Goal: Task Accomplishment & Management: Use online tool/utility

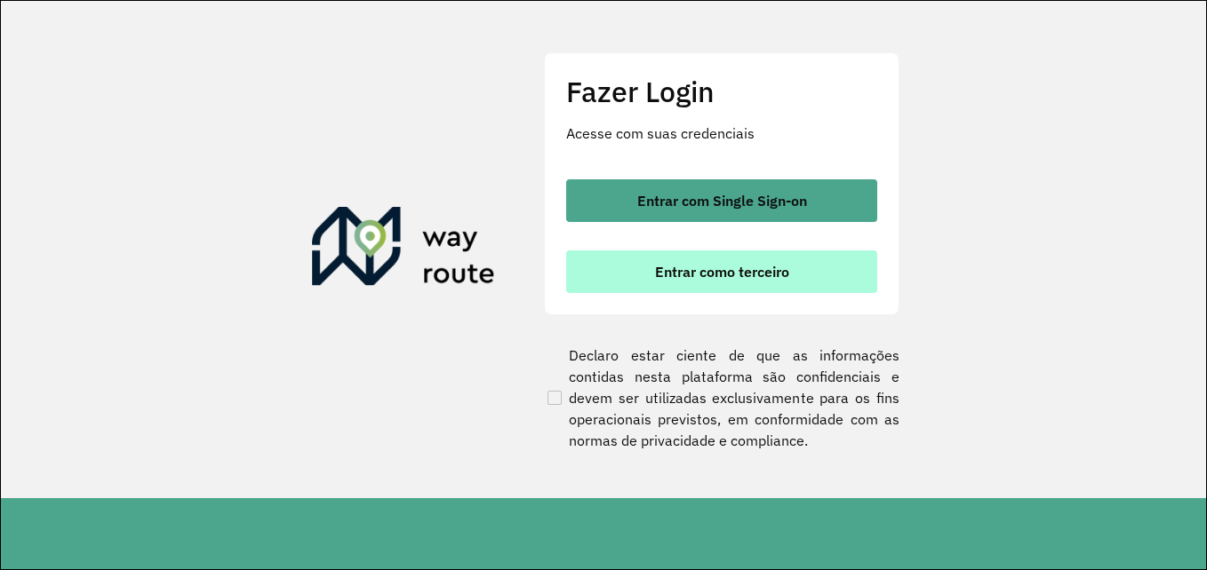
click at [706, 274] on span "Entrar como terceiro" at bounding box center [722, 272] width 134 height 14
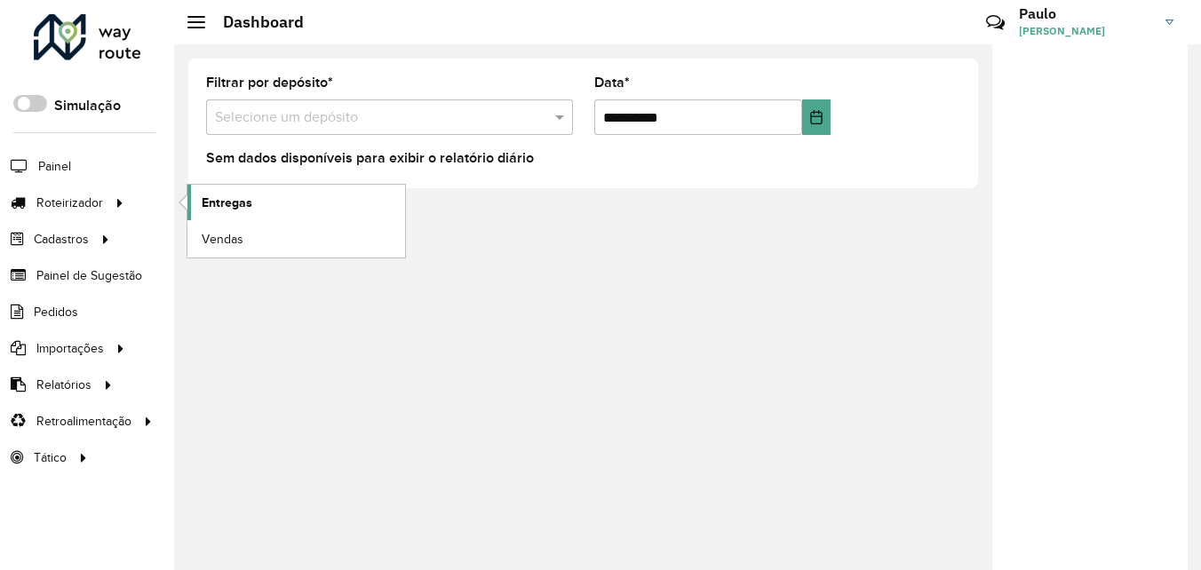
click at [224, 199] on span "Entregas" at bounding box center [227, 203] width 51 height 19
click at [297, 113] on input "text" at bounding box center [372, 118] width 314 height 21
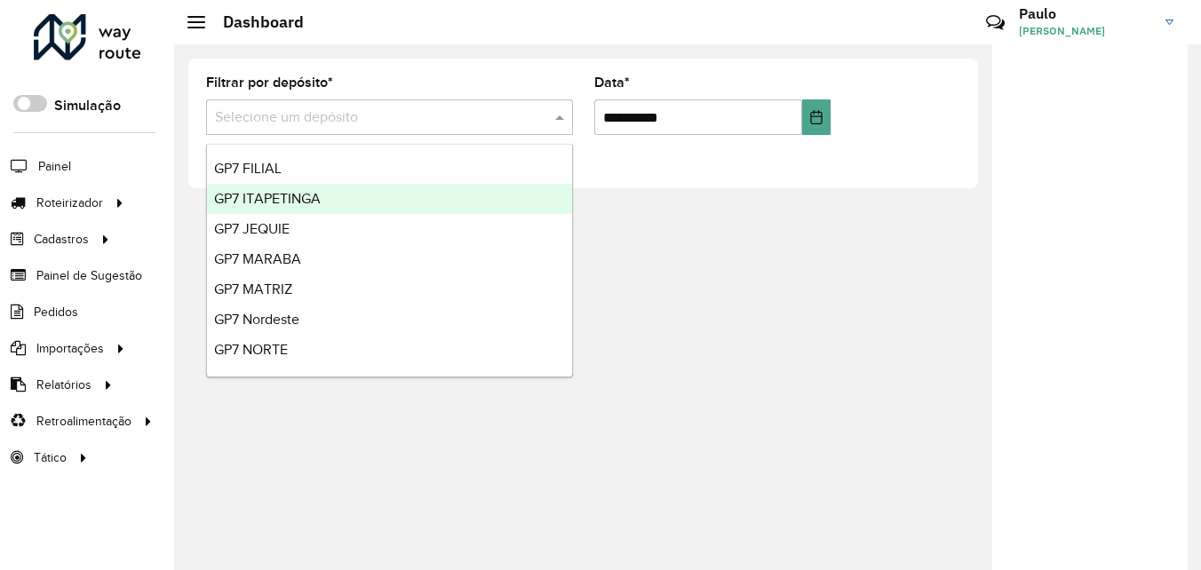
click at [288, 200] on span "GP7 ITAPETINGA" at bounding box center [267, 198] width 107 height 15
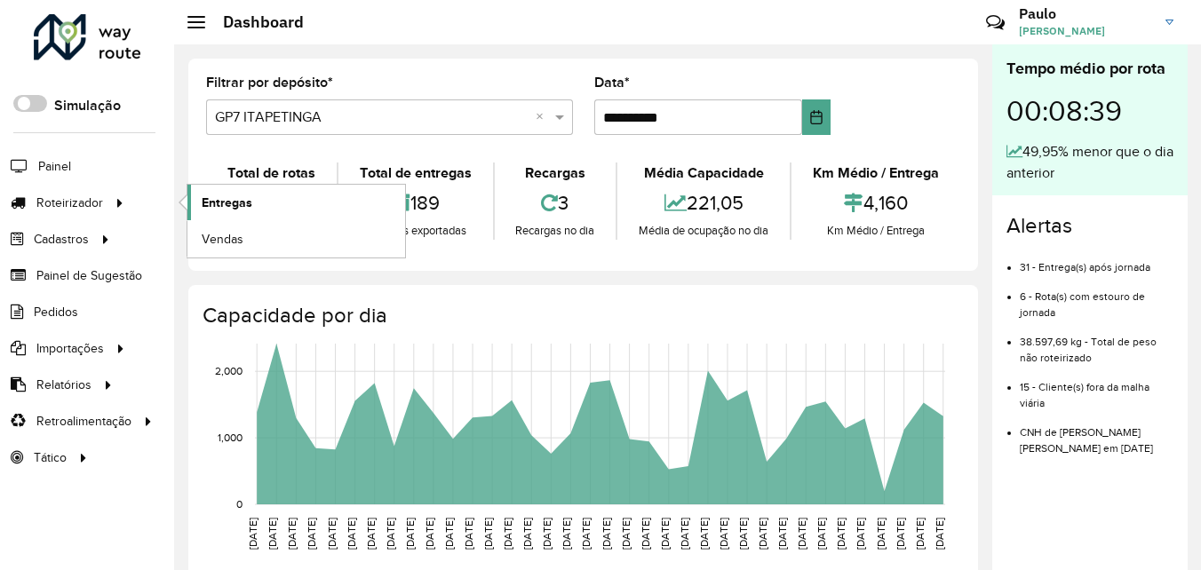
click at [243, 203] on span "Entregas" at bounding box center [227, 203] width 51 height 19
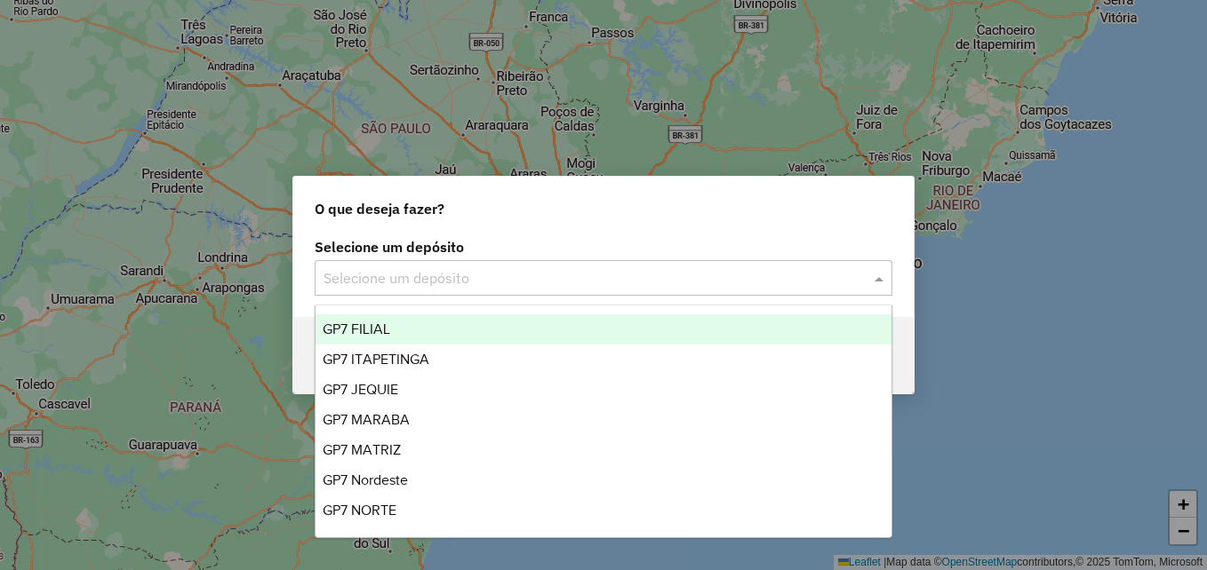
click at [394, 272] on input "text" at bounding box center [585, 278] width 524 height 21
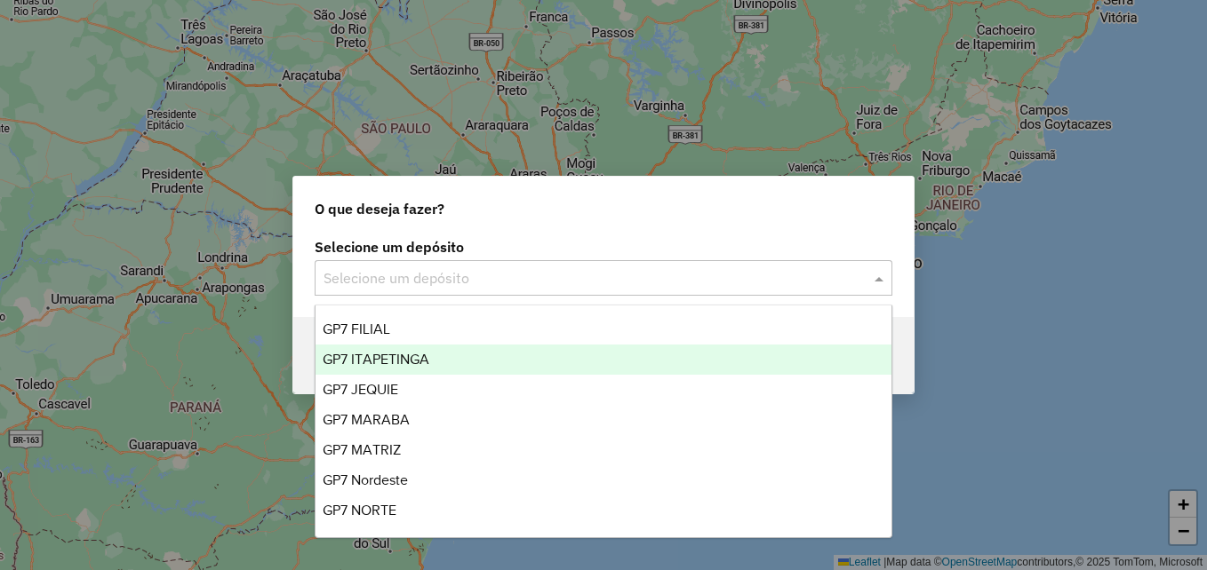
click at [397, 356] on span "GP7 ITAPETINGA" at bounding box center [376, 359] width 107 height 15
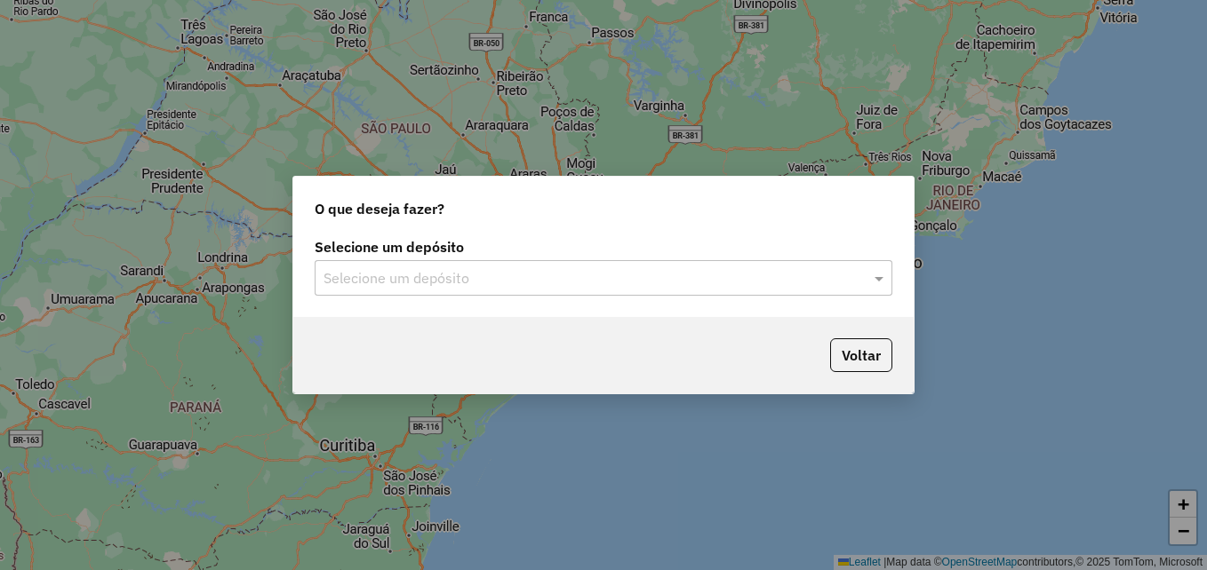
click at [444, 276] on input "text" at bounding box center [585, 278] width 524 height 21
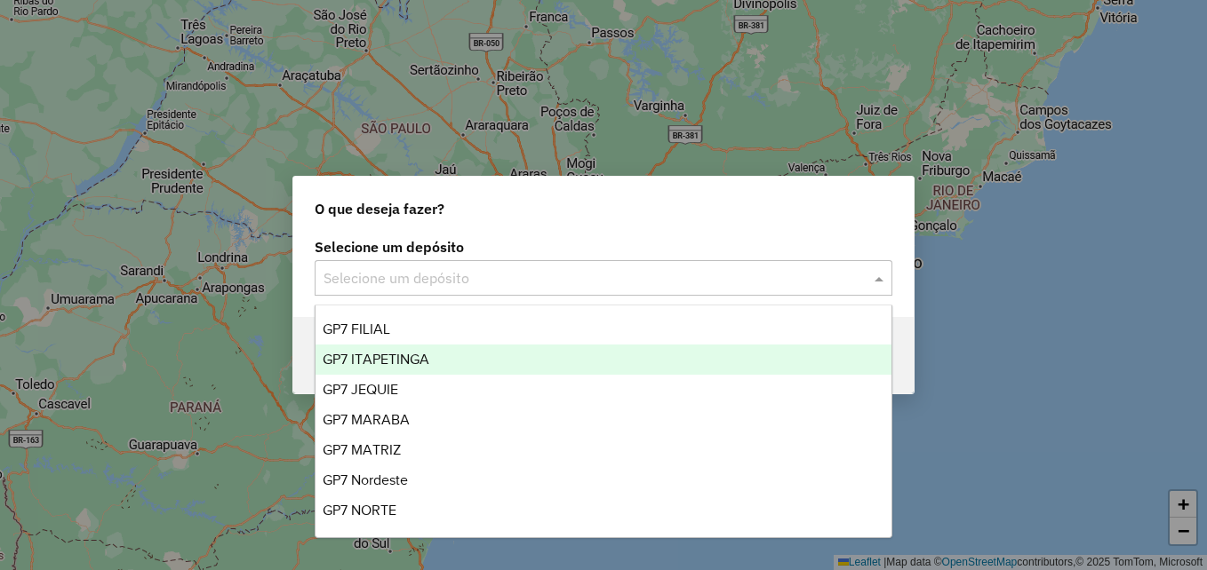
click at [399, 357] on span "GP7 ITAPETINGA" at bounding box center [376, 359] width 107 height 15
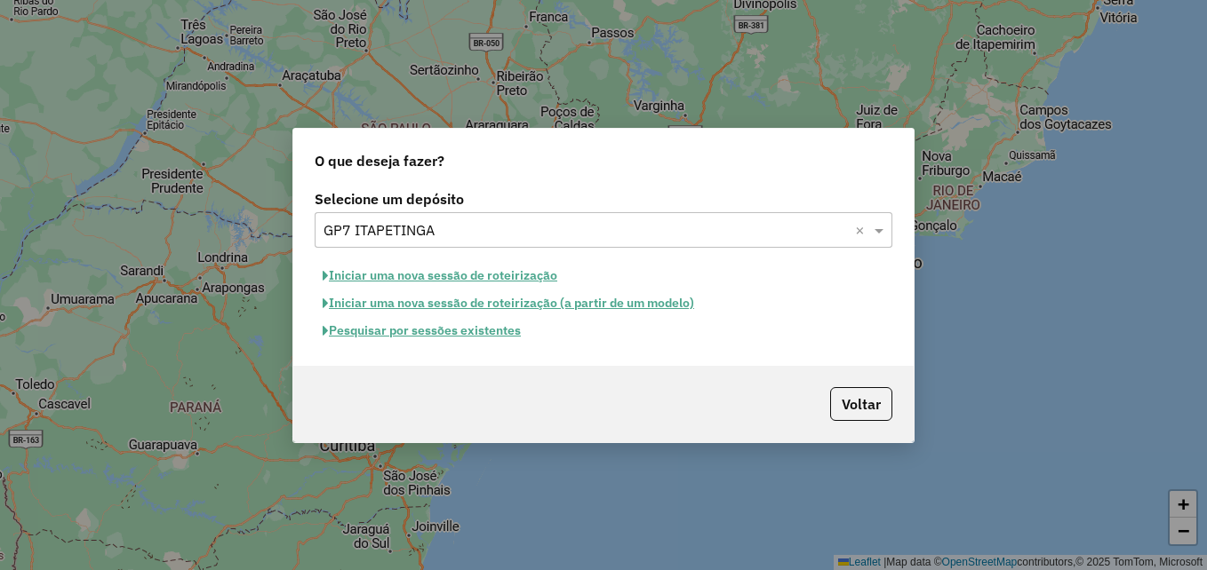
click at [444, 276] on button "Iniciar uma nova sessão de roteirização" at bounding box center [440, 276] width 251 height 28
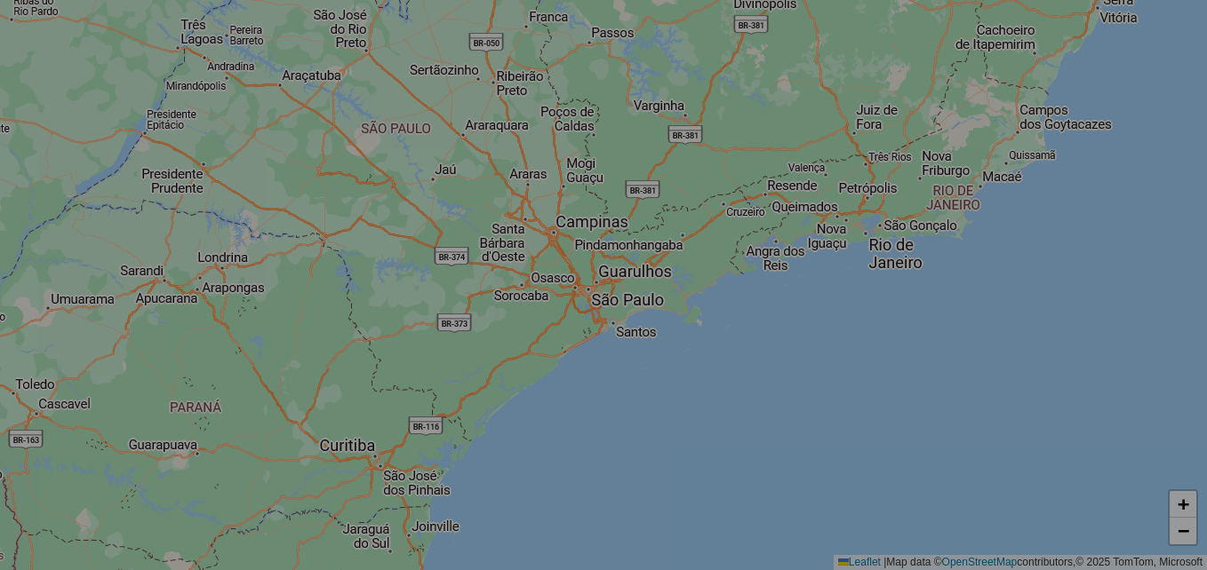
select select "*"
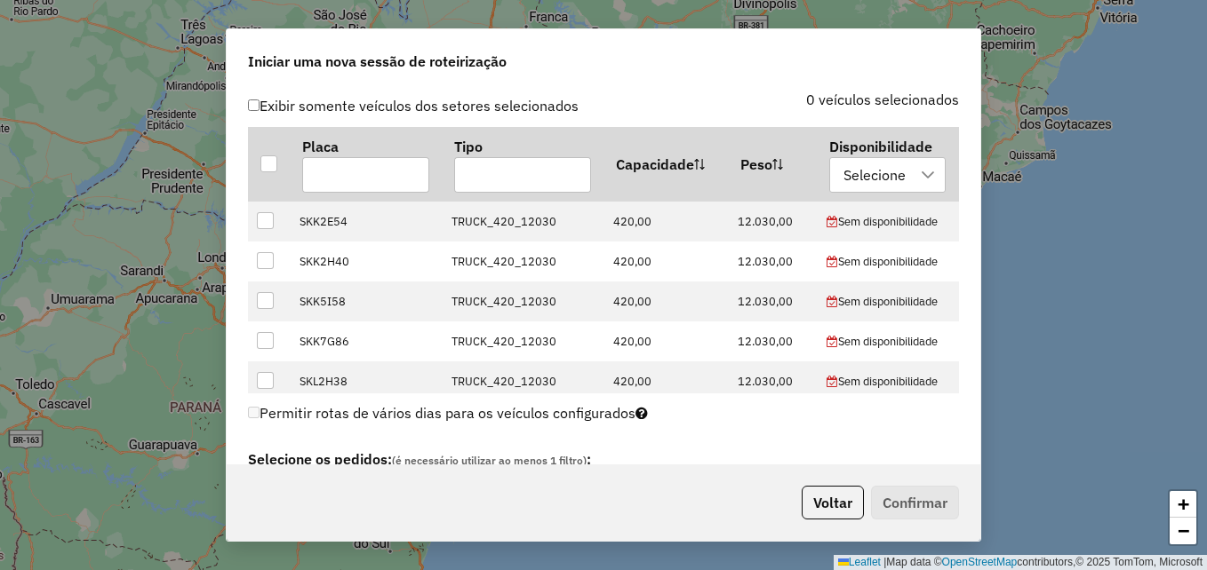
scroll to position [622, 0]
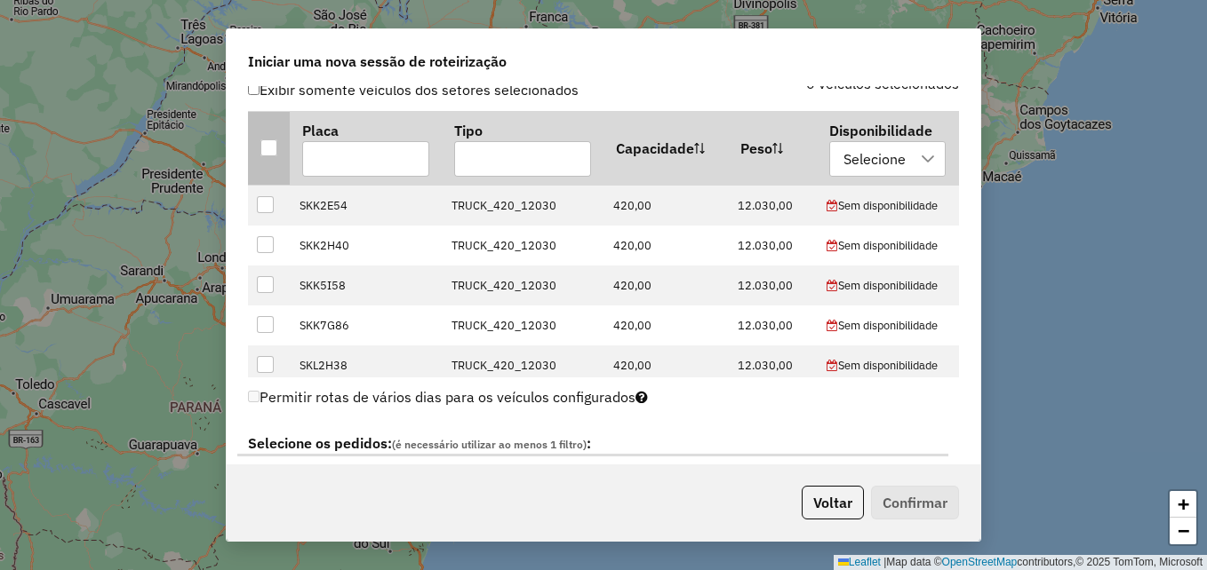
click at [267, 151] on div at bounding box center [268, 148] width 17 height 17
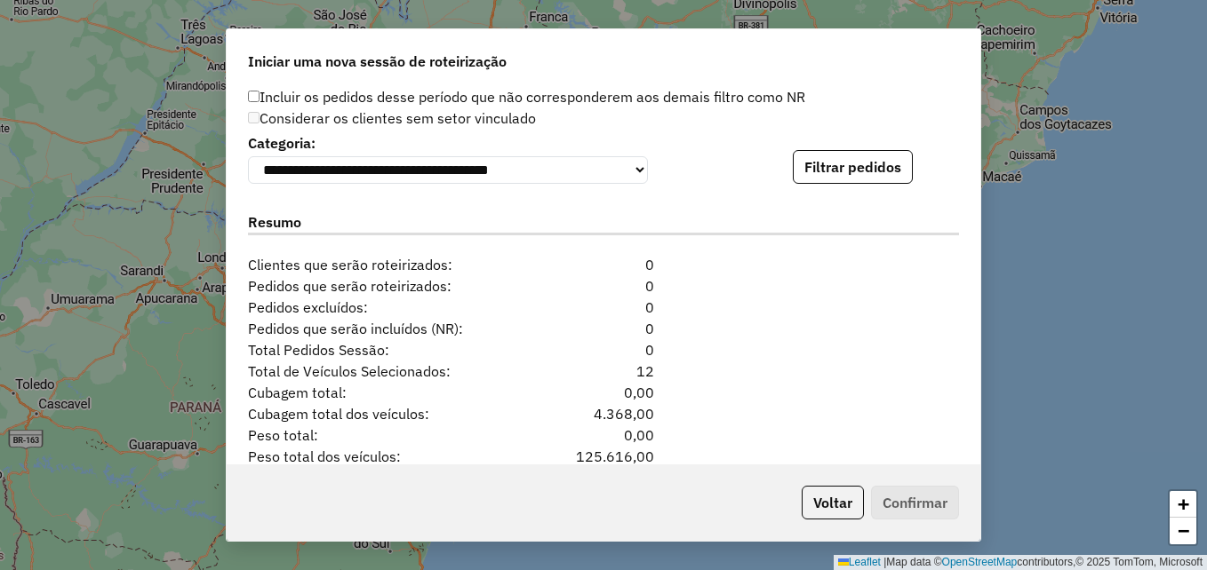
scroll to position [1697, 0]
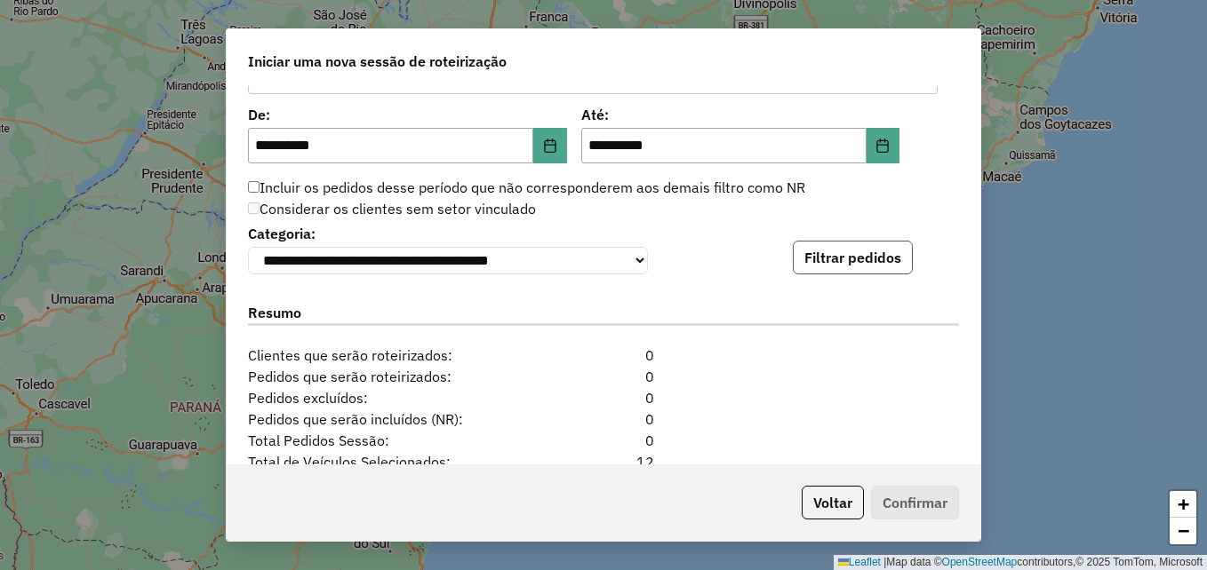
click at [846, 275] on button "Filtrar pedidos" at bounding box center [853, 258] width 120 height 34
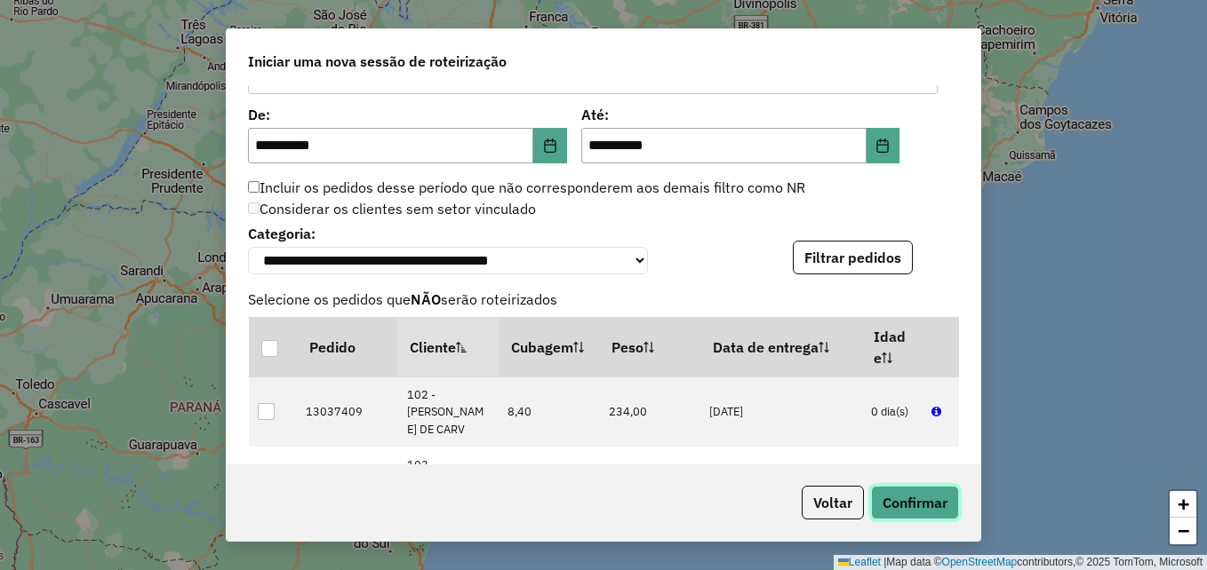
click at [916, 504] on button "Confirmar" at bounding box center [915, 503] width 88 height 34
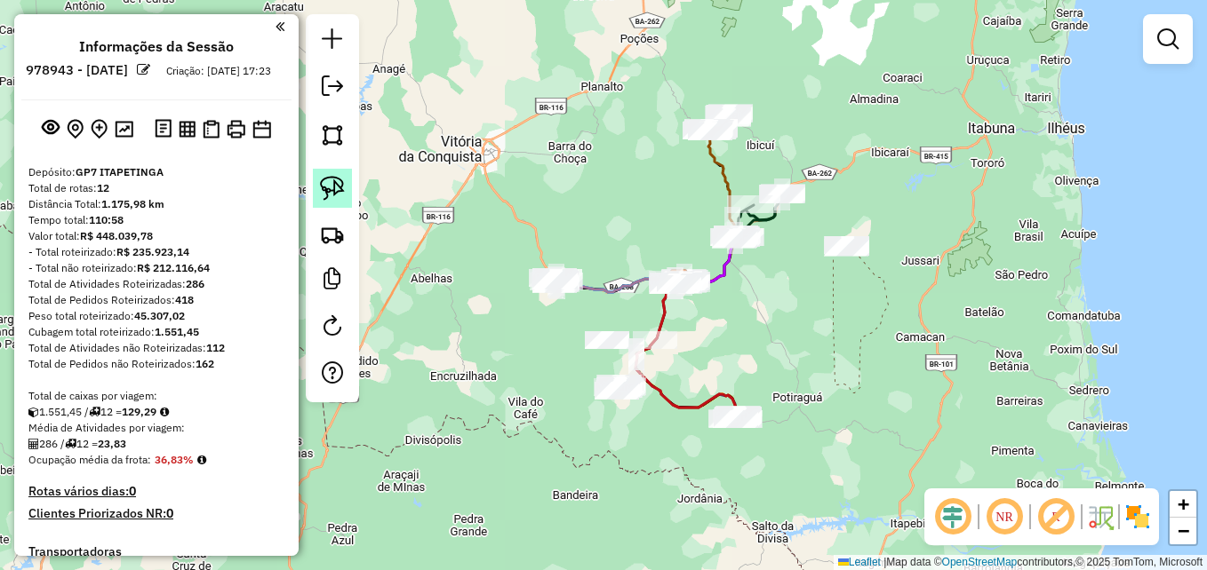
click at [331, 187] on img at bounding box center [332, 188] width 25 height 25
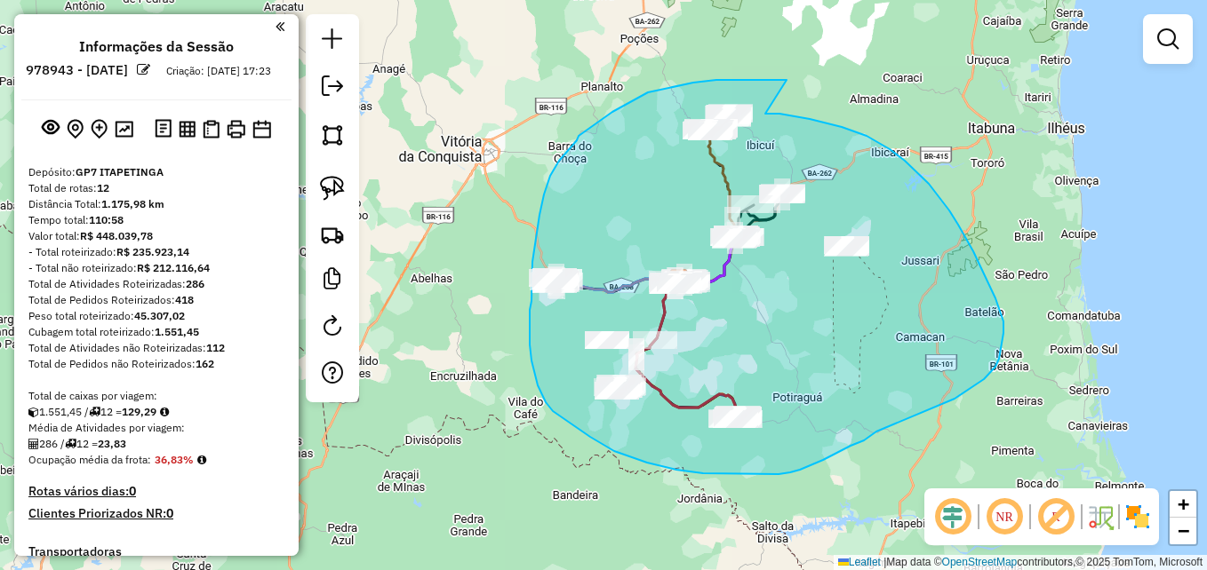
drag, startPoint x: 786, startPoint y: 80, endPoint x: 765, endPoint y: 114, distance: 39.9
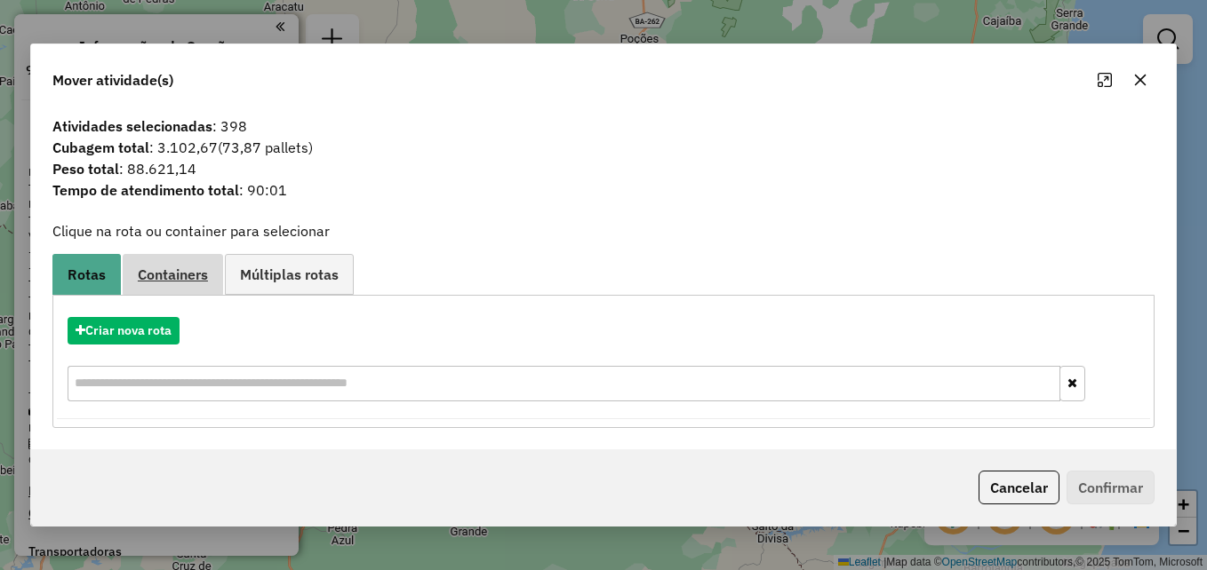
click at [180, 277] on span "Containers" at bounding box center [173, 274] width 70 height 14
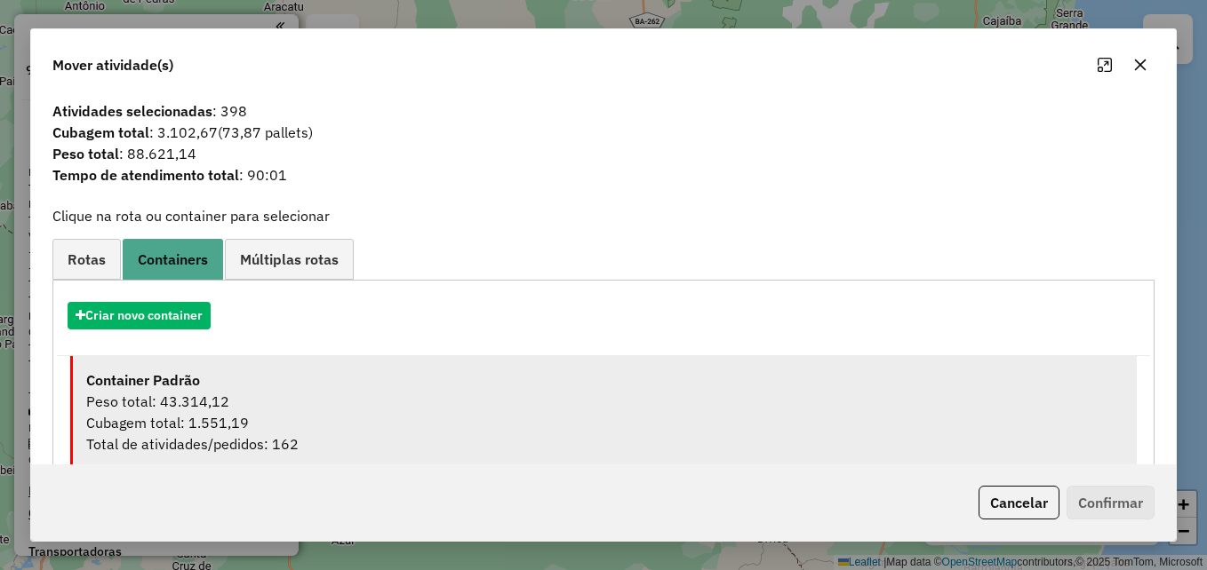
click at [325, 392] on div "Peso total: 43.314,12" at bounding box center [604, 401] width 1037 height 21
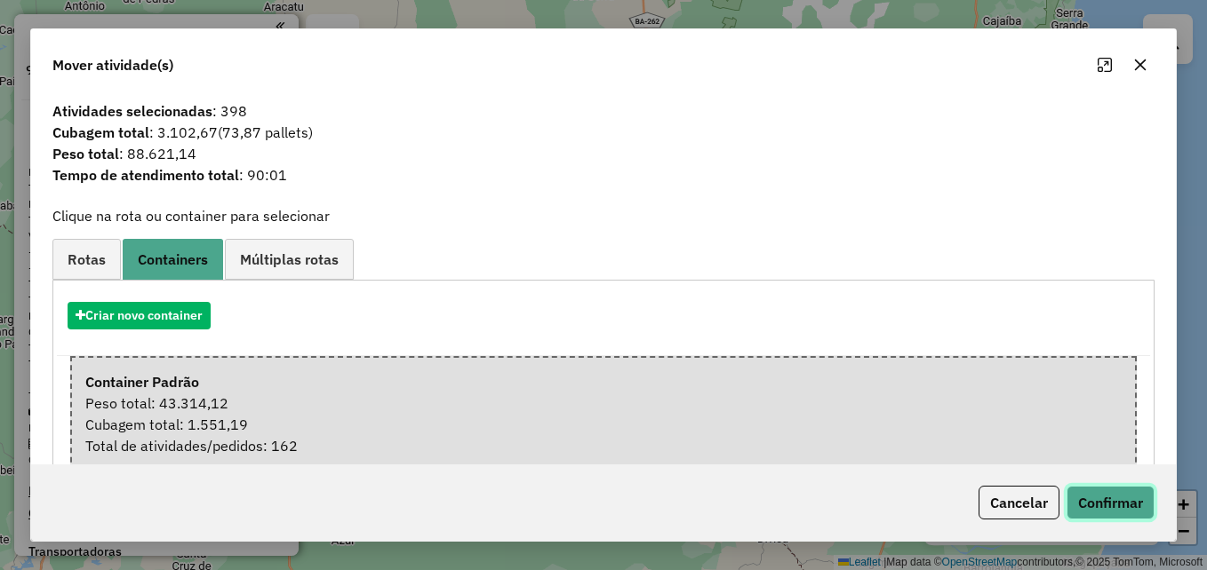
click at [1112, 501] on button "Confirmar" at bounding box center [1110, 503] width 88 height 34
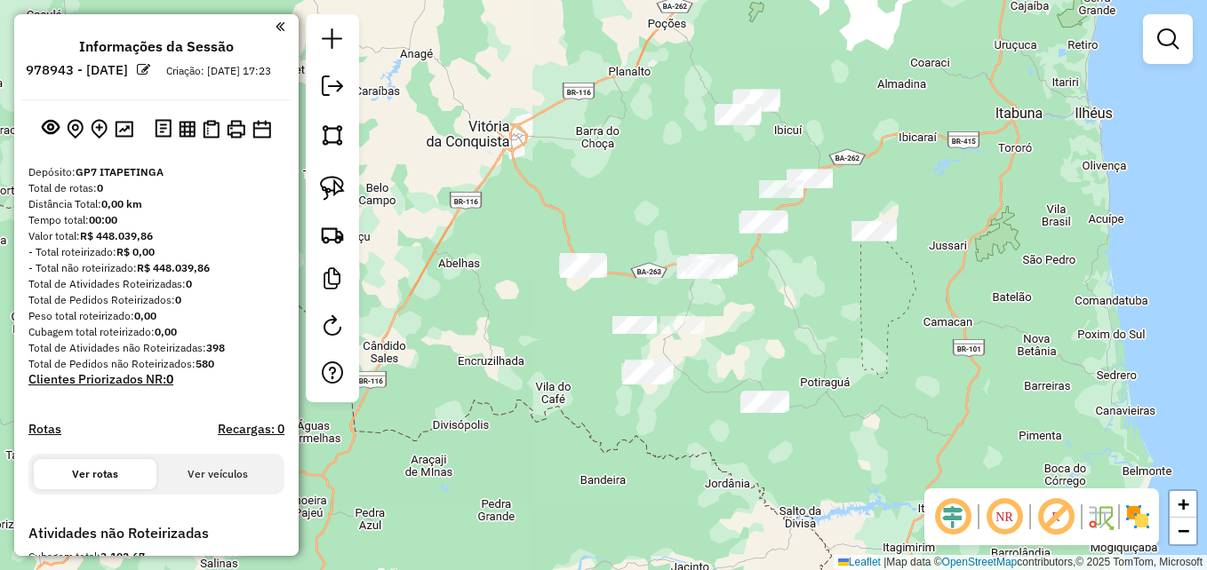
click at [810, 324] on div "Janela de atendimento Grade de atendimento Capacidade Transportadoras Veículos …" at bounding box center [603, 285] width 1207 height 570
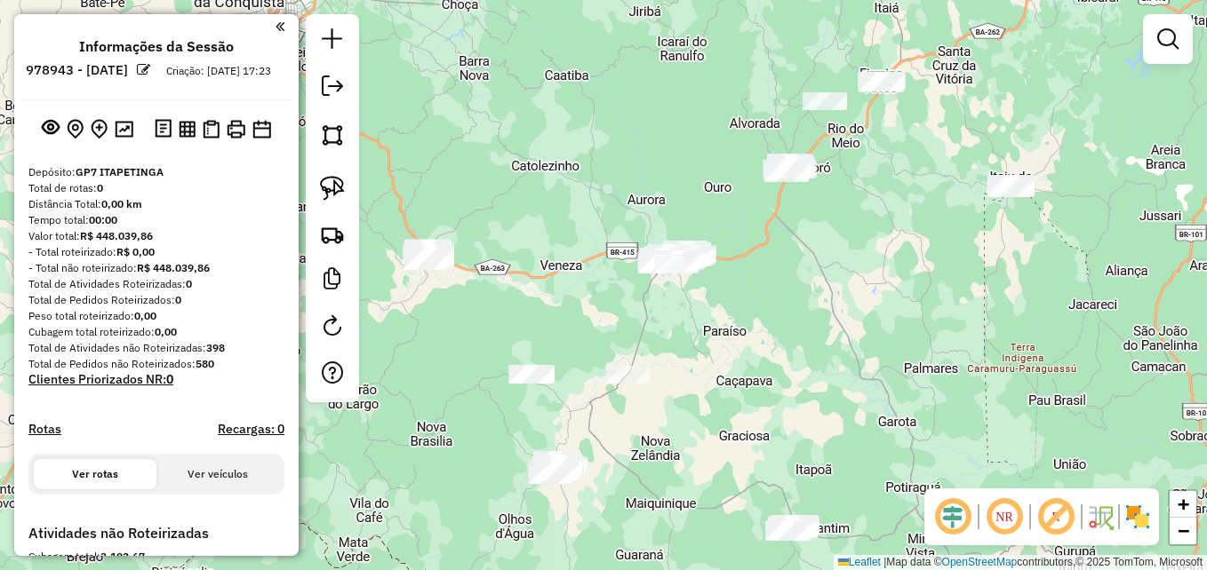
drag, startPoint x: 758, startPoint y: 291, endPoint x: 770, endPoint y: 304, distance: 17.0
click at [770, 304] on div "Janela de atendimento Grade de atendimento Capacidade Transportadoras Veículos …" at bounding box center [603, 285] width 1207 height 570
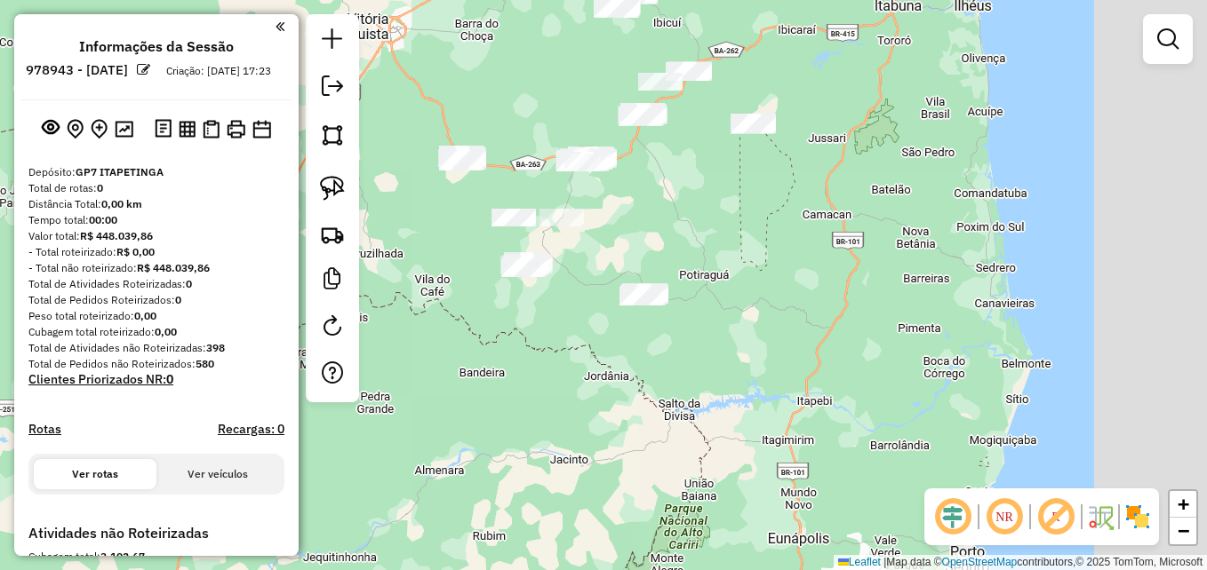
drag, startPoint x: 761, startPoint y: 288, endPoint x: 597, endPoint y: 395, distance: 195.7
click at [597, 395] on div "Janela de atendimento Grade de atendimento Capacidade Transportadoras Veículos …" at bounding box center [603, 285] width 1207 height 570
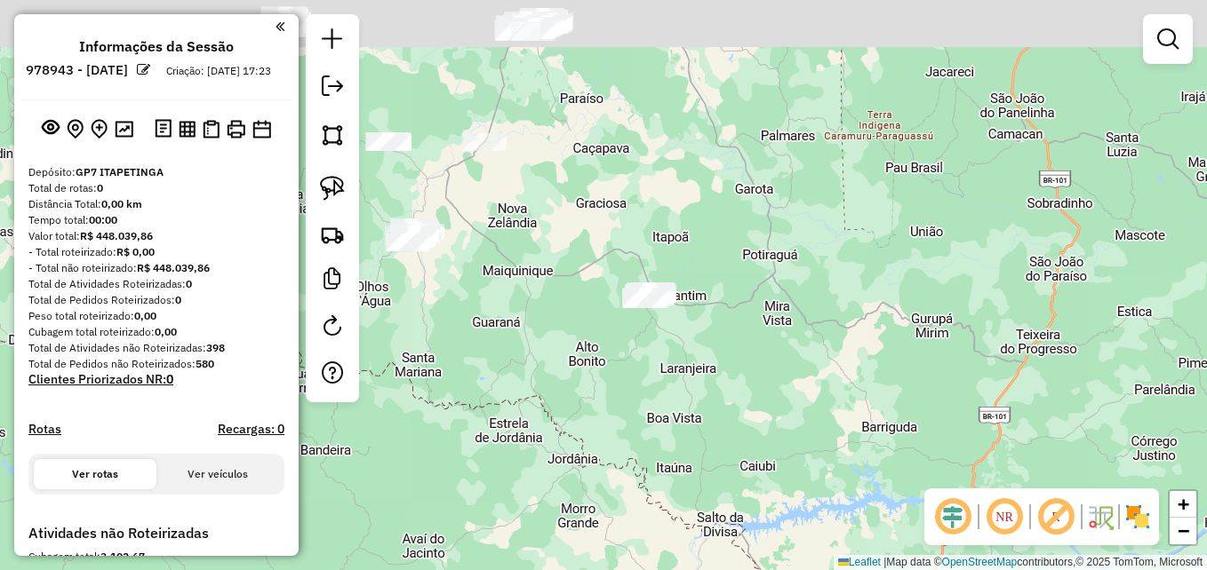
drag, startPoint x: 633, startPoint y: 302, endPoint x: 775, endPoint y: 370, distance: 157.4
click at [775, 370] on div "Janela de atendimento Grade de atendimento Capacidade Transportadoras Veículos …" at bounding box center [603, 285] width 1207 height 570
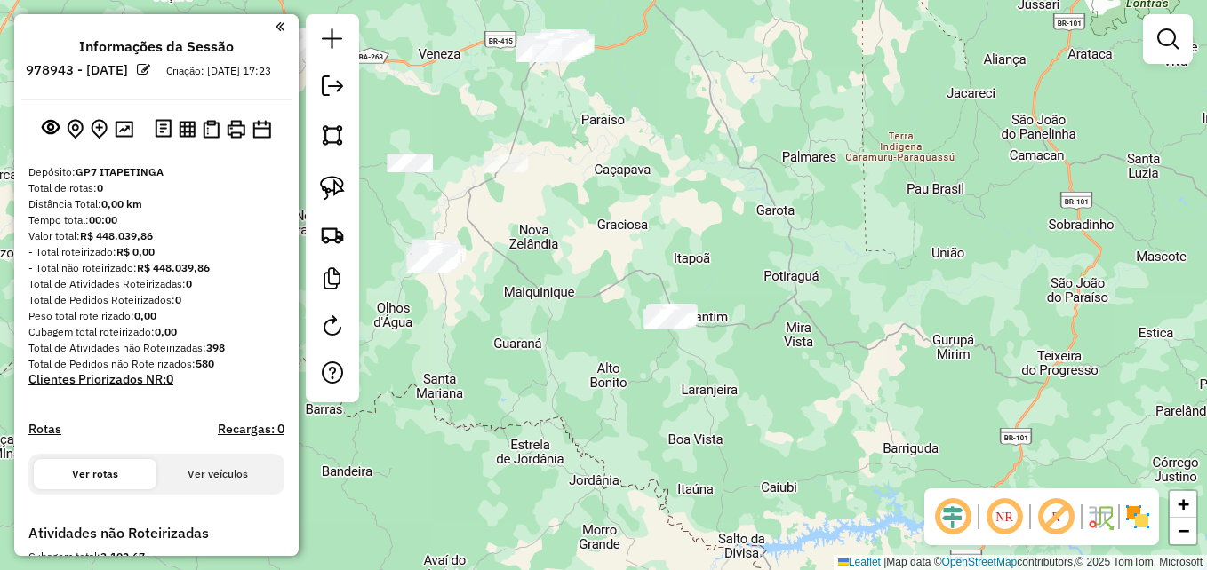
drag, startPoint x: 692, startPoint y: 270, endPoint x: 522, endPoint y: 203, distance: 183.5
click at [715, 286] on div "Janela de atendimento Grade de atendimento Capacidade Transportadoras Veículos …" at bounding box center [603, 285] width 1207 height 570
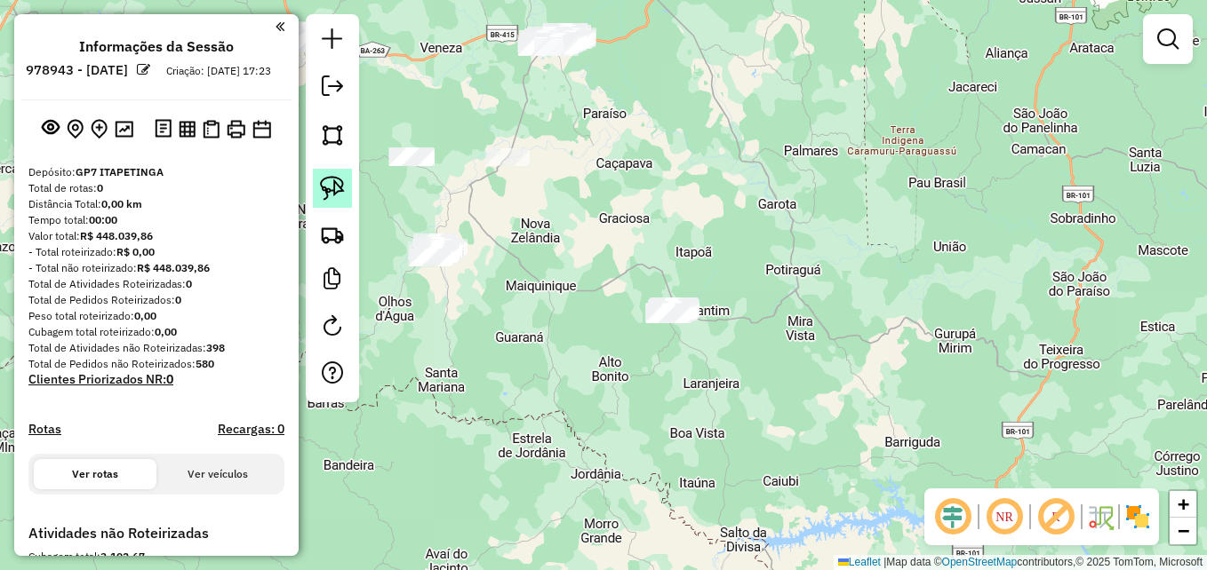
click at [327, 189] on img at bounding box center [332, 188] width 25 height 25
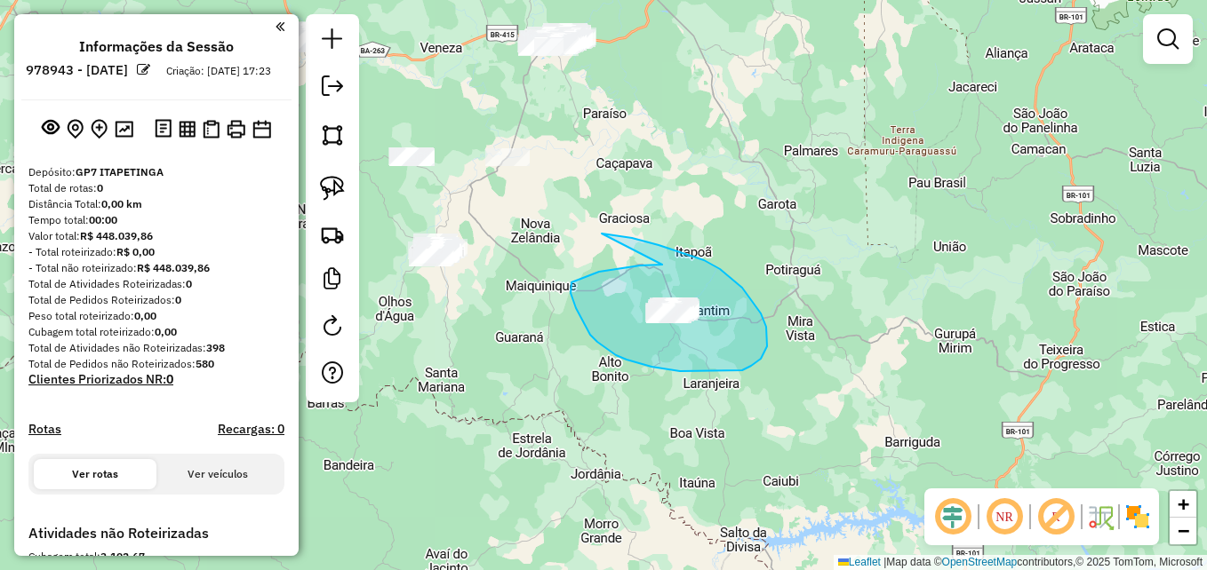
drag, startPoint x: 662, startPoint y: 265, endPoint x: 602, endPoint y: 234, distance: 68.0
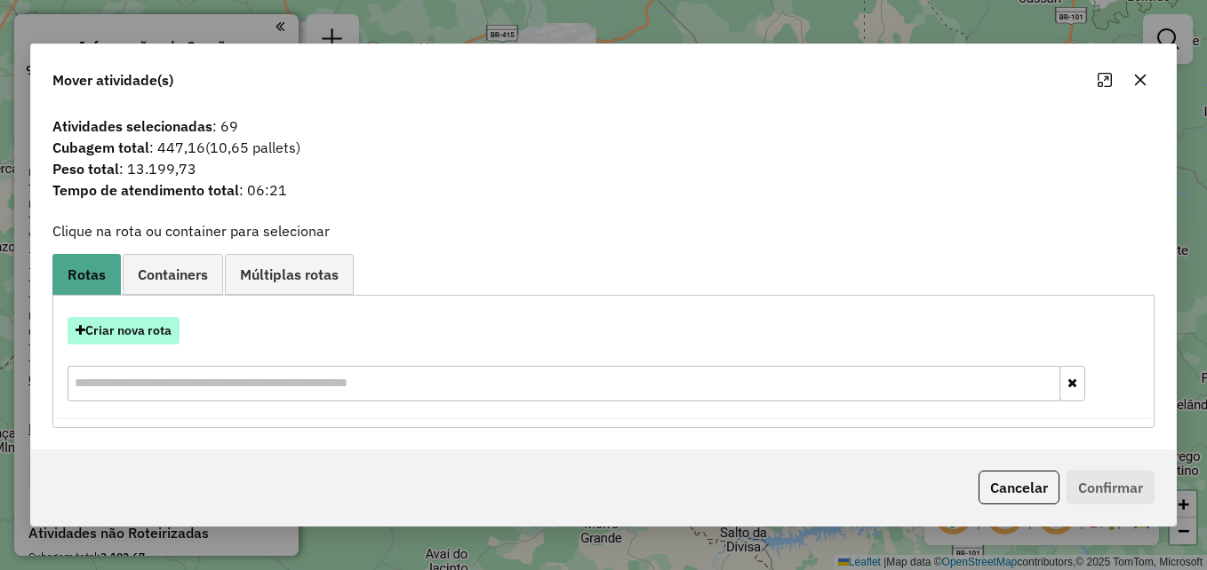
click at [140, 330] on button "Criar nova rota" at bounding box center [124, 331] width 112 height 28
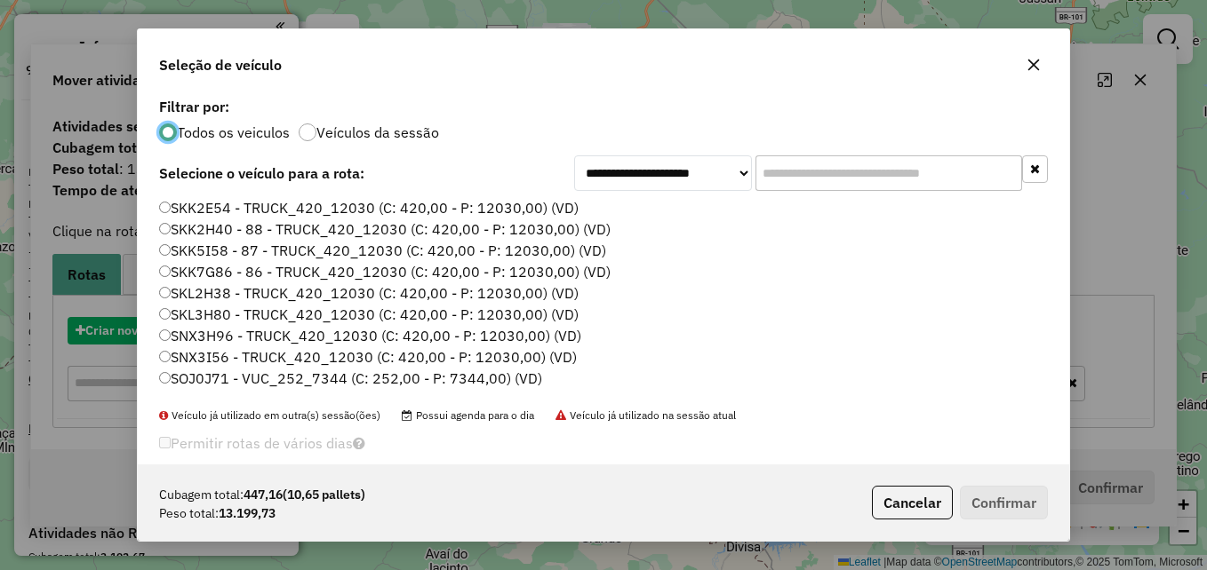
scroll to position [10, 5]
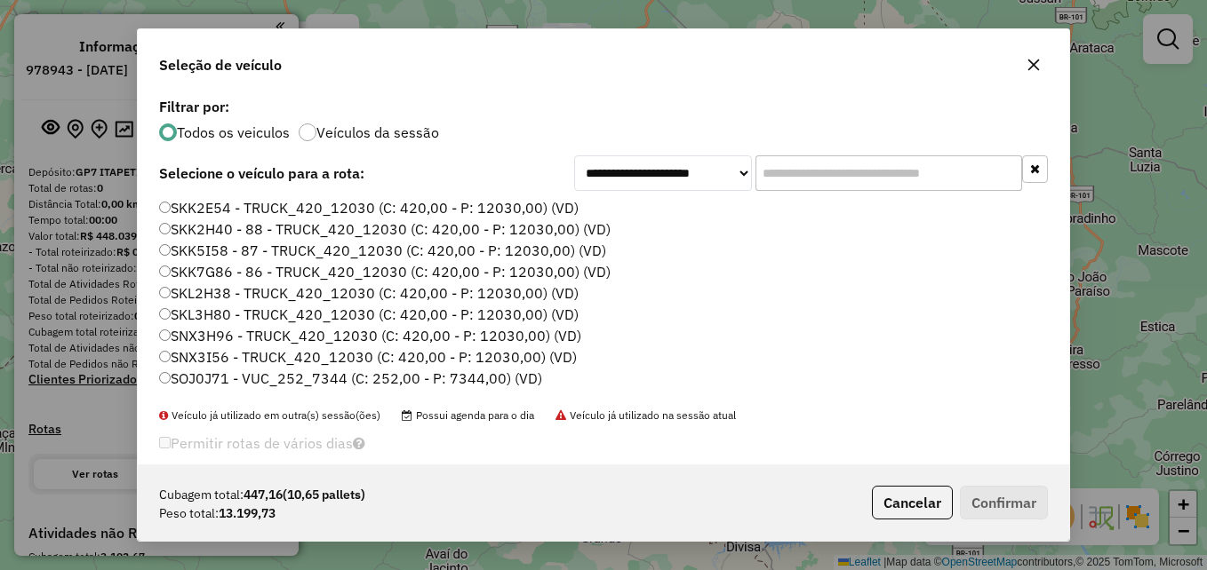
click at [782, 172] on input "text" at bounding box center [888, 174] width 267 height 36
paste input "*******"
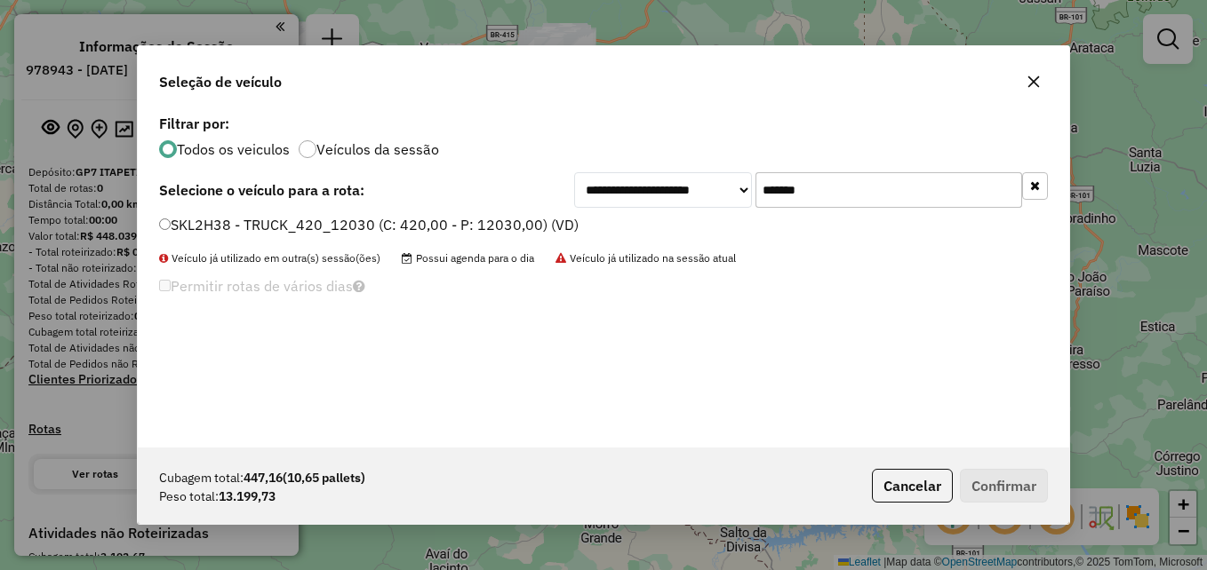
type input "*******"
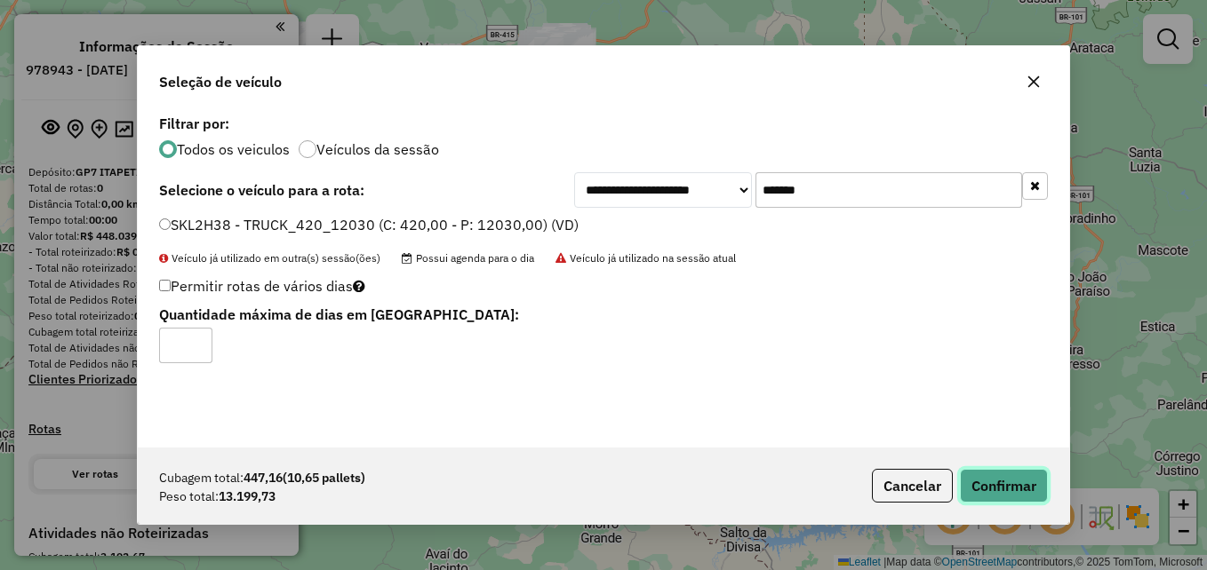
click at [1009, 495] on button "Confirmar" at bounding box center [1004, 486] width 88 height 34
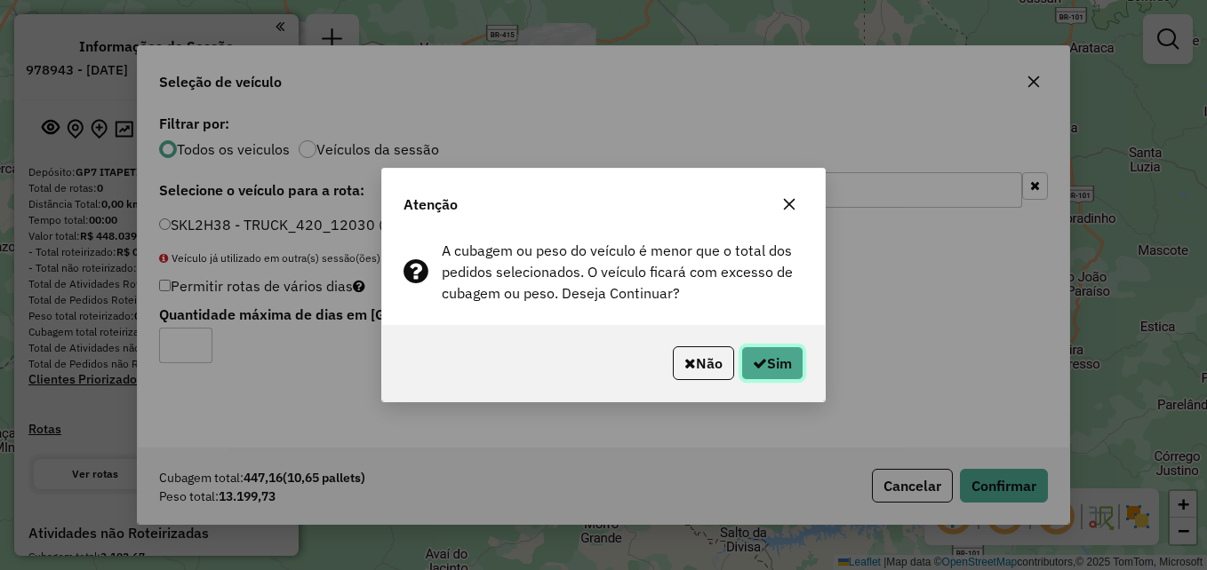
click at [779, 371] on button "Sim" at bounding box center [772, 364] width 62 height 34
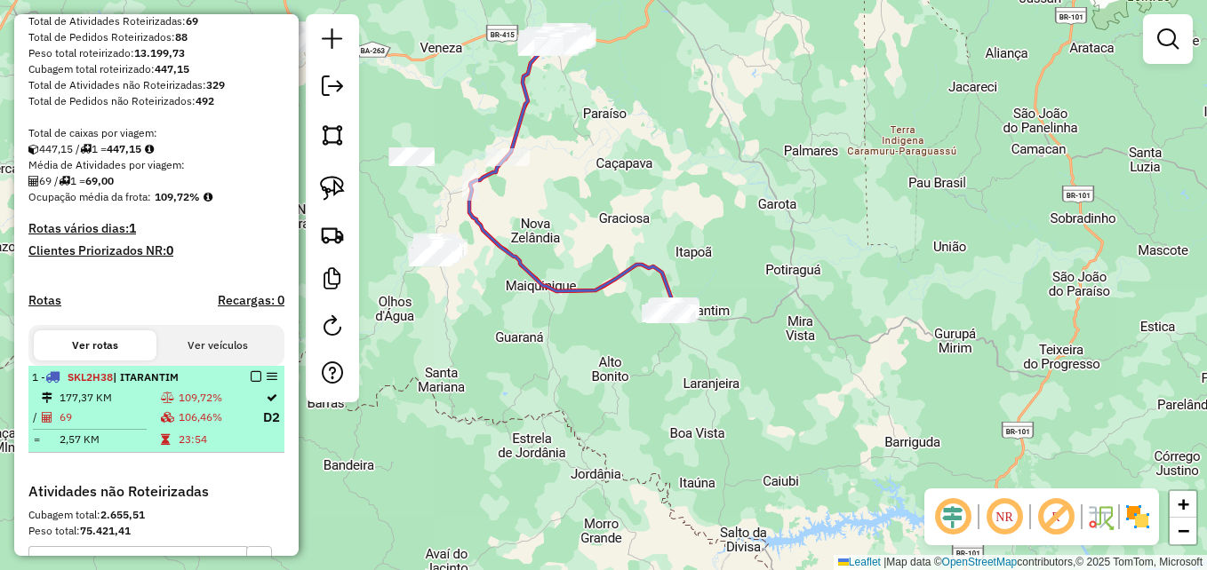
scroll to position [267, 0]
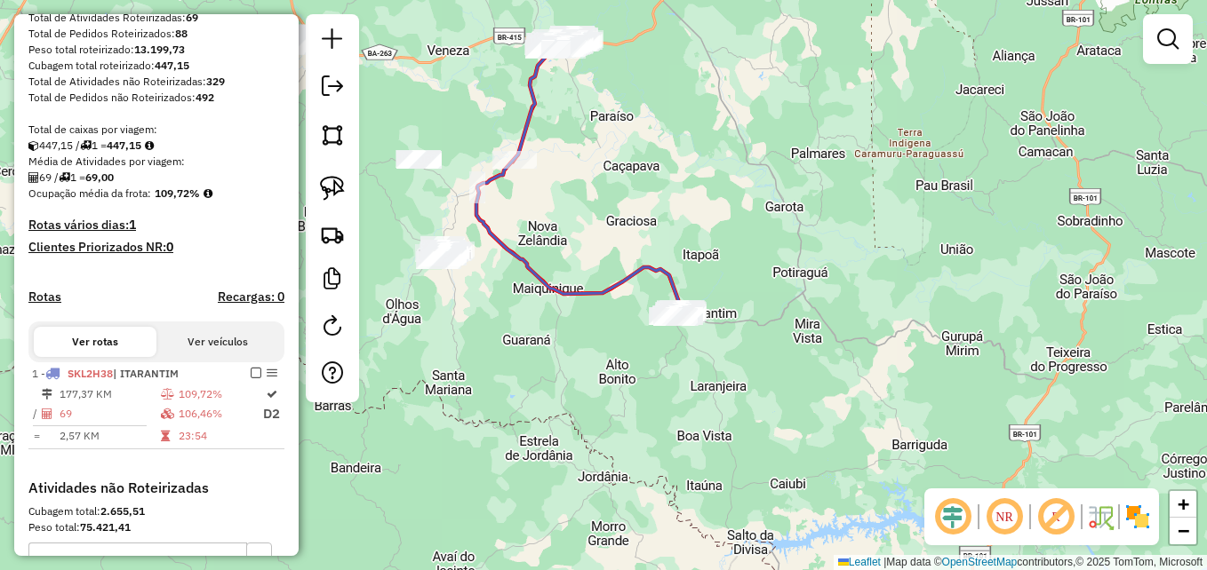
drag, startPoint x: 710, startPoint y: 368, endPoint x: 746, endPoint y: 388, distance: 41.0
click at [746, 388] on div "Janela de atendimento Grade de atendimento Capacidade Transportadoras Veículos …" at bounding box center [603, 285] width 1207 height 570
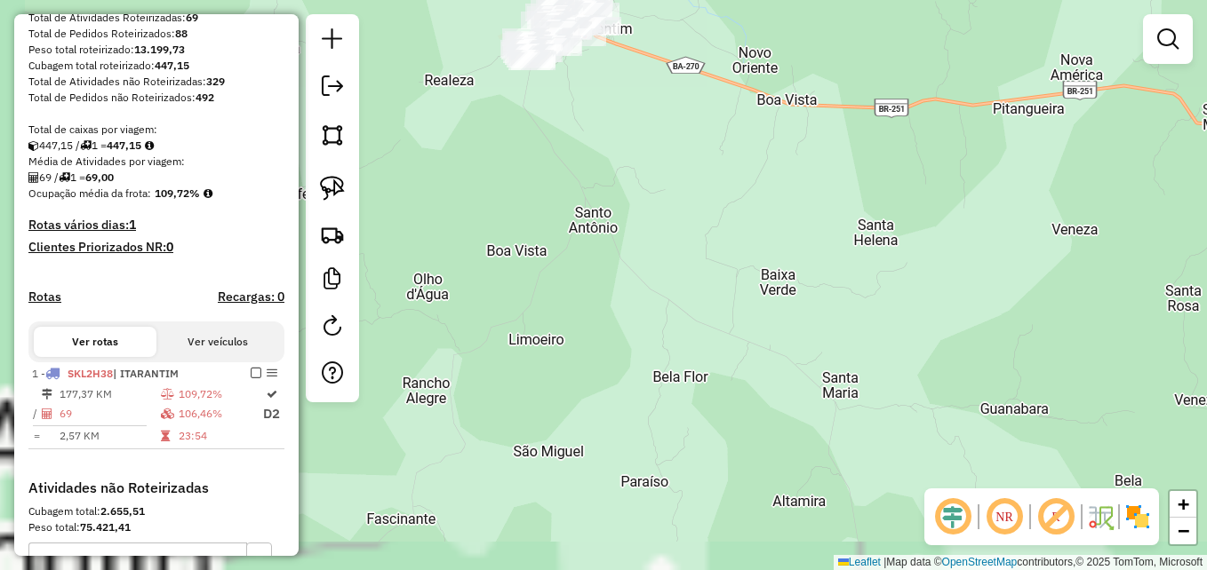
drag, startPoint x: 787, startPoint y: 315, endPoint x: 823, endPoint y: 403, distance: 95.7
click at [823, 403] on div "Janela de atendimento Grade de atendimento Capacidade Transportadoras Veículos …" at bounding box center [603, 285] width 1207 height 570
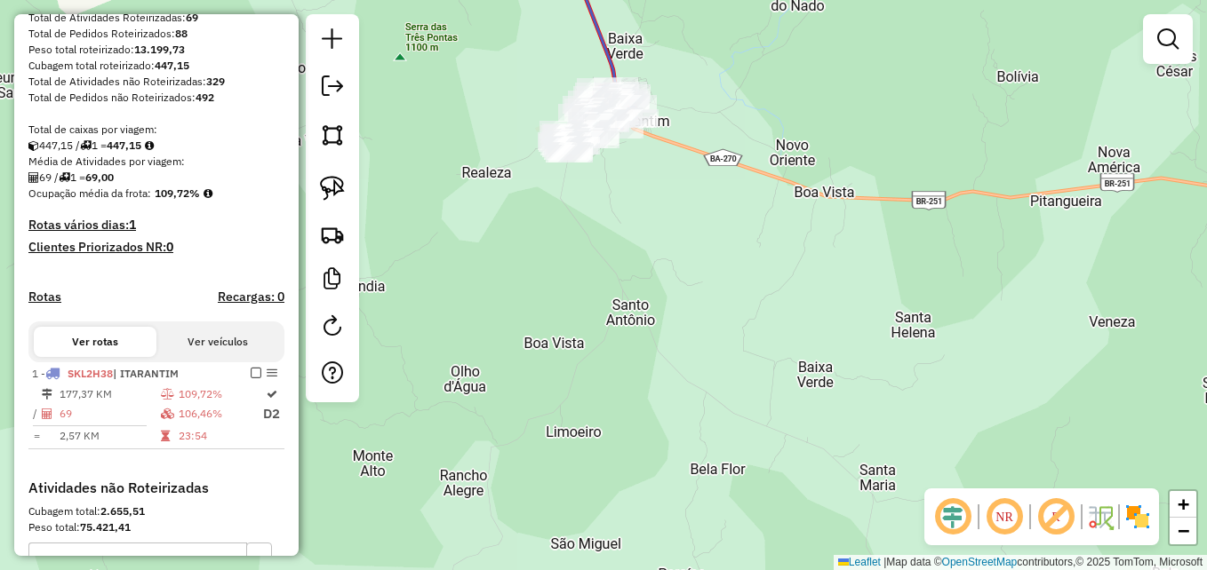
drag, startPoint x: 783, startPoint y: 316, endPoint x: 813, endPoint y: 355, distance: 48.7
click at [811, 353] on div "Janela de atendimento Grade de atendimento Capacidade Transportadoras Veículos …" at bounding box center [603, 285] width 1207 height 570
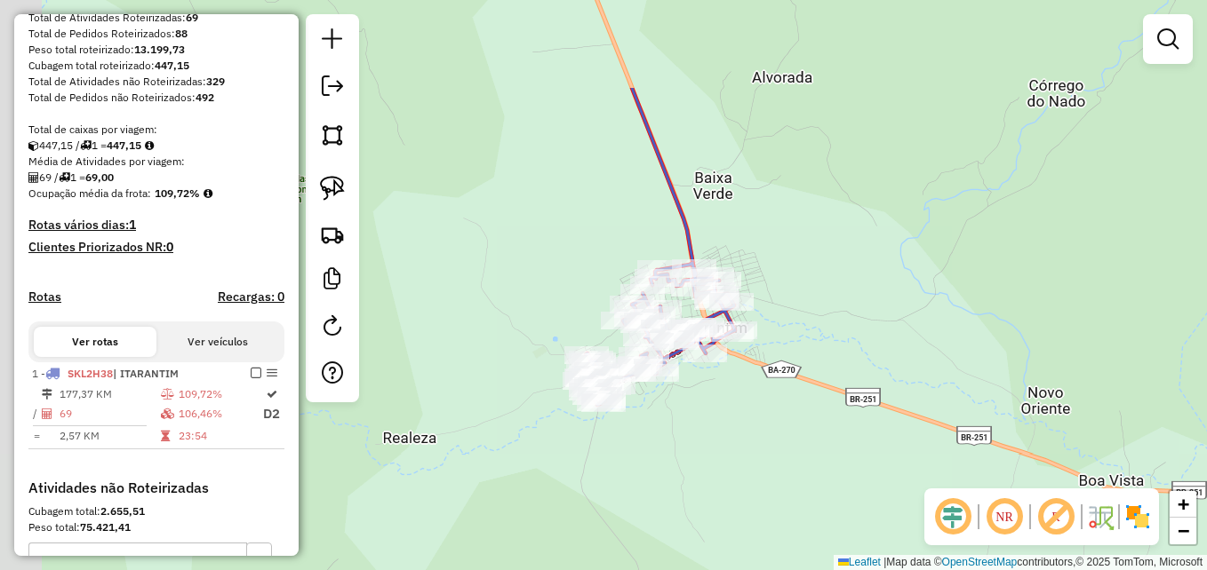
drag, startPoint x: 734, startPoint y: 291, endPoint x: 780, endPoint y: 387, distance: 106.5
click at [780, 387] on div "Janela de atendimento Grade de atendimento Capacidade Transportadoras Veículos …" at bounding box center [603, 285] width 1207 height 570
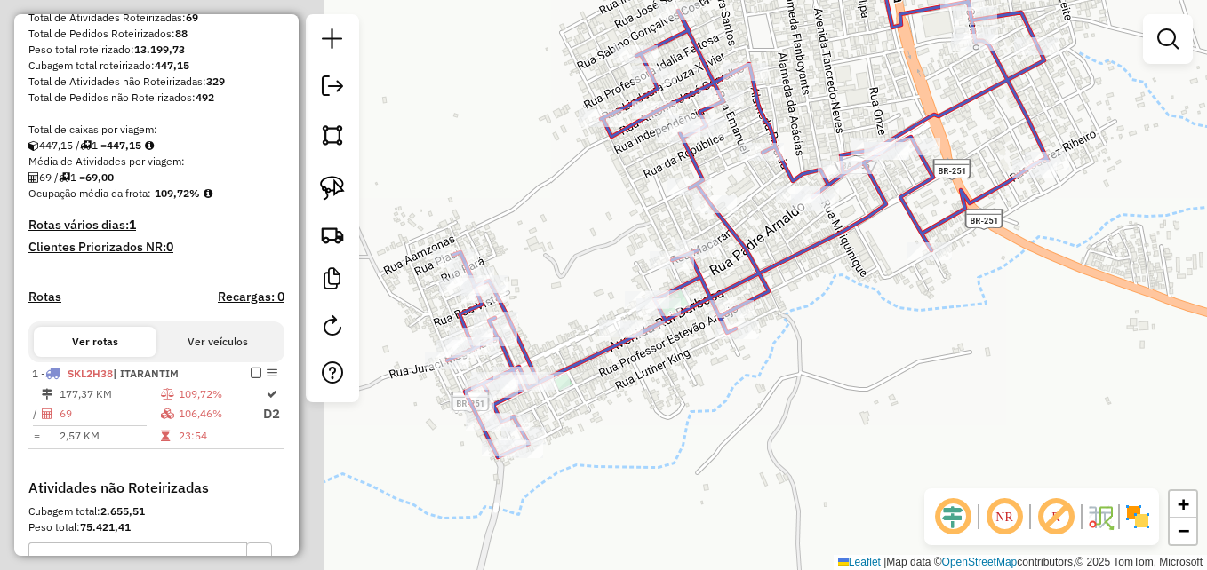
drag, startPoint x: 627, startPoint y: 382, endPoint x: 1129, endPoint y: 358, distance: 501.7
click at [1129, 360] on div "Janela de atendimento Grade de atendimento Capacidade Transportadoras Veículos …" at bounding box center [603, 285] width 1207 height 570
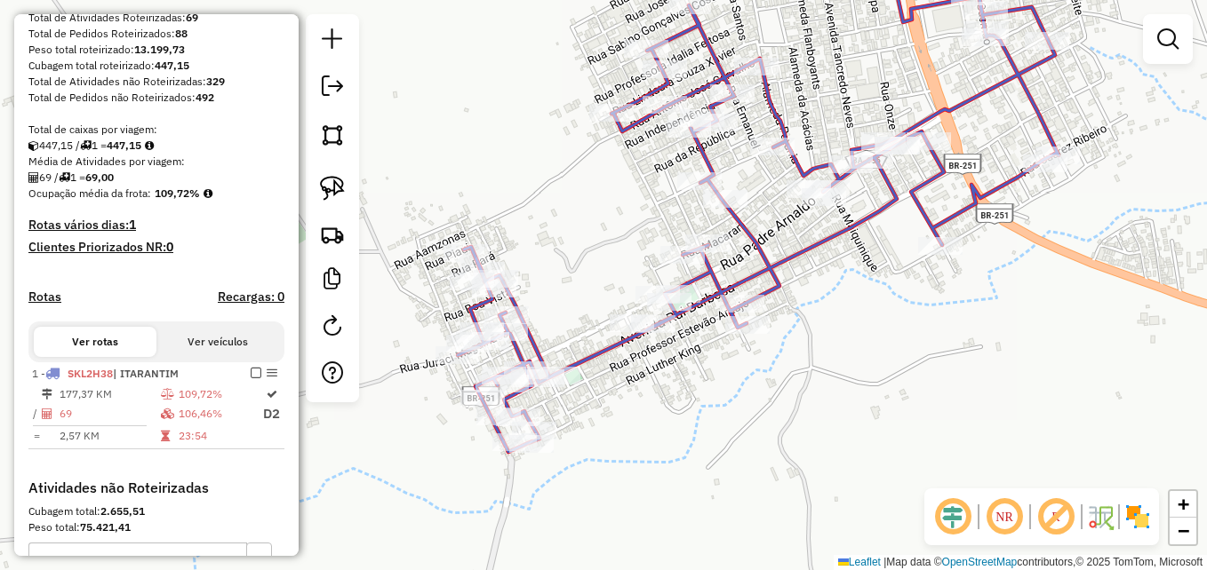
drag, startPoint x: 1025, startPoint y: 376, endPoint x: 920, endPoint y: 377, distance: 105.7
click at [920, 377] on div "Janela de atendimento Grade de atendimento Capacidade Transportadoras Veículos …" at bounding box center [603, 285] width 1207 height 570
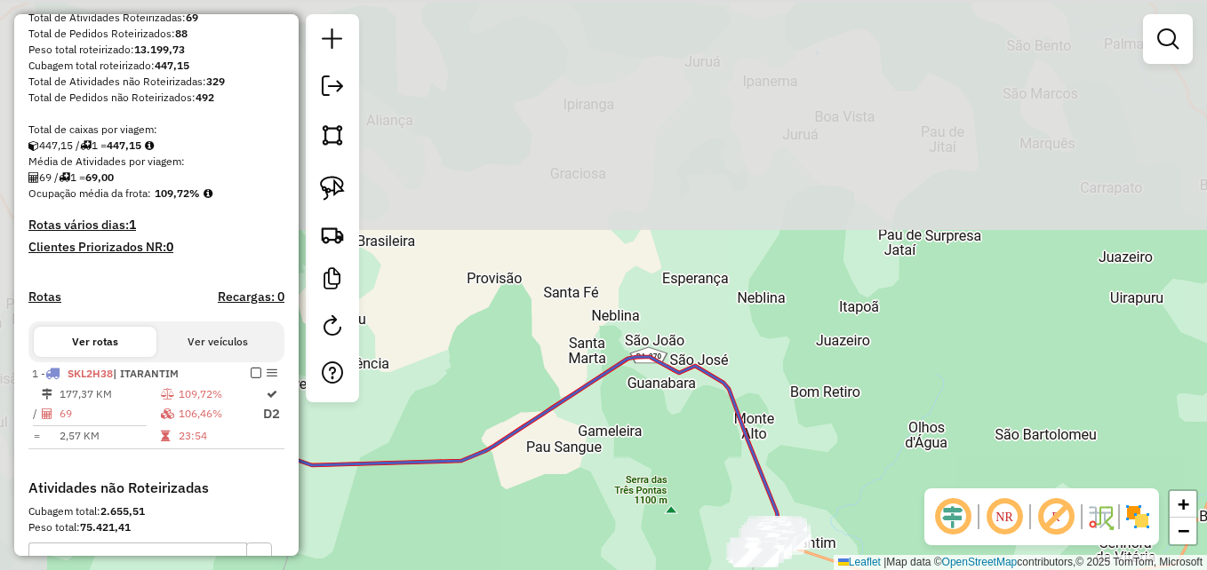
drag, startPoint x: 658, startPoint y: 103, endPoint x: 769, endPoint y: 422, distance: 337.5
click at [769, 422] on div "Janela de atendimento Grade de atendimento Capacidade Transportadoras Veículos …" at bounding box center [603, 285] width 1207 height 570
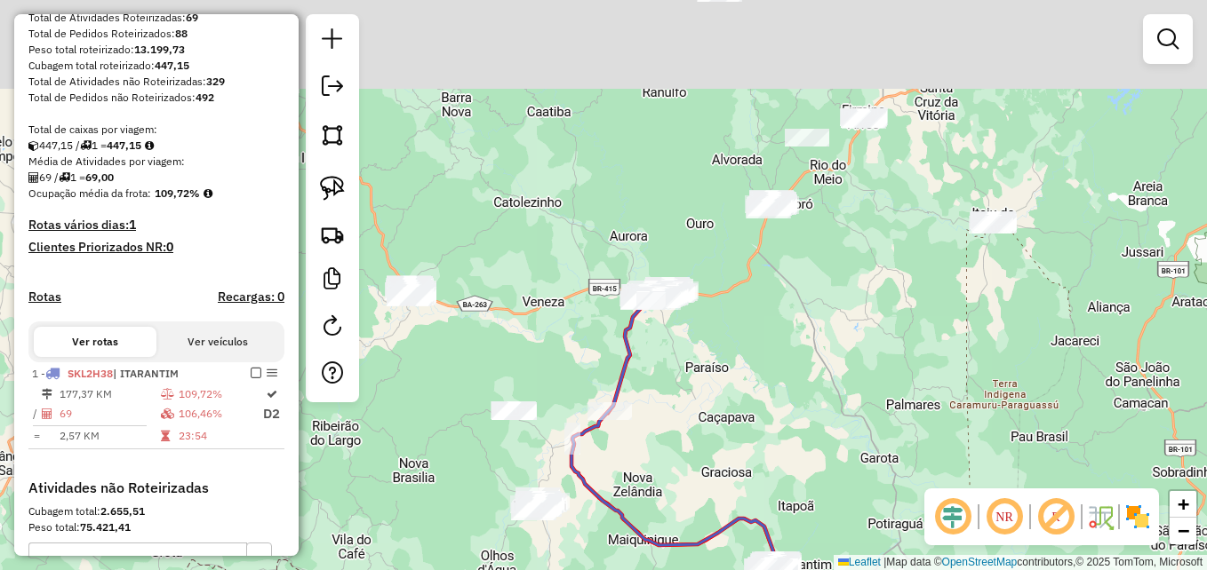
drag, startPoint x: 693, startPoint y: 249, endPoint x: 703, endPoint y: 441, distance: 192.2
click at [703, 441] on div "Janela de atendimento Grade de atendimento Capacidade Transportadoras Veículos …" at bounding box center [603, 285] width 1207 height 570
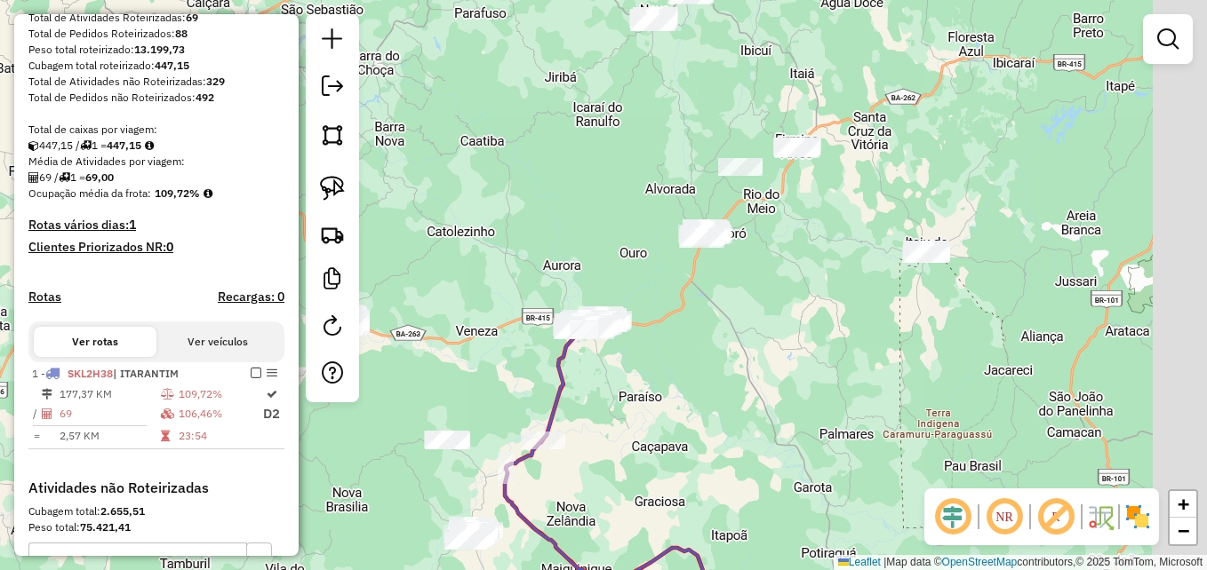
drag, startPoint x: 889, startPoint y: 326, endPoint x: 751, endPoint y: 403, distance: 157.9
click at [751, 403] on div "Janela de atendimento Grade de atendimento Capacidade Transportadoras Veículos …" at bounding box center [603, 285] width 1207 height 570
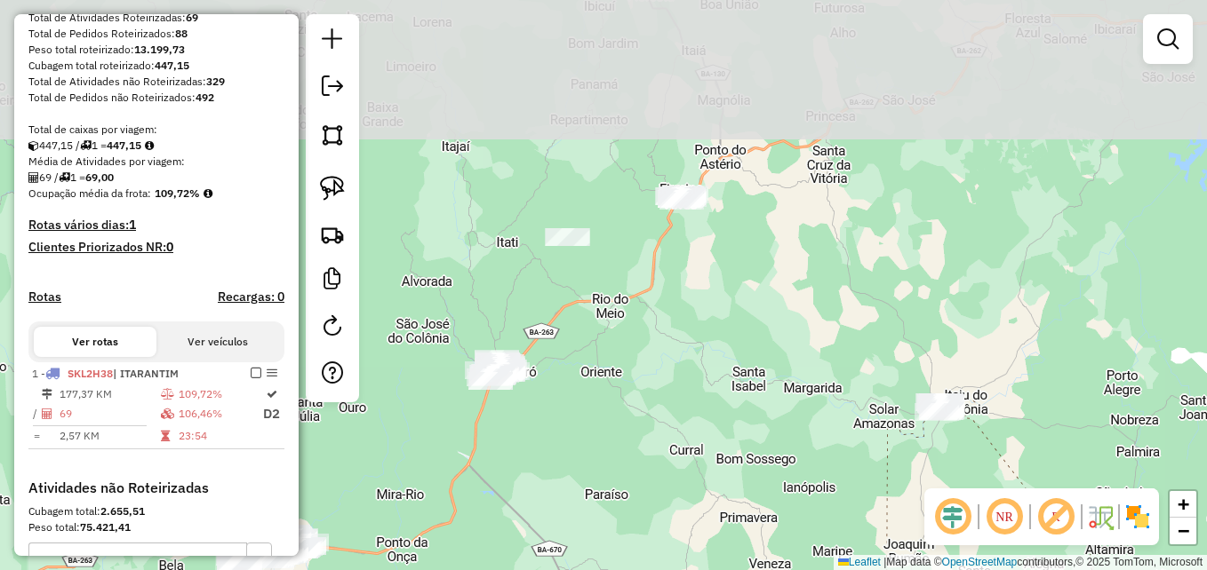
drag, startPoint x: 726, startPoint y: 251, endPoint x: 696, endPoint y: 403, distance: 154.9
click at [696, 403] on div "Janela de atendimento Grade de atendimento Capacidade Transportadoras Veículos …" at bounding box center [603, 285] width 1207 height 570
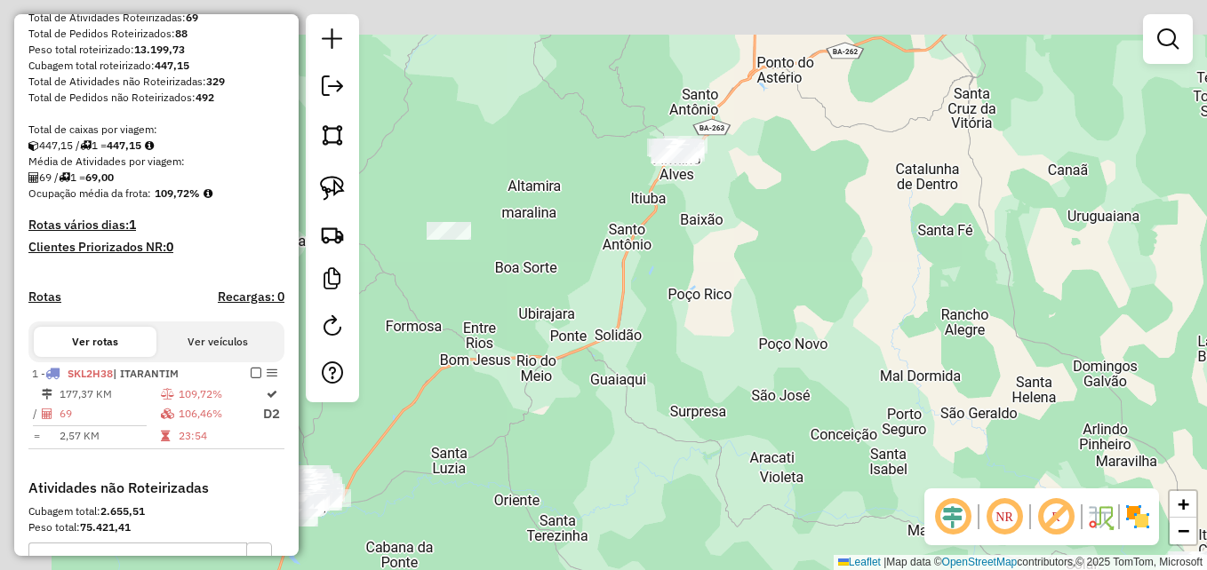
drag, startPoint x: 687, startPoint y: 271, endPoint x: 784, endPoint y: 370, distance: 138.2
click at [784, 370] on div "Janela de atendimento Grade de atendimento Capacidade Transportadoras Veículos …" at bounding box center [603, 285] width 1207 height 570
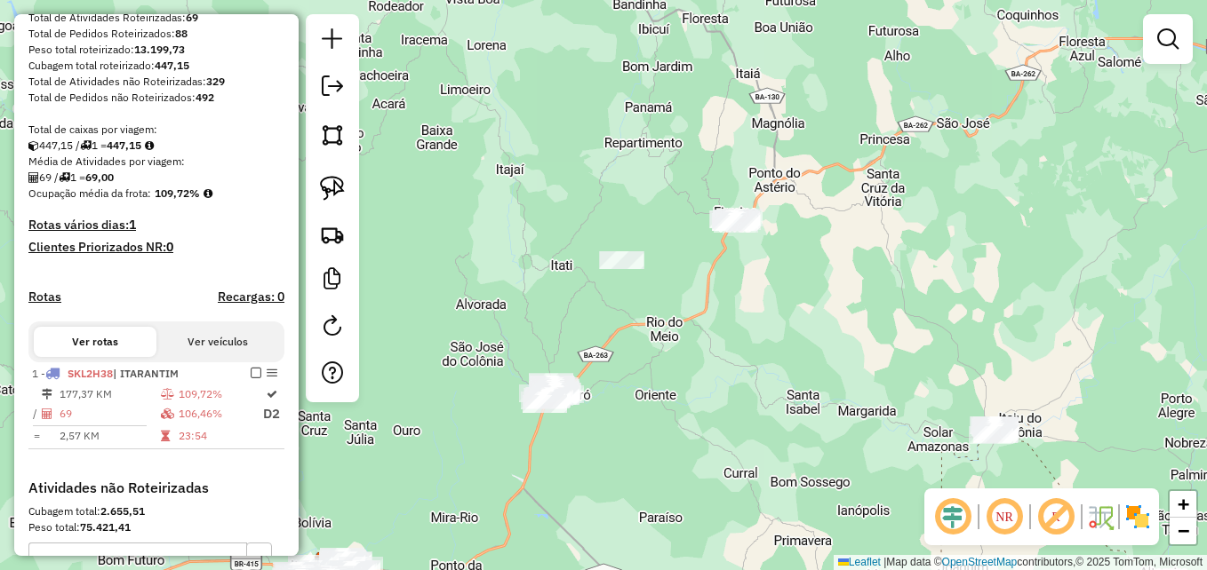
click at [777, 315] on div "Janela de atendimento Grade de atendimento Capacidade Transportadoras Veículos …" at bounding box center [603, 285] width 1207 height 570
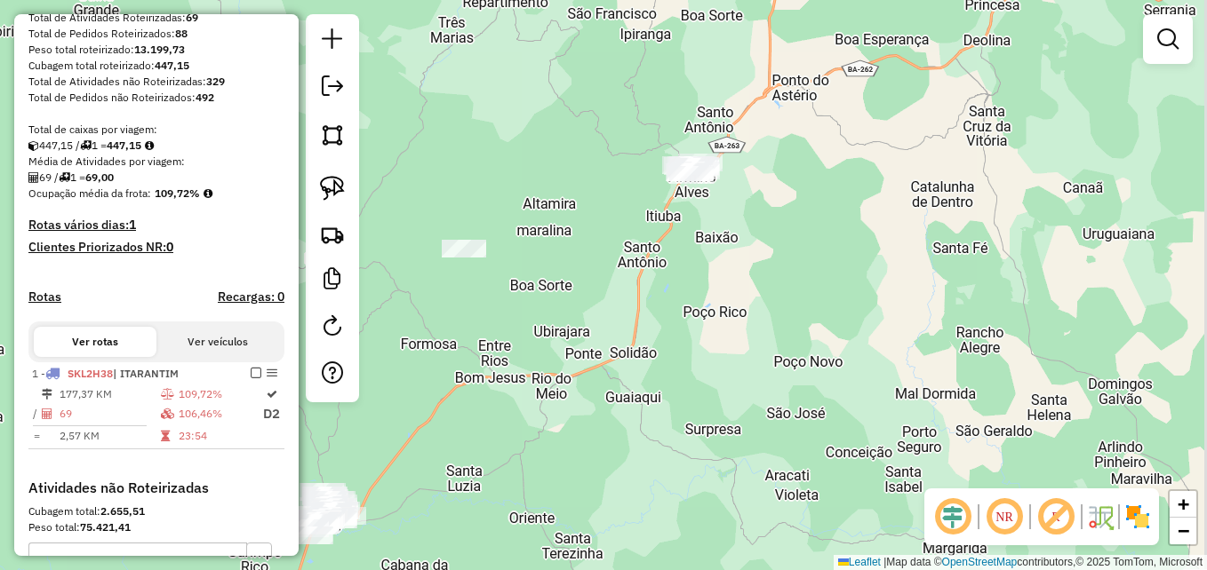
drag, startPoint x: 745, startPoint y: 226, endPoint x: 738, endPoint y: 271, distance: 45.9
click at [739, 271] on div "Janela de atendimento Grade de atendimento Capacidade Transportadoras Veículos …" at bounding box center [603, 285] width 1207 height 570
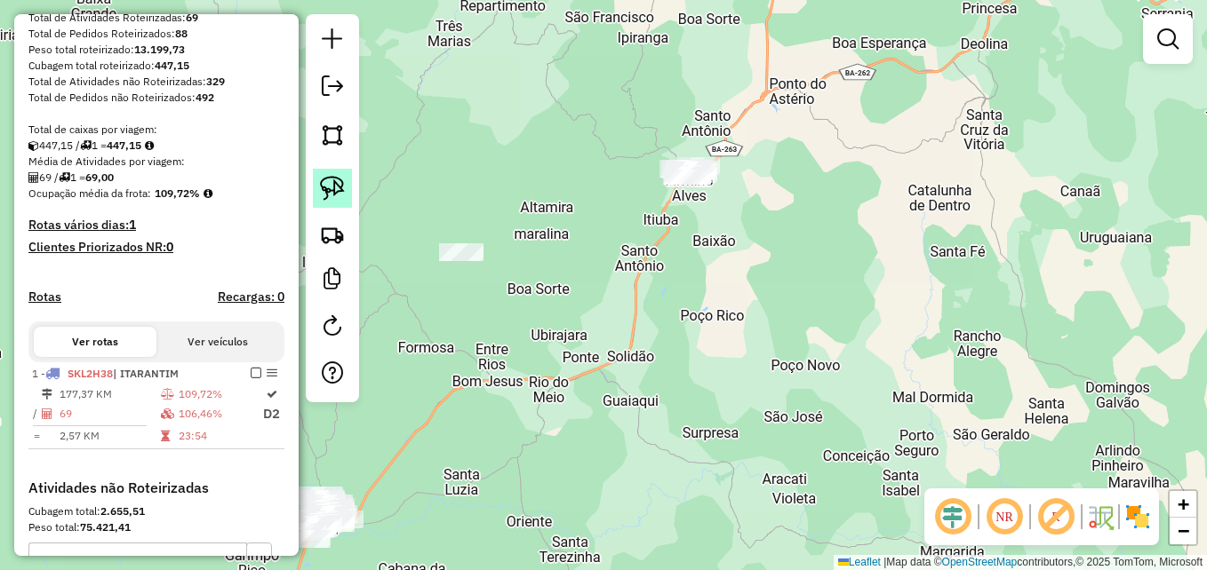
click at [341, 189] on img at bounding box center [332, 188] width 25 height 25
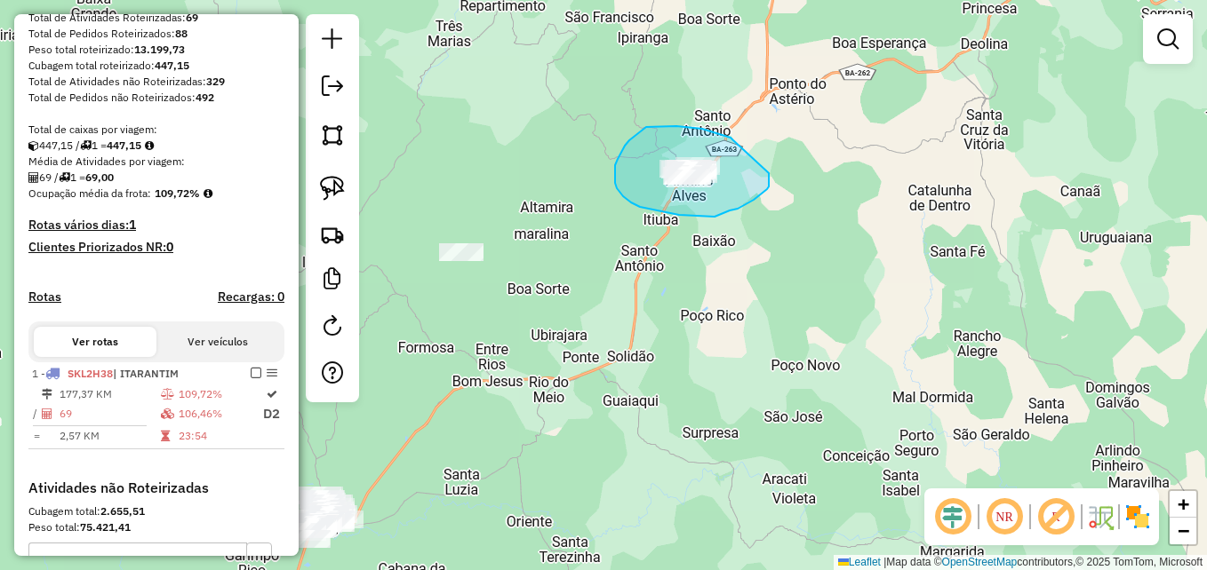
drag, startPoint x: 733, startPoint y: 140, endPoint x: 762, endPoint y: 163, distance: 36.8
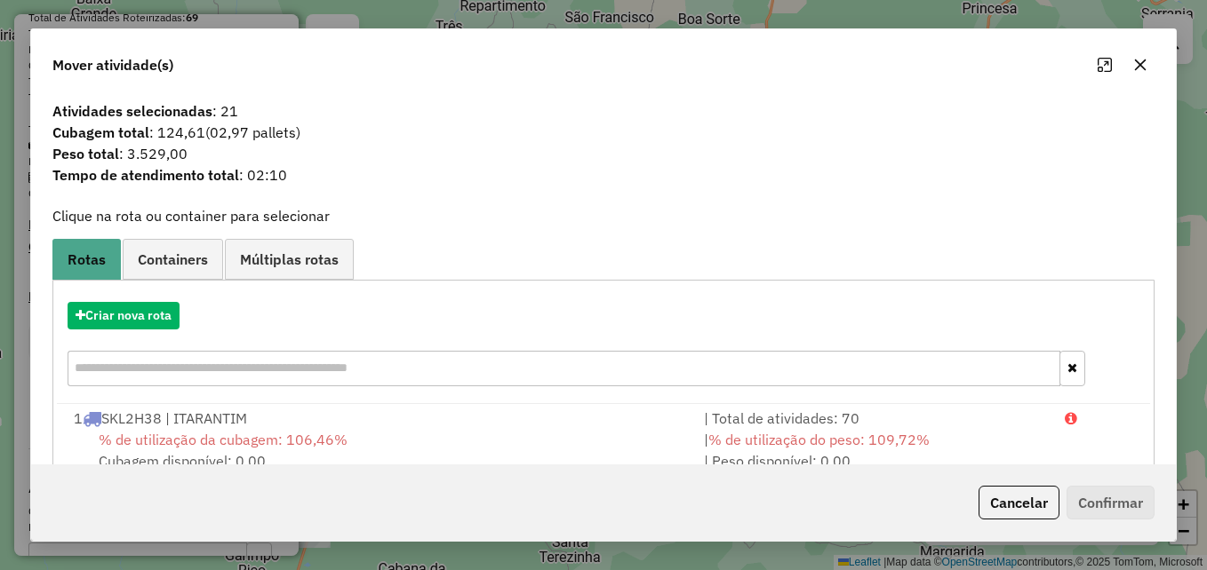
click at [155, 330] on div "Criar nova rota" at bounding box center [603, 347] width 1093 height 116
click at [157, 315] on button "Criar nova rota" at bounding box center [124, 316] width 112 height 28
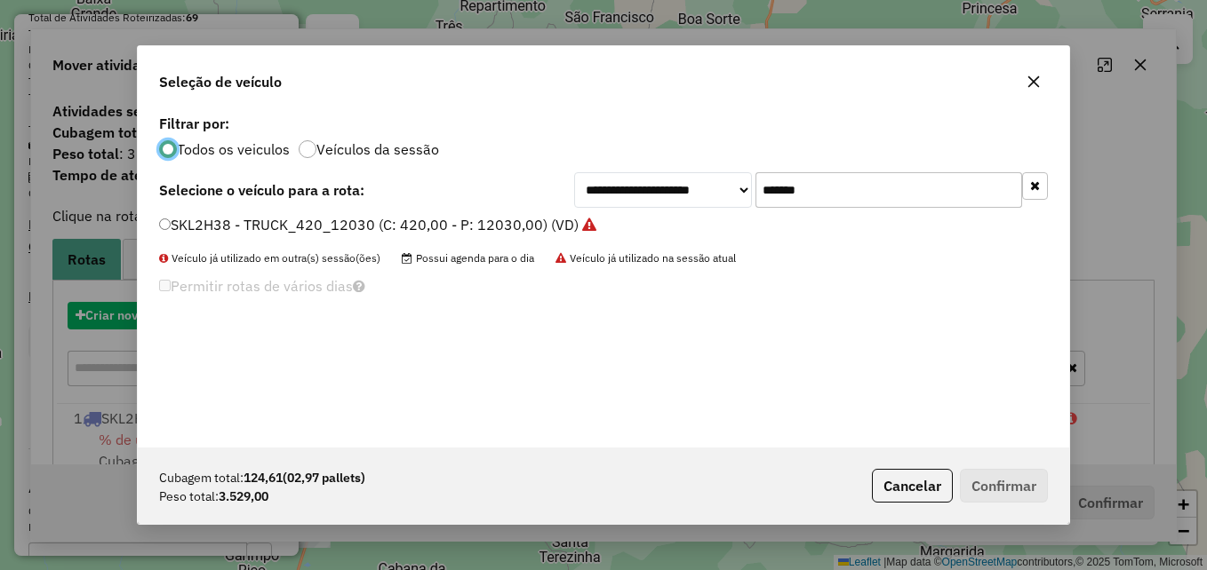
scroll to position [10, 5]
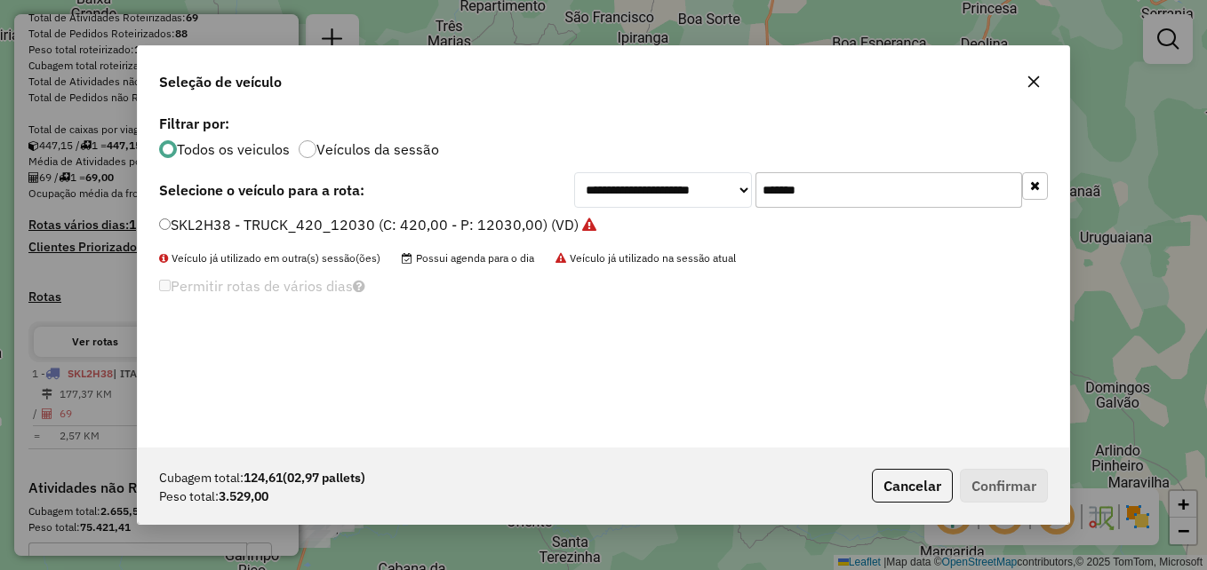
drag, startPoint x: 839, startPoint y: 189, endPoint x: 744, endPoint y: 189, distance: 95.1
click at [744, 189] on div "**********" at bounding box center [811, 190] width 474 height 36
paste input "text"
type input "*******"
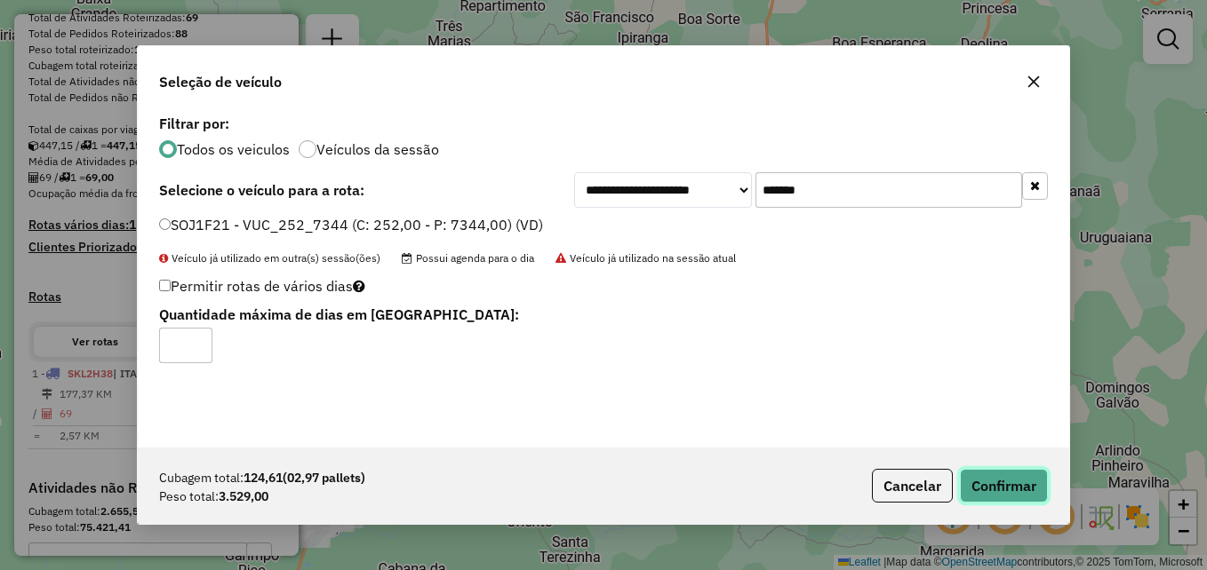
click at [980, 483] on button "Confirmar" at bounding box center [1004, 486] width 88 height 34
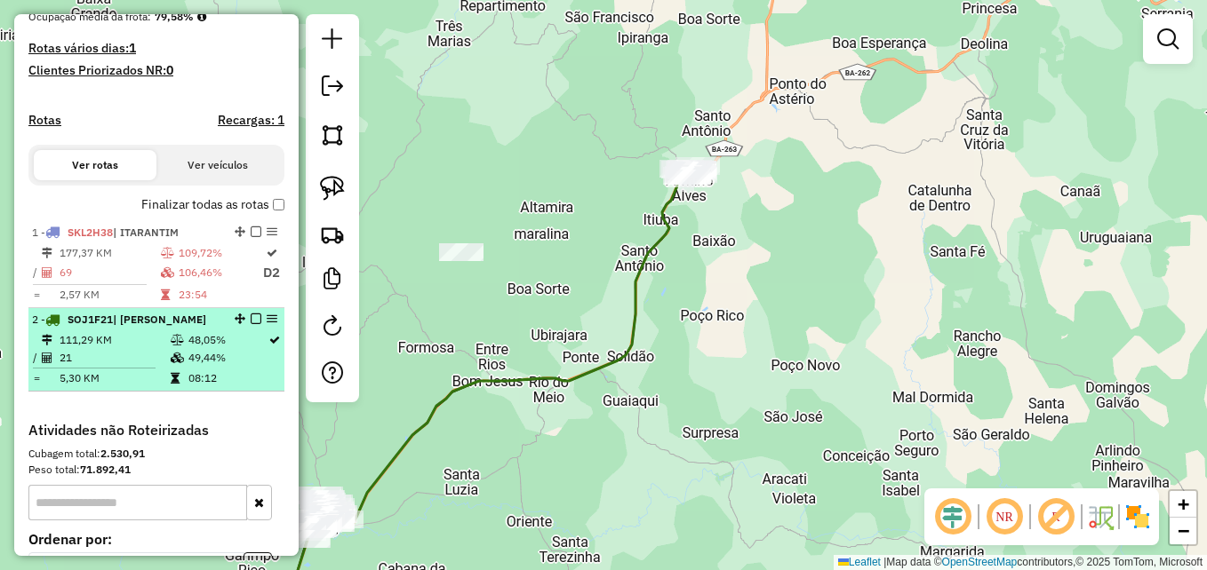
scroll to position [444, 0]
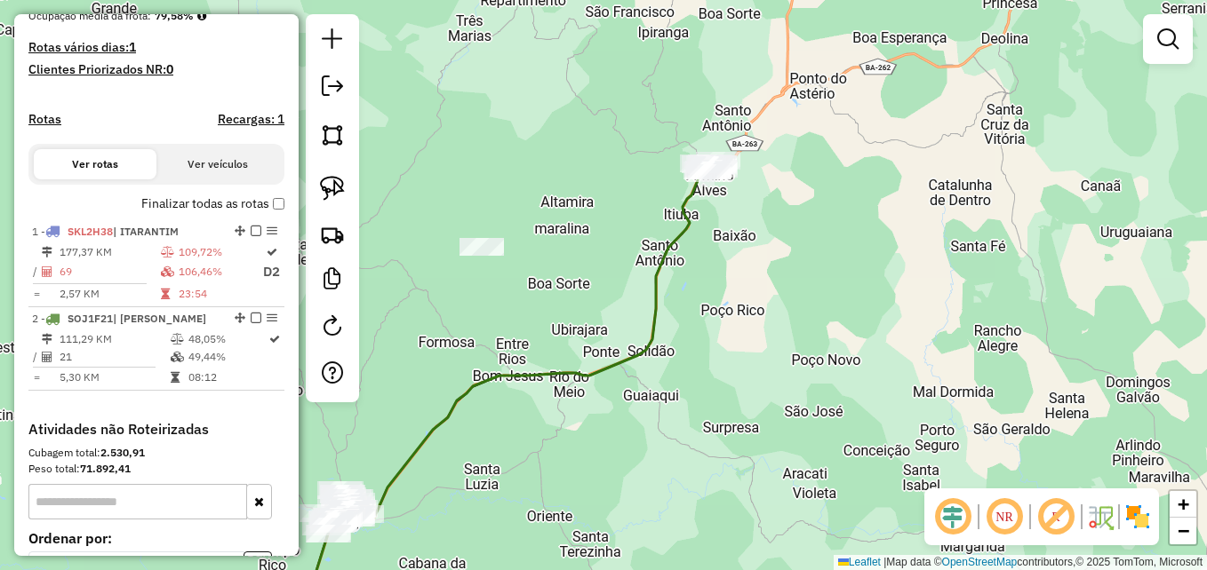
drag, startPoint x: 585, startPoint y: 371, endPoint x: 660, endPoint y: 334, distance: 84.2
click at [659, 337] on icon at bounding box center [504, 396] width 411 height 451
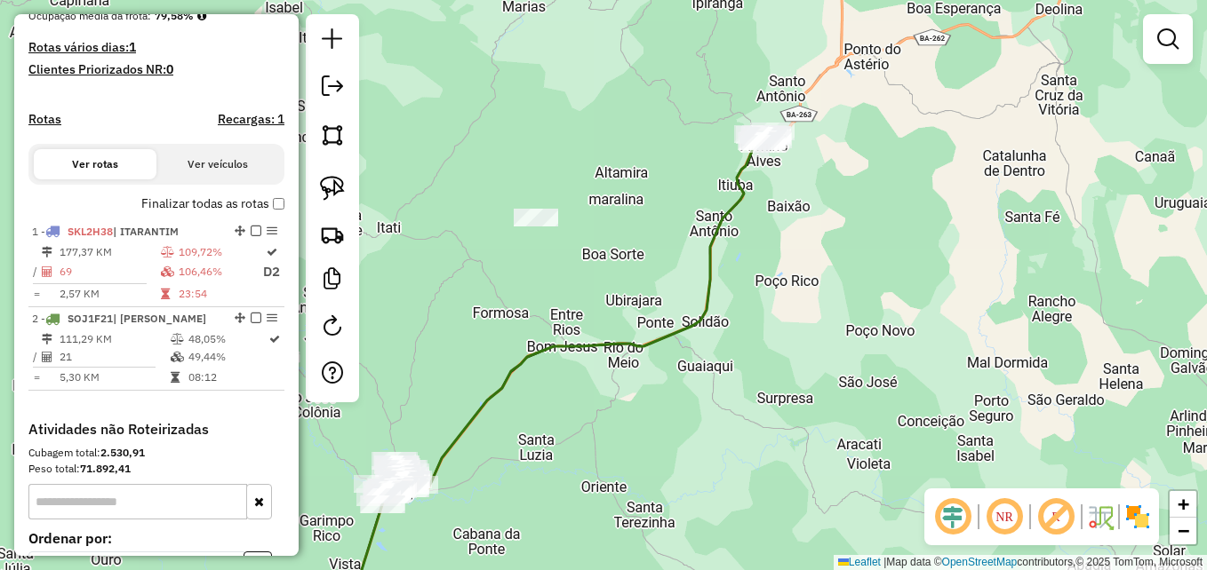
drag, startPoint x: 583, startPoint y: 251, endPoint x: 598, endPoint y: 254, distance: 15.5
click at [602, 264] on div "Janela de atendimento Grade de atendimento Capacidade Transportadoras Veículos …" at bounding box center [603, 285] width 1207 height 570
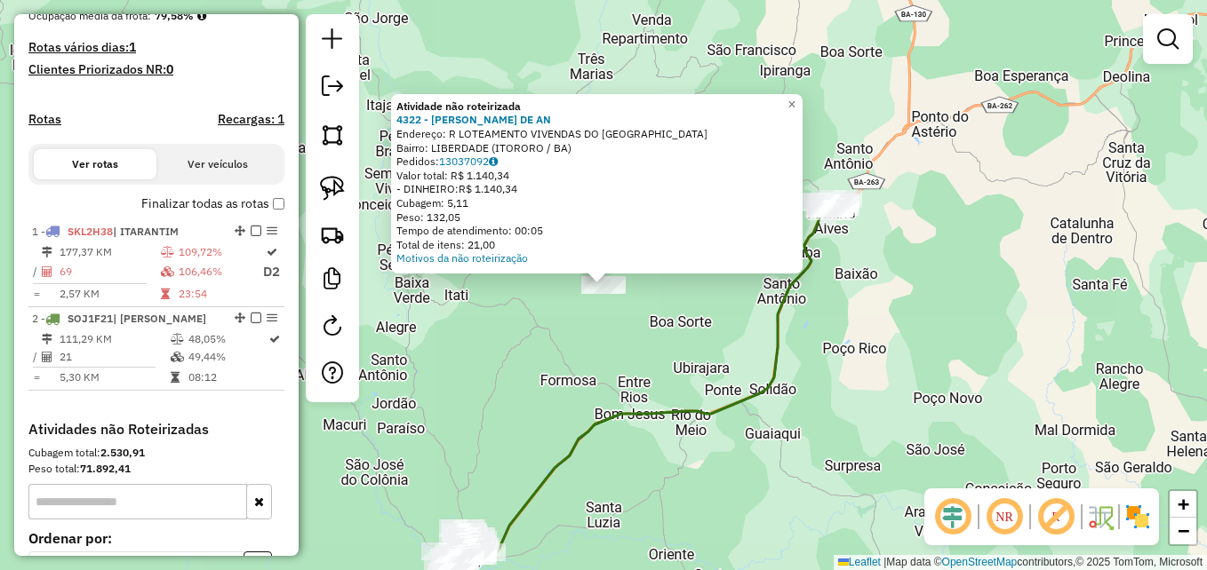
click at [545, 337] on div "Atividade não roteirizada 4322 - DORIVAL ARGOLO DE AN Endereço: R LOTEAMENTO VI…" at bounding box center [603, 285] width 1207 height 570
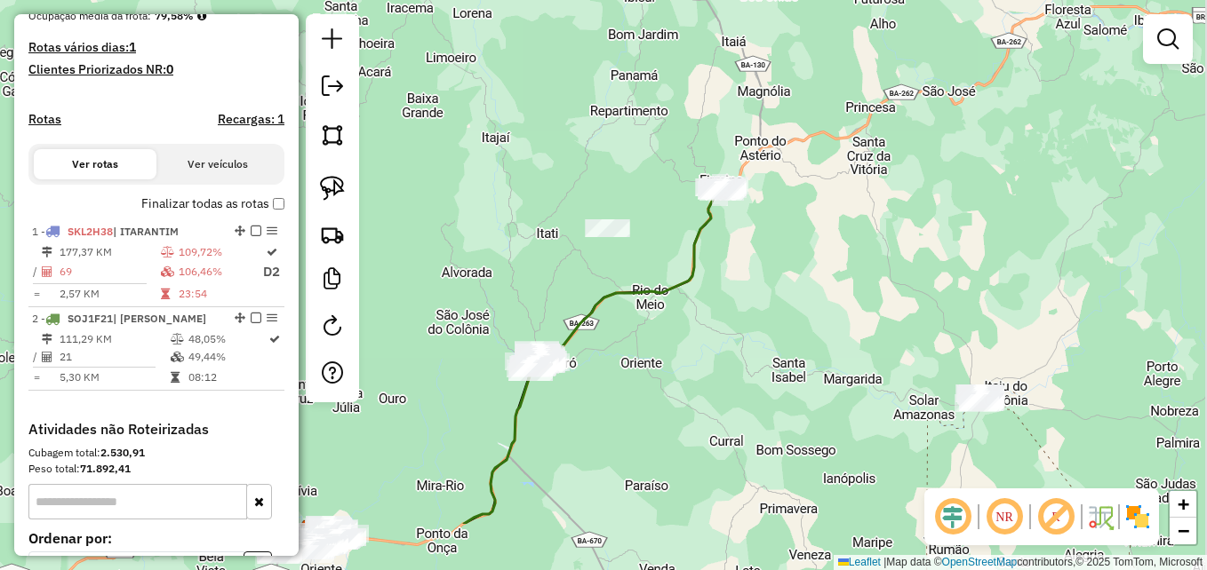
drag, startPoint x: 743, startPoint y: 473, endPoint x: 716, endPoint y: 284, distance: 190.3
click at [719, 307] on div "Janela de atendimento Grade de atendimento Capacidade Transportadoras Veículos …" at bounding box center [603, 285] width 1207 height 570
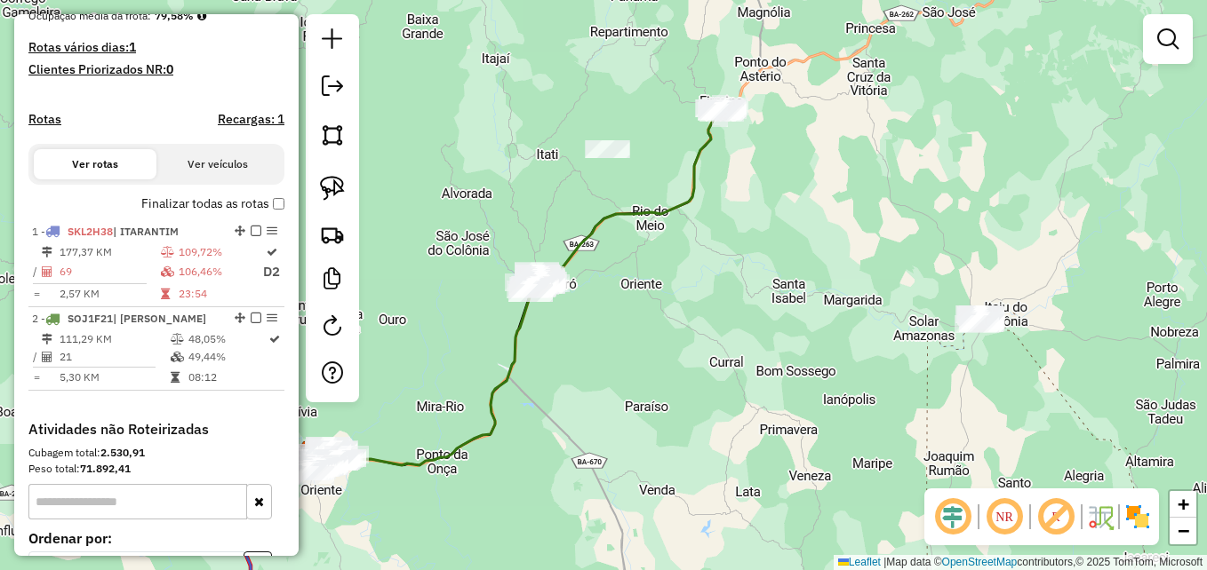
drag, startPoint x: 689, startPoint y: 347, endPoint x: 746, endPoint y: 375, distance: 63.2
click at [745, 375] on div "Janela de atendimento Grade de atendimento Capacidade Transportadoras Veículos …" at bounding box center [603, 285] width 1207 height 570
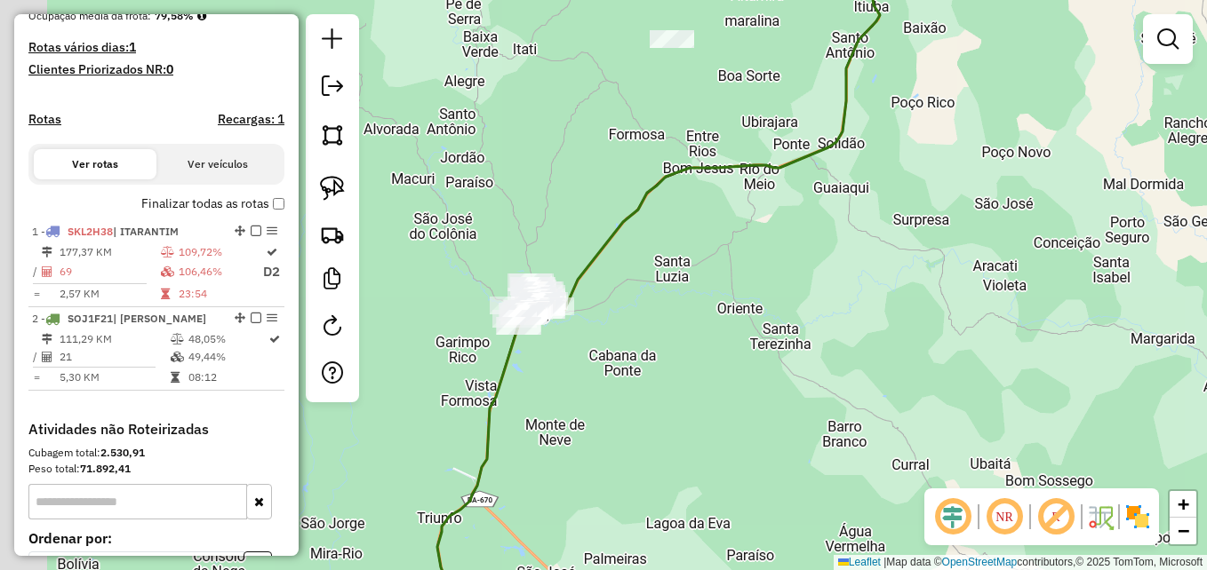
drag, startPoint x: 728, startPoint y: 371, endPoint x: 746, endPoint y: 375, distance: 19.0
click at [746, 375] on div "Janela de atendimento Grade de atendimento Capacidade Transportadoras Veículos …" at bounding box center [603, 285] width 1207 height 570
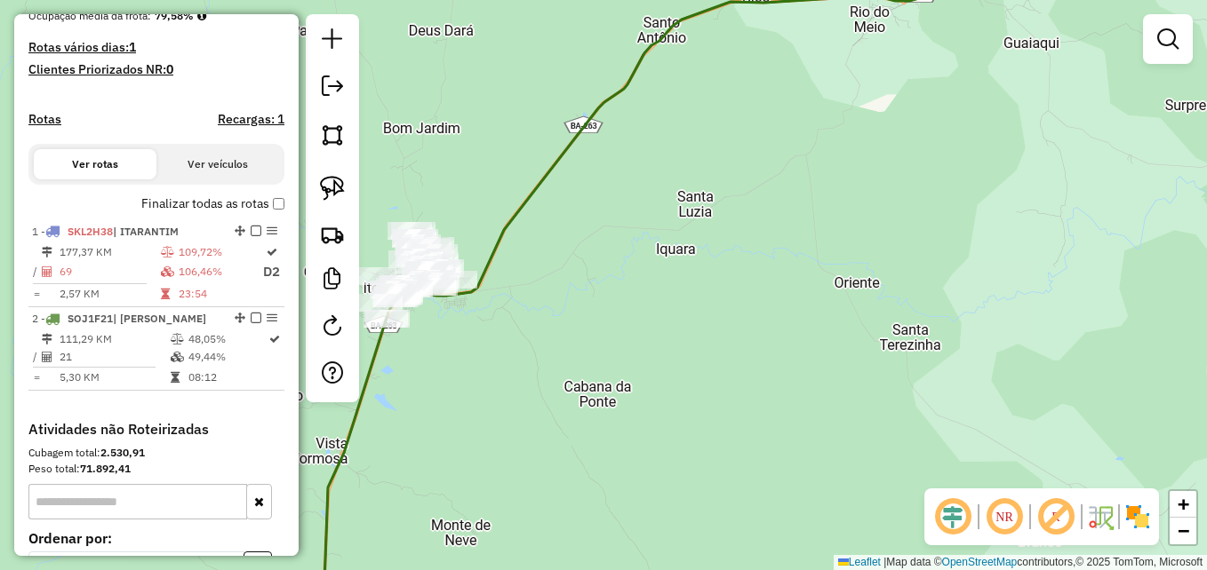
drag, startPoint x: 585, startPoint y: 330, endPoint x: 792, endPoint y: 352, distance: 208.2
click at [792, 352] on div "Janela de atendimento Grade de atendimento Capacidade Transportadoras Veículos …" at bounding box center [603, 285] width 1207 height 570
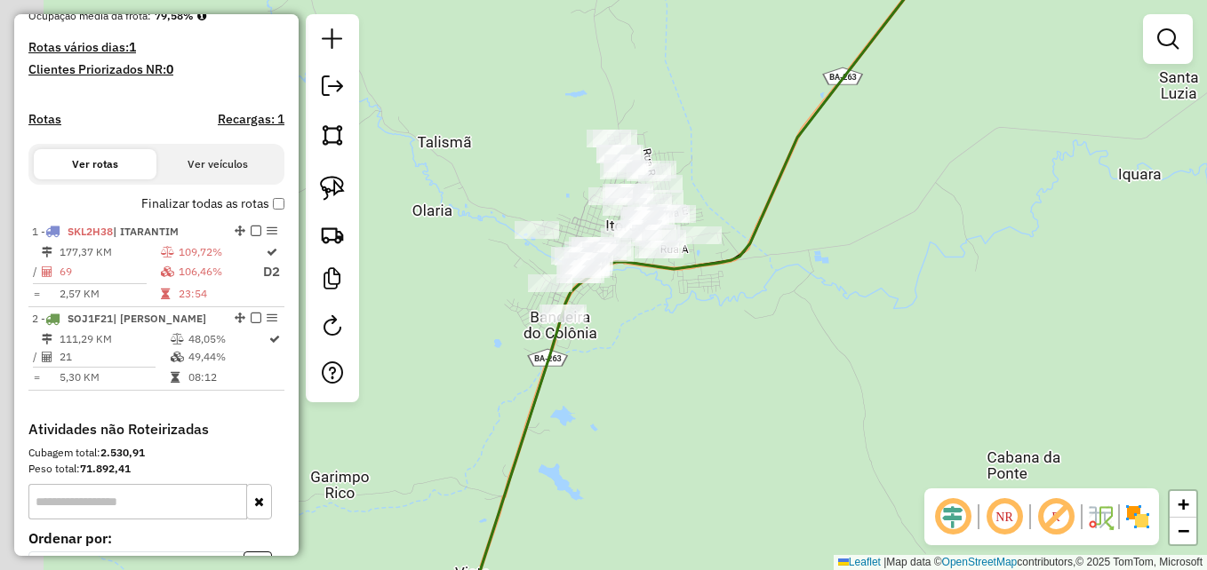
drag, startPoint x: 722, startPoint y: 358, endPoint x: 777, endPoint y: 359, distance: 55.1
click at [777, 359] on div "Janela de atendimento Grade de atendimento Capacidade Transportadoras Veículos …" at bounding box center [603, 285] width 1207 height 570
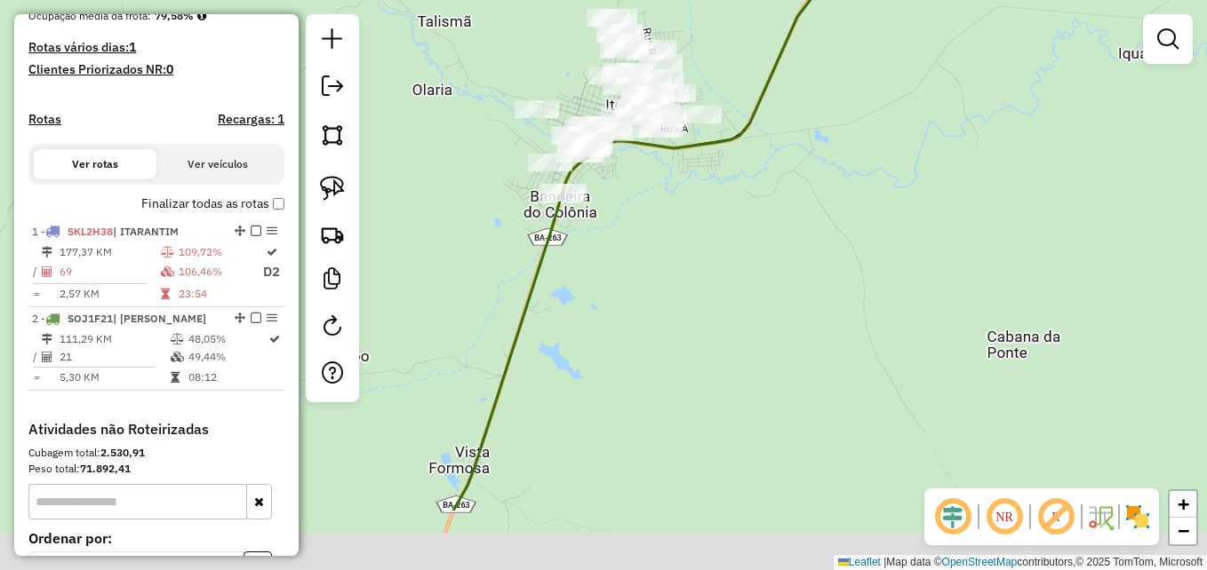
drag, startPoint x: 705, startPoint y: 411, endPoint x: 668, endPoint y: 218, distance: 196.2
click at [668, 221] on div "Janela de atendimento Grade de atendimento Capacidade Transportadoras Veículos …" at bounding box center [603, 285] width 1207 height 570
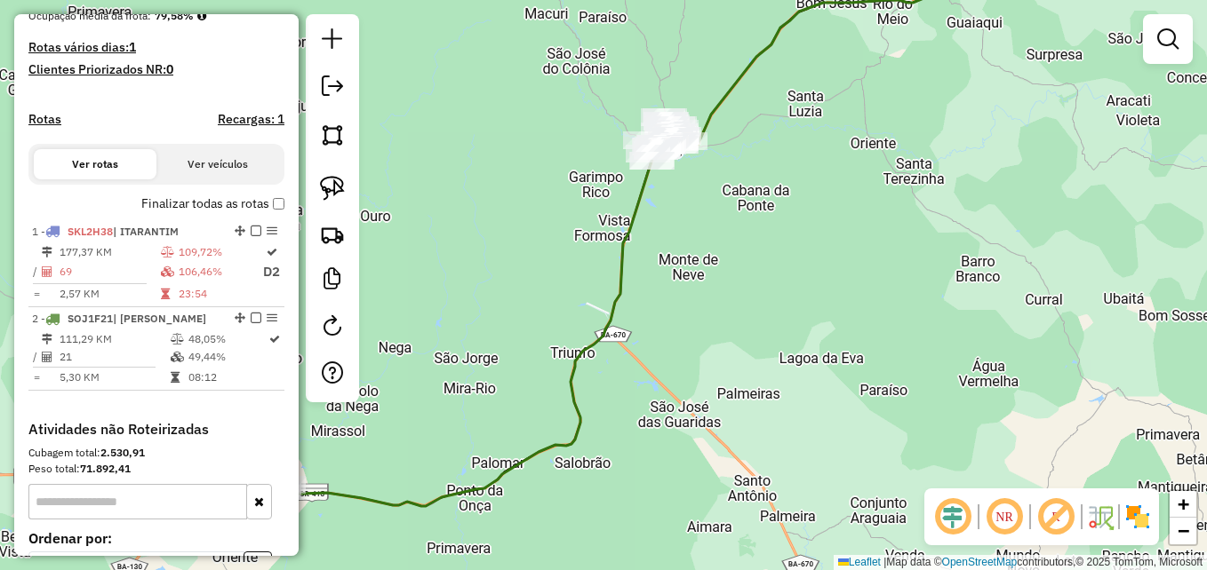
drag, startPoint x: 739, startPoint y: 428, endPoint x: 721, endPoint y: 184, distance: 245.1
click at [717, 186] on div "Janela de atendimento Grade de atendimento Capacidade Transportadoras Veículos …" at bounding box center [603, 285] width 1207 height 570
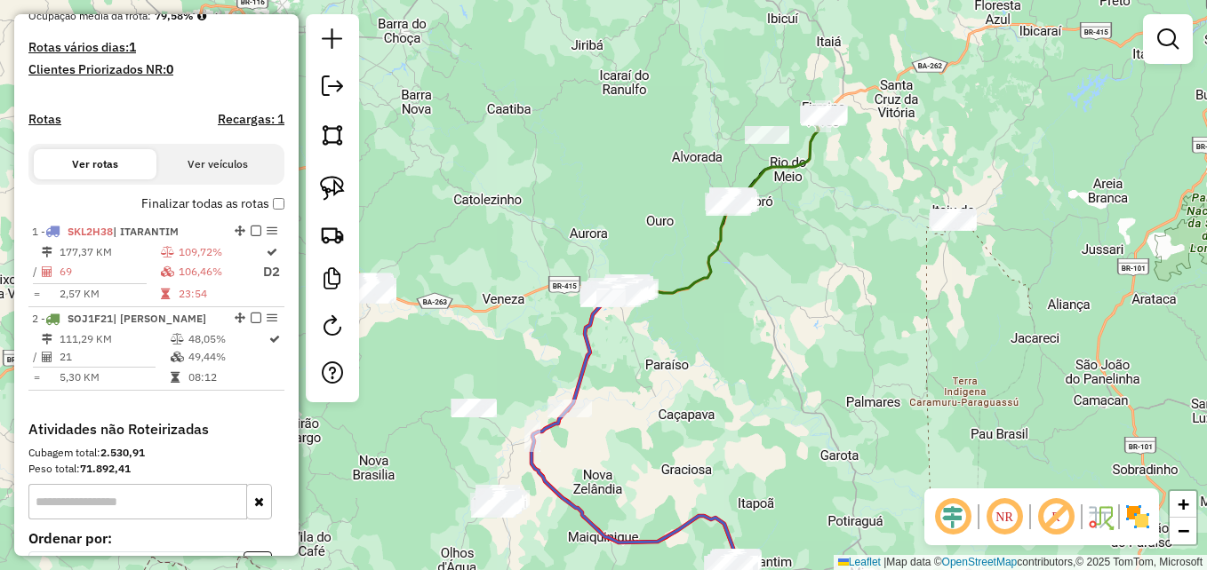
drag, startPoint x: 794, startPoint y: 251, endPoint x: 811, endPoint y: 344, distance: 93.9
click at [812, 347] on div "Janela de atendimento Grade de atendimento Capacidade Transportadoras Veículos …" at bounding box center [603, 285] width 1207 height 570
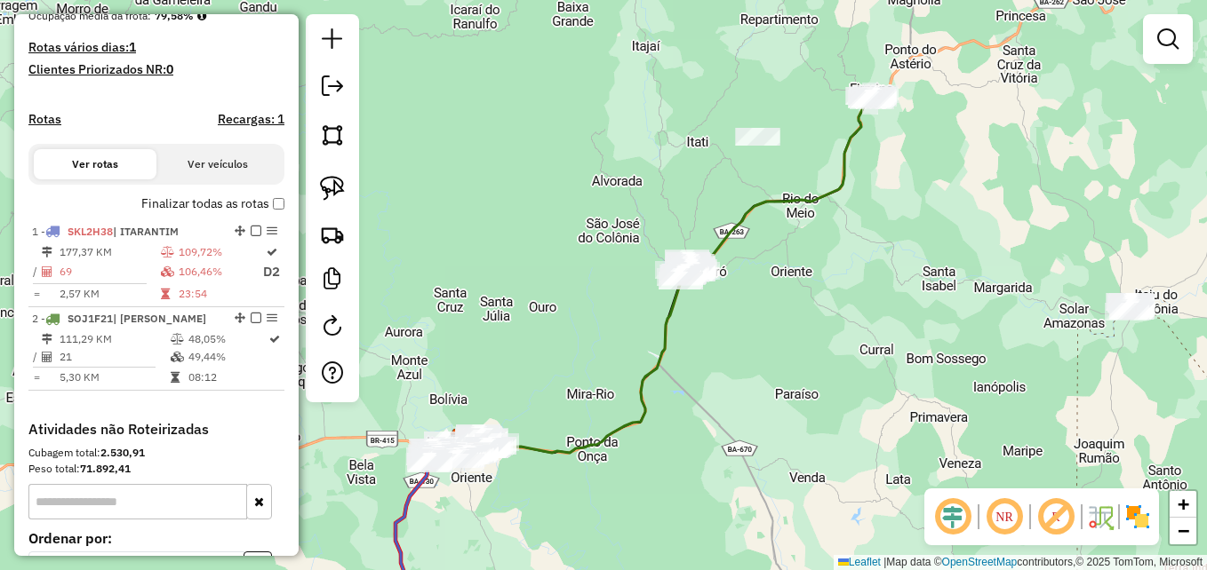
drag, startPoint x: 710, startPoint y: 435, endPoint x: 836, endPoint y: 328, distance: 165.2
click at [836, 331] on div "Janela de atendimento Grade de atendimento Capacidade Transportadoras Veículos …" at bounding box center [603, 285] width 1207 height 570
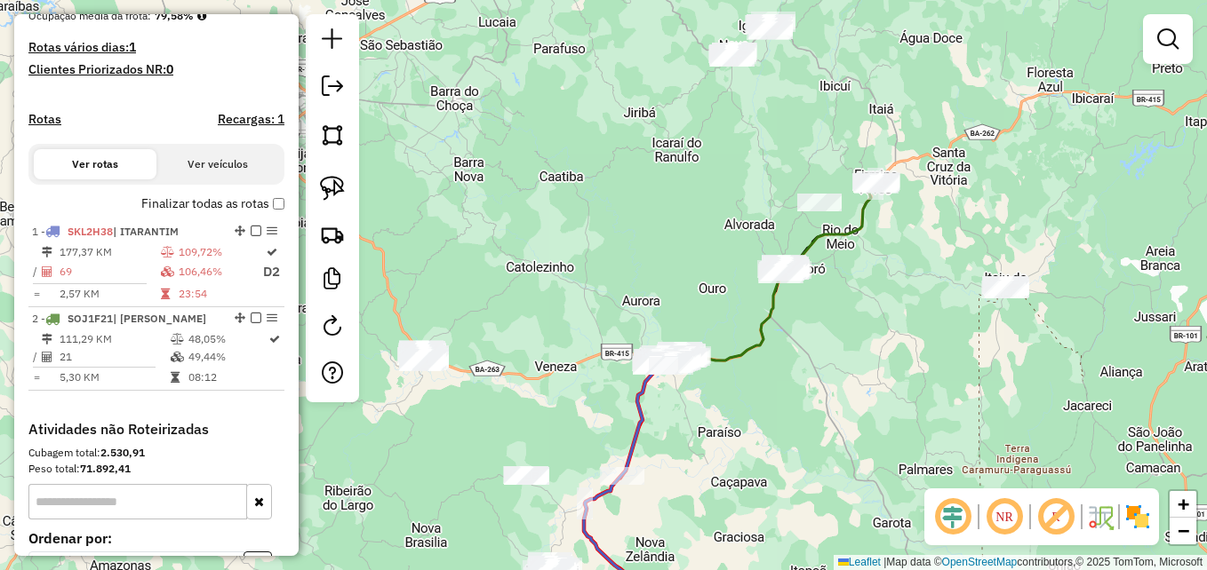
drag, startPoint x: 841, startPoint y: 360, endPoint x: 781, endPoint y: 359, distance: 59.5
click at [784, 367] on div "Janela de atendimento Grade de atendimento Capacidade Transportadoras Veículos …" at bounding box center [603, 285] width 1207 height 570
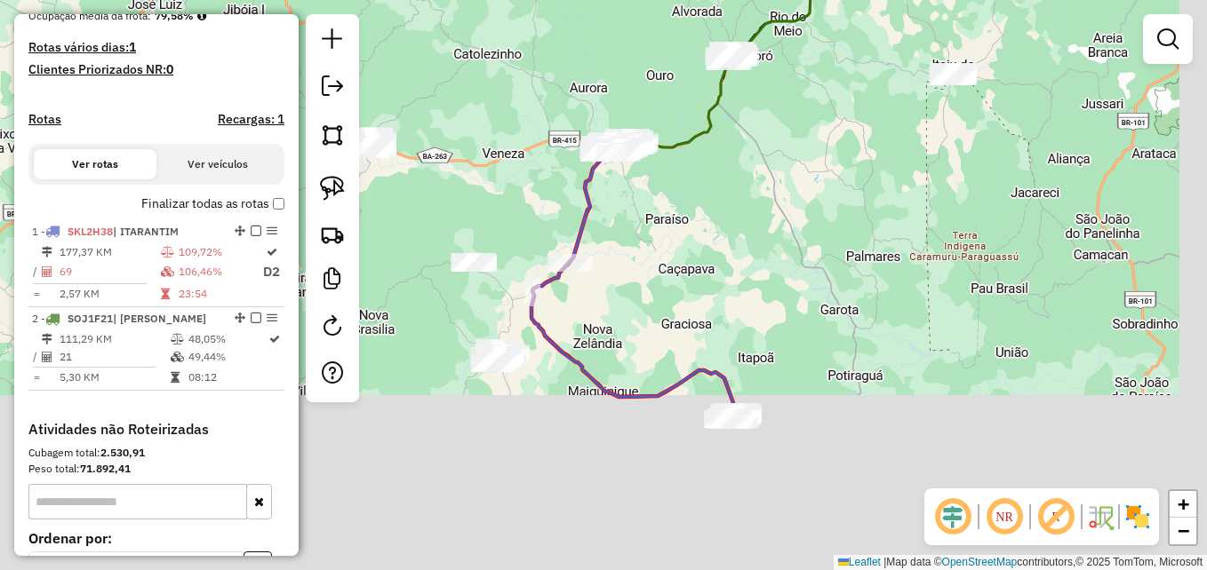
drag, startPoint x: 767, startPoint y: 487, endPoint x: 735, endPoint y: 288, distance: 201.6
click at [735, 288] on div "Janela de atendimento Grade de atendimento Capacidade Transportadoras Veículos …" at bounding box center [603, 285] width 1207 height 570
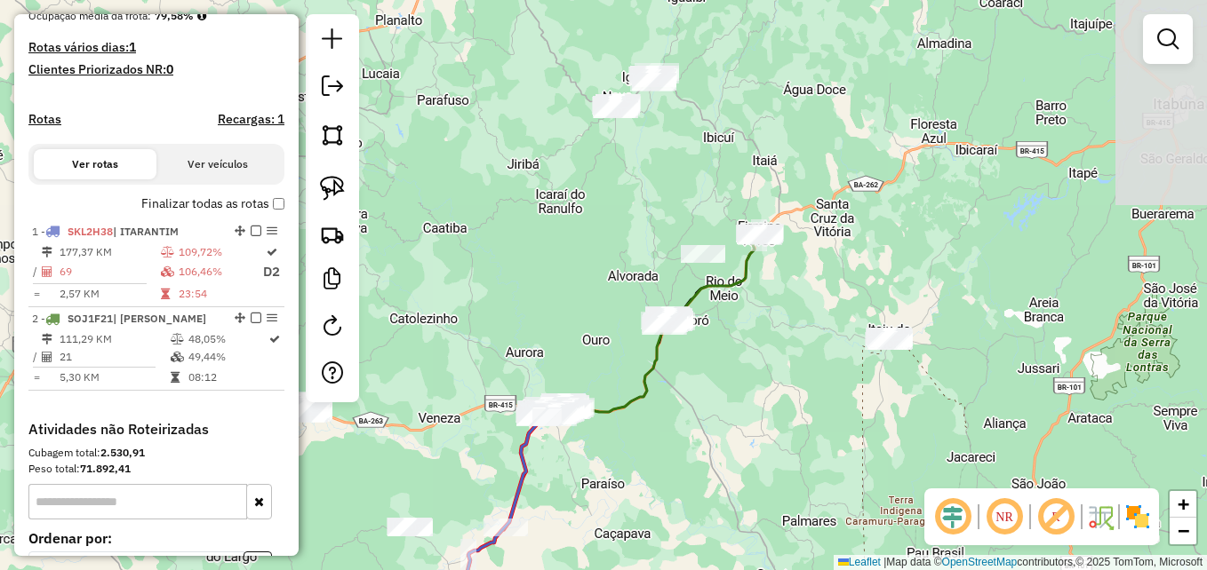
drag, startPoint x: 774, startPoint y: 193, endPoint x: 712, endPoint y: 493, distance: 306.7
click at [712, 493] on div "Janela de atendimento Grade de atendimento Capacidade Transportadoras Veículos …" at bounding box center [603, 285] width 1207 height 570
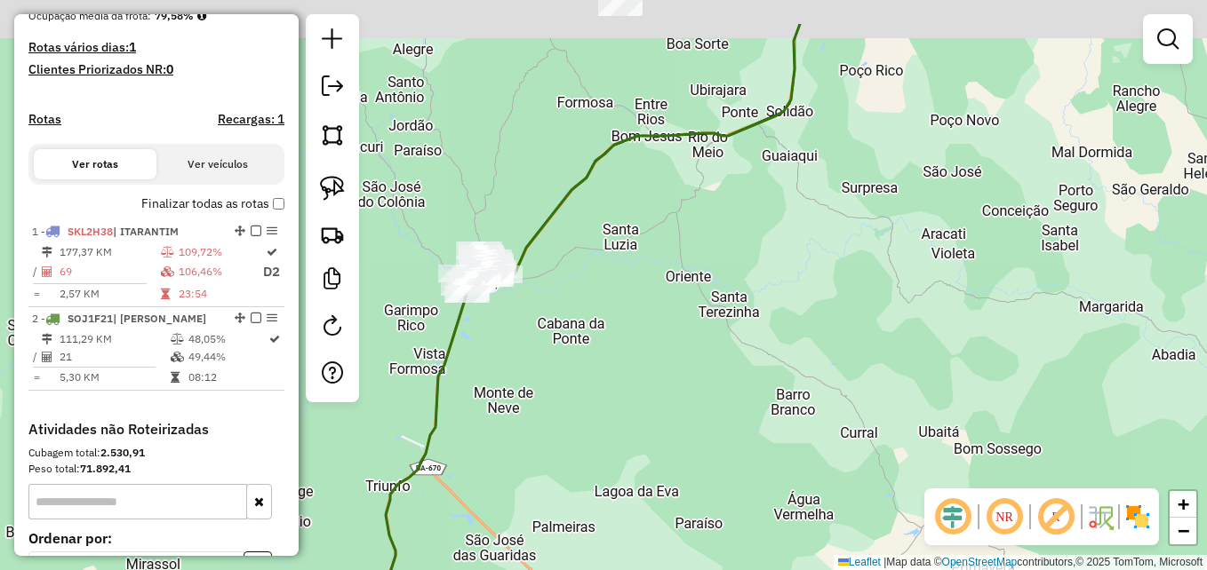
drag, startPoint x: 704, startPoint y: 365, endPoint x: 750, endPoint y: 421, distance: 72.6
click at [750, 420] on div "Janela de atendimento Grade de atendimento Capacidade Transportadoras Veículos …" at bounding box center [603, 285] width 1207 height 570
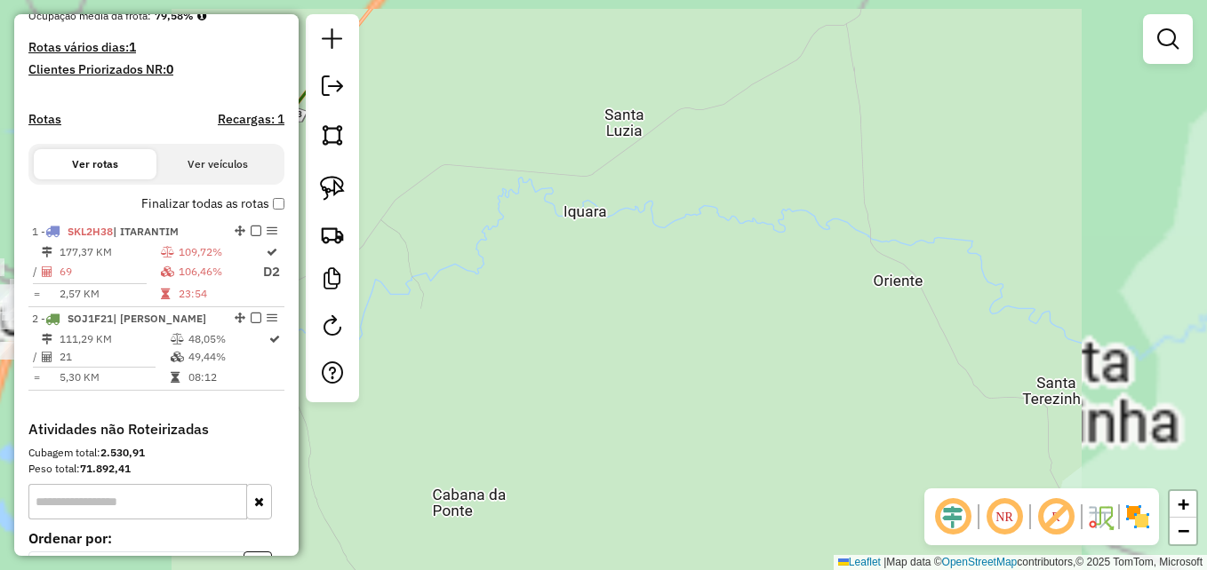
drag, startPoint x: 633, startPoint y: 315, endPoint x: 884, endPoint y: 344, distance: 253.1
click at [897, 366] on div "Janela de atendimento Grade de atendimento Capacidade Transportadoras Veículos …" at bounding box center [603, 285] width 1207 height 570
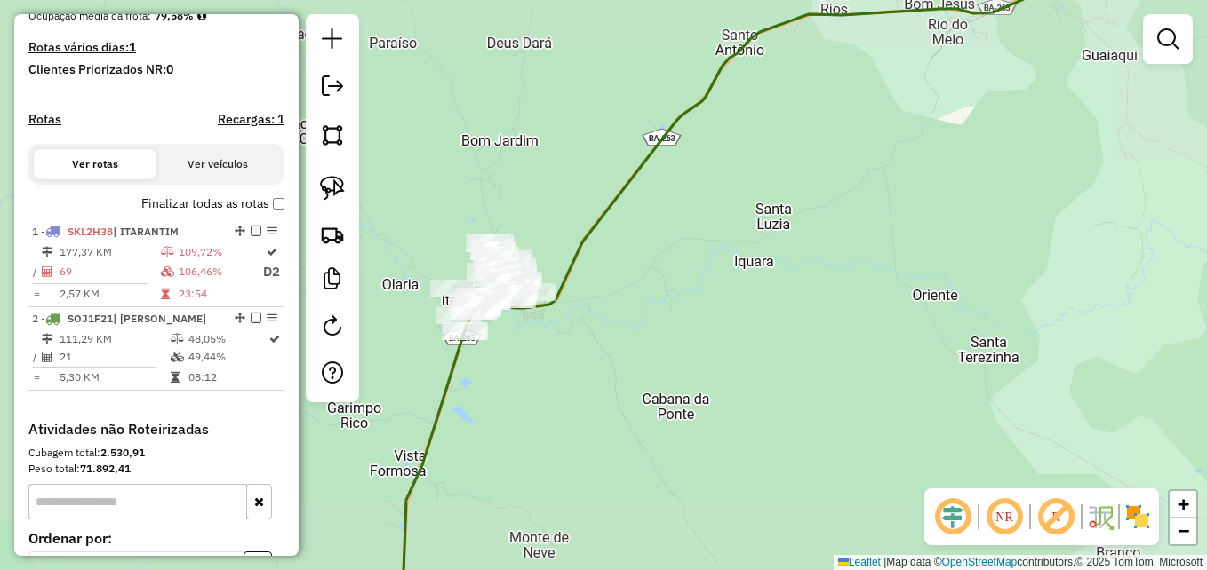
drag, startPoint x: 649, startPoint y: 307, endPoint x: 831, endPoint y: 337, distance: 184.7
click at [831, 337] on div "Janela de atendimento Grade de atendimento Capacidade Transportadoras Veículos …" at bounding box center [603, 285] width 1207 height 570
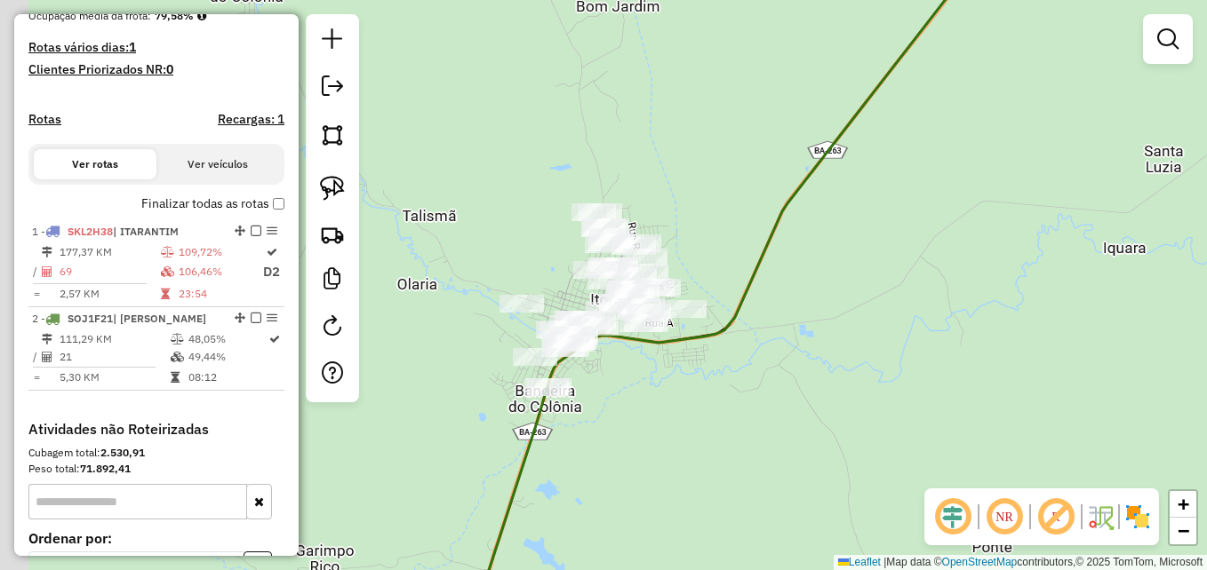
drag, startPoint x: 698, startPoint y: 357, endPoint x: 773, endPoint y: 354, distance: 75.6
click at [778, 358] on div "Janela de atendimento Grade de atendimento Capacidade Transportadoras Veículos …" at bounding box center [603, 285] width 1207 height 570
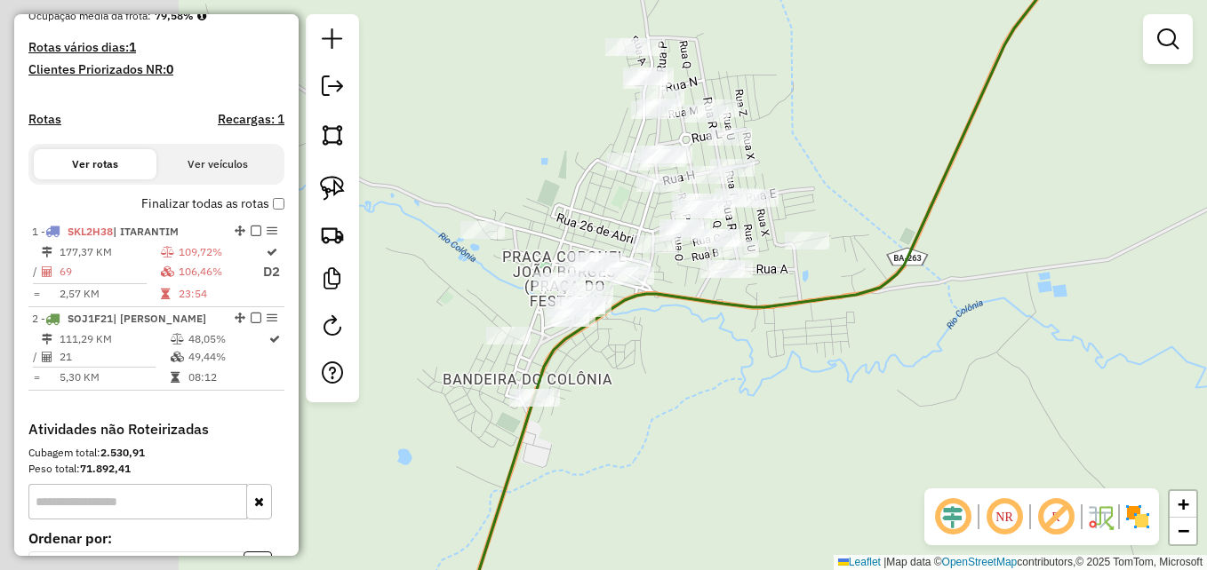
drag, startPoint x: 611, startPoint y: 395, endPoint x: 952, endPoint y: 366, distance: 341.6
click at [954, 367] on div "Janela de atendimento Grade de atendimento Capacidade Transportadoras Veículos …" at bounding box center [603, 285] width 1207 height 570
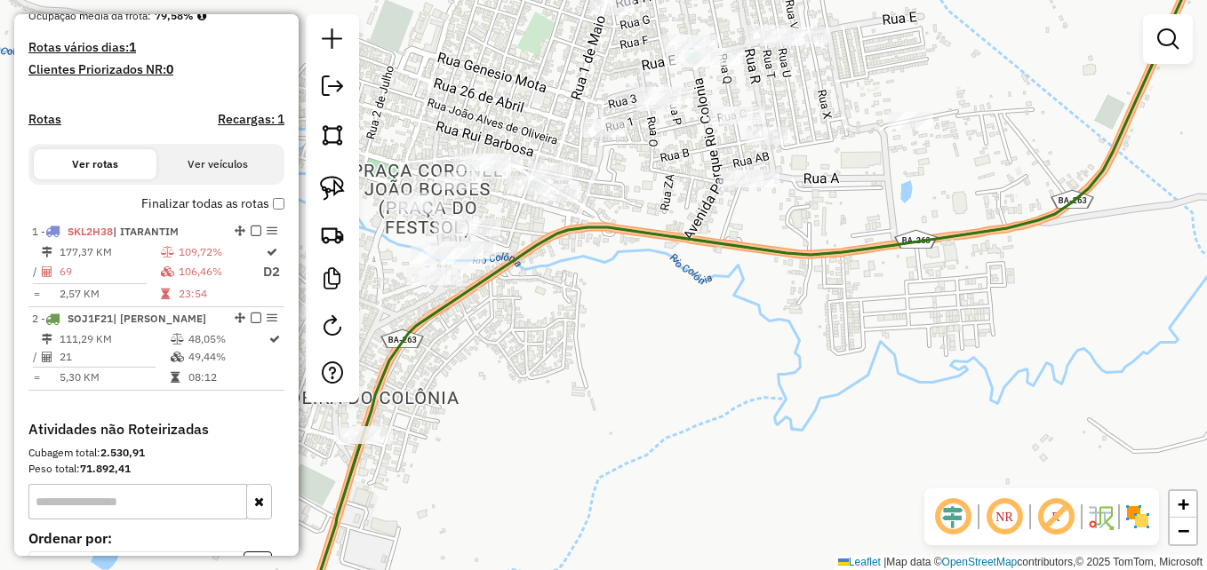
click at [788, 347] on div "Janela de atendimento Grade de atendimento Capacidade Transportadoras Veículos …" at bounding box center [603, 285] width 1207 height 570
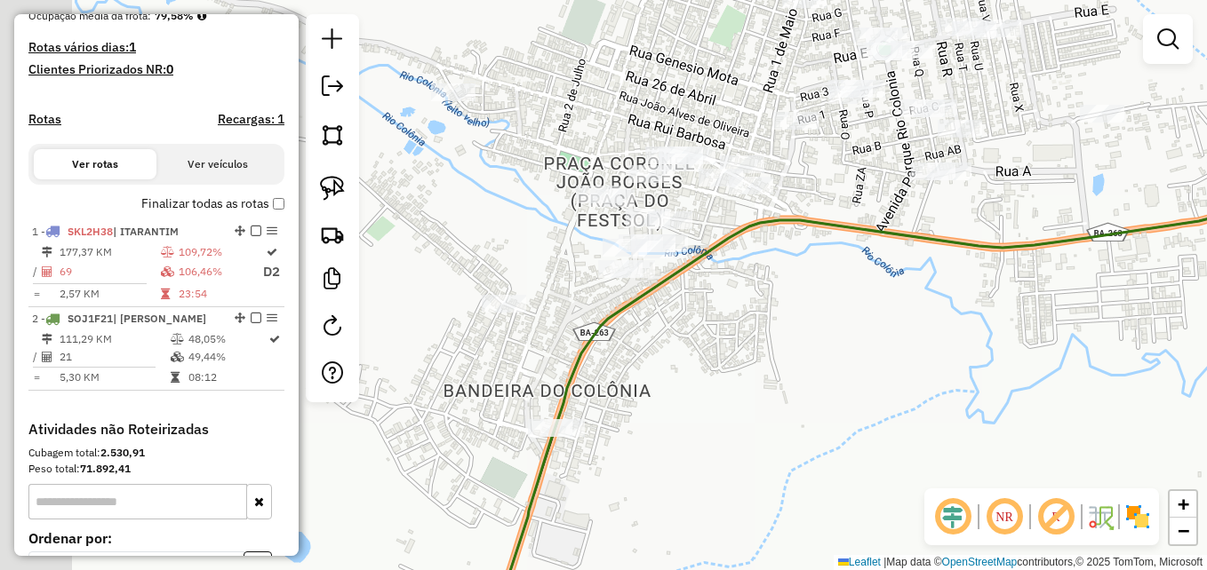
drag, startPoint x: 540, startPoint y: 409, endPoint x: 731, endPoint y: 403, distance: 191.2
click at [731, 403] on div "Janela de atendimento Grade de atendimento Capacidade Transportadoras Veículos …" at bounding box center [603, 285] width 1207 height 570
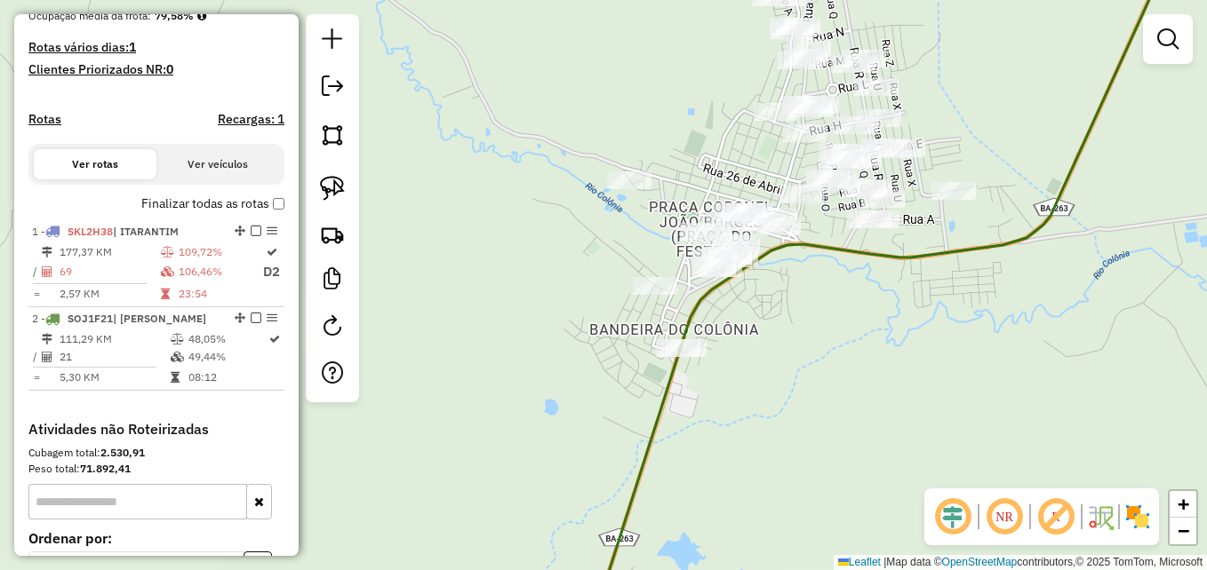
drag, startPoint x: 840, startPoint y: 301, endPoint x: 807, endPoint y: 363, distance: 70.4
click at [805, 369] on div "Janela de atendimento Grade de atendimento Capacidade Transportadoras Veículos …" at bounding box center [603, 285] width 1207 height 570
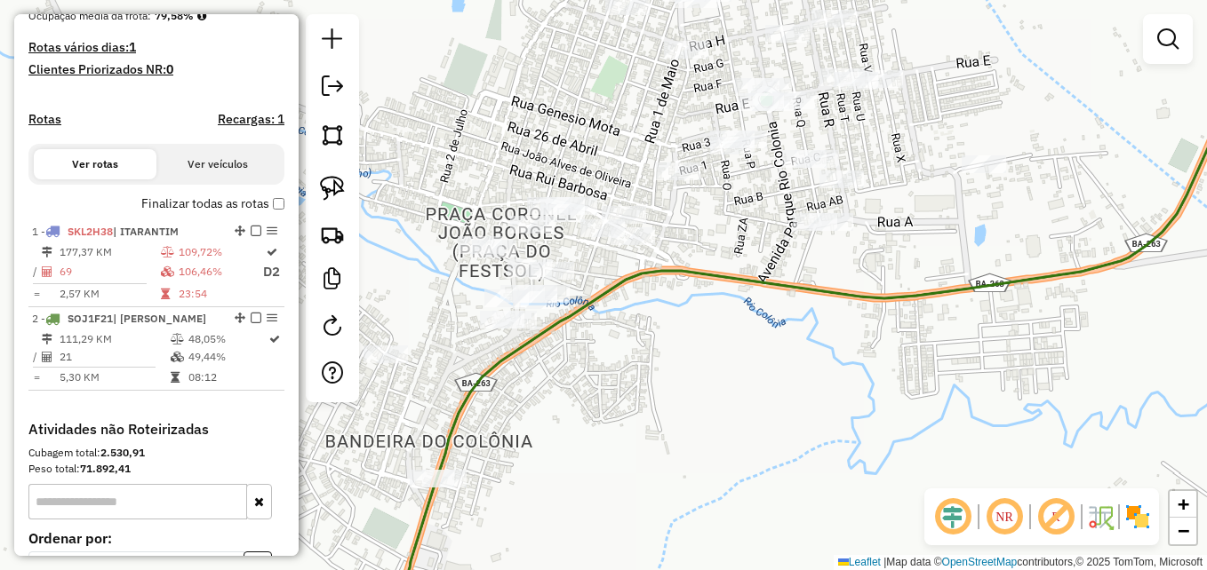
drag, startPoint x: 799, startPoint y: 317, endPoint x: 819, endPoint y: 313, distance: 20.9
click at [819, 313] on div "Janela de atendimento Grade de atendimento Capacidade Transportadoras Veículos …" at bounding box center [603, 285] width 1207 height 570
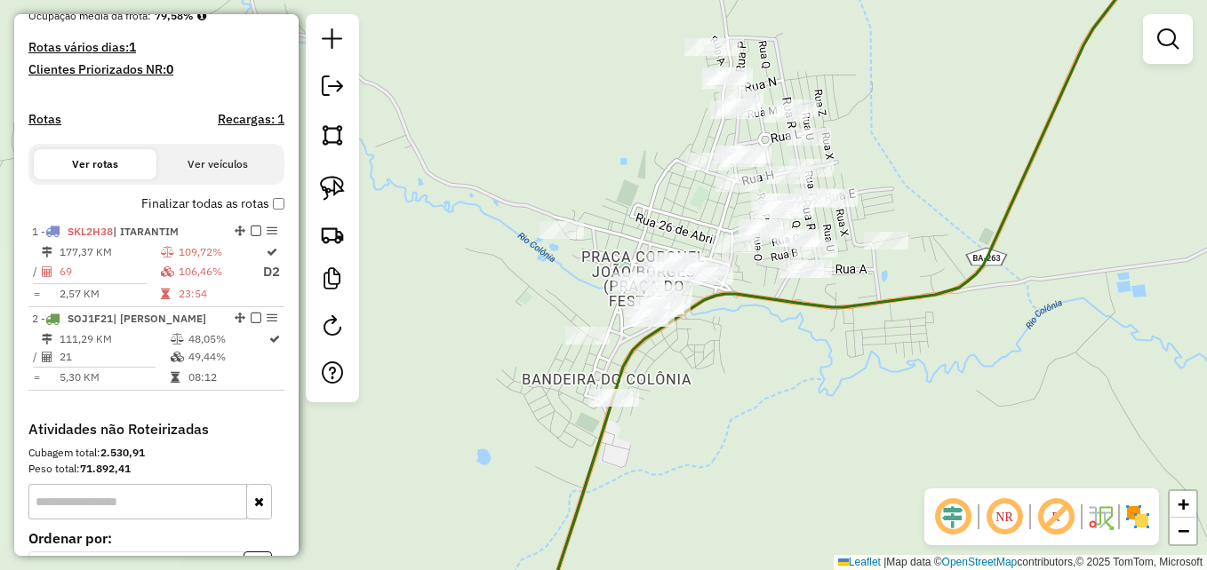
drag, startPoint x: 518, startPoint y: 299, endPoint x: 417, endPoint y: 339, distance: 108.6
click at [417, 339] on div "Janela de atendimento Grade de atendimento Capacidade Transportadoras Veículos …" at bounding box center [603, 285] width 1207 height 570
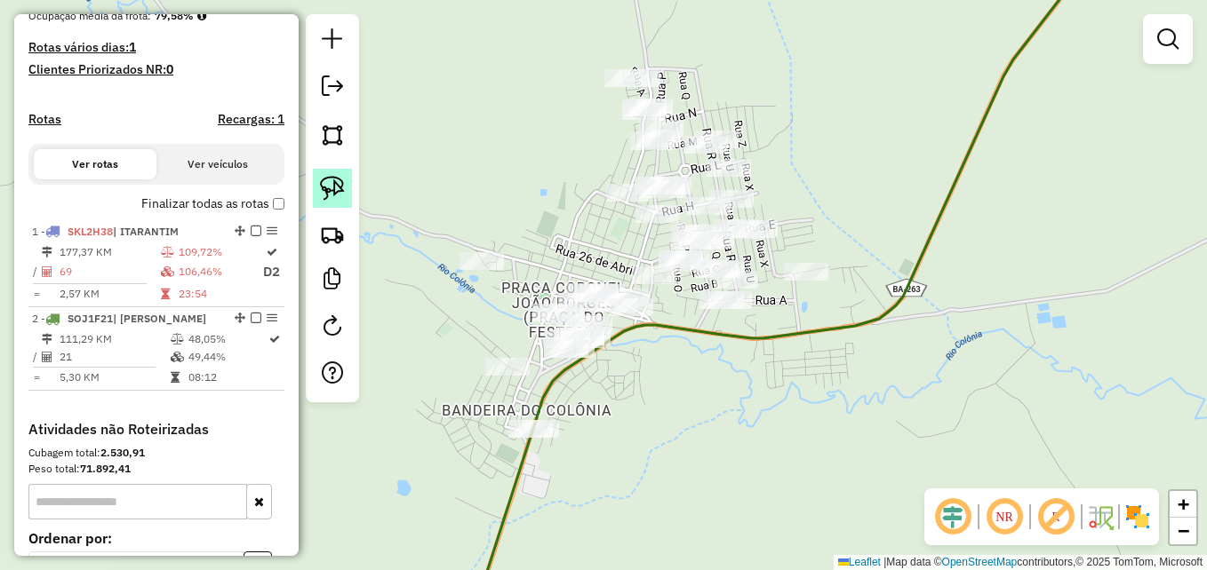
click at [330, 195] on img at bounding box center [332, 188] width 25 height 25
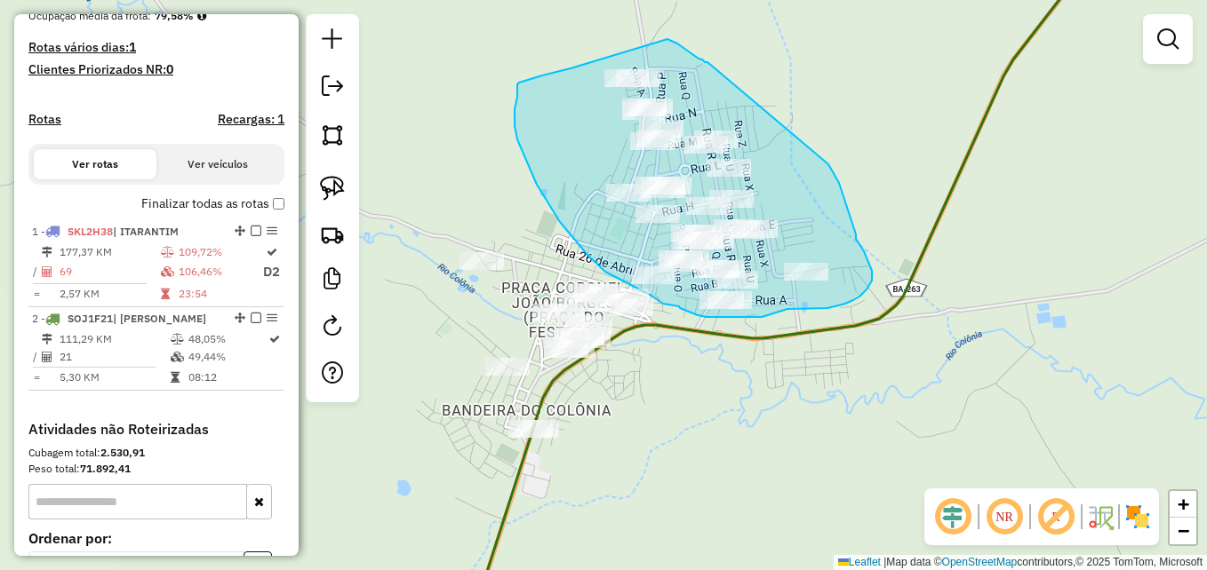
drag, startPoint x: 707, startPoint y: 62, endPoint x: 827, endPoint y: 164, distance: 157.0
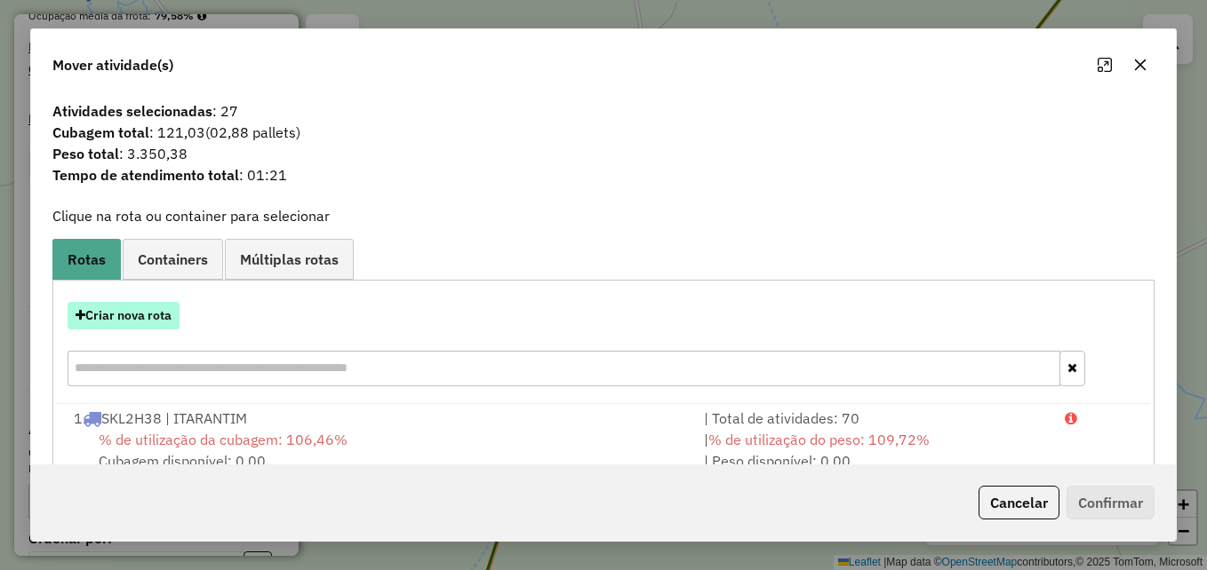
click at [102, 322] on button "Criar nova rota" at bounding box center [124, 316] width 112 height 28
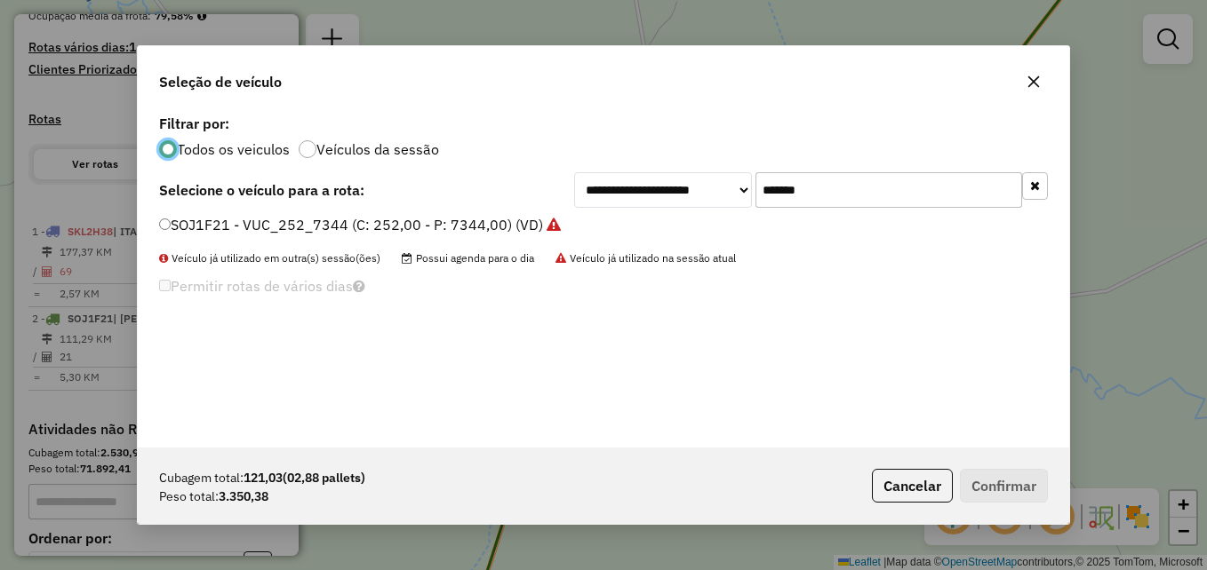
scroll to position [10, 5]
drag, startPoint x: 842, startPoint y: 190, endPoint x: 742, endPoint y: 186, distance: 100.5
click at [742, 186] on div "**********" at bounding box center [811, 190] width 474 height 36
paste input "text"
type input "*******"
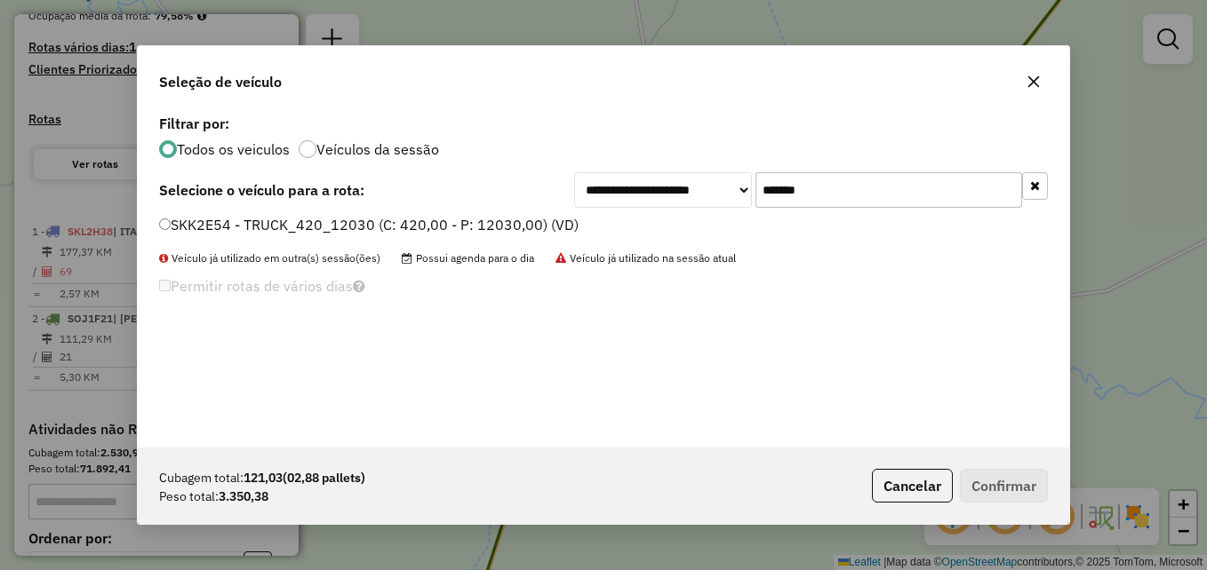
click at [157, 219] on div "SKK2E54 - TRUCK_420_12030 (C: 420,00 - P: 12030,00) (VD)" at bounding box center [603, 233] width 910 height 36
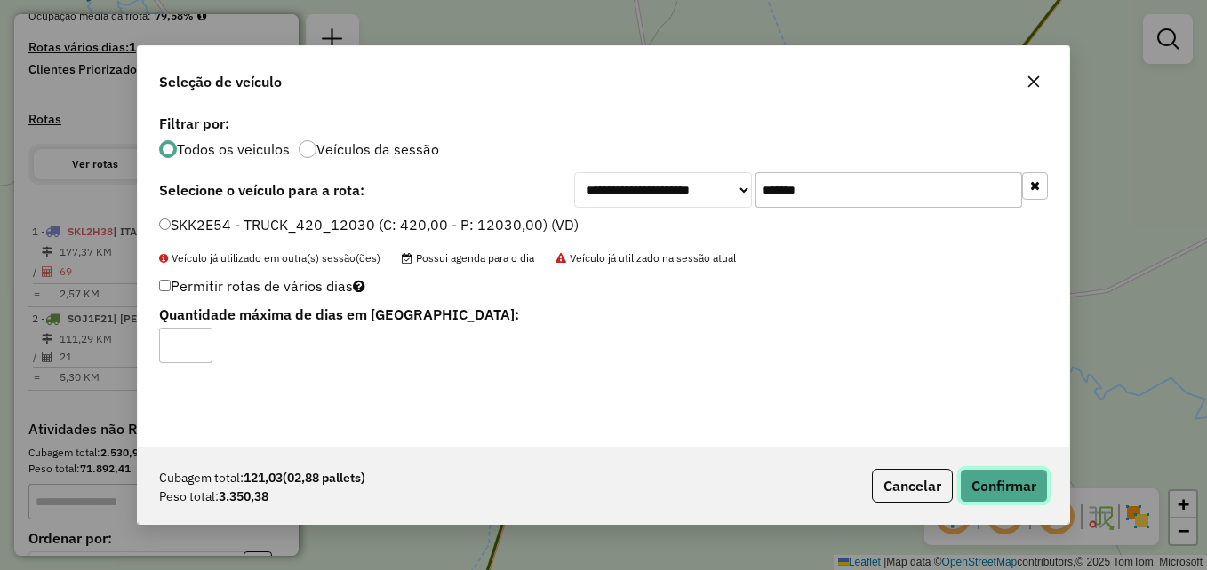
click at [996, 483] on button "Confirmar" at bounding box center [1004, 486] width 88 height 34
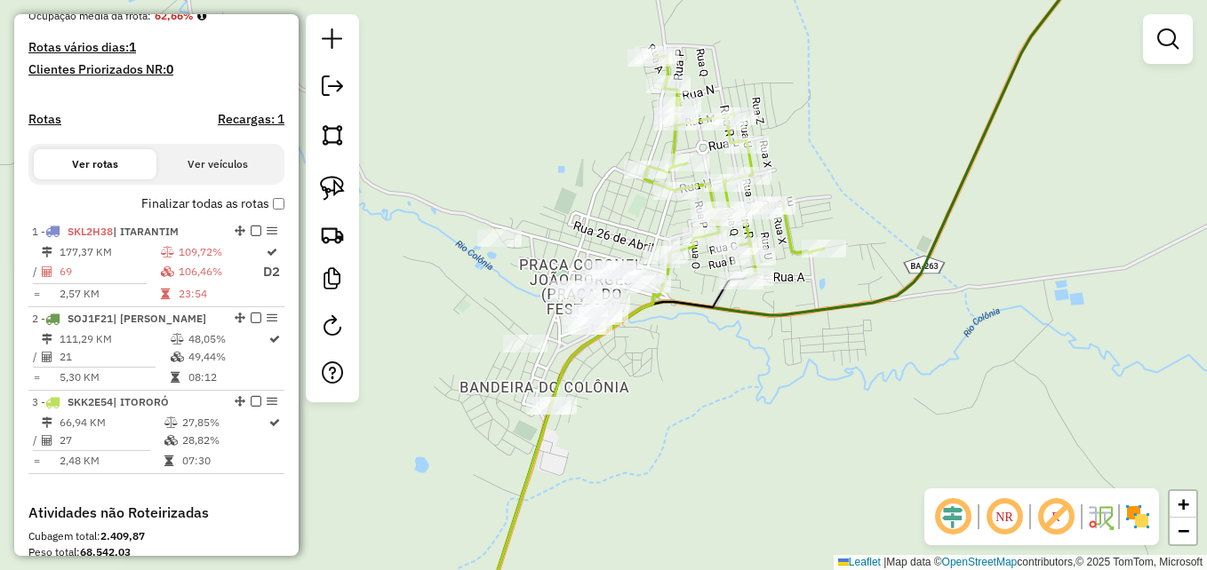
drag, startPoint x: 693, startPoint y: 406, endPoint x: 732, endPoint y: 346, distance: 72.0
click at [732, 346] on div "Janela de atendimento Grade de atendimento Capacidade Transportadoras Veículos …" at bounding box center [603, 285] width 1207 height 570
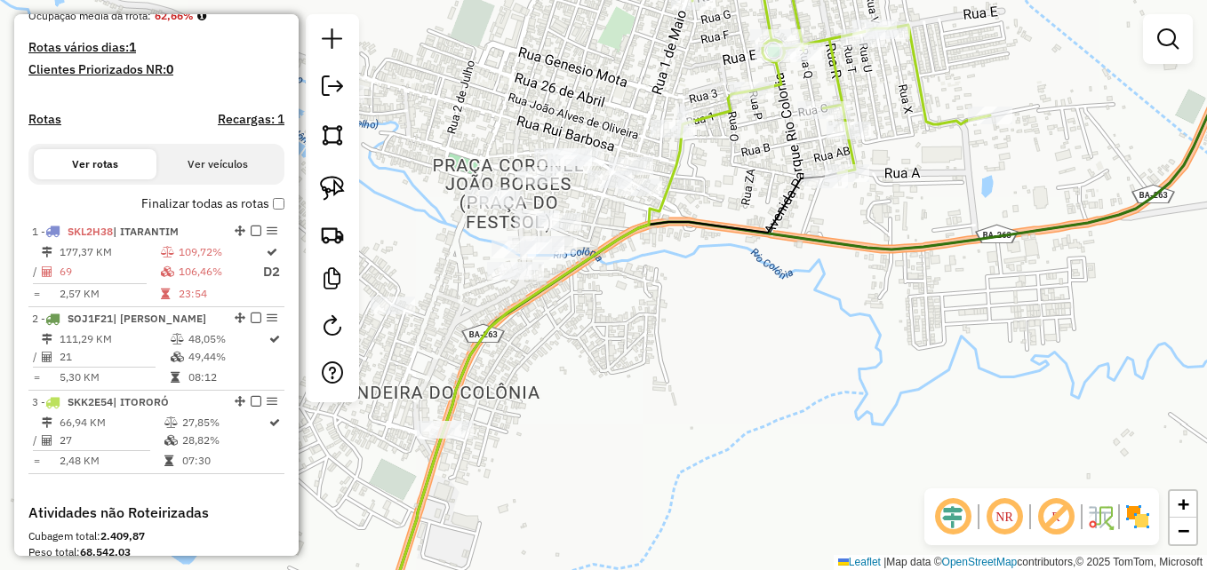
drag, startPoint x: 730, startPoint y: 292, endPoint x: 743, endPoint y: 318, distance: 29.0
click at [743, 318] on div "Janela de atendimento Grade de atendimento Capacidade Transportadoras Veículos …" at bounding box center [603, 285] width 1207 height 570
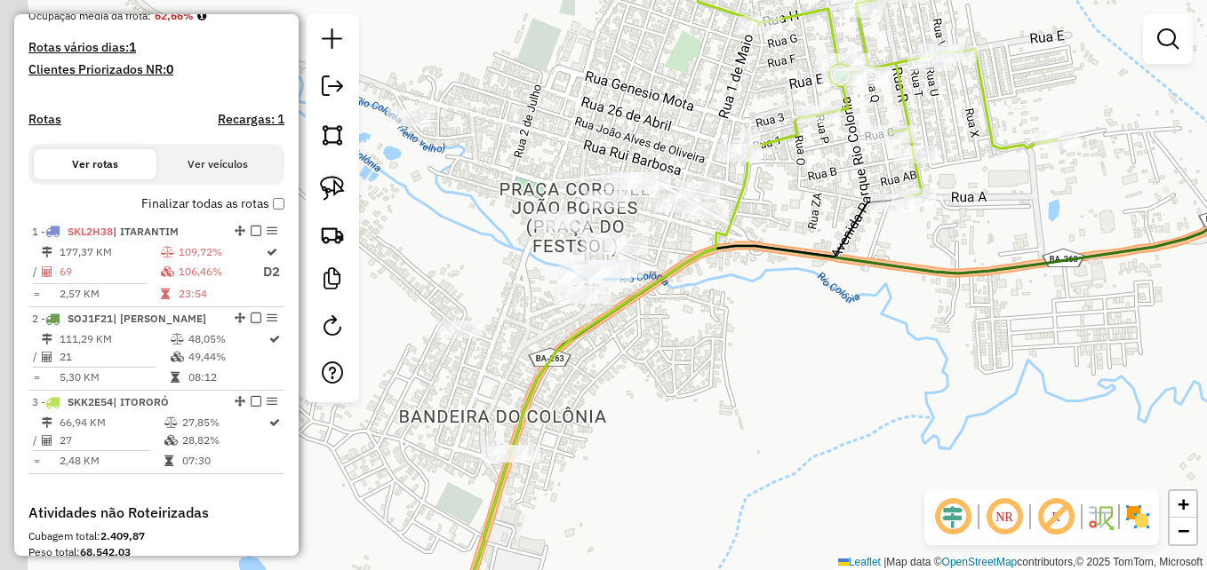
drag, startPoint x: 763, startPoint y: 339, endPoint x: 815, endPoint y: 353, distance: 53.2
click at [815, 353] on div "Janela de atendimento Grade de atendimento Capacidade Transportadoras Veículos …" at bounding box center [603, 285] width 1207 height 570
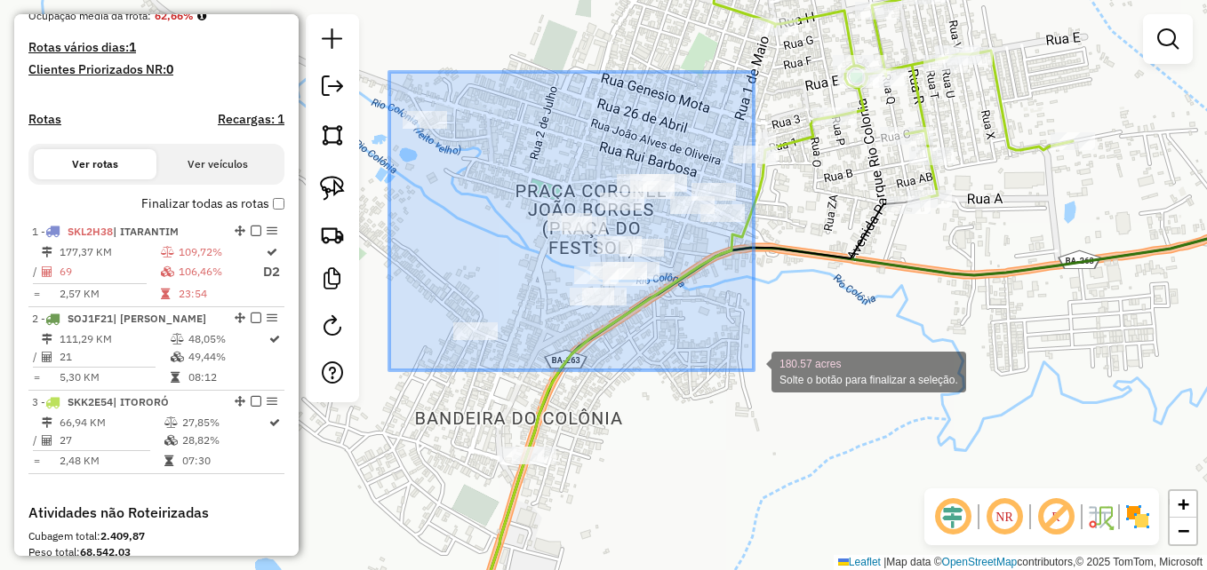
drag, startPoint x: 389, startPoint y: 72, endPoint x: 754, endPoint y: 371, distance: 471.0
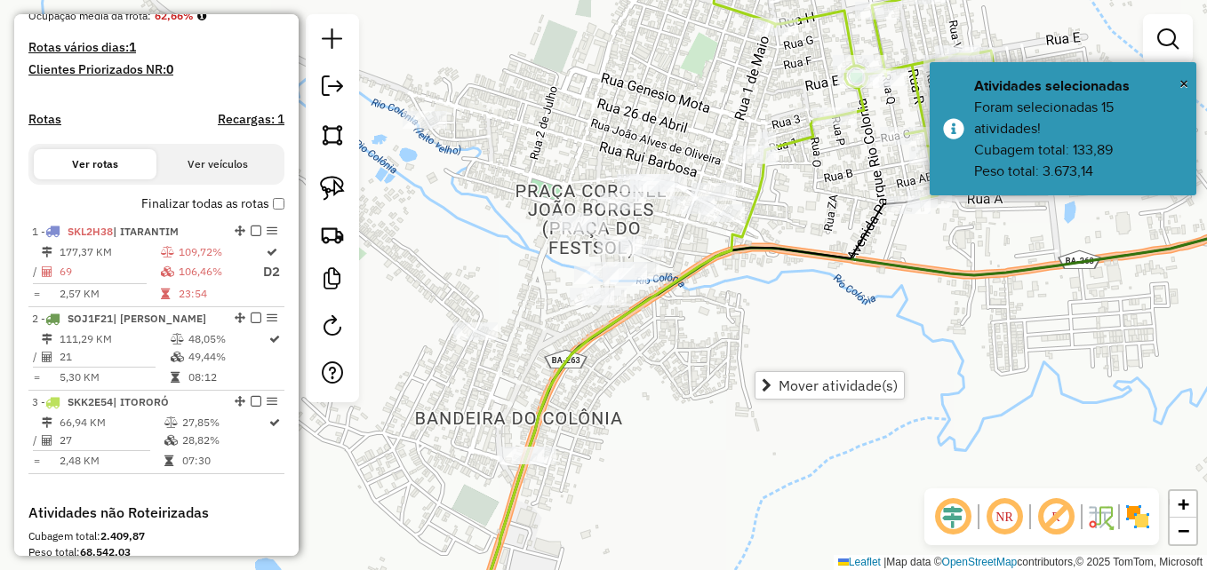
click at [754, 370] on div "Janela de atendimento Grade de atendimento Capacidade Transportadoras Veículos …" at bounding box center [603, 285] width 1207 height 570
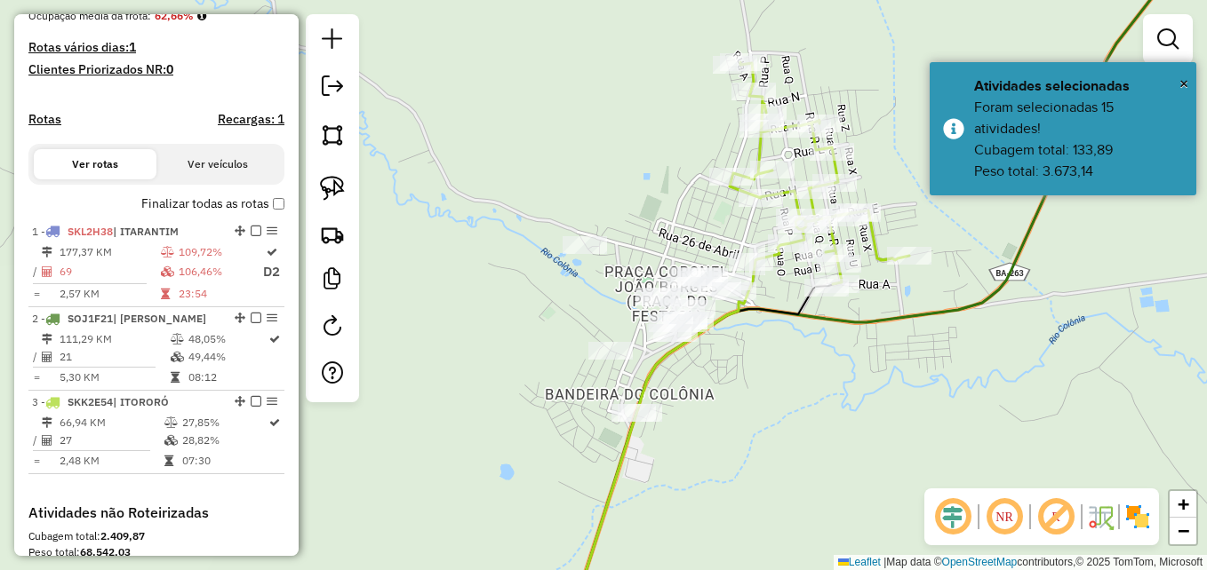
drag, startPoint x: 780, startPoint y: 364, endPoint x: 718, endPoint y: 337, distance: 68.0
click at [726, 343] on div "Janela de atendimento Grade de atendimento Capacidade Transportadoras Veículos …" at bounding box center [603, 285] width 1207 height 570
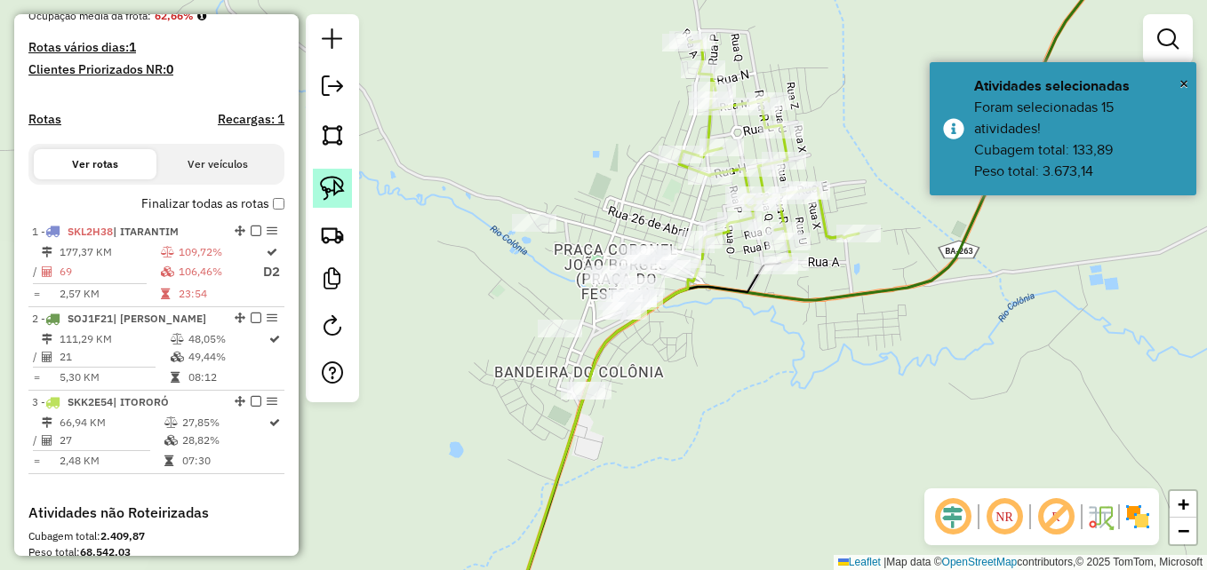
click at [332, 172] on link at bounding box center [332, 188] width 39 height 39
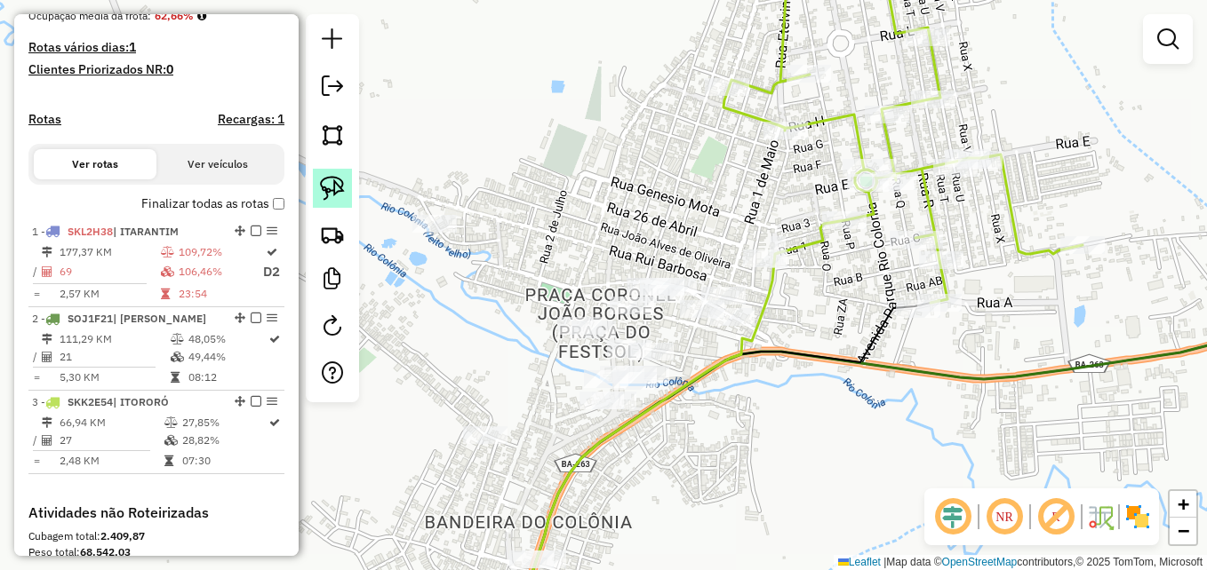
click at [335, 179] on img at bounding box center [332, 188] width 25 height 25
drag, startPoint x: 617, startPoint y: 210, endPoint x: 606, endPoint y: 201, distance: 13.9
click at [329, 187] on img at bounding box center [332, 188] width 25 height 25
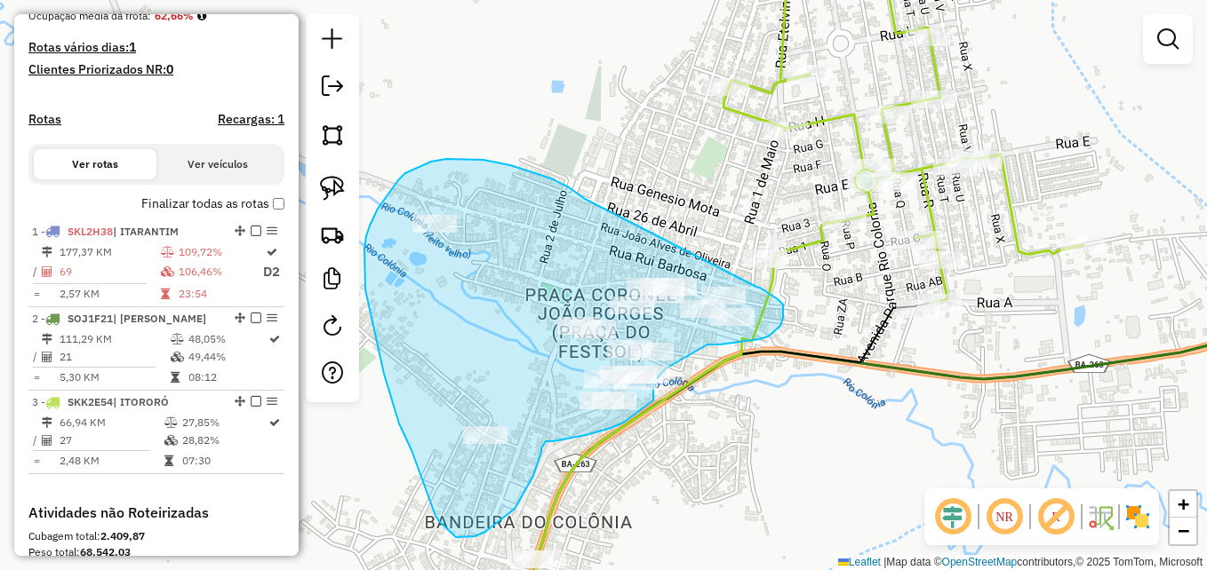
drag, startPoint x: 582, startPoint y: 197, endPoint x: 750, endPoint y: 274, distance: 184.5
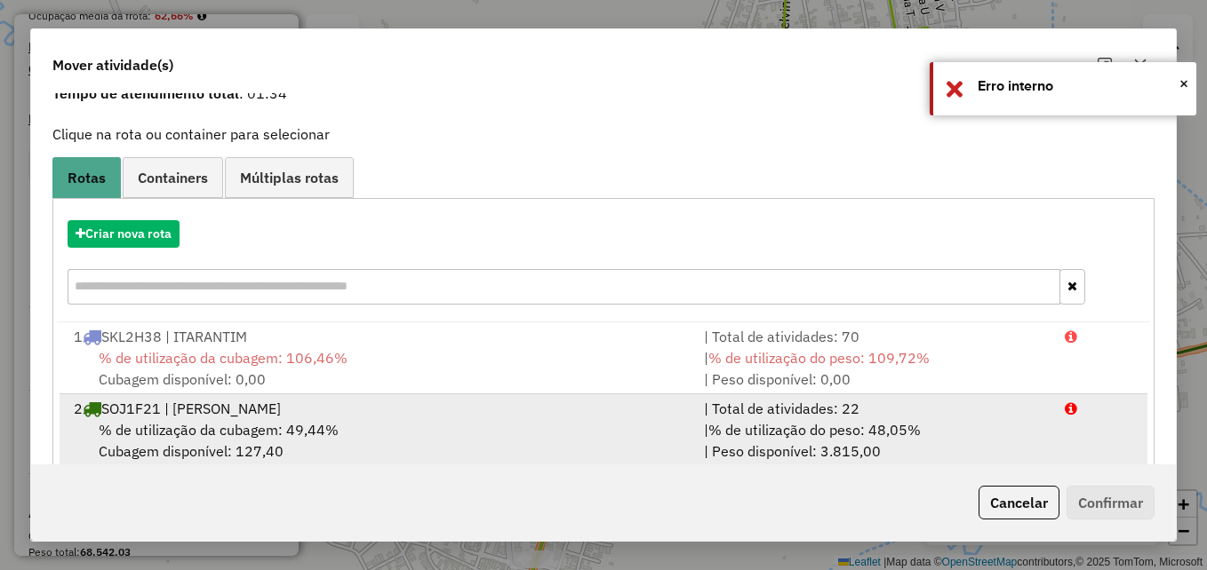
scroll to position [186, 0]
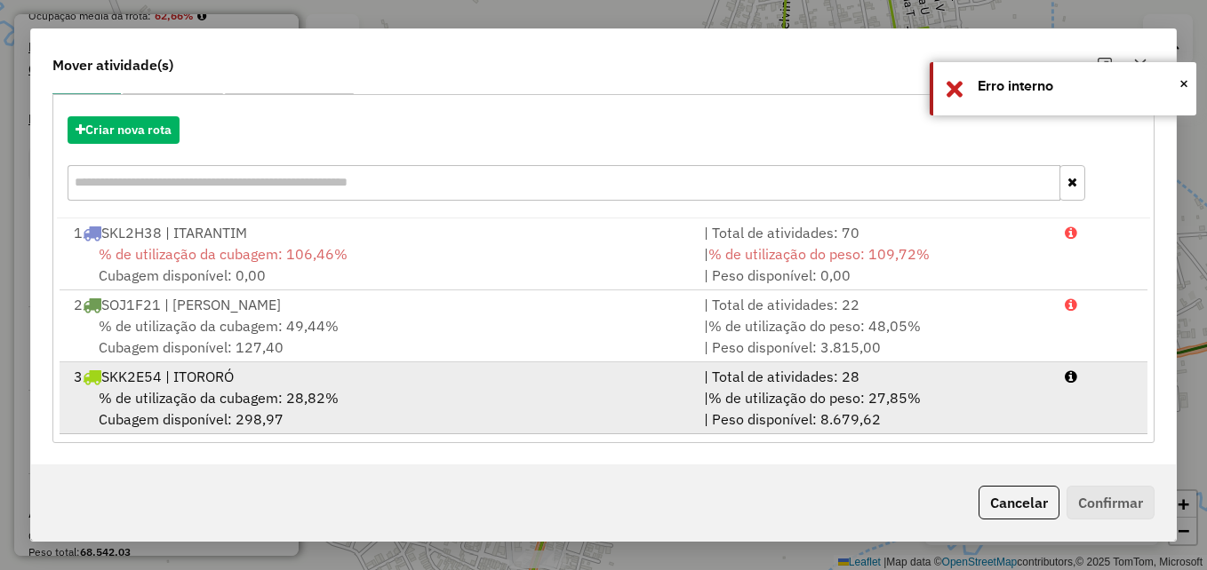
click at [260, 403] on span "% de utilização da cubagem: 28,82%" at bounding box center [219, 398] width 240 height 18
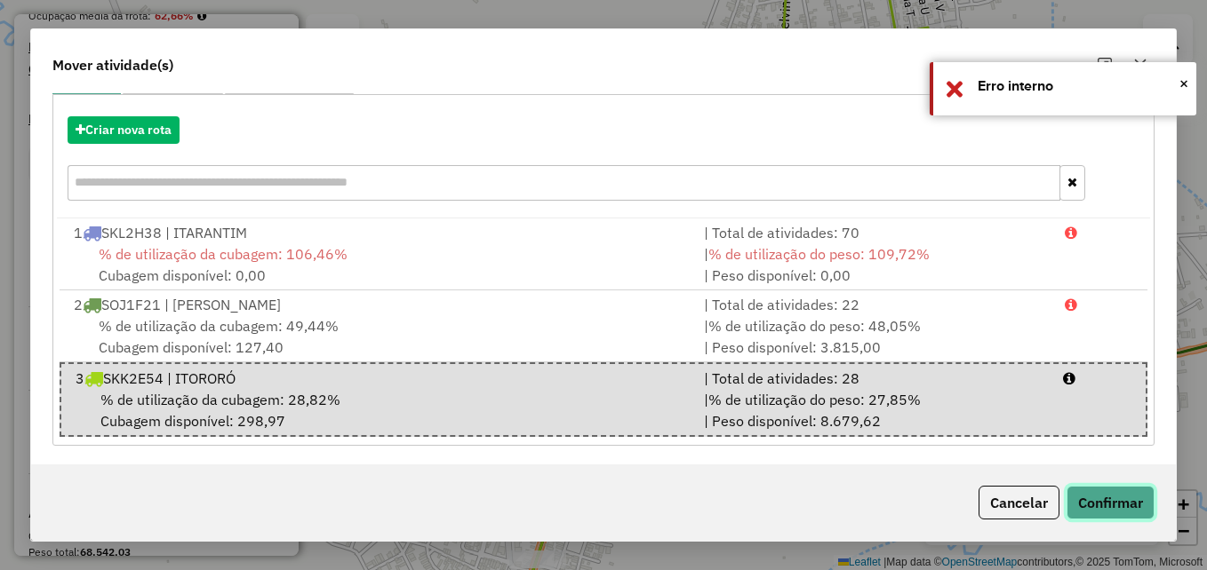
click at [1118, 506] on button "Confirmar" at bounding box center [1110, 503] width 88 height 34
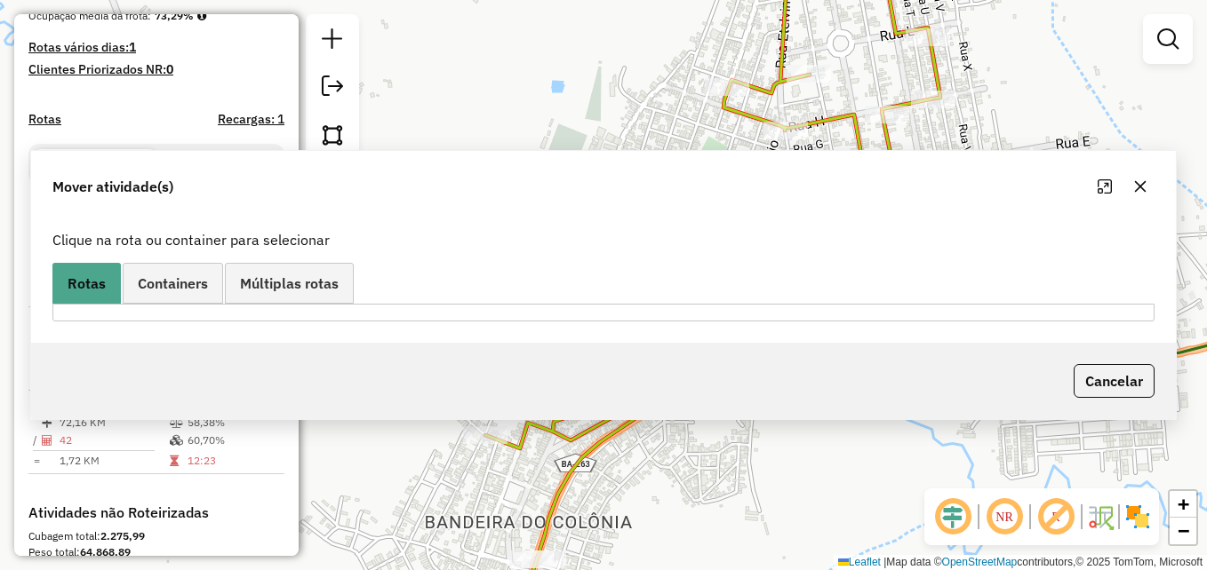
scroll to position [0, 0]
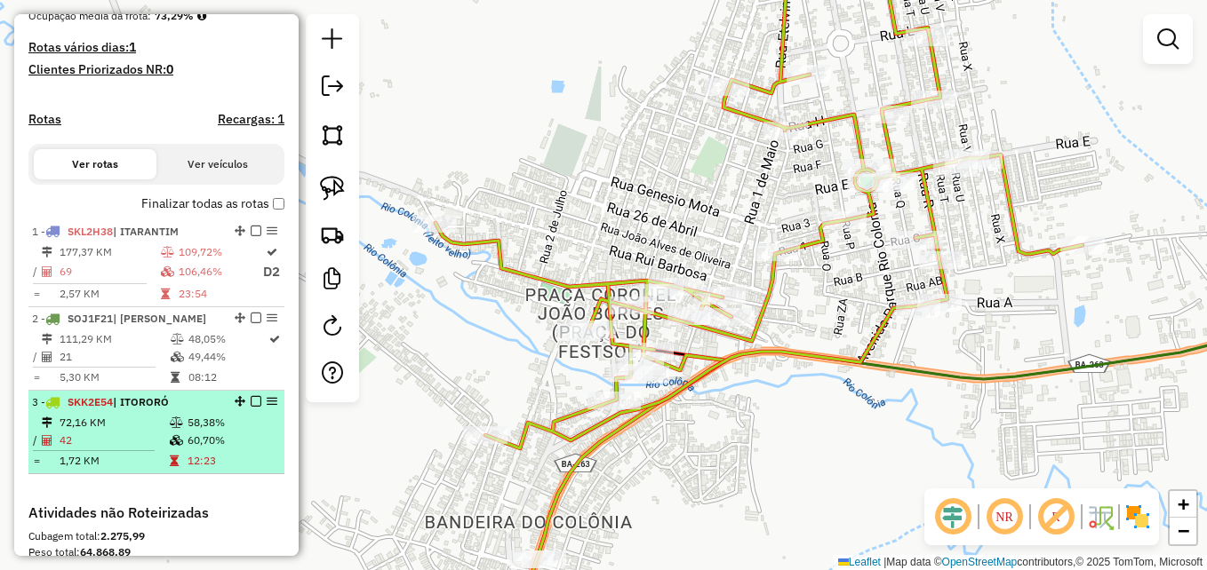
select select "**********"
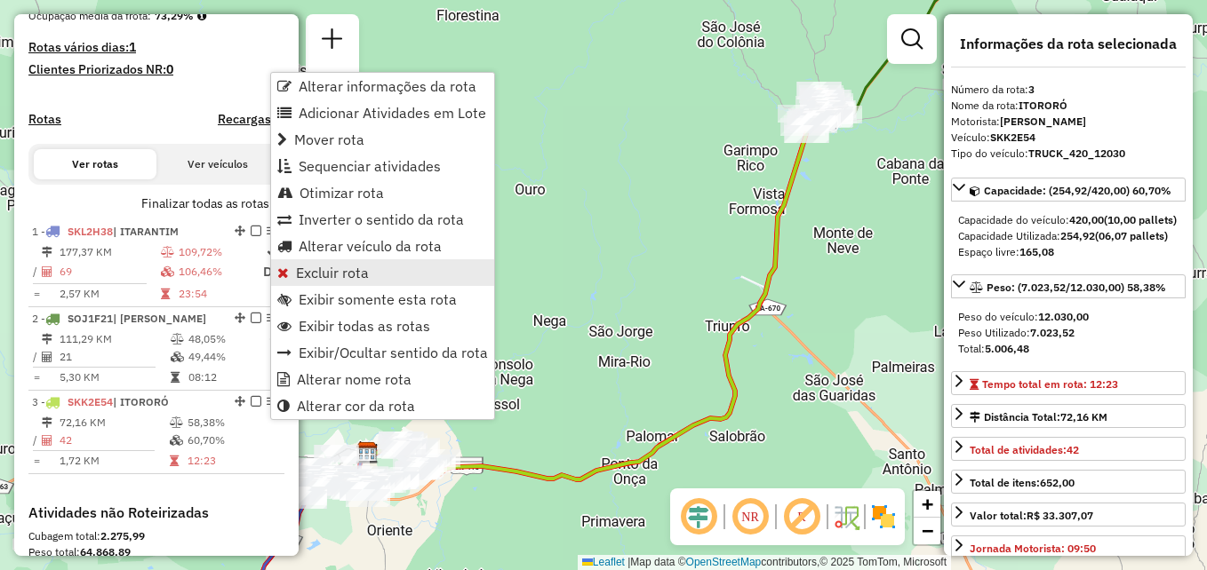
click at [344, 275] on span "Excluir rota" at bounding box center [332, 273] width 73 height 14
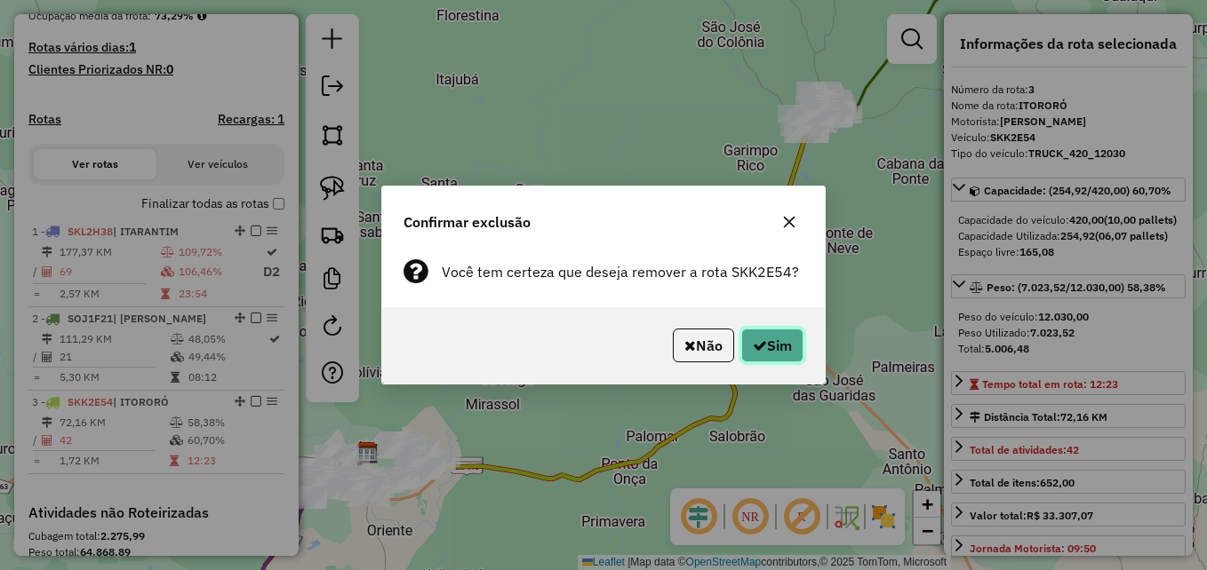
click at [779, 340] on button "Sim" at bounding box center [772, 346] width 62 height 34
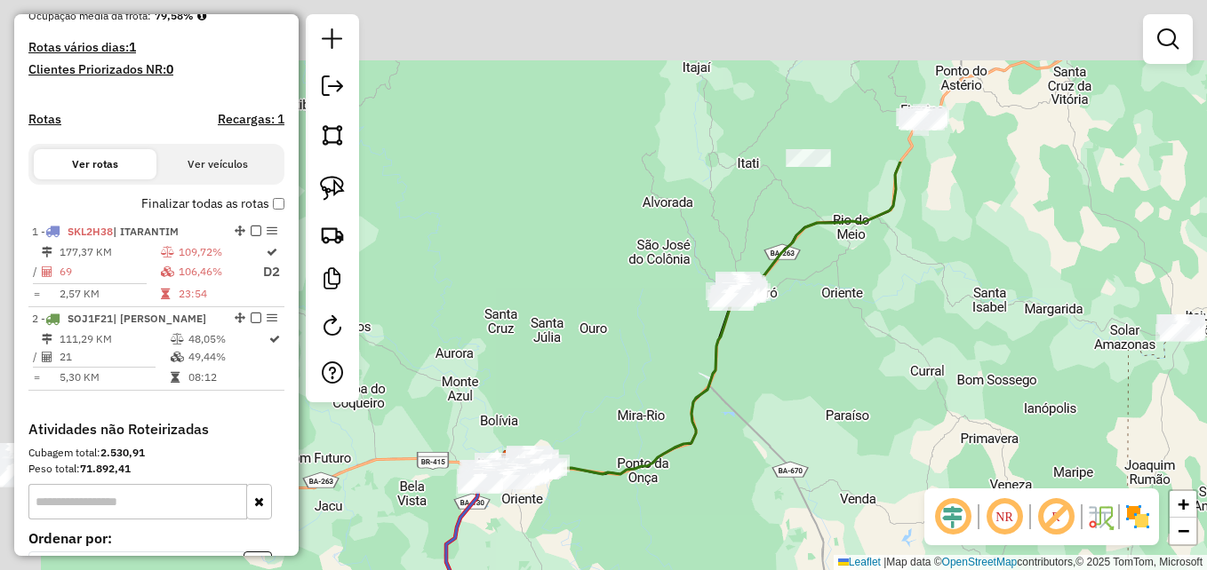
drag, startPoint x: 743, startPoint y: 169, endPoint x: 797, endPoint y: 366, distance: 204.6
click at [790, 392] on div "Janela de atendimento Grade de atendimento Capacidade Transportadoras Veículos …" at bounding box center [603, 285] width 1207 height 570
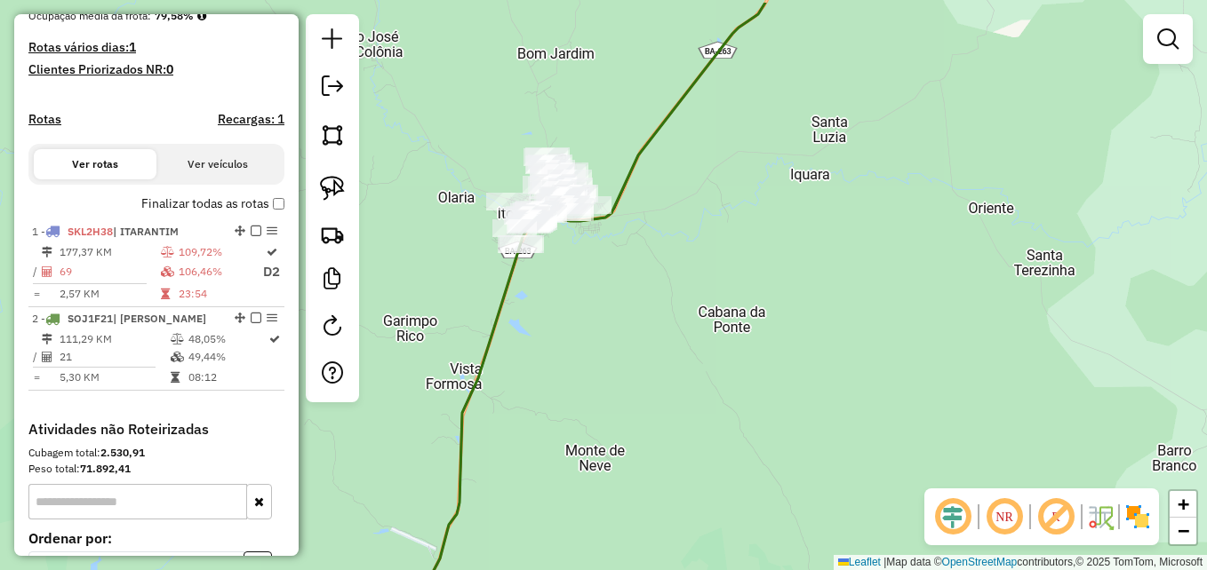
drag, startPoint x: 794, startPoint y: 329, endPoint x: 778, endPoint y: 407, distance: 79.8
click at [783, 410] on div "Janela de atendimento Grade de atendimento Capacidade Transportadoras Veículos …" at bounding box center [603, 285] width 1207 height 570
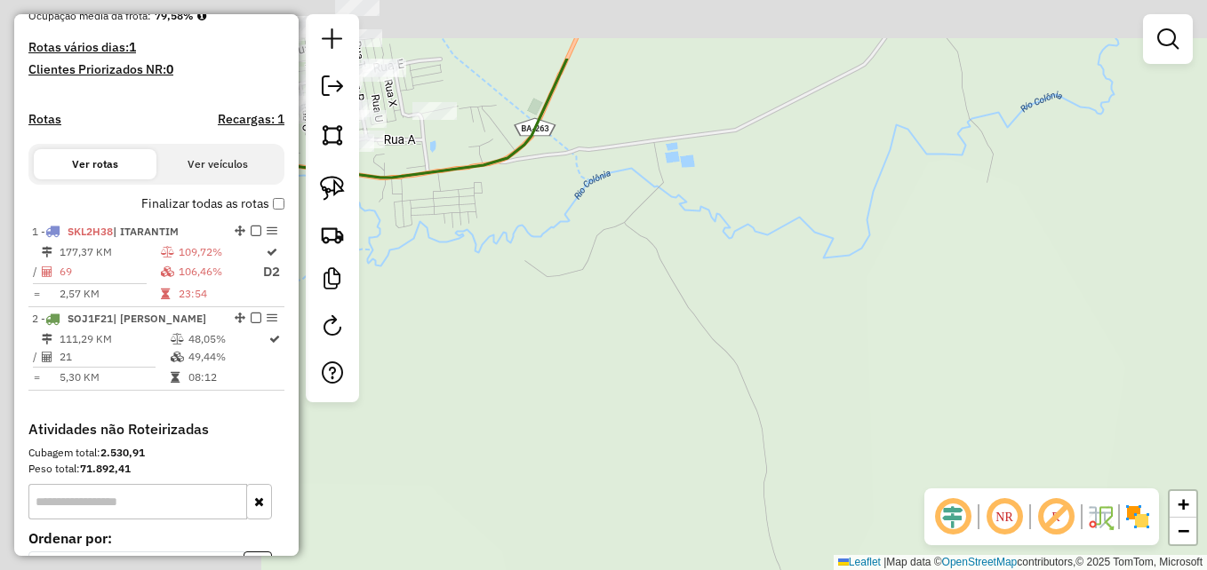
drag, startPoint x: 666, startPoint y: 273, endPoint x: 1057, endPoint y: 378, distance: 404.8
click at [1103, 395] on div "Janela de atendimento Grade de atendimento Capacidade Transportadoras Veículos …" at bounding box center [603, 285] width 1207 height 570
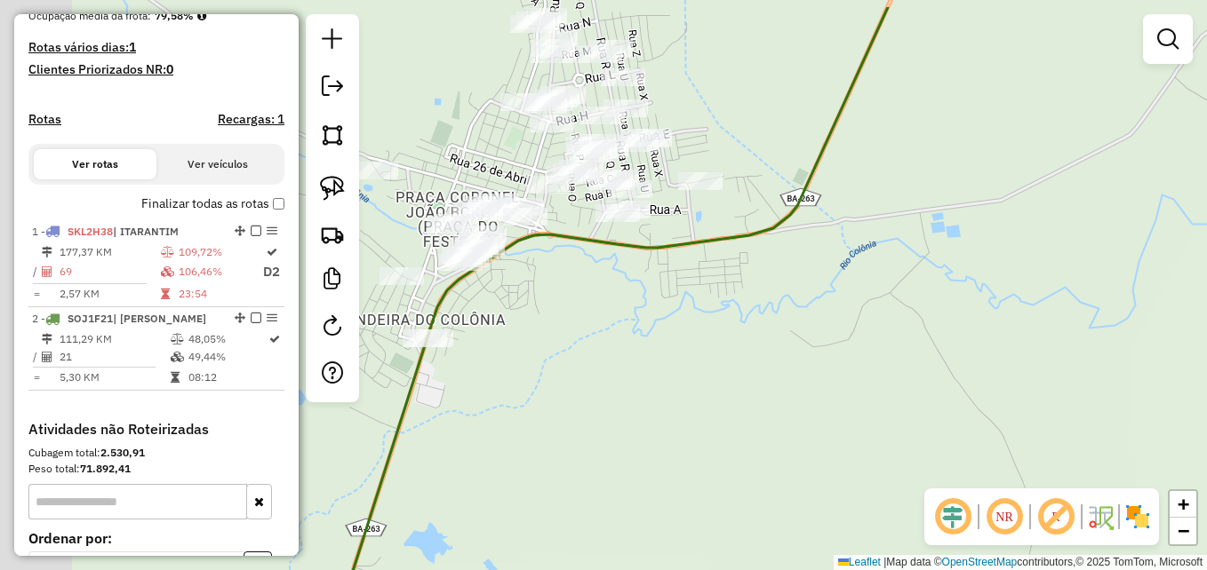
drag, startPoint x: 753, startPoint y: 363, endPoint x: 952, endPoint y: 395, distance: 201.5
click at [972, 416] on div "Janela de atendimento Grade de atendimento Capacidade Transportadoras Veículos …" at bounding box center [603, 285] width 1207 height 570
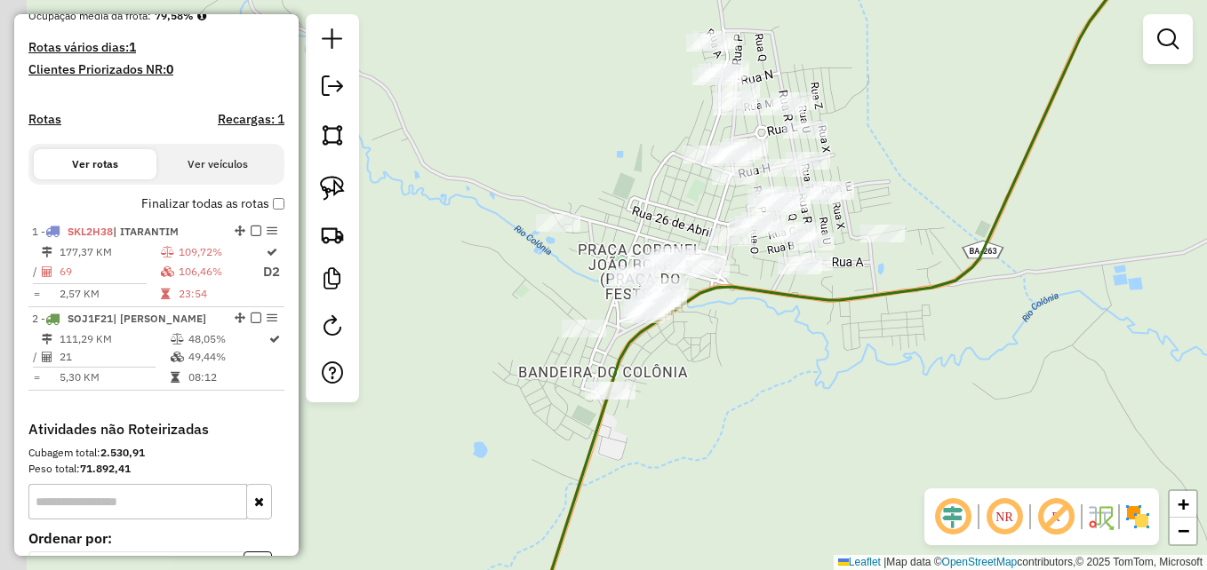
drag, startPoint x: 831, startPoint y: 365, endPoint x: 904, endPoint y: 391, distance: 77.3
click at [904, 391] on div "Janela de atendimento Grade de atendimento Capacidade Transportadoras Veículos …" at bounding box center [603, 285] width 1207 height 570
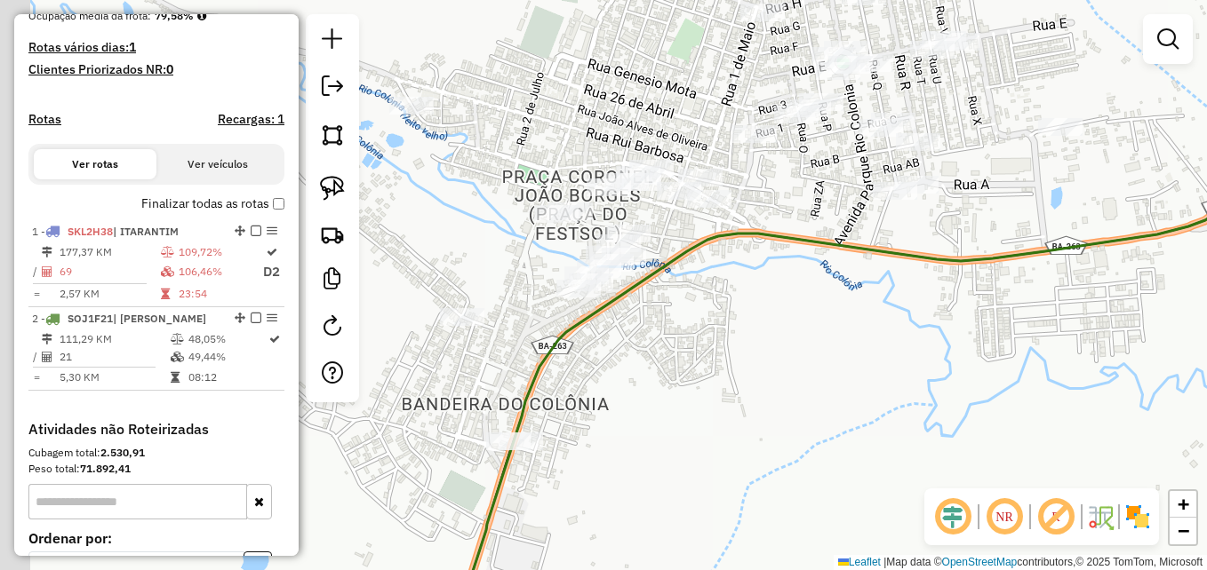
drag, startPoint x: 849, startPoint y: 370, endPoint x: 1028, endPoint y: 416, distance: 185.4
click at [1028, 416] on div "Janela de atendimento Grade de atendimento Capacidade Transportadoras Veículos …" at bounding box center [603, 285] width 1207 height 570
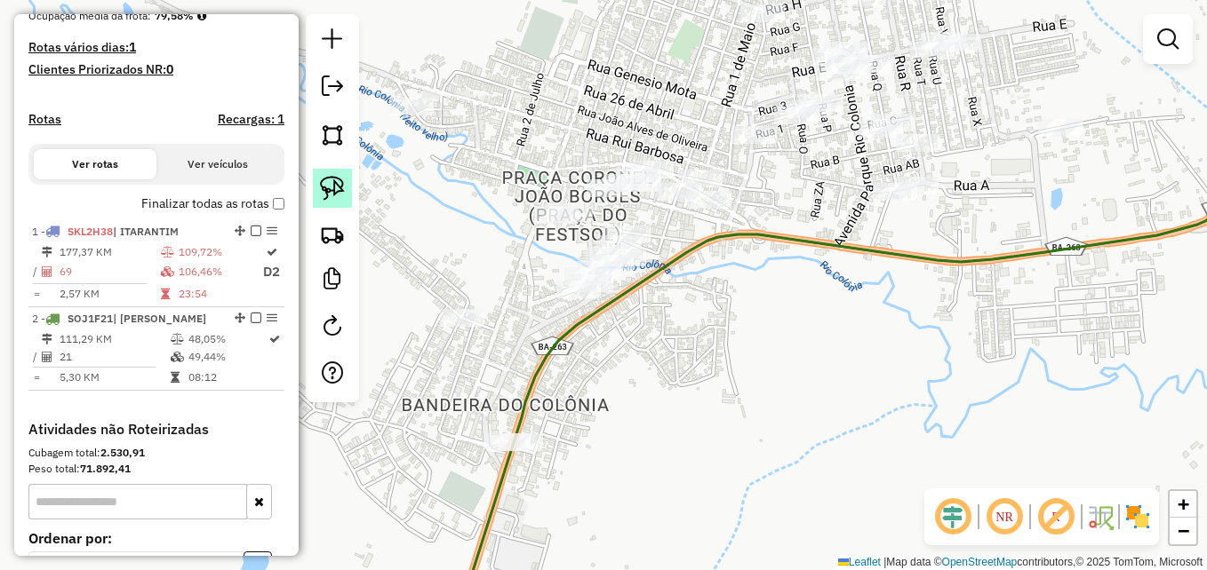
click at [335, 182] on img at bounding box center [332, 188] width 25 height 25
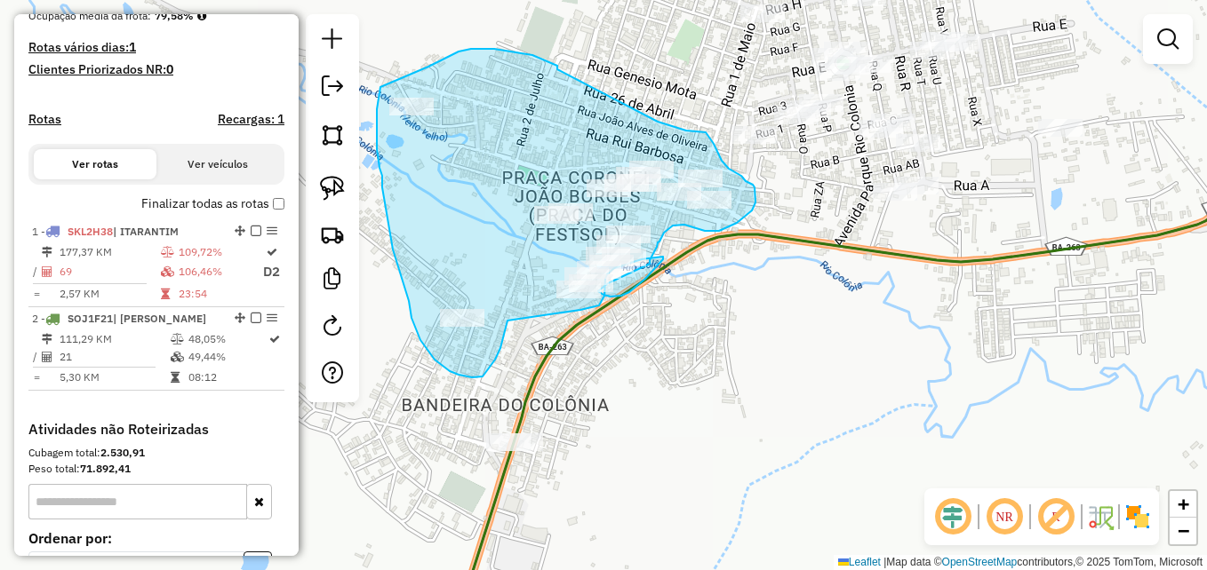
drag, startPoint x: 557, startPoint y: 69, endPoint x: 657, endPoint y: 122, distance: 112.5
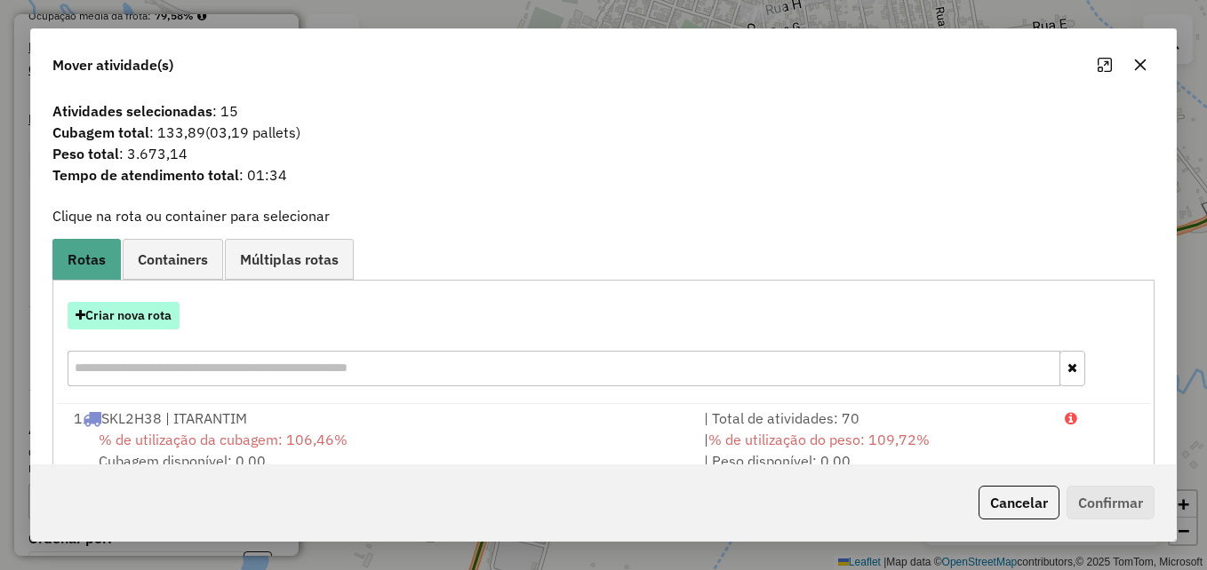
click at [113, 317] on button "Criar nova rota" at bounding box center [124, 316] width 112 height 28
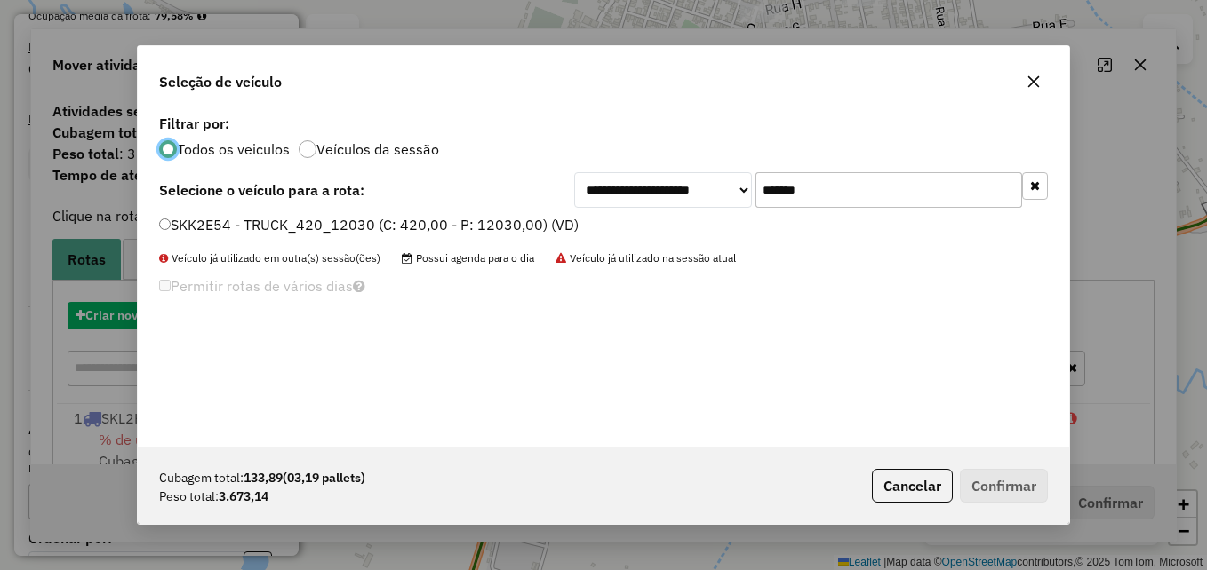
scroll to position [10, 5]
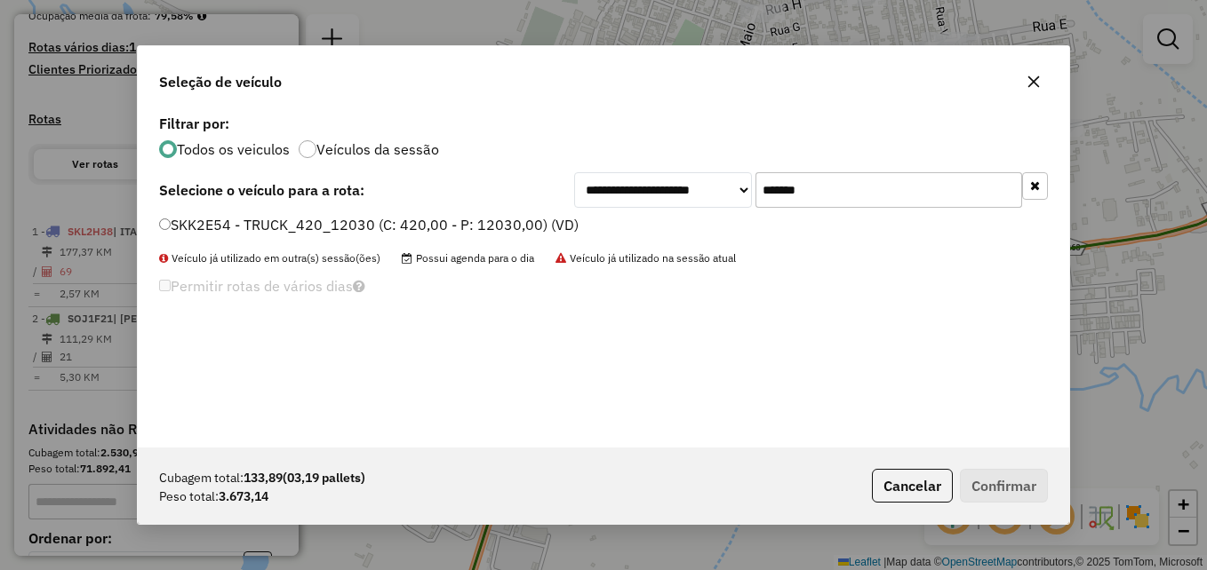
drag, startPoint x: 868, startPoint y: 180, endPoint x: 734, endPoint y: 187, distance: 134.3
click at [734, 187] on div "**********" at bounding box center [811, 190] width 474 height 36
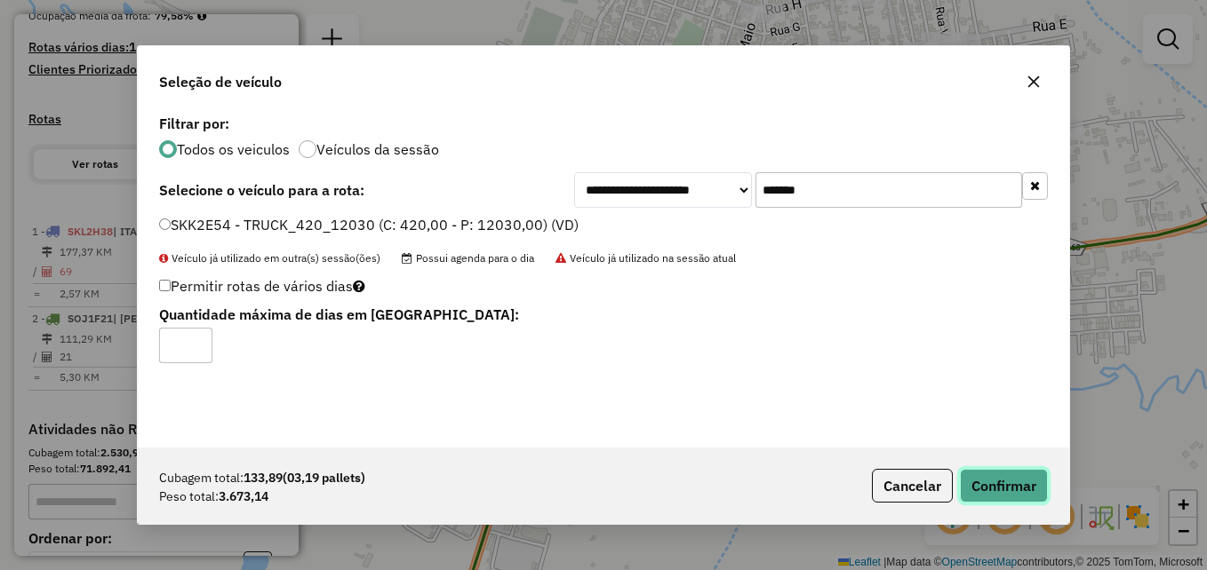
click at [989, 488] on button "Confirmar" at bounding box center [1004, 486] width 88 height 34
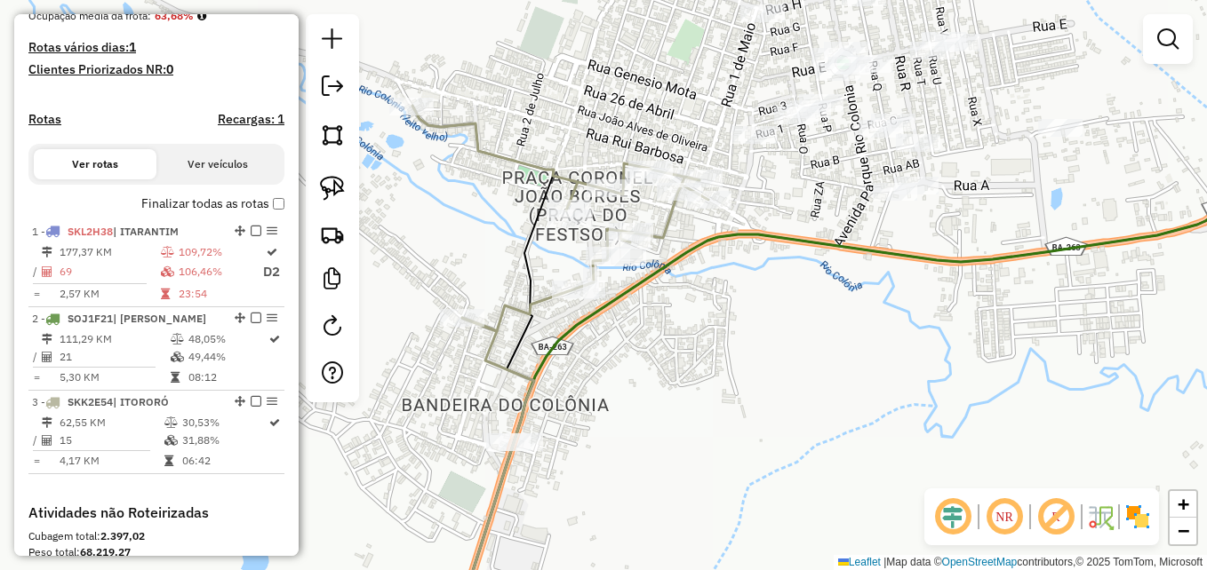
click at [748, 359] on div "Janela de atendimento Grade de atendimento Capacidade Transportadoras Veículos …" at bounding box center [603, 285] width 1207 height 570
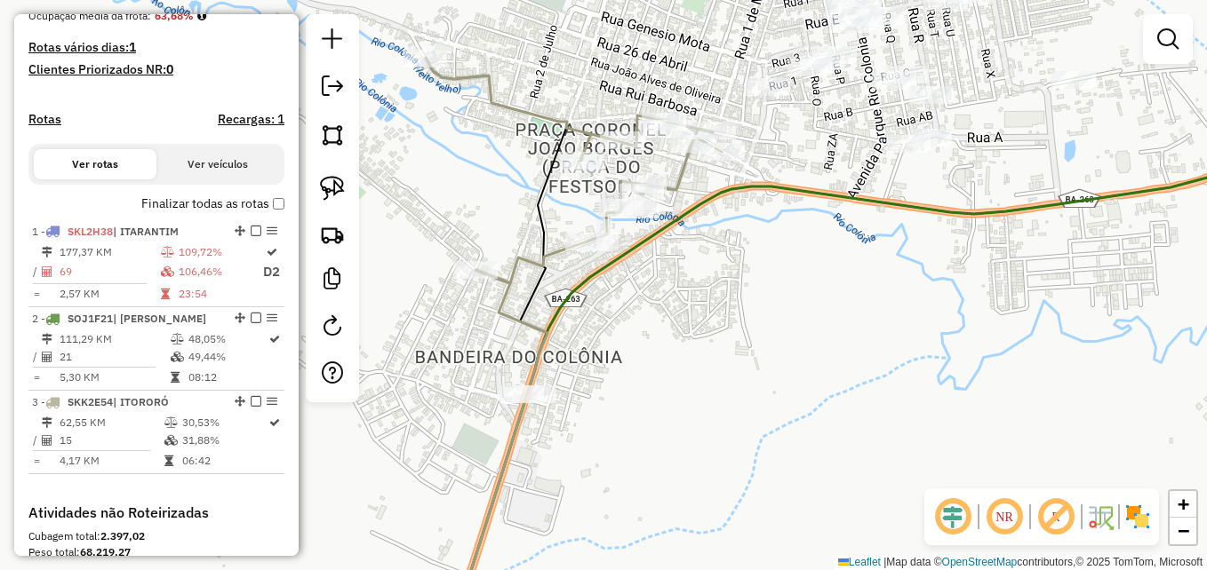
click at [664, 323] on div "Janela de atendimento Grade de atendimento Capacidade Transportadoras Veículos …" at bounding box center [603, 285] width 1207 height 570
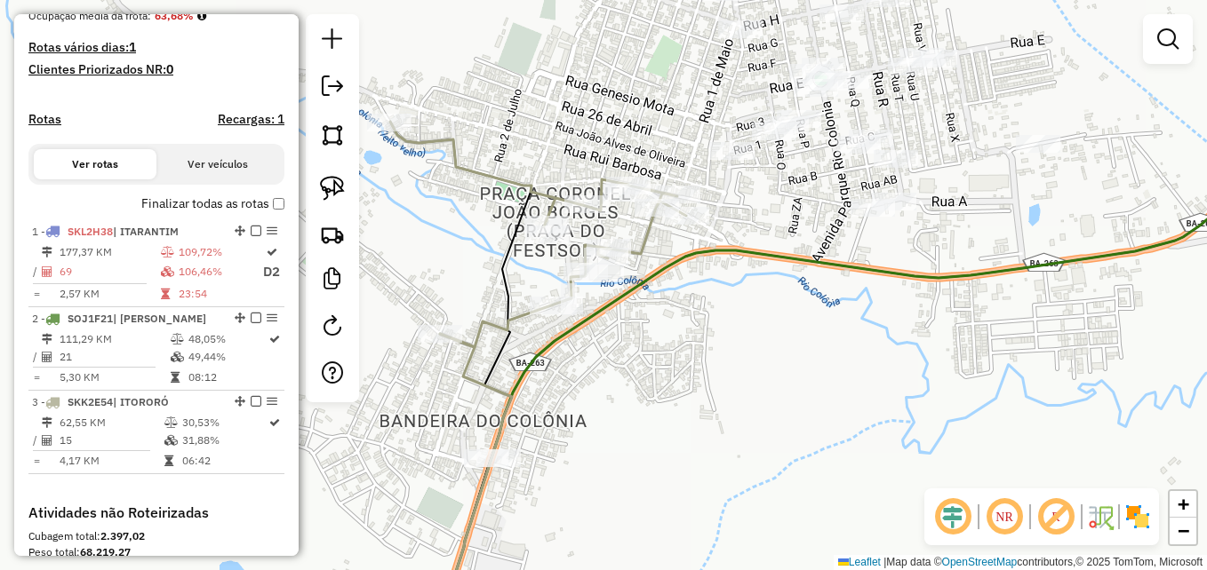
drag, startPoint x: 765, startPoint y: 263, endPoint x: 730, endPoint y: 329, distance: 74.7
click at [730, 329] on div "Janela de atendimento Grade de atendimento Capacidade Transportadoras Veículos …" at bounding box center [603, 285] width 1207 height 570
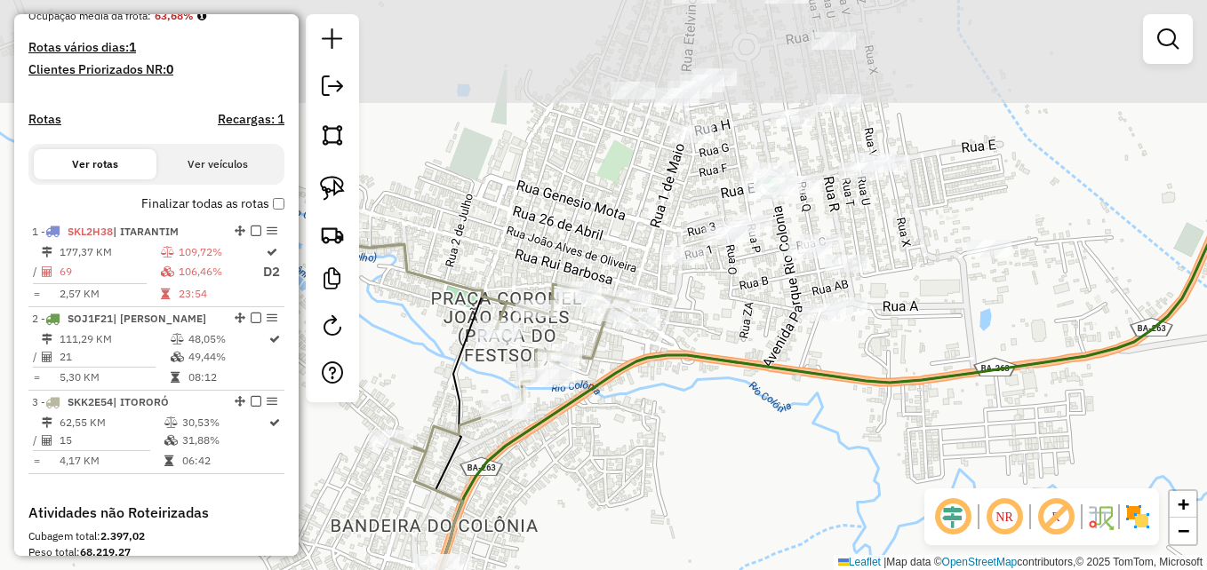
drag, startPoint x: 793, startPoint y: 203, endPoint x: 706, endPoint y: 355, distance: 174.7
click at [706, 355] on div "Janela de atendimento Grade de atendimento Capacidade Transportadoras Veículos …" at bounding box center [603, 285] width 1207 height 570
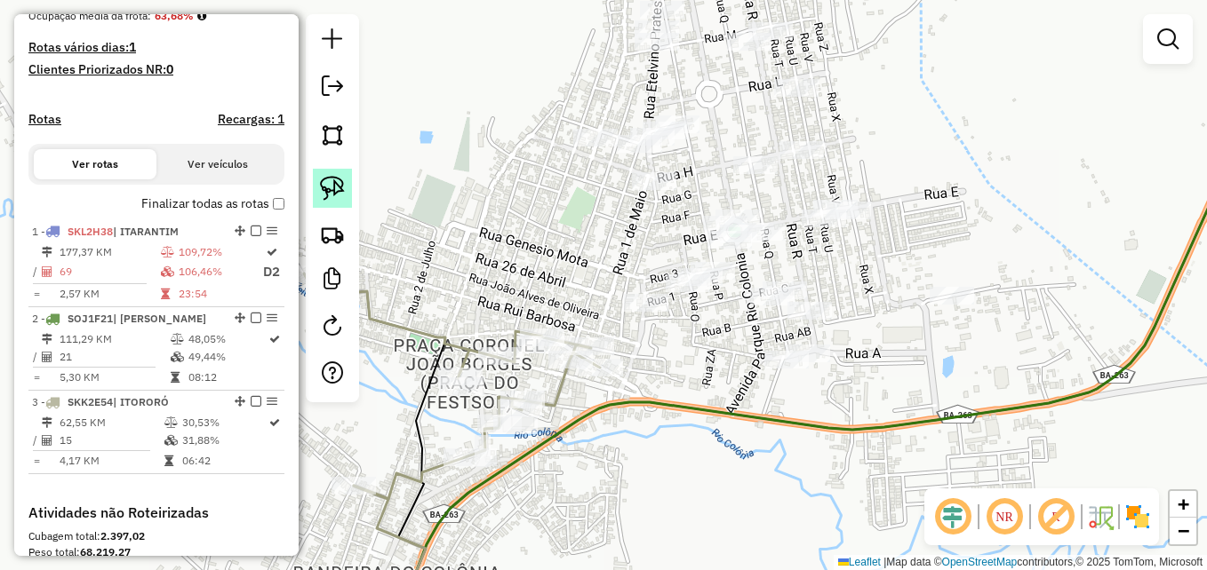
drag, startPoint x: 332, startPoint y: 185, endPoint x: 337, endPoint y: 197, distance: 13.2
click at [331, 185] on img at bounding box center [332, 188] width 25 height 25
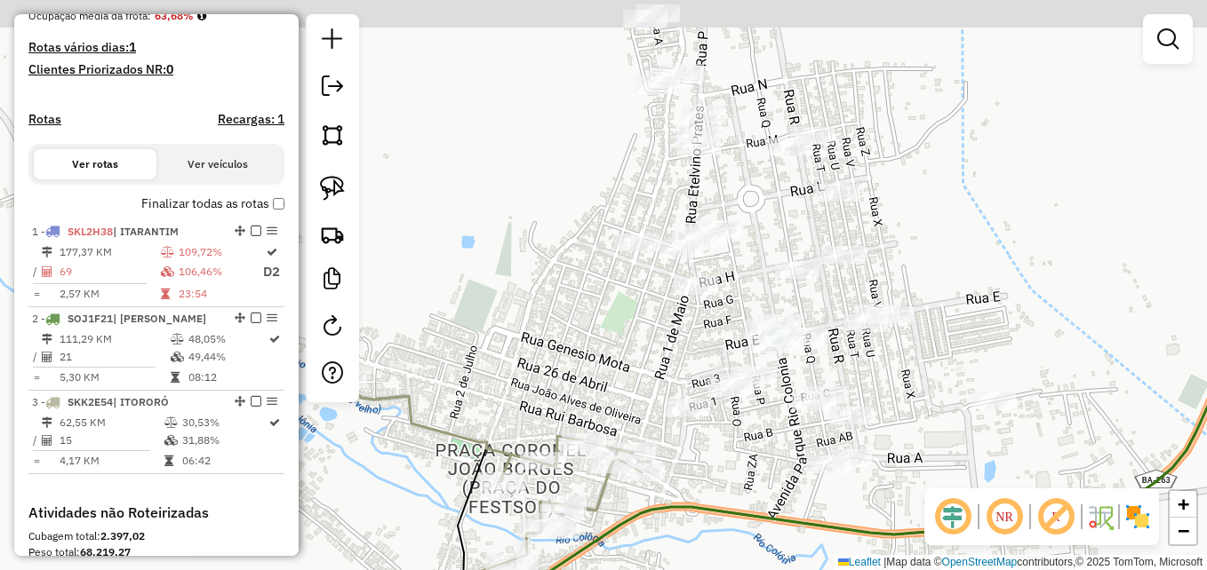
drag, startPoint x: 872, startPoint y: 105, endPoint x: 913, endPoint y: 210, distance: 112.5
click at [913, 210] on div "Janela de atendimento Grade de atendimento Capacidade Transportadoras Veículos …" at bounding box center [603, 285] width 1207 height 570
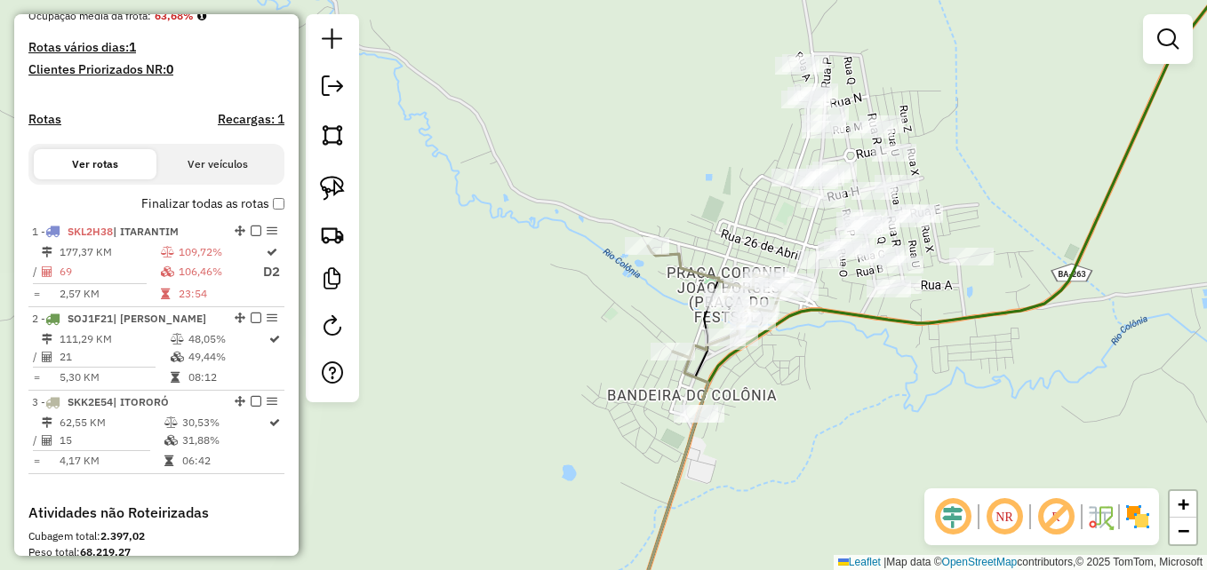
drag, startPoint x: 961, startPoint y: 126, endPoint x: 896, endPoint y: 176, distance: 81.8
click at [896, 176] on div "Janela de atendimento Grade de atendimento Capacidade Transportadoras Veículos …" at bounding box center [603, 285] width 1207 height 570
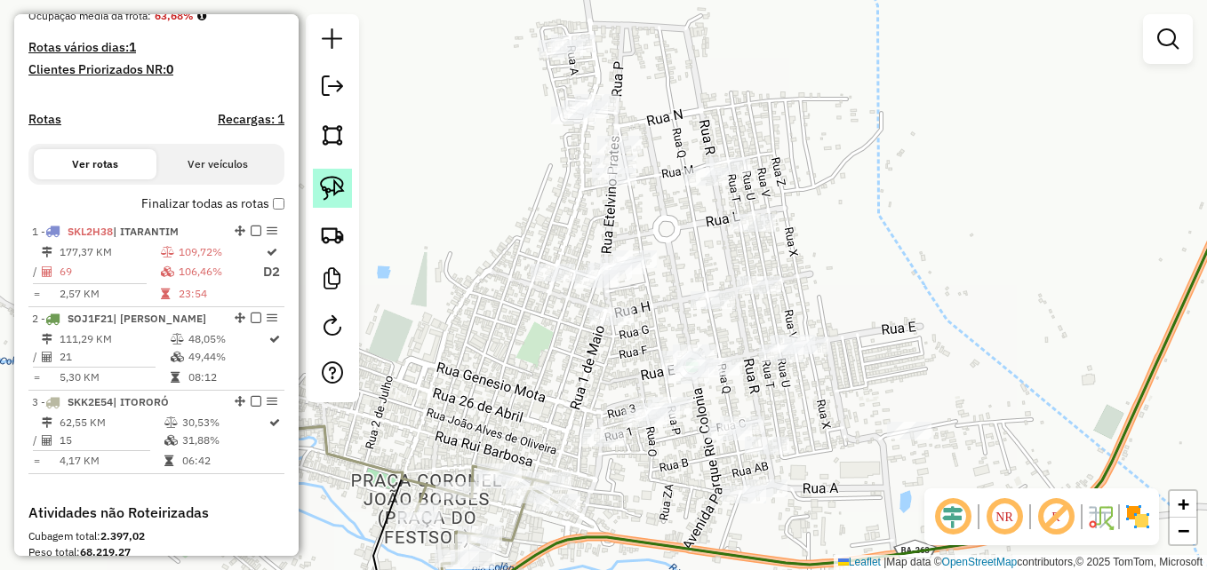
click at [330, 184] on img at bounding box center [332, 188] width 25 height 25
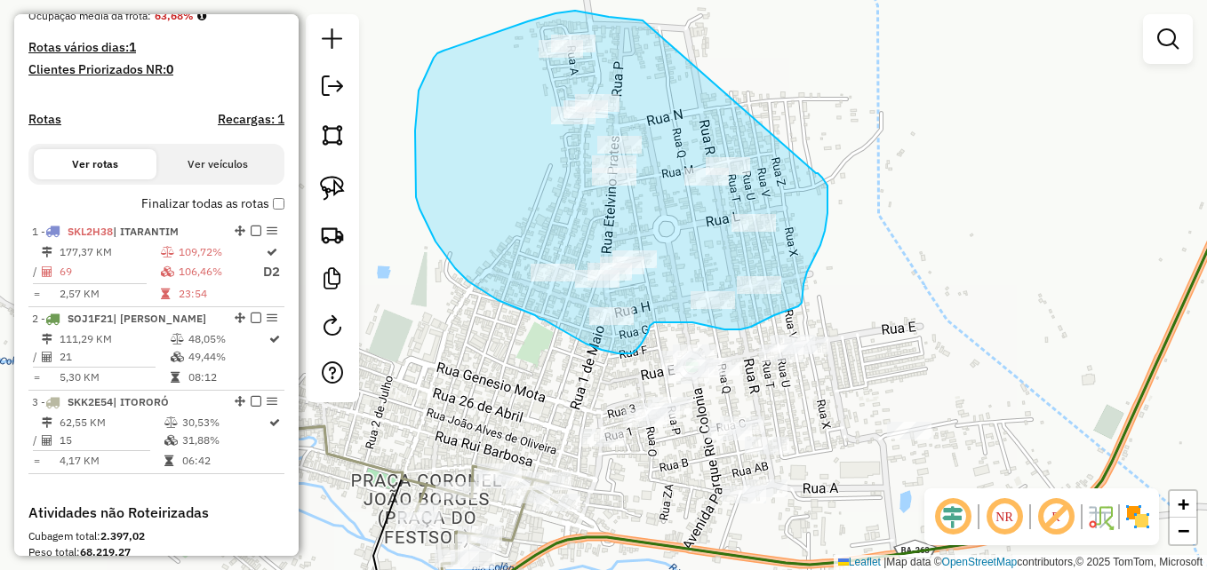
drag, startPoint x: 642, startPoint y: 20, endPoint x: 816, endPoint y: 173, distance: 231.1
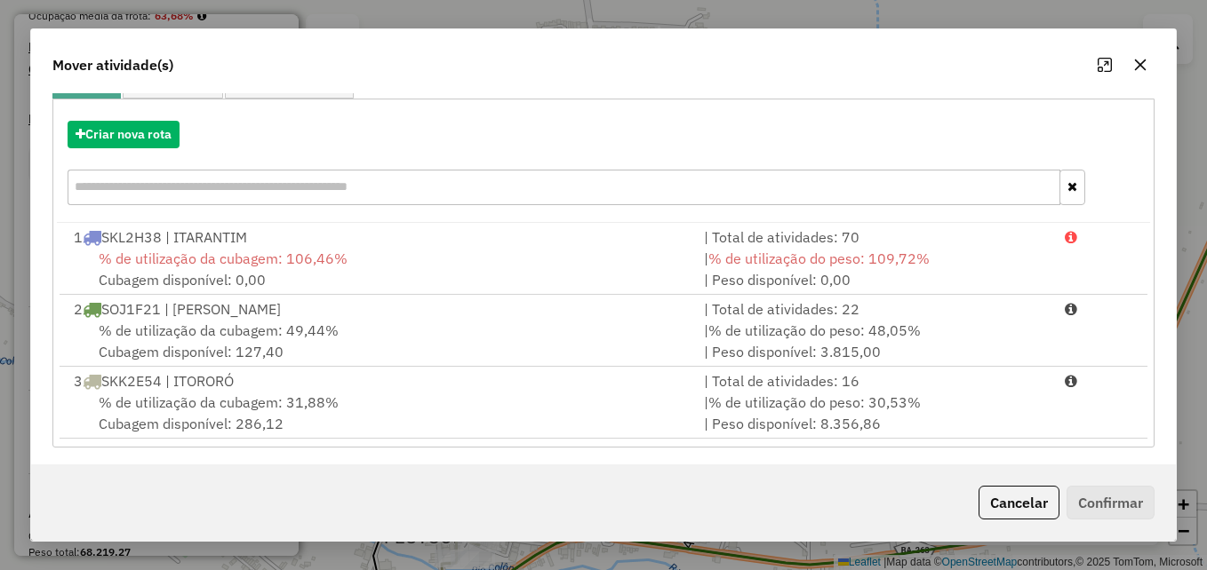
scroll to position [186, 0]
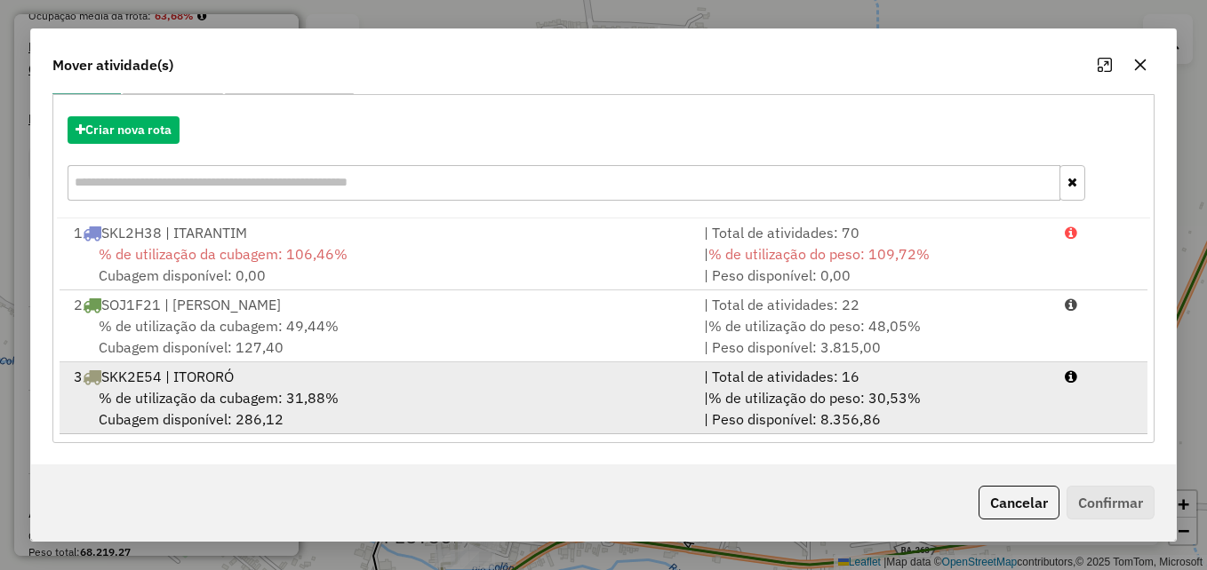
drag, startPoint x: 365, startPoint y: 381, endPoint x: 377, endPoint y: 390, distance: 14.6
click at [364, 381] on div "3 SKK2E54 | ITORORÓ" at bounding box center [378, 376] width 630 height 21
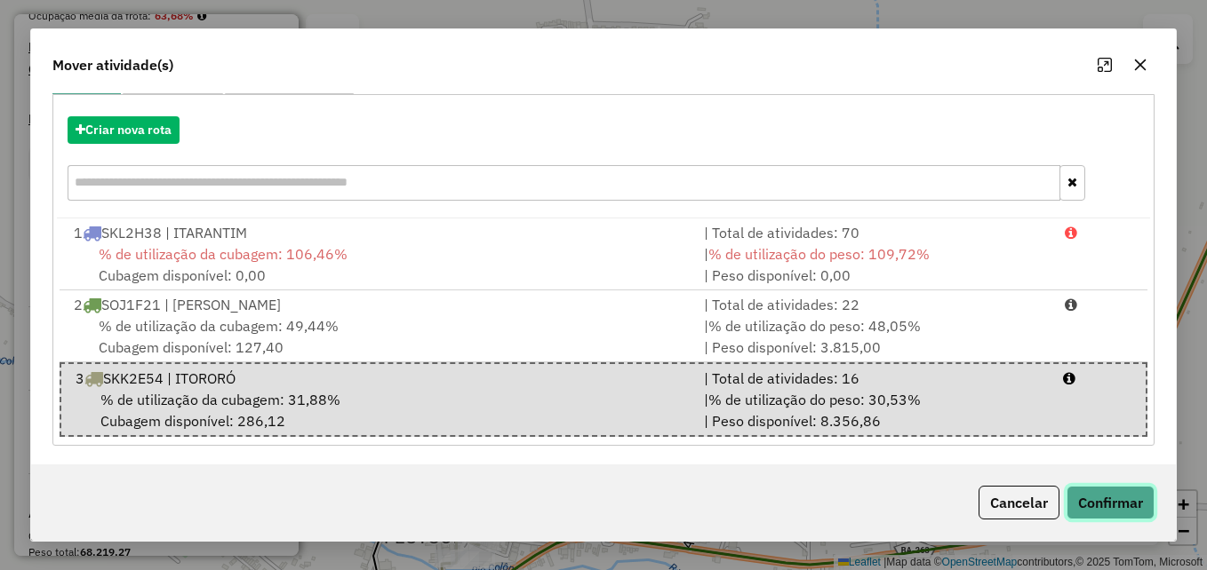
click at [1090, 498] on button "Confirmar" at bounding box center [1110, 503] width 88 height 34
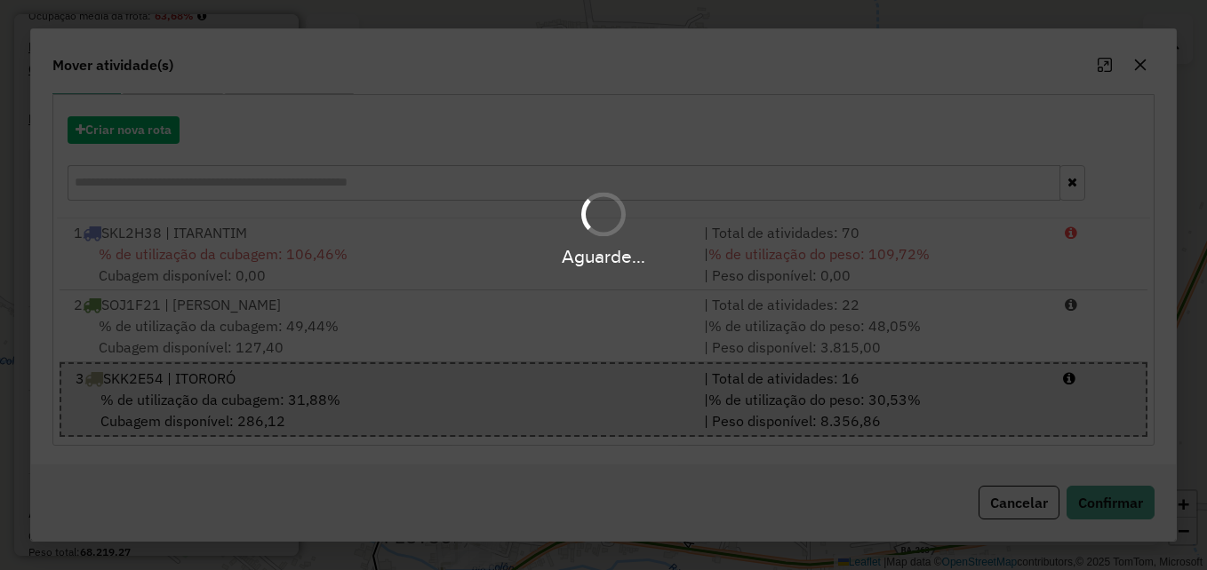
scroll to position [0, 0]
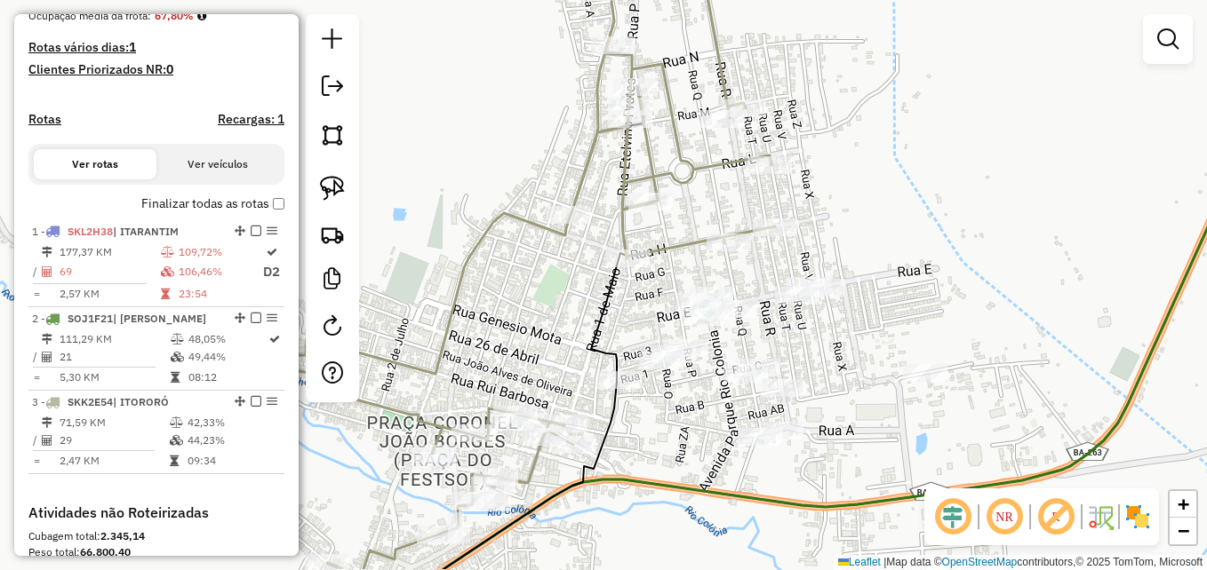
drag, startPoint x: 766, startPoint y: 410, endPoint x: 782, endPoint y: 315, distance: 95.5
click at [782, 315] on div "Janela de atendimento Grade de atendimento Capacidade Transportadoras Veículos …" at bounding box center [603, 285] width 1207 height 570
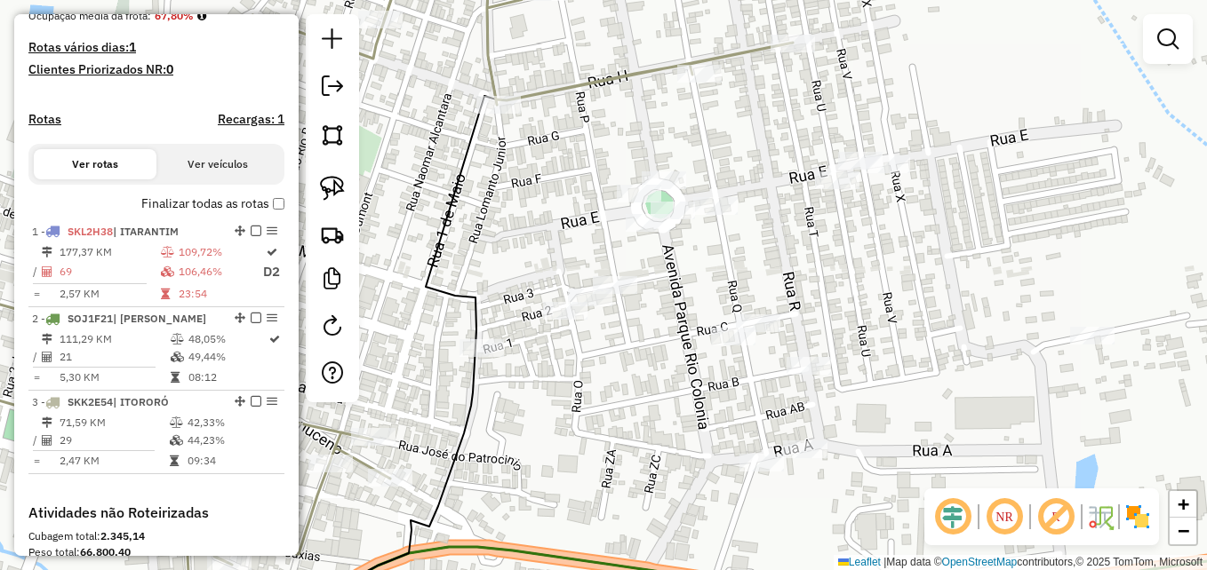
drag, startPoint x: 833, startPoint y: 289, endPoint x: 845, endPoint y: 289, distance: 12.4
click at [845, 289] on div "Janela de atendimento Grade de atendimento Capacidade Transportadoras Veículos …" at bounding box center [603, 285] width 1207 height 570
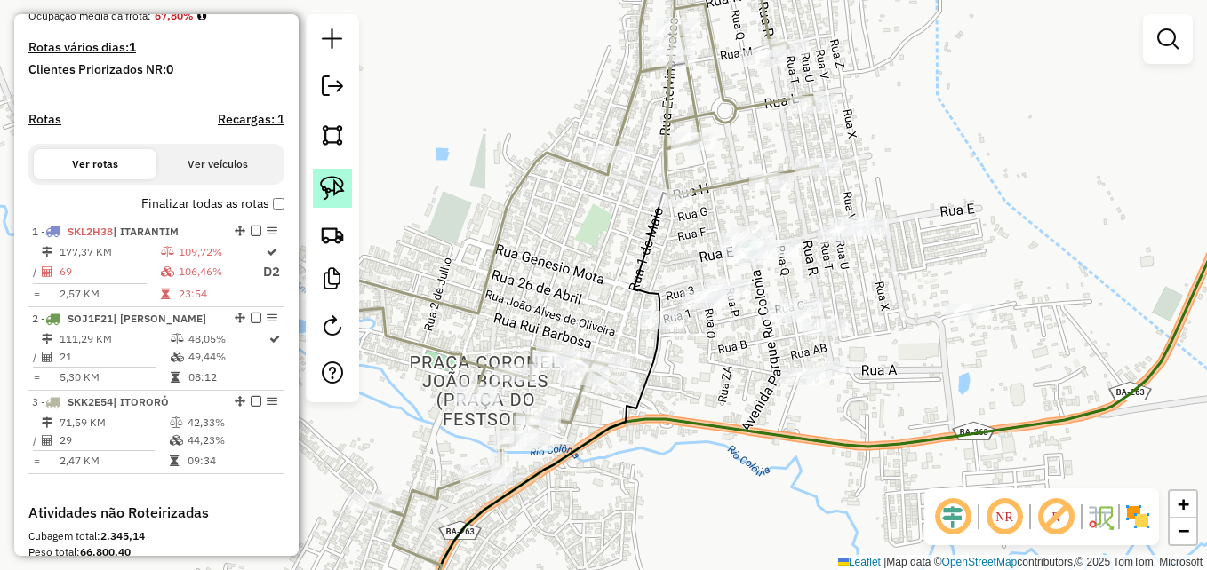
click at [334, 183] on img at bounding box center [332, 188] width 25 height 25
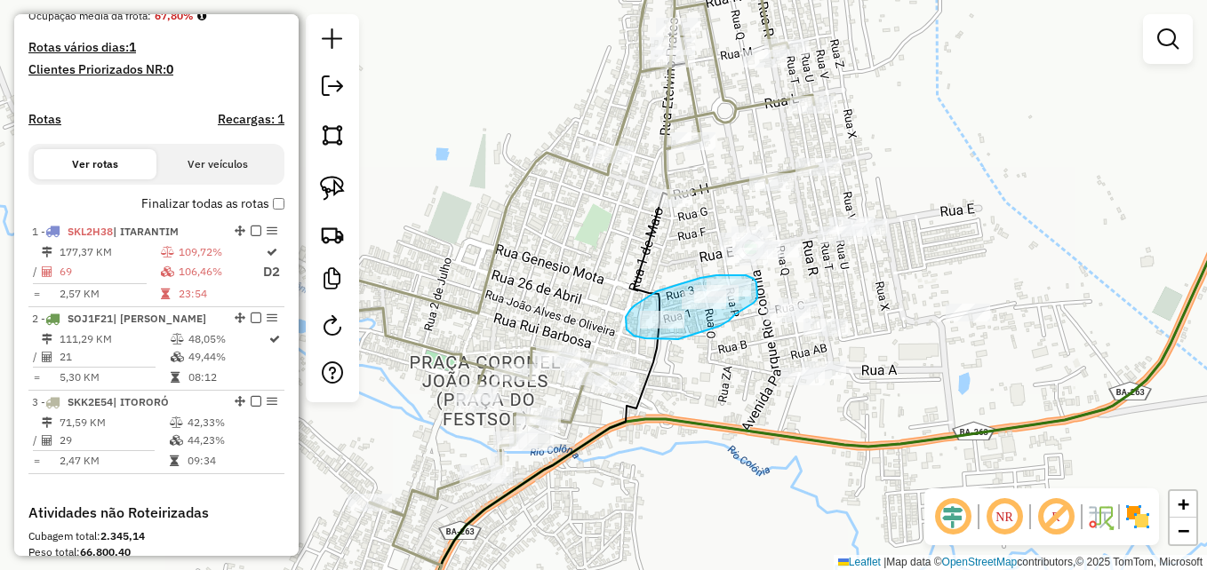
drag, startPoint x: 730, startPoint y: 275, endPoint x: 746, endPoint y: 275, distance: 15.1
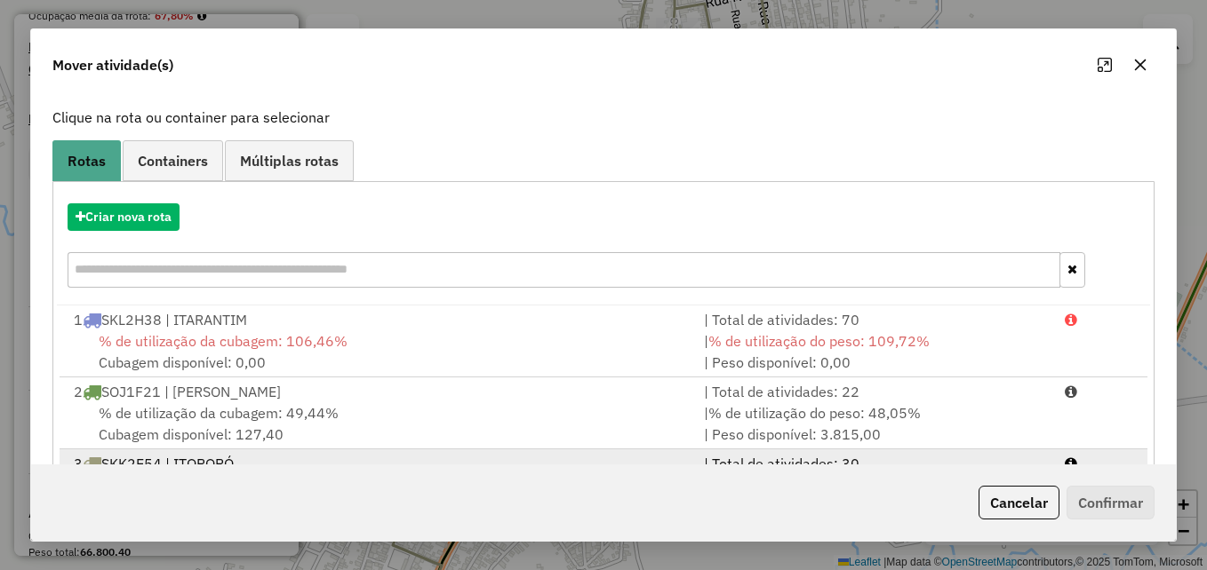
scroll to position [186, 0]
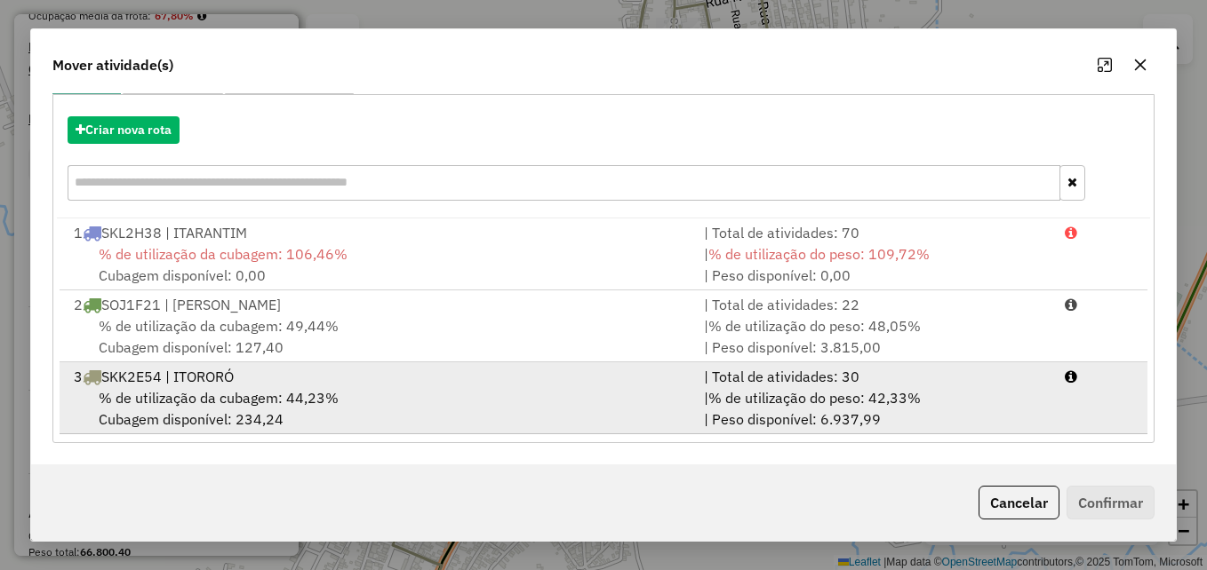
click at [411, 397] on div "% de utilização da cubagem: 44,23% Cubagem disponível: 234,24" at bounding box center [378, 408] width 630 height 43
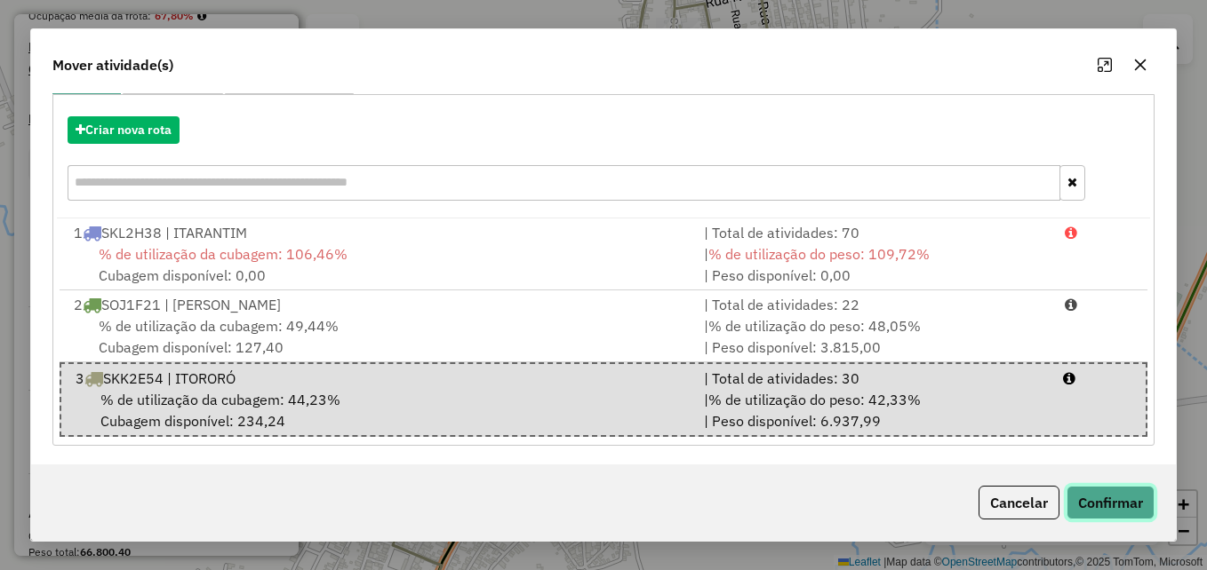
click at [1097, 502] on button "Confirmar" at bounding box center [1110, 503] width 88 height 34
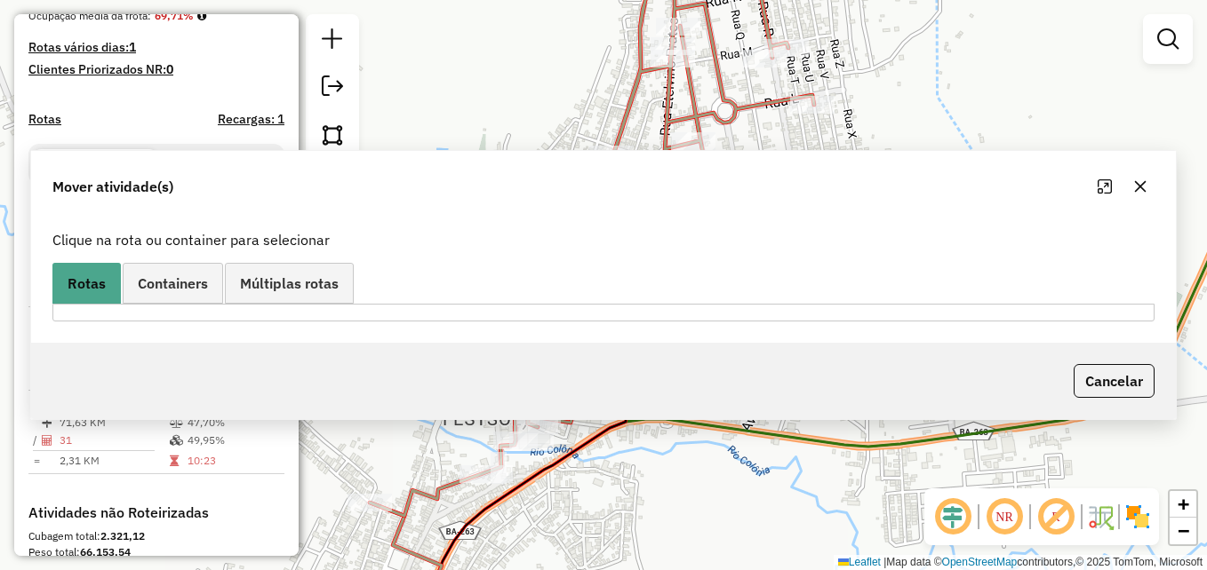
scroll to position [0, 0]
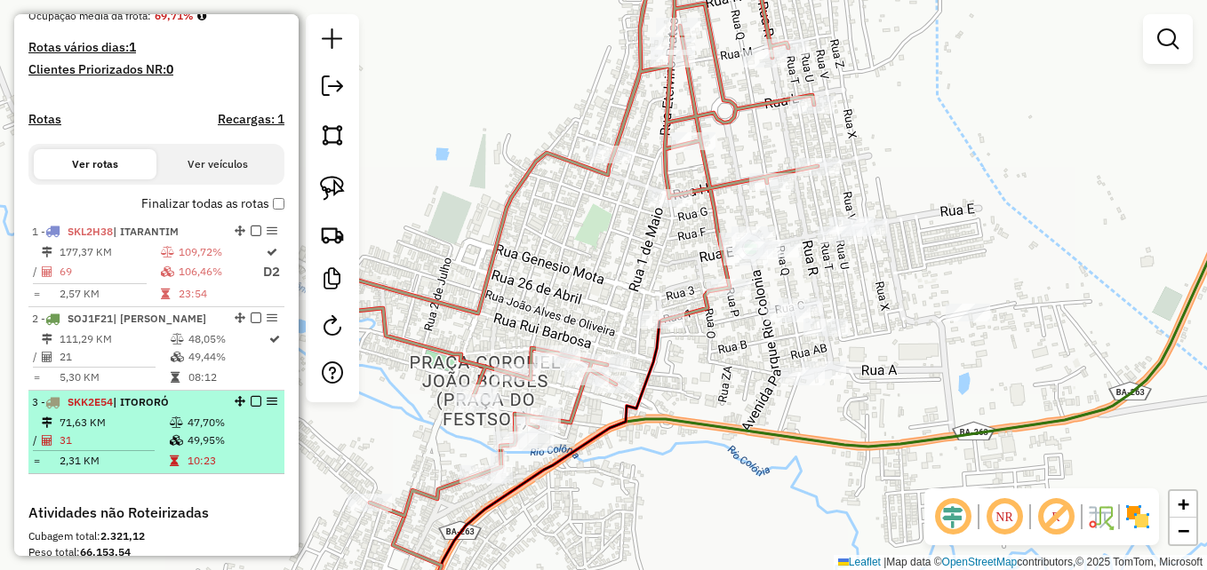
select select "**********"
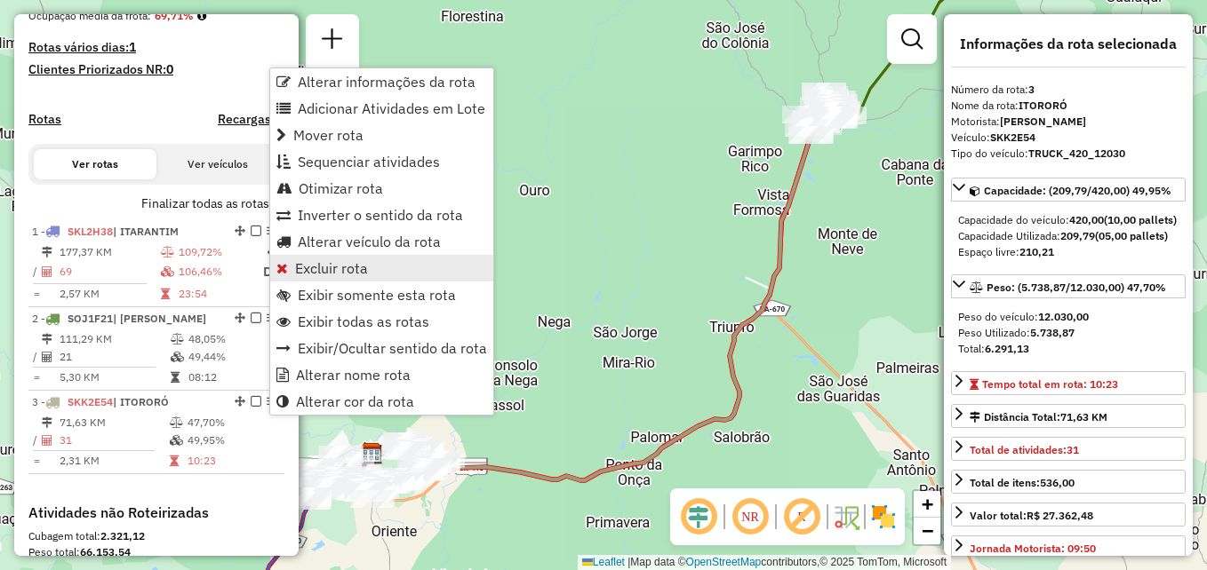
click at [325, 261] on span "Excluir rota" at bounding box center [331, 268] width 73 height 14
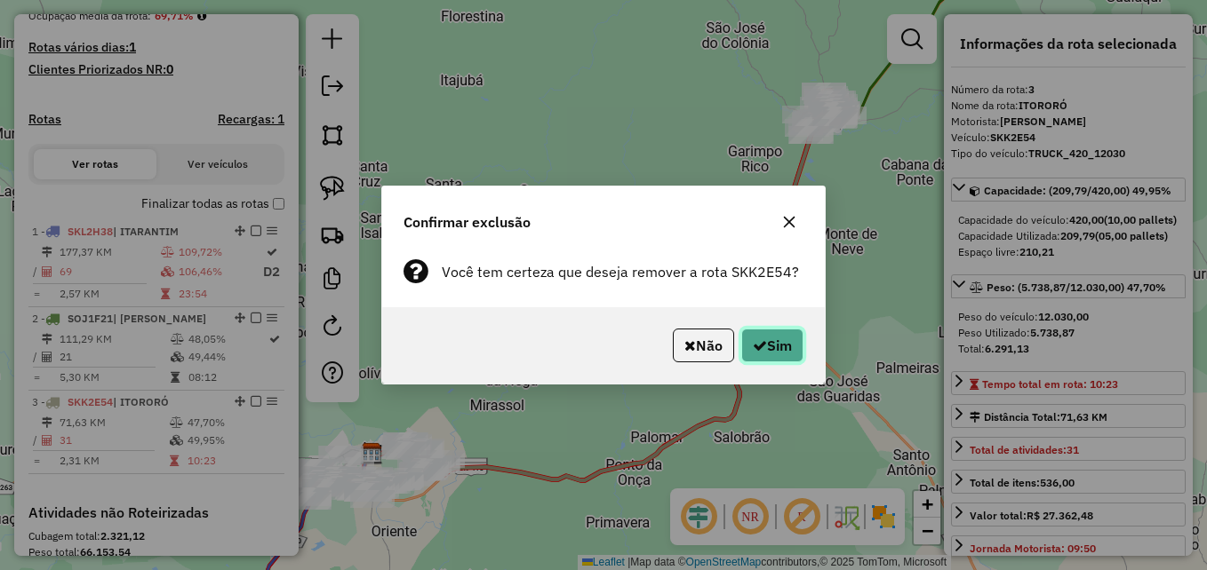
click at [783, 341] on button "Sim" at bounding box center [772, 346] width 62 height 34
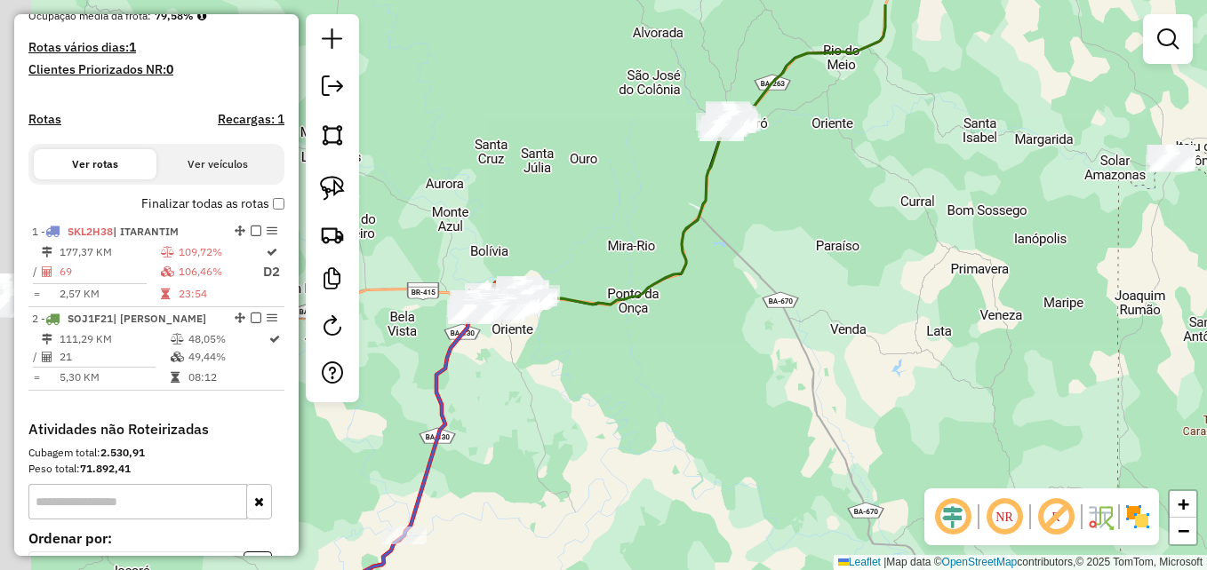
drag, startPoint x: 654, startPoint y: 299, endPoint x: 675, endPoint y: 353, distance: 58.2
click at [691, 355] on div "Janela de atendimento Grade de atendimento Capacidade Transportadoras Veículos …" at bounding box center [603, 285] width 1207 height 570
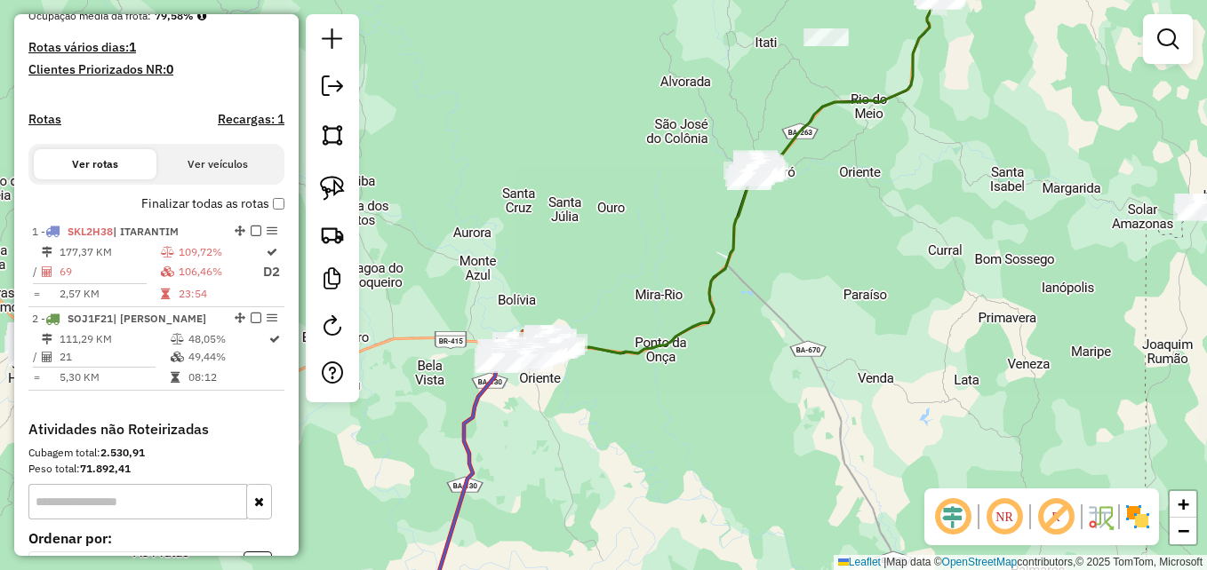
drag, startPoint x: 659, startPoint y: 243, endPoint x: 541, endPoint y: 387, distance: 185.6
click at [541, 387] on div "Janela de atendimento Grade de atendimento Capacidade Transportadoras Veículos …" at bounding box center [603, 285] width 1207 height 570
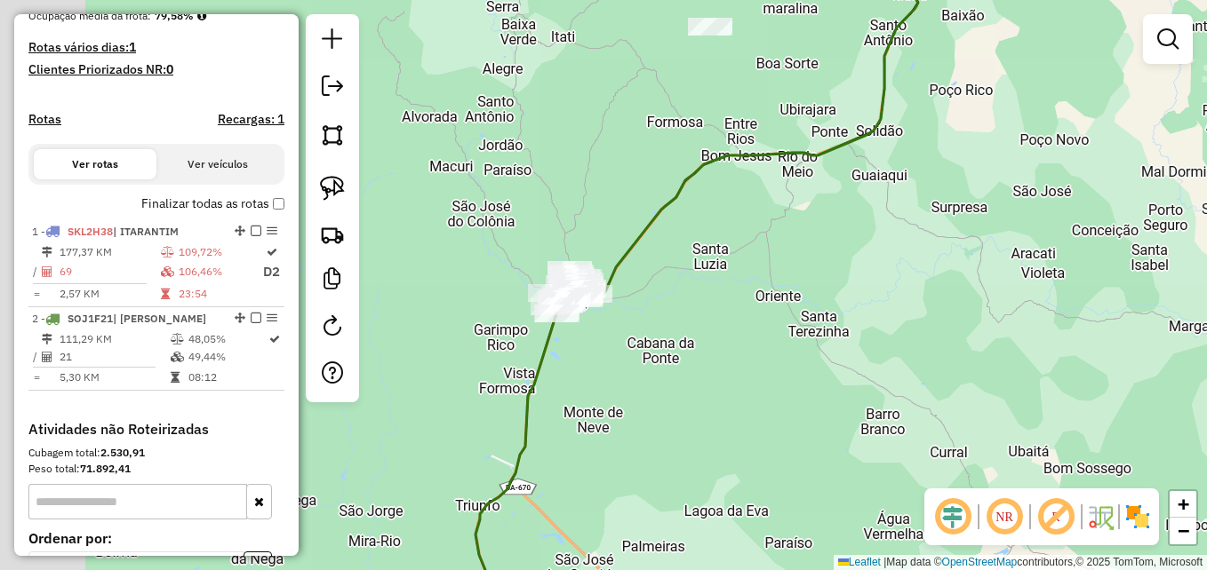
drag, startPoint x: 593, startPoint y: 331, endPoint x: 895, endPoint y: 440, distance: 321.3
click at [916, 467] on div "Janela de atendimento Grade de atendimento Capacidade Transportadoras Veículos …" at bounding box center [603, 285] width 1207 height 570
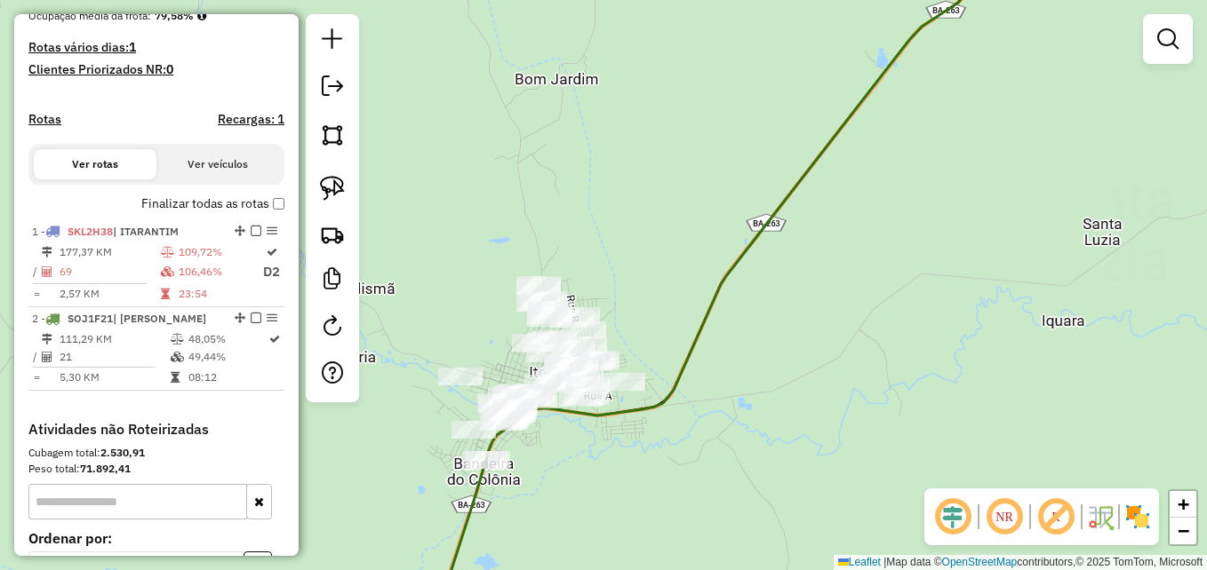
drag, startPoint x: 758, startPoint y: 433, endPoint x: 852, endPoint y: 268, distance: 189.5
click at [799, 275] on div "Janela de atendimento Grade de atendimento Capacidade Transportadoras Veículos …" at bounding box center [603, 285] width 1207 height 570
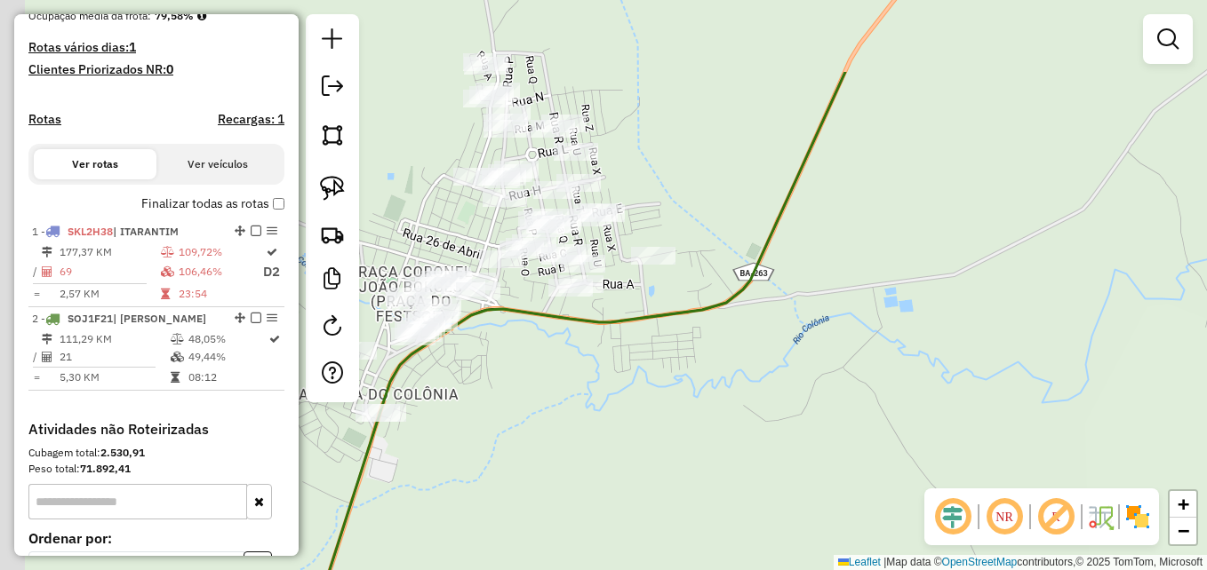
drag, startPoint x: 794, startPoint y: 335, endPoint x: 1024, endPoint y: 524, distance: 298.0
click at [1054, 559] on div "Janela de atendimento Grade de atendimento Capacidade Transportadoras Veículos …" at bounding box center [603, 285] width 1207 height 570
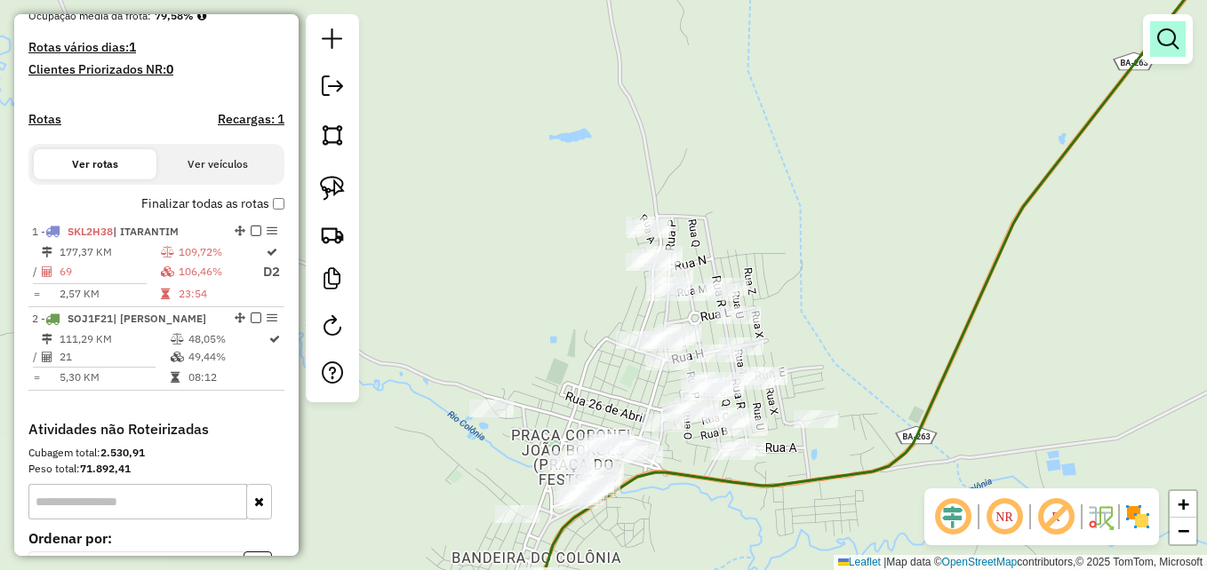
click at [1170, 36] on em at bounding box center [1167, 38] width 21 height 21
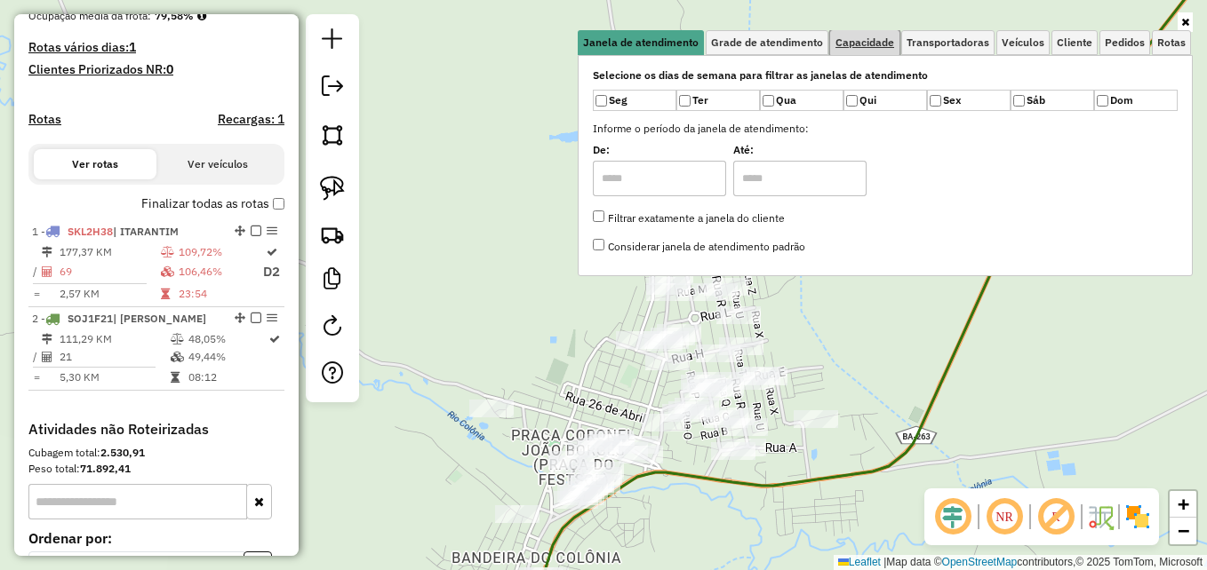
click at [860, 43] on span "Capacidade" at bounding box center [864, 42] width 59 height 11
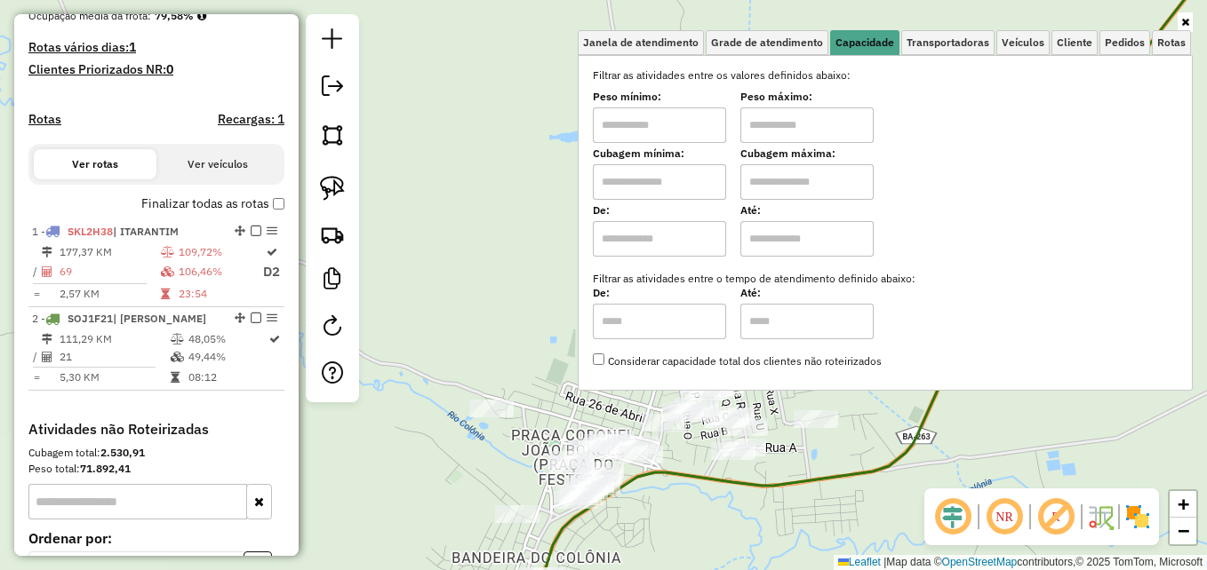
click at [626, 182] on input "text" at bounding box center [659, 182] width 133 height 36
type input "****"
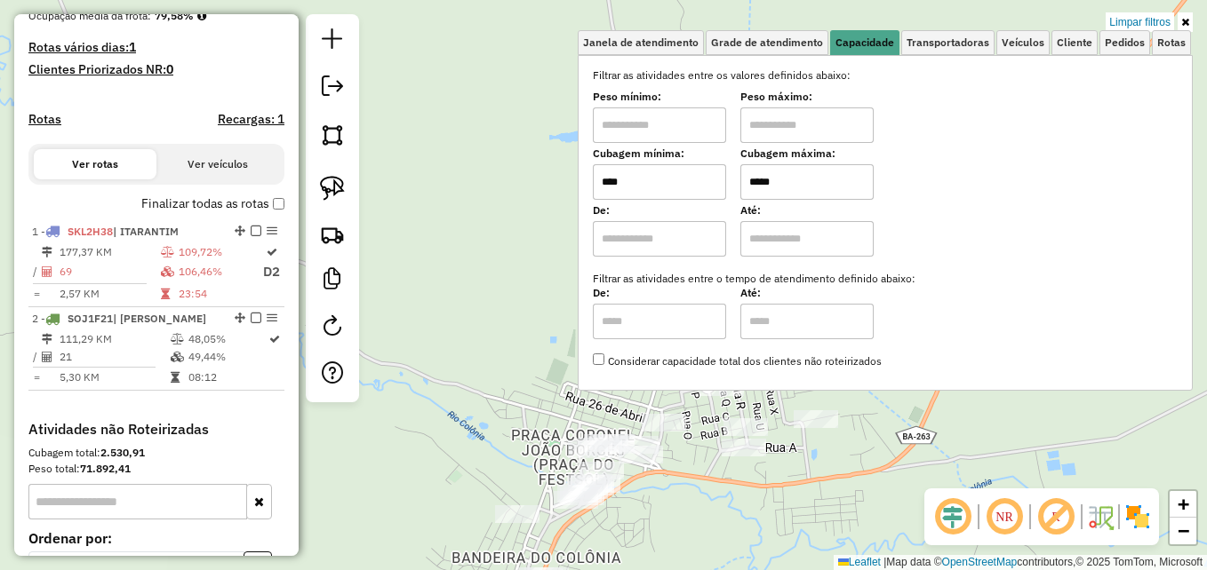
type input "*****"
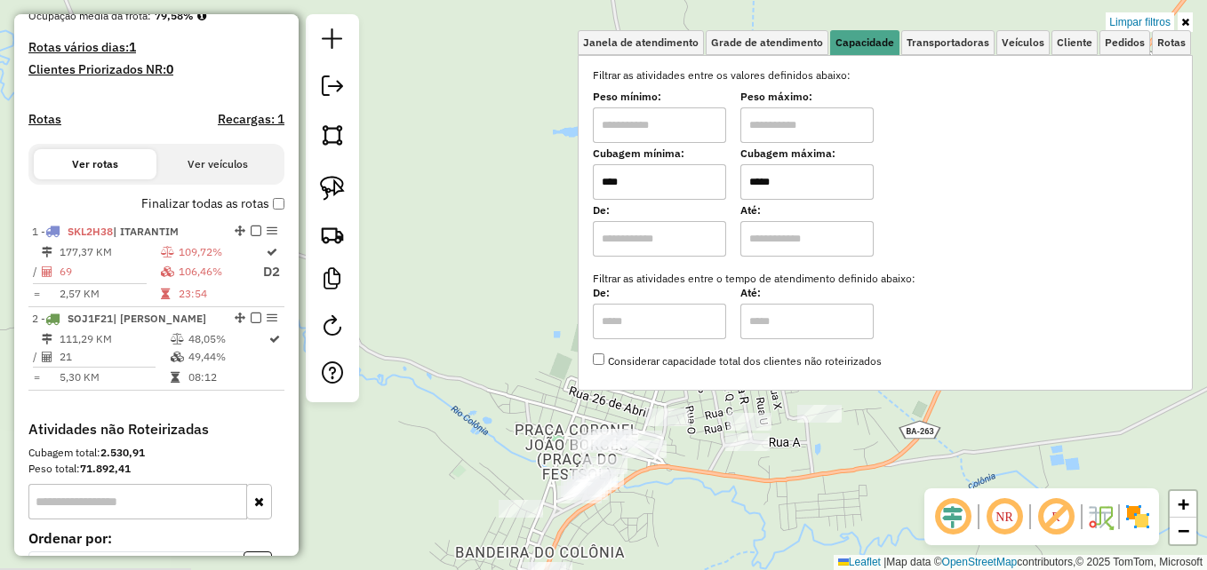
drag, startPoint x: 525, startPoint y: 340, endPoint x: 508, endPoint y: 237, distance: 104.5
click at [508, 237] on div "Limpar filtros Janela de atendimento Grade de atendimento Capacidade Transporta…" at bounding box center [603, 285] width 1207 height 570
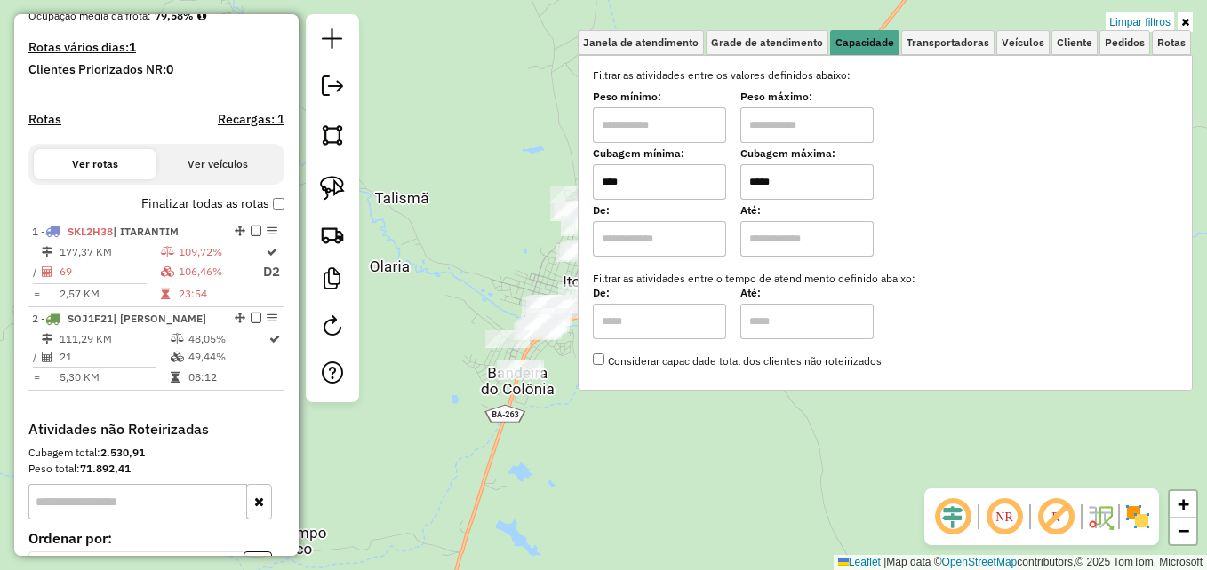
click at [713, 477] on div "Limpar filtros Janela de atendimento Grade de atendimento Capacidade Transporta…" at bounding box center [603, 285] width 1207 height 570
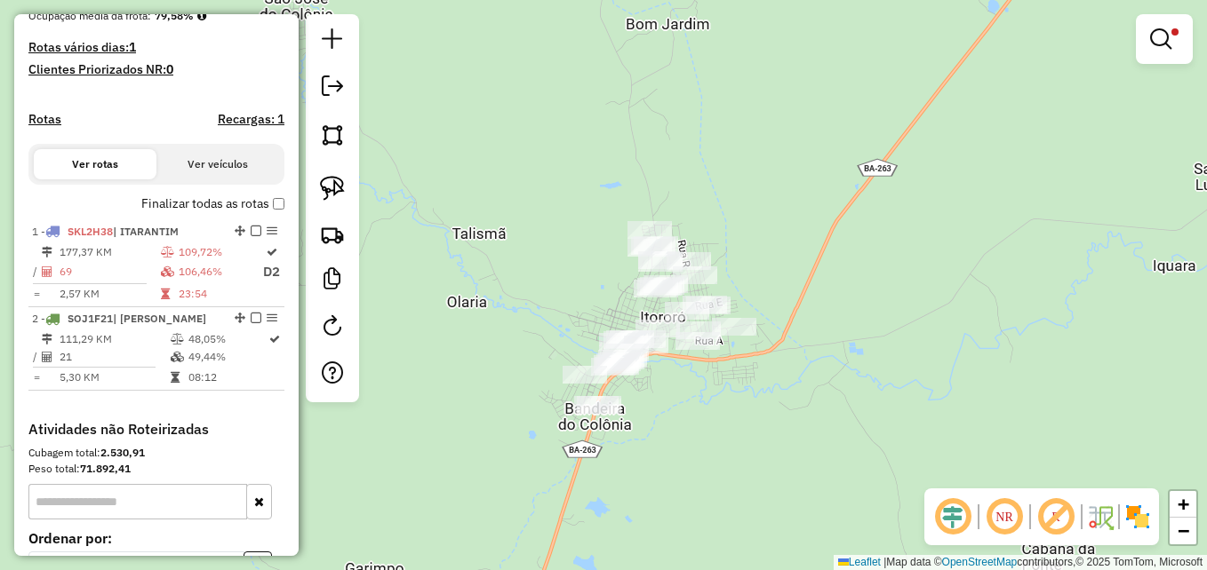
drag, startPoint x: 739, startPoint y: 337, endPoint x: 802, endPoint y: 373, distance: 72.1
click at [815, 378] on div "Limpar filtros Janela de atendimento Grade de atendimento Capacidade Transporta…" at bounding box center [603, 285] width 1207 height 570
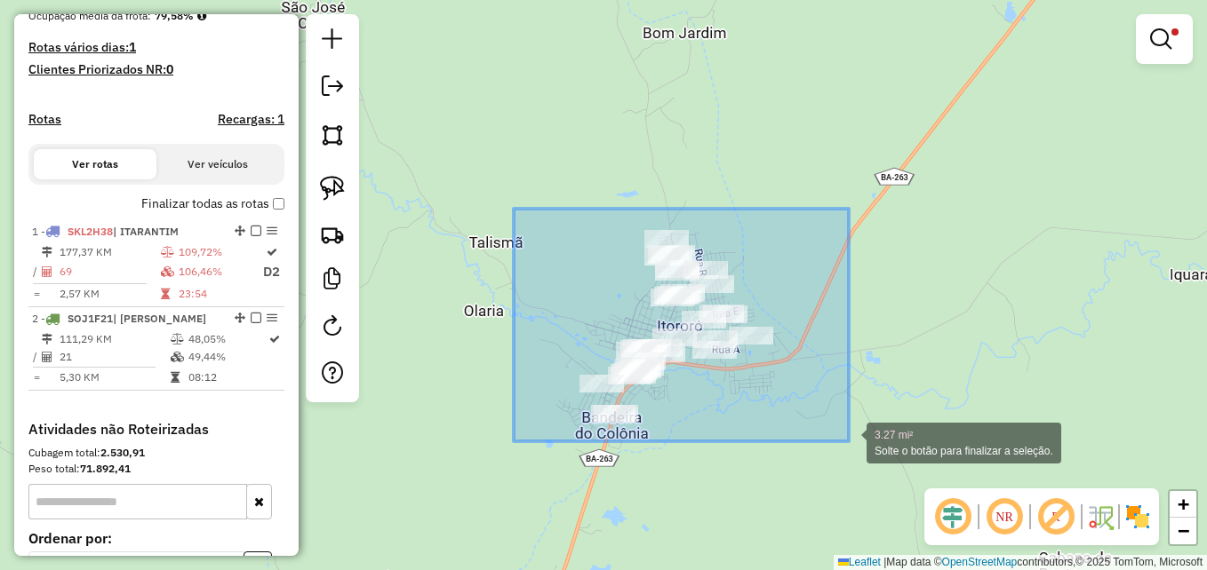
drag, startPoint x: 514, startPoint y: 209, endPoint x: 850, endPoint y: 441, distance: 408.9
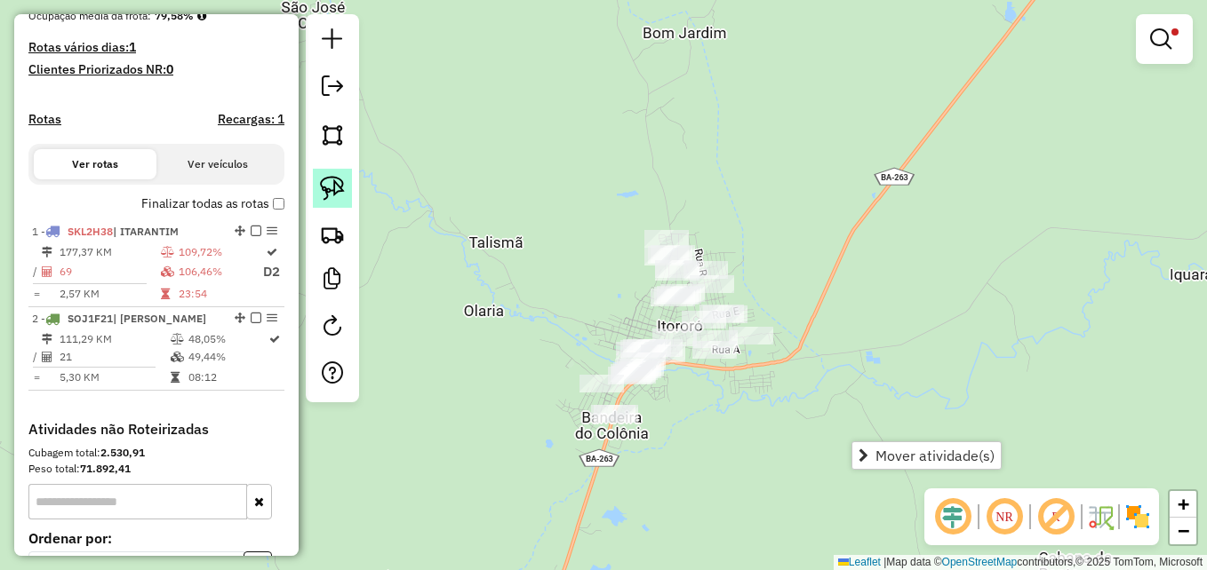
click at [328, 177] on img at bounding box center [332, 188] width 25 height 25
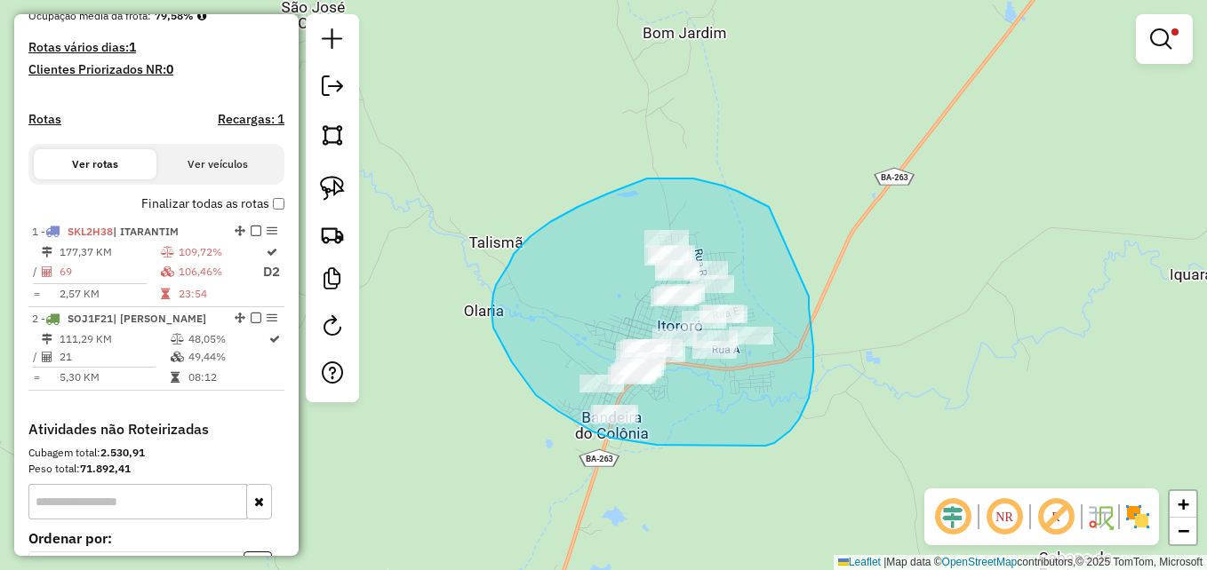
drag, startPoint x: 769, startPoint y: 207, endPoint x: 809, endPoint y: 296, distance: 97.4
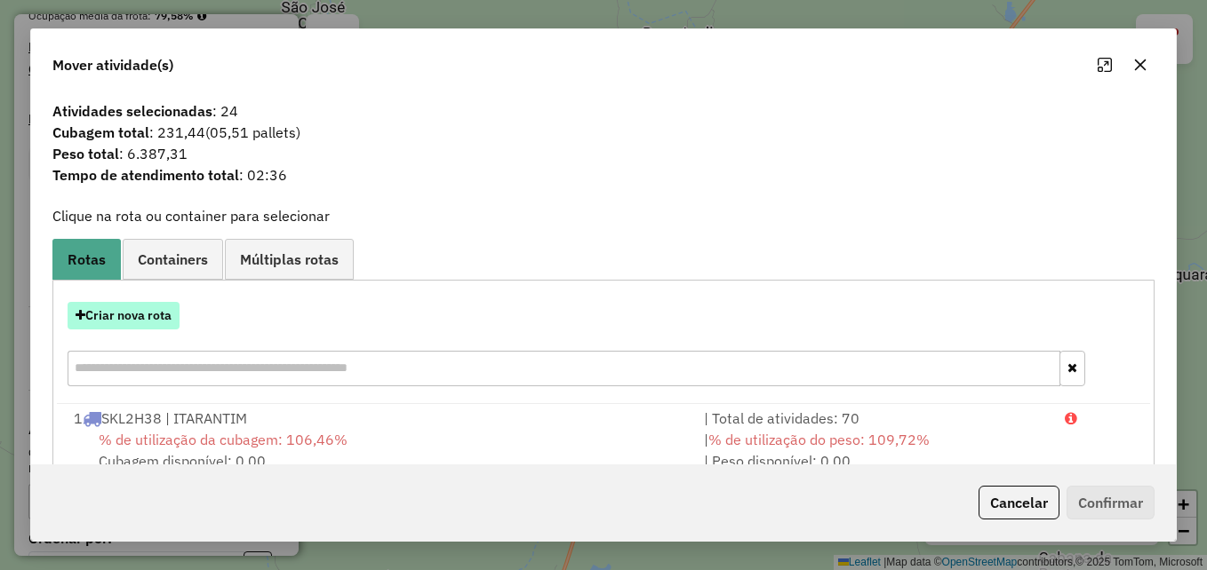
click at [136, 317] on button "Criar nova rota" at bounding box center [124, 316] width 112 height 28
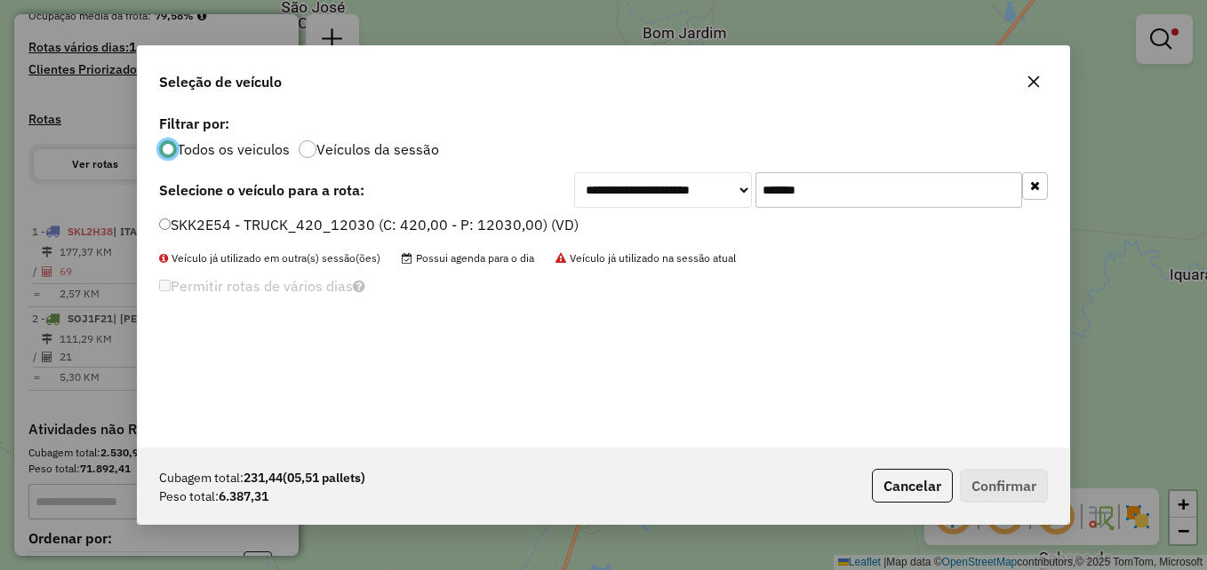
scroll to position [10, 5]
drag, startPoint x: 881, startPoint y: 187, endPoint x: 679, endPoint y: 195, distance: 201.9
click at [679, 195] on div "**********" at bounding box center [811, 190] width 474 height 36
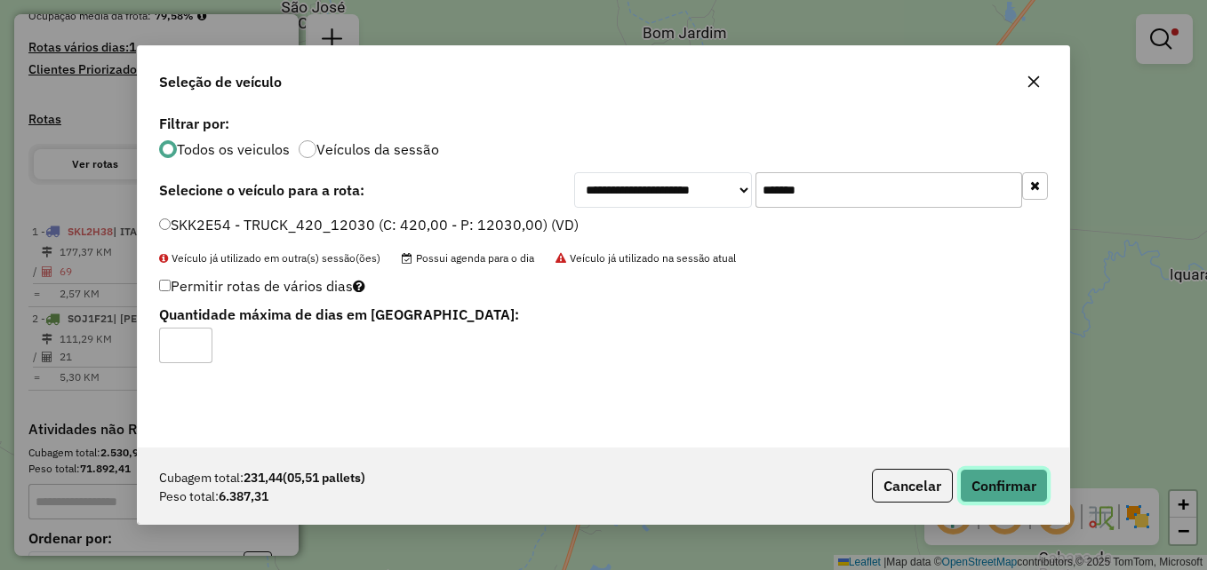
click at [1004, 494] on button "Confirmar" at bounding box center [1004, 486] width 88 height 34
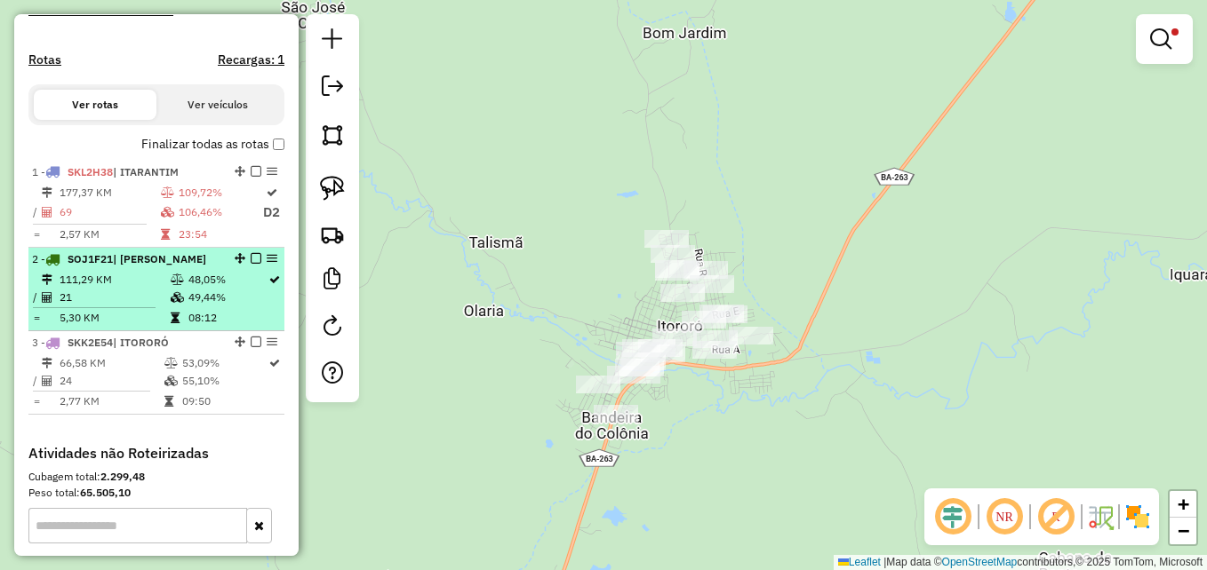
scroll to position [533, 0]
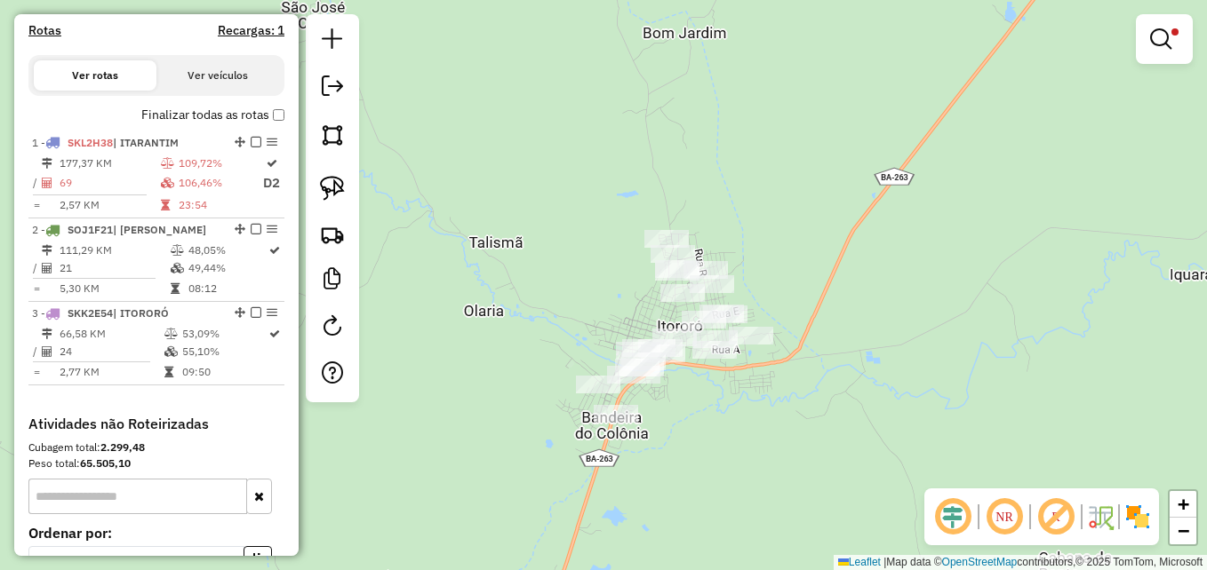
click at [1157, 46] on em at bounding box center [1160, 38] width 21 height 21
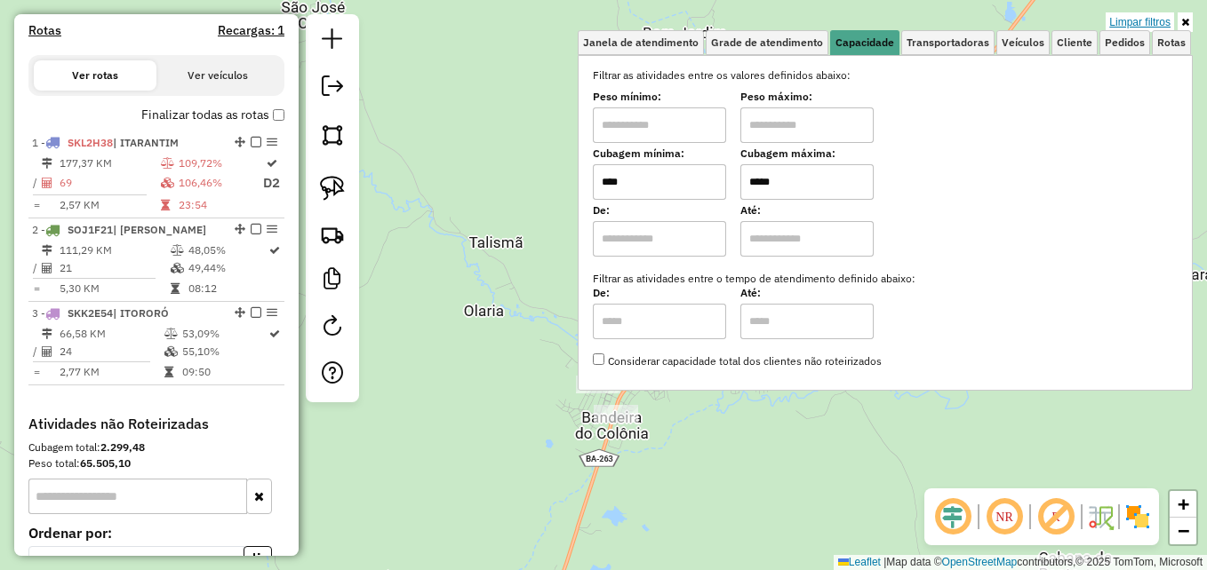
click at [1143, 18] on link "Limpar filtros" at bounding box center [1139, 22] width 68 height 20
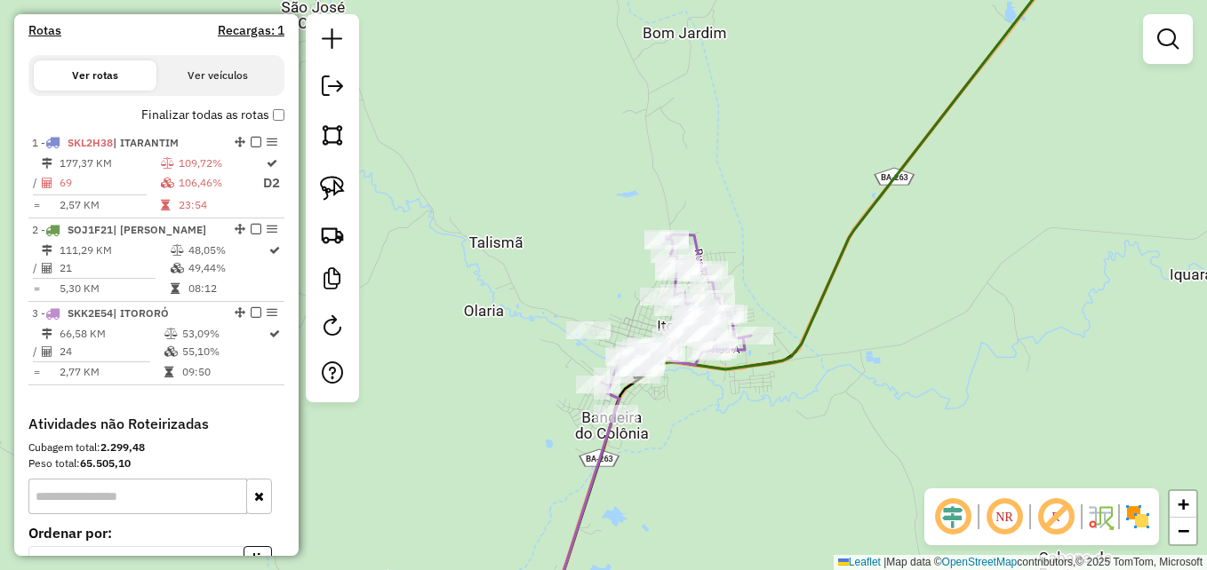
click at [832, 251] on icon at bounding box center [821, 285] width 551 height 684
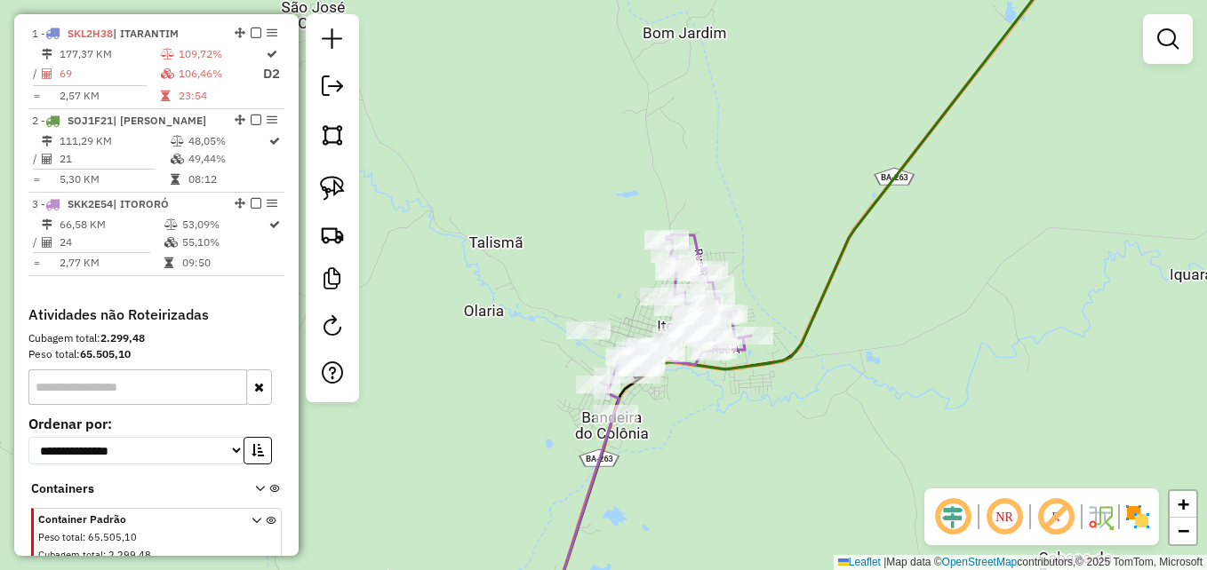
select select "**********"
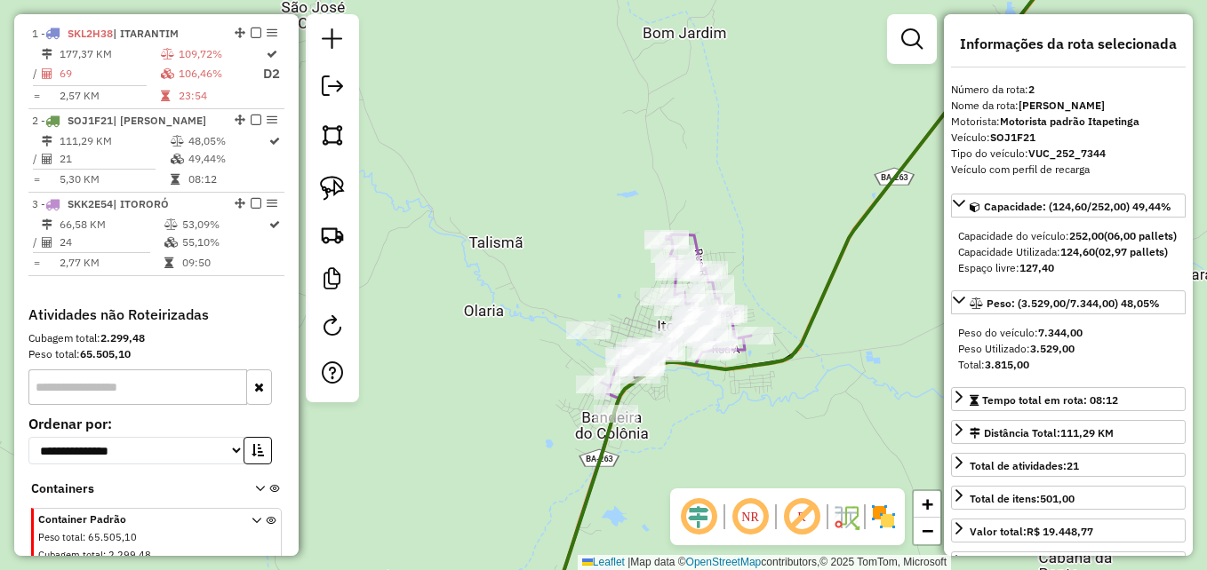
scroll to position [729, 0]
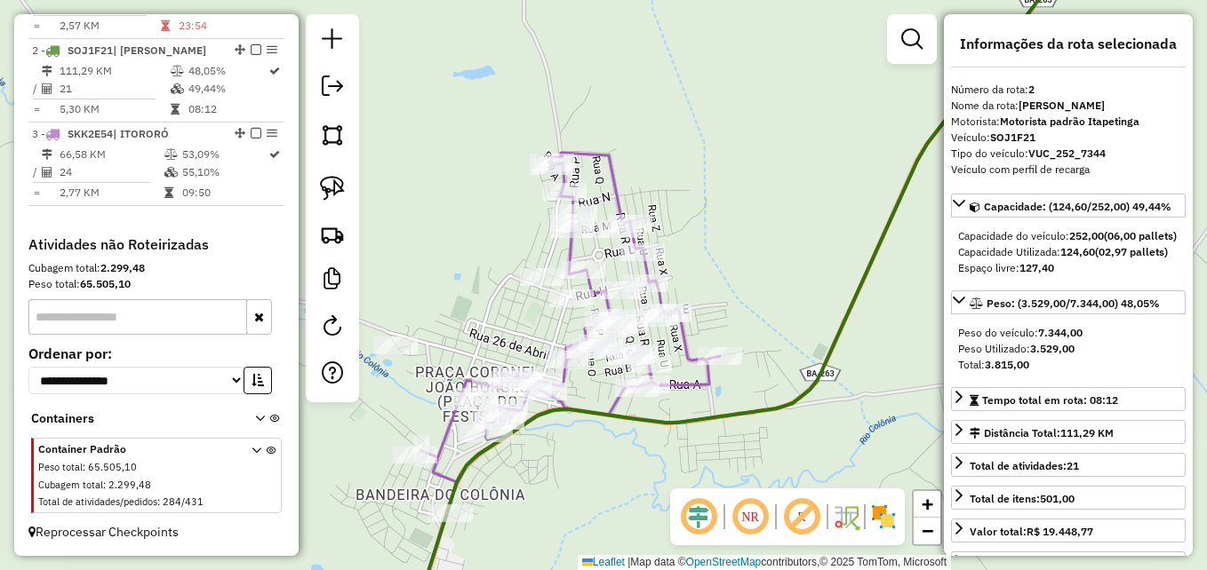
drag, startPoint x: 778, startPoint y: 177, endPoint x: 787, endPoint y: 149, distance: 29.2
click at [787, 149] on div "Janela de atendimento Grade de atendimento Capacidade Transportadoras Veículos …" at bounding box center [603, 285] width 1207 height 570
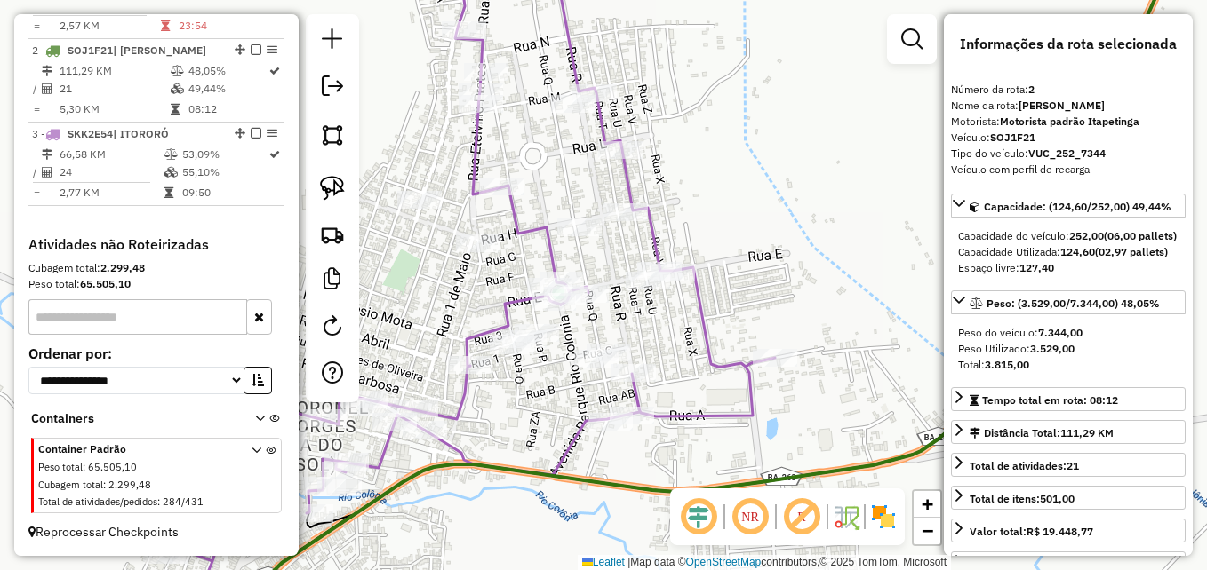
drag, startPoint x: 773, startPoint y: 180, endPoint x: 898, endPoint y: 179, distance: 125.3
click at [898, 179] on div "Janela de atendimento Grade de atendimento Capacidade Transportadoras Veículos …" at bounding box center [603, 285] width 1207 height 570
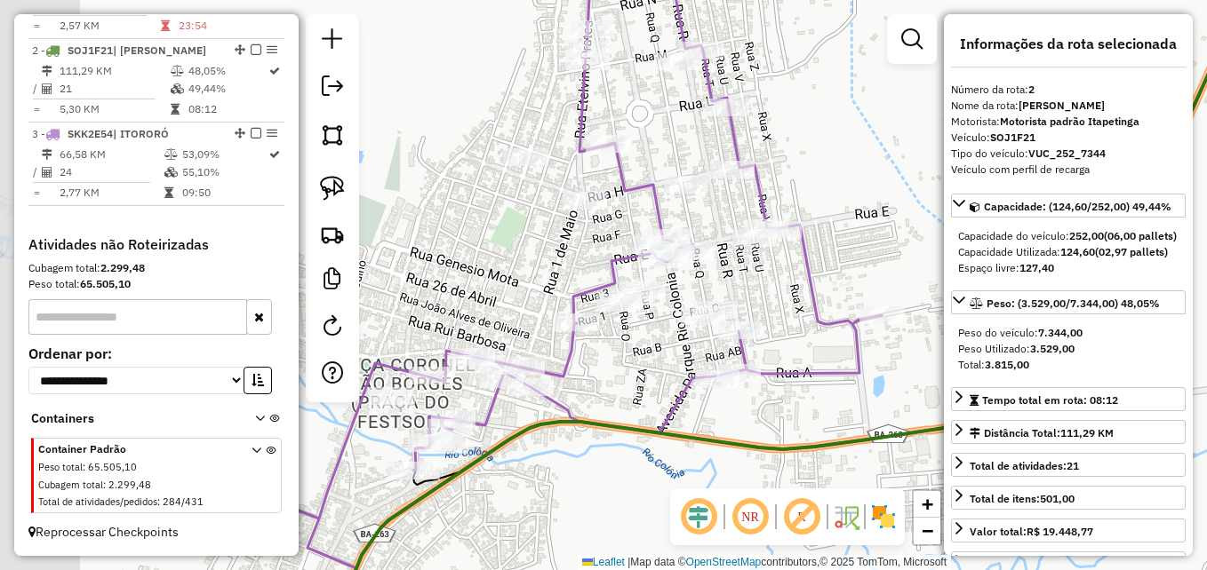
drag, startPoint x: 747, startPoint y: 174, endPoint x: 870, endPoint y: 116, distance: 135.5
click at [861, 119] on div "Janela de atendimento Grade de atendimento Capacidade Transportadoras Veículos …" at bounding box center [603, 285] width 1207 height 570
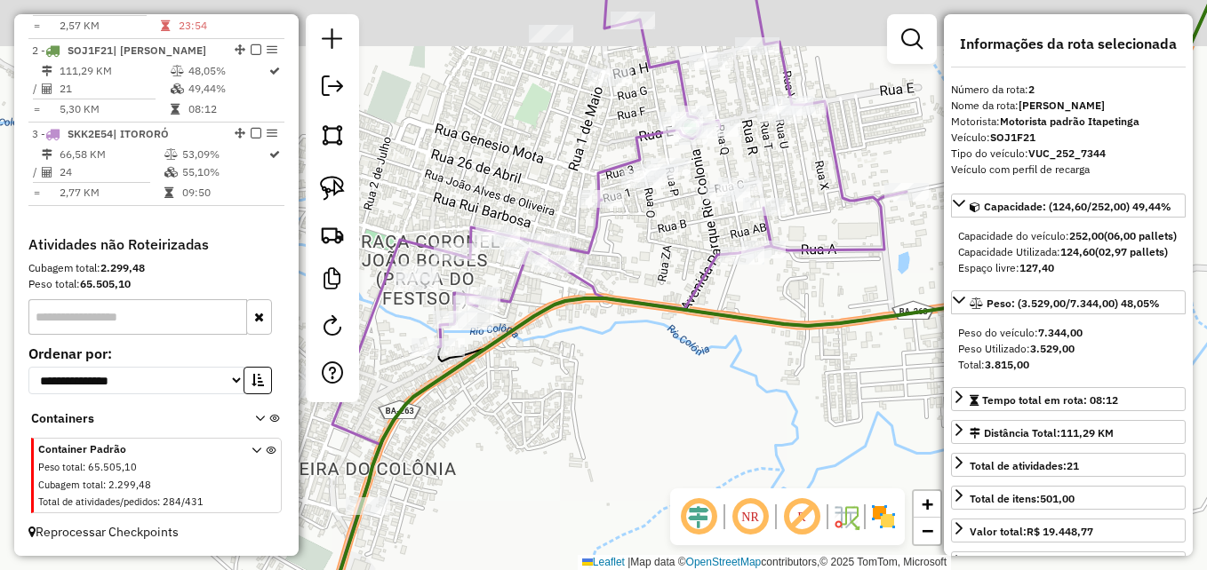
drag, startPoint x: 797, startPoint y: 270, endPoint x: 697, endPoint y: 371, distance: 142.6
click at [696, 371] on icon at bounding box center [760, 332] width 907 height 684
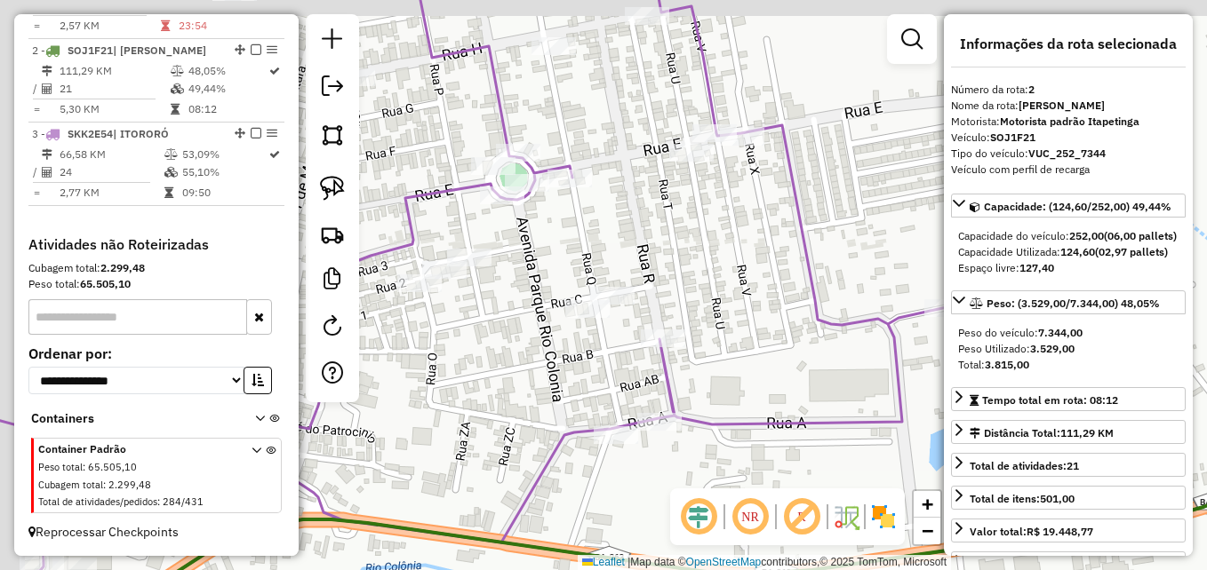
drag, startPoint x: 737, startPoint y: 195, endPoint x: 787, endPoint y: 232, distance: 62.9
click at [787, 232] on div "Janela de atendimento Grade de atendimento Capacidade Transportadoras Veículos …" at bounding box center [603, 285] width 1207 height 570
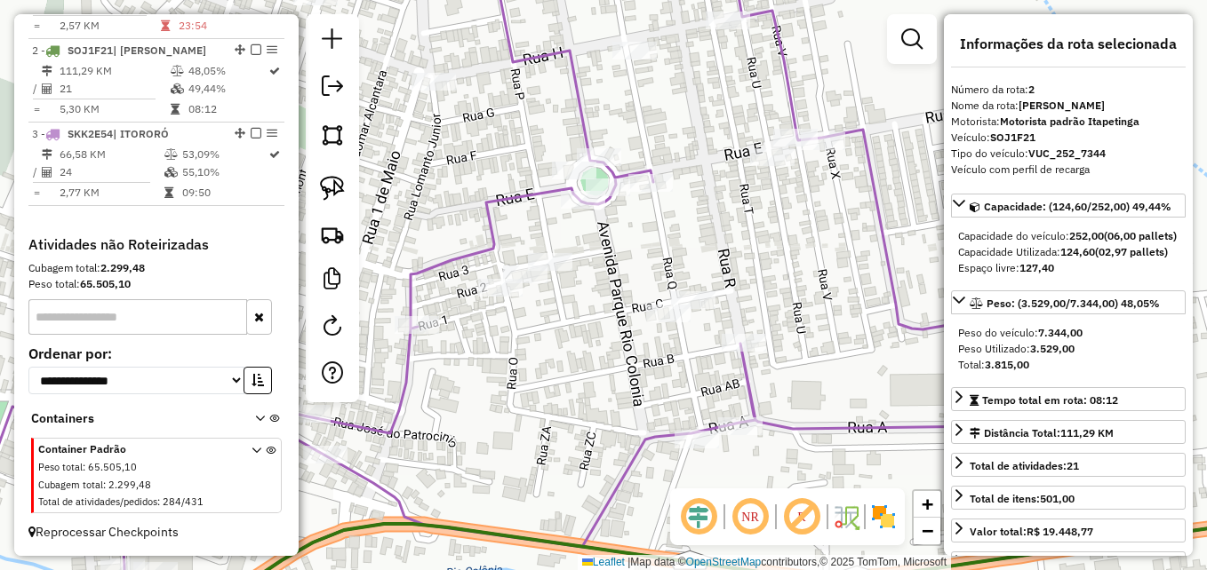
drag, startPoint x: 735, startPoint y: 220, endPoint x: 755, endPoint y: 219, distance: 20.5
click at [755, 219] on div "Janela de atendimento Grade de atendimento Capacidade Transportadoras Veículos …" at bounding box center [603, 285] width 1207 height 570
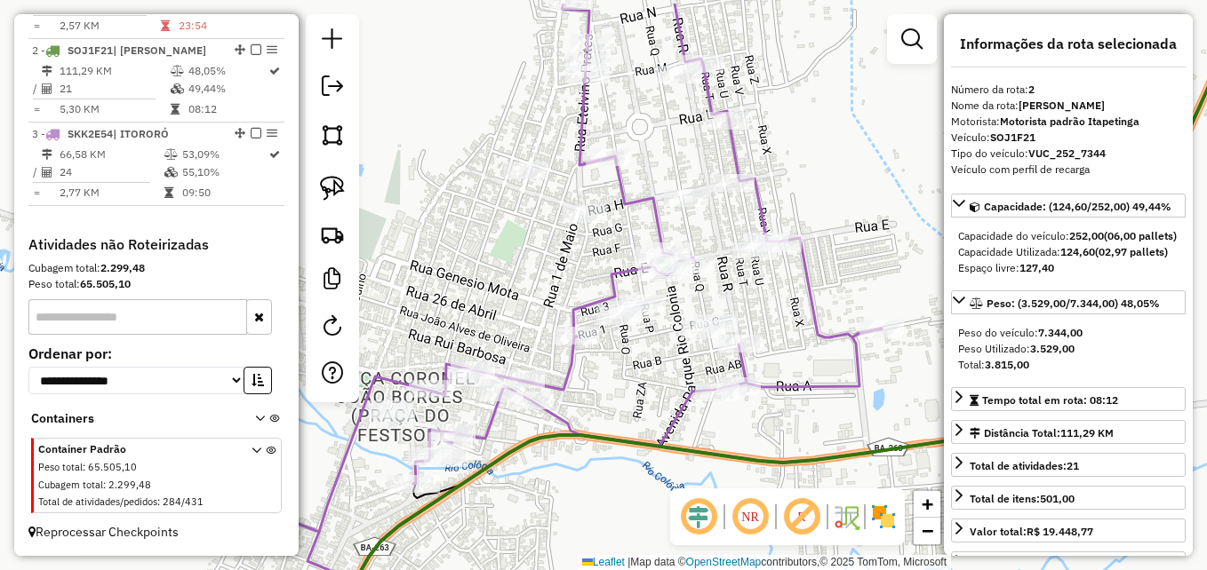
drag, startPoint x: 818, startPoint y: 235, endPoint x: 807, endPoint y: 299, distance: 64.0
click at [807, 299] on icon at bounding box center [582, 322] width 597 height 637
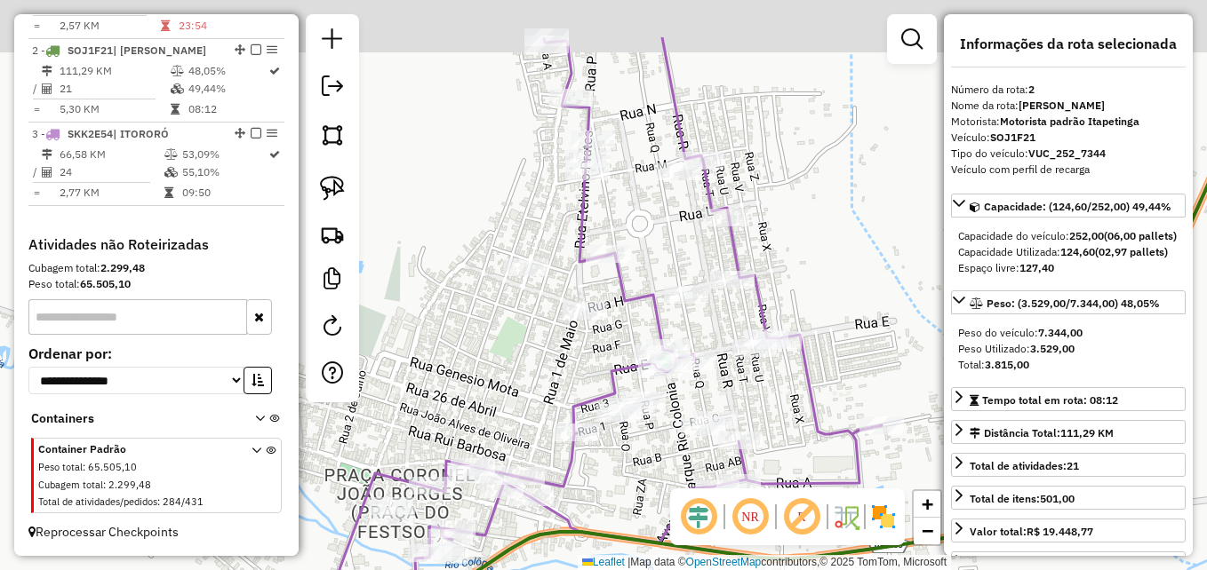
drag, startPoint x: 819, startPoint y: 84, endPoint x: 820, endPoint y: 182, distance: 97.8
click at [820, 182] on div "Janela de atendimento Grade de atendimento Capacidade Transportadoras Veículos …" at bounding box center [603, 285] width 1207 height 570
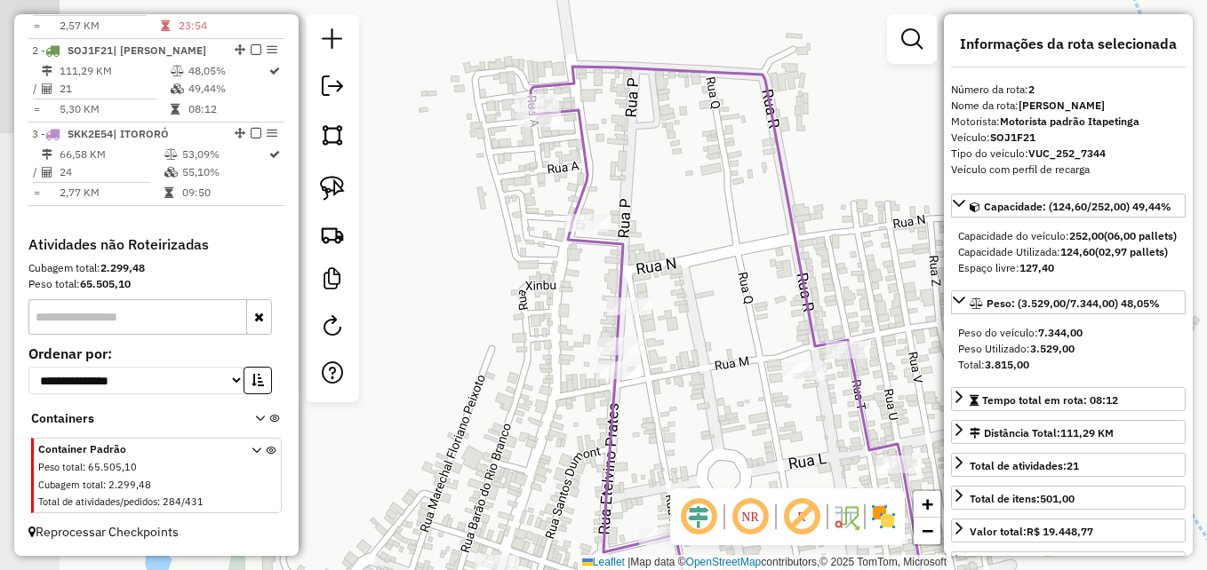
drag, startPoint x: 586, startPoint y: 59, endPoint x: 572, endPoint y: 129, distance: 71.5
click at [648, 165] on div "Janela de atendimento Grade de atendimento Capacidade Transportadoras Veículos …" at bounding box center [603, 285] width 1207 height 570
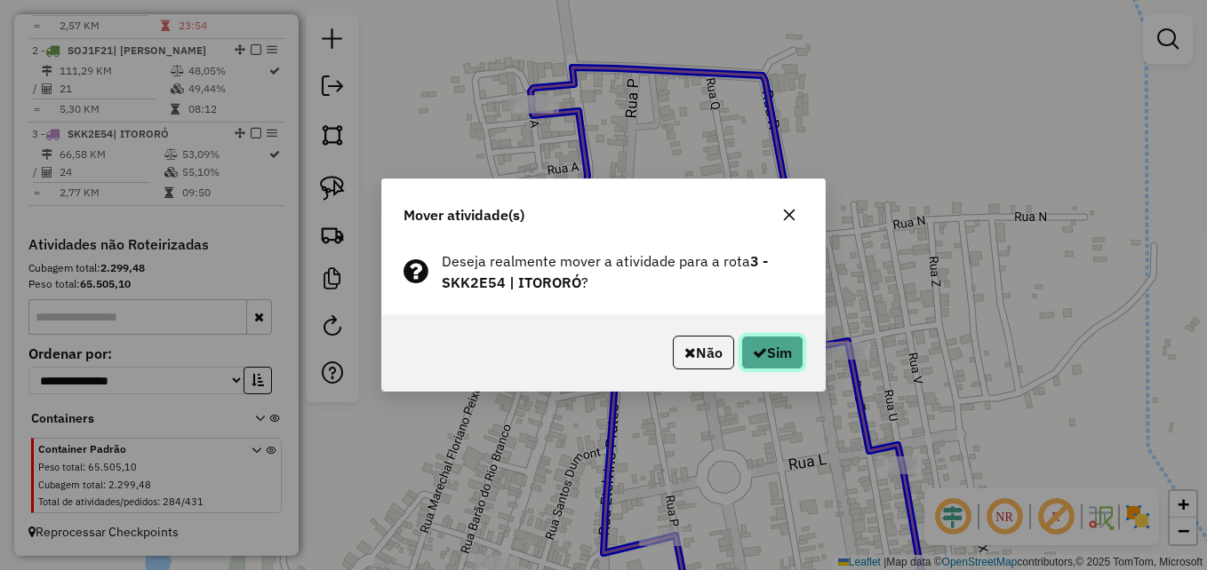
click at [769, 338] on button "Sim" at bounding box center [772, 353] width 62 height 34
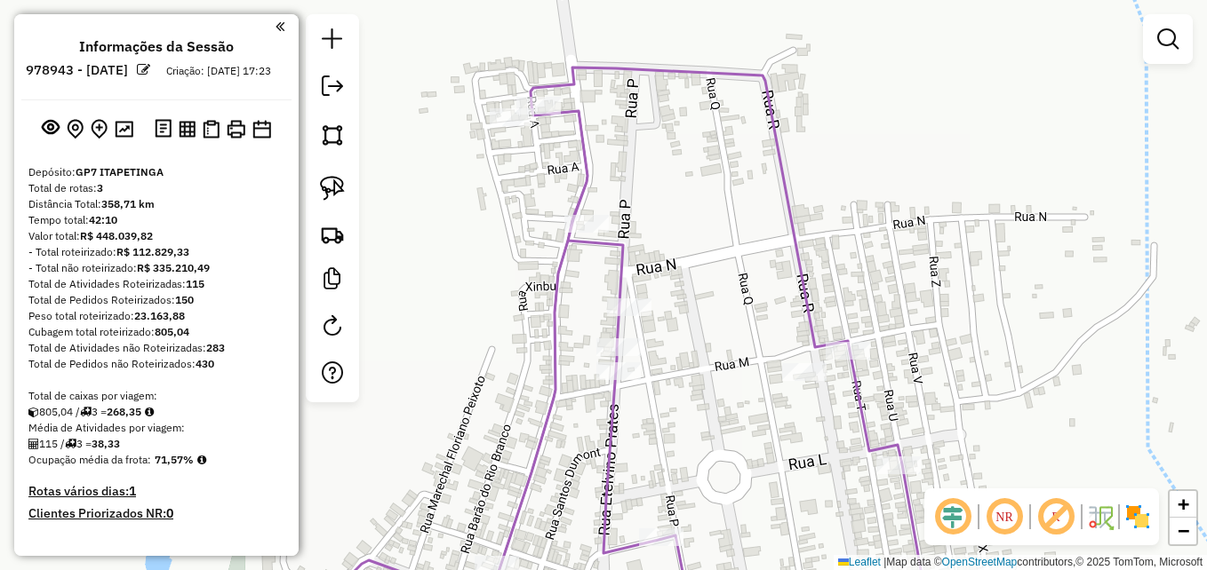
scroll to position [729, 0]
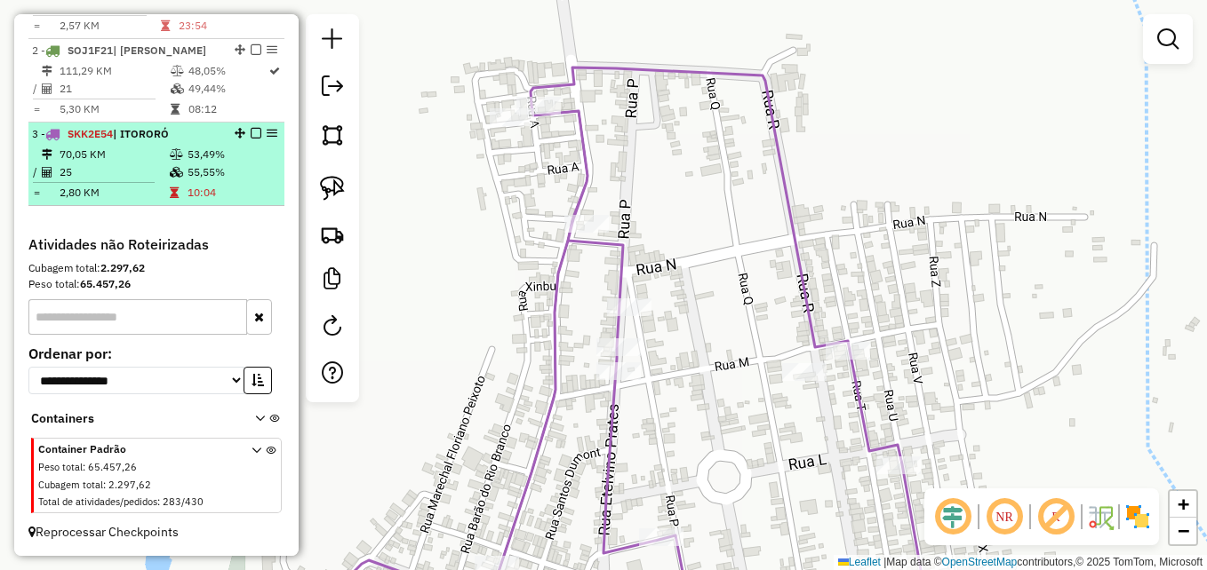
select select "**********"
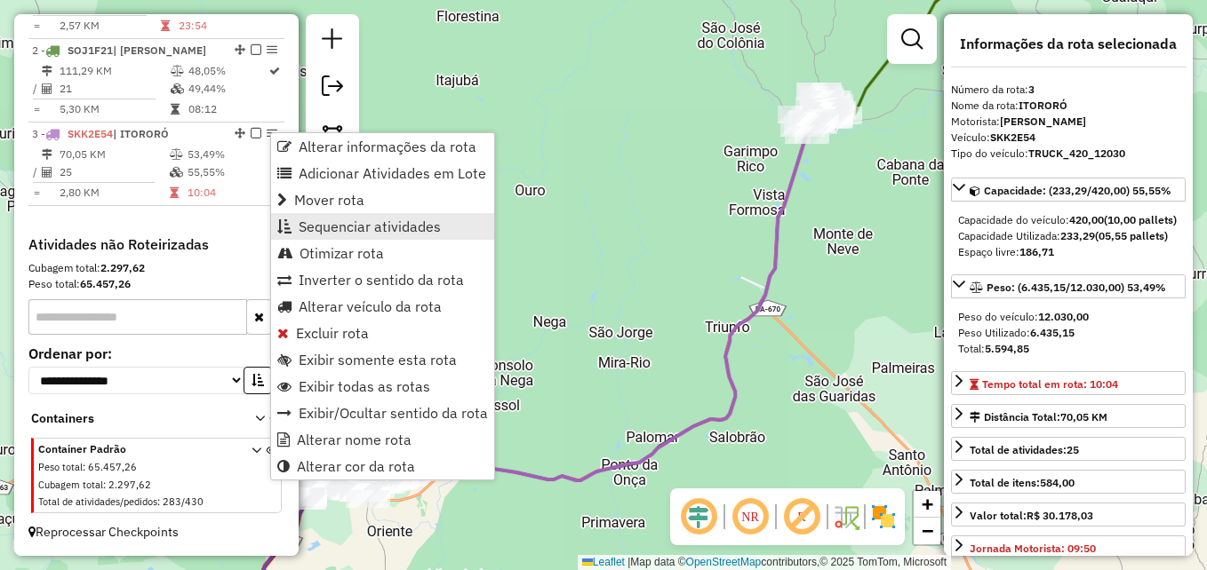
click at [375, 235] on link "Sequenciar atividades" at bounding box center [382, 226] width 223 height 27
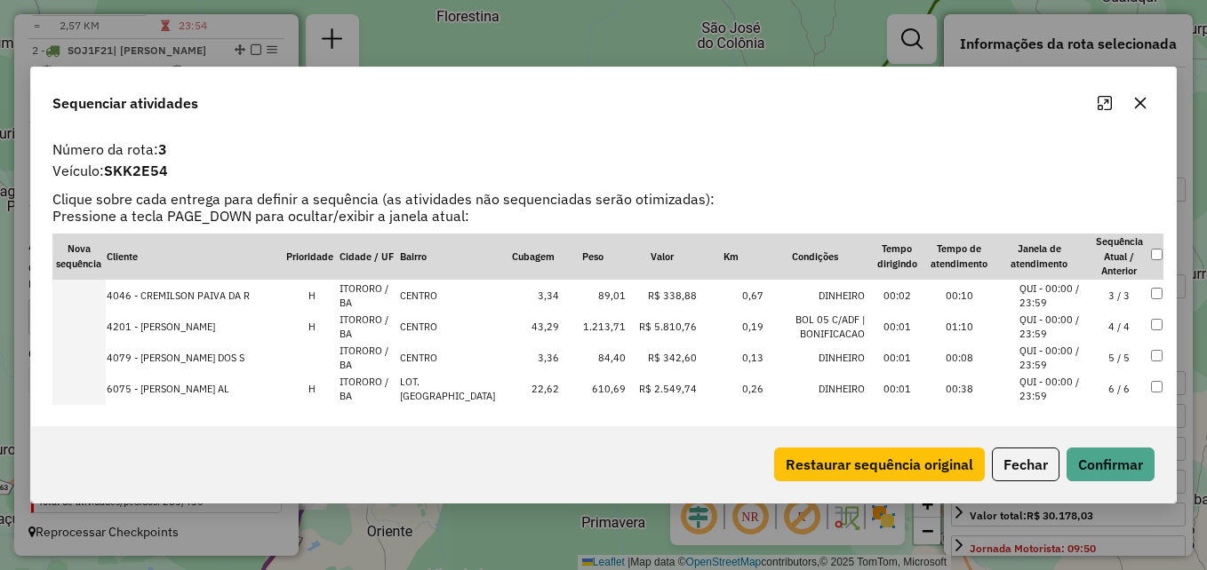
scroll to position [0, 0]
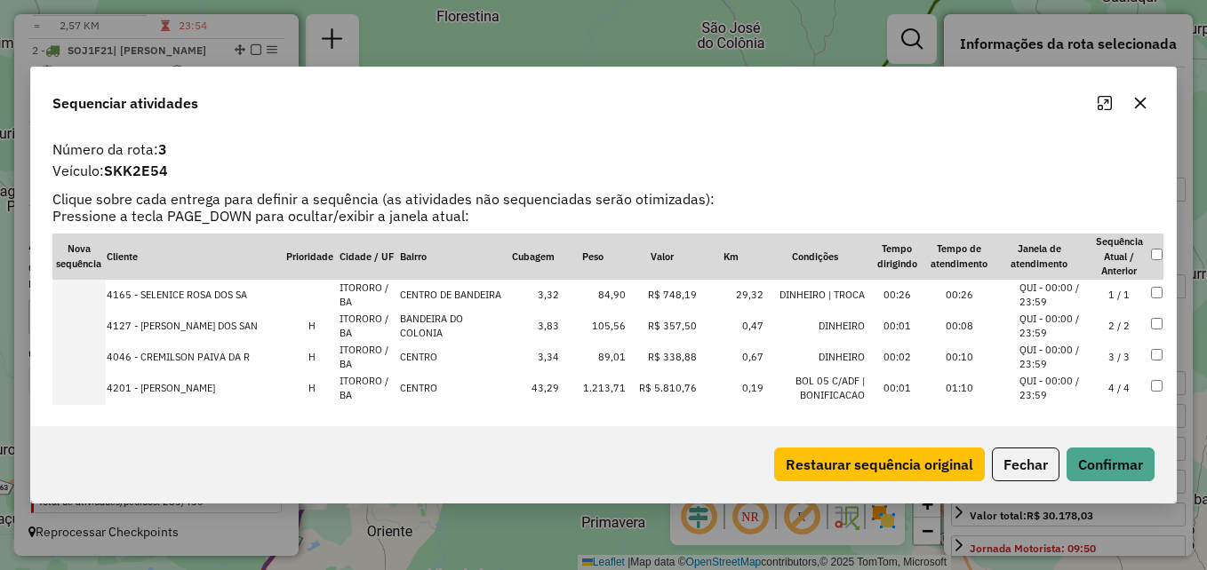
click at [1137, 102] on icon "button" at bounding box center [1140, 103] width 14 height 14
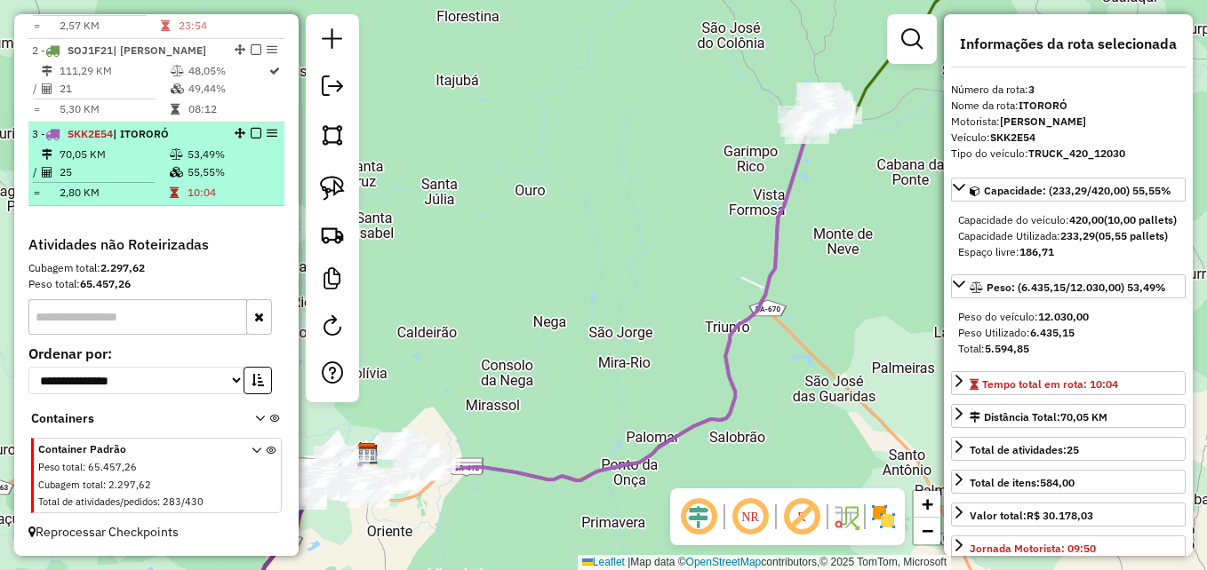
scroll to position [640, 0]
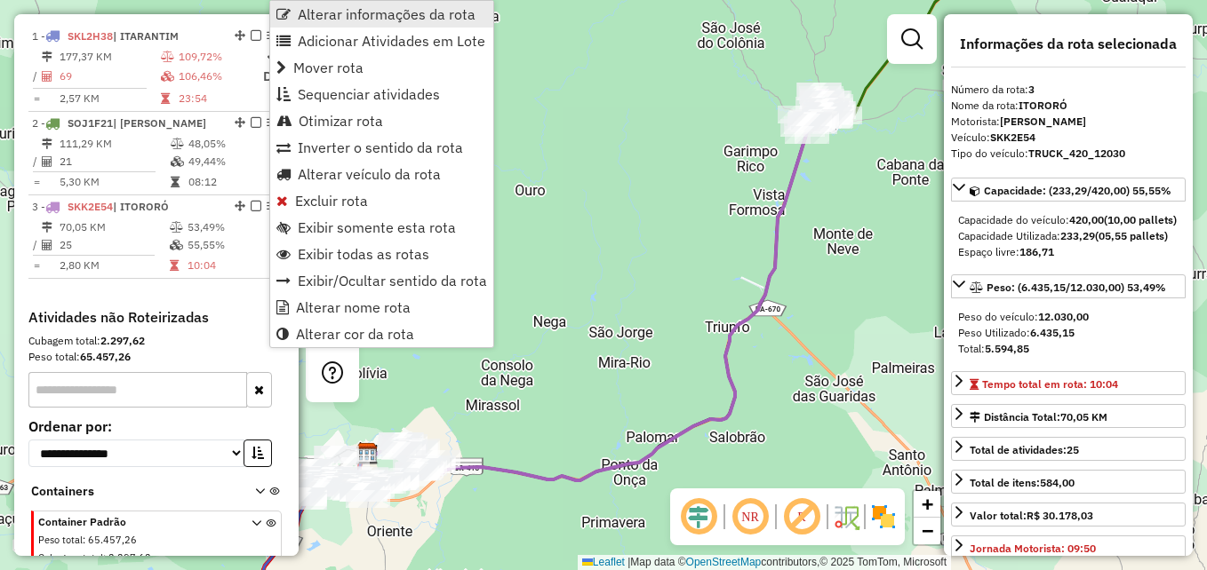
click at [364, 12] on span "Alterar informações da rota" at bounding box center [387, 14] width 178 height 14
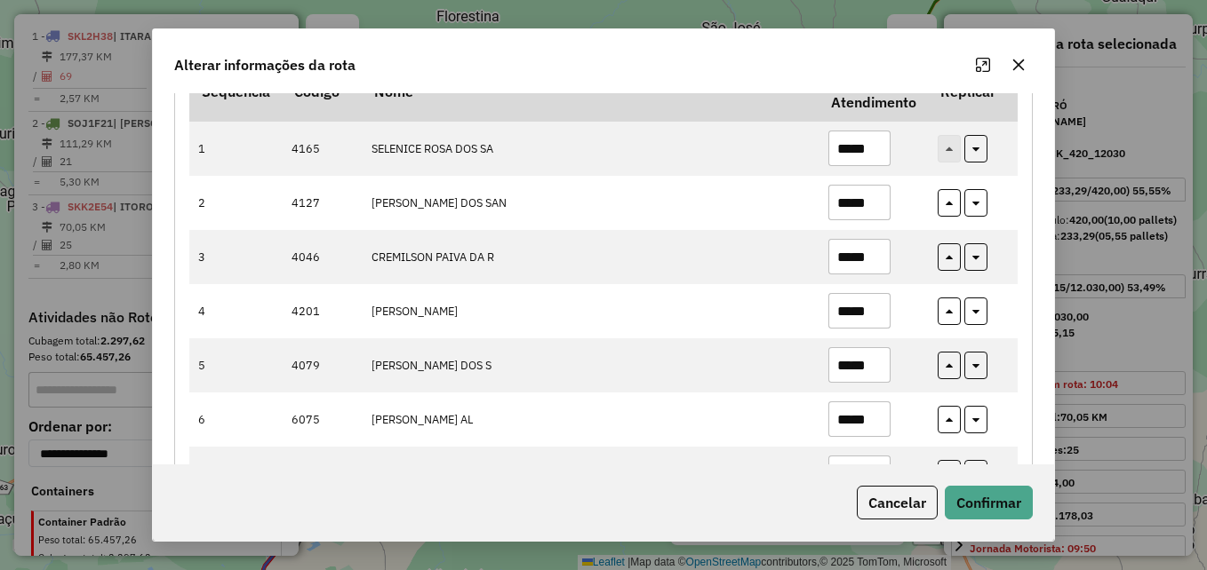
scroll to position [171, 0]
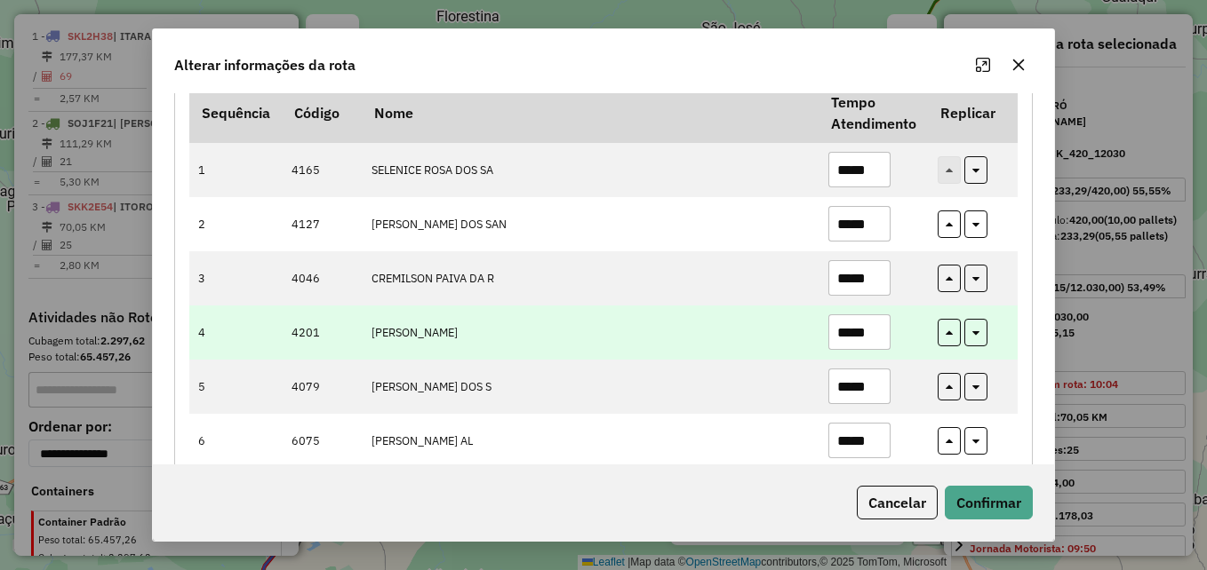
click at [868, 333] on input "*****" at bounding box center [859, 333] width 62 height 36
type input "*"
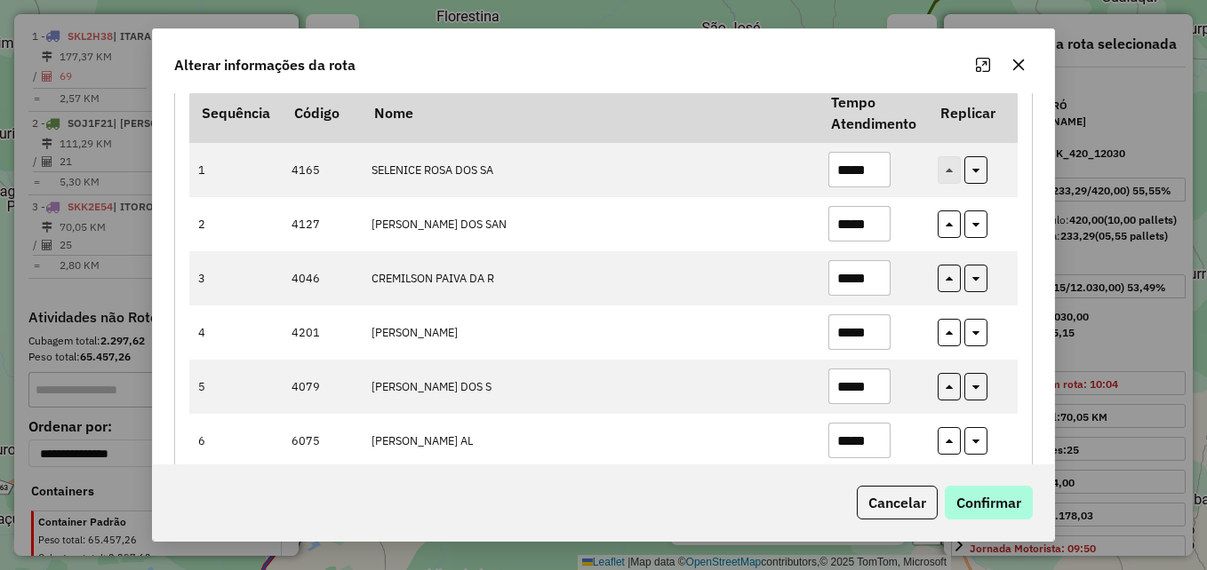
type input "*****"
click at [985, 506] on button "Confirmar" at bounding box center [989, 503] width 88 height 34
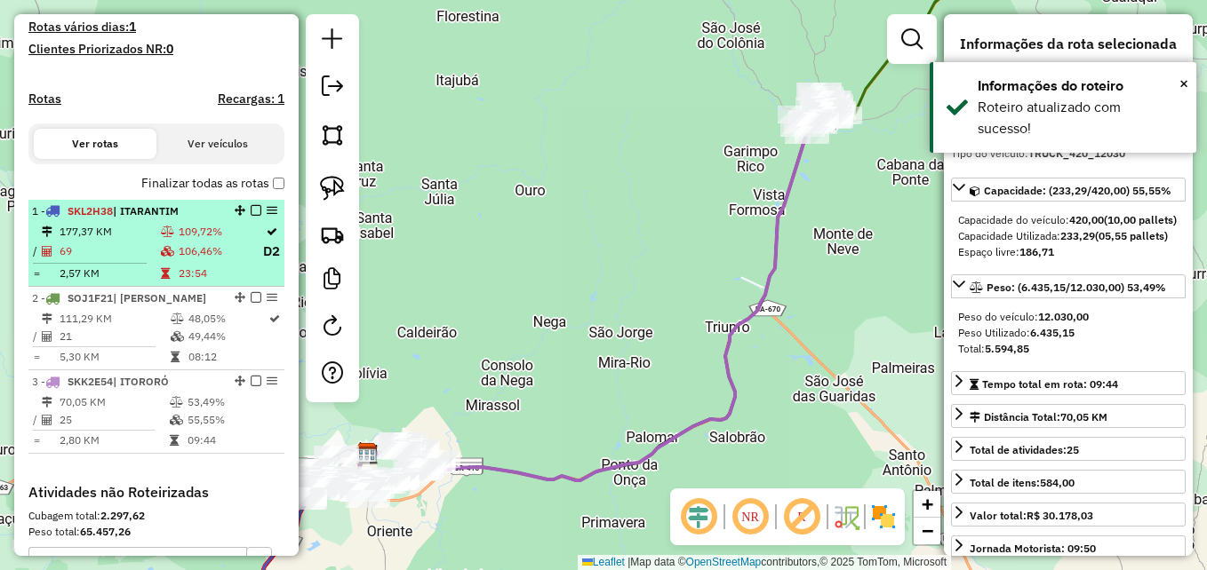
scroll to position [462, 0]
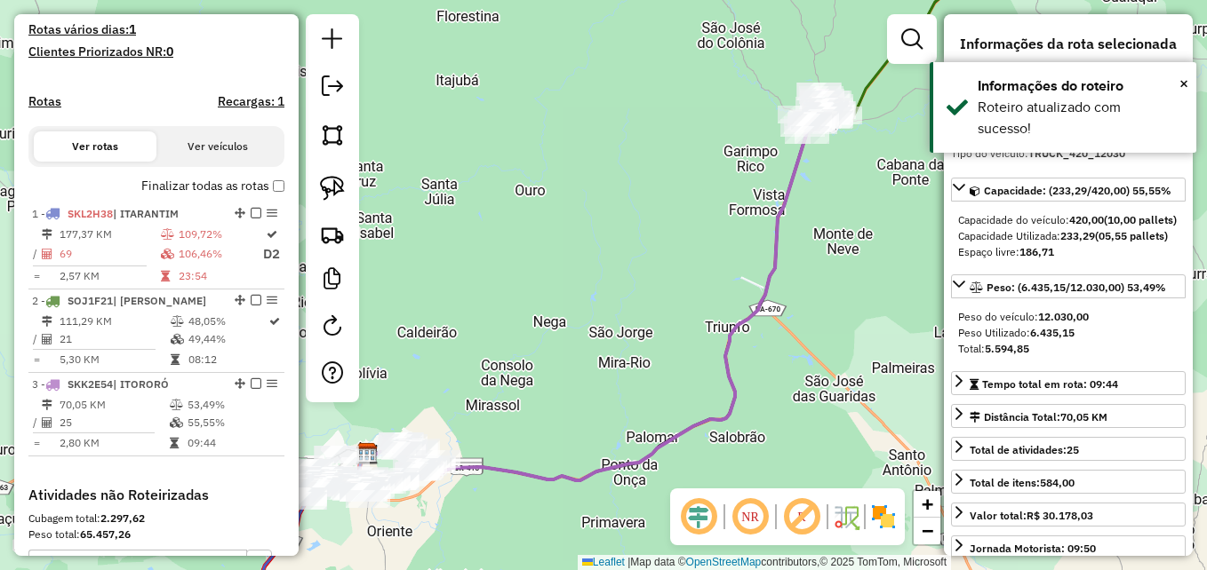
drag, startPoint x: 718, startPoint y: 202, endPoint x: 687, endPoint y: 307, distance: 110.2
click at [686, 297] on div "Janela de atendimento Grade de atendimento Capacidade Transportadoras Veículos …" at bounding box center [603, 285] width 1207 height 570
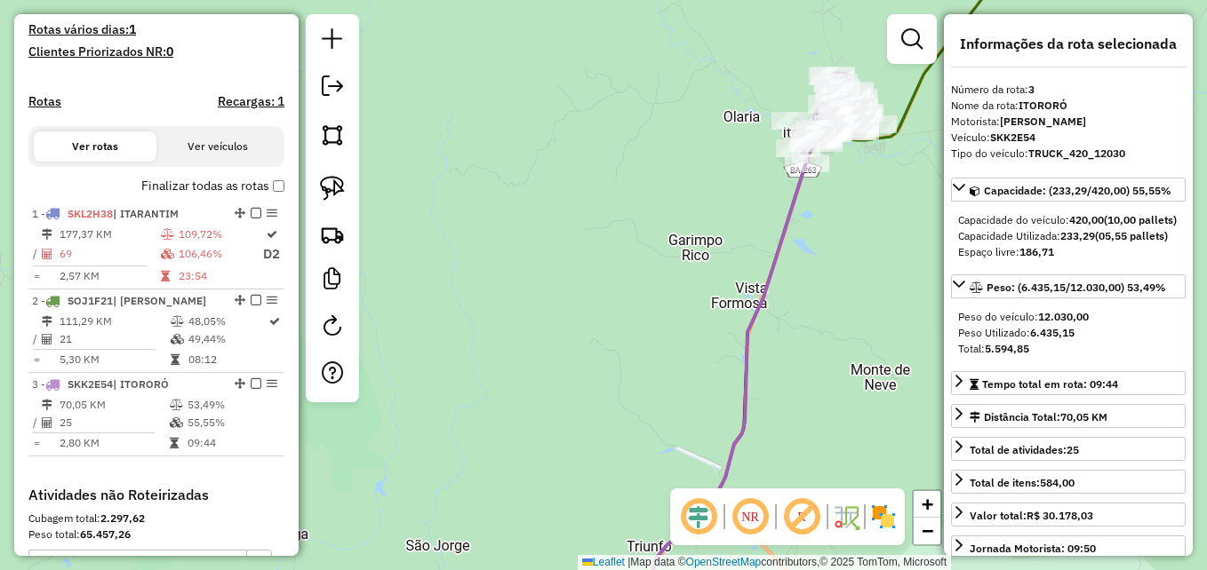
drag, startPoint x: 700, startPoint y: 181, endPoint x: 618, endPoint y: 352, distance: 189.2
click at [618, 349] on div "Janela de atendimento Grade de atendimento Capacidade Transportadoras Veículos …" at bounding box center [603, 285] width 1207 height 570
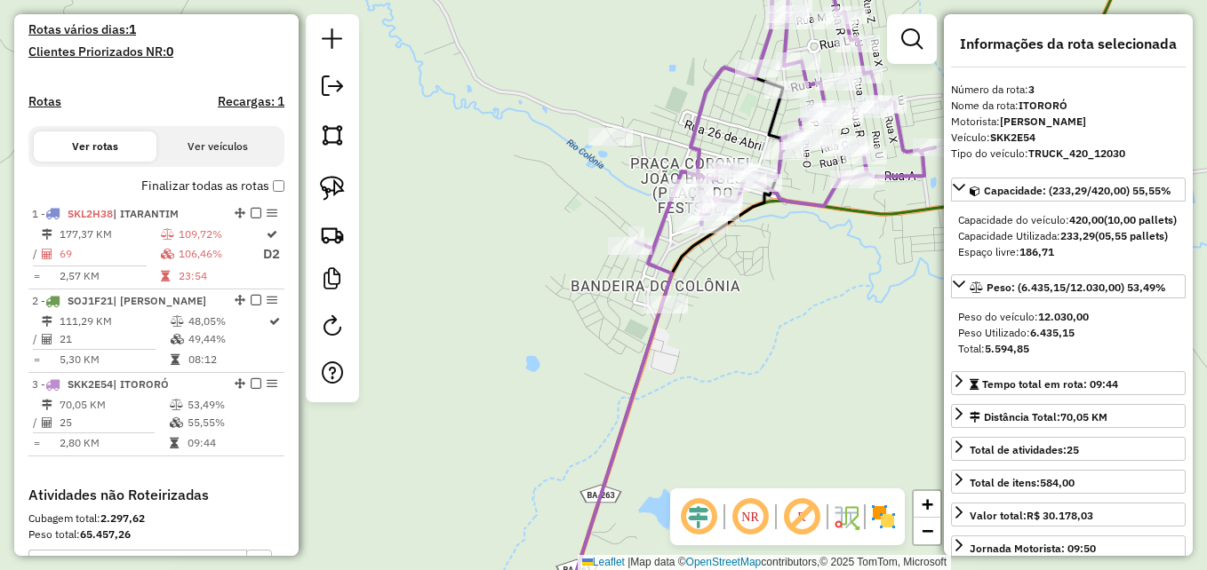
drag, startPoint x: 797, startPoint y: 333, endPoint x: 695, endPoint y: 340, distance: 102.4
click at [695, 340] on div "Janela de atendimento Grade de atendimento Capacidade Transportadoras Veículos …" at bounding box center [603, 285] width 1207 height 570
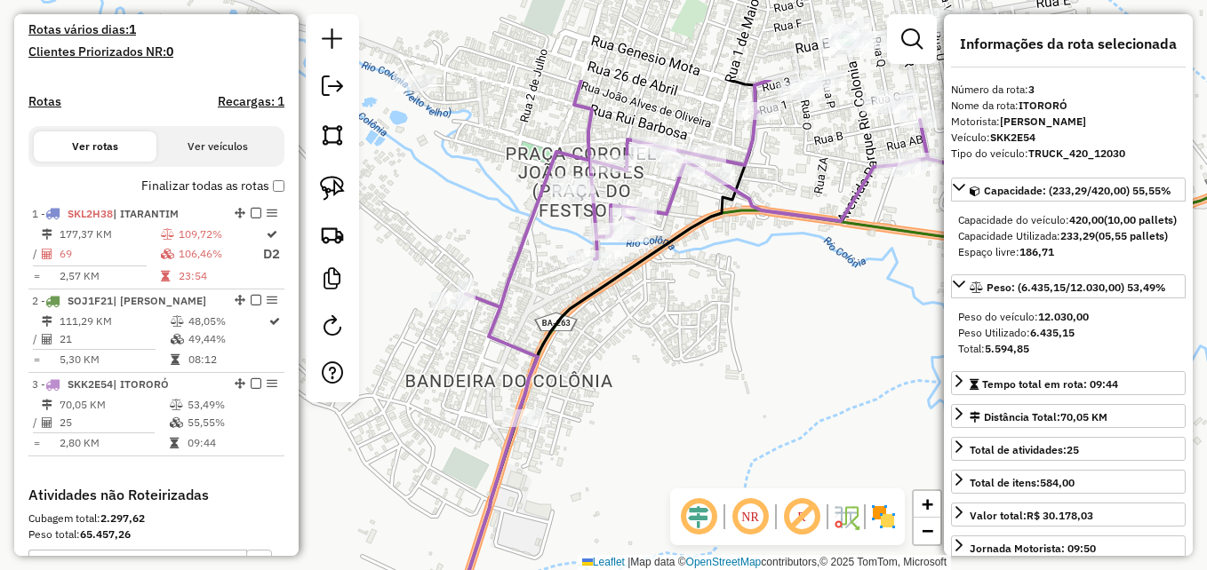
drag, startPoint x: 764, startPoint y: 181, endPoint x: 722, endPoint y: 420, distance: 242.7
click at [722, 420] on div "Janela de atendimento Grade de atendimento Capacidade Transportadoras Veículos …" at bounding box center [603, 285] width 1207 height 570
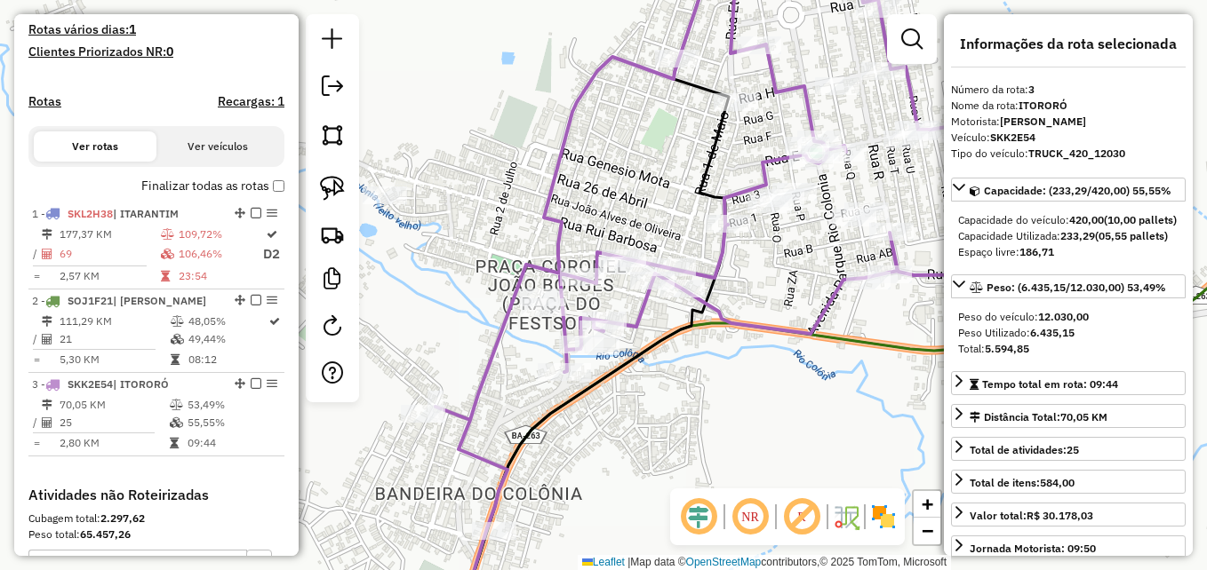
drag, startPoint x: 763, startPoint y: 396, endPoint x: 767, endPoint y: 405, distance: 9.6
click at [767, 405] on div "Janela de atendimento Grade de atendimento Capacidade Transportadoras Veículos …" at bounding box center [603, 285] width 1207 height 570
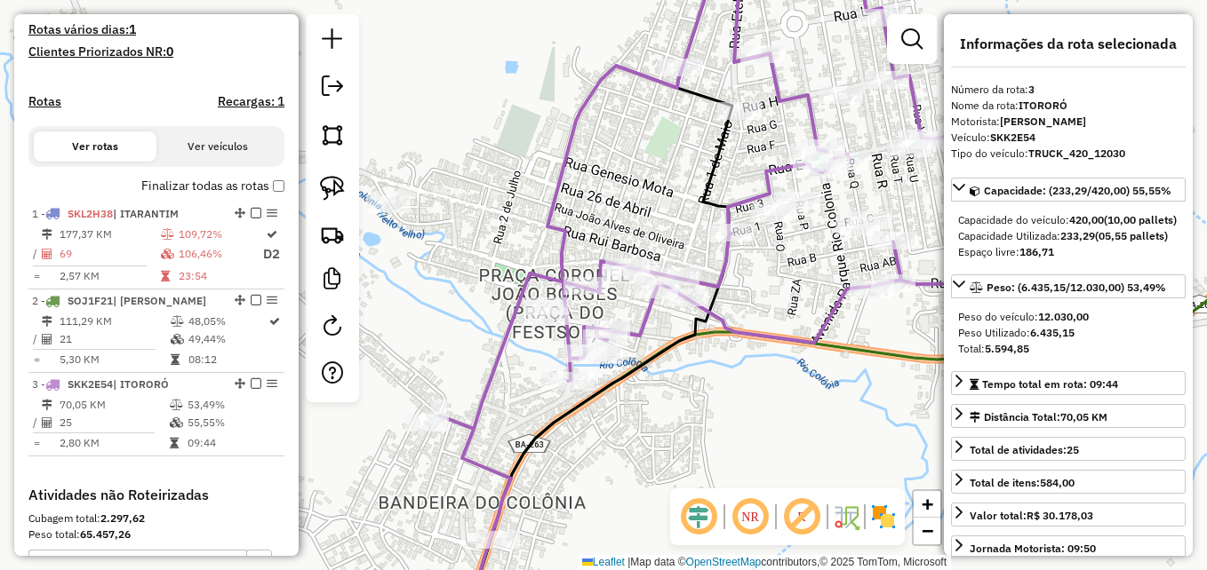
click at [727, 453] on div "Janela de atendimento Grade de atendimento Capacidade Transportadoras Veículos …" at bounding box center [603, 285] width 1207 height 570
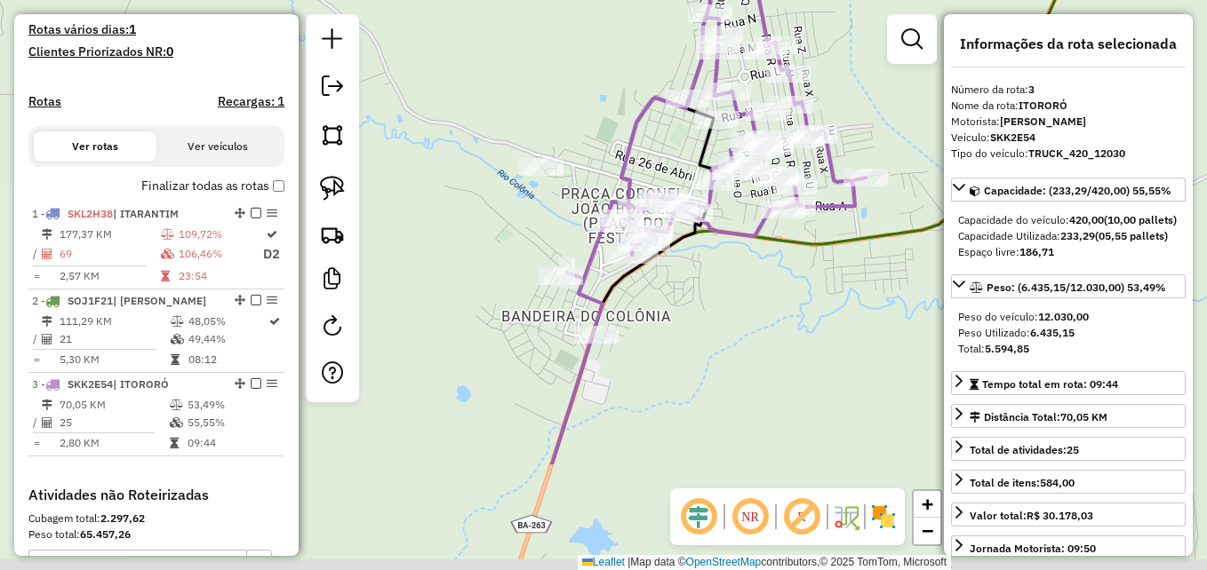
drag, startPoint x: 748, startPoint y: 433, endPoint x: 721, endPoint y: 247, distance: 187.8
click at [721, 247] on div "Janela de atendimento Grade de atendimento Capacidade Transportadoras Veículos …" at bounding box center [603, 285] width 1207 height 570
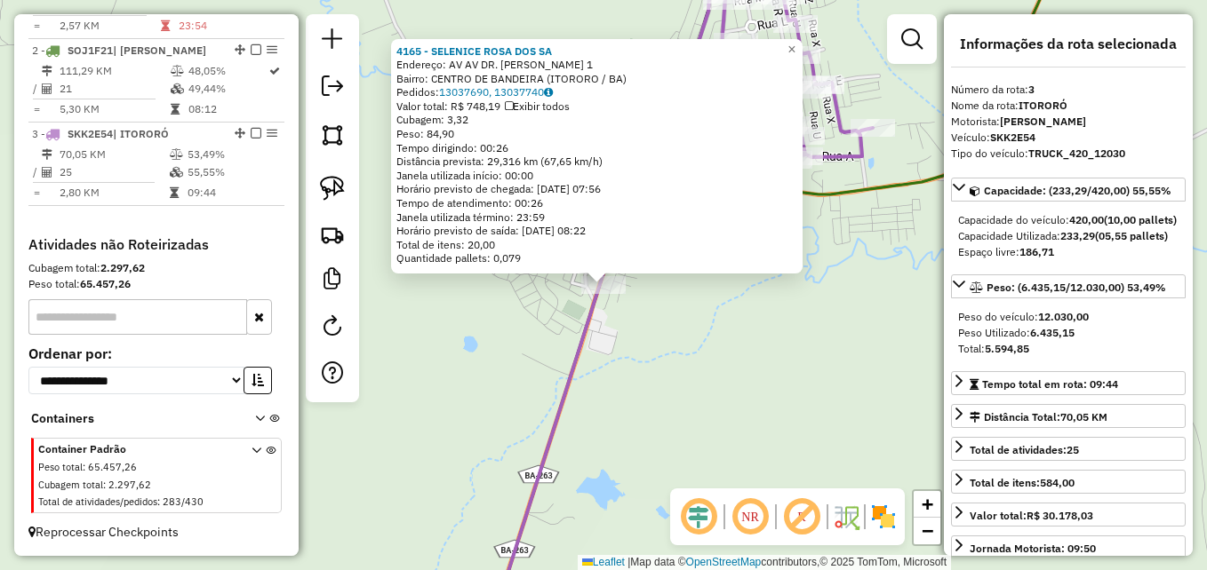
scroll to position [729, 0]
click at [735, 363] on div "4165 - SELENICE ROSA DOS SA Endereço: AV AV DR. ROBERTO SANTOS 1 Bairro: CENTRO…" at bounding box center [603, 285] width 1207 height 570
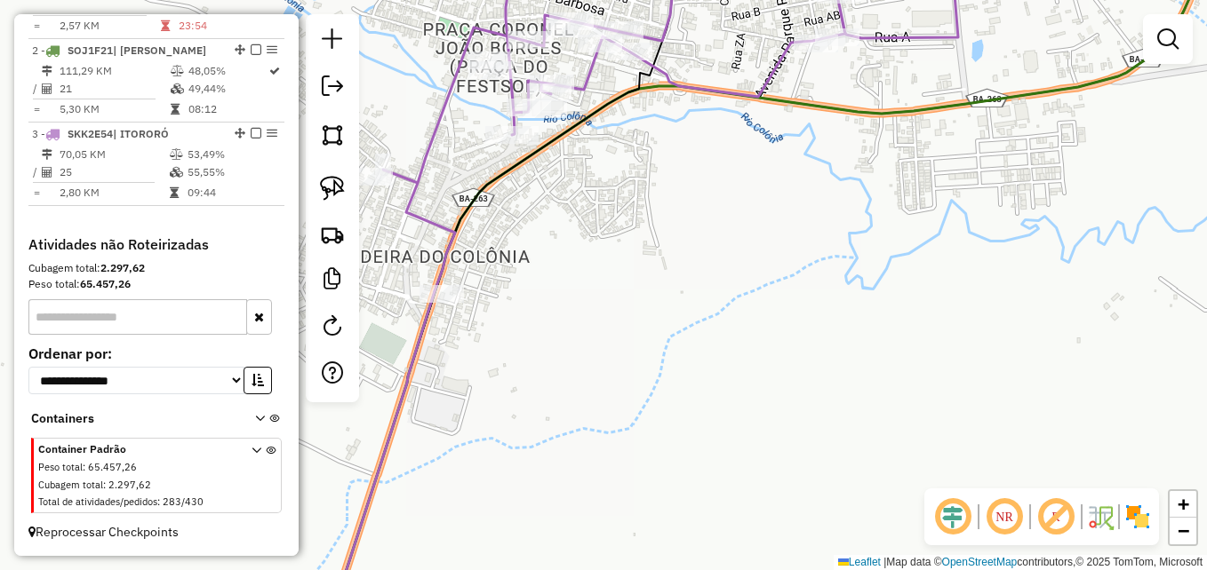
drag, startPoint x: 694, startPoint y: 222, endPoint x: 810, endPoint y: 283, distance: 130.8
click at [810, 283] on div "Janela de atendimento Grade de atendimento Capacidade Transportadoras Veículos …" at bounding box center [603, 285] width 1207 height 570
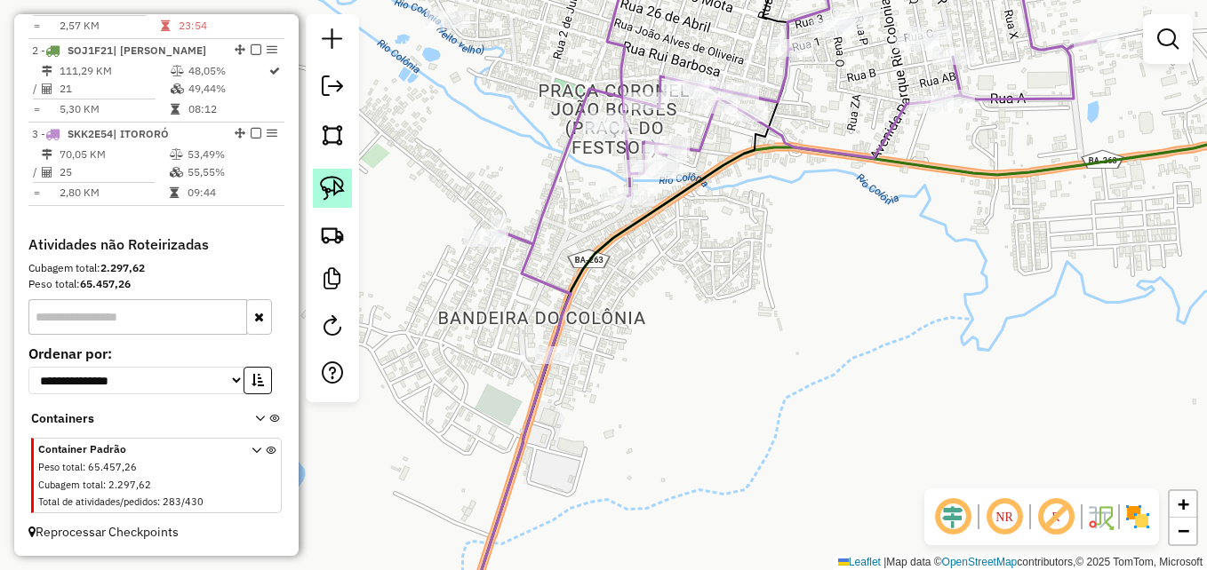
click at [331, 183] on img at bounding box center [332, 188] width 25 height 25
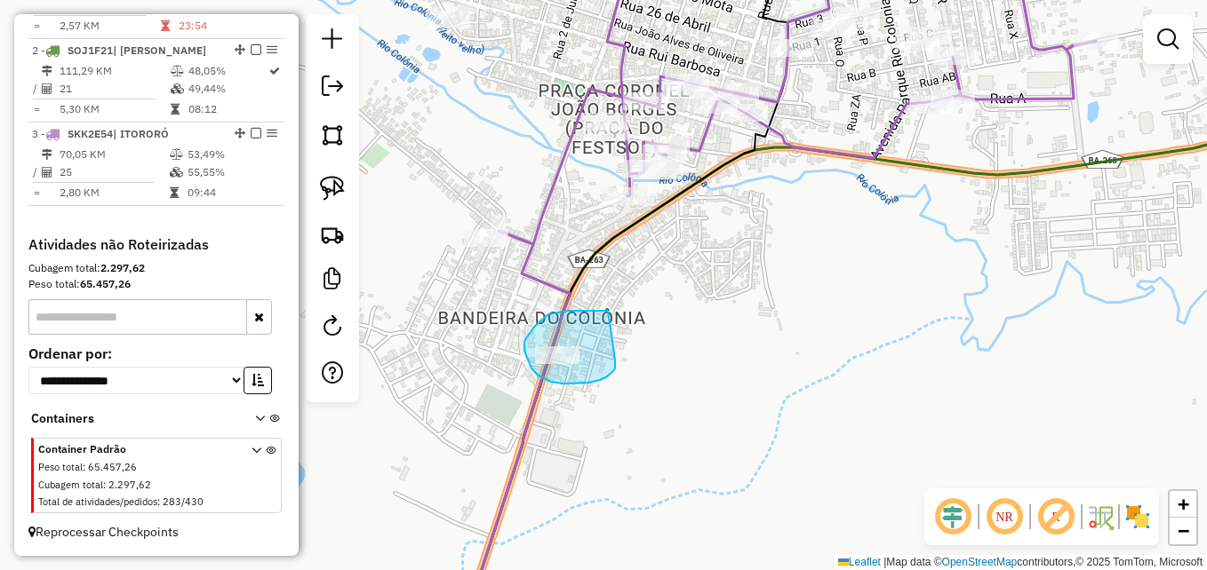
drag, startPoint x: 601, startPoint y: 311, endPoint x: 615, endPoint y: 359, distance: 50.0
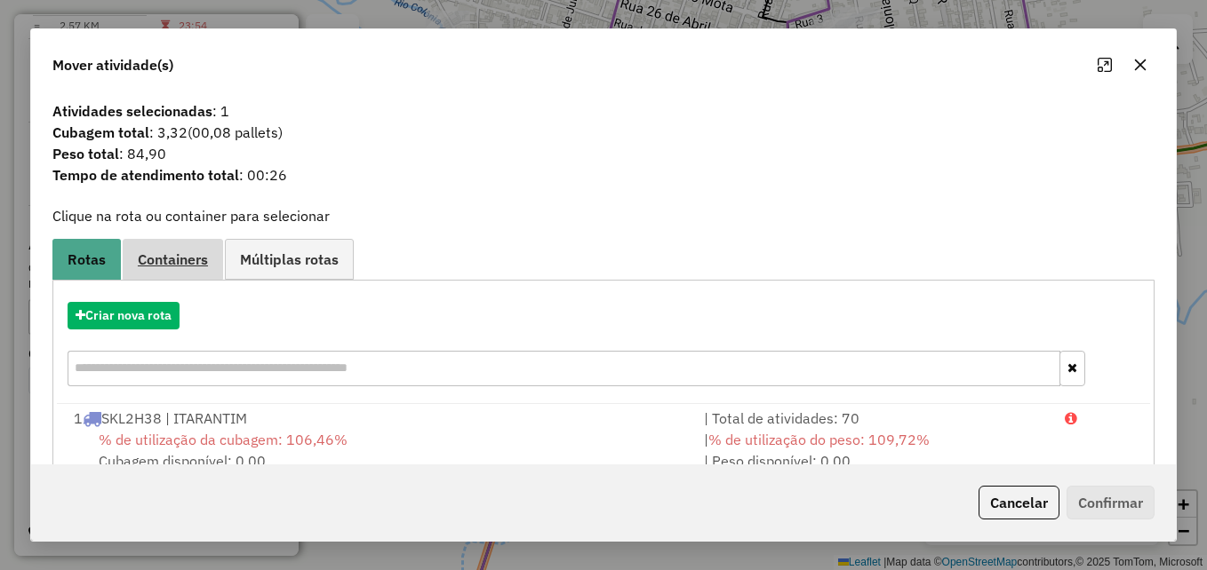
click at [177, 271] on link "Containers" at bounding box center [173, 259] width 100 height 40
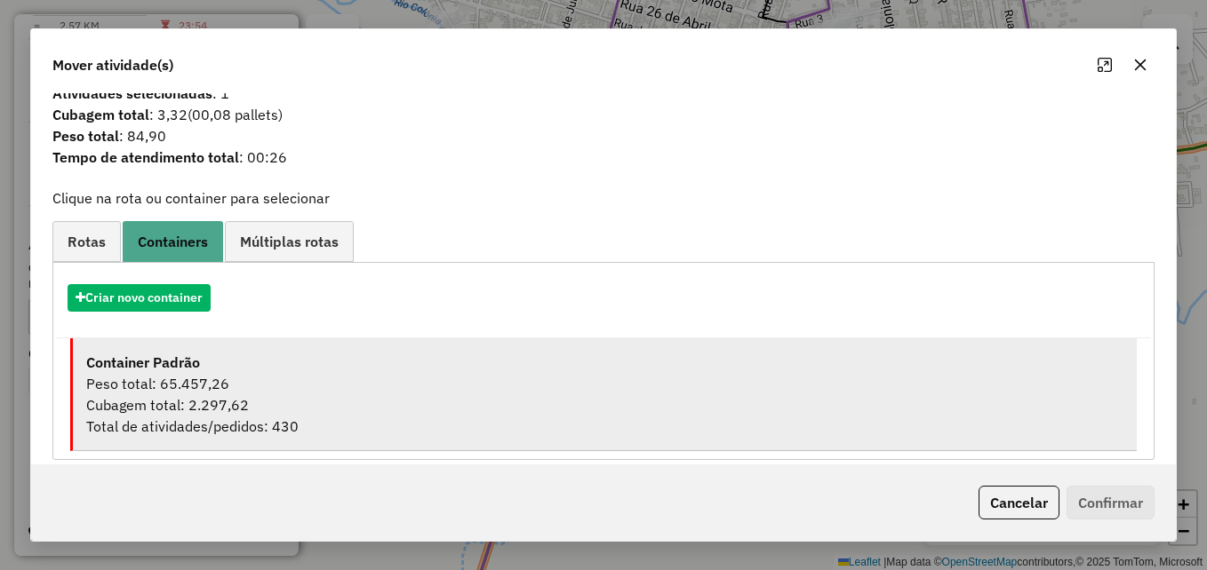
scroll to position [35, 0]
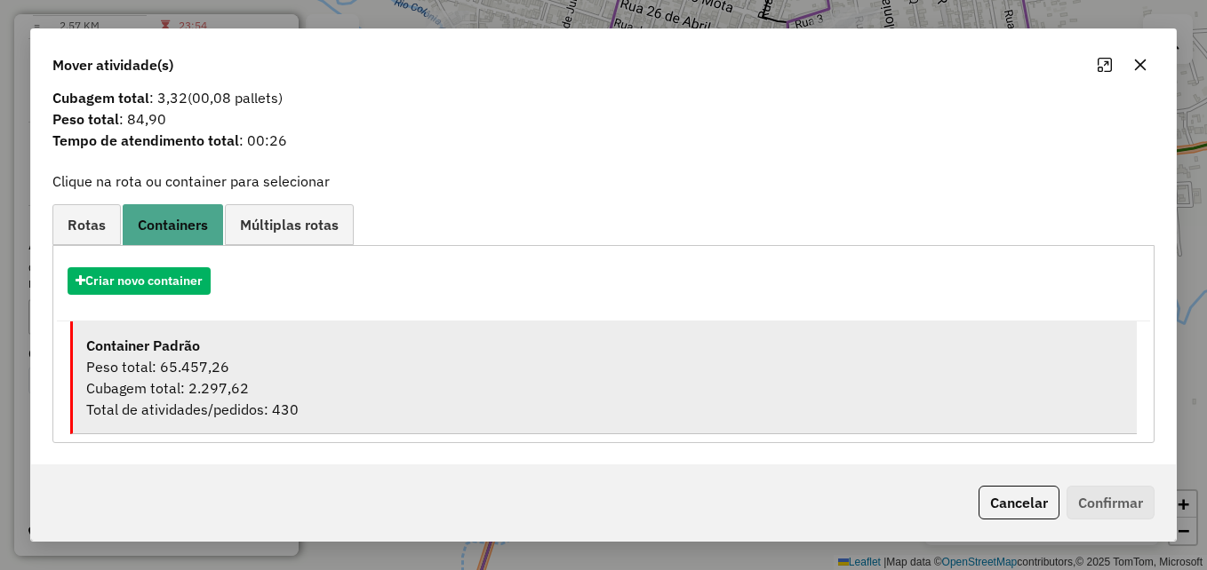
click at [204, 361] on div "Peso total: 65.457,26" at bounding box center [604, 366] width 1037 height 21
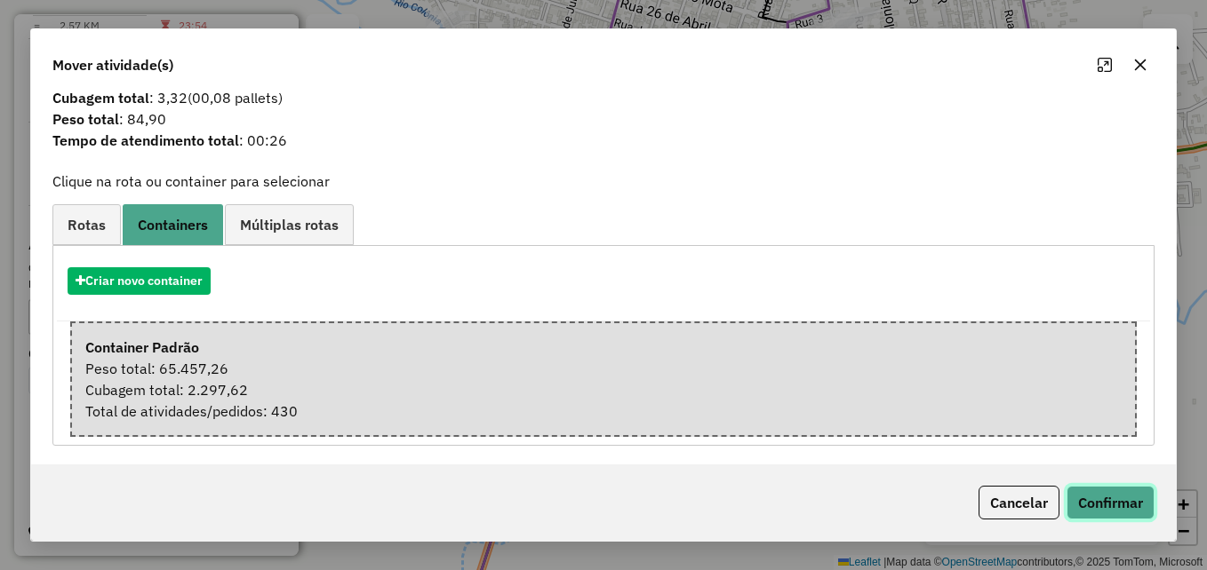
click at [1111, 499] on button "Confirmar" at bounding box center [1110, 503] width 88 height 34
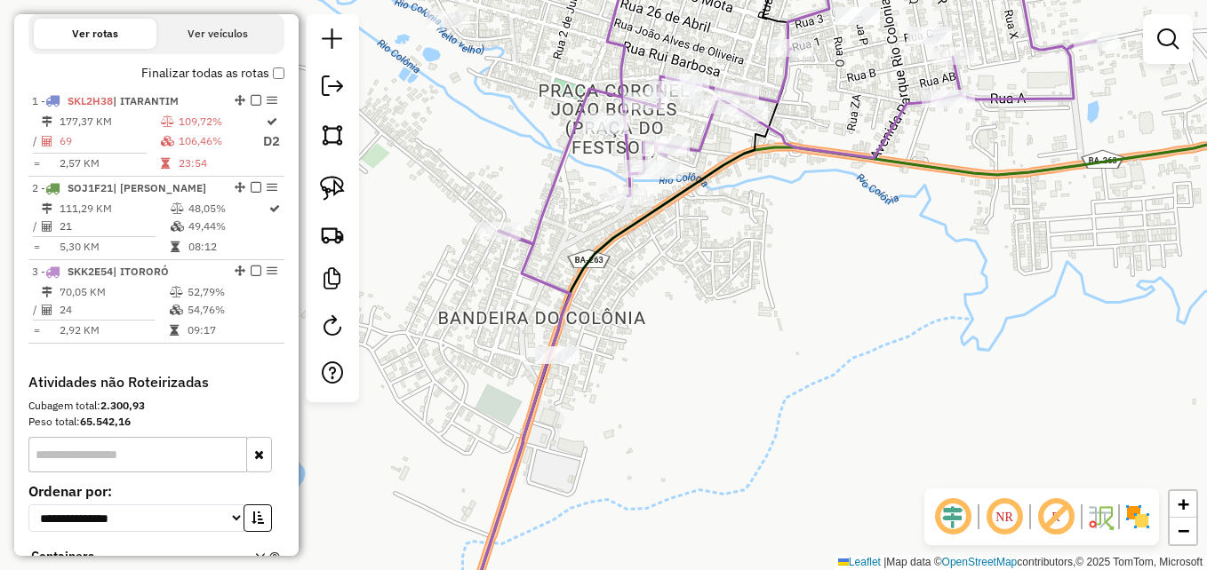
scroll to position [551, 0]
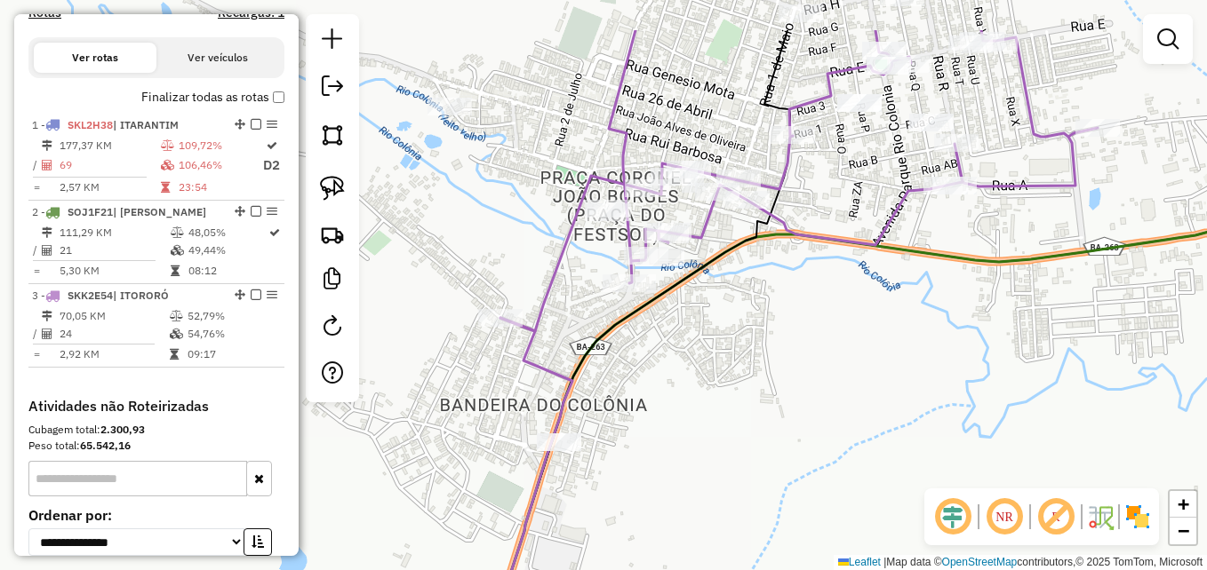
drag, startPoint x: 722, startPoint y: 287, endPoint x: 684, endPoint y: 411, distance: 129.9
click at [697, 411] on div "Janela de atendimento Grade de atendimento Capacidade Transportadoras Veículos …" at bounding box center [603, 285] width 1207 height 570
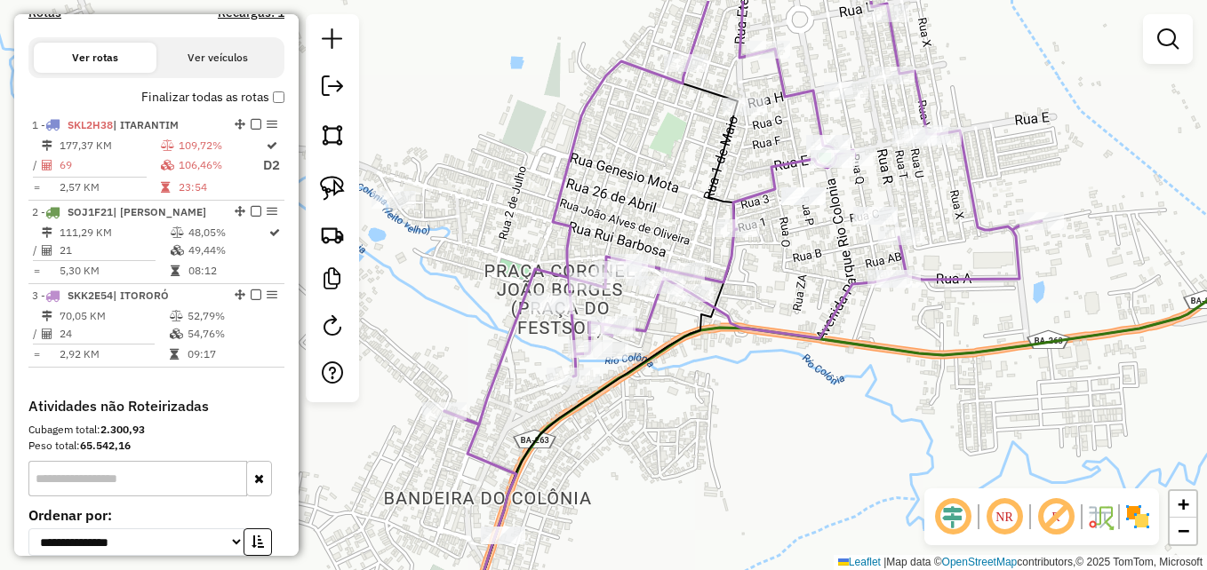
drag, startPoint x: 827, startPoint y: 338, endPoint x: 806, endPoint y: 402, distance: 67.4
click at [806, 402] on div "Janela de atendimento Grade de atendimento Capacidade Transportadoras Veículos …" at bounding box center [603, 285] width 1207 height 570
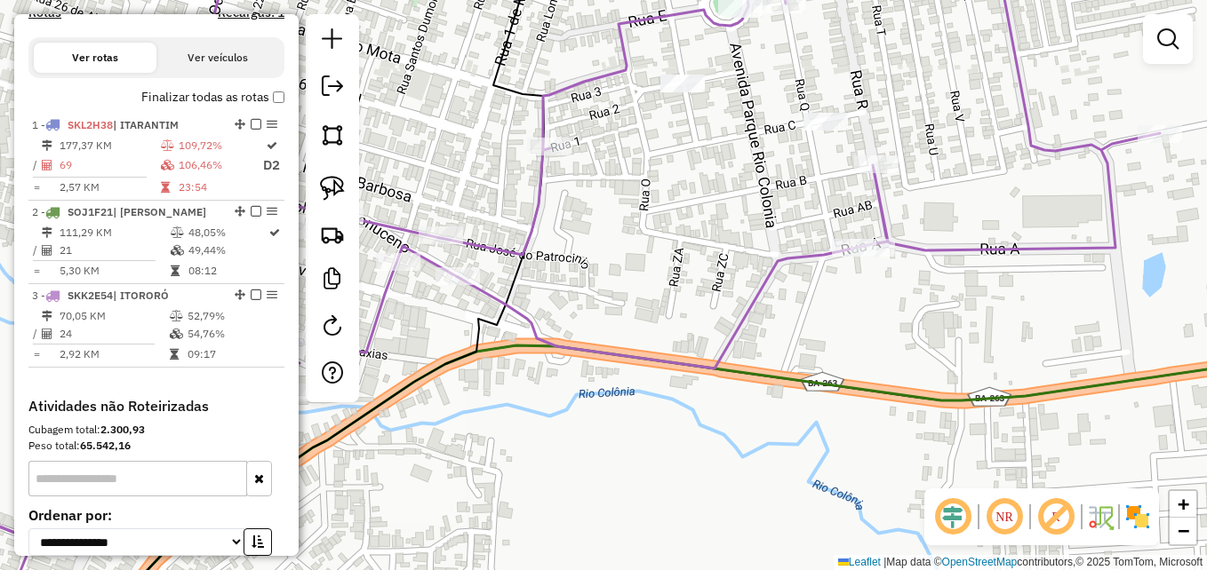
drag, startPoint x: 911, startPoint y: 293, endPoint x: 909, endPoint y: 319, distance: 25.8
click at [909, 319] on div "Janela de atendimento Grade de atendimento Capacidade Transportadoras Veículos …" at bounding box center [603, 285] width 1207 height 570
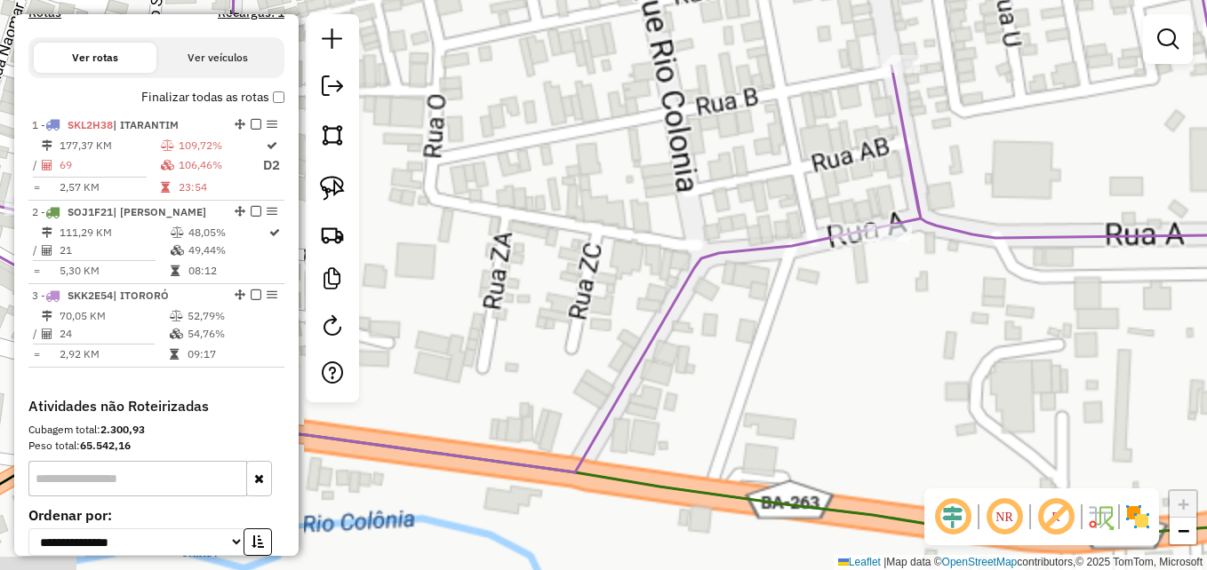
drag, startPoint x: 974, startPoint y: 335, endPoint x: 856, endPoint y: 321, distance: 119.0
click at [856, 321] on div "Janela de atendimento Grade de atendimento Capacidade Transportadoras Veículos …" at bounding box center [603, 285] width 1207 height 570
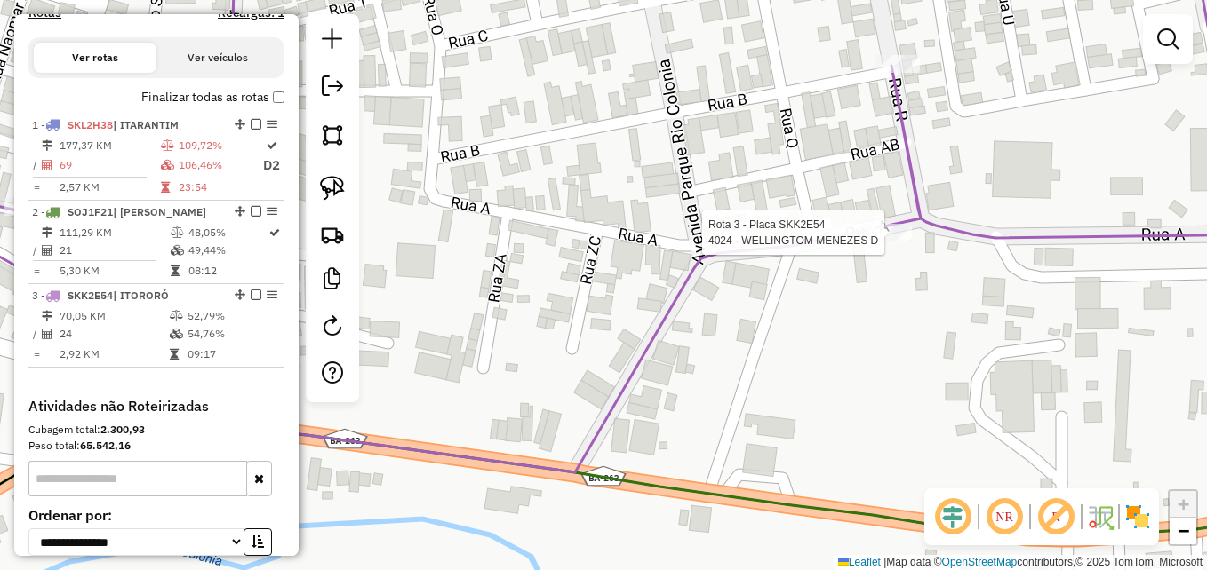
select select "**********"
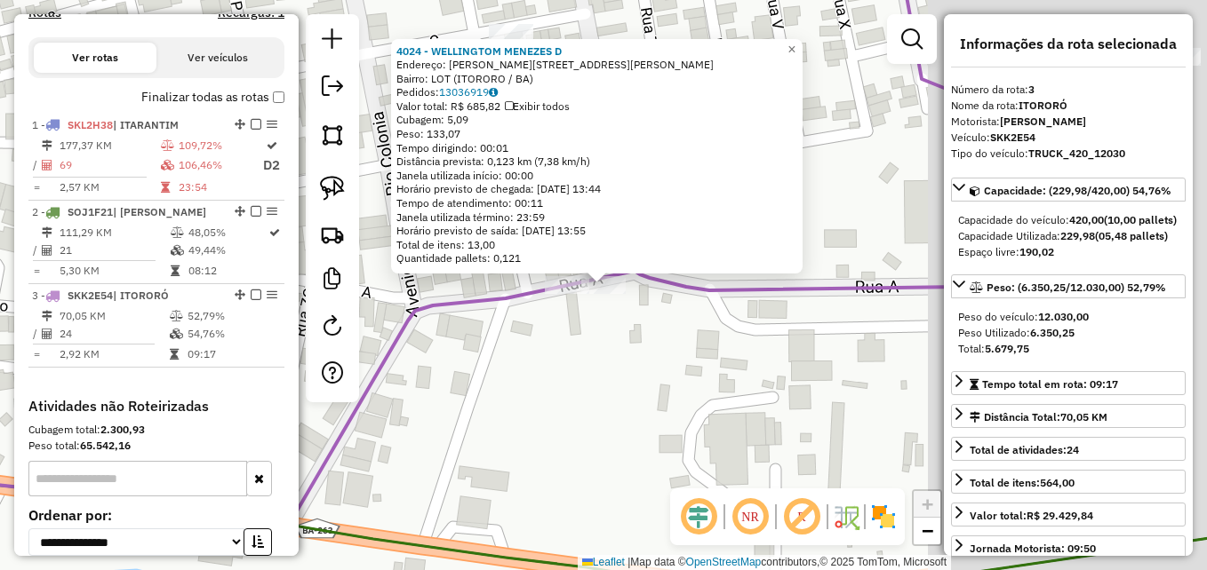
scroll to position [729, 0]
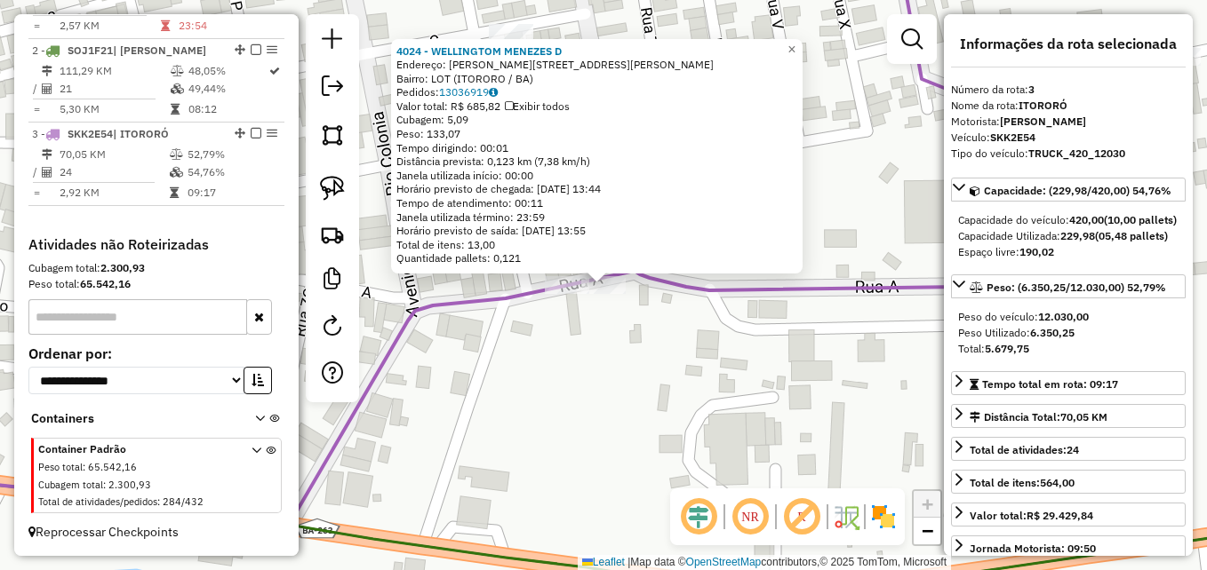
click at [645, 380] on div "4024 - WELLINGTOM MENEZES D Endereço: R RUA HIGINO MACHADO 10 Bairro: LOT (ITOR…" at bounding box center [603, 285] width 1207 height 570
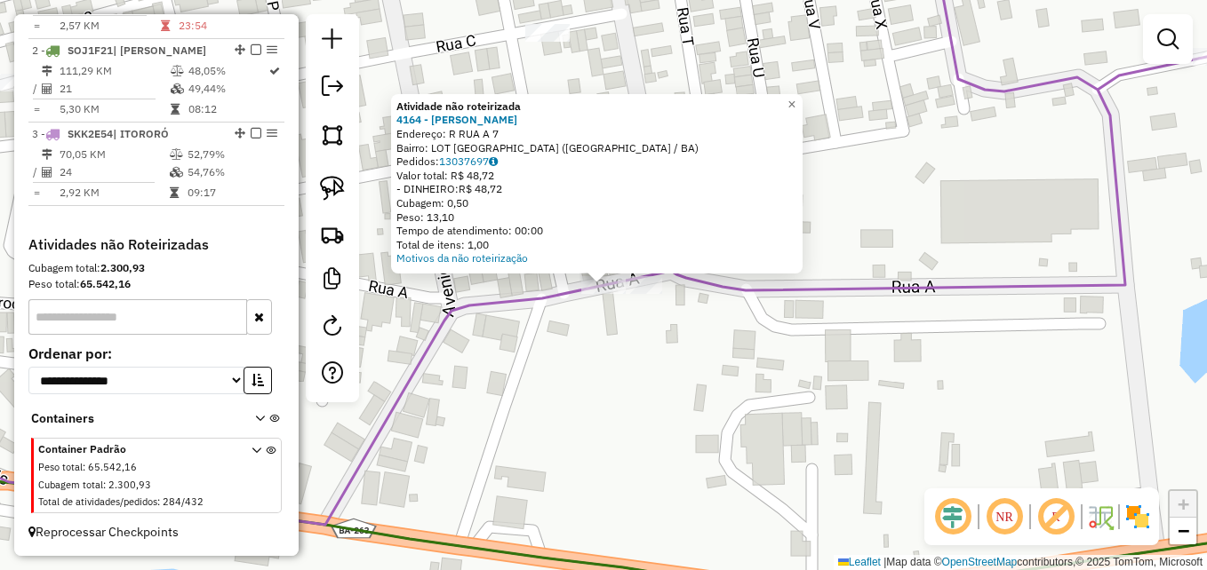
click at [546, 329] on div "Atividade não roteirizada 4164 - IDALECIO ALVES BENTO Endereço: R RUA A 7 Bairr…" at bounding box center [603, 285] width 1207 height 570
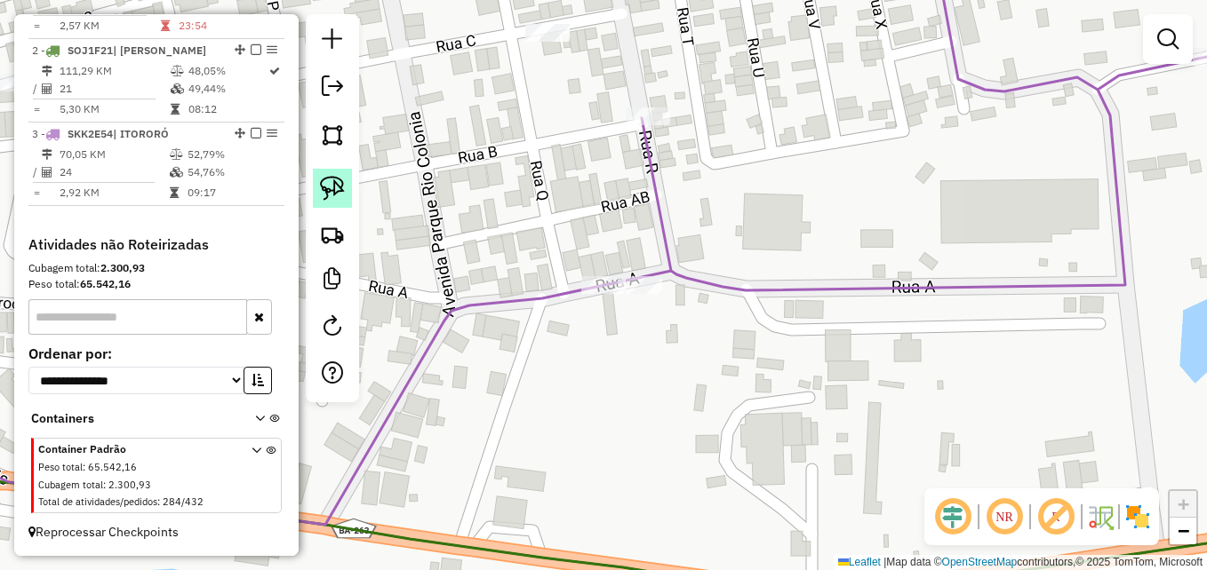
click at [334, 187] on img at bounding box center [332, 188] width 25 height 25
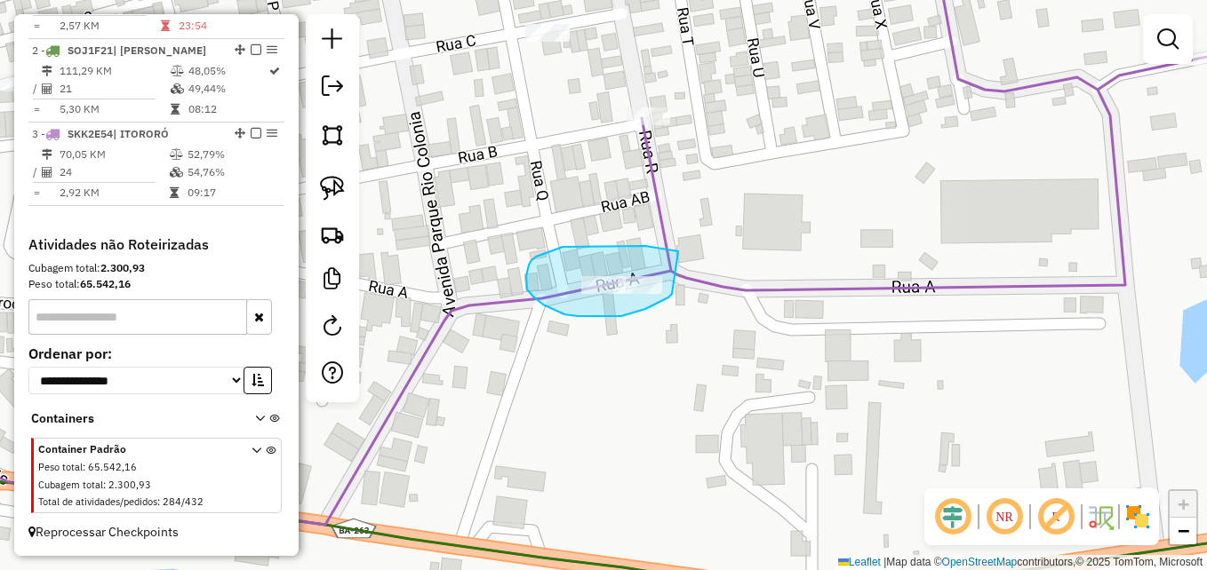
drag, startPoint x: 678, startPoint y: 251, endPoint x: 672, endPoint y: 294, distance: 43.1
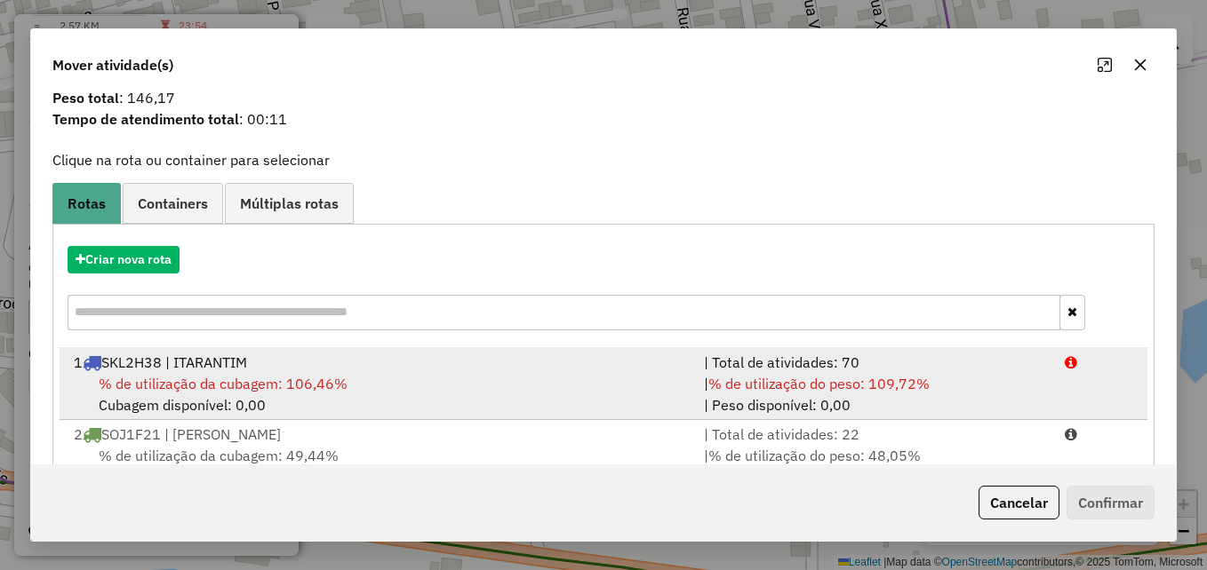
scroll to position [114, 0]
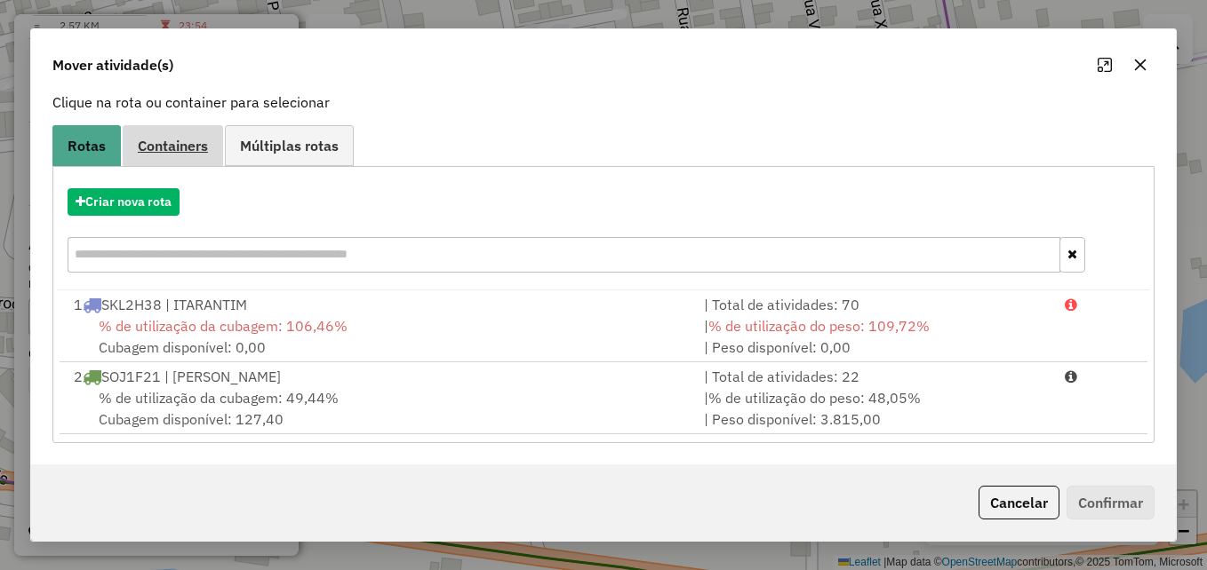
click at [155, 131] on link "Containers" at bounding box center [173, 145] width 100 height 40
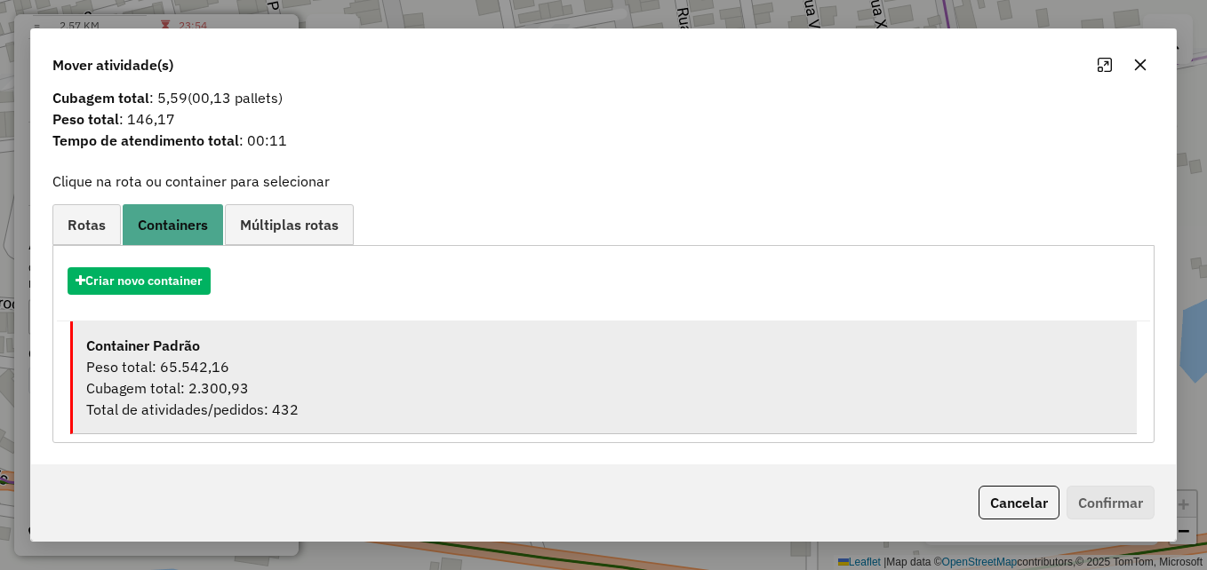
click at [313, 368] on div "Peso total: 65.542,16" at bounding box center [604, 366] width 1037 height 21
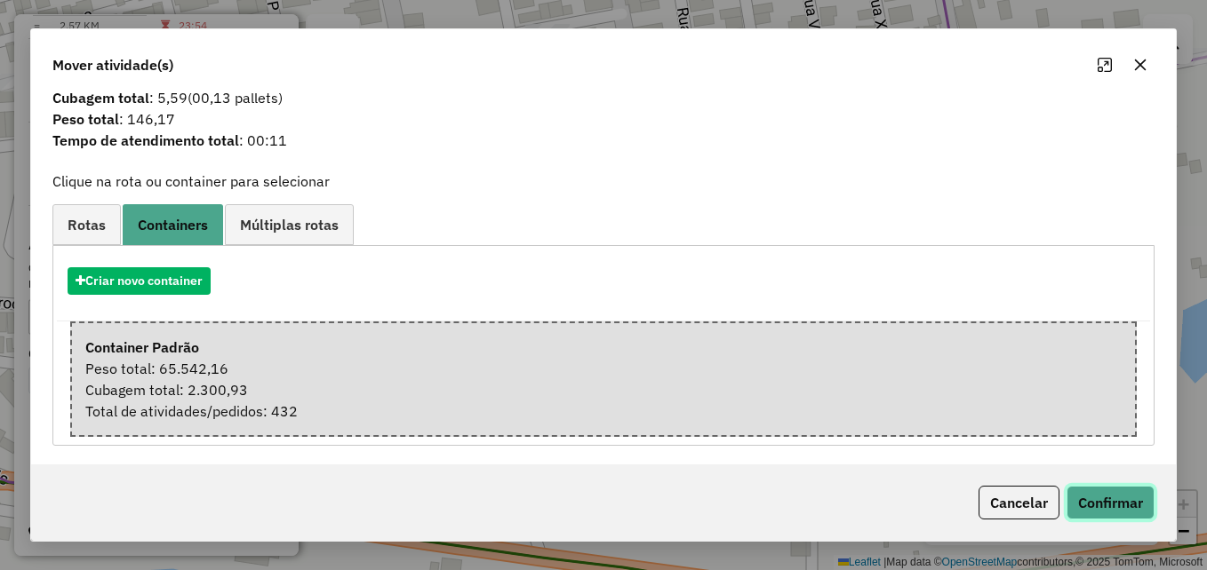
click at [1092, 504] on button "Confirmar" at bounding box center [1110, 503] width 88 height 34
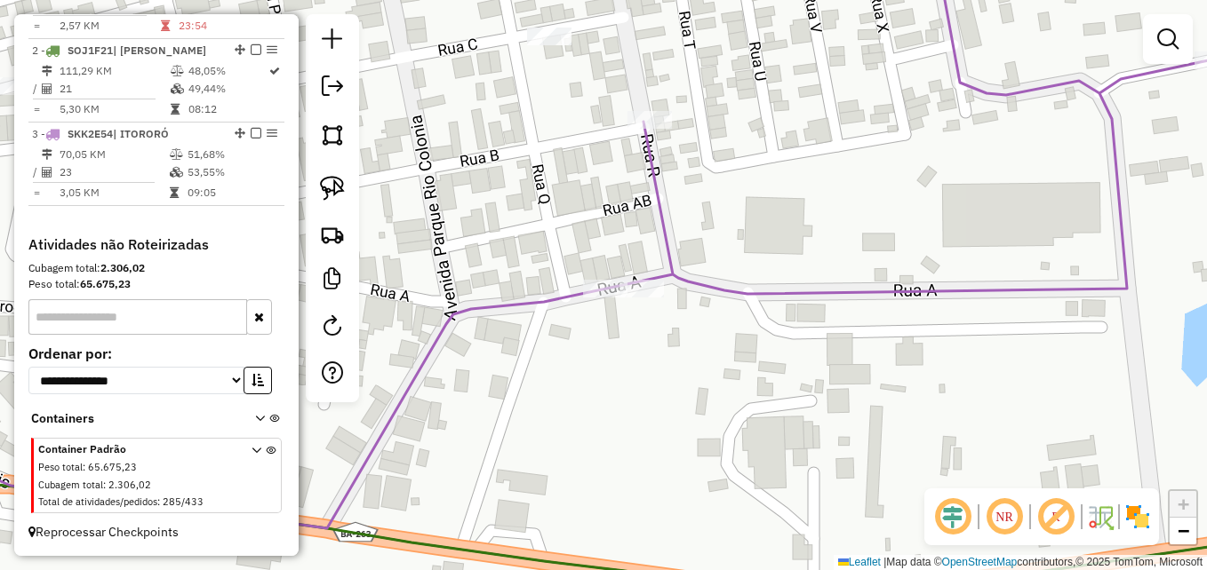
drag, startPoint x: 702, startPoint y: 364, endPoint x: 727, endPoint y: 400, distance: 43.4
click at [727, 400] on div "Janela de atendimento Grade de atendimento Capacidade Transportadoras Veículos …" at bounding box center [603, 285] width 1207 height 570
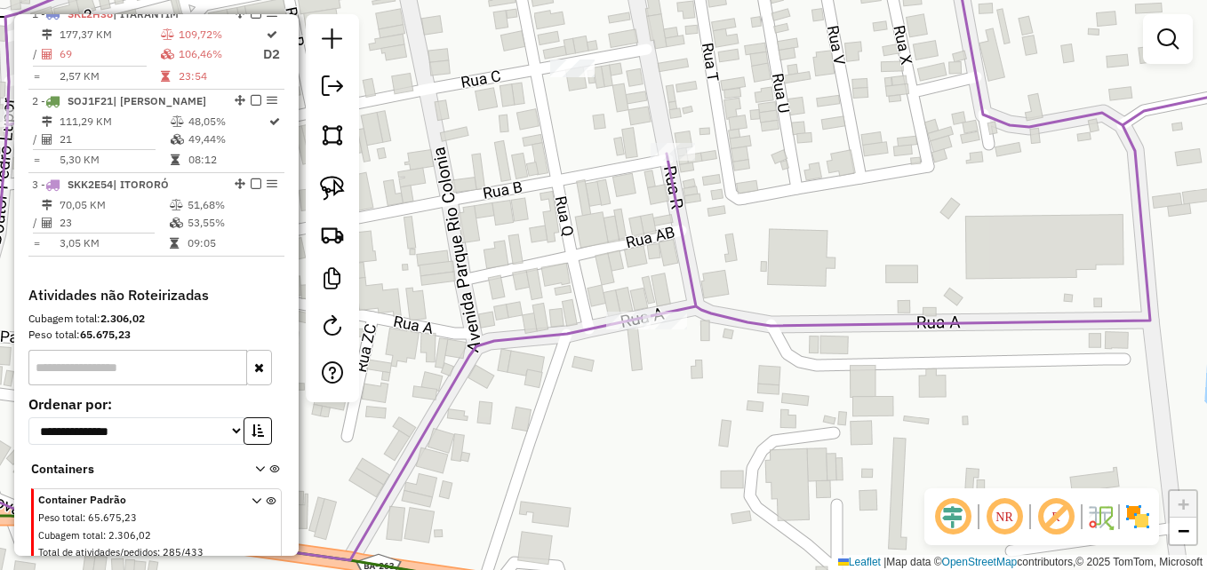
scroll to position [551, 0]
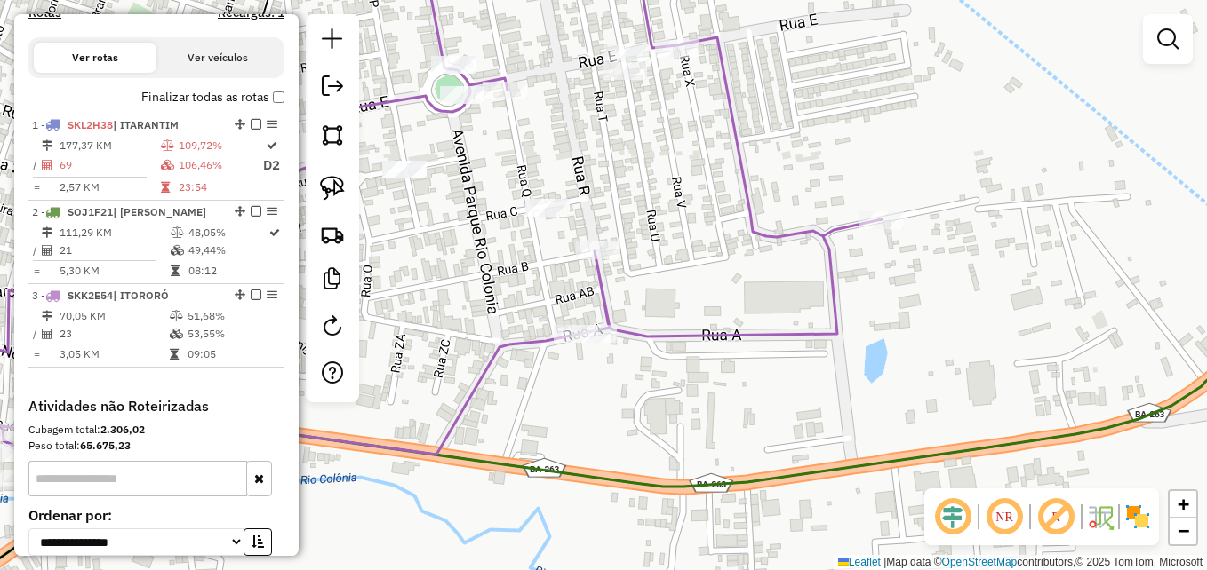
drag, startPoint x: 639, startPoint y: 388, endPoint x: 708, endPoint y: 443, distance: 88.0
click at [708, 443] on div "Janela de atendimento Grade de atendimento Capacidade Transportadoras Veículos …" at bounding box center [603, 285] width 1207 height 570
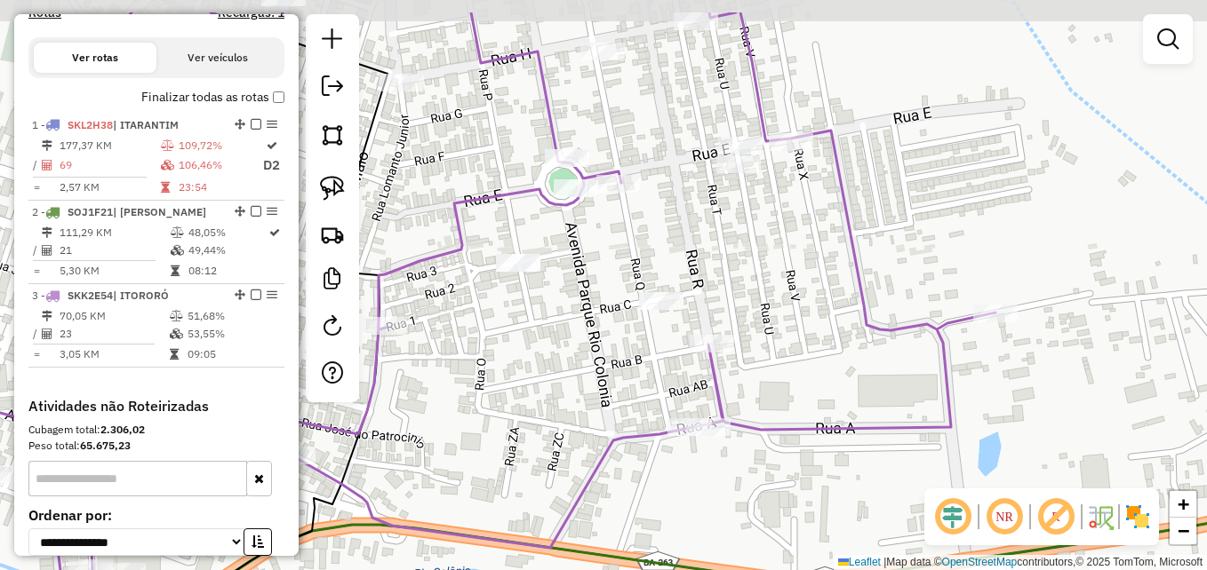
drag, startPoint x: 519, startPoint y: 296, endPoint x: 593, endPoint y: 365, distance: 101.2
click at [593, 365] on div "Janela de atendimento Grade de atendimento Capacidade Transportadoras Veículos …" at bounding box center [603, 285] width 1207 height 570
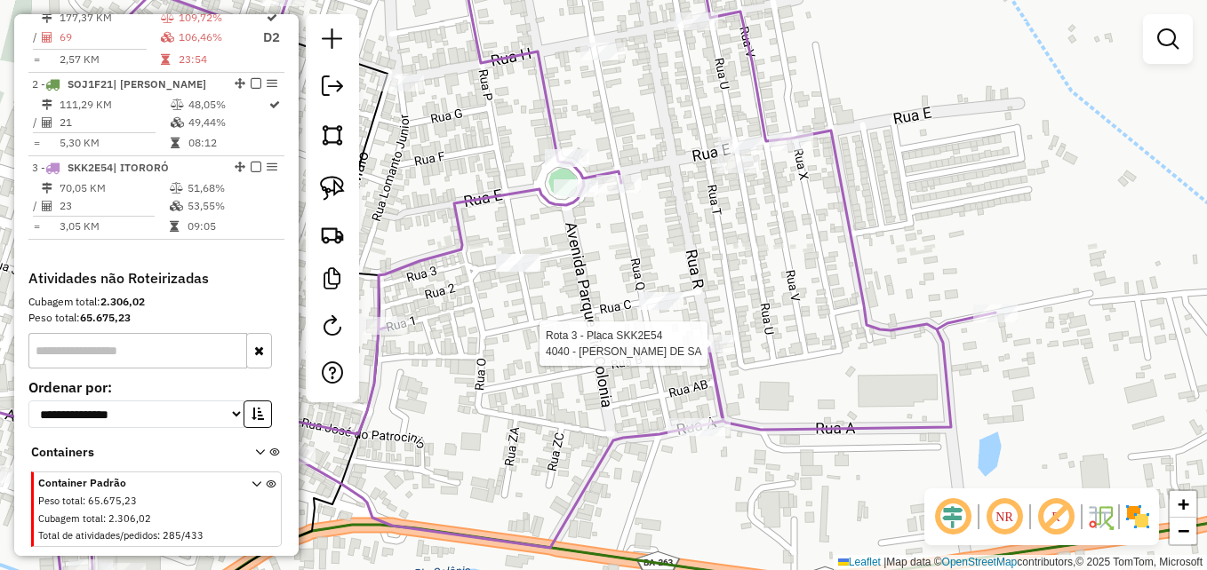
select select "**********"
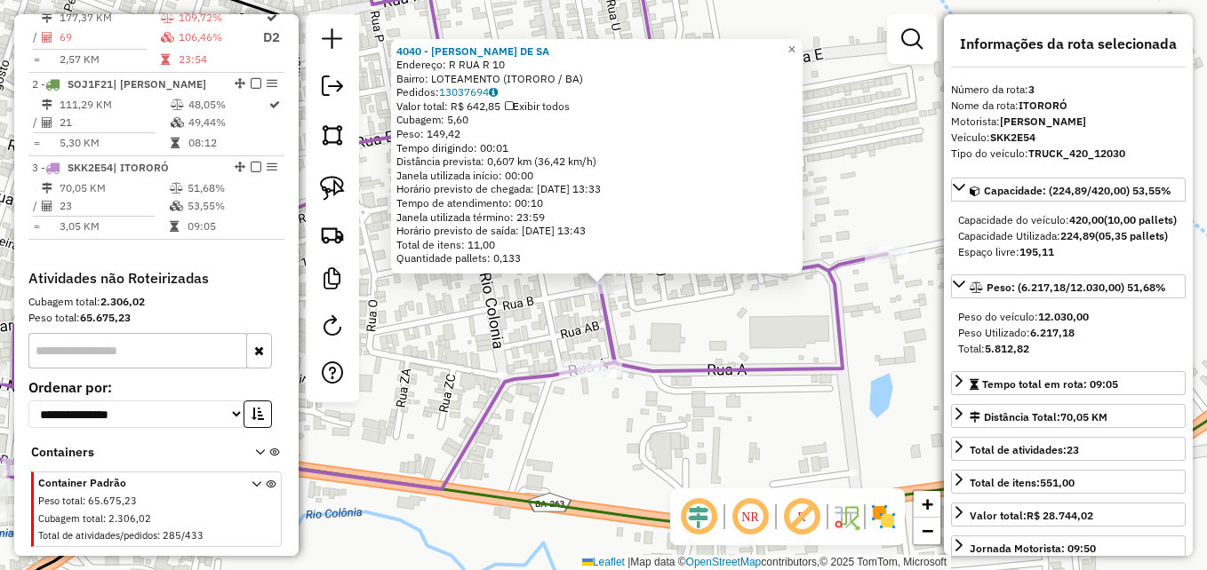
scroll to position [729, 0]
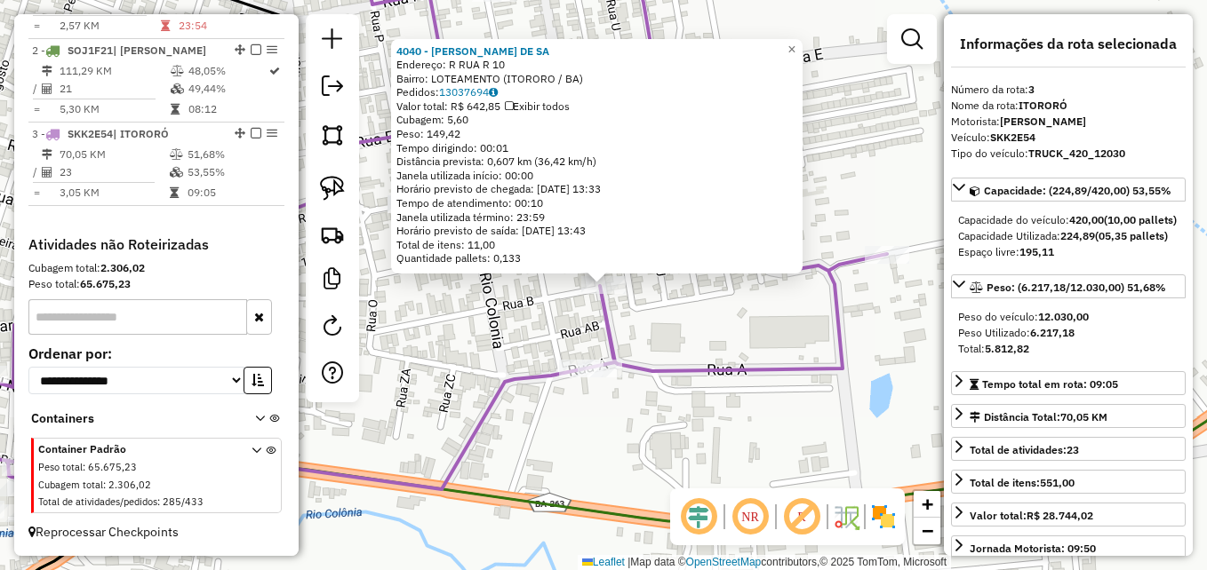
click at [722, 347] on div "4040 - AGENARIO SILVA DE SA Endereço: R RUA R 10 Bairro: LOTEAMENTO (ITORORO / …" at bounding box center [603, 285] width 1207 height 570
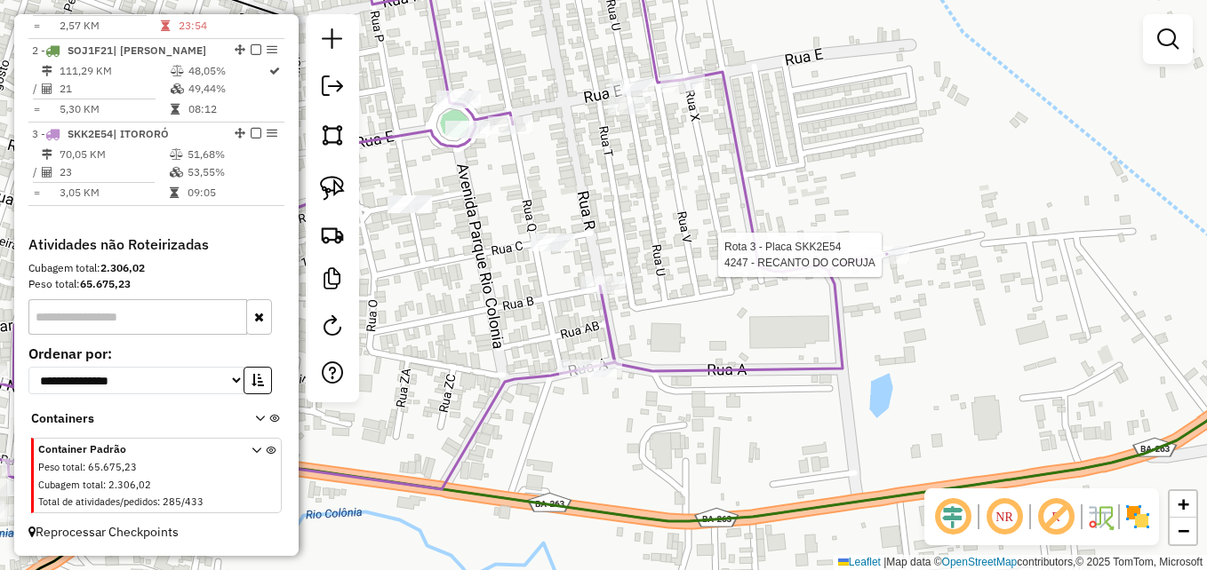
select select "**********"
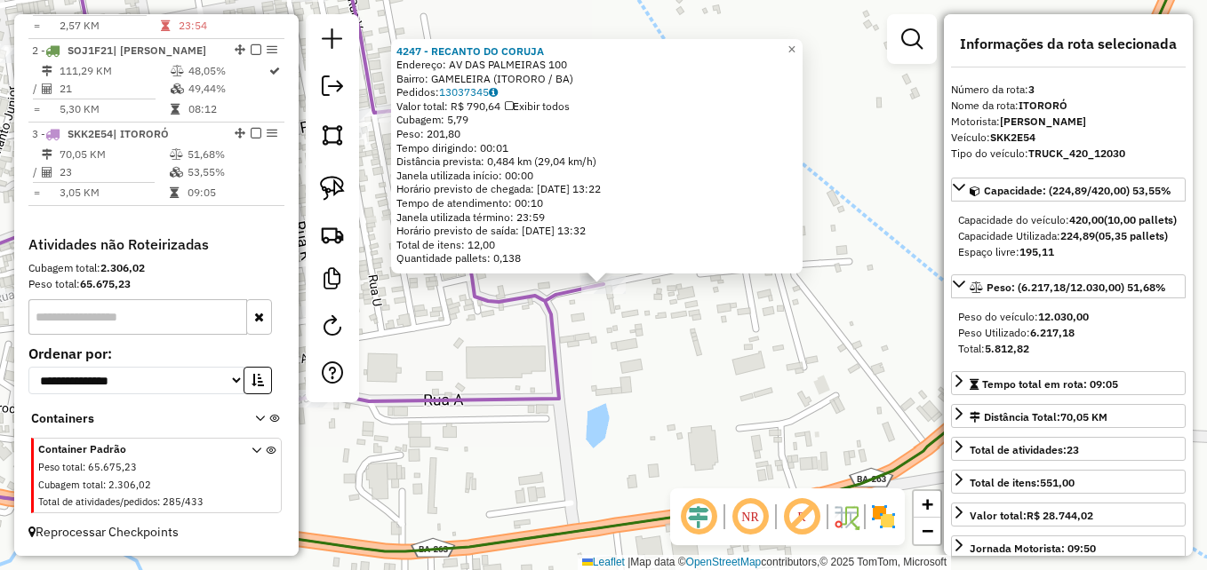
click at [757, 350] on div "4247 - RECANTO DO CORUJA Endereço: AV DAS PALMEIRAS 100 Bairro: GAMELEIRA (ITOR…" at bounding box center [603, 285] width 1207 height 570
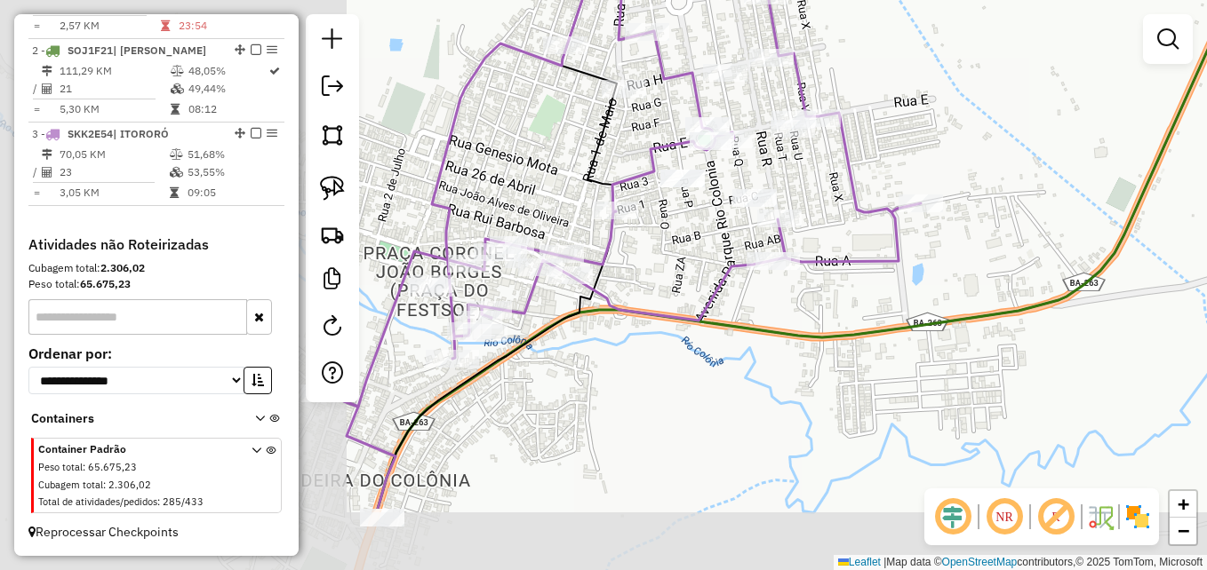
drag, startPoint x: 587, startPoint y: 381, endPoint x: 968, endPoint y: 260, distance: 399.1
click at [968, 260] on div "Janela de atendimento Grade de atendimento Capacidade Transportadoras Veículos …" at bounding box center [603, 285] width 1207 height 570
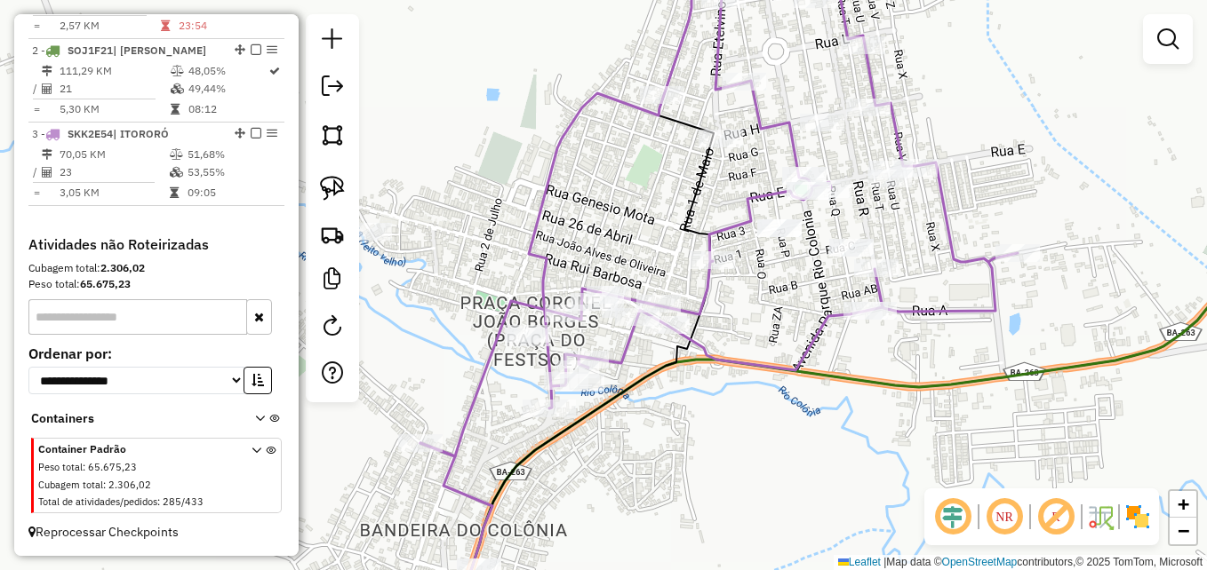
drag, startPoint x: 741, startPoint y: 361, endPoint x: 838, endPoint y: 413, distance: 110.1
click at [838, 413] on div "Janela de atendimento Grade de atendimento Capacidade Transportadoras Veículos …" at bounding box center [603, 285] width 1207 height 570
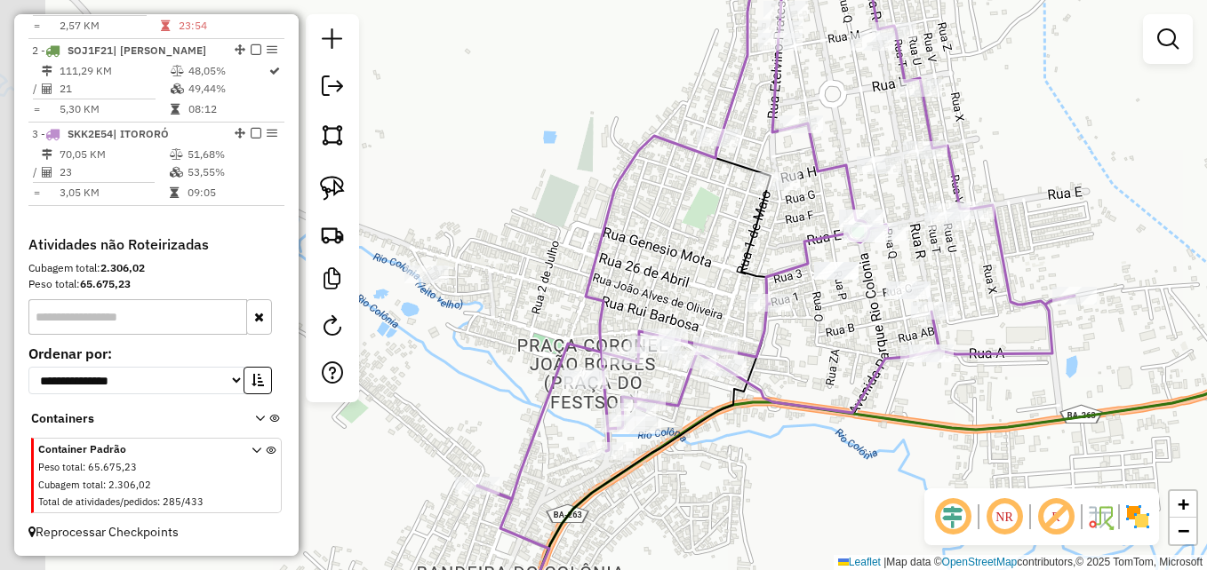
drag, startPoint x: 789, startPoint y: 313, endPoint x: 842, endPoint y: 355, distance: 68.3
click at [842, 355] on div "Janela de atendimento Grade de atendimento Capacidade Transportadoras Veículos …" at bounding box center [603, 285] width 1207 height 570
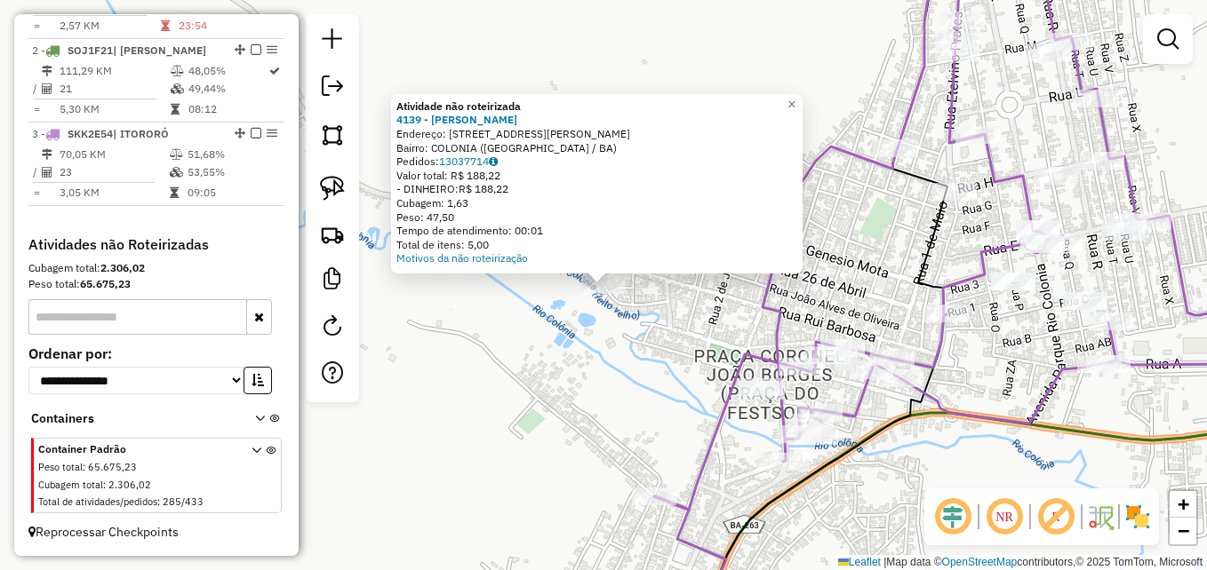
click at [543, 329] on div "Atividade não roteirizada 4139 - DARLENE DUARTE NASCI Endereço: RUA RUA SILVINO…" at bounding box center [603, 285] width 1207 height 570
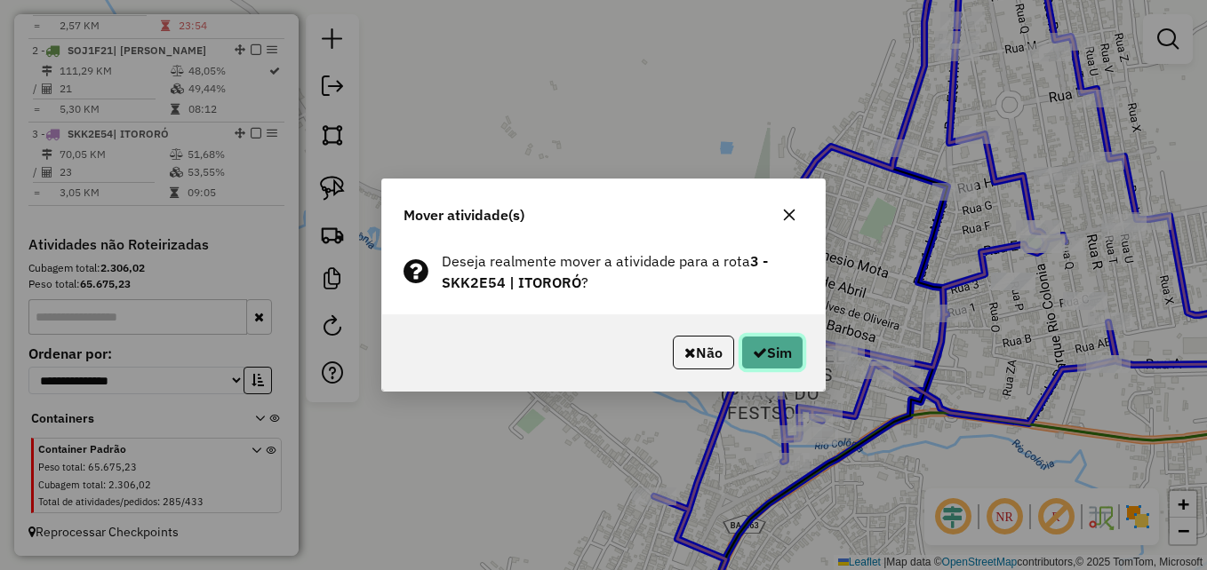
click at [785, 340] on button "Sim" at bounding box center [772, 353] width 62 height 34
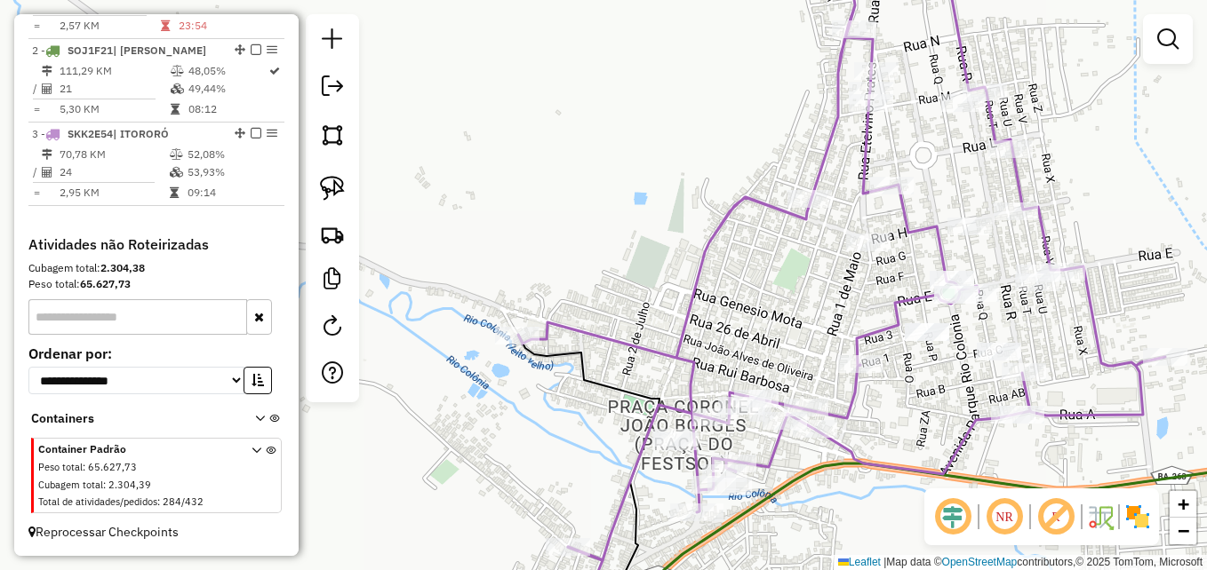
drag, startPoint x: 716, startPoint y: 246, endPoint x: 557, endPoint y: 334, distance: 181.8
click at [557, 334] on div "Janela de atendimento Grade de atendimento Capacidade Transportadoras Veículos …" at bounding box center [603, 285] width 1207 height 570
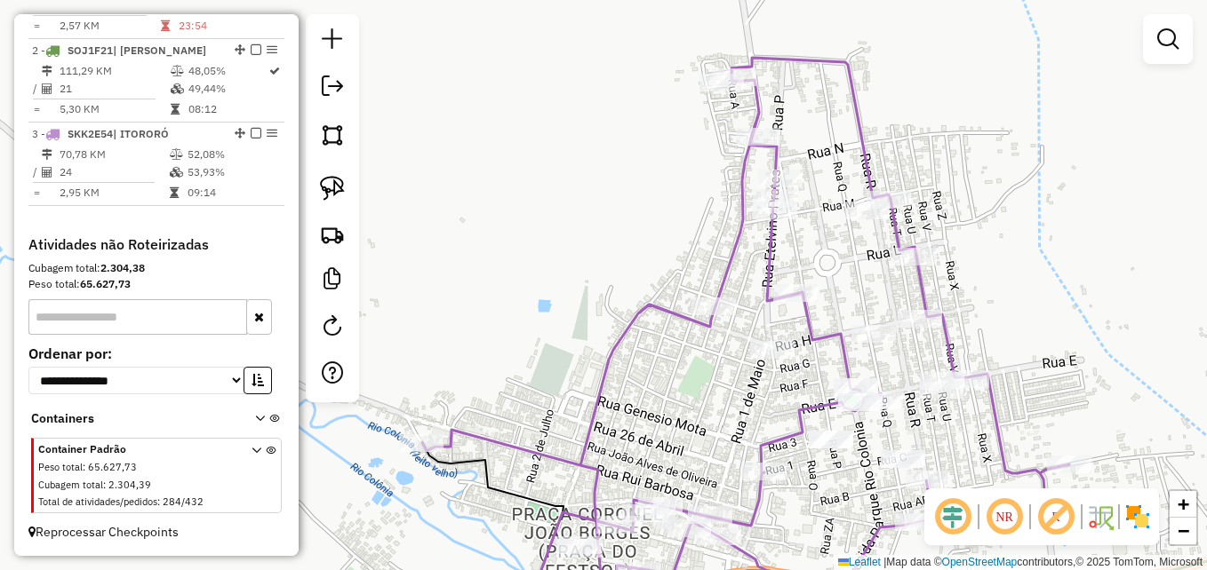
drag, startPoint x: 581, startPoint y: 236, endPoint x: 559, endPoint y: 283, distance: 51.3
click at [559, 283] on div "Janela de atendimento Grade de atendimento Capacidade Transportadoras Veículos …" at bounding box center [603, 285] width 1207 height 570
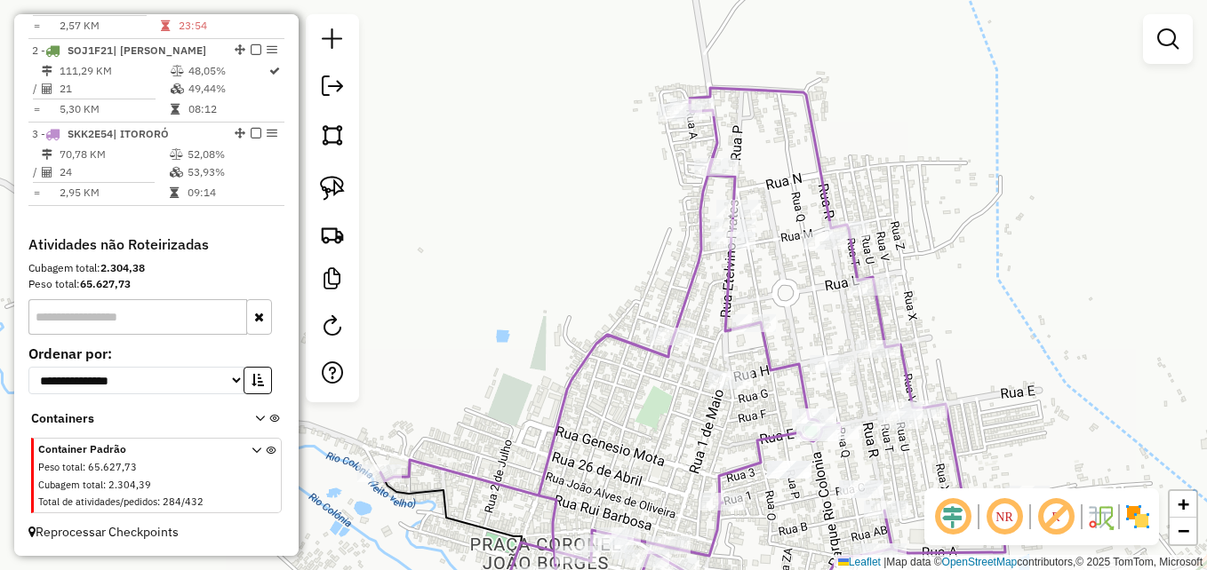
drag, startPoint x: 619, startPoint y: 236, endPoint x: 588, endPoint y: 160, distance: 82.5
click at [561, 148] on div "Janela de atendimento Grade de atendimento Capacidade Transportadoras Veículos …" at bounding box center [603, 285] width 1207 height 570
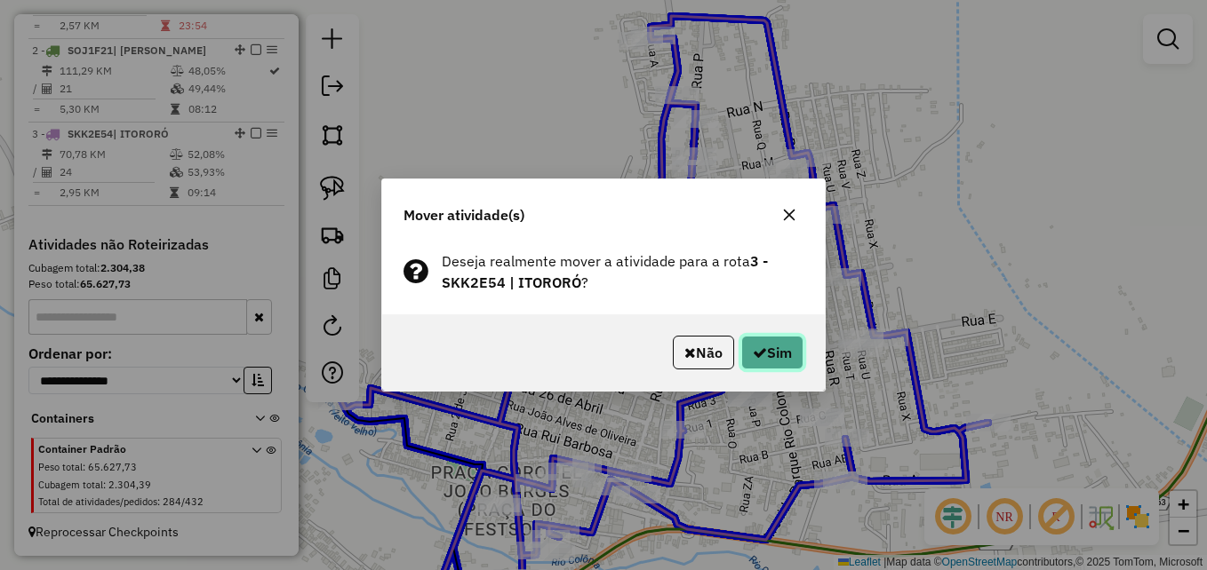
click at [771, 350] on button "Sim" at bounding box center [772, 353] width 62 height 34
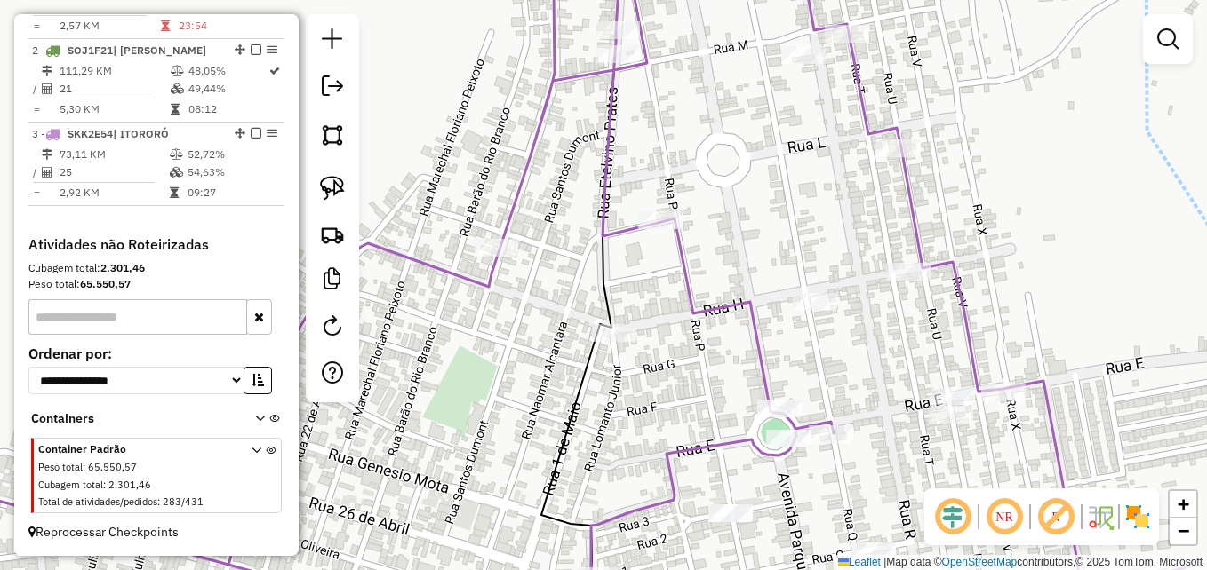
drag, startPoint x: 773, startPoint y: 226, endPoint x: 770, endPoint y: 159, distance: 66.7
click at [781, 156] on div "Janela de atendimento Grade de atendimento Capacidade Transportadoras Veículos …" at bounding box center [603, 285] width 1207 height 570
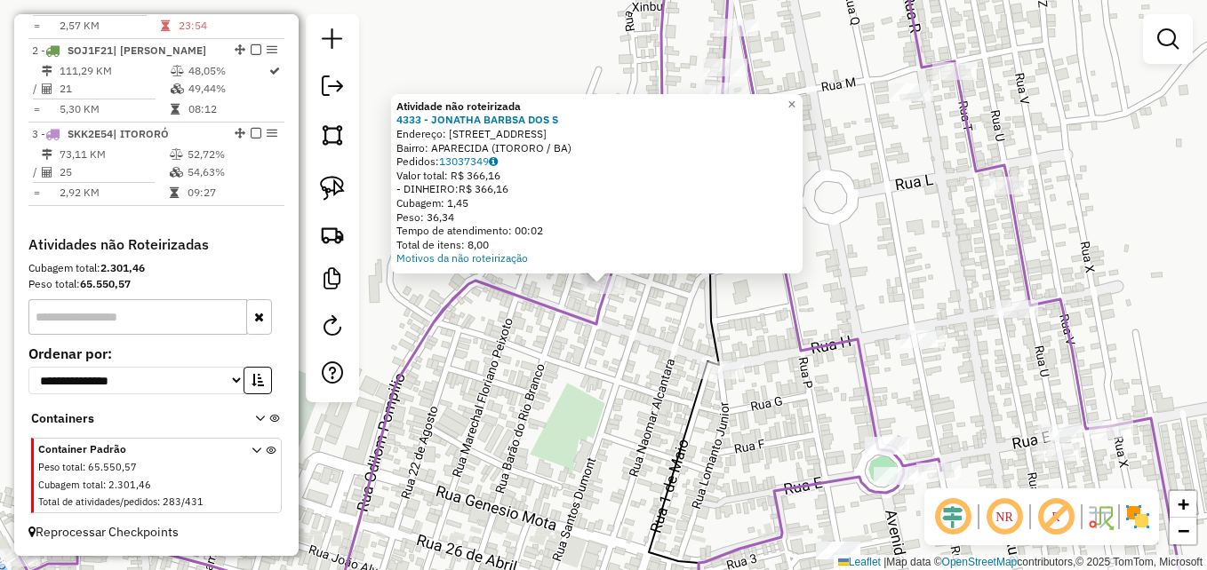
click at [556, 349] on div "Atividade não roteirizada 4333 - JONATHA BARBSA DOS S Endereço: RUA SINVAL PALM…" at bounding box center [603, 285] width 1207 height 570
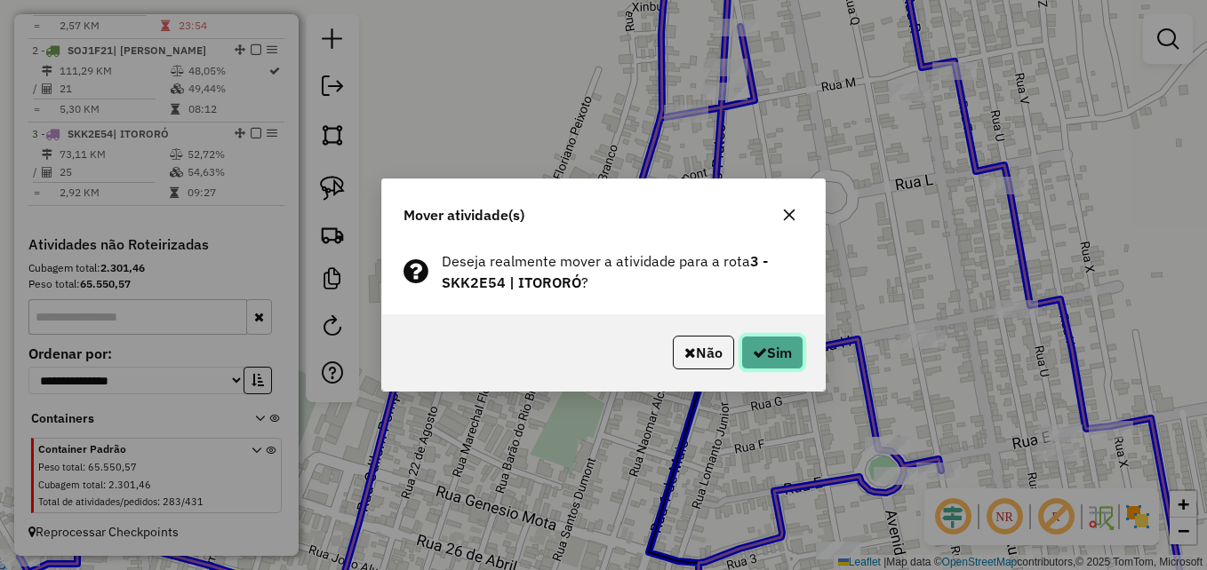
click at [759, 346] on icon "button" at bounding box center [760, 353] width 14 height 14
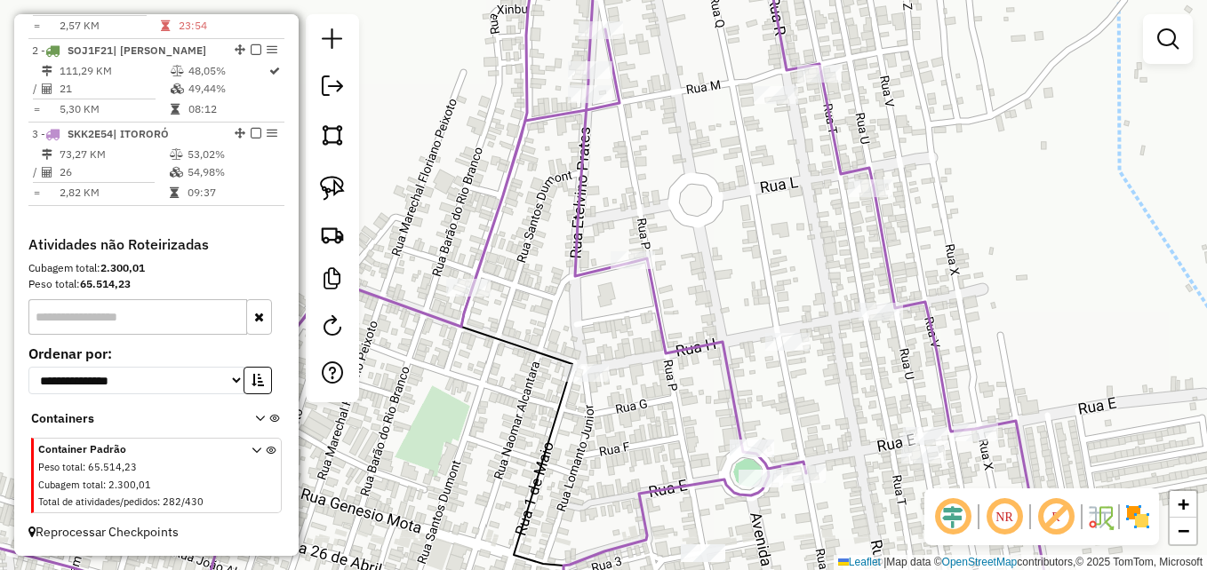
drag, startPoint x: 812, startPoint y: 197, endPoint x: 645, endPoint y: 238, distance: 172.0
click at [613, 213] on div "Janela de atendimento Grade de atendimento Capacidade Transportadoras Veículos …" at bounding box center [603, 285] width 1207 height 570
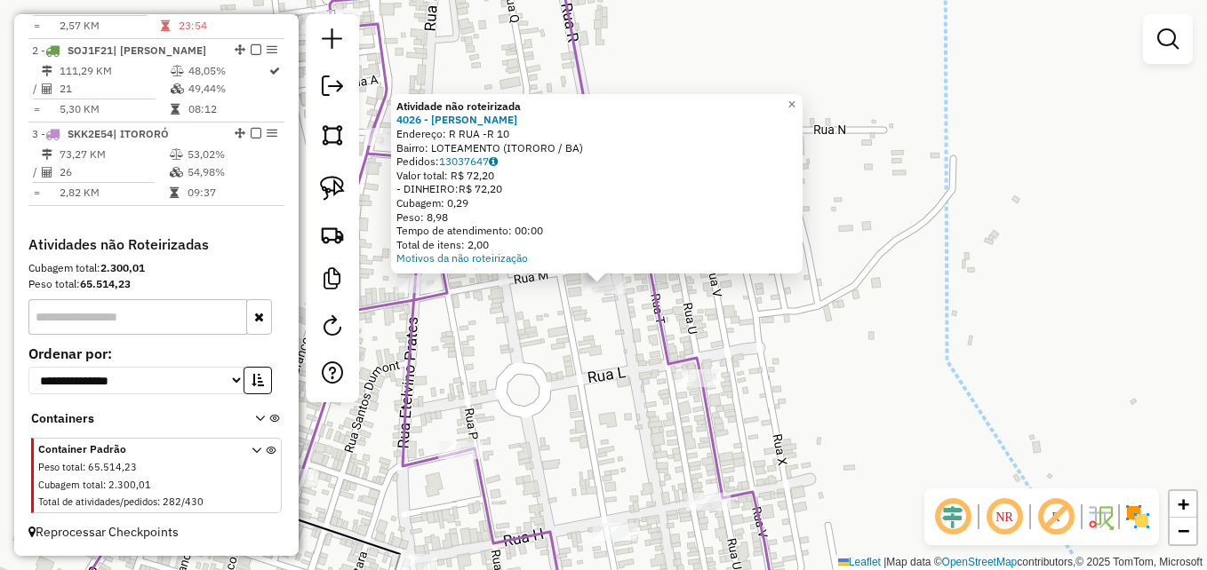
click at [532, 395] on div "Atividade não roteirizada 4026 - JOSE CARLOS MELO Endereço: R RUA -R 10 Bairro:…" at bounding box center [603, 285] width 1207 height 570
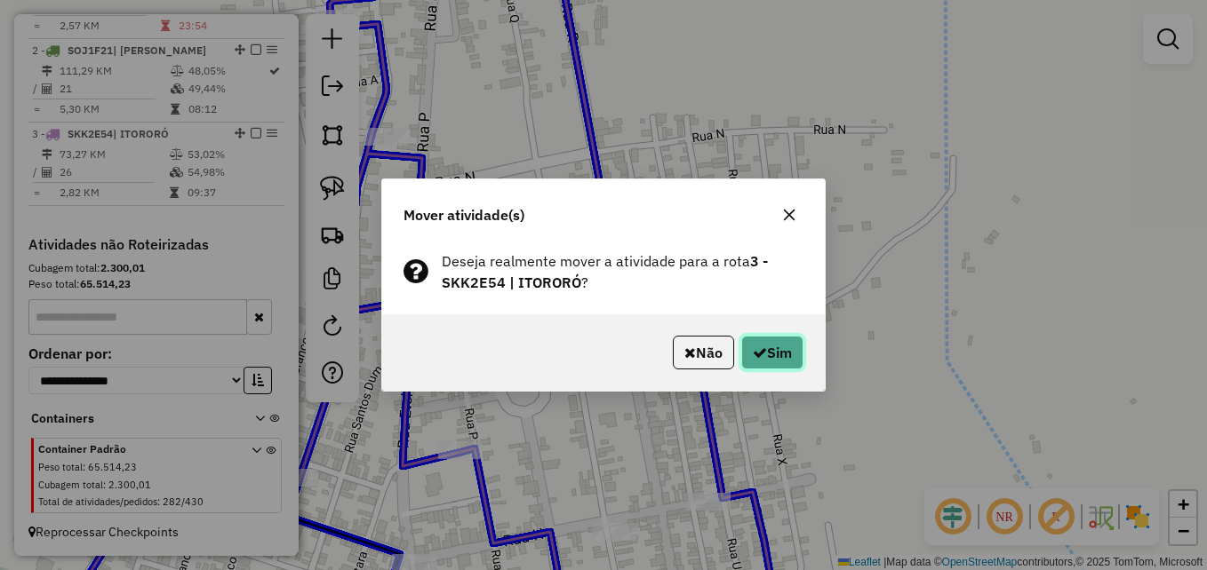
click at [768, 343] on button "Sim" at bounding box center [772, 353] width 62 height 34
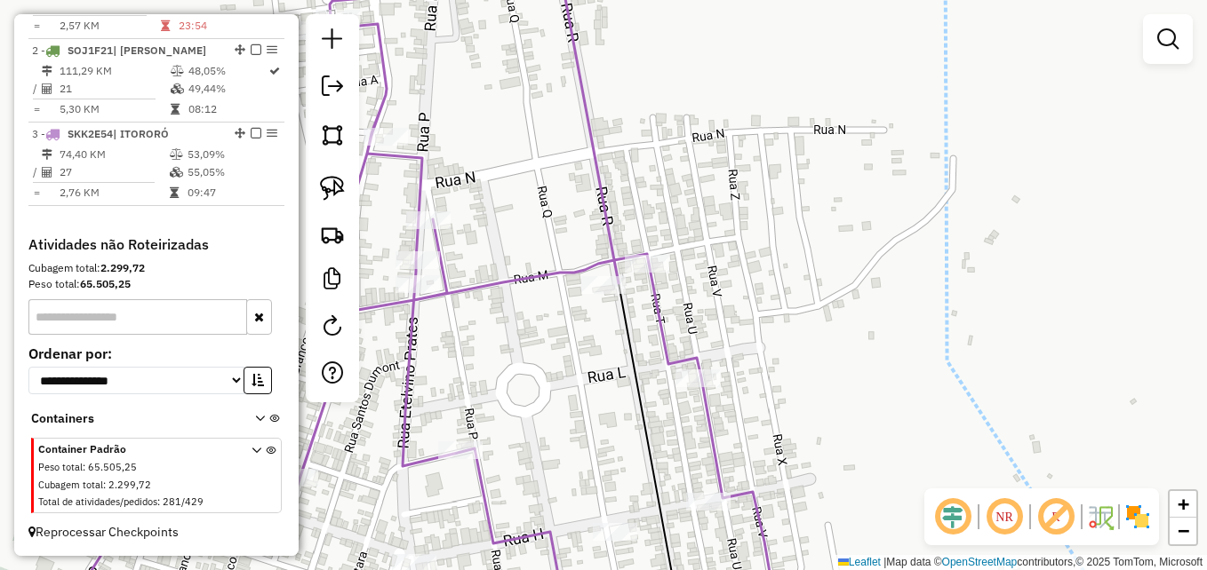
drag, startPoint x: 714, startPoint y: 339, endPoint x: 778, endPoint y: 193, distance: 160.3
click at [777, 200] on div "Janela de atendimento Grade de atendimento Capacidade Transportadoras Veículos …" at bounding box center [603, 285] width 1207 height 570
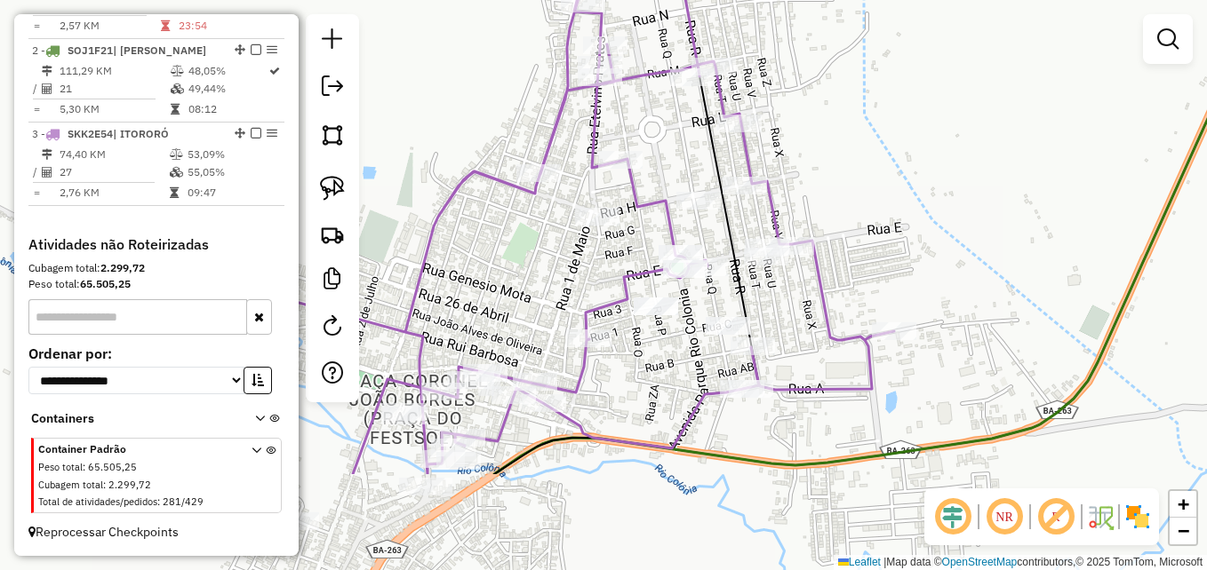
drag, startPoint x: 819, startPoint y: 337, endPoint x: 853, endPoint y: 190, distance: 150.5
click at [850, 185] on div "Janela de atendimento Grade de atendimento Capacidade Transportadoras Veículos …" at bounding box center [603, 285] width 1207 height 570
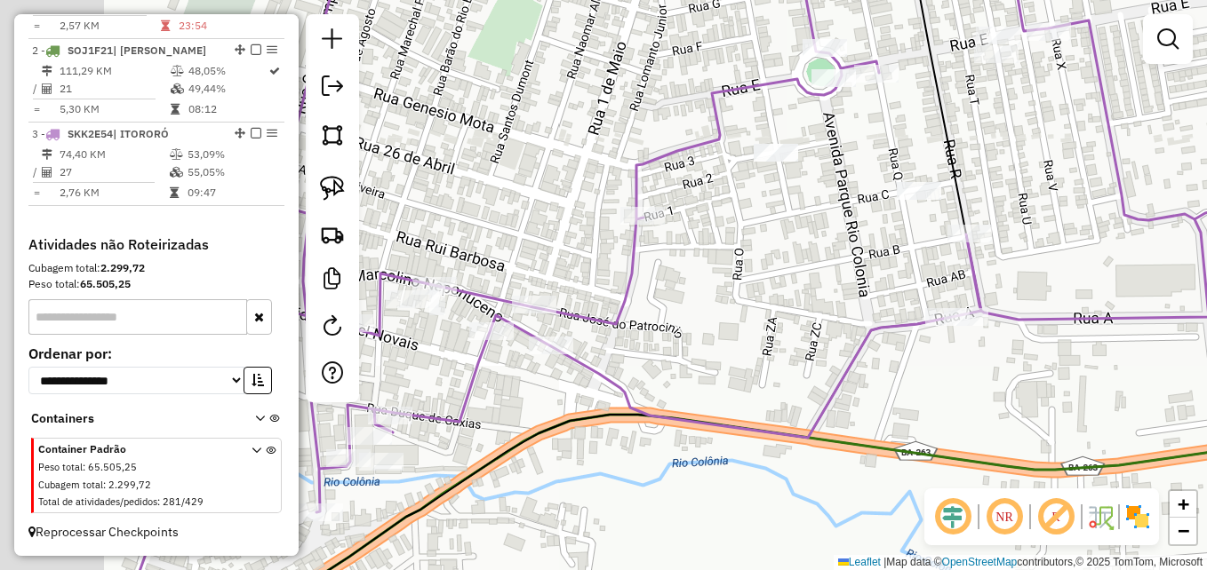
drag, startPoint x: 658, startPoint y: 355, endPoint x: 835, endPoint y: 293, distance: 187.5
click at [829, 301] on div "Janela de atendimento Grade de atendimento Capacidade Transportadoras Veículos …" at bounding box center [603, 285] width 1207 height 570
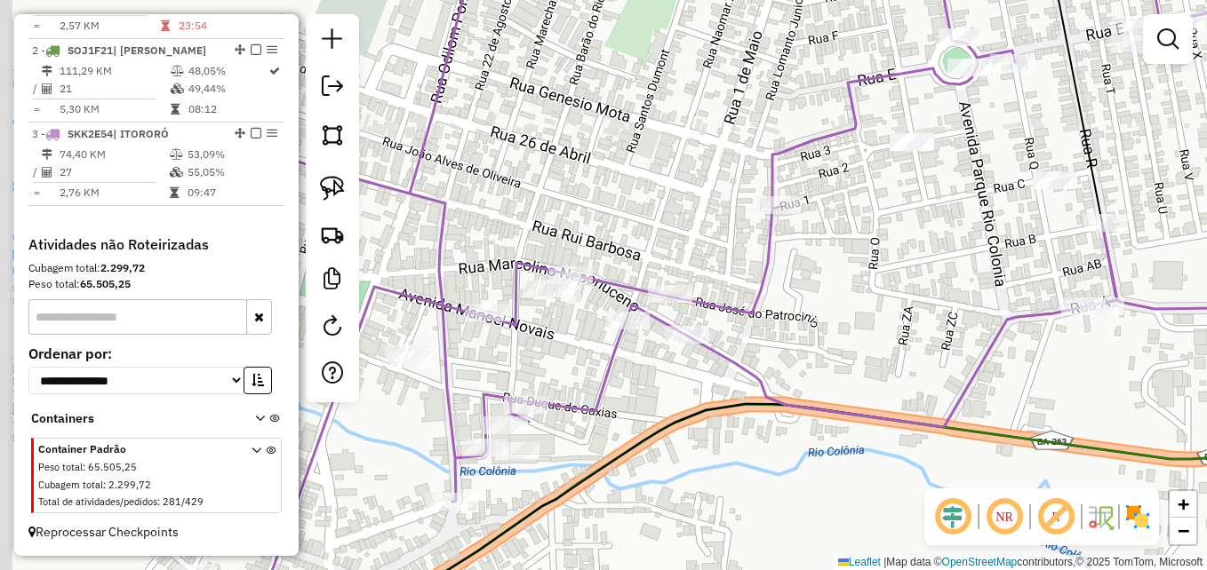
drag, startPoint x: 756, startPoint y: 323, endPoint x: 893, endPoint y: 299, distance: 138.9
click at [893, 299] on div "Janela de atendimento Grade de atendimento Capacidade Transportadoras Veículos …" at bounding box center [603, 285] width 1207 height 570
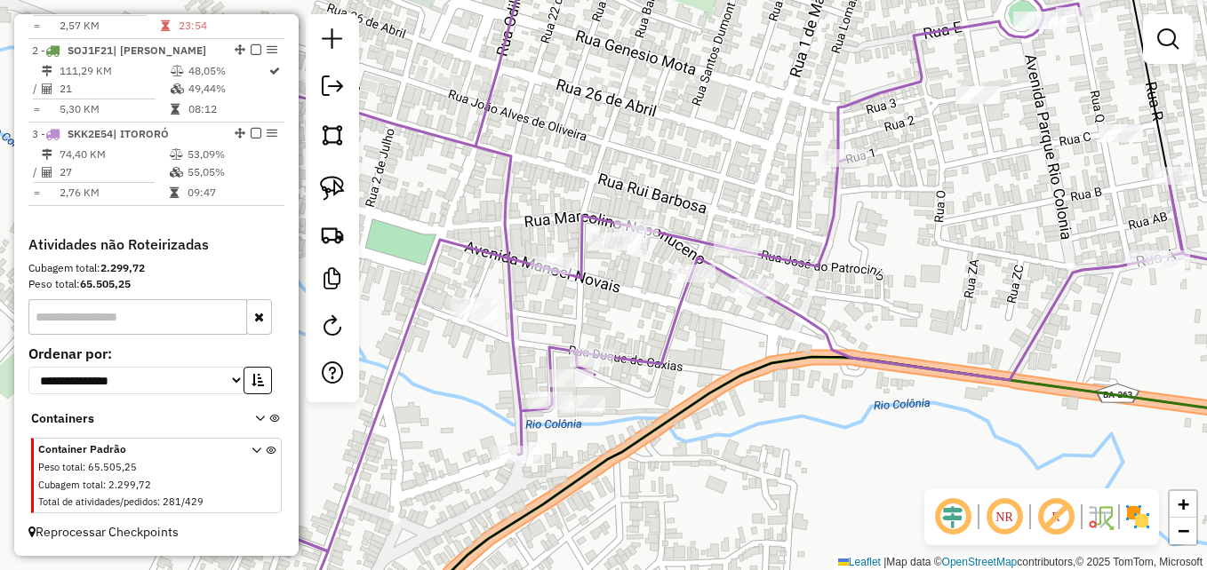
drag, startPoint x: 635, startPoint y: 365, endPoint x: 703, endPoint y: 322, distance: 80.4
click at [703, 322] on div "Janela de atendimento Grade de atendimento Capacidade Transportadoras Veículos …" at bounding box center [603, 285] width 1207 height 570
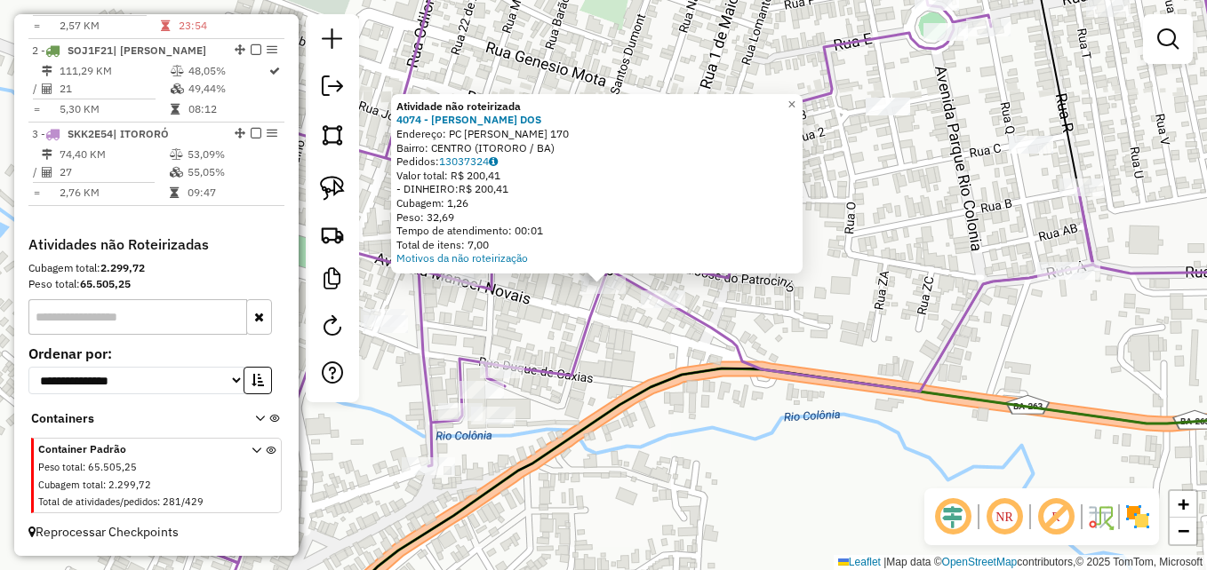
click at [582, 354] on icon at bounding box center [698, 253] width 1258 height 620
select select "**********"
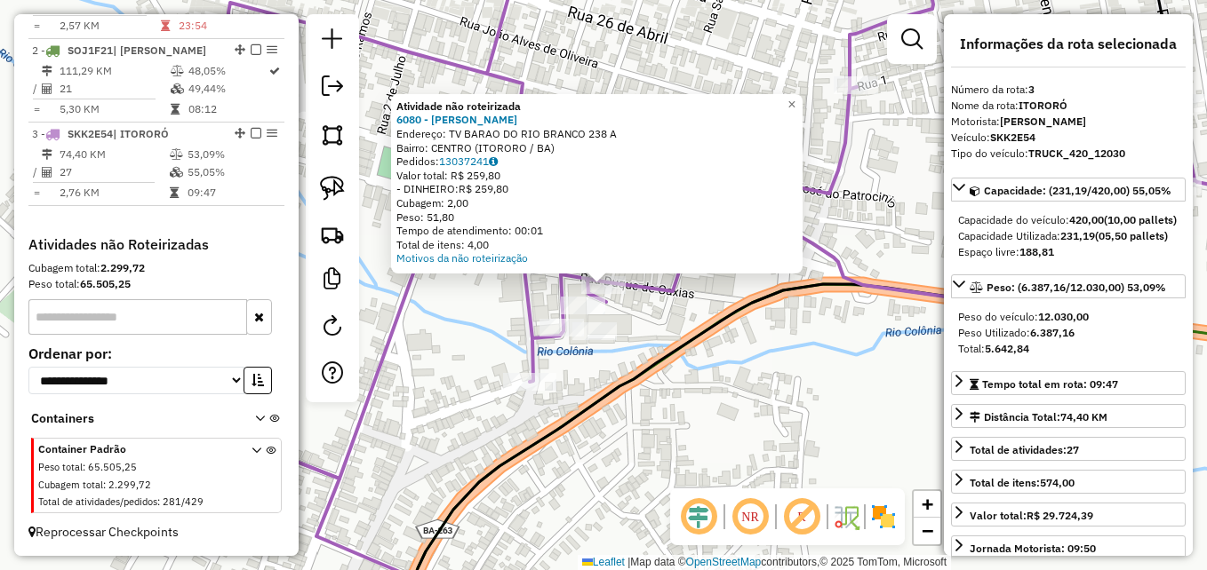
click at [653, 335] on div "Atividade não roteirizada 6080 - EDNALDO DA SILVA ROC Endereço: TV BARAO DO RIO…" at bounding box center [603, 285] width 1207 height 570
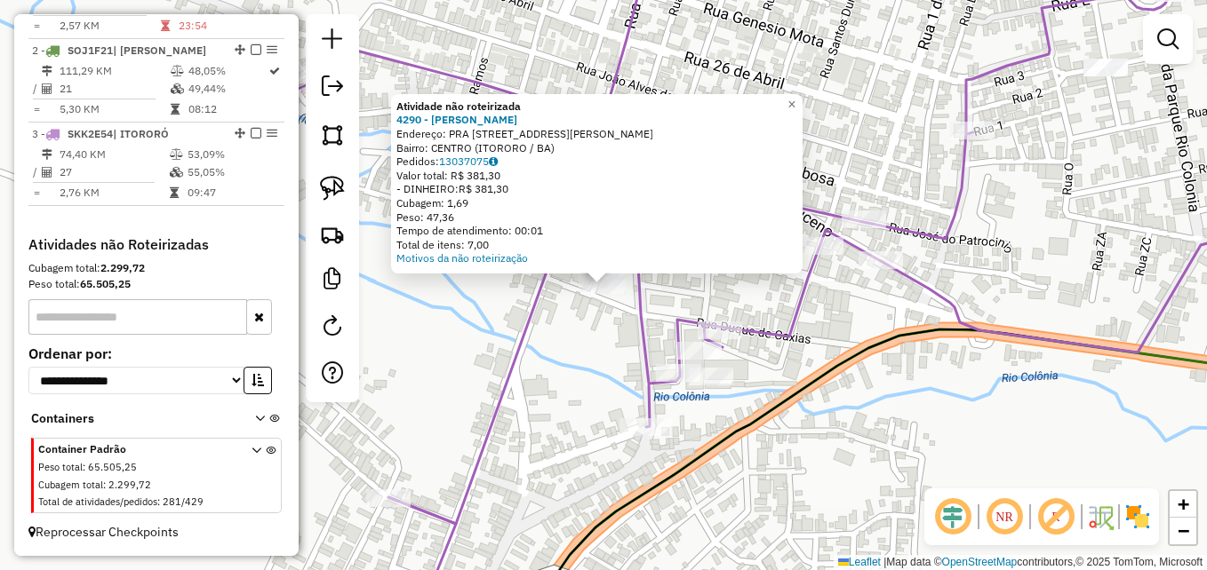
click at [516, 376] on icon at bounding box center [807, 233] width 1041 height 581
select select "**********"
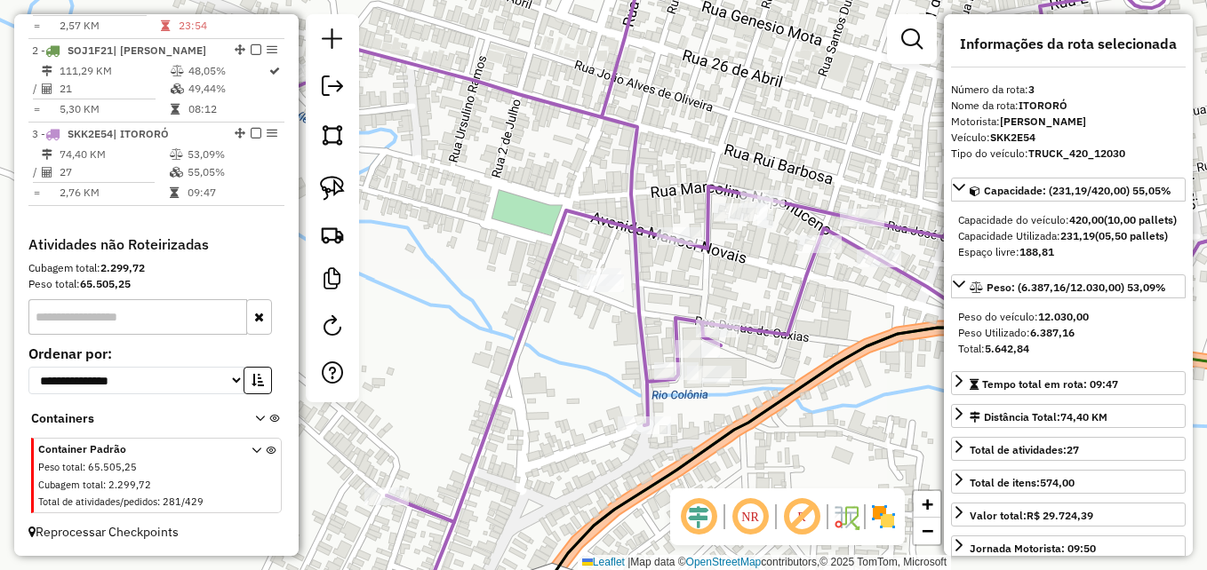
drag, startPoint x: 818, startPoint y: 323, endPoint x: 746, endPoint y: 293, distance: 77.7
click at [746, 293] on div "Janela de atendimento Grade de atendimento Capacidade Transportadoras Veículos …" at bounding box center [603, 285] width 1207 height 570
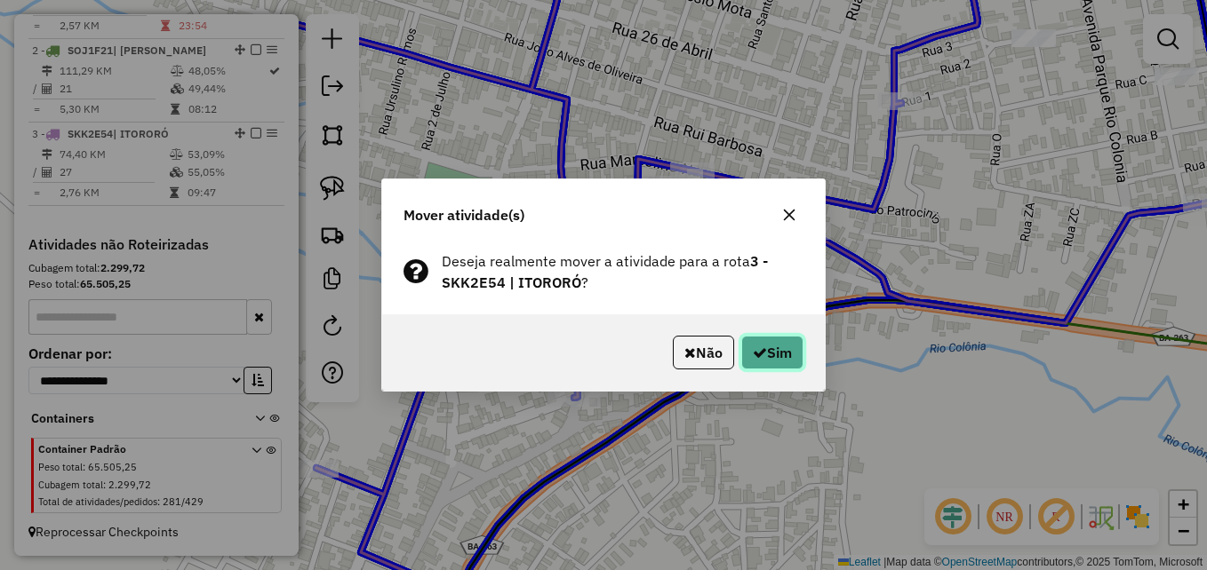
click at [772, 351] on button "Sim" at bounding box center [772, 353] width 62 height 34
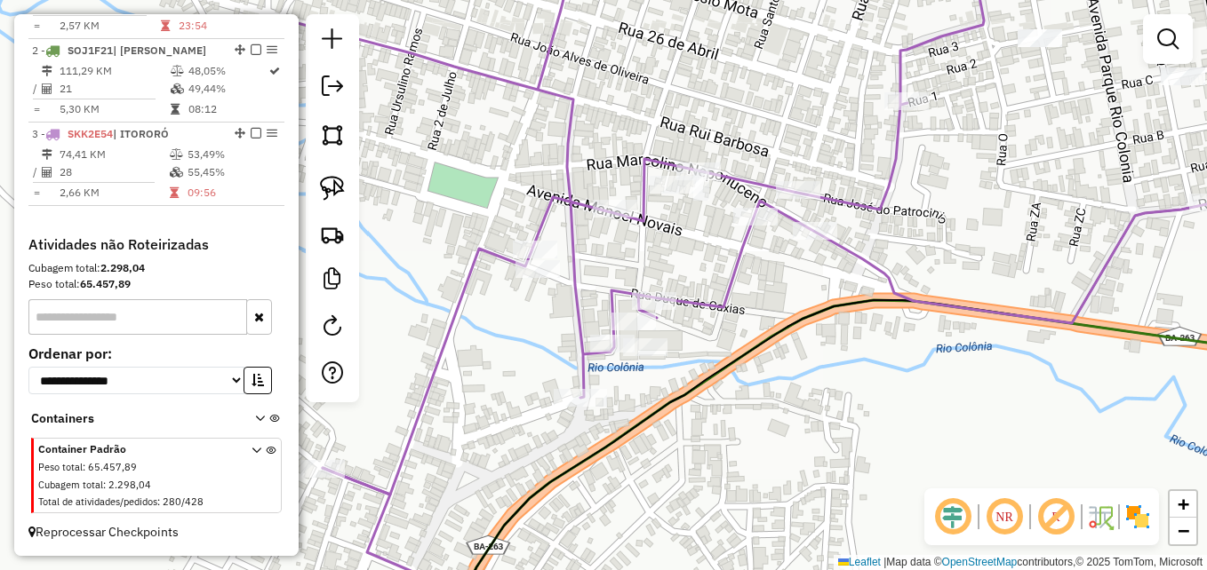
drag, startPoint x: 518, startPoint y: 235, endPoint x: 561, endPoint y: 228, distance: 43.2
click at [561, 228] on div "Janela de atendimento Grade de atendimento Capacidade Transportadoras Veículos …" at bounding box center [603, 285] width 1207 height 570
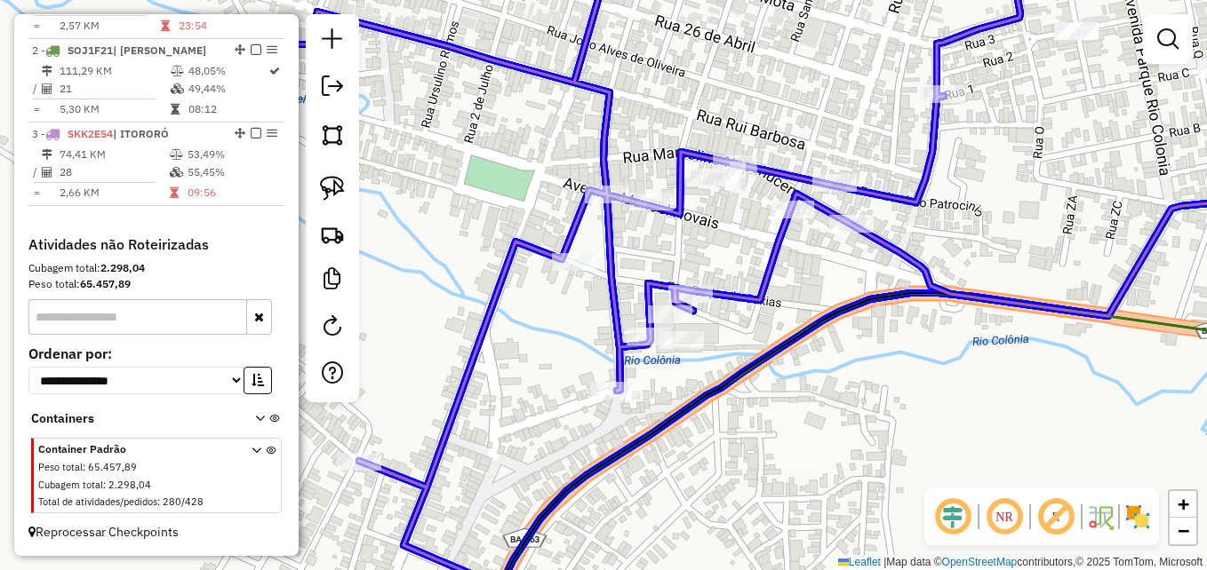
click at [608, 203] on div at bounding box center [607, 195] width 44 height 18
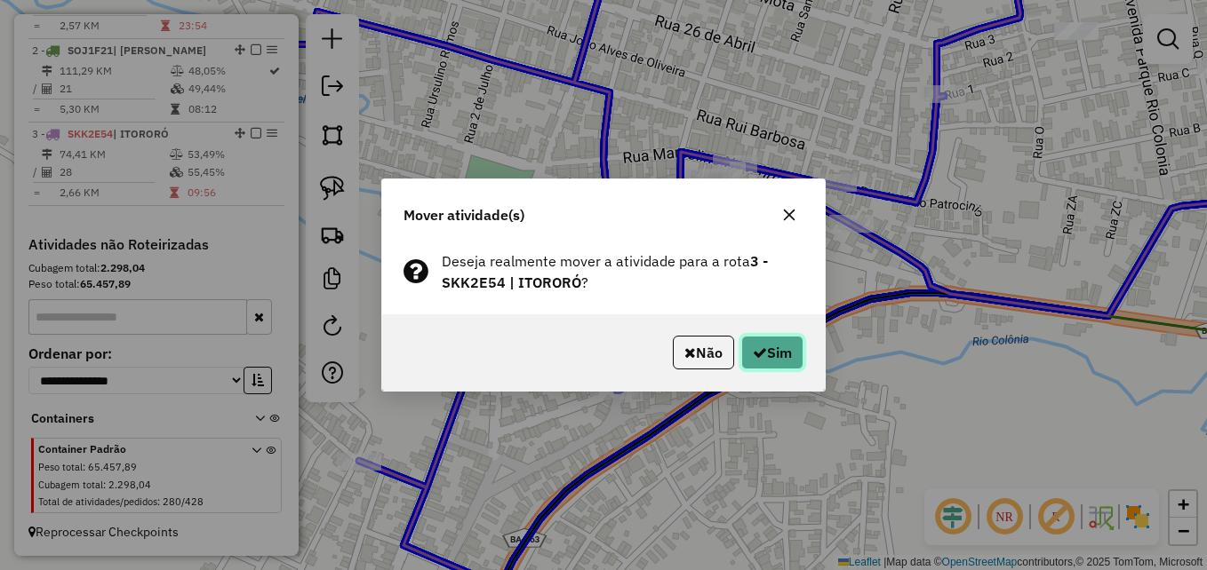
click at [763, 358] on button "Sim" at bounding box center [772, 353] width 62 height 34
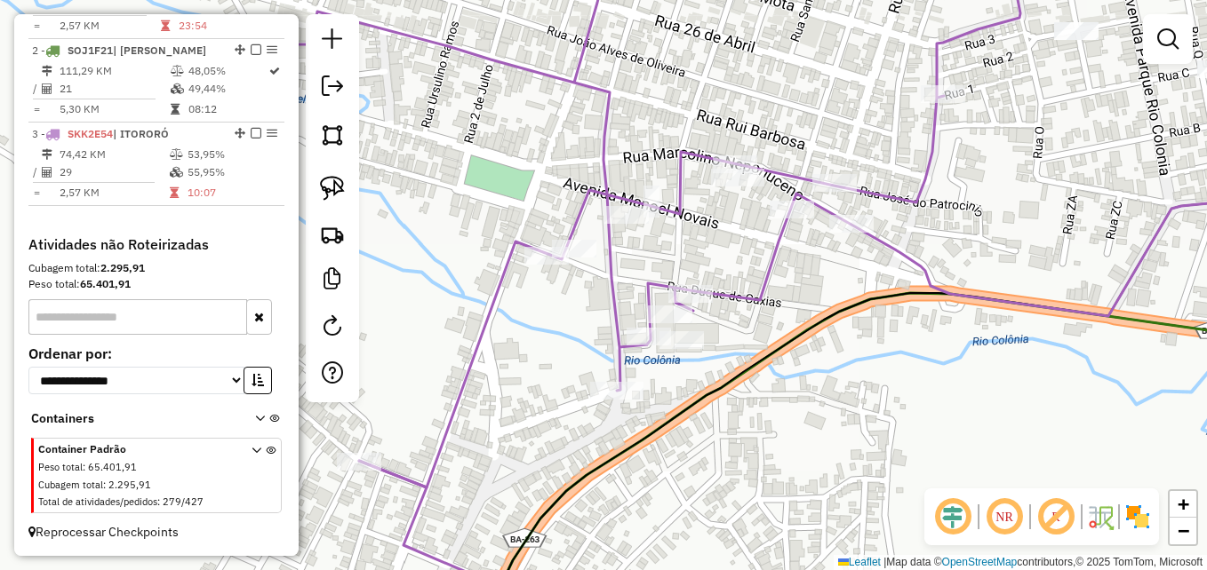
drag, startPoint x: 881, startPoint y: 367, endPoint x: 803, endPoint y: 508, distance: 161.5
click at [803, 508] on div "Janela de atendimento Grade de atendimento Capacidade Transportadoras Veículos …" at bounding box center [603, 285] width 1207 height 570
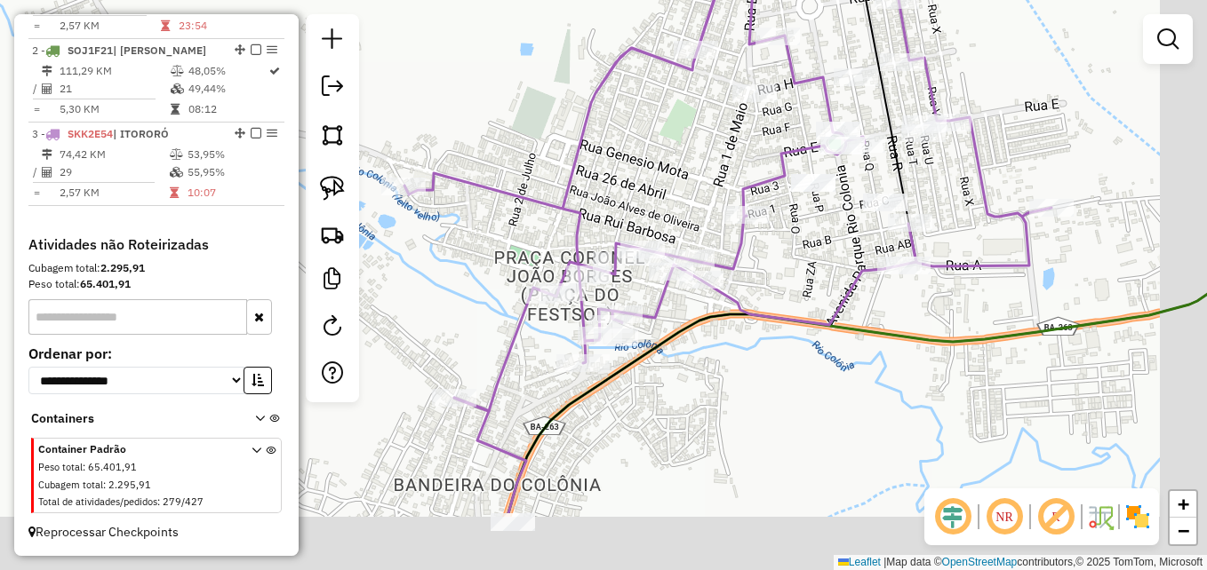
drag, startPoint x: 839, startPoint y: 461, endPoint x: 772, endPoint y: 347, distance: 131.8
click at [772, 347] on div "Janela de atendimento Grade de atendimento Capacidade Transportadoras Veículos …" at bounding box center [603, 285] width 1207 height 570
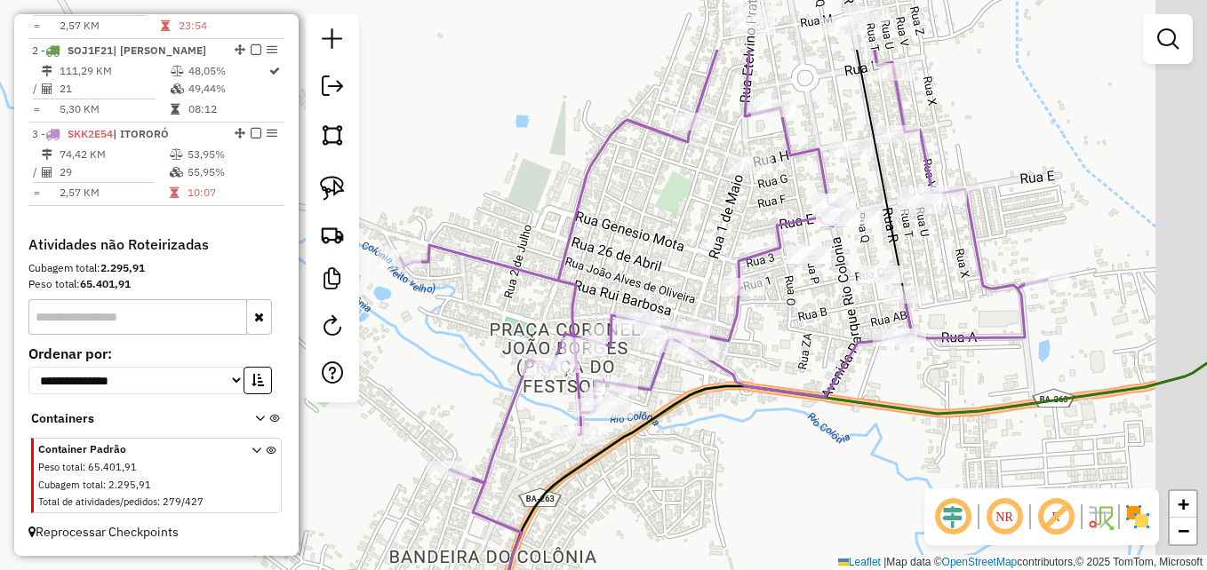
drag, startPoint x: 1062, startPoint y: 232, endPoint x: 968, endPoint y: 339, distance: 142.9
click at [968, 339] on icon at bounding box center [723, 267] width 647 height 434
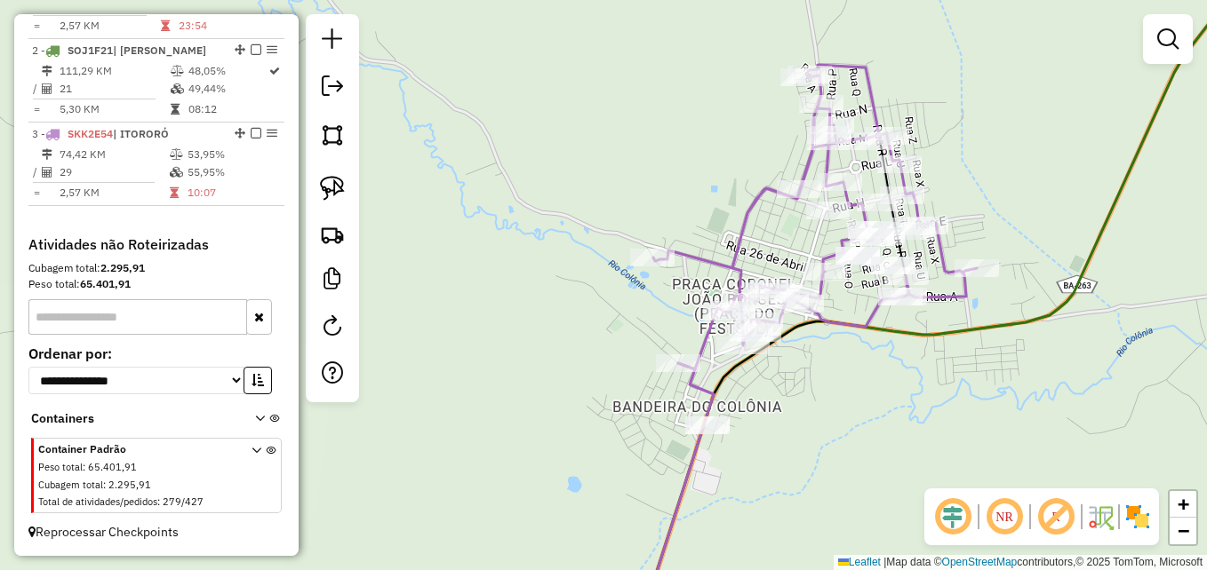
drag, startPoint x: 953, startPoint y: 375, endPoint x: 925, endPoint y: 441, distance: 71.6
click at [925, 441] on div "Janela de atendimento Grade de atendimento Capacidade Transportadoras Veículos …" at bounding box center [603, 285] width 1207 height 570
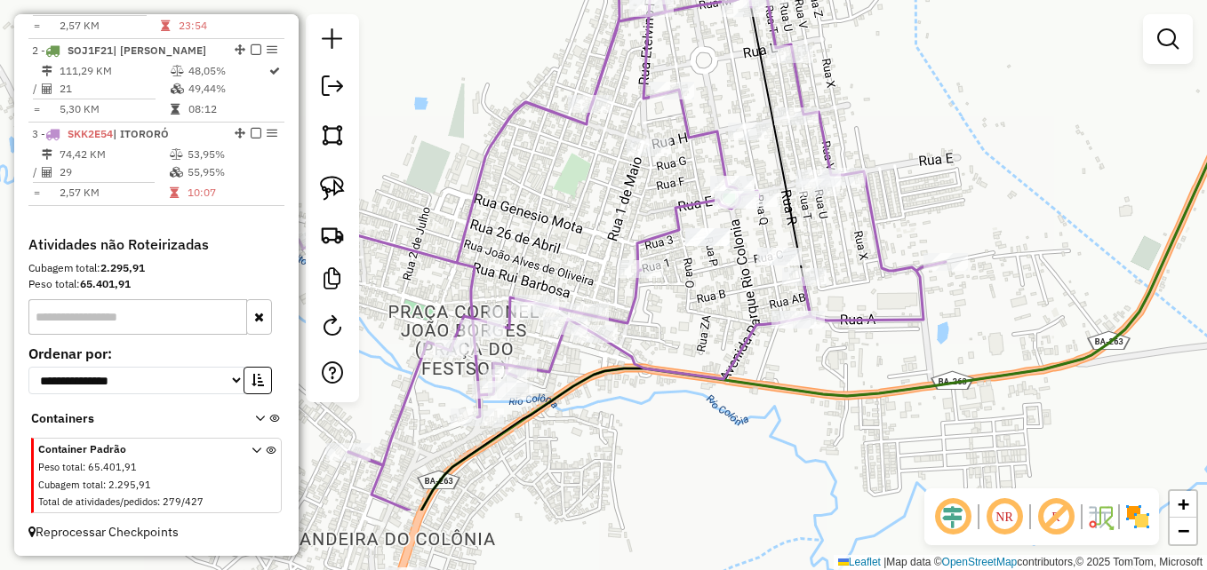
drag, startPoint x: 874, startPoint y: 249, endPoint x: 899, endPoint y: 131, distance: 120.8
click at [899, 131] on div "Janela de atendimento Grade de atendimento Capacidade Transportadoras Veículos …" at bounding box center [603, 285] width 1207 height 570
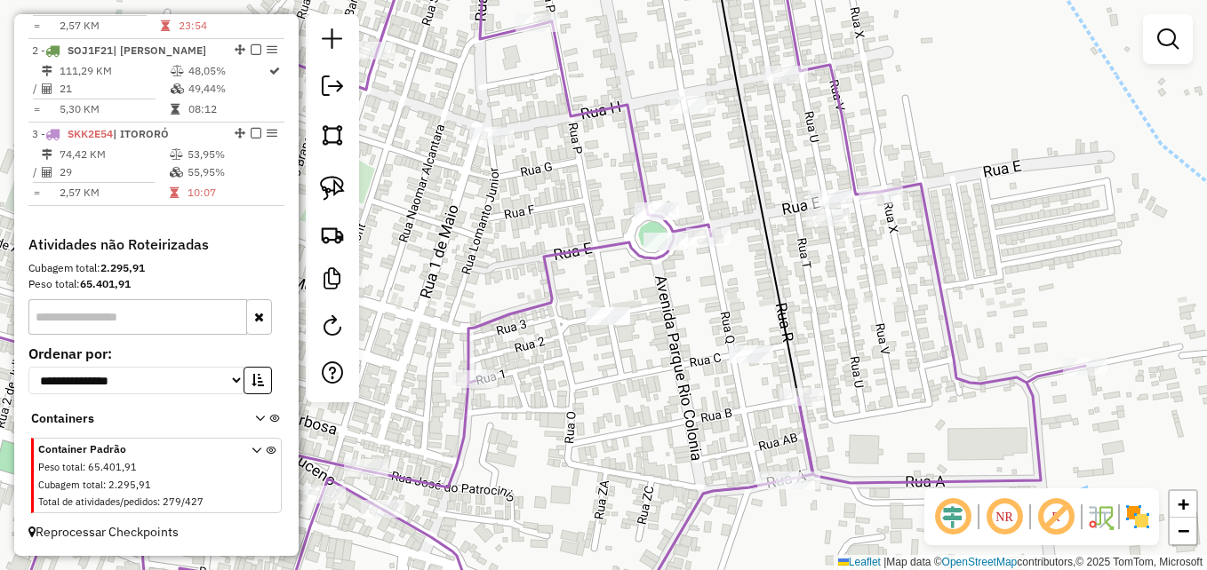
drag, startPoint x: 842, startPoint y: 140, endPoint x: 967, endPoint y: 98, distance: 131.5
click at [967, 98] on div "Janela de atendimento Grade de atendimento Capacidade Transportadoras Veículos …" at bounding box center [603, 285] width 1207 height 570
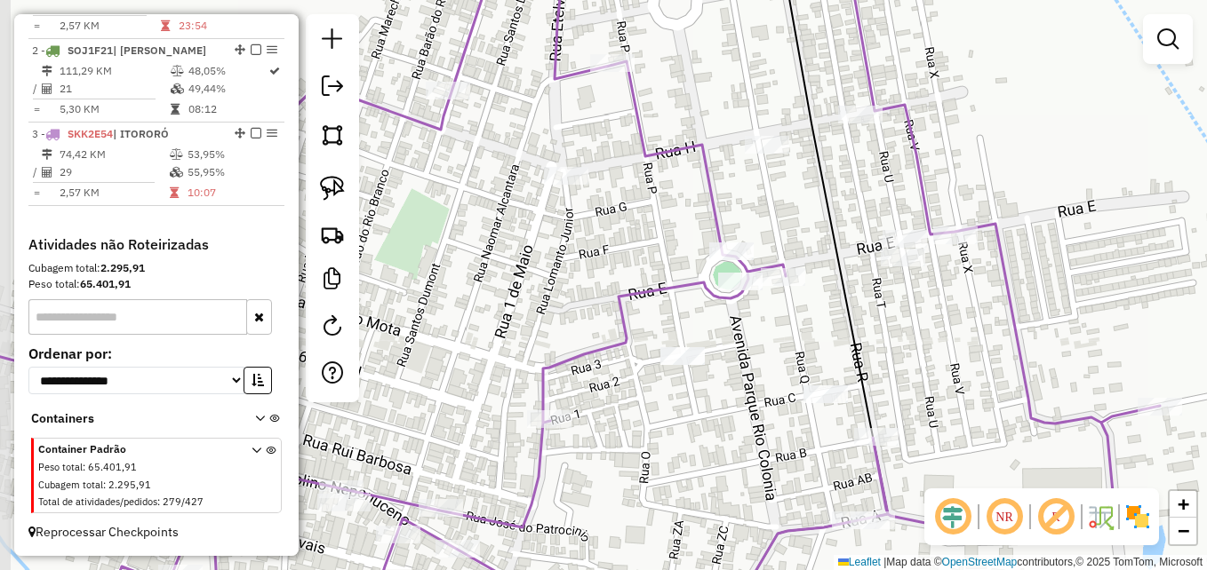
drag, startPoint x: 738, startPoint y: 128, endPoint x: 795, endPoint y: 173, distance: 73.4
click at [795, 173] on div "Janela de atendimento Grade de atendimento Capacidade Transportadoras Veículos …" at bounding box center [603, 285] width 1207 height 570
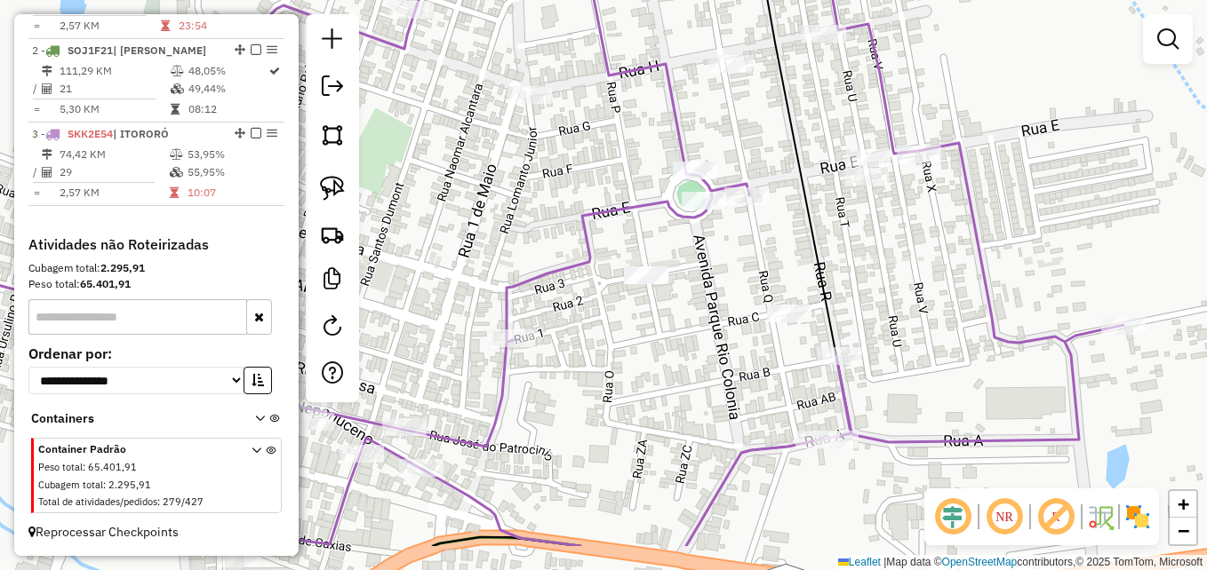
drag, startPoint x: 897, startPoint y: 312, endPoint x: 876, endPoint y: 277, distance: 40.7
click at [878, 277] on div "Janela de atendimento Grade de atendimento Capacidade Transportadoras Veículos …" at bounding box center [603, 285] width 1207 height 570
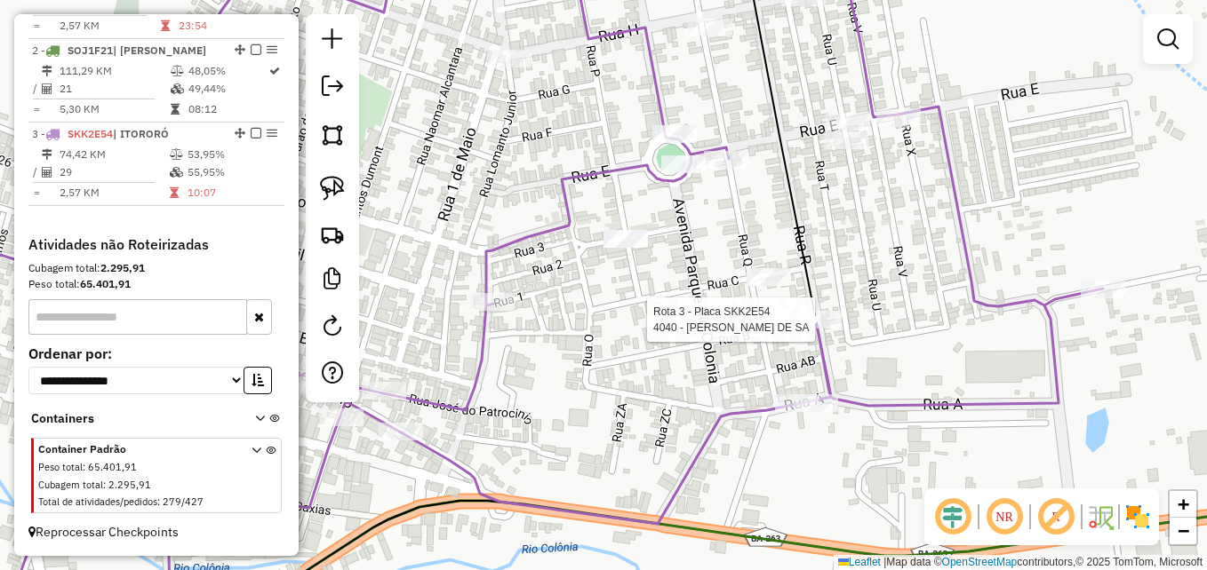
select select "**********"
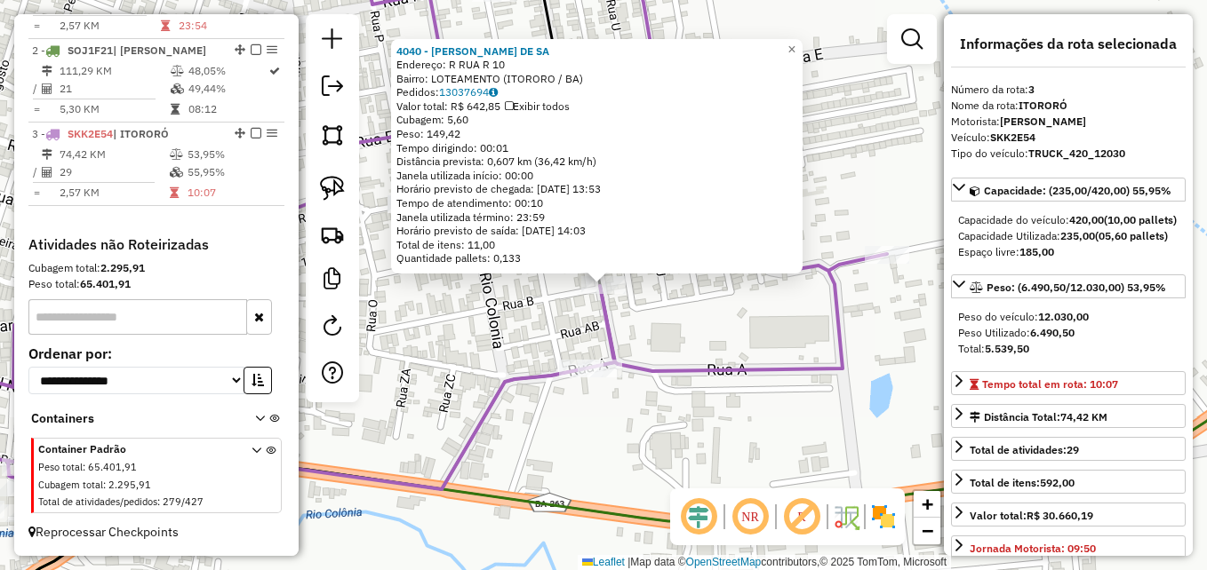
click at [755, 340] on div "4040 - AGENARIO SILVA DE SA Endereço: R RUA R 10 Bairro: LOTEAMENTO (ITORORO / …" at bounding box center [603, 285] width 1207 height 570
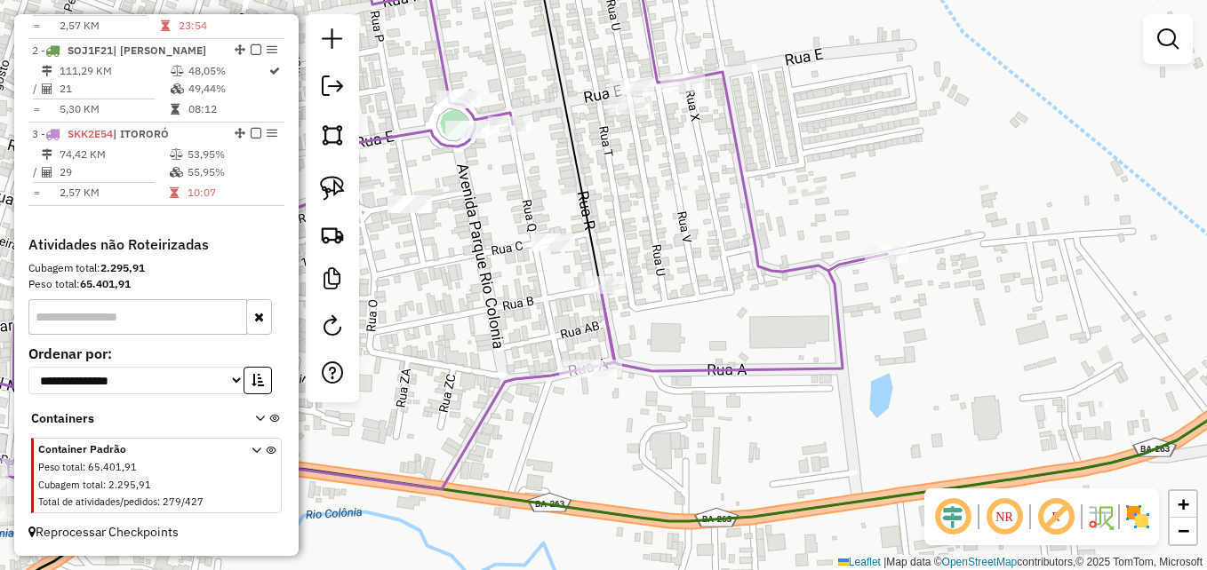
click at [548, 232] on div "Janela de atendimento Grade de atendimento Capacidade Transportadoras Veículos …" at bounding box center [603, 285] width 1207 height 570
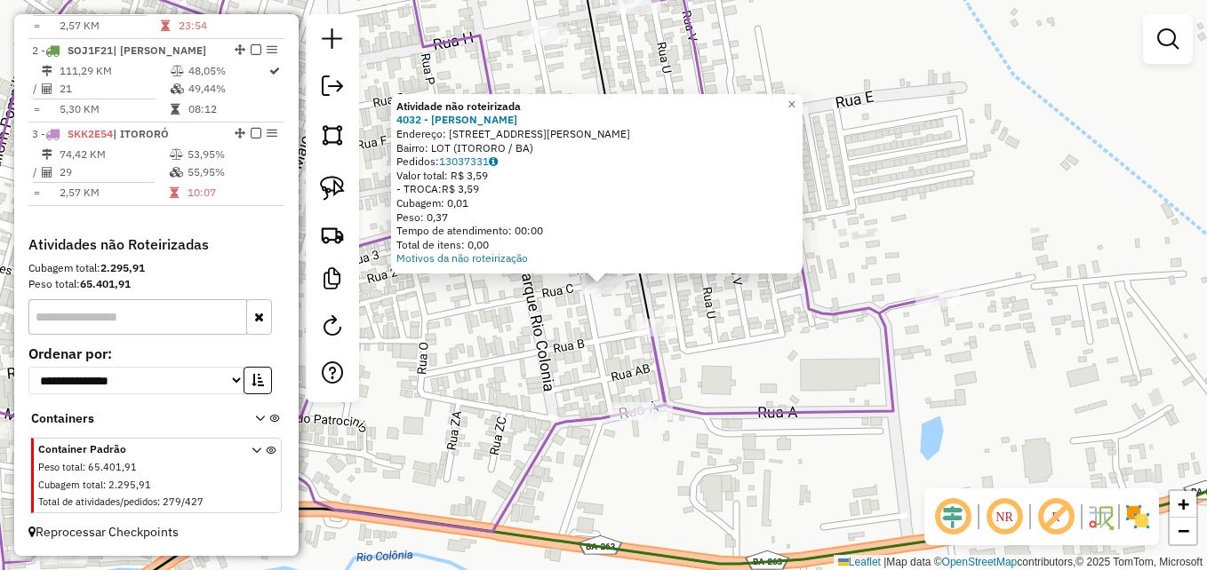
click at [537, 311] on div "Atividade não roteirizada 4032 - MATHEUS SANTOS NASCI Endereço: R RUA OTAVIO RA…" at bounding box center [603, 285] width 1207 height 570
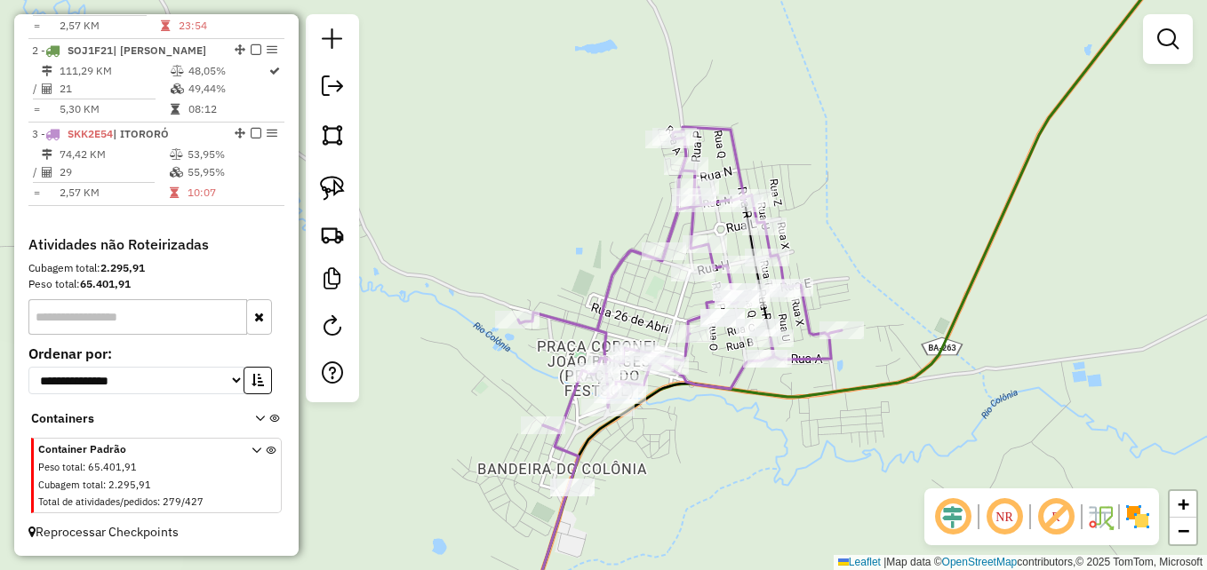
scroll to position [551, 0]
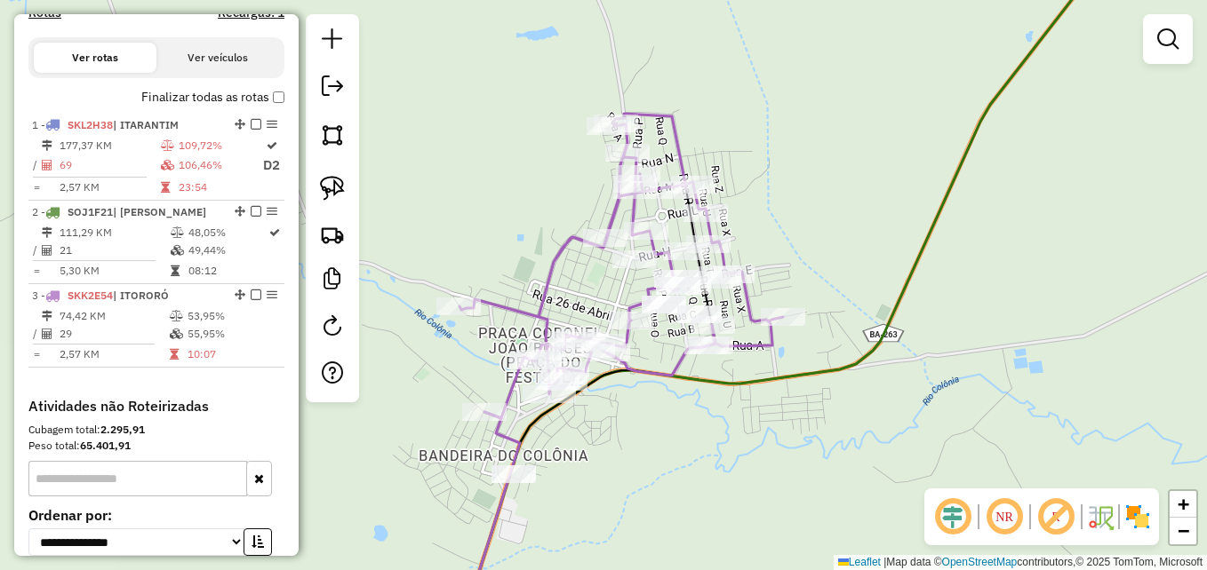
drag, startPoint x: 888, startPoint y: 407, endPoint x: 762, endPoint y: 381, distance: 127.9
click at [762, 381] on div "Janela de atendimento Grade de atendimento Capacidade Transportadoras Veículos …" at bounding box center [603, 285] width 1207 height 570
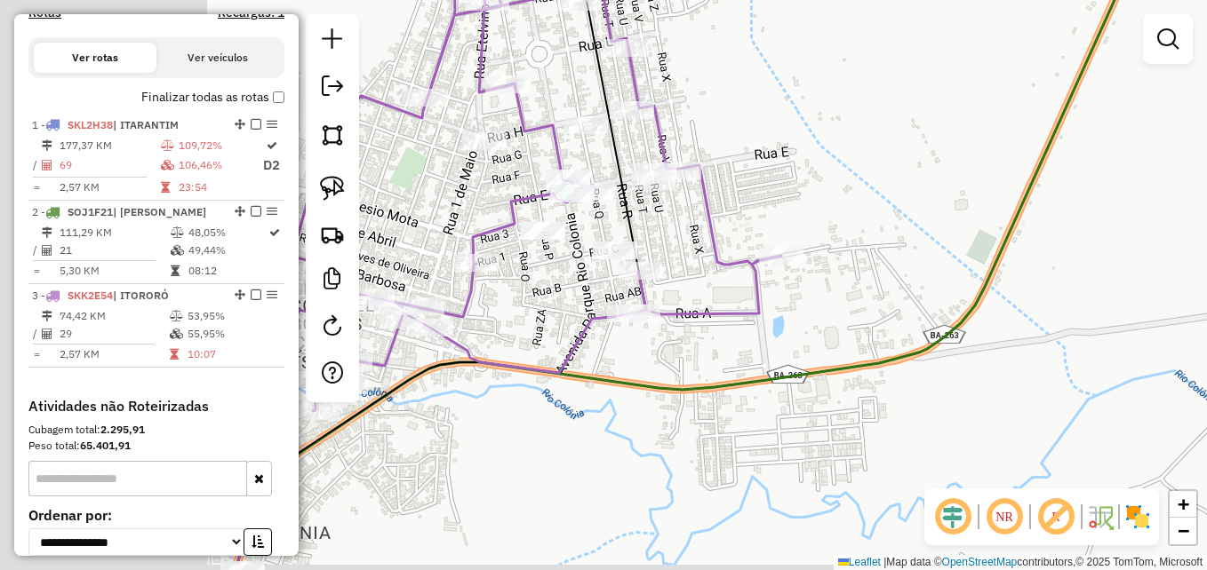
drag, startPoint x: 707, startPoint y: 245, endPoint x: 899, endPoint y: 258, distance: 192.3
click at [1056, 153] on div "Janela de atendimento Grade de atendimento Capacidade Transportadoras Veículos …" at bounding box center [603, 285] width 1207 height 570
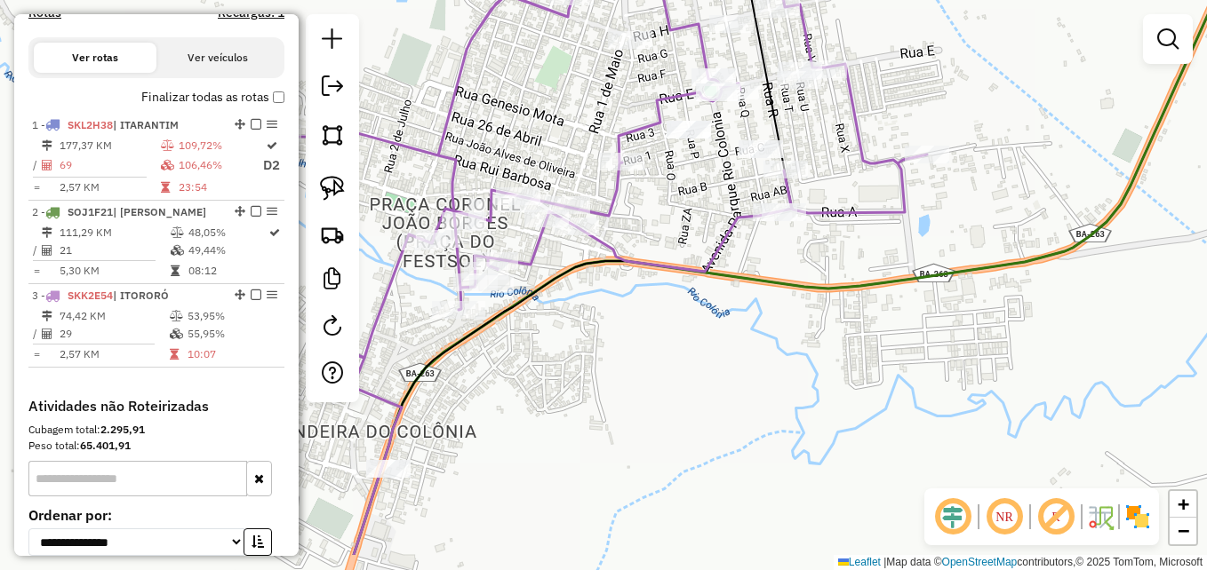
drag, startPoint x: 864, startPoint y: 323, endPoint x: 924, endPoint y: 251, distance: 94.0
click at [924, 251] on div "Janela de atendimento Grade de atendimento Capacidade Transportadoras Veículos …" at bounding box center [603, 285] width 1207 height 570
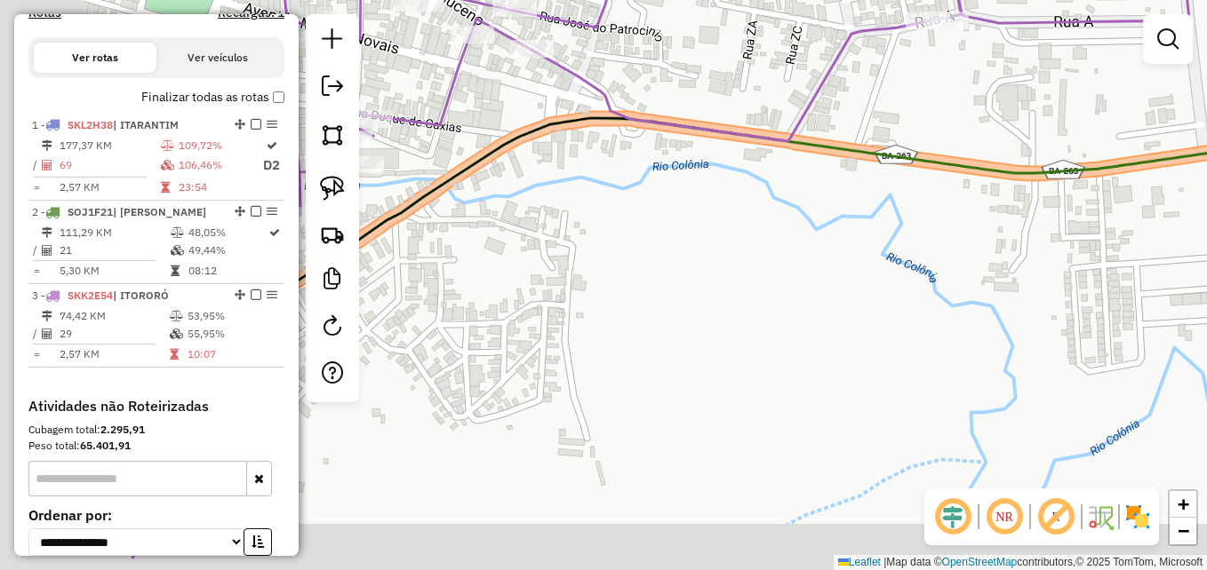
drag, startPoint x: 817, startPoint y: 244, endPoint x: 860, endPoint y: 220, distance: 49.7
click at [860, 220] on div "Janela de atendimento Grade de atendimento Capacidade Transportadoras Veículos …" at bounding box center [603, 285] width 1207 height 570
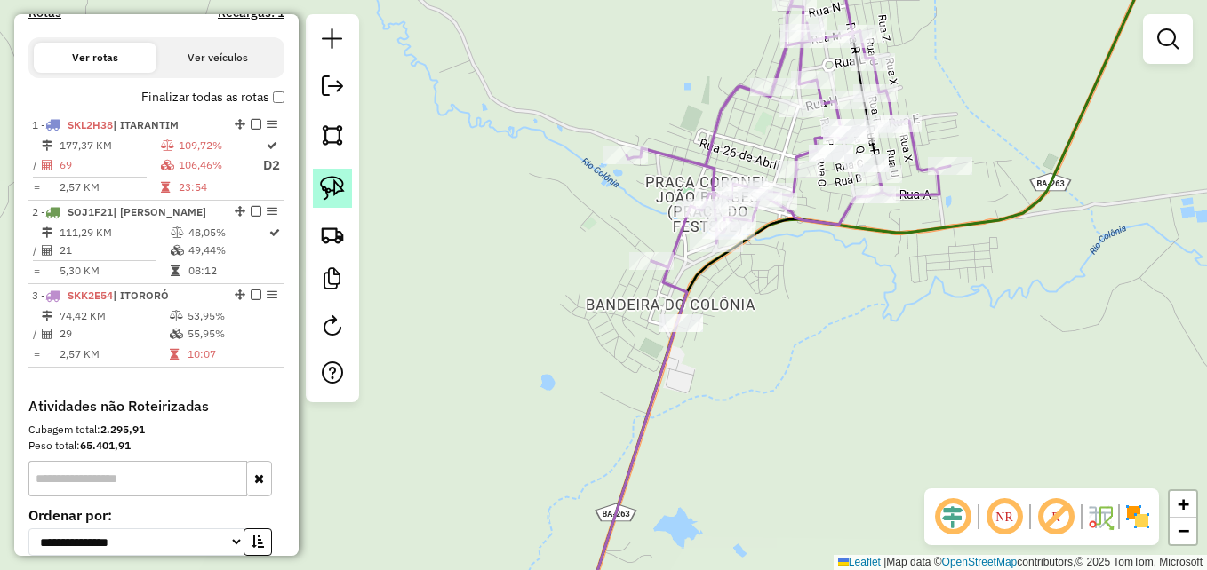
click at [336, 190] on img at bounding box center [332, 188] width 25 height 25
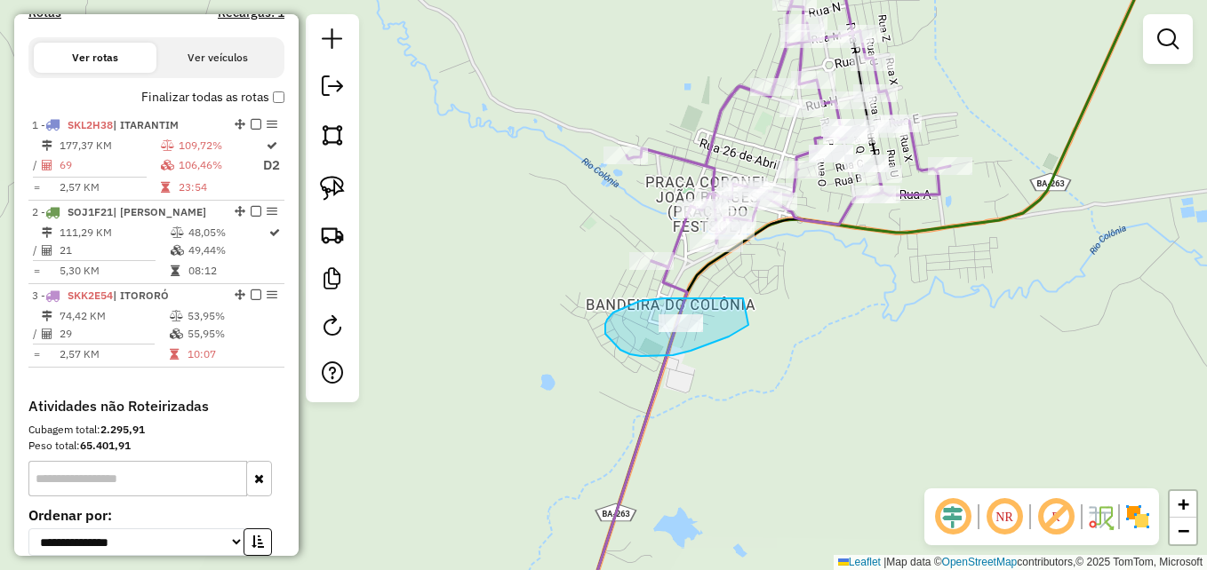
drag, startPoint x: 743, startPoint y: 299, endPoint x: 748, endPoint y: 319, distance: 21.1
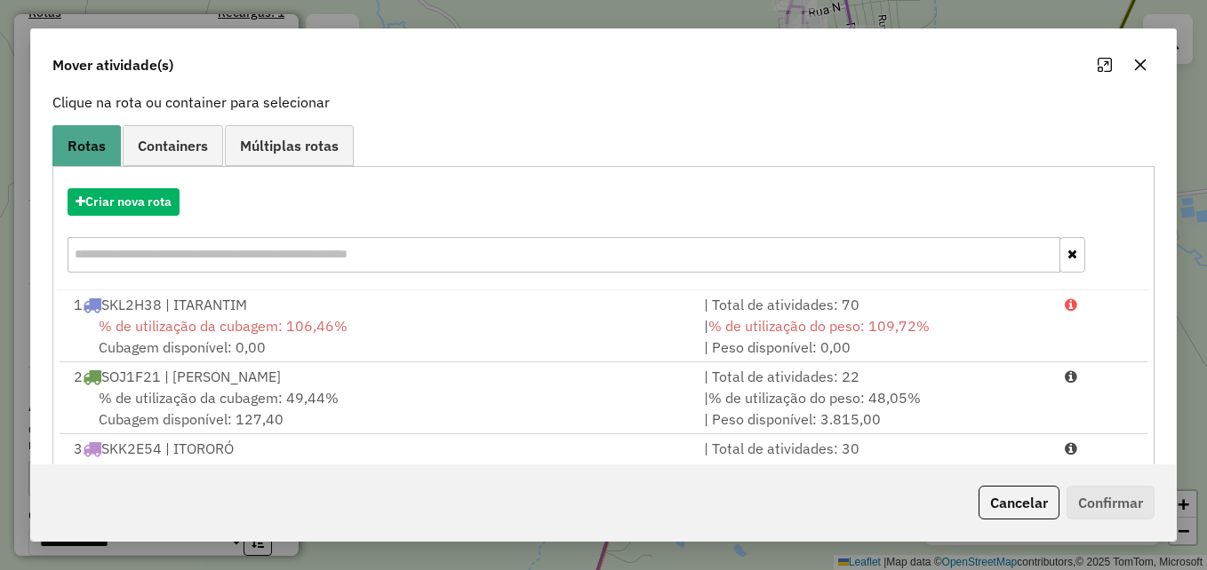
scroll to position [186, 0]
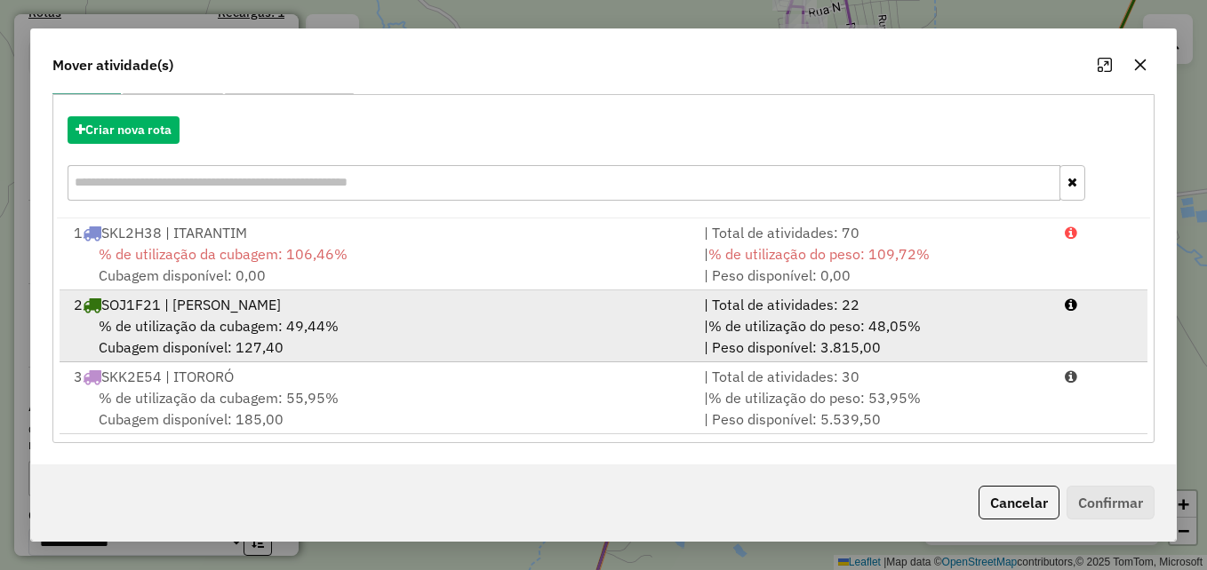
click at [403, 318] on div "% de utilização da cubagem: 49,44% Cubagem disponível: 127,40" at bounding box center [378, 336] width 630 height 43
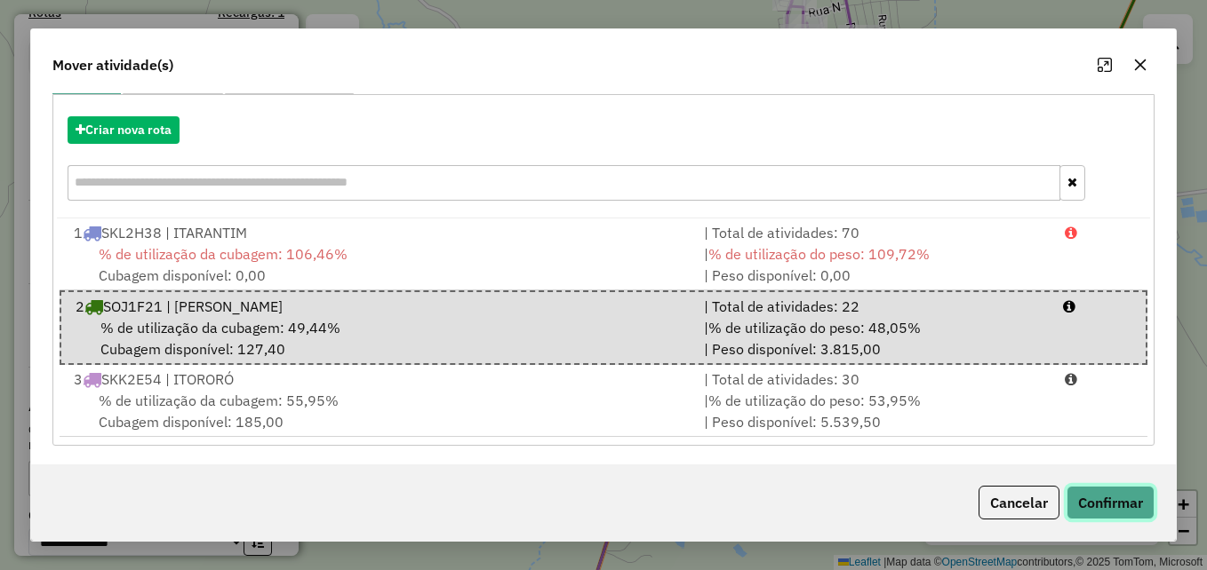
click at [1112, 497] on button "Confirmar" at bounding box center [1110, 503] width 88 height 34
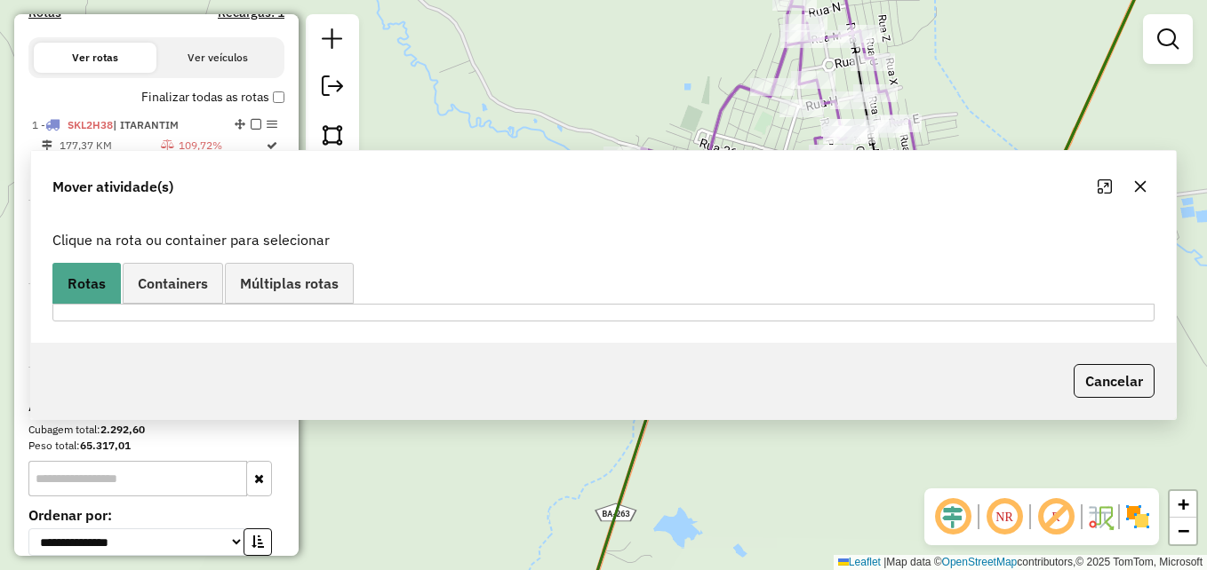
scroll to position [0, 0]
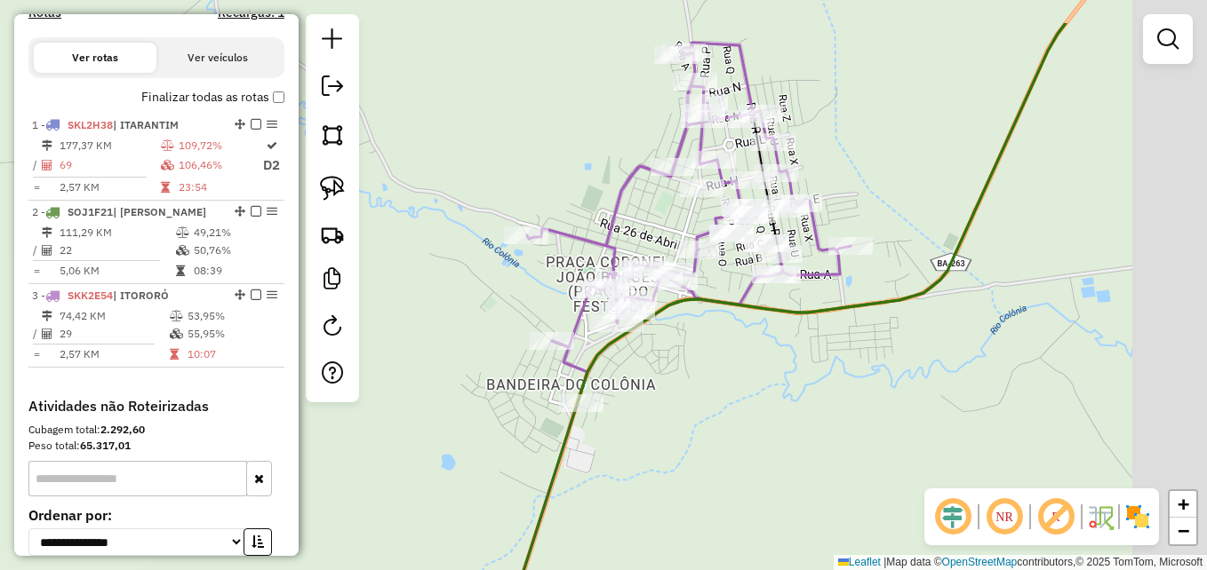
drag, startPoint x: 840, startPoint y: 281, endPoint x: 735, endPoint y: 372, distance: 139.2
click at [735, 372] on div "Janela de atendimento Grade de atendimento Capacidade Transportadoras Veículos …" at bounding box center [603, 285] width 1207 height 570
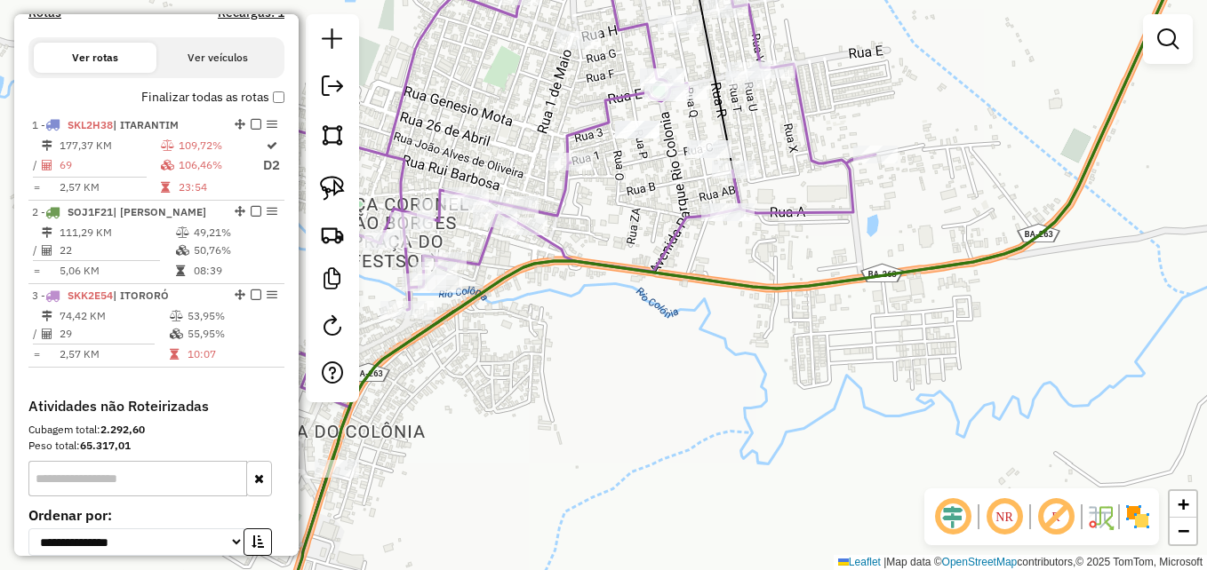
drag, startPoint x: 765, startPoint y: 226, endPoint x: 843, endPoint y: 262, distance: 86.3
click at [843, 262] on div "Janela de atendimento Grade de atendimento Capacidade Transportadoras Veículos …" at bounding box center [603, 285] width 1207 height 570
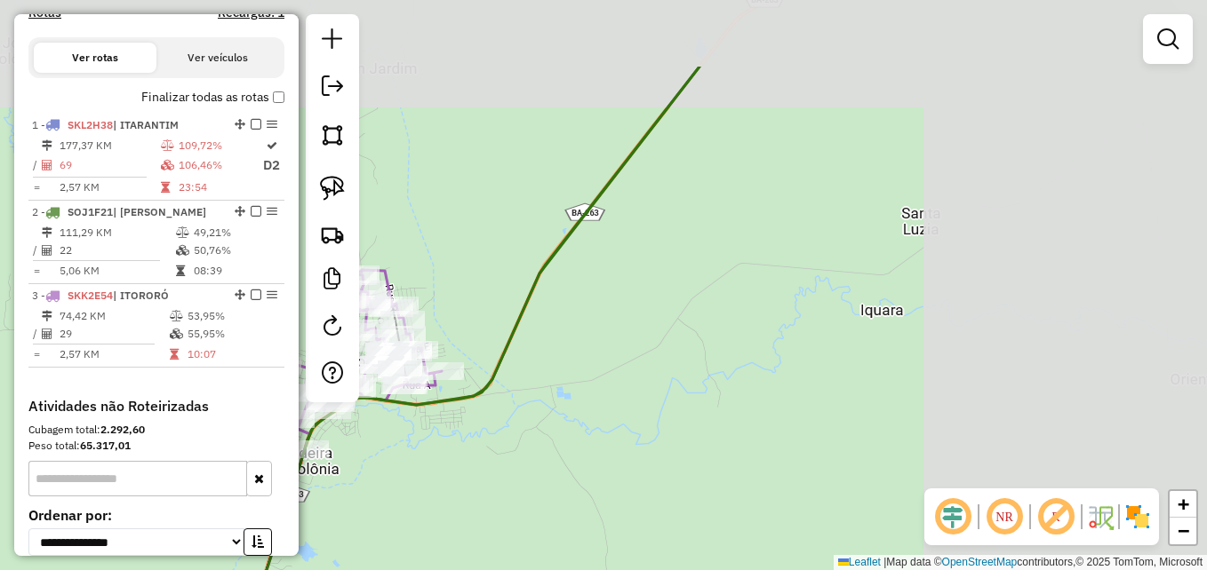
drag, startPoint x: 1031, startPoint y: 299, endPoint x: 727, endPoint y: 422, distance: 327.7
click at [727, 422] on div "Janela de atendimento Grade de atendimento Capacidade Transportadoras Veículos …" at bounding box center [603, 285] width 1207 height 570
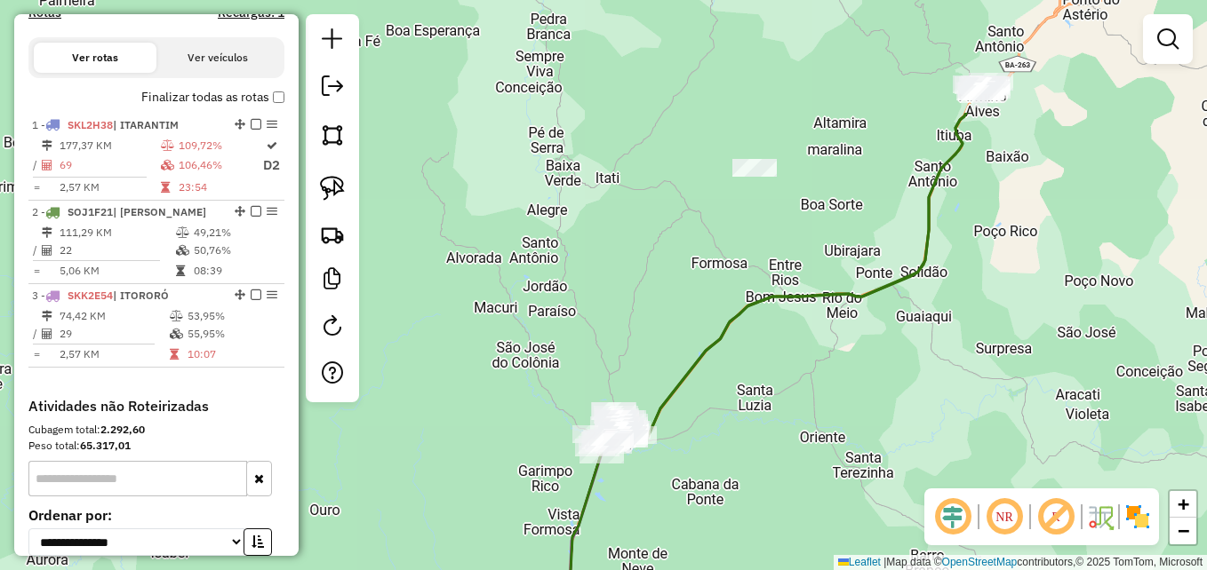
drag, startPoint x: 1001, startPoint y: 276, endPoint x: 818, endPoint y: 382, distance: 211.4
click at [818, 382] on div "Janela de atendimento Grade de atendimento Capacidade Transportadoras Veículos …" at bounding box center [603, 285] width 1207 height 570
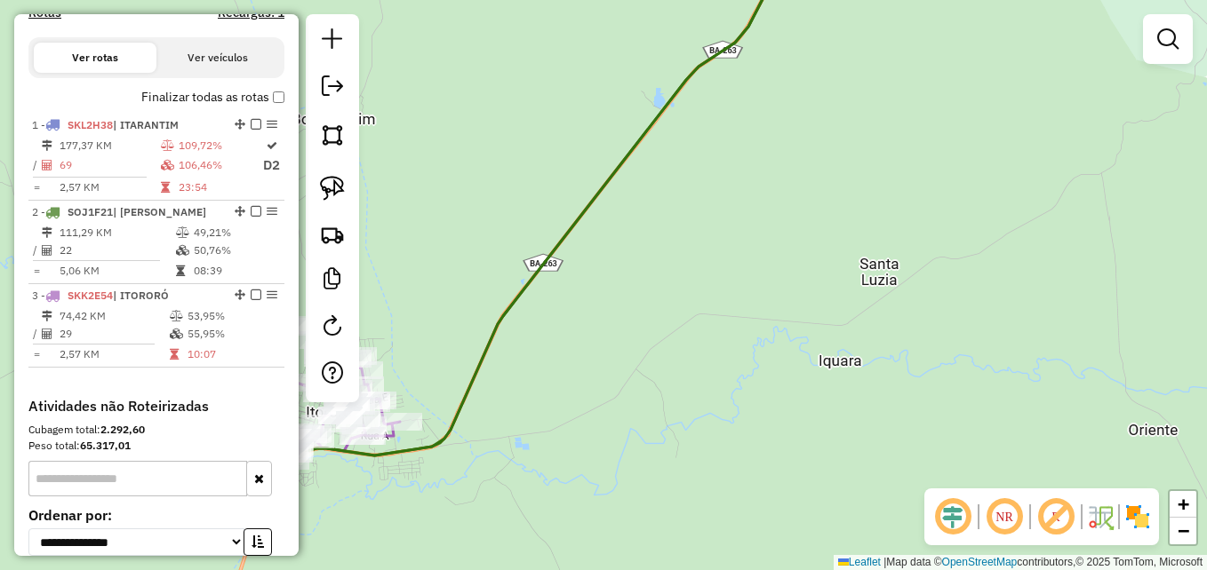
drag, startPoint x: 674, startPoint y: 384, endPoint x: 790, endPoint y: 210, distance: 209.0
click at [785, 213] on div "Janela de atendimento Grade de atendimento Capacidade Transportadoras Veículos …" at bounding box center [603, 285] width 1207 height 570
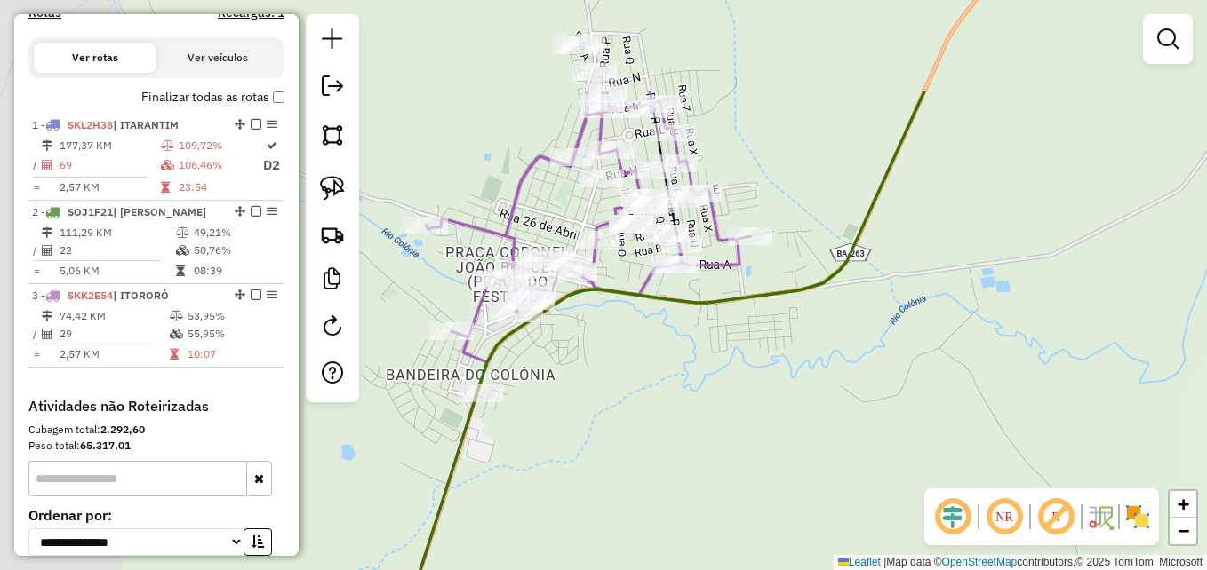
drag, startPoint x: 634, startPoint y: 361, endPoint x: 743, endPoint y: 422, distance: 125.3
click at [742, 422] on div "Janela de atendimento Grade de atendimento Capacidade Transportadoras Veículos …" at bounding box center [603, 285] width 1207 height 570
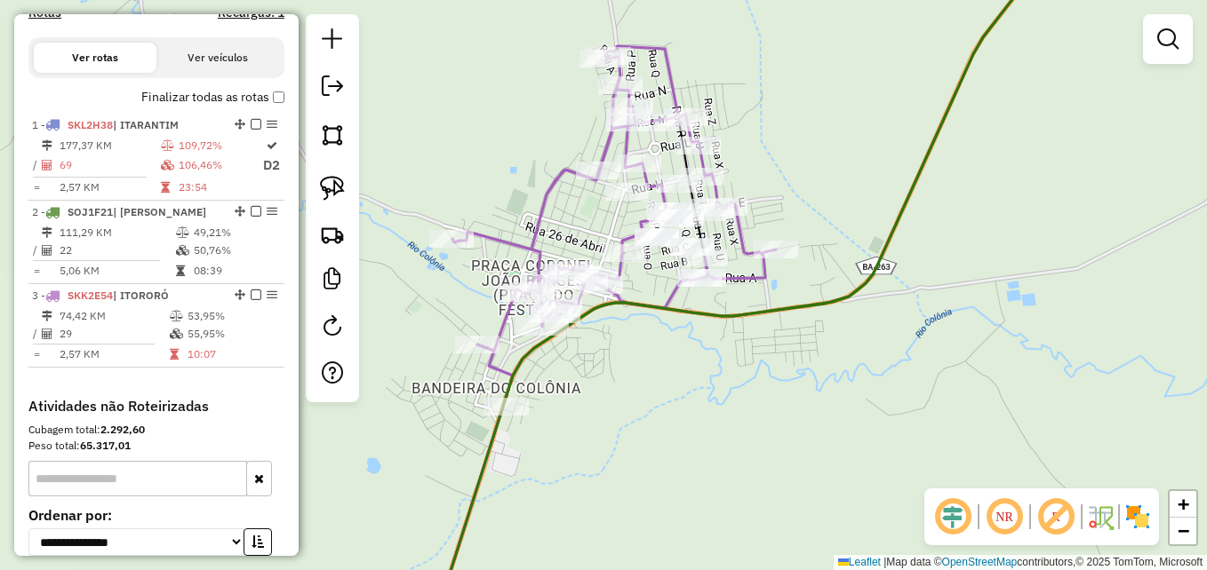
drag, startPoint x: 721, startPoint y: 347, endPoint x: 725, endPoint y: 359, distance: 12.4
click at [725, 358] on div "Janela de atendimento Grade de atendimento Capacidade Transportadoras Veículos …" at bounding box center [603, 285] width 1207 height 570
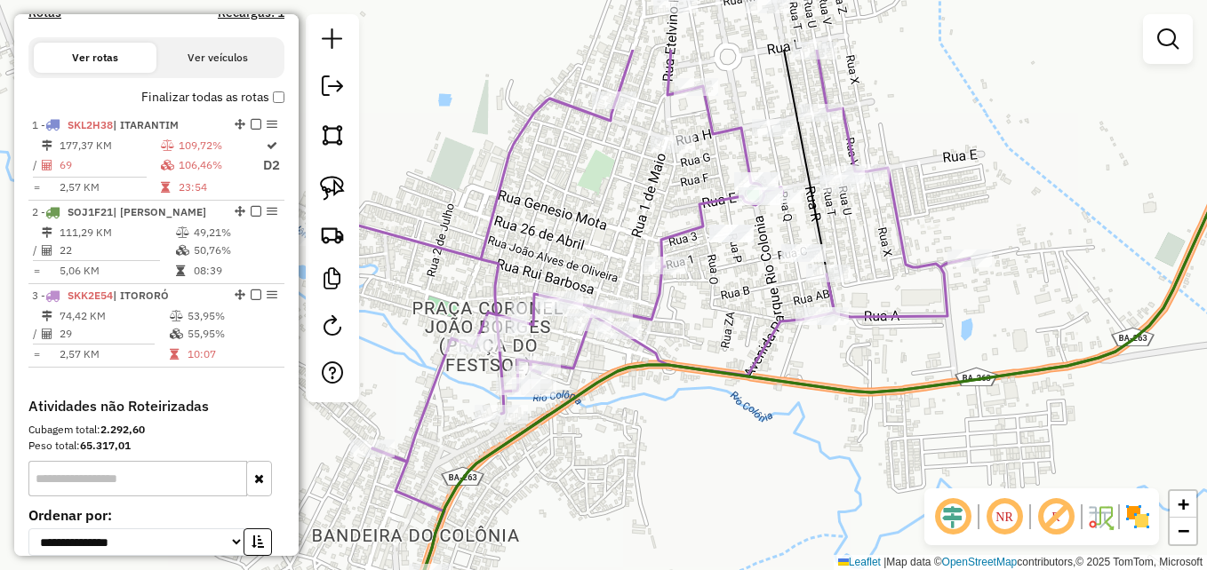
drag, startPoint x: 638, startPoint y: 314, endPoint x: 781, endPoint y: 425, distance: 181.1
click at [781, 425] on div "Janela de atendimento Grade de atendimento Capacidade Transportadoras Veículos …" at bounding box center [603, 285] width 1207 height 570
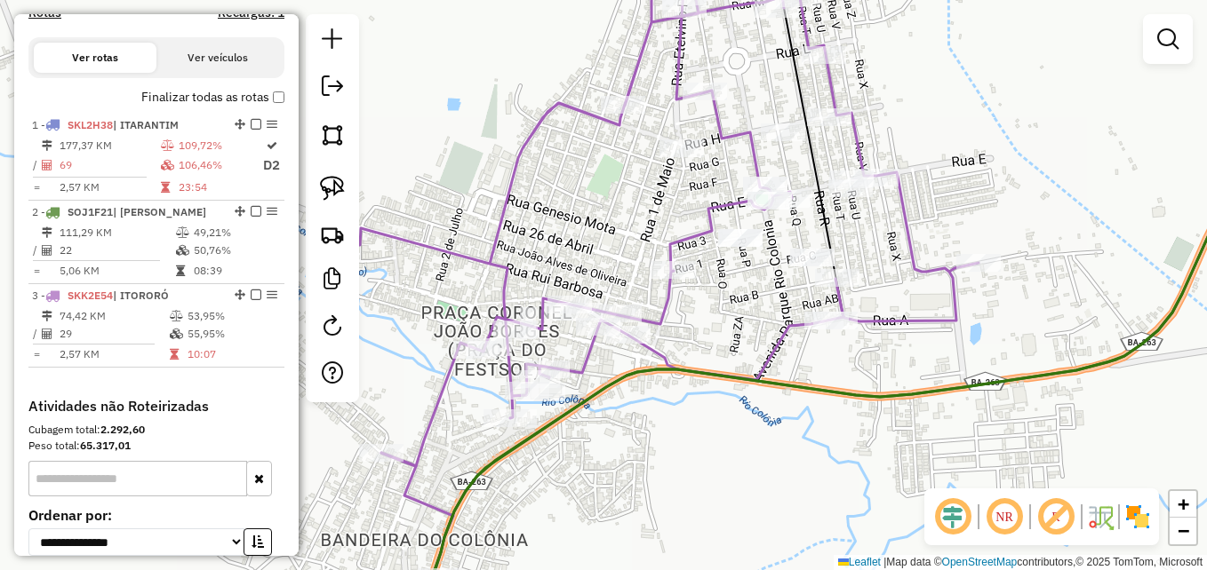
drag, startPoint x: 751, startPoint y: 418, endPoint x: 726, endPoint y: 457, distance: 46.3
click at [726, 457] on div "Janela de atendimento Grade de atendimento Capacidade Transportadoras Veículos …" at bounding box center [603, 285] width 1207 height 570
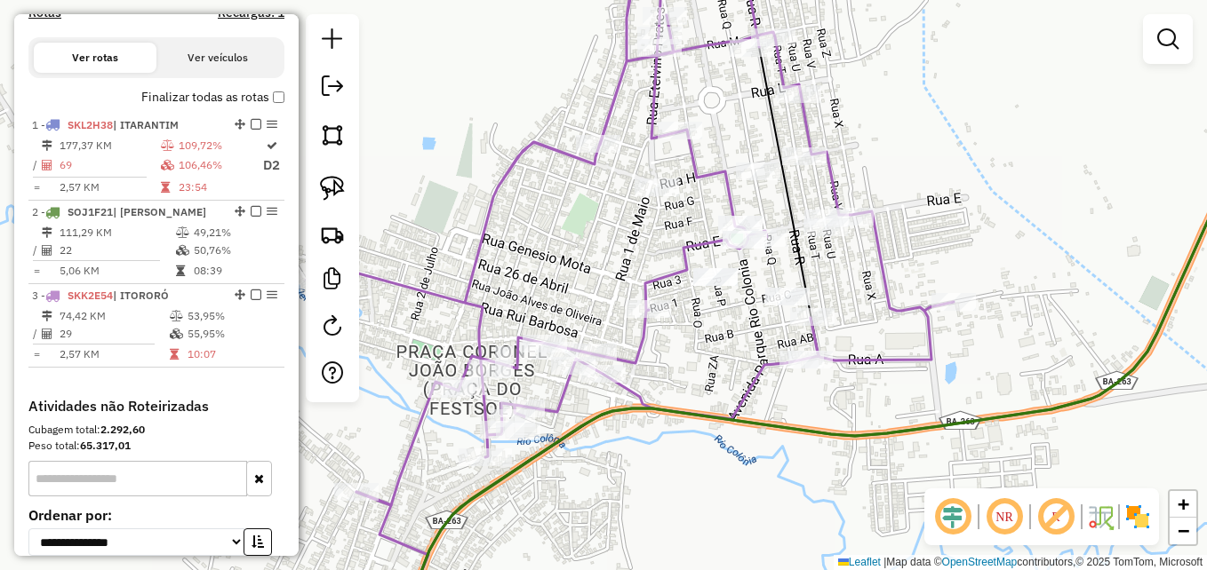
click at [1170, 34] on em at bounding box center [1167, 38] width 21 height 21
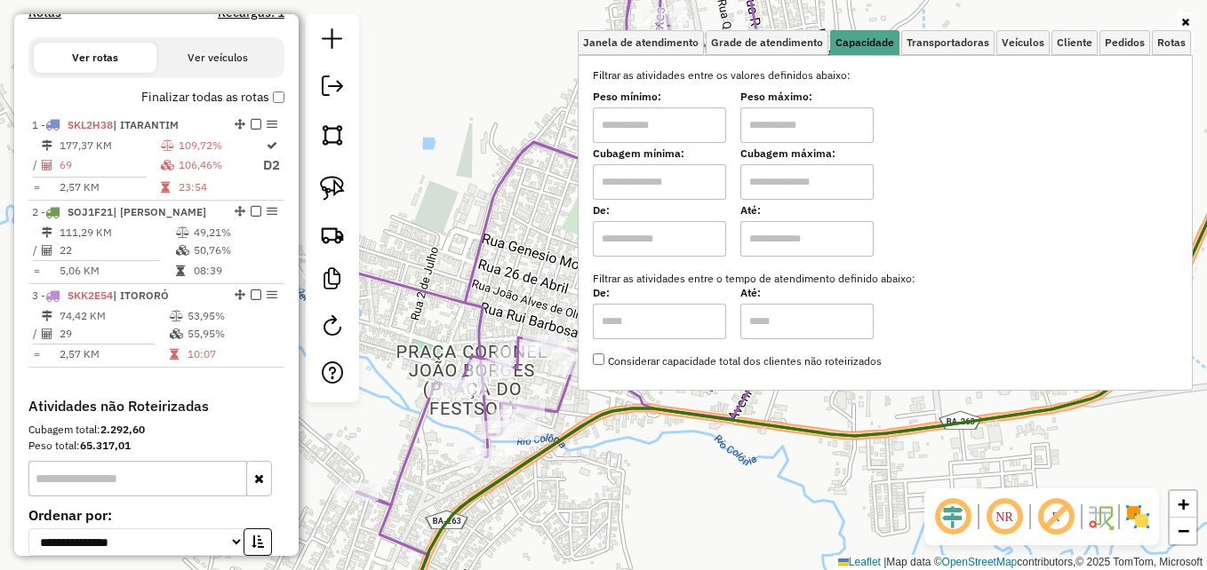
click at [645, 182] on input "text" at bounding box center [659, 182] width 133 height 36
type input "****"
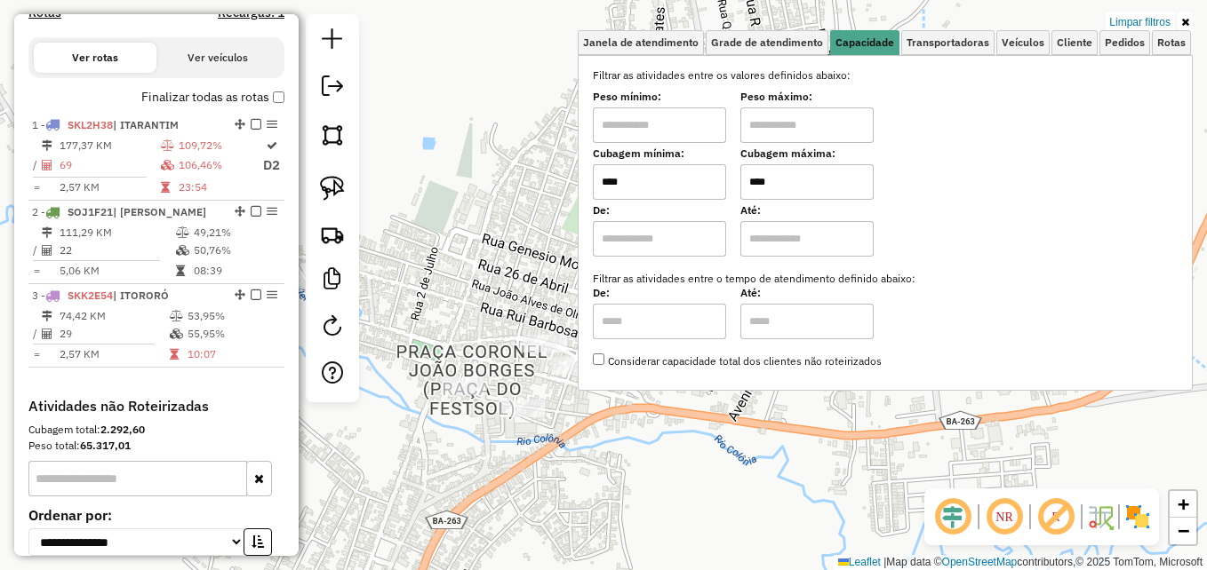
type input "****"
click at [521, 172] on div "Limpar filtros Janela de atendimento Grade de atendimento Capacidade Transporta…" at bounding box center [603, 285] width 1207 height 570
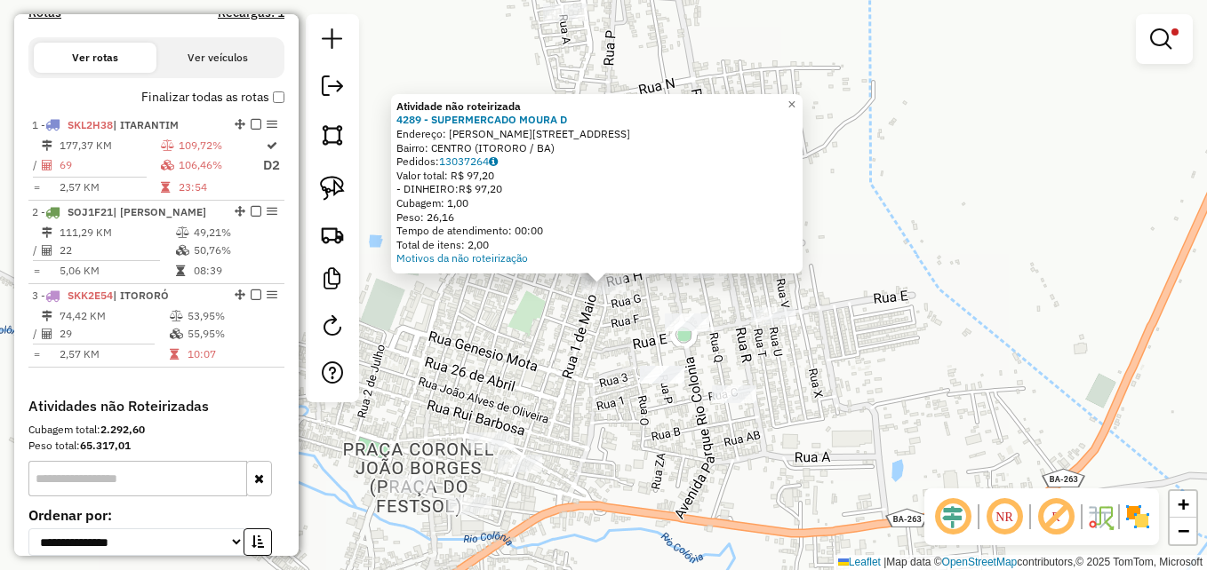
click at [569, 319] on div "Atividade não roteirizada 4289 - SUPERMERCADO MOURA D Endereço: R AURINO FRASCI…" at bounding box center [603, 285] width 1207 height 570
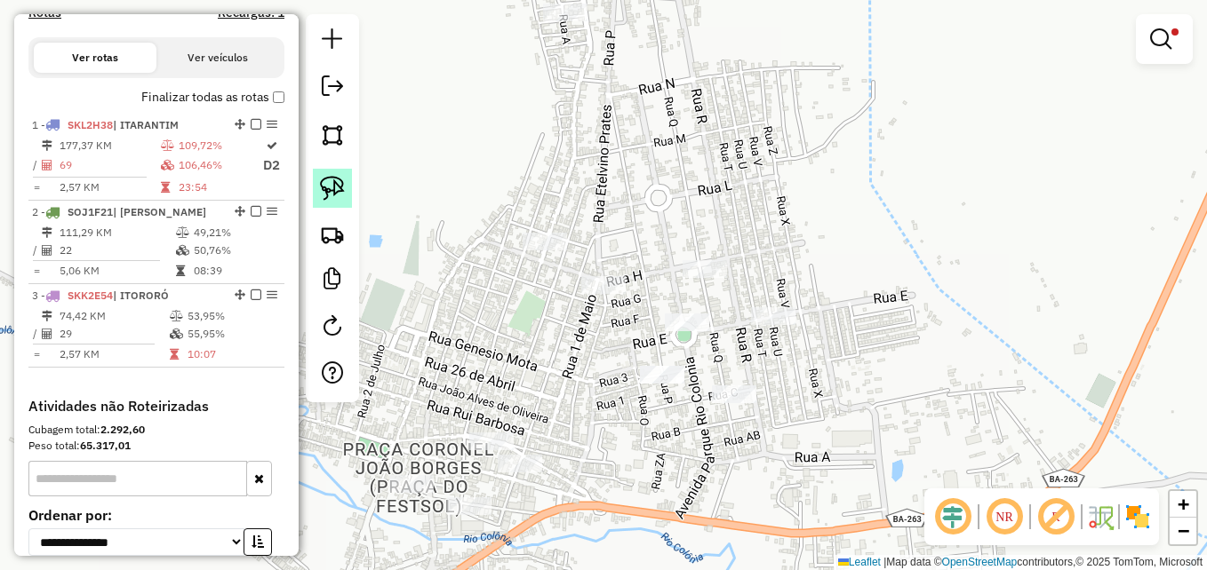
click at [329, 189] on img at bounding box center [332, 188] width 25 height 25
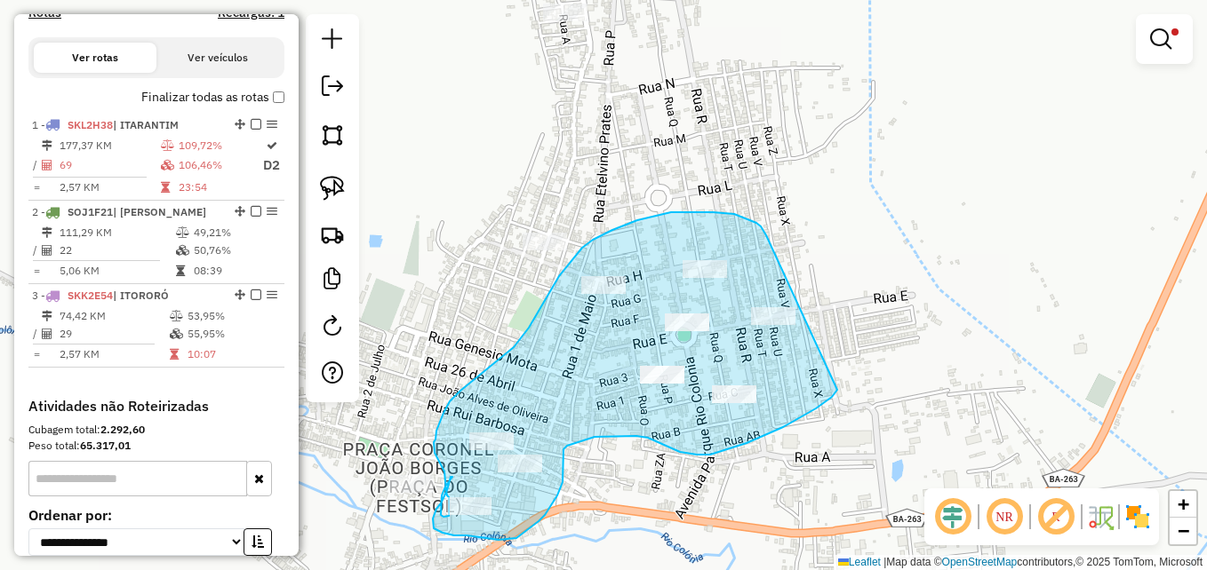
drag, startPoint x: 765, startPoint y: 234, endPoint x: 818, endPoint y: 288, distance: 76.0
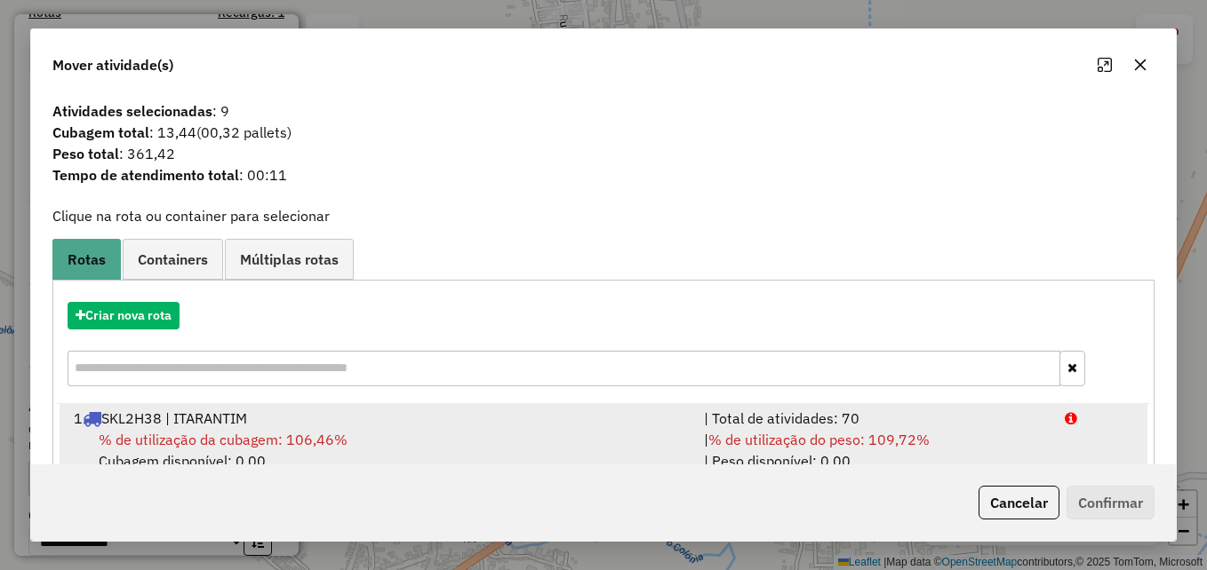
scroll to position [186, 0]
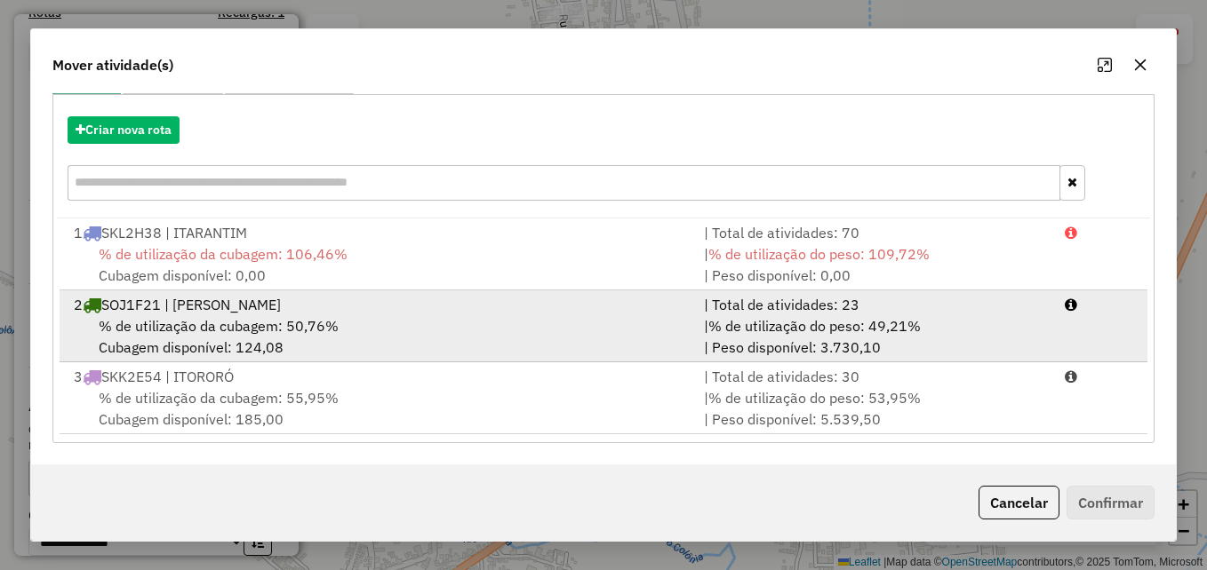
click at [421, 313] on div "2 SOJ1F21 | FIRMINO ALVES" at bounding box center [378, 304] width 630 height 21
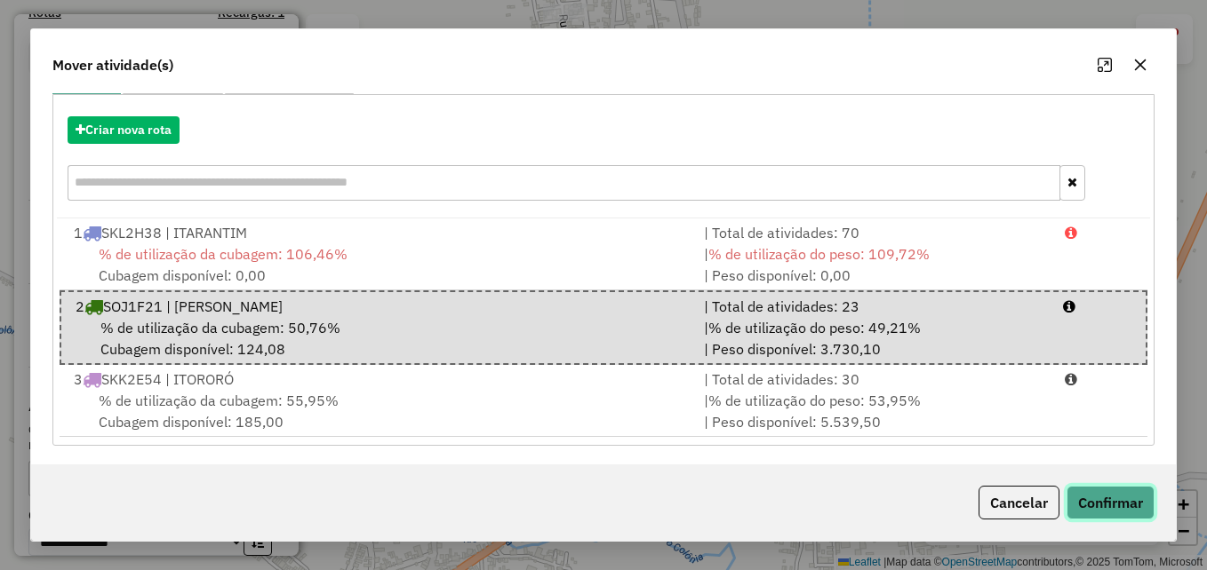
click at [1102, 506] on button "Confirmar" at bounding box center [1110, 503] width 88 height 34
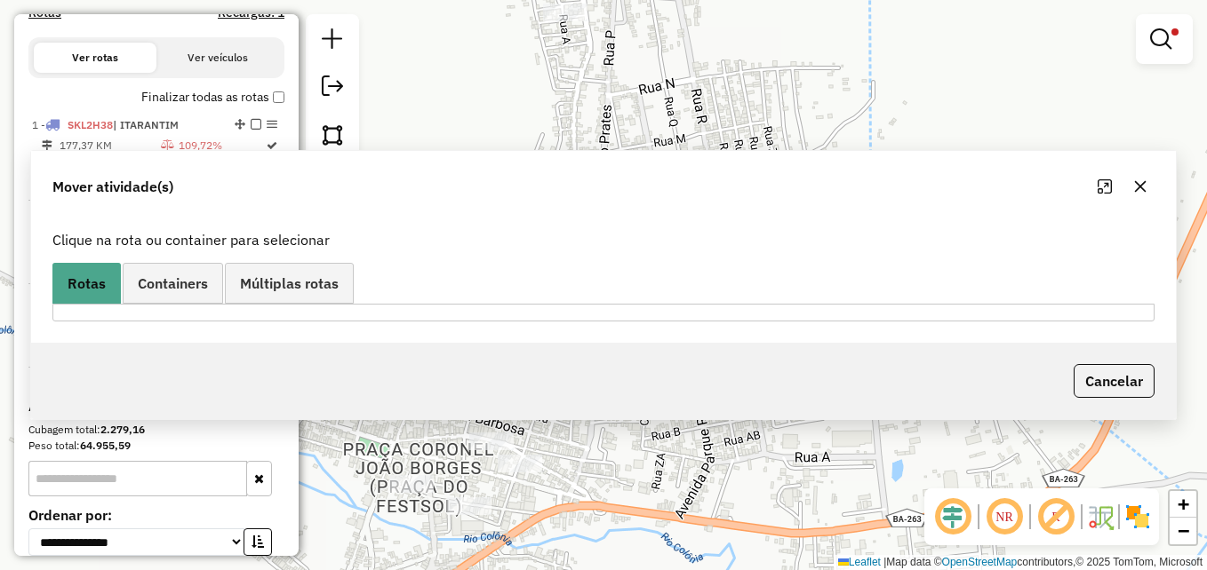
scroll to position [0, 0]
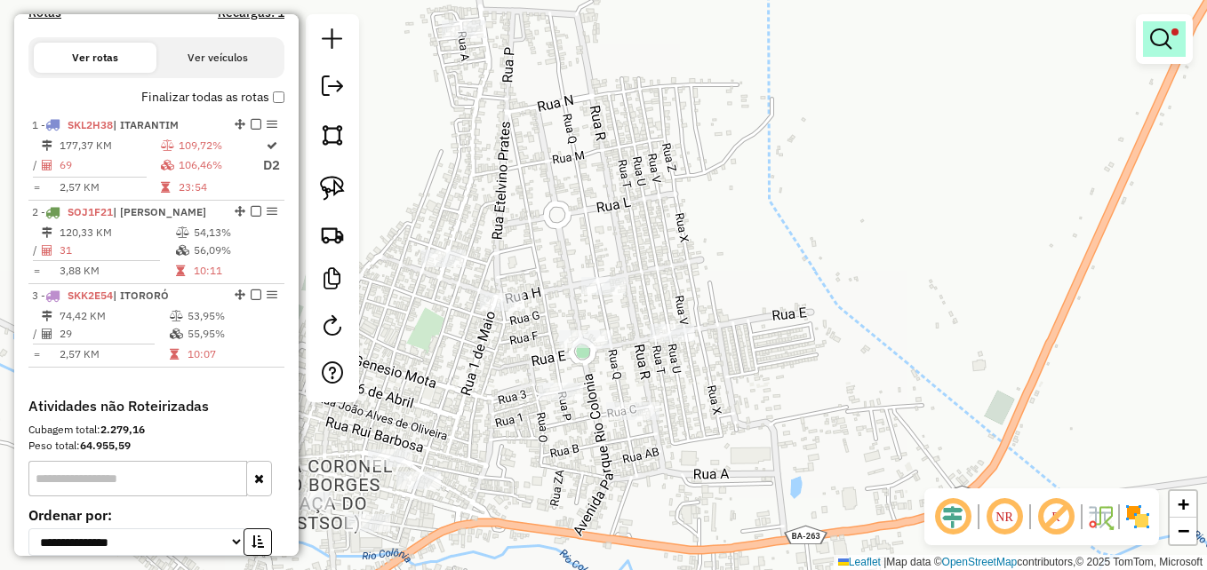
click at [1158, 35] on em at bounding box center [1160, 38] width 21 height 21
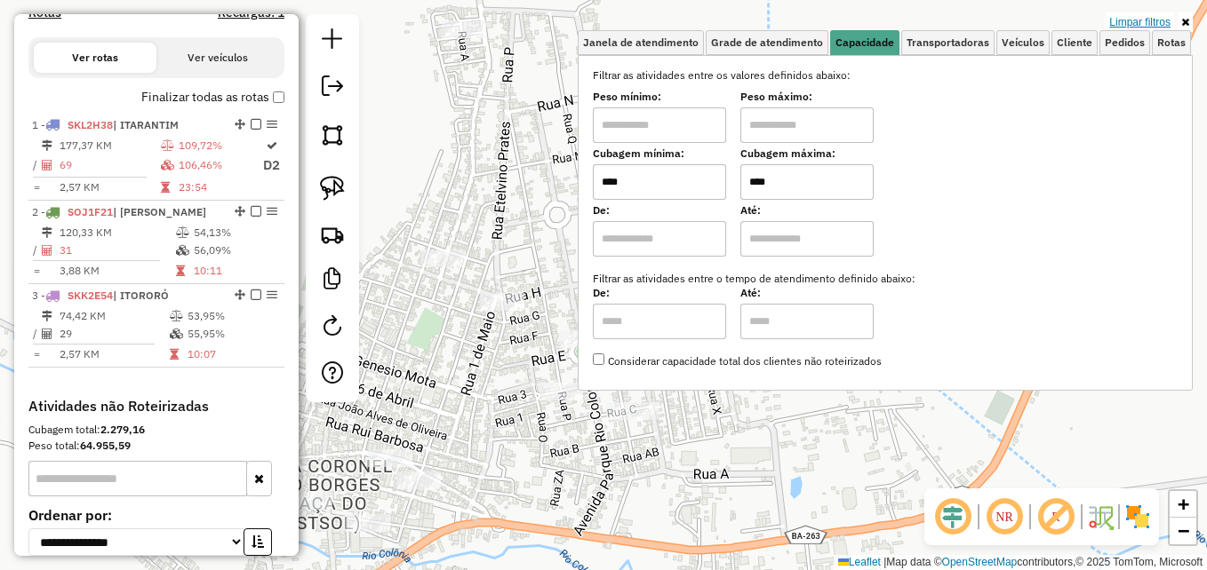
click at [1149, 20] on link "Limpar filtros" at bounding box center [1139, 22] width 68 height 20
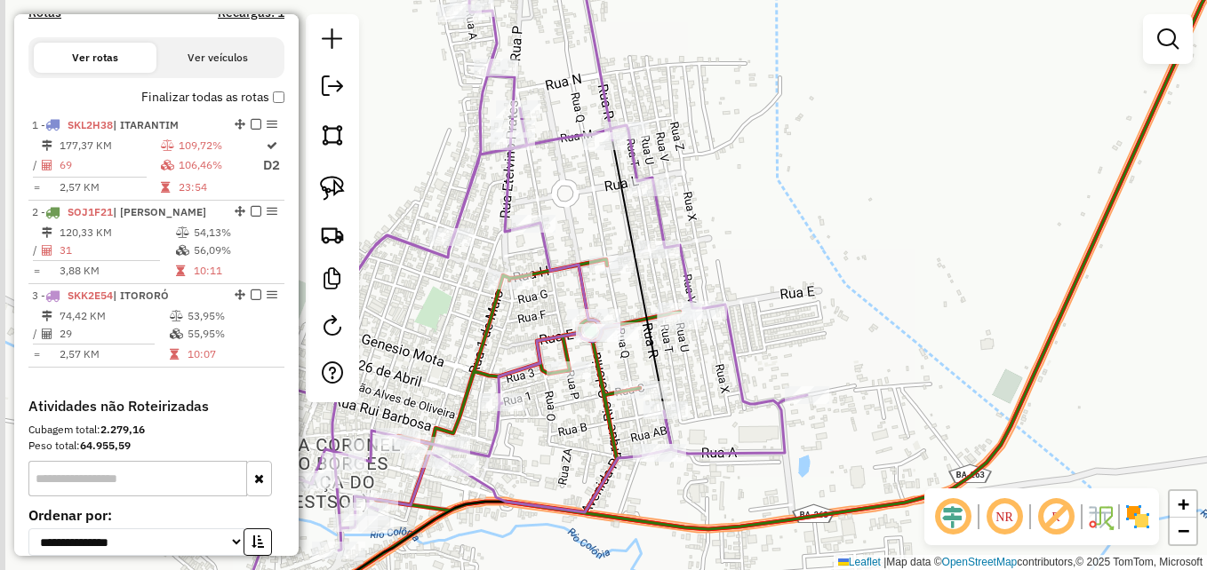
drag, startPoint x: 829, startPoint y: 244, endPoint x: 839, endPoint y: 231, distance: 16.5
click at [839, 231] on div "Janela de atendimento Grade de atendimento Capacidade Transportadoras Veículos …" at bounding box center [603, 285] width 1207 height 570
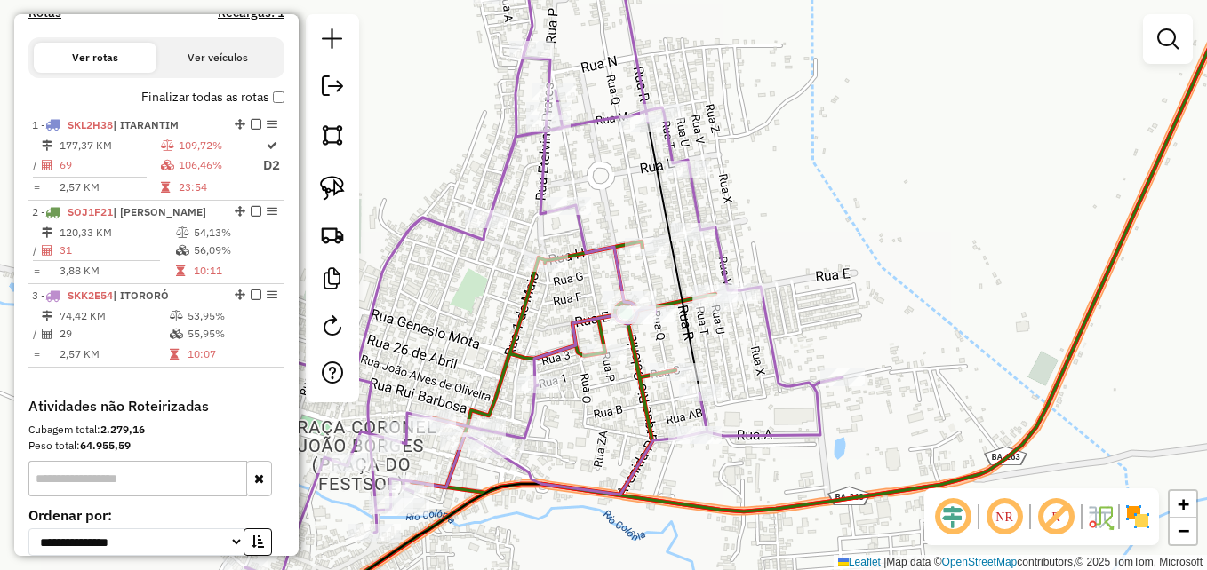
drag, startPoint x: 846, startPoint y: 262, endPoint x: 873, endPoint y: 258, distance: 27.0
click at [873, 258] on div "Janela de atendimento Grade de atendimento Capacidade Transportadoras Veículos …" at bounding box center [603, 285] width 1207 height 570
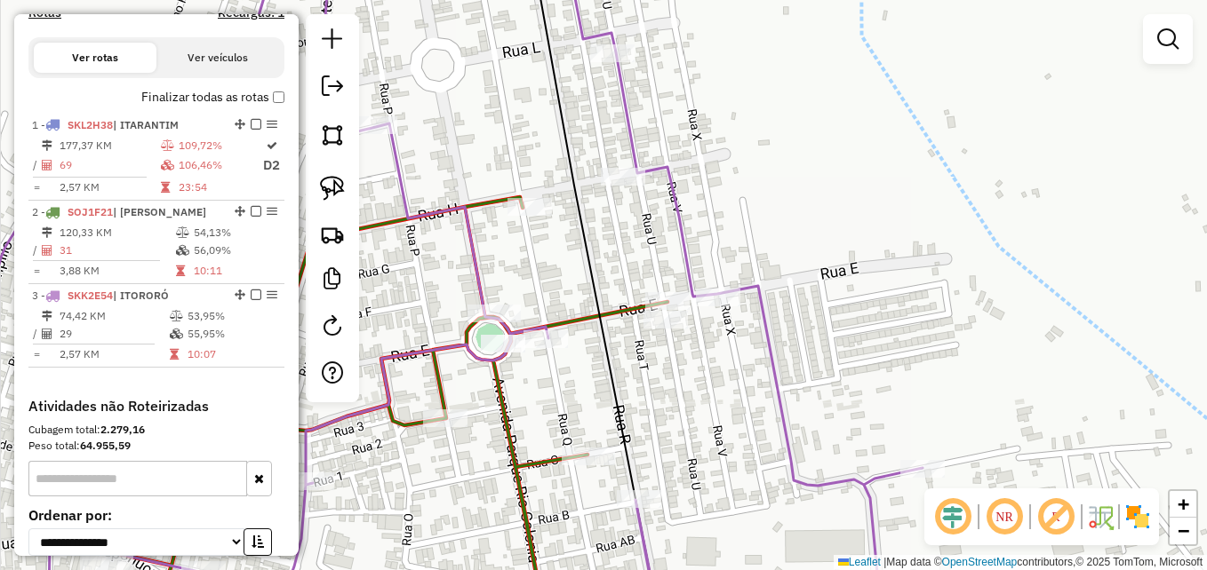
drag, startPoint x: 823, startPoint y: 230, endPoint x: 925, endPoint y: 226, distance: 102.3
click at [925, 226] on div "Janela de atendimento Grade de atendimento Capacidade Transportadoras Veículos …" at bounding box center [603, 285] width 1207 height 570
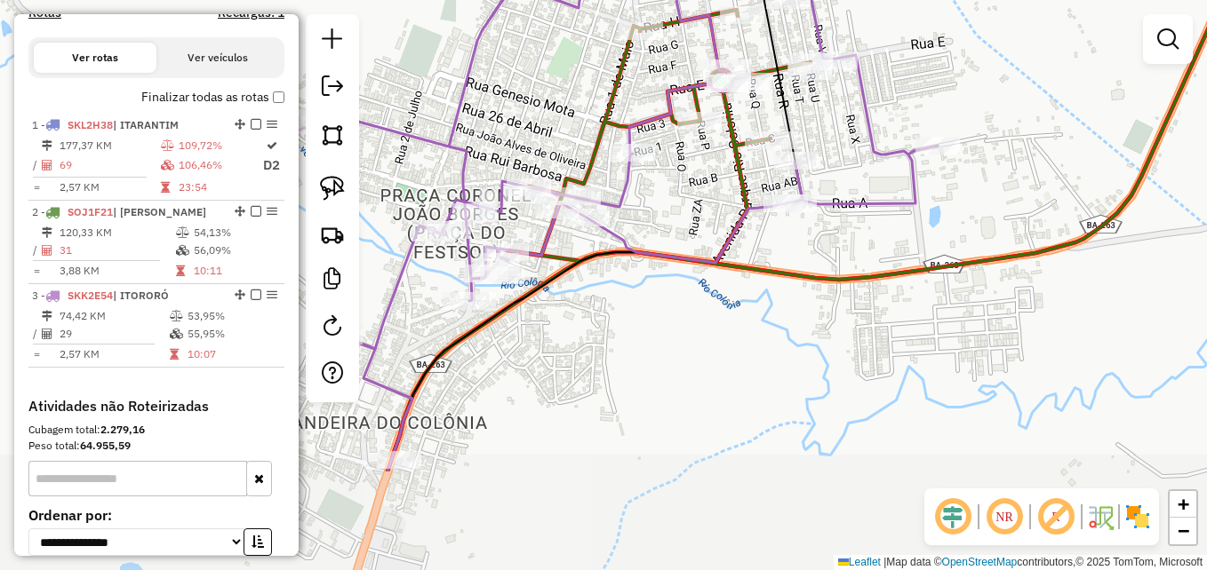
drag, startPoint x: 738, startPoint y: 418, endPoint x: 765, endPoint y: 347, distance: 75.1
click at [765, 347] on div "Janela de atendimento Grade de atendimento Capacidade Transportadoras Veículos …" at bounding box center [603, 285] width 1207 height 570
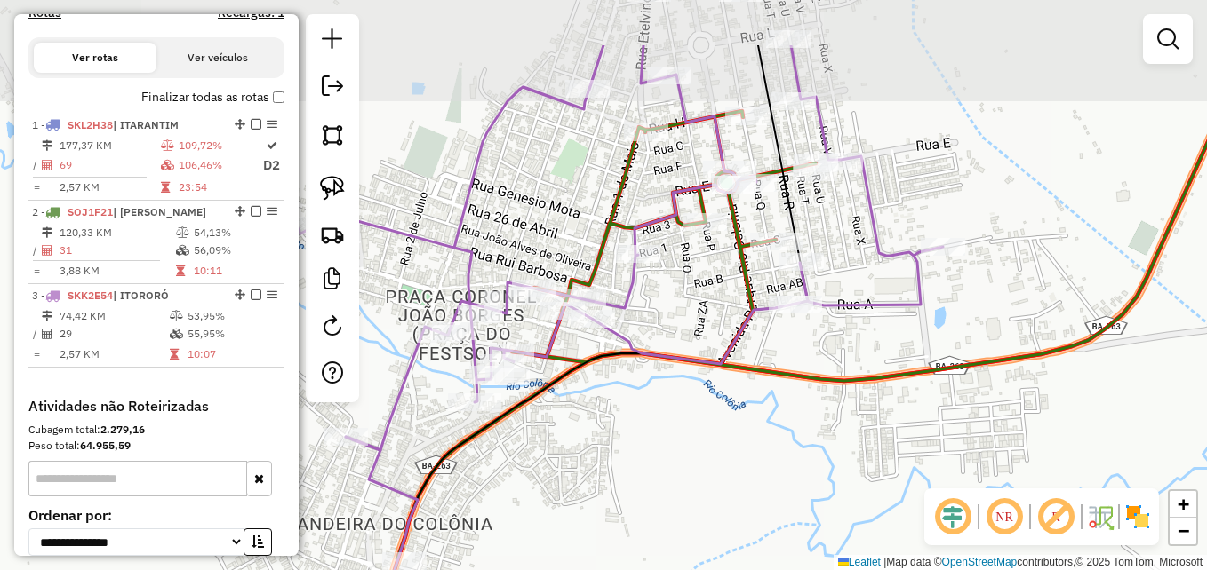
drag, startPoint x: 788, startPoint y: 267, endPoint x: 790, endPoint y: 410, distance: 142.2
click at [790, 410] on icon at bounding box center [824, 302] width 854 height 514
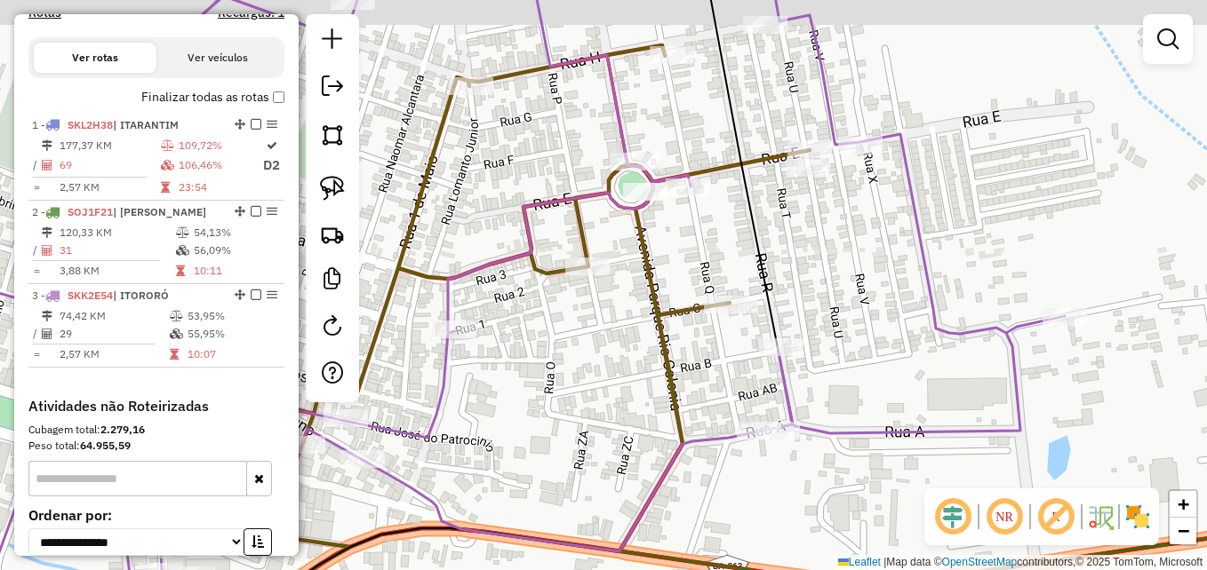
drag, startPoint x: 799, startPoint y: 235, endPoint x: 845, endPoint y: 273, distance: 60.0
click at [845, 273] on div "Janela de atendimento Grade de atendimento Capacidade Transportadoras Veículos …" at bounding box center [603, 285] width 1207 height 570
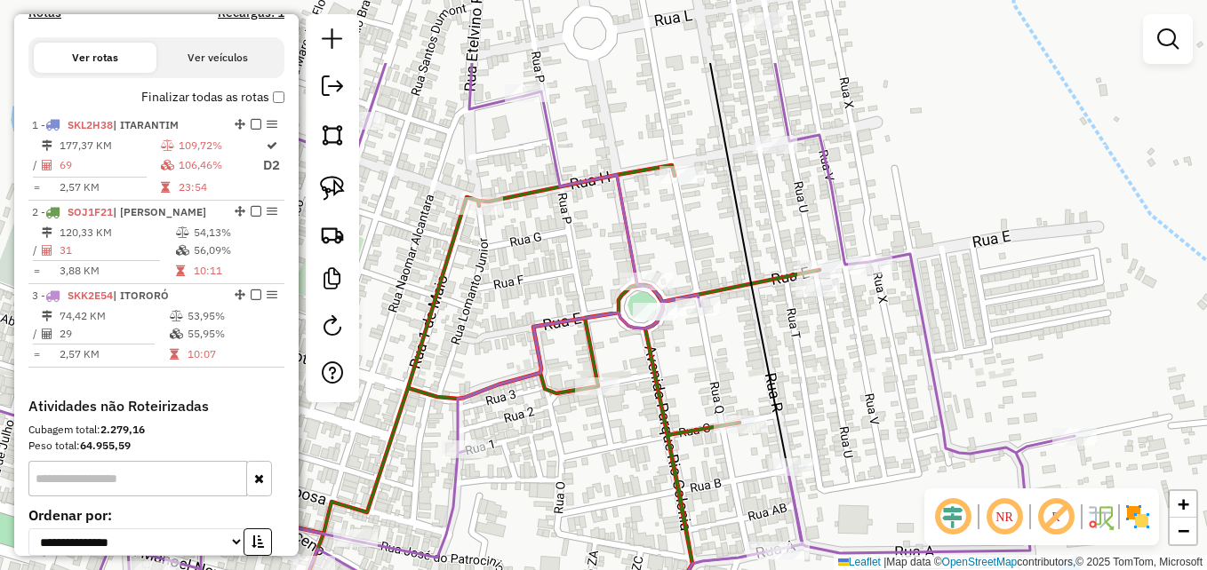
drag, startPoint x: 859, startPoint y: 222, endPoint x: 874, endPoint y: 342, distance: 120.8
click at [871, 342] on div "Janela de atendimento Grade de atendimento Capacidade Transportadoras Veículos …" at bounding box center [603, 285] width 1207 height 570
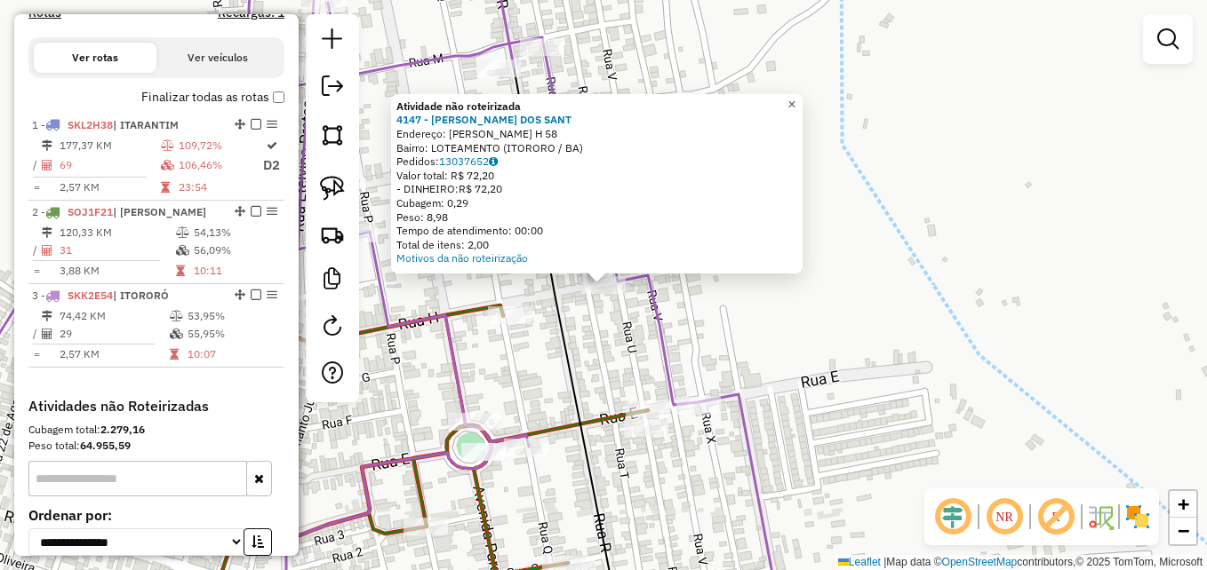
click at [795, 102] on span "×" at bounding box center [791, 104] width 8 height 15
click at [802, 99] on link "×" at bounding box center [791, 104] width 21 height 21
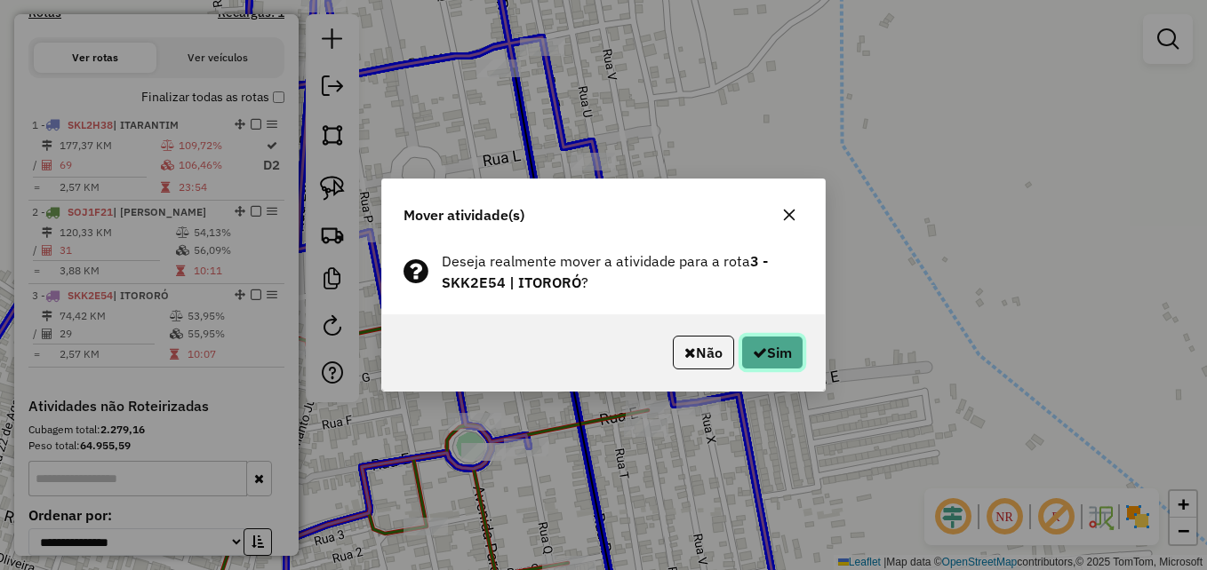
click at [762, 356] on icon "button" at bounding box center [760, 353] width 14 height 14
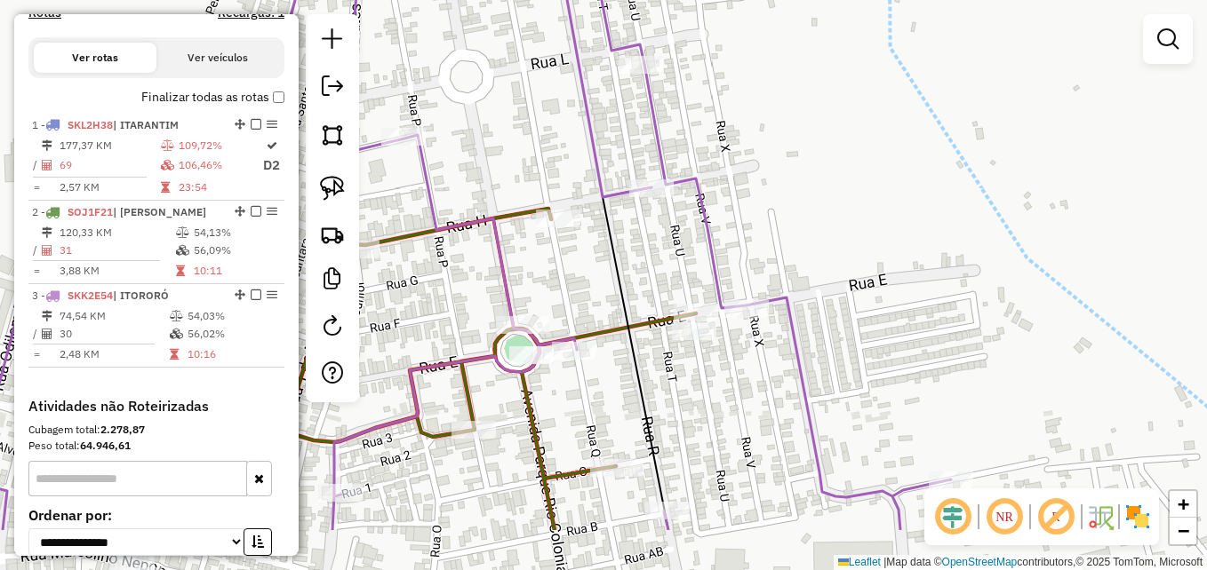
drag, startPoint x: 689, startPoint y: 339, endPoint x: 746, endPoint y: 220, distance: 132.0
click at [743, 224] on div "Janela de atendimento Grade de atendimento Capacidade Transportadoras Veículos …" at bounding box center [603, 285] width 1207 height 570
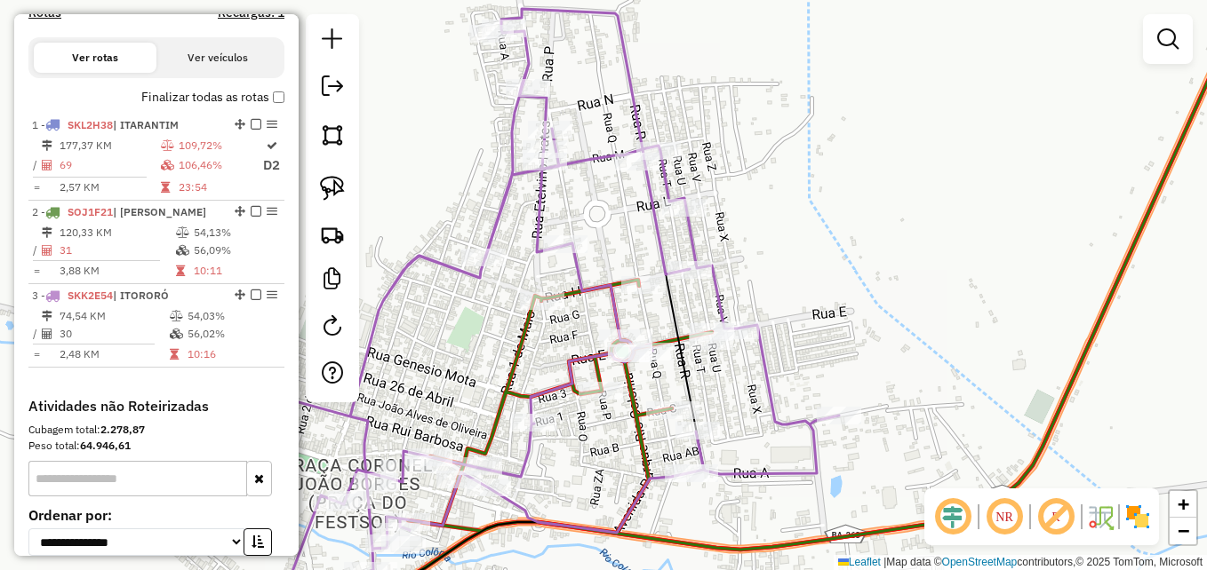
drag, startPoint x: 768, startPoint y: 411, endPoint x: 817, endPoint y: 278, distance: 141.1
click at [817, 278] on icon at bounding box center [515, 314] width 647 height 610
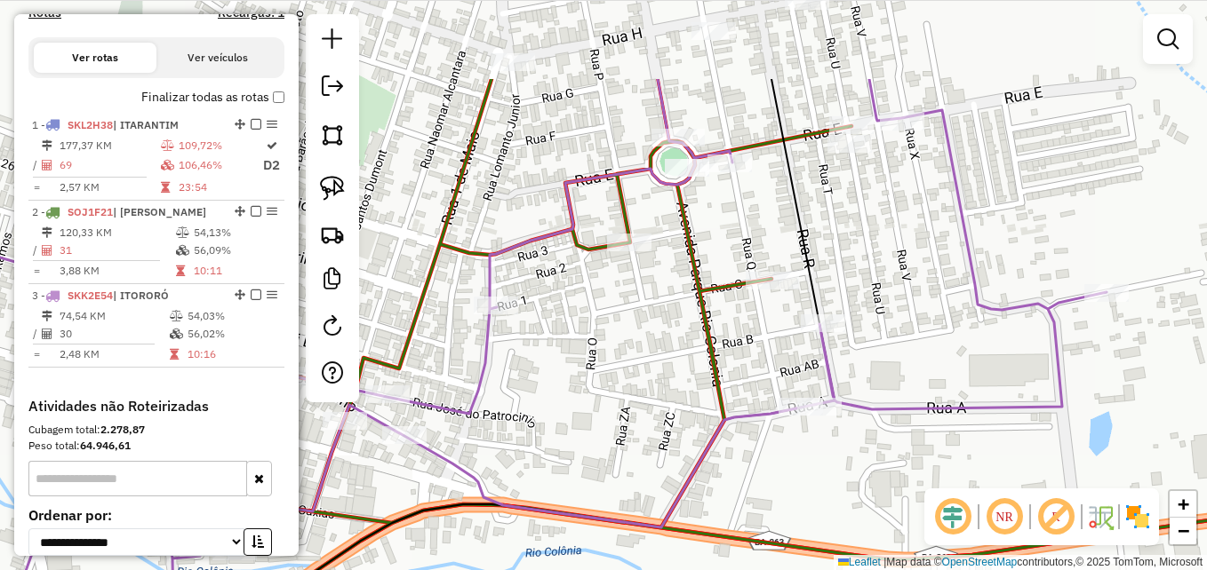
drag, startPoint x: 645, startPoint y: 267, endPoint x: 726, endPoint y: 411, distance: 164.3
click at [726, 411] on icon at bounding box center [733, 421] width 1324 height 684
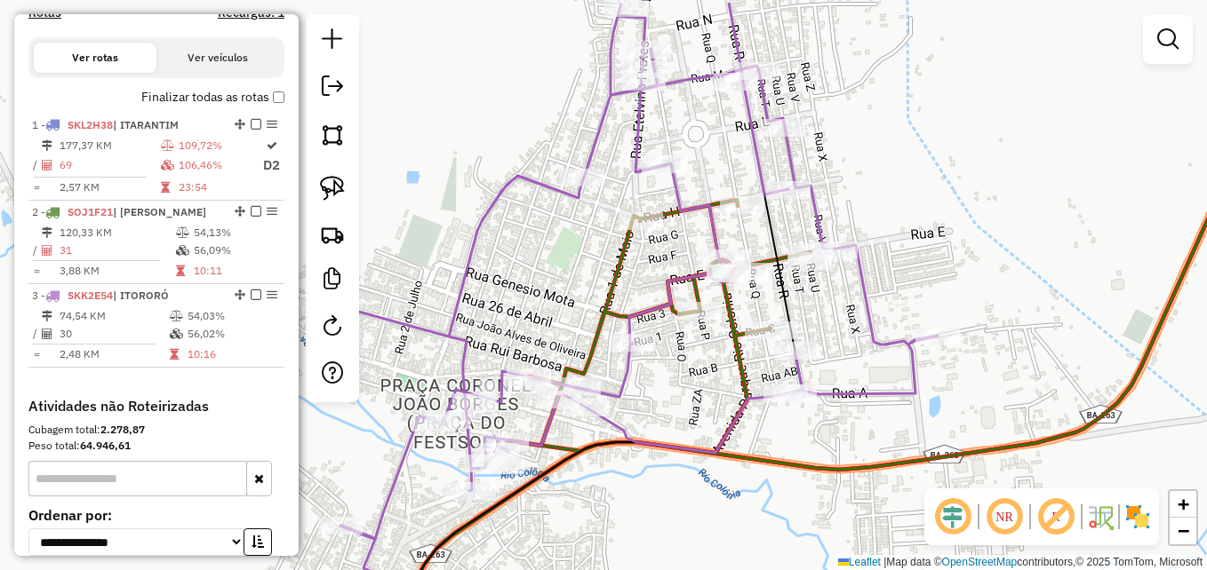
drag, startPoint x: 690, startPoint y: 300, endPoint x: 722, endPoint y: 368, distance: 74.7
click at [722, 368] on div "Janela de atendimento Grade de atendimento Capacidade Transportadoras Veículos …" at bounding box center [603, 285] width 1207 height 570
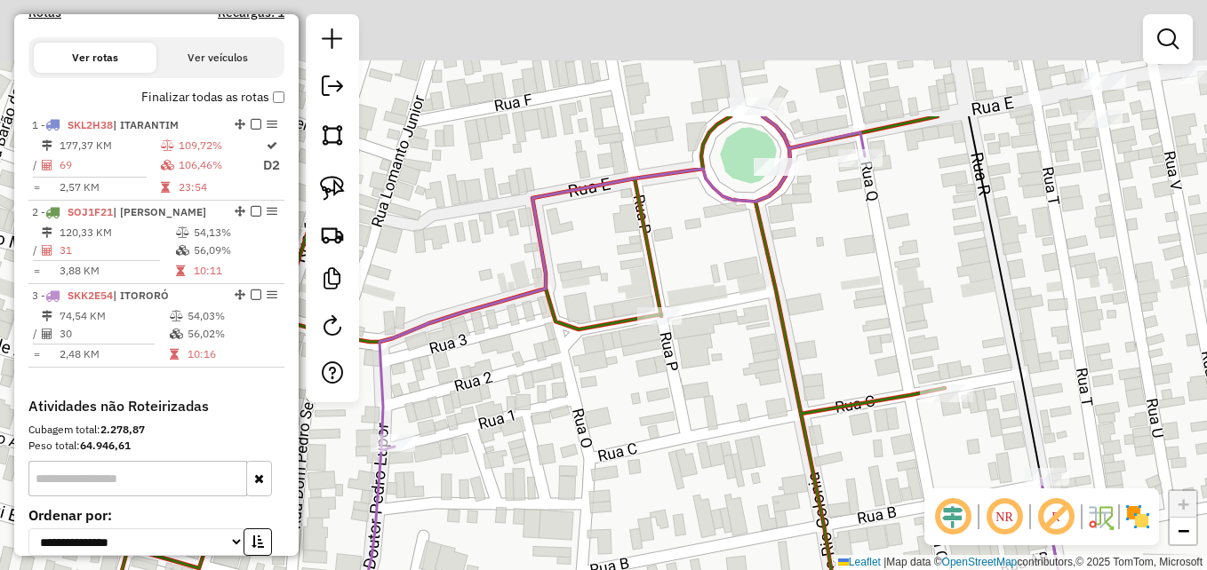
drag, startPoint x: 741, startPoint y: 267, endPoint x: 726, endPoint y: 487, distance: 220.0
click at [726, 487] on div "Janela de atendimento Grade de atendimento Capacidade Transportadoras Veículos …" at bounding box center [603, 285] width 1207 height 570
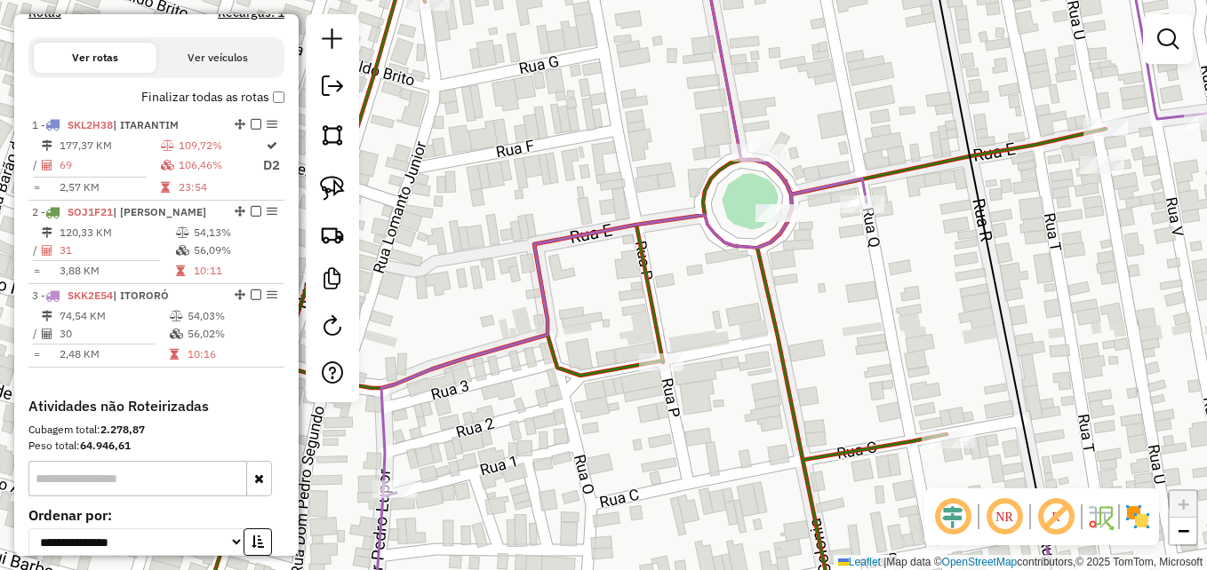
click at [776, 203] on div "Janela de atendimento Grade de atendimento Capacidade Transportadoras Veículos …" at bounding box center [603, 285] width 1207 height 570
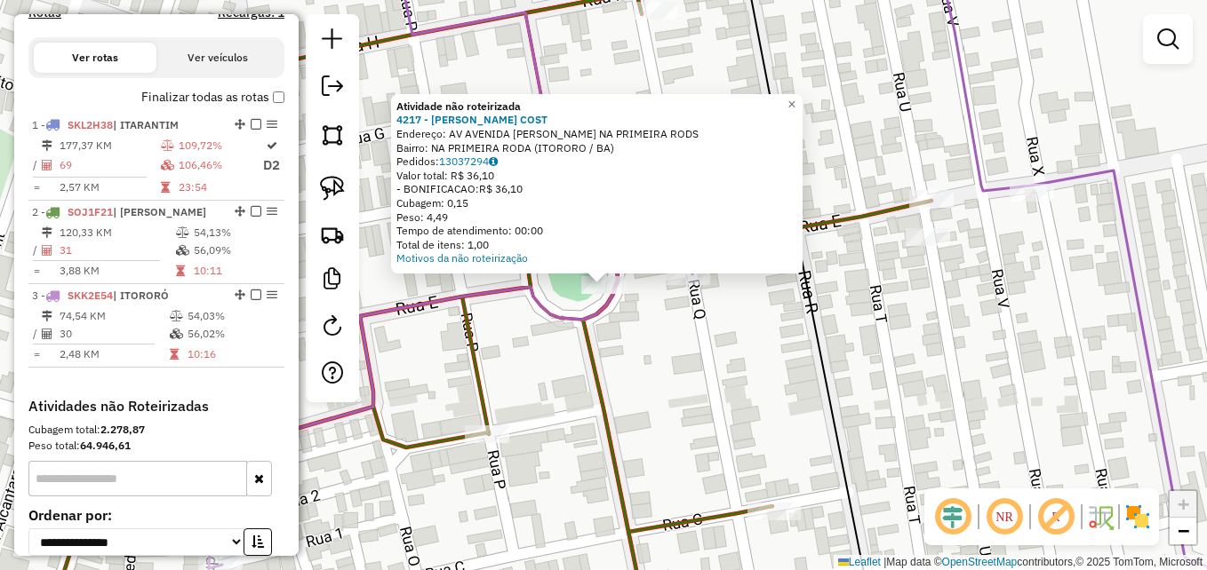
click at [649, 387] on div "Atividade não roteirizada 4217 - CLICIA CARVALHO COST Endereço: AV AVENIDA CILM…" at bounding box center [603, 285] width 1207 height 570
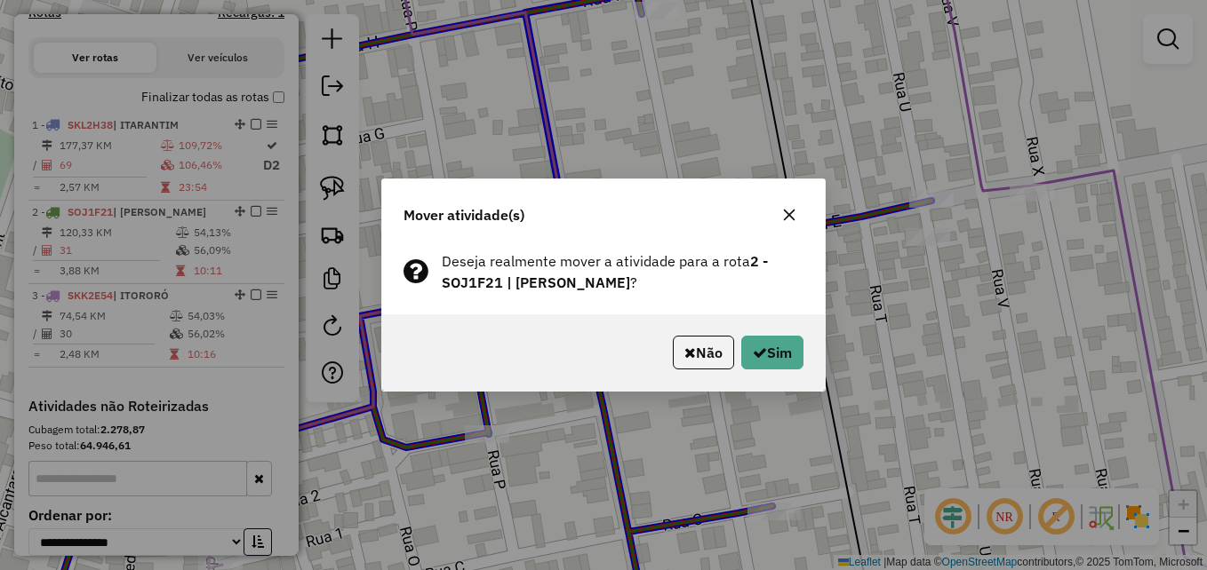
click at [791, 211] on icon "button" at bounding box center [789, 215] width 14 height 14
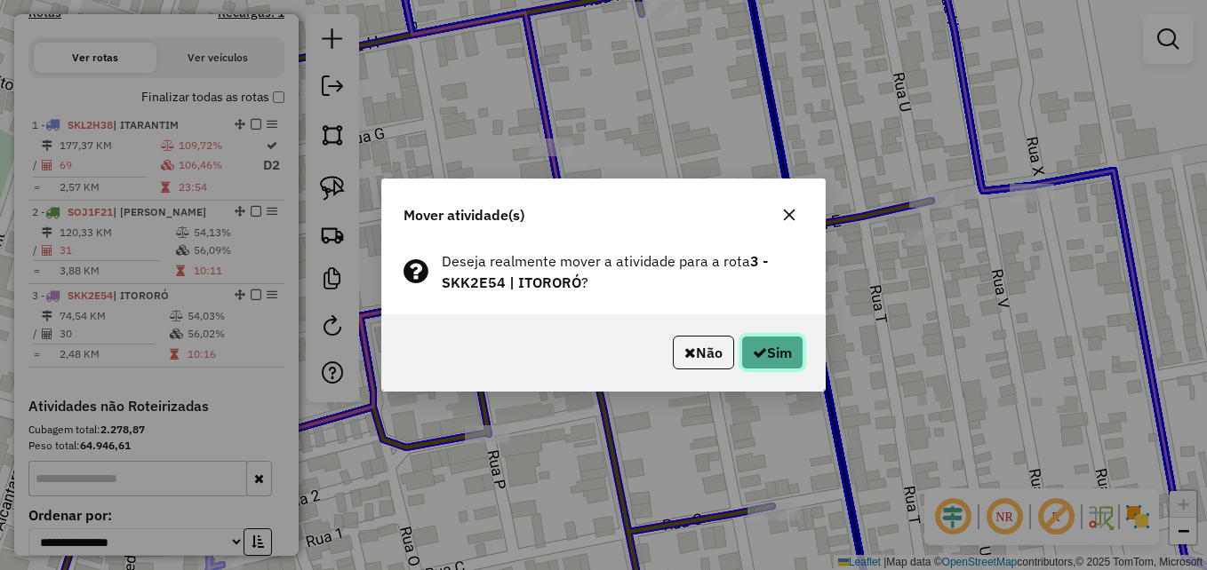
click at [773, 348] on button "Sim" at bounding box center [772, 353] width 62 height 34
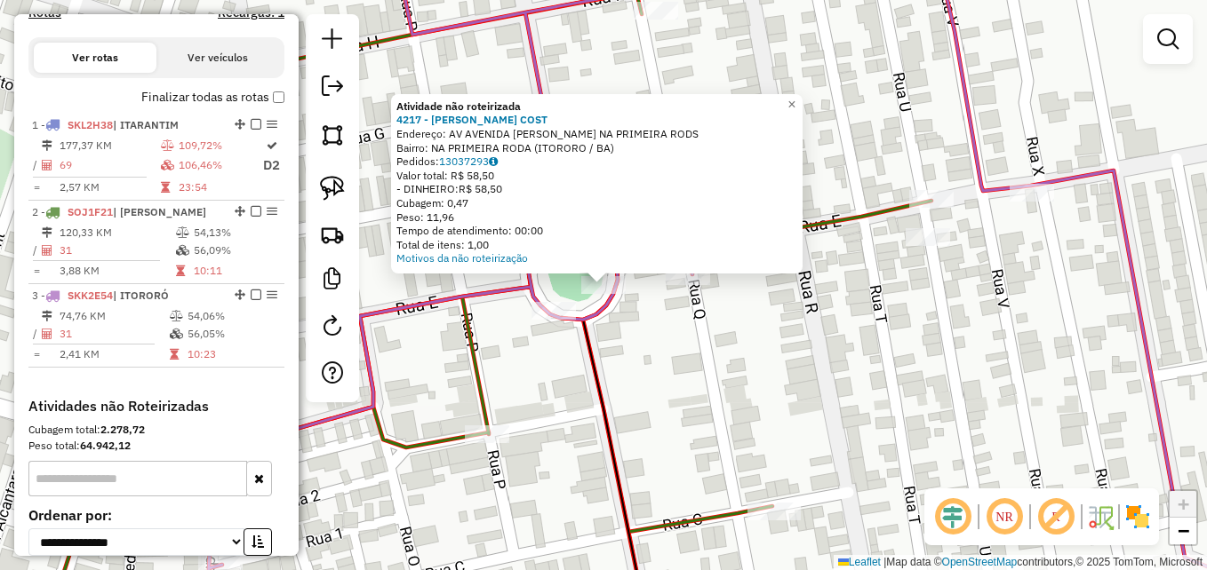
click at [665, 389] on div "Atividade não roteirizada 4217 - CLICIA CARVALHO COST Endereço: AV AVENIDA CILM…" at bounding box center [603, 285] width 1207 height 570
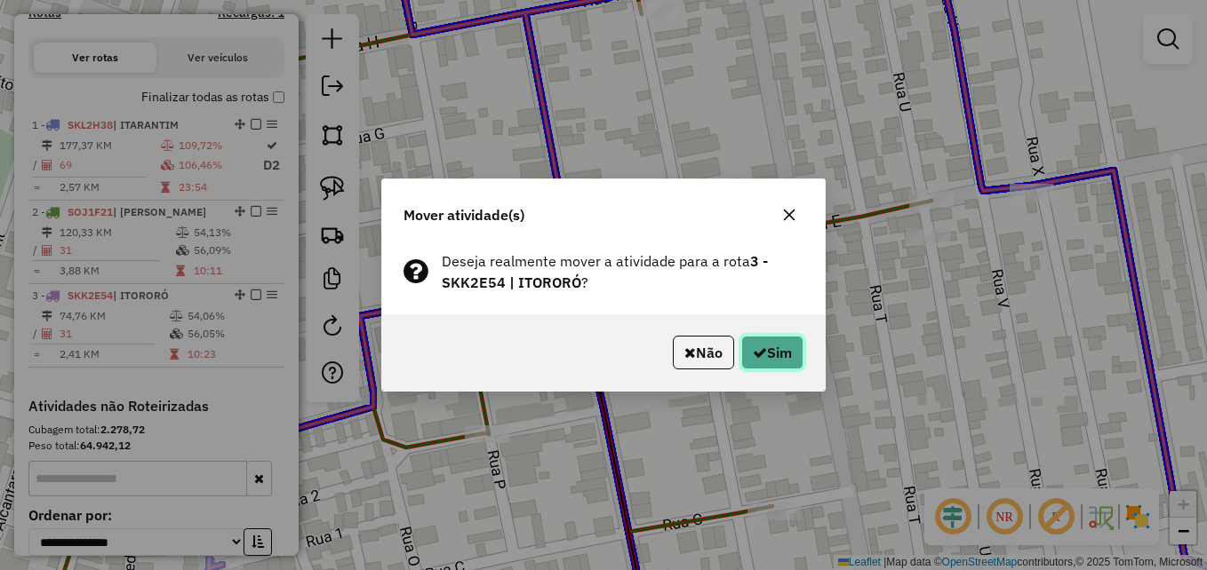
click at [778, 350] on button "Sim" at bounding box center [772, 353] width 62 height 34
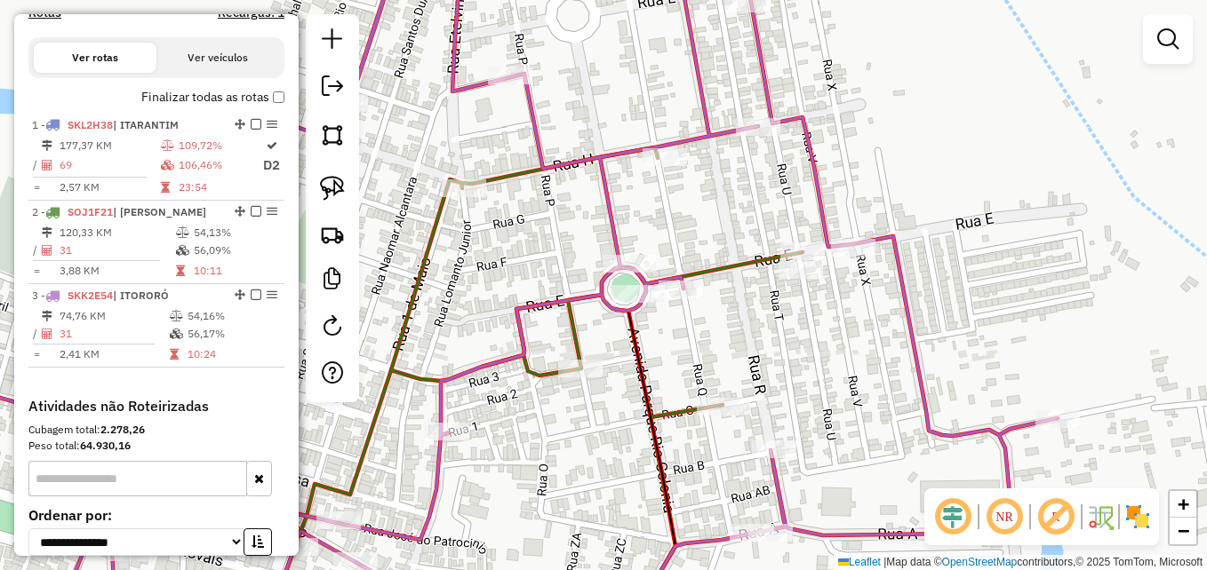
drag, startPoint x: 735, startPoint y: 404, endPoint x: 740, endPoint y: 296, distance: 108.5
click at [740, 296] on div "Janela de atendimento Grade de atendimento Capacidade Transportadoras Veículos …" at bounding box center [603, 285] width 1207 height 570
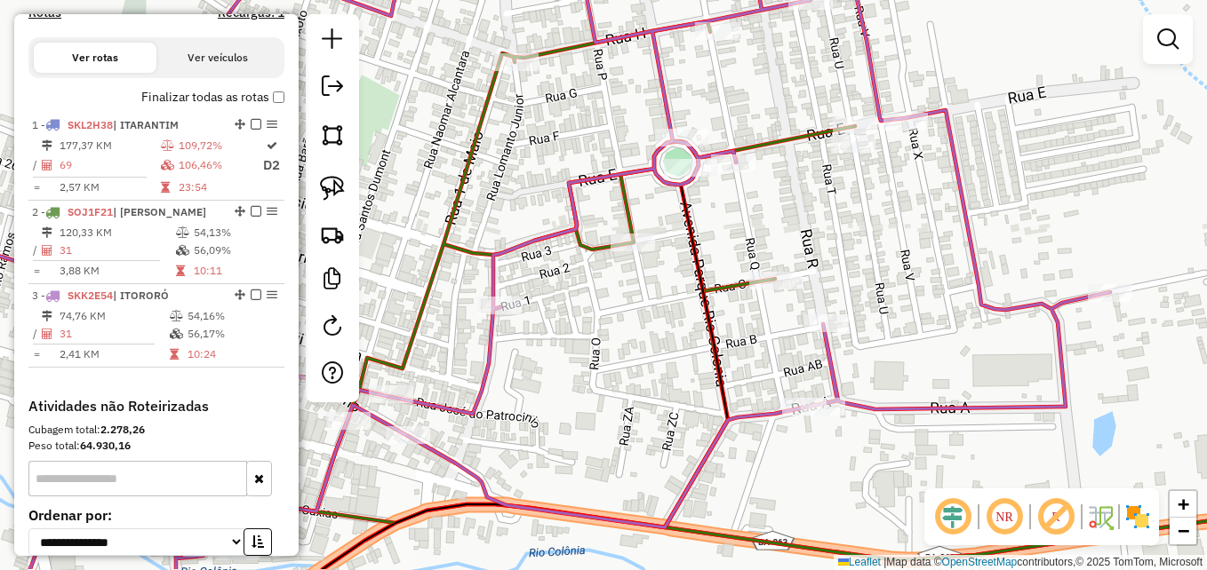
drag, startPoint x: 606, startPoint y: 452, endPoint x: 665, endPoint y: 391, distance: 84.8
click at [665, 391] on div "Janela de atendimento Grade de atendimento Capacidade Transportadoras Veículos …" at bounding box center [603, 285] width 1207 height 570
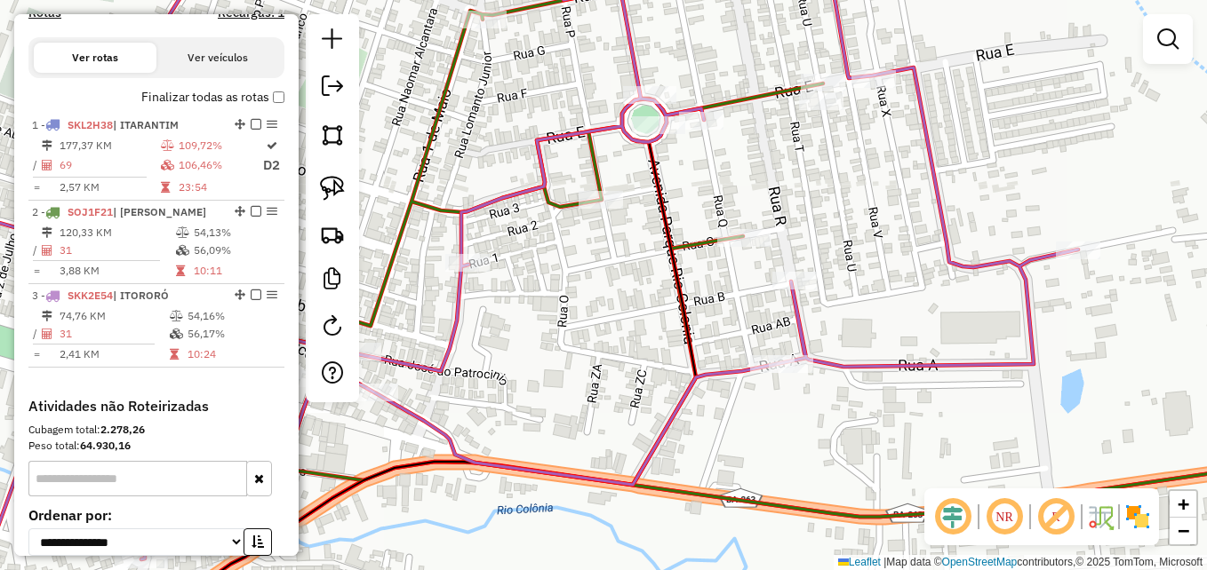
drag, startPoint x: 722, startPoint y: 378, endPoint x: 782, endPoint y: 389, distance: 60.6
click at [794, 405] on div "Janela de atendimento Grade de atendimento Capacidade Transportadoras Veículos …" at bounding box center [603, 285] width 1207 height 570
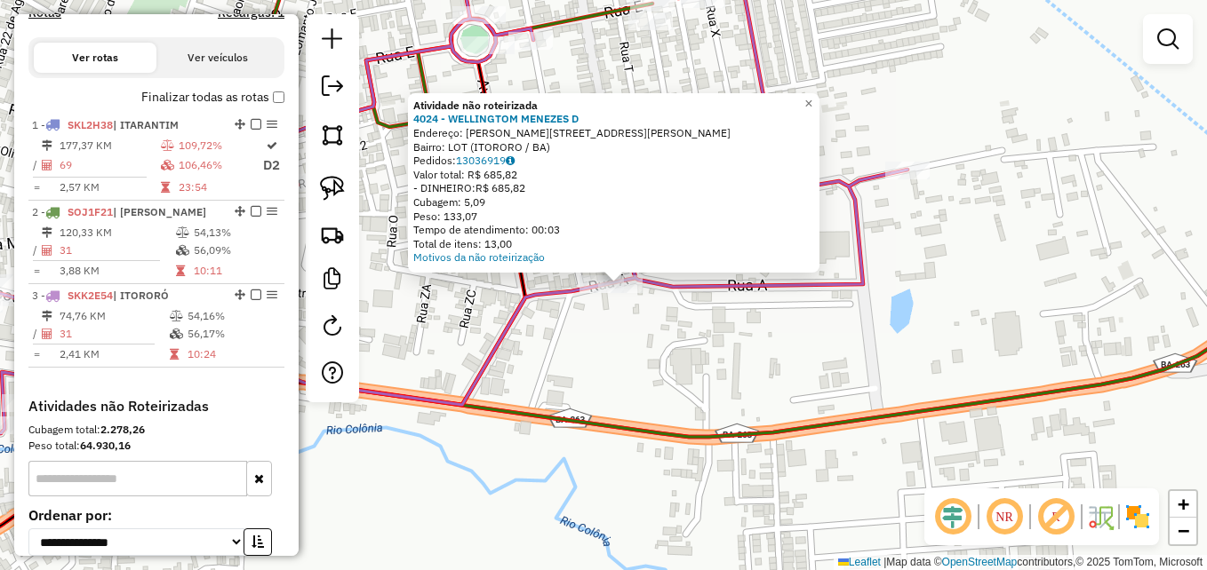
drag, startPoint x: 625, startPoint y: 350, endPoint x: 685, endPoint y: 383, distance: 68.8
click at [685, 383] on div "Atividade não roteirizada 4024 - WELLINGTOM MENEZES D Endereço: R RUA HIGINO MA…" at bounding box center [603, 285] width 1207 height 570
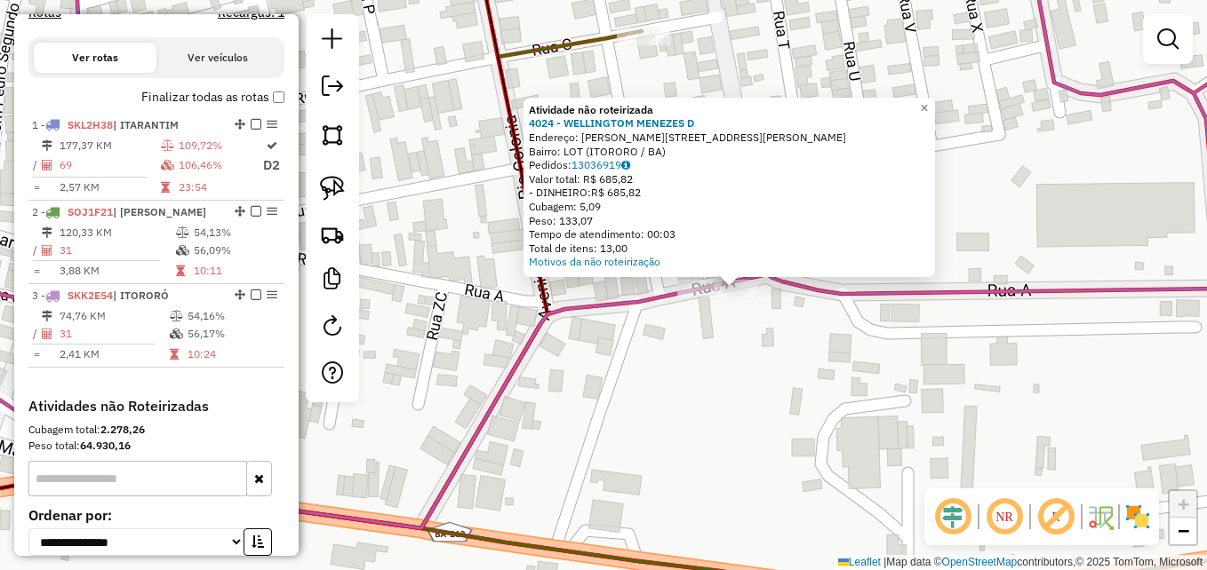
drag, startPoint x: 674, startPoint y: 347, endPoint x: 746, endPoint y: 389, distance: 83.2
click at [746, 389] on div "Atividade não roteirizada 4024 - WELLINGTOM MENEZES D Endereço: R RUA HIGINO MA…" at bounding box center [603, 285] width 1207 height 570
click at [637, 396] on div "Atividade não roteirizada 4024 - WELLINGTOM MENEZES D Endereço: R RUA HIGINO MA…" at bounding box center [603, 285] width 1207 height 570
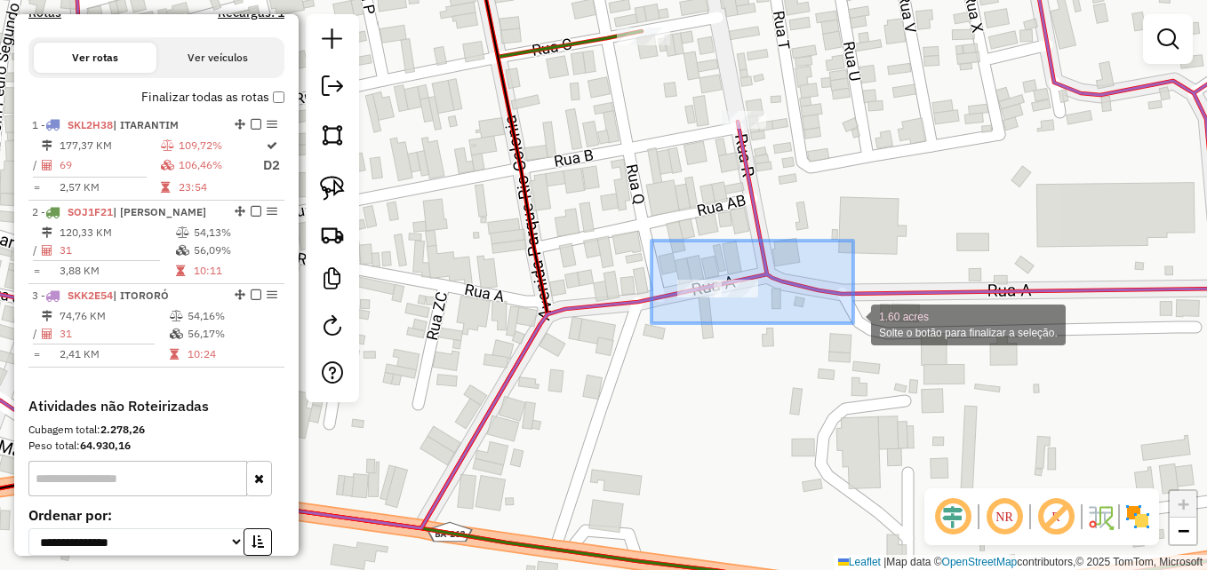
drag, startPoint x: 651, startPoint y: 241, endPoint x: 854, endPoint y: 323, distance: 218.8
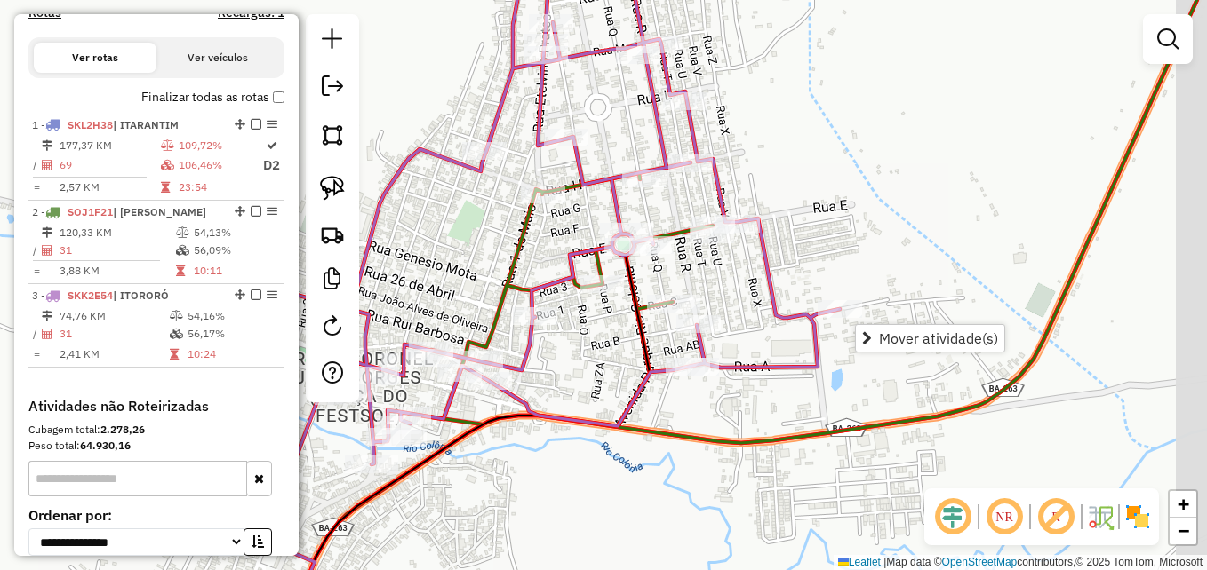
drag, startPoint x: 818, startPoint y: 380, endPoint x: 693, endPoint y: 434, distance: 135.3
click at [693, 434] on icon at bounding box center [746, 309] width 905 height 626
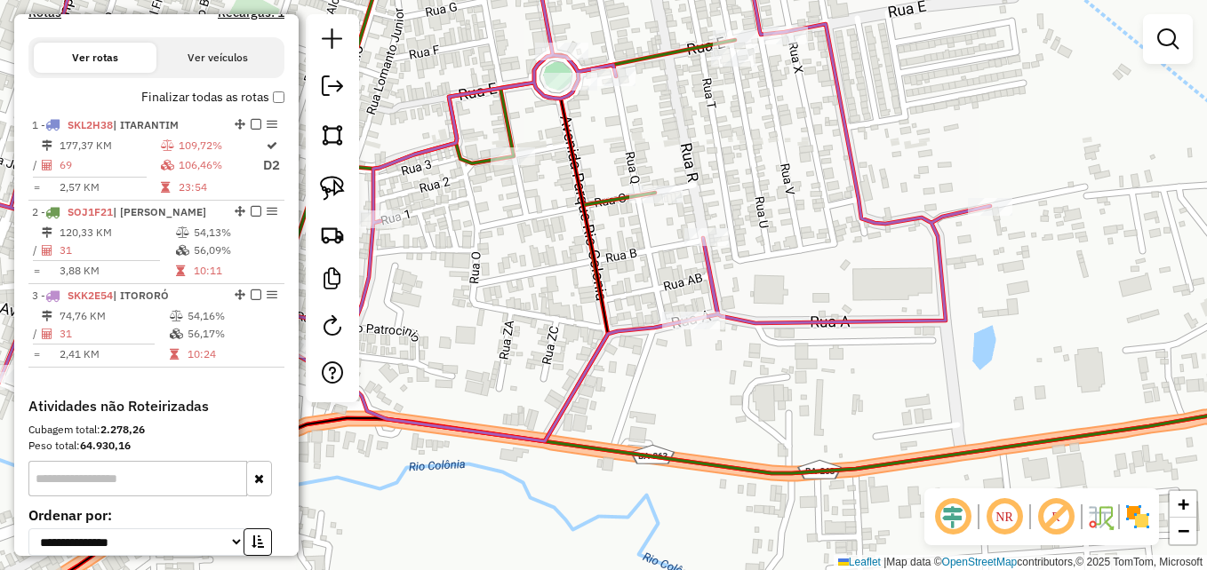
click at [729, 378] on div "Janela de atendimento Grade de atendimento Capacidade Transportadoras Veículos …" at bounding box center [603, 285] width 1207 height 570
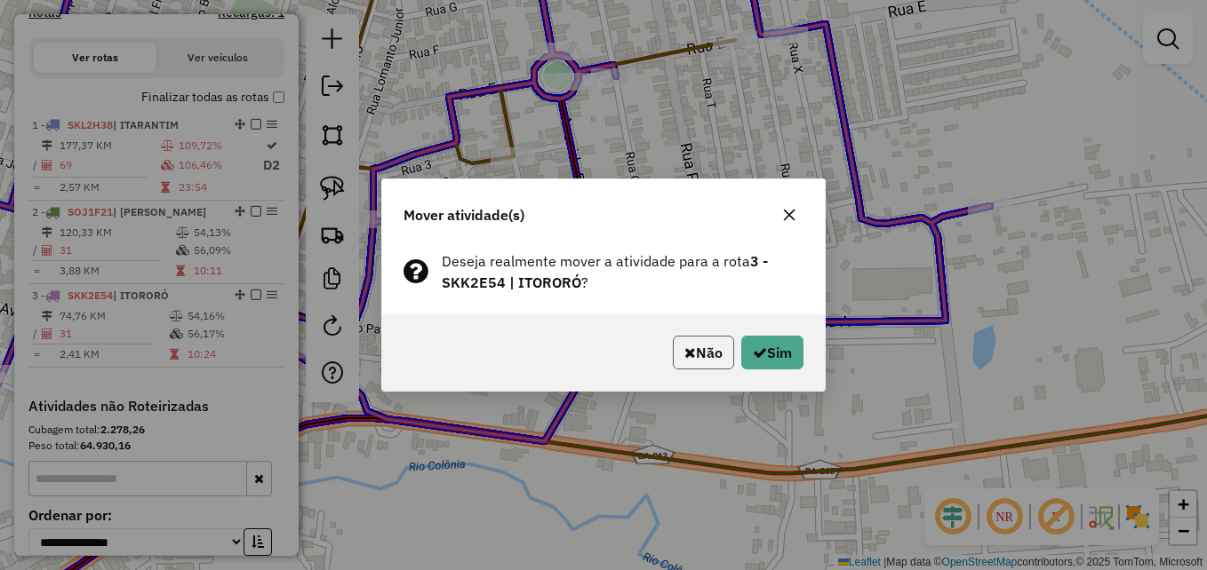
click at [698, 356] on button "Não" at bounding box center [703, 353] width 61 height 34
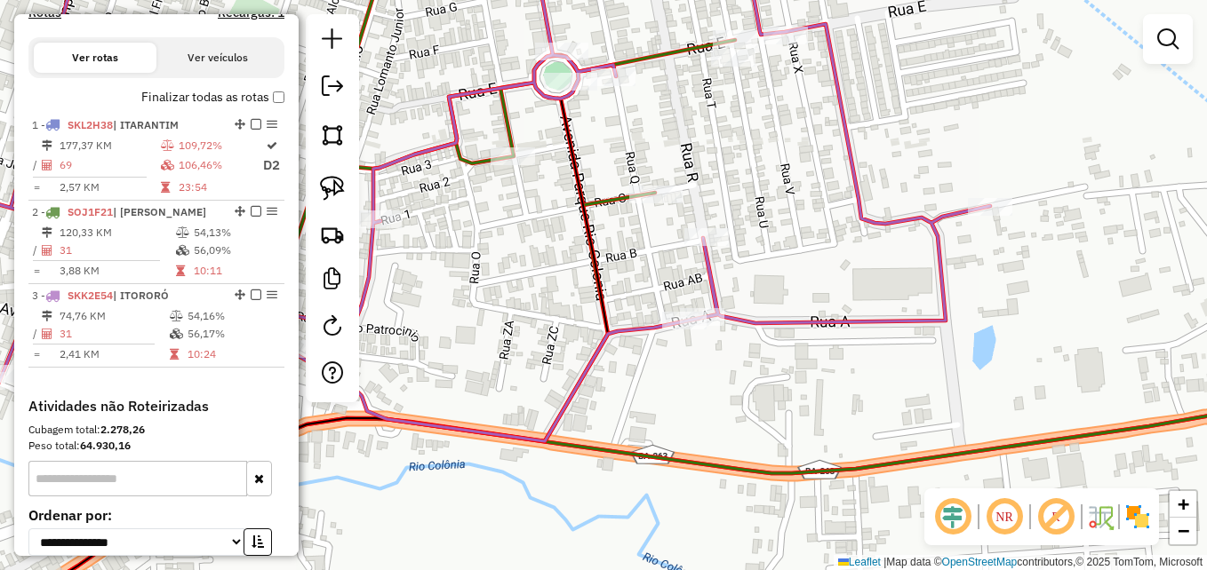
click at [704, 393] on div "Janela de atendimento Grade de atendimento Capacidade Transportadoras Veículos …" at bounding box center [603, 285] width 1207 height 570
click at [331, 183] on img at bounding box center [332, 188] width 25 height 25
drag, startPoint x: 712, startPoint y: 287, endPoint x: 716, endPoint y: 307, distance: 20.9
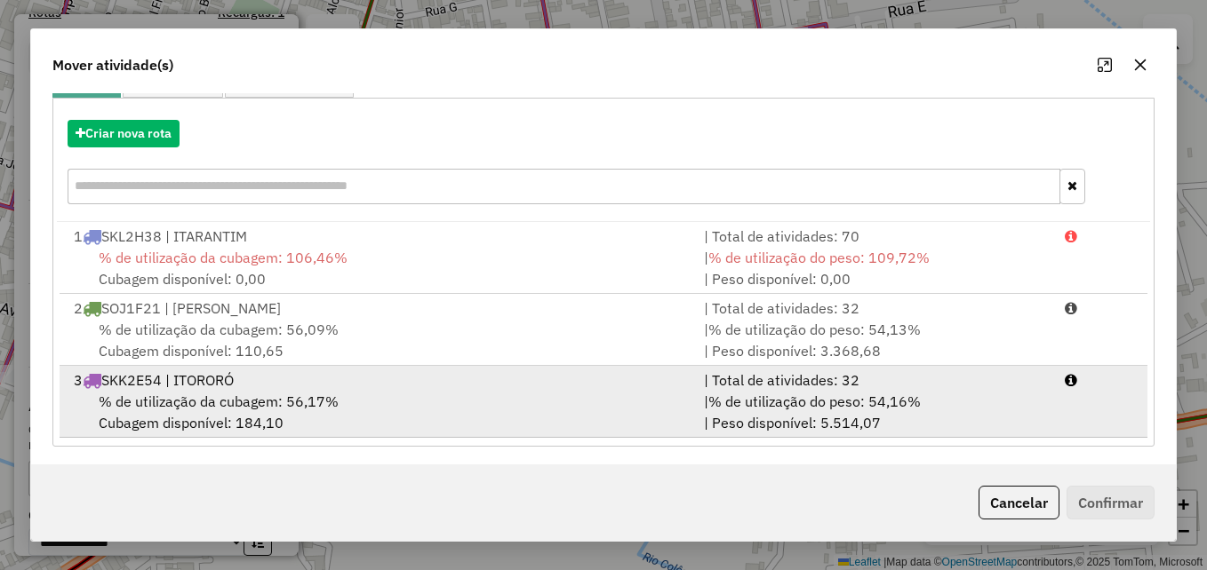
scroll to position [186, 0]
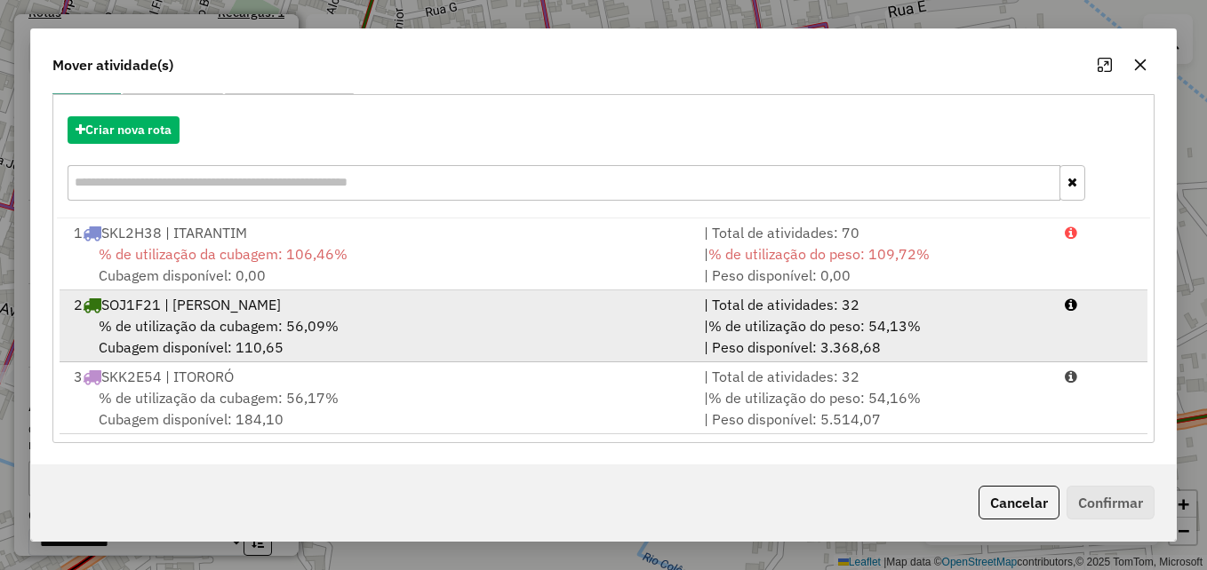
click at [407, 330] on div "% de utilização da cubagem: 56,09% Cubagem disponível: 110,65" at bounding box center [378, 336] width 630 height 43
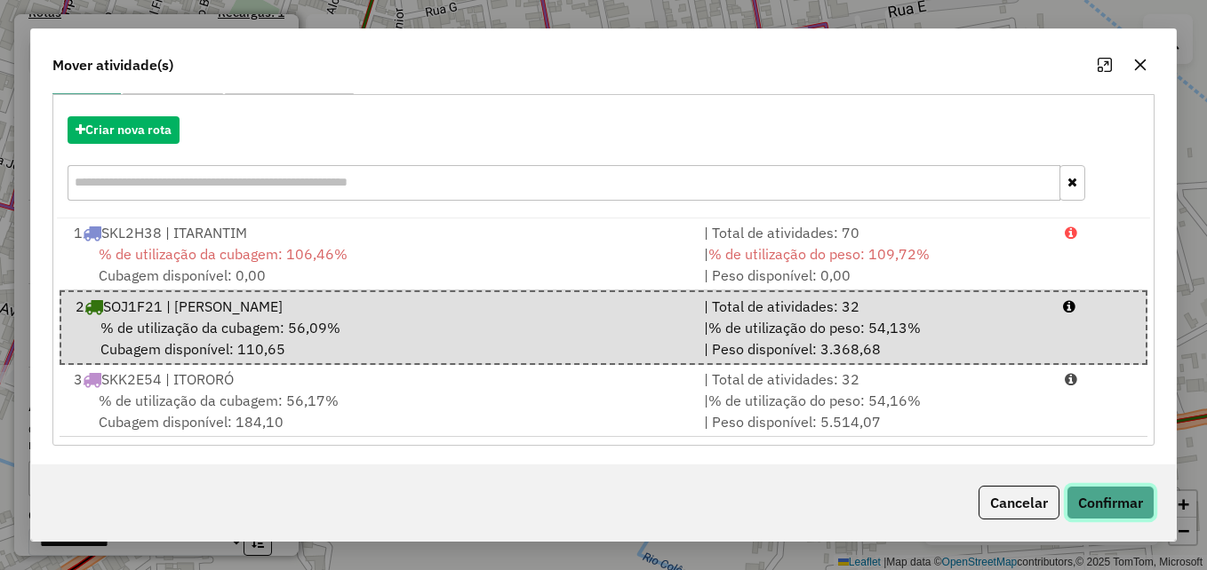
click at [1107, 499] on button "Confirmar" at bounding box center [1110, 503] width 88 height 34
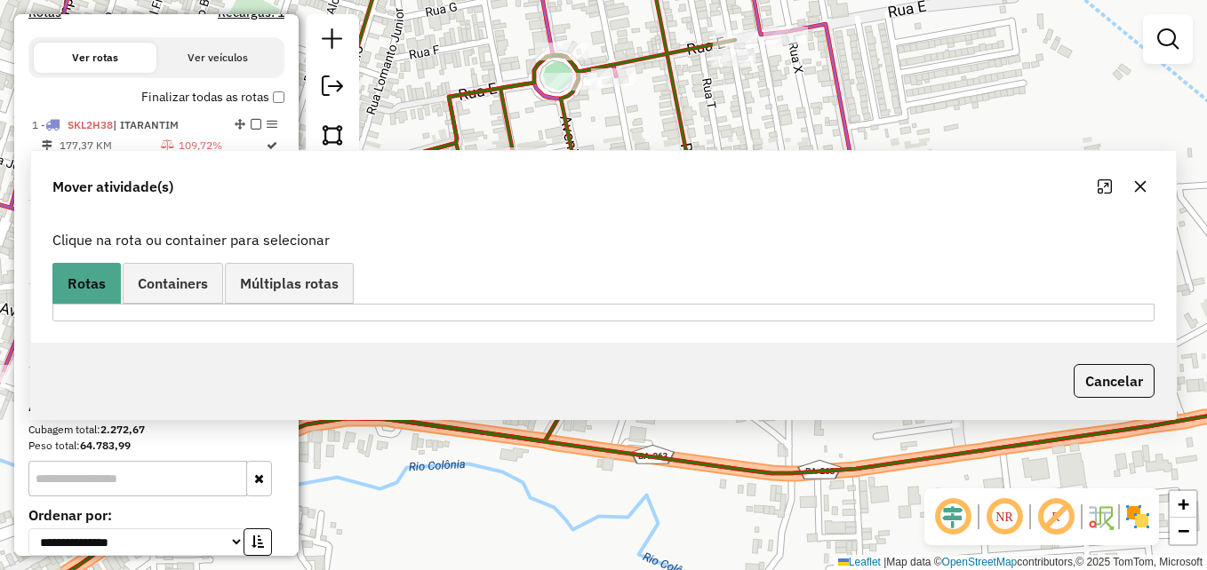
scroll to position [0, 0]
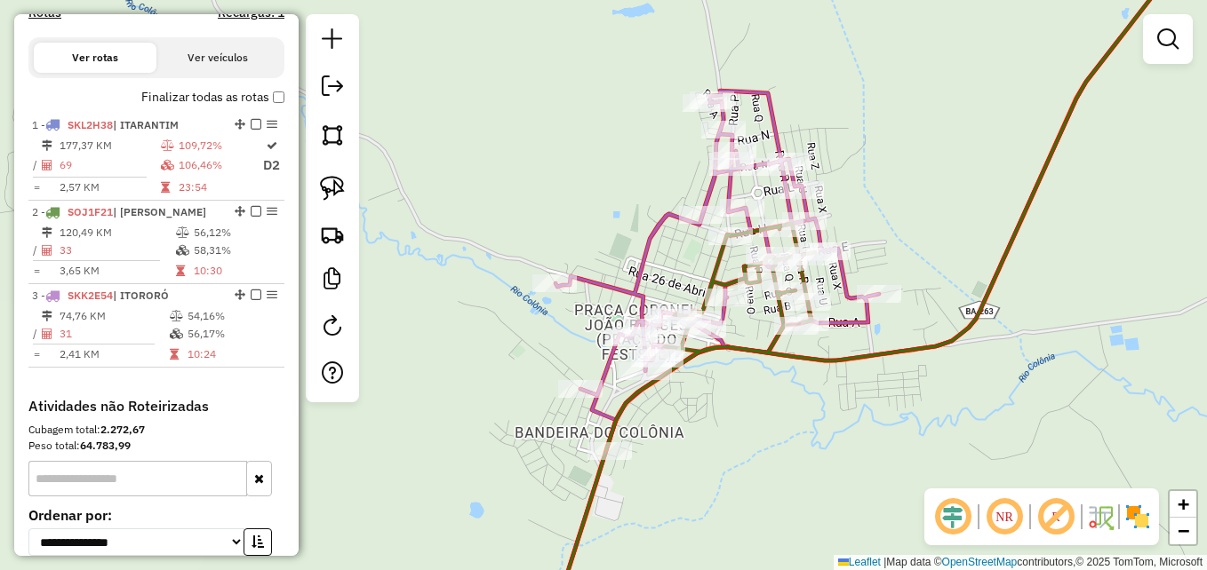
drag, startPoint x: 842, startPoint y: 467, endPoint x: 714, endPoint y: 438, distance: 131.3
click at [834, 439] on div "Janela de atendimento Grade de atendimento Capacidade Transportadoras Veículos …" at bounding box center [603, 285] width 1207 height 570
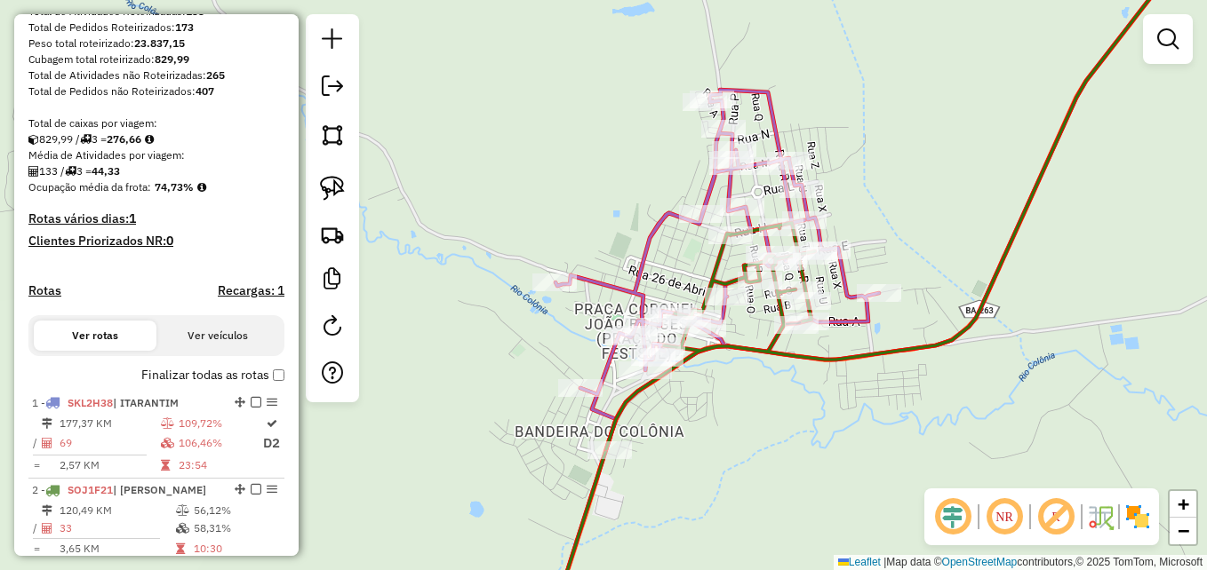
scroll to position [284, 0]
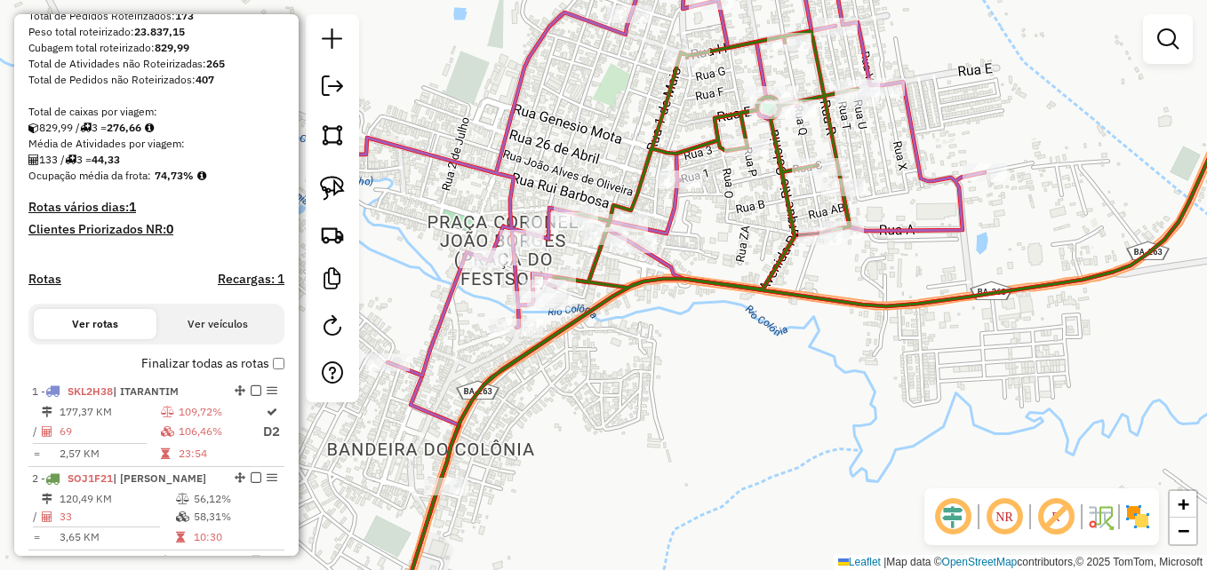
drag, startPoint x: 787, startPoint y: 373, endPoint x: 786, endPoint y: 466, distance: 92.4
click at [786, 466] on div "Janela de atendimento Grade de atendimento Capacidade Transportadoras Veículos …" at bounding box center [603, 285] width 1207 height 570
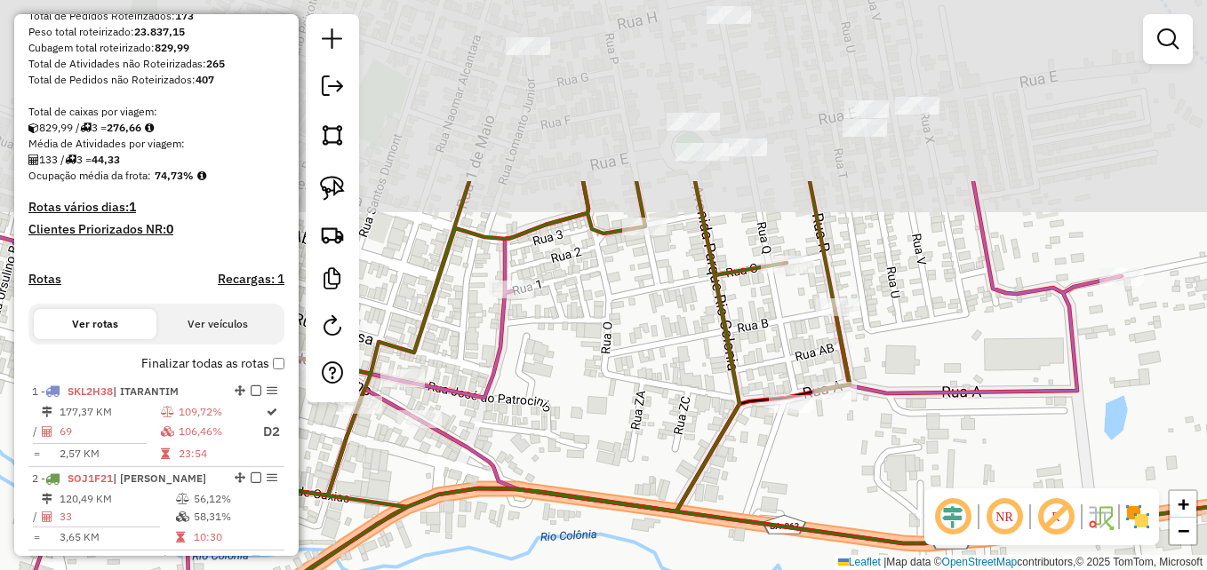
drag, startPoint x: 886, startPoint y: 253, endPoint x: 850, endPoint y: 430, distance: 180.4
click at [849, 492] on div "Janela de atendimento Grade de atendimento Capacidade Transportadoras Veículos …" at bounding box center [603, 285] width 1207 height 570
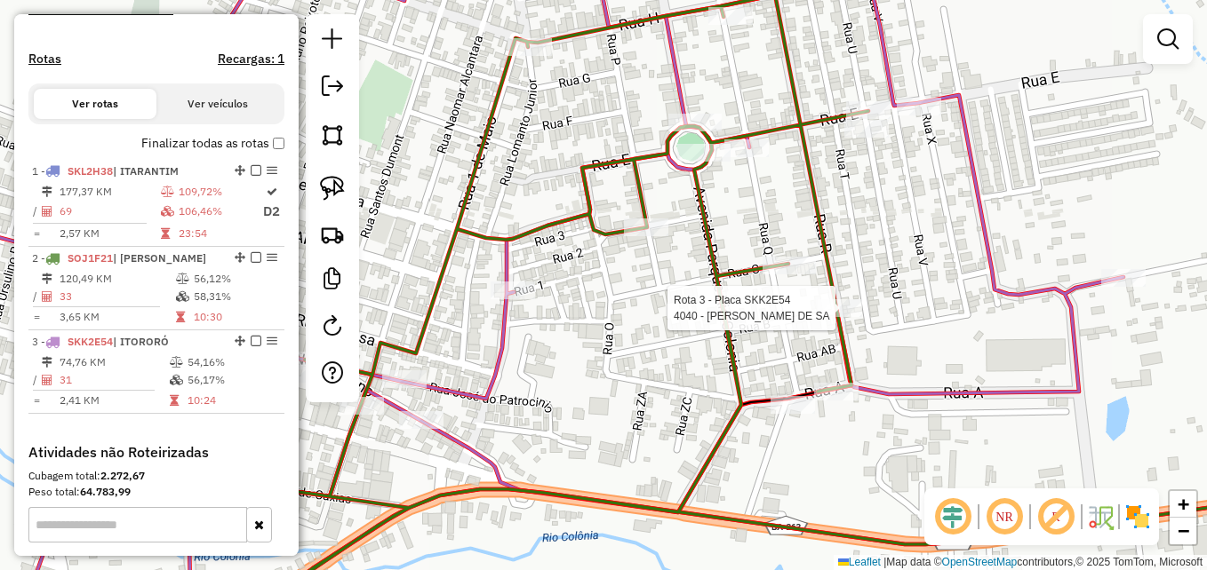
select select "**********"
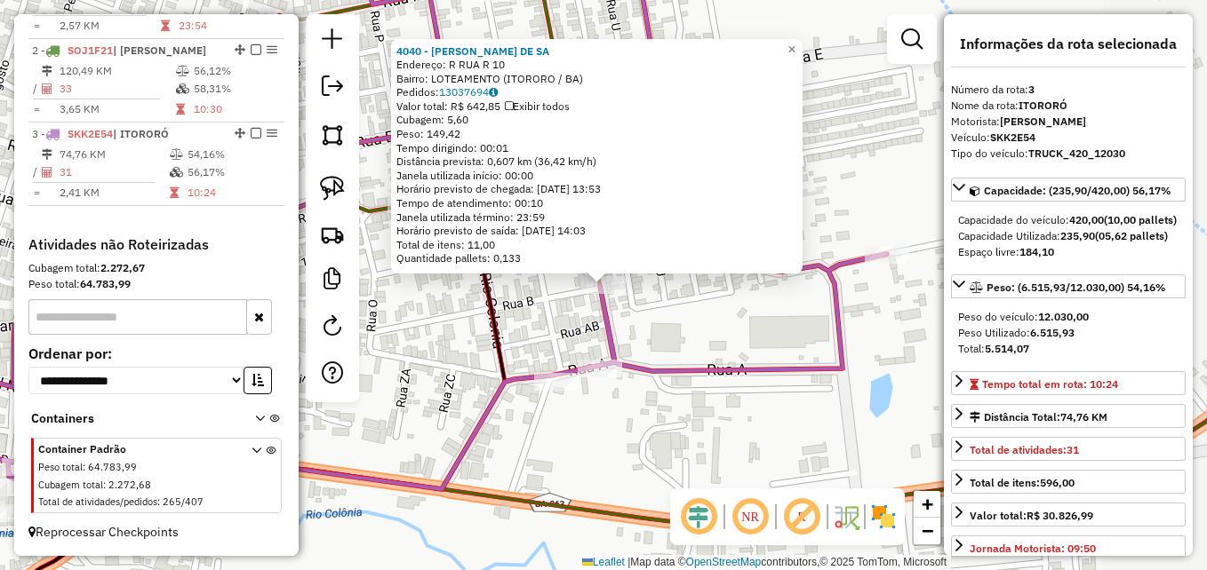
scroll to position [729, 0]
click at [778, 323] on div "4040 - AGENARIO SILVA DE SA Endereço: R RUA R 10 Bairro: LOTEAMENTO (ITORORO / …" at bounding box center [603, 285] width 1207 height 570
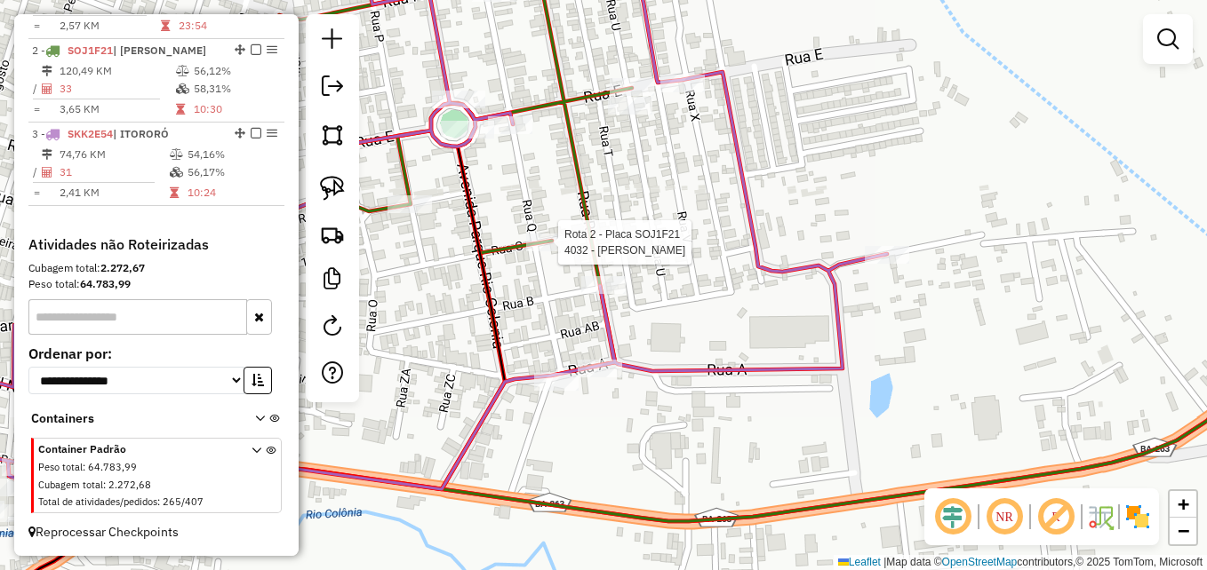
select select "**********"
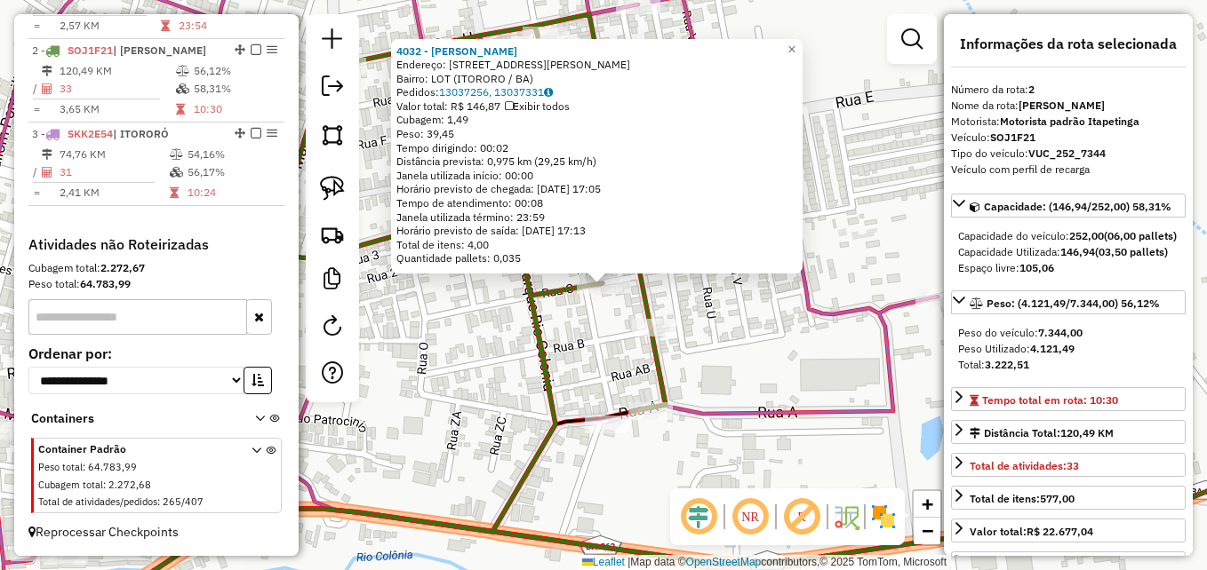
click at [510, 371] on div "4032 - MATHEUS SANTOS NASCI Endereço: R RUA OTAVIO RAMOS DOS SANTOS 2 Bairro: L…" at bounding box center [603, 285] width 1207 height 570
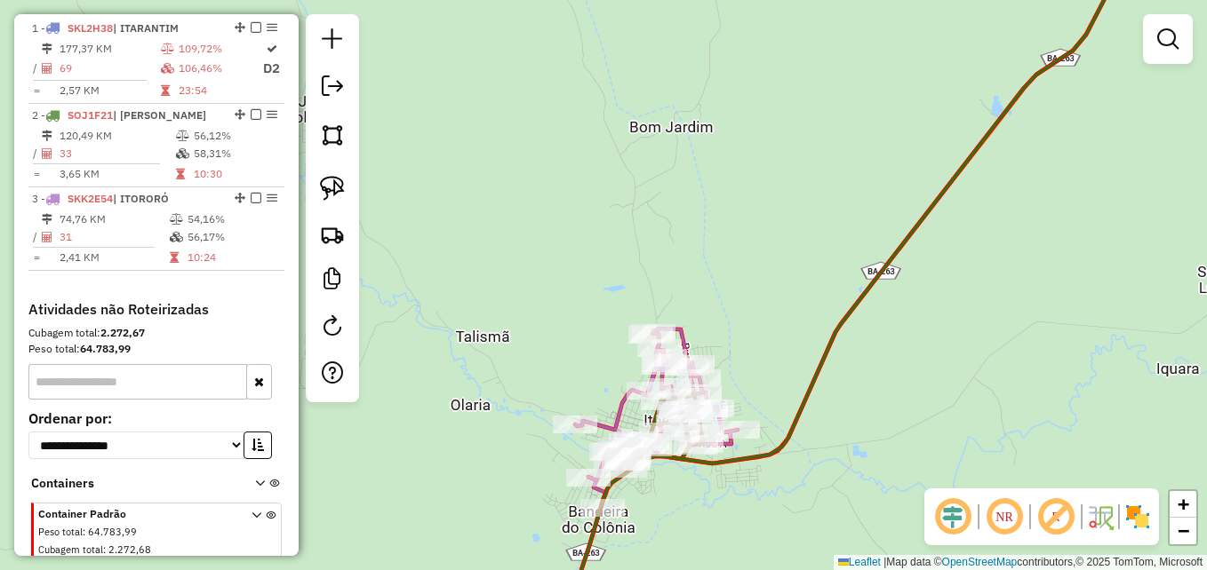
scroll to position [551, 0]
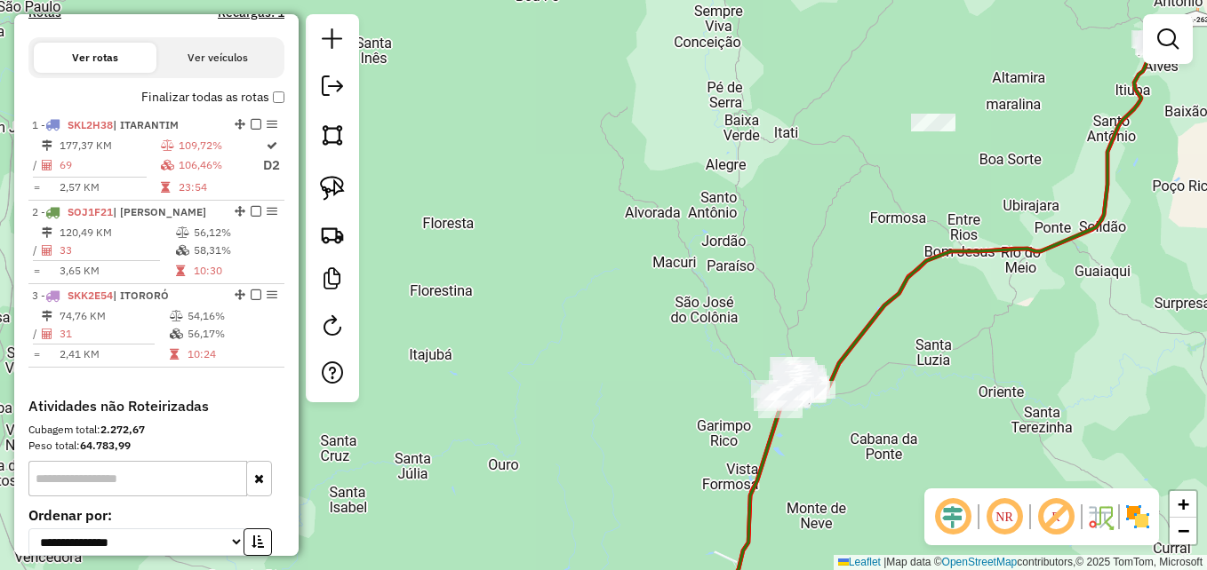
drag, startPoint x: 818, startPoint y: 467, endPoint x: 670, endPoint y: 348, distance: 189.6
click at [670, 348] on div "Janela de atendimento Grade de atendimento Capacidade Transportadoras Veículos …" at bounding box center [603, 285] width 1207 height 570
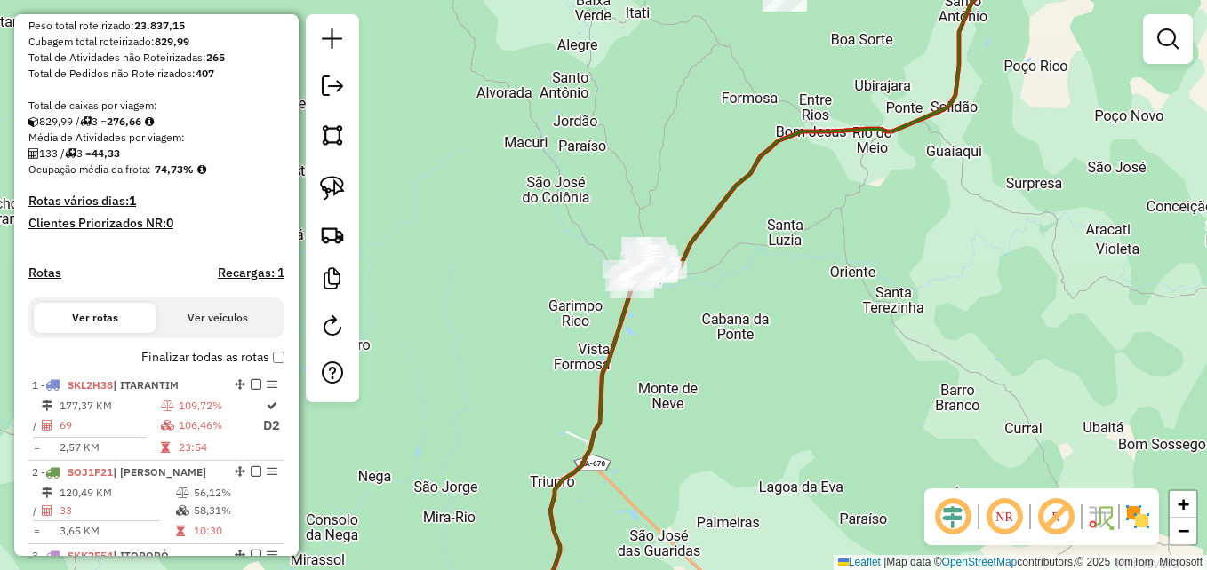
scroll to position [462, 0]
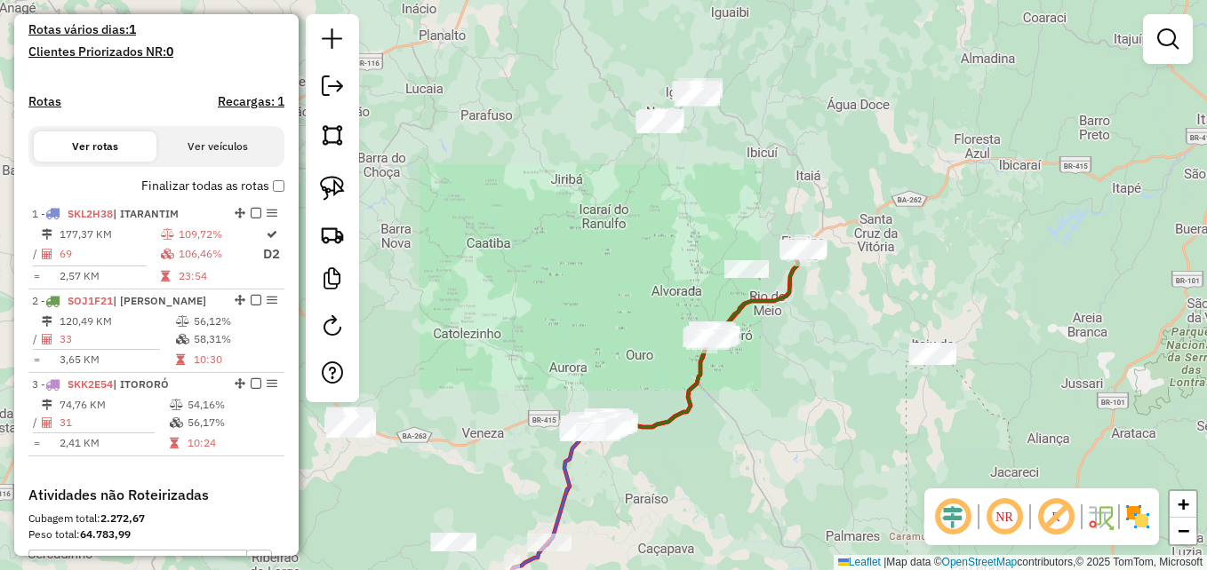
drag, startPoint x: 802, startPoint y: 415, endPoint x: 812, endPoint y: 291, distance: 124.9
click at [811, 291] on div "Janela de atendimento Grade de atendimento Capacidade Transportadoras Veículos …" at bounding box center [603, 285] width 1207 height 570
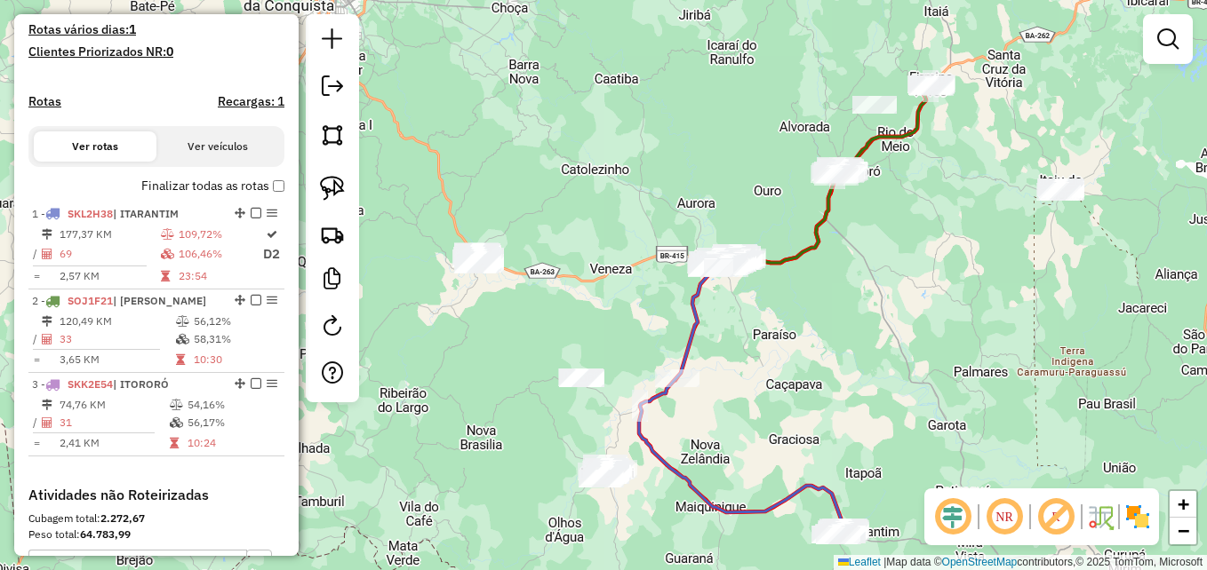
drag, startPoint x: 778, startPoint y: 393, endPoint x: 807, endPoint y: 339, distance: 61.2
click at [812, 350] on div "Janela de atendimento Grade de atendimento Capacidade Transportadoras Veículos …" at bounding box center [603, 285] width 1207 height 570
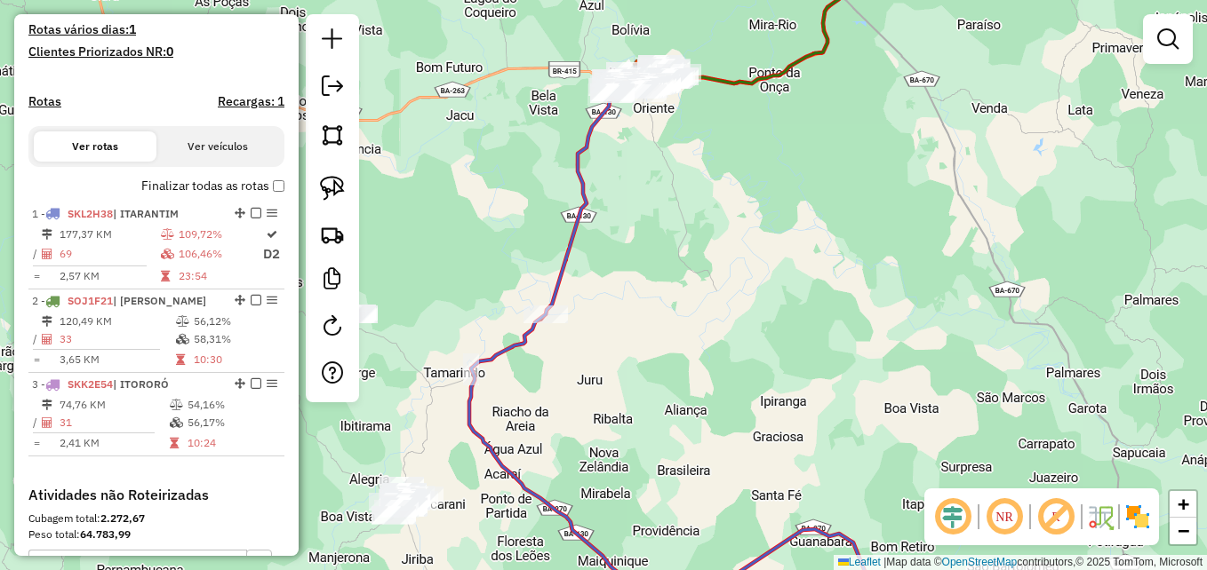
drag, startPoint x: 704, startPoint y: 395, endPoint x: 908, endPoint y: 248, distance: 252.1
click at [908, 248] on div "Janela de atendimento Grade de atendimento Capacidade Transportadoras Veículos …" at bounding box center [603, 285] width 1207 height 570
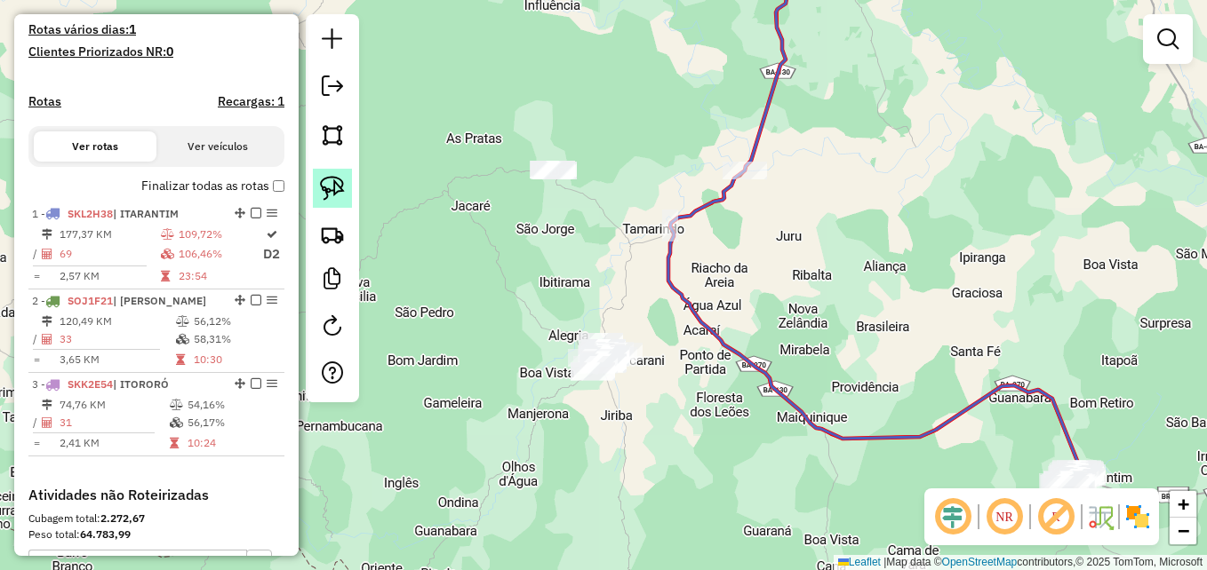
click at [334, 182] on img at bounding box center [332, 188] width 25 height 25
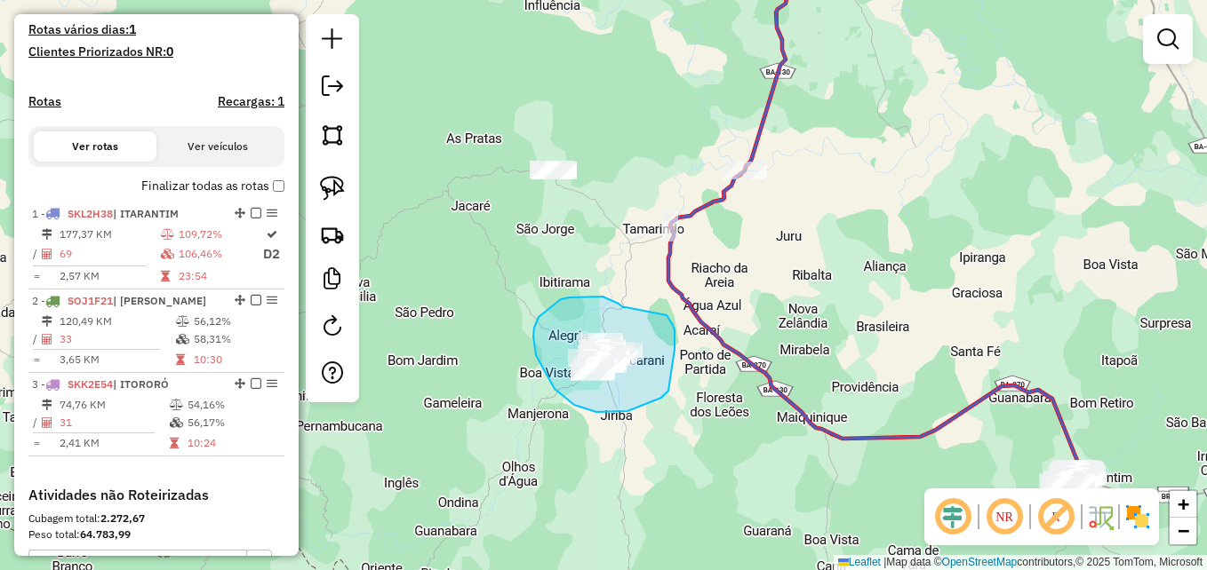
drag, startPoint x: 626, startPoint y: 307, endPoint x: 647, endPoint y: 299, distance: 23.1
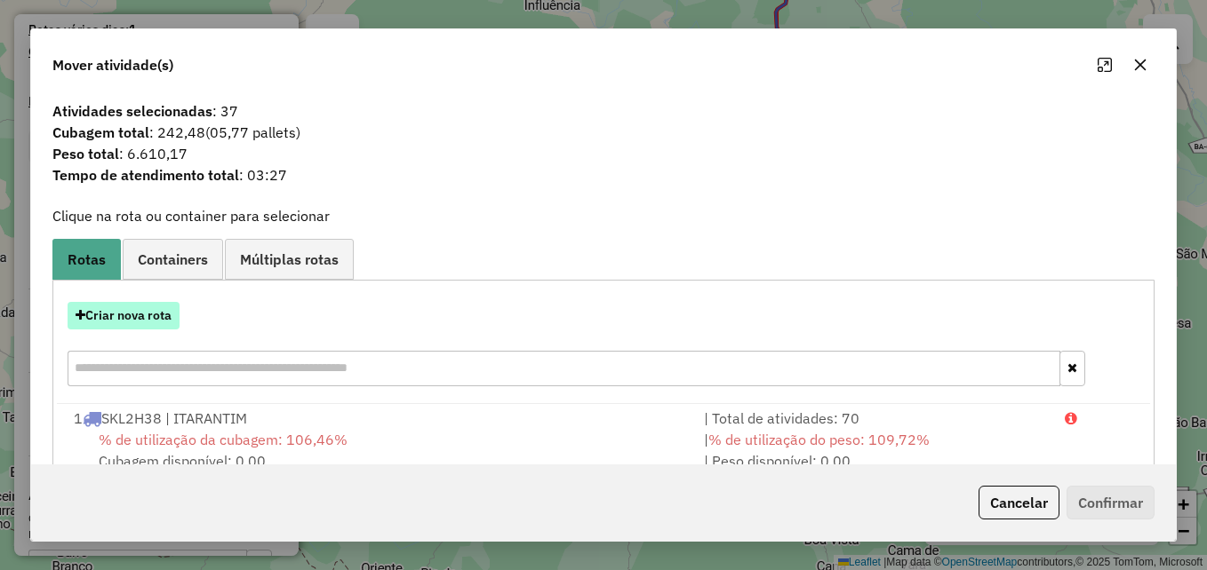
click at [140, 313] on button "Criar nova rota" at bounding box center [124, 316] width 112 height 28
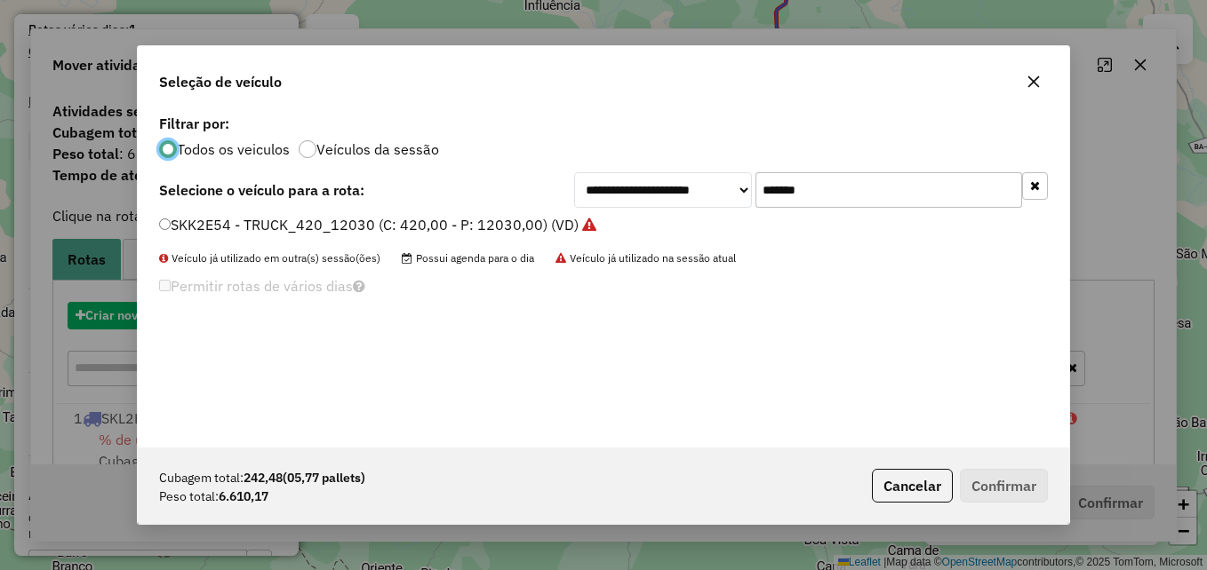
scroll to position [10, 5]
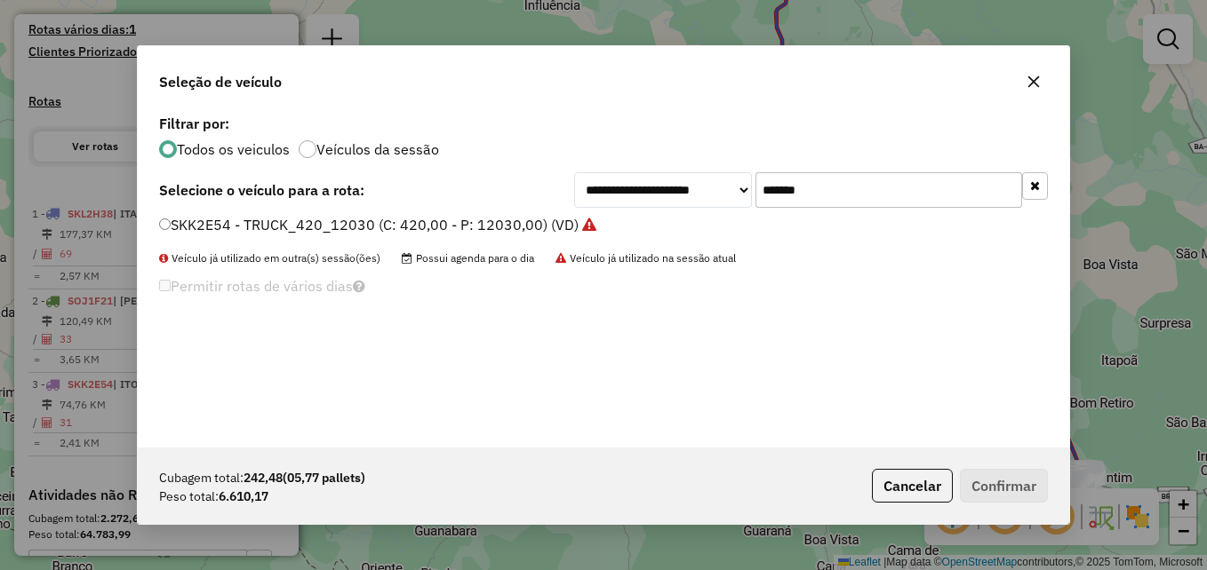
drag, startPoint x: 837, startPoint y: 184, endPoint x: 722, endPoint y: 191, distance: 115.7
click at [722, 191] on div "**********" at bounding box center [811, 190] width 474 height 36
paste input "text"
type input "*******"
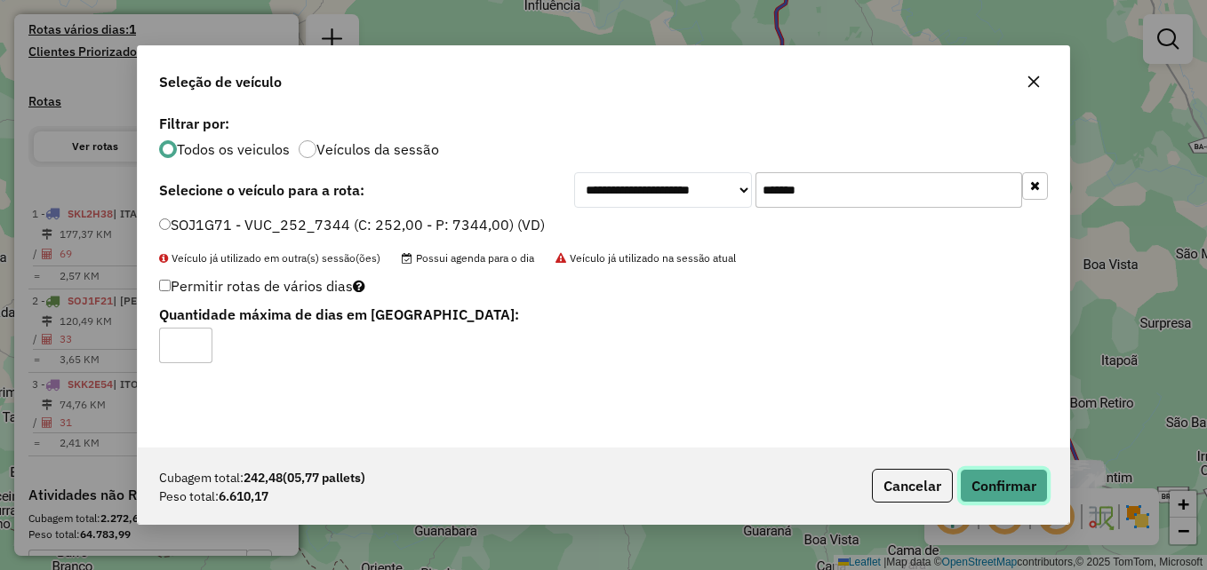
click at [980, 479] on button "Confirmar" at bounding box center [1004, 486] width 88 height 34
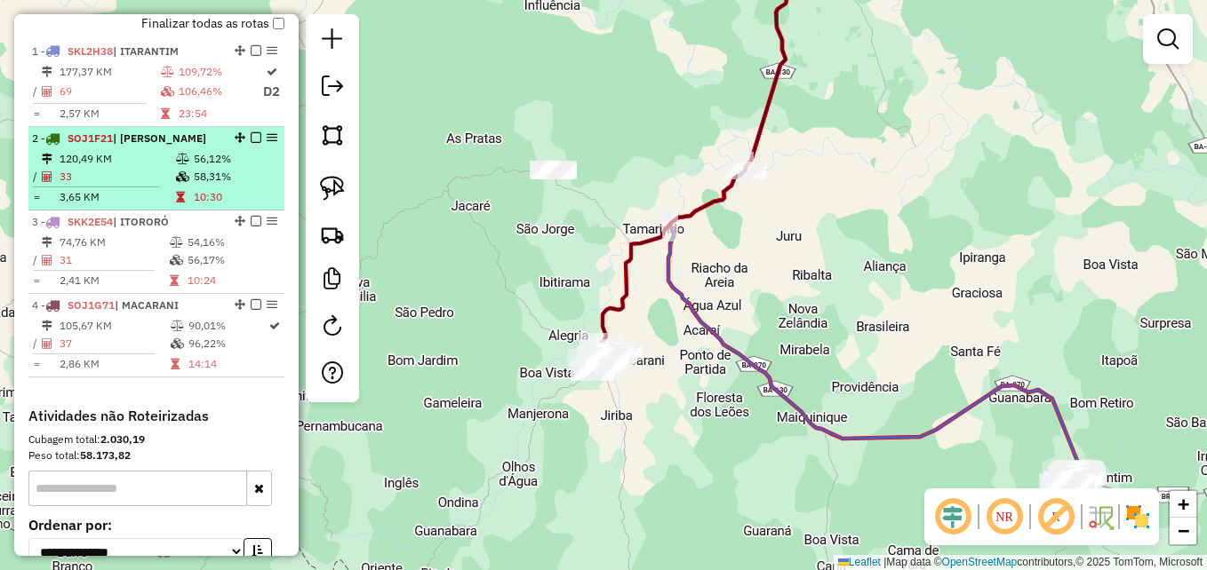
scroll to position [640, 0]
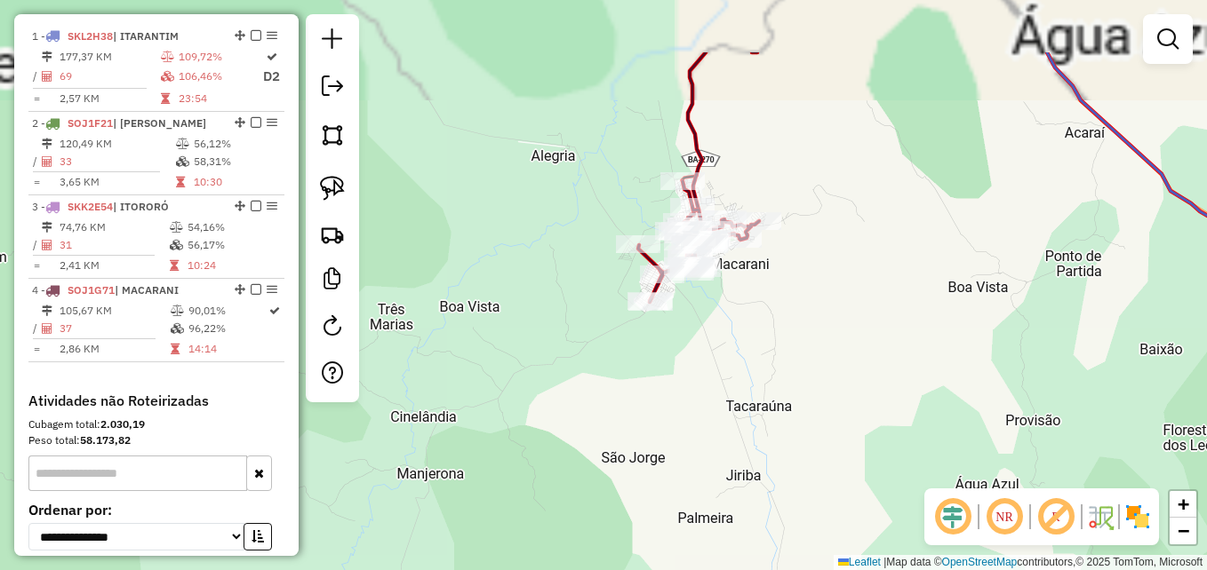
drag, startPoint x: 733, startPoint y: 359, endPoint x: 697, endPoint y: 468, distance: 115.2
click at [691, 474] on div "Janela de atendimento Grade de atendimento Capacidade Transportadoras Veículos …" at bounding box center [603, 285] width 1207 height 570
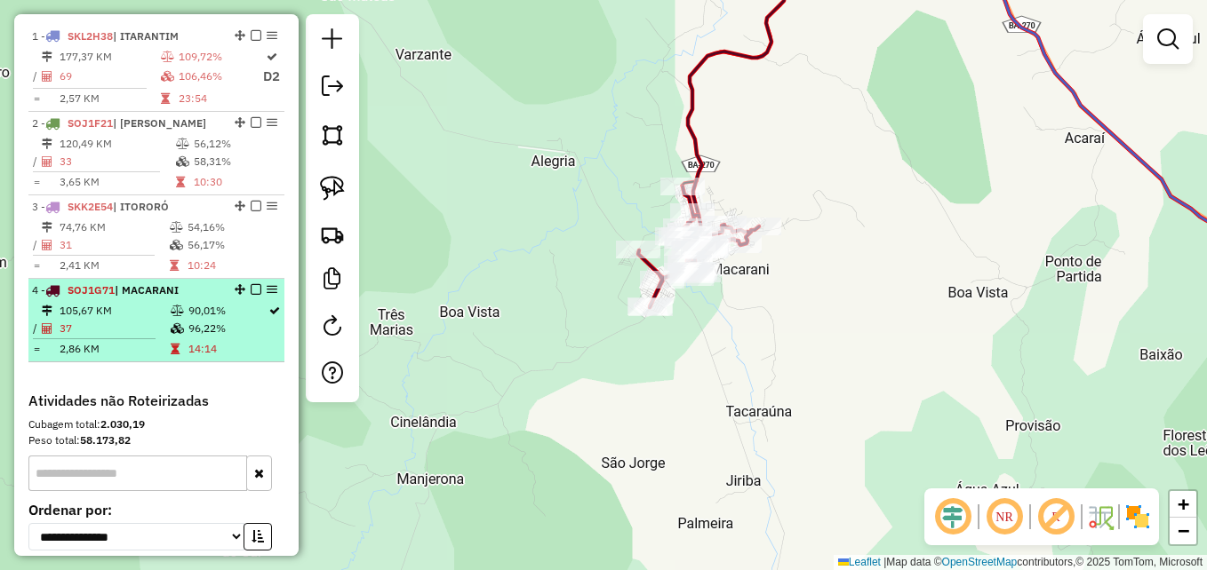
select select "**********"
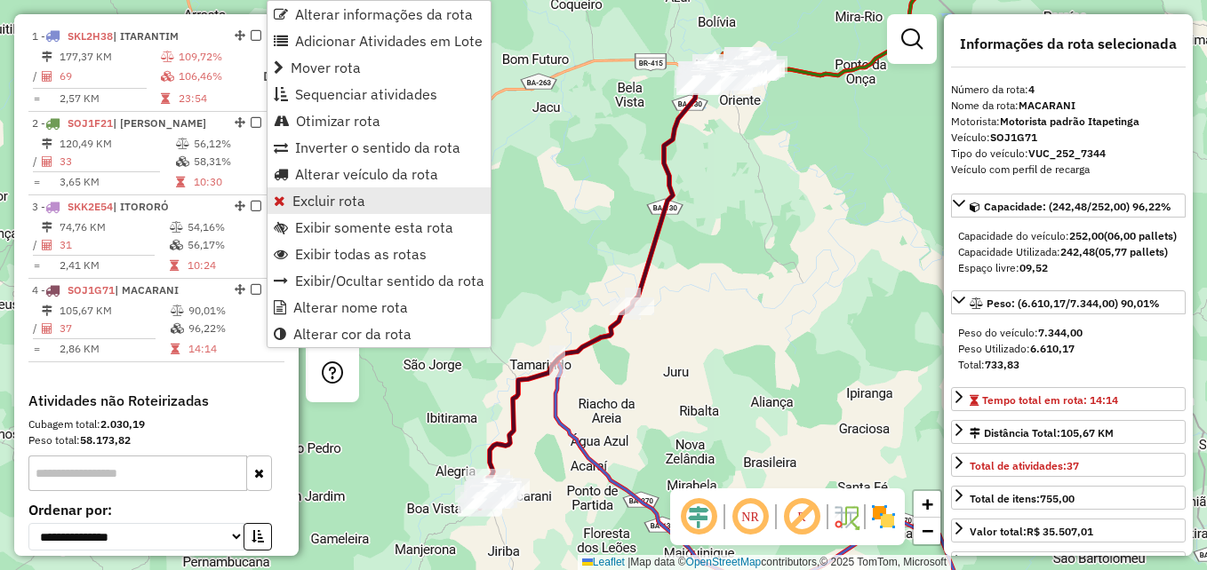
click at [334, 203] on span "Excluir rota" at bounding box center [328, 201] width 73 height 14
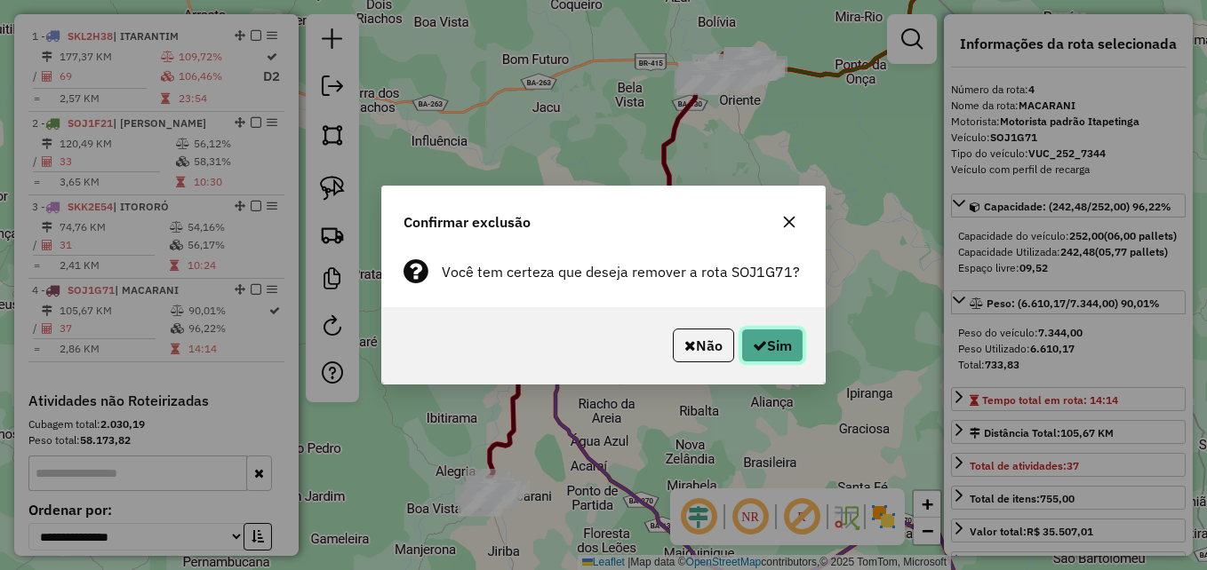
click at [778, 338] on button "Sim" at bounding box center [772, 346] width 62 height 34
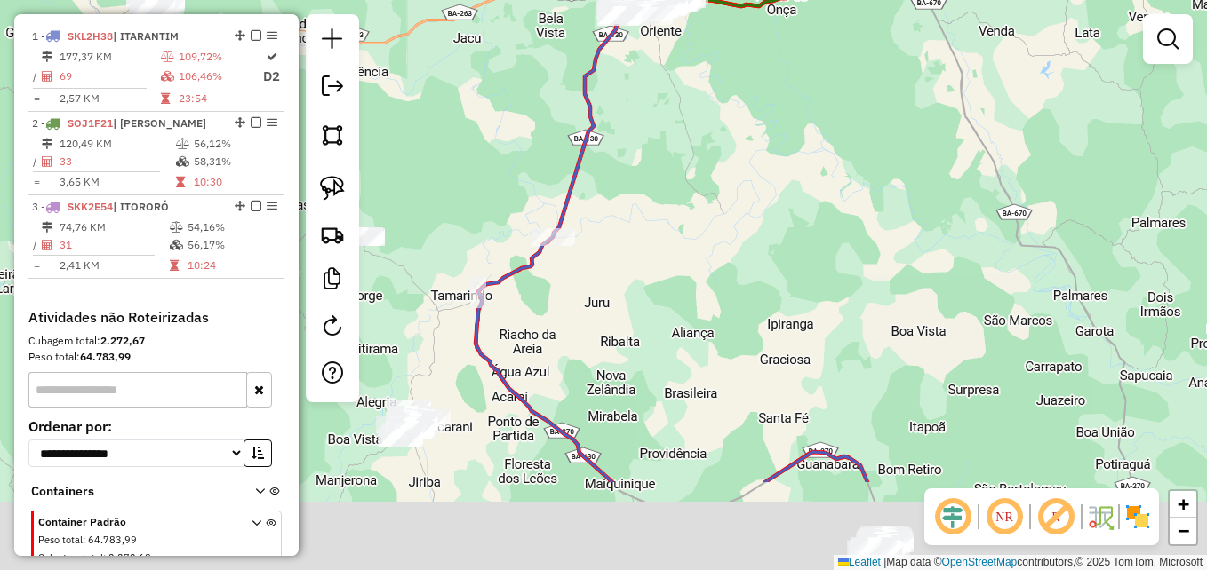
drag, startPoint x: 684, startPoint y: 425, endPoint x: 840, endPoint y: 256, distance: 229.5
click at [840, 261] on div "Janela de atendimento Grade de atendimento Capacidade Transportadoras Veículos …" at bounding box center [603, 285] width 1207 height 570
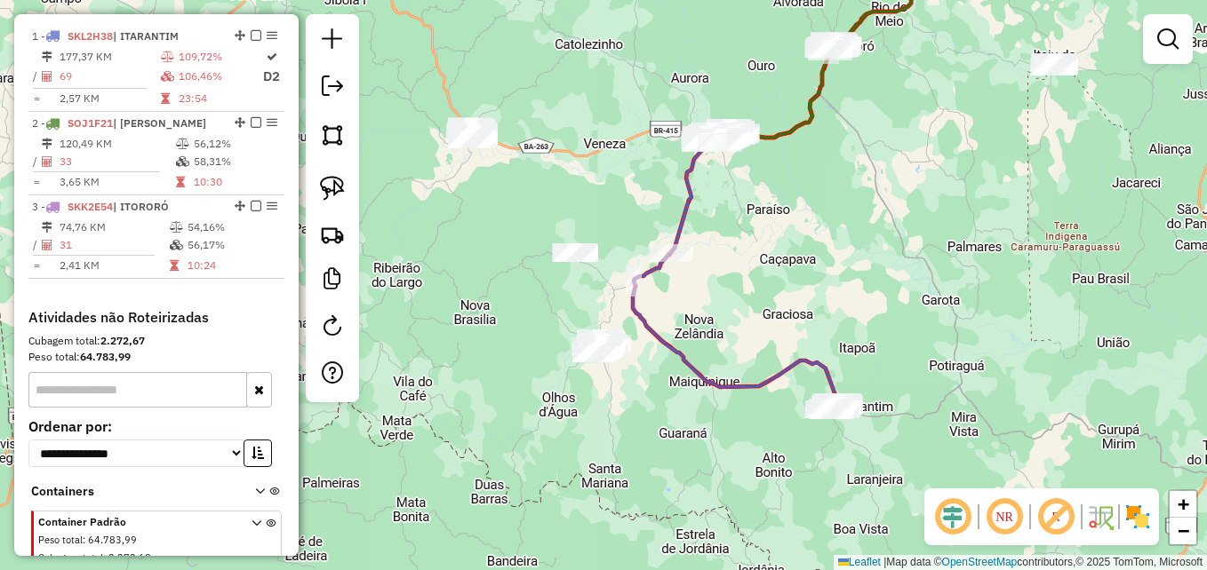
drag, startPoint x: 794, startPoint y: 312, endPoint x: 789, endPoint y: 279, distance: 33.3
click at [789, 279] on div "Janela de atendimento Grade de atendimento Capacidade Transportadoras Veículos …" at bounding box center [603, 285] width 1207 height 570
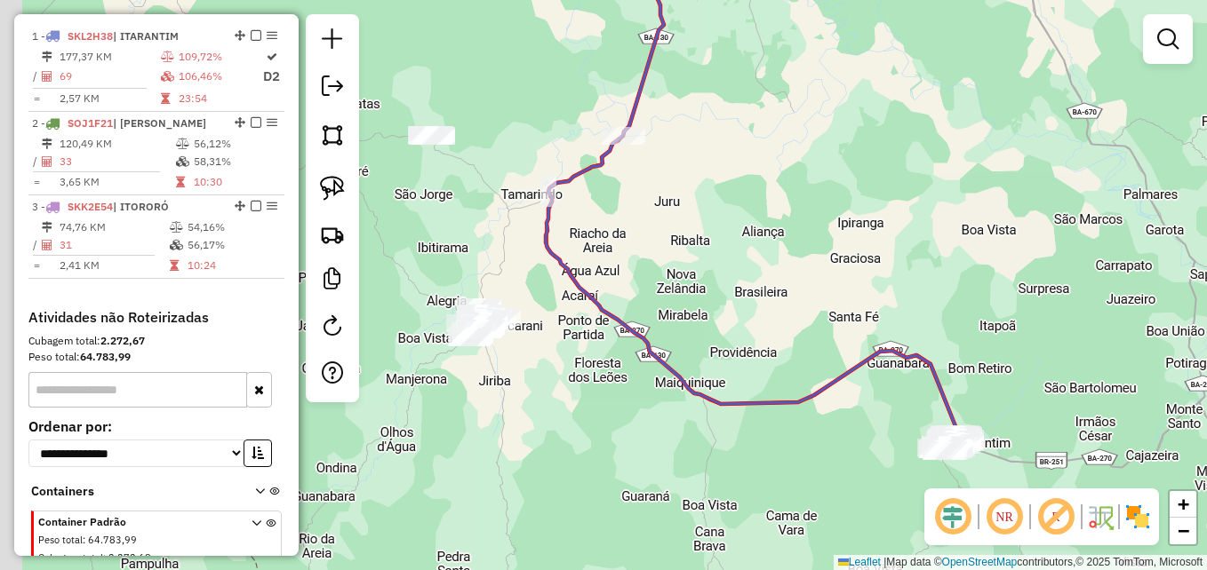
drag, startPoint x: 583, startPoint y: 325, endPoint x: 984, endPoint y: 269, distance: 404.7
click at [994, 270] on div "Janela de atendimento Grade de atendimento Capacidade Transportadoras Veículos …" at bounding box center [603, 285] width 1207 height 570
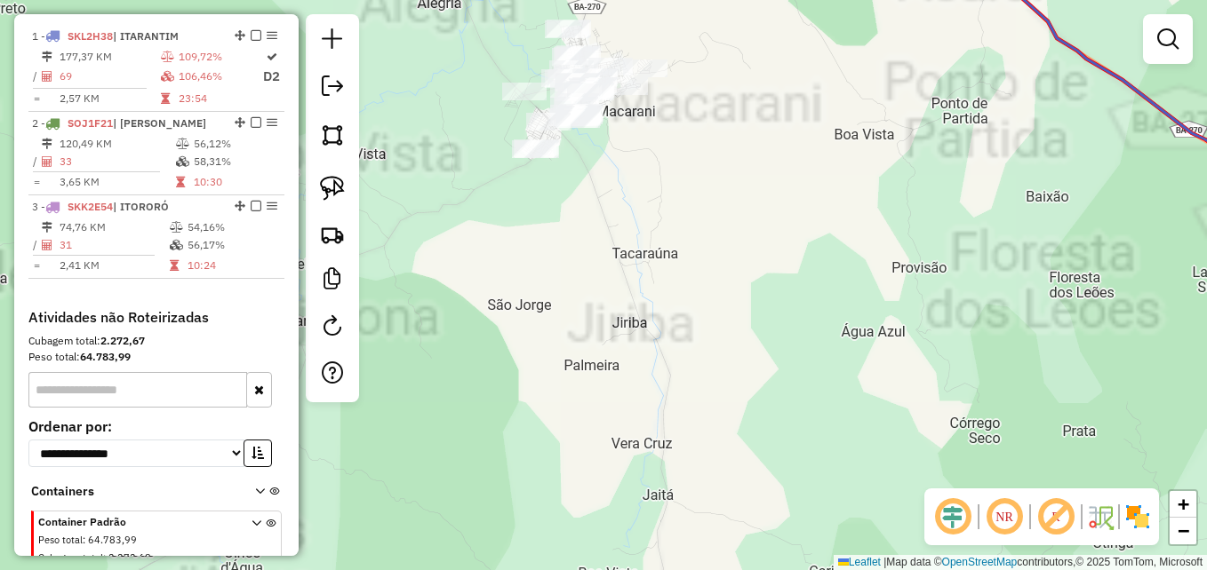
drag, startPoint x: 754, startPoint y: 341, endPoint x: 736, endPoint y: 380, distance: 42.9
click at [738, 379] on div "Janela de atendimento Grade de atendimento Capacidade Transportadoras Veículos …" at bounding box center [603, 285] width 1207 height 570
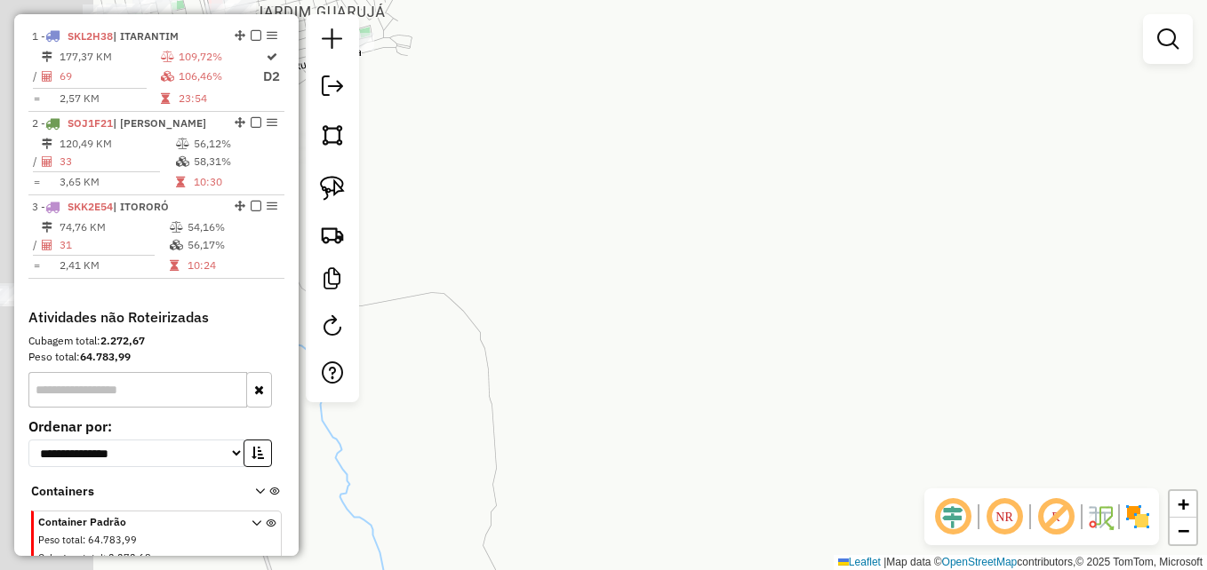
drag, startPoint x: 771, startPoint y: 296, endPoint x: 1121, endPoint y: 372, distance: 358.4
click at [1121, 369] on div "Janela de atendimento Grade de atendimento Capacidade Transportadoras Veículos …" at bounding box center [603, 285] width 1207 height 570
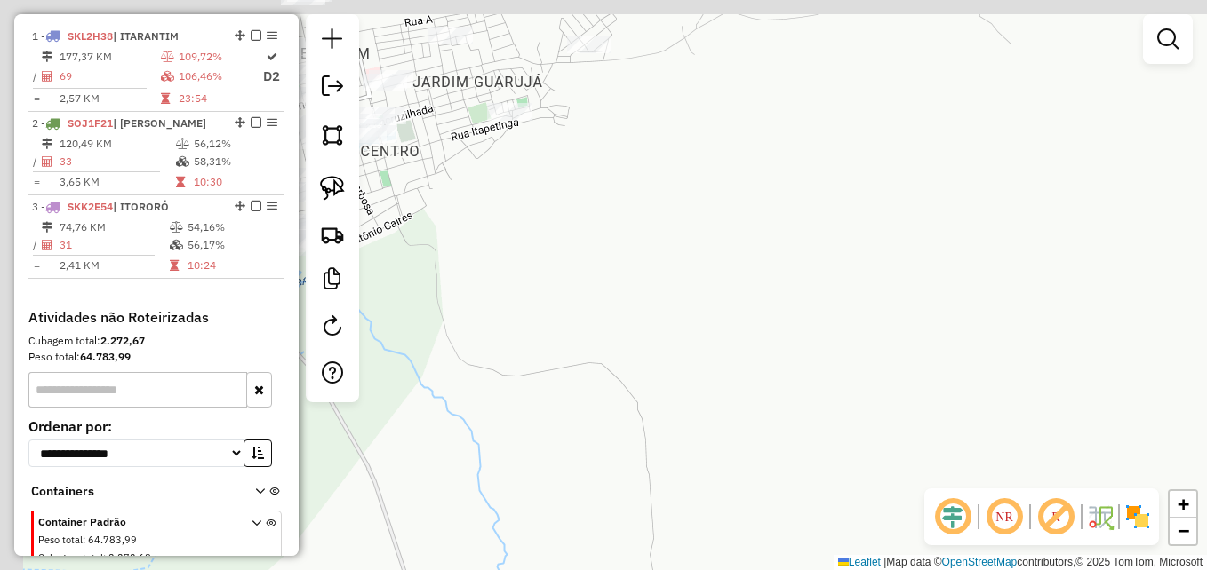
drag, startPoint x: 591, startPoint y: 280, endPoint x: 961, endPoint y: 310, distance: 371.8
click at [961, 310] on div "Janela de atendimento Grade de atendimento Capacidade Transportadoras Veículos …" at bounding box center [603, 285] width 1207 height 570
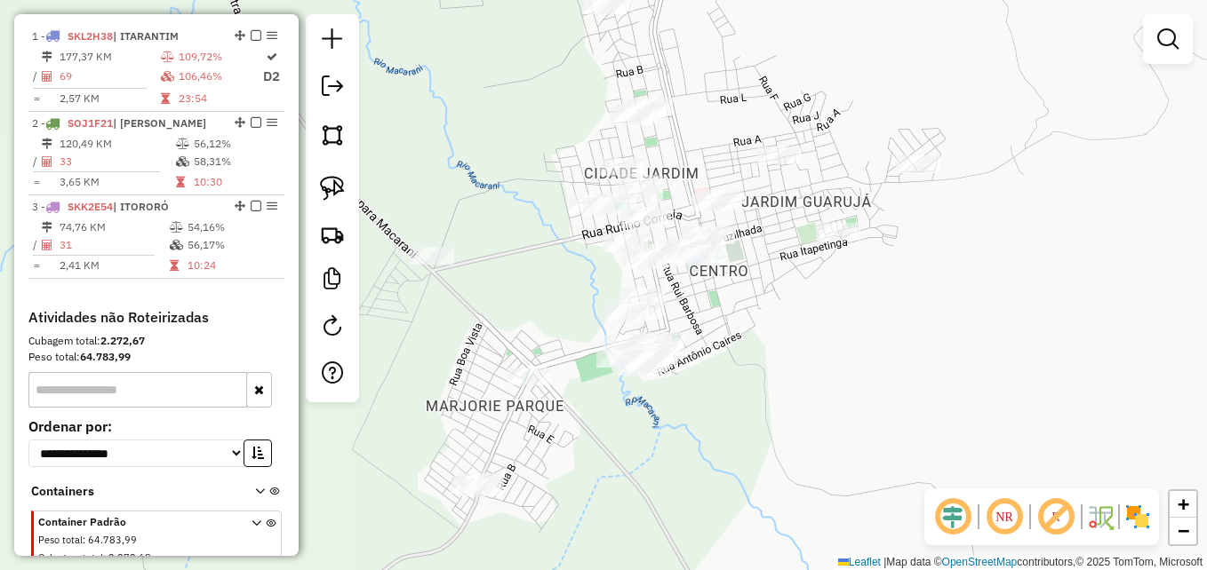
drag, startPoint x: 892, startPoint y: 278, endPoint x: 942, endPoint y: 386, distance: 118.5
click at [942, 386] on div "Janela de atendimento Grade de atendimento Capacidade Transportadoras Veículos …" at bounding box center [603, 285] width 1207 height 570
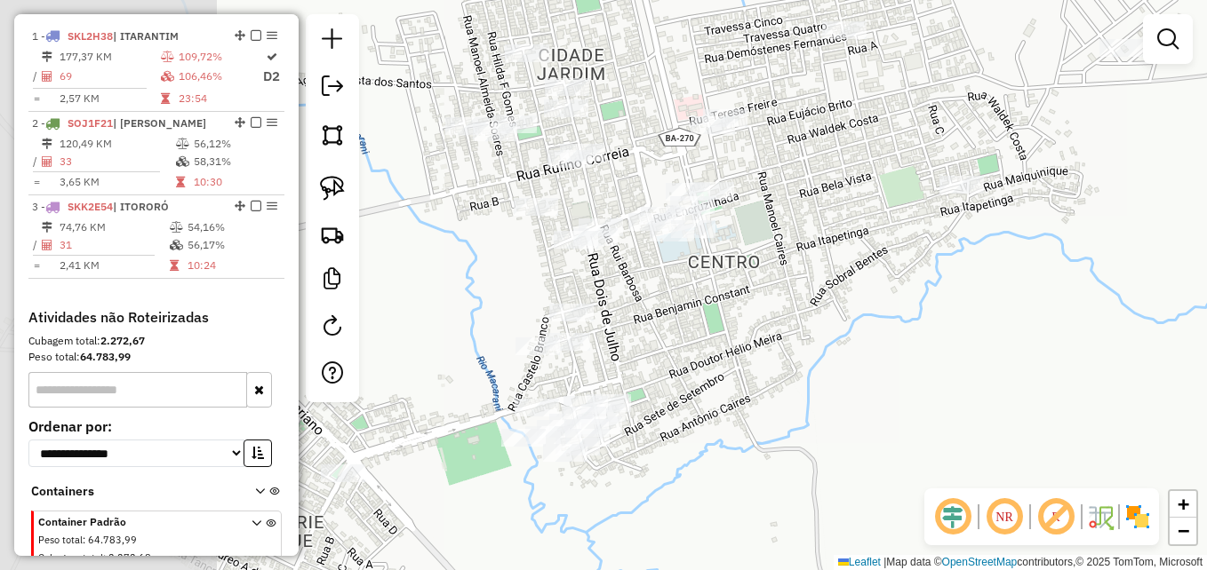
drag, startPoint x: 769, startPoint y: 290, endPoint x: 996, endPoint y: 395, distance: 250.9
click at [996, 395] on div "Janela de atendimento Grade de atendimento Capacidade Transportadoras Veículos …" at bounding box center [603, 285] width 1207 height 570
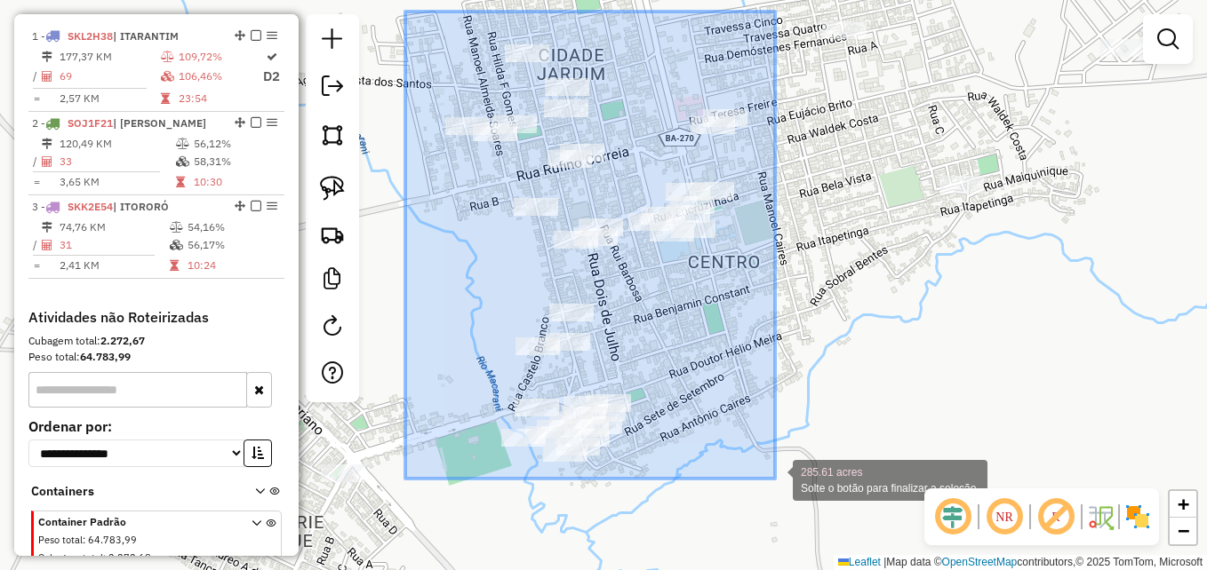
drag, startPoint x: 405, startPoint y: 12, endPoint x: 777, endPoint y: 478, distance: 596.3
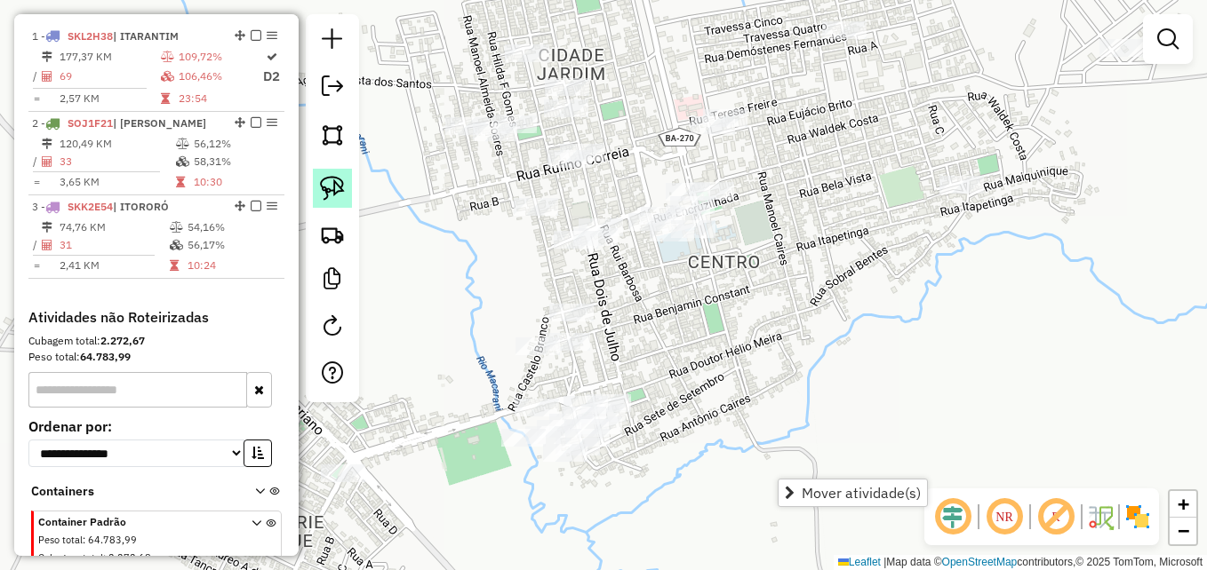
click at [332, 182] on img at bounding box center [332, 188] width 25 height 25
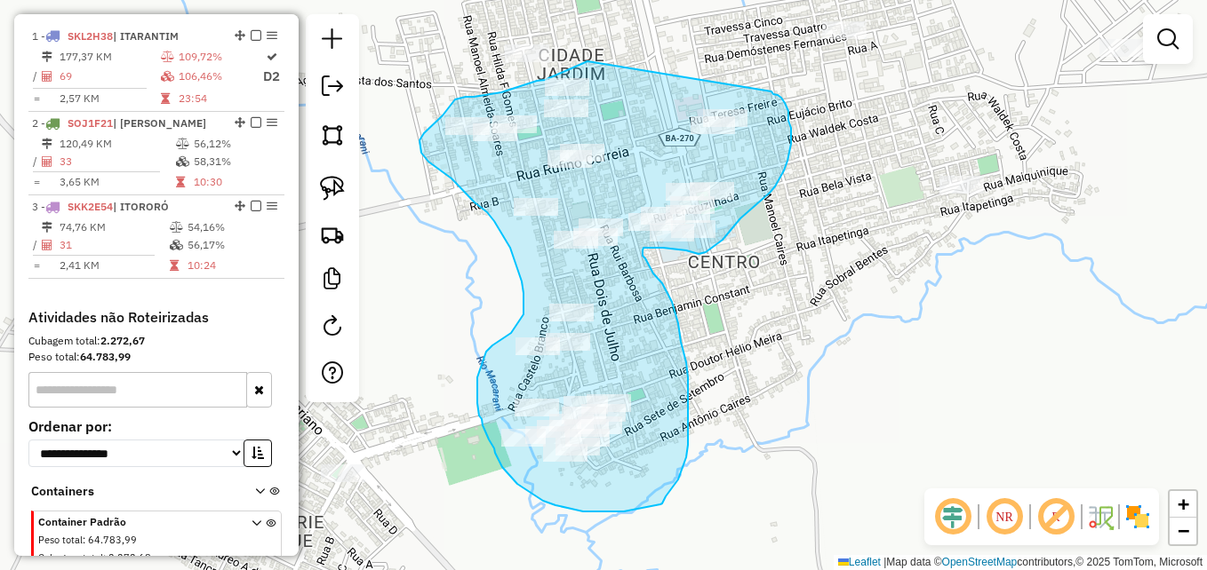
drag, startPoint x: 587, startPoint y: 61, endPoint x: 771, endPoint y: 92, distance: 186.4
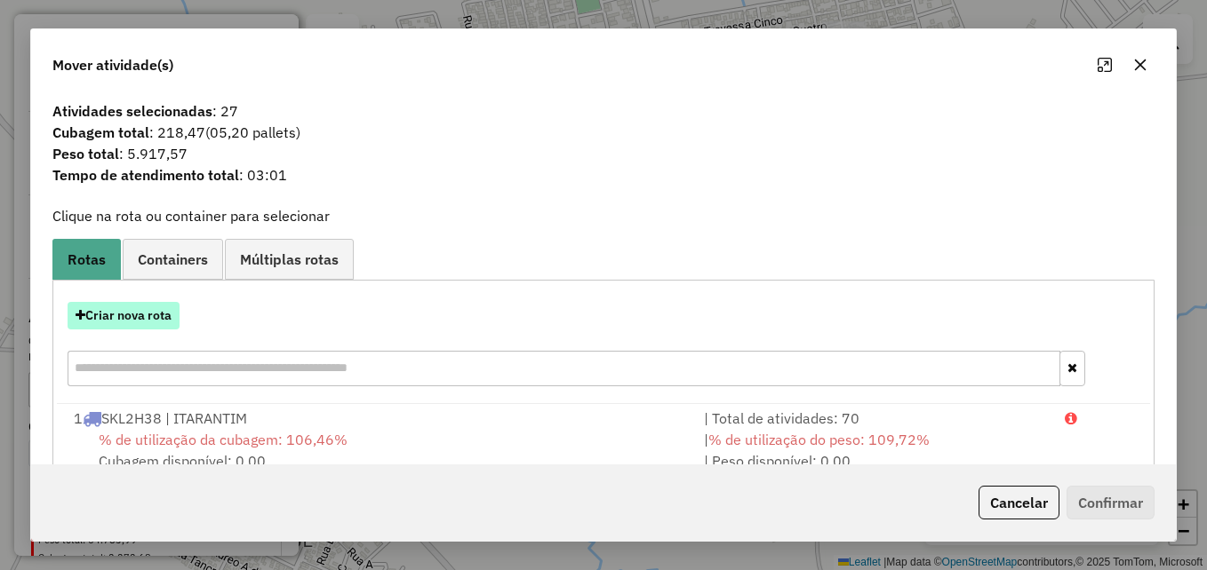
drag, startPoint x: 123, startPoint y: 300, endPoint x: 118, endPoint y: 308, distance: 9.1
click at [122, 300] on div "Criar nova rota" at bounding box center [603, 347] width 1093 height 116
click at [120, 317] on button "Criar nova rota" at bounding box center [124, 316] width 112 height 28
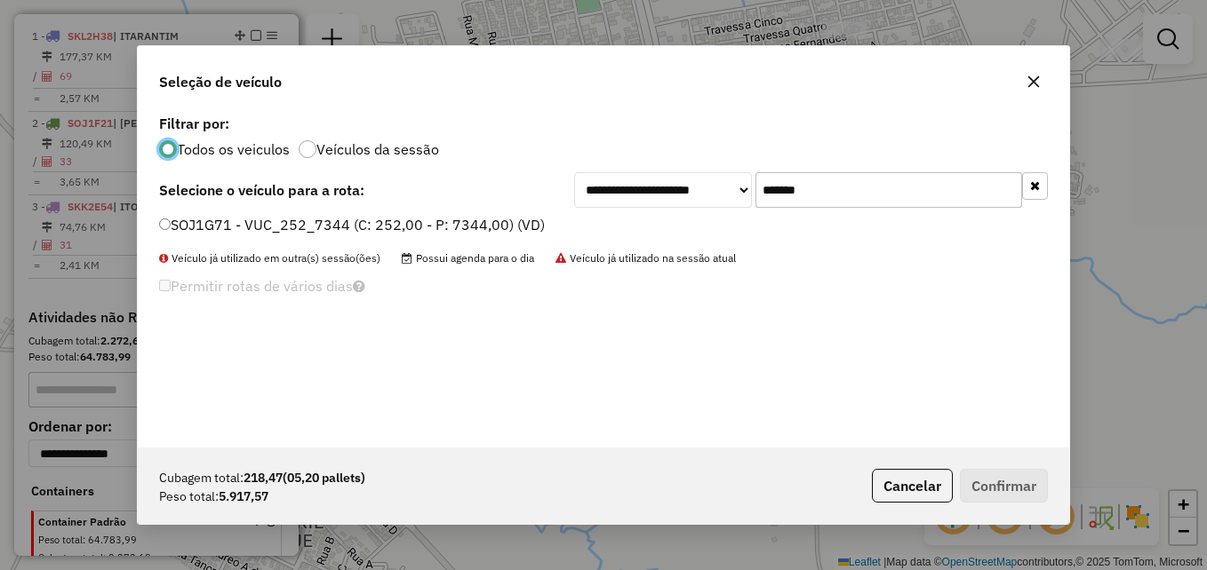
scroll to position [10, 5]
drag, startPoint x: 843, startPoint y: 183, endPoint x: 722, endPoint y: 186, distance: 121.8
click at [720, 187] on div "**********" at bounding box center [811, 190] width 474 height 36
click at [166, 216] on label "SOJ1G71 - VUC_252_7344 (C: 252,00 - P: 7344,00) (VD)" at bounding box center [352, 224] width 386 height 21
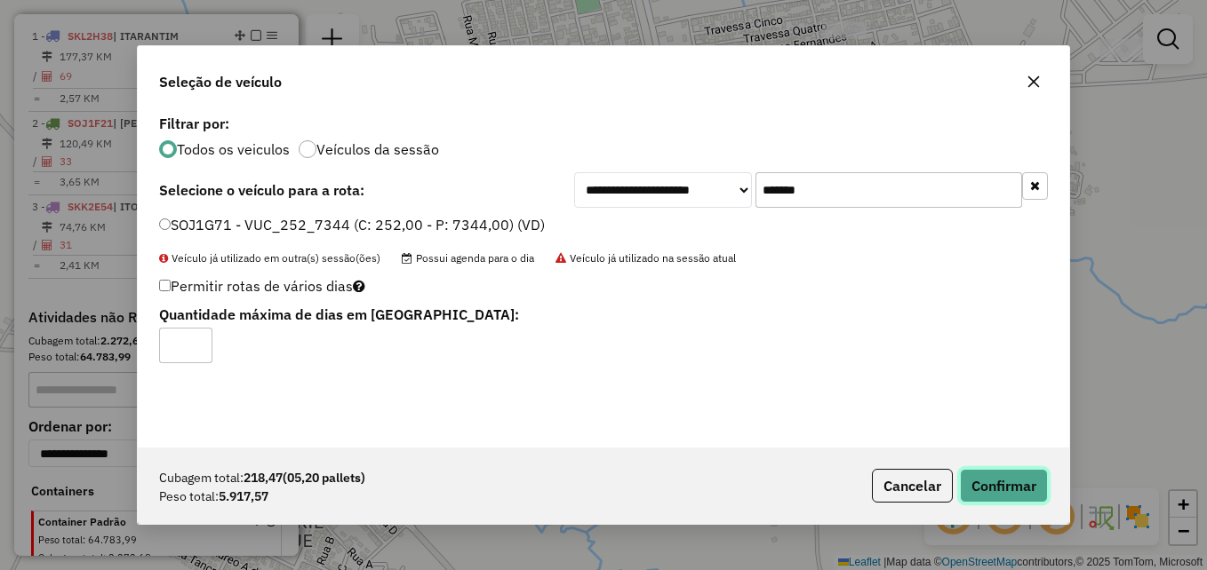
click at [1008, 490] on button "Confirmar" at bounding box center [1004, 486] width 88 height 34
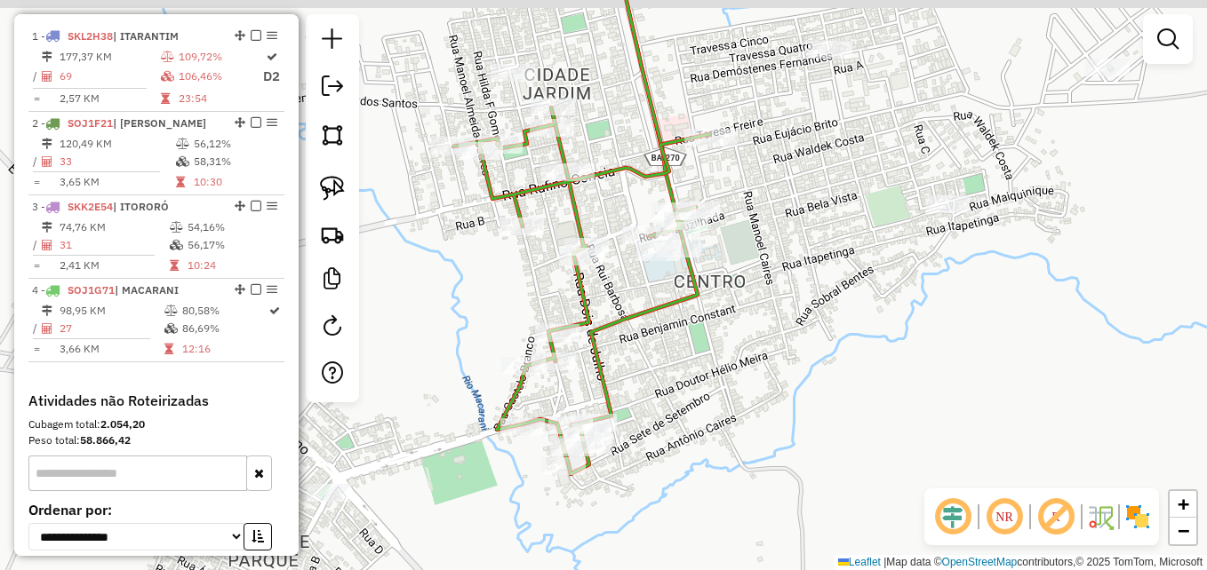
drag, startPoint x: 834, startPoint y: 323, endPoint x: 850, endPoint y: 342, distance: 24.7
click at [850, 342] on div "Janela de atendimento Grade de atendimento Capacidade Transportadoras Veículos …" at bounding box center [603, 285] width 1207 height 570
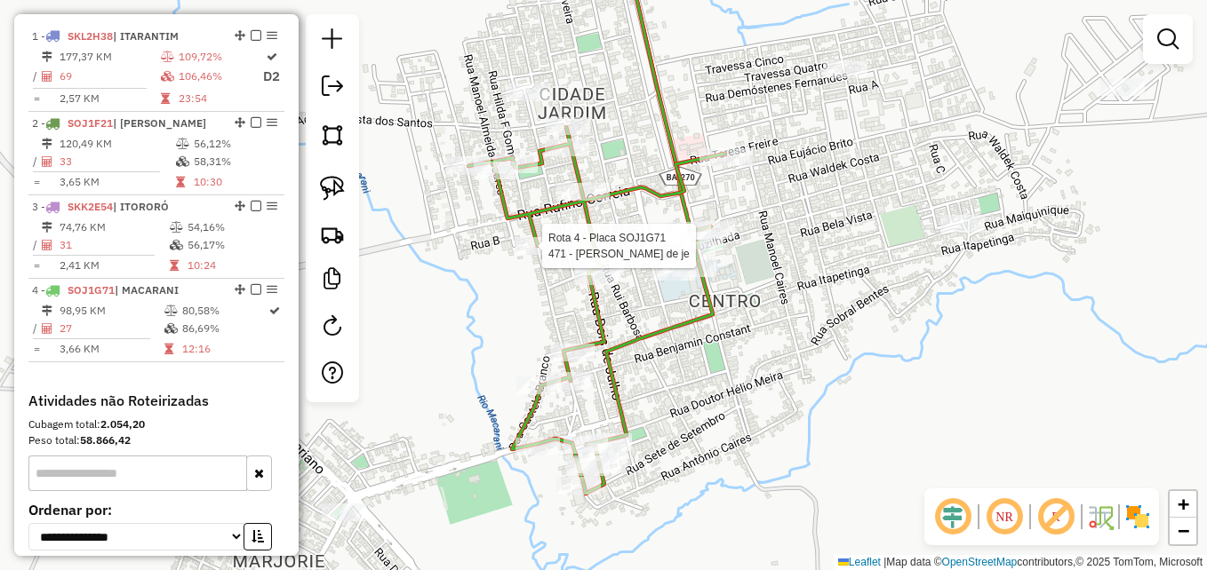
select select "**********"
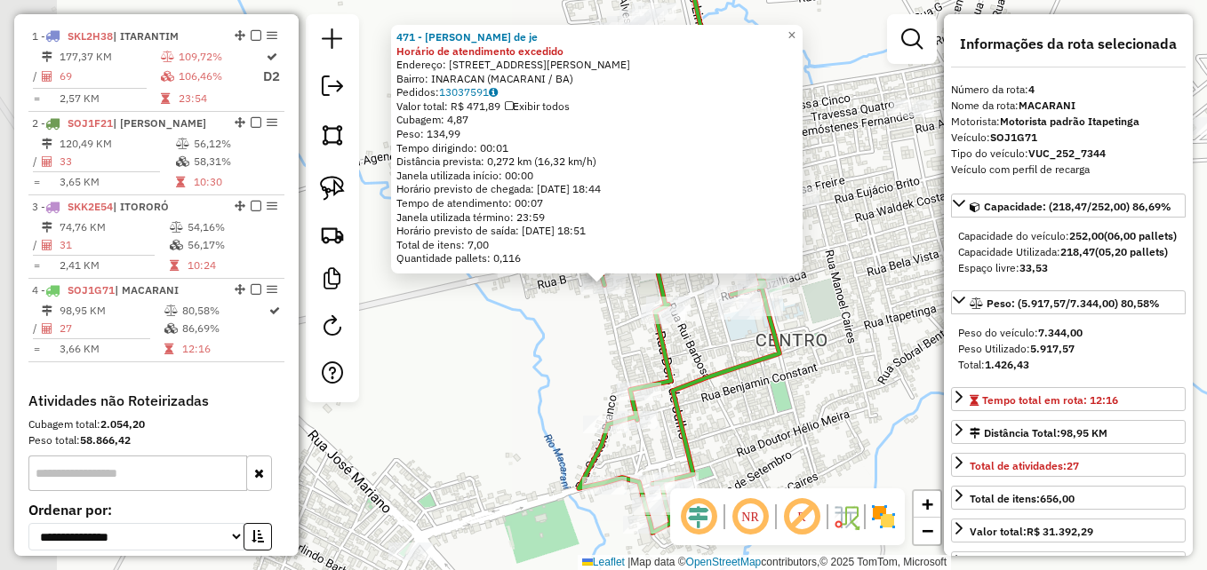
scroll to position [812, 0]
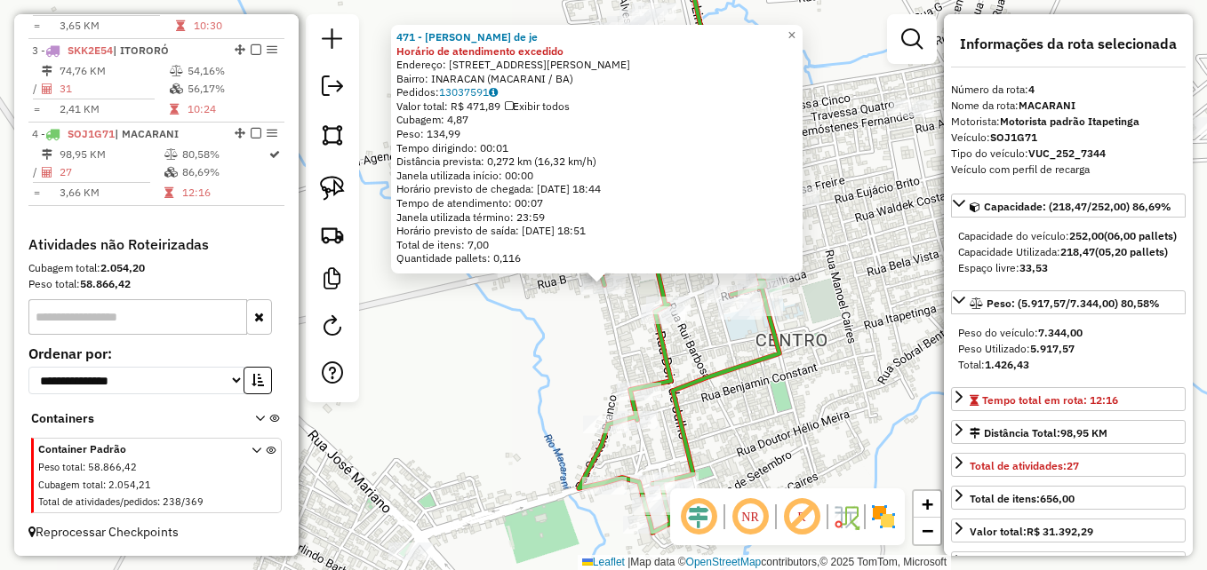
click at [510, 326] on div "471 - Edelsa ribeiro de je Horário de atendimento excedido Endereço: RUA rua pa…" at bounding box center [603, 285] width 1207 height 570
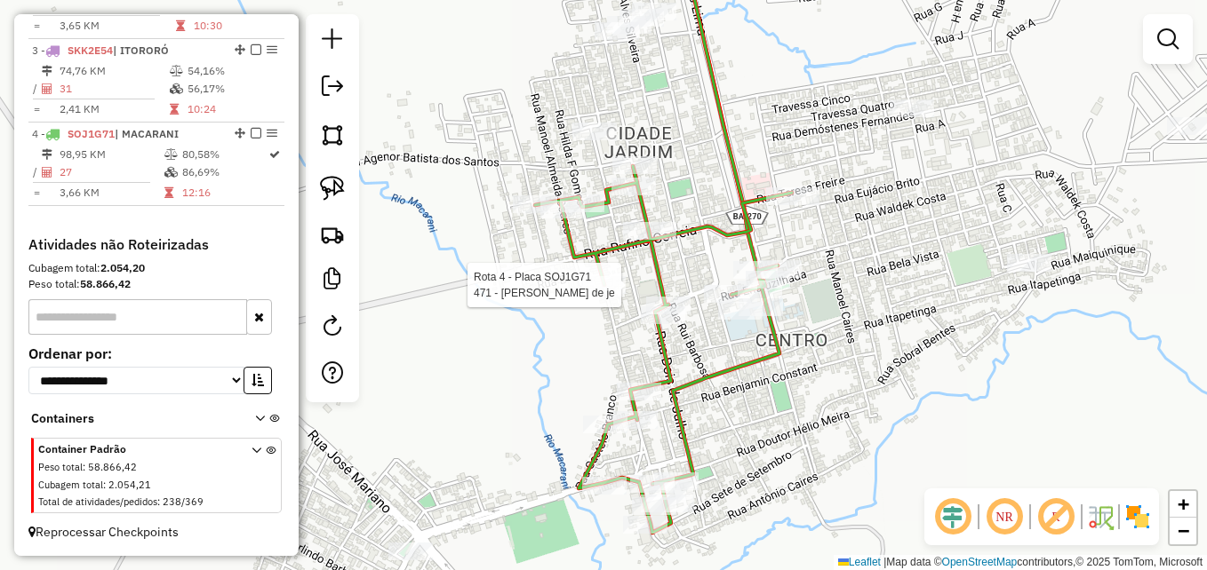
select select "**********"
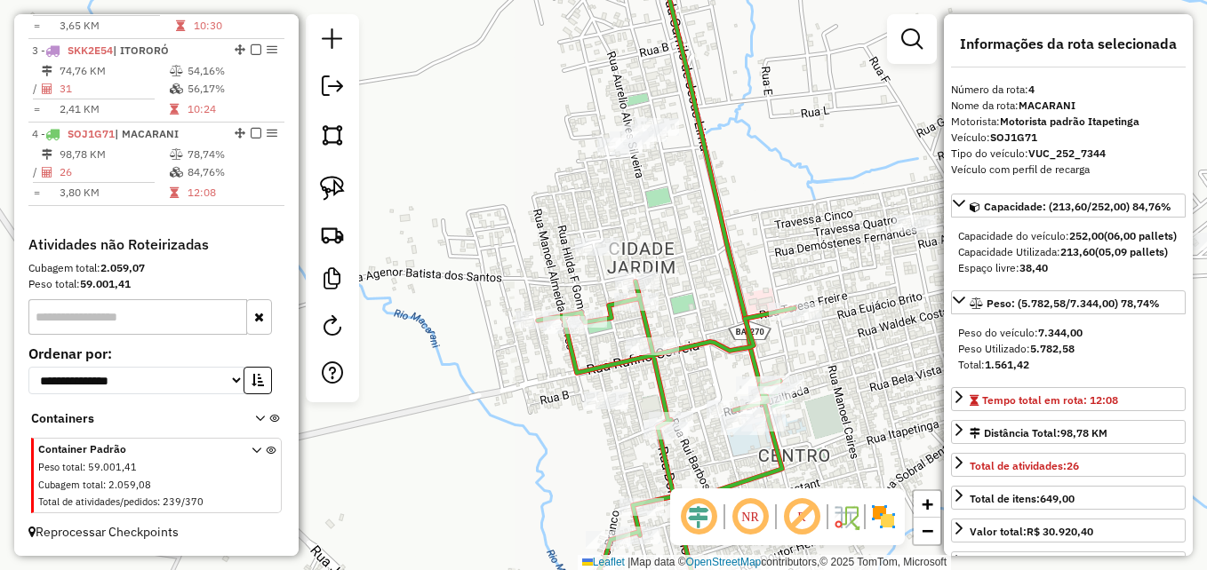
click at [723, 169] on div "Janela de atendimento Grade de atendimento Capacidade Transportadoras Veículos …" at bounding box center [603, 285] width 1207 height 570
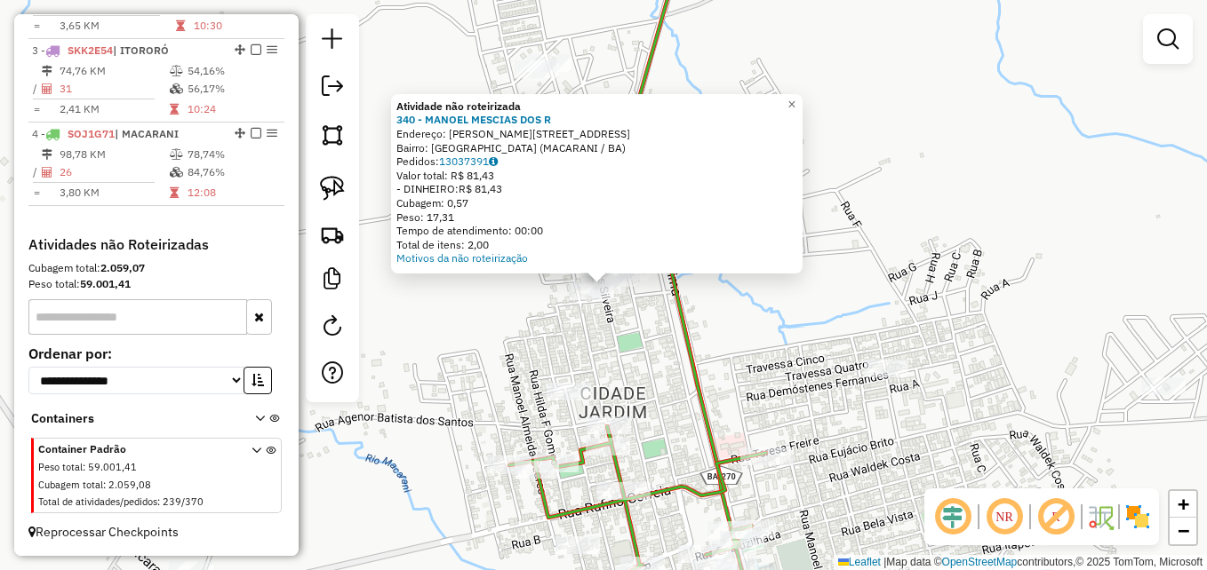
click at [820, 327] on div "Atividade não roteirizada 340 - MANOEL MESCIAS DOS R Endereço: R JOSE DE SOUZA …" at bounding box center [603, 285] width 1207 height 570
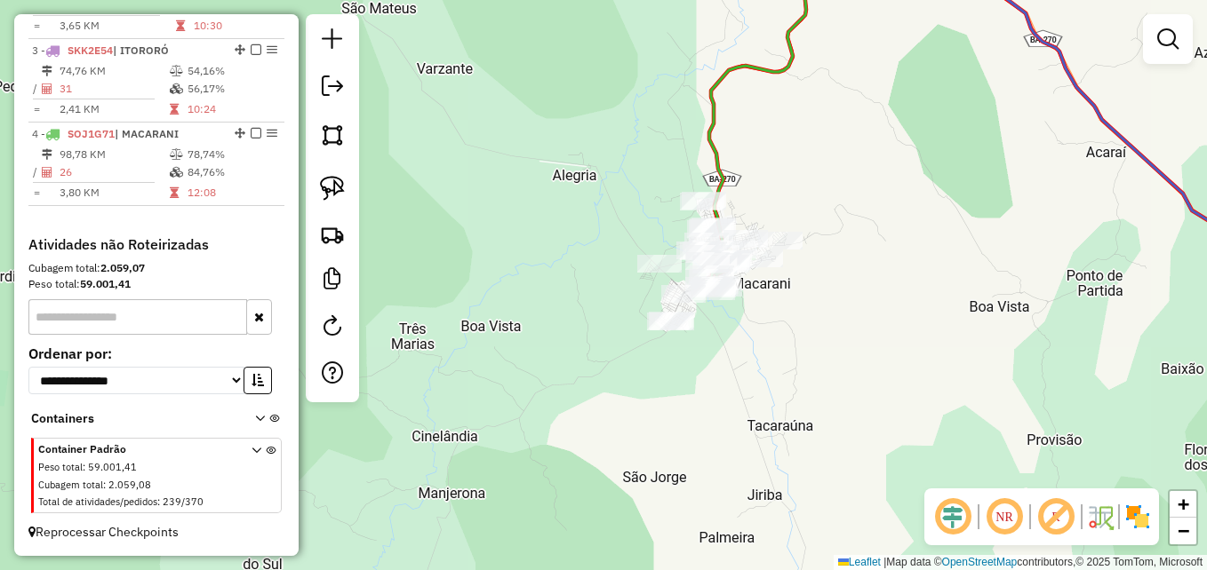
drag, startPoint x: 850, startPoint y: 369, endPoint x: 811, endPoint y: 354, distance: 41.1
click at [818, 355] on div "Janela de atendimento Grade de atendimento Capacidade Transportadoras Veículos …" at bounding box center [603, 285] width 1207 height 570
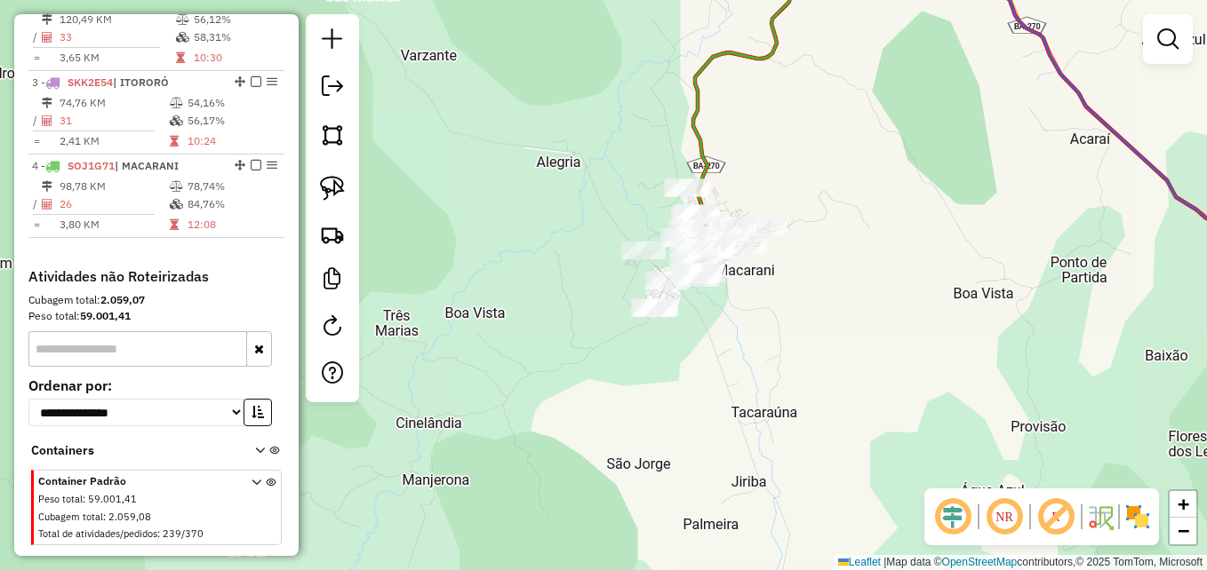
scroll to position [723, 0]
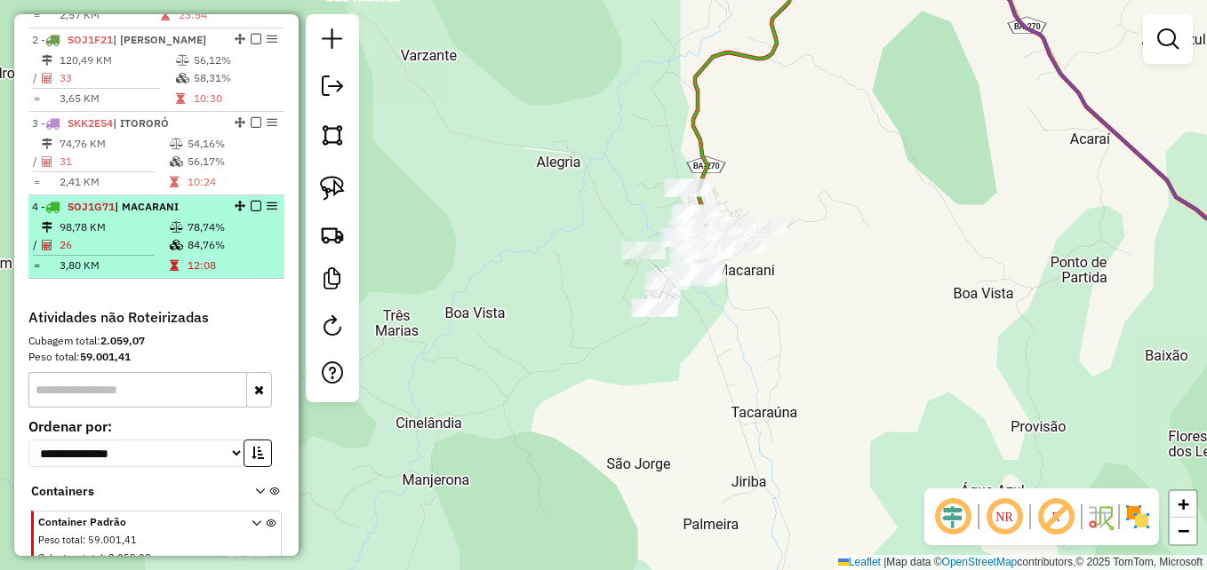
select select "**********"
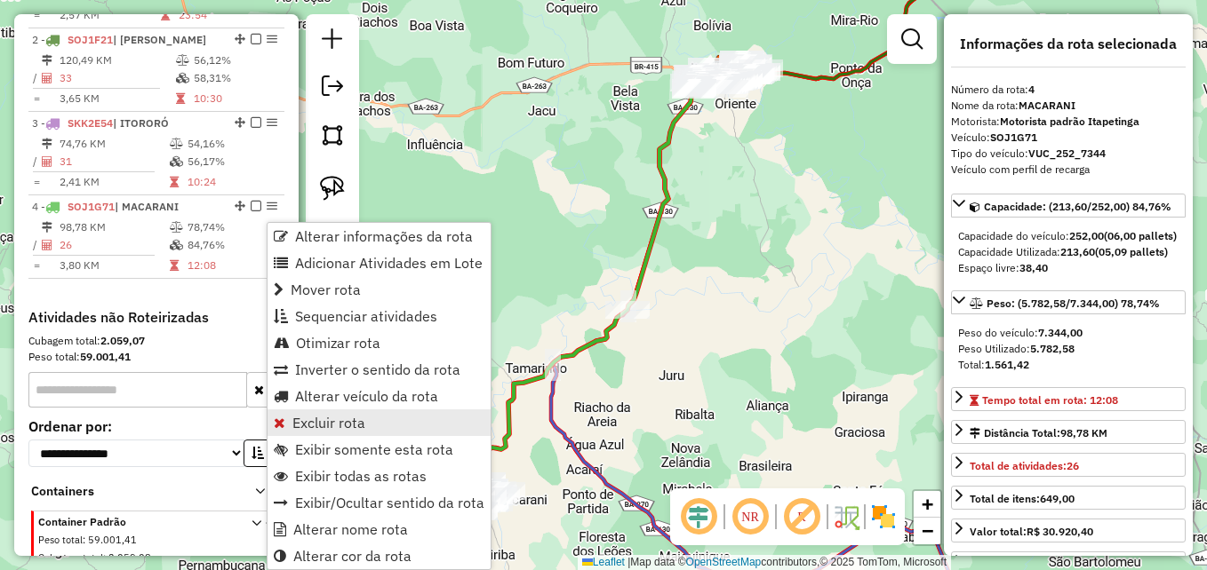
click at [343, 426] on span "Excluir rota" at bounding box center [328, 423] width 73 height 14
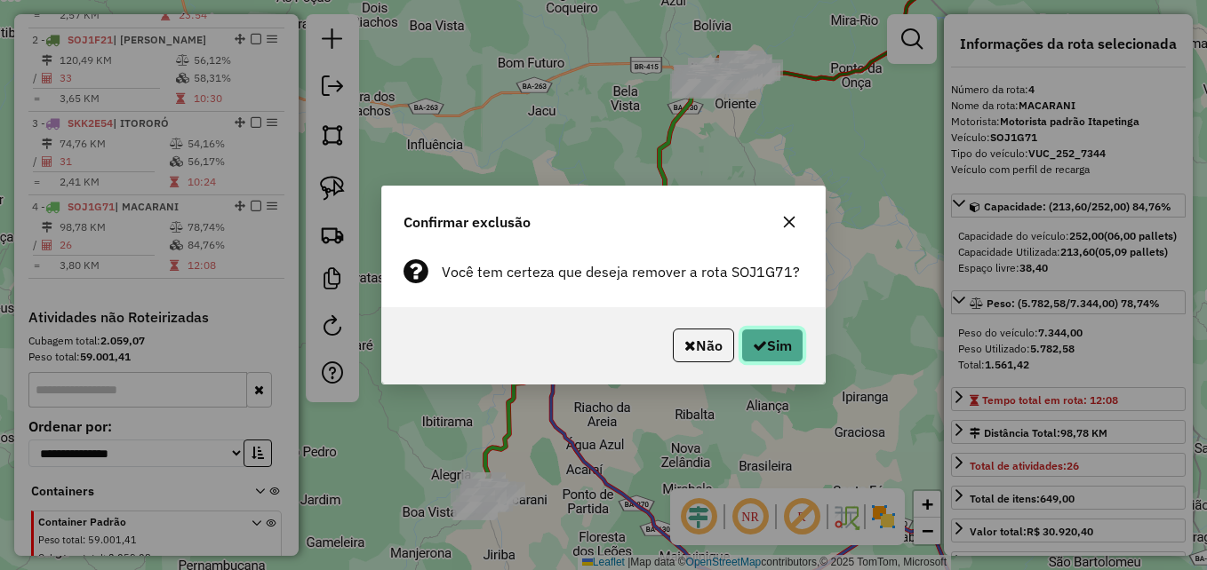
click at [782, 347] on button "Sim" at bounding box center [772, 346] width 62 height 34
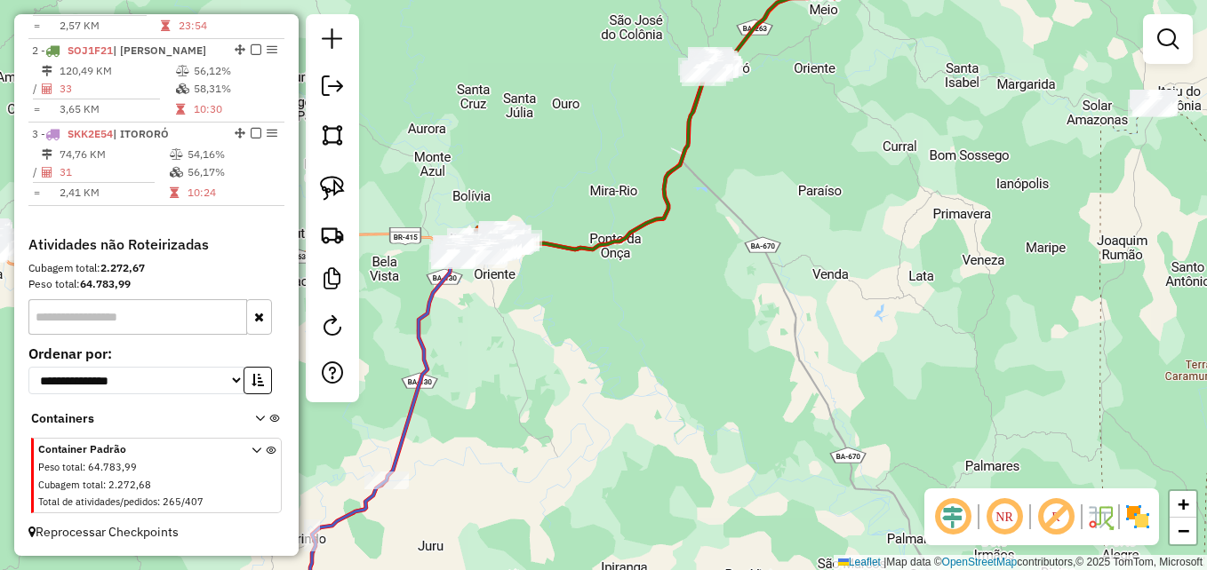
drag, startPoint x: 626, startPoint y: 281, endPoint x: 877, endPoint y: 331, distance: 256.4
click at [880, 334] on div "Janela de atendimento Grade de atendimento Capacidade Transportadoras Veículos …" at bounding box center [603, 285] width 1207 height 570
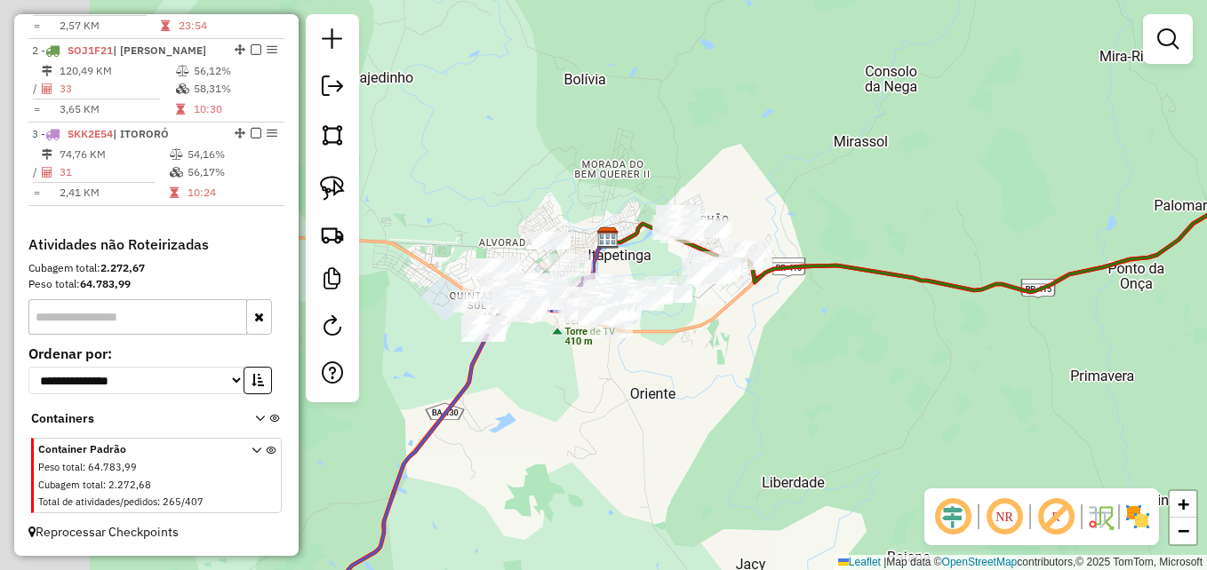
drag, startPoint x: 664, startPoint y: 308, endPoint x: 913, endPoint y: 394, distance: 263.0
click at [913, 394] on div "Janela de atendimento Grade de atendimento Capacidade Transportadoras Veículos …" at bounding box center [603, 285] width 1207 height 570
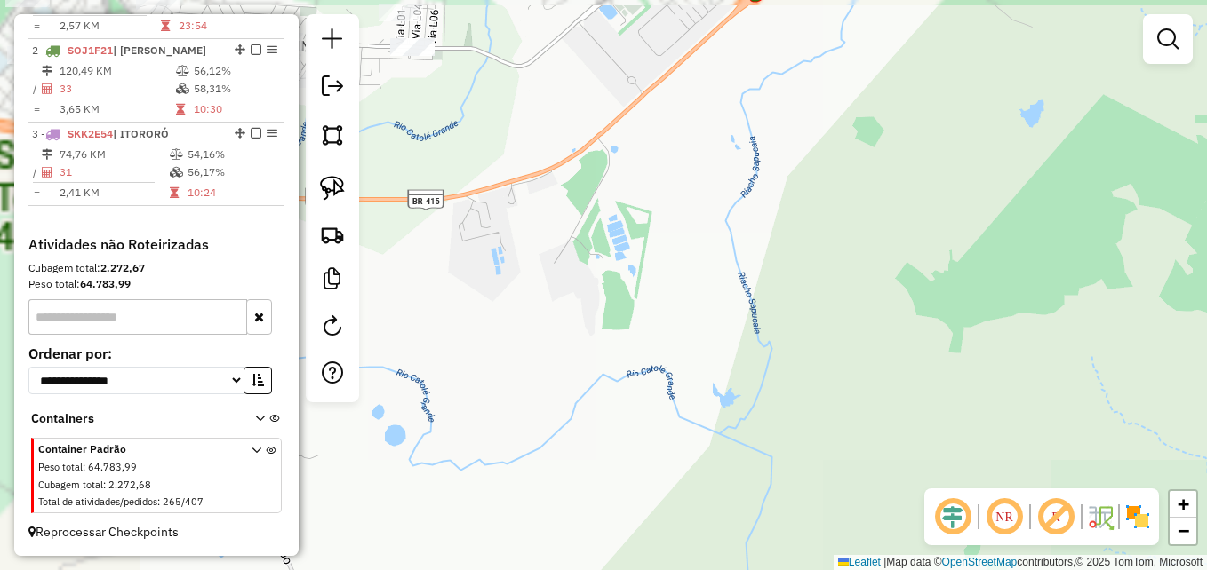
drag, startPoint x: 607, startPoint y: 371, endPoint x: 996, endPoint y: 395, distance: 389.9
click at [996, 395] on div "Janela de atendimento Grade de atendimento Capacidade Transportadoras Veículos …" at bounding box center [603, 285] width 1207 height 570
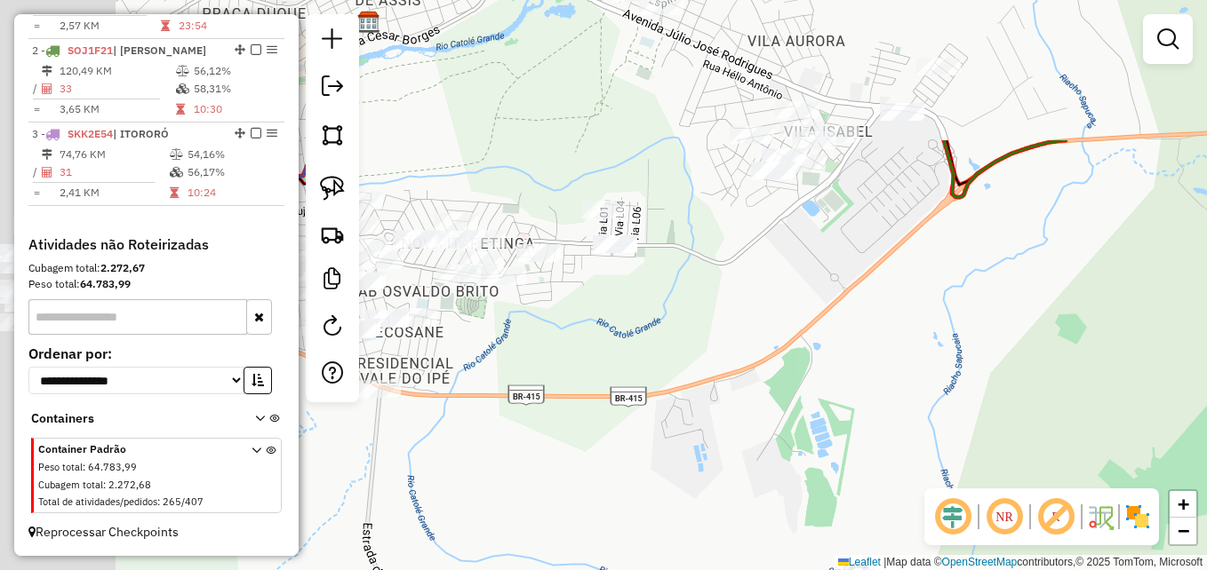
drag, startPoint x: 597, startPoint y: 212, endPoint x: 1002, endPoint y: 499, distance: 496.6
click at [993, 518] on hb-router-mapa "Informações da Sessão 978943 - 14/08/2025 Criação: 13/08/2025 17:23 Depósito: G…" at bounding box center [603, 285] width 1207 height 570
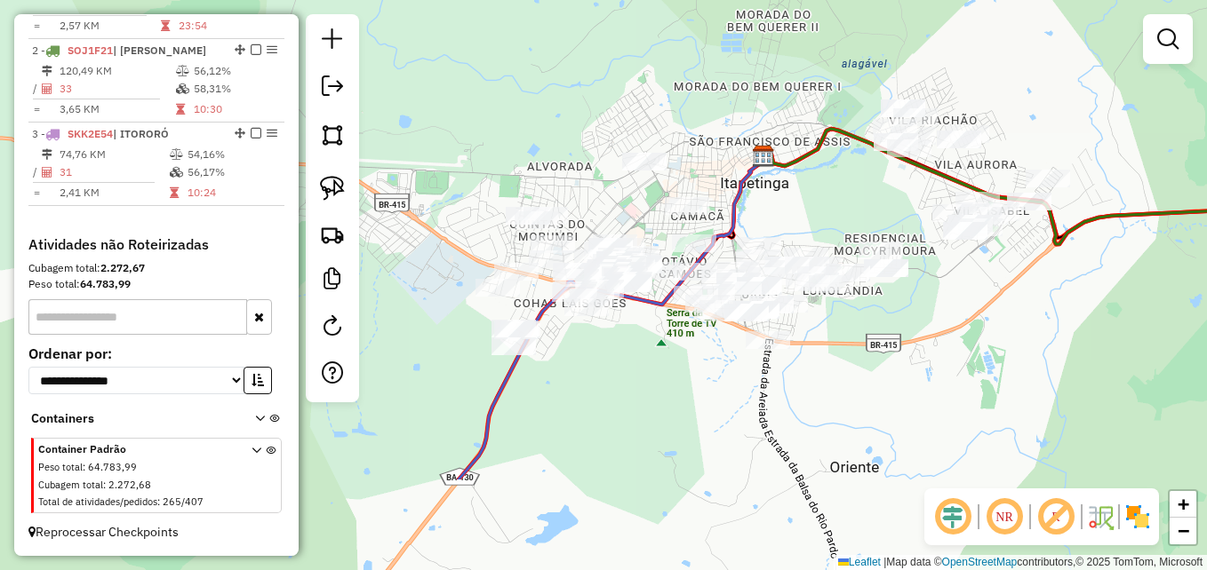
drag, startPoint x: 998, startPoint y: 441, endPoint x: 975, endPoint y: 293, distance: 149.3
click at [975, 293] on div "Janela de atendimento Grade de atendimento Capacidade Transportadoras Veículos …" at bounding box center [603, 285] width 1207 height 570
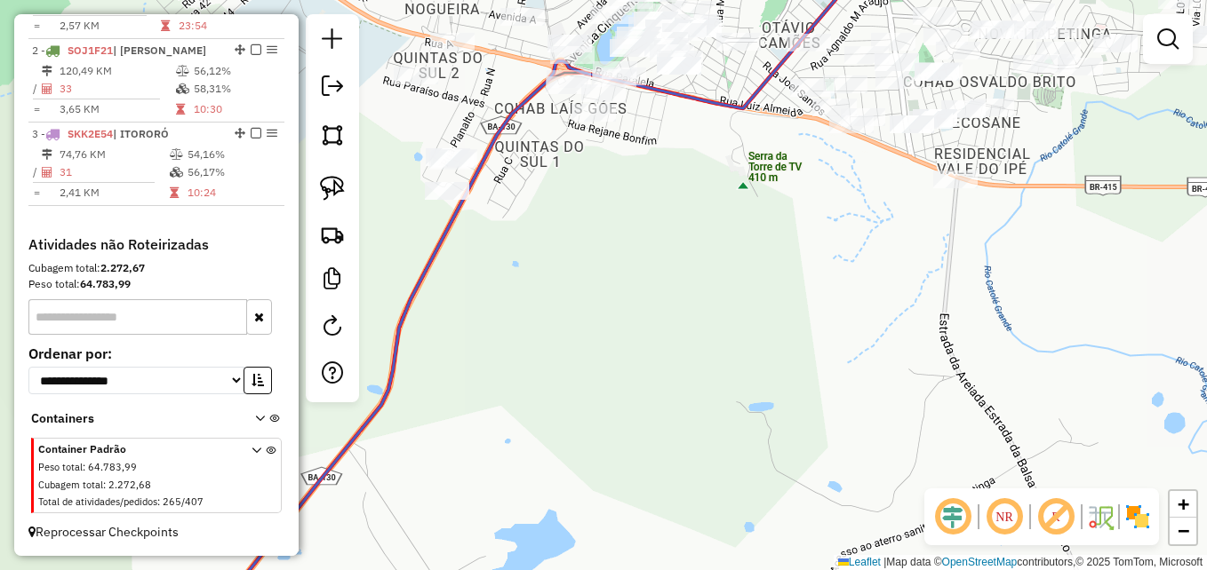
drag, startPoint x: 686, startPoint y: 336, endPoint x: 689, endPoint y: 499, distance: 162.6
click at [690, 498] on div "Janela de atendimento Grade de atendimento Capacidade Transportadoras Veículos …" at bounding box center [603, 285] width 1207 height 570
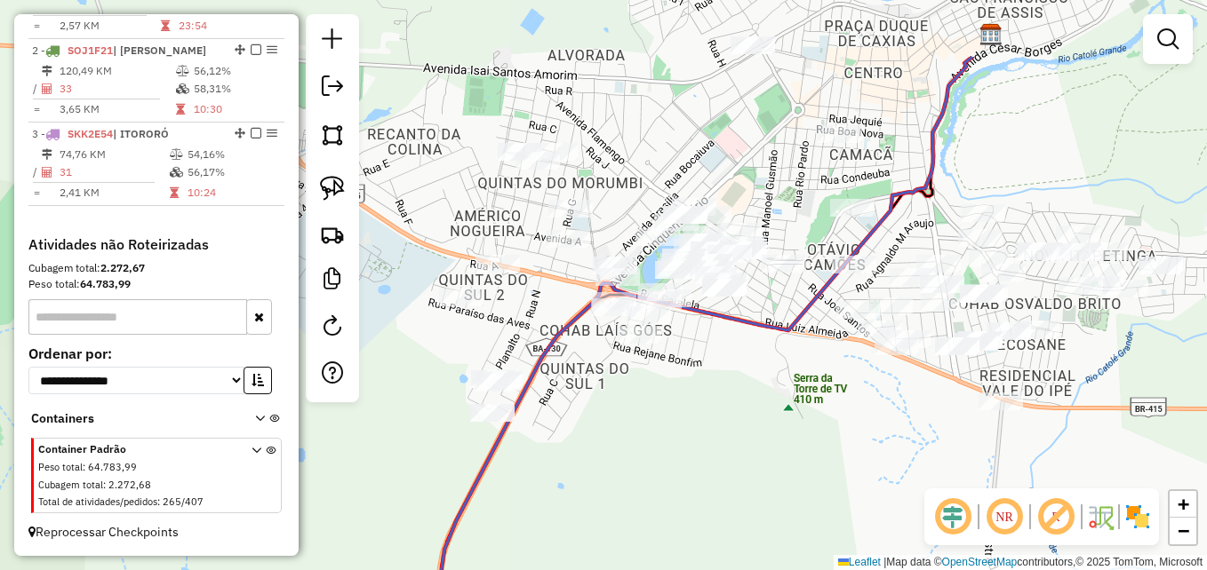
drag, startPoint x: 695, startPoint y: 367, endPoint x: 740, endPoint y: 481, distance: 122.4
click at [740, 481] on div "Janela de atendimento Grade de atendimento Capacidade Transportadoras Veículos …" at bounding box center [603, 285] width 1207 height 570
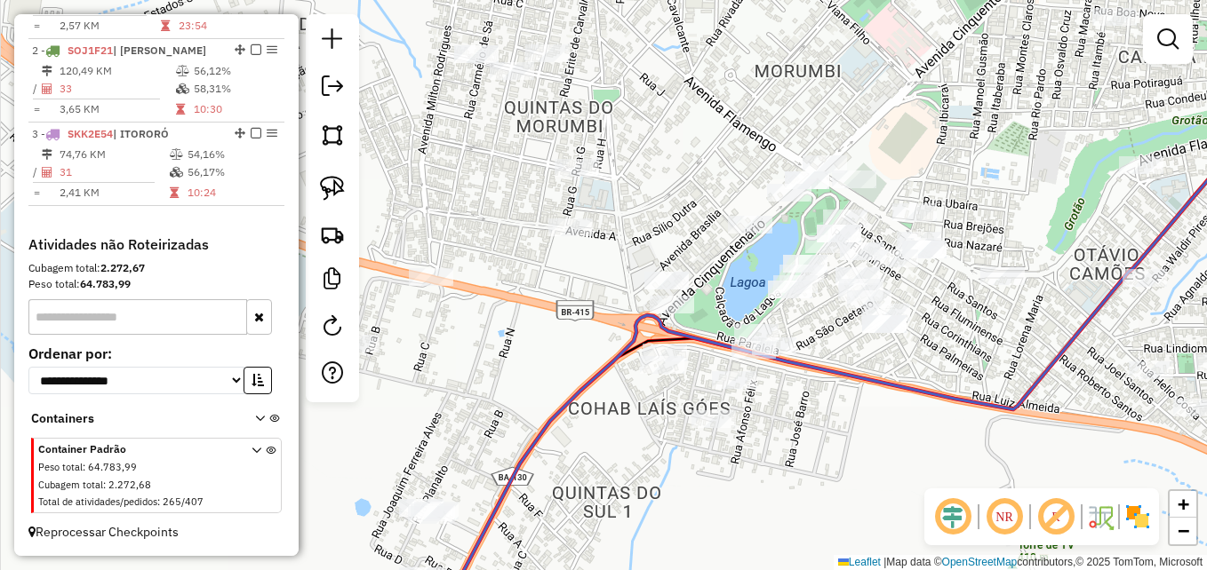
drag, startPoint x: 666, startPoint y: 434, endPoint x: 726, endPoint y: 338, distance: 112.9
click at [793, 512] on div "Janela de atendimento Grade de atendimento Capacidade Transportadoras Veículos …" at bounding box center [603, 285] width 1207 height 570
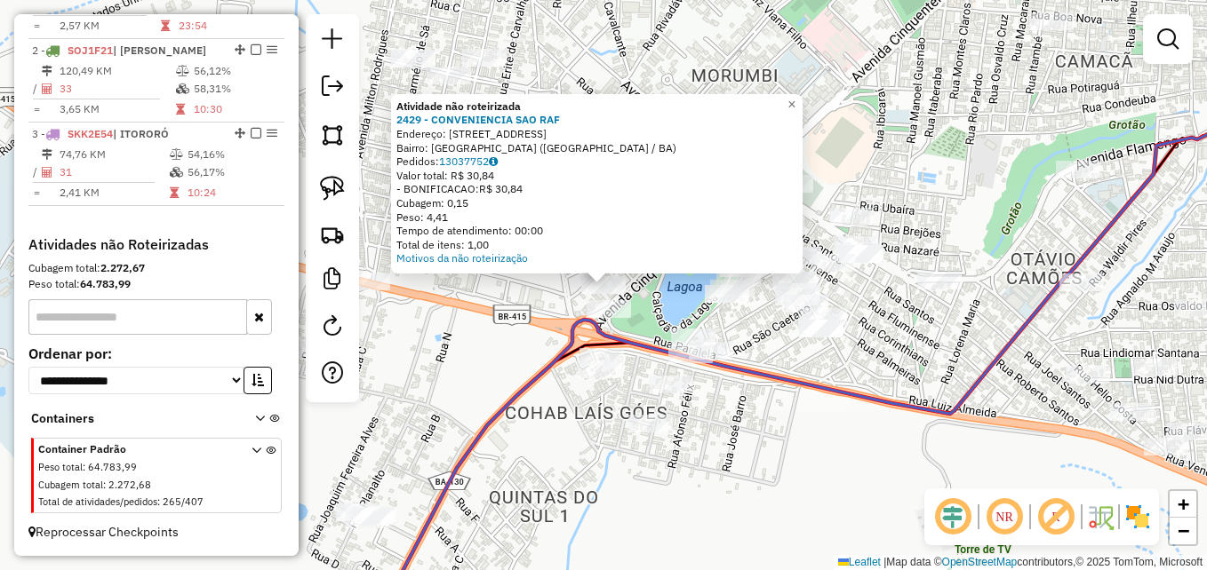
click at [492, 301] on div "Atividade não roteirizada 2429 - CONVENIENCIA SAO RAF Endereço: AV Avenida Cinq…" at bounding box center [603, 285] width 1207 height 570
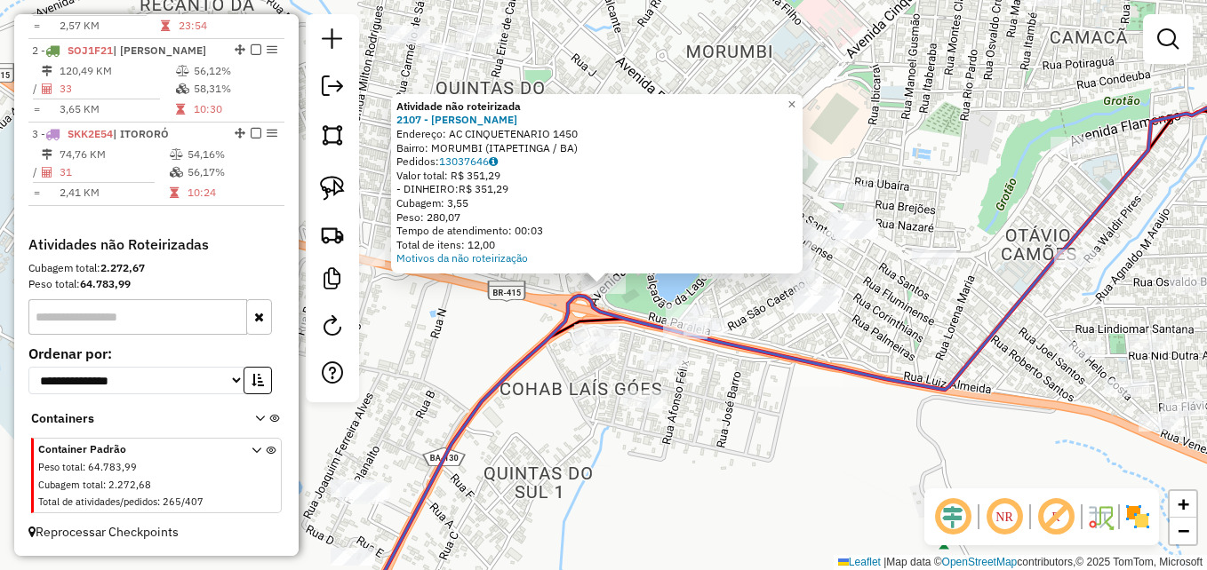
click at [427, 347] on div "Atividade não roteirizada 2107 - CELIO VIEIRA DA SILV Endereço: AC CINQUETENARI…" at bounding box center [603, 285] width 1207 height 570
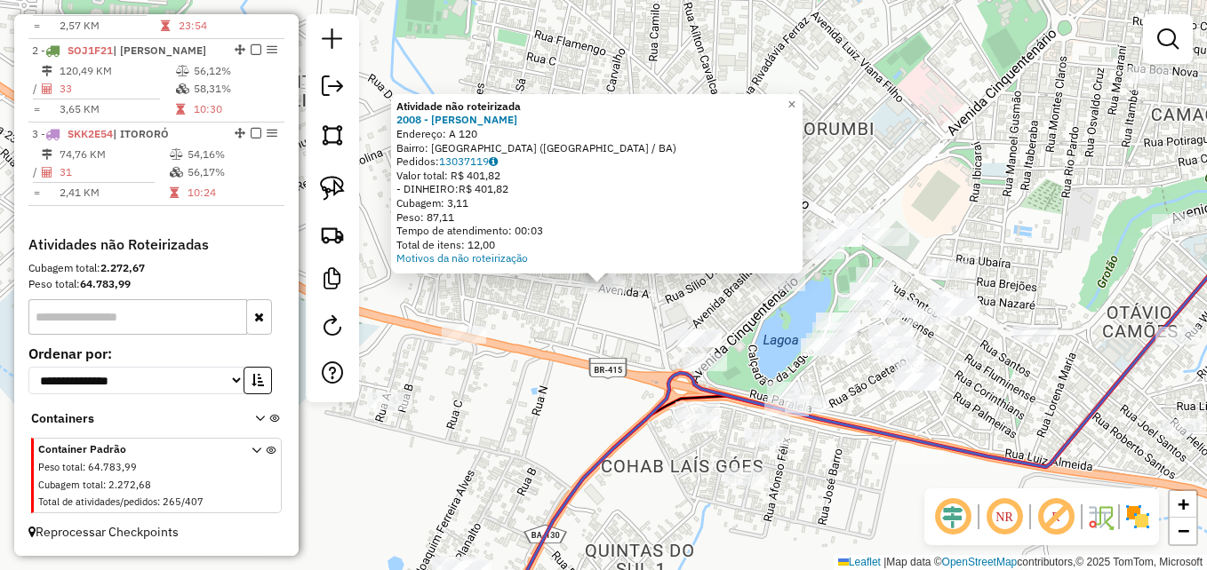
click at [535, 326] on div "Atividade não roteirizada 2008 - [PERSON_NAME] Endereço: A 120 Bairro: QUINTAS …" at bounding box center [603, 285] width 1207 height 570
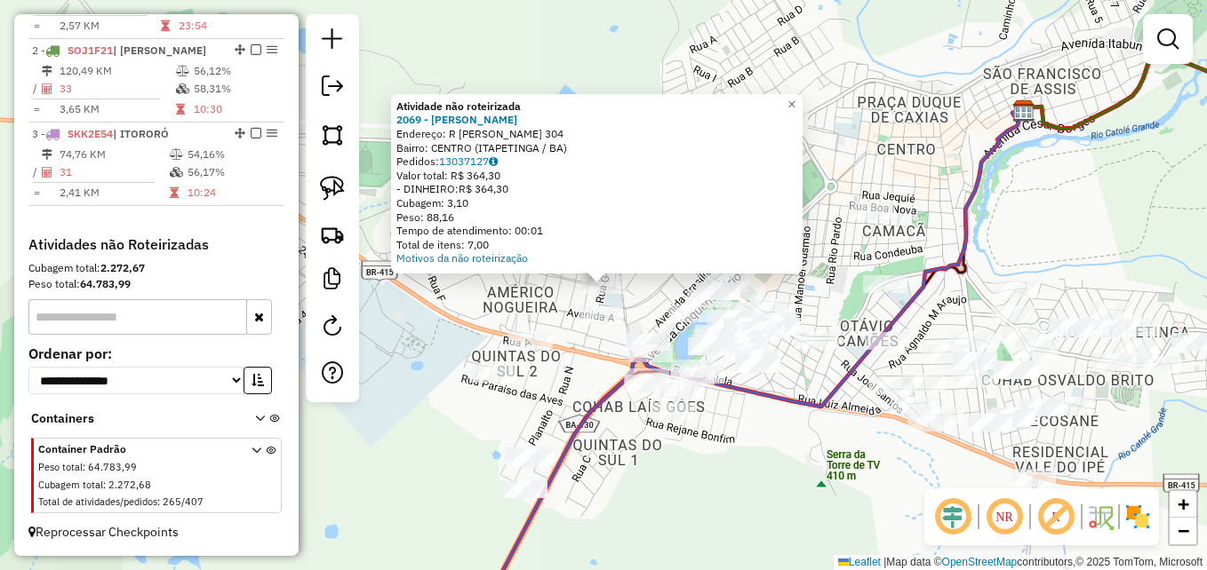
click at [599, 358] on div "Atividade não roteirizada 2069 - [PERSON_NAME]: R [PERSON_NAME] 304 Bairro: CEN…" at bounding box center [603, 285] width 1207 height 570
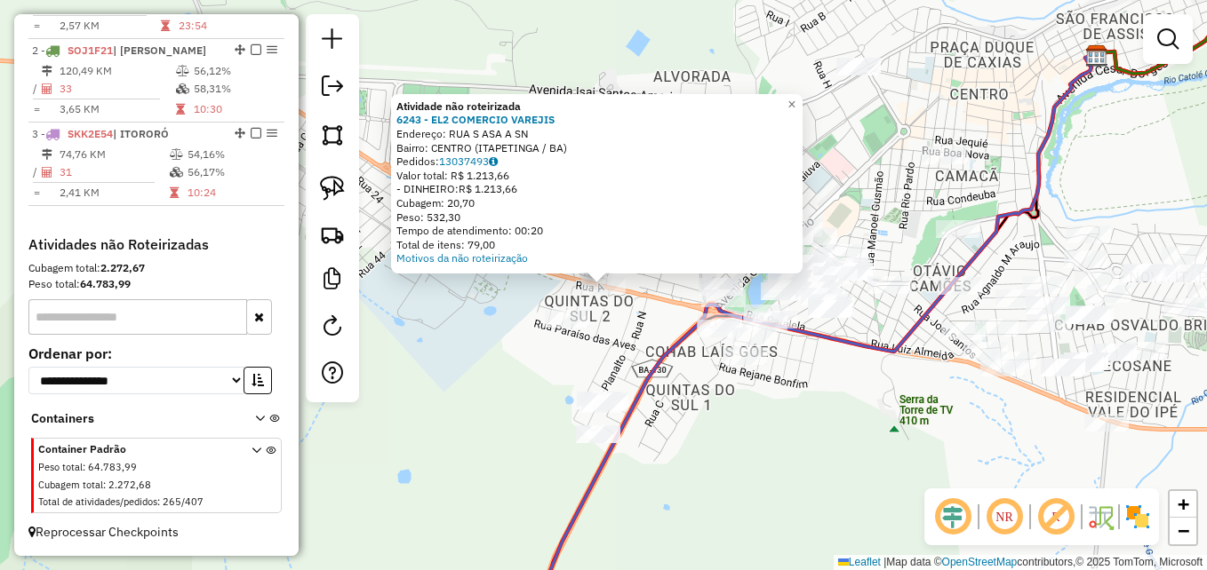
click at [497, 363] on div "Atividade não roteirizada 6243 - EL2 COMERCIO VAREJIS Endereço: RUA S ASA A SN …" at bounding box center [603, 285] width 1207 height 570
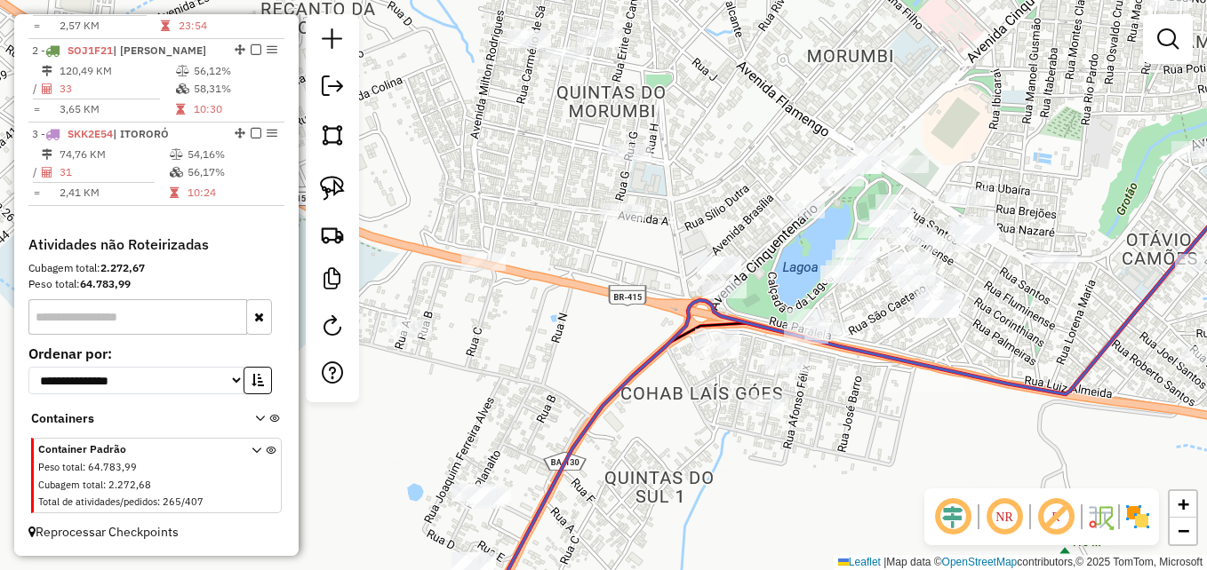
drag, startPoint x: 602, startPoint y: 310, endPoint x: 586, endPoint y: 369, distance: 60.8
click at [586, 369] on div "Janela de atendimento Grade de atendimento Capacidade Transportadoras Veículos …" at bounding box center [603, 285] width 1207 height 570
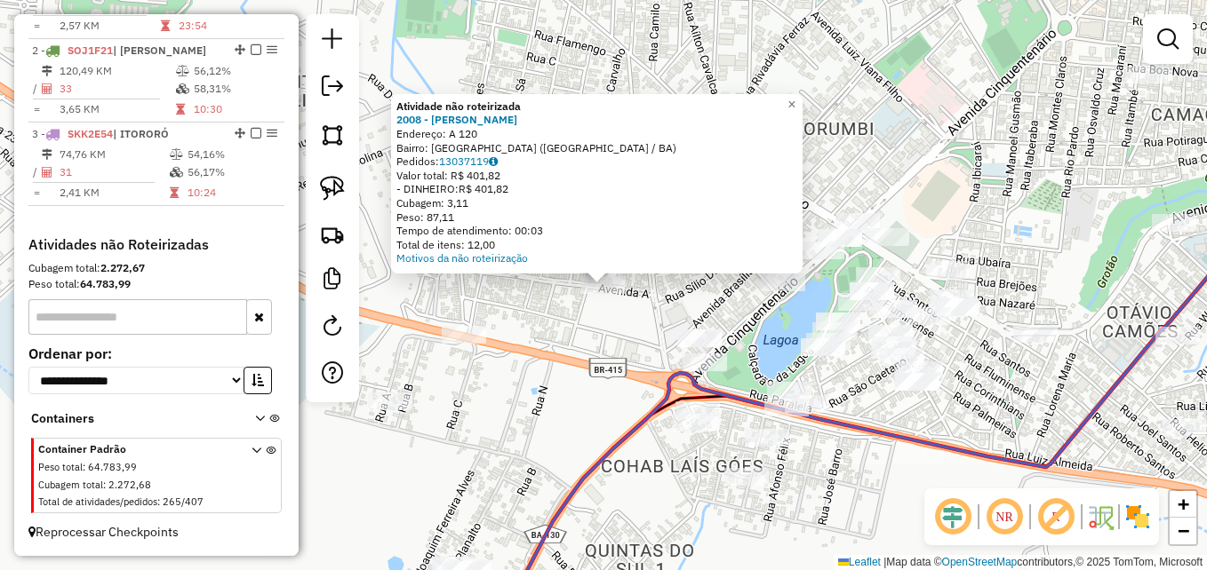
click at [573, 359] on div "Atividade não roteirizada 2008 - [PERSON_NAME] Endereço: A 120 Bairro: QUINTAS …" at bounding box center [603, 285] width 1207 height 570
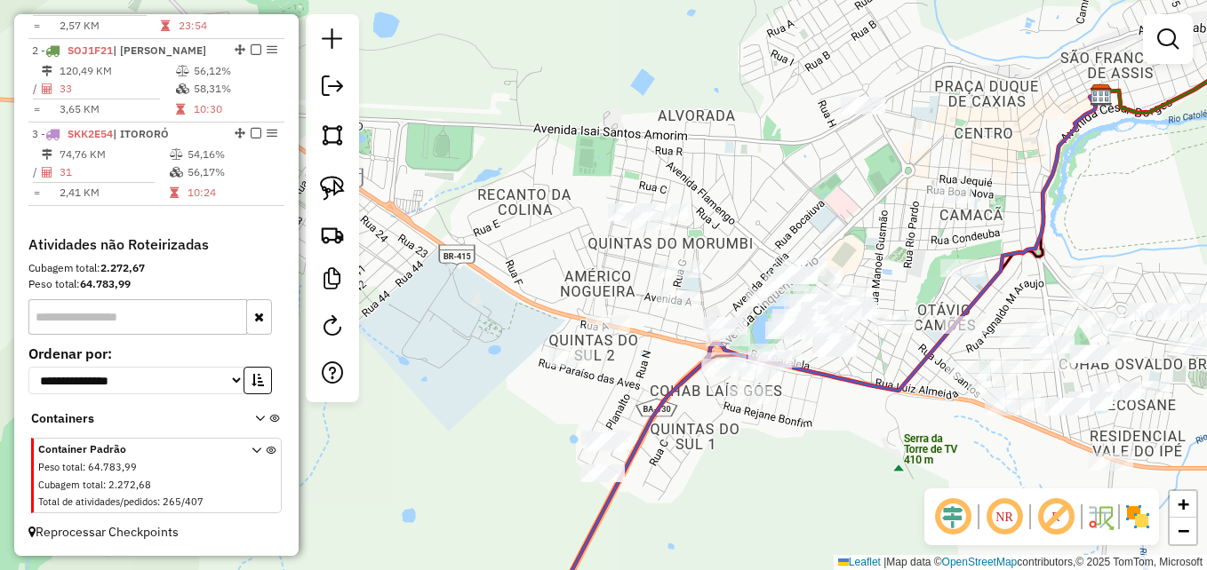
click at [1162, 40] on em at bounding box center [1167, 38] width 21 height 21
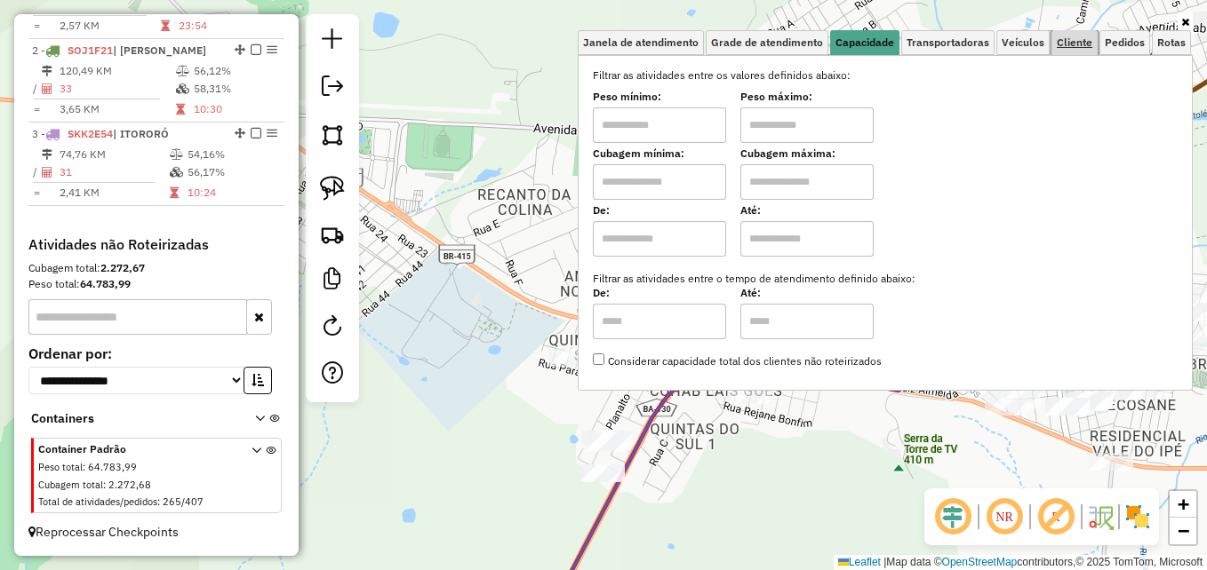
click at [1064, 44] on span "Cliente" at bounding box center [1075, 42] width 36 height 11
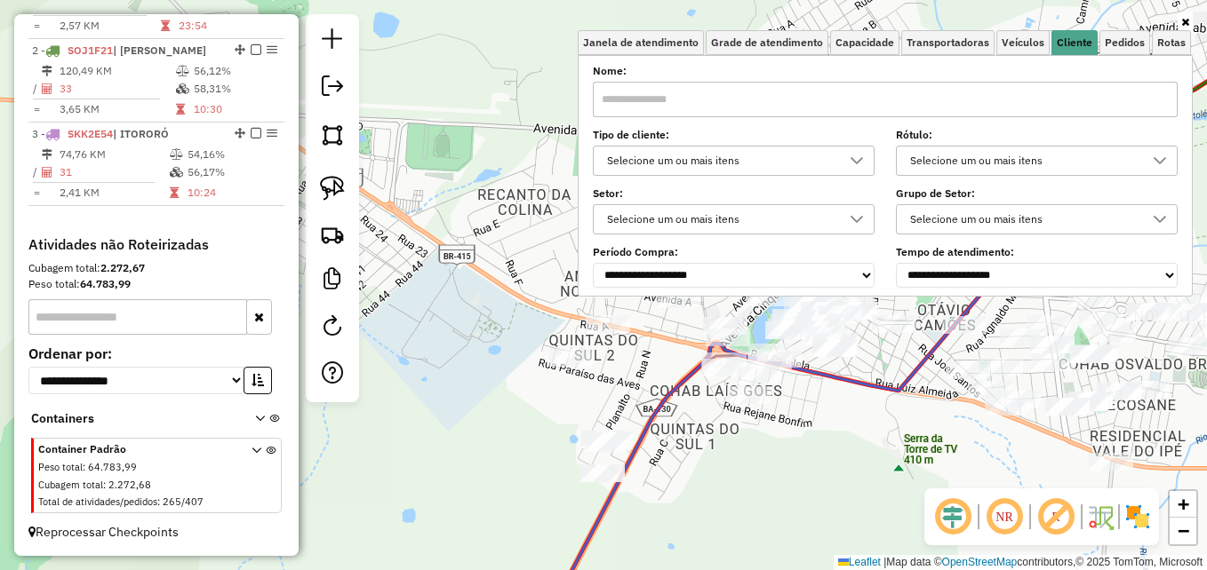
click at [781, 112] on input "text" at bounding box center [885, 100] width 585 height 36
type input "****"
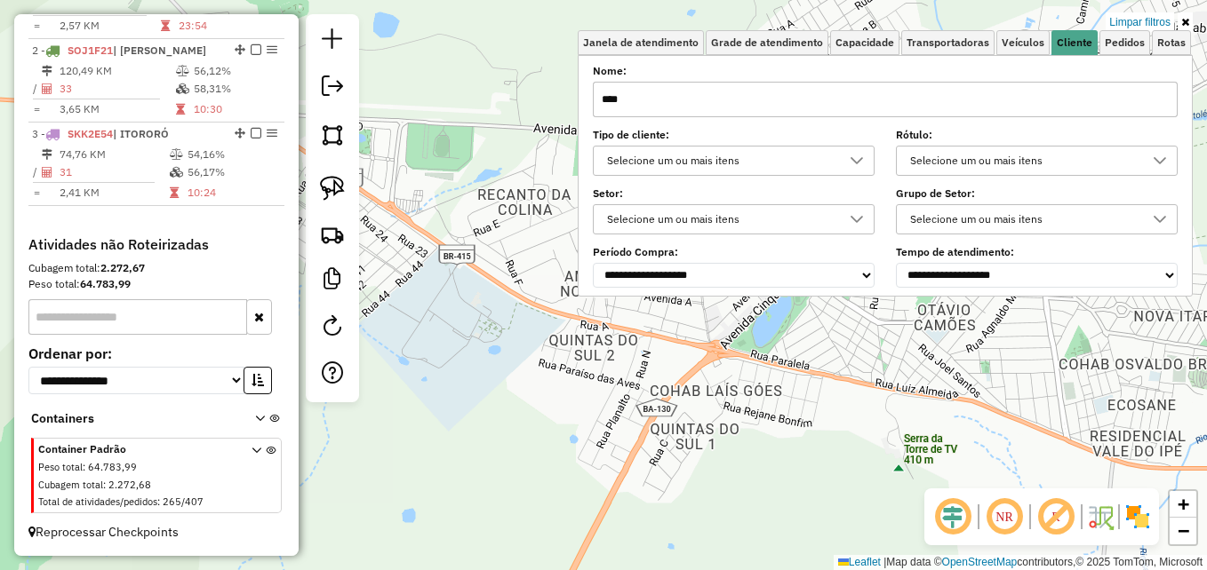
click at [731, 360] on div "Limpar filtros Janela de atendimento Grade de atendimento Capacidade Transporta…" at bounding box center [603, 285] width 1207 height 570
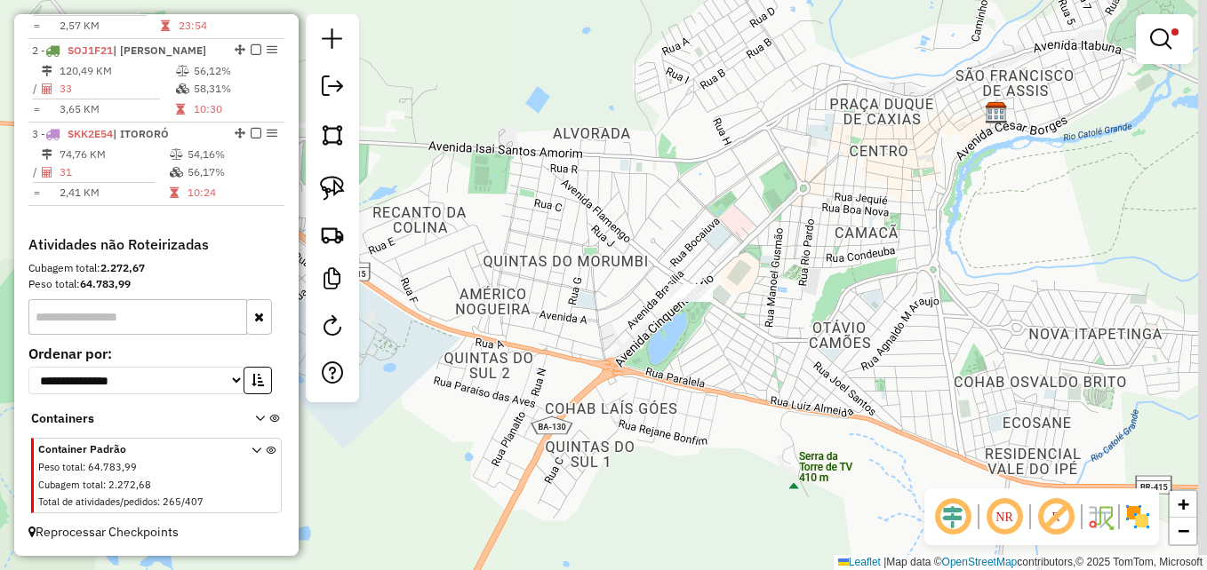
drag, startPoint x: 771, startPoint y: 315, endPoint x: 714, endPoint y: 314, distance: 57.8
click at [716, 331] on div "Limpar filtros Janela de atendimento Grade de atendimento Capacidade Transporta…" at bounding box center [603, 285] width 1207 height 570
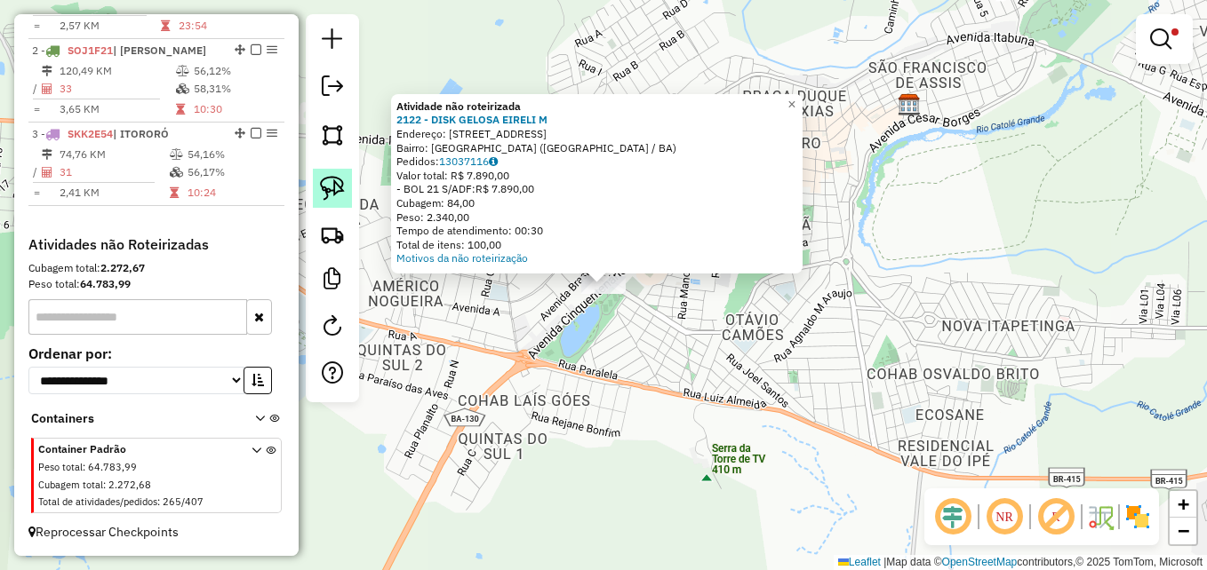
click at [331, 192] on img at bounding box center [332, 188] width 25 height 25
click at [795, 100] on span "×" at bounding box center [791, 104] width 8 height 15
click at [573, 353] on div "Atividade não roteirizada 2122 - DISK GELOSA EIRELI M Endereço: AV CINQUETENARI…" at bounding box center [603, 285] width 1207 height 570
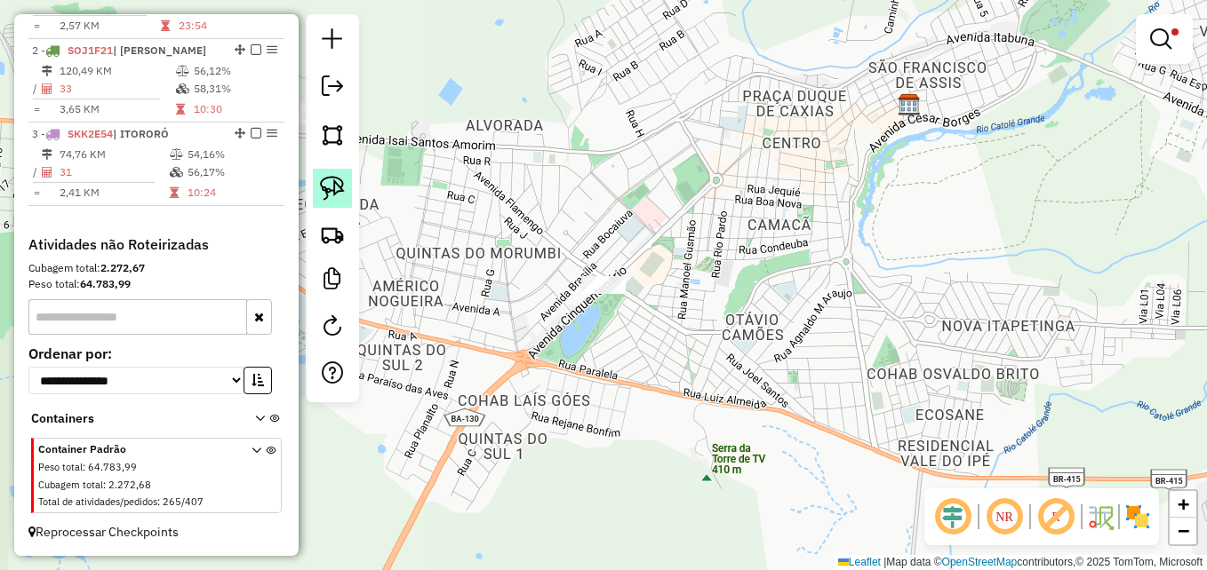
click at [335, 181] on img at bounding box center [332, 188] width 25 height 25
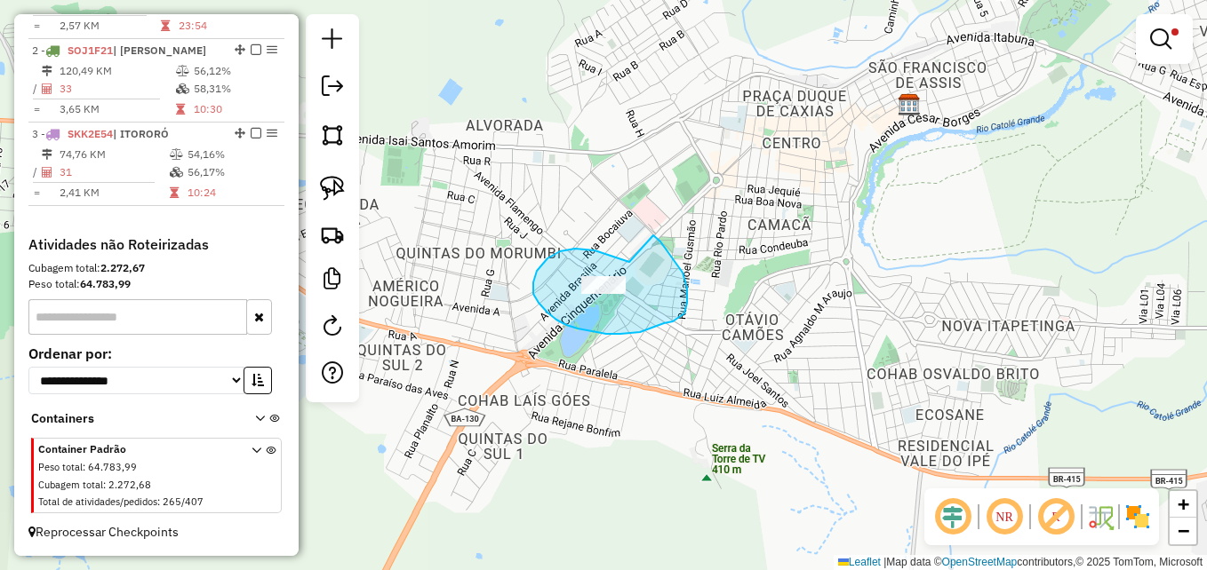
drag, startPoint x: 629, startPoint y: 262, endPoint x: 645, endPoint y: 230, distance: 35.8
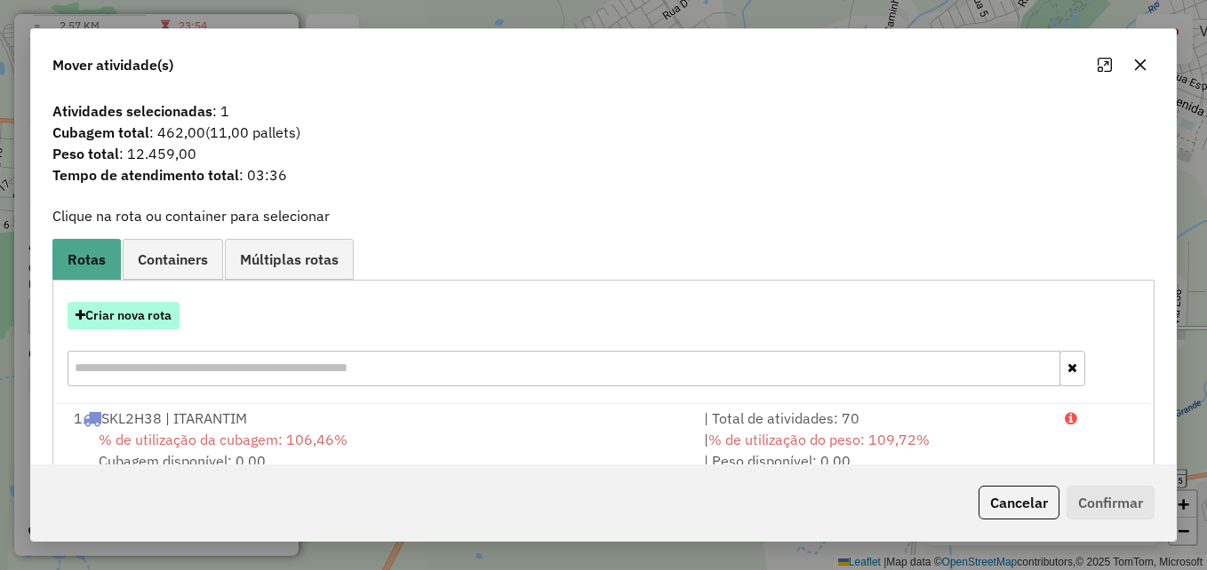
click at [101, 316] on button "Criar nova rota" at bounding box center [124, 316] width 112 height 28
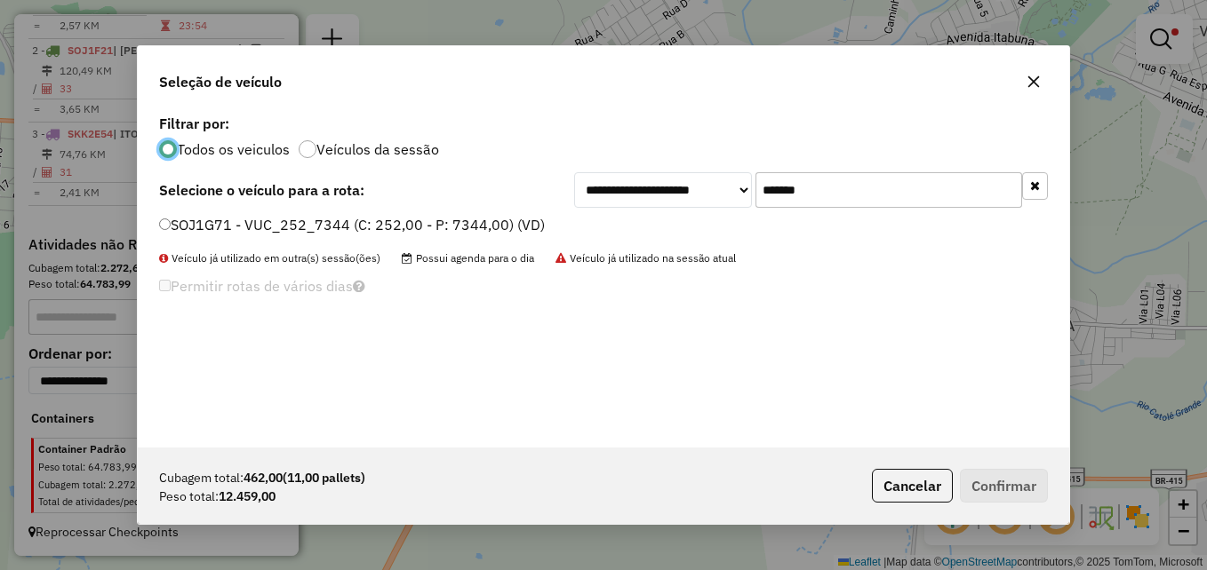
scroll to position [10, 5]
drag, startPoint x: 846, startPoint y: 192, endPoint x: 719, endPoint y: 204, distance: 127.7
click at [719, 204] on div "**********" at bounding box center [811, 190] width 474 height 36
paste input "text"
type input "*******"
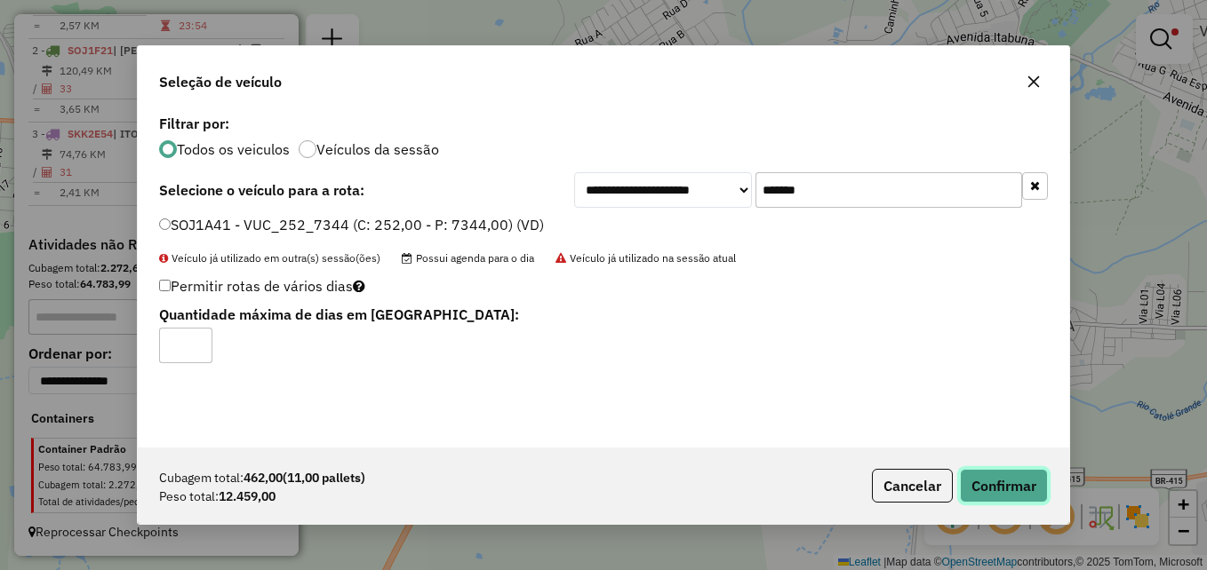
click at [986, 489] on button "Confirmar" at bounding box center [1004, 486] width 88 height 34
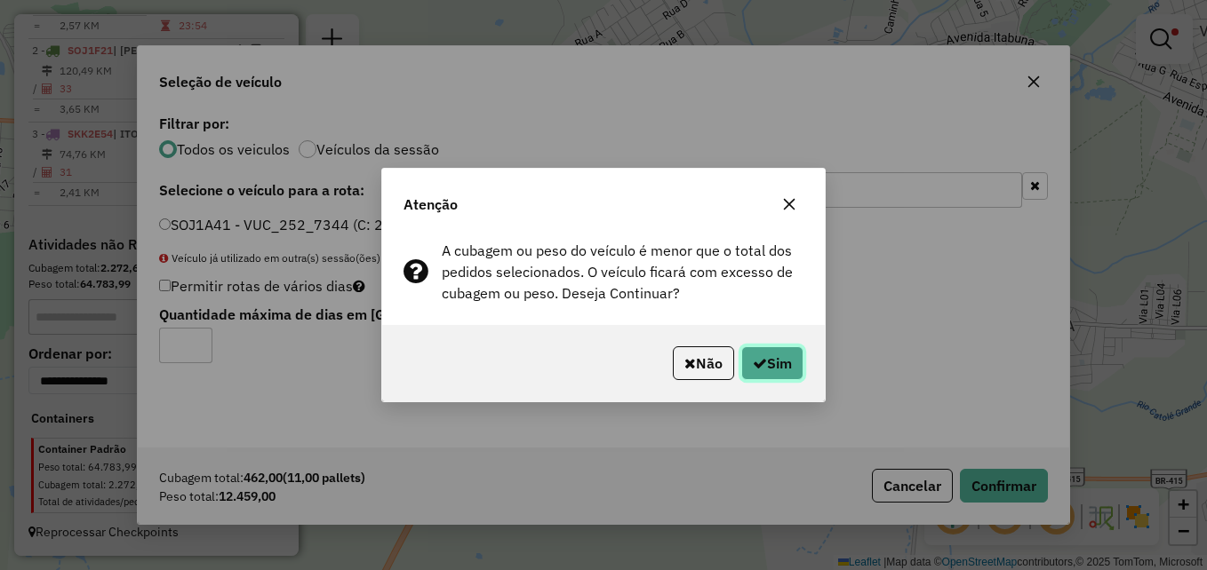
click at [772, 361] on button "Sim" at bounding box center [772, 364] width 62 height 34
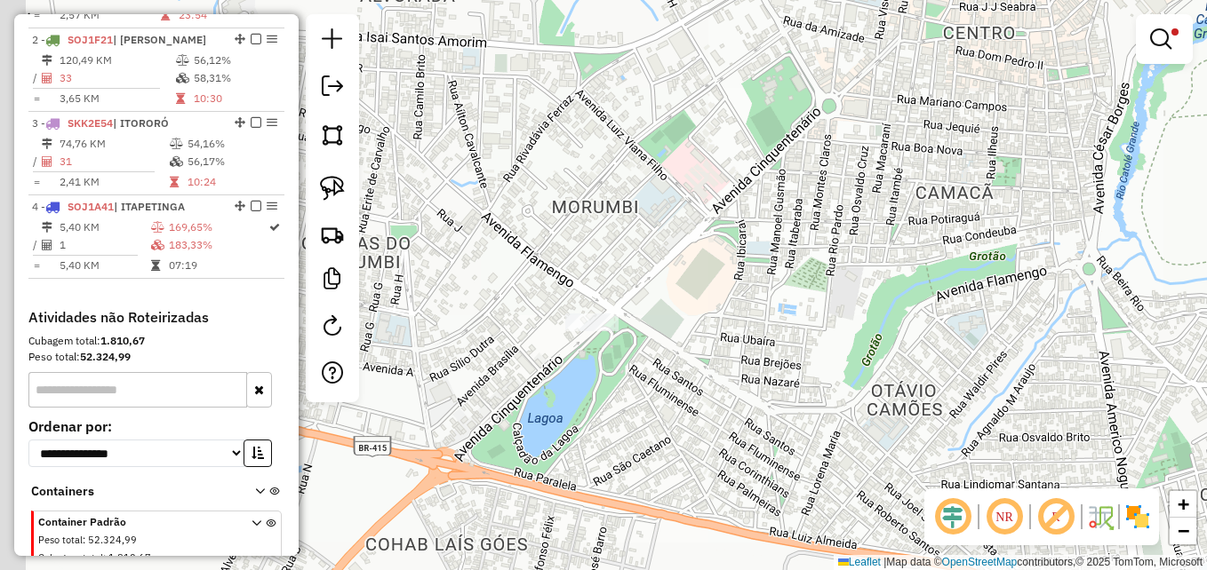
drag, startPoint x: 614, startPoint y: 250, endPoint x: 797, endPoint y: 243, distance: 183.2
click at [876, 247] on div "Limpar filtros Janela de atendimento Grade de atendimento Capacidade Transporta…" at bounding box center [603, 285] width 1207 height 570
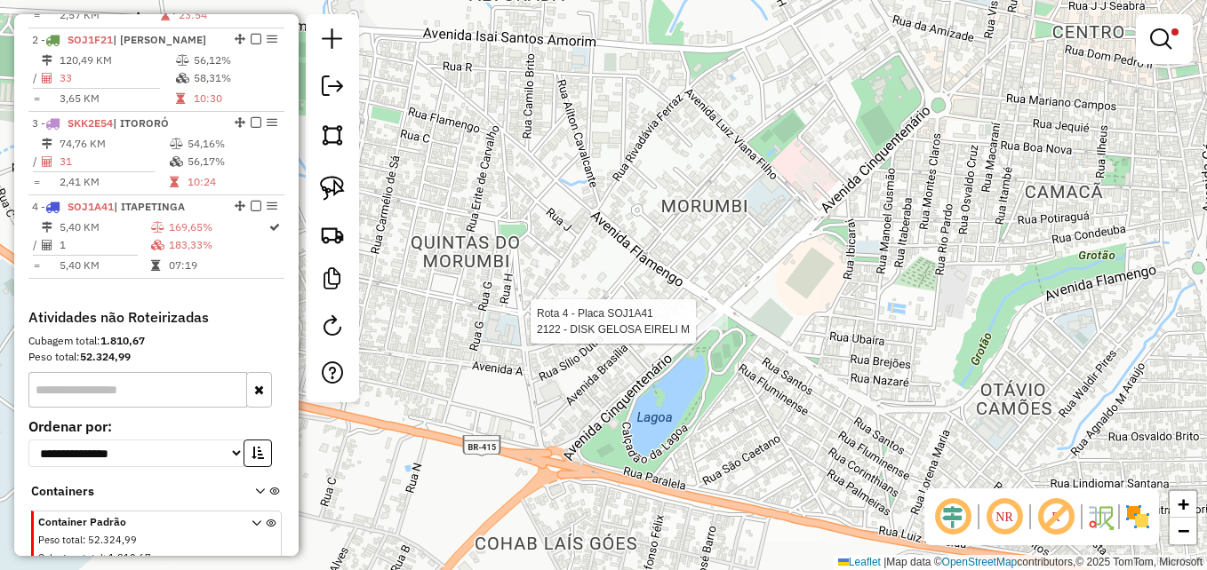
select select "**********"
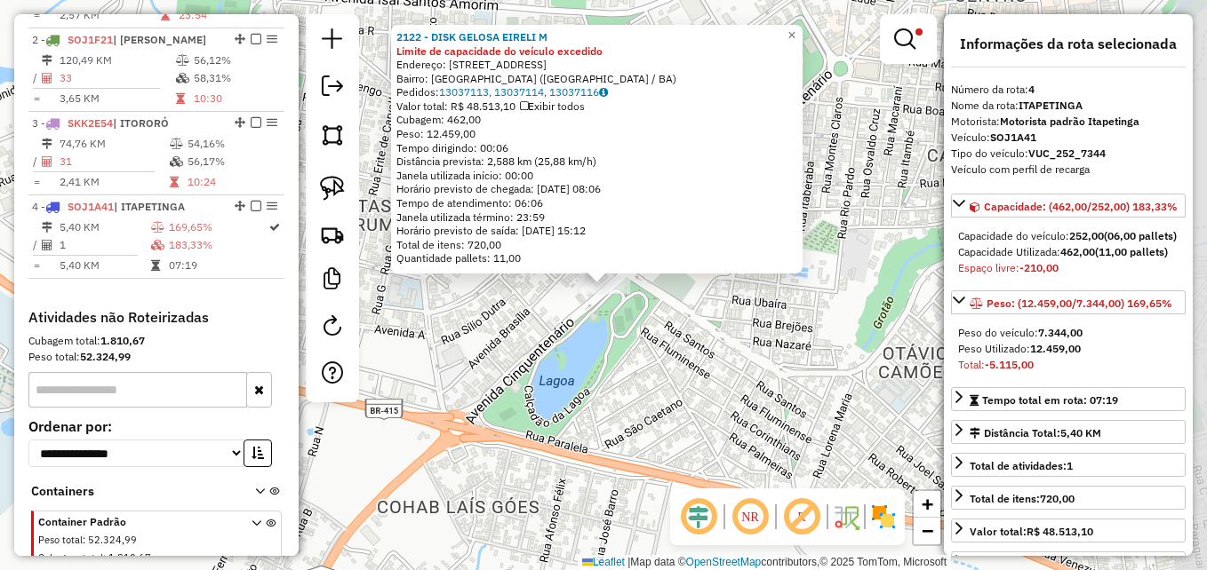
scroll to position [812, 0]
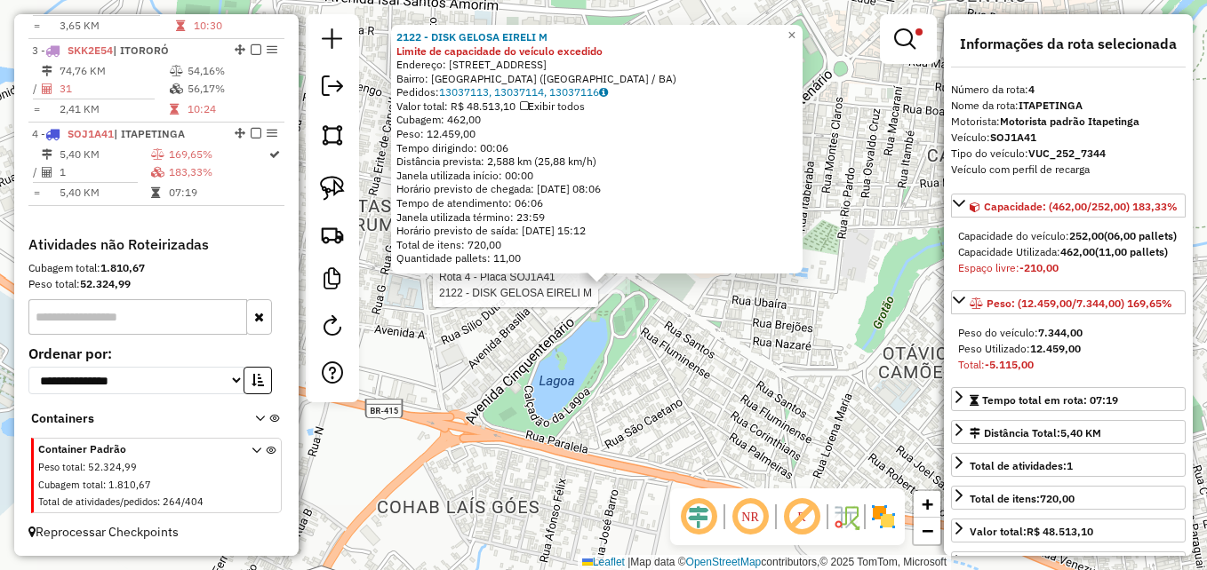
click at [618, 394] on div "Rota 4 - Placa SOJ1A41 2122 - DISK GELOSA EIRELI M 2122 - DISK GELOSA EIRELI M …" at bounding box center [603, 285] width 1207 height 570
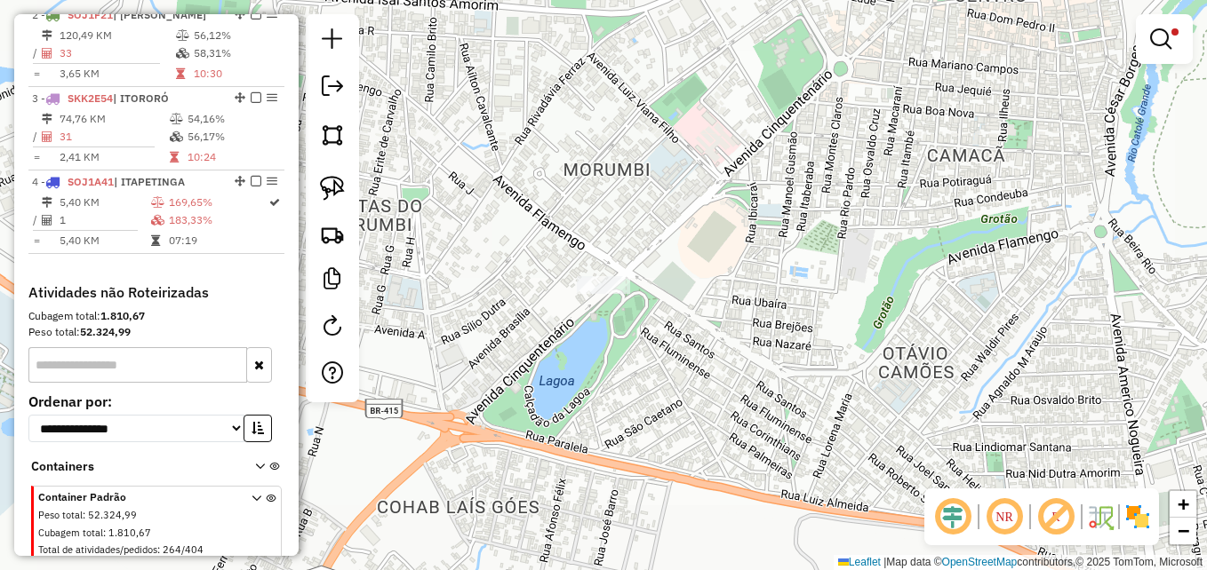
scroll to position [723, 0]
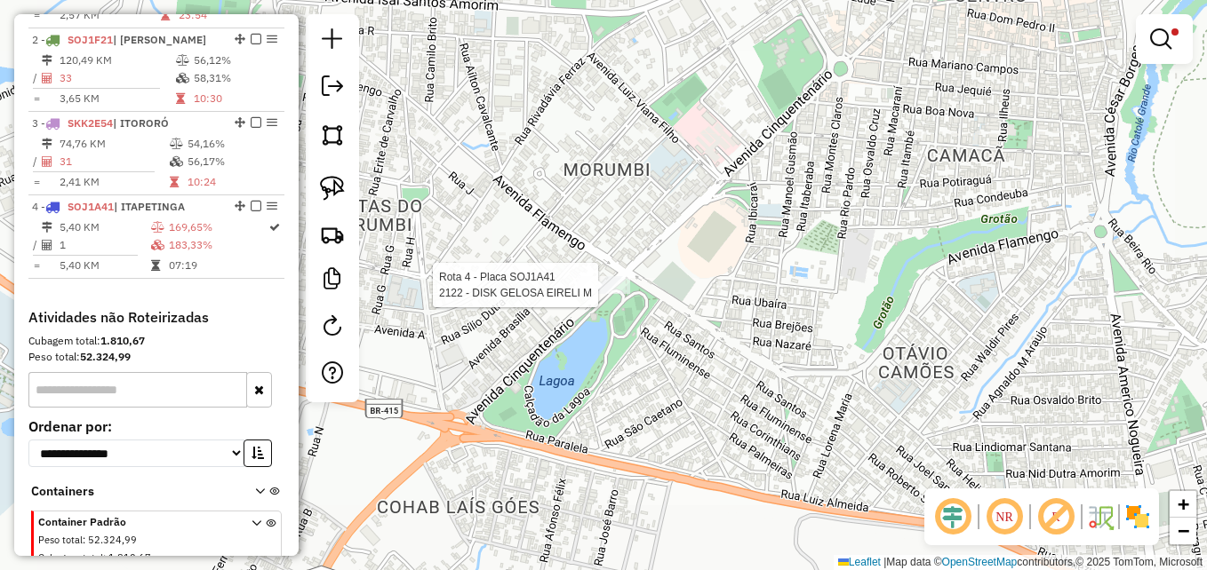
select select "**********"
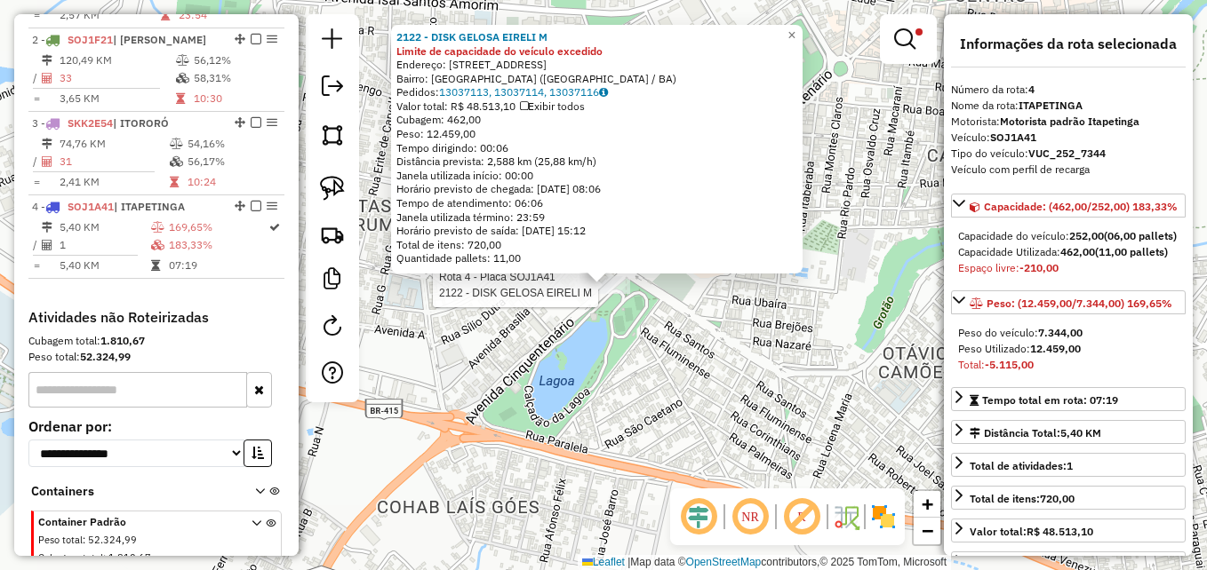
scroll to position [812, 0]
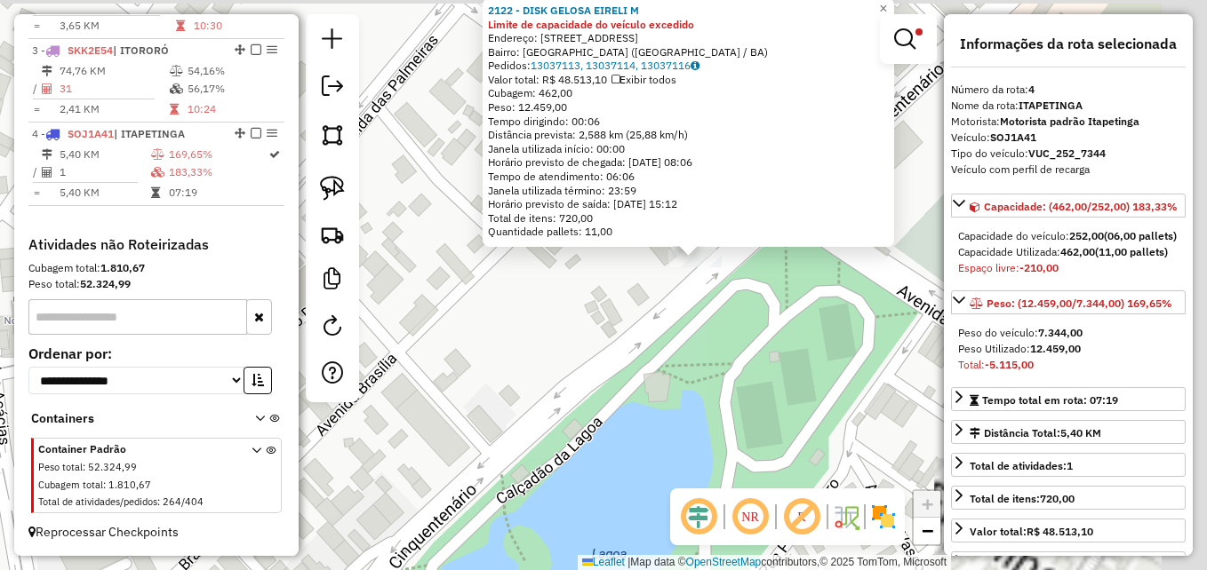
drag, startPoint x: 731, startPoint y: 199, endPoint x: 661, endPoint y: 397, distance: 210.2
click at [661, 397] on div "2122 - DISK GELOSA EIRELI M Limite de capacidade do veículo excedido Endereço: …" at bounding box center [603, 285] width 1207 height 570
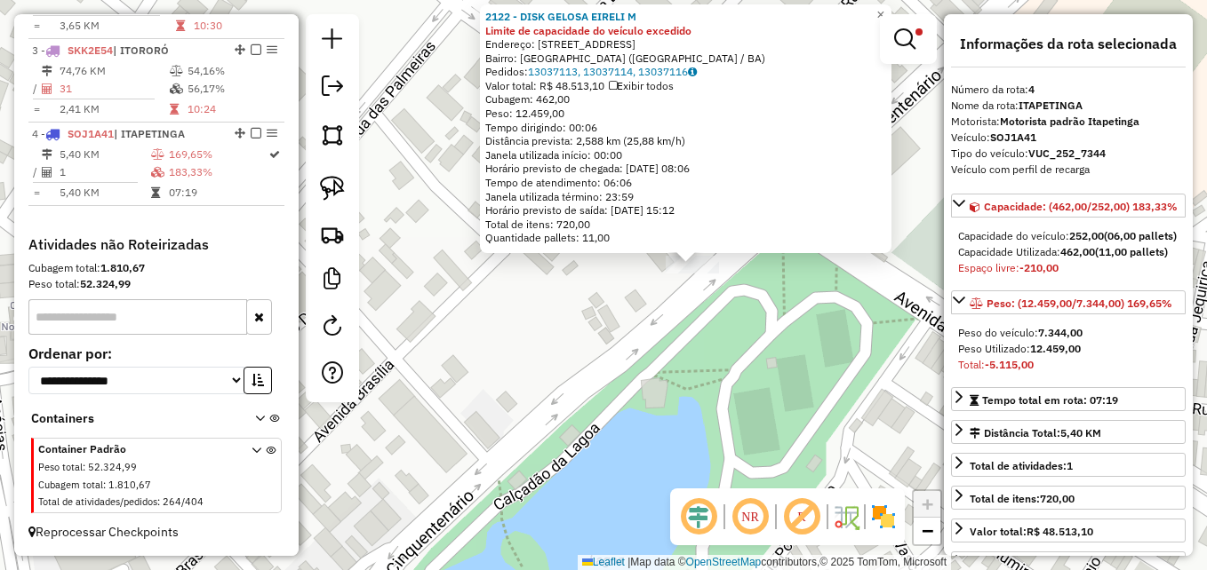
drag, startPoint x: 753, startPoint y: 307, endPoint x: 690, endPoint y: 403, distance: 114.4
click at [690, 403] on div "2122 - DISK GELOSA EIRELI M Limite de capacidade do veículo excedido Endereço: …" at bounding box center [603, 285] width 1207 height 570
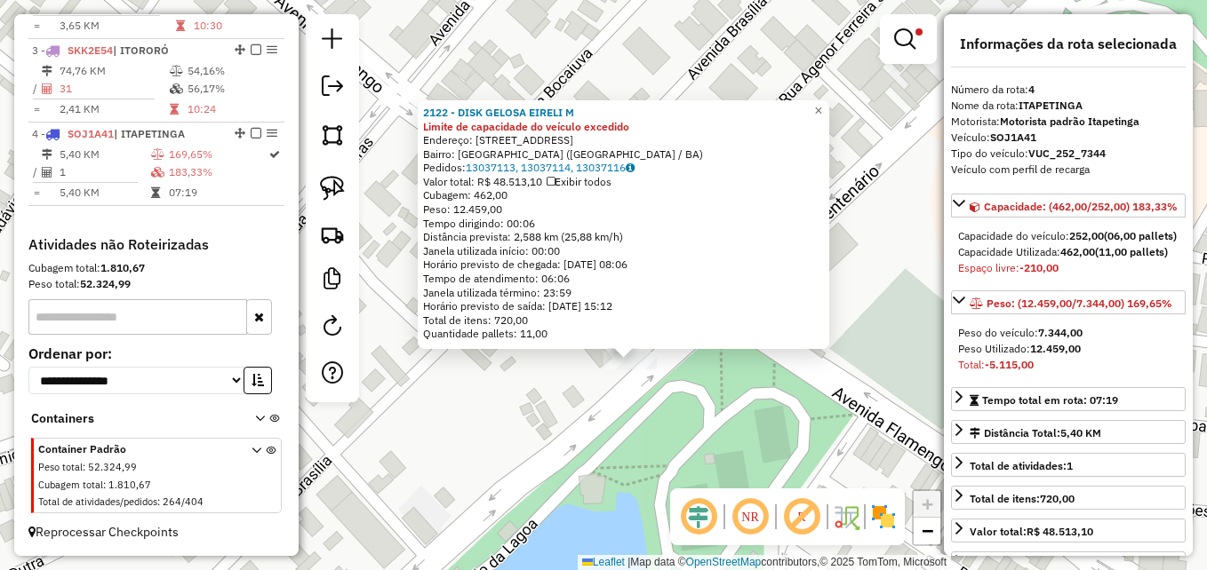
click at [598, 429] on div "2122 - DISK GELOSA EIRELI M Limite de capacidade do veículo excedido Endereço: …" at bounding box center [603, 285] width 1207 height 570
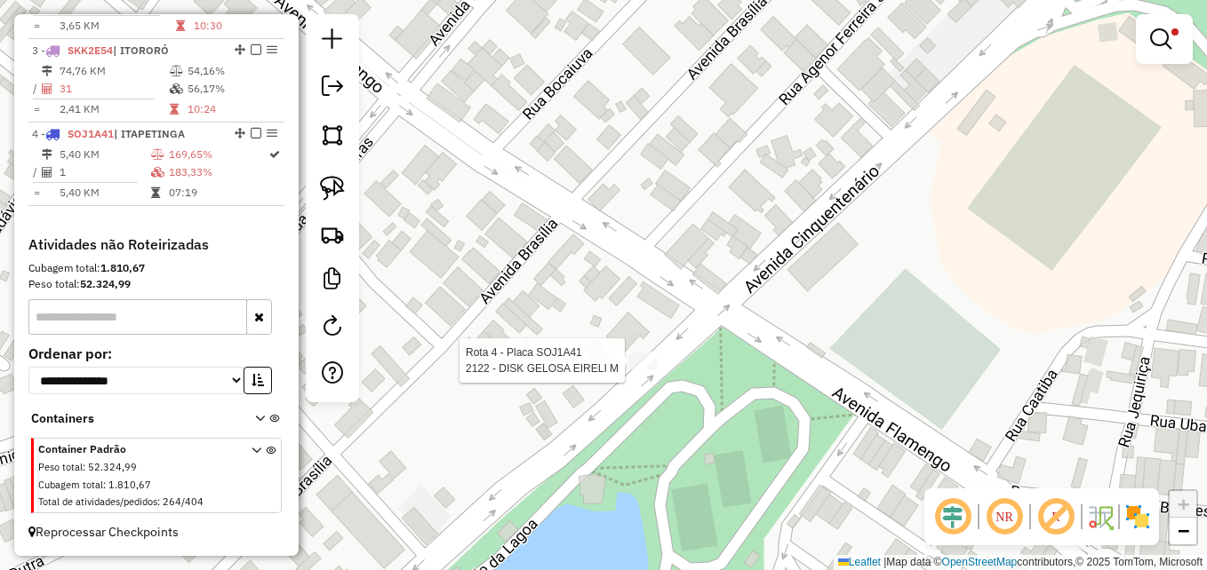
select select "**********"
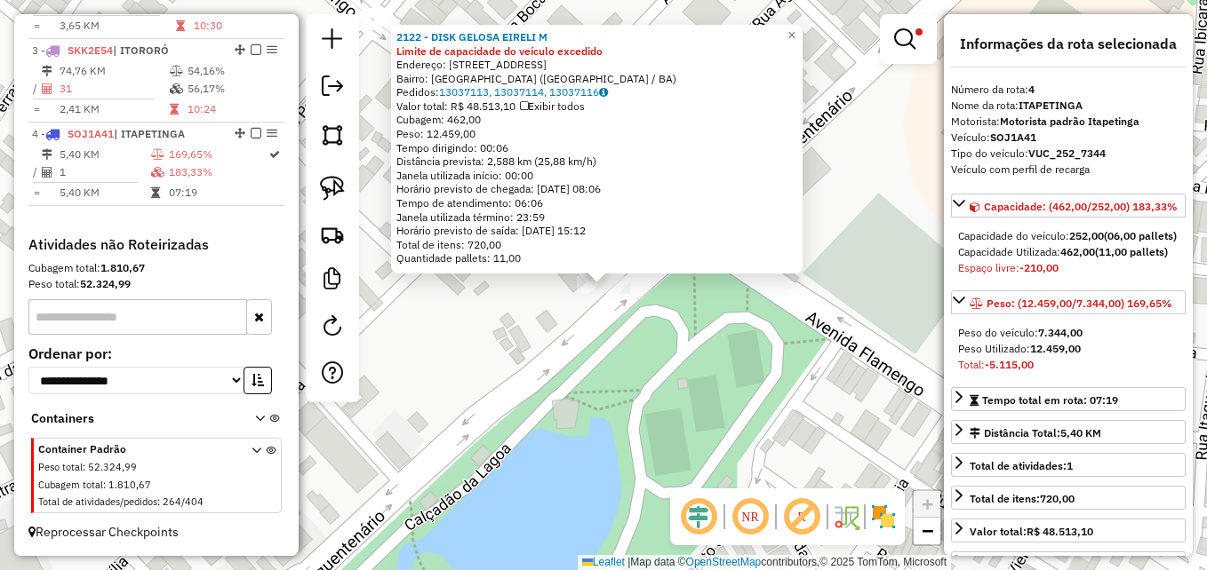
click at [528, 107] on icon at bounding box center [524, 106] width 8 height 11
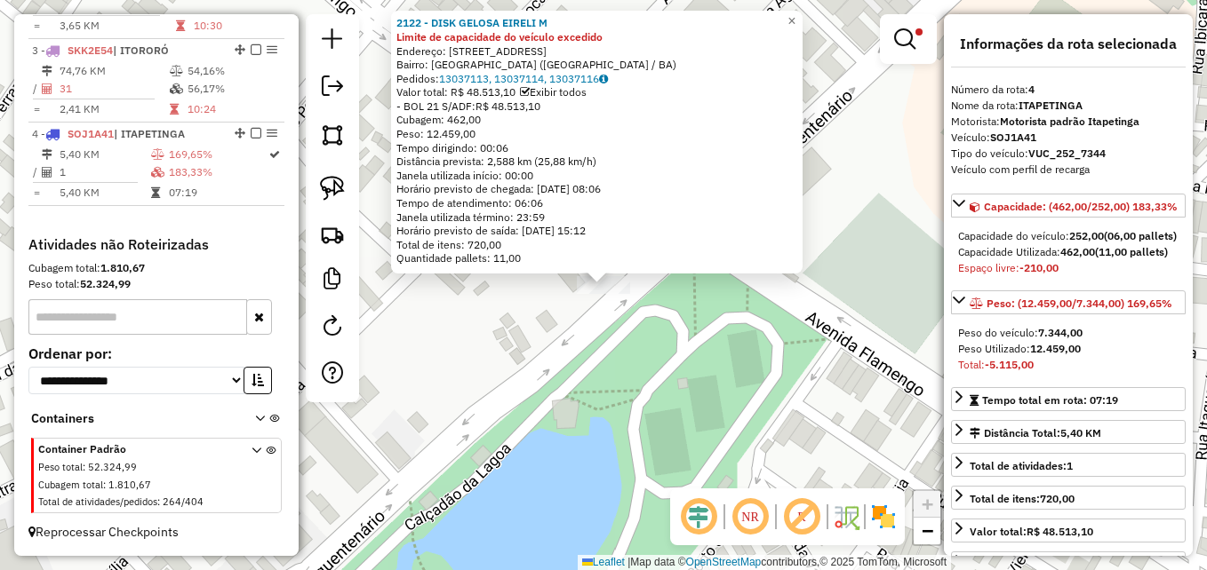
click at [530, 91] on icon at bounding box center [525, 92] width 10 height 11
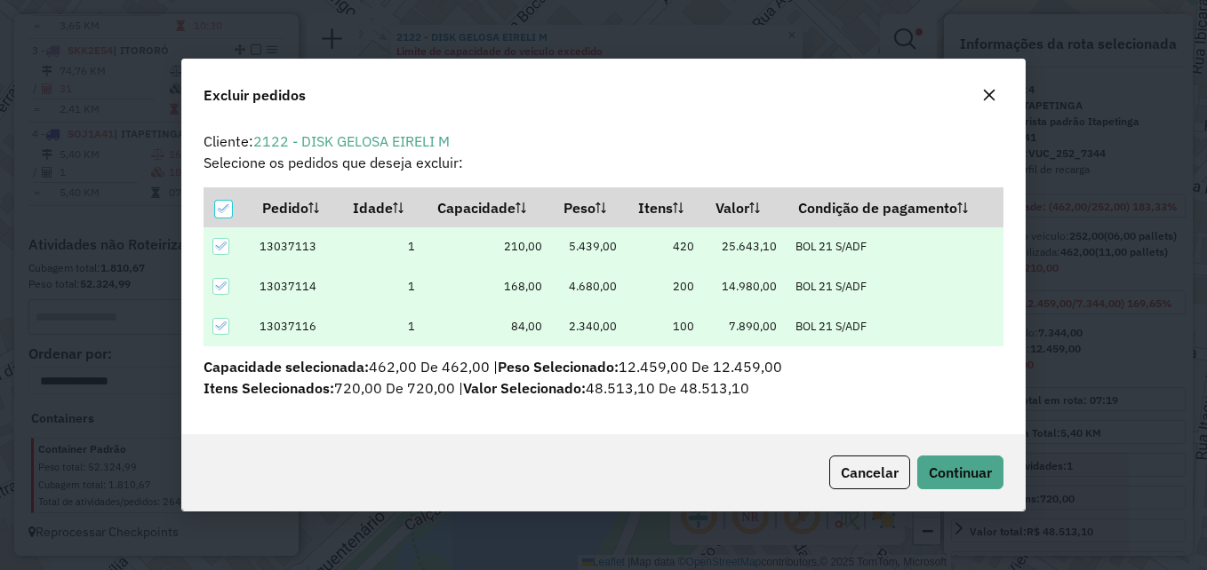
scroll to position [0, 0]
click at [218, 290] on icon at bounding box center [220, 286] width 12 height 12
click at [217, 326] on icon at bounding box center [220, 326] width 12 height 12
click at [220, 247] on icon at bounding box center [220, 246] width 12 height 12
click at [219, 290] on div at bounding box center [220, 286] width 17 height 17
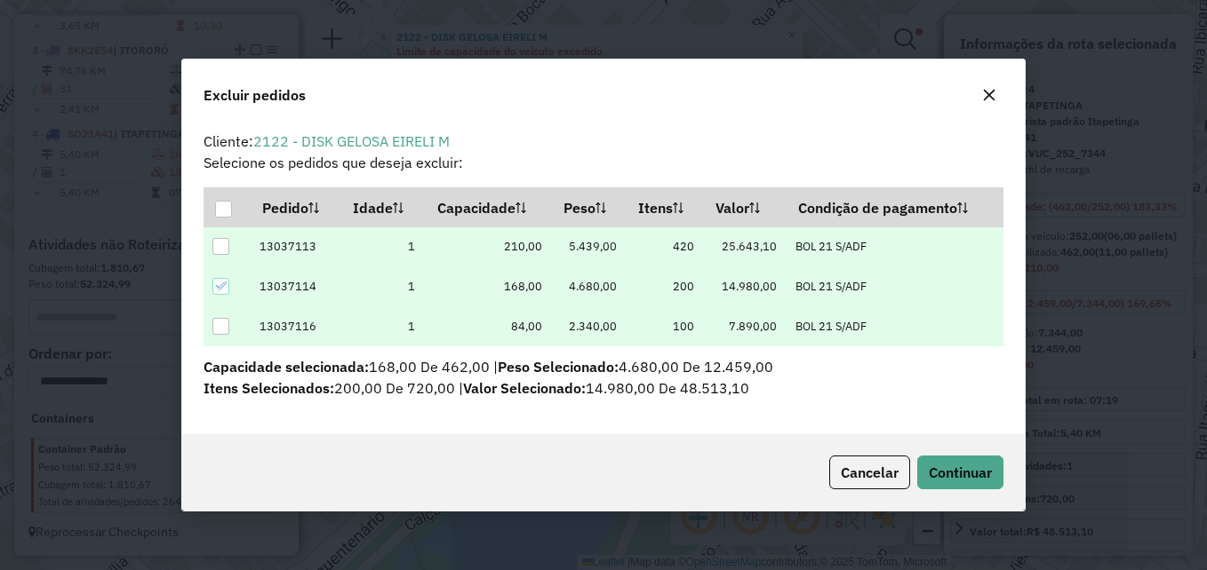
click at [216, 329] on div at bounding box center [220, 326] width 17 height 17
click at [954, 467] on span "Continuar" at bounding box center [960, 473] width 63 height 18
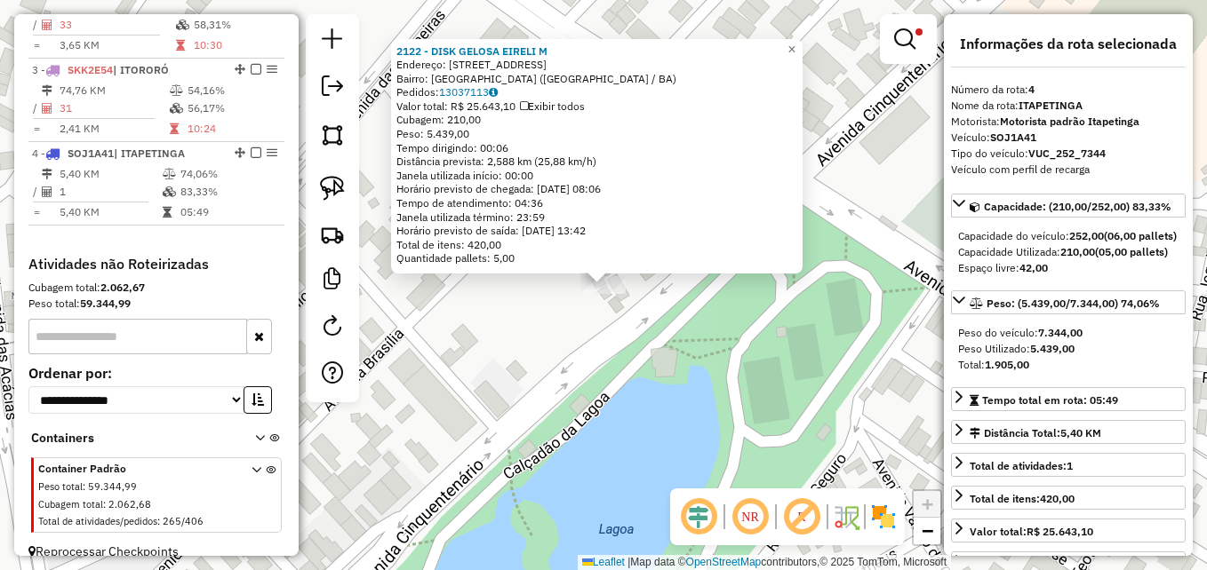
scroll to position [812, 0]
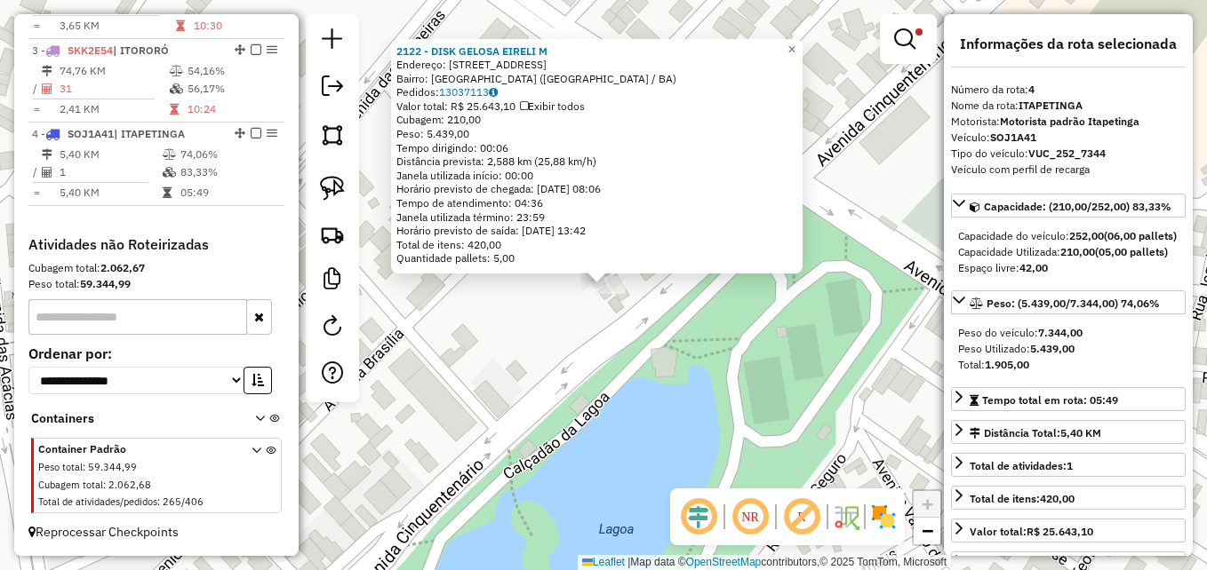
click at [588, 322] on div "Rota 4 - Placa SOJ1A41 2122 - DISK GELOSA EIRELI M 2122 - DISK GELOSA EIRELI M …" at bounding box center [603, 285] width 1207 height 570
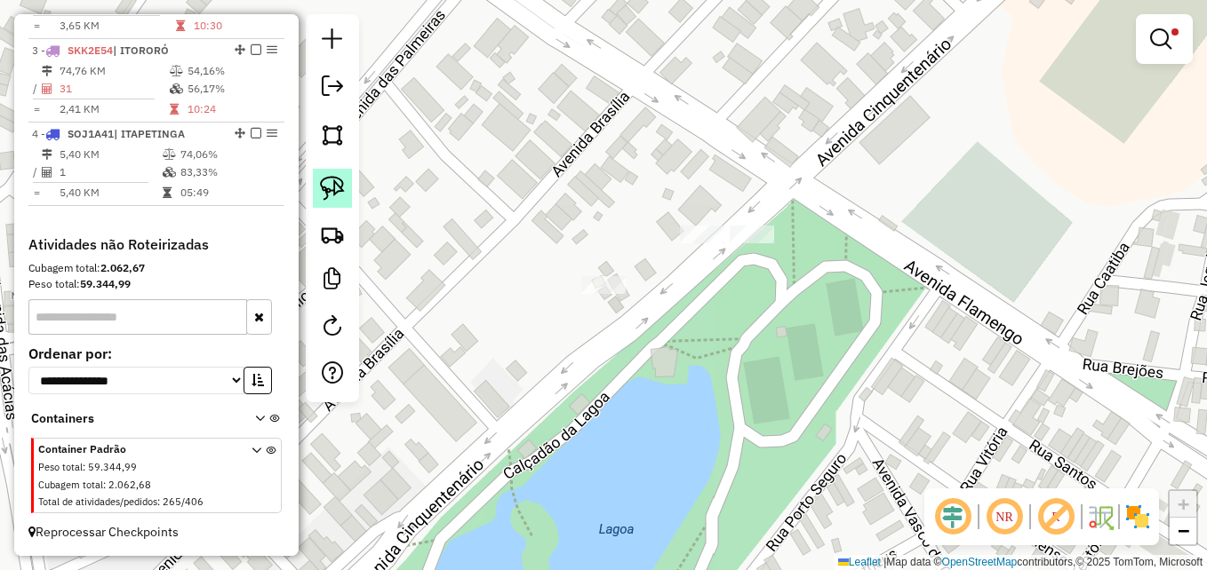
click at [336, 190] on img at bounding box center [332, 188] width 25 height 25
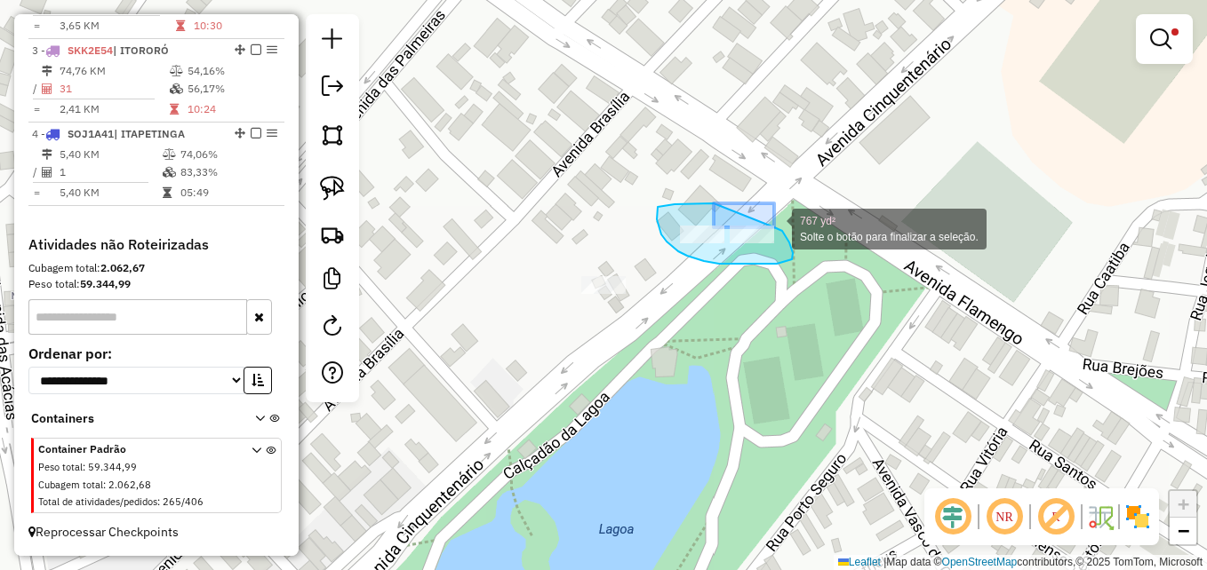
click at [773, 227] on div "767 yd² Solte o botão para finalizar a seleção. Limpar filtros Janela de atendi…" at bounding box center [603, 285] width 1207 height 570
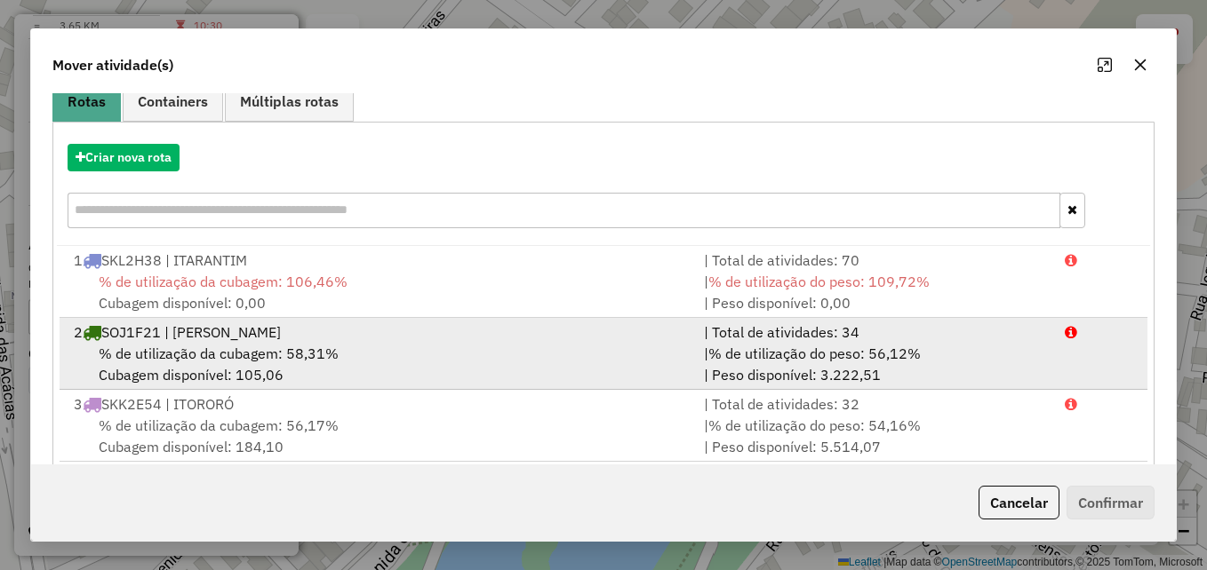
scroll to position [258, 0]
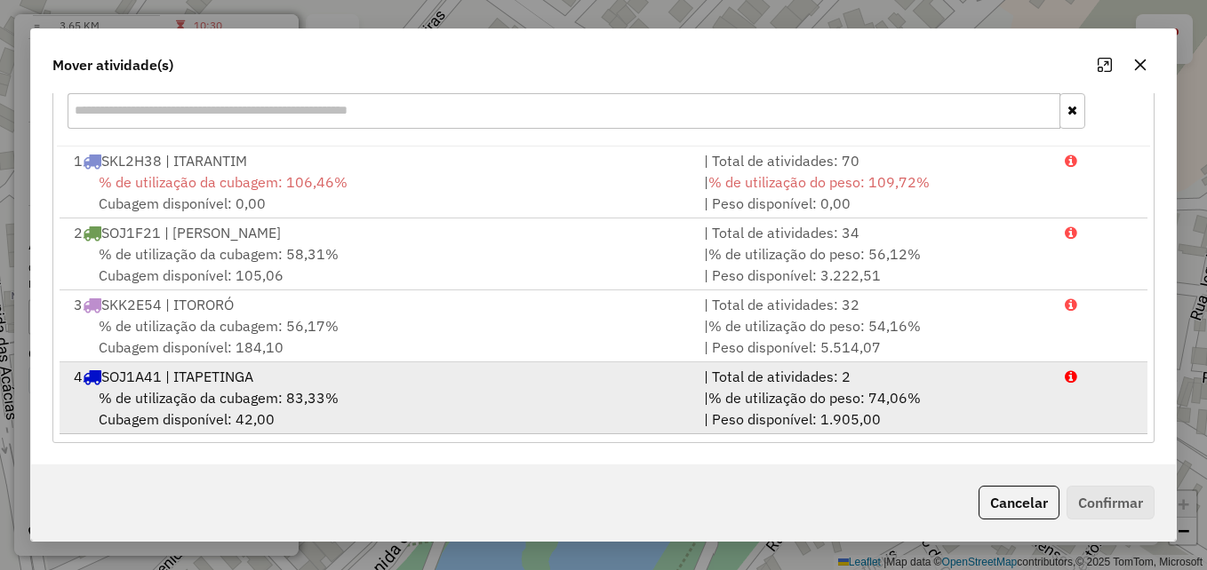
click at [528, 402] on div "% de utilização da cubagem: 83,33% Cubagem disponível: 42,00" at bounding box center [378, 408] width 630 height 43
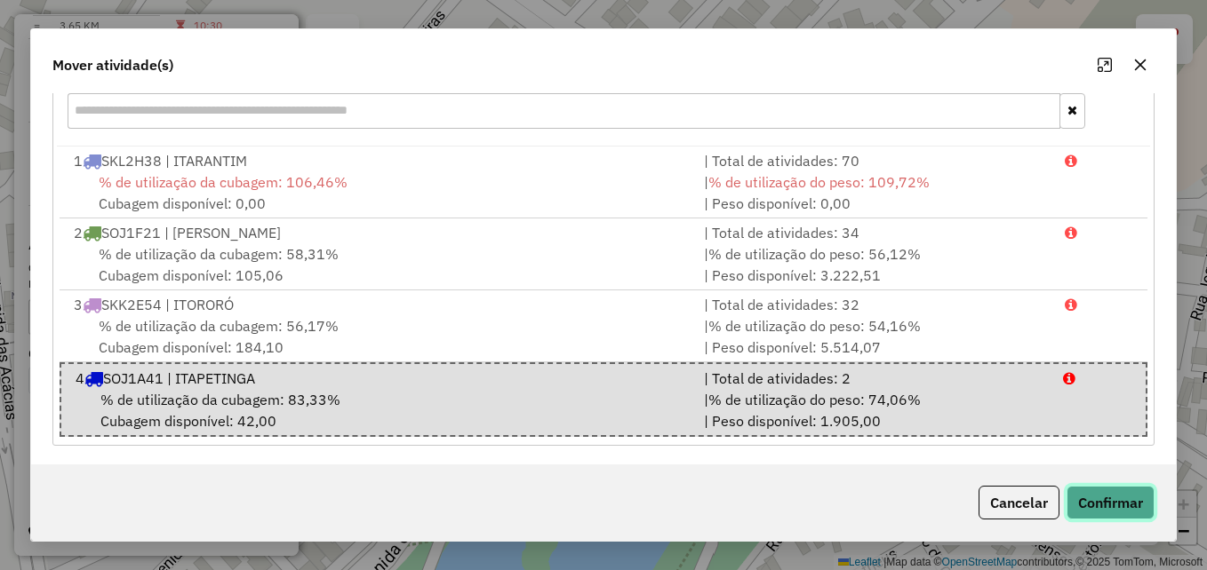
click at [1108, 503] on button "Confirmar" at bounding box center [1110, 503] width 88 height 34
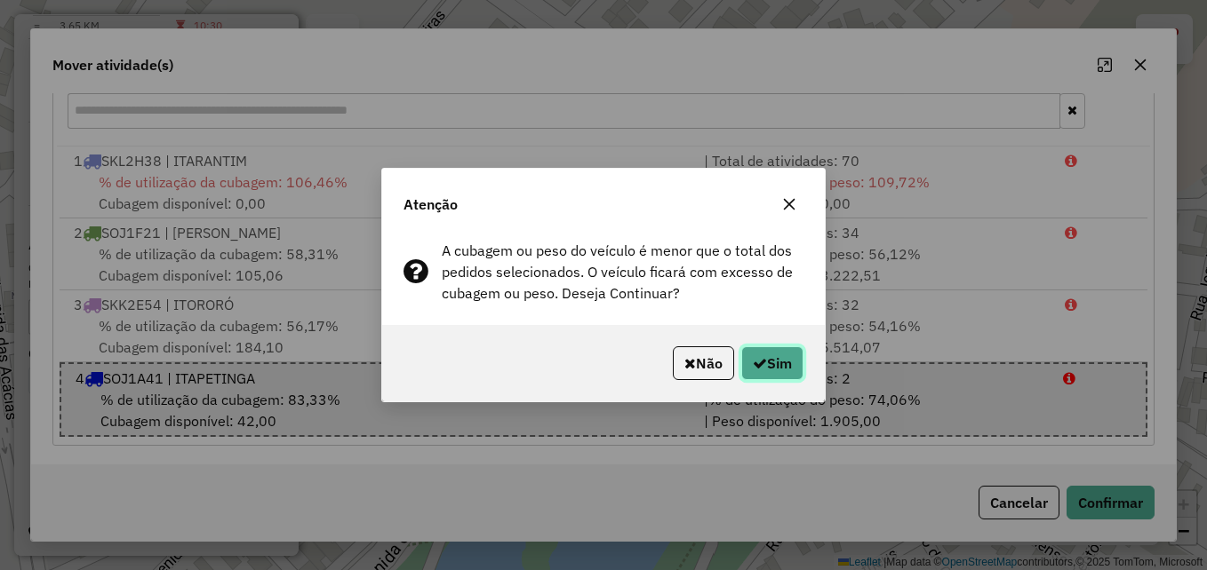
click at [767, 365] on button "Sim" at bounding box center [772, 364] width 62 height 34
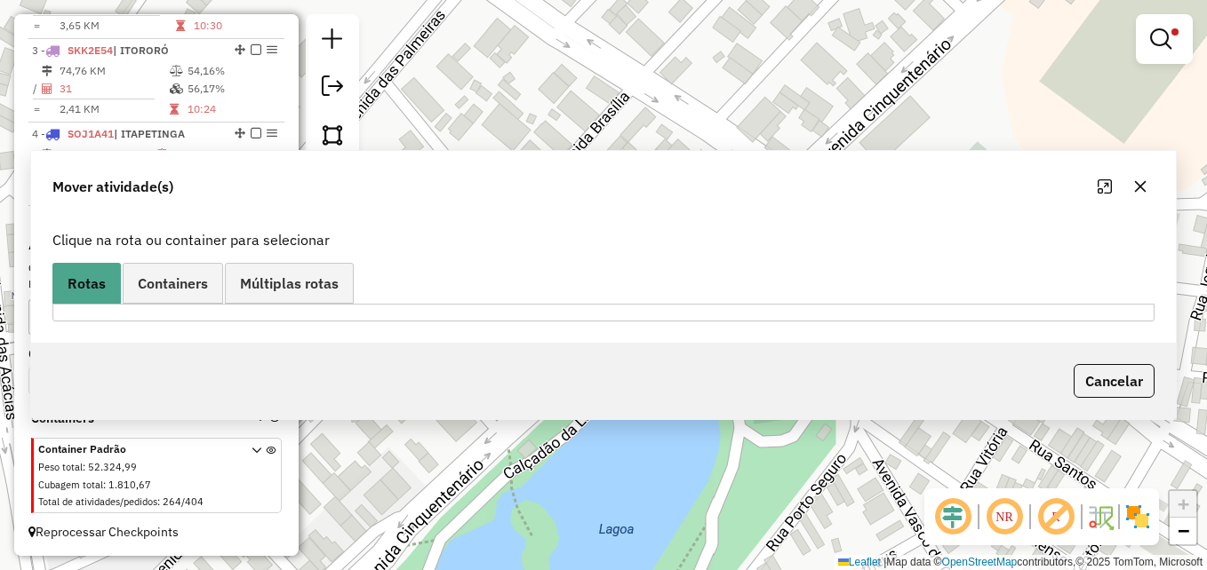
scroll to position [0, 0]
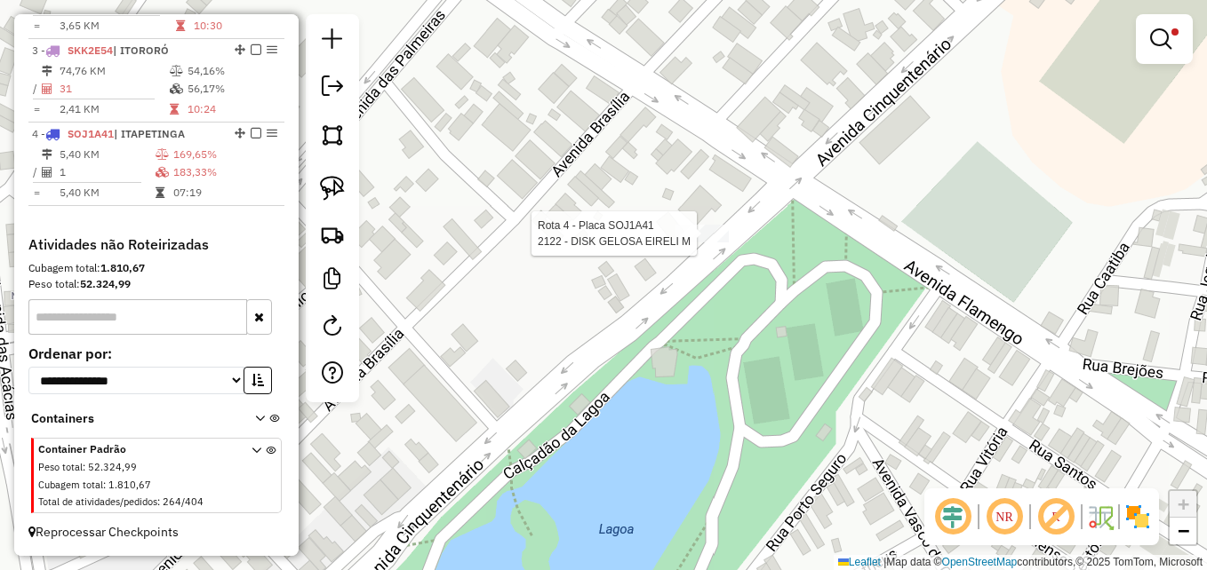
select select "**********"
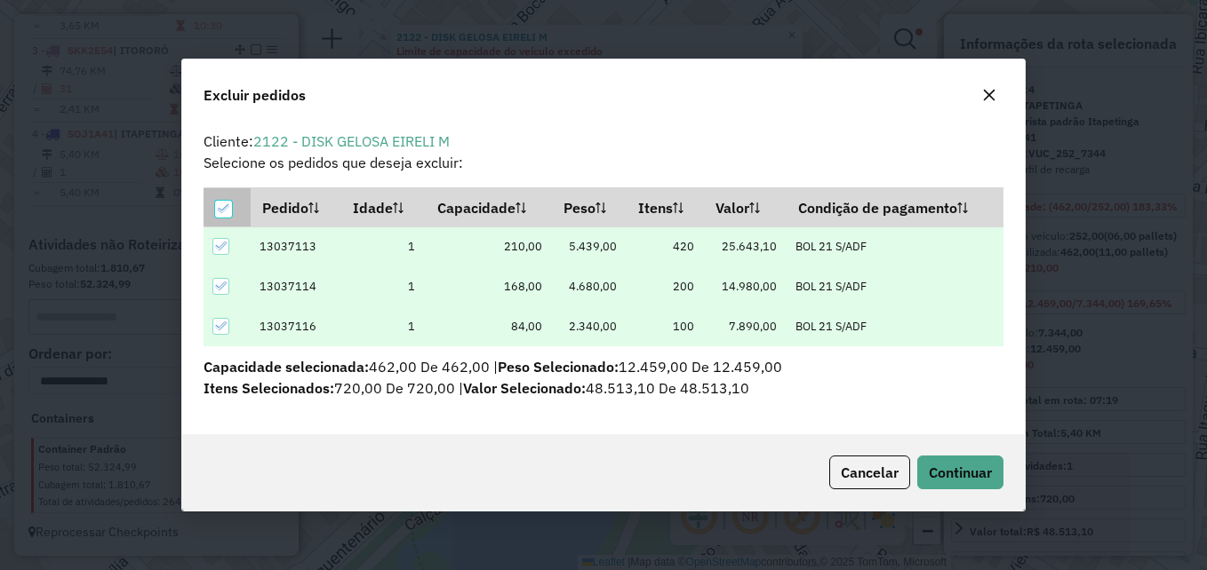
click at [222, 208] on icon at bounding box center [224, 209] width 12 height 12
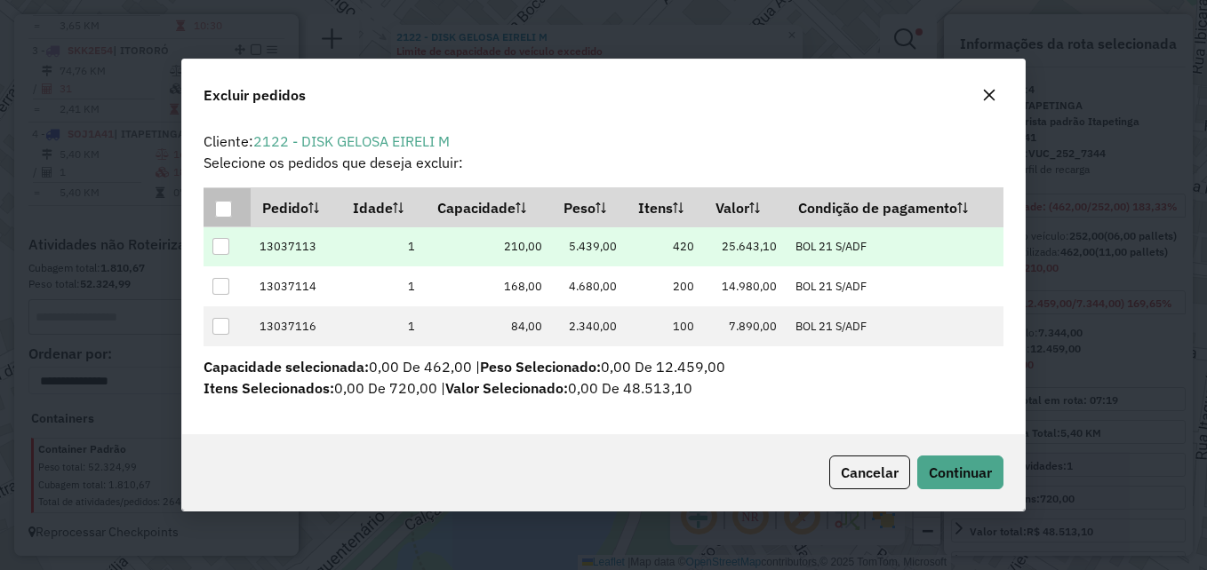
click at [221, 243] on div at bounding box center [220, 246] width 17 height 17
click at [961, 480] on span "Continuar" at bounding box center [960, 473] width 63 height 18
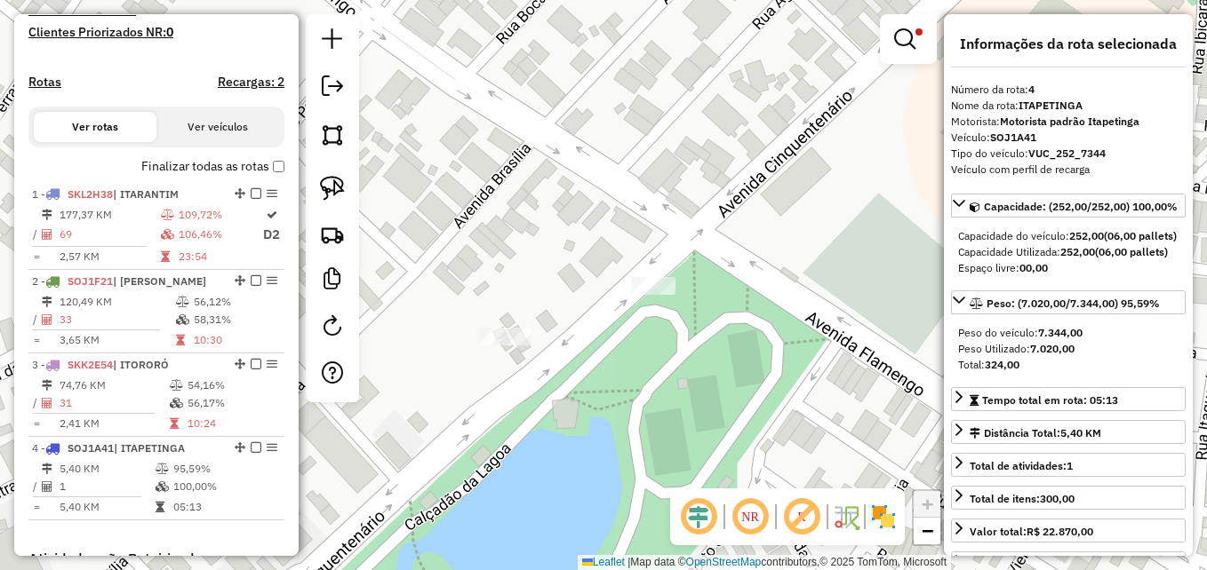
scroll to position [634, 0]
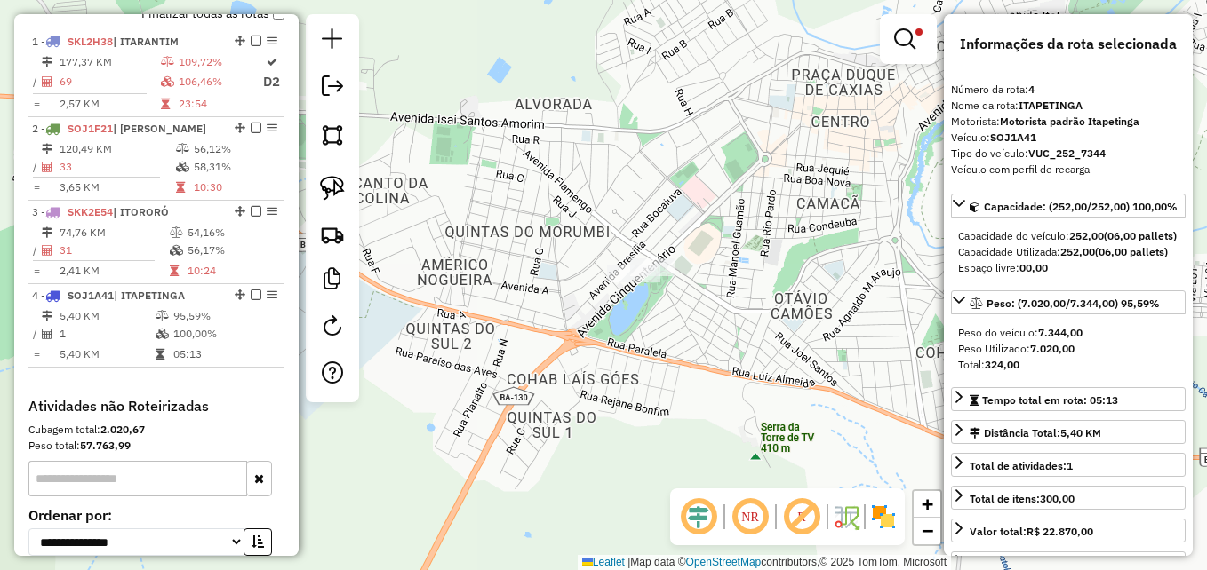
drag, startPoint x: 626, startPoint y: 242, endPoint x: 583, endPoint y: 217, distance: 49.4
click at [583, 217] on div "Limpar filtros Janela de atendimento Grade de atendimento Capacidade Transporta…" at bounding box center [603, 285] width 1207 height 570
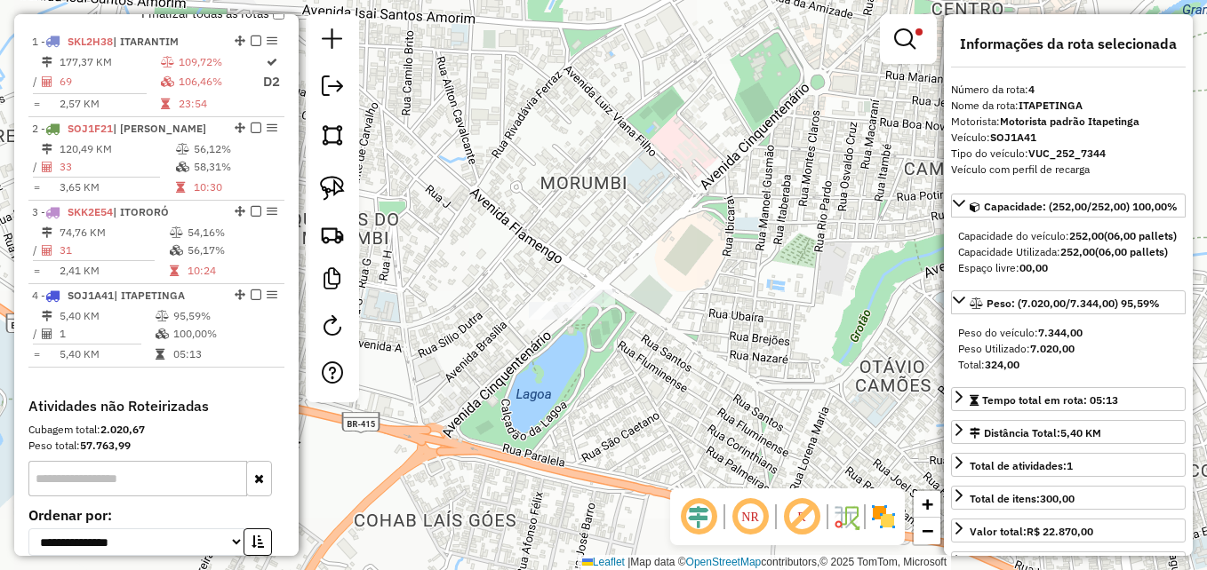
click at [658, 203] on div "Limpar filtros Janela de atendimento Grade de atendimento Capacidade Transporta…" at bounding box center [603, 285] width 1207 height 570
click at [905, 35] on em at bounding box center [904, 38] width 21 height 21
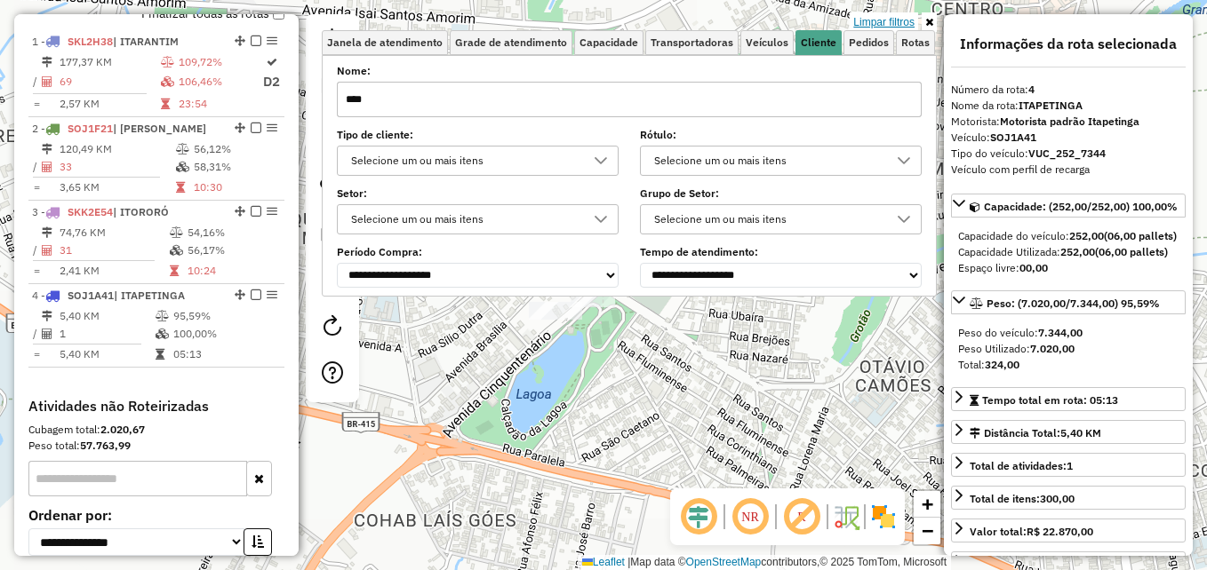
click at [884, 23] on link "Limpar filtros" at bounding box center [884, 22] width 68 height 20
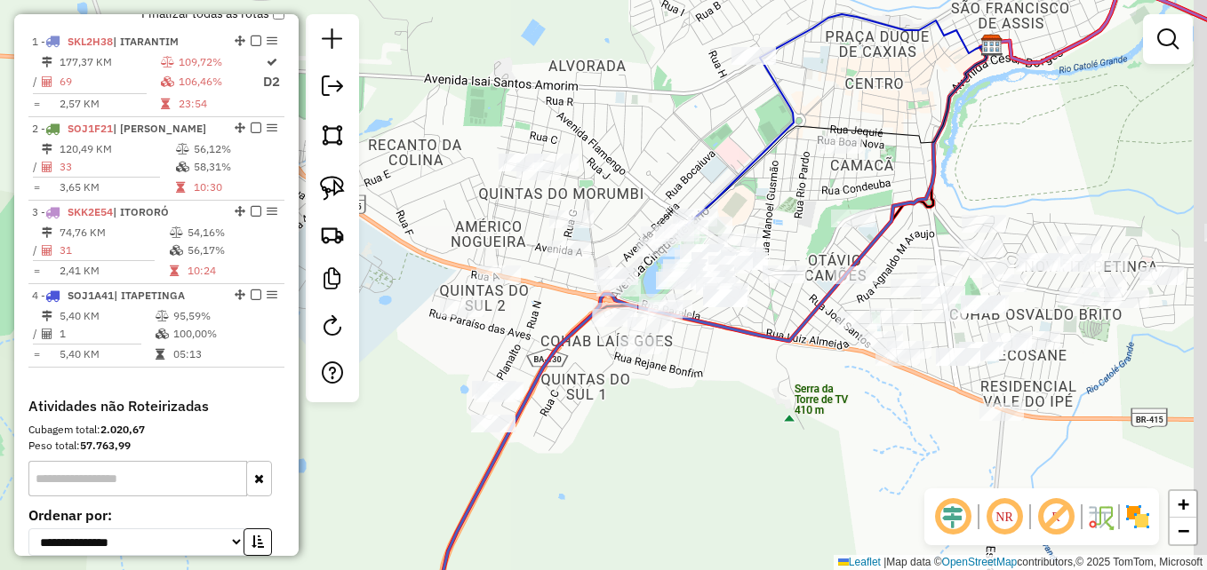
drag, startPoint x: 752, startPoint y: 217, endPoint x: 714, endPoint y: 137, distance: 88.3
click at [714, 137] on icon at bounding box center [839, 119] width 306 height 211
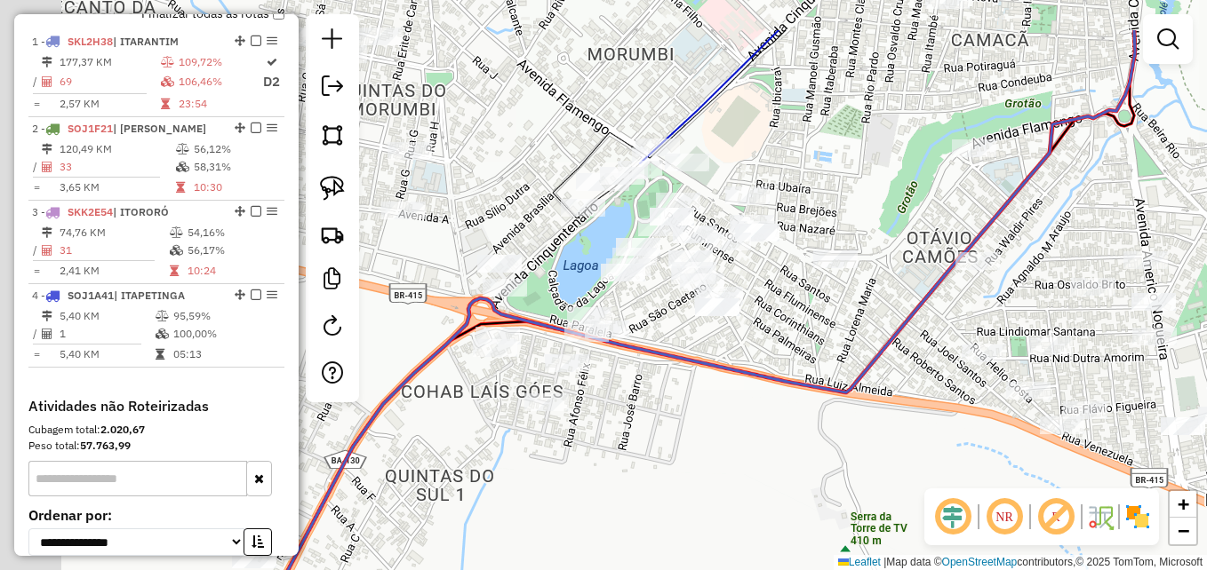
drag, startPoint x: 689, startPoint y: 279, endPoint x: 782, endPoint y: 366, distance: 127.6
click at [782, 366] on div "Janela de atendimento Grade de atendimento Capacidade Transportadoras Veículos …" at bounding box center [603, 285] width 1207 height 570
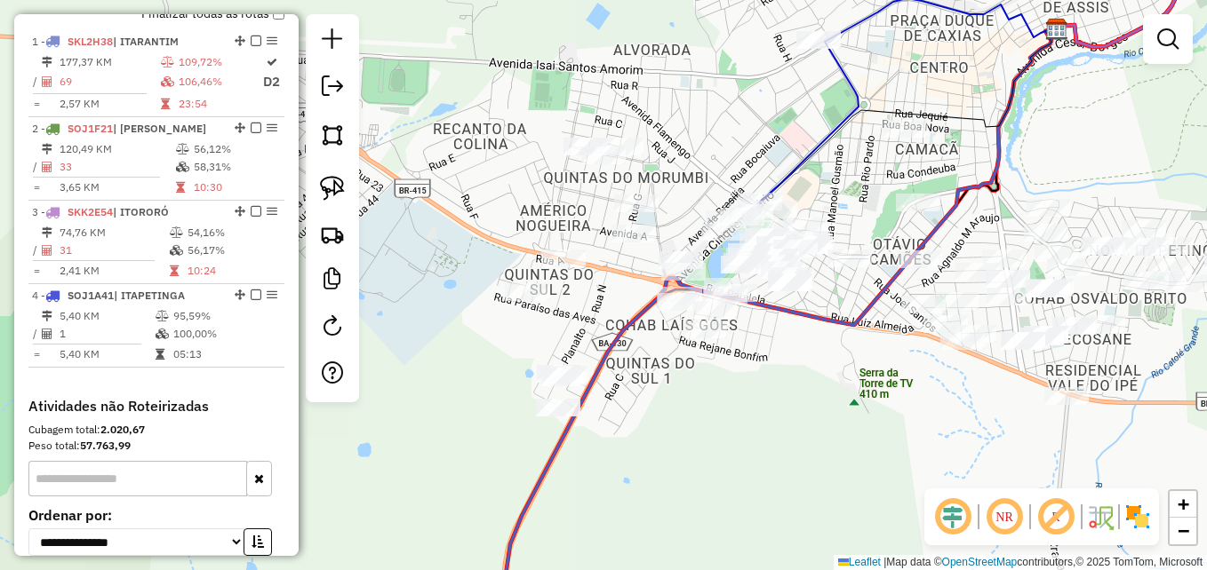
drag, startPoint x: 888, startPoint y: 366, endPoint x: 865, endPoint y: 327, distance: 45.4
click at [865, 327] on div "Janela de atendimento Grade de atendimento Capacidade Transportadoras Veículos …" at bounding box center [603, 285] width 1207 height 570
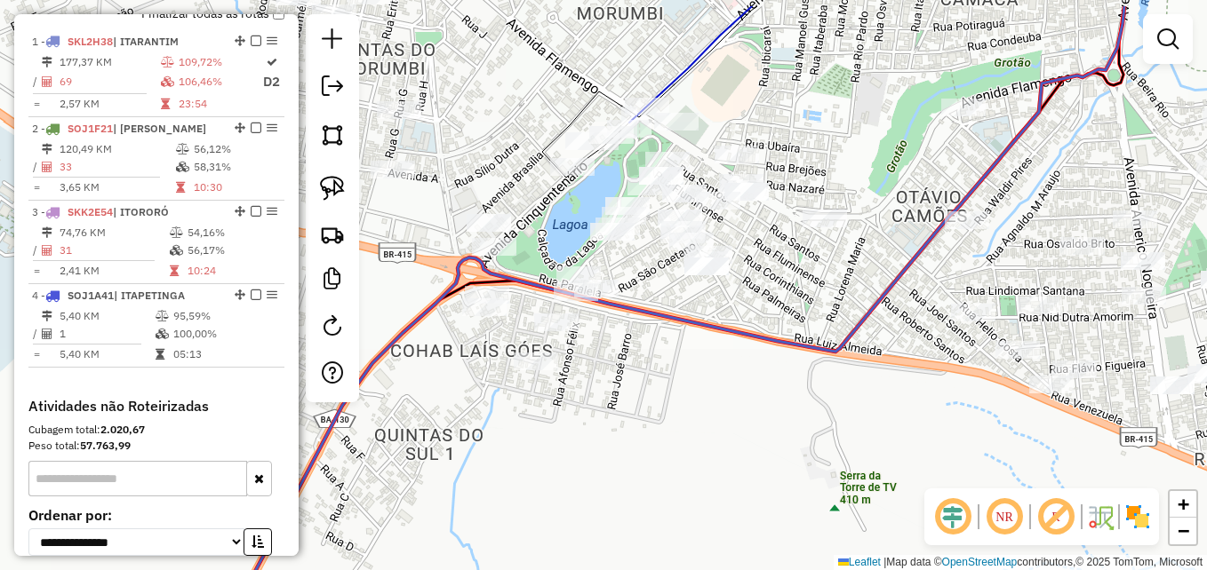
drag, startPoint x: 858, startPoint y: 235, endPoint x: 880, endPoint y: 303, distance: 71.7
click at [880, 303] on icon at bounding box center [658, 348] width 931 height 684
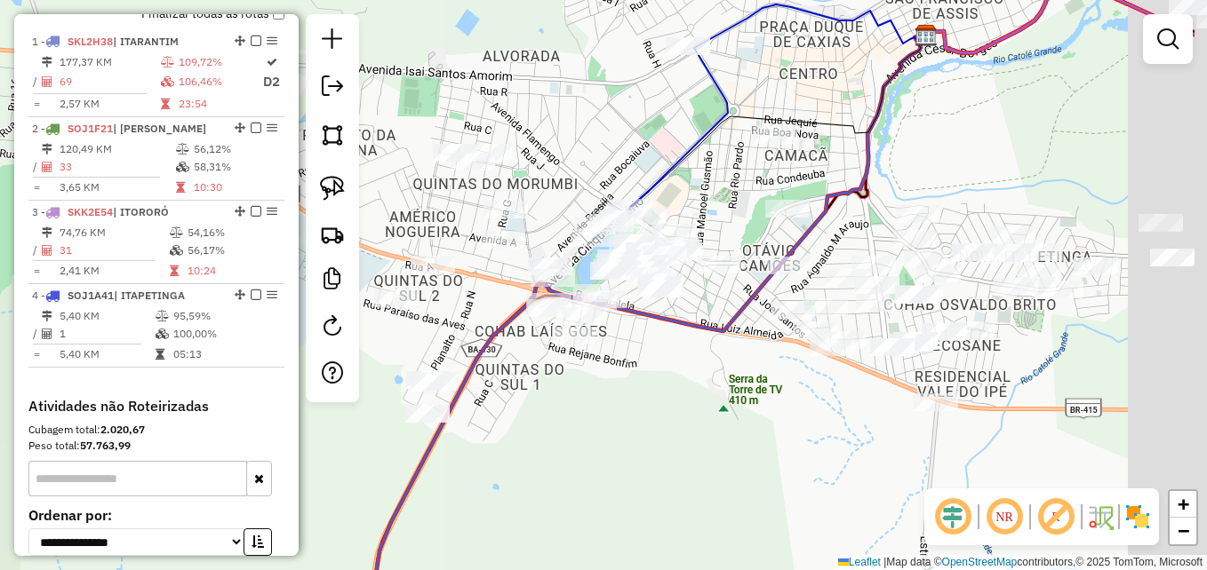
drag, startPoint x: 874, startPoint y: 308, endPoint x: 698, endPoint y: 328, distance: 176.1
click at [729, 310] on icon at bounding box center [644, 330] width 563 height 594
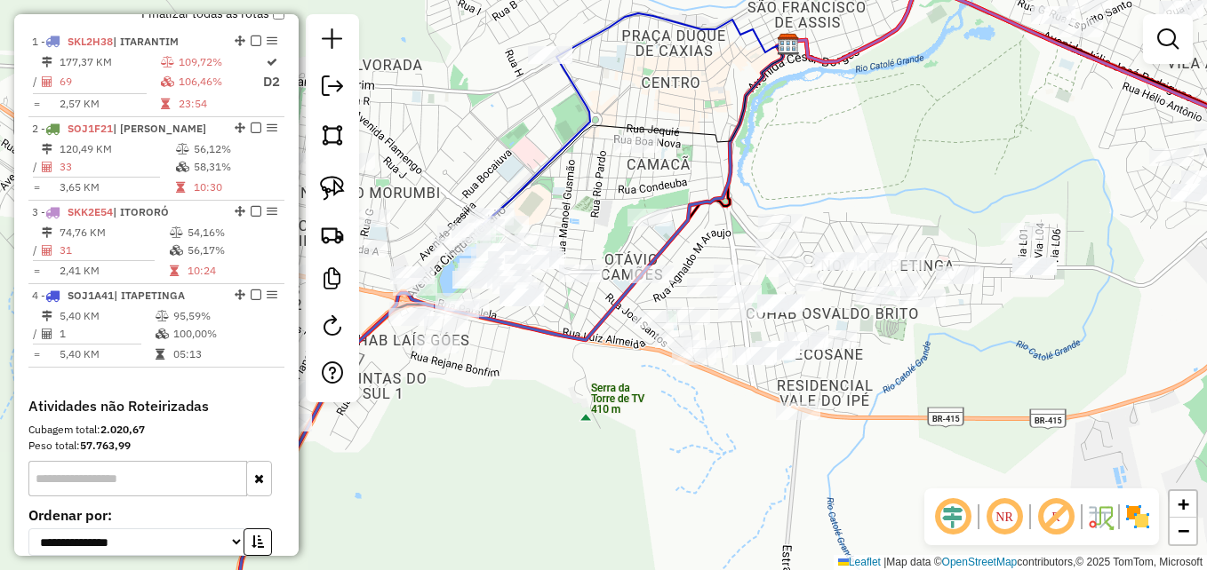
drag, startPoint x: 1060, startPoint y: 347, endPoint x: 952, endPoint y: 361, distance: 109.2
click at [938, 356] on div "Janela de atendimento Grade de atendimento Capacidade Transportadoras Veículos …" at bounding box center [603, 285] width 1207 height 570
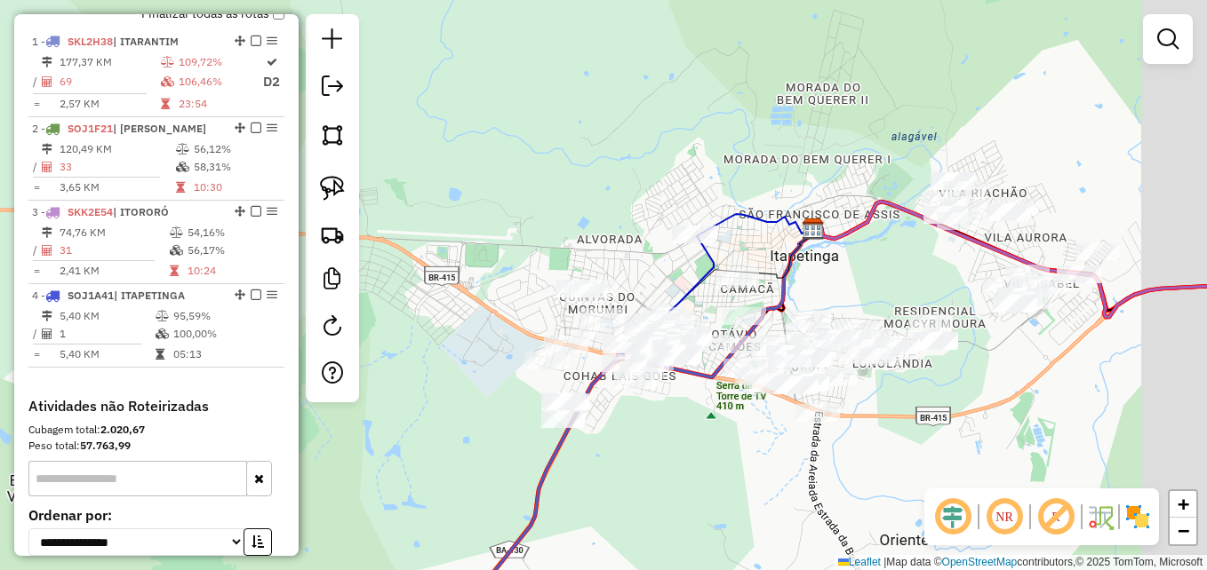
drag, startPoint x: 1053, startPoint y: 379, endPoint x: 974, endPoint y: 403, distance: 82.6
click at [974, 403] on div "Janela de atendimento Grade de atendimento Capacidade Transportadoras Veículos …" at bounding box center [603, 285] width 1207 height 570
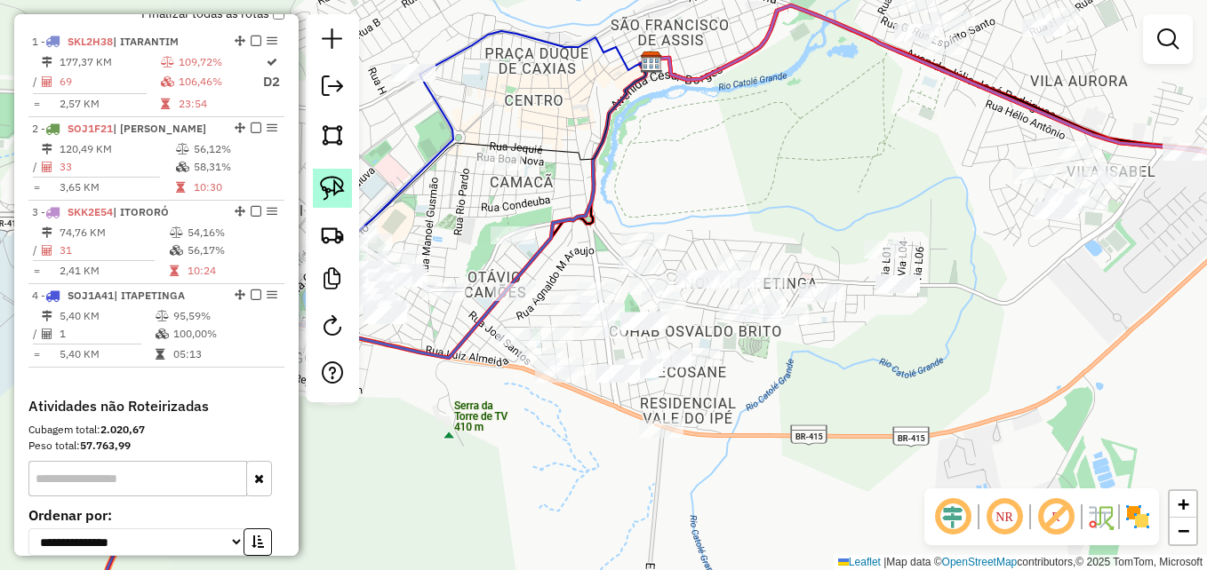
click at [332, 190] on img at bounding box center [332, 188] width 25 height 25
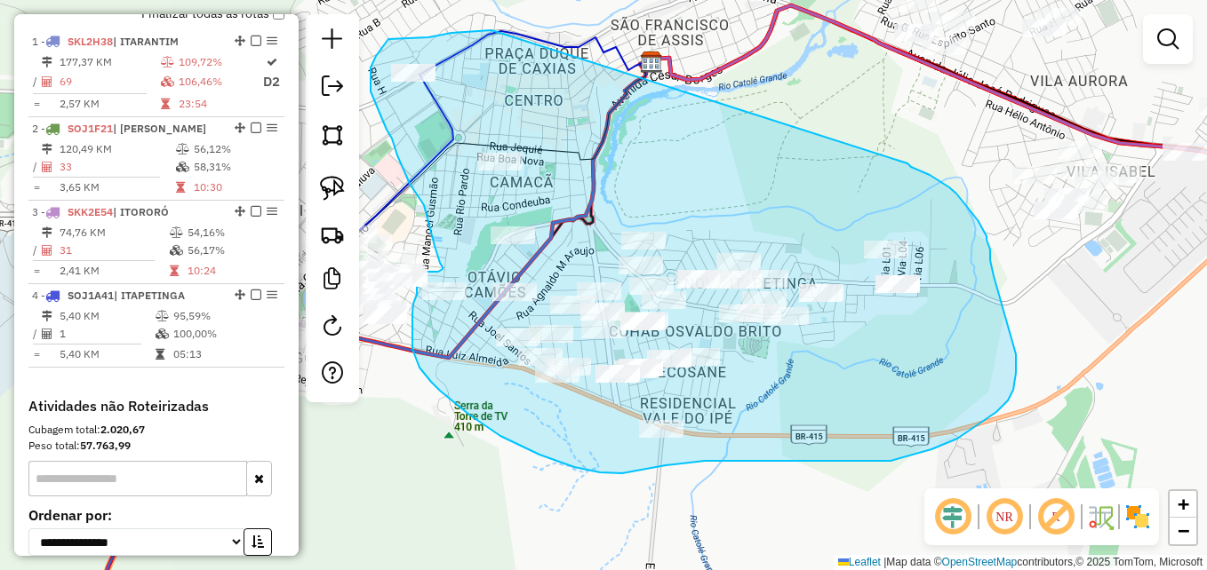
drag, startPoint x: 491, startPoint y: 30, endPoint x: 916, endPoint y: 161, distance: 444.4
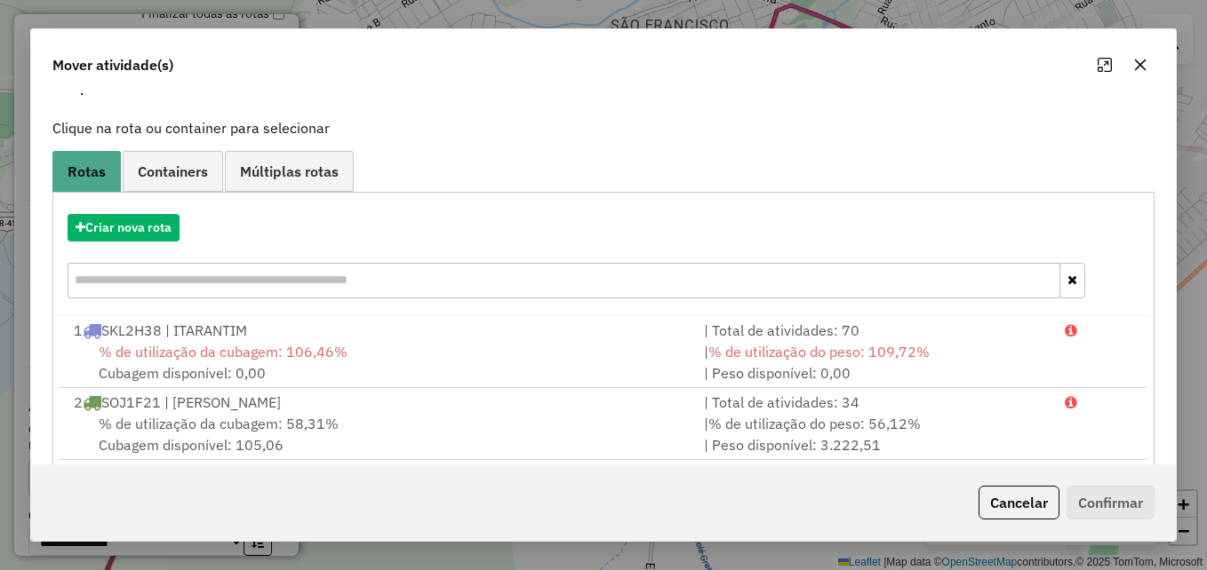
scroll to position [178, 0]
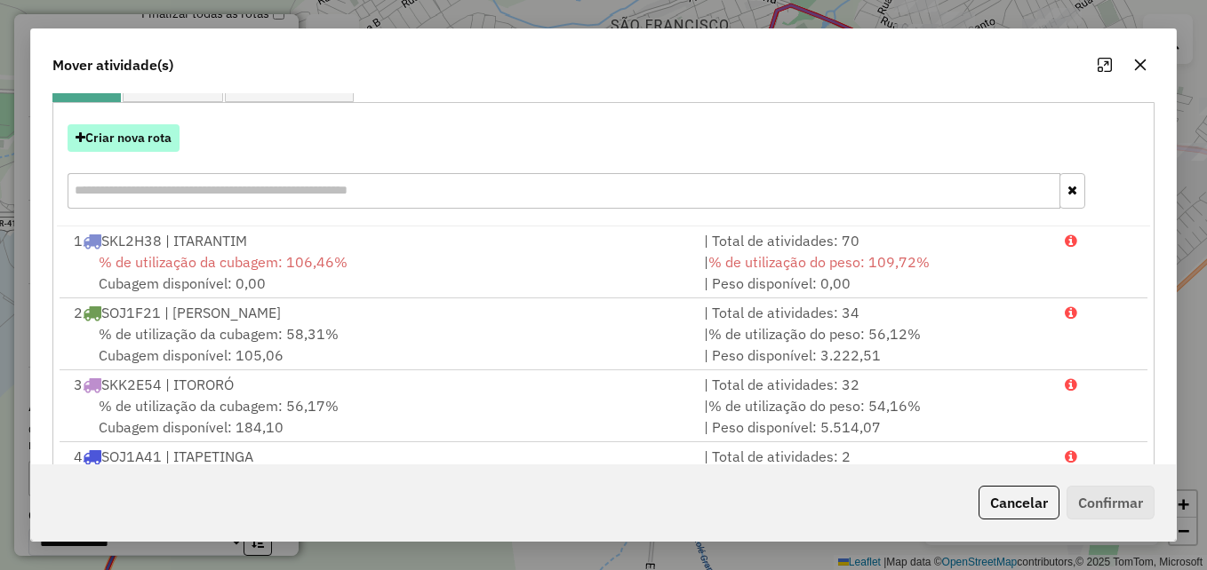
click at [105, 135] on button "Criar nova rota" at bounding box center [124, 138] width 112 height 28
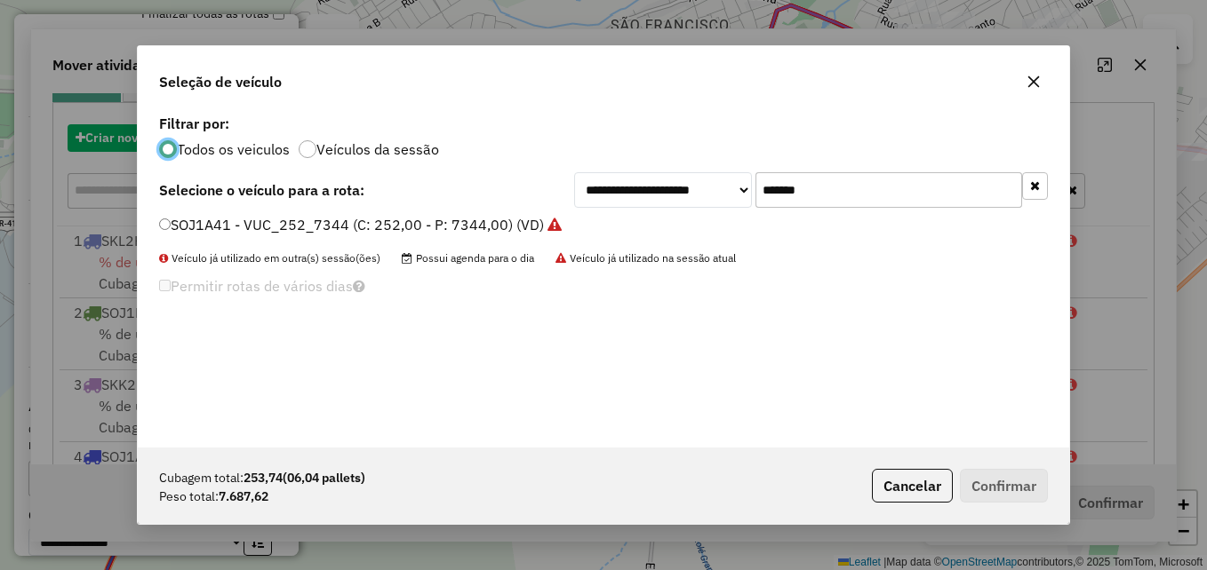
scroll to position [10, 5]
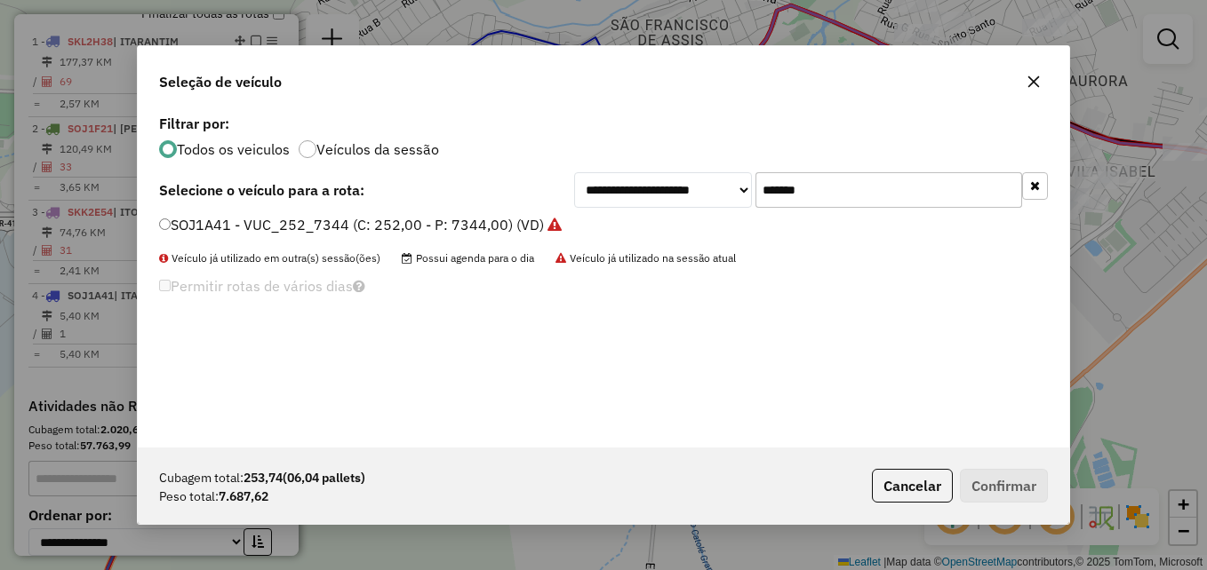
drag, startPoint x: 839, startPoint y: 191, endPoint x: 761, endPoint y: 192, distance: 78.2
click at [761, 192] on input "*******" at bounding box center [888, 190] width 267 height 36
paste input "text"
type input "*******"
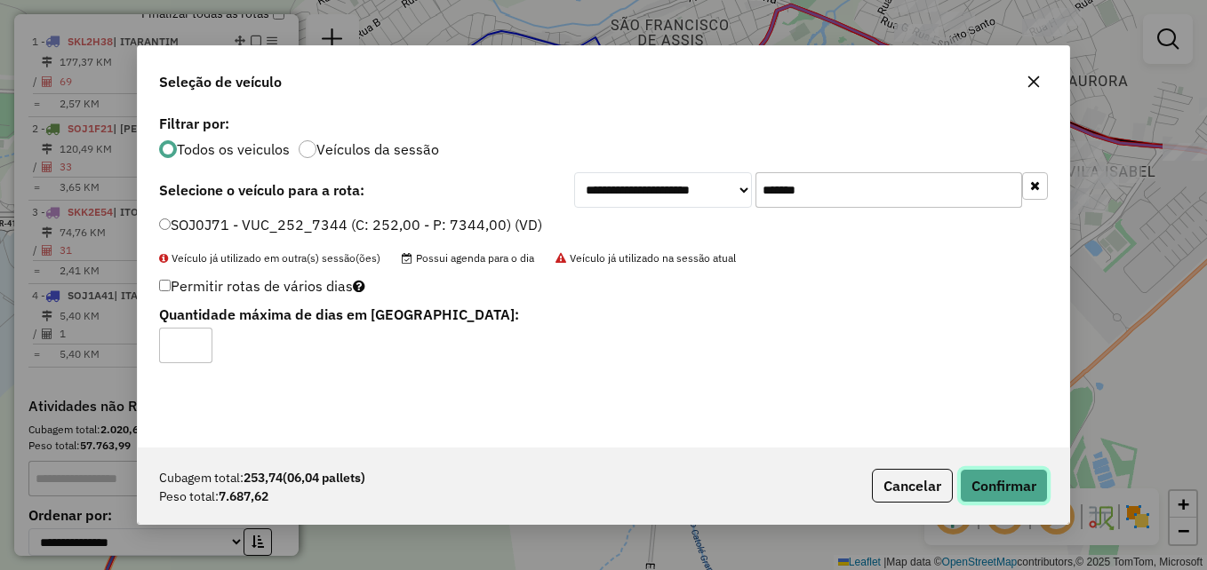
click at [1000, 484] on button "Confirmar" at bounding box center [1004, 486] width 88 height 34
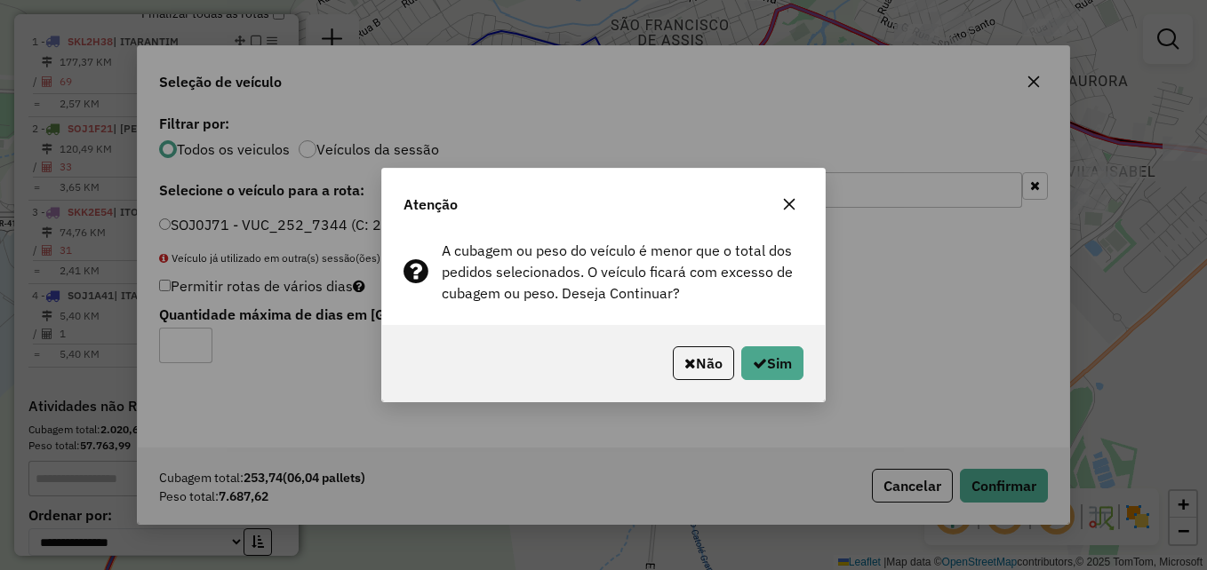
click at [786, 202] on icon "button" at bounding box center [790, 205] width 12 height 12
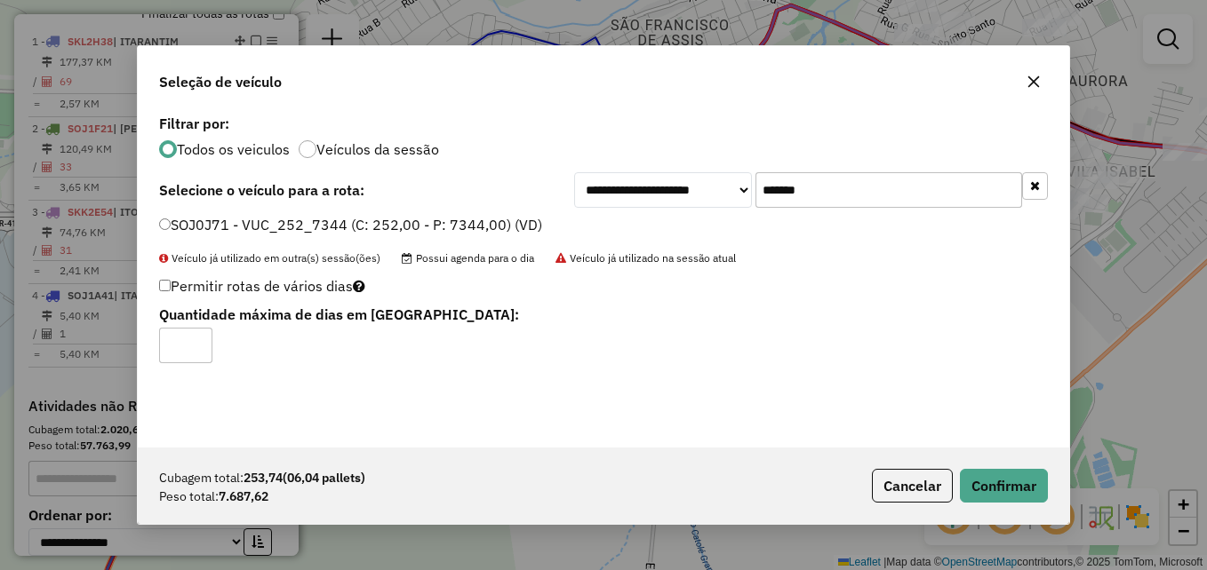
click at [1038, 81] on icon "button" at bounding box center [1033, 82] width 14 height 14
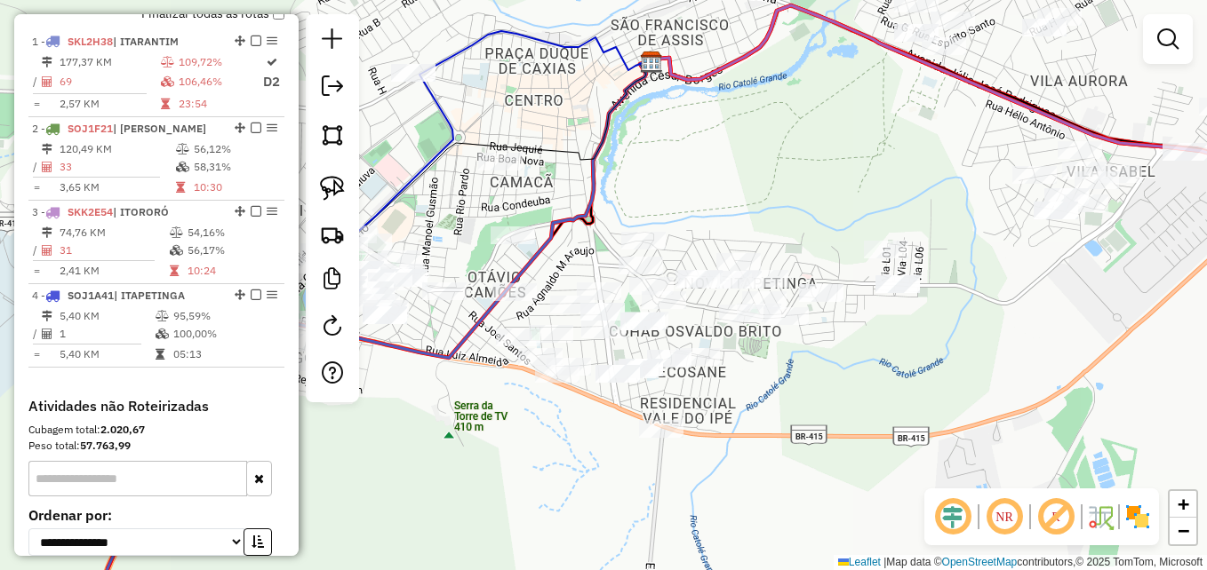
click at [844, 376] on div "Janela de atendimento Grade de atendimento Capacidade Transportadoras Veículos …" at bounding box center [603, 285] width 1207 height 570
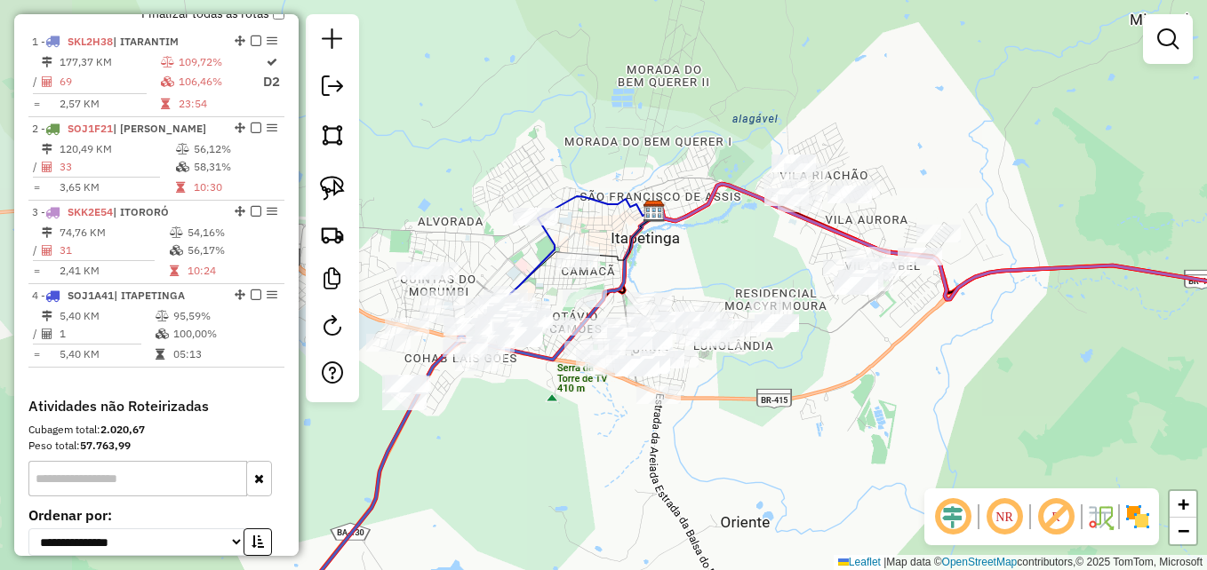
drag, startPoint x: 511, startPoint y: 441, endPoint x: 583, endPoint y: 441, distance: 72.0
click at [583, 441] on div "Janela de atendimento Grade de atendimento Capacidade Transportadoras Veículos …" at bounding box center [603, 285] width 1207 height 570
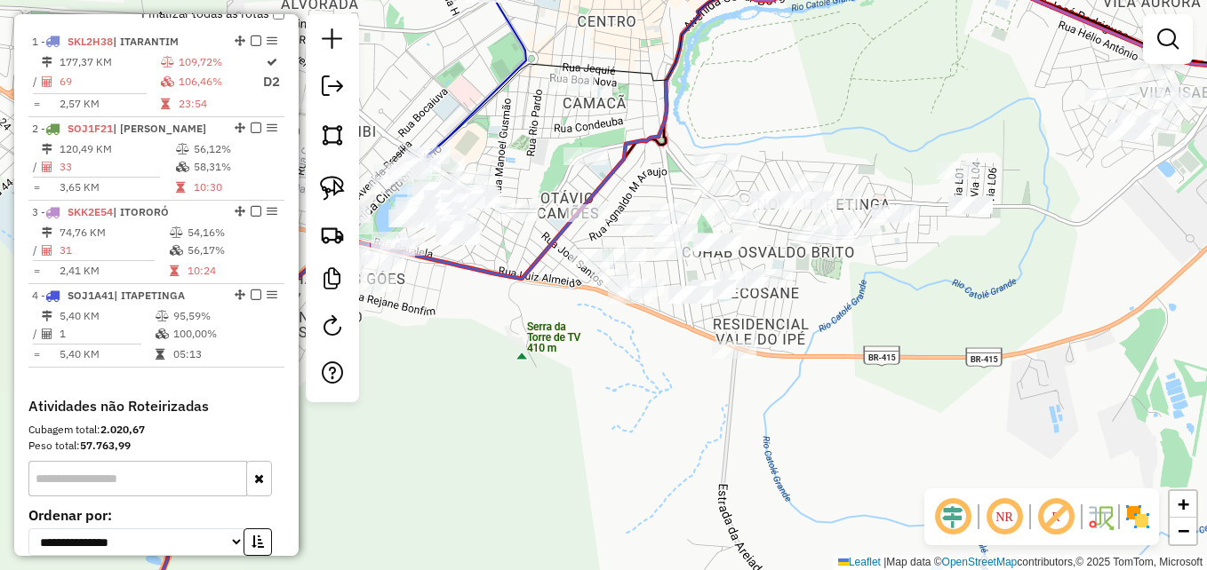
drag, startPoint x: 550, startPoint y: 410, endPoint x: 556, endPoint y: 428, distance: 19.7
click at [556, 428] on div "Janela de atendimento Grade de atendimento Capacidade Transportadoras Veículos …" at bounding box center [603, 285] width 1207 height 570
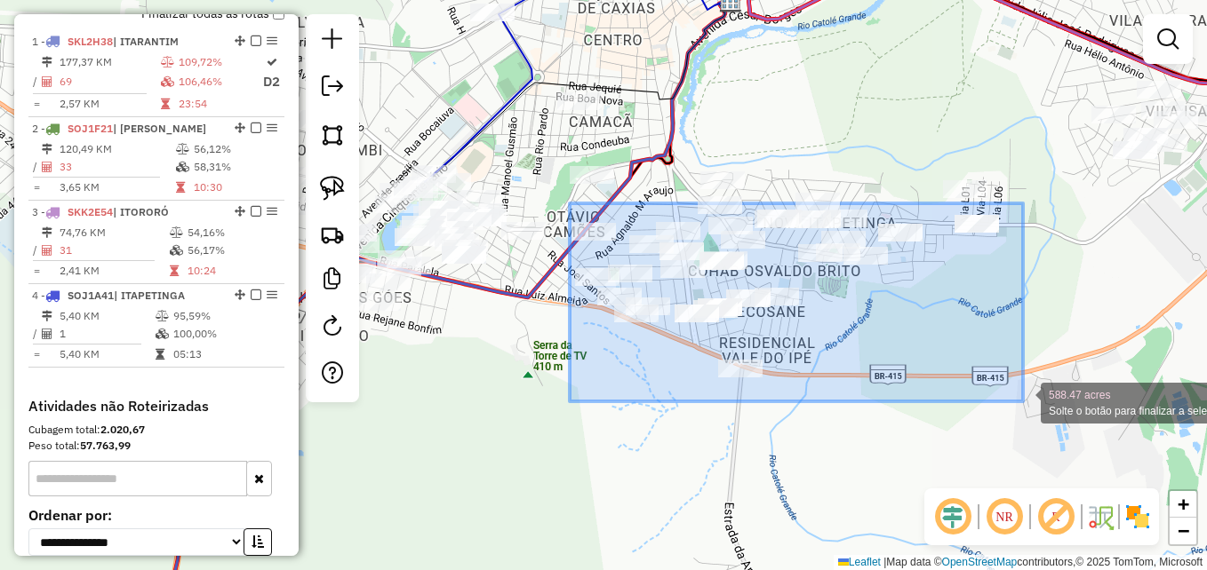
drag, startPoint x: 570, startPoint y: 203, endPoint x: 1023, endPoint y: 402, distance: 494.6
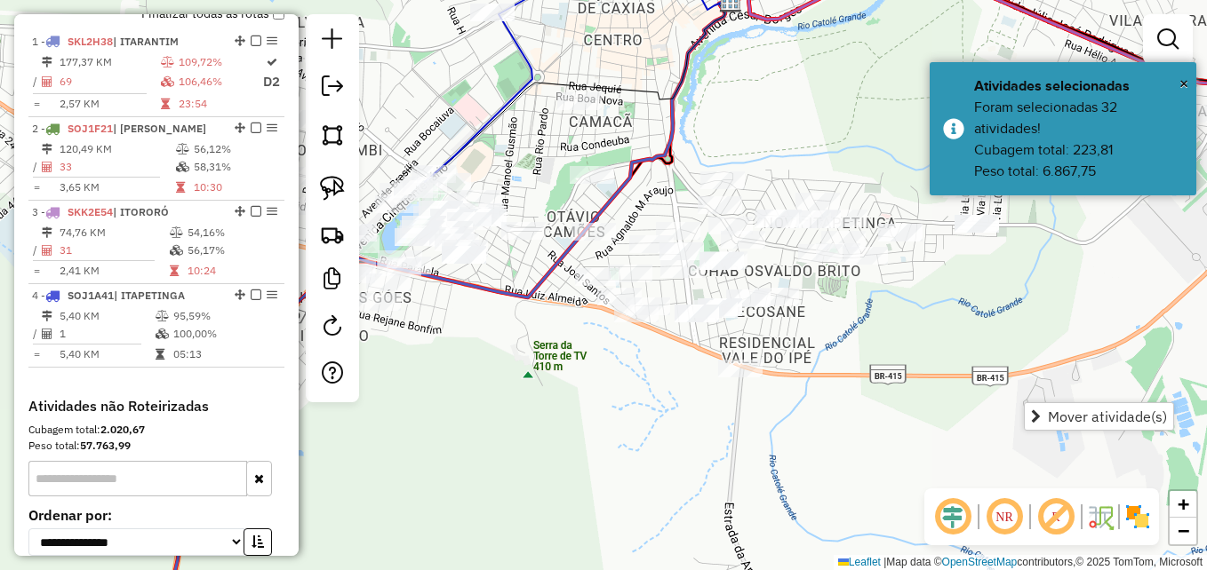
click at [874, 105] on div "Janela de atendimento Grade de atendimento Capacidade Transportadoras Veículos …" at bounding box center [603, 285] width 1207 height 570
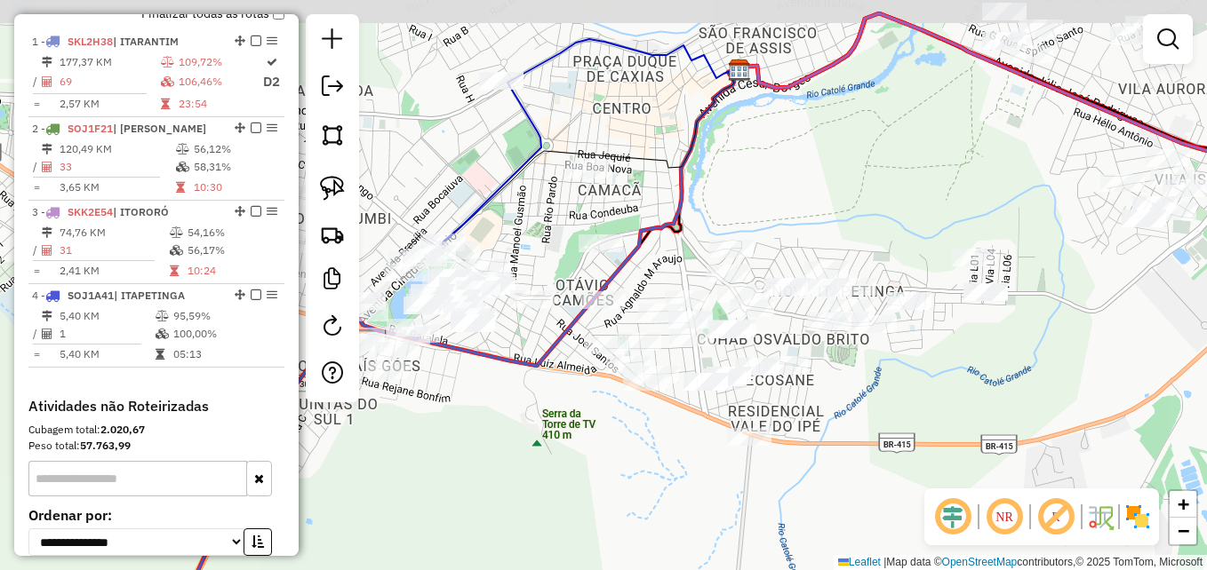
drag, startPoint x: 907, startPoint y: 323, endPoint x: 916, endPoint y: 391, distance: 69.0
click at [916, 391] on div "Janela de atendimento Grade de atendimento Capacidade Transportadoras Veículos …" at bounding box center [603, 285] width 1207 height 570
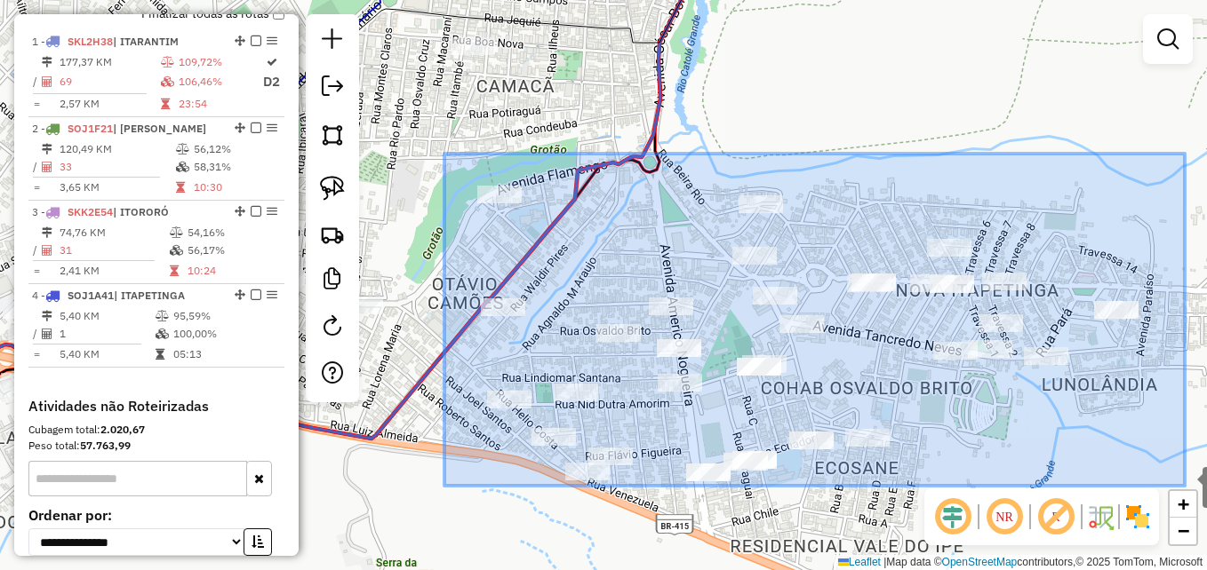
drag, startPoint x: 444, startPoint y: 154, endPoint x: 1191, endPoint y: 483, distance: 816.0
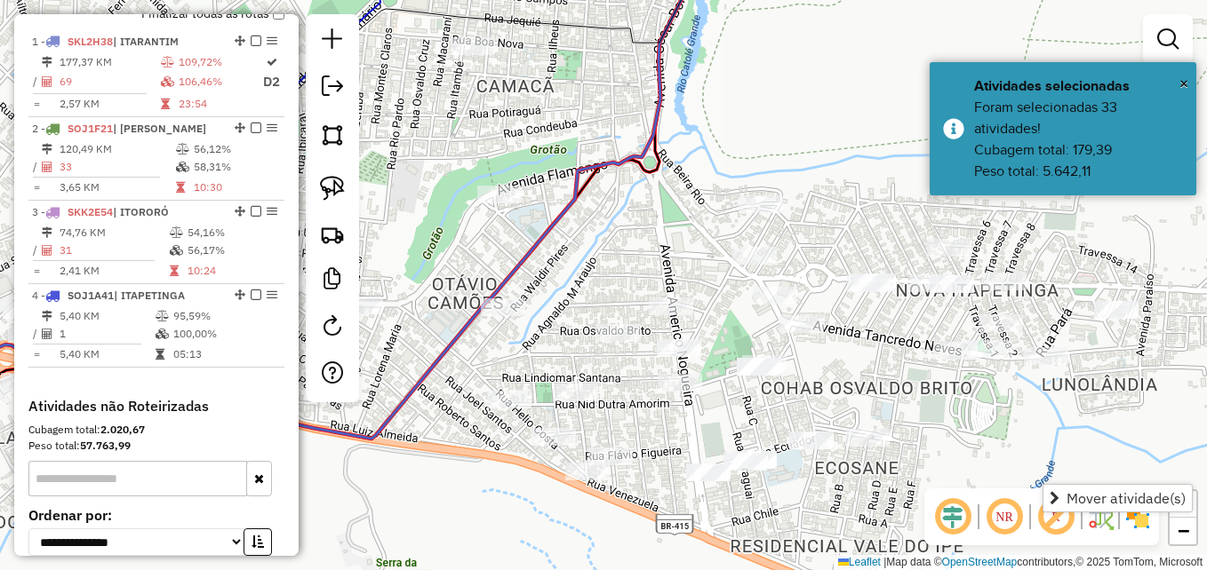
drag, startPoint x: 337, startPoint y: 180, endPoint x: 385, endPoint y: 181, distance: 48.0
click at [337, 179] on img at bounding box center [332, 188] width 25 height 25
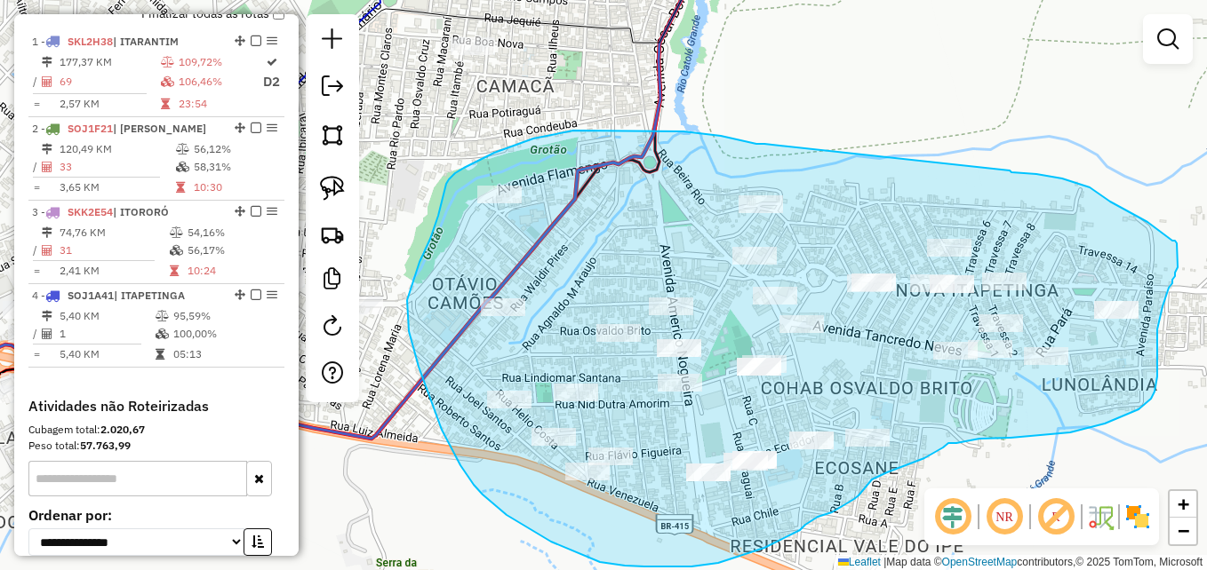
drag, startPoint x: 764, startPoint y: 144, endPoint x: 998, endPoint y: 189, distance: 238.1
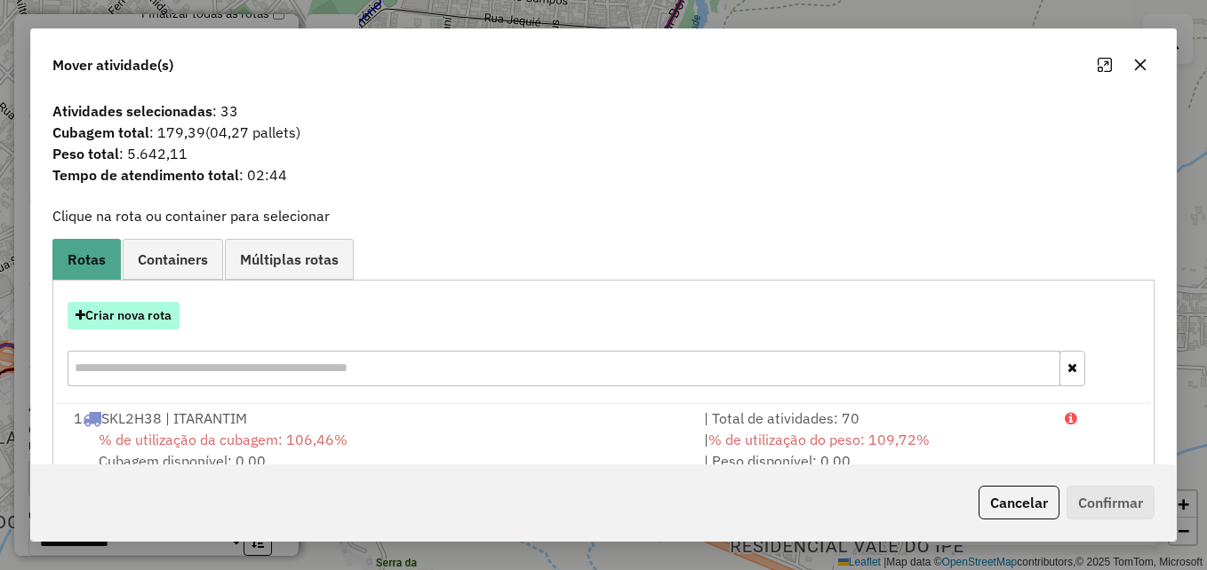
click at [129, 322] on button "Criar nova rota" at bounding box center [124, 316] width 112 height 28
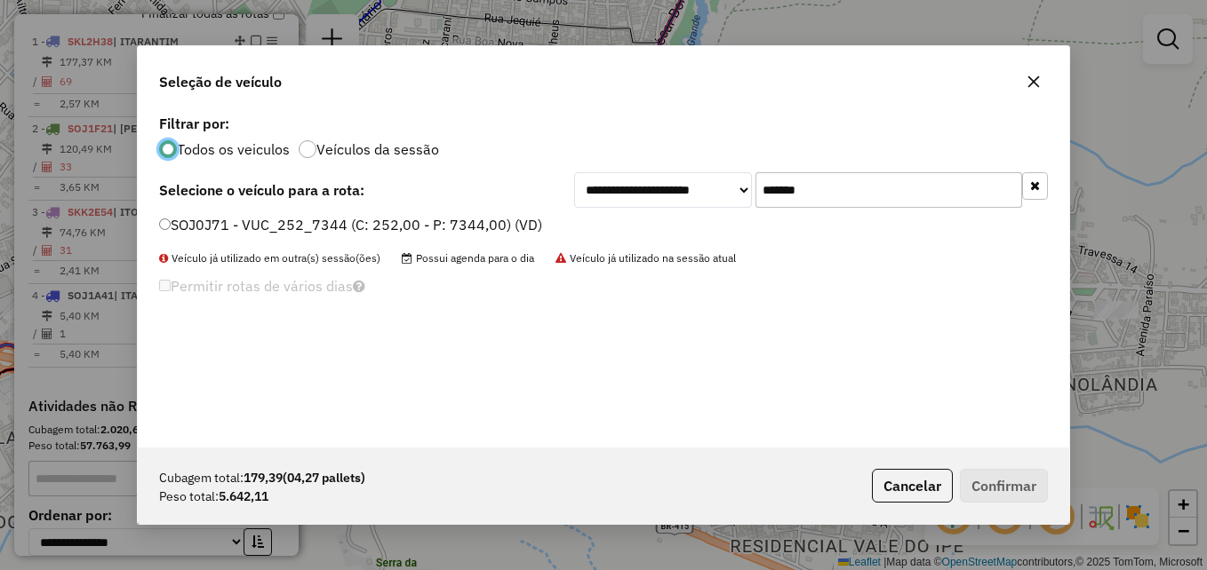
click at [919, 178] on input "*******" at bounding box center [888, 190] width 267 height 36
drag, startPoint x: 916, startPoint y: 178, endPoint x: 738, endPoint y: 184, distance: 177.8
click at [738, 184] on div "**********" at bounding box center [811, 190] width 474 height 36
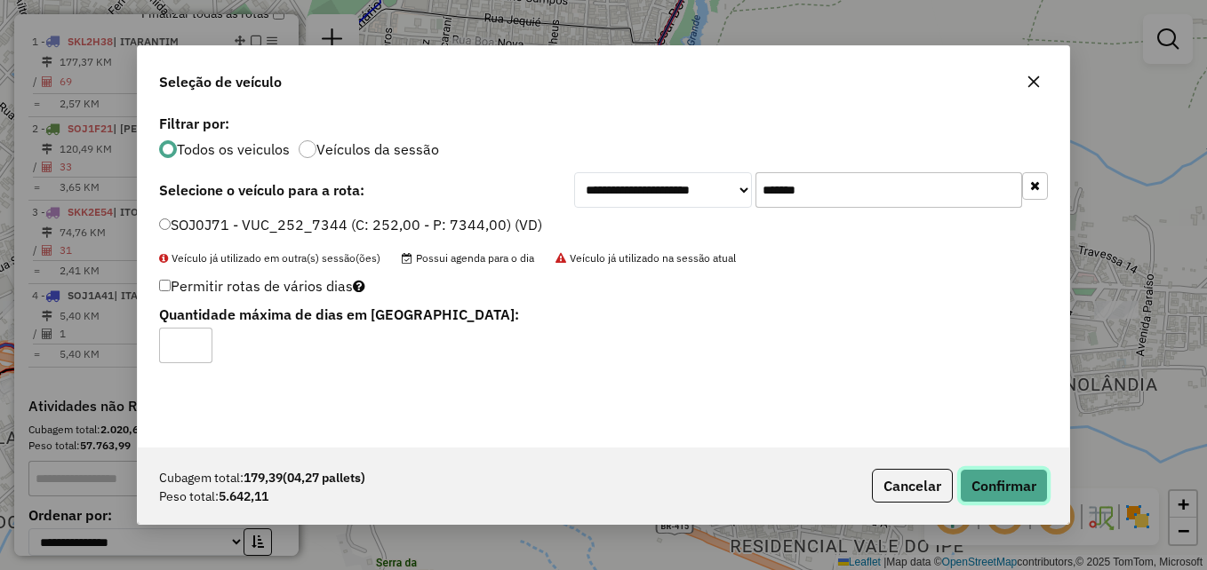
click at [1015, 476] on button "Confirmar" at bounding box center [1004, 486] width 88 height 34
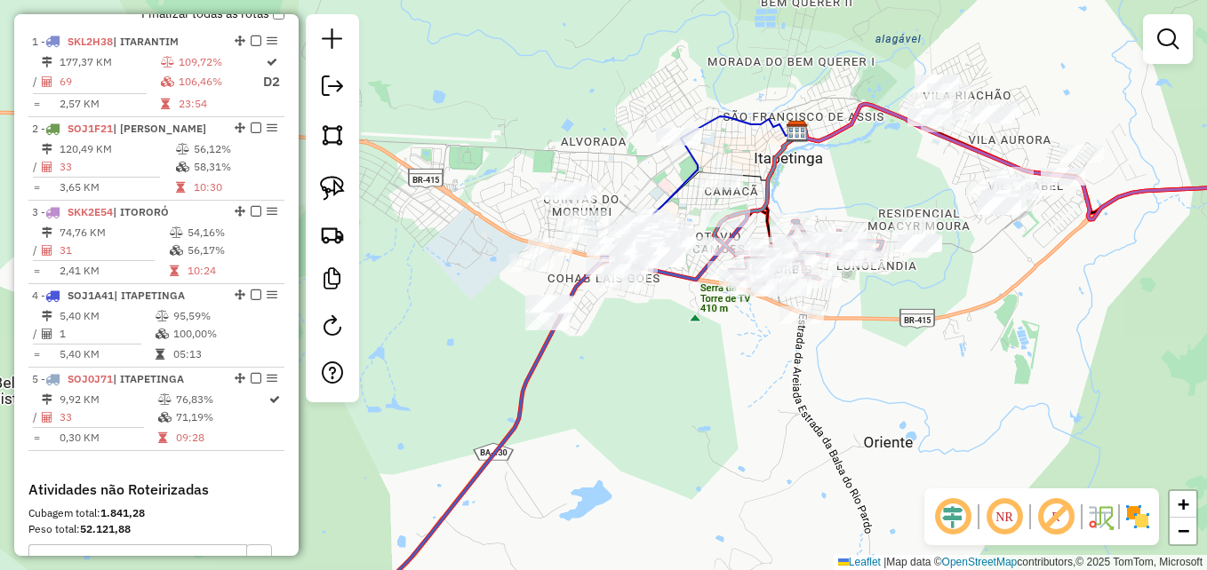
drag, startPoint x: 929, startPoint y: 371, endPoint x: 812, endPoint y: 395, distance: 118.7
click at [927, 373] on div "Janela de atendimento Grade de atendimento Capacidade Transportadoras Veículos …" at bounding box center [603, 285] width 1207 height 570
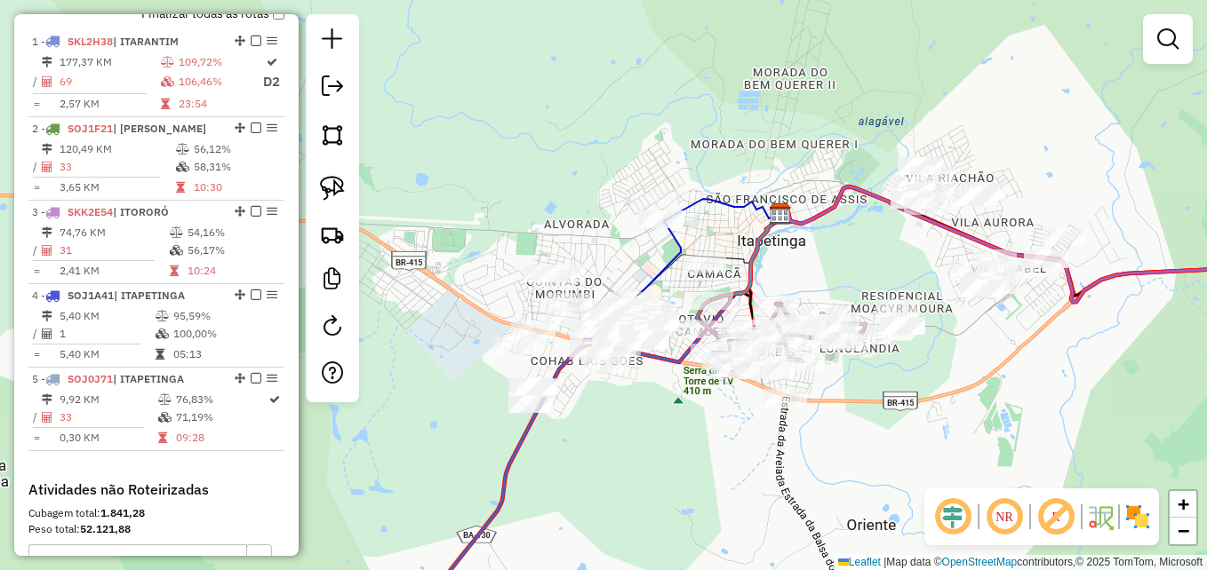
drag, startPoint x: 718, startPoint y: 403, endPoint x: 703, endPoint y: 484, distance: 82.3
click at [703, 484] on div "Janela de atendimento Grade de atendimento Capacidade Transportadoras Veículos …" at bounding box center [603, 285] width 1207 height 570
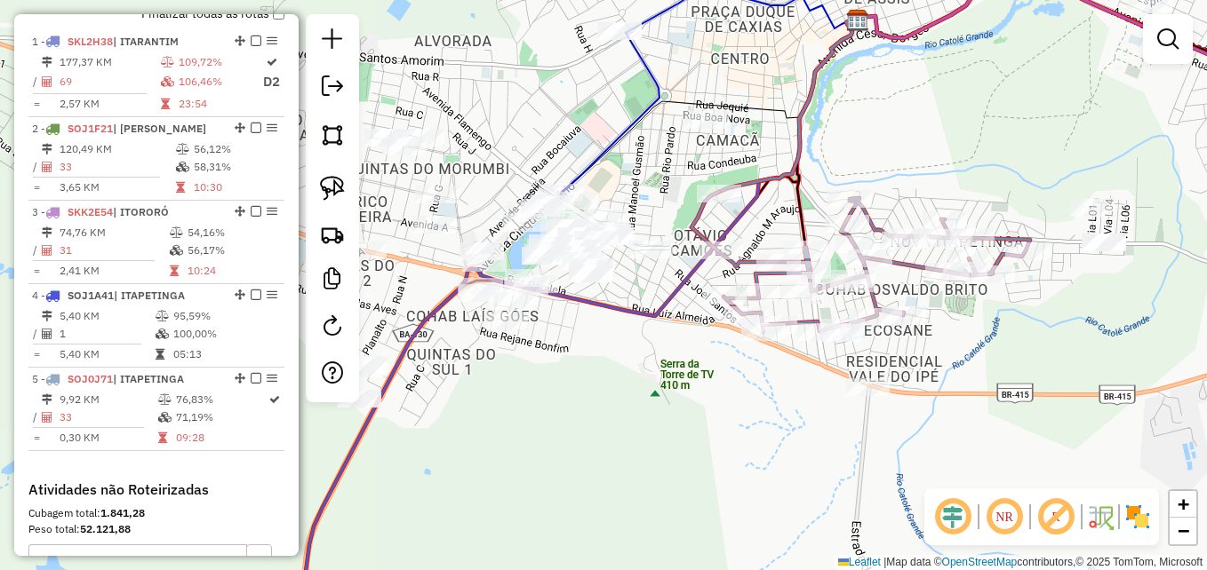
drag, startPoint x: 686, startPoint y: 406, endPoint x: 678, endPoint y: 442, distance: 36.4
click at [678, 442] on div "Janela de atendimento Grade de atendimento Capacidade Transportadoras Veículos …" at bounding box center [603, 285] width 1207 height 570
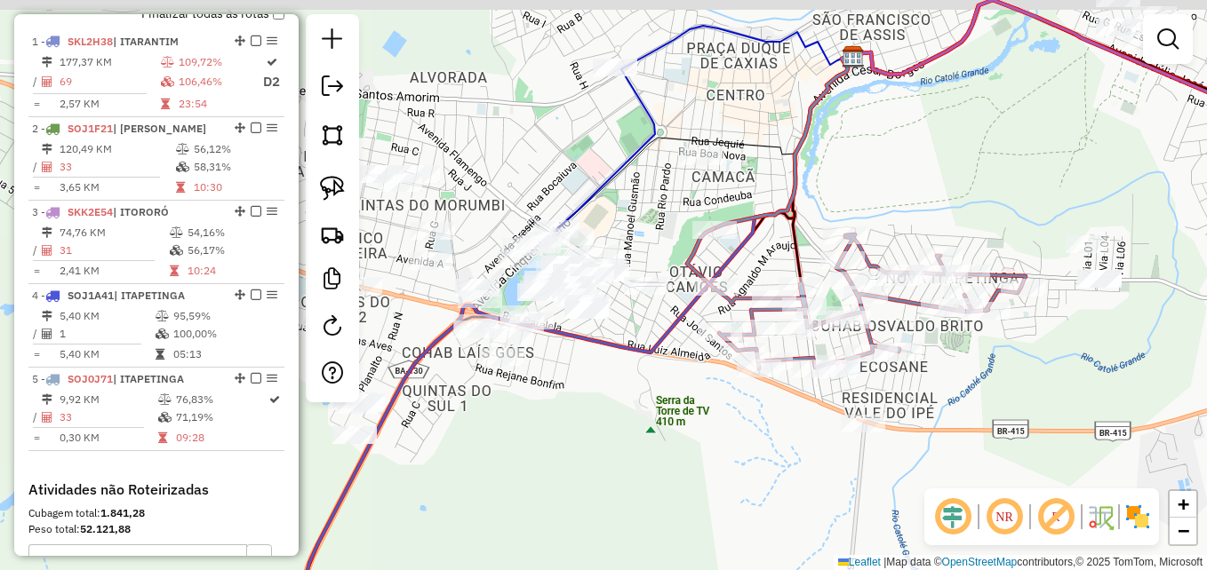
drag, startPoint x: 1057, startPoint y: 292, endPoint x: 1038, endPoint y: 333, distance: 44.9
click at [1054, 339] on div "Janela de atendimento Grade de atendimento Capacidade Transportadoras Veículos …" at bounding box center [603, 285] width 1207 height 570
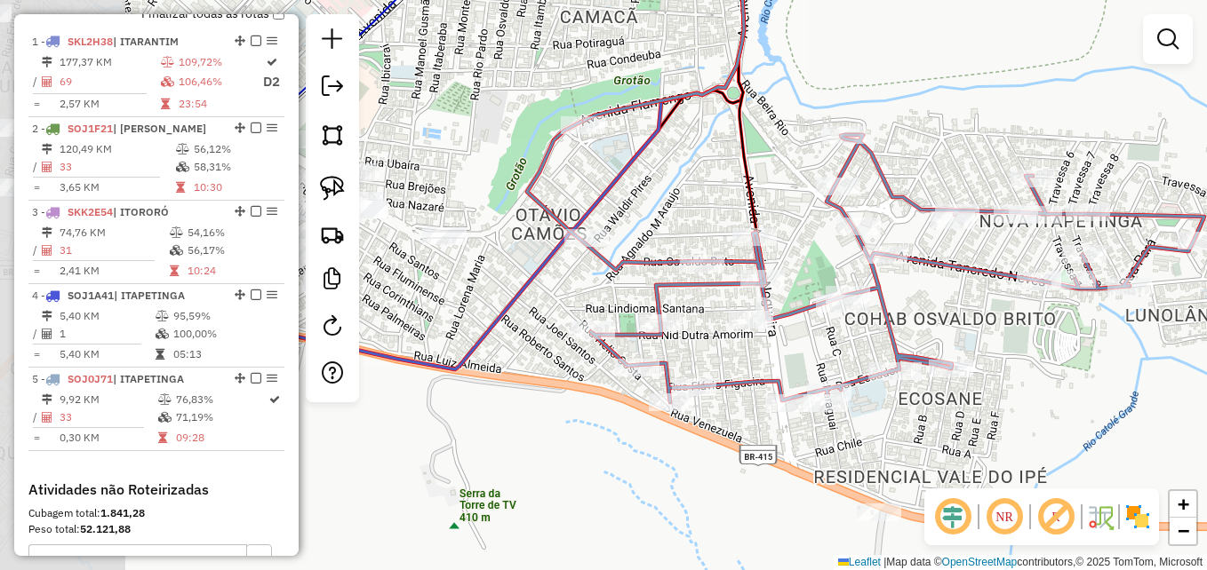
drag, startPoint x: 865, startPoint y: 382, endPoint x: 1083, endPoint y: 358, distance: 219.9
click at [1083, 358] on div "Janela de atendimento Grade de atendimento Capacidade Transportadoras Veículos …" at bounding box center [603, 285] width 1207 height 570
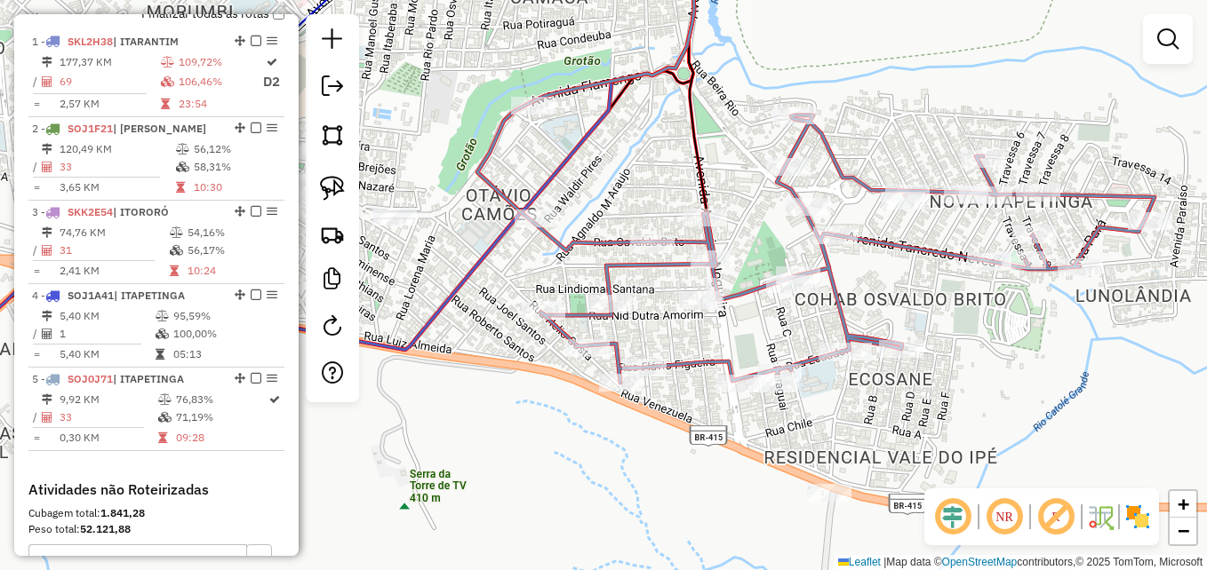
drag, startPoint x: 803, startPoint y: 164, endPoint x: 742, endPoint y: 145, distance: 64.1
click at [742, 145] on div "Janela de atendimento Grade de atendimento Capacidade Transportadoras Veículos …" at bounding box center [603, 285] width 1207 height 570
select select "**********"
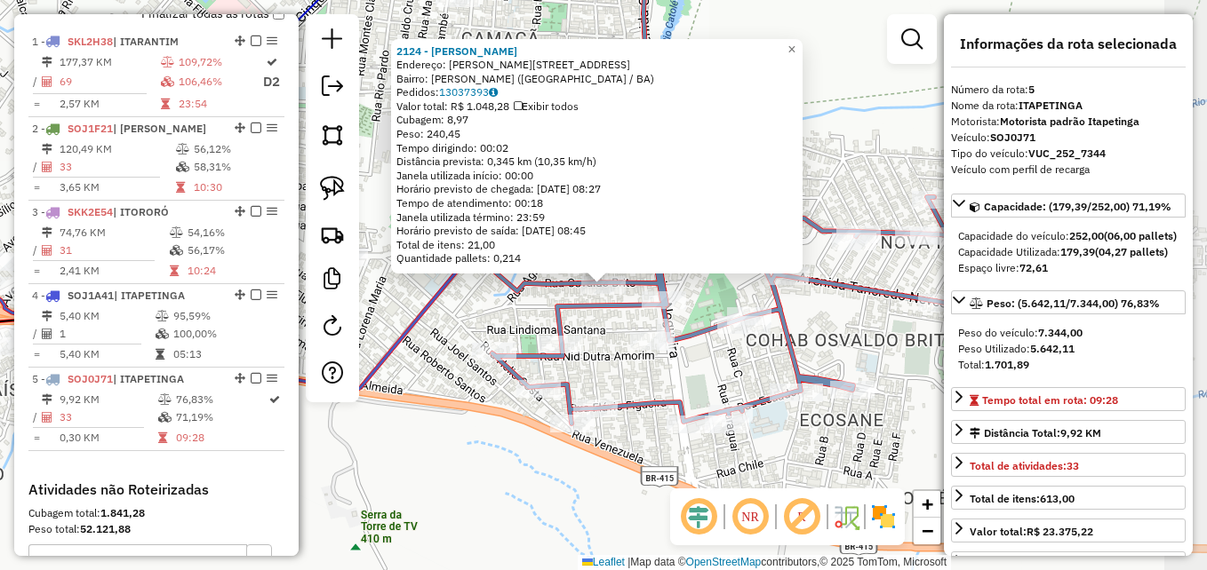
scroll to position [896, 0]
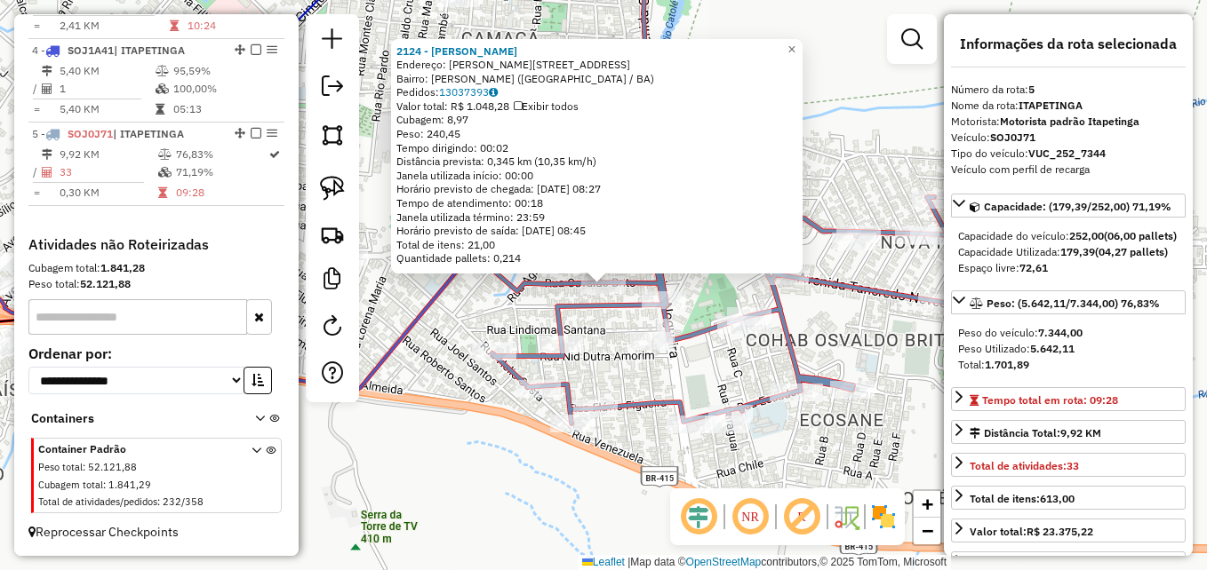
click at [407, 338] on icon at bounding box center [274, 182] width 790 height 479
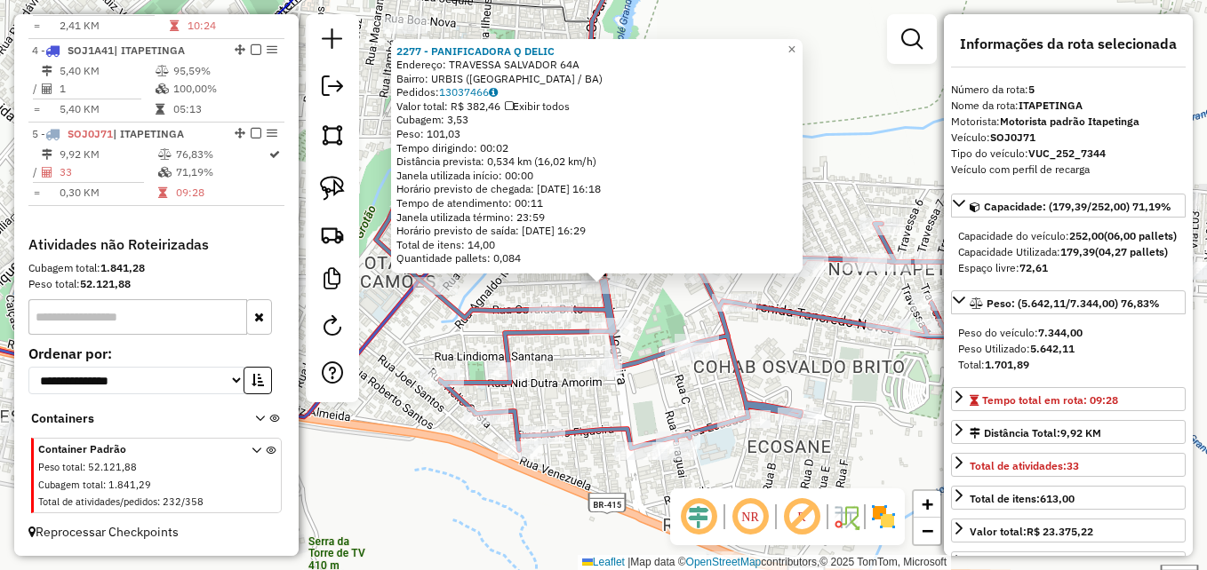
click at [394, 333] on div "2277 - PANIFICADORA Q DELIC Endereço: TRAVESSA SALVADOR 64A Bairro: URBIS (ITAP…" at bounding box center [603, 285] width 1207 height 570
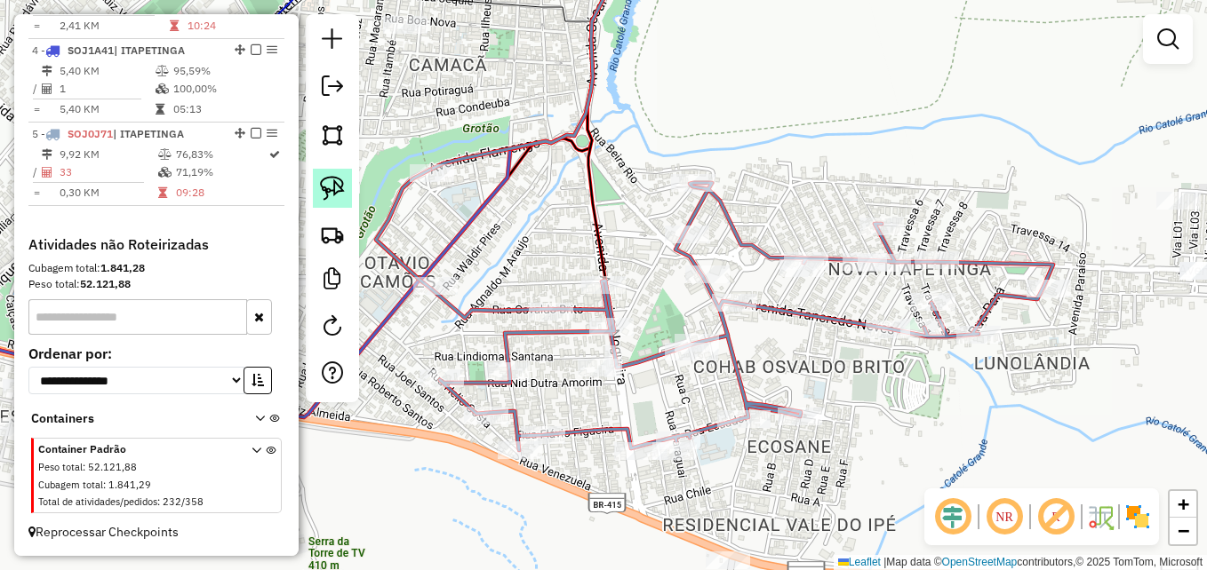
click at [332, 177] on img at bounding box center [332, 188] width 25 height 25
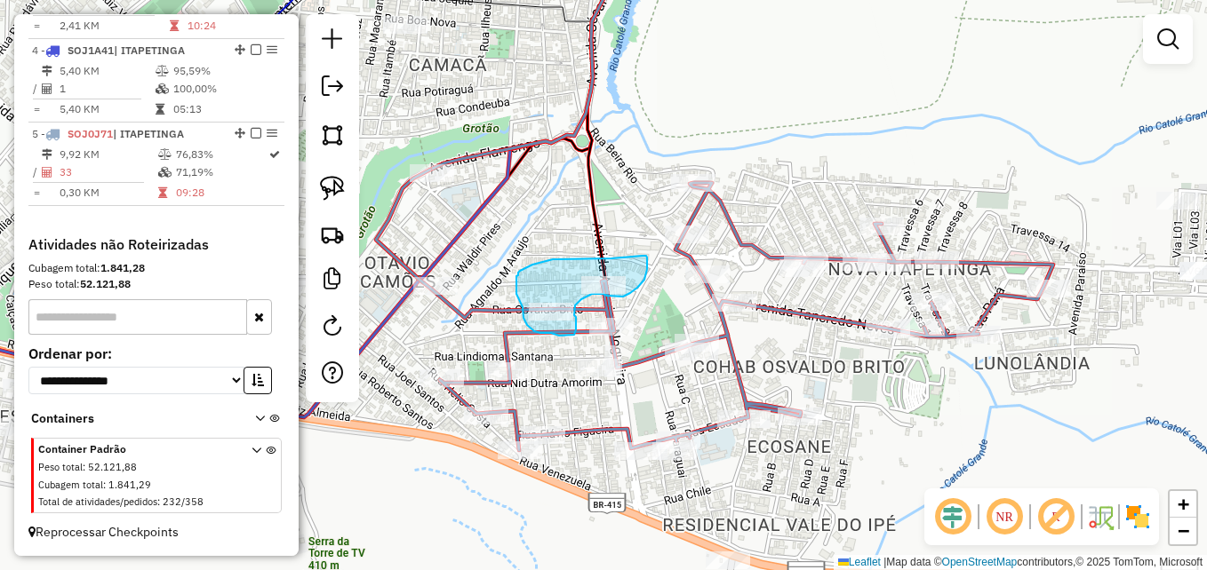
drag, startPoint x: 611, startPoint y: 259, endPoint x: 639, endPoint y: 253, distance: 28.1
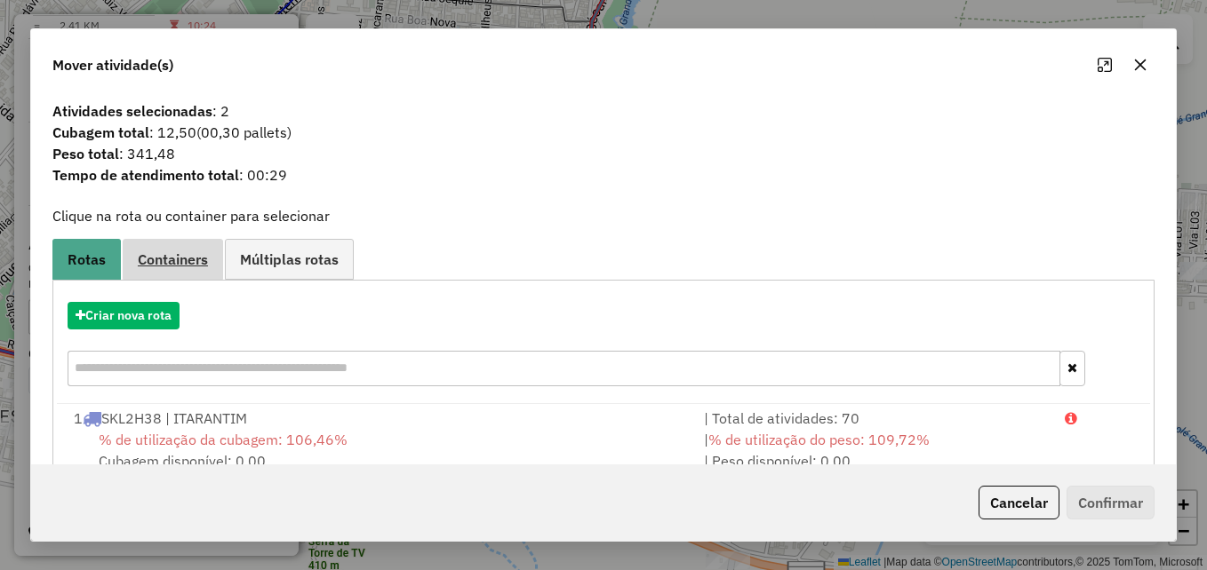
click at [176, 264] on span "Containers" at bounding box center [173, 259] width 70 height 14
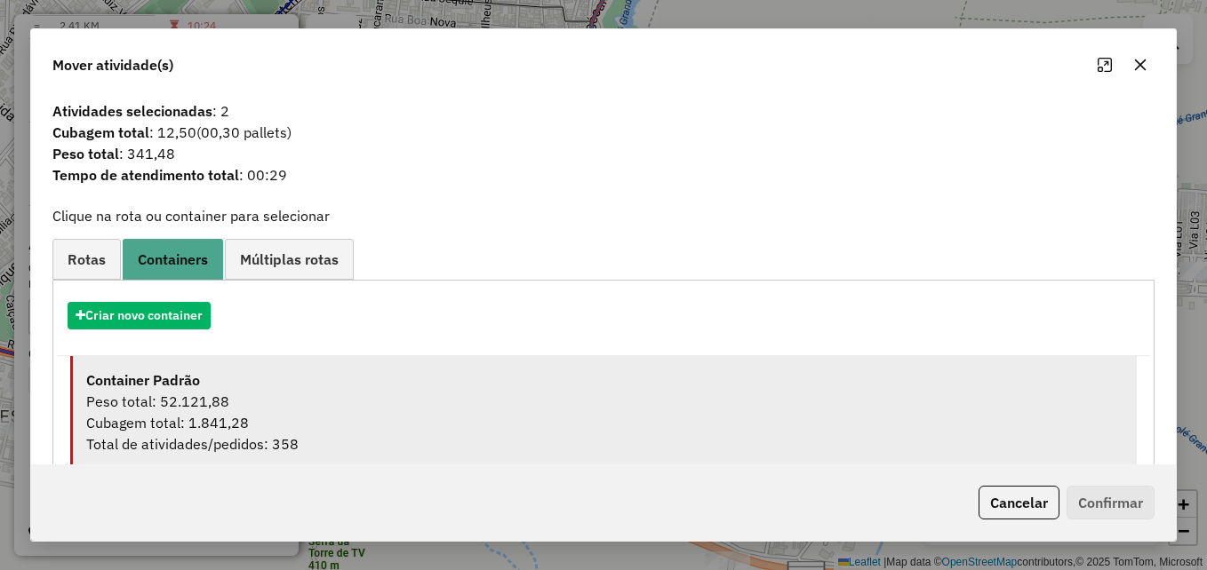
click at [223, 410] on div "Peso total: 52.121,88" at bounding box center [604, 401] width 1037 height 21
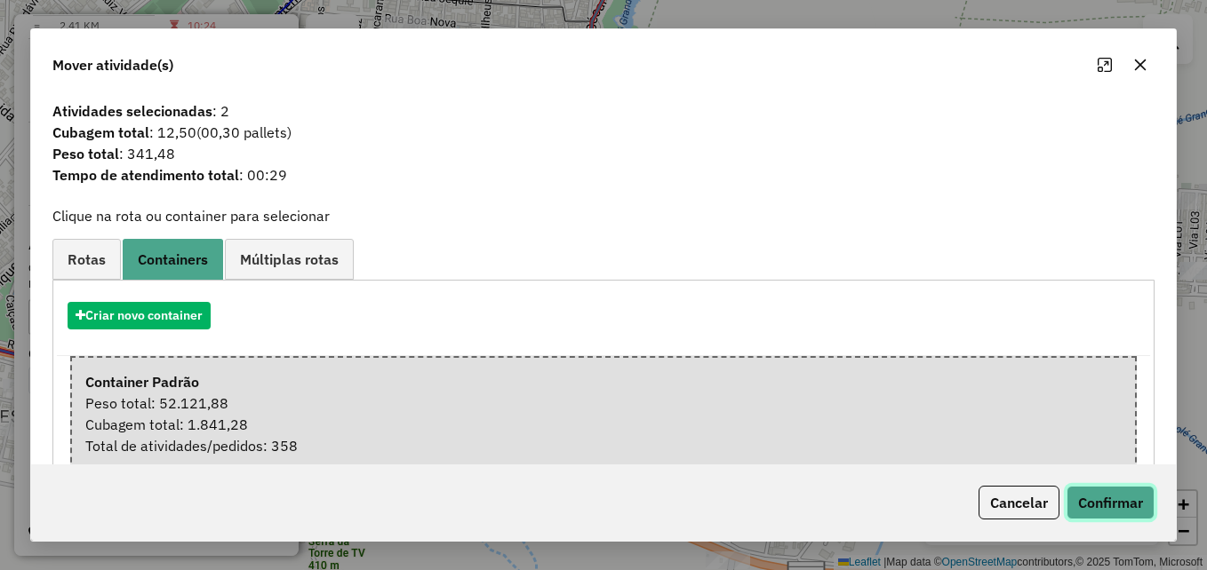
click at [1085, 501] on button "Confirmar" at bounding box center [1110, 503] width 88 height 34
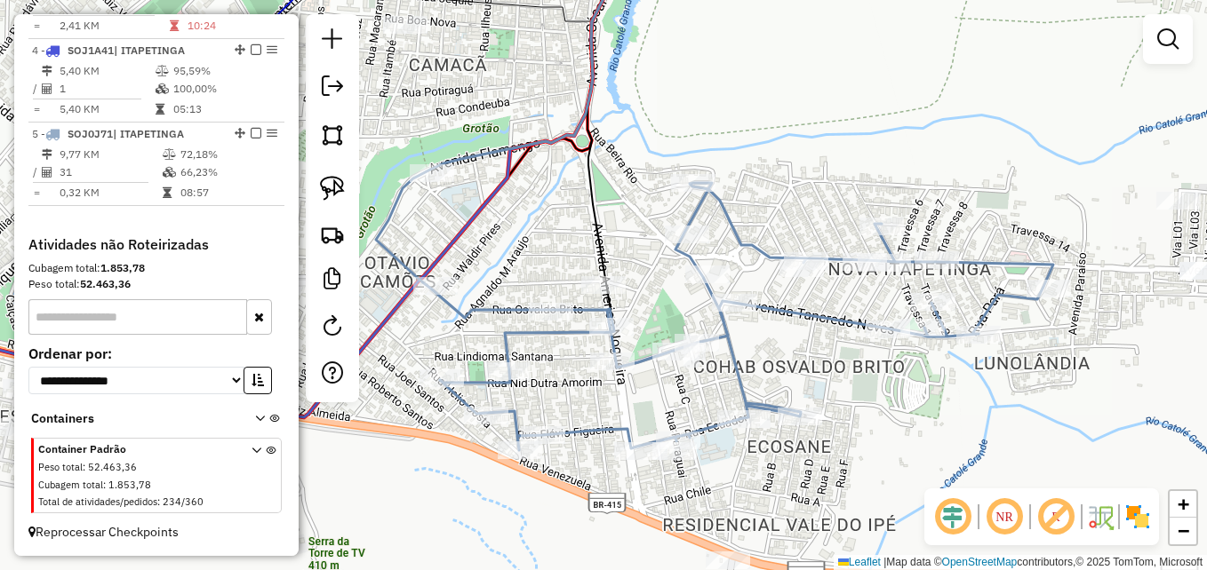
scroll to position [807, 0]
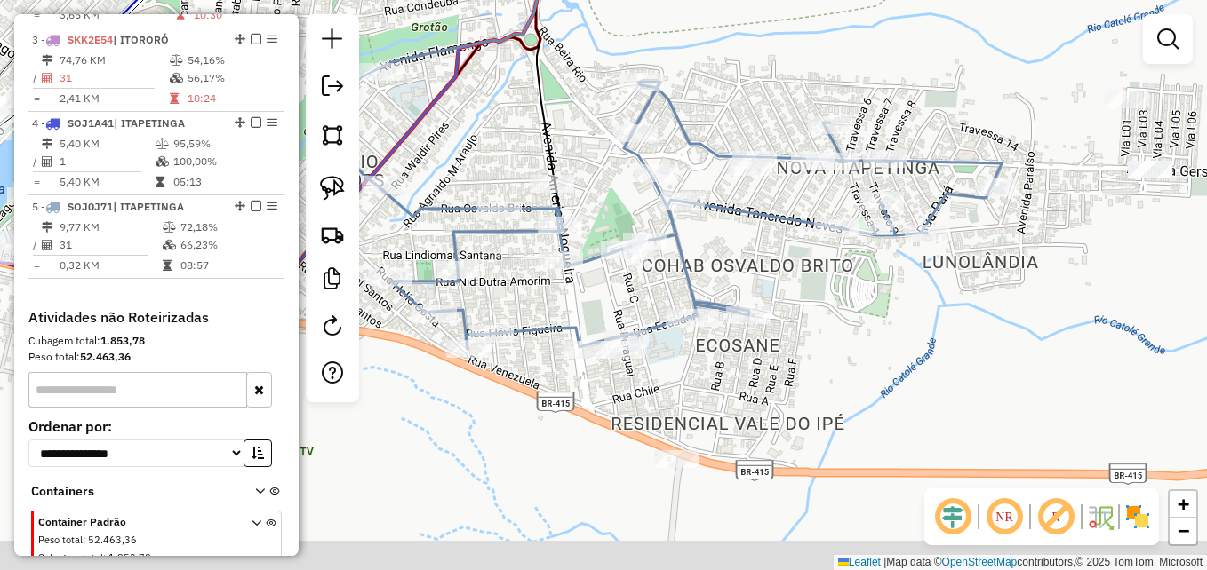
drag, startPoint x: 929, startPoint y: 446, endPoint x: 883, endPoint y: 317, distance: 136.9
click at [869, 315] on div "Janela de atendimento Grade de atendimento Capacidade Transportadoras Veículos …" at bounding box center [603, 285] width 1207 height 570
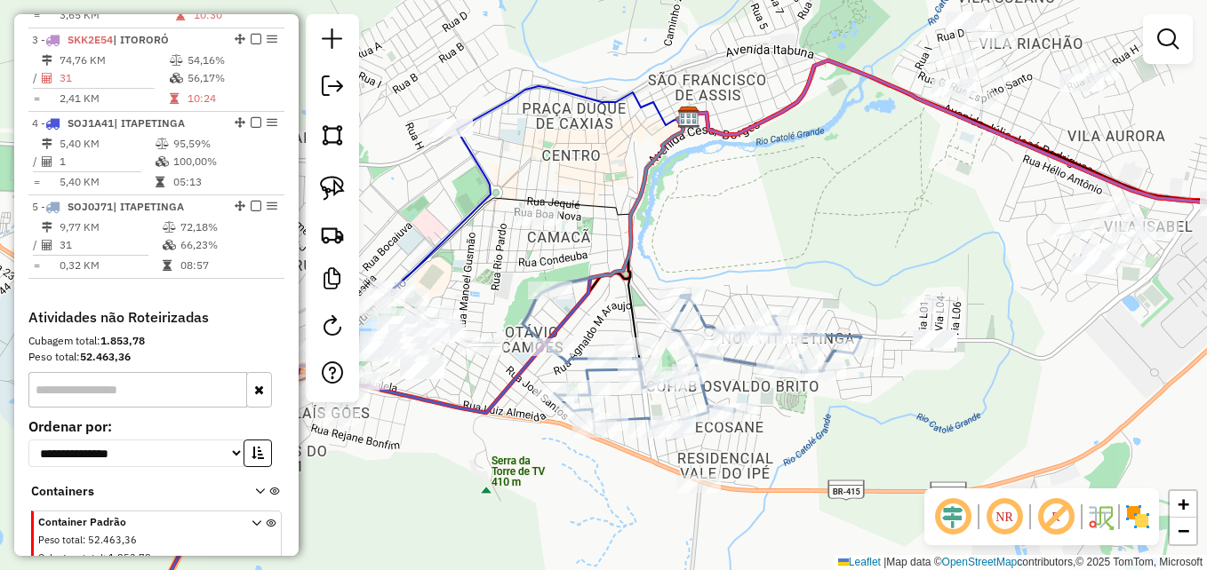
drag, startPoint x: 1068, startPoint y: 313, endPoint x: 953, endPoint y: 418, distance: 155.4
click at [953, 418] on div "Janela de atendimento Grade de atendimento Capacidade Transportadoras Veículos …" at bounding box center [603, 285] width 1207 height 570
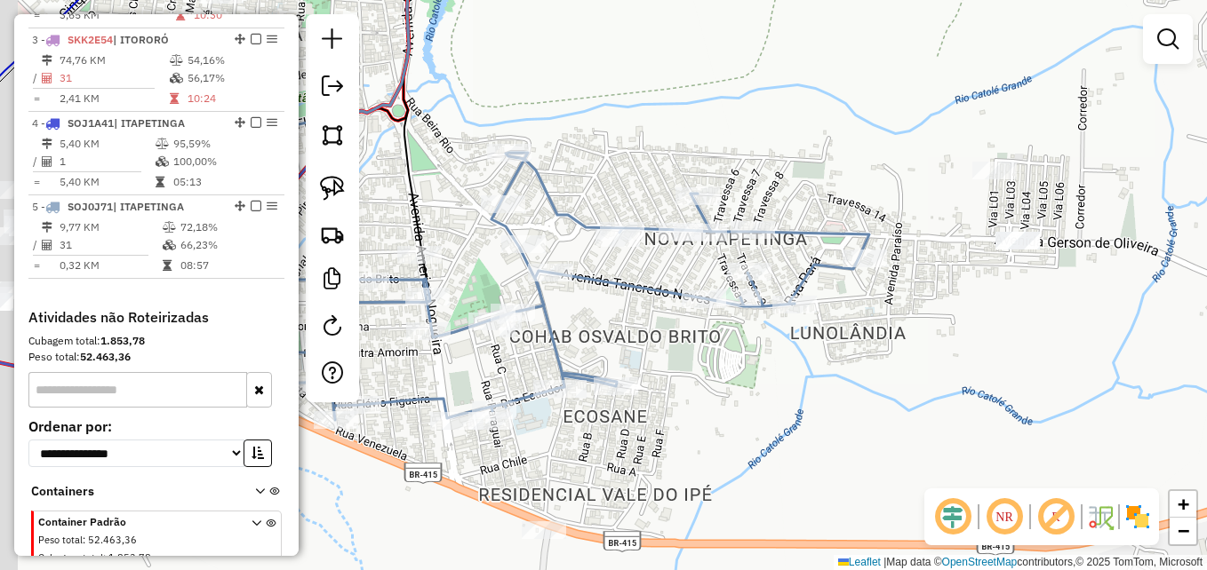
drag, startPoint x: 738, startPoint y: 412, endPoint x: 891, endPoint y: 330, distance: 173.8
click at [899, 345] on div "Janela de atendimento Grade de atendimento Capacidade Transportadoras Veículos …" at bounding box center [603, 285] width 1207 height 570
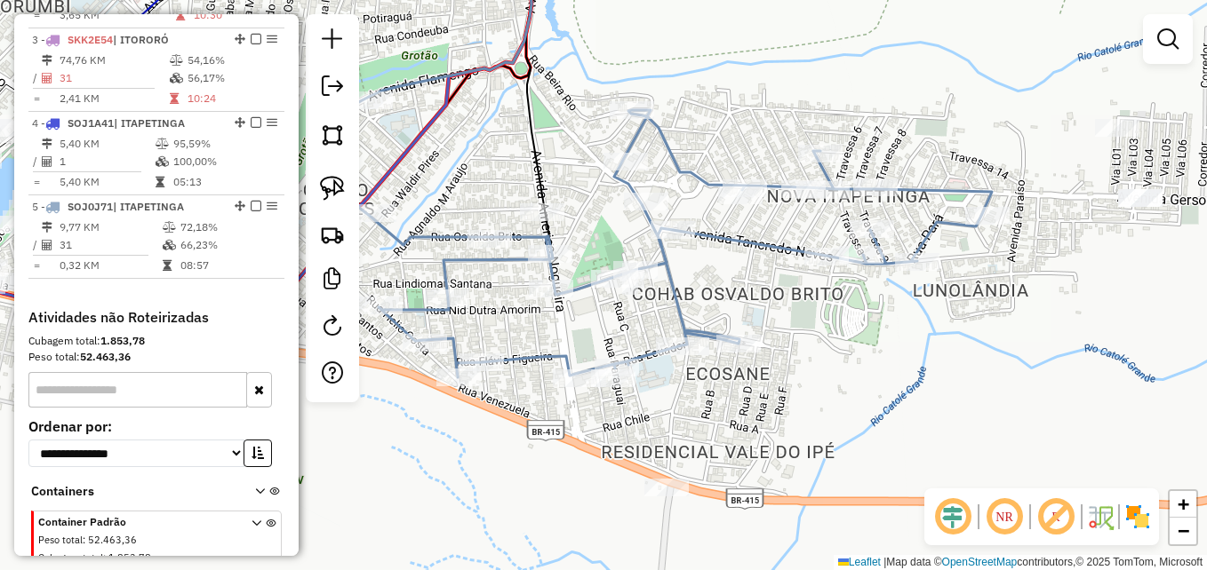
drag, startPoint x: 729, startPoint y: 276, endPoint x: 815, endPoint y: 298, distance: 88.8
click at [814, 298] on div "Janela de atendimento Grade de atendimento Capacidade Transportadoras Veículos …" at bounding box center [603, 285] width 1207 height 570
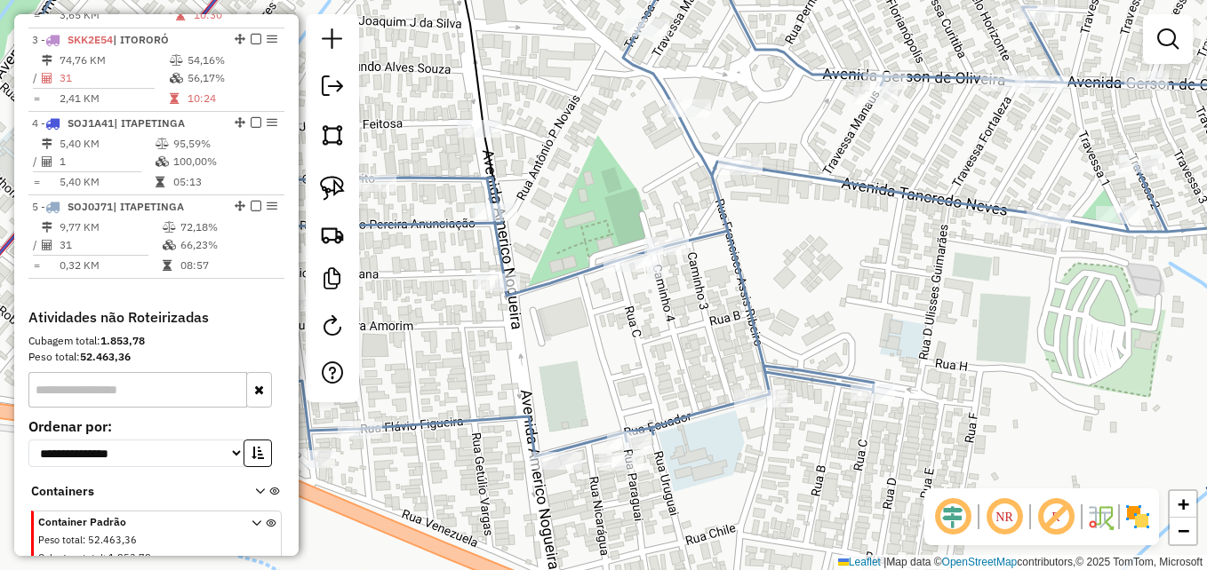
drag, startPoint x: 816, startPoint y: 299, endPoint x: 924, endPoint y: 261, distance: 114.7
click at [924, 261] on div "Janela de atendimento Grade de atendimento Capacidade Transportadoras Veículos …" at bounding box center [603, 285] width 1207 height 570
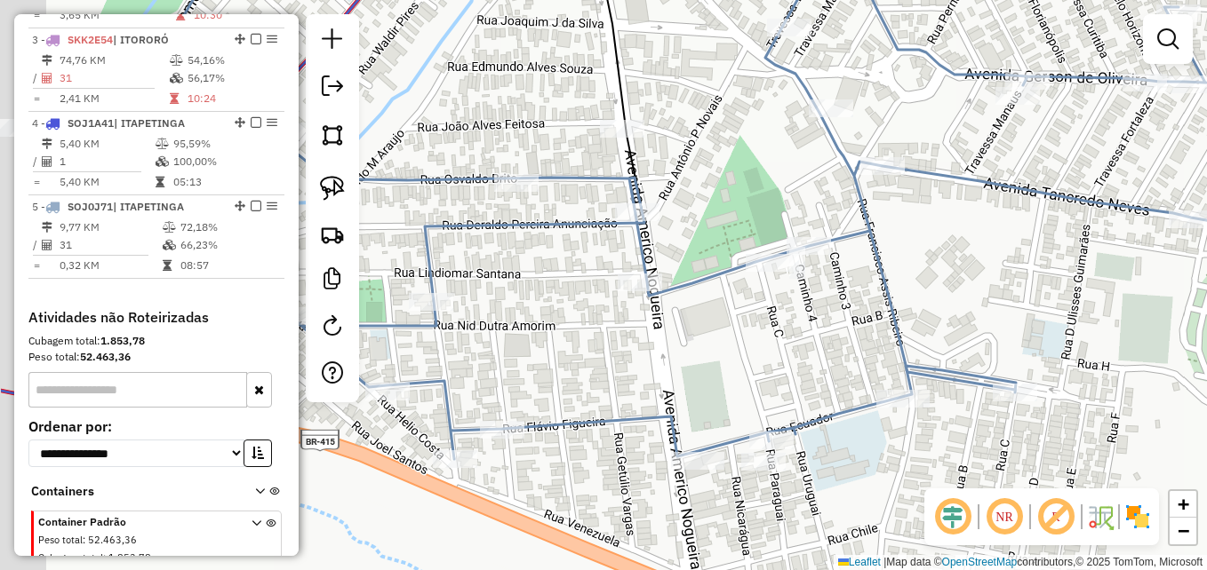
drag, startPoint x: 820, startPoint y: 283, endPoint x: 910, endPoint y: 288, distance: 89.9
click at [910, 288] on icon at bounding box center [808, 208] width 1282 height 504
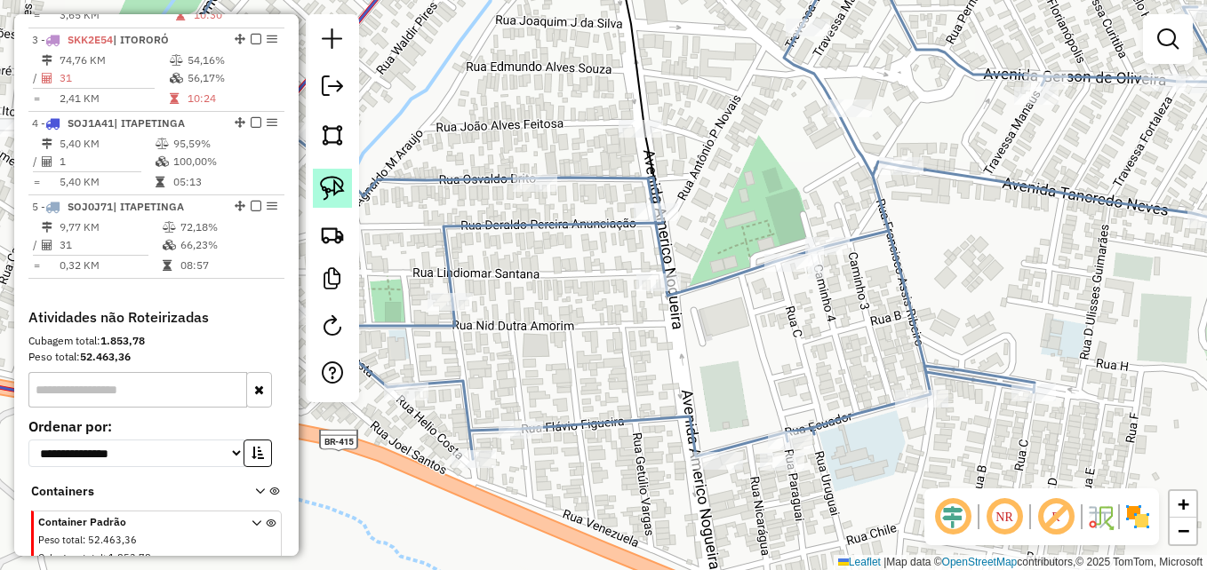
click at [330, 179] on img at bounding box center [332, 188] width 25 height 25
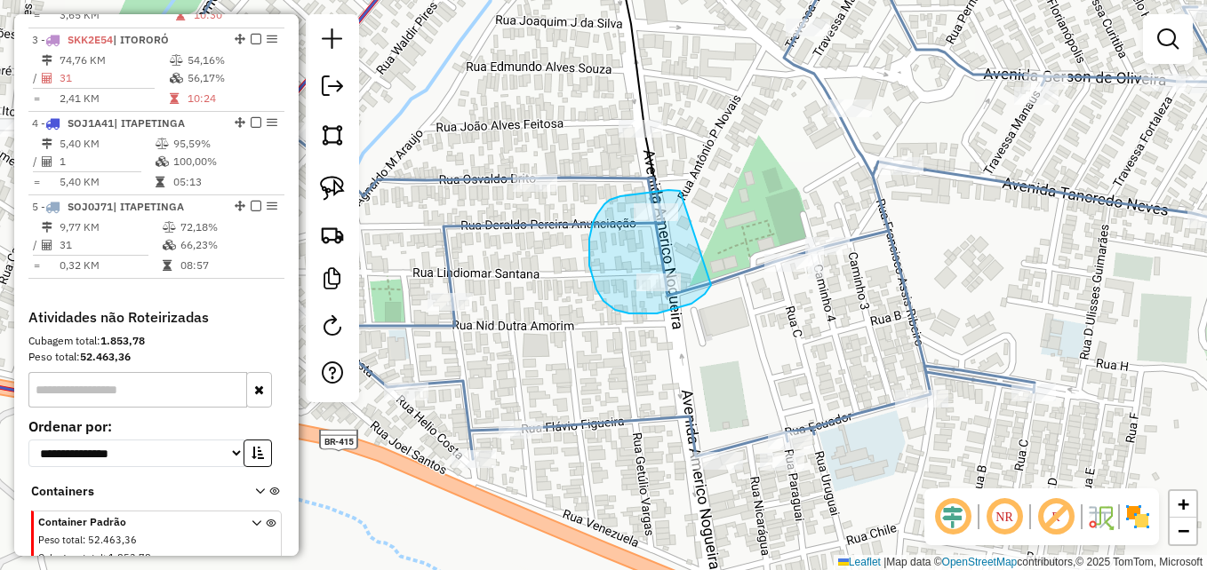
drag, startPoint x: 680, startPoint y: 191, endPoint x: 699, endPoint y: 229, distance: 42.9
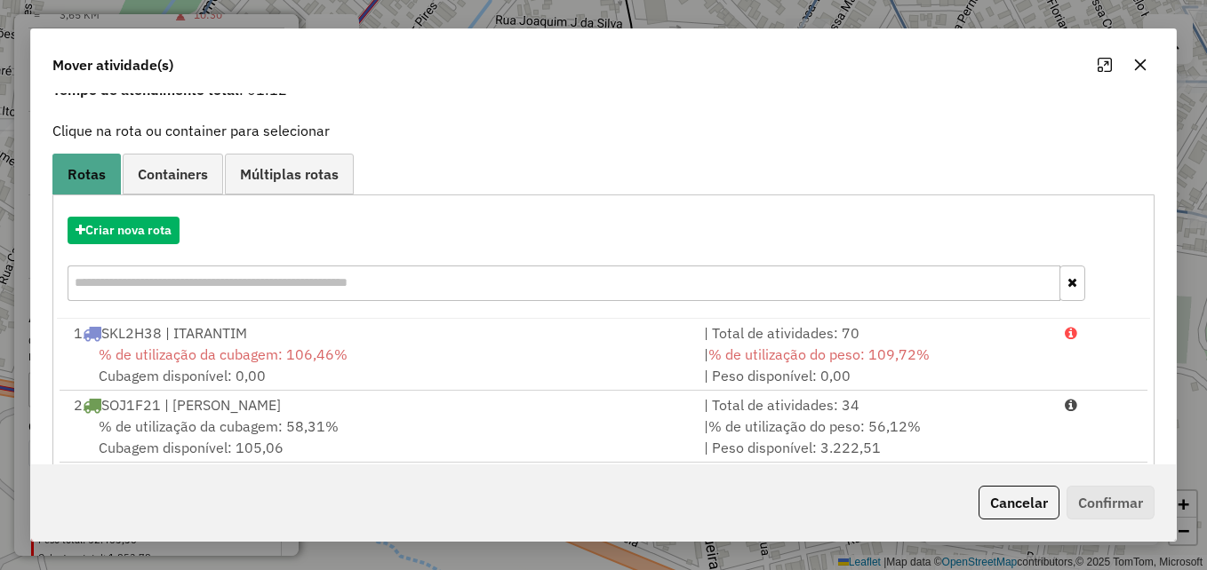
scroll to position [0, 0]
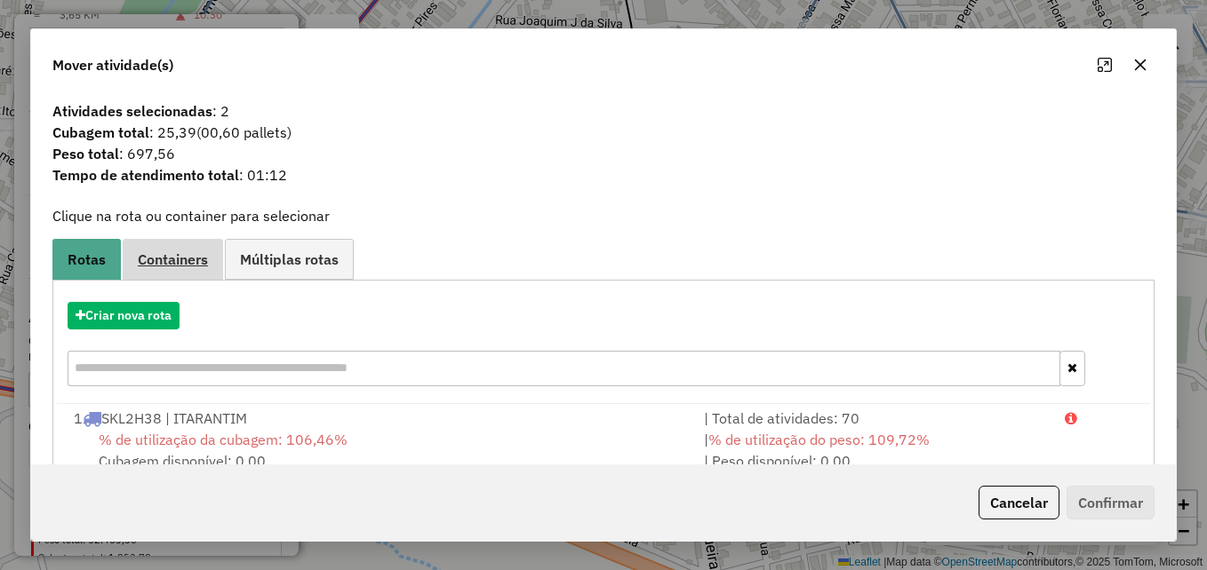
click at [168, 263] on span "Containers" at bounding box center [173, 259] width 70 height 14
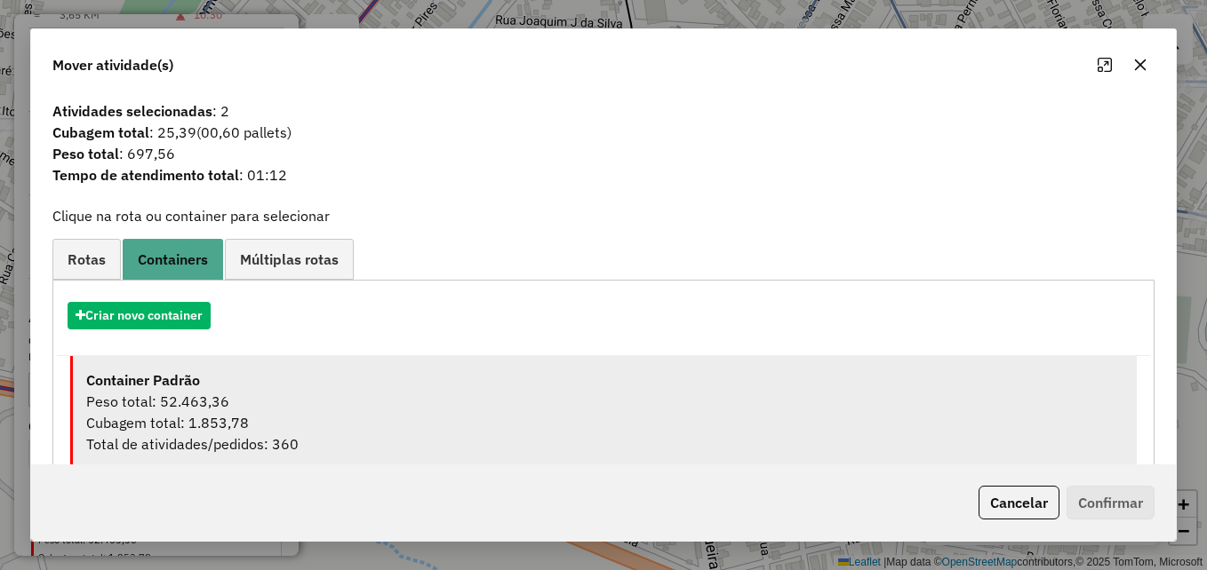
click at [230, 418] on div "Cubagem total: 1.853,78" at bounding box center [604, 422] width 1037 height 21
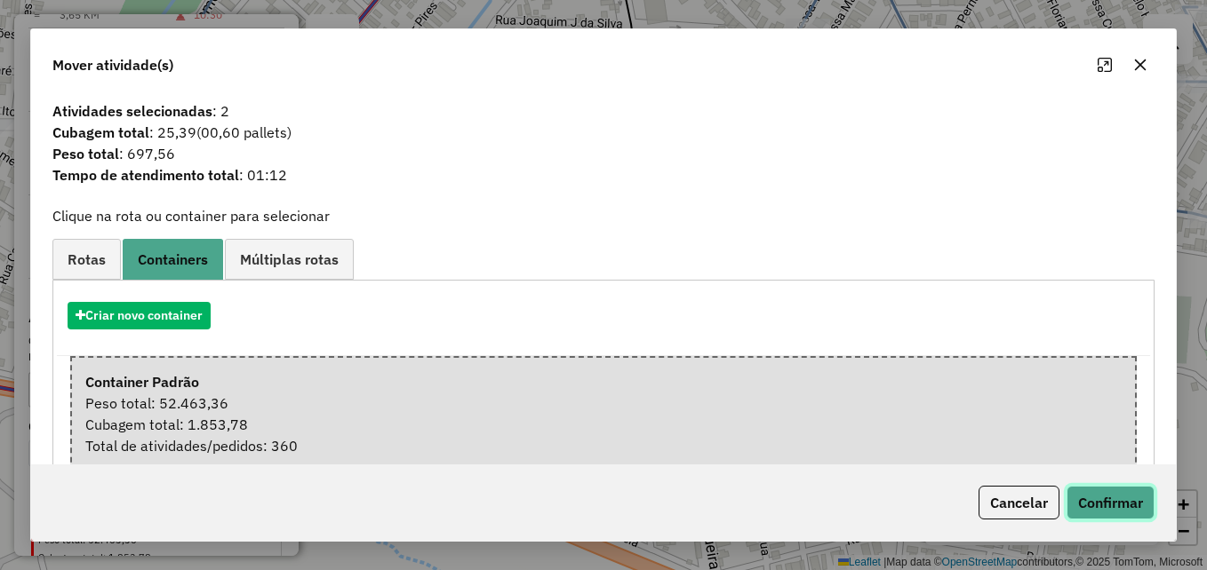
click at [1092, 499] on button "Confirmar" at bounding box center [1110, 503] width 88 height 34
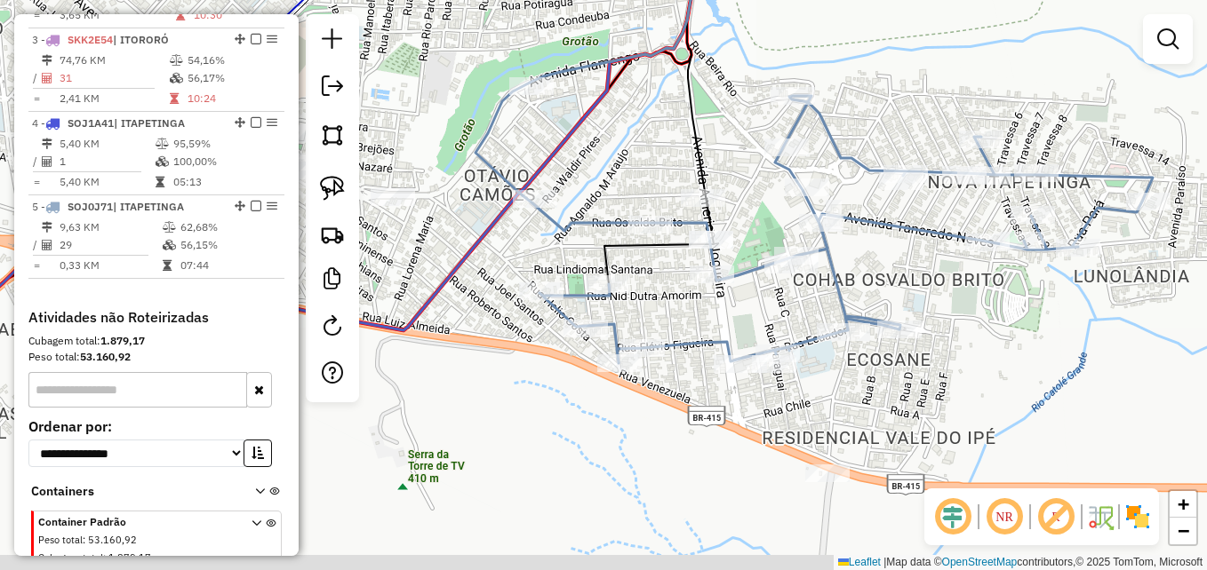
drag, startPoint x: 979, startPoint y: 449, endPoint x: 893, endPoint y: 418, distance: 91.6
click at [893, 418] on div "Janela de atendimento Grade de atendimento Capacidade Transportadoras Veículos …" at bounding box center [603, 285] width 1207 height 570
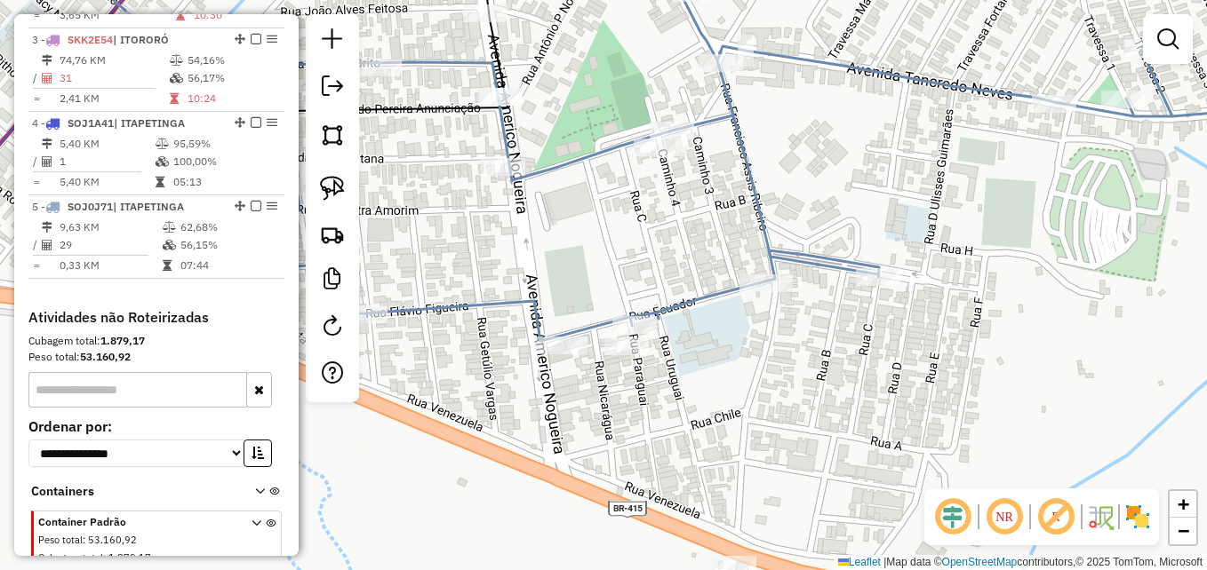
drag, startPoint x: 871, startPoint y: 354, endPoint x: 892, endPoint y: 331, distance: 30.8
click at [892, 331] on div "Janela de atendimento Grade de atendimento Capacidade Transportadoras Veículos …" at bounding box center [603, 285] width 1207 height 570
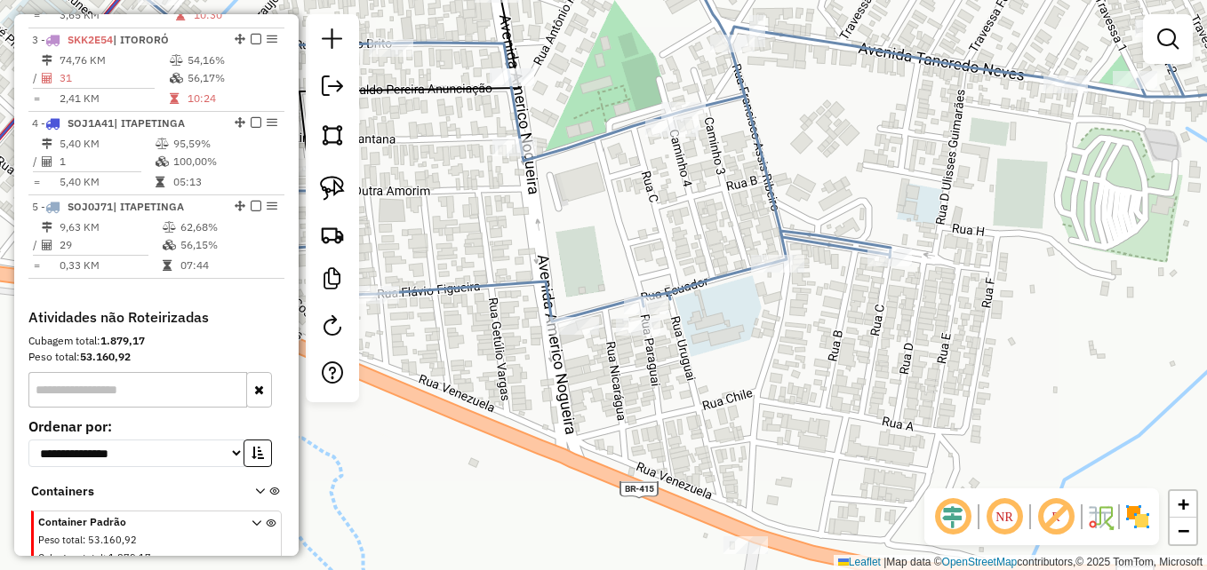
drag, startPoint x: 794, startPoint y: 369, endPoint x: 812, endPoint y: 364, distance: 18.3
click at [812, 364] on div "Janela de atendimento Grade de atendimento Capacidade Transportadoras Veículos …" at bounding box center [603, 285] width 1207 height 570
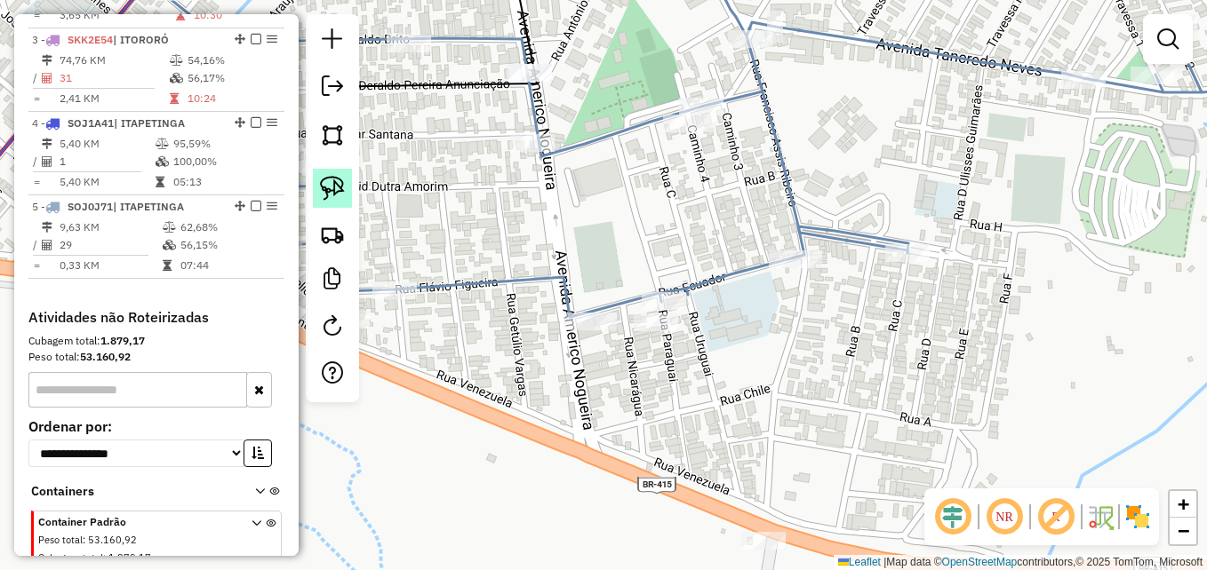
click at [338, 183] on img at bounding box center [332, 188] width 25 height 25
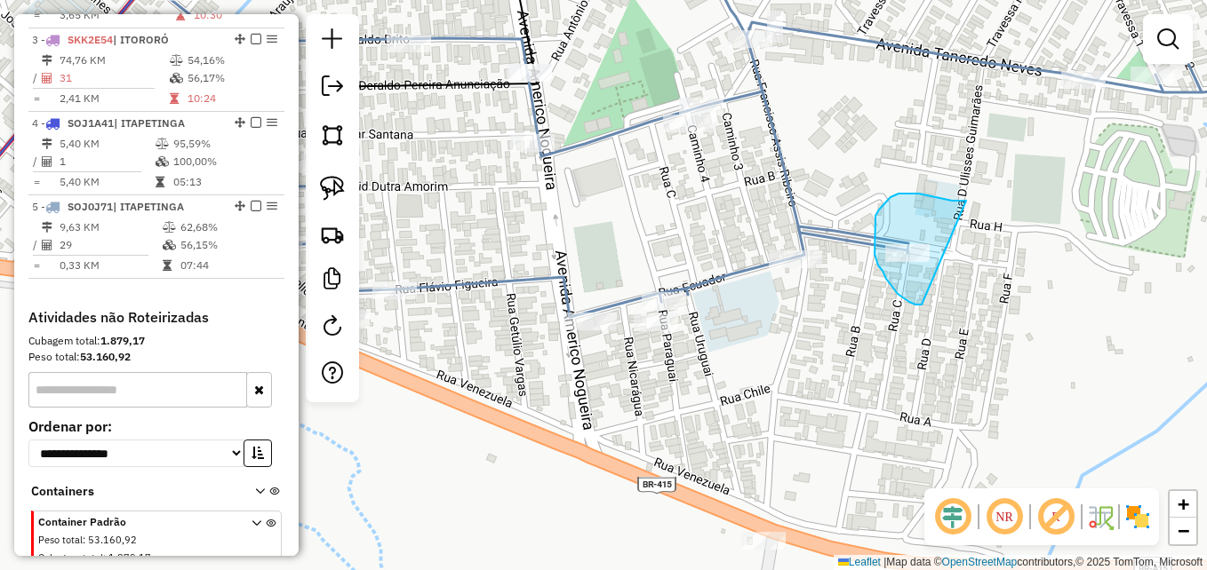
drag, startPoint x: 966, startPoint y: 201, endPoint x: 988, endPoint y: 251, distance: 54.5
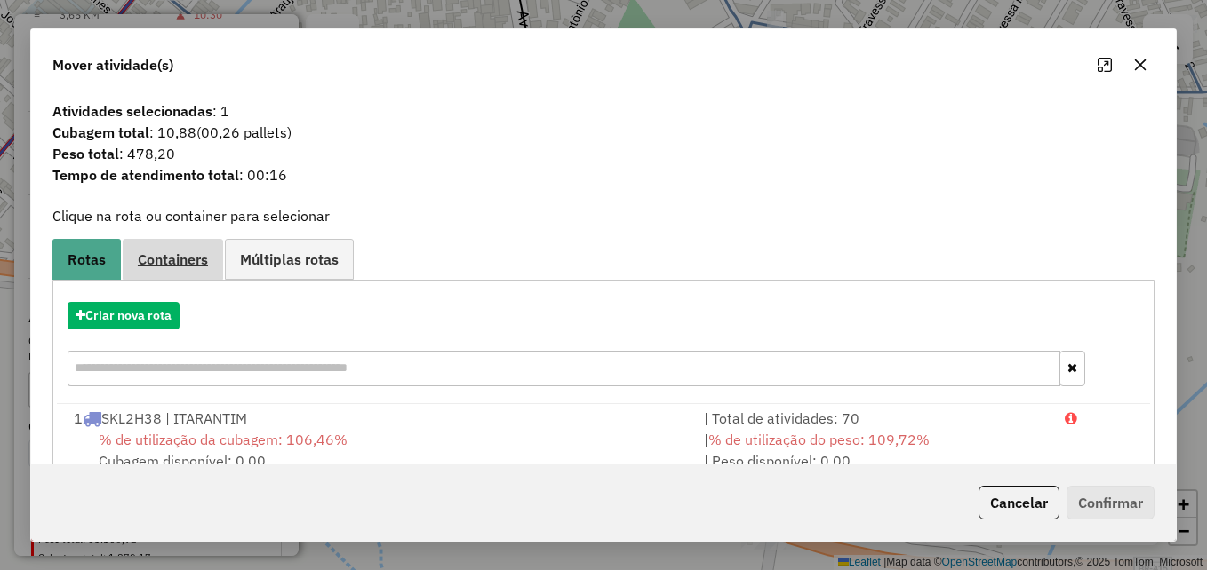
click at [188, 257] on span "Containers" at bounding box center [173, 259] width 70 height 14
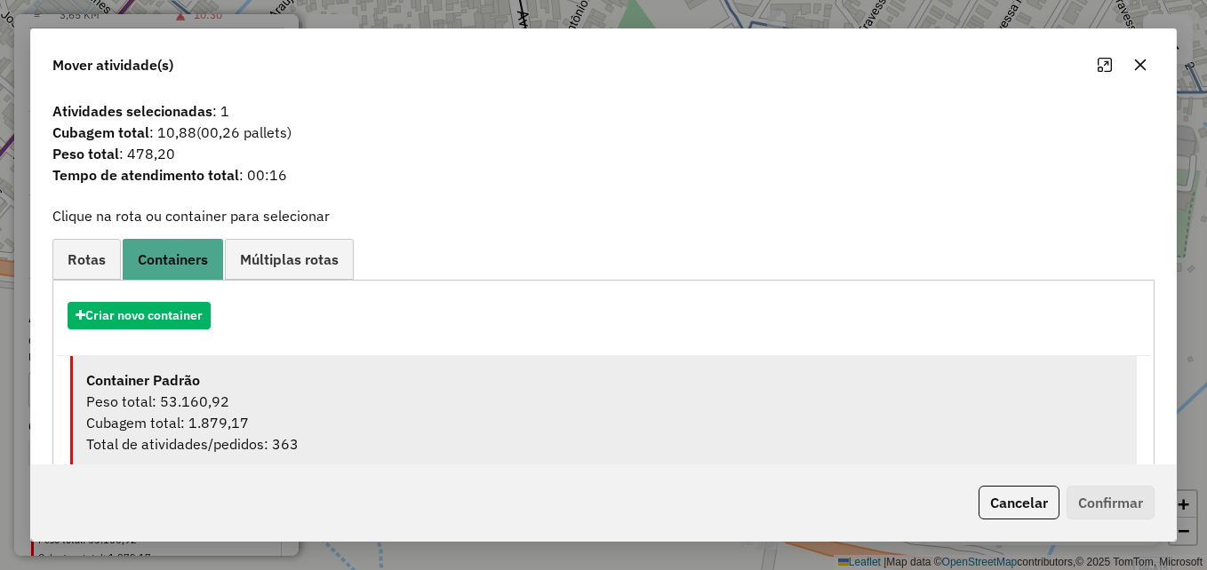
click at [339, 402] on div "Peso total: 53.160,92" at bounding box center [604, 401] width 1037 height 21
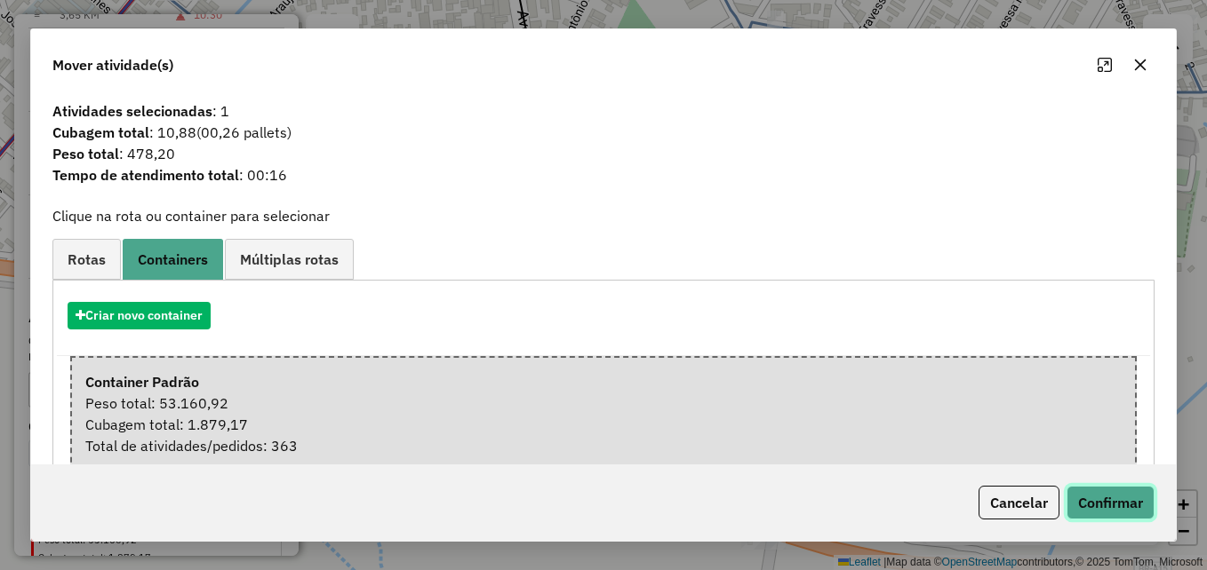
click at [1094, 505] on button "Confirmar" at bounding box center [1110, 503] width 88 height 34
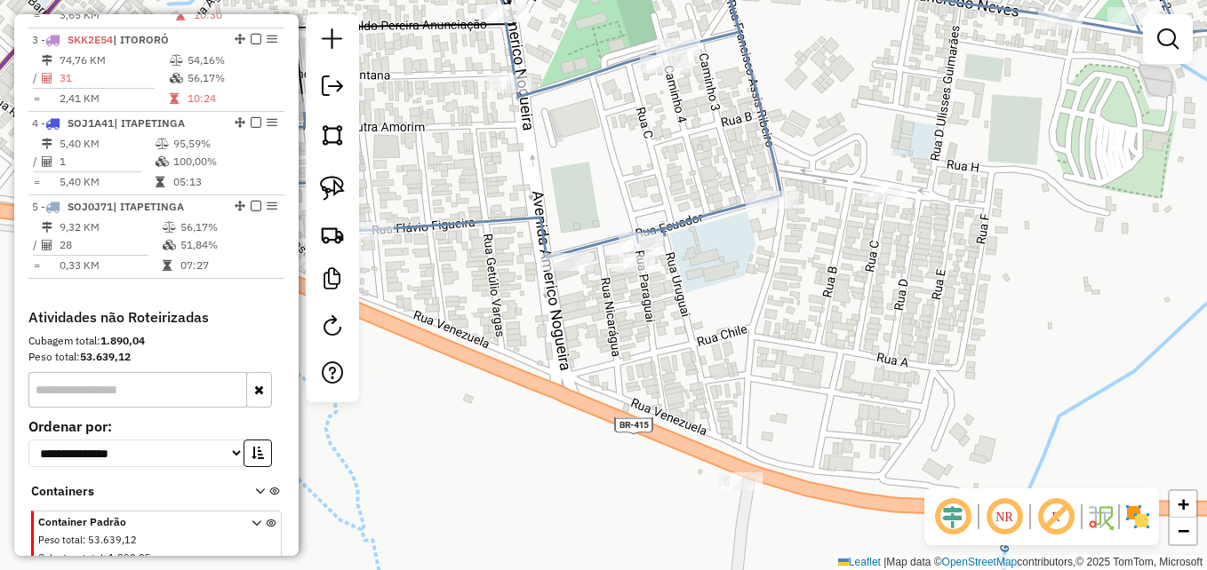
drag, startPoint x: 868, startPoint y: 348, endPoint x: 842, endPoint y: 278, distance: 75.1
click at [842, 278] on div "Janela de atendimento Grade de atendimento Capacidade Transportadoras Veículos …" at bounding box center [603, 285] width 1207 height 570
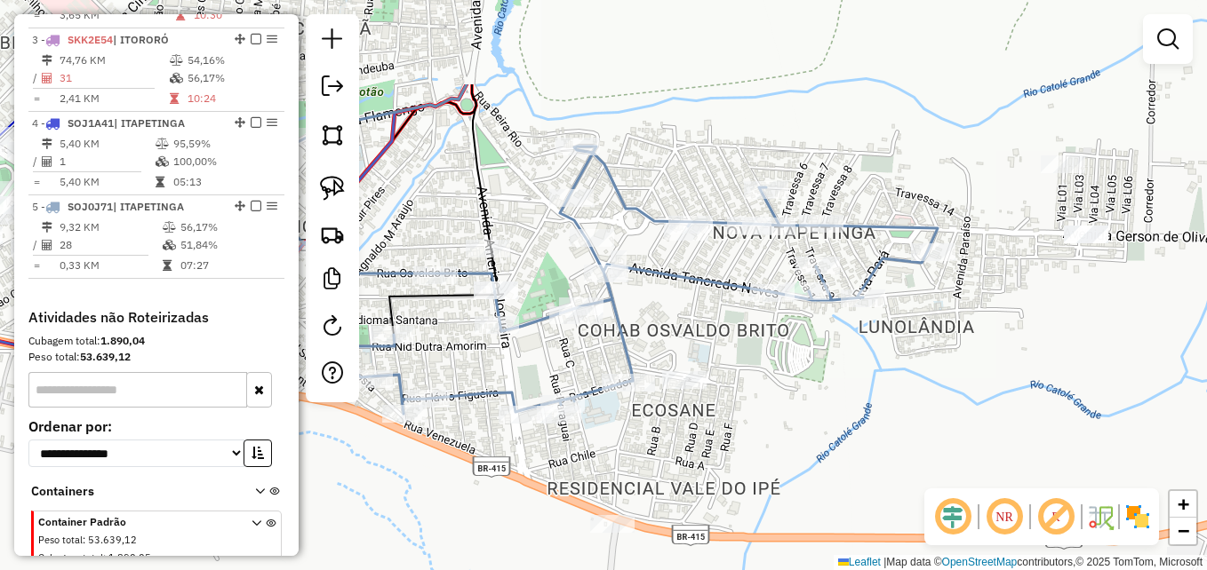
drag, startPoint x: 1087, startPoint y: 298, endPoint x: 830, endPoint y: 428, distance: 288.1
click at [819, 438] on div "Janela de atendimento Grade de atendimento Capacidade Transportadoras Veículos …" at bounding box center [603, 285] width 1207 height 570
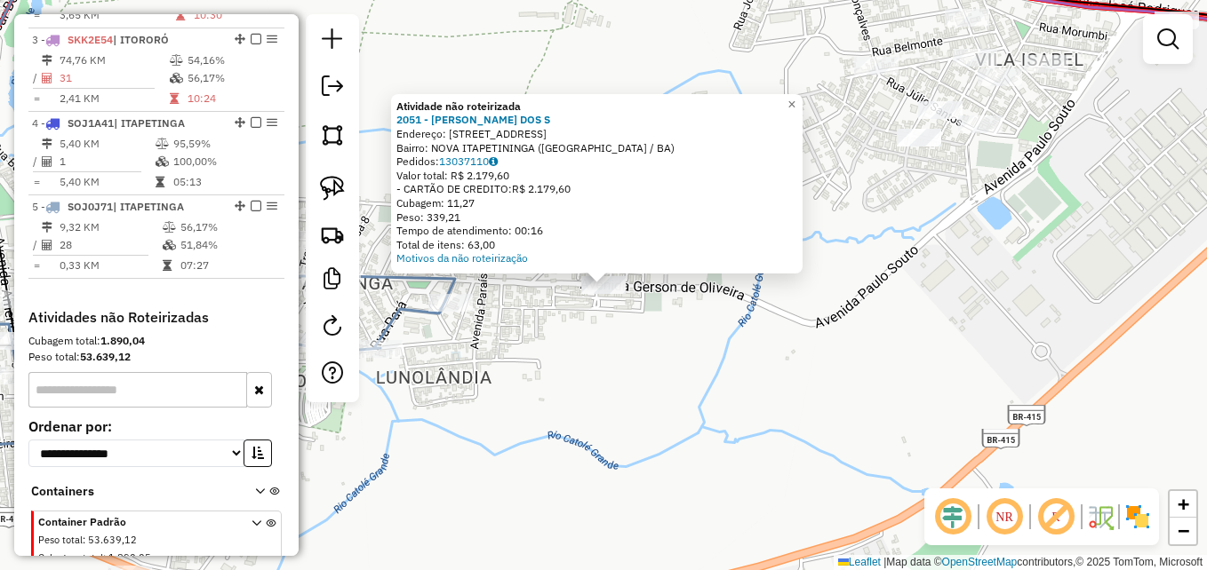
click at [751, 369] on div "Atividade não roteirizada 2051 - AROLDO PEREIRA DOS S Endereço: R CASAS POPULAR…" at bounding box center [603, 285] width 1207 height 570
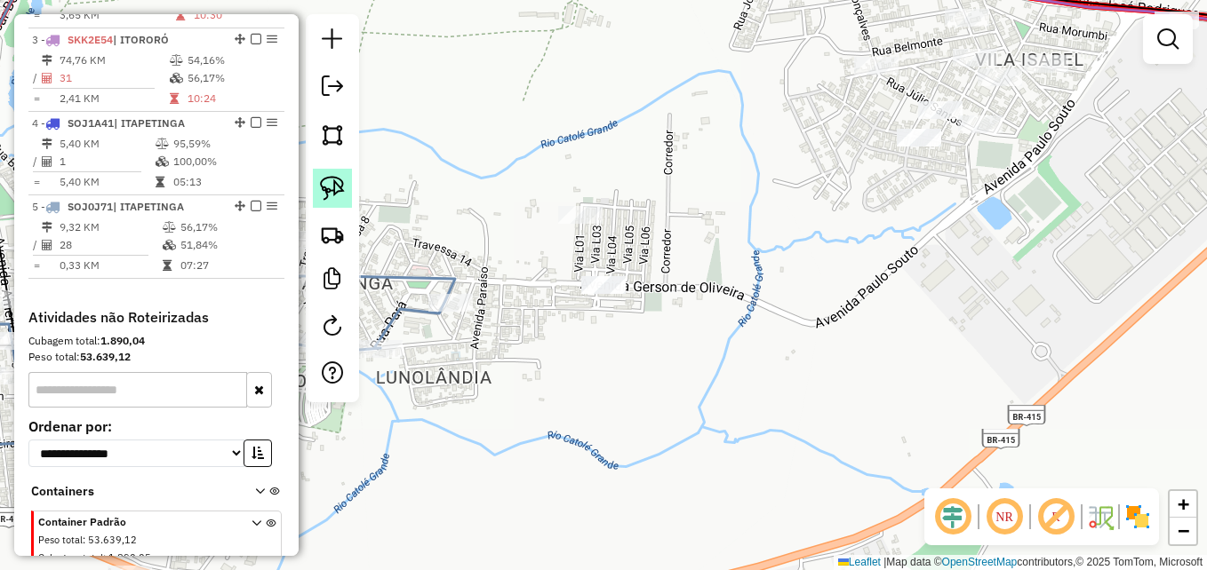
click at [330, 187] on img at bounding box center [332, 188] width 25 height 25
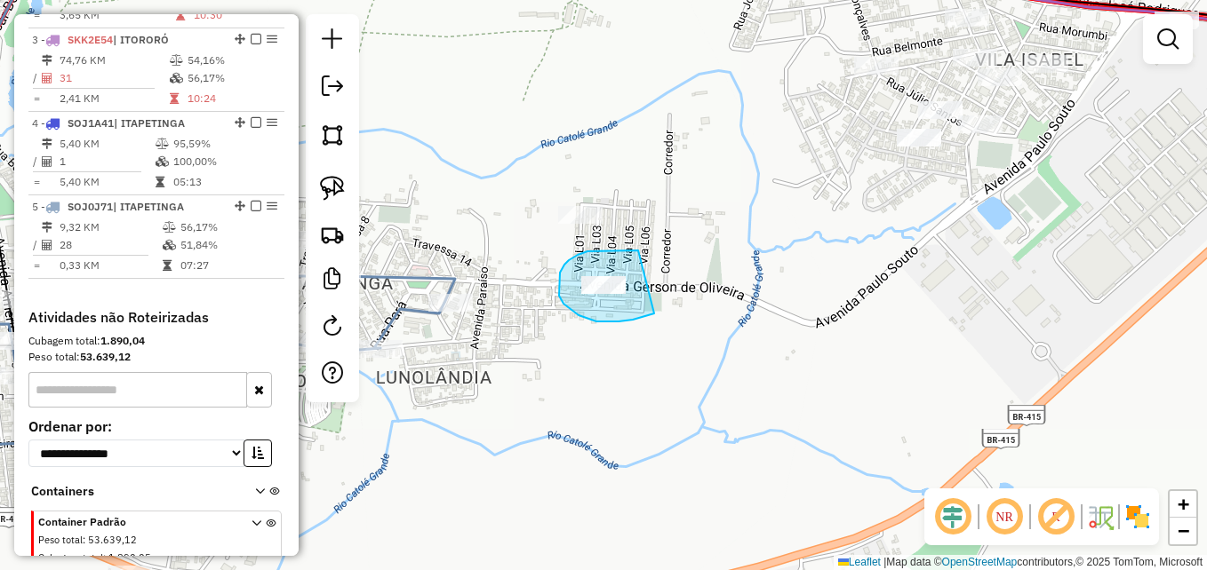
drag, startPoint x: 638, startPoint y: 251, endPoint x: 666, endPoint y: 263, distance: 30.2
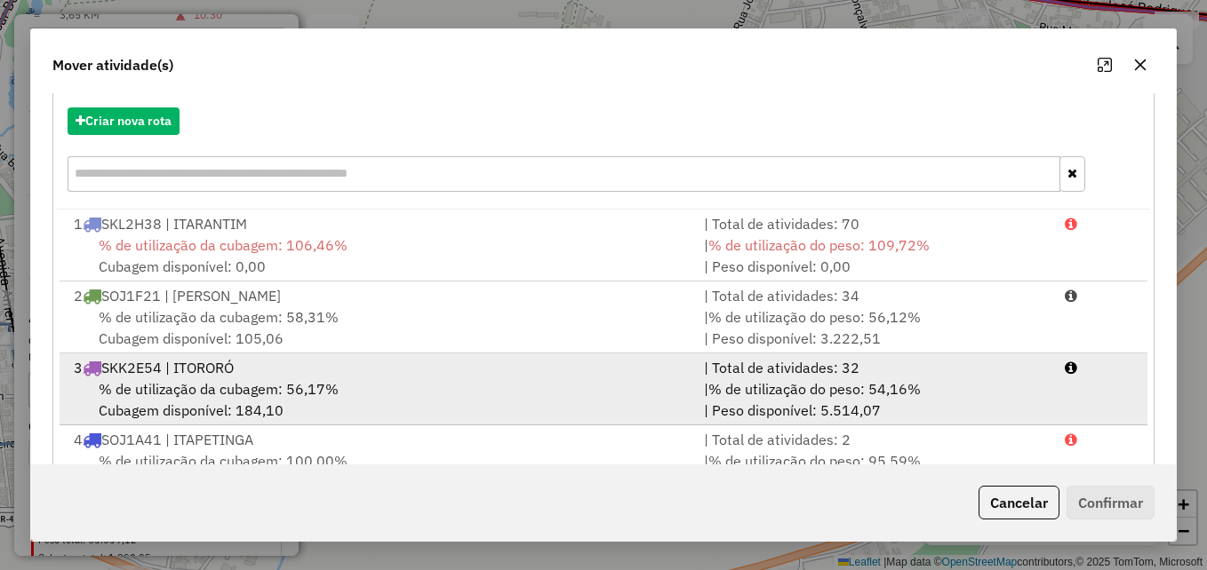
scroll to position [325, 0]
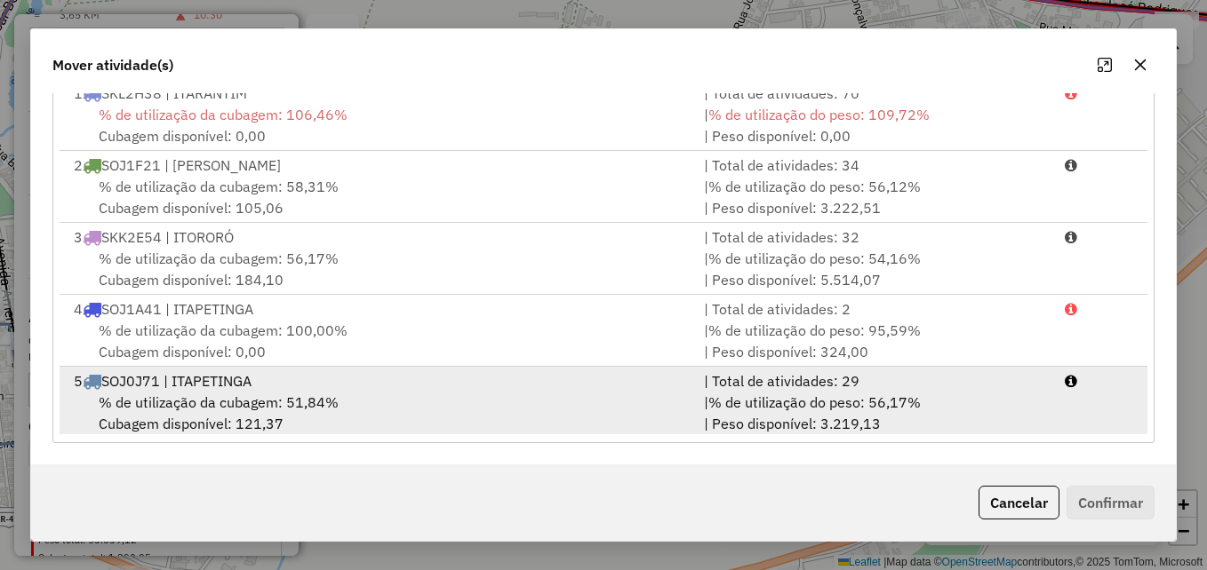
click at [661, 386] on div "5 SOJ0J71 | ITAPETINGA" at bounding box center [378, 381] width 630 height 21
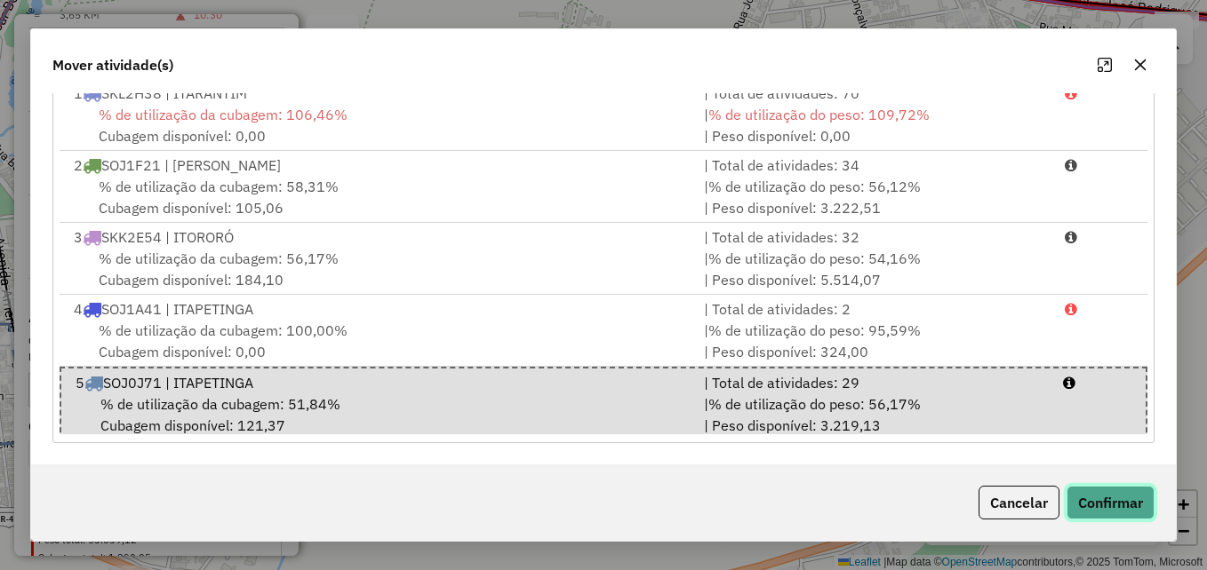
drag, startPoint x: 1121, startPoint y: 505, endPoint x: 1113, endPoint y: 502, distance: 9.3
click at [1121, 506] on button "Confirmar" at bounding box center [1110, 503] width 88 height 34
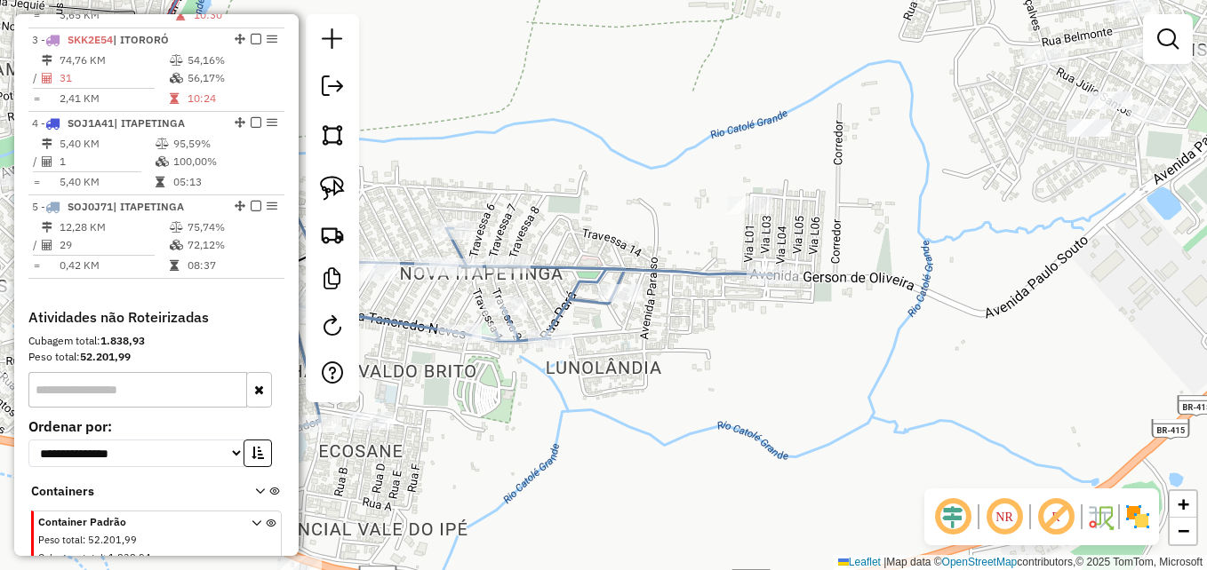
drag, startPoint x: 621, startPoint y: 355, endPoint x: 792, endPoint y: 346, distance: 170.9
click at [792, 346] on div "Janela de atendimento Grade de atendimento Capacidade Transportadoras Veículos …" at bounding box center [603, 285] width 1207 height 570
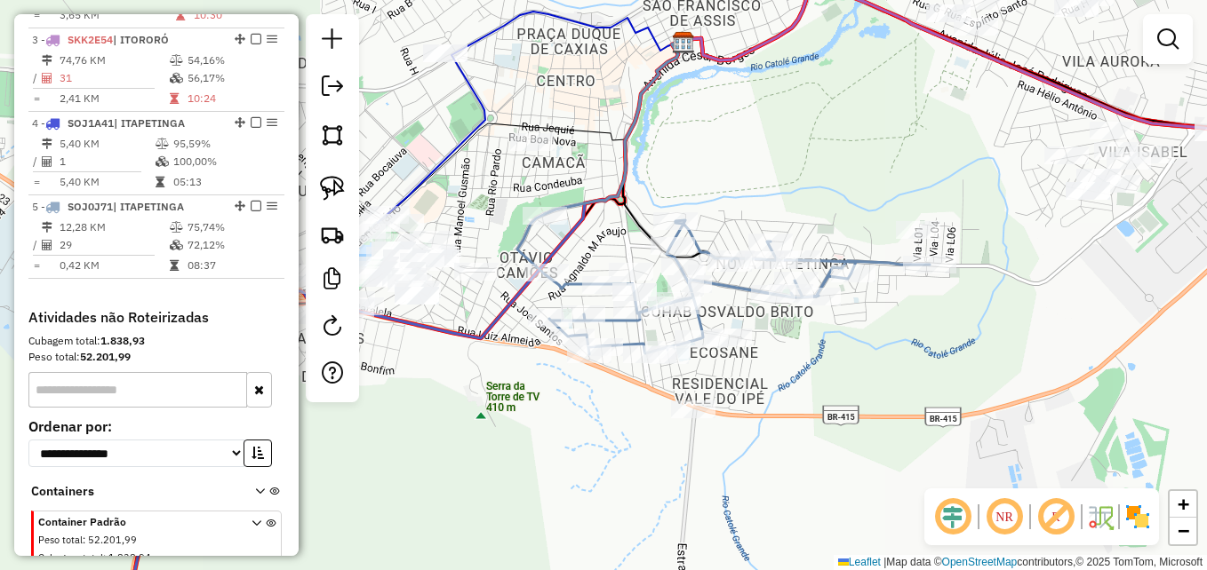
drag, startPoint x: 745, startPoint y: 384, endPoint x: 895, endPoint y: 335, distance: 157.9
click at [895, 337] on div "Janela de atendimento Grade de atendimento Capacidade Transportadoras Veículos …" at bounding box center [603, 285] width 1207 height 570
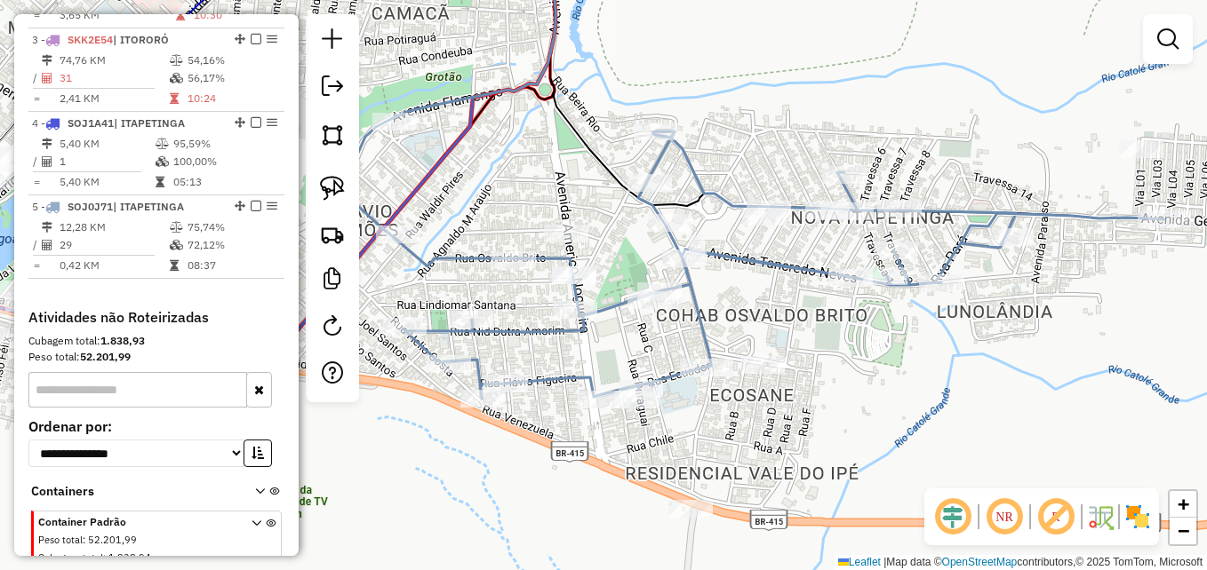
click at [860, 403] on div "Janela de atendimento Grade de atendimento Capacidade Transportadoras Veículos …" at bounding box center [603, 285] width 1207 height 570
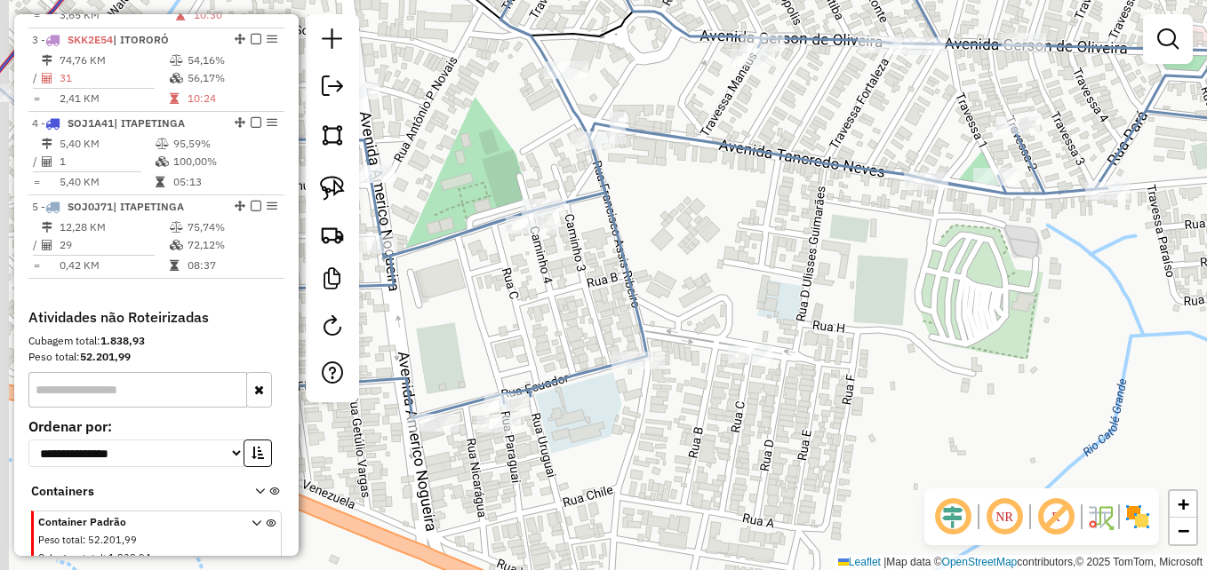
drag, startPoint x: 811, startPoint y: 367, endPoint x: 913, endPoint y: 355, distance: 102.8
click at [913, 355] on div "Janela de atendimento Grade de atendimento Capacidade Transportadoras Veículos …" at bounding box center [603, 285] width 1207 height 570
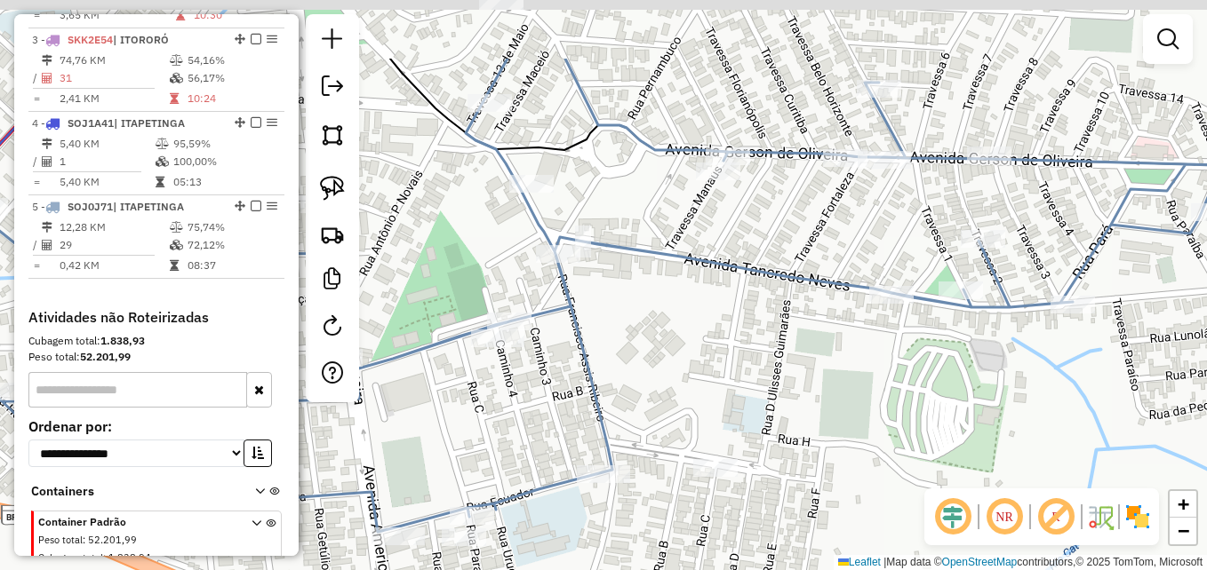
drag, startPoint x: 979, startPoint y: 315, endPoint x: 924, endPoint y: 442, distance: 138.5
click at [924, 442] on div "Janela de atendimento Grade de atendimento Capacidade Transportadoras Veículos …" at bounding box center [603, 285] width 1207 height 570
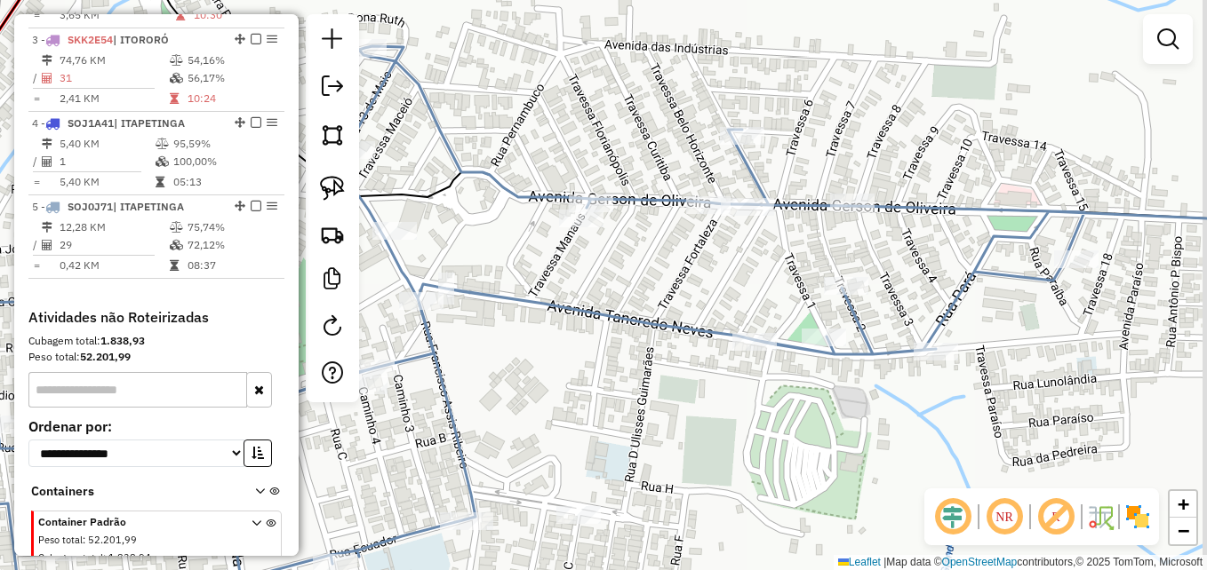
drag, startPoint x: 1022, startPoint y: 427, endPoint x: 877, endPoint y: 419, distance: 145.1
click at [897, 439] on div "Janela de atendimento Grade de atendimento Capacidade Transportadoras Veículos …" at bounding box center [603, 285] width 1207 height 570
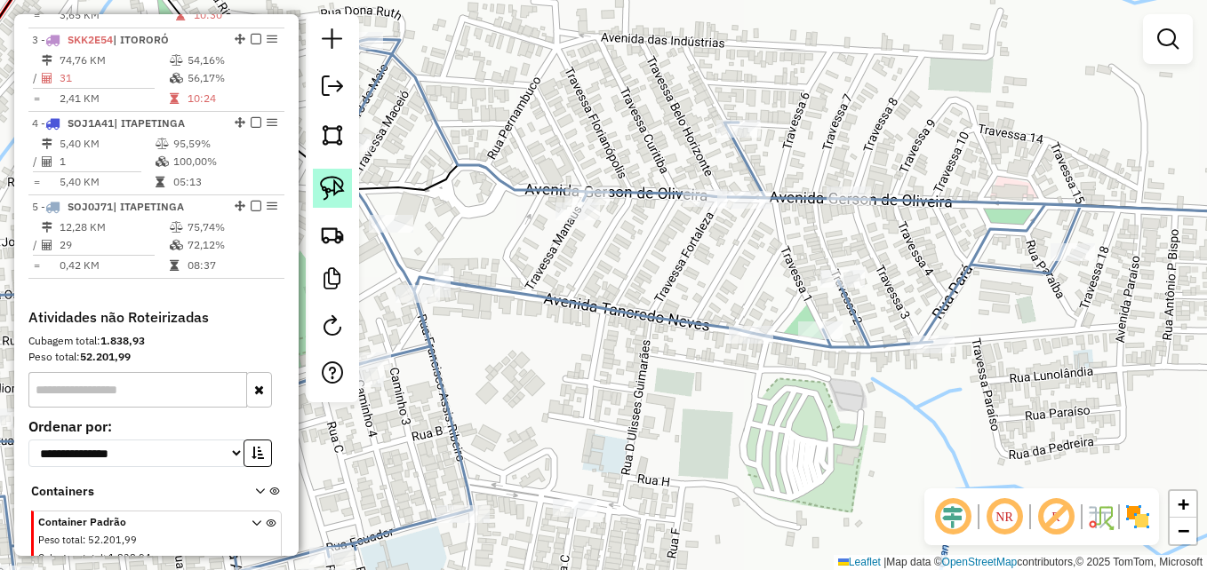
click at [330, 188] on img at bounding box center [332, 188] width 25 height 25
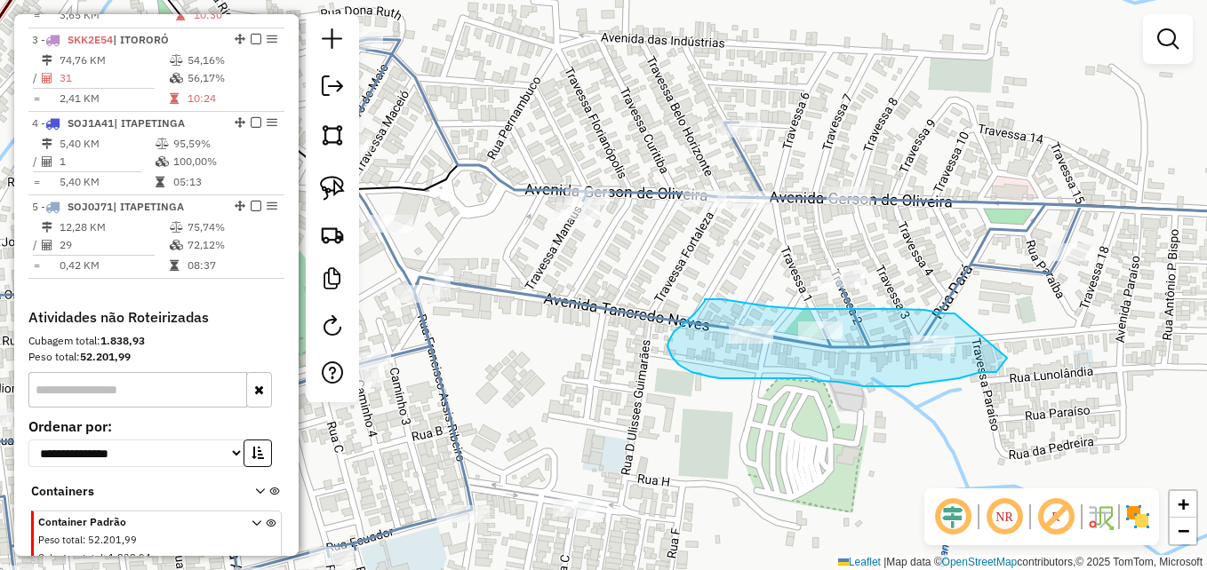
drag, startPoint x: 954, startPoint y: 314, endPoint x: 1007, endPoint y: 358, distance: 68.7
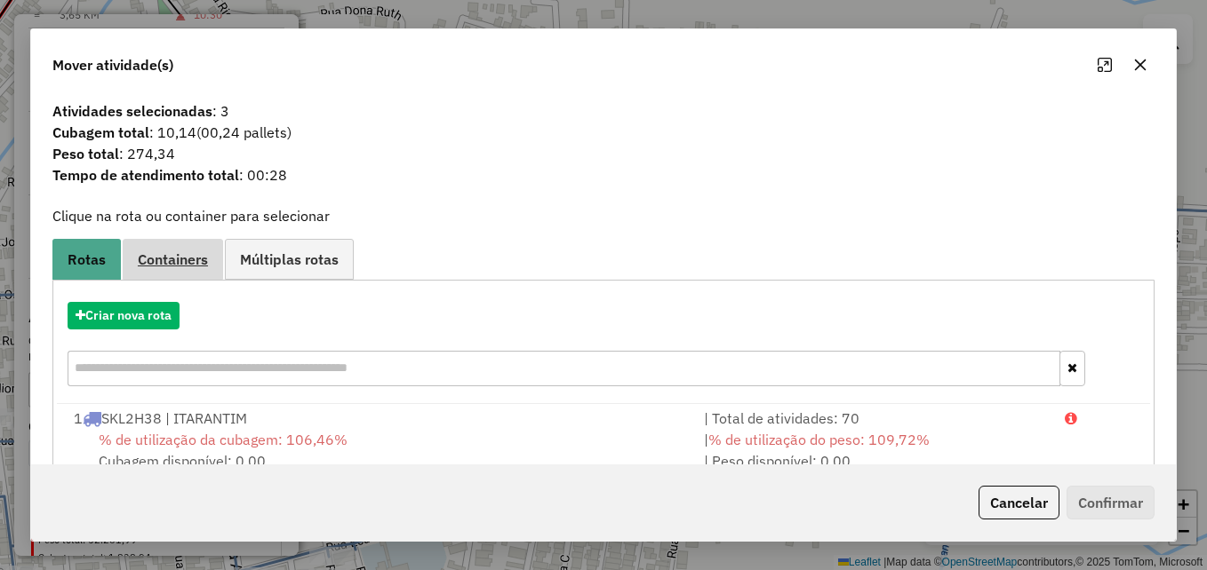
click at [175, 246] on link "Containers" at bounding box center [173, 259] width 100 height 40
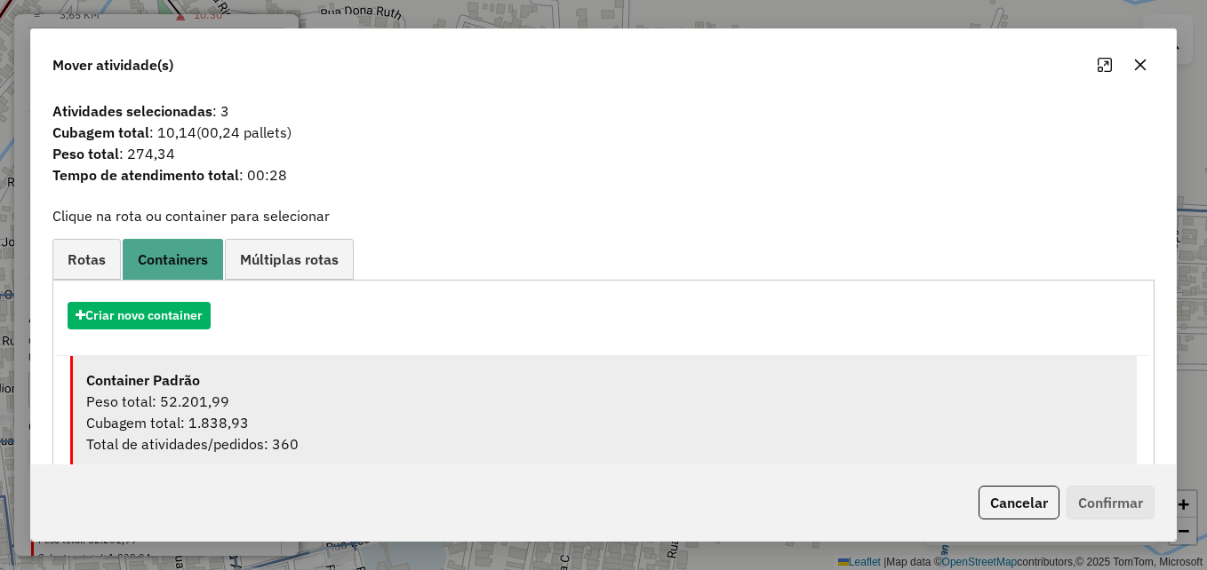
click at [285, 398] on div "Peso total: 52.201,99" at bounding box center [604, 401] width 1037 height 21
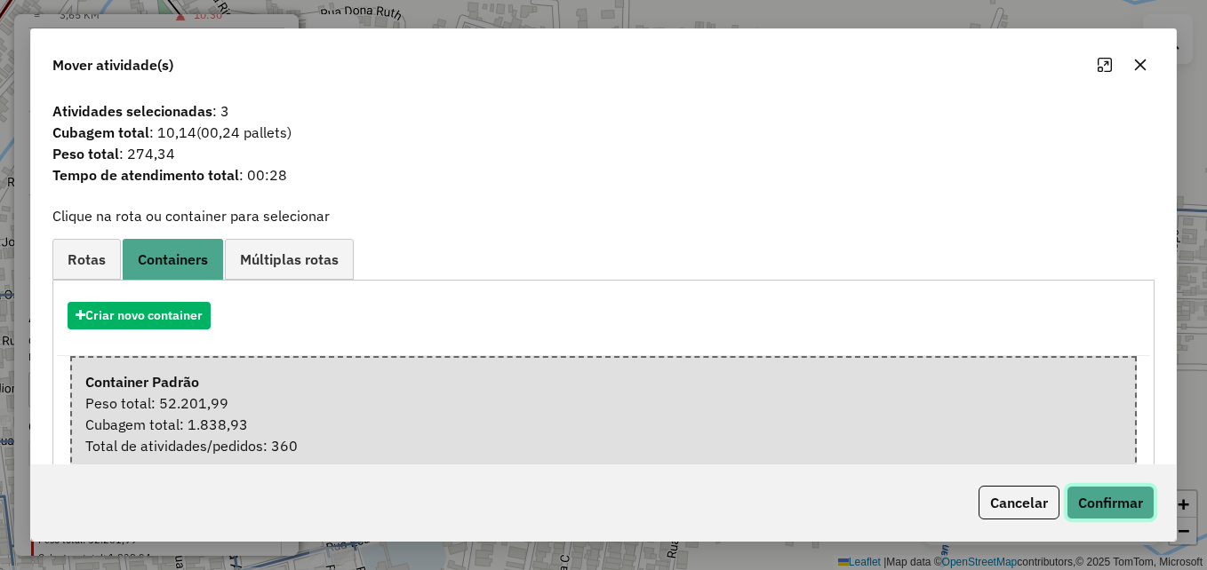
click at [1098, 507] on button "Confirmar" at bounding box center [1110, 503] width 88 height 34
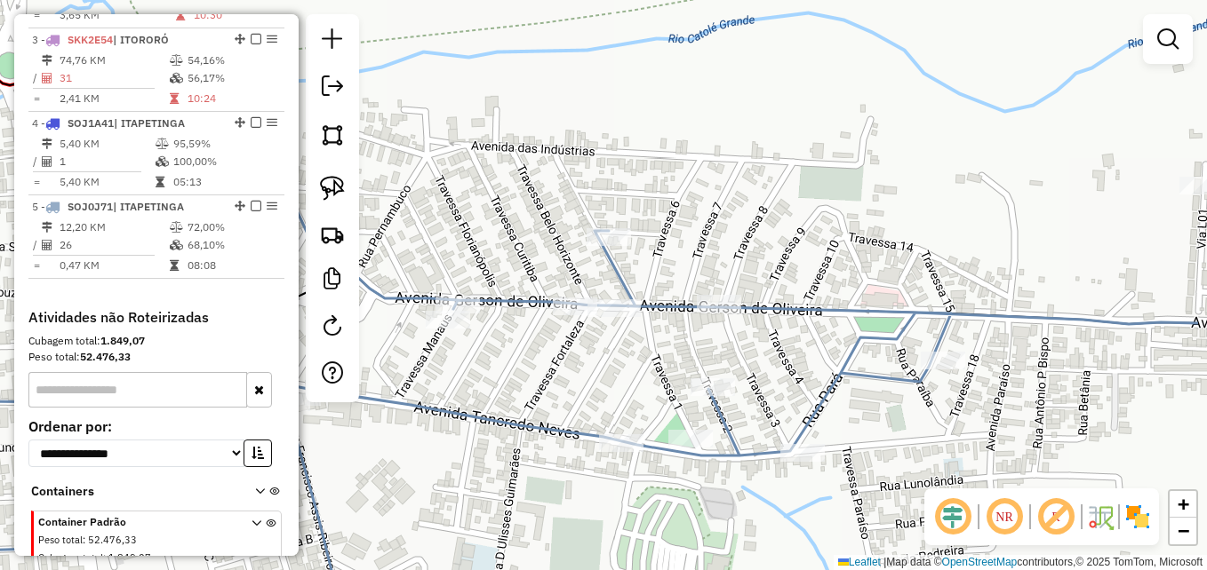
drag, startPoint x: 1043, startPoint y: 328, endPoint x: 908, endPoint y: 436, distance: 173.2
click at [908, 436] on div "Janela de atendimento Grade de atendimento Capacidade Transportadoras Veículos …" at bounding box center [603, 285] width 1207 height 570
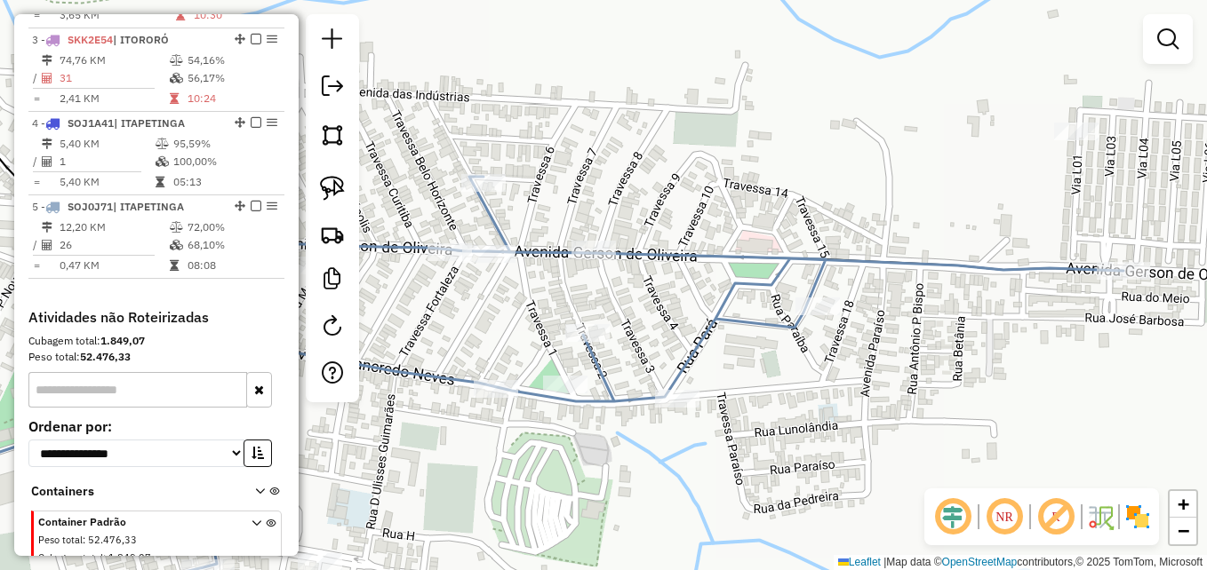
drag, startPoint x: 1004, startPoint y: 393, endPoint x: 907, endPoint y: 340, distance: 110.1
click at [907, 340] on div "Janela de atendimento Grade de atendimento Capacidade Transportadoras Veículos …" at bounding box center [603, 285] width 1207 height 570
click at [330, 182] on img at bounding box center [332, 188] width 25 height 25
drag, startPoint x: 846, startPoint y: 283, endPoint x: 874, endPoint y: 308, distance: 38.4
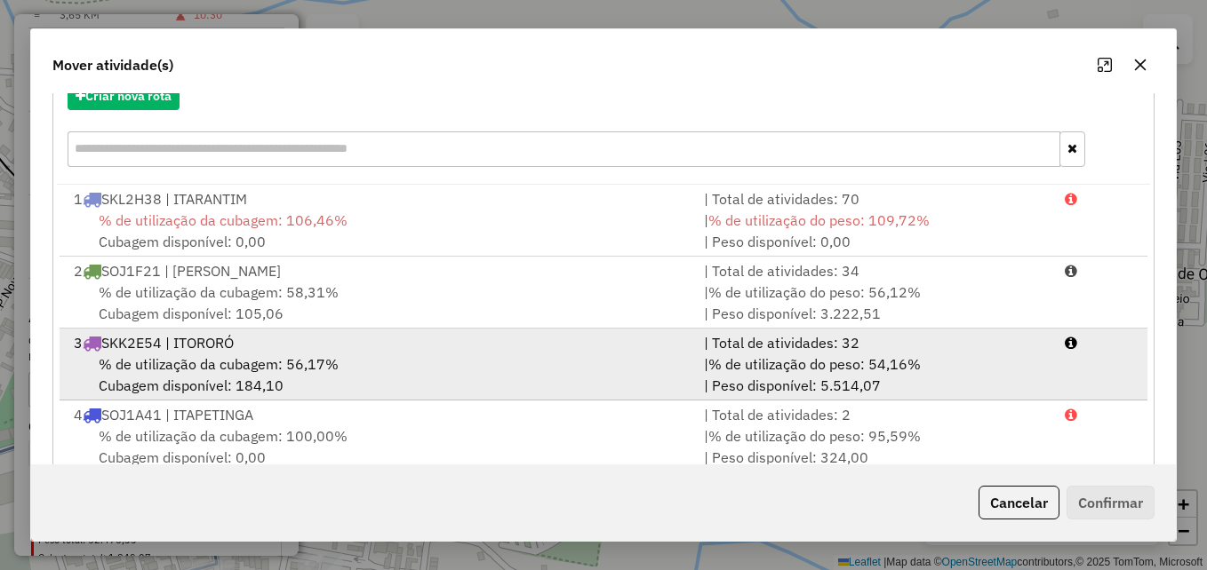
scroll to position [258, 0]
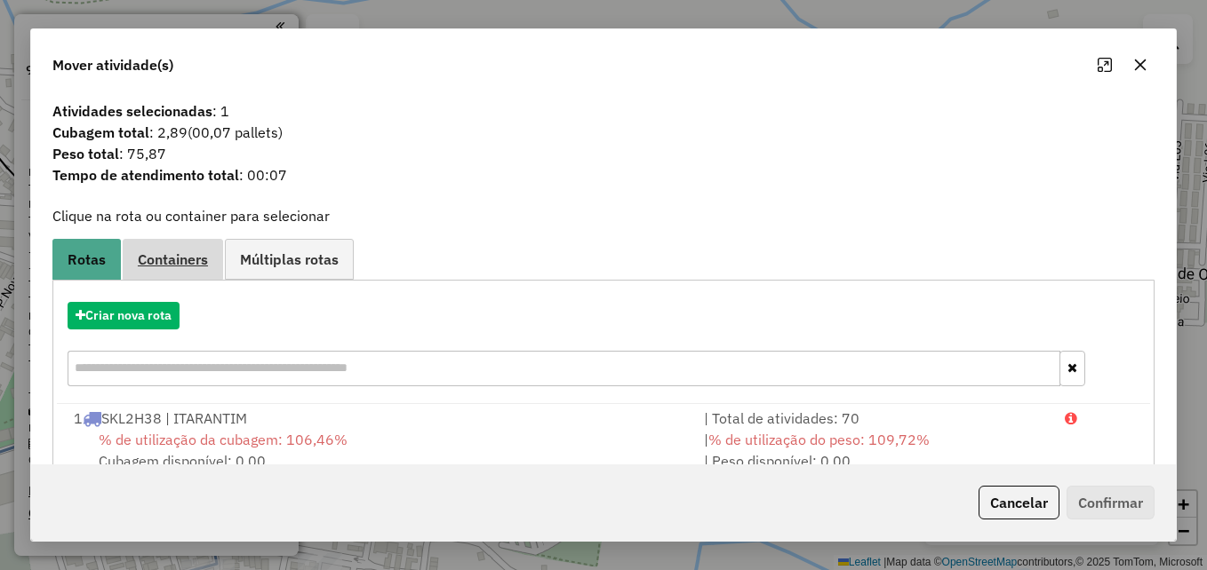
scroll to position [807, 0]
click at [169, 259] on span "Containers" at bounding box center [173, 259] width 70 height 14
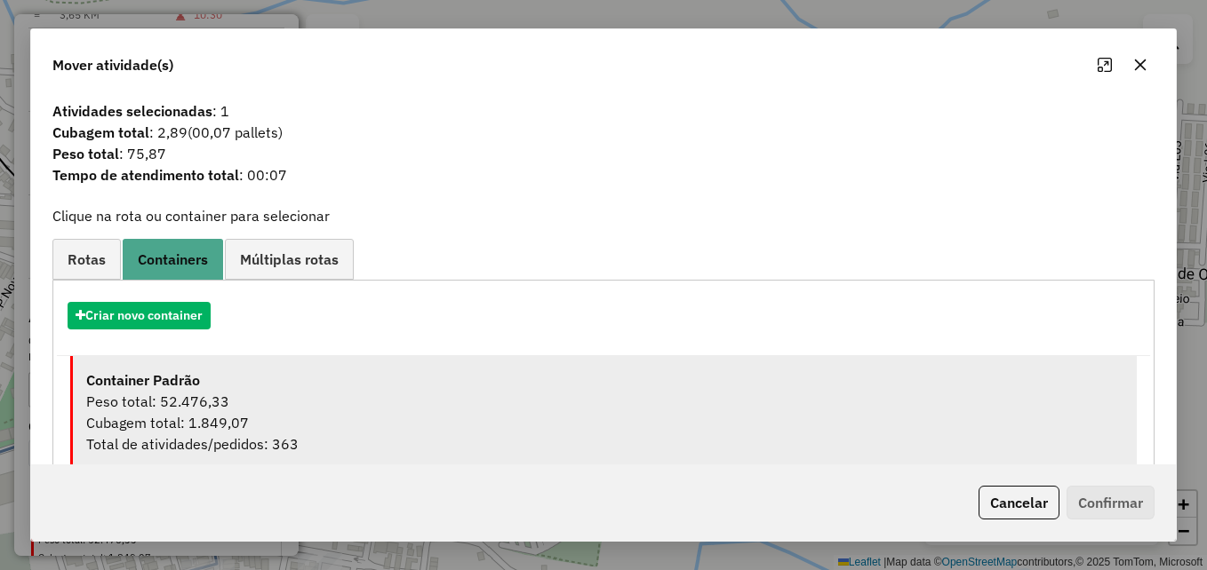
click at [444, 397] on div "Peso total: 52.476,33" at bounding box center [604, 401] width 1037 height 21
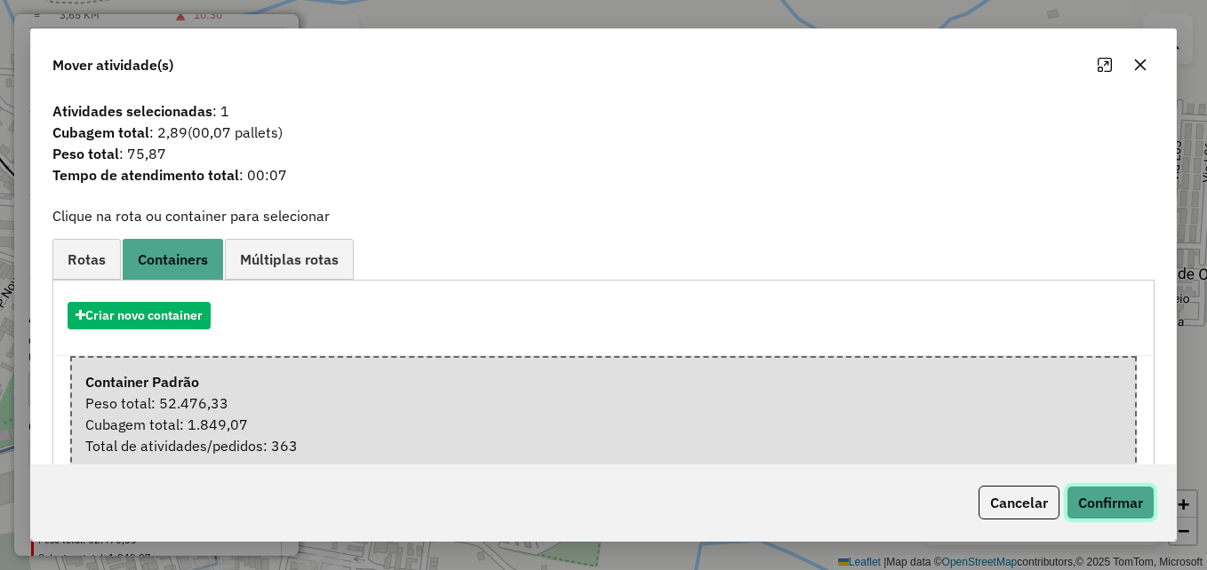
click at [1120, 504] on button "Confirmar" at bounding box center [1110, 503] width 88 height 34
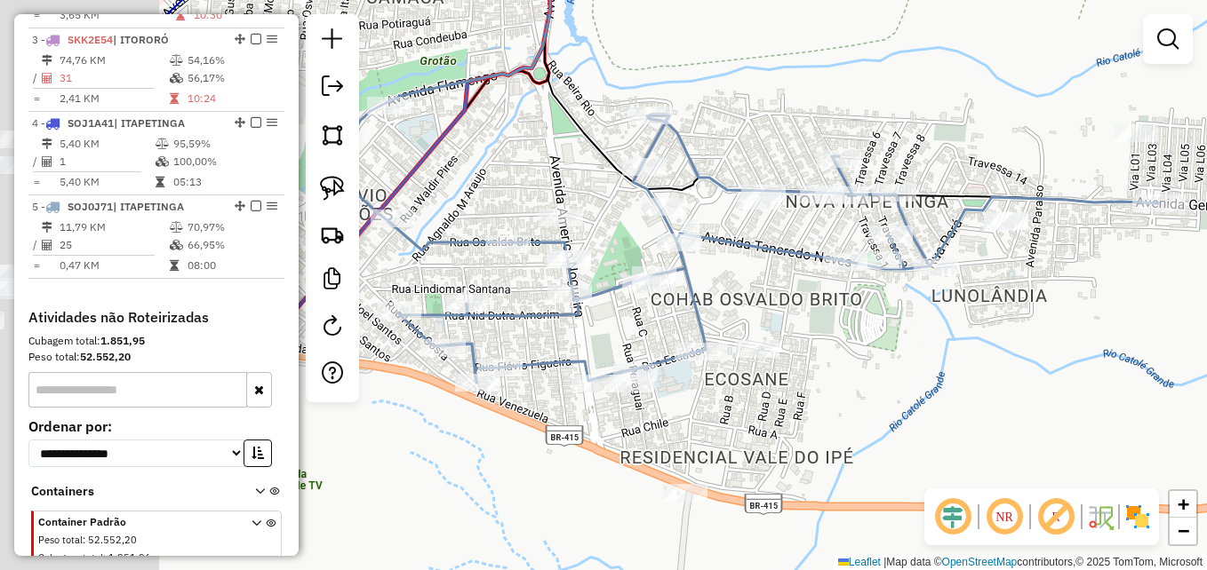
drag, startPoint x: 728, startPoint y: 497, endPoint x: 911, endPoint y: 372, distance: 221.3
click at [911, 372] on div "Janela de atendimento Grade de atendimento Capacidade Transportadoras Veículos …" at bounding box center [603, 285] width 1207 height 570
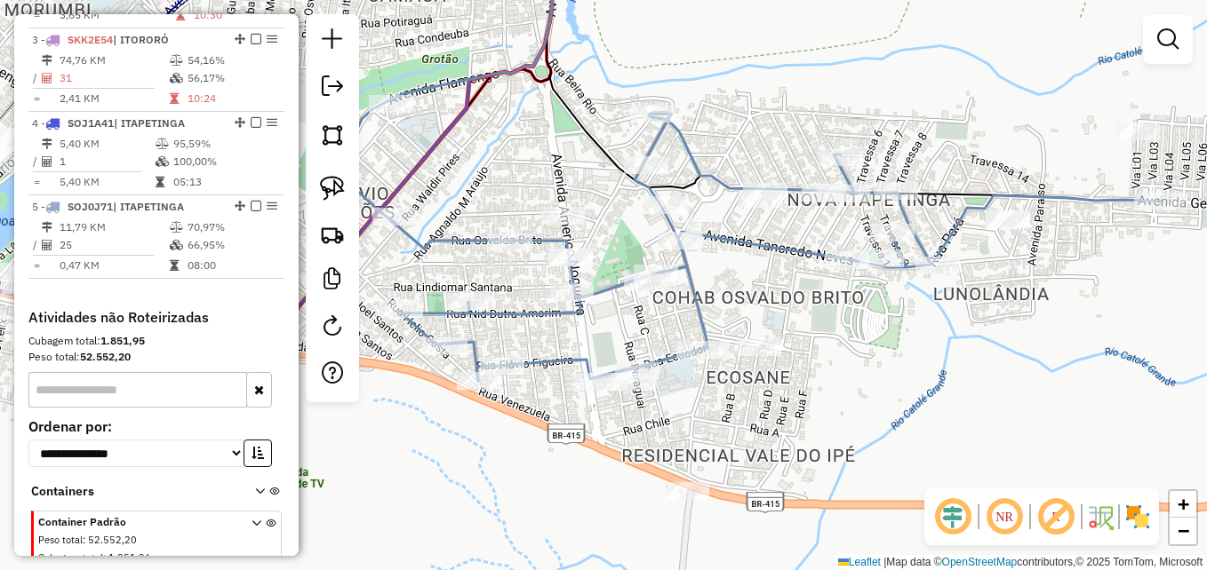
drag, startPoint x: 808, startPoint y: 429, endPoint x: 818, endPoint y: 355, distance: 75.4
click at [818, 363] on div "Janela de atendimento Grade de atendimento Capacidade Transportadoras Veículos …" at bounding box center [603, 285] width 1207 height 570
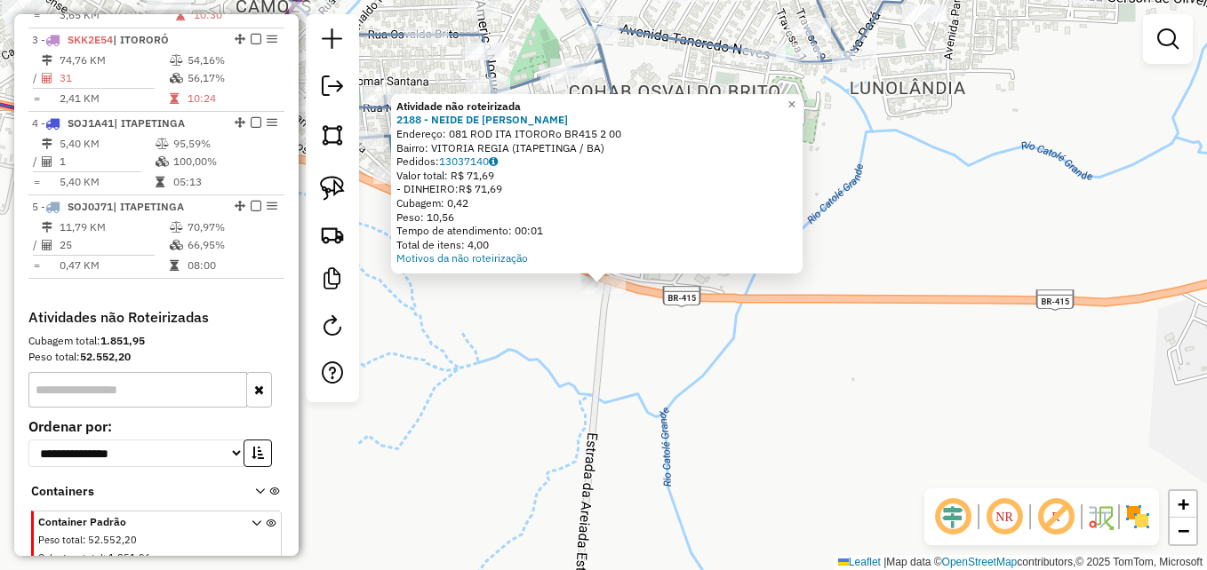
click at [693, 405] on div "Atividade não roteirizada 2188 - NEIDE DE [PERSON_NAME]: 081 ROD ITA ITORORo BR…" at bounding box center [603, 285] width 1207 height 570
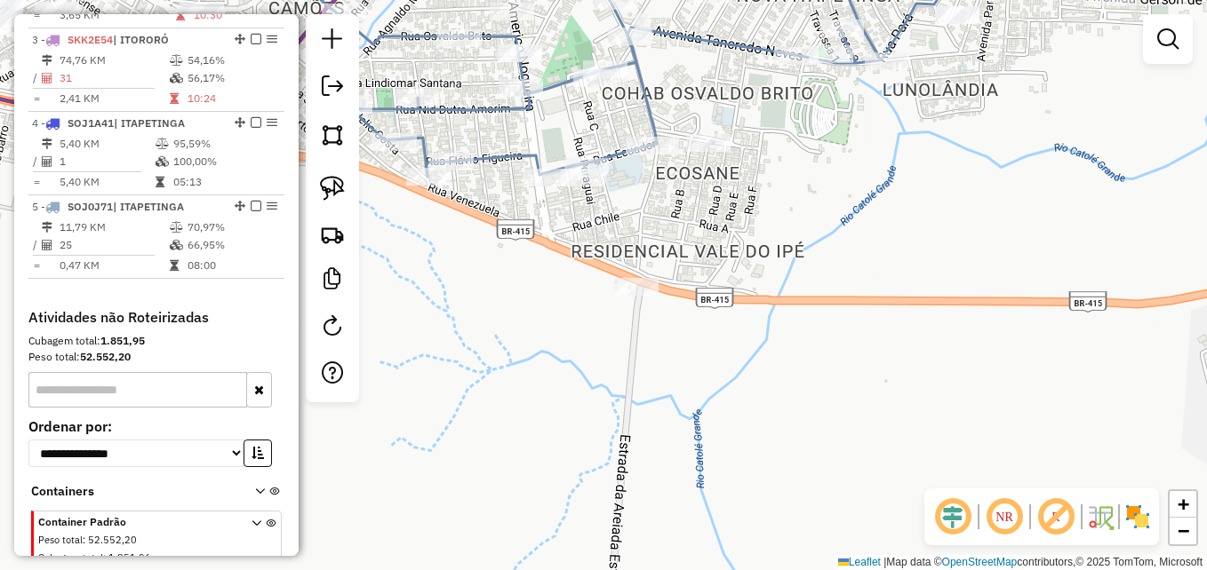
drag, startPoint x: 768, startPoint y: 232, endPoint x: 858, endPoint y: 241, distance: 91.1
click at [858, 241] on div "Janela de atendimento Grade de atendimento Capacidade Transportadoras Veículos …" at bounding box center [603, 285] width 1207 height 570
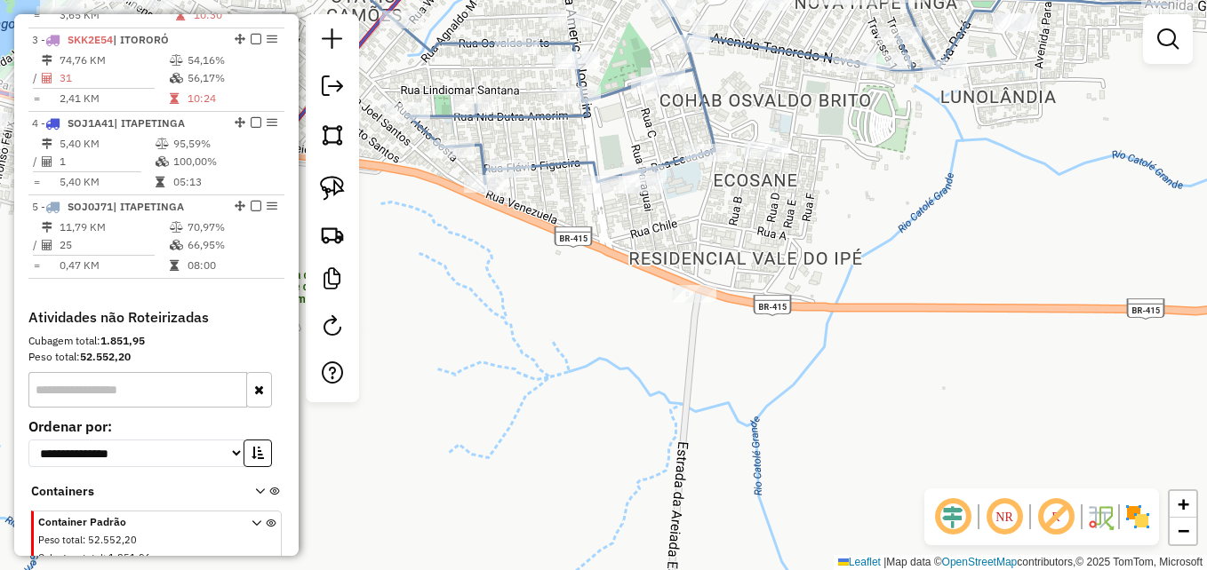
drag, startPoint x: 331, startPoint y: 181, endPoint x: 388, endPoint y: 206, distance: 62.9
click at [328, 181] on img at bounding box center [332, 188] width 25 height 25
drag, startPoint x: 698, startPoint y: 255, endPoint x: 720, endPoint y: 259, distance: 21.8
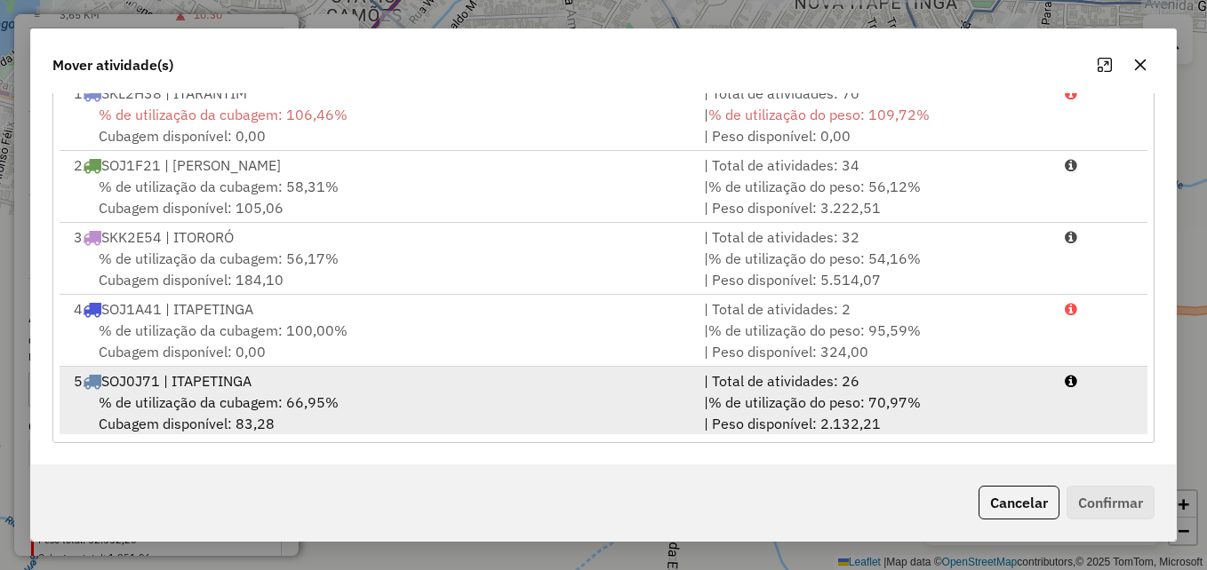
scroll to position [4, 0]
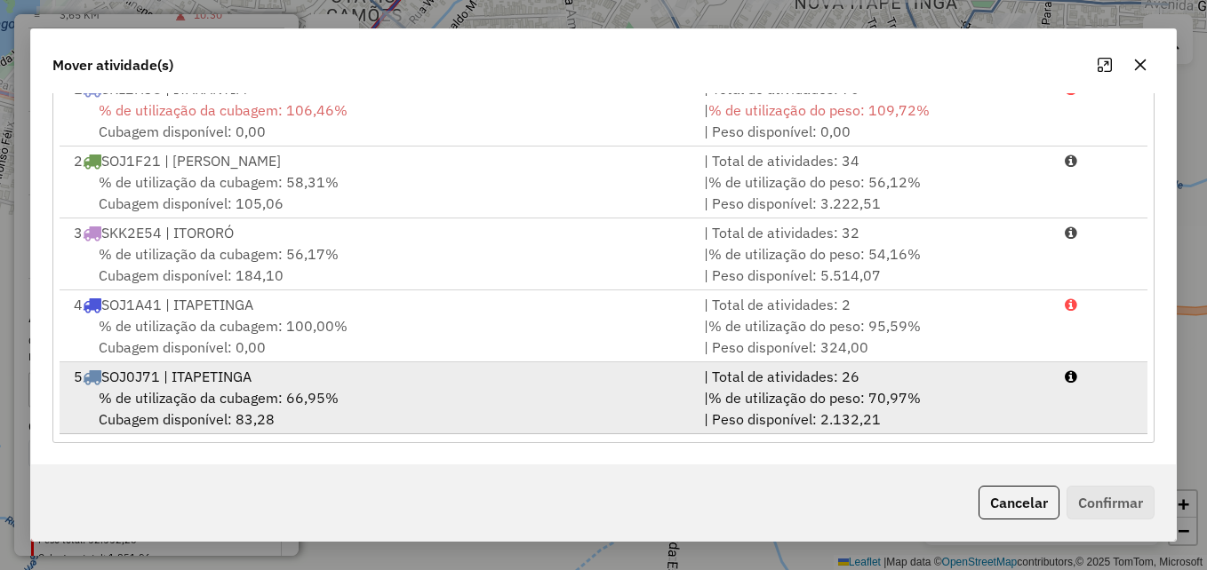
click at [387, 389] on div "% de utilização da cubagem: 66,95% Cubagem disponível: 83,28" at bounding box center [378, 408] width 630 height 43
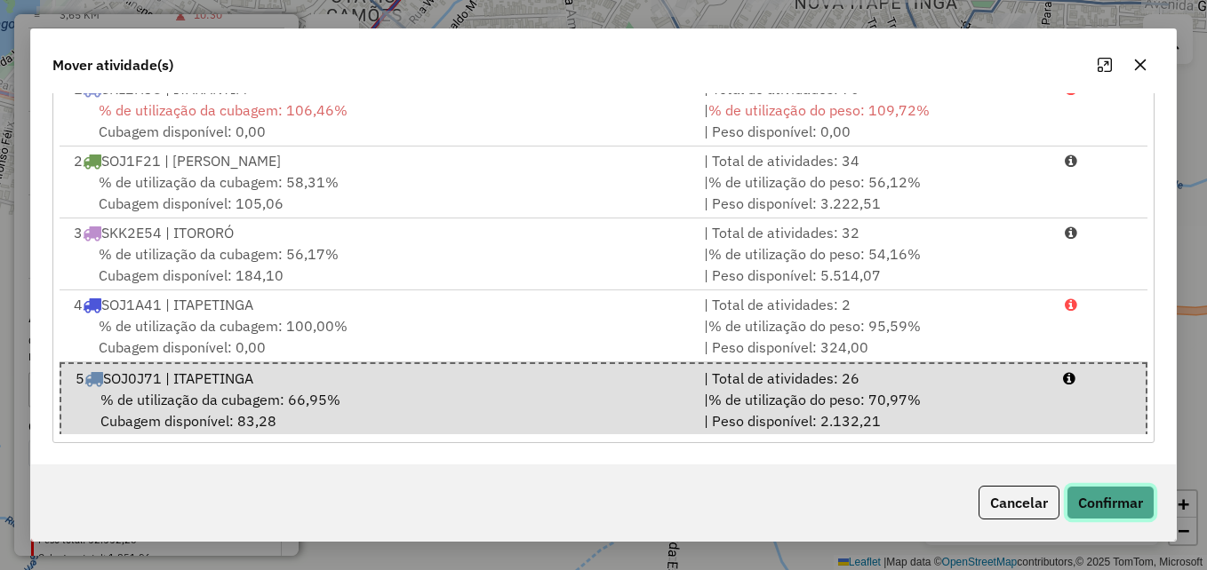
click at [1105, 504] on button "Confirmar" at bounding box center [1110, 503] width 88 height 34
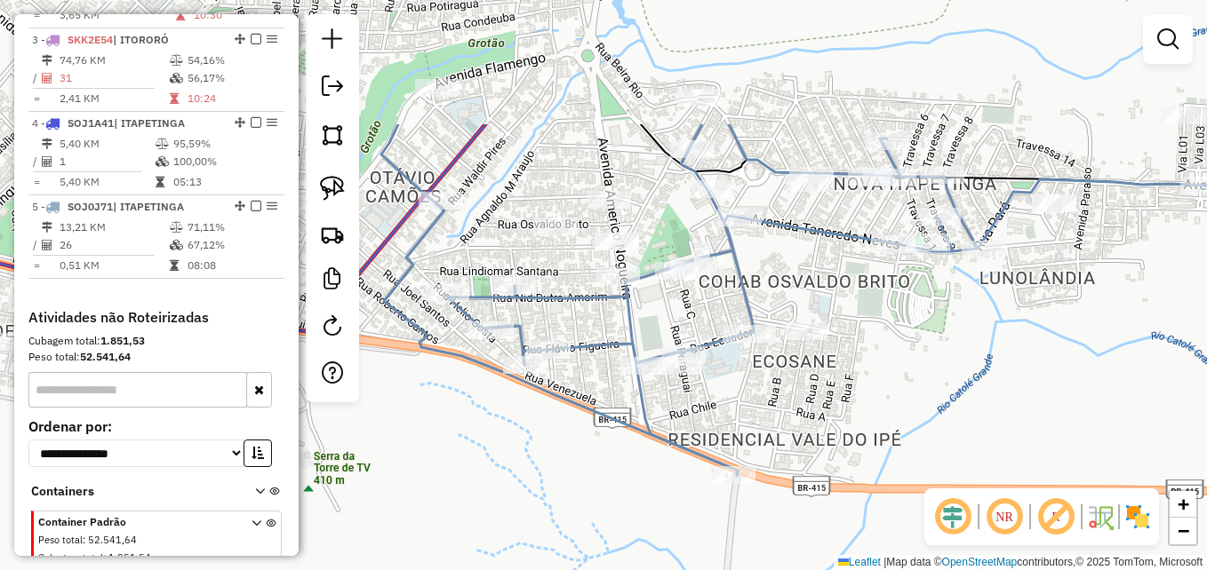
drag, startPoint x: 846, startPoint y: 214, endPoint x: 904, endPoint y: 422, distance: 215.8
click at [904, 422] on div "Janela de atendimento Grade de atendimento Capacidade Transportadoras Veículos …" at bounding box center [603, 285] width 1207 height 570
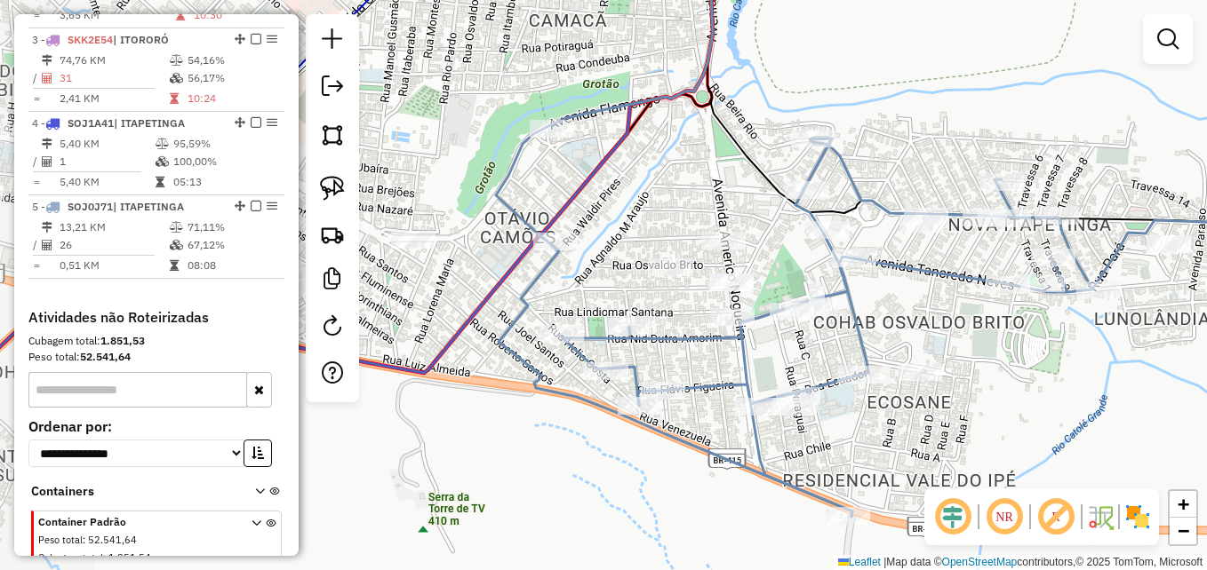
drag, startPoint x: 842, startPoint y: 298, endPoint x: 888, endPoint y: 306, distance: 46.9
click at [888, 306] on div "Janela de atendimento Grade de atendimento Capacidade Transportadoras Veículos …" at bounding box center [603, 285] width 1207 height 570
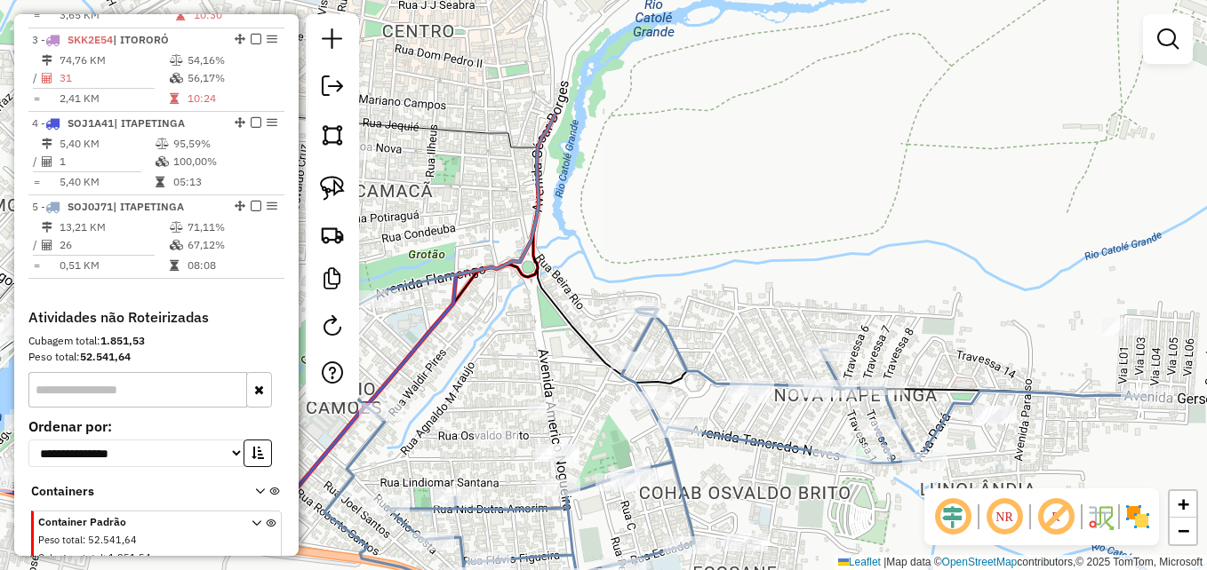
drag, startPoint x: 1092, startPoint y: 347, endPoint x: 889, endPoint y: 471, distance: 237.7
click at [913, 516] on div "Janela de atendimento Grade de atendimento Capacidade Transportadoras Veículos …" at bounding box center [603, 285] width 1207 height 570
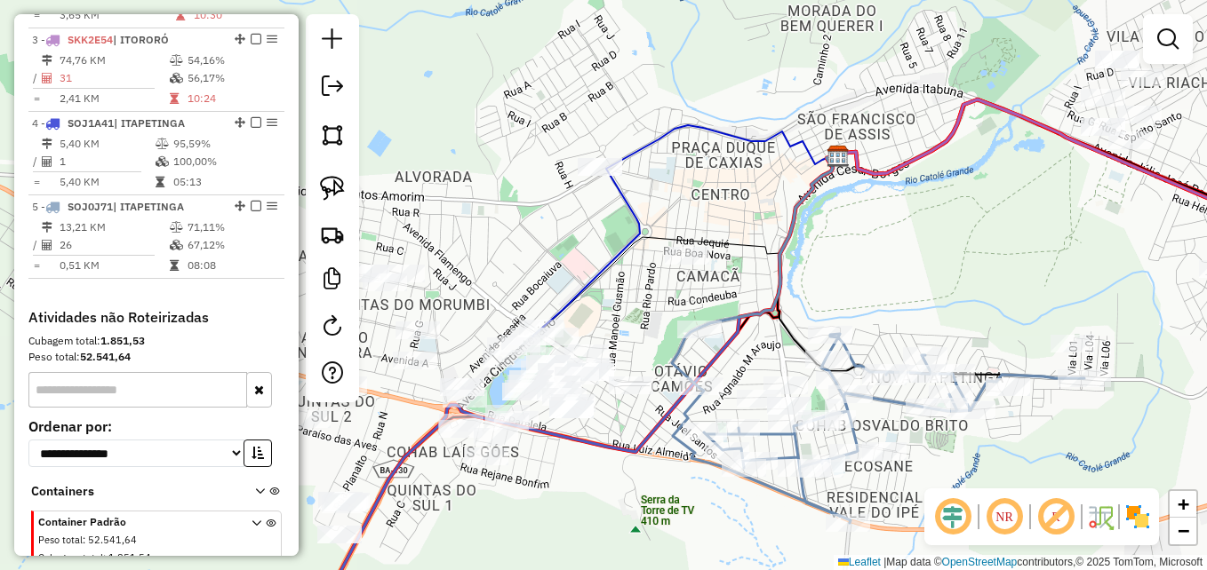
drag, startPoint x: 1045, startPoint y: 207, endPoint x: 926, endPoint y: 213, distance: 119.2
click at [1077, 248] on div "Janela de atendimento Grade de atendimento Capacidade Transportadoras Veículos …" at bounding box center [603, 285] width 1207 height 570
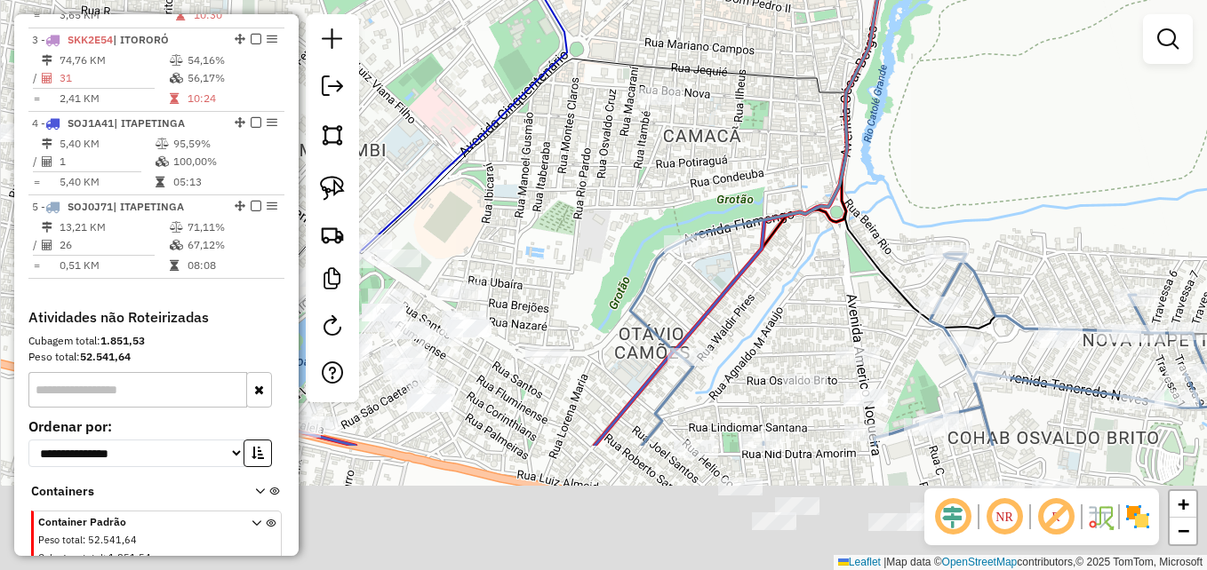
drag, startPoint x: 716, startPoint y: 284, endPoint x: 817, endPoint y: 85, distance: 222.9
click at [816, 86] on div "Janela de atendimento Grade de atendimento Capacidade Transportadoras Veículos …" at bounding box center [603, 285] width 1207 height 570
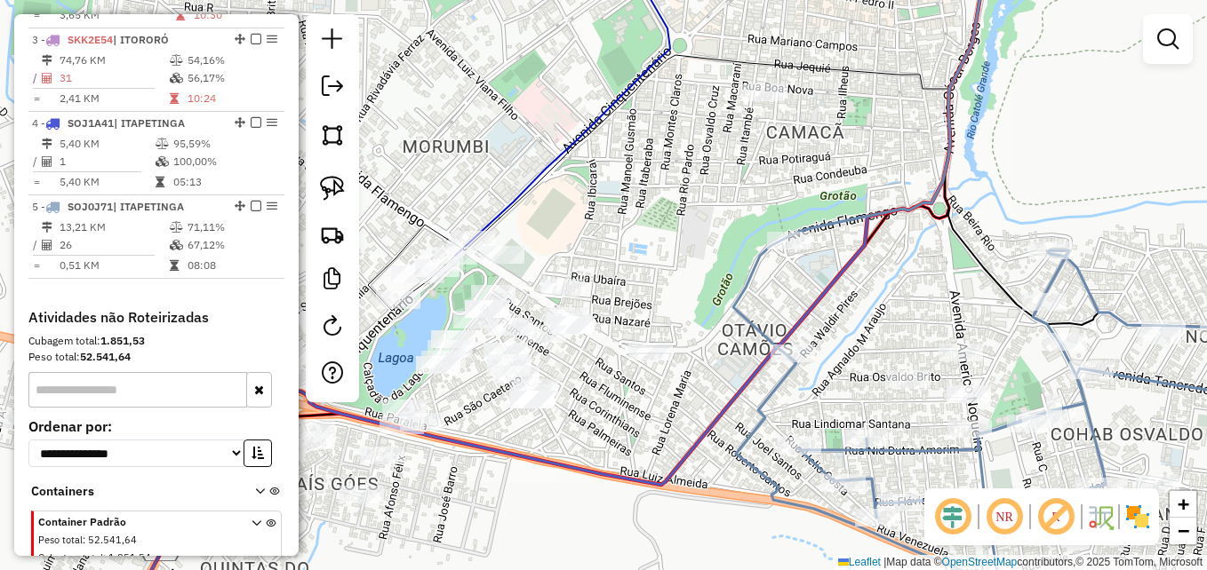
drag, startPoint x: 685, startPoint y: 160, endPoint x: 725, endPoint y: 160, distance: 40.0
click at [725, 160] on div "Janela de atendimento Grade de atendimento Capacidade Transportadoras Veículos …" at bounding box center [603, 285] width 1207 height 570
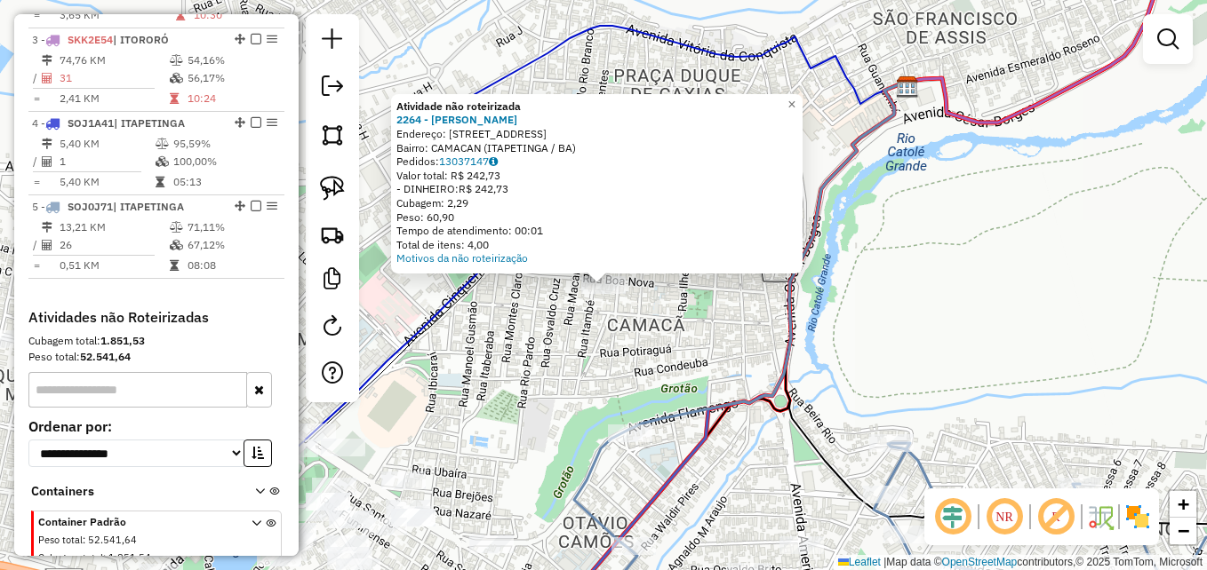
click at [715, 323] on div "Atividade não roteirizada 2264 - [PERSON_NAME]: [STREET_ADDRESS] Bairro: CAMACA…" at bounding box center [603, 285] width 1207 height 570
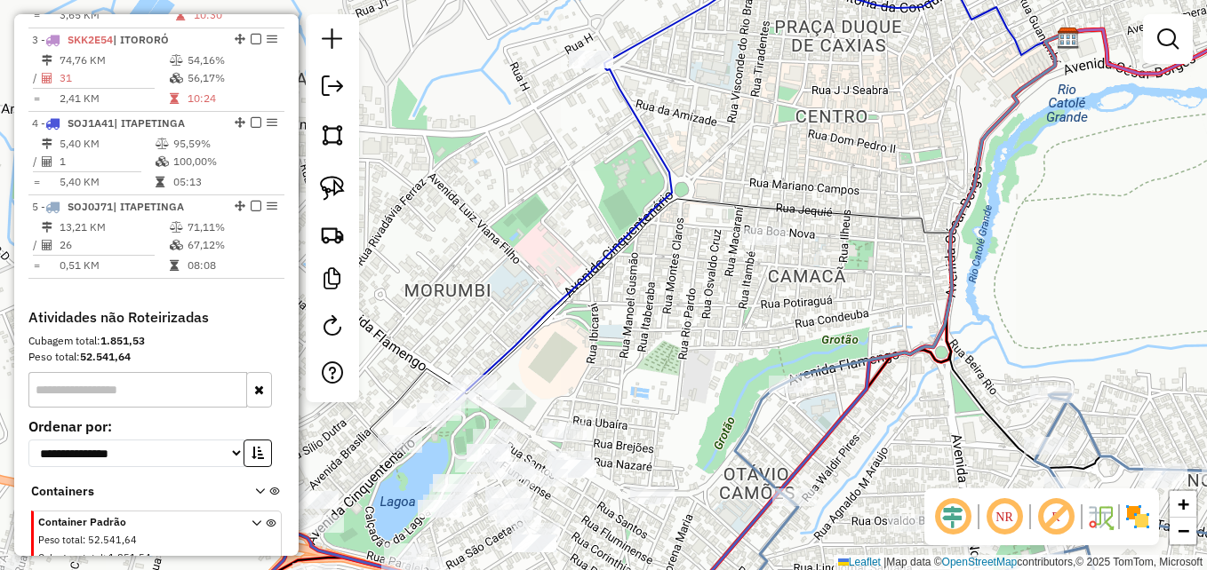
drag, startPoint x: 479, startPoint y: 376, endPoint x: 869, endPoint y: 190, distance: 432.1
click at [869, 190] on div "Janela de atendimento Grade de atendimento Capacidade Transportadoras Veículos …" at bounding box center [603, 285] width 1207 height 570
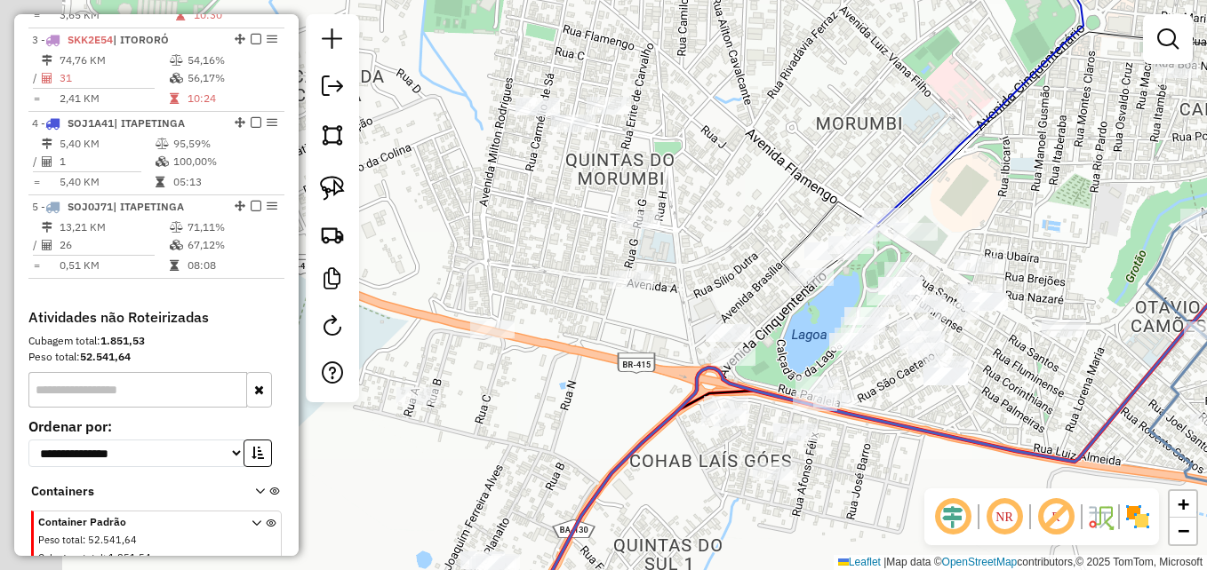
drag, startPoint x: 555, startPoint y: 130, endPoint x: 738, endPoint y: 101, distance: 184.4
click at [738, 101] on div "Janela de atendimento Grade de atendimento Capacidade Transportadoras Veículos …" at bounding box center [603, 285] width 1207 height 570
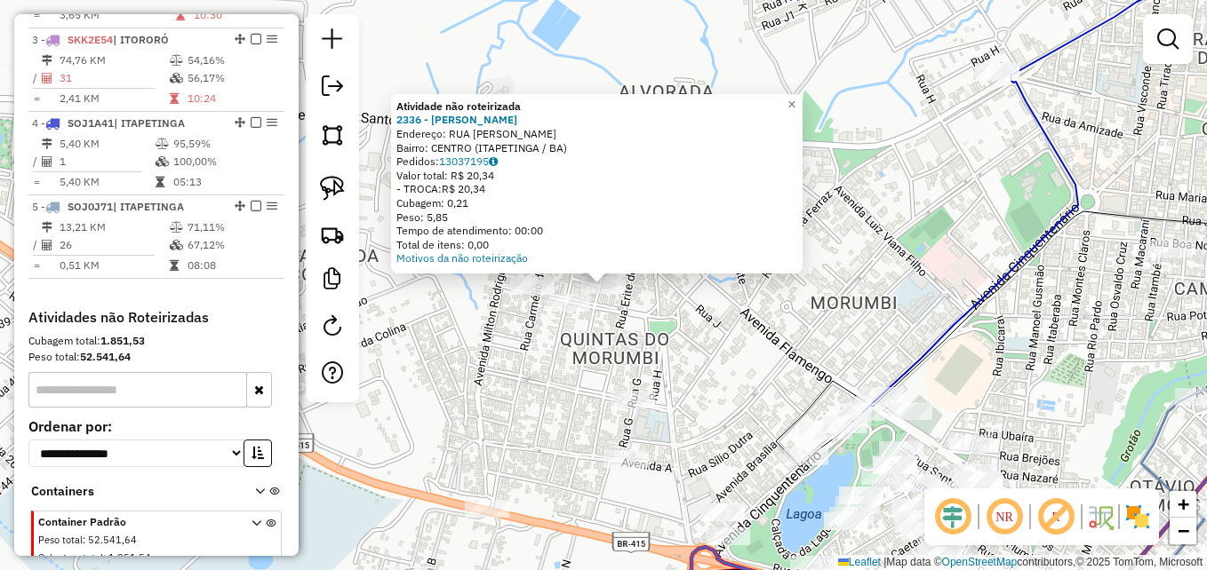
click at [730, 332] on div "Atividade não roteirizada 2336 - [PERSON_NAME] D Endereço: RUA MANOEL RIBAS SN …" at bounding box center [603, 285] width 1207 height 570
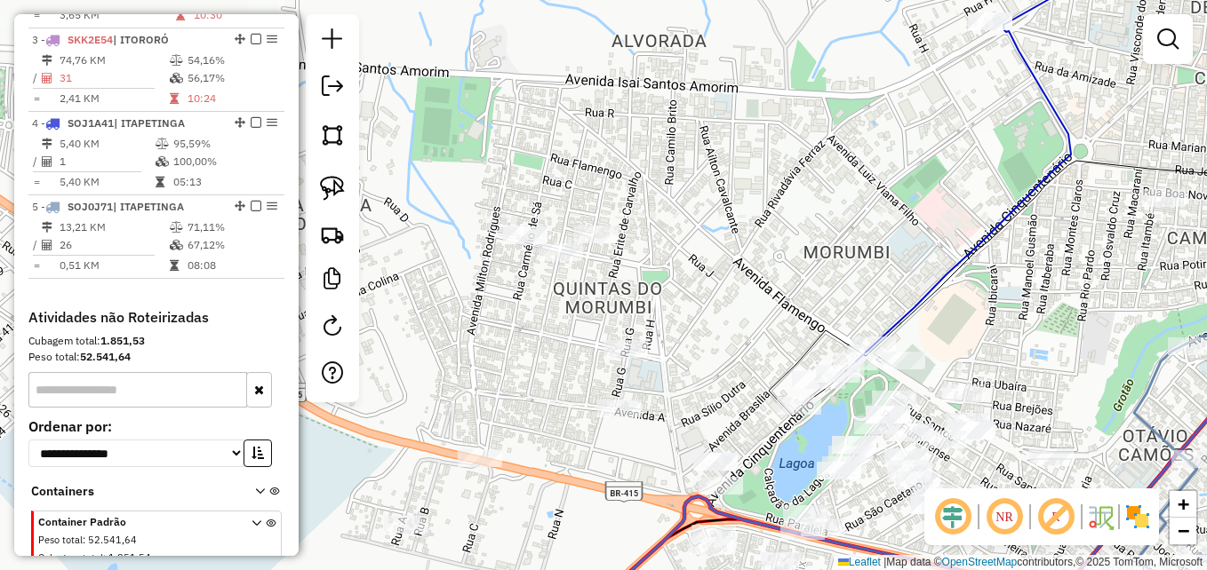
drag, startPoint x: 714, startPoint y: 381, endPoint x: 695, endPoint y: 283, distance: 100.4
click at [703, 283] on div "Janela de atendimento Grade de atendimento Capacidade Transportadoras Veículos …" at bounding box center [603, 285] width 1207 height 570
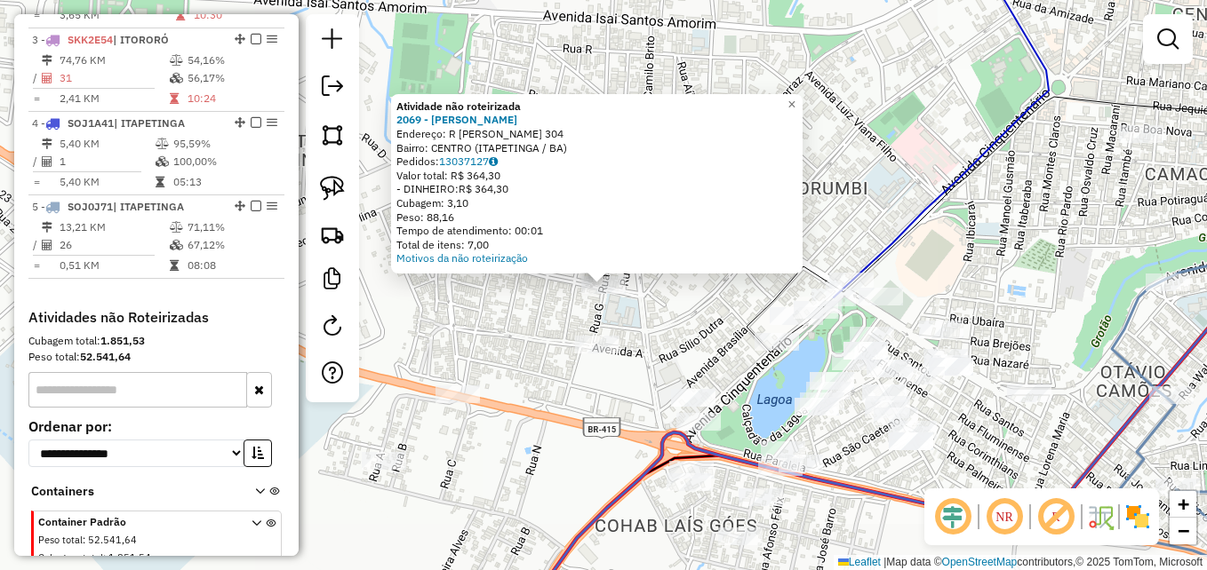
click at [676, 322] on div "Atividade não roteirizada 2069 - [PERSON_NAME]: R [PERSON_NAME] 304 Bairro: CEN…" at bounding box center [603, 285] width 1207 height 570
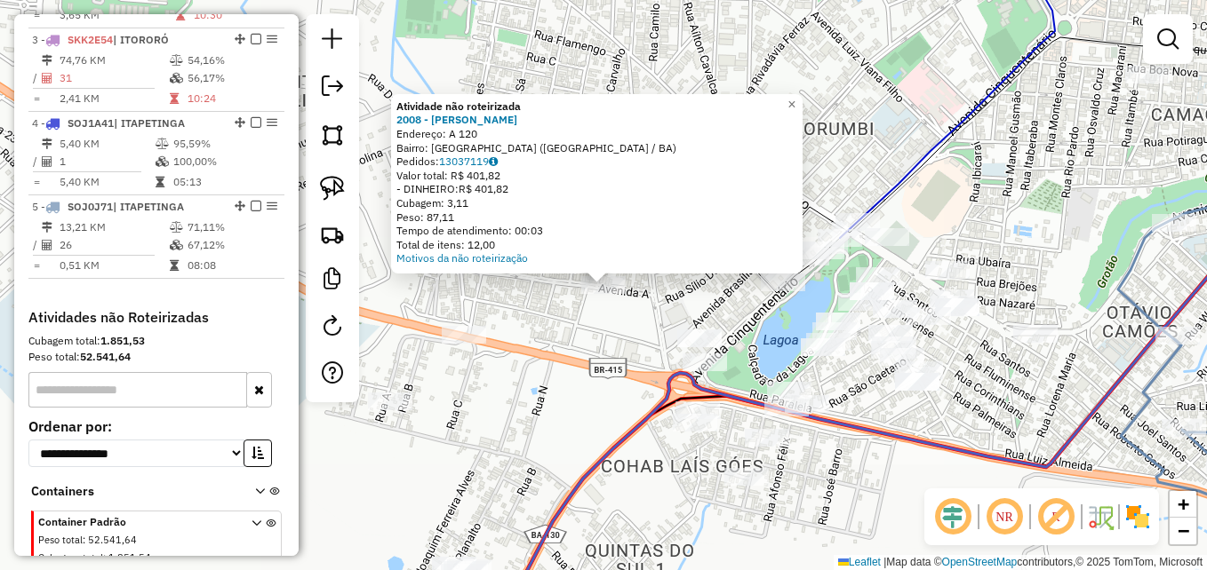
click at [517, 340] on div "Atividade não roteirizada 2008 - [PERSON_NAME] Endereço: A 120 Bairro: QUINTAS …" at bounding box center [603, 285] width 1207 height 570
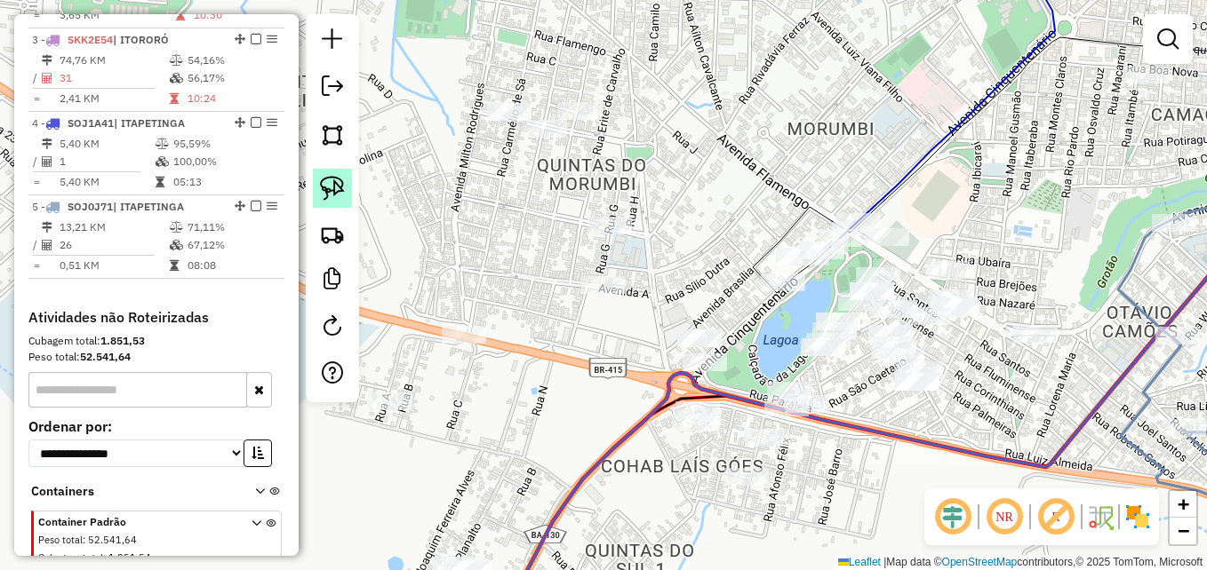
click at [331, 185] on img at bounding box center [332, 188] width 25 height 25
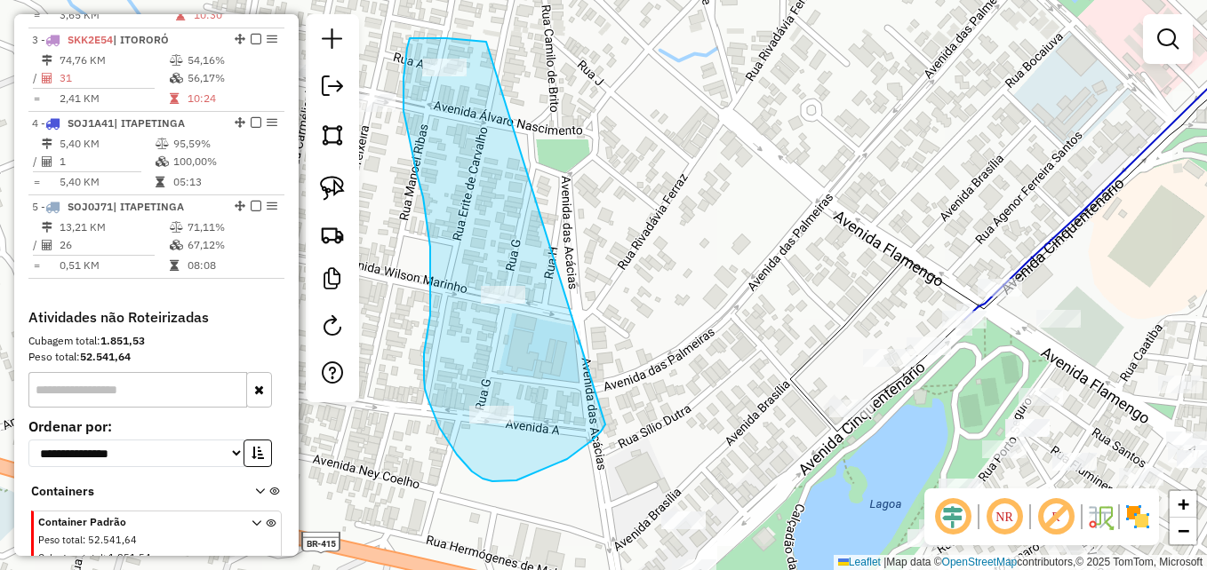
drag, startPoint x: 486, startPoint y: 42, endPoint x: 632, endPoint y: 309, distance: 304.6
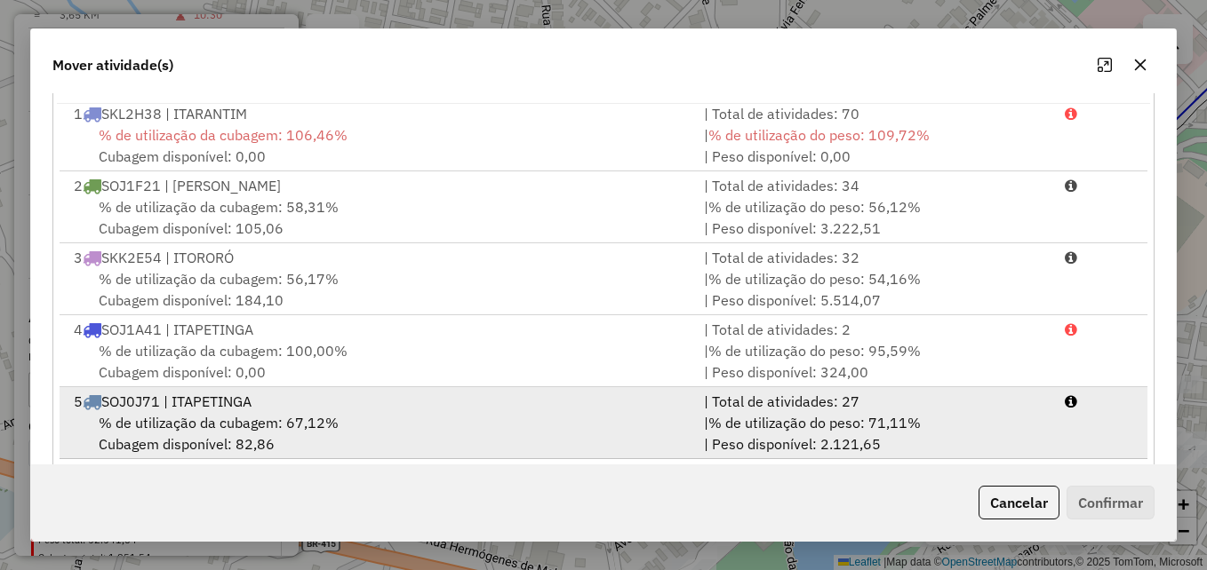
scroll to position [325, 0]
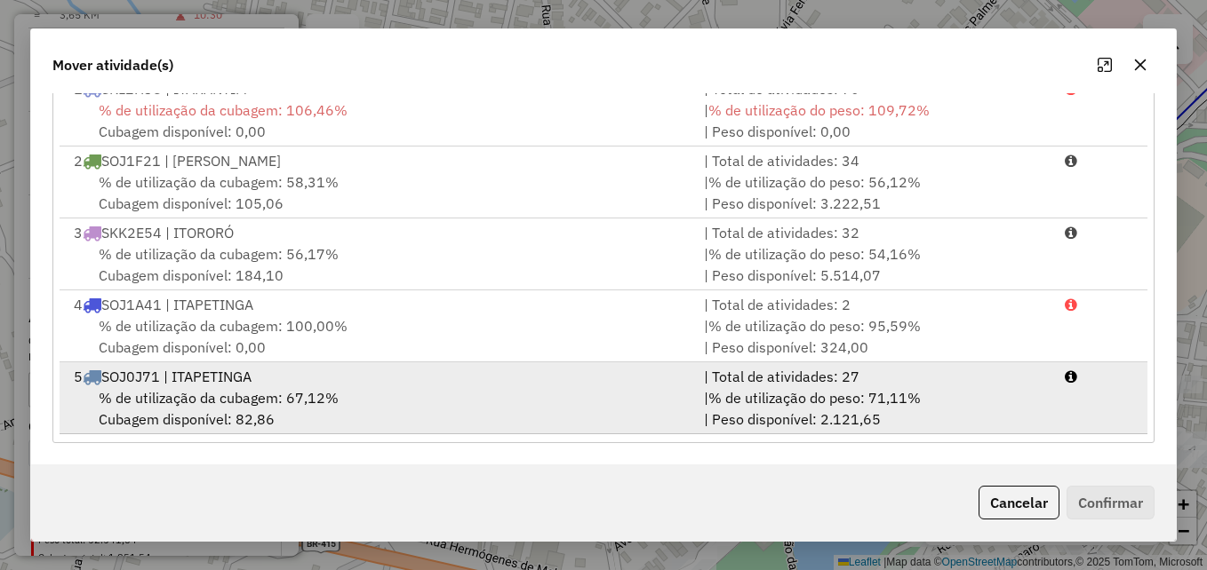
click at [415, 404] on div "% de utilização da cubagem: 67,12% Cubagem disponível: 82,86" at bounding box center [378, 408] width 630 height 43
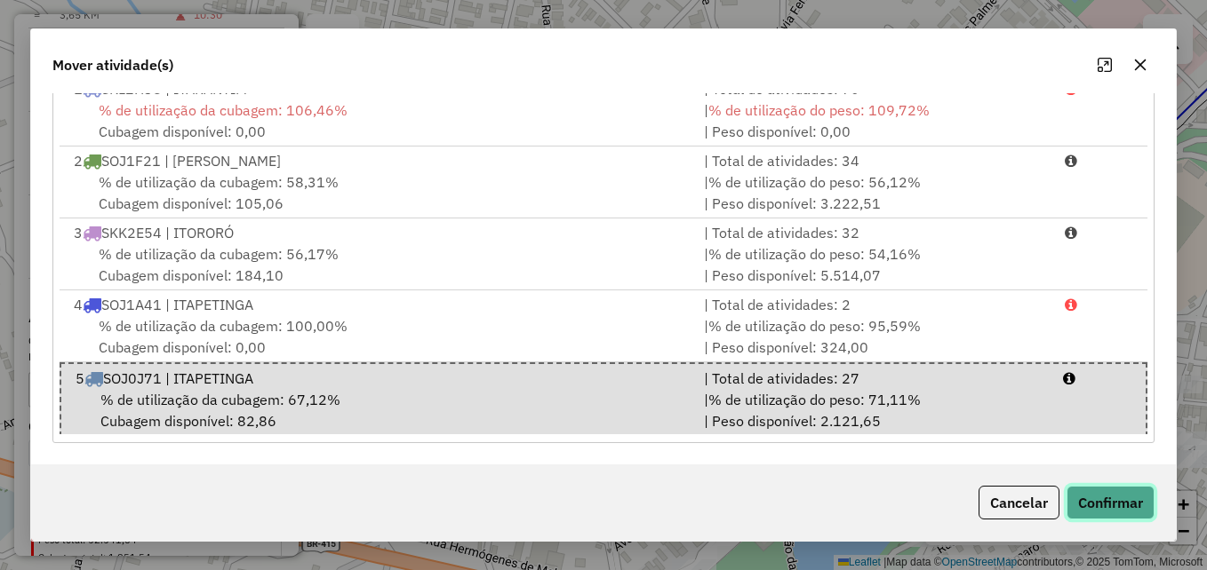
click at [1093, 499] on button "Confirmar" at bounding box center [1110, 503] width 88 height 34
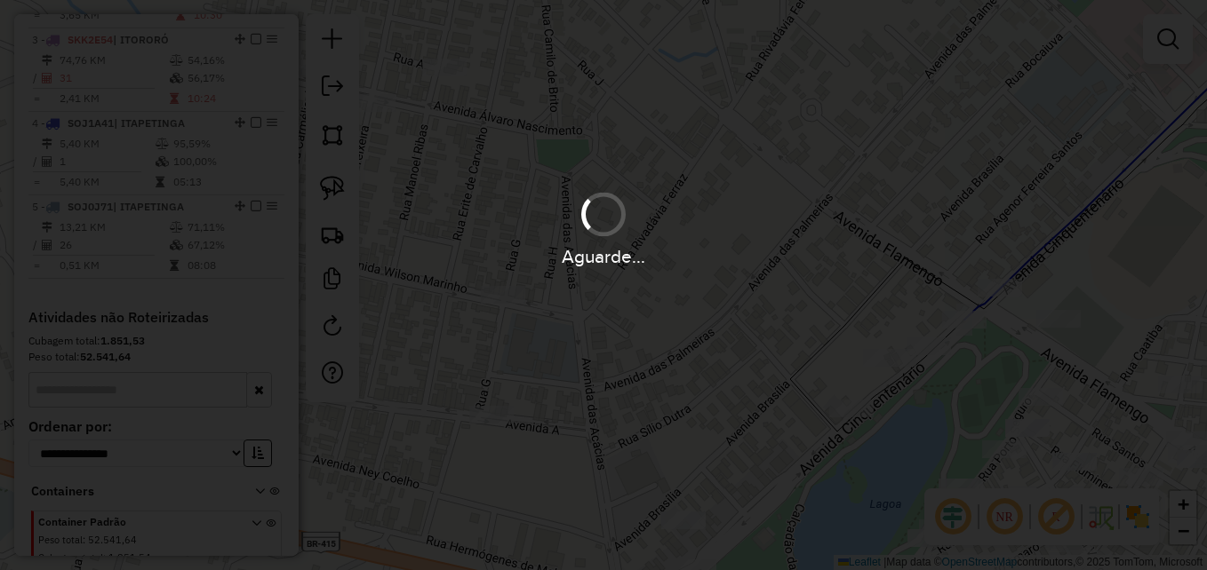
scroll to position [0, 0]
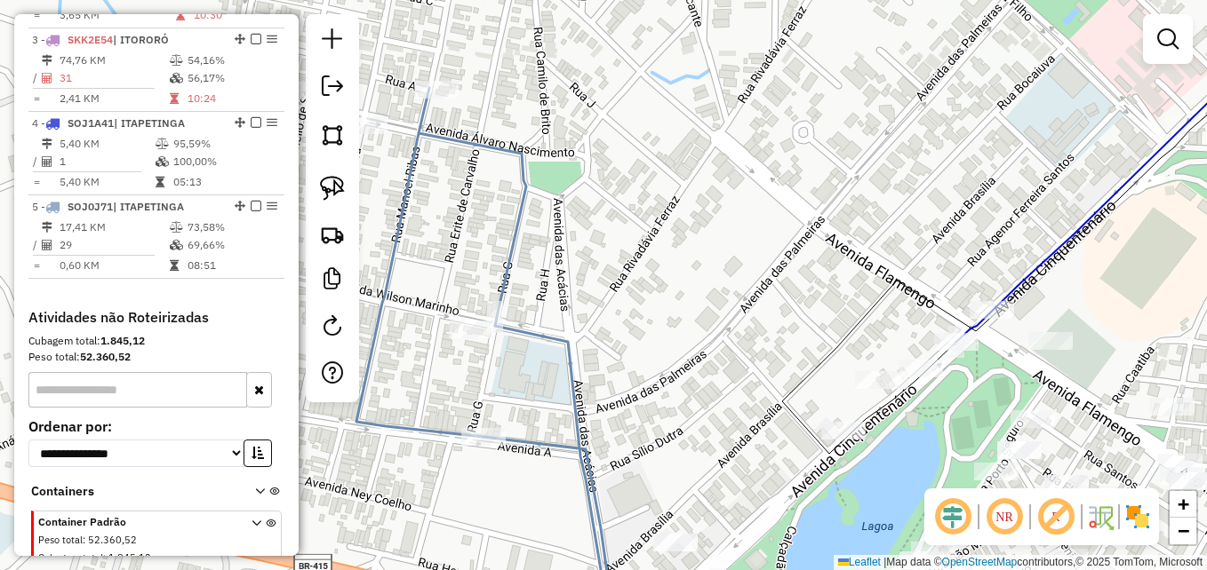
drag, startPoint x: 676, startPoint y: 262, endPoint x: 667, endPoint y: 284, distance: 23.9
click at [667, 284] on div "Janela de atendimento Grade de atendimento Capacidade Transportadoras Veículos …" at bounding box center [603, 285] width 1207 height 570
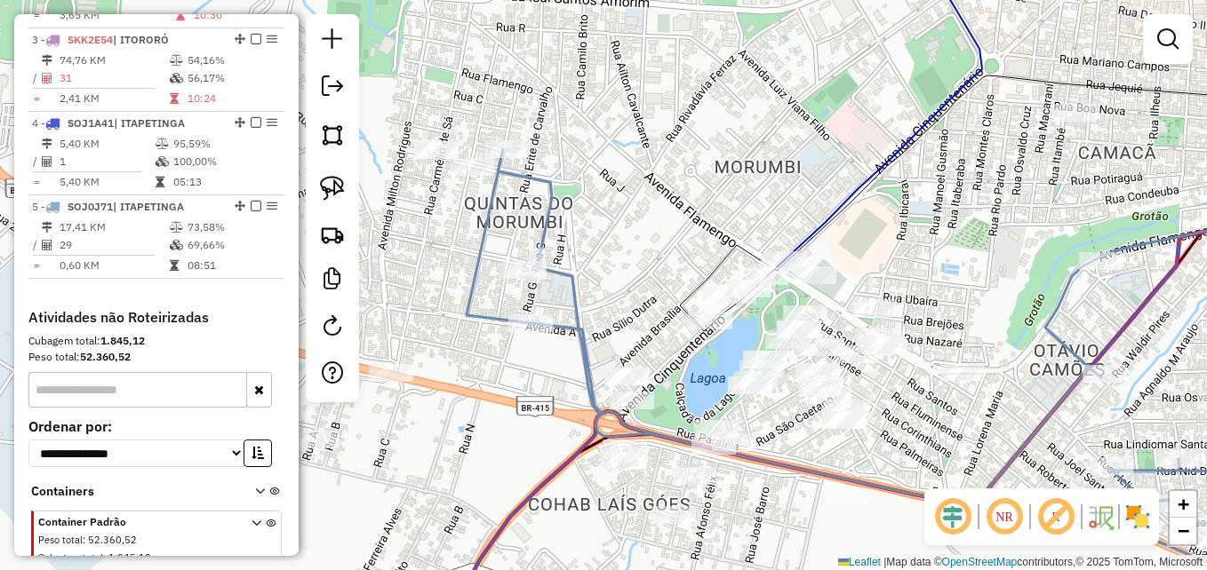
drag, startPoint x: 656, startPoint y: 288, endPoint x: 602, endPoint y: 235, distance: 75.4
click at [602, 235] on div "Janela de atendimento Grade de atendimento Capacidade Transportadoras Veículos …" at bounding box center [603, 285] width 1207 height 570
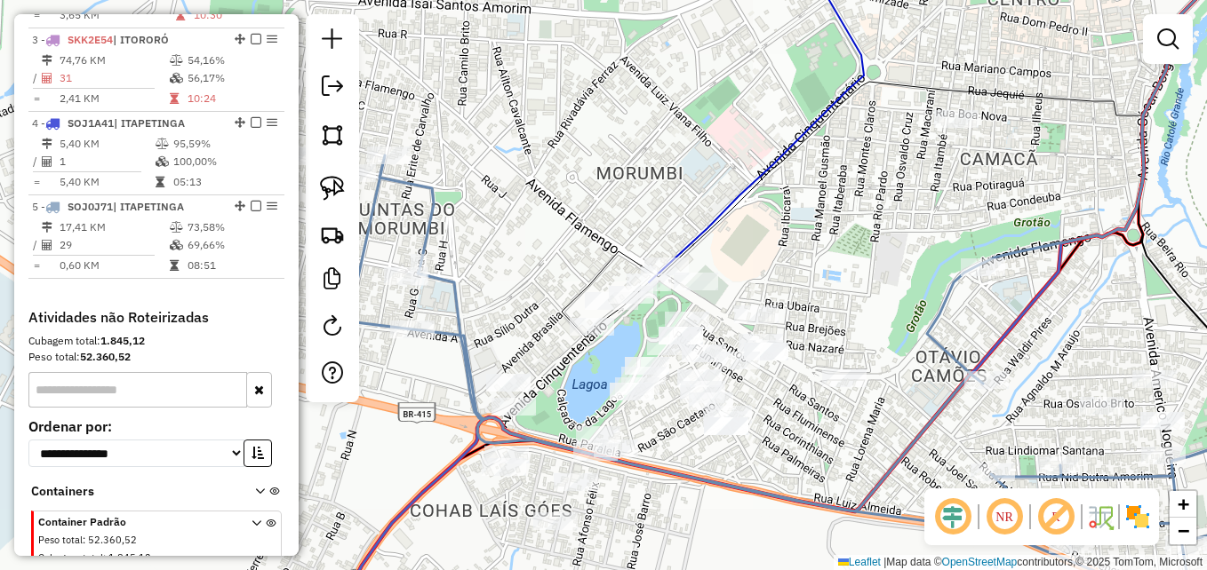
drag, startPoint x: 583, startPoint y: 294, endPoint x: 426, endPoint y: 434, distance: 210.2
click at [430, 443] on div "Janela de atendimento Grade de atendimento Capacidade Transportadoras Veículos …" at bounding box center [603, 285] width 1207 height 570
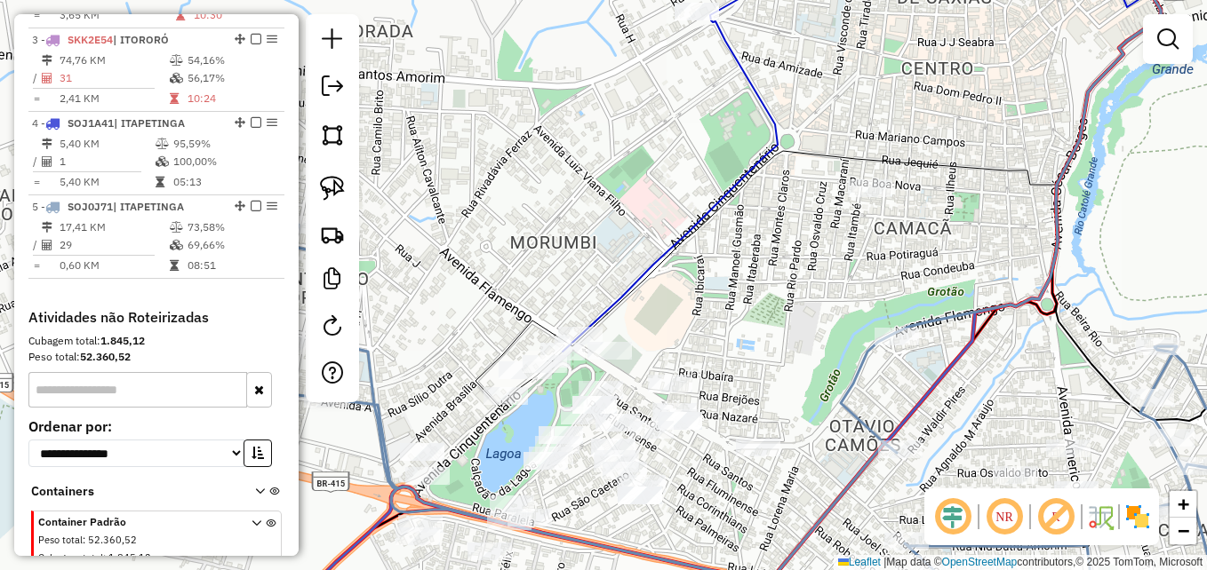
drag, startPoint x: 685, startPoint y: 346, endPoint x: 689, endPoint y: 284, distance: 61.4
click at [682, 288] on div "Janela de atendimento Grade de atendimento Capacidade Transportadoras Veículos …" at bounding box center [603, 285] width 1207 height 570
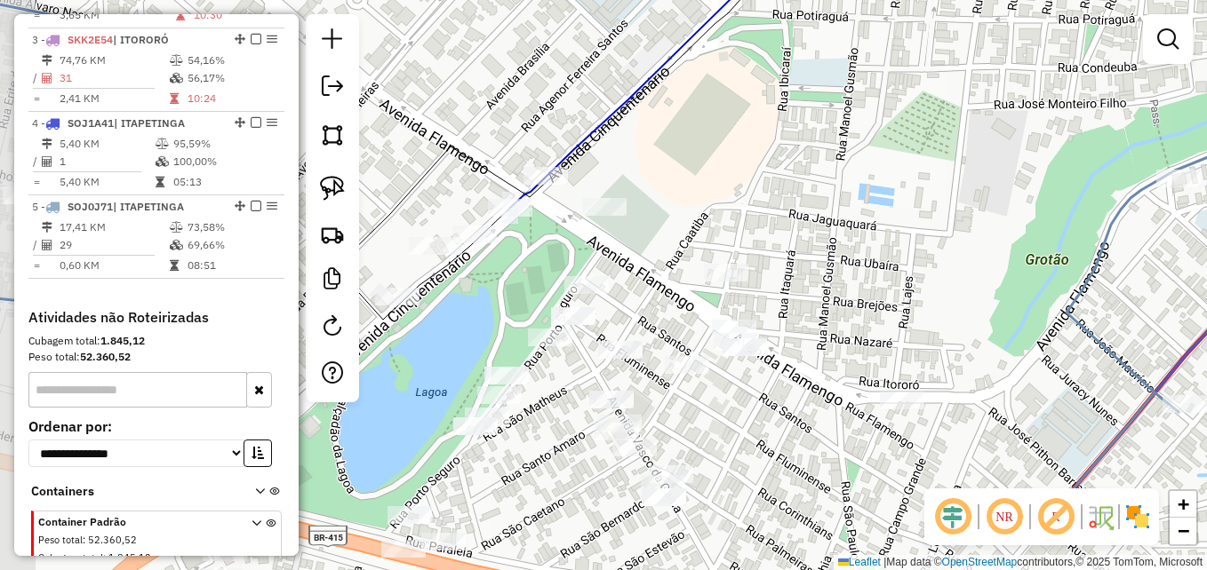
drag, startPoint x: 723, startPoint y: 258, endPoint x: 803, endPoint y: 156, distance: 129.1
click at [803, 156] on div "Janela de atendimento Grade de atendimento Capacidade Transportadoras Veículos …" at bounding box center [603, 285] width 1207 height 570
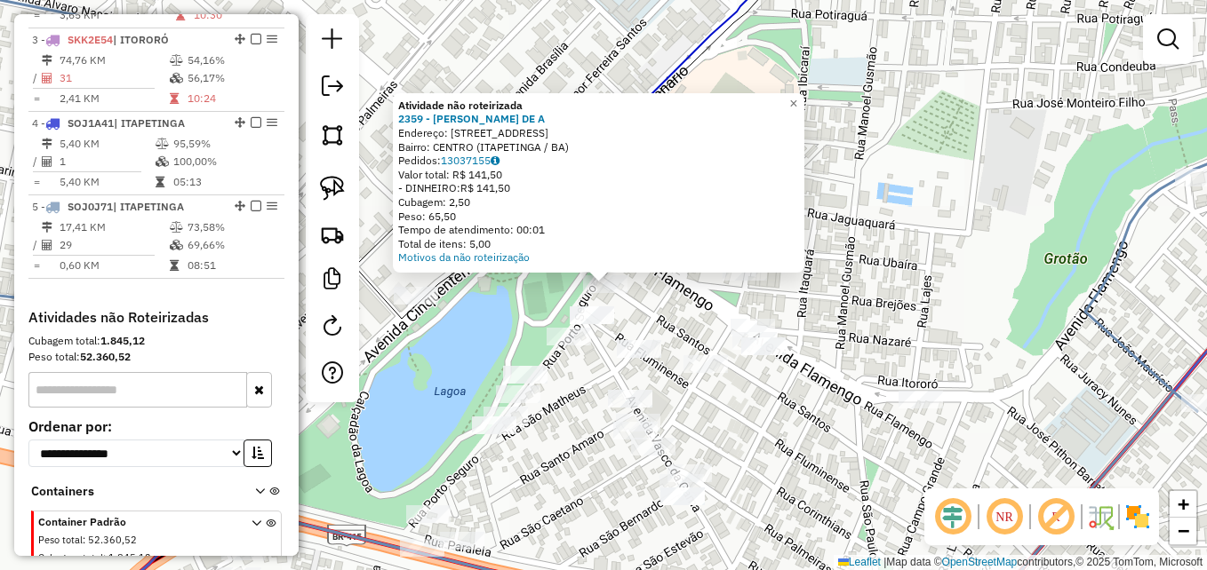
click at [491, 304] on div "Atividade não roteirizada 2359 - [PERSON_NAME] DE A Endereço: [STREET_ADDRESS] …" at bounding box center [603, 285] width 1207 height 570
click at [804, 95] on link "×" at bounding box center [793, 103] width 21 height 21
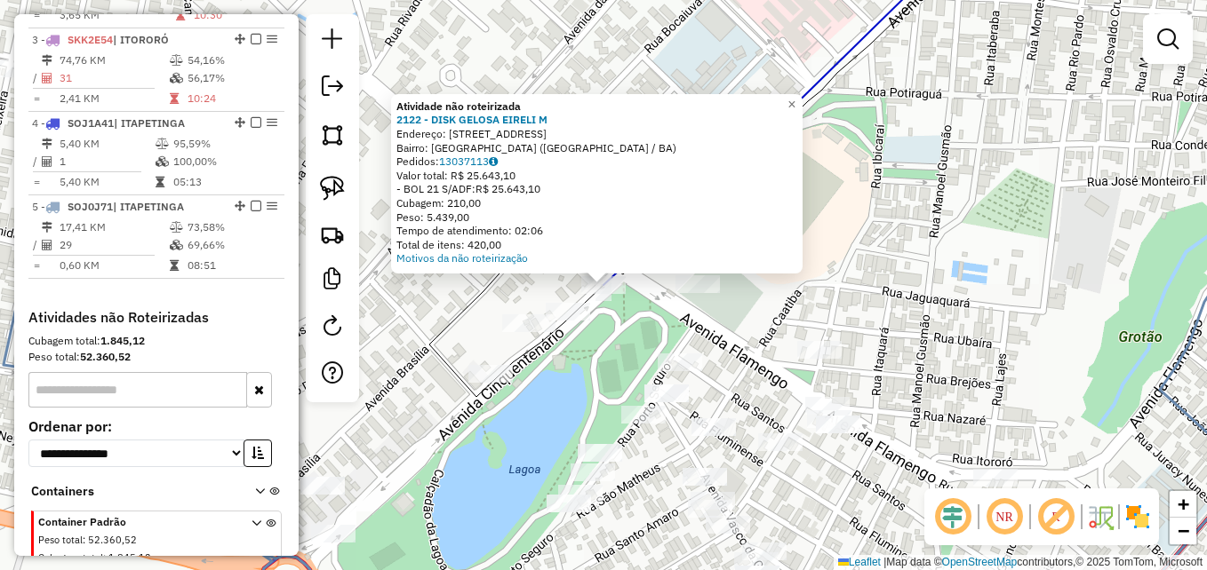
click at [913, 211] on div "Atividade não roteirizada 2122 - DISK GELOSA EIRELI M Endereço: AV CINQUETENARI…" at bounding box center [603, 285] width 1207 height 570
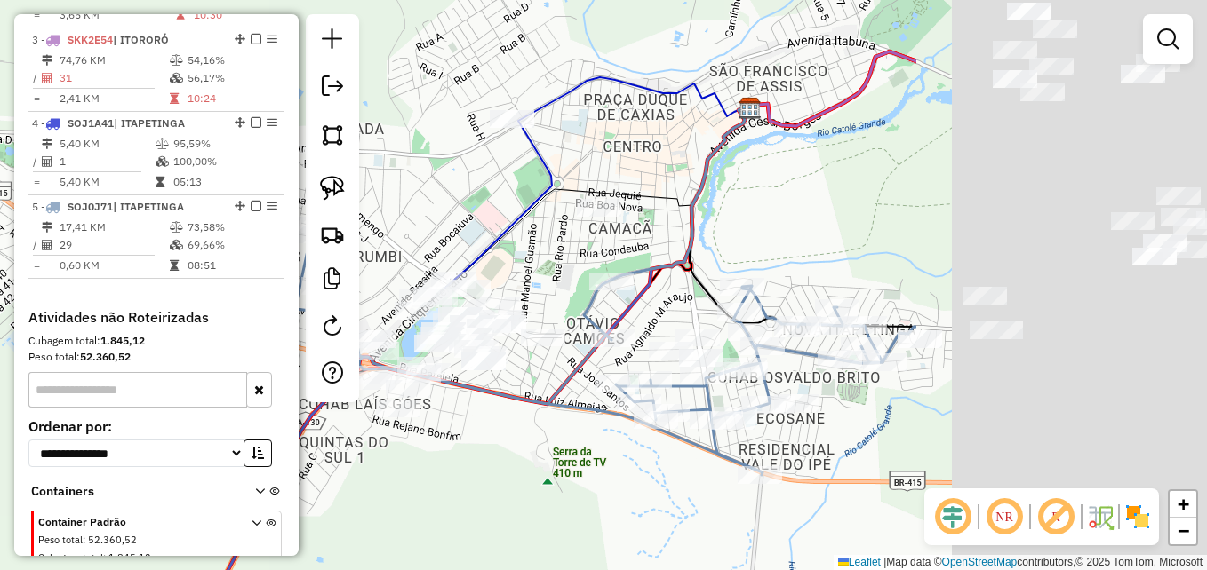
drag, startPoint x: 962, startPoint y: 220, endPoint x: 551, endPoint y: 267, distance: 414.0
click at [551, 267] on div "Janela de atendimento Grade de atendimento Capacidade Transportadoras Veículos …" at bounding box center [603, 285] width 1207 height 570
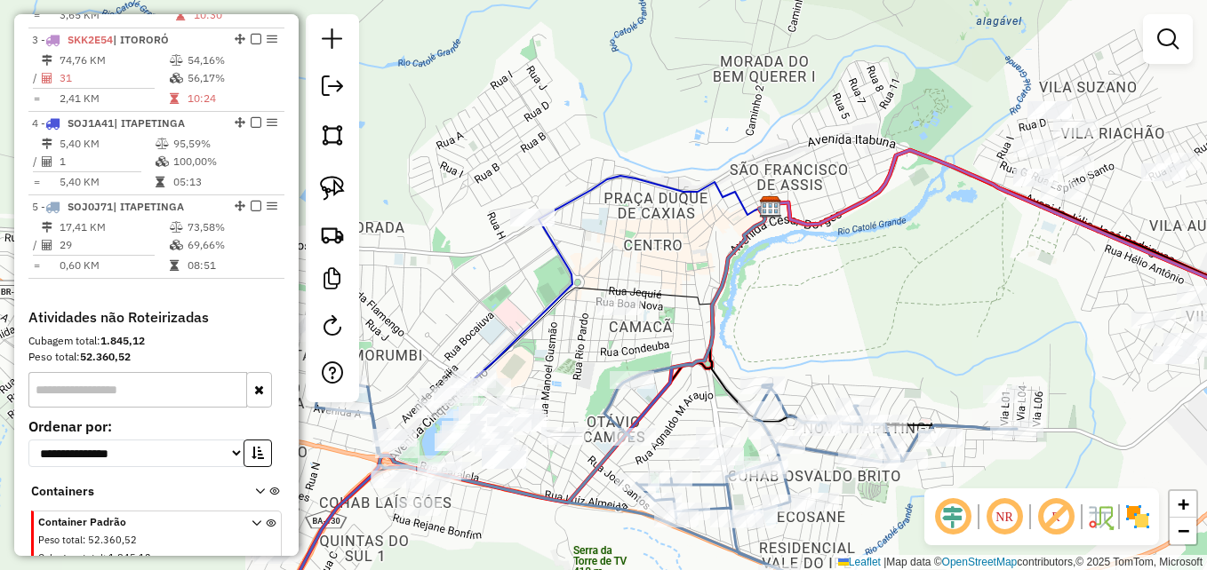
drag, startPoint x: 858, startPoint y: 103, endPoint x: 857, endPoint y: 259, distance: 155.5
click at [857, 259] on div "Janela de atendimento Grade de atendimento Capacidade Transportadoras Veículos …" at bounding box center [603, 285] width 1207 height 570
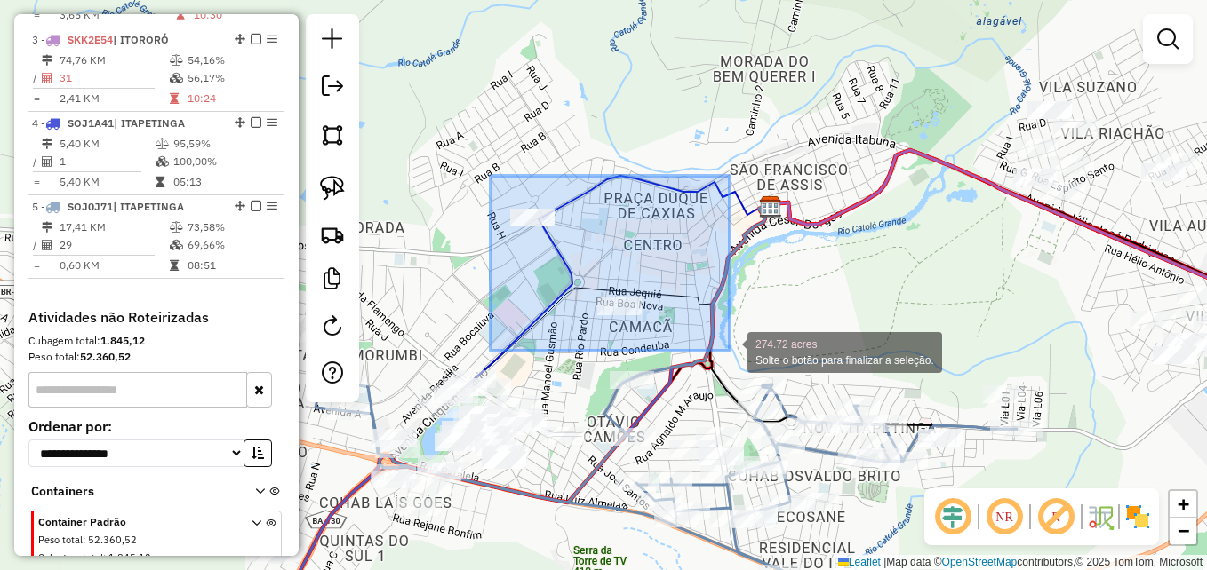
drag, startPoint x: 491, startPoint y: 176, endPoint x: 730, endPoint y: 351, distance: 296.3
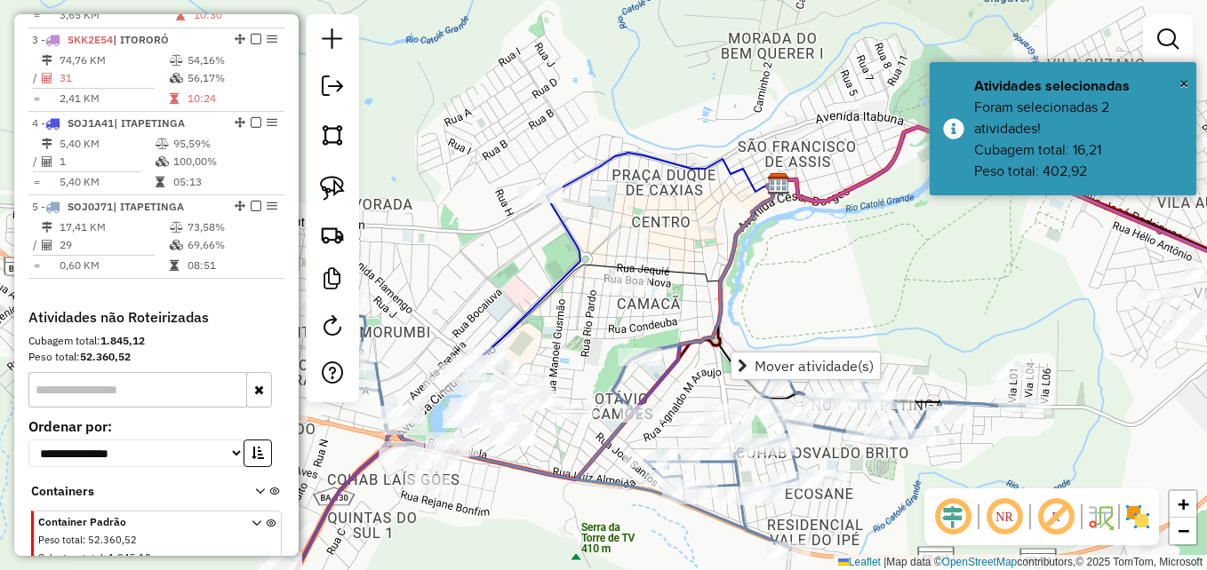
drag, startPoint x: 645, startPoint y: 251, endPoint x: 655, endPoint y: 224, distance: 29.2
click at [655, 224] on div "Janela de atendimento Grade de atendimento Capacidade Transportadoras Veículos …" at bounding box center [603, 285] width 1207 height 570
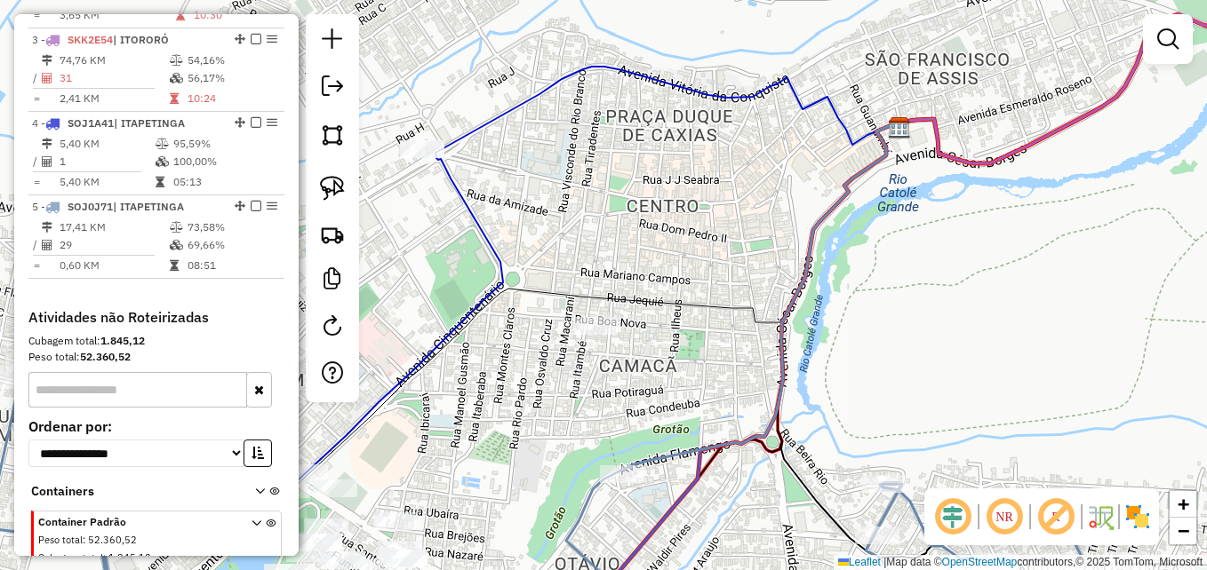
click at [625, 221] on div "Janela de atendimento Grade de atendimento Capacidade Transportadoras Veículos …" at bounding box center [603, 285] width 1207 height 570
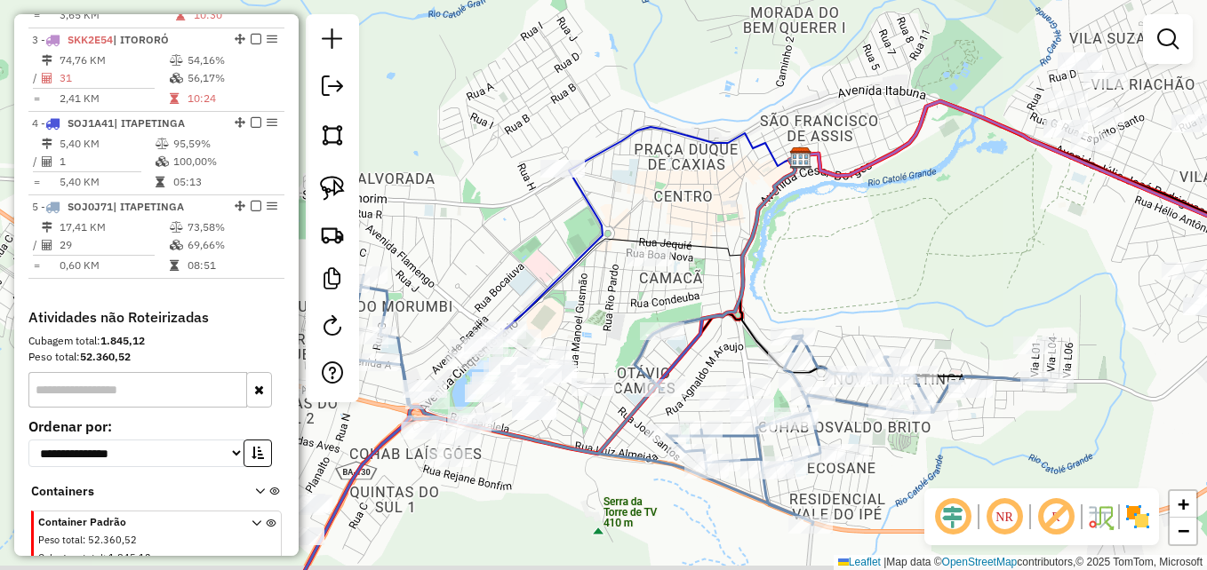
drag, startPoint x: 671, startPoint y: 282, endPoint x: 711, endPoint y: 215, distance: 77.7
click at [701, 215] on icon at bounding box center [625, 261] width 349 height 211
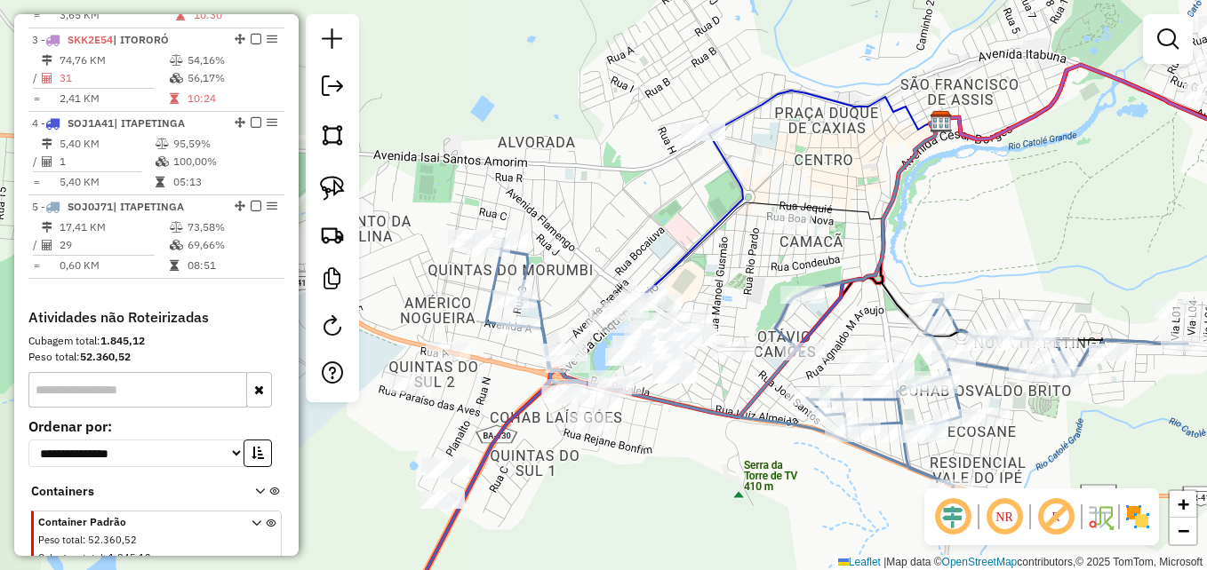
drag, startPoint x: 681, startPoint y: 262, endPoint x: 699, endPoint y: 259, distance: 19.0
click at [699, 259] on icon at bounding box center [766, 224] width 349 height 211
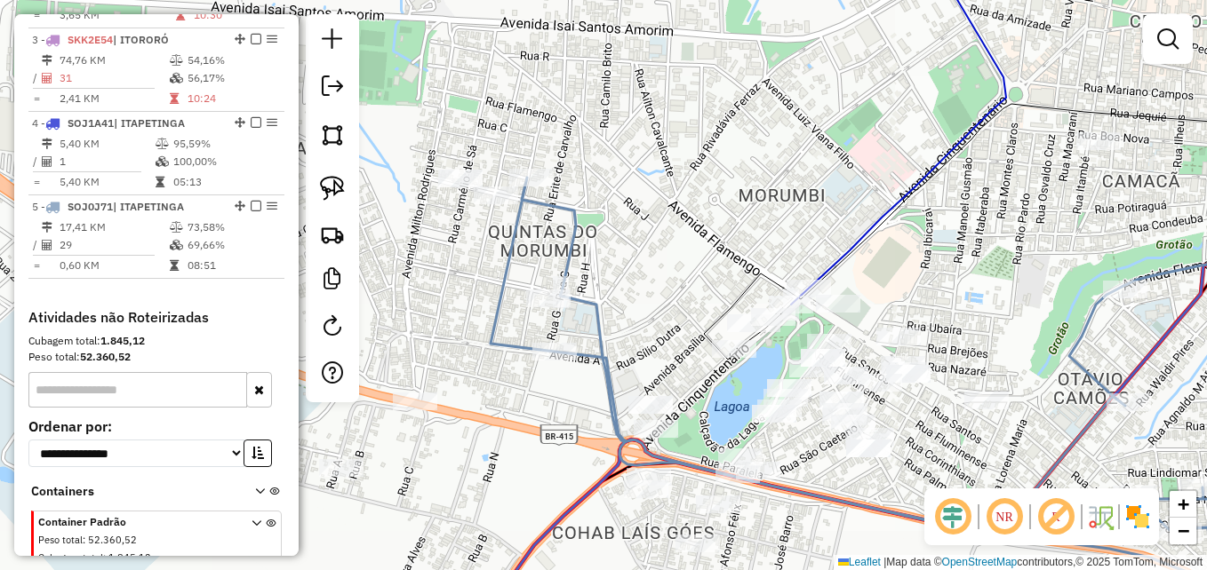
drag, startPoint x: 604, startPoint y: 269, endPoint x: 722, endPoint y: 248, distance: 119.2
click at [722, 248] on div "Janela de atendimento Grade de atendimento Capacidade Transportadoras Veículos …" at bounding box center [603, 285] width 1207 height 570
select select "**********"
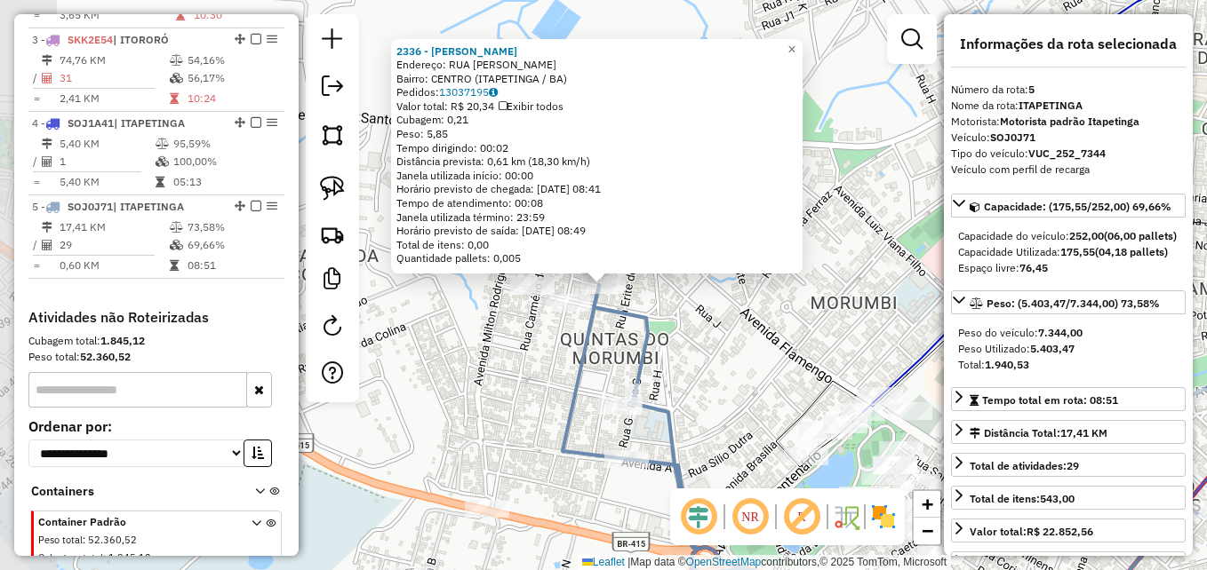
scroll to position [896, 0]
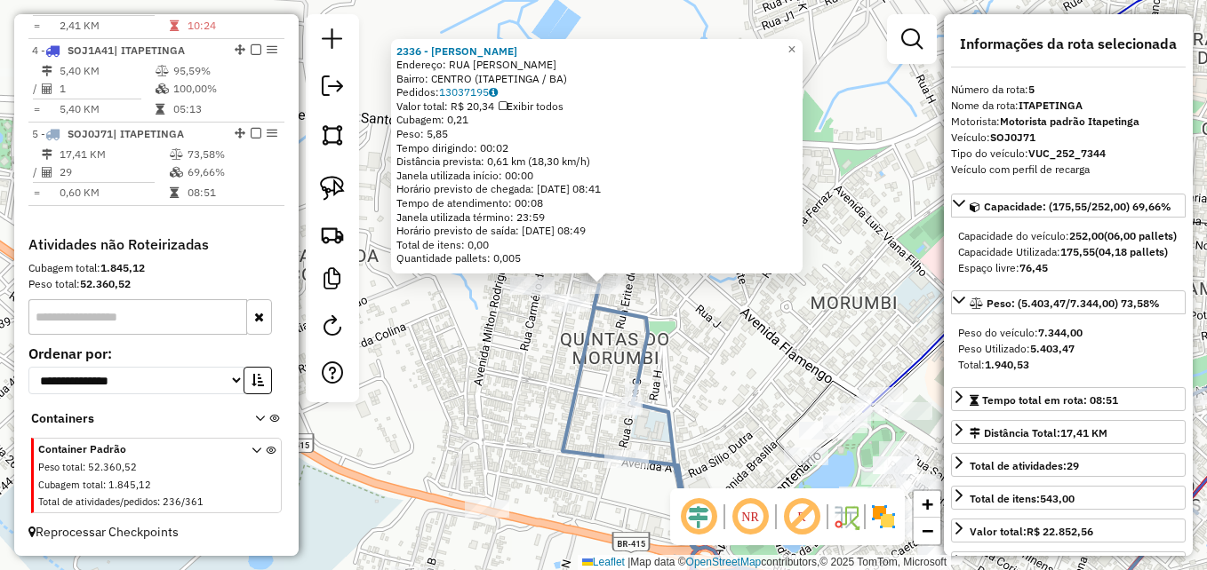
click at [444, 323] on div "2336 - [PERSON_NAME]: RUA [PERSON_NAME] SN Bairro: [GEOGRAPHIC_DATA] ([GEOGRAPH…" at bounding box center [603, 285] width 1207 height 570
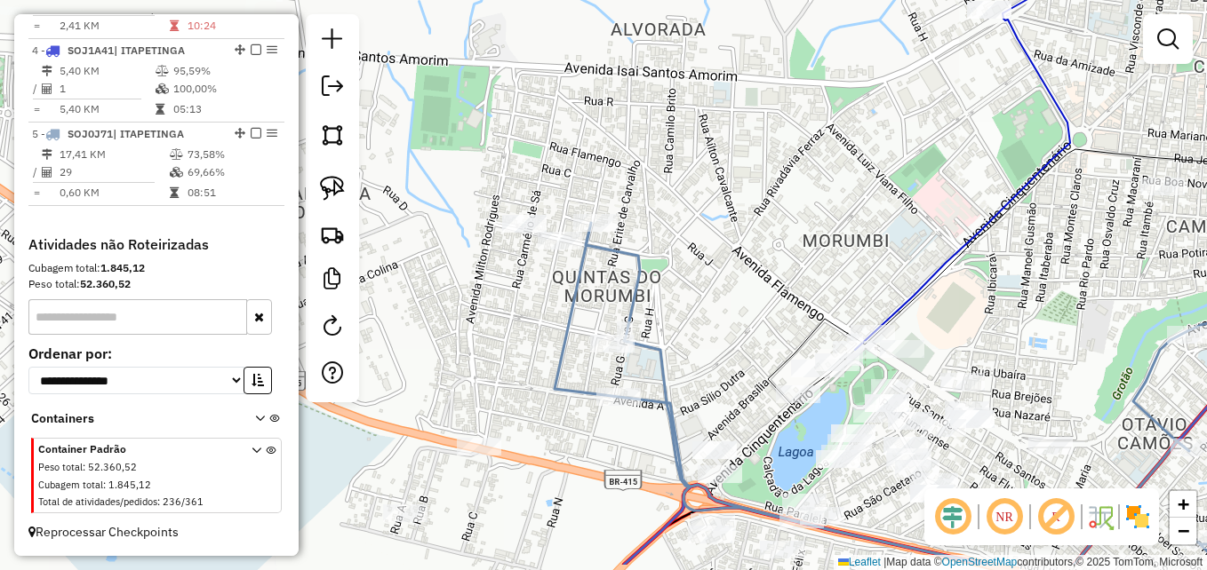
drag, startPoint x: 693, startPoint y: 316, endPoint x: 685, endPoint y: 254, distance: 62.7
click at [685, 254] on div "Janela de atendimento Grade de atendimento Capacidade Transportadoras Veículos …" at bounding box center [603, 285] width 1207 height 570
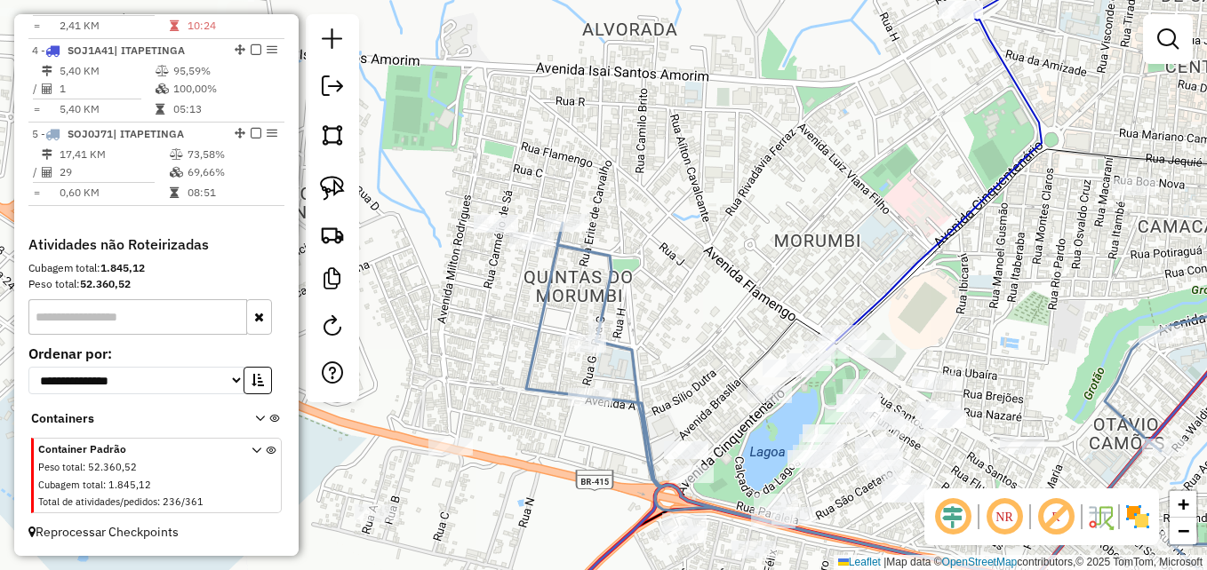
drag, startPoint x: 489, startPoint y: 332, endPoint x: 482, endPoint y: 325, distance: 10.1
click at [444, 328] on div "Janela de atendimento Grade de atendimento Capacidade Transportadoras Veículos …" at bounding box center [603, 285] width 1207 height 570
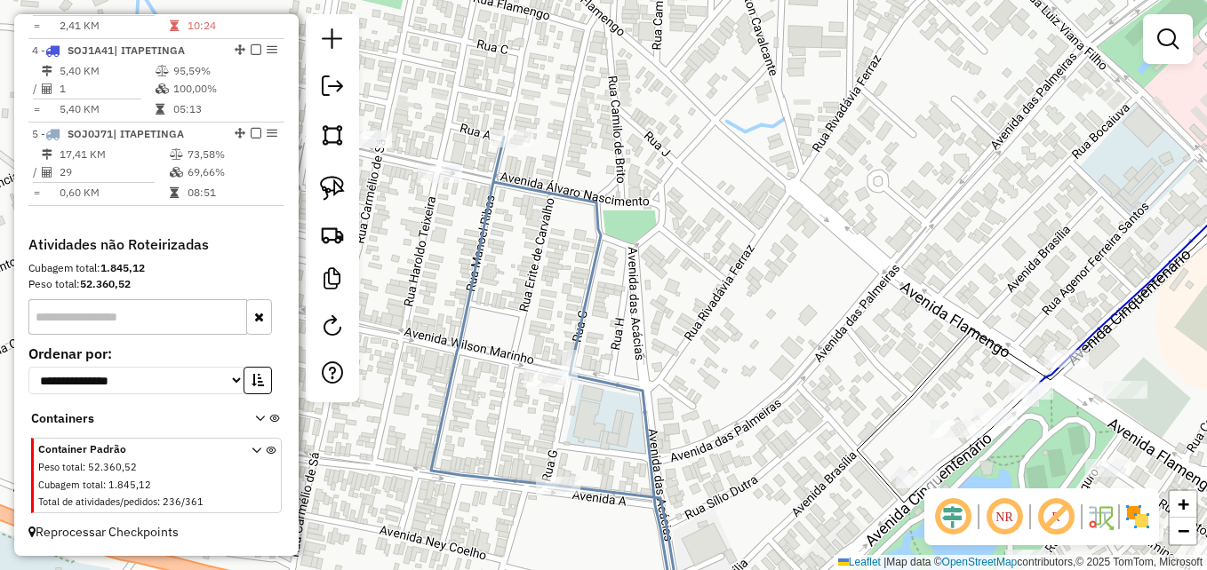
drag, startPoint x: 627, startPoint y: 251, endPoint x: 704, endPoint y: 232, distance: 78.9
click at [704, 232] on div "Janela de atendimento Grade de atendimento Capacidade Transportadoras Veículos …" at bounding box center [603, 285] width 1207 height 570
click at [329, 193] on img at bounding box center [332, 188] width 25 height 25
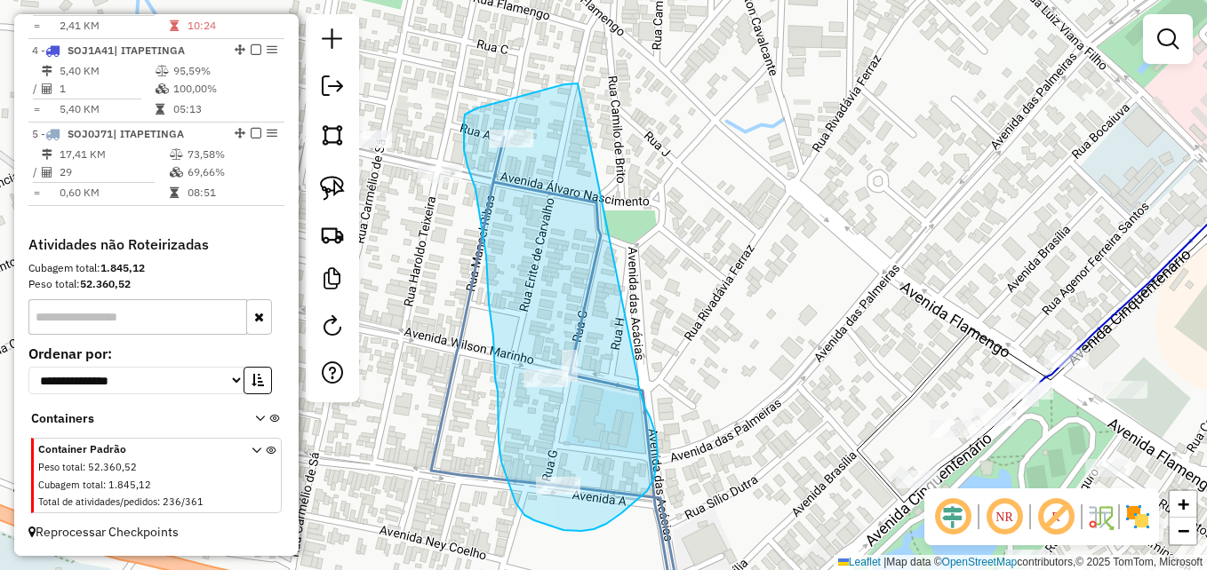
drag, startPoint x: 578, startPoint y: 84, endPoint x: 642, endPoint y: 366, distance: 289.7
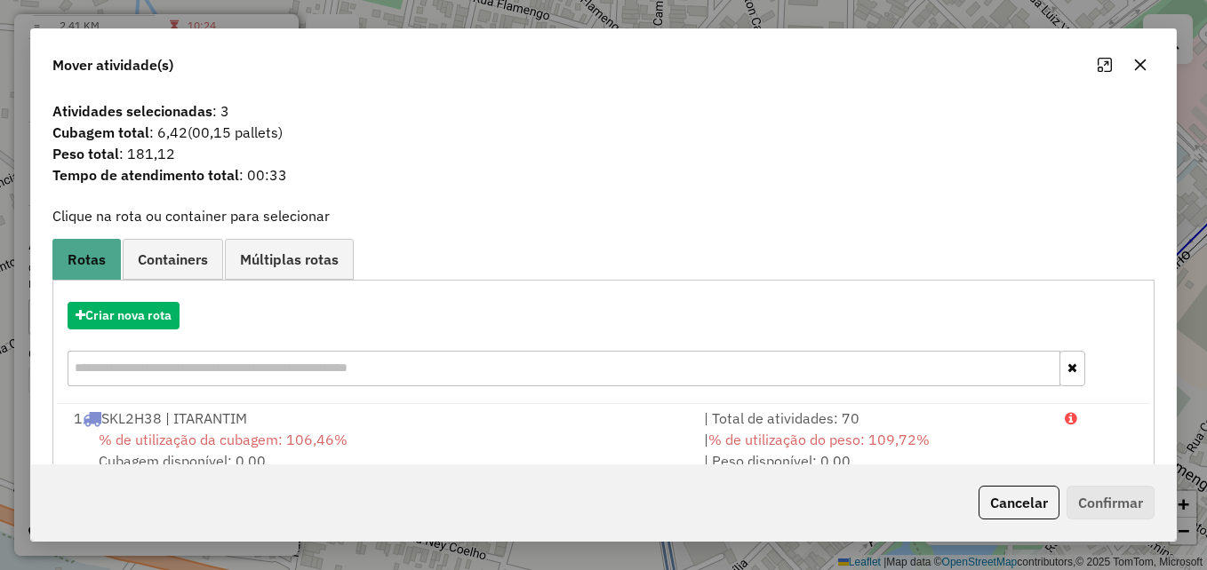
click at [177, 259] on span "Containers" at bounding box center [173, 259] width 70 height 14
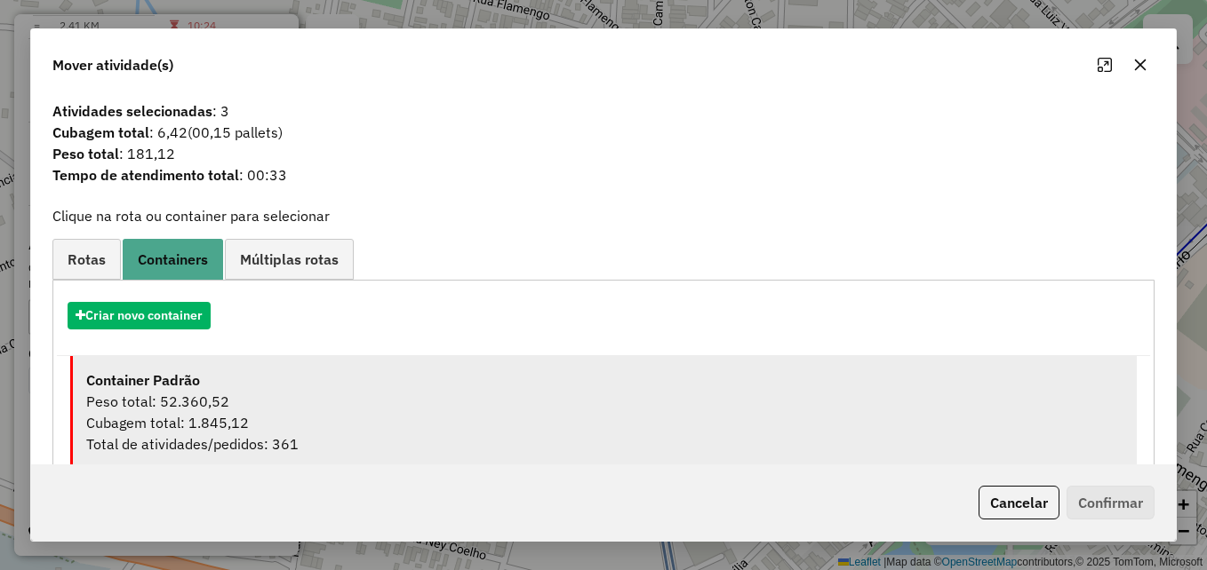
click at [230, 408] on div "Peso total: 52.360,52" at bounding box center [604, 401] width 1037 height 21
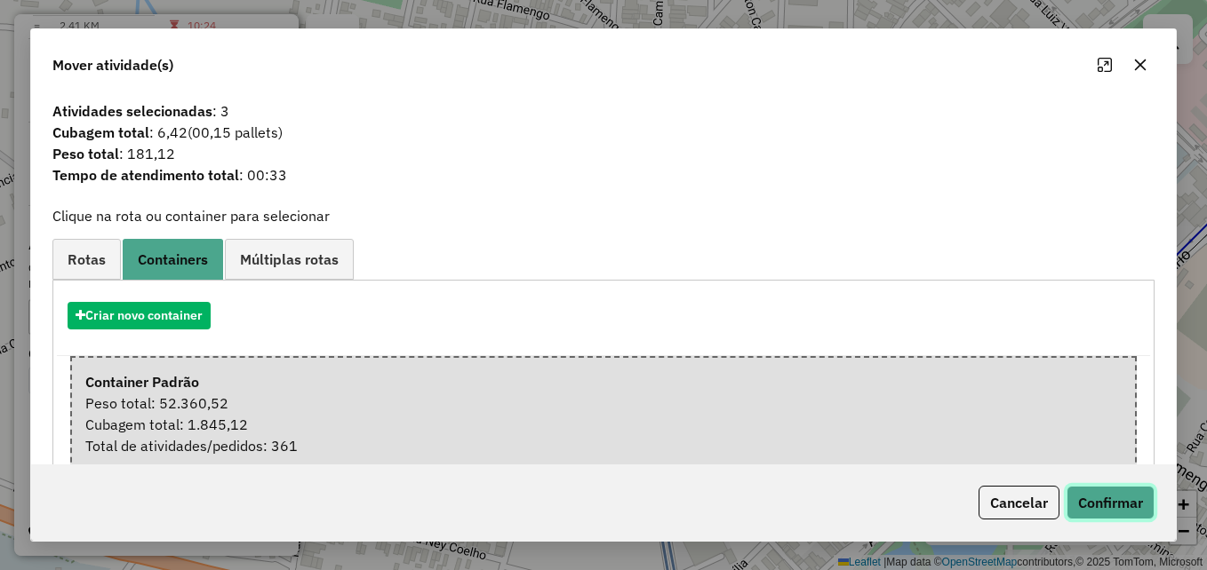
click at [1113, 499] on button "Confirmar" at bounding box center [1110, 503] width 88 height 34
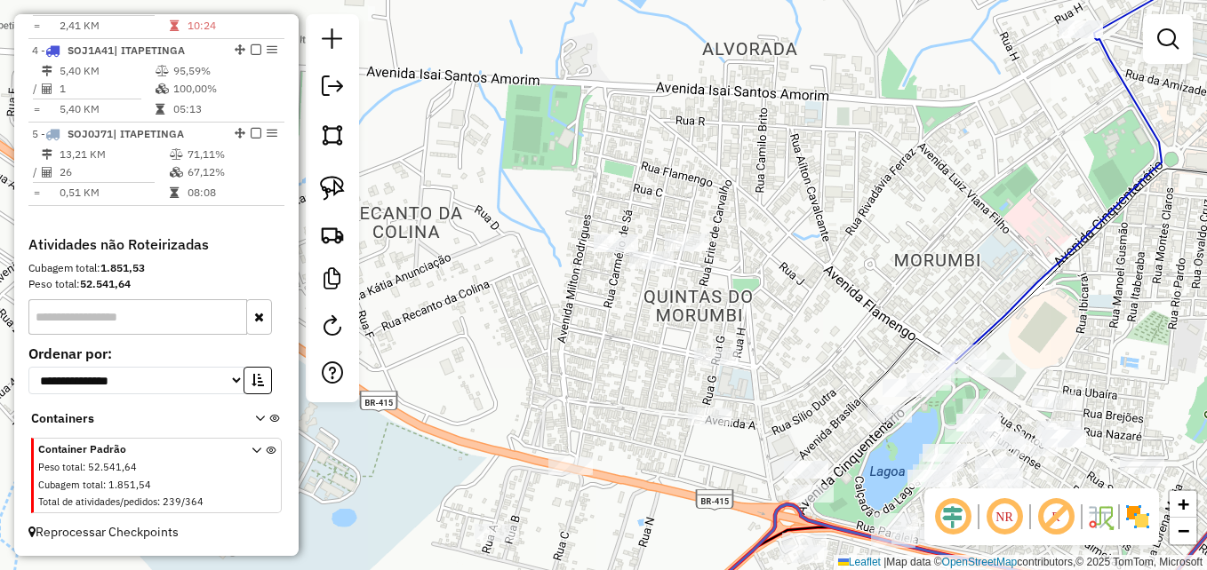
drag, startPoint x: 858, startPoint y: 318, endPoint x: 591, endPoint y: 255, distance: 274.8
click at [602, 256] on div "Janela de atendimento Grade de atendimento Capacidade Transportadoras Veículos …" at bounding box center [603, 285] width 1207 height 570
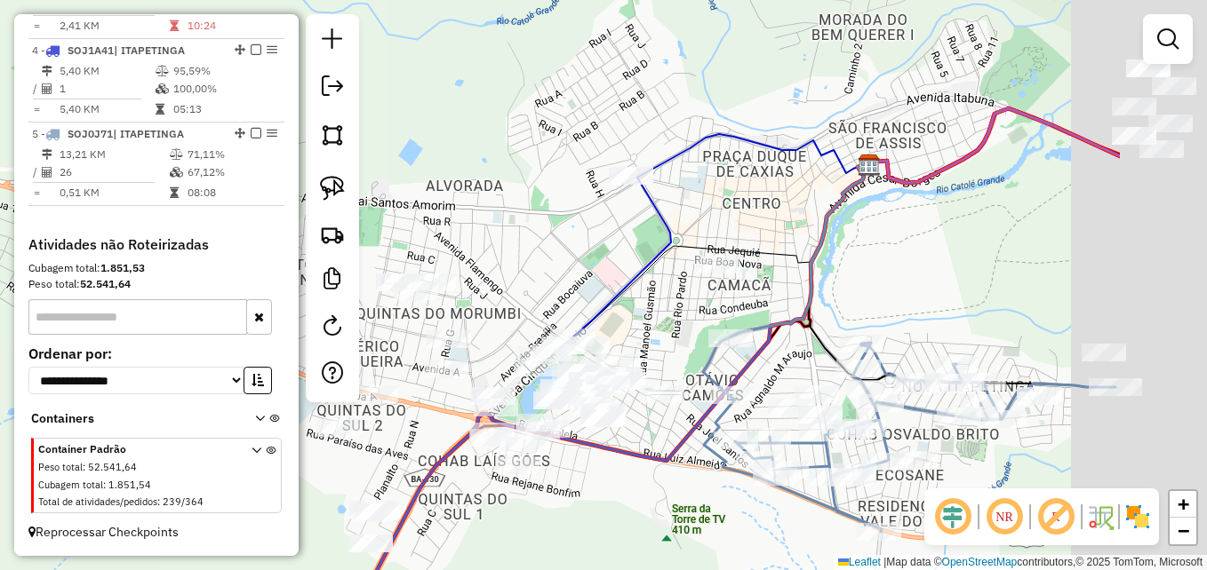
drag, startPoint x: 804, startPoint y: 216, endPoint x: 595, endPoint y: 266, distance: 214.7
click at [594, 266] on div "Janela de atendimento Grade de atendimento Capacidade Transportadoras Veículos …" at bounding box center [603, 285] width 1207 height 570
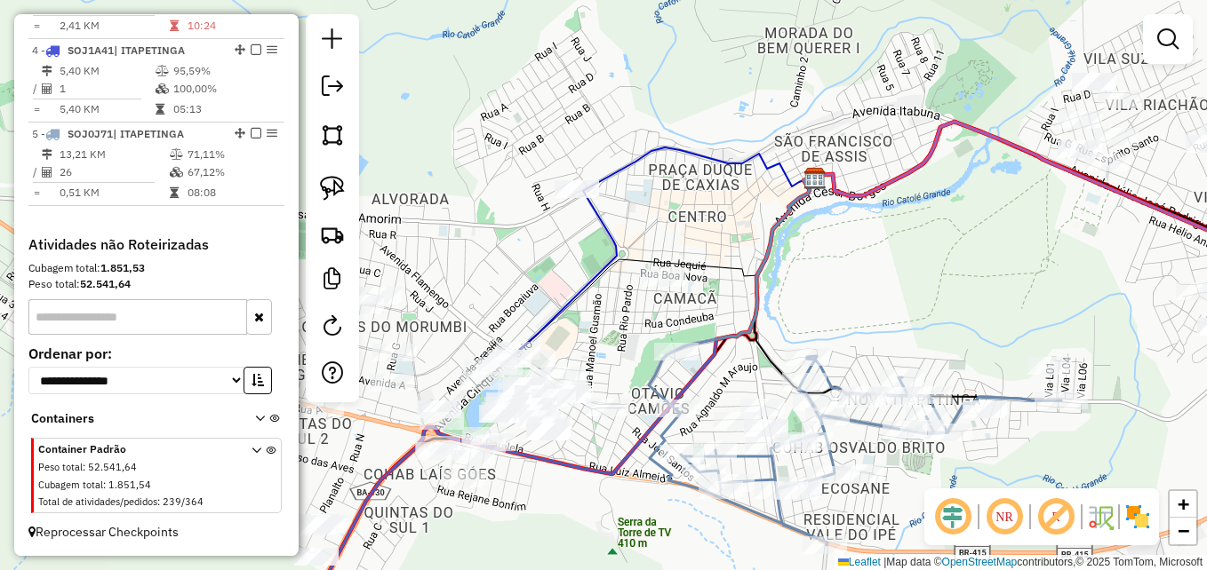
drag, startPoint x: 934, startPoint y: 214, endPoint x: 889, endPoint y: 237, distance: 50.1
click at [883, 227] on div "Janela de atendimento Grade de atendimento Capacidade Transportadoras Veículos …" at bounding box center [603, 285] width 1207 height 570
click at [339, 190] on img at bounding box center [332, 188] width 25 height 25
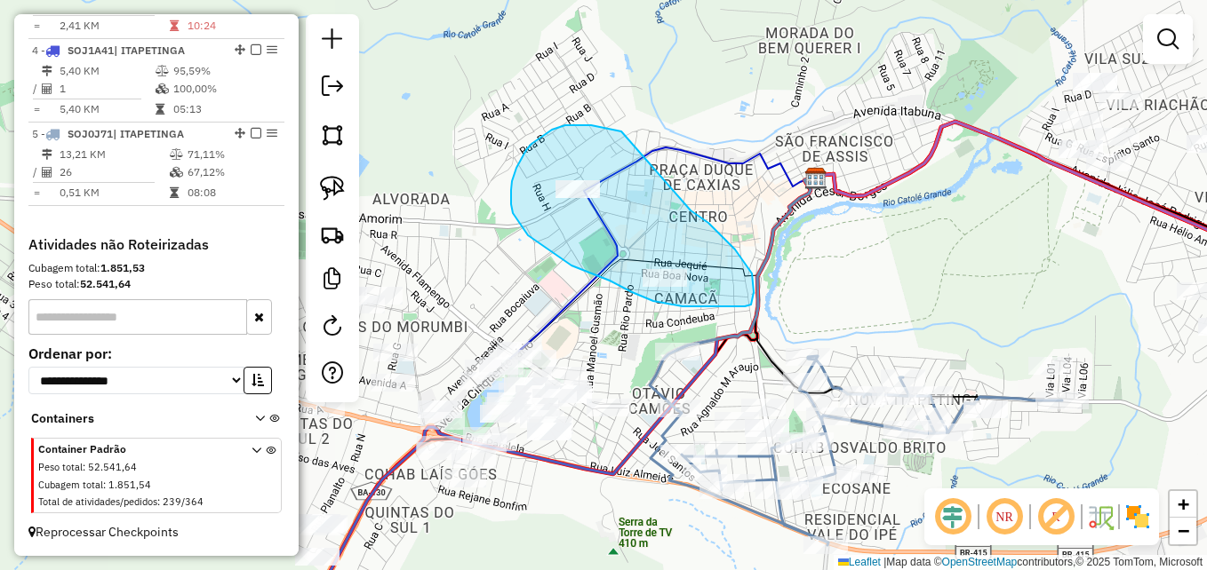
drag, startPoint x: 614, startPoint y: 130, endPoint x: 680, endPoint y: 203, distance: 98.1
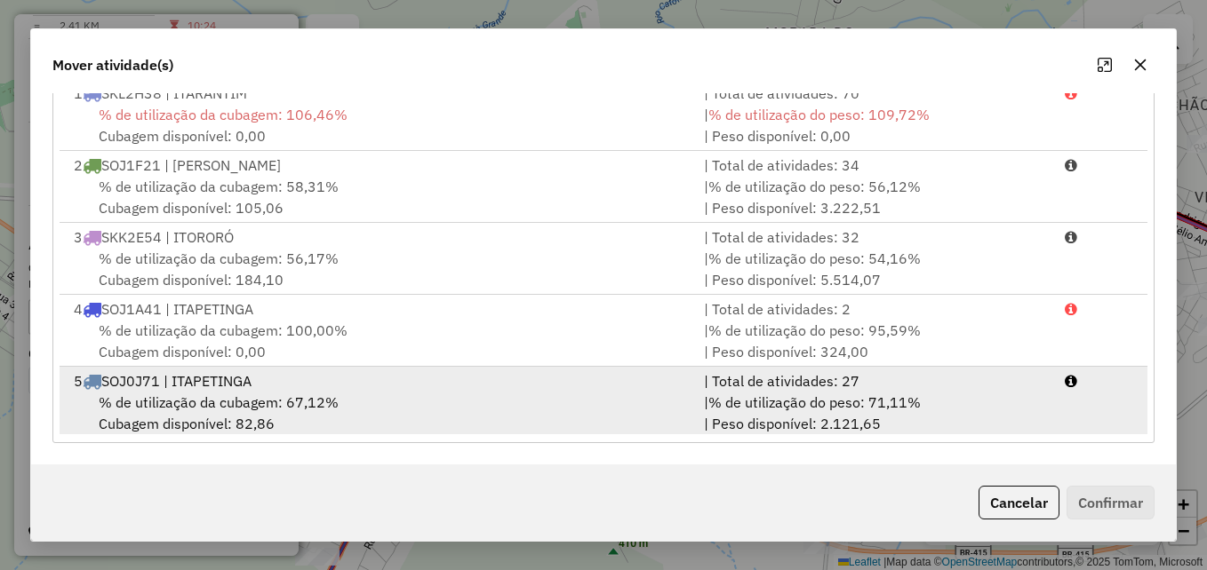
scroll to position [4, 0]
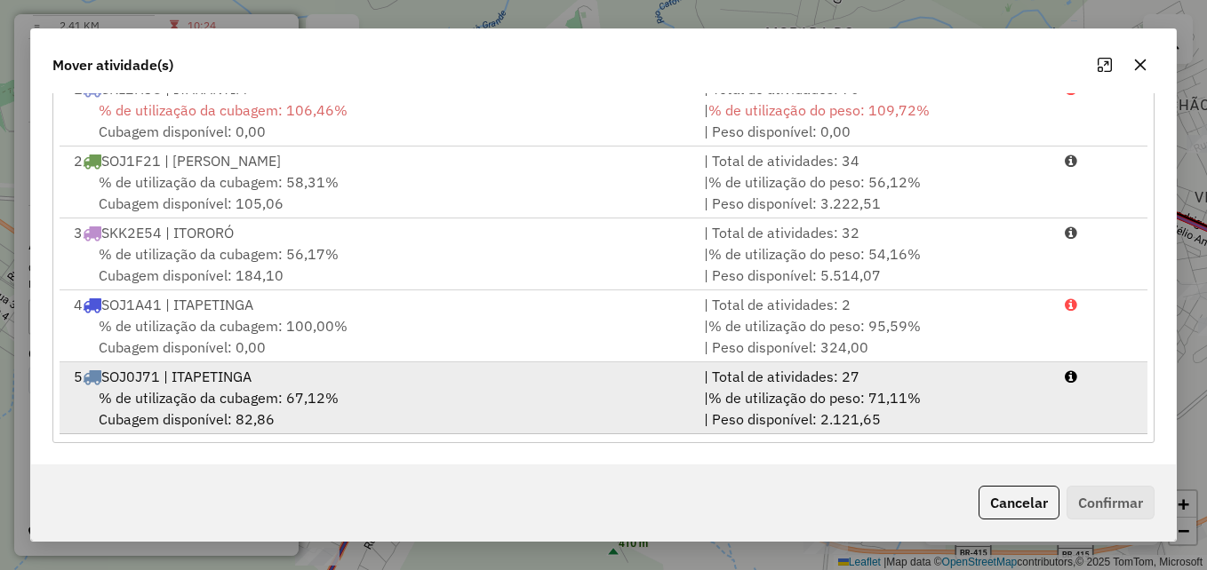
click at [599, 402] on div "% de utilização da cubagem: 67,12% Cubagem disponível: 82,86" at bounding box center [378, 408] width 630 height 43
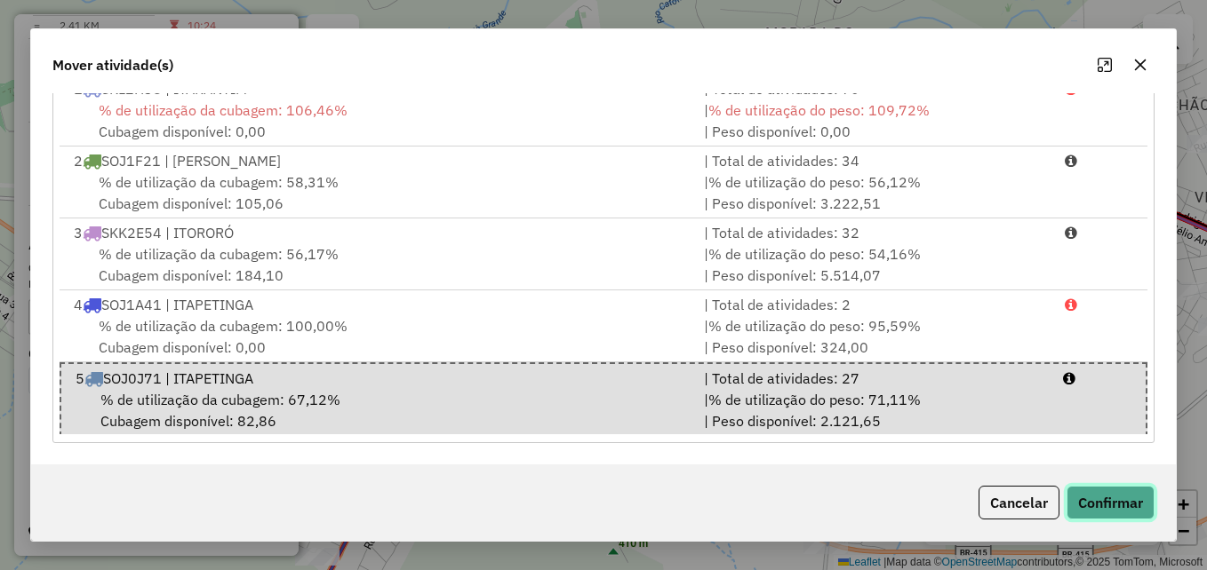
click at [1112, 507] on button "Confirmar" at bounding box center [1110, 503] width 88 height 34
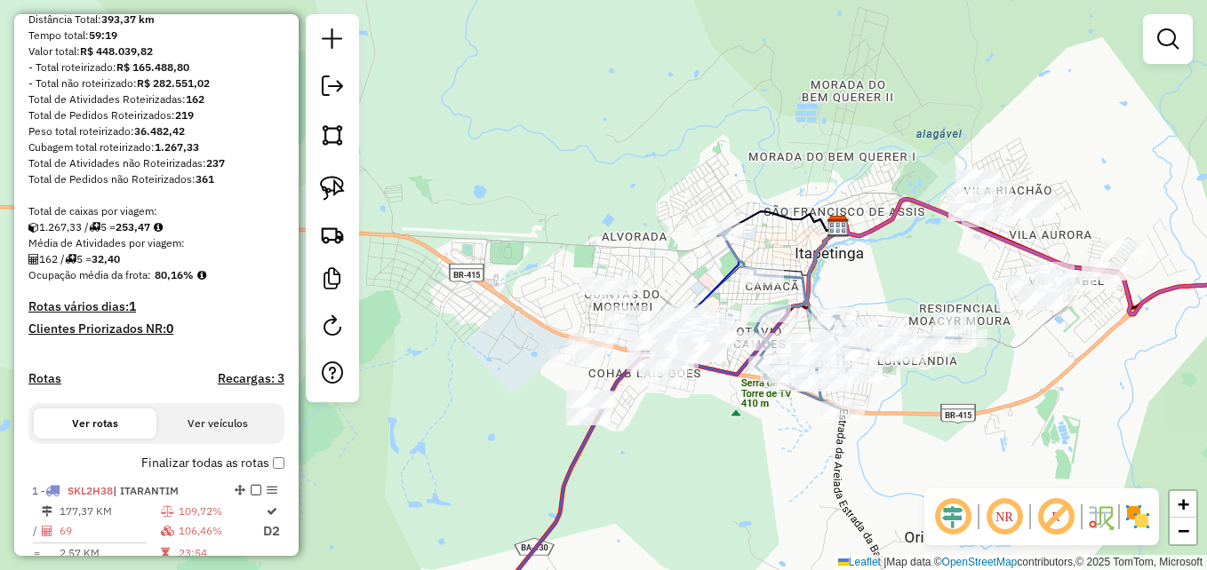
scroll to position [363, 0]
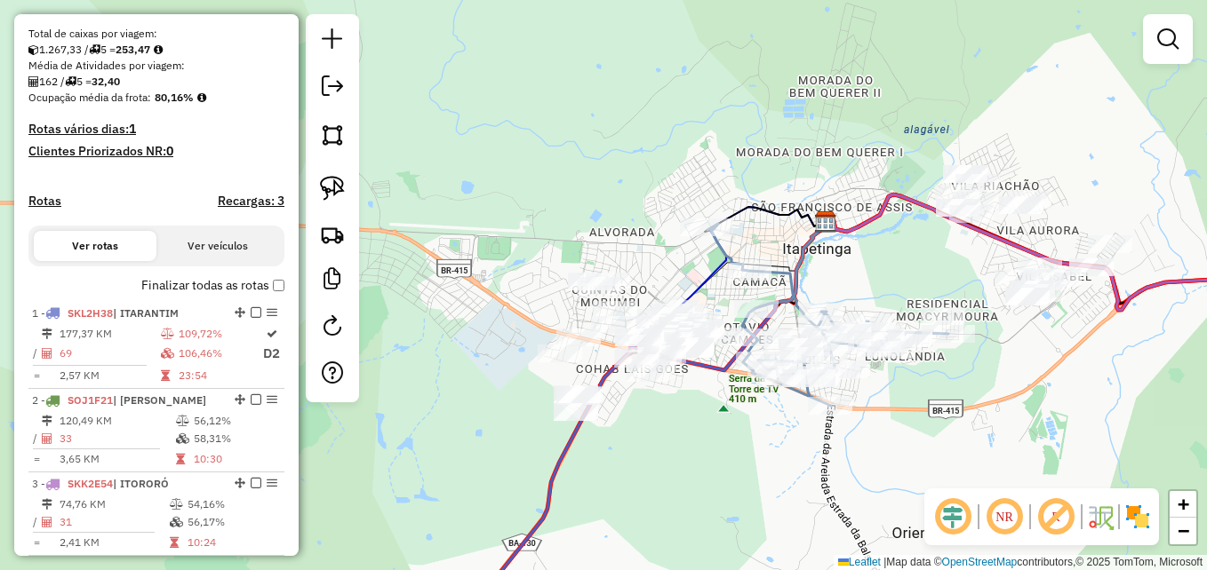
drag, startPoint x: 925, startPoint y: 475, endPoint x: 817, endPoint y: 421, distance: 120.8
click at [817, 421] on div "Janela de atendimento Grade de atendimento Capacidade Transportadoras Veículos …" at bounding box center [603, 285] width 1207 height 570
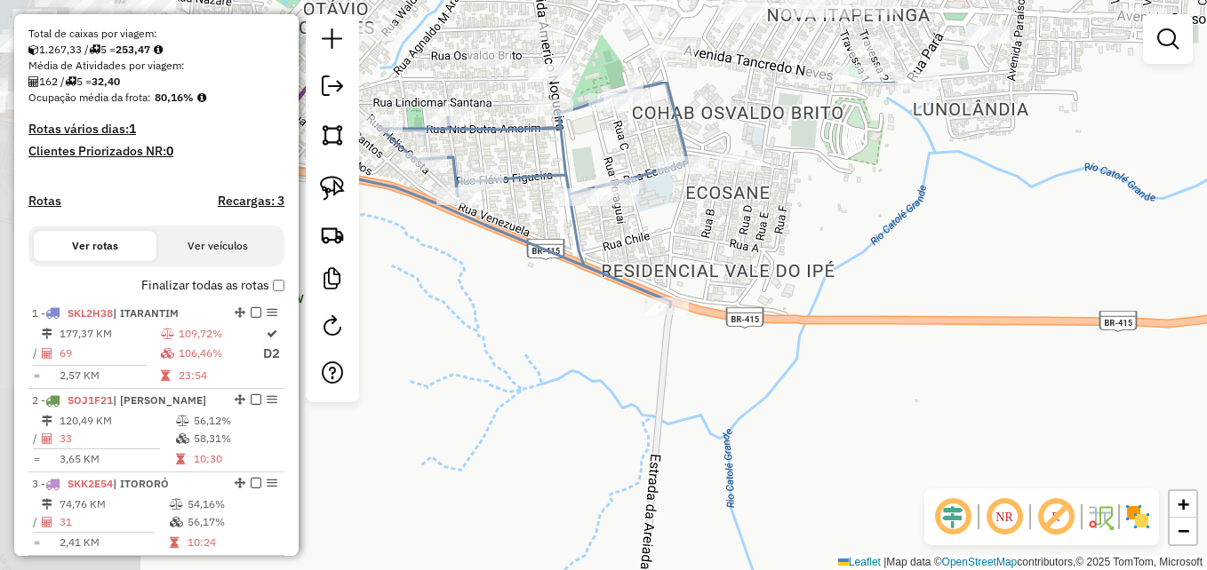
drag, startPoint x: 738, startPoint y: 365, endPoint x: 1029, endPoint y: 489, distance: 315.7
click at [1033, 497] on hb-router-mapa "Informações da Sessão 978943 - [DATE] Criação: [DATE] 17:23 Depósito: GP7 ITAPE…" at bounding box center [603, 285] width 1207 height 570
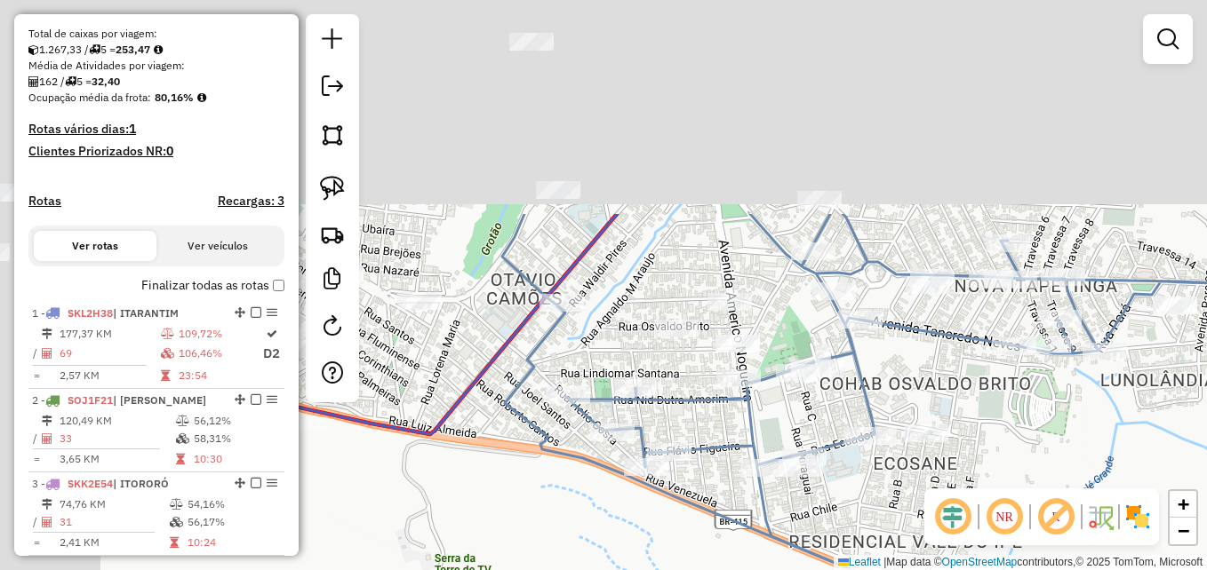
drag, startPoint x: 867, startPoint y: 345, endPoint x: 1054, endPoint y: 616, distance: 329.1
click at [1054, 570] on html "Aguarde... Pop-up bloqueado! Seu navegador bloqueou automáticamente a abertura …" at bounding box center [603, 285] width 1207 height 570
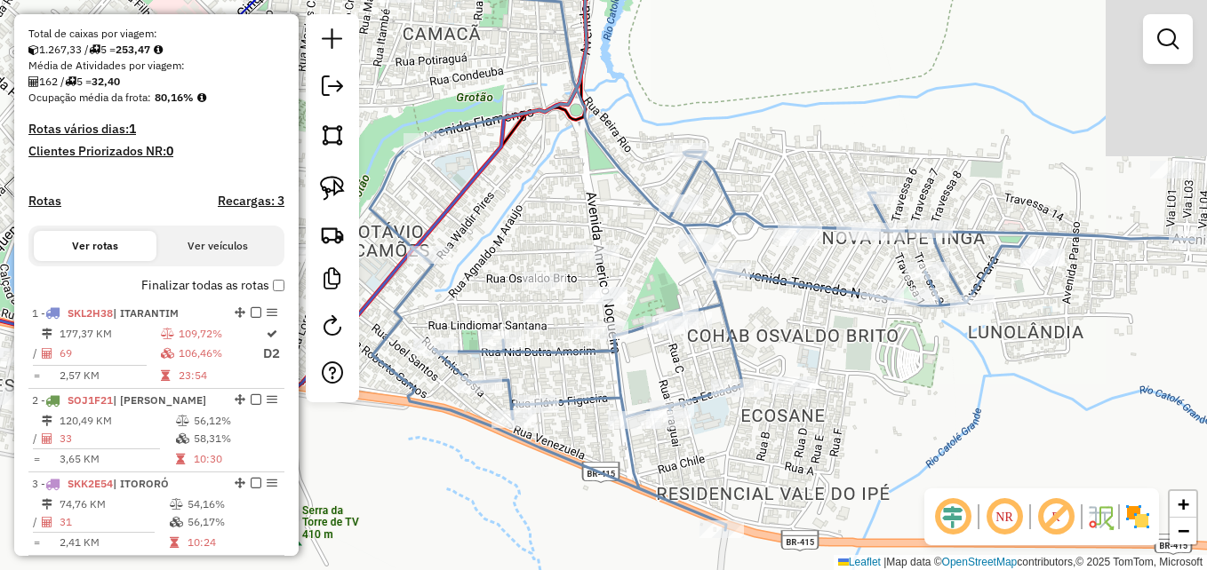
drag, startPoint x: 1117, startPoint y: 470, endPoint x: 985, endPoint y: 422, distance: 140.8
click at [985, 422] on div "Janela de atendimento Grade de atendimento Capacidade Transportadoras Veículos …" at bounding box center [603, 285] width 1207 height 570
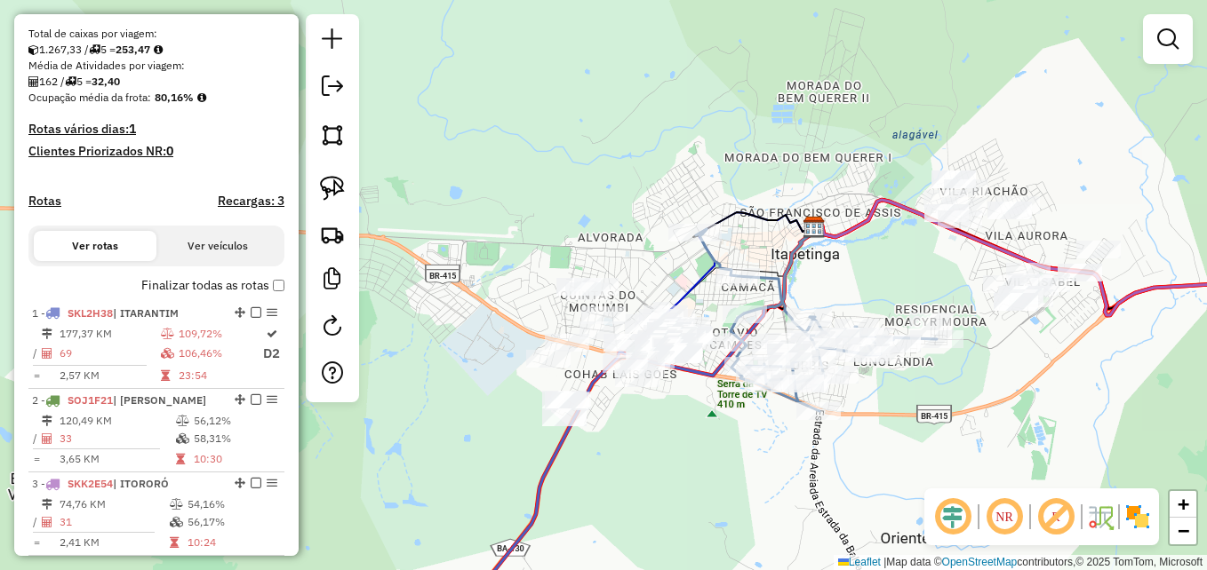
drag, startPoint x: 961, startPoint y: 357, endPoint x: 900, endPoint y: 446, distance: 108.0
click at [904, 450] on div "Janela de atendimento Grade de atendimento Capacidade Transportadoras Veículos …" at bounding box center [603, 285] width 1207 height 570
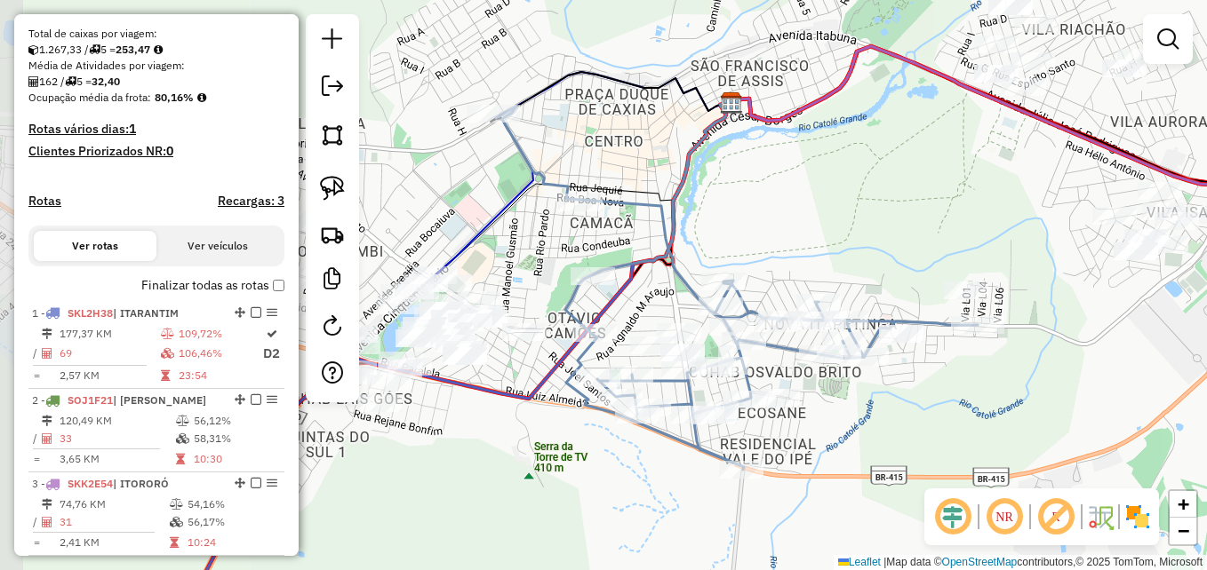
drag, startPoint x: 867, startPoint y: 376, endPoint x: 973, endPoint y: 376, distance: 105.7
click at [973, 376] on div "Janela de atendimento Grade de atendimento Capacidade Transportadoras Veículos …" at bounding box center [603, 285] width 1207 height 570
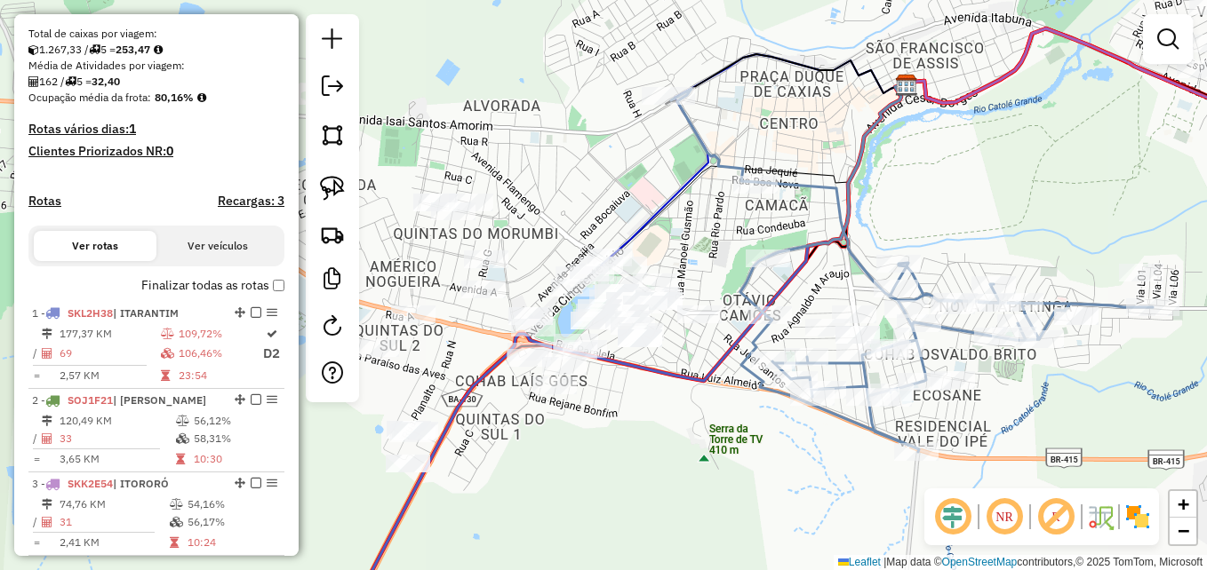
drag, startPoint x: 546, startPoint y: 436, endPoint x: 717, endPoint y: 409, distance: 172.8
click at [720, 415] on div "Janela de atendimento Grade de atendimento Capacidade Transportadoras Veículos …" at bounding box center [603, 285] width 1207 height 570
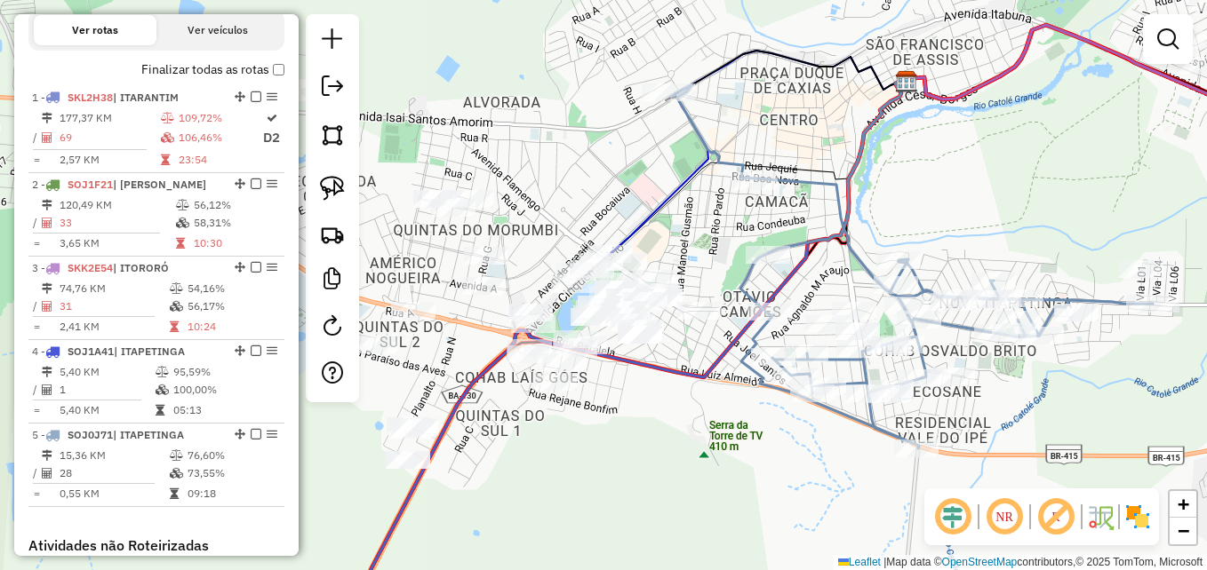
scroll to position [540, 0]
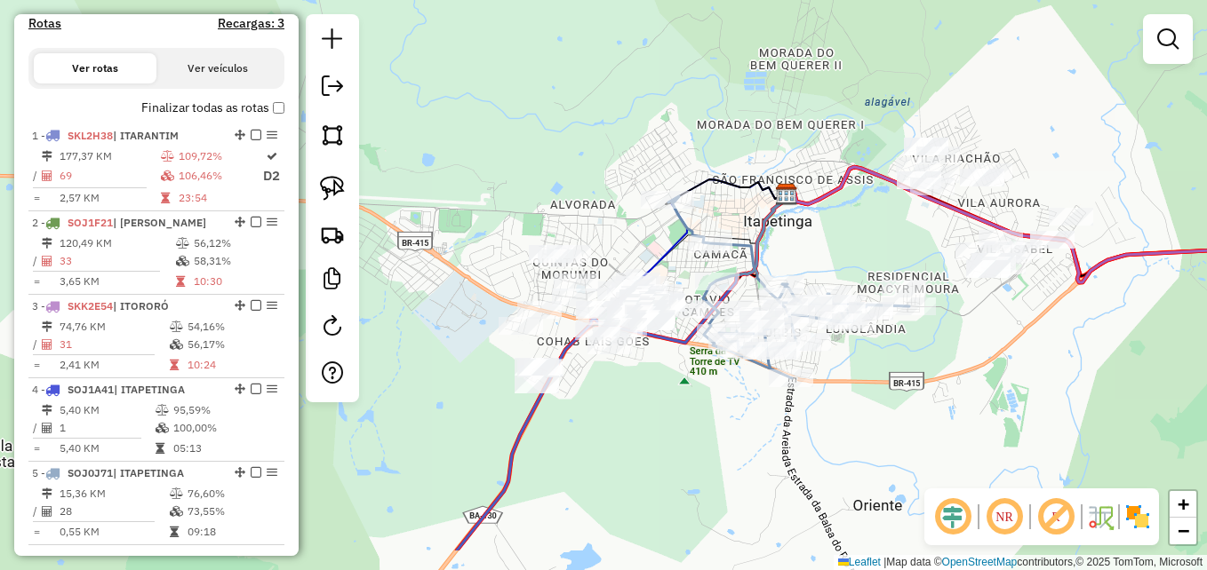
drag, startPoint x: 749, startPoint y: 505, endPoint x: 705, endPoint y: 380, distance: 132.1
click at [706, 387] on div "Janela de atendimento Grade de atendimento Capacidade Transportadoras Veículos …" at bounding box center [603, 285] width 1207 height 570
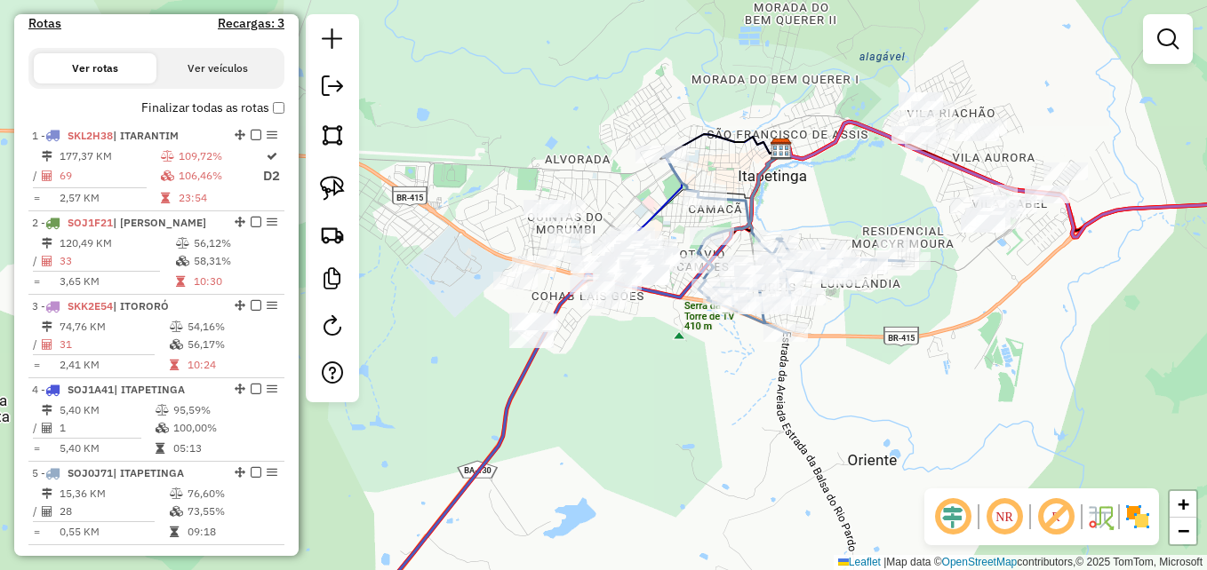
scroll to position [718, 0]
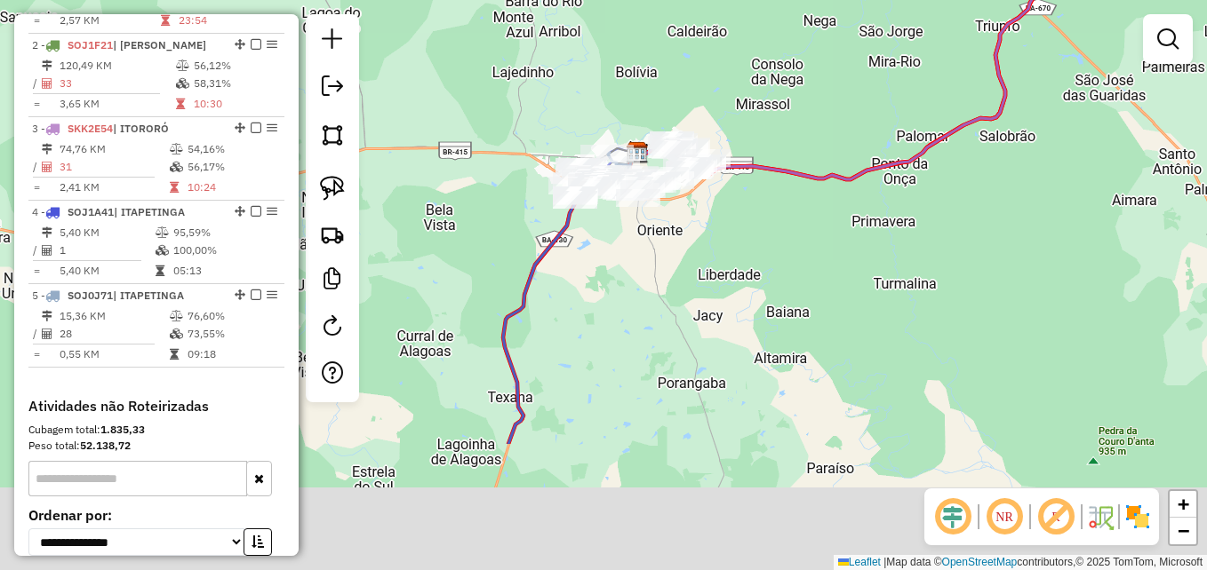
drag, startPoint x: 795, startPoint y: 442, endPoint x: 686, endPoint y: 219, distance: 247.6
click at [689, 239] on div "Janela de atendimento Grade de atendimento Capacidade Transportadoras Veículos …" at bounding box center [603, 285] width 1207 height 570
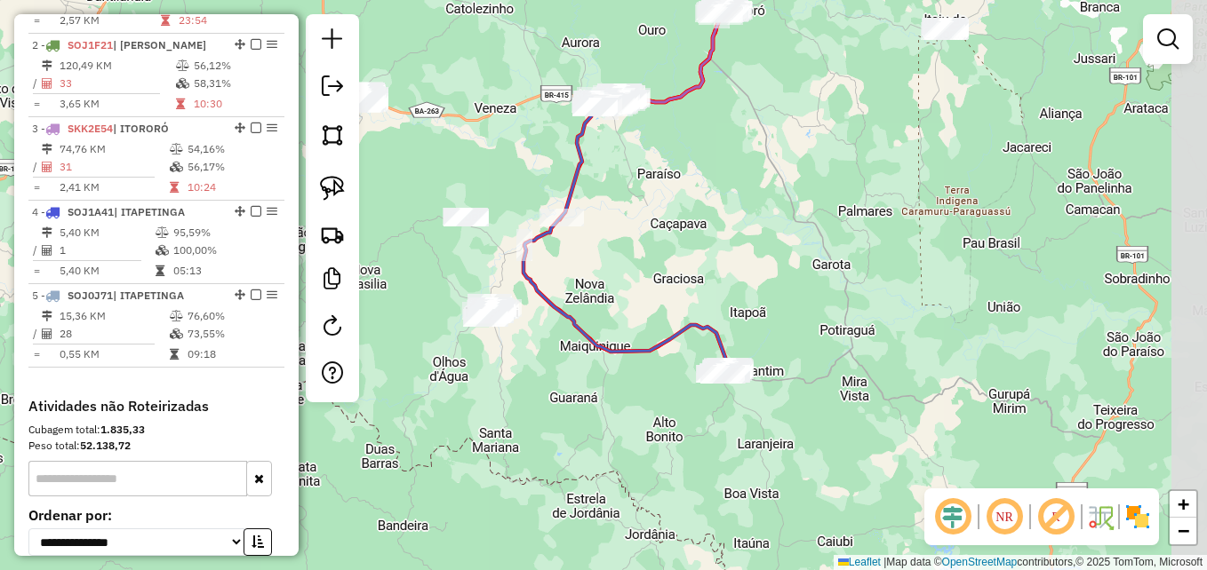
drag, startPoint x: 812, startPoint y: 423, endPoint x: 668, endPoint y: 223, distance: 246.4
click at [670, 226] on div "Janela de atendimento Grade de atendimento Capacidade Transportadoras Veículos …" at bounding box center [603, 285] width 1207 height 570
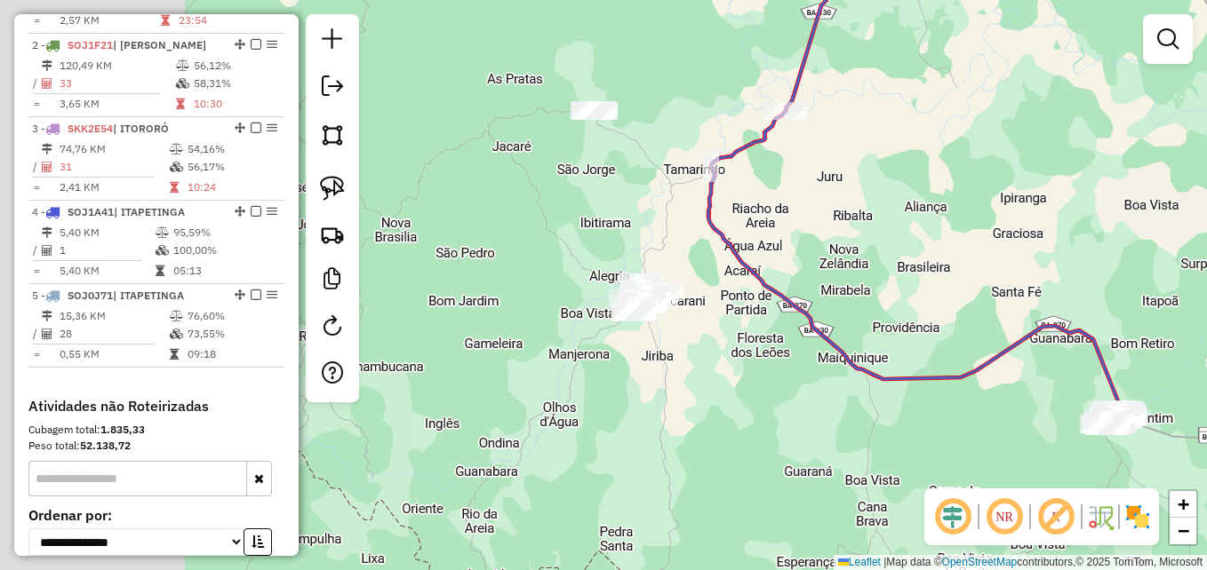
drag, startPoint x: 576, startPoint y: 284, endPoint x: 951, endPoint y: 238, distance: 377.8
click at [935, 243] on div "Janela de atendimento Grade de atendimento Capacidade Transportadoras Veículos …" at bounding box center [603, 285] width 1207 height 570
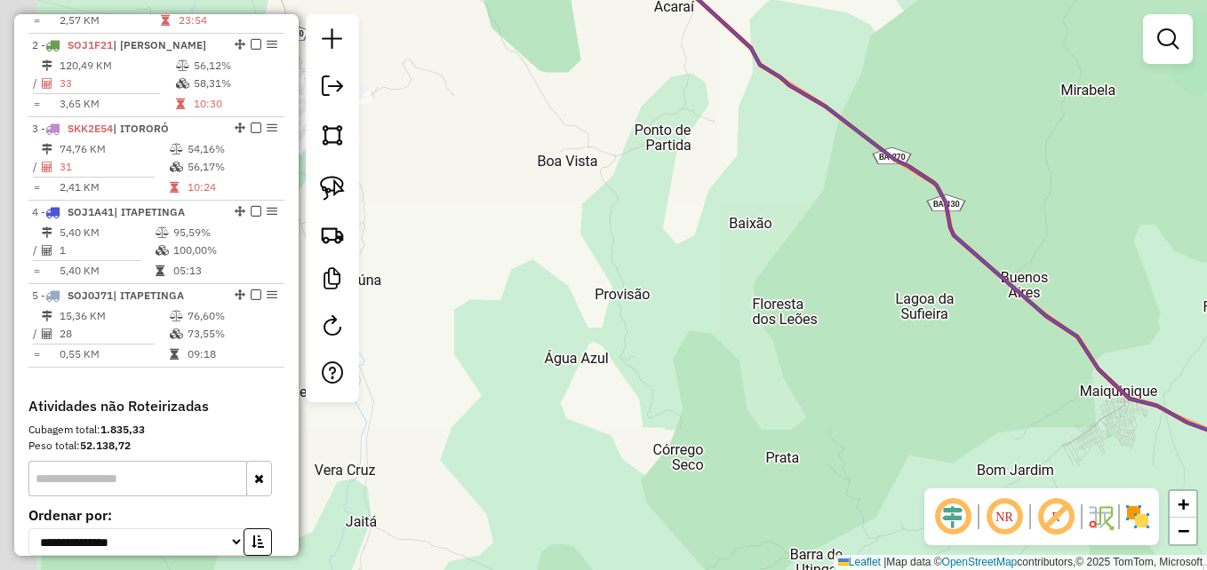
drag, startPoint x: 732, startPoint y: 341, endPoint x: 952, endPoint y: 424, distance: 234.5
click at [938, 445] on div "Janela de atendimento Grade de atendimento Capacidade Transportadoras Veículos …" at bounding box center [603, 285] width 1207 height 570
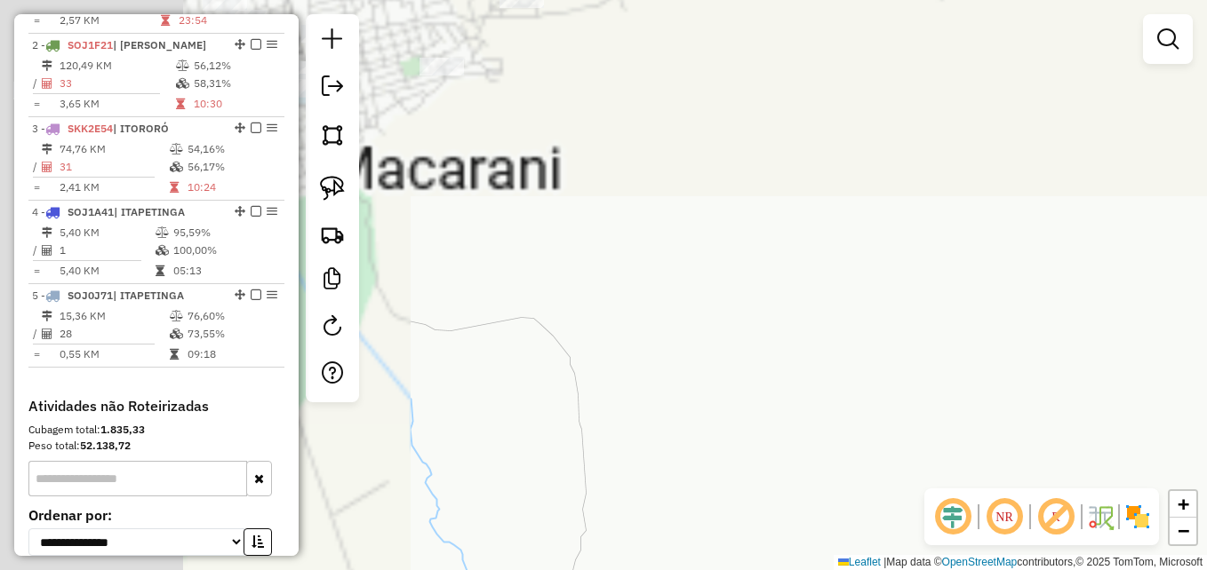
drag, startPoint x: 1053, startPoint y: 462, endPoint x: 1167, endPoint y: 490, distance: 117.0
click at [1167, 490] on div "Janela de atendimento Grade de atendimento Capacidade Transportadoras Veículos …" at bounding box center [603, 285] width 1207 height 570
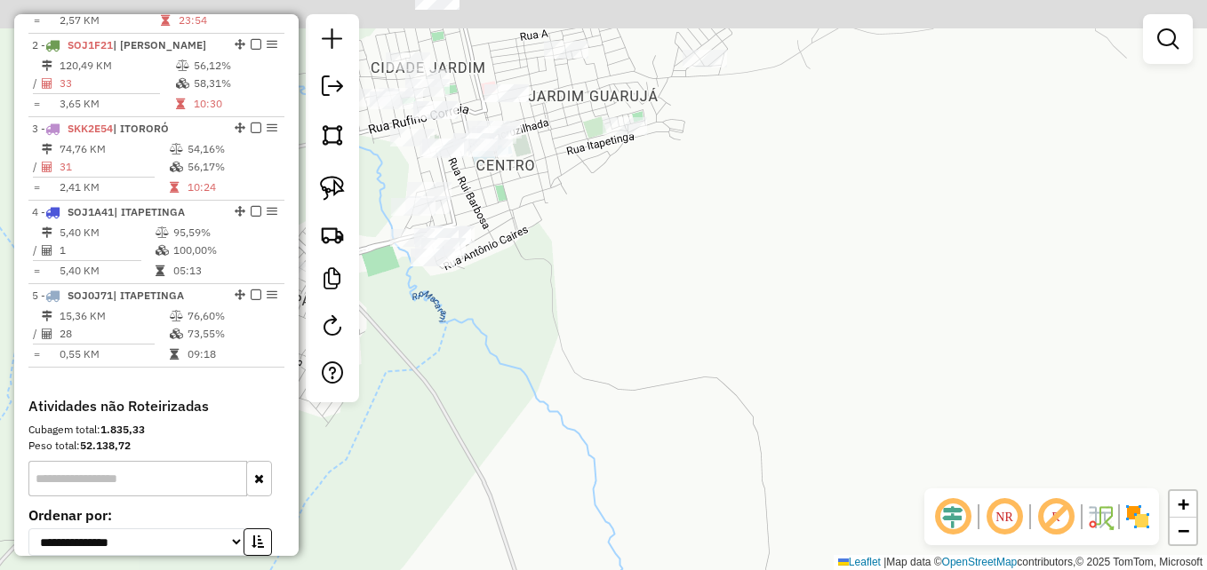
drag, startPoint x: 681, startPoint y: 367, endPoint x: 959, endPoint y: 443, distance: 288.2
click at [953, 446] on div "Janela de atendimento Grade de atendimento Capacidade Transportadoras Veículos …" at bounding box center [603, 285] width 1207 height 570
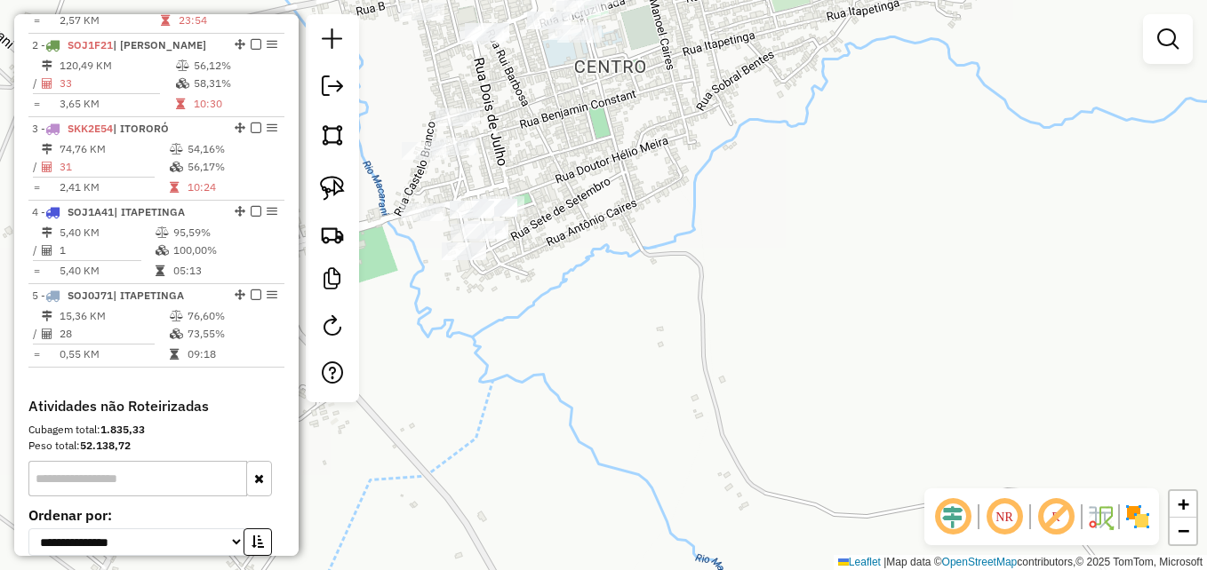
drag, startPoint x: 821, startPoint y: 309, endPoint x: 1017, endPoint y: 501, distance: 274.0
click at [1017, 501] on hb-router-mapa "Informações da Sessão 978943 - [DATE] Criação: [DATE] 17:23 Depósito: GP7 ITAPE…" at bounding box center [603, 285] width 1207 height 570
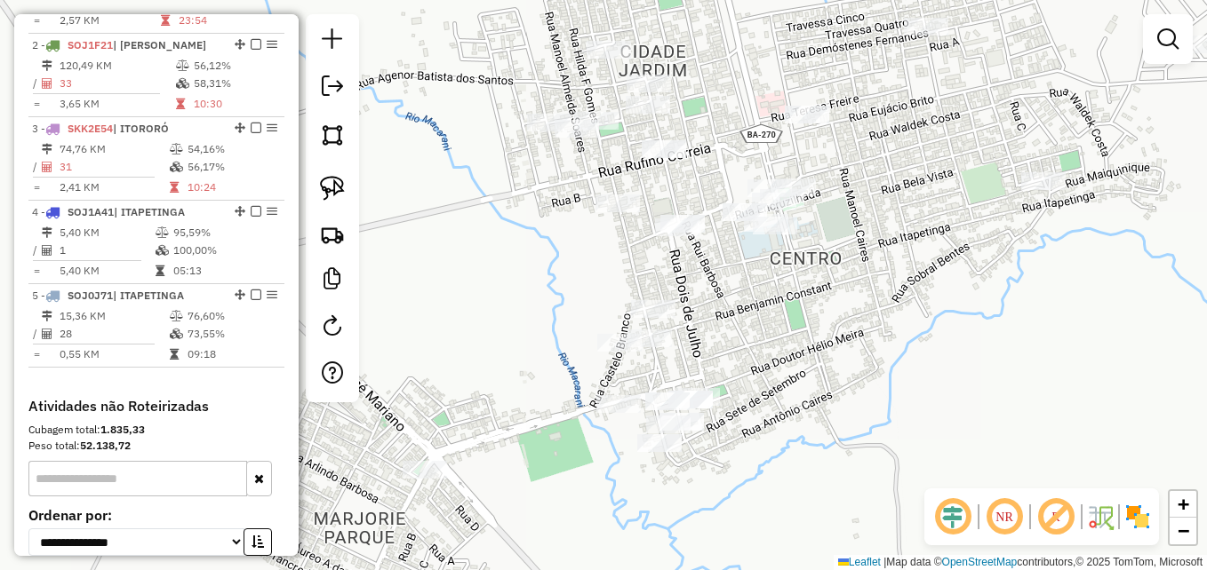
click at [928, 398] on div "Janela de atendimento Grade de atendimento Capacidade Transportadoras Veículos …" at bounding box center [603, 285] width 1207 height 570
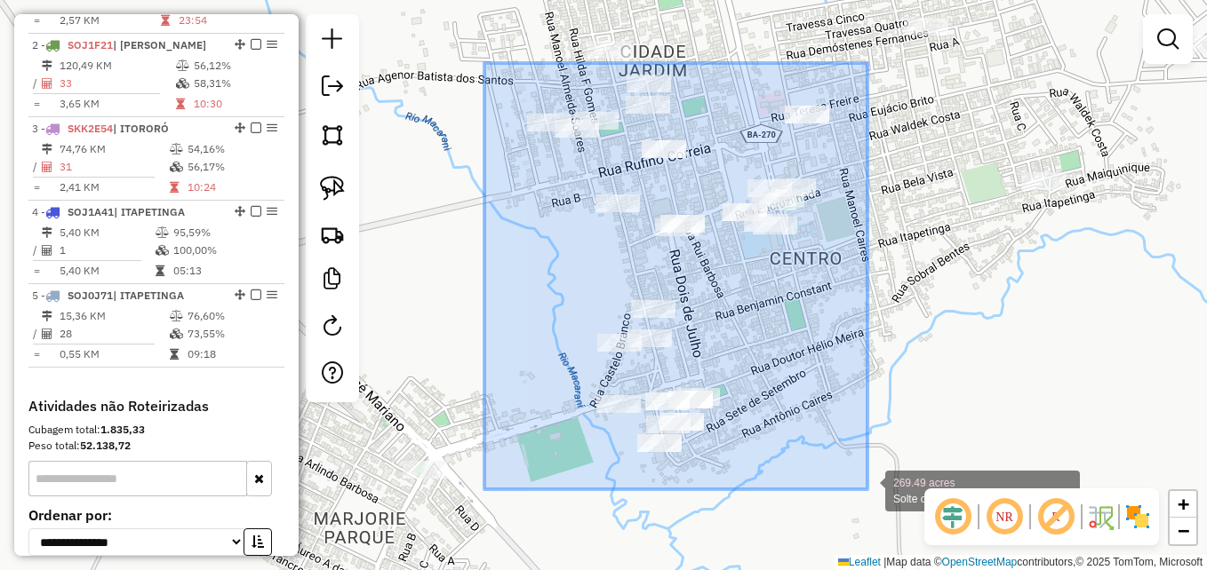
drag, startPoint x: 484, startPoint y: 63, endPoint x: 867, endPoint y: 490, distance: 573.2
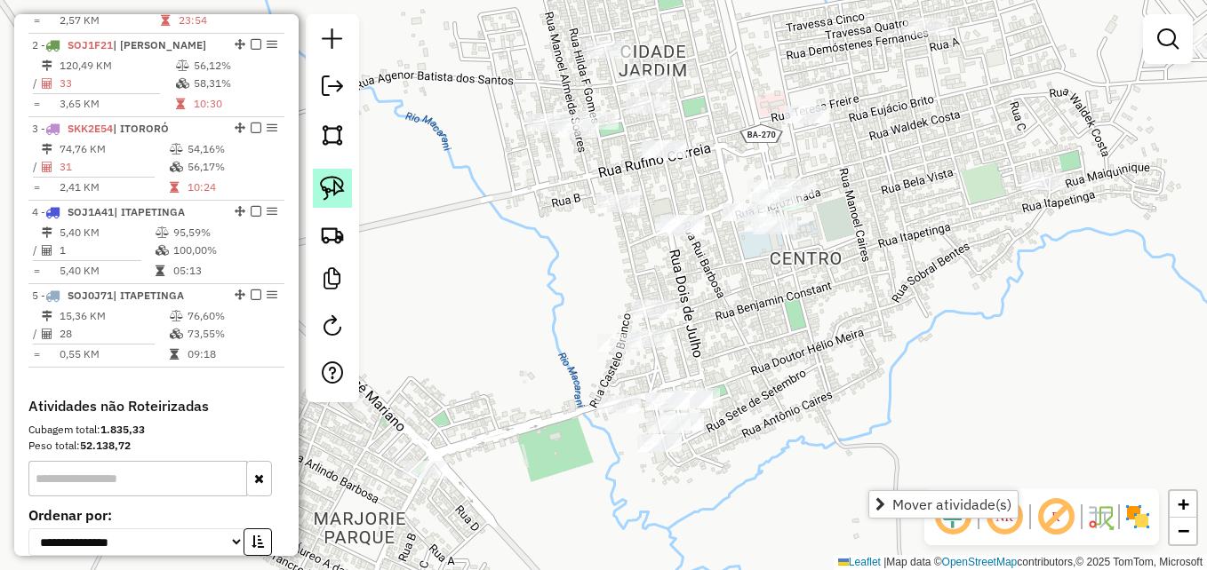
click at [319, 181] on link at bounding box center [332, 188] width 39 height 39
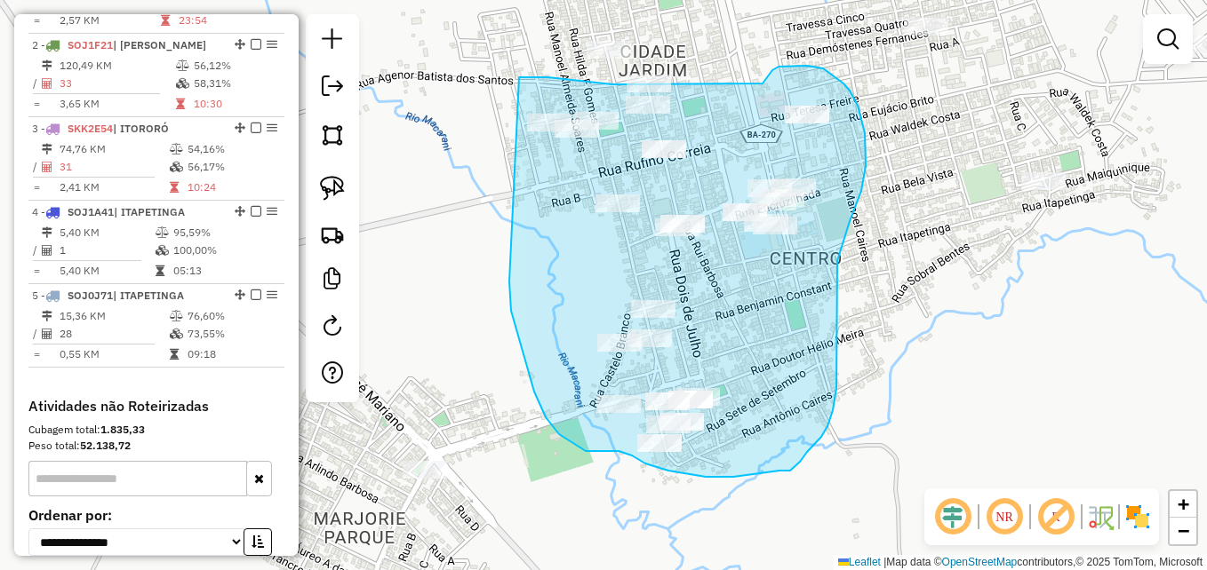
drag, startPoint x: 519, startPoint y: 77, endPoint x: 509, endPoint y: 282, distance: 204.6
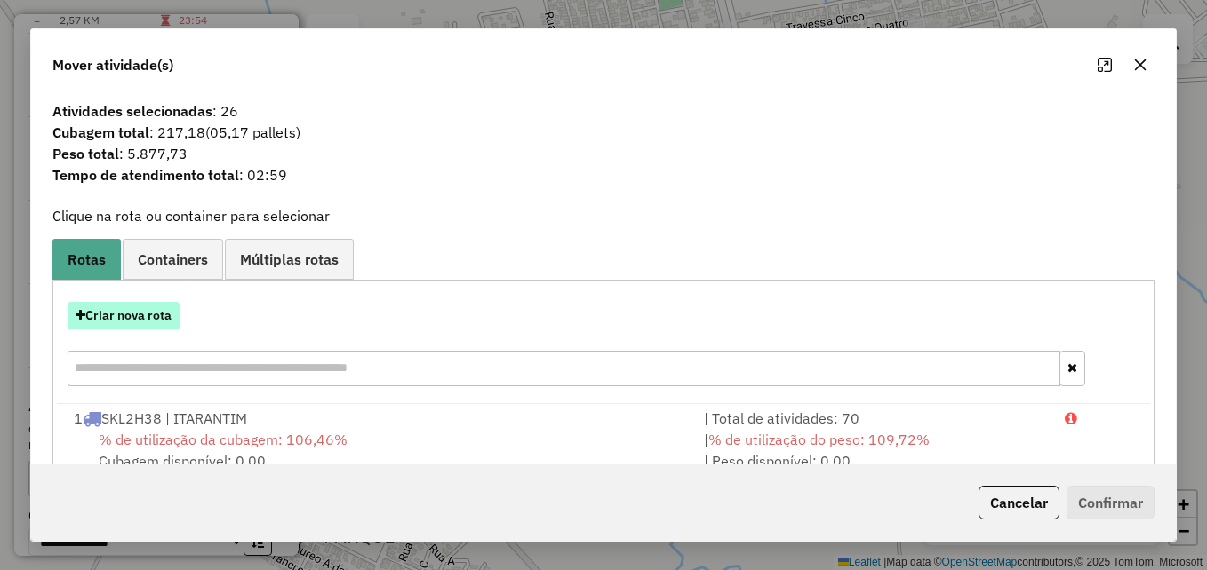
click at [136, 316] on button "Criar nova rota" at bounding box center [124, 316] width 112 height 28
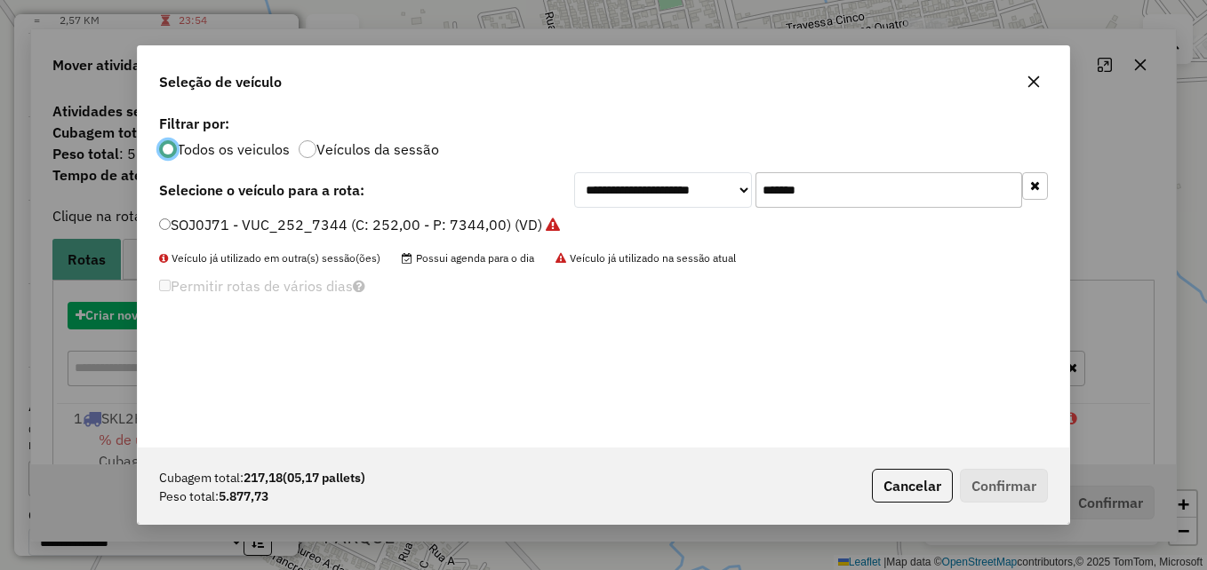
scroll to position [10, 5]
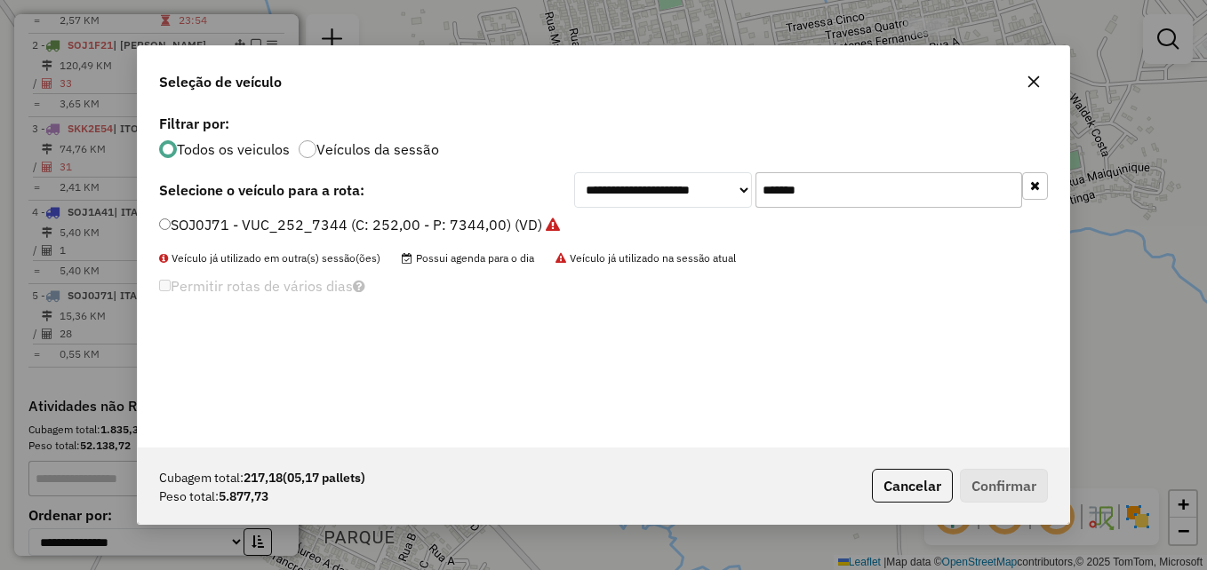
drag, startPoint x: 862, startPoint y: 180, endPoint x: 739, endPoint y: 185, distance: 122.7
click at [739, 185] on div "**********" at bounding box center [811, 190] width 474 height 36
paste input "text"
type input "*******"
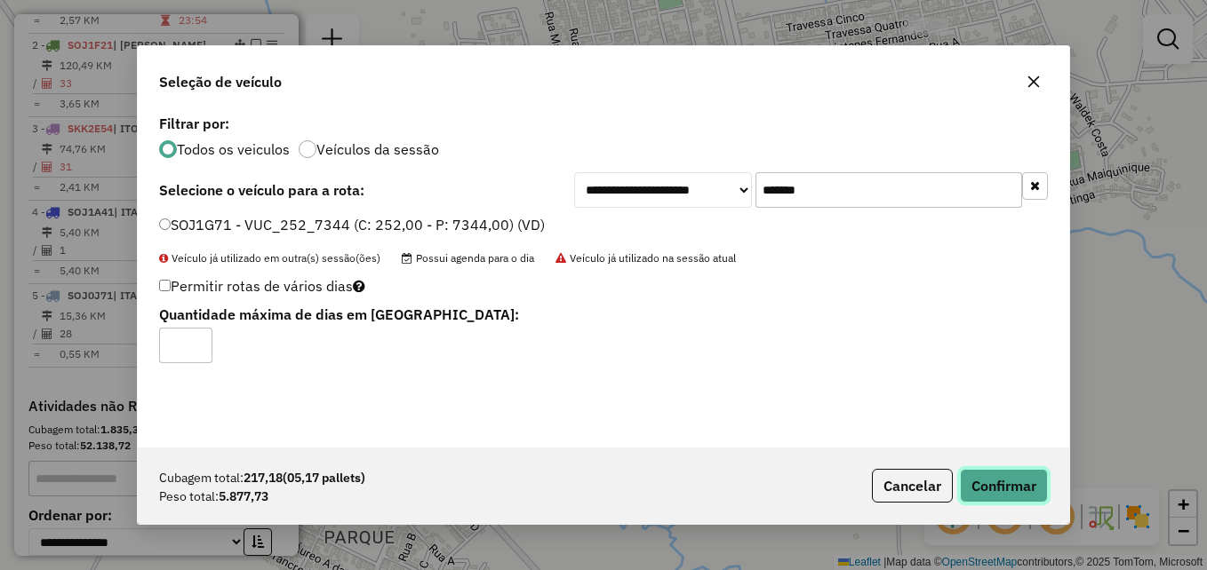
click at [993, 483] on button "Confirmar" at bounding box center [1004, 486] width 88 height 34
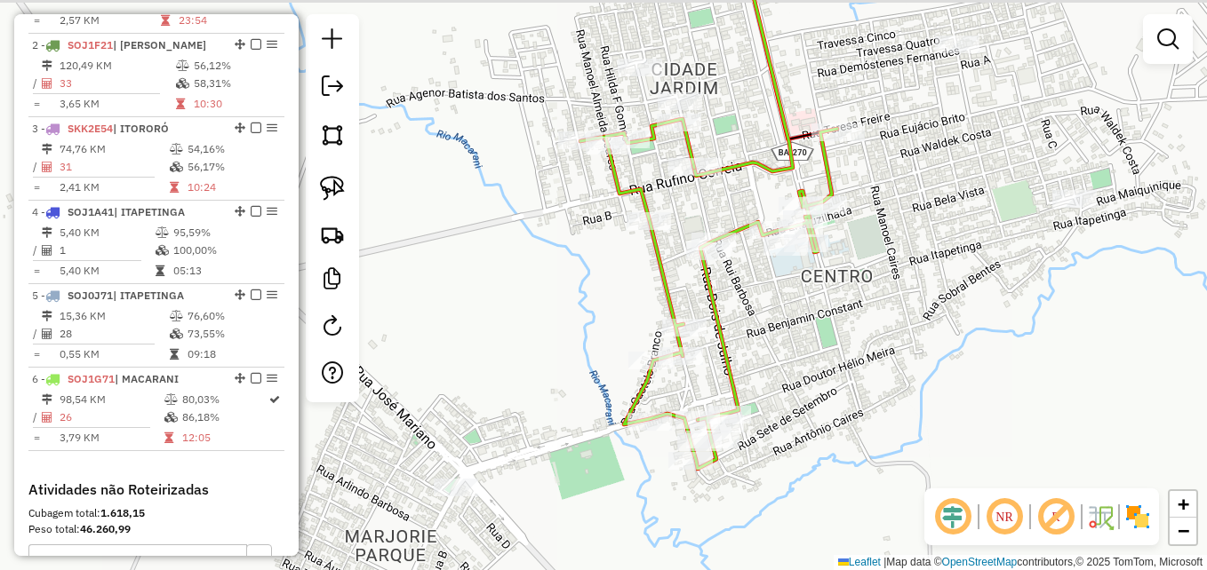
drag, startPoint x: 771, startPoint y: 307, endPoint x: 649, endPoint y: 290, distance: 123.9
click at [802, 326] on div "Janela de atendimento Grade de atendimento Capacidade Transportadoras Veículos …" at bounding box center [603, 285] width 1207 height 570
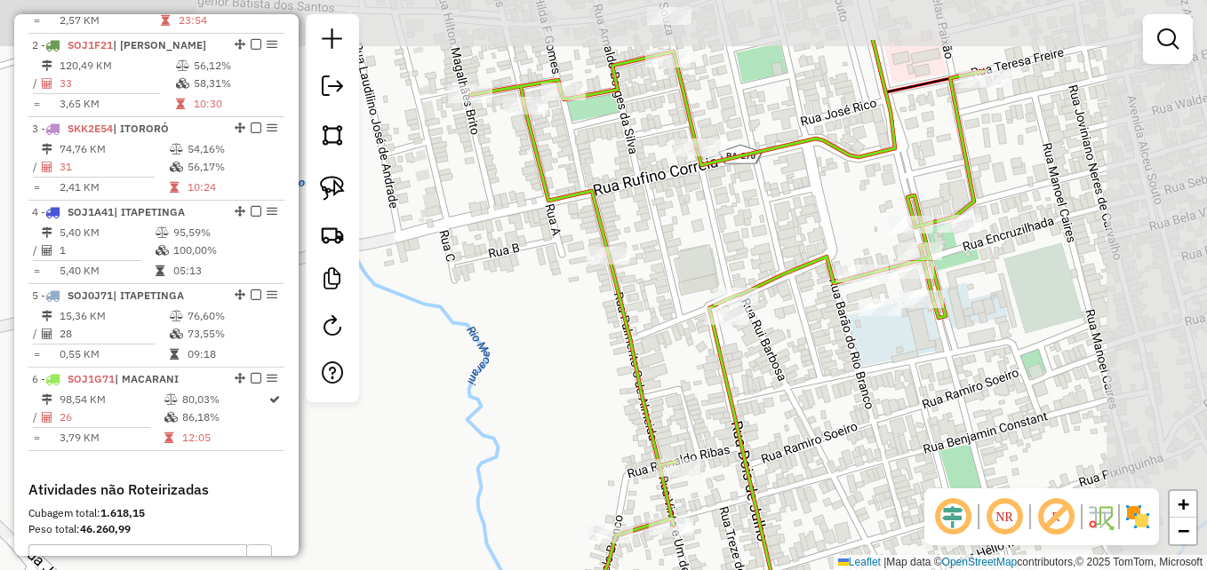
drag, startPoint x: 582, startPoint y: 275, endPoint x: 472, endPoint y: 371, distance: 146.7
click at [472, 371] on div "Janela de atendimento Grade de atendimento Capacidade Transportadoras Veículos …" at bounding box center [603, 285] width 1207 height 570
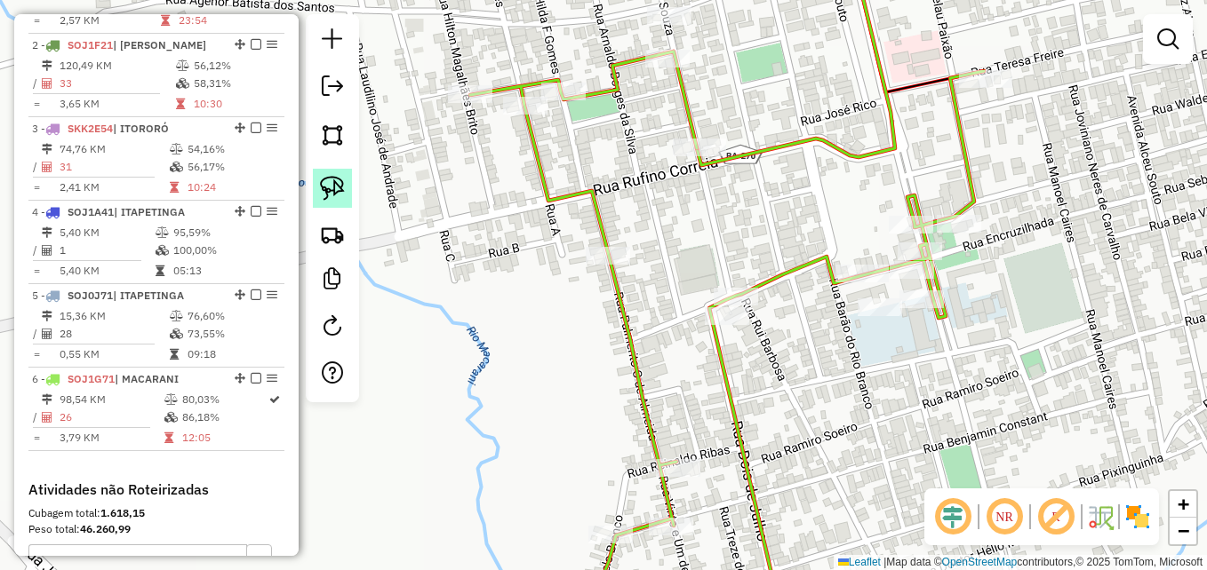
click at [331, 187] on img at bounding box center [332, 188] width 25 height 25
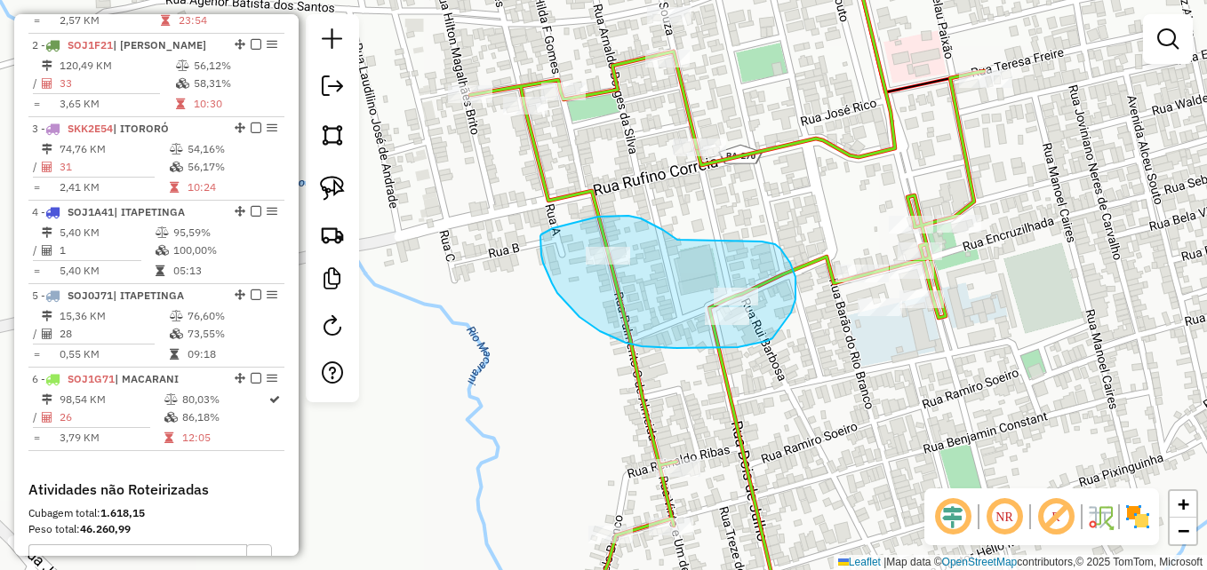
drag, startPoint x: 677, startPoint y: 240, endPoint x: 746, endPoint y: 231, distance: 69.0
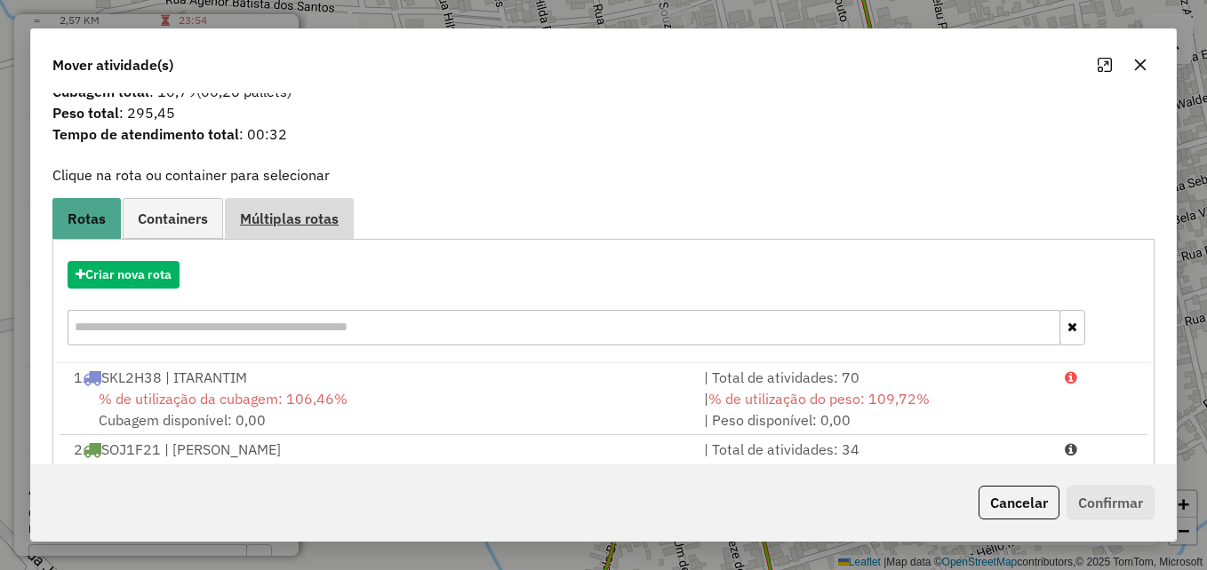
scroll to position [0, 0]
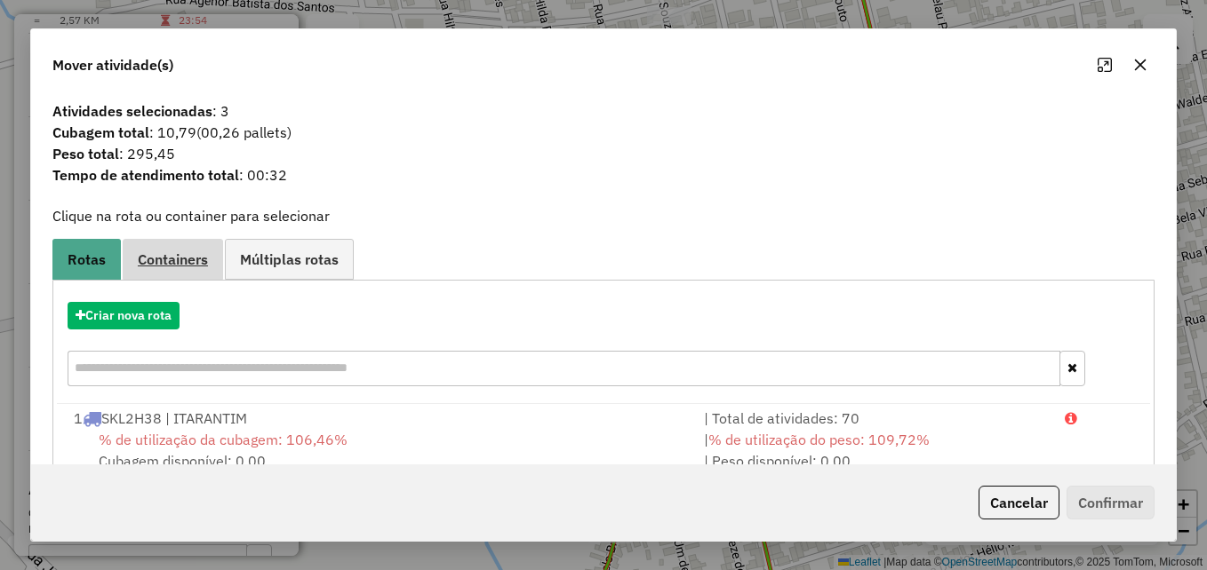
click at [179, 270] on link "Containers" at bounding box center [173, 259] width 100 height 40
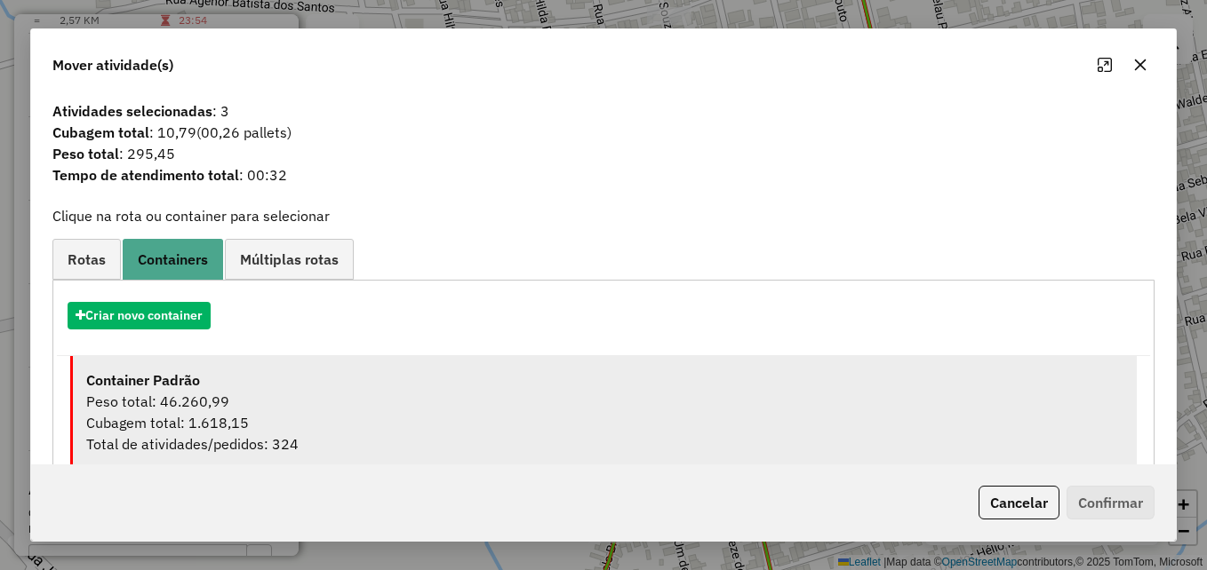
click at [247, 399] on div "Peso total: 46.260,99" at bounding box center [604, 401] width 1037 height 21
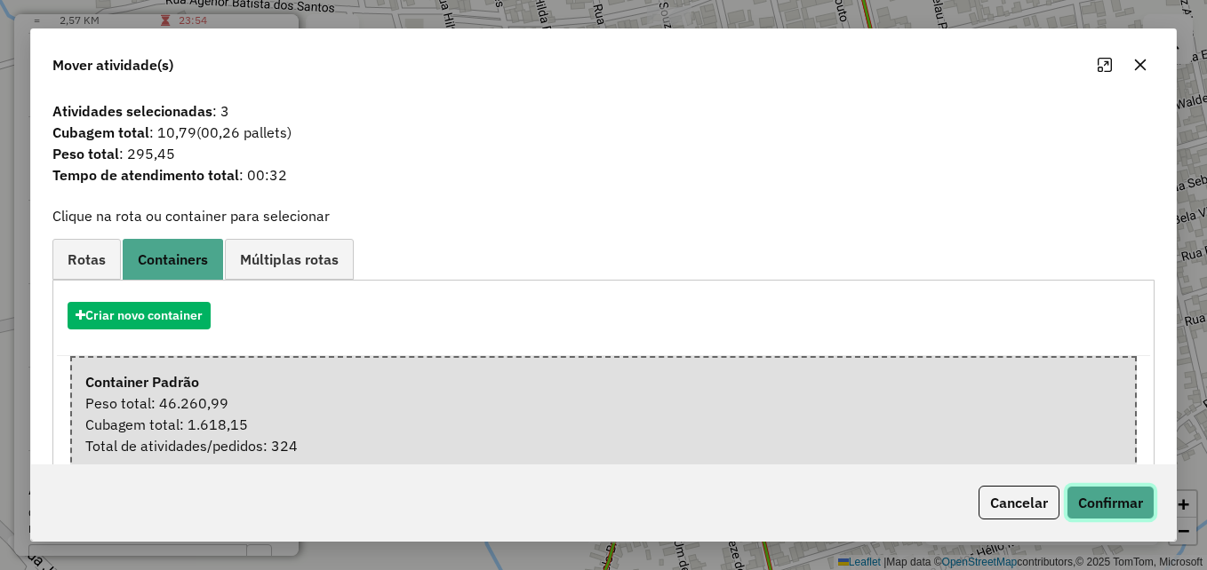
click at [1111, 501] on button "Confirmar" at bounding box center [1110, 503] width 88 height 34
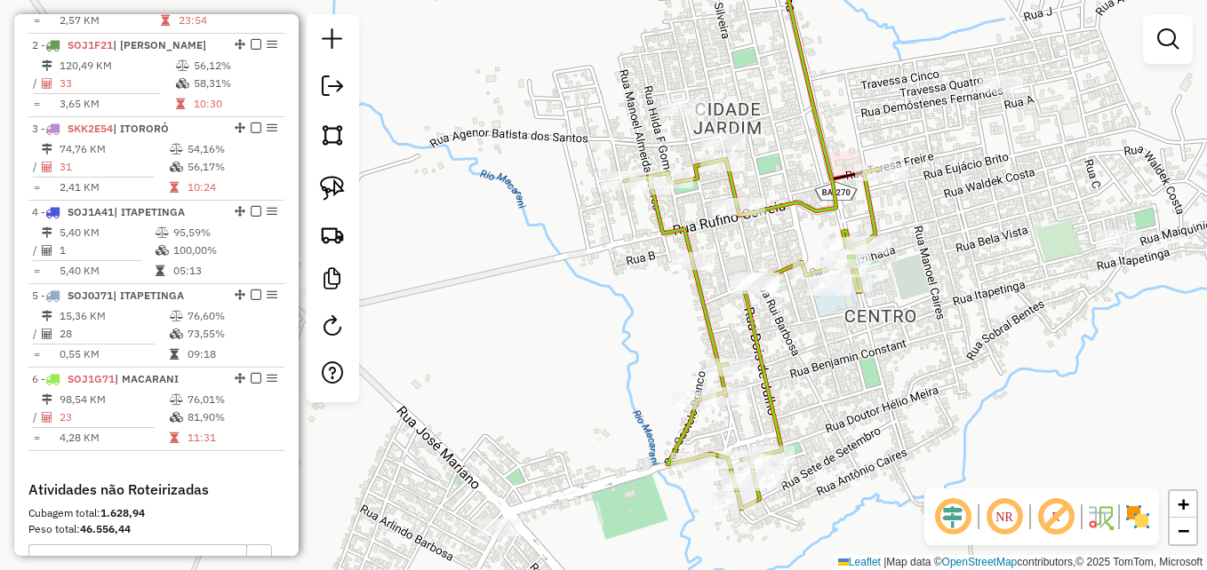
drag, startPoint x: 910, startPoint y: 402, endPoint x: 860, endPoint y: 338, distance: 81.1
click at [867, 351] on div "Janela de atendimento Grade de atendimento Capacidade Transportadoras Veículos …" at bounding box center [603, 285] width 1207 height 570
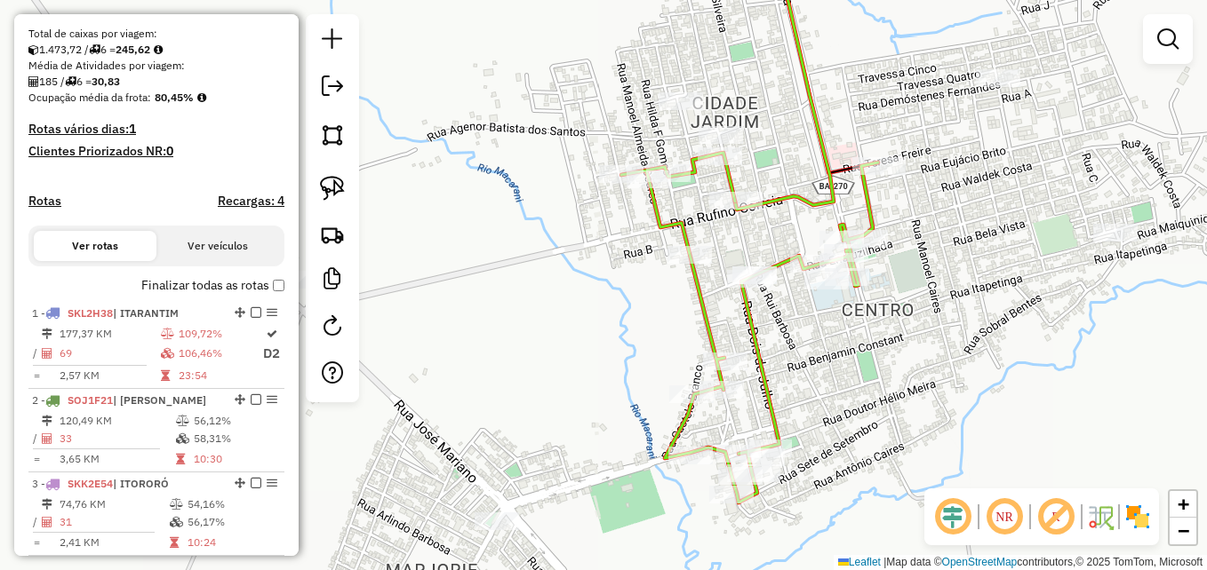
scroll to position [540, 0]
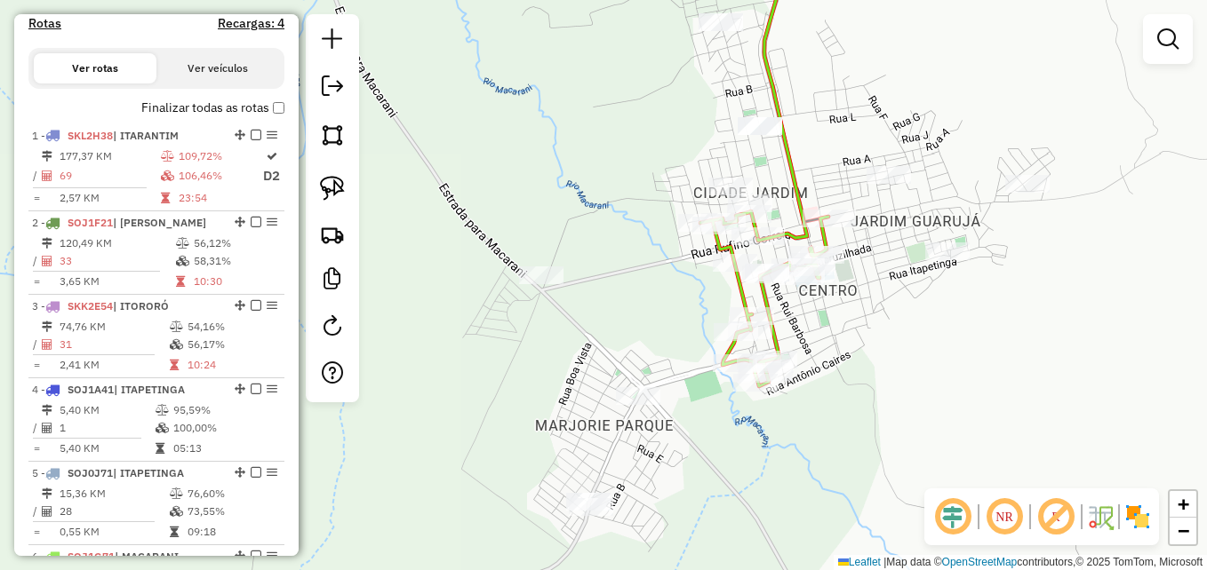
drag, startPoint x: 950, startPoint y: 405, endPoint x: 847, endPoint y: 257, distance: 180.7
click at [849, 259] on div "Janela de atendimento Grade de atendimento Capacidade Transportadoras Veículos …" at bounding box center [603, 285] width 1207 height 570
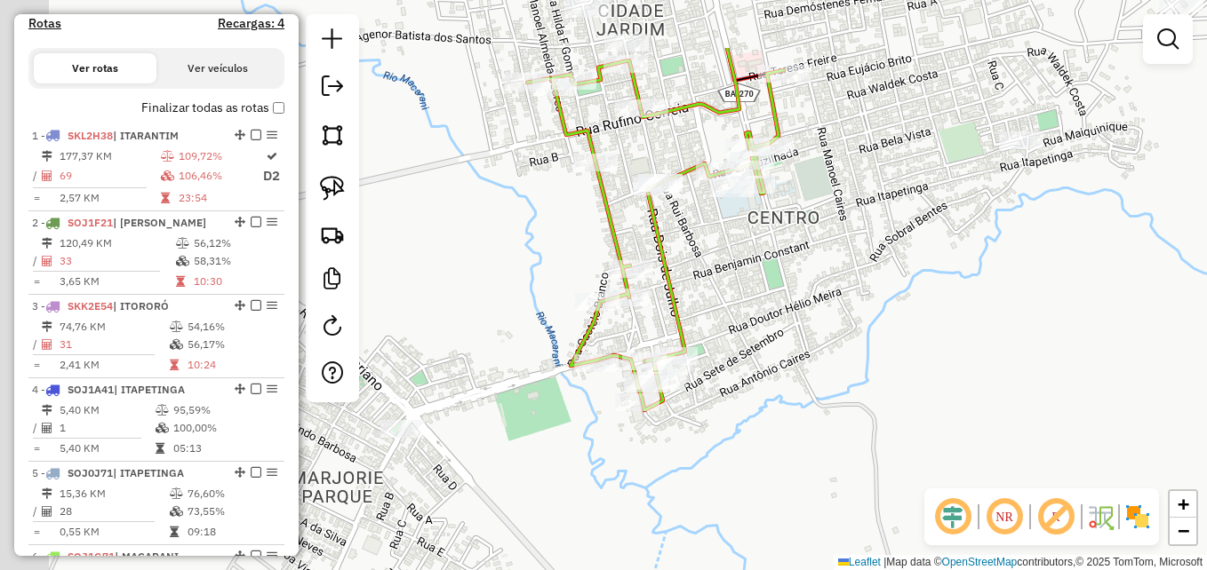
drag, startPoint x: 723, startPoint y: 186, endPoint x: 878, endPoint y: 321, distance: 205.3
click at [878, 321] on div "Janela de atendimento Grade de atendimento Capacidade Transportadoras Veículos …" at bounding box center [603, 285] width 1207 height 570
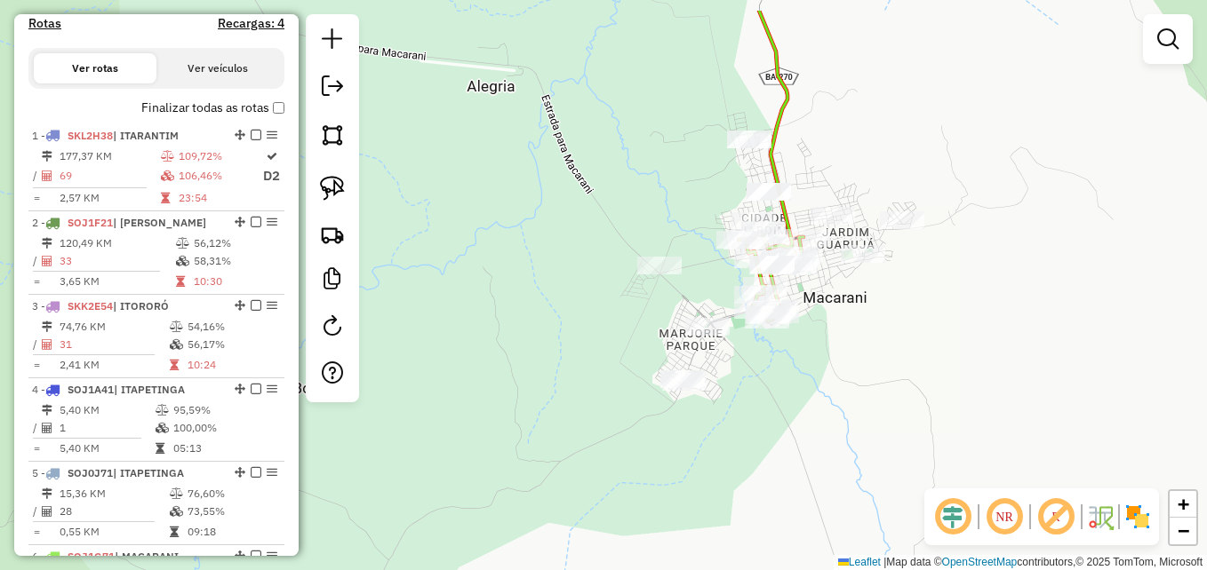
drag, startPoint x: 642, startPoint y: 154, endPoint x: 645, endPoint y: 232, distance: 78.3
click at [645, 232] on div "Janela de atendimento Grade de atendimento Capacidade Transportadoras Veículos …" at bounding box center [603, 285] width 1207 height 570
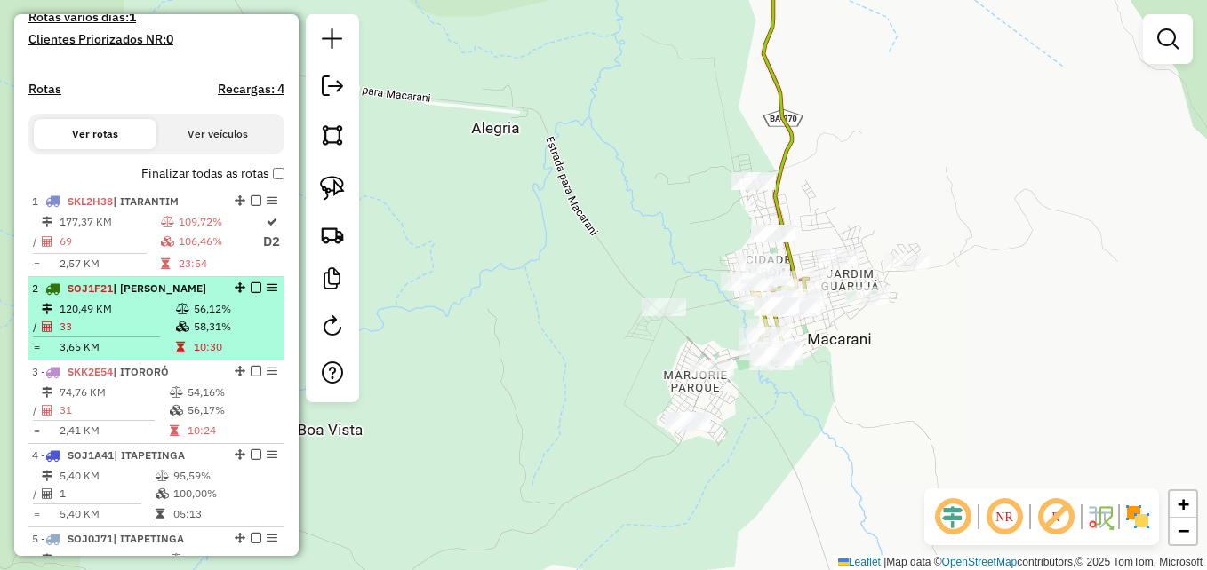
scroll to position [451, 0]
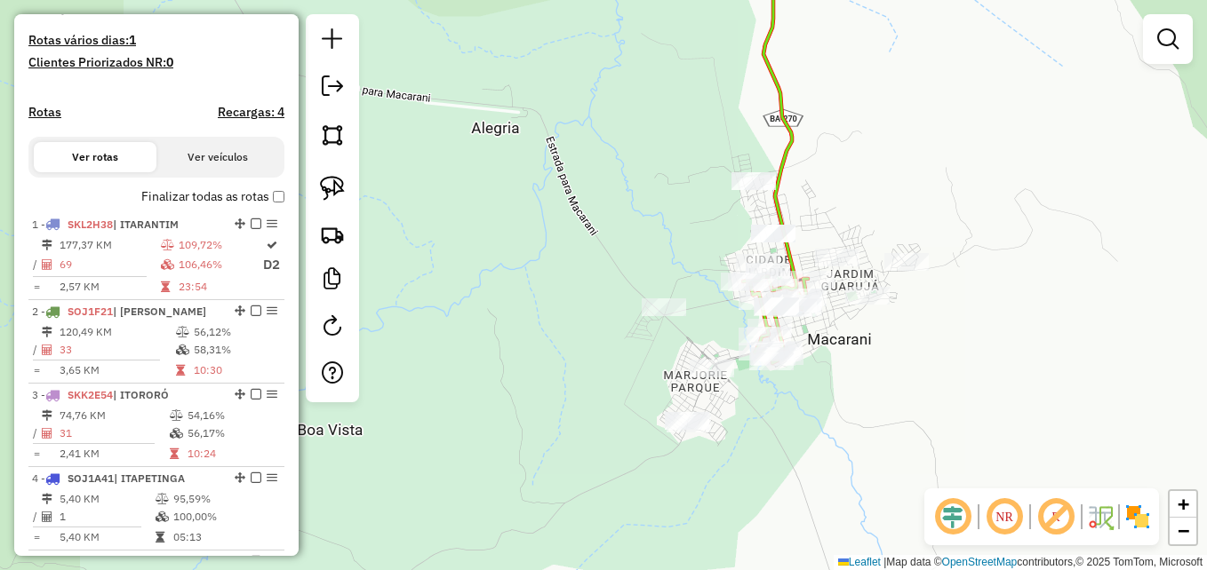
click at [1140, 305] on div "Janela de atendimento Grade de atendimento Capacidade Transportadoras Veículos …" at bounding box center [603, 285] width 1207 height 570
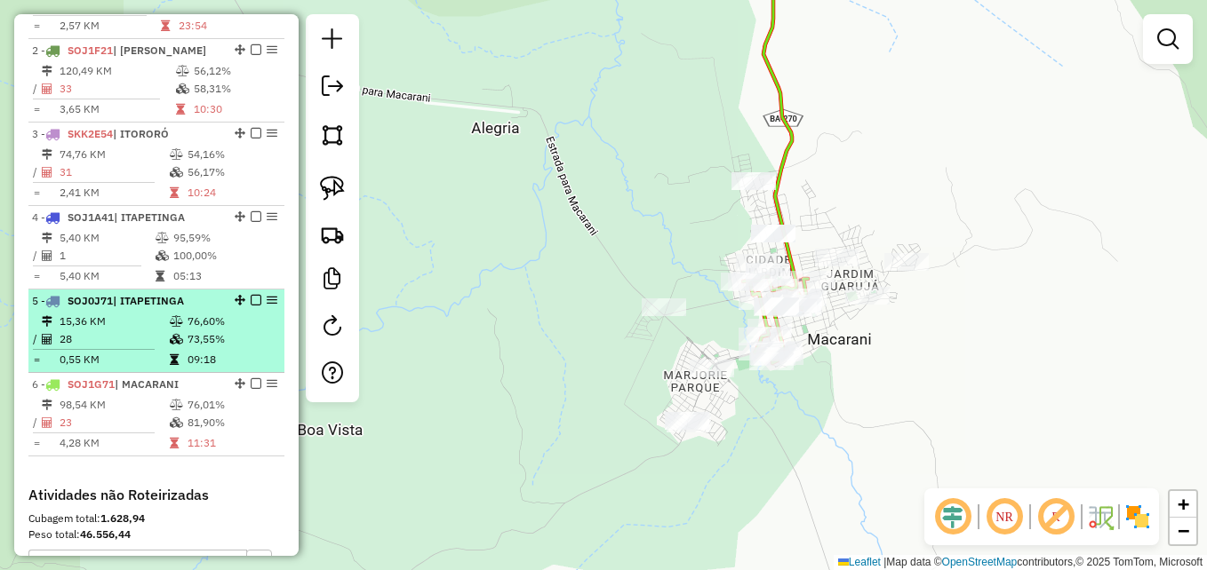
scroll to position [718, 0]
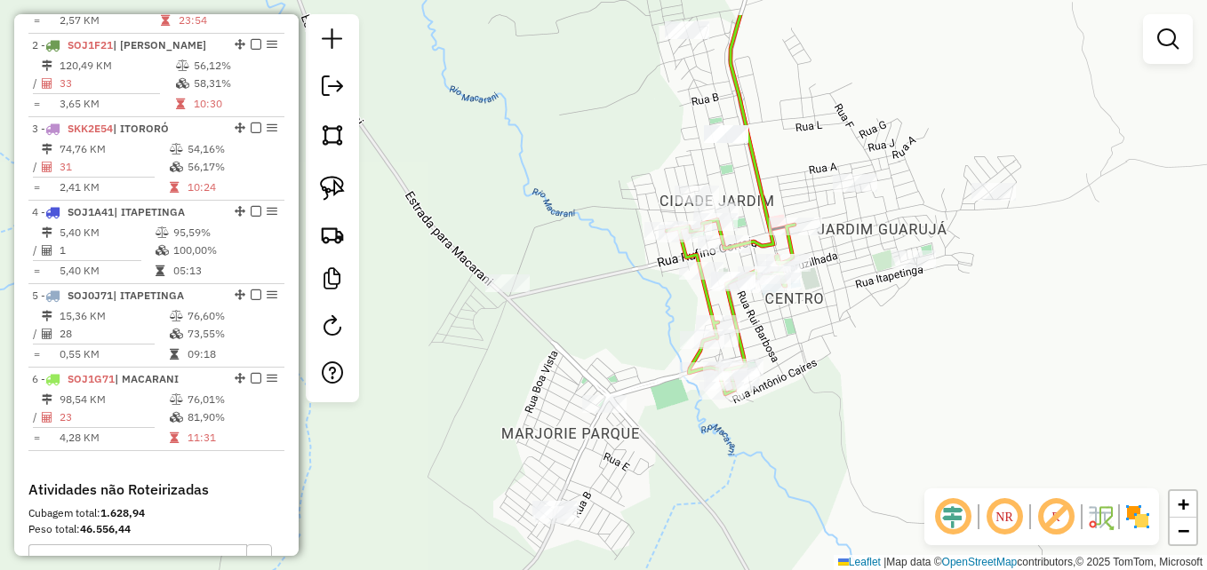
drag, startPoint x: 632, startPoint y: 275, endPoint x: 632, endPoint y: 329, distance: 53.3
click at [613, 359] on div "Janela de atendimento Grade de atendimento Capacidade Transportadoras Veículos …" at bounding box center [603, 285] width 1207 height 570
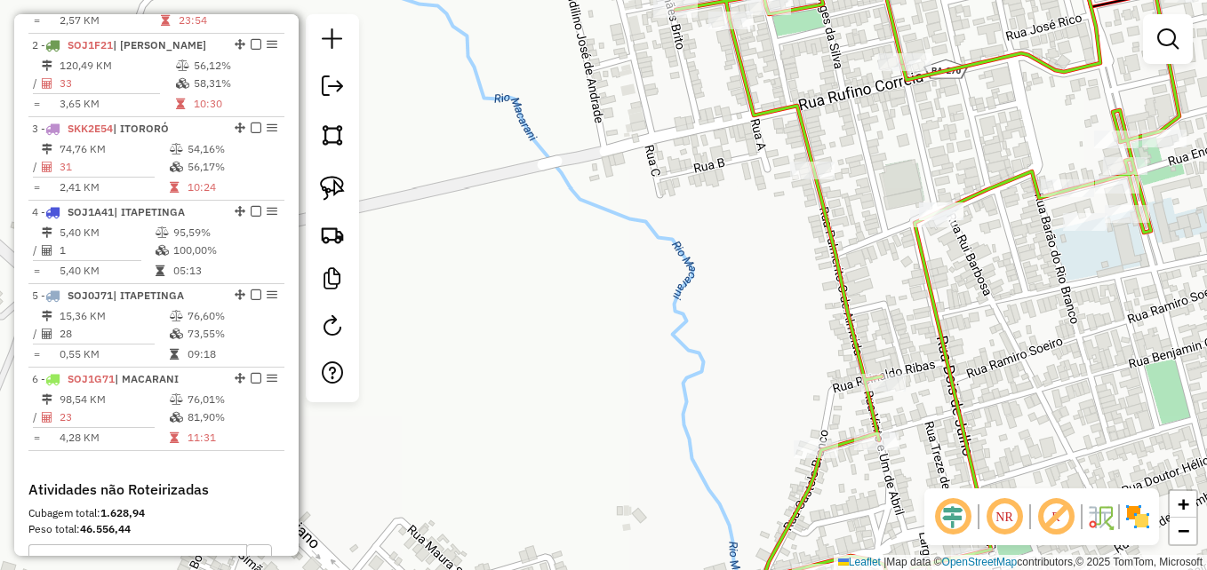
drag, startPoint x: 637, startPoint y: 262, endPoint x: 435, endPoint y: 315, distance: 209.5
click at [444, 315] on div "Janela de atendimento Grade de atendimento Capacidade Transportadoras Veículos …" at bounding box center [603, 285] width 1207 height 570
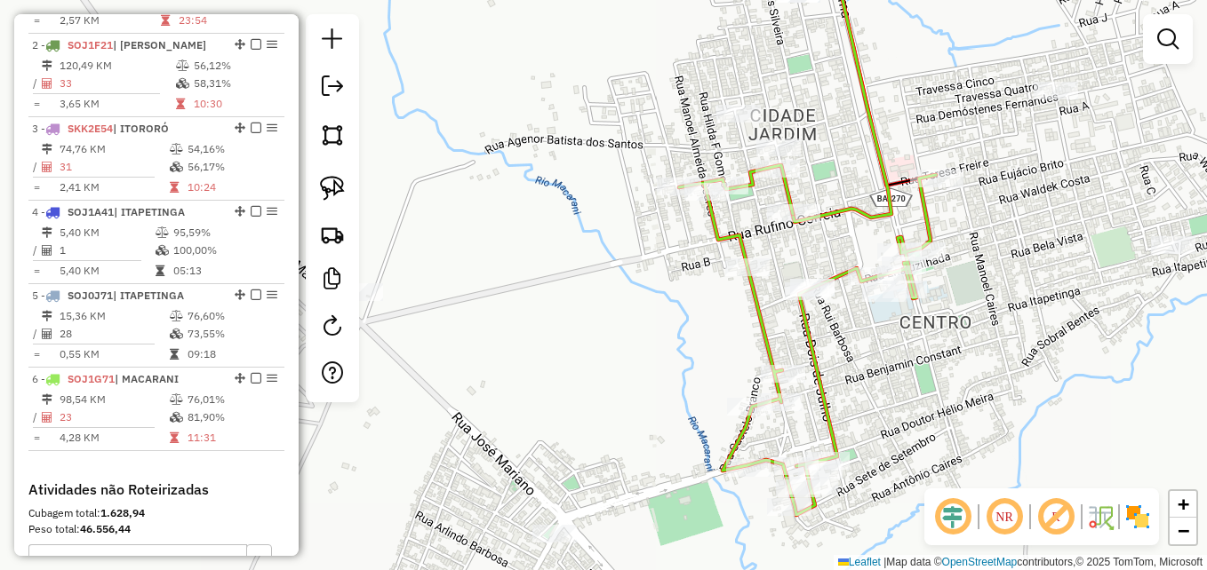
drag, startPoint x: 948, startPoint y: 407, endPoint x: 946, endPoint y: 390, distance: 17.0
click at [946, 390] on div "Janela de atendimento Grade de atendimento Capacidade Transportadoras Veículos …" at bounding box center [603, 285] width 1207 height 570
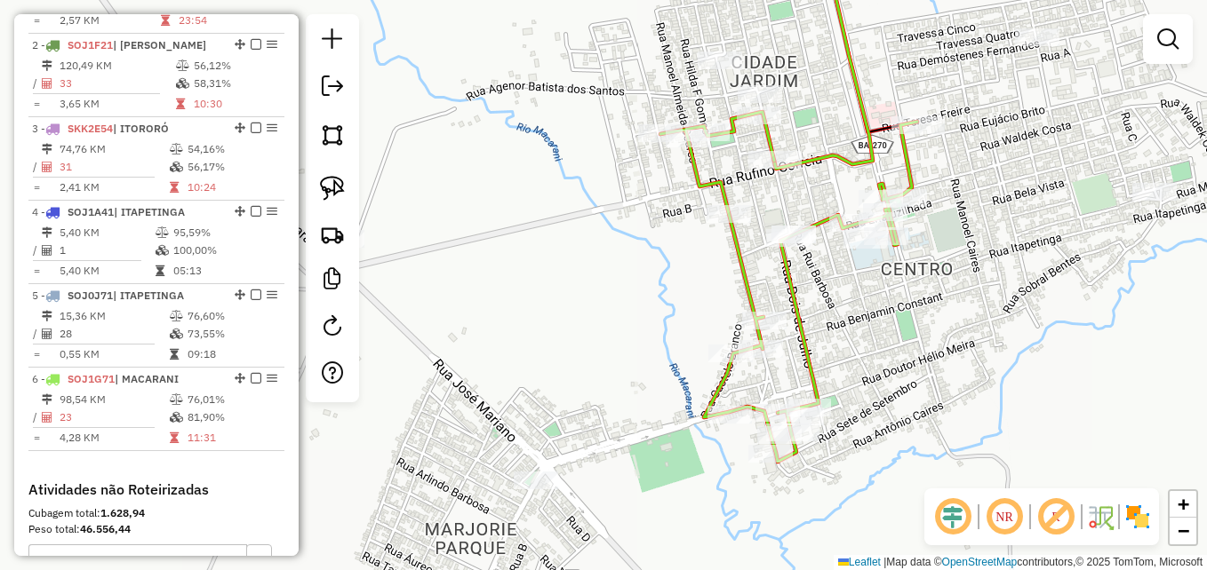
drag, startPoint x: 664, startPoint y: 381, endPoint x: 728, endPoint y: 286, distance: 114.6
click at [651, 249] on div "Janela de atendimento Grade de atendimento Capacidade Transportadoras Veículos …" at bounding box center [603, 285] width 1207 height 570
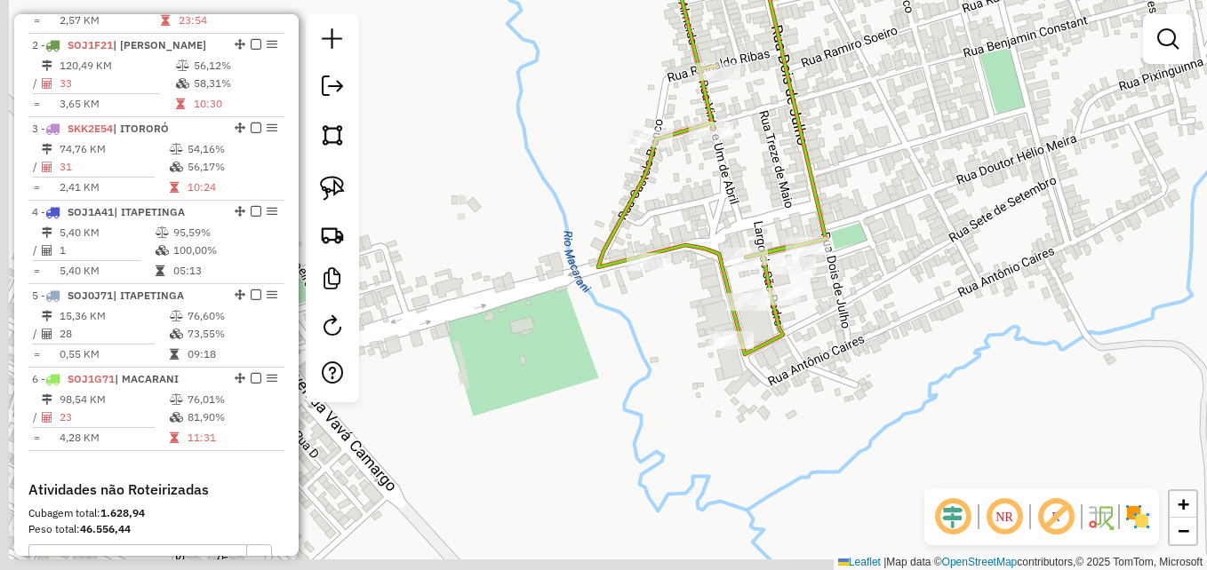
drag, startPoint x: 843, startPoint y: 219, endPoint x: 949, endPoint y: 206, distance: 106.5
click at [949, 206] on div "Janela de atendimento Grade de atendimento Capacidade Transportadoras Veículos …" at bounding box center [603, 285] width 1207 height 570
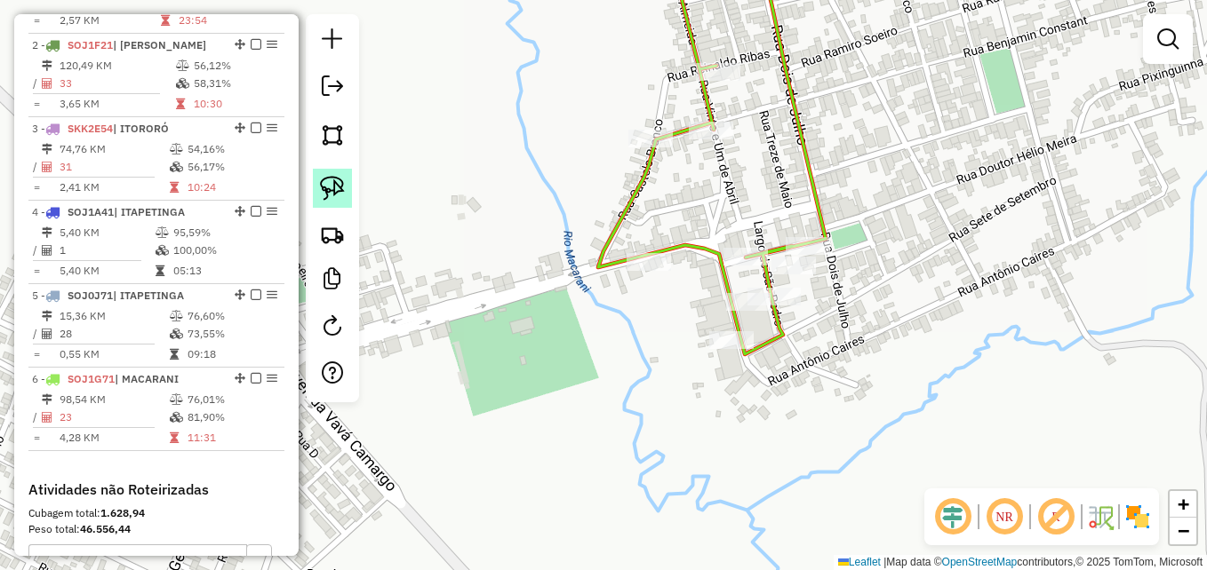
click at [332, 186] on img at bounding box center [332, 188] width 25 height 25
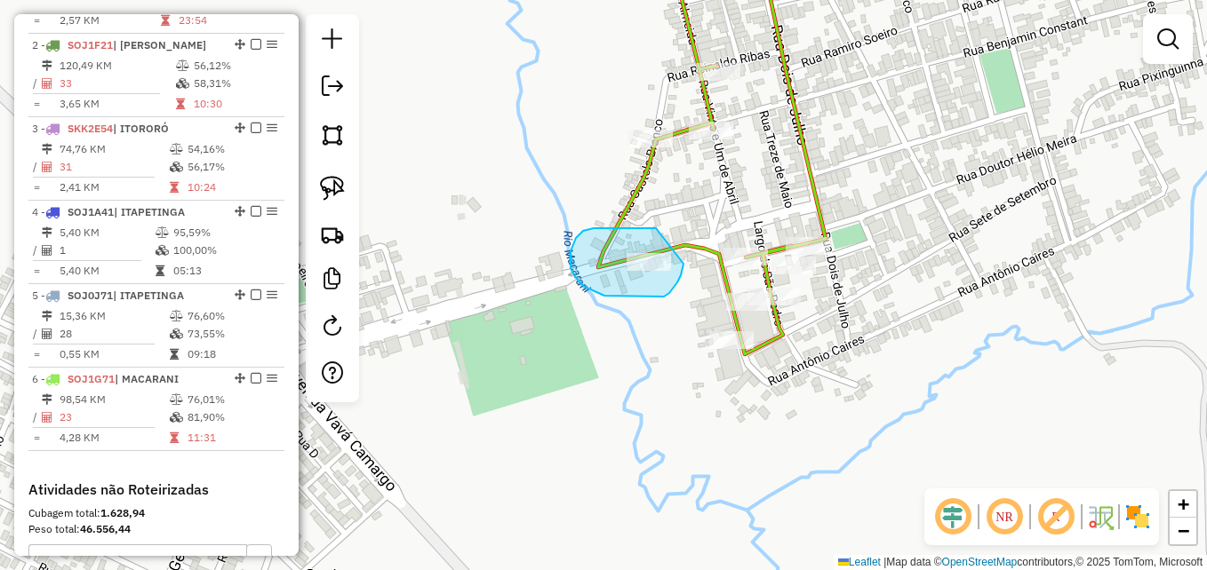
drag, startPoint x: 656, startPoint y: 228, endPoint x: 668, endPoint y: 235, distance: 14.3
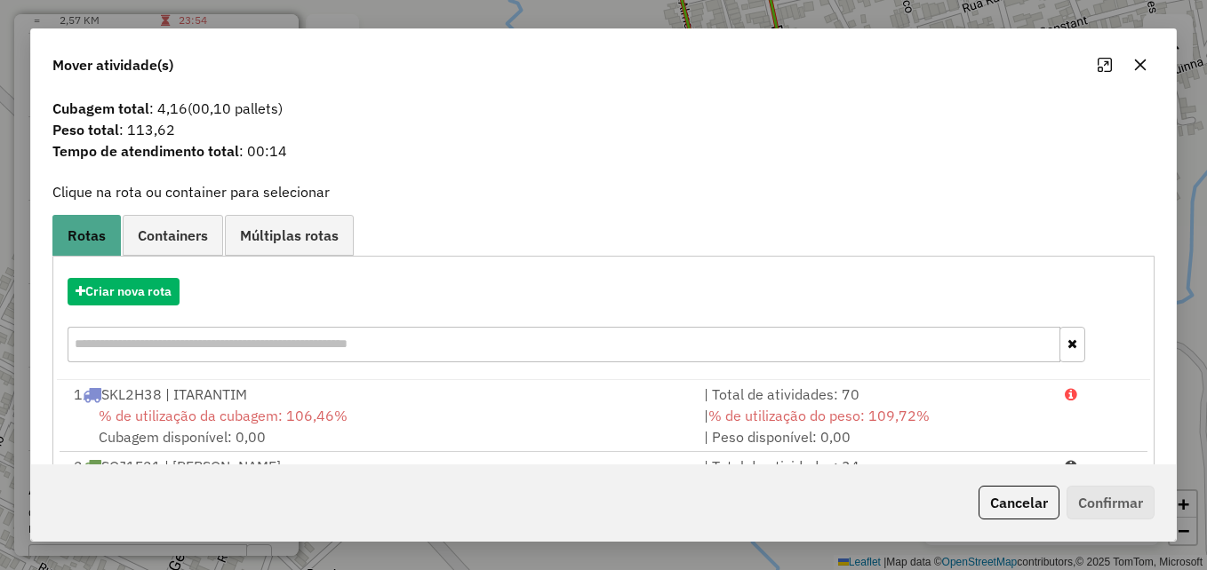
scroll to position [0, 0]
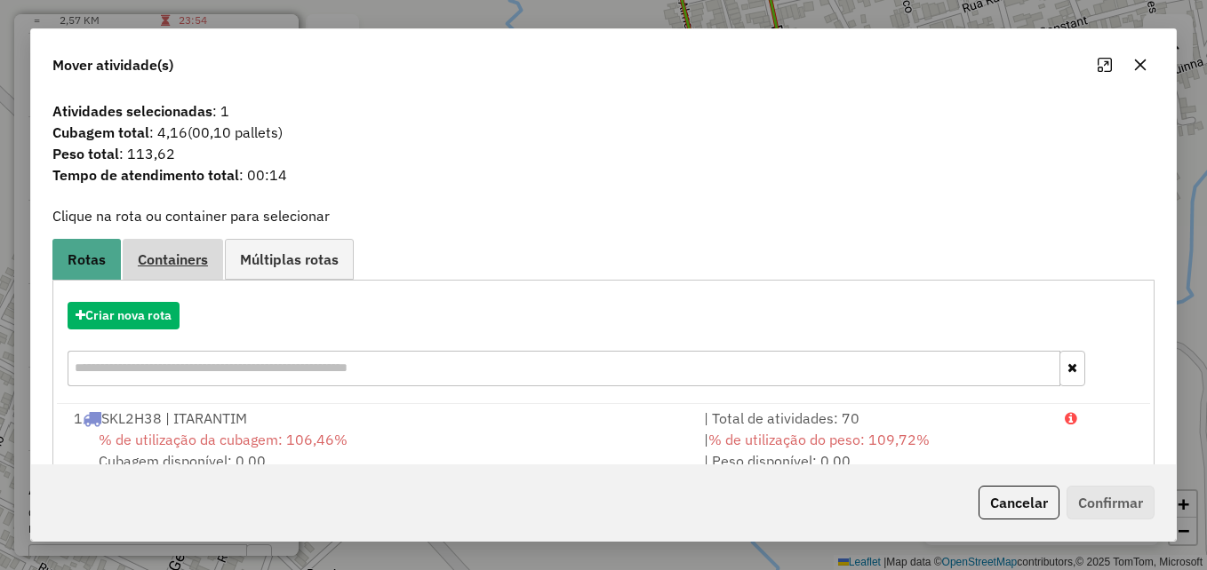
click at [195, 259] on span "Containers" at bounding box center [173, 259] width 70 height 14
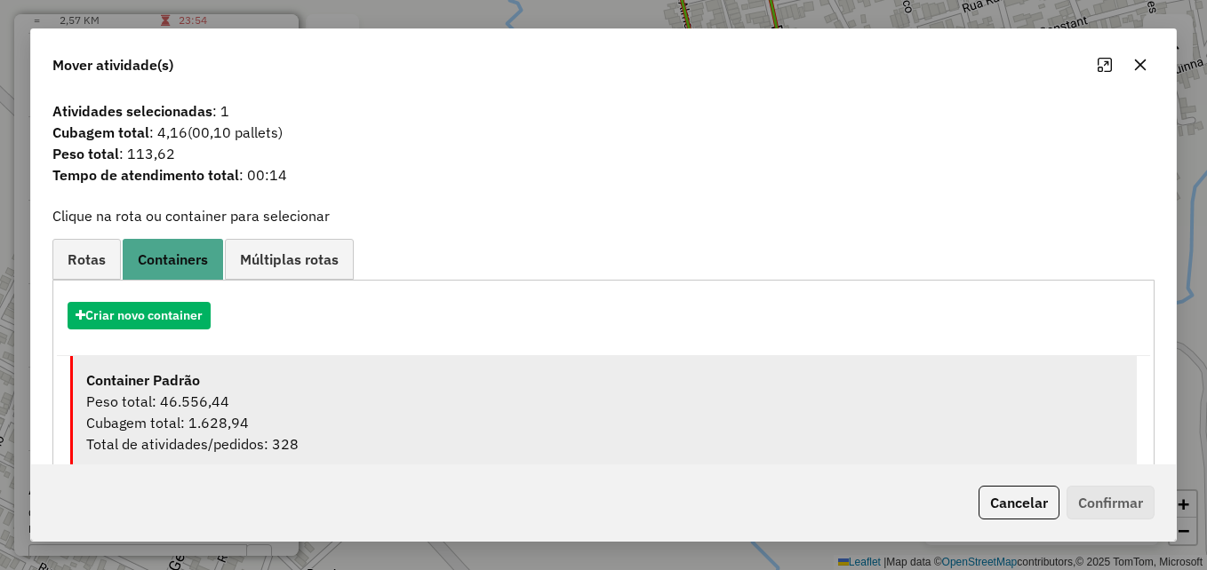
click at [307, 400] on div "Peso total: 46.556,44" at bounding box center [604, 401] width 1037 height 21
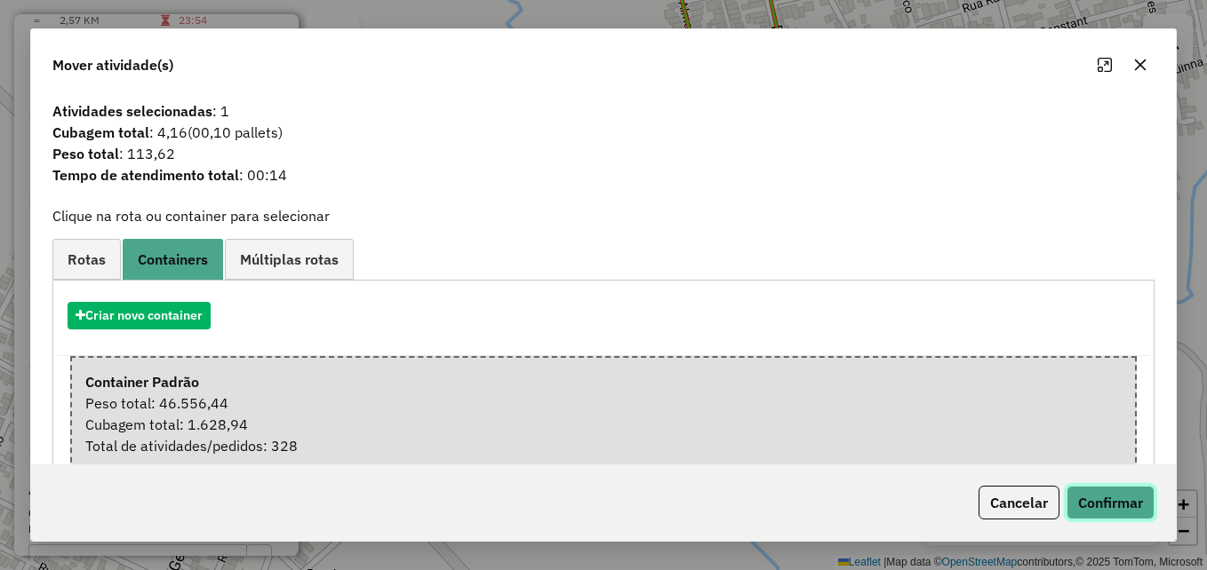
click at [1094, 505] on button "Confirmar" at bounding box center [1110, 503] width 88 height 34
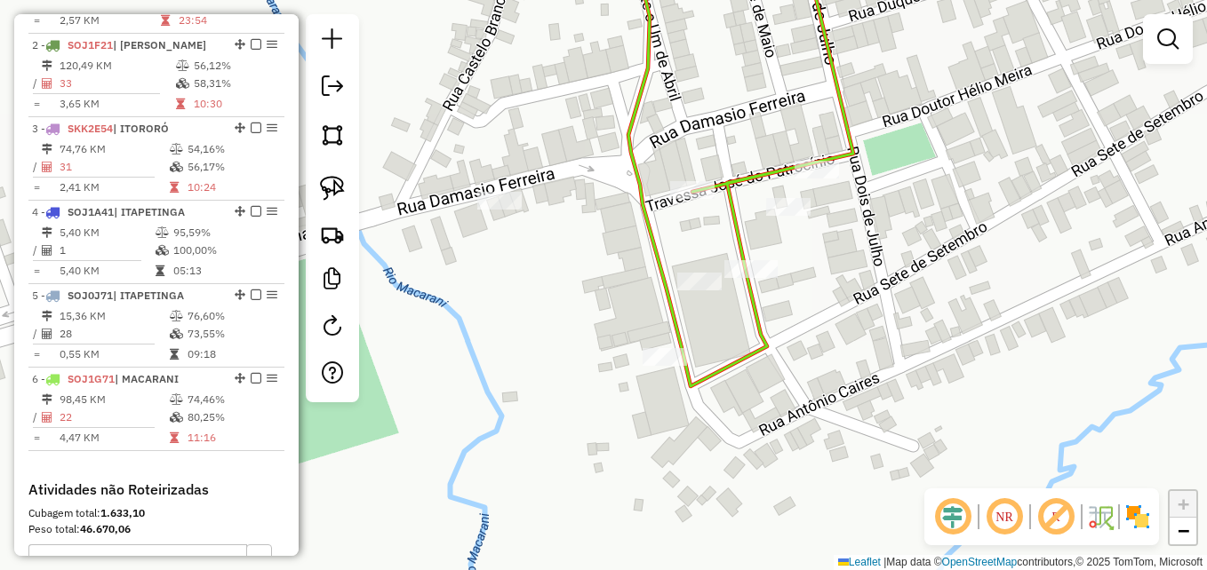
drag, startPoint x: 835, startPoint y: 274, endPoint x: 906, endPoint y: 295, distance: 74.2
click at [906, 295] on div "Janela de atendimento Grade de atendimento Capacidade Transportadoras Veículos …" at bounding box center [603, 285] width 1207 height 570
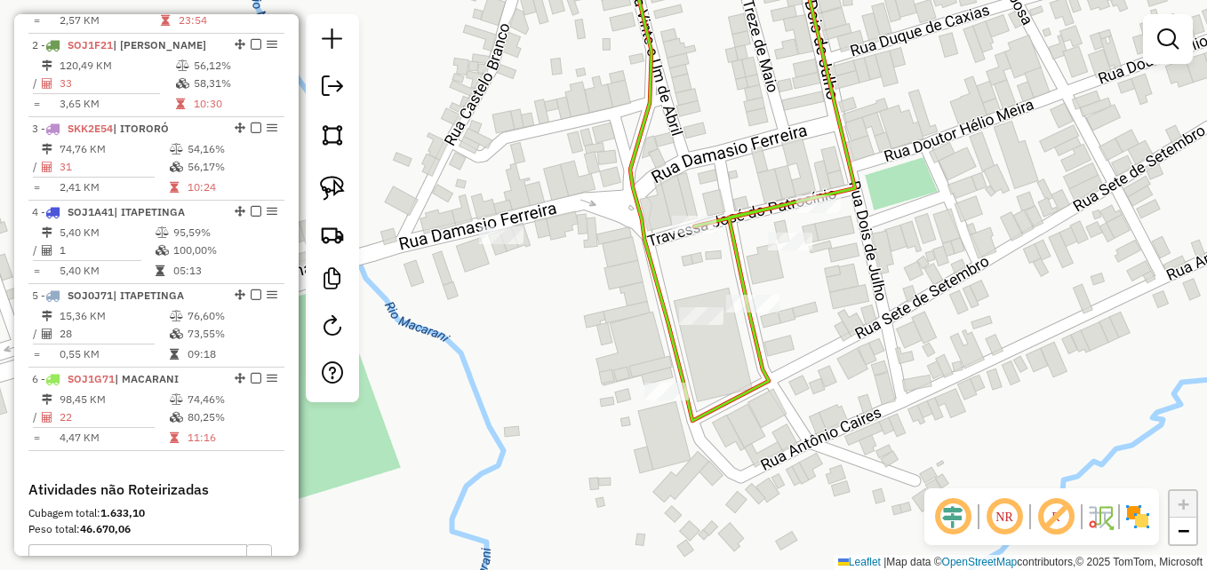
drag, startPoint x: 943, startPoint y: 294, endPoint x: 945, endPoint y: 359, distance: 64.9
click at [945, 359] on div "Janela de atendimento Grade de atendimento Capacidade Transportadoras Veículos …" at bounding box center [603, 285] width 1207 height 570
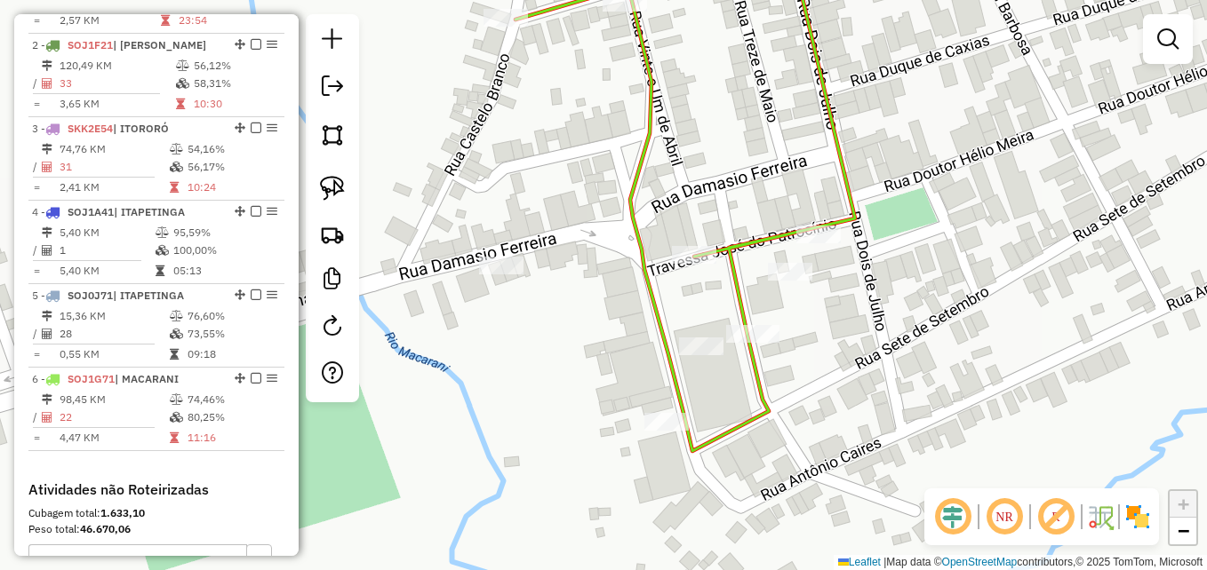
click at [937, 308] on div "Janela de atendimento Grade de atendimento Capacidade Transportadoras Veículos …" at bounding box center [603, 285] width 1207 height 570
click at [329, 192] on img at bounding box center [332, 188] width 25 height 25
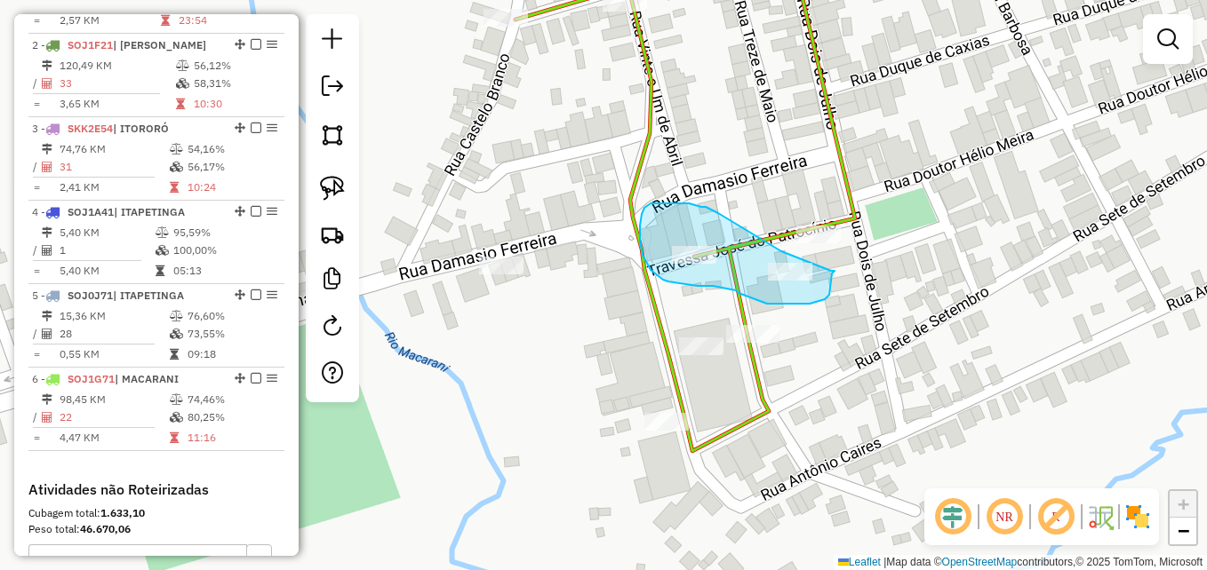
drag, startPoint x: 781, startPoint y: 251, endPoint x: 831, endPoint y: 271, distance: 53.5
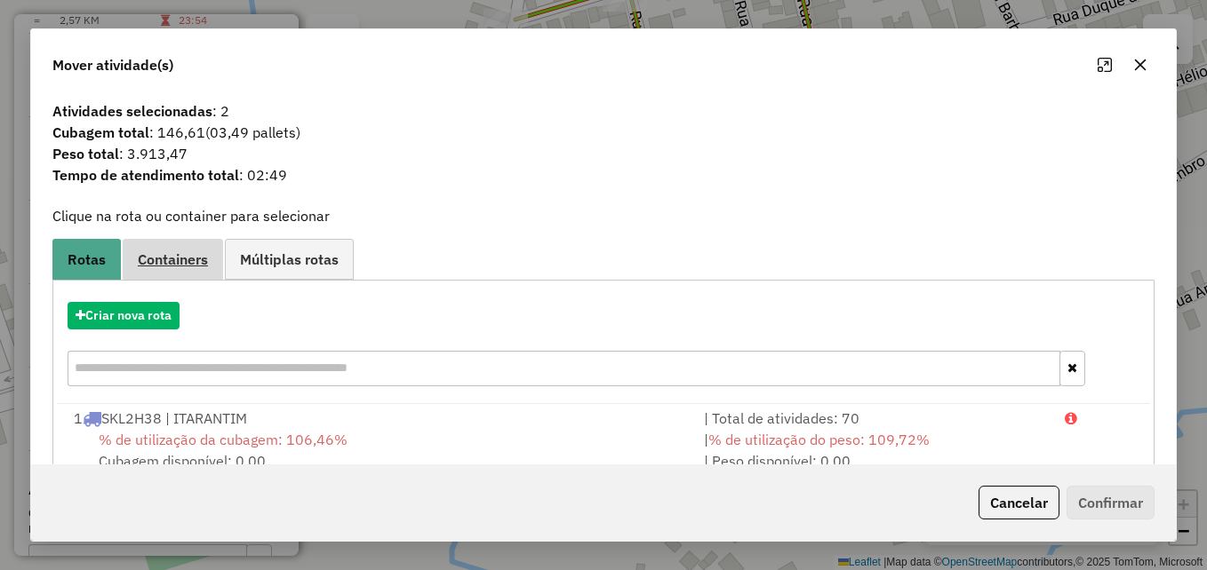
click at [186, 256] on span "Containers" at bounding box center [173, 259] width 70 height 14
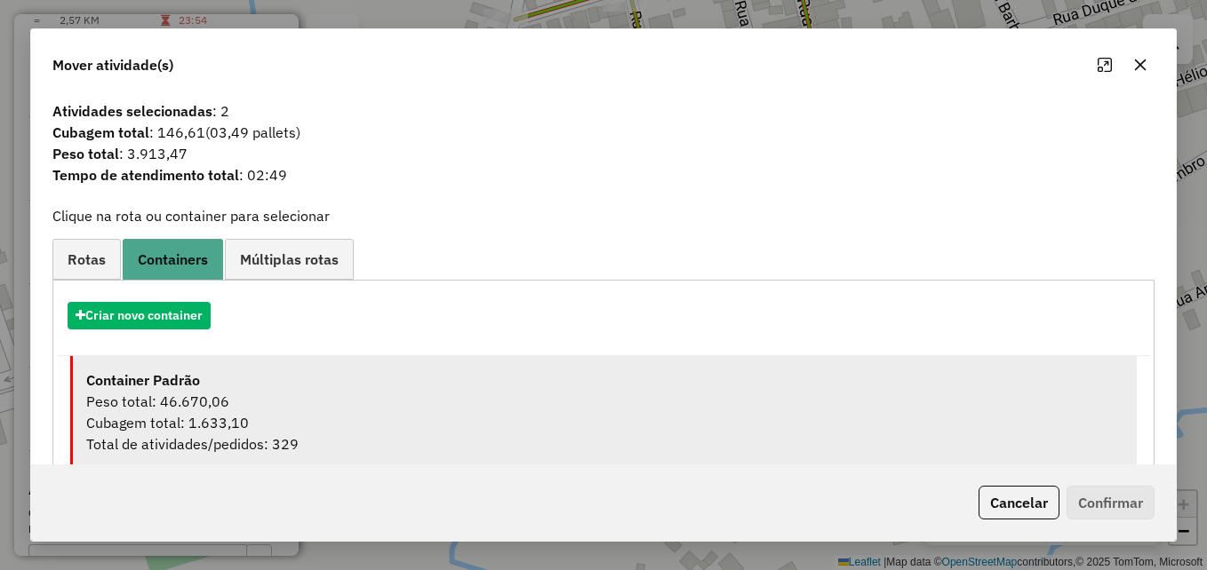
click at [331, 422] on div "Cubagem total: 1.633,10" at bounding box center [604, 422] width 1037 height 21
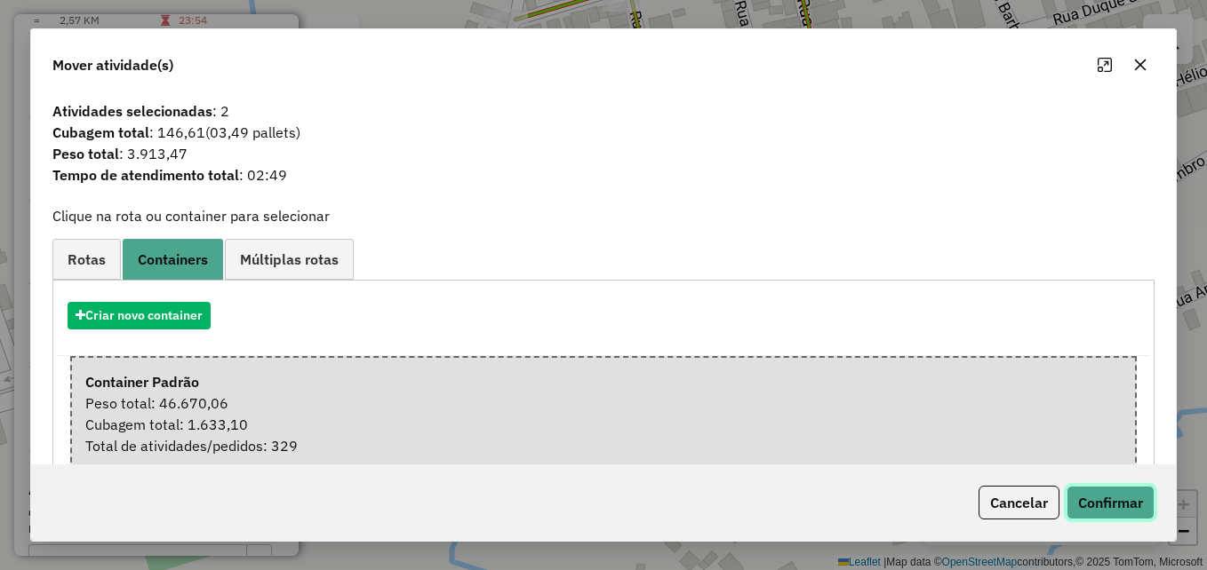
click at [1124, 509] on button "Confirmar" at bounding box center [1110, 503] width 88 height 34
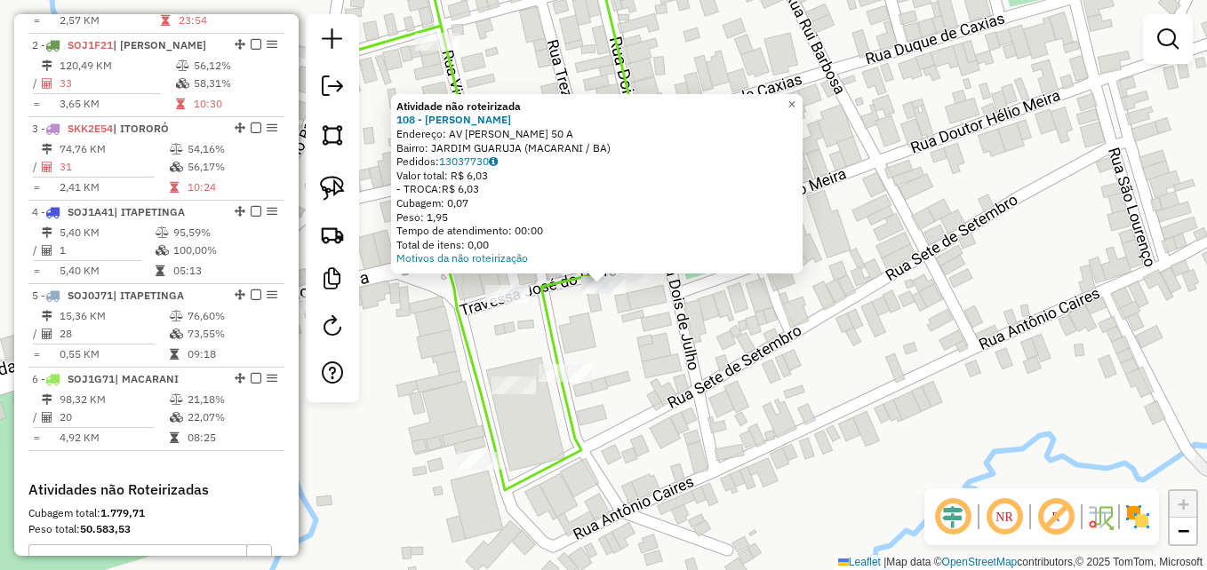
click at [733, 368] on div "Atividade não roteirizada 108 - [PERSON_NAME] Endereço: AV [PERSON_NAME] 50 A B…" at bounding box center [603, 285] width 1207 height 570
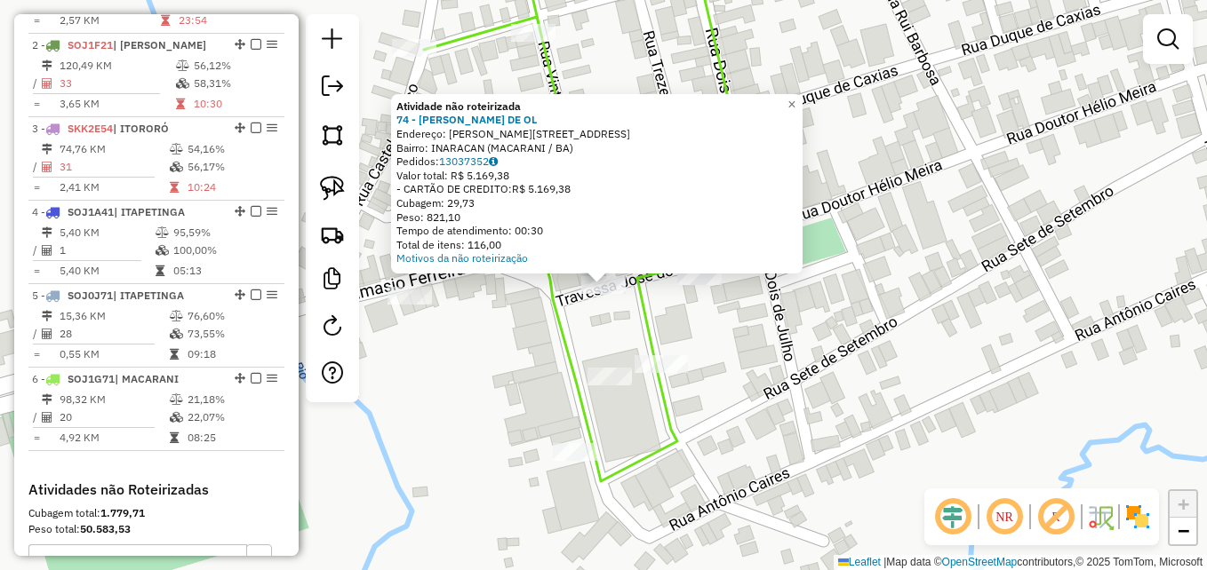
click at [736, 365] on div "Atividade não roteirizada 74 - [PERSON_NAME] DE OL Endereço: [PERSON_NAME] 37 B…" at bounding box center [603, 285] width 1207 height 570
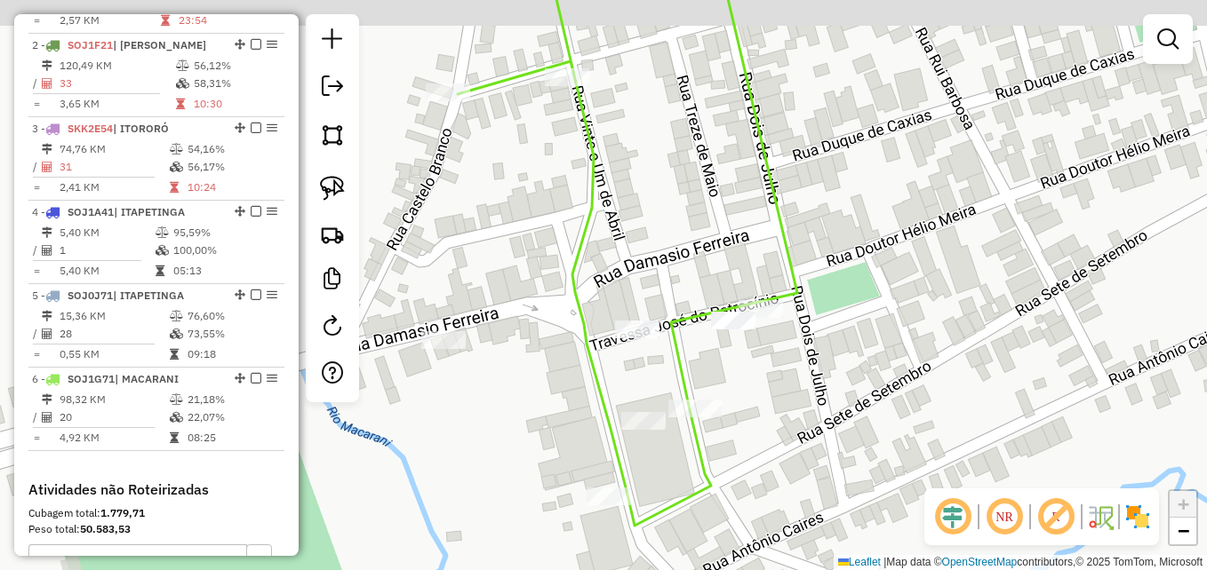
drag, startPoint x: 754, startPoint y: 278, endPoint x: 801, endPoint y: 294, distance: 48.9
click at [796, 323] on div "Janela de atendimento Grade de atendimento Capacidade Transportadoras Veículos …" at bounding box center [603, 285] width 1207 height 570
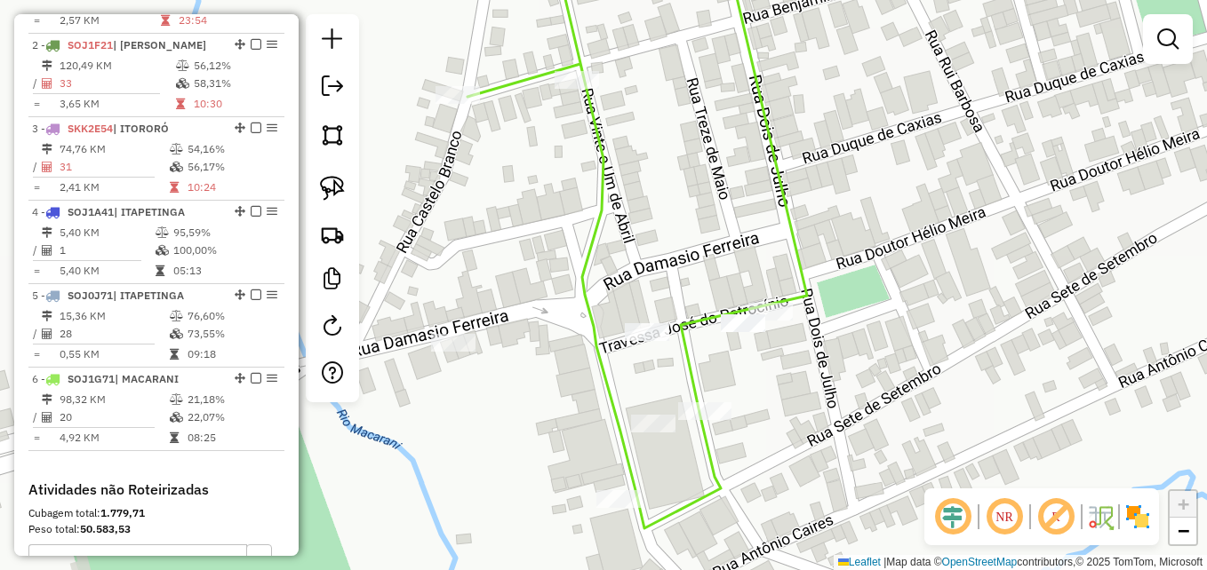
drag, startPoint x: 764, startPoint y: 189, endPoint x: 770, endPoint y: 235, distance: 45.6
click at [770, 235] on div "Janela de atendimento Grade de atendimento Capacidade Transportadoras Veículos …" at bounding box center [603, 285] width 1207 height 570
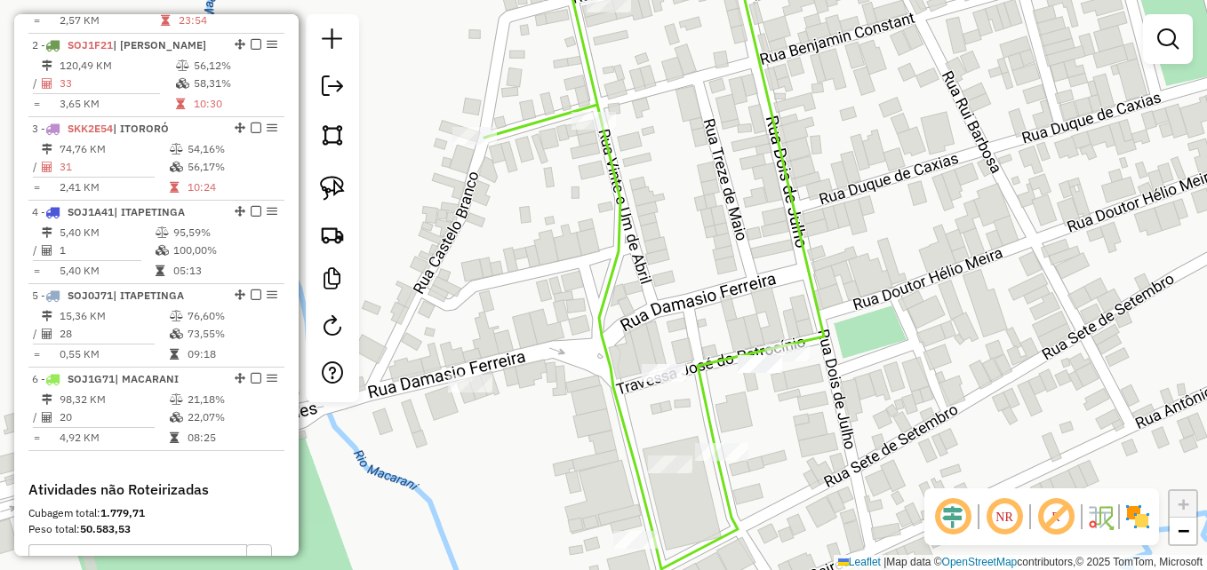
drag, startPoint x: 855, startPoint y: 261, endPoint x: 849, endPoint y: 338, distance: 76.7
click at [849, 338] on div "Janela de atendimento Grade de atendimento Capacidade Transportadoras Veículos …" at bounding box center [603, 285] width 1207 height 570
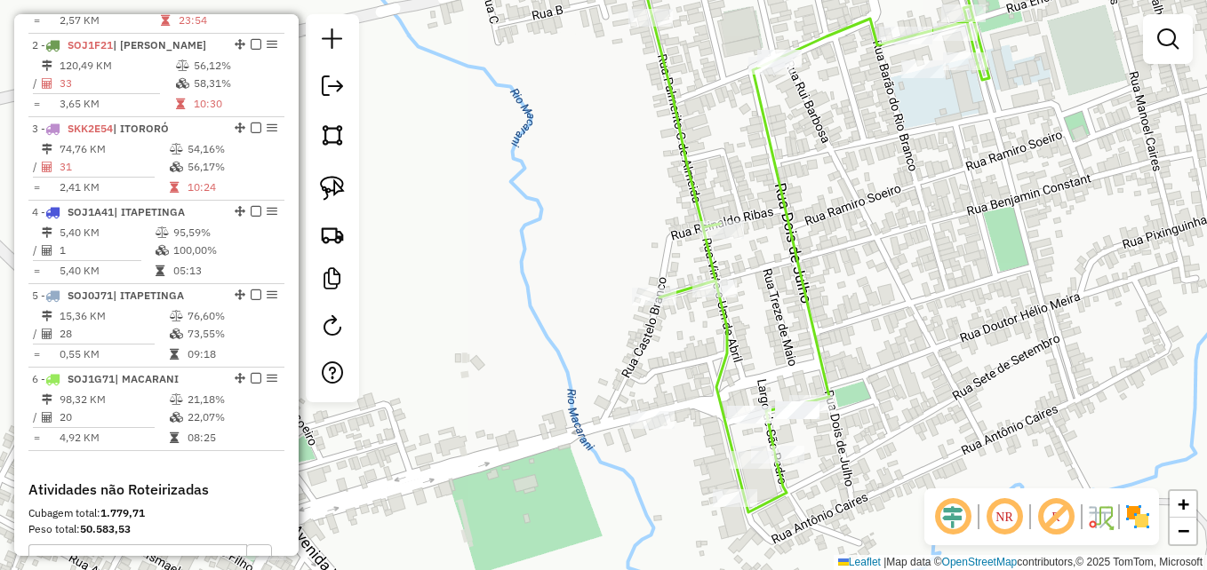
drag, startPoint x: 953, startPoint y: 275, endPoint x: 724, endPoint y: 386, distance: 254.8
click at [728, 398] on div "Janela de atendimento Grade de atendimento Capacidade Transportadoras Veículos …" at bounding box center [603, 285] width 1207 height 570
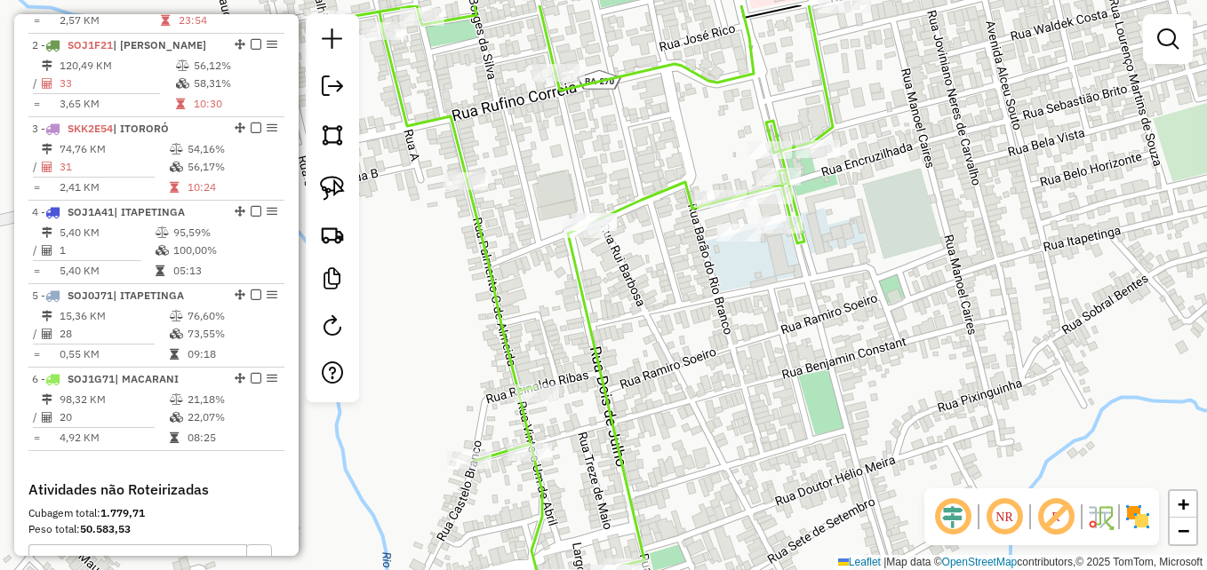
drag, startPoint x: 801, startPoint y: 302, endPoint x: 937, endPoint y: 383, distance: 159.0
click at [937, 383] on div "Janela de atendimento Grade de atendimento Capacidade Transportadoras Veículos …" at bounding box center [603, 285] width 1207 height 570
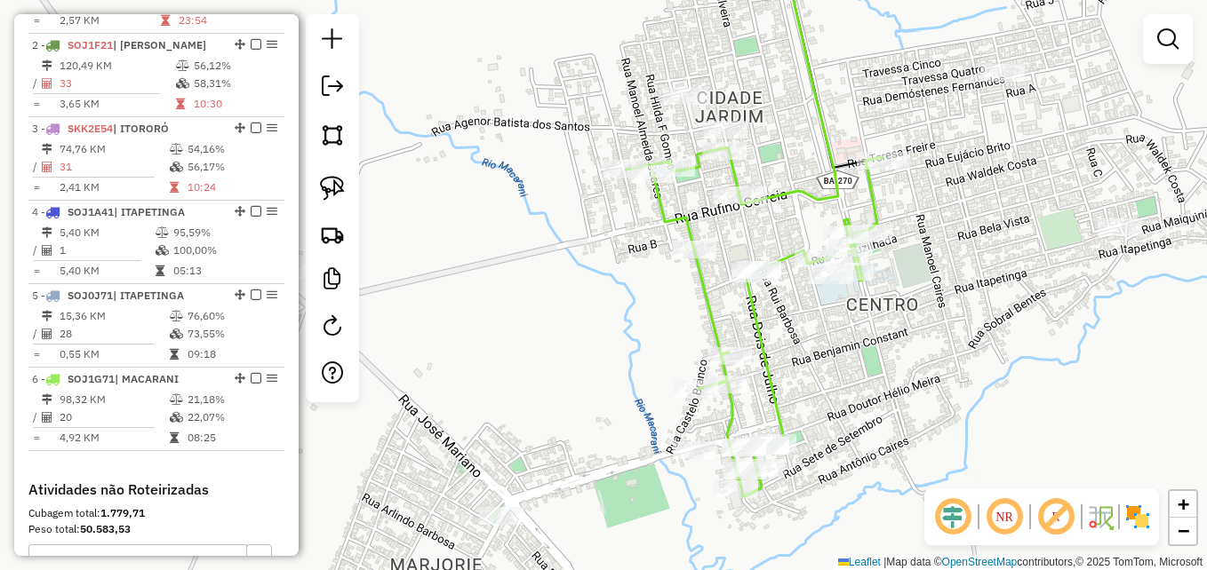
drag, startPoint x: 985, startPoint y: 346, endPoint x: 935, endPoint y: 349, distance: 49.9
click at [935, 349] on div "Janela de atendimento Grade de atendimento Capacidade Transportadoras Veículos …" at bounding box center [603, 285] width 1207 height 570
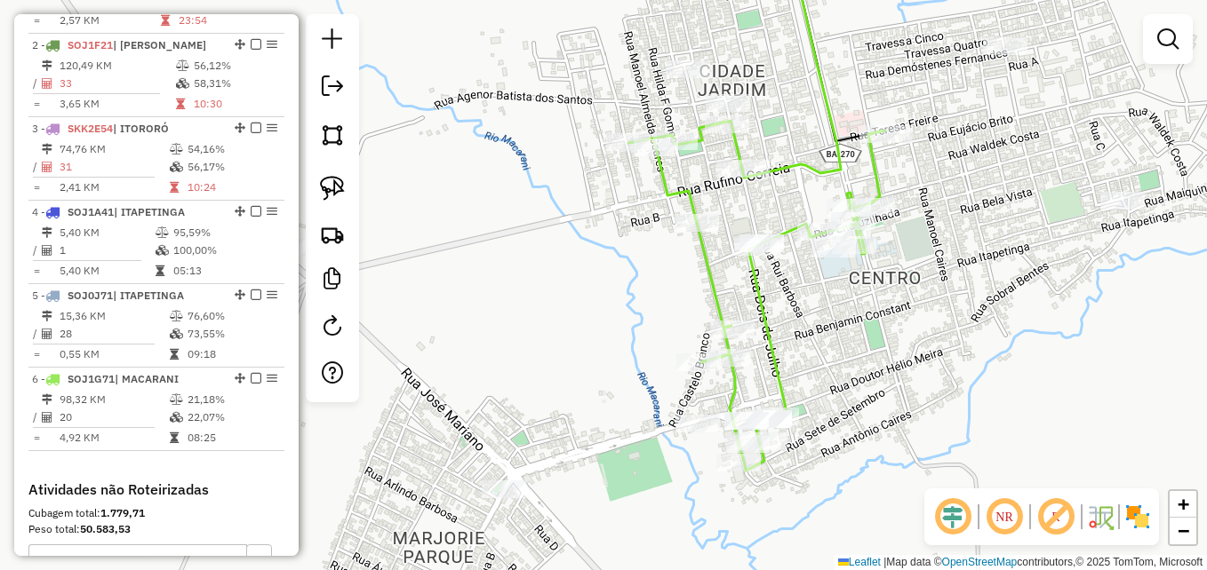
drag, startPoint x: 919, startPoint y: 388, endPoint x: 929, endPoint y: 319, distance: 70.0
click at [929, 318] on div "Janela de atendimento Grade de atendimento Capacidade Transportadoras Veículos …" at bounding box center [603, 285] width 1207 height 570
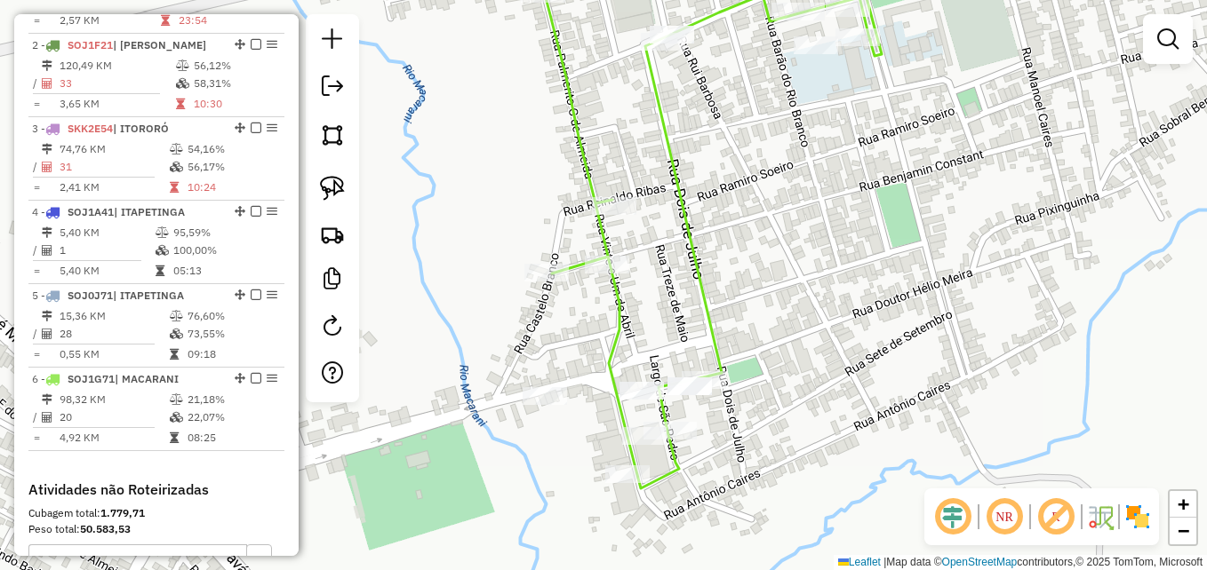
drag, startPoint x: 867, startPoint y: 315, endPoint x: 920, endPoint y: 315, distance: 52.4
click at [920, 315] on div "Janela de atendimento Grade de atendimento Capacidade Transportadoras Veículos …" at bounding box center [603, 285] width 1207 height 570
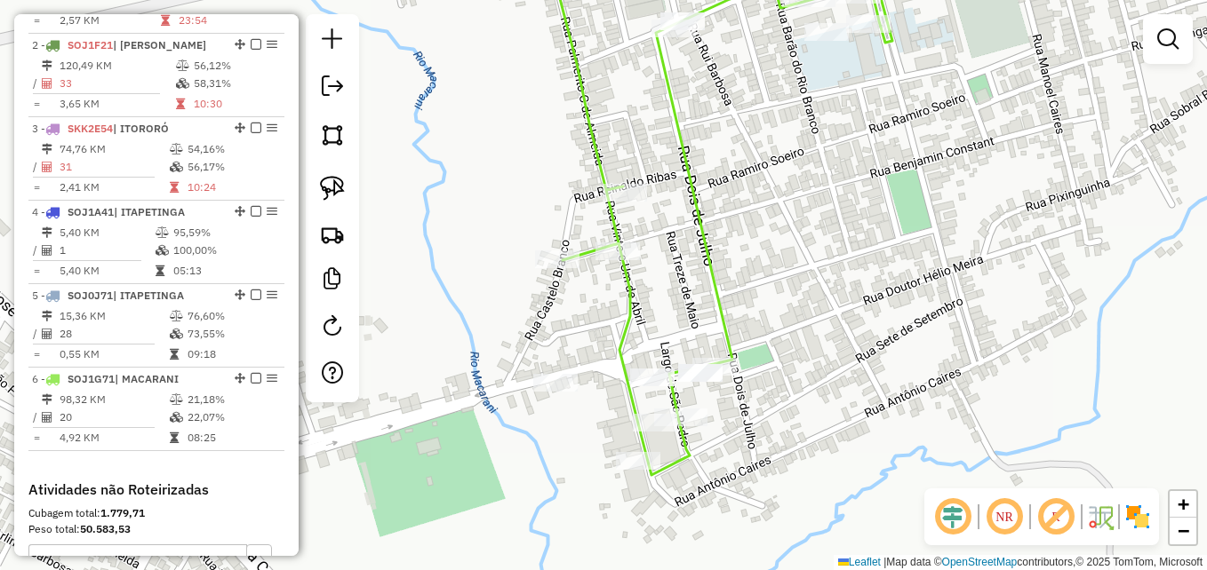
drag, startPoint x: 836, startPoint y: 294, endPoint x: 898, endPoint y: 246, distance: 78.6
click at [898, 246] on div "Janela de atendimento Grade de atendimento Capacidade Transportadoras Veículos …" at bounding box center [603, 285] width 1207 height 570
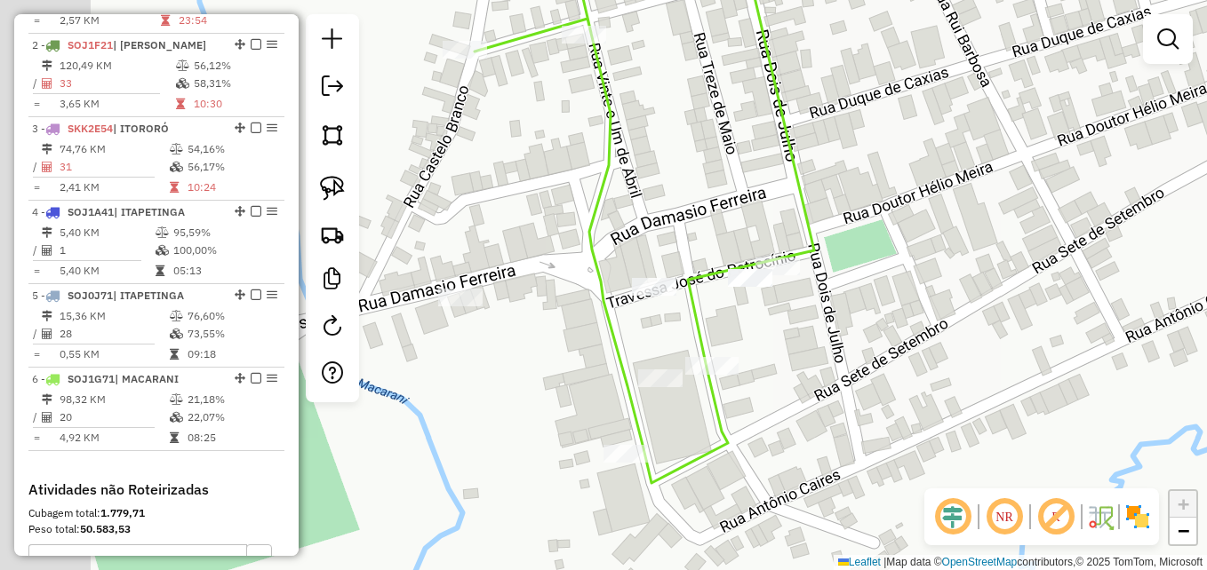
drag, startPoint x: 897, startPoint y: 317, endPoint x: 955, endPoint y: 293, distance: 62.5
click at [953, 297] on div "Janela de atendimento Grade de atendimento Capacidade Transportadoras Veículos …" at bounding box center [603, 285] width 1207 height 570
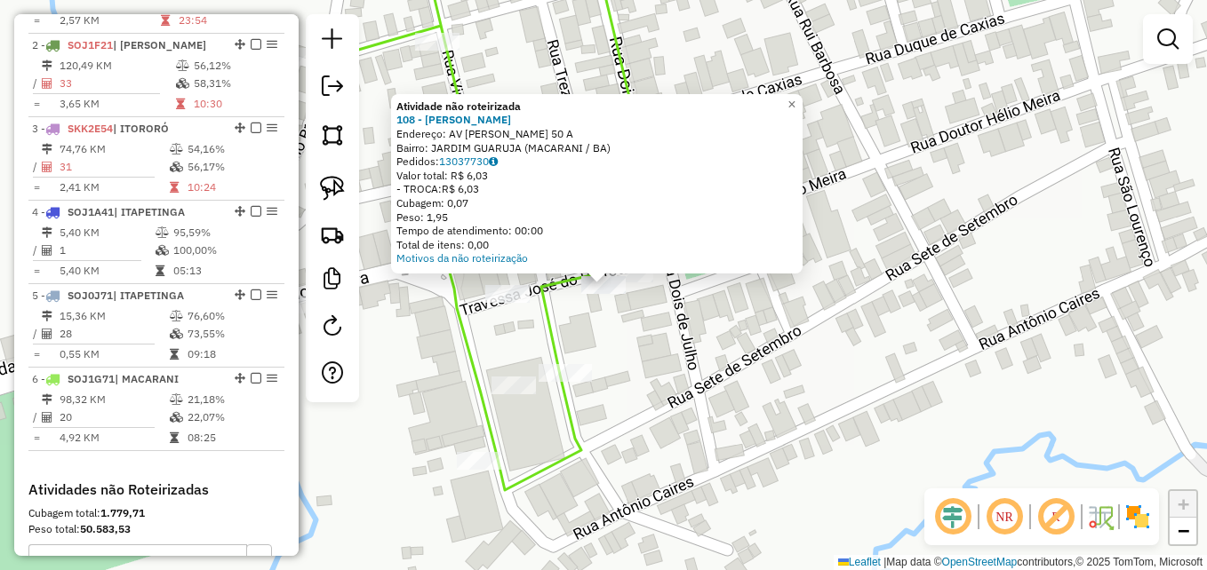
click at [650, 353] on div "Atividade não roteirizada 108 - [PERSON_NAME] Endereço: AV [PERSON_NAME] 50 A B…" at bounding box center [603, 285] width 1207 height 570
click at [657, 368] on div "Atividade não roteirizada 108 - [PERSON_NAME] Endereço: AV [PERSON_NAME] 50 A B…" at bounding box center [603, 285] width 1207 height 570
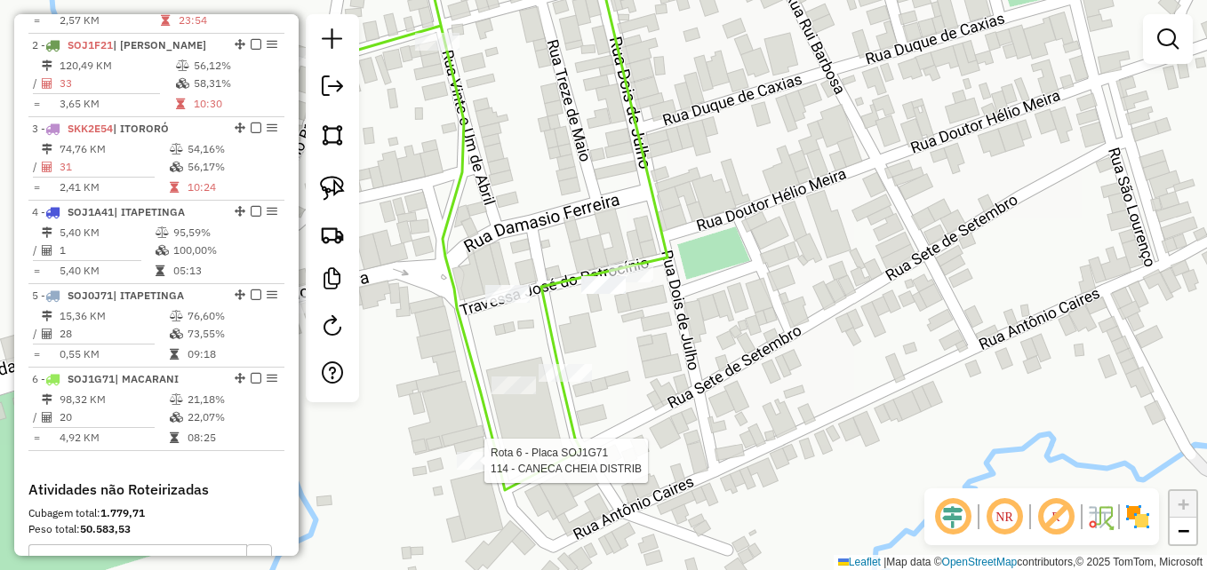
select select "**********"
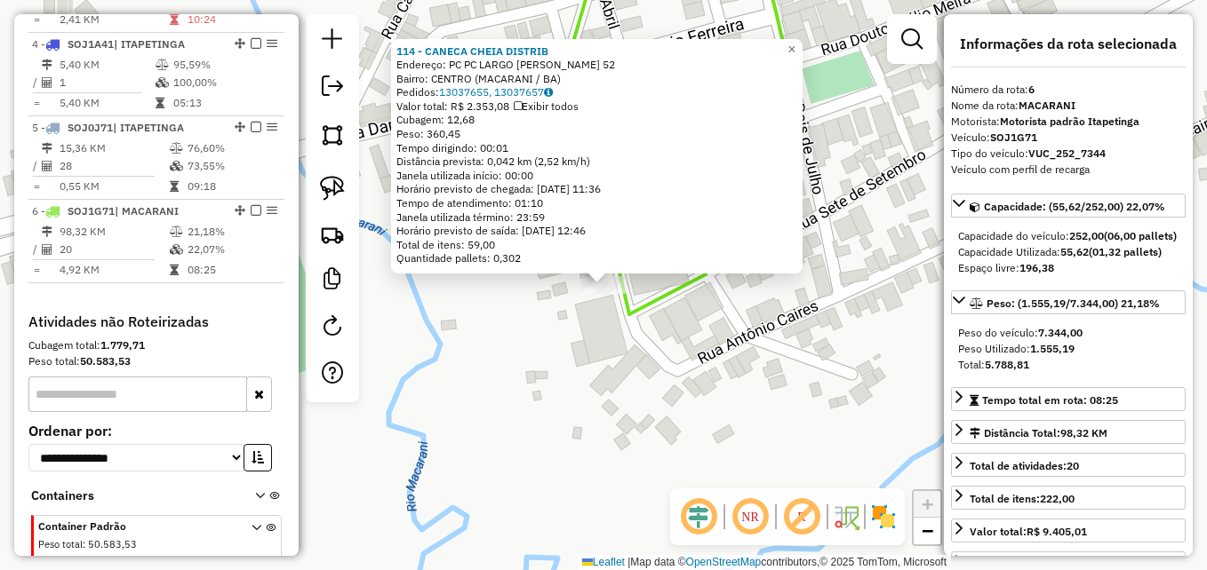
scroll to position [979, 0]
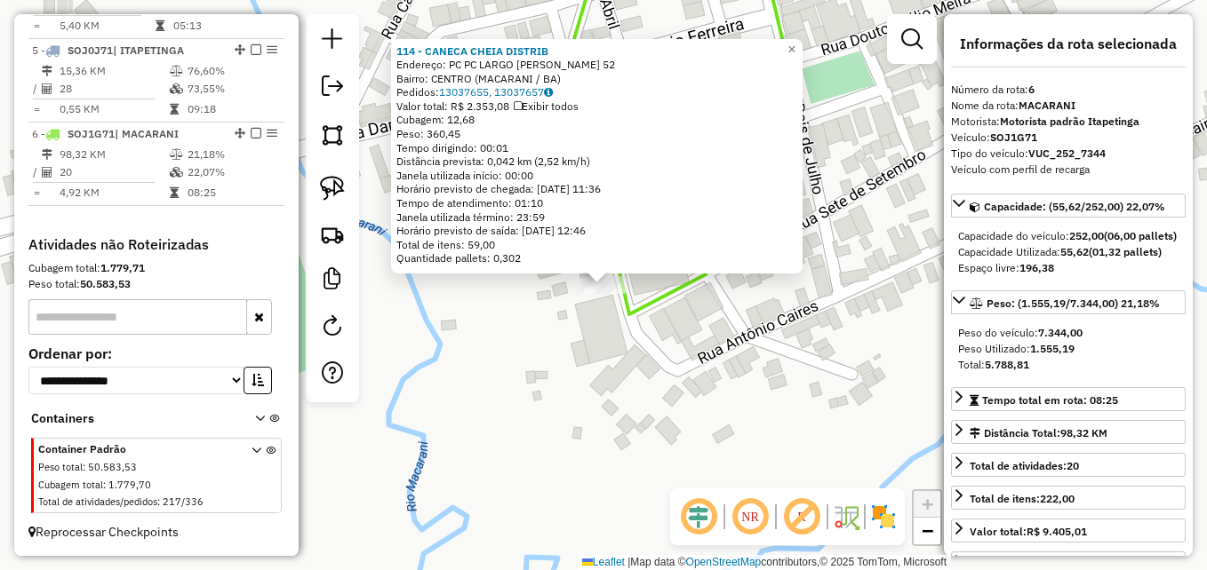
click at [545, 376] on div "114 - CANECA CHEIA DISTRIB Endereço: PC PC LARGO SaO PEDRO 52 Bairro: CENTRO (M…" at bounding box center [603, 285] width 1207 height 570
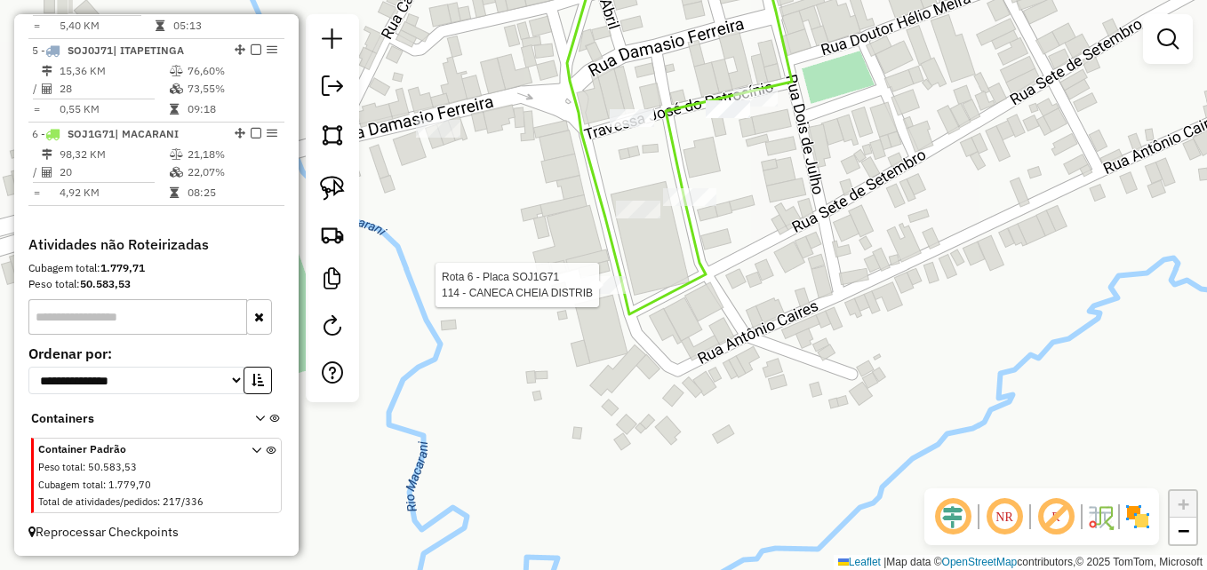
select select "**********"
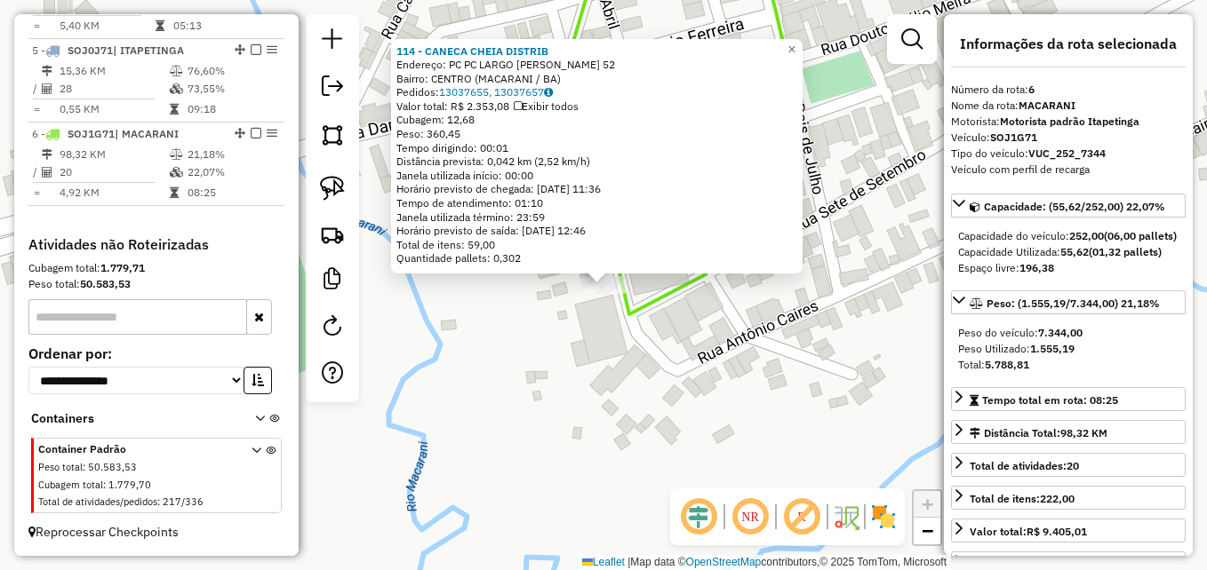
click at [584, 350] on div "Rota 6 - Placa SOJ1G71 114 - CANECA CHEIA DISTRIB 114 - CANECA CHEIA DISTRIB En…" at bounding box center [603, 285] width 1207 height 570
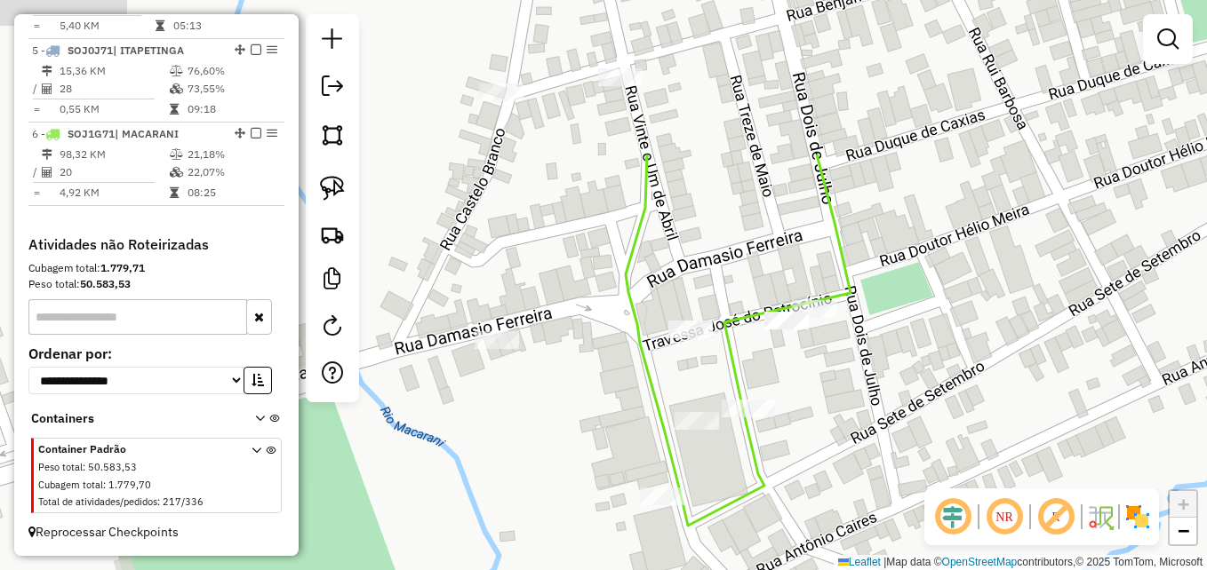
drag, startPoint x: 555, startPoint y: 327, endPoint x: 576, endPoint y: 405, distance: 80.8
click at [576, 405] on div "Janela de atendimento Grade de atendimento Capacidade Transportadoras Veículos …" at bounding box center [603, 285] width 1207 height 570
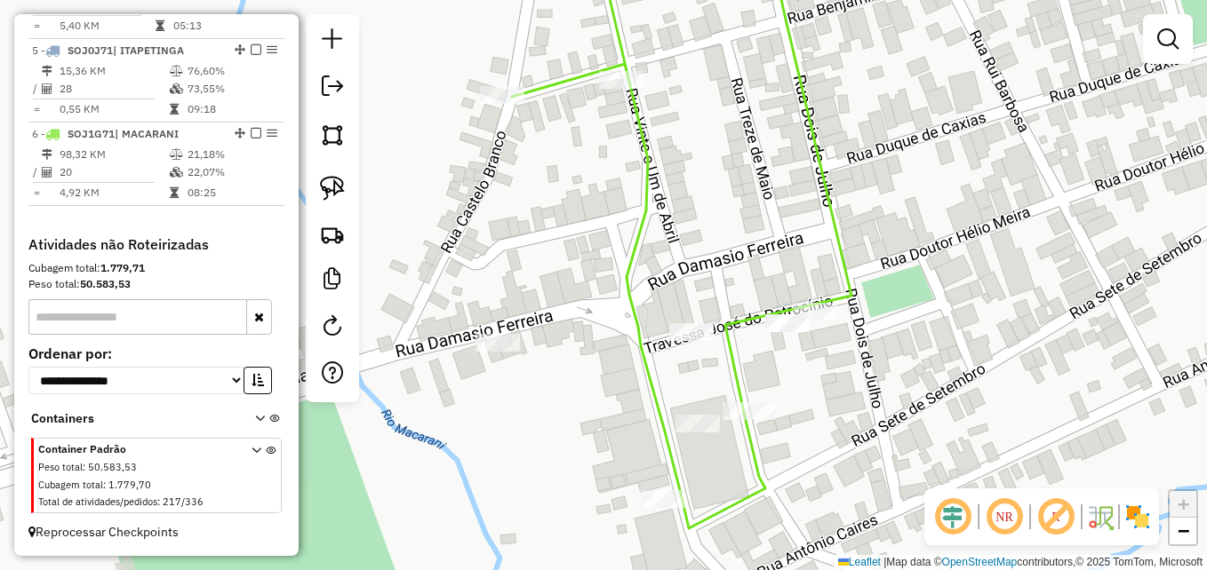
click at [578, 231] on div "Janela de atendimento Grade de atendimento Capacidade Transportadoras Veículos …" at bounding box center [603, 285] width 1207 height 570
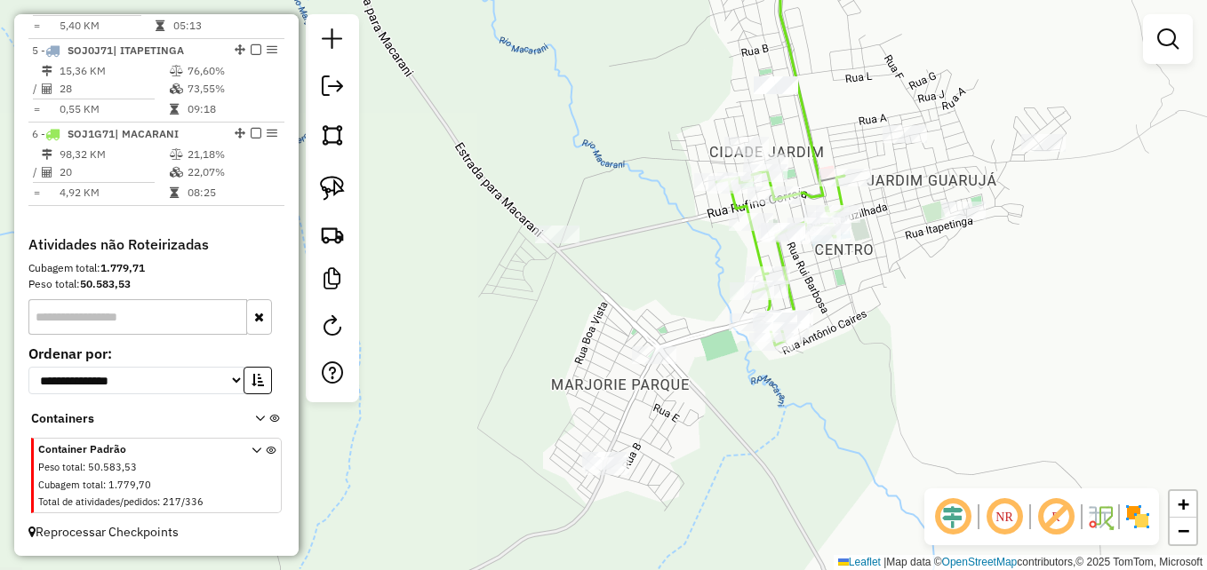
drag, startPoint x: 927, startPoint y: 313, endPoint x: 917, endPoint y: 393, distance: 80.6
click at [921, 395] on div "Janela de atendimento Grade de atendimento Capacidade Transportadoras Veículos …" at bounding box center [603, 285] width 1207 height 570
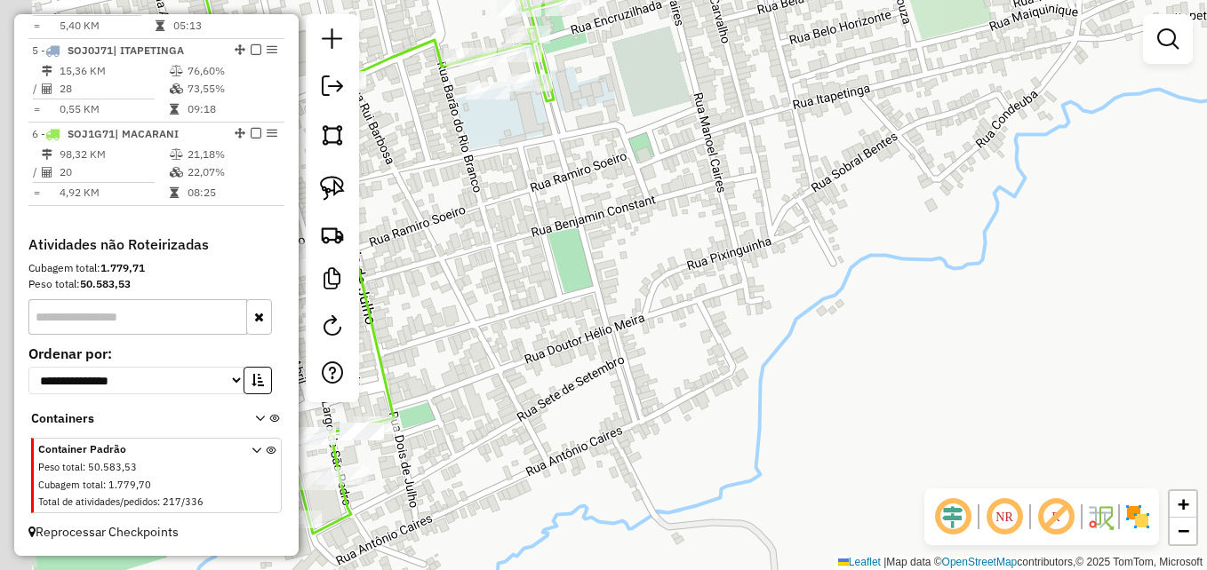
drag, startPoint x: 794, startPoint y: 268, endPoint x: 1074, endPoint y: 306, distance: 283.3
click at [1074, 306] on div "Janela de atendimento Grade de atendimento Capacidade Transportadoras Veículos …" at bounding box center [603, 285] width 1207 height 570
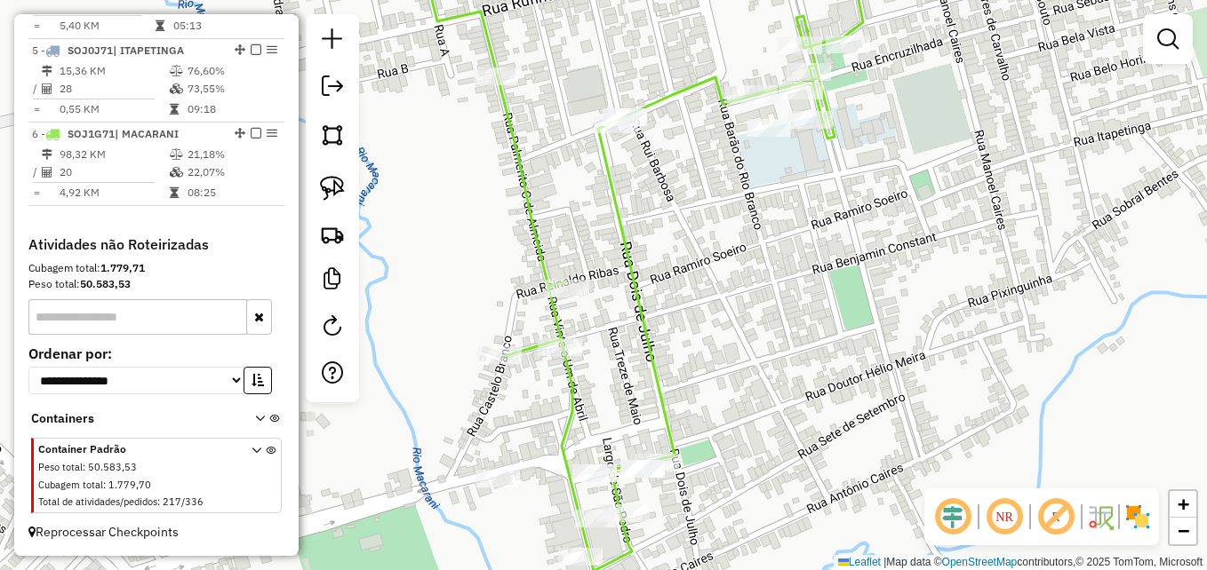
drag, startPoint x: 737, startPoint y: 231, endPoint x: 892, endPoint y: 297, distance: 168.8
click at [874, 293] on div "Janela de atendimento Grade de atendimento Capacidade Transportadoras Veículos …" at bounding box center [603, 285] width 1207 height 570
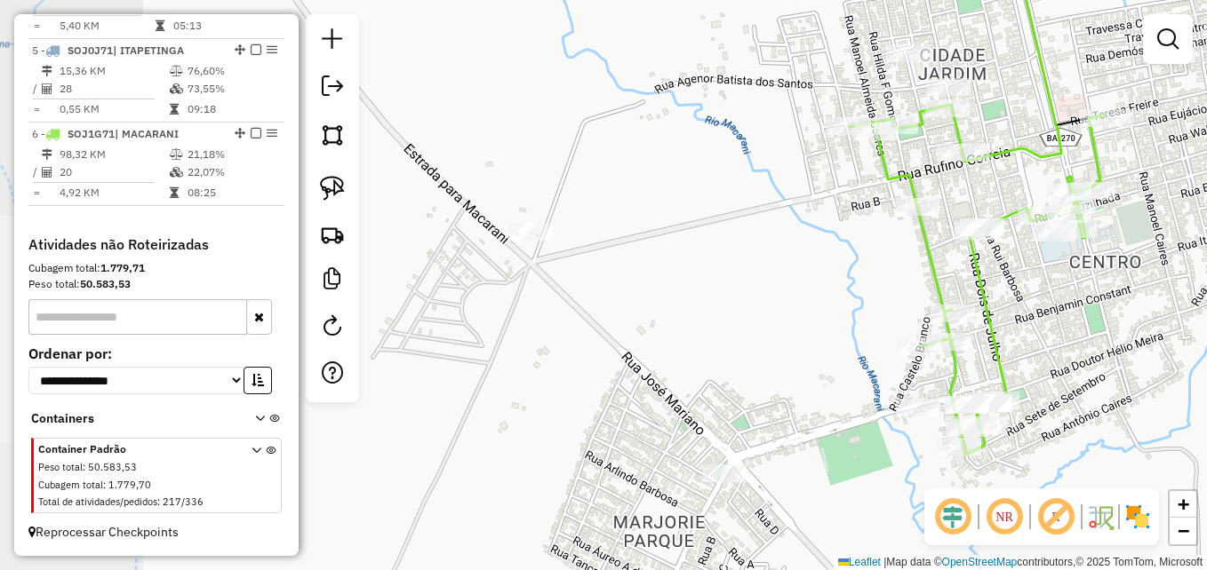
drag, startPoint x: 526, startPoint y: 243, endPoint x: 564, endPoint y: 219, distance: 45.1
click at [665, 227] on div "Janela de atendimento Grade de atendimento Capacidade Transportadoras Veículos …" at bounding box center [603, 285] width 1207 height 570
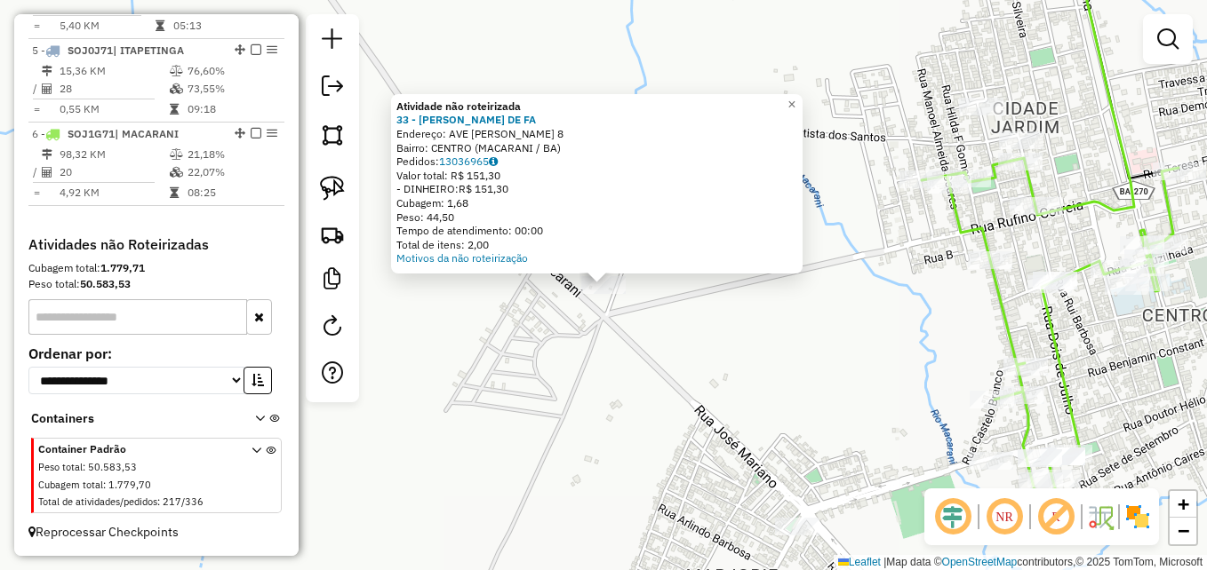
click at [512, 356] on div "Atividade não roteirizada 33 - [PERSON_NAME] DE FA Endereço: AVE [PERSON_NAME] …" at bounding box center [603, 285] width 1207 height 570
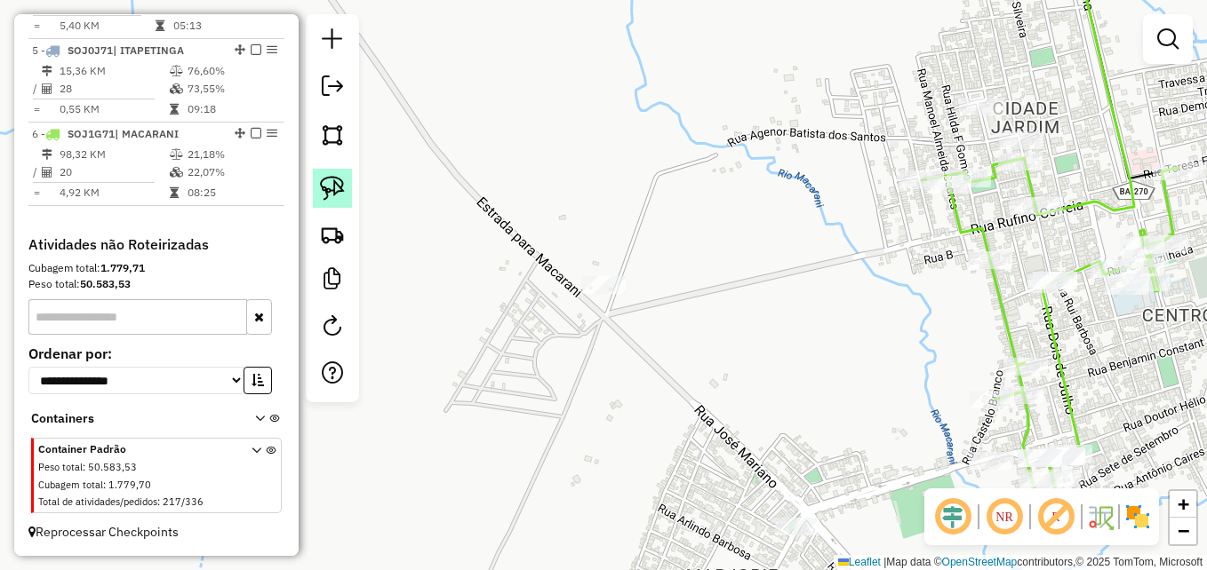
click at [338, 193] on img at bounding box center [332, 188] width 25 height 25
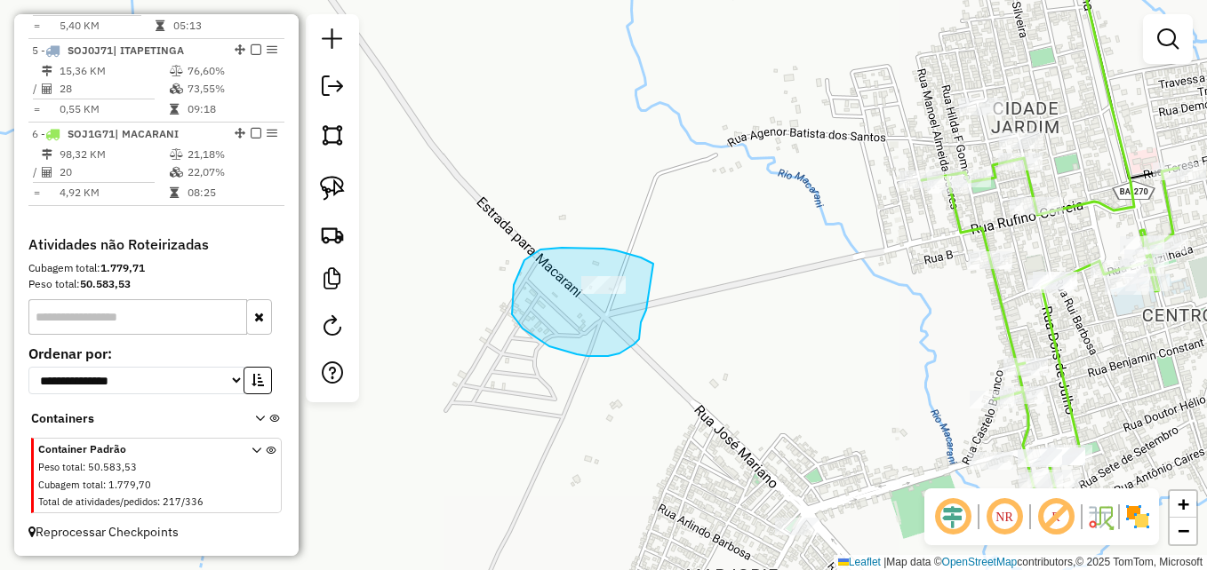
drag, startPoint x: 616, startPoint y: 251, endPoint x: 648, endPoint y: 307, distance: 64.5
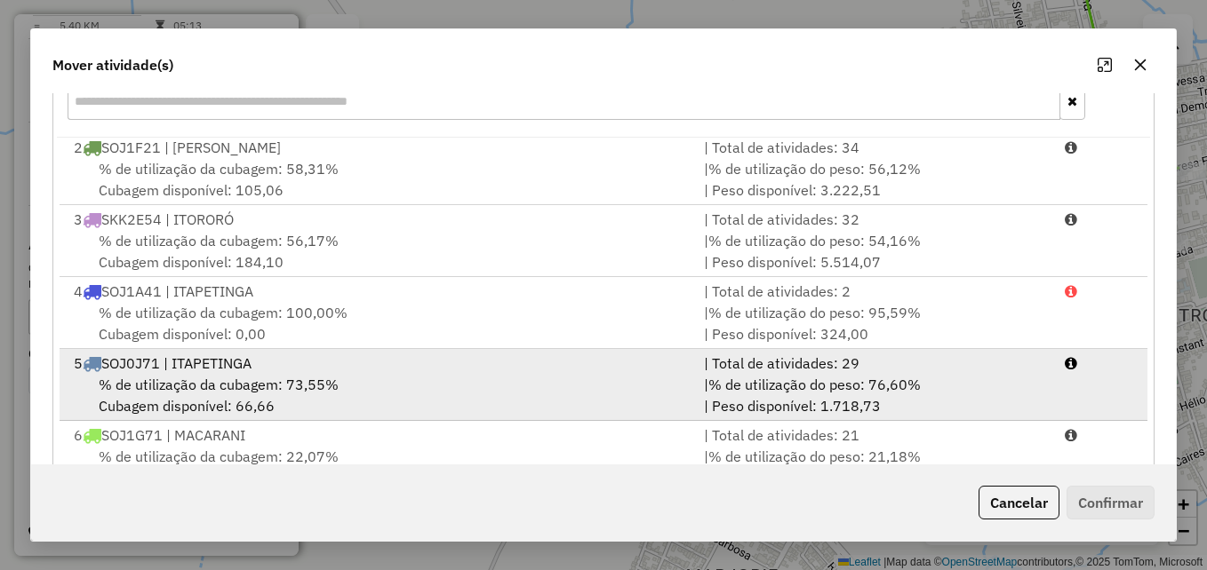
scroll to position [325, 0]
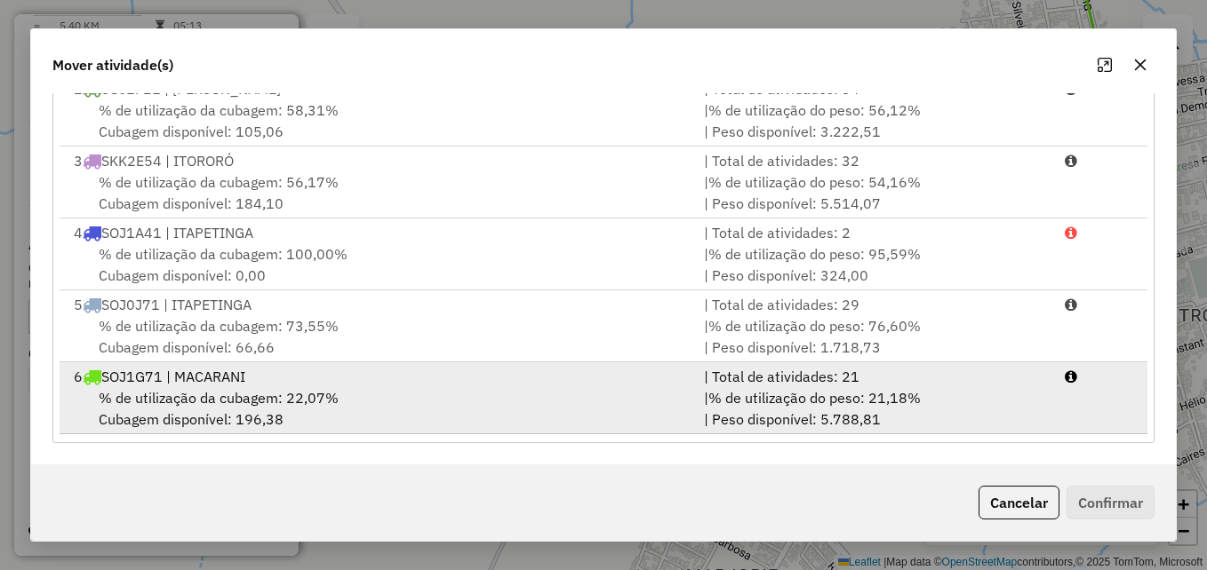
click at [624, 387] on div "% de utilização da cubagem: 22,07% Cubagem disponível: 196,38" at bounding box center [378, 408] width 630 height 43
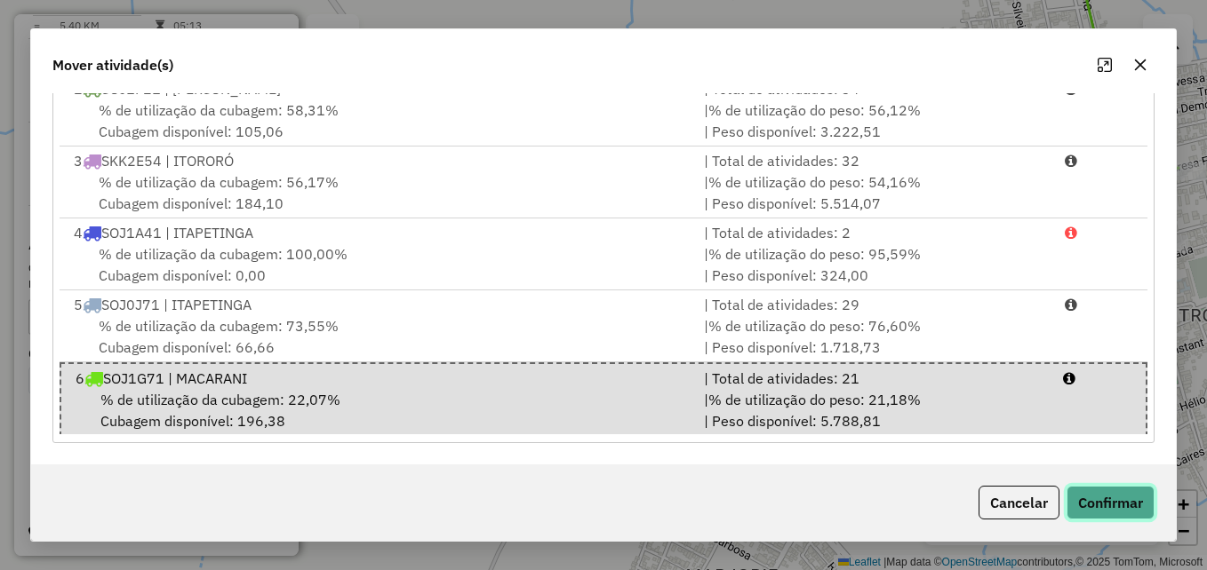
click at [1102, 513] on button "Confirmar" at bounding box center [1110, 503] width 88 height 34
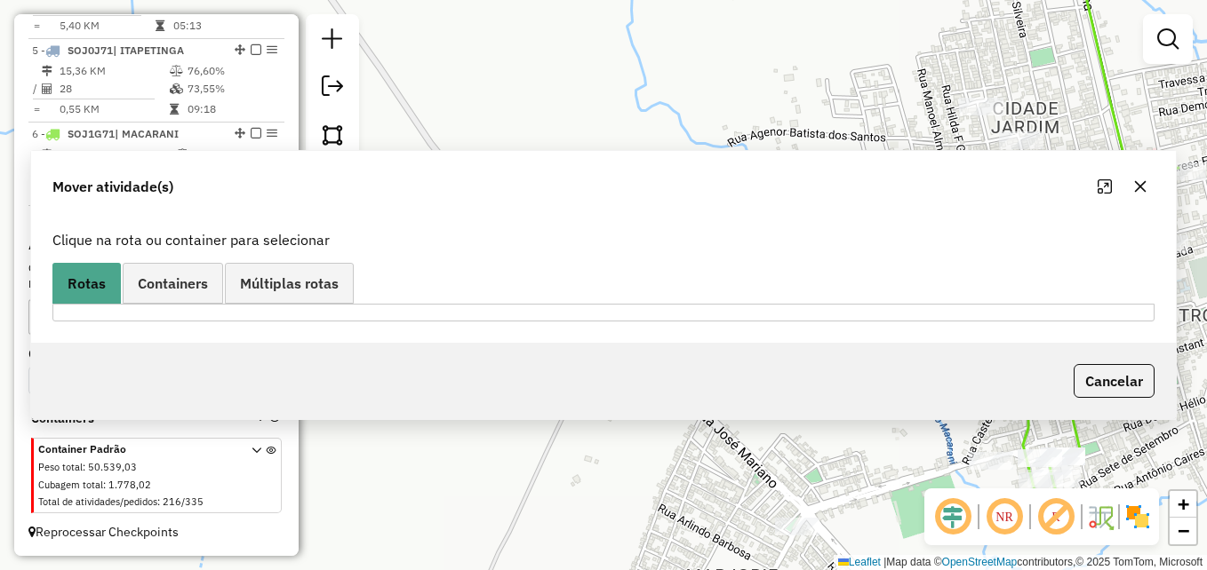
scroll to position [0, 0]
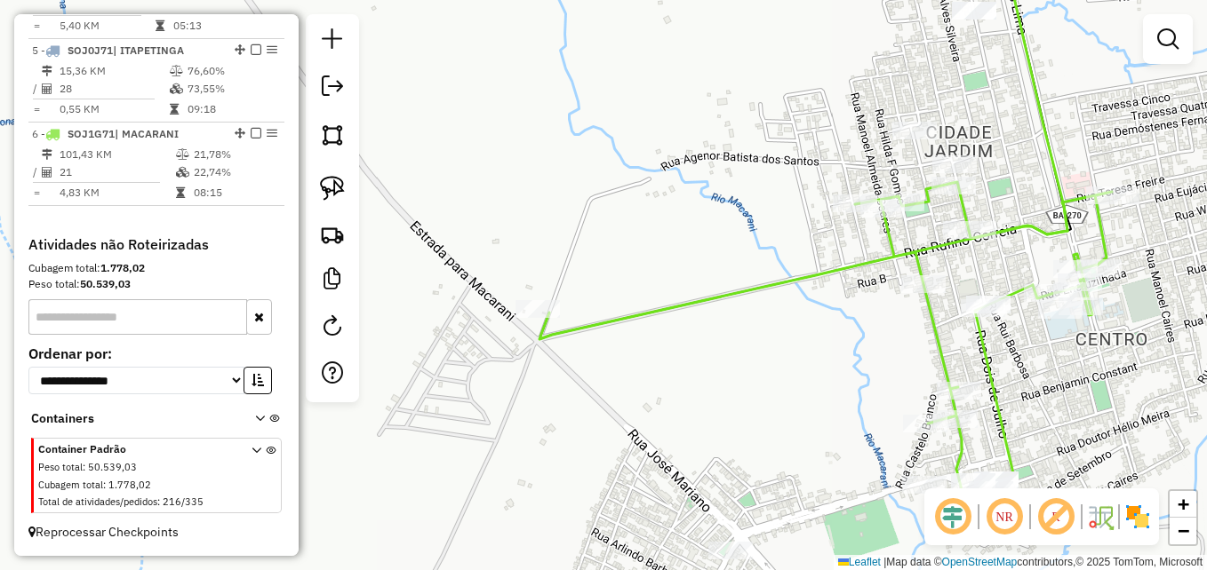
drag, startPoint x: 723, startPoint y: 271, endPoint x: 486, endPoint y: 323, distance: 242.8
click at [486, 323] on div "Janela de atendimento Grade de atendimento Capacidade Transportadoras Veículos …" at bounding box center [603, 285] width 1207 height 570
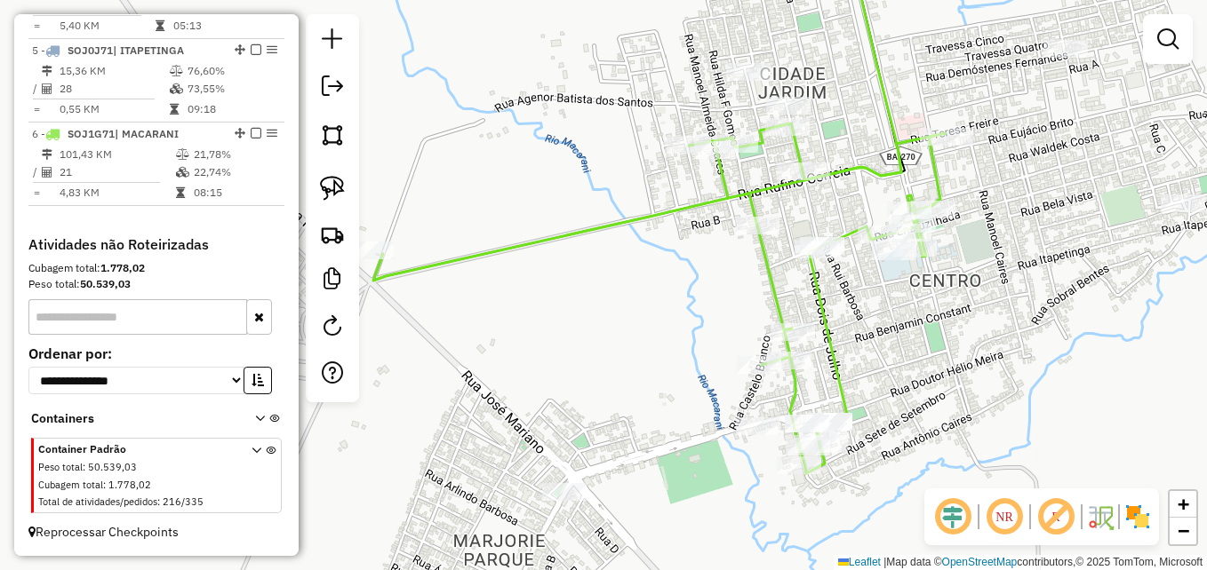
drag, startPoint x: 607, startPoint y: 412, endPoint x: 618, endPoint y: 299, distance: 114.3
click at [618, 299] on div "Janela de atendimento Grade de atendimento Capacidade Transportadoras Veículos …" at bounding box center [603, 285] width 1207 height 570
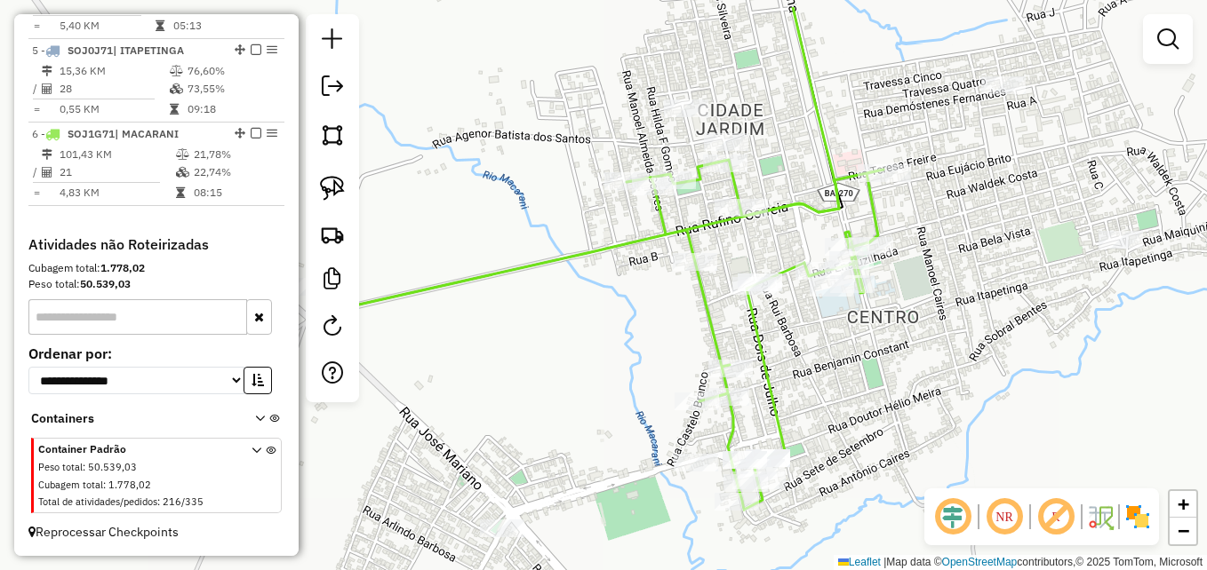
drag, startPoint x: 1029, startPoint y: 311, endPoint x: 869, endPoint y: 431, distance: 199.9
click at [869, 431] on div "Janela de atendimento Grade de atendimento Capacidade Transportadoras Veículos …" at bounding box center [603, 285] width 1207 height 570
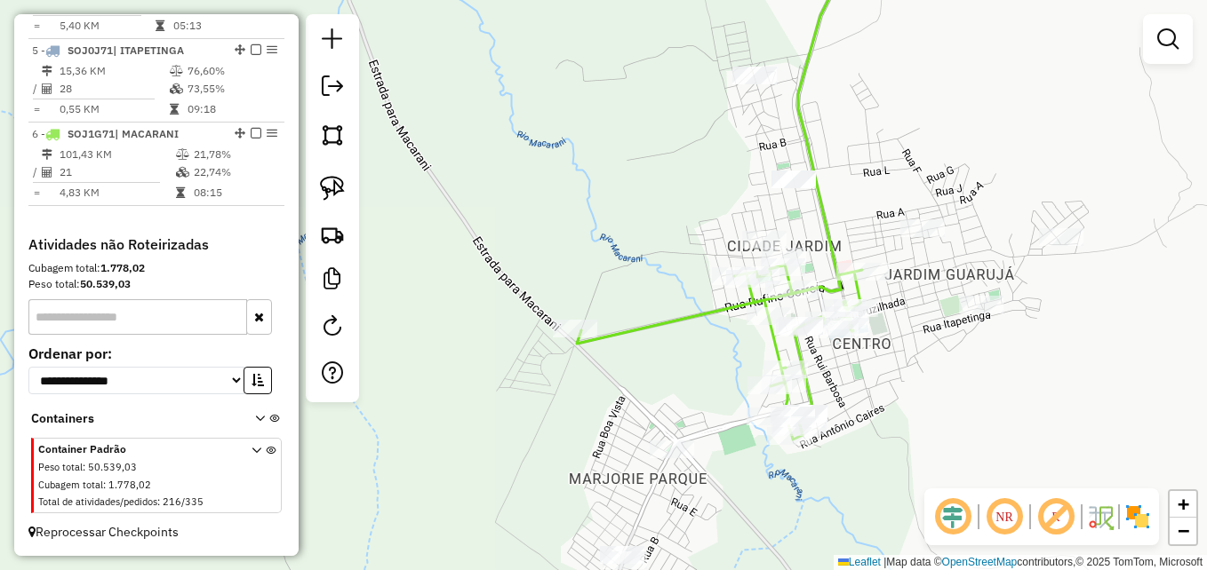
drag, startPoint x: 942, startPoint y: 401, endPoint x: 949, endPoint y: 339, distance: 62.6
click at [949, 339] on div "Janela de atendimento Grade de atendimento Capacidade Transportadoras Veículos …" at bounding box center [603, 285] width 1207 height 570
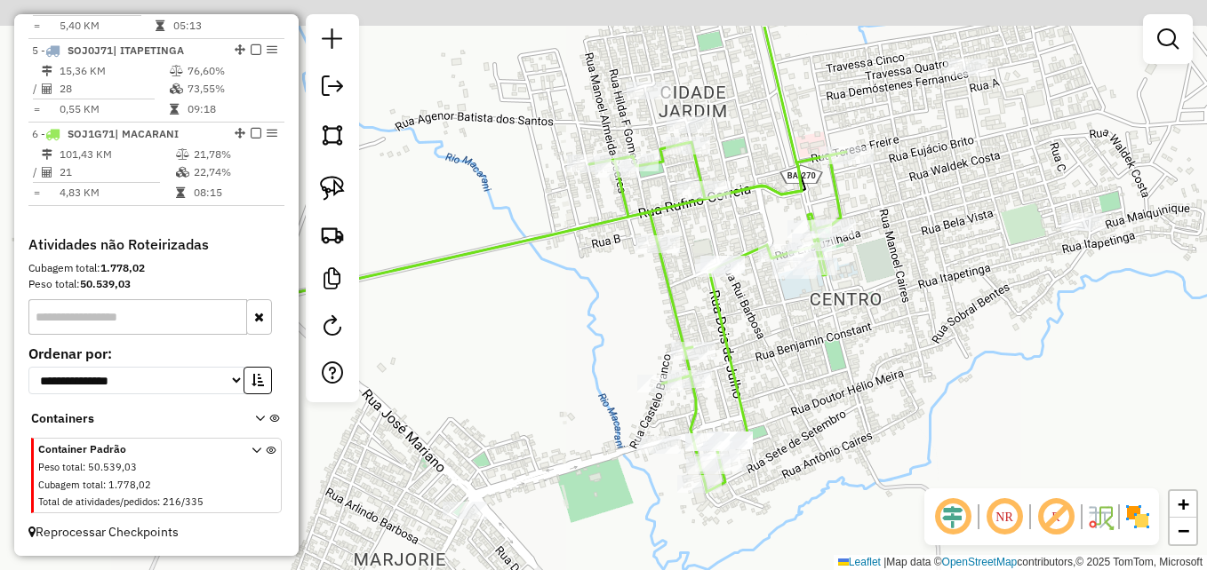
drag, startPoint x: 909, startPoint y: 264, endPoint x: 969, endPoint y: 347, distance: 102.6
click at [969, 347] on div "Janela de atendimento Grade de atendimento Capacidade Transportadoras Veículos …" at bounding box center [603, 285] width 1207 height 570
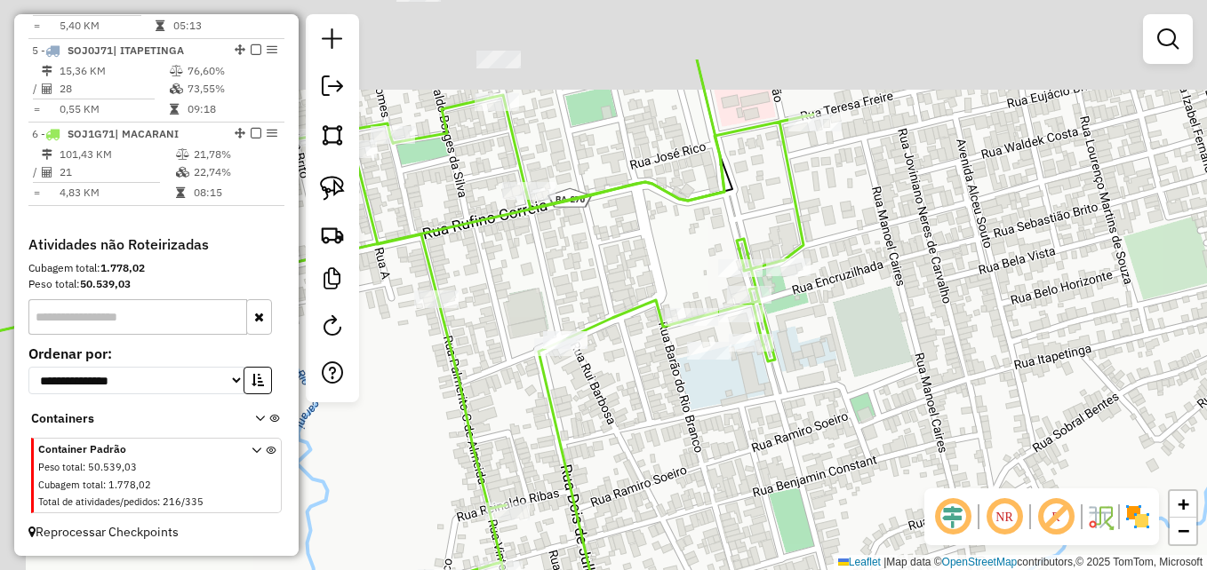
drag, startPoint x: 944, startPoint y: 223, endPoint x: 1074, endPoint y: 403, distance: 222.0
click at [1074, 401] on div "Janela de atendimento Grade de atendimento Capacidade Transportadoras Veículos …" at bounding box center [603, 285] width 1207 height 570
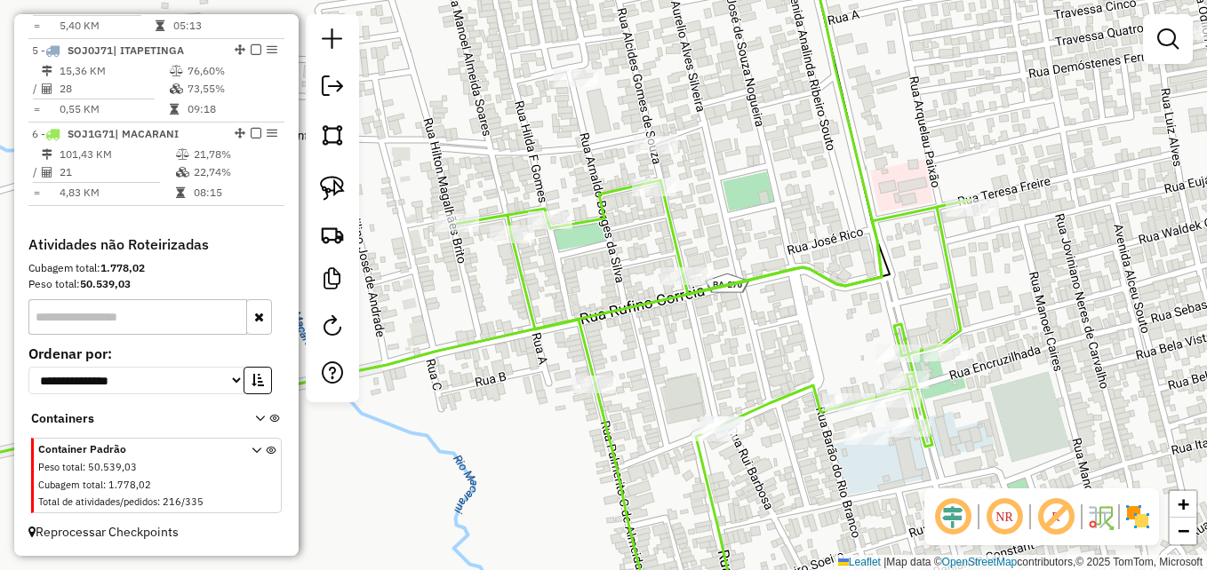
drag, startPoint x: 709, startPoint y: 158, endPoint x: 801, endPoint y: 161, distance: 91.6
click at [801, 162] on div "Janela de atendimento Grade de atendimento Capacidade Transportadoras Veículos …" at bounding box center [603, 285] width 1207 height 570
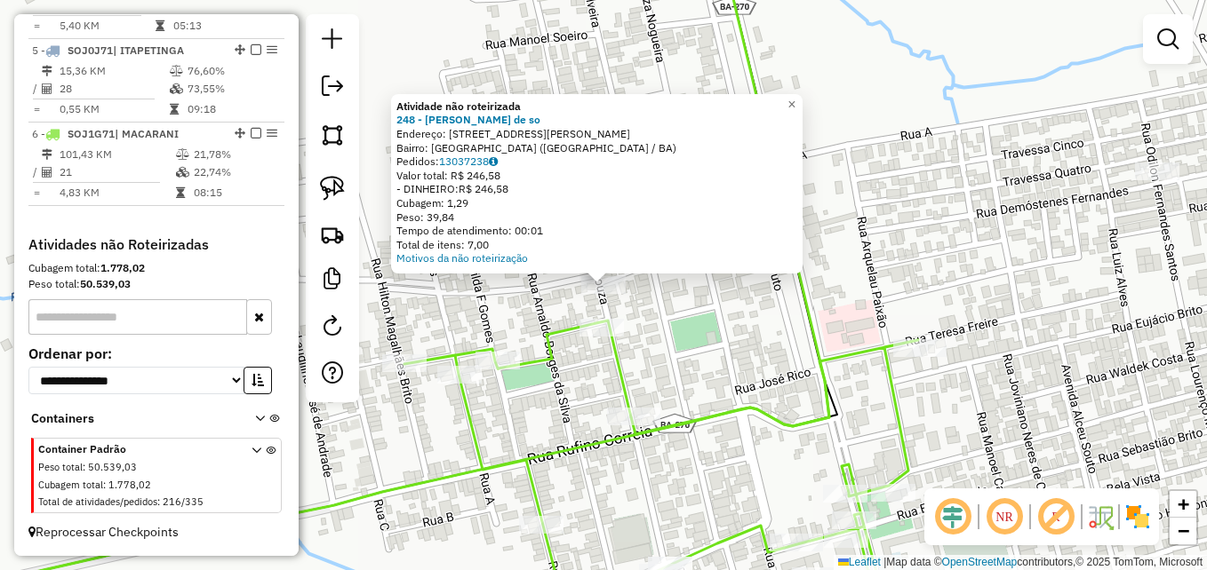
click at [762, 331] on div "Atividade não roteirizada 248 - [PERSON_NAME] de so Endereço: [STREET_ADDRESS][…" at bounding box center [603, 285] width 1207 height 570
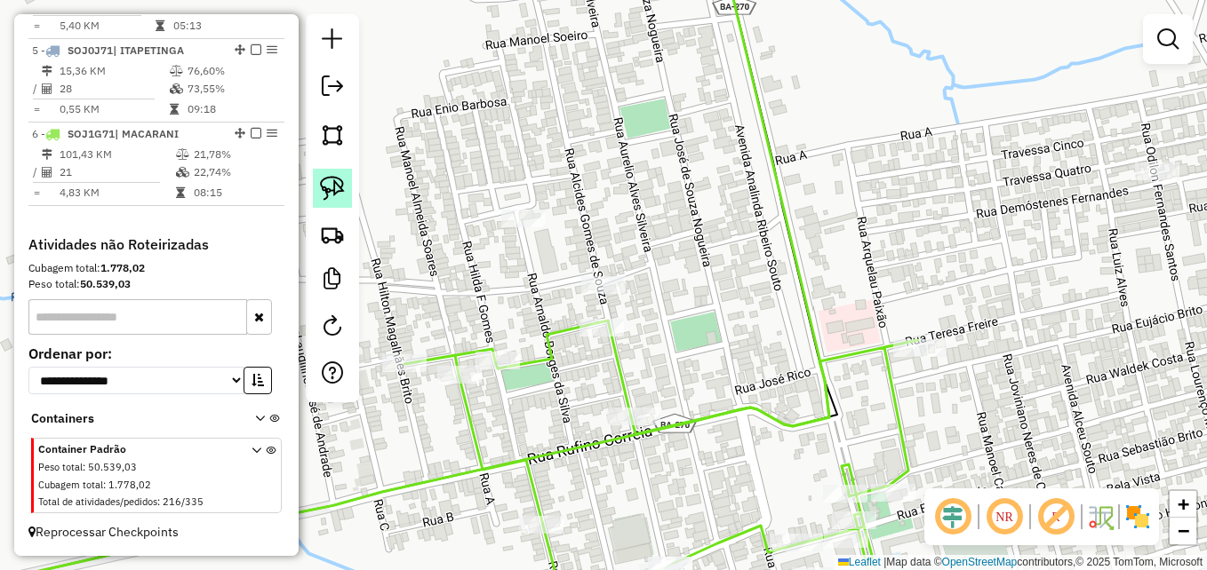
click at [338, 192] on img at bounding box center [332, 188] width 25 height 25
drag, startPoint x: 661, startPoint y: 291, endPoint x: 629, endPoint y: 291, distance: 32.0
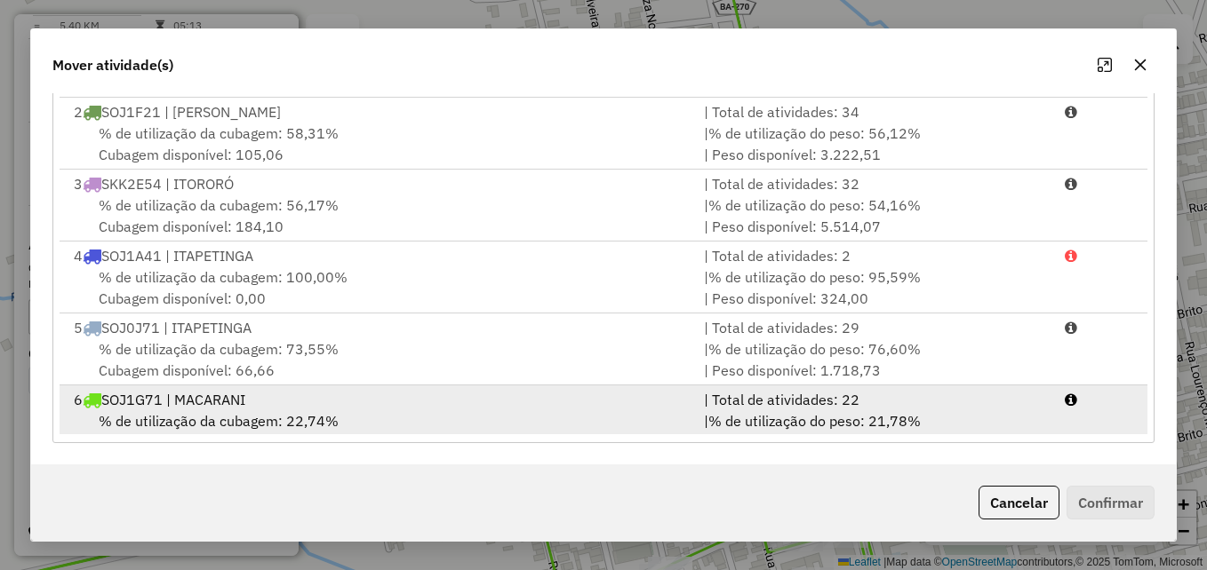
scroll to position [76, 0]
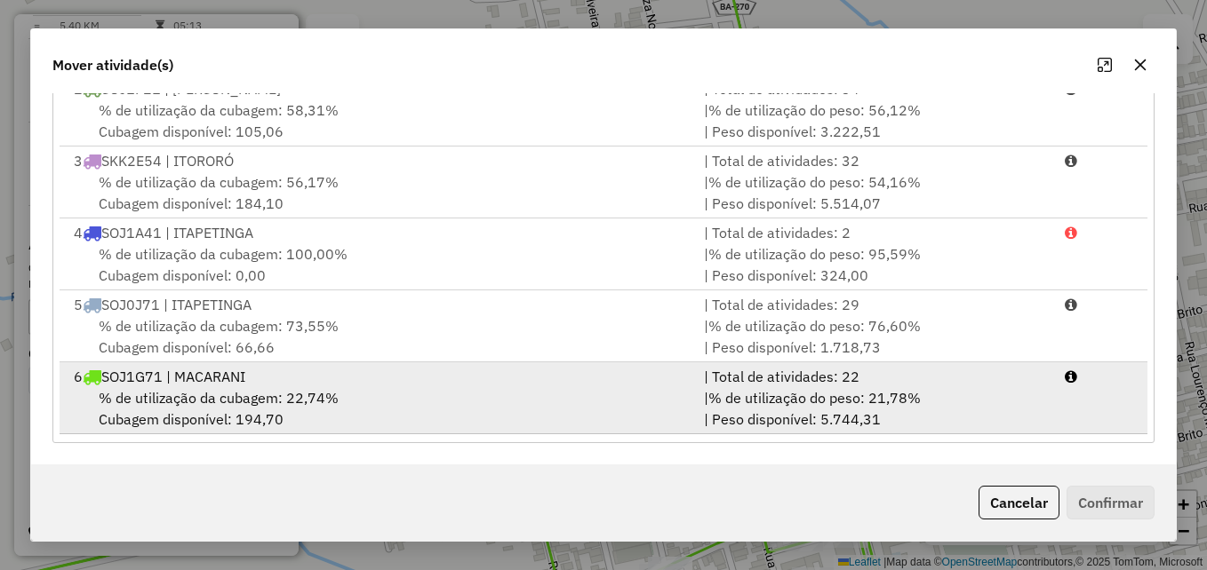
click at [633, 403] on div "% de utilização da cubagem: 22,74% Cubagem disponível: 194,70" at bounding box center [378, 408] width 630 height 43
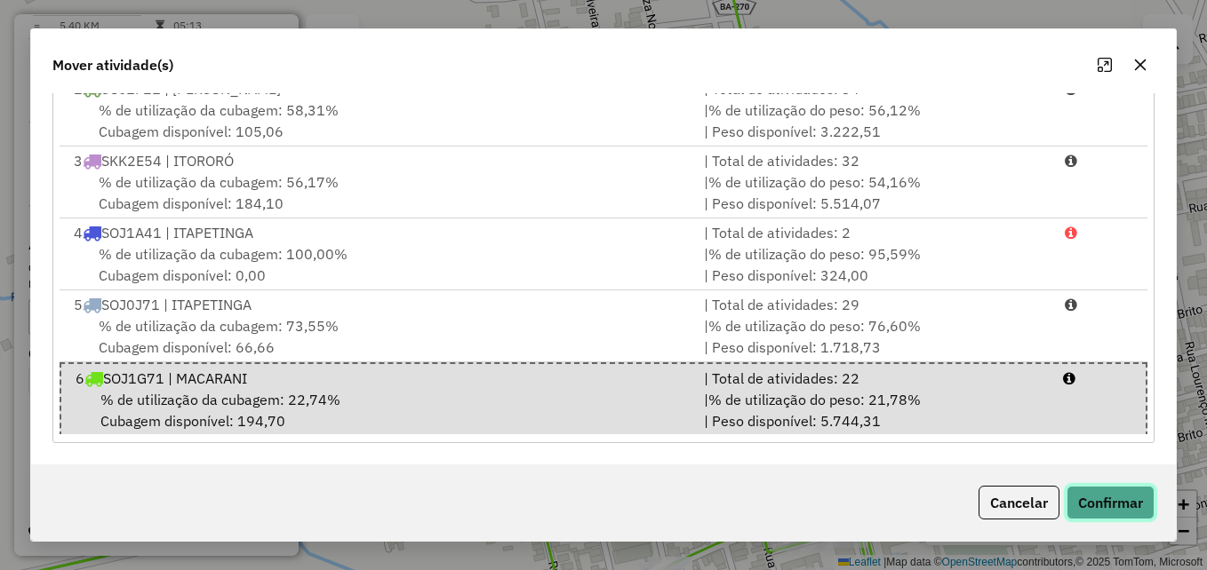
drag, startPoint x: 1106, startPoint y: 498, endPoint x: 1090, endPoint y: 485, distance: 20.3
click at [1106, 499] on button "Confirmar" at bounding box center [1110, 503] width 88 height 34
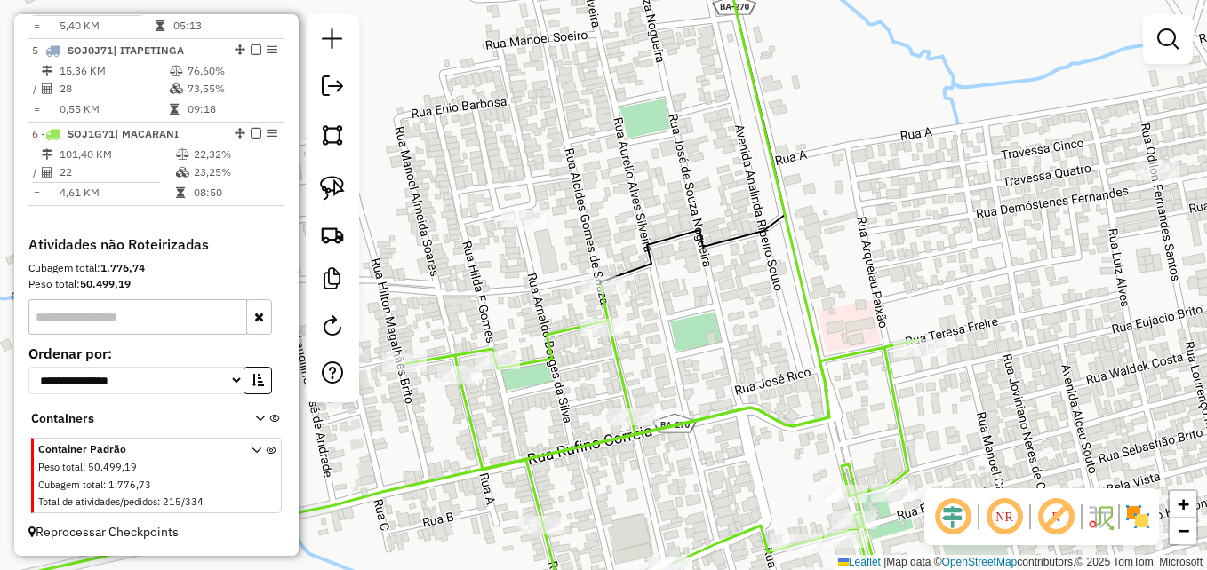
scroll to position [0, 0]
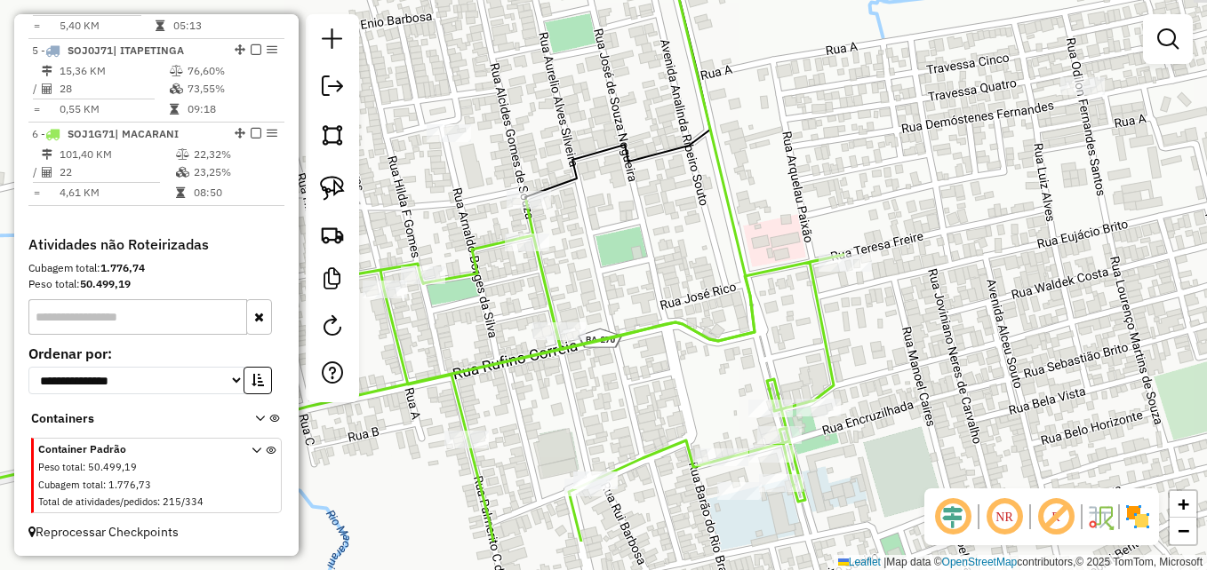
drag, startPoint x: 993, startPoint y: 425, endPoint x: 872, endPoint y: 243, distance: 218.4
click at [872, 243] on div "Janela de atendimento Grade de atendimento Capacidade Transportadoras Veículos …" at bounding box center [603, 285] width 1207 height 570
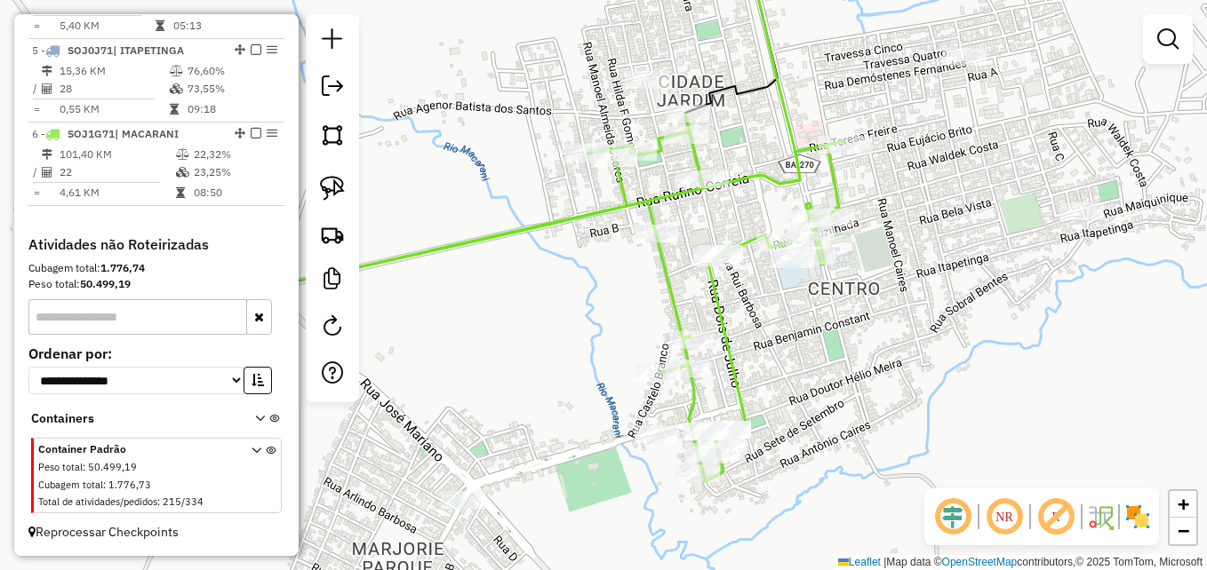
drag, startPoint x: 999, startPoint y: 375, endPoint x: 982, endPoint y: 299, distance: 78.3
click at [982, 299] on div "Janela de atendimento Grade de atendimento Capacidade Transportadoras Veículos …" at bounding box center [603, 285] width 1207 height 570
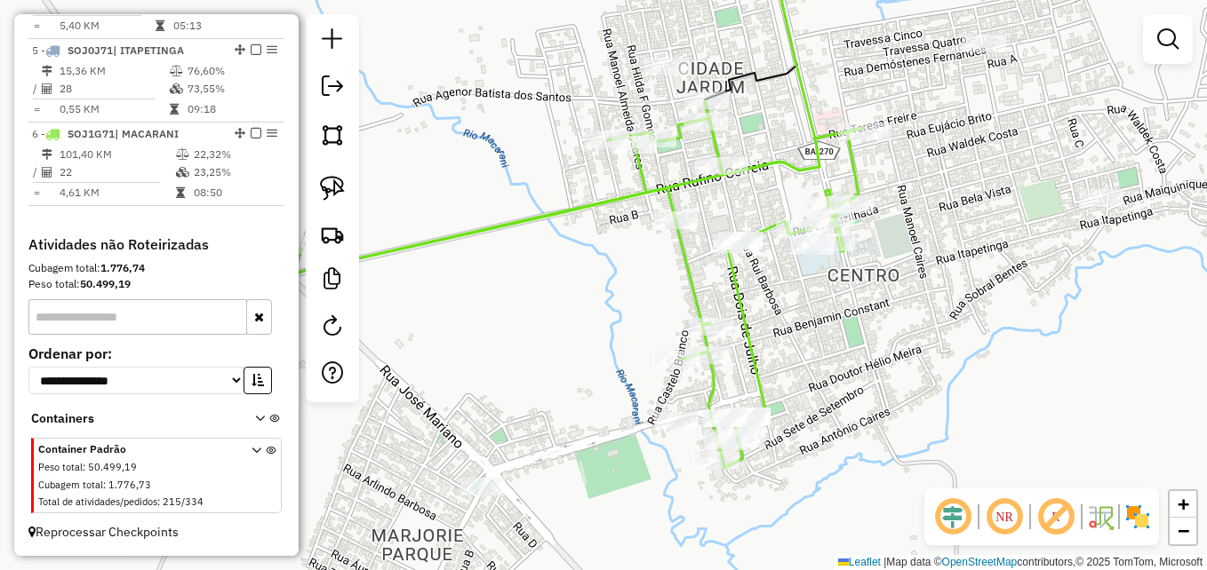
drag, startPoint x: 974, startPoint y: 363, endPoint x: 1001, endPoint y: 317, distance: 53.8
click at [1004, 318] on div "Janela de atendimento Grade de atendimento Capacidade Transportadoras Veículos …" at bounding box center [603, 285] width 1207 height 570
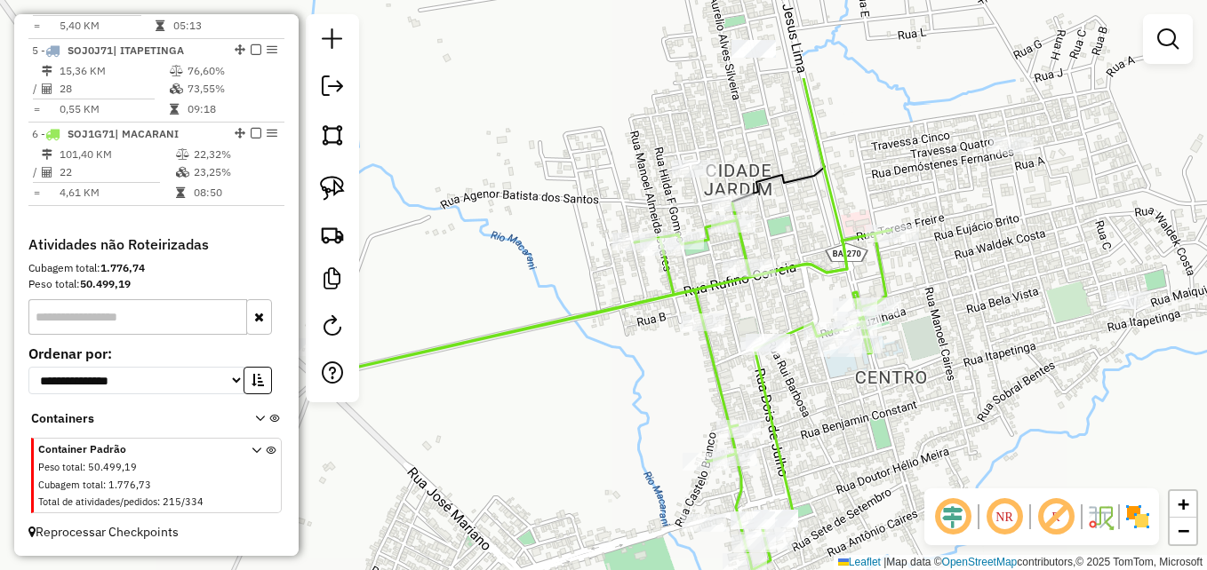
drag, startPoint x: 1006, startPoint y: 308, endPoint x: 1008, endPoint y: 351, distance: 42.7
click at [1008, 351] on div "Janela de atendimento Grade de atendimento Capacidade Transportadoras Veículos …" at bounding box center [603, 285] width 1207 height 570
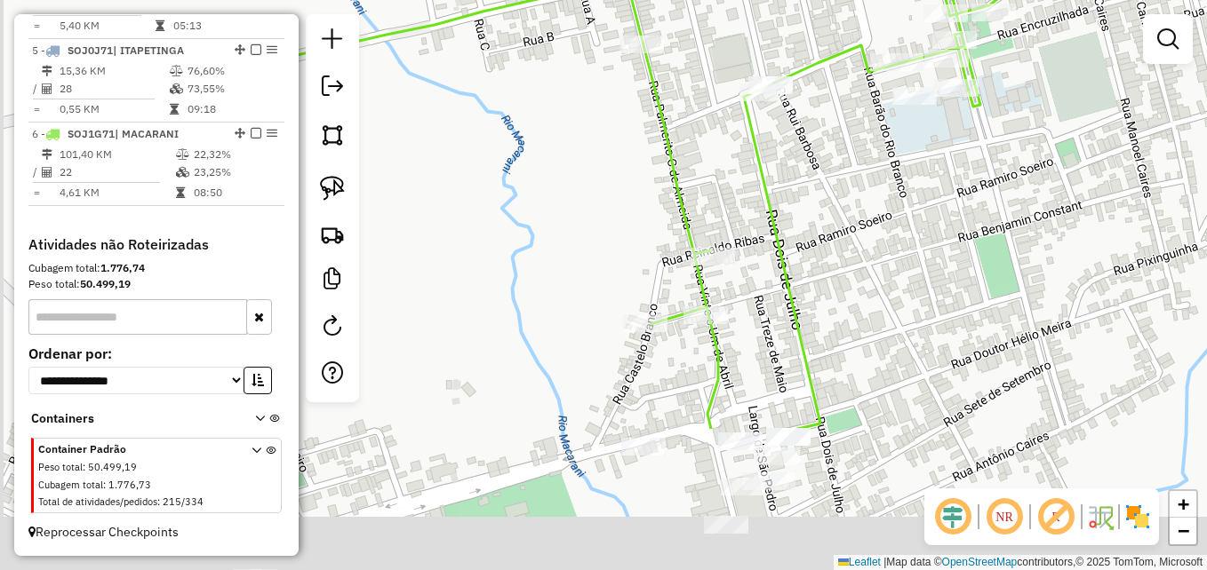
drag, startPoint x: 825, startPoint y: 411, endPoint x: 1012, endPoint y: 176, distance: 301.0
click at [1016, 184] on div "Janela de atendimento Grade de atendimento Capacidade Transportadoras Veículos …" at bounding box center [603, 285] width 1207 height 570
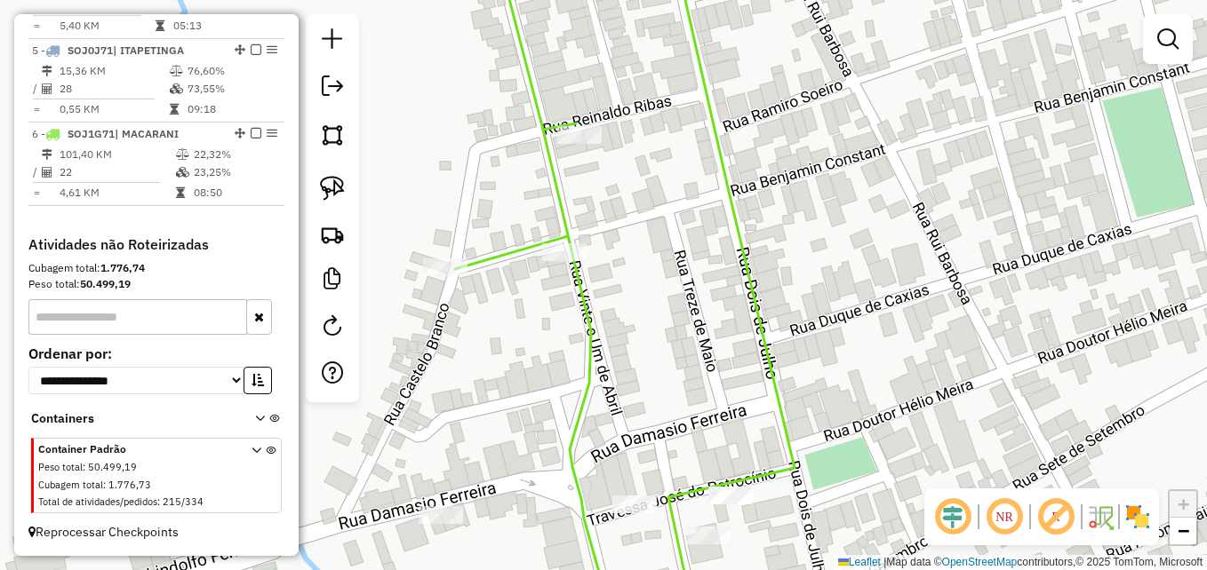
drag, startPoint x: 850, startPoint y: 274, endPoint x: 926, endPoint y: 224, distance: 91.2
click at [926, 224] on div "Janela de atendimento Grade de atendimento Capacidade Transportadoras Veículos …" at bounding box center [603, 285] width 1207 height 570
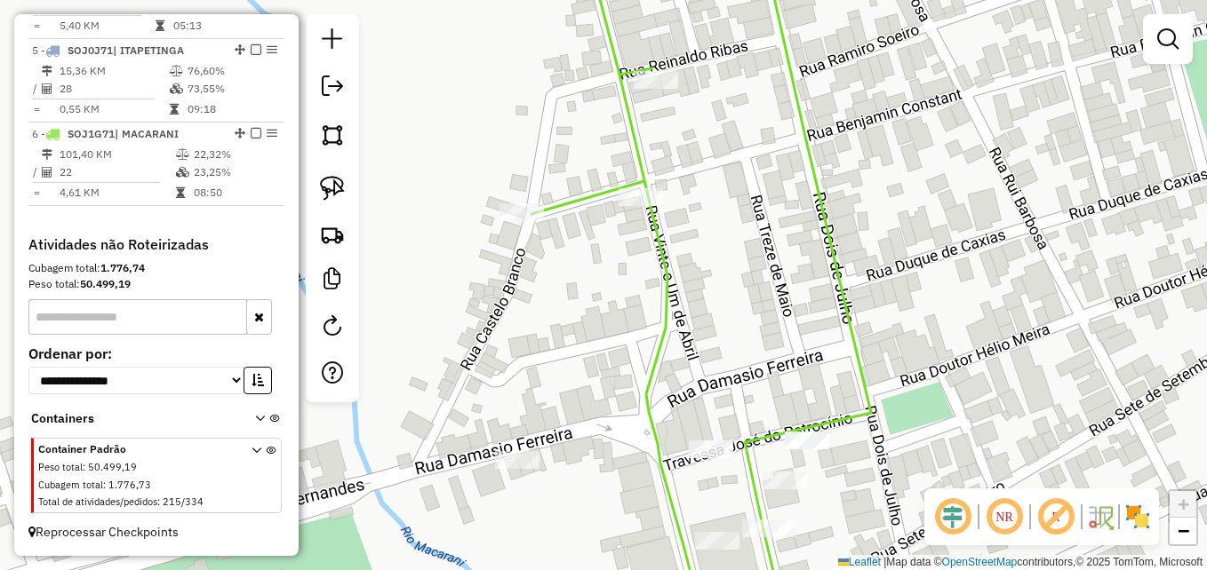
drag, startPoint x: 826, startPoint y: 388, endPoint x: 880, endPoint y: 145, distance: 249.4
click at [880, 150] on div "Janela de atendimento Grade de atendimento Capacidade Transportadoras Veículos …" at bounding box center [603, 285] width 1207 height 570
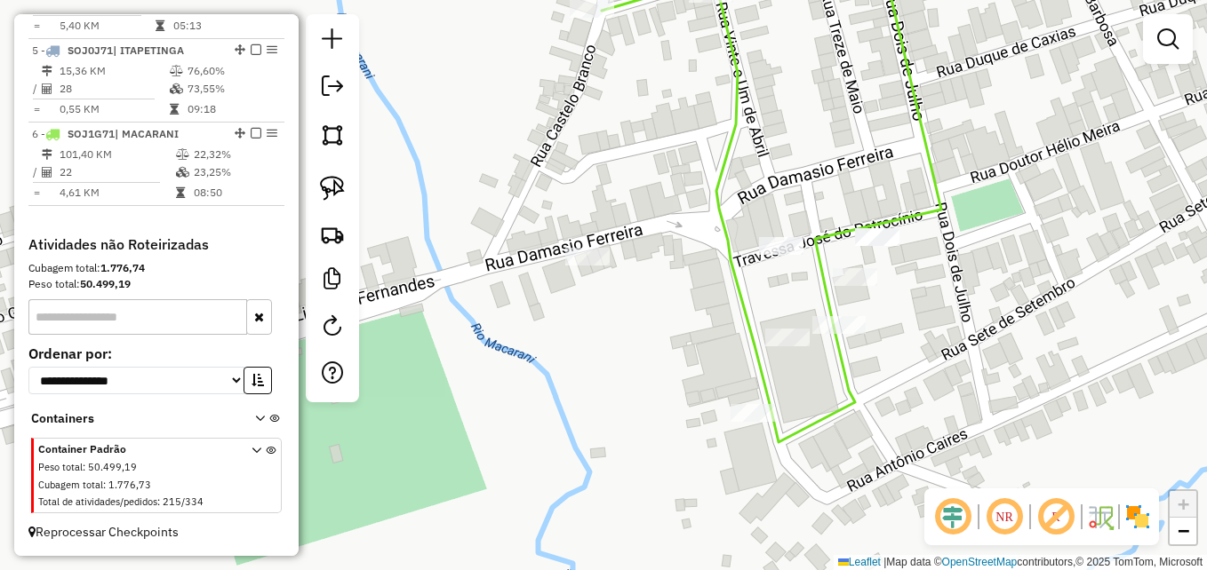
drag, startPoint x: 917, startPoint y: 275, endPoint x: 934, endPoint y: 326, distance: 53.4
click at [934, 326] on div "Janela de atendimento Grade de atendimento Capacidade Transportadoras Veículos …" at bounding box center [603, 285] width 1207 height 570
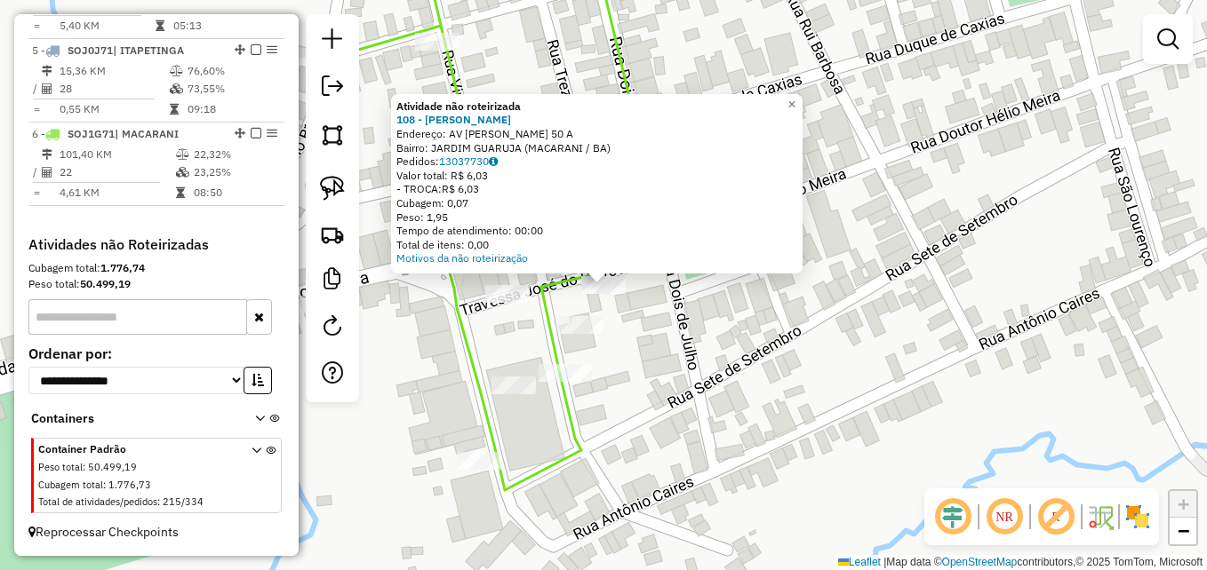
click at [760, 356] on div "Atividade não roteirizada 108 - [PERSON_NAME] Endereço: AV [PERSON_NAME] 50 A B…" at bounding box center [603, 285] width 1207 height 570
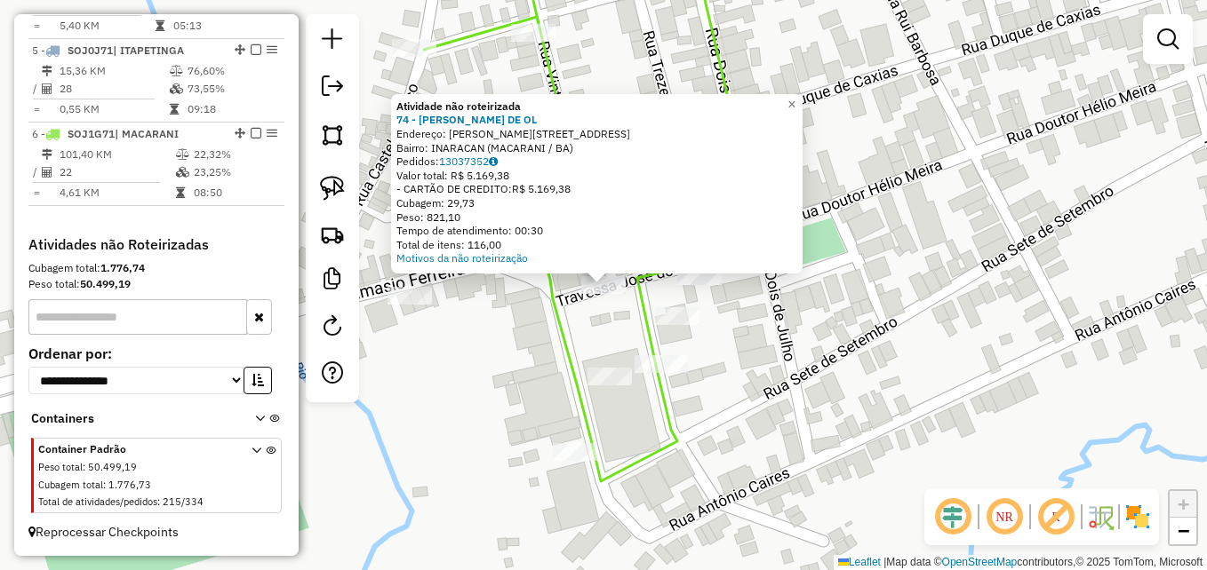
click at [471, 357] on div "Atividade não roteirizada 74 - [PERSON_NAME] DE OL Endereço: [PERSON_NAME] 37 B…" at bounding box center [603, 285] width 1207 height 570
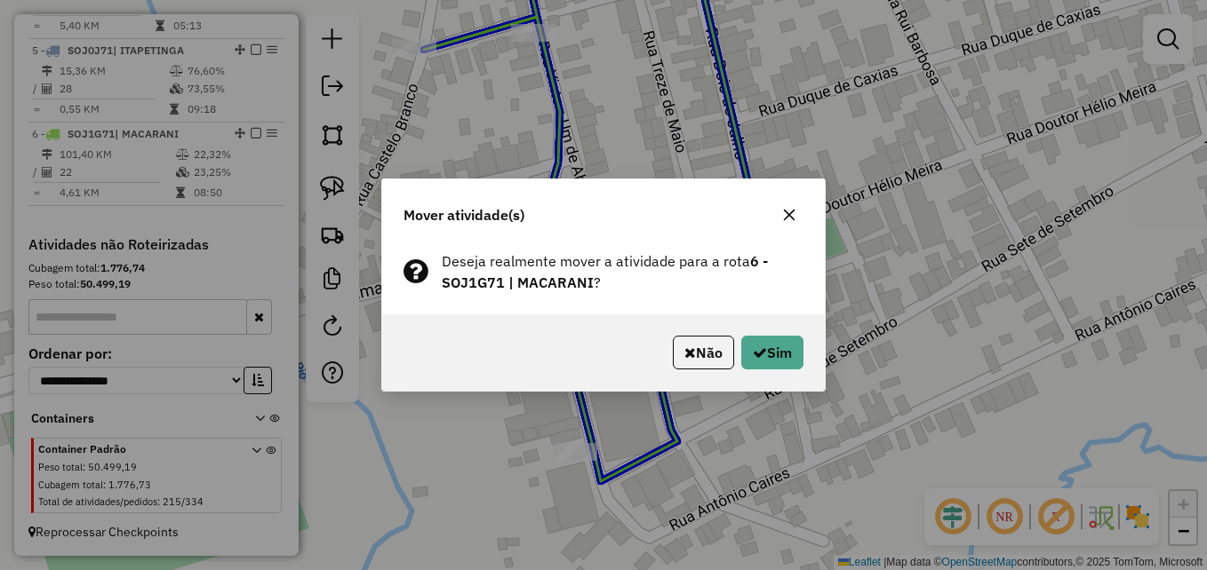
click at [786, 209] on icon "button" at bounding box center [789, 215] width 14 height 14
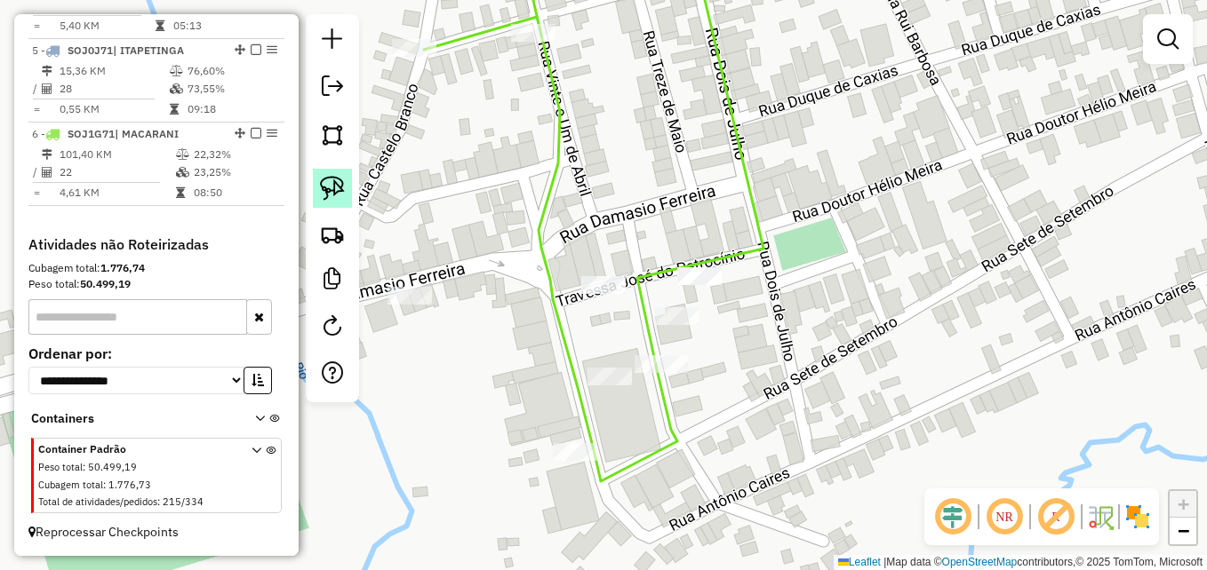
click at [332, 191] on img at bounding box center [332, 188] width 25 height 25
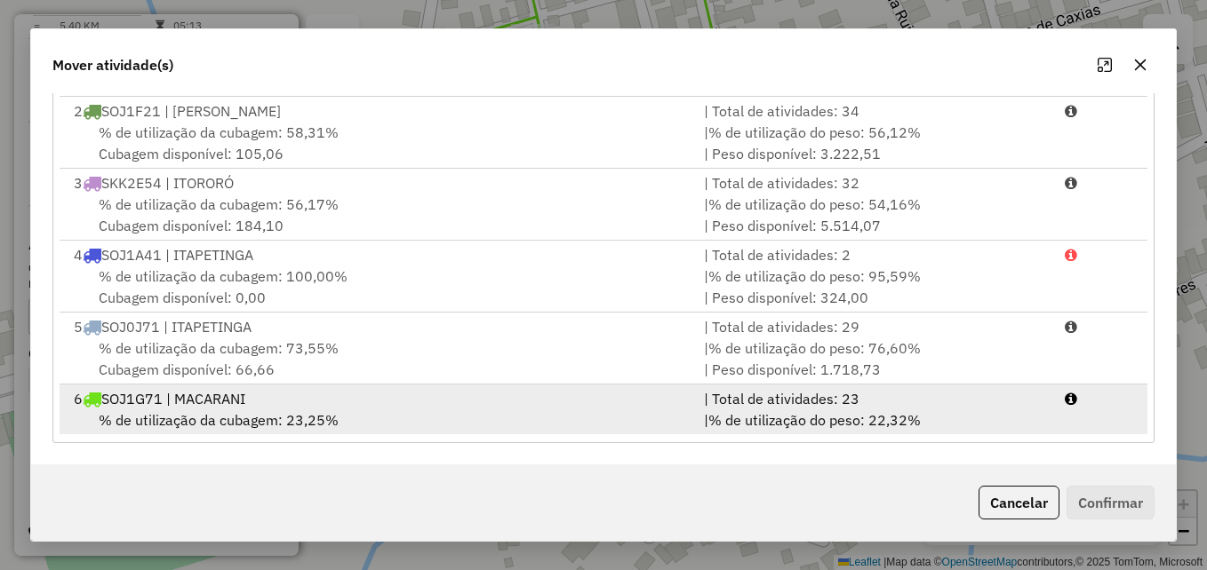
scroll to position [76, 0]
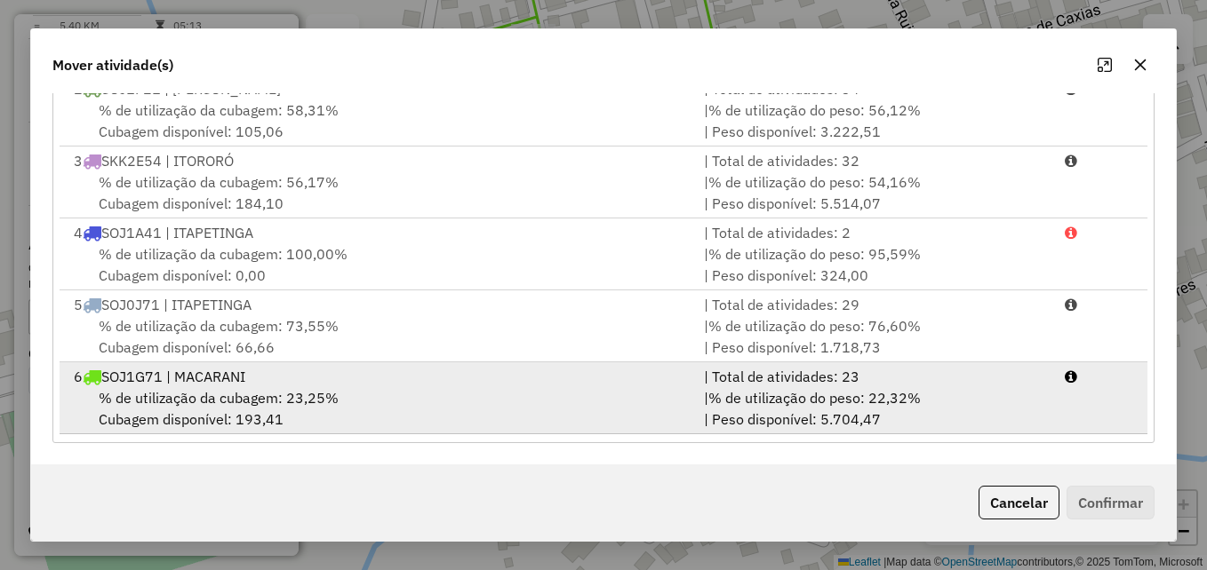
click at [631, 410] on div "% de utilização da cubagem: 23,25% Cubagem disponível: 193,41" at bounding box center [378, 408] width 630 height 43
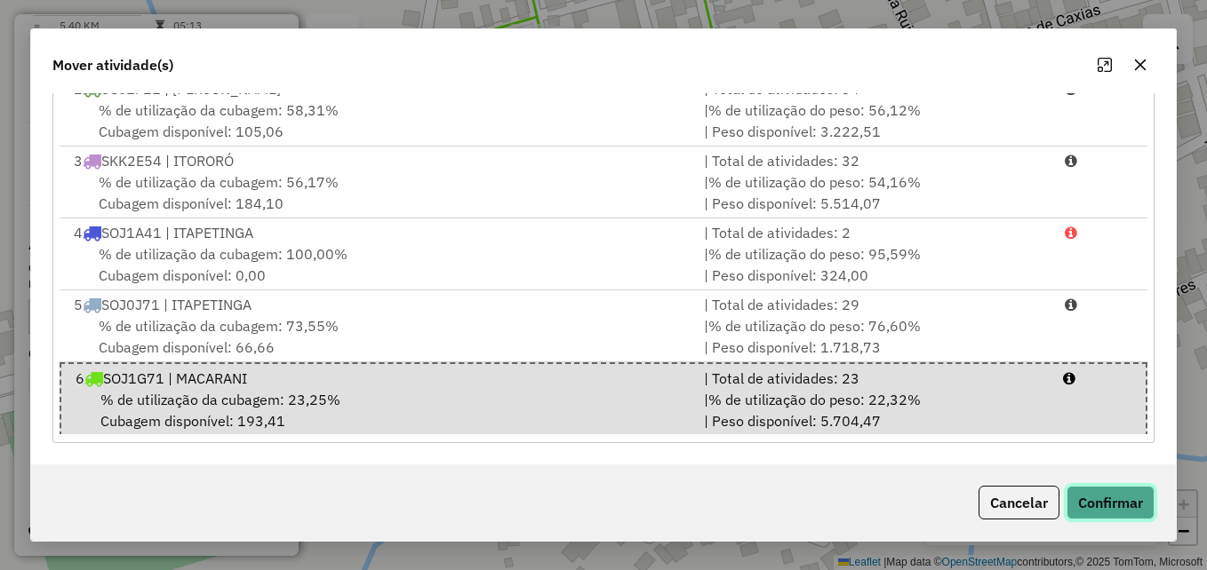
click at [1116, 507] on button "Confirmar" at bounding box center [1110, 503] width 88 height 34
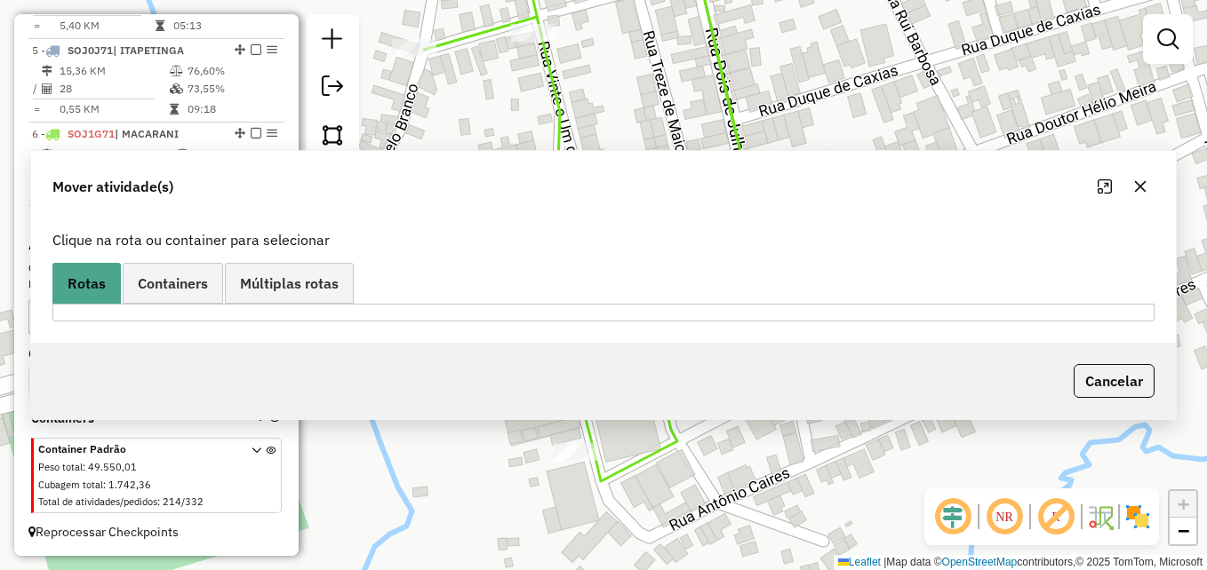
scroll to position [0, 0]
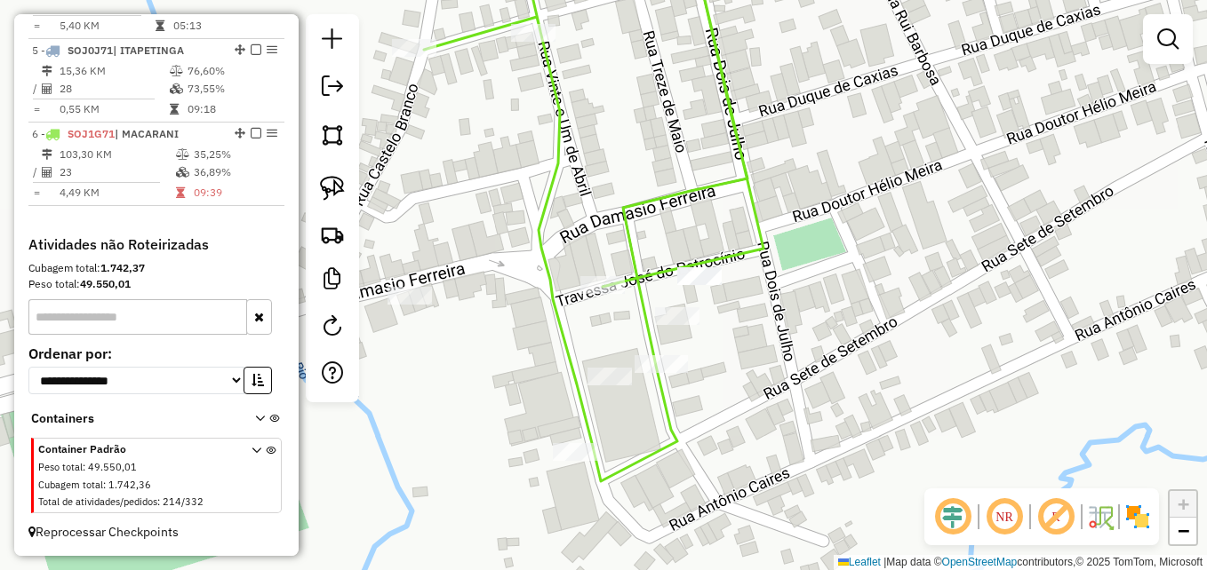
drag, startPoint x: 333, startPoint y: 187, endPoint x: 392, endPoint y: 197, distance: 59.6
click at [333, 187] on img at bounding box center [332, 188] width 25 height 25
drag, startPoint x: 722, startPoint y: 251, endPoint x: 738, endPoint y: 263, distance: 20.5
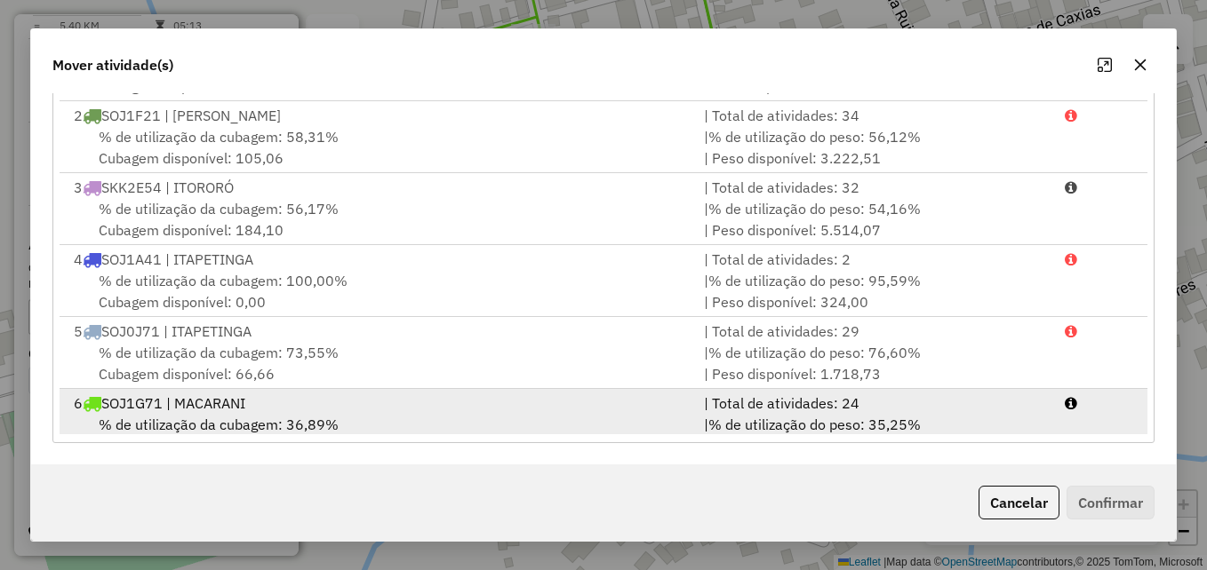
scroll to position [76, 0]
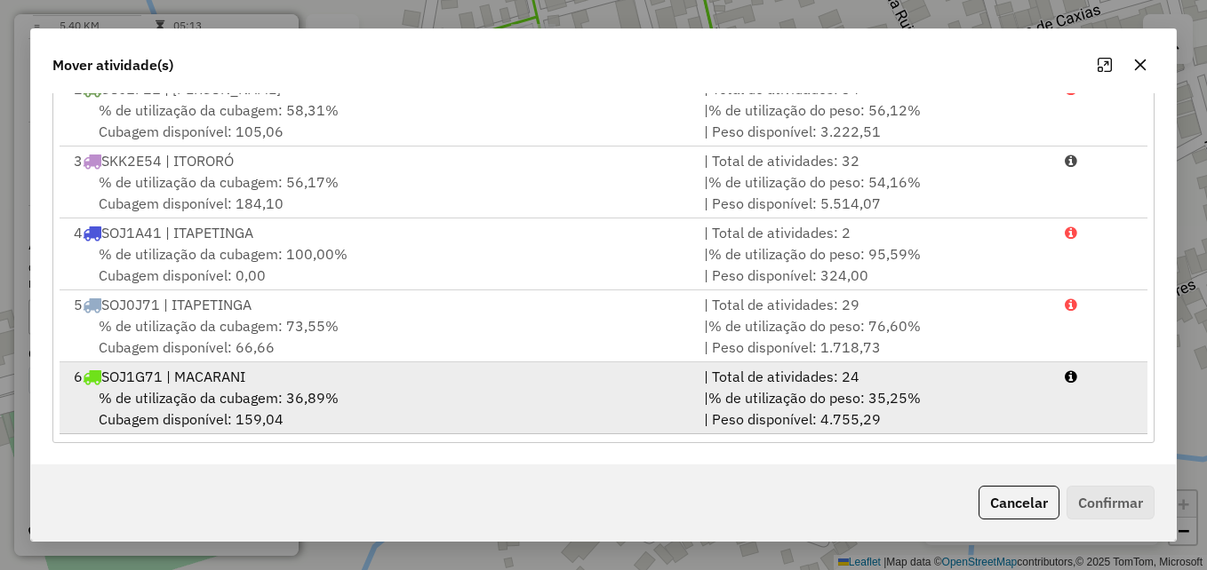
click at [658, 403] on div "% de utilização da cubagem: 36,89% Cubagem disponível: 159,04" at bounding box center [378, 408] width 630 height 43
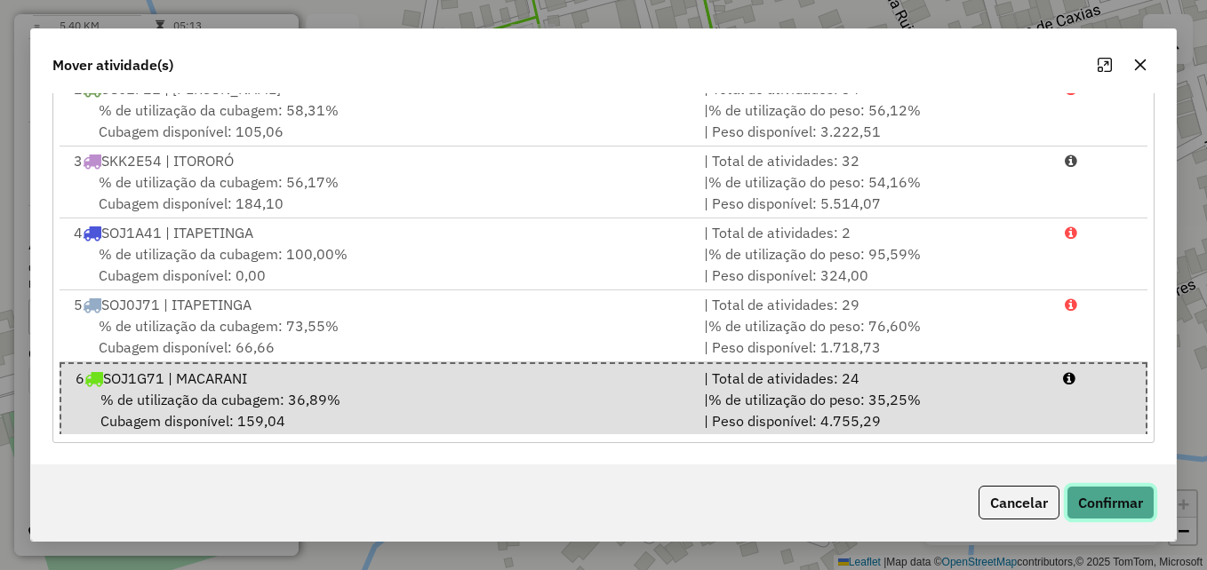
click at [1105, 494] on button "Confirmar" at bounding box center [1110, 503] width 88 height 34
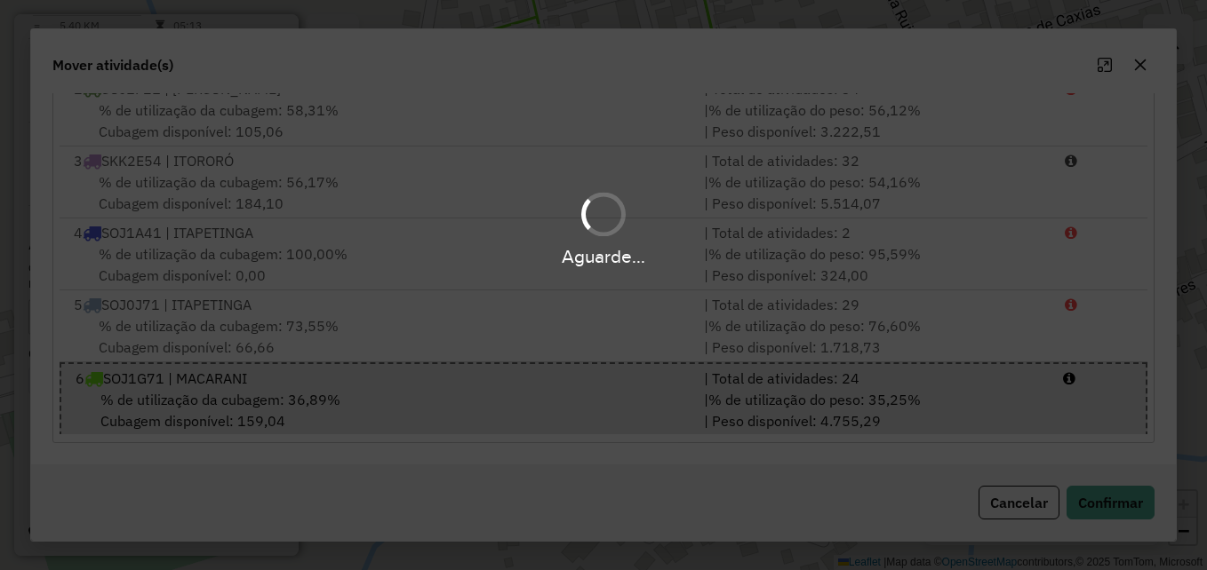
scroll to position [0, 0]
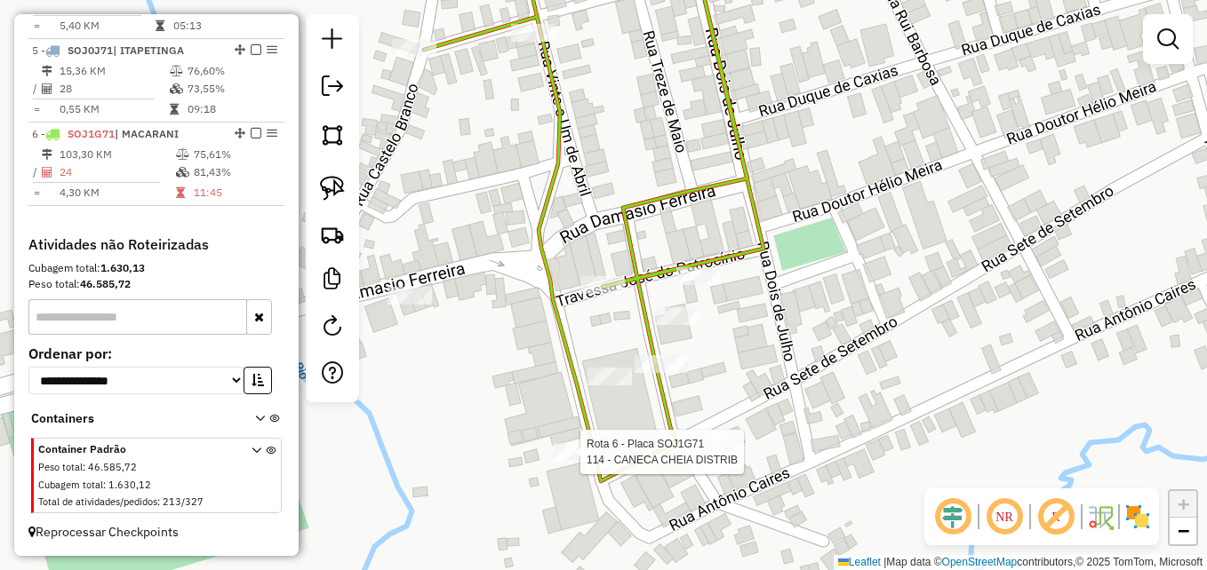
select select "**********"
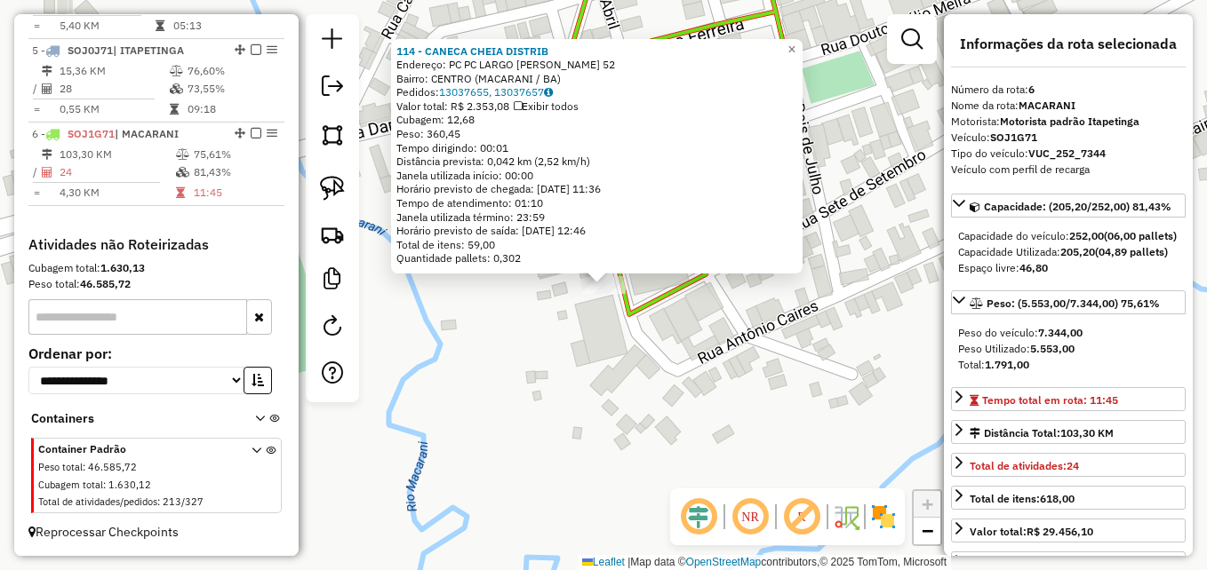
click at [580, 423] on div "114 - CANECA CHEIA DISTRIB Endereço: PC PC LARGO SaO PEDRO 52 Bairro: CENTRO (M…" at bounding box center [603, 285] width 1207 height 570
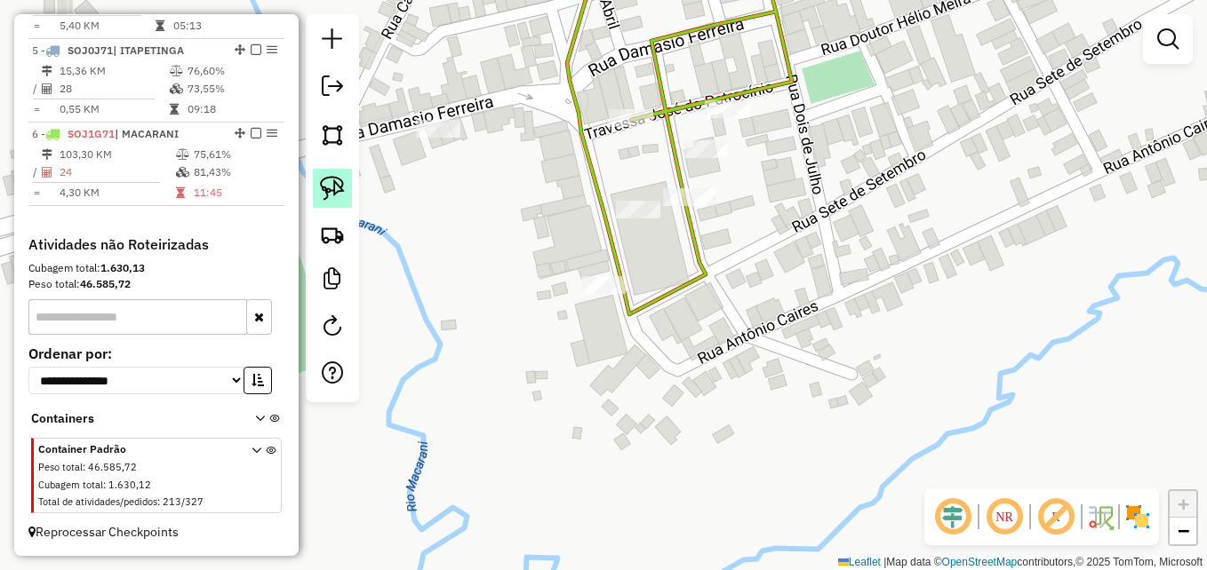
click at [338, 187] on img at bounding box center [332, 188] width 25 height 25
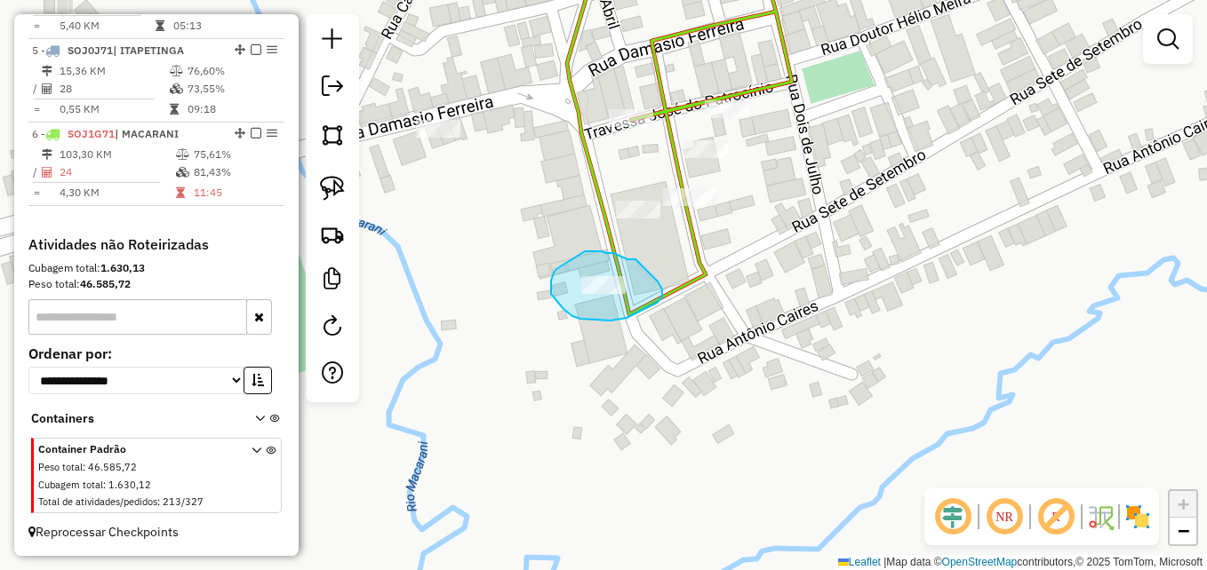
drag, startPoint x: 631, startPoint y: 259, endPoint x: 653, endPoint y: 277, distance: 28.4
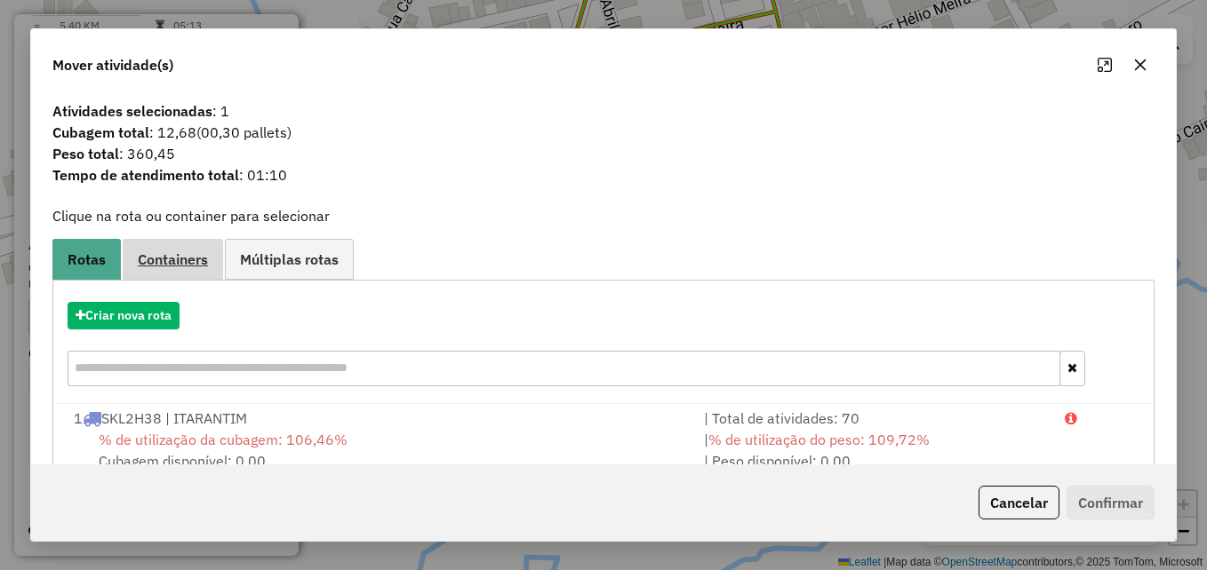
click at [181, 259] on span "Containers" at bounding box center [173, 259] width 70 height 14
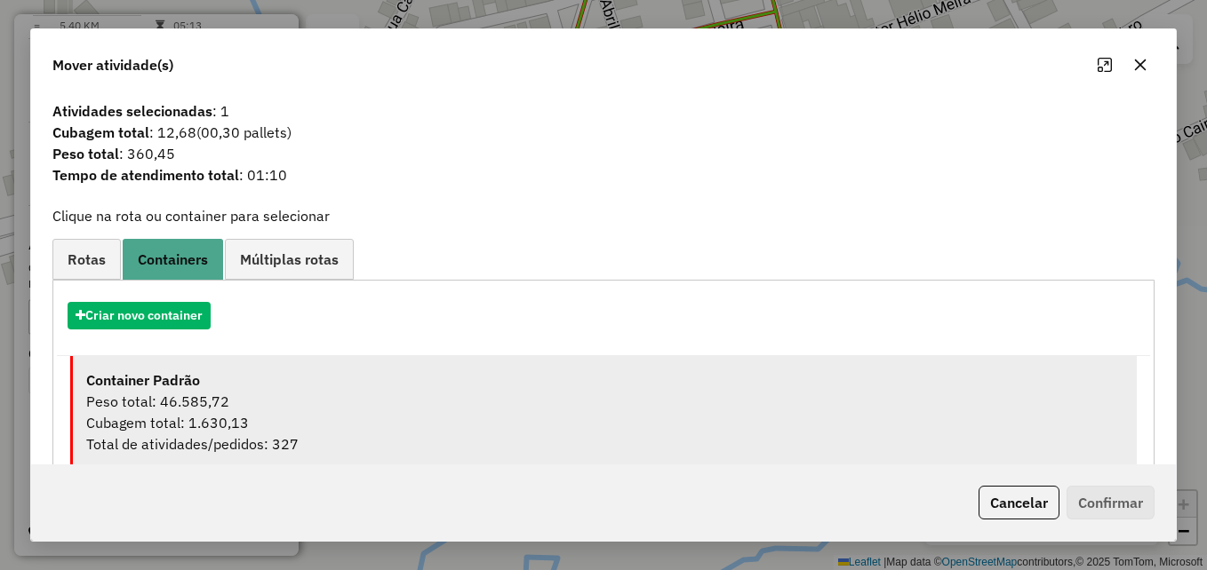
click at [376, 394] on div "Peso total: 46.585,72" at bounding box center [604, 401] width 1037 height 21
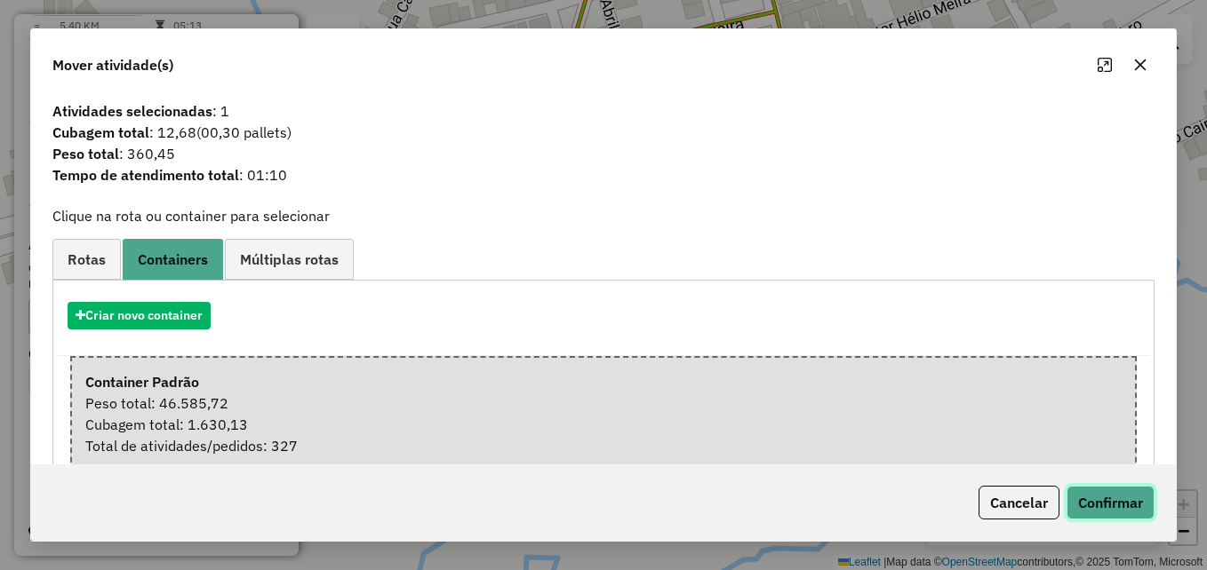
click at [1108, 493] on button "Confirmar" at bounding box center [1110, 503] width 88 height 34
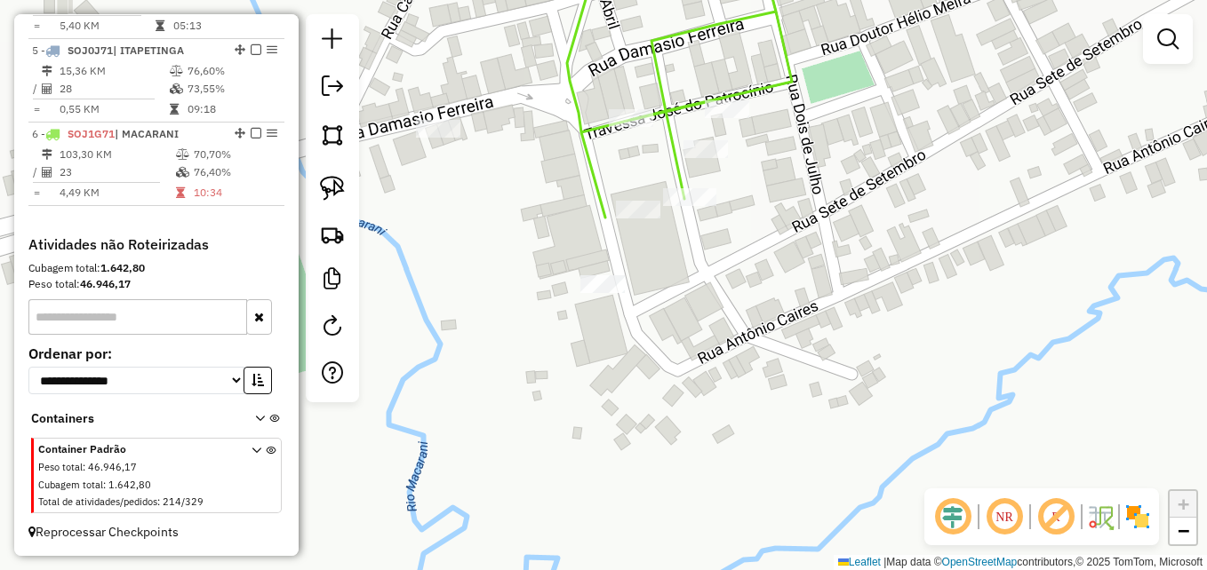
drag, startPoint x: 858, startPoint y: 219, endPoint x: 838, endPoint y: 371, distance: 153.2
click at [838, 371] on div "Janela de atendimento Grade de atendimento Capacidade Transportadoras Veículos …" at bounding box center [603, 285] width 1207 height 570
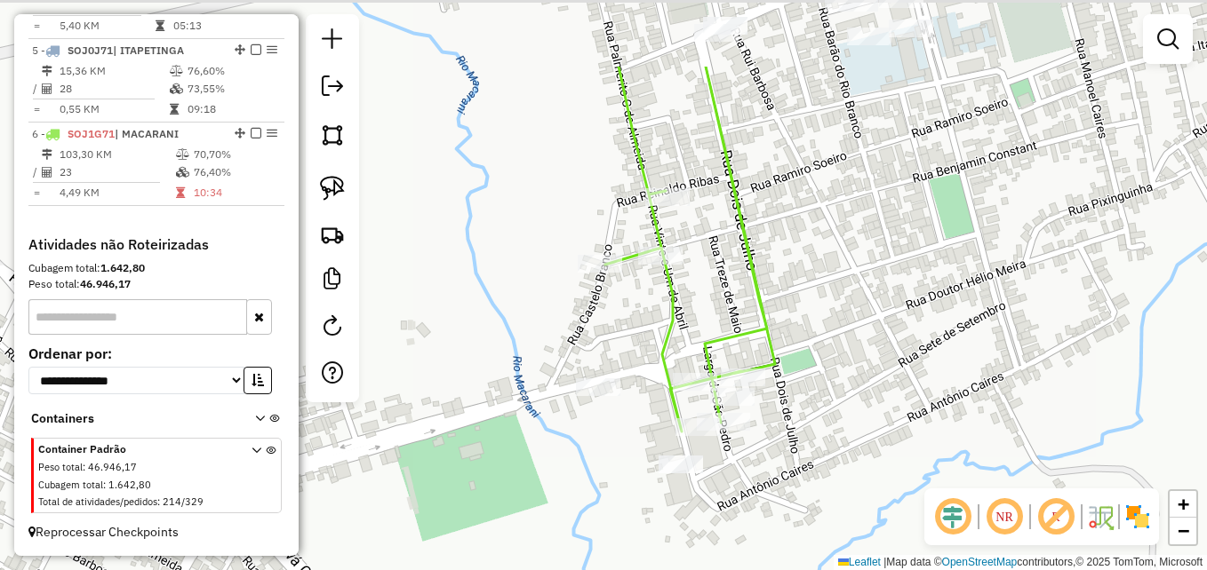
drag, startPoint x: 926, startPoint y: 203, endPoint x: 855, endPoint y: 334, distance: 148.7
click at [858, 334] on div "Janela de atendimento Grade de atendimento Capacidade Transportadoras Veículos …" at bounding box center [603, 285] width 1207 height 570
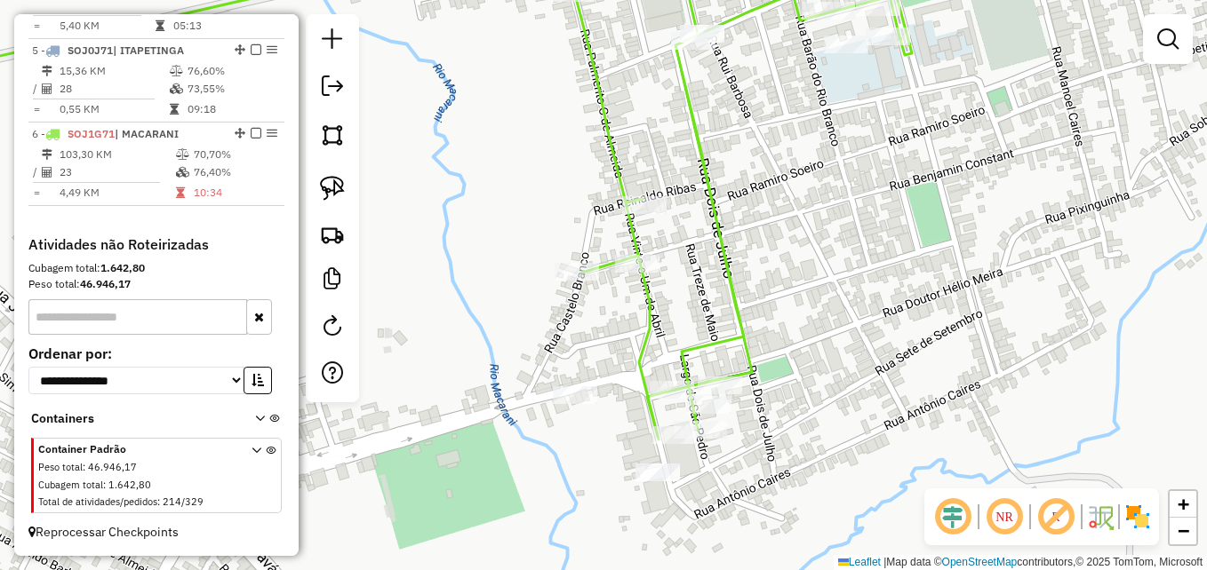
drag, startPoint x: 905, startPoint y: 235, endPoint x: 902, endPoint y: 315, distance: 80.1
click at [903, 314] on div "Janela de atendimento Grade de atendimento Capacidade Transportadoras Veículos …" at bounding box center [603, 285] width 1207 height 570
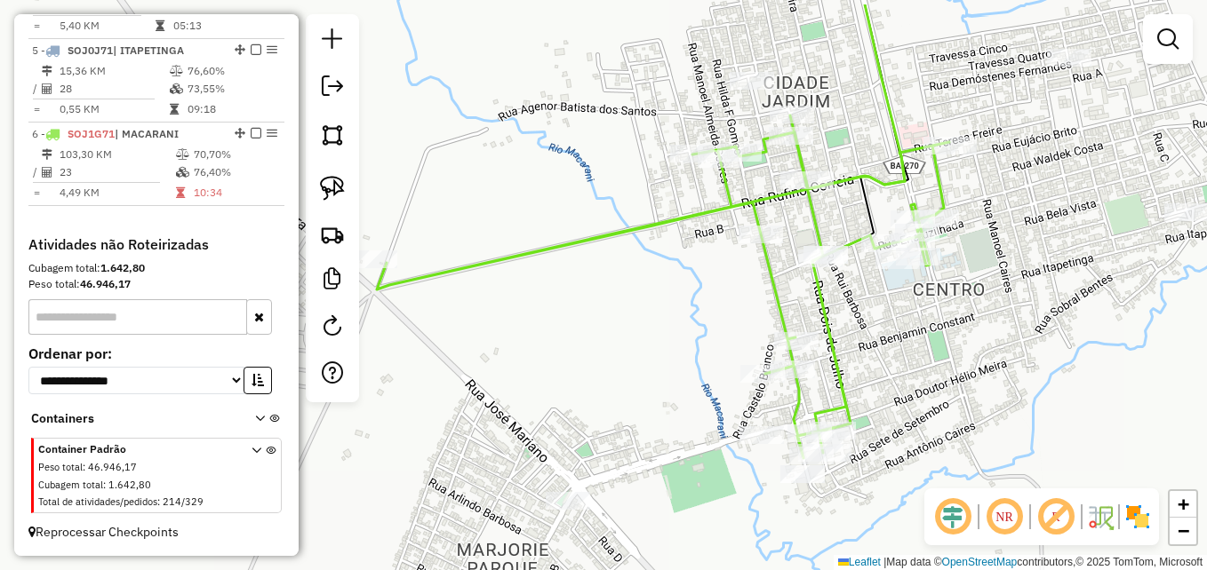
drag, startPoint x: 955, startPoint y: 296, endPoint x: 1026, endPoint y: 329, distance: 78.3
click at [1026, 331] on div "Janela de atendimento Grade de atendimento Capacidade Transportadoras Veículos …" at bounding box center [603, 285] width 1207 height 570
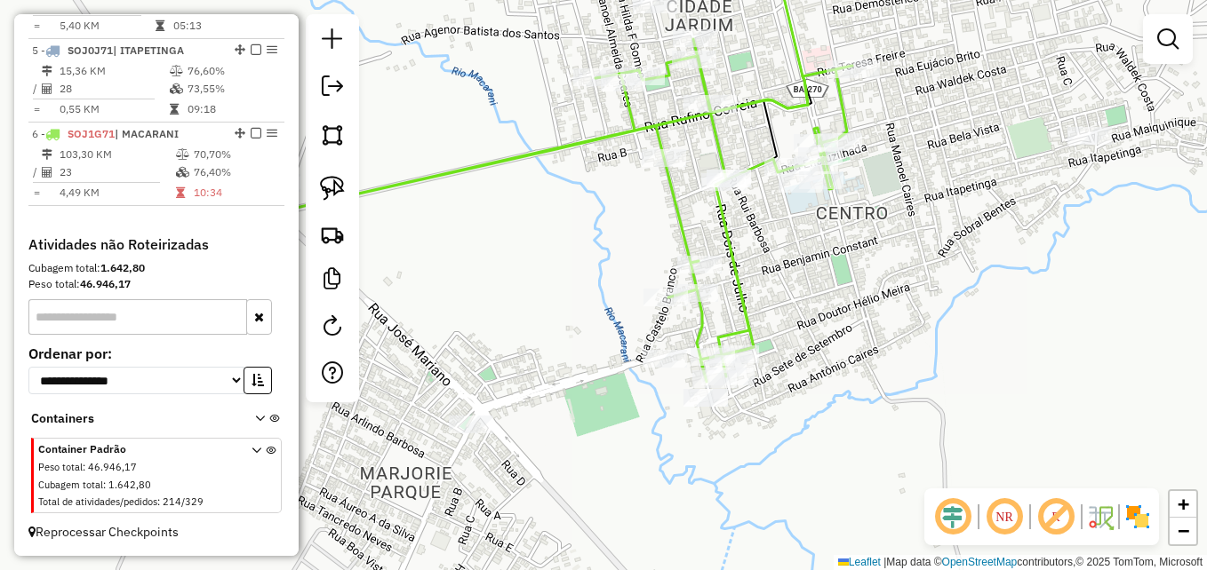
drag, startPoint x: 616, startPoint y: 259, endPoint x: 465, endPoint y: 206, distance: 160.2
click at [465, 206] on div "Janela de atendimento Grade de atendimento Capacidade Transportadoras Veículos …" at bounding box center [603, 285] width 1207 height 570
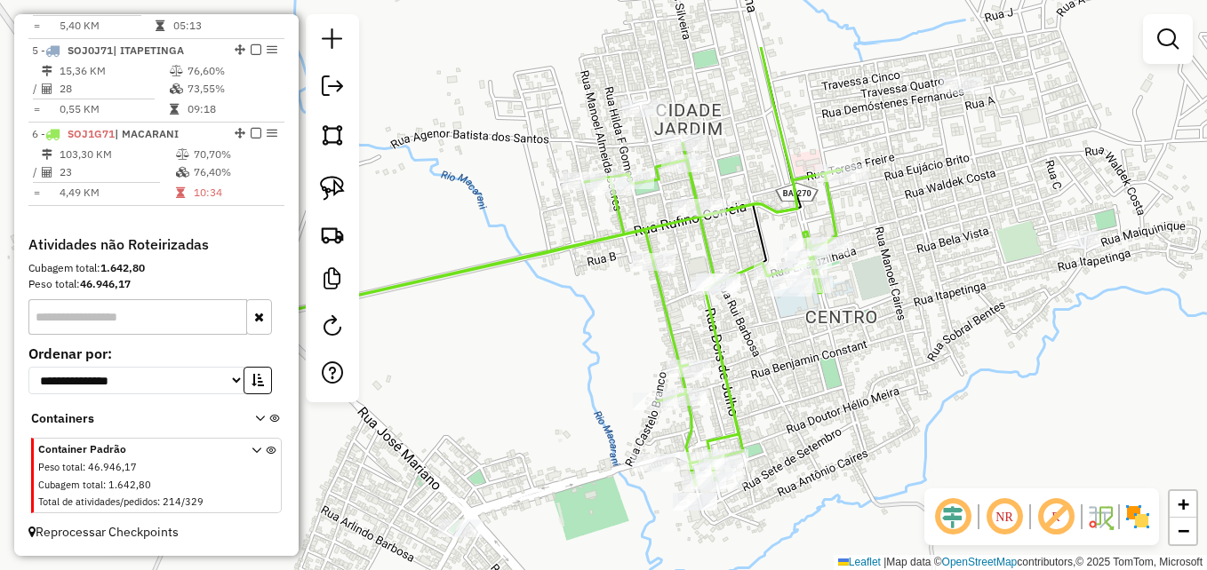
drag, startPoint x: 934, startPoint y: 244, endPoint x: 924, endPoint y: 362, distance: 117.7
click at [924, 361] on div "Janela de atendimento Grade de atendimento Capacidade Transportadoras Veículos …" at bounding box center [603, 285] width 1207 height 570
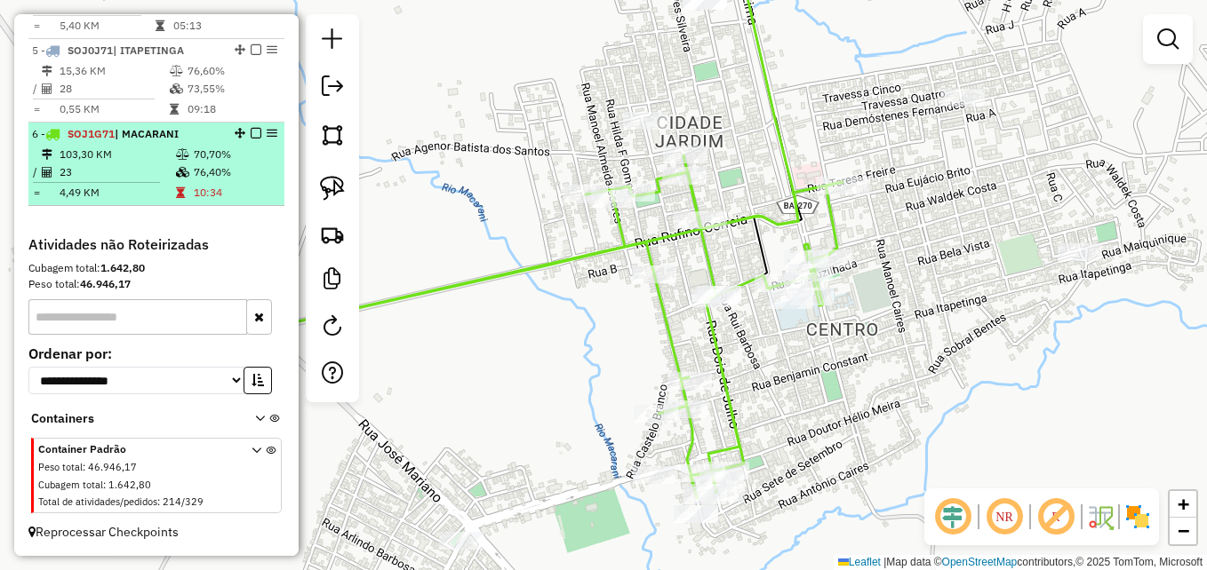
select select "**********"
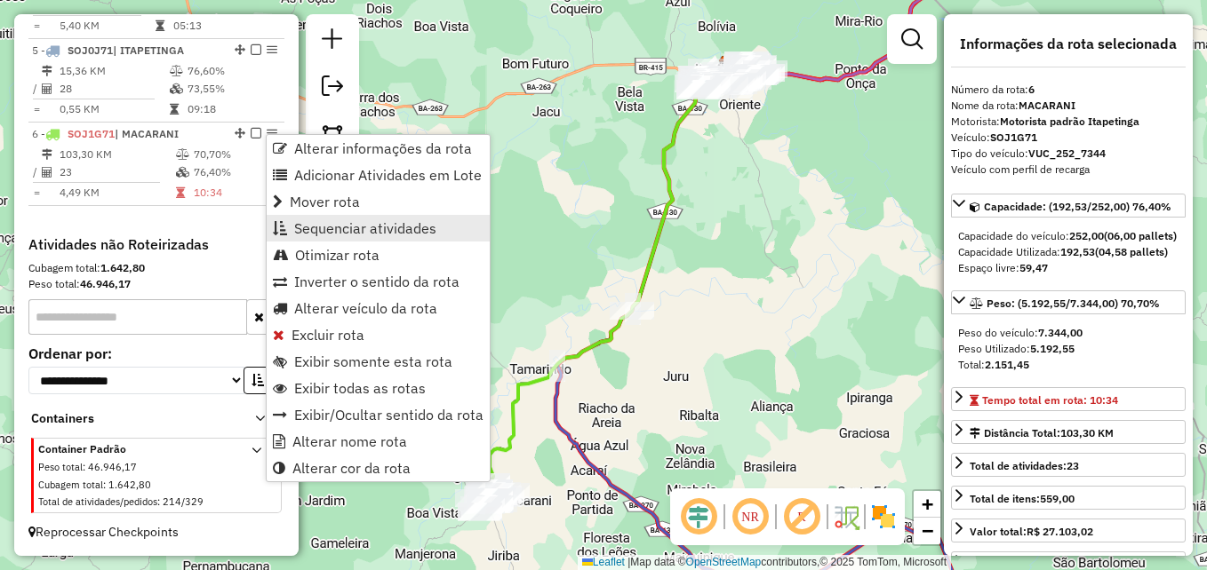
click at [358, 227] on span "Sequenciar atividades" at bounding box center [365, 228] width 142 height 14
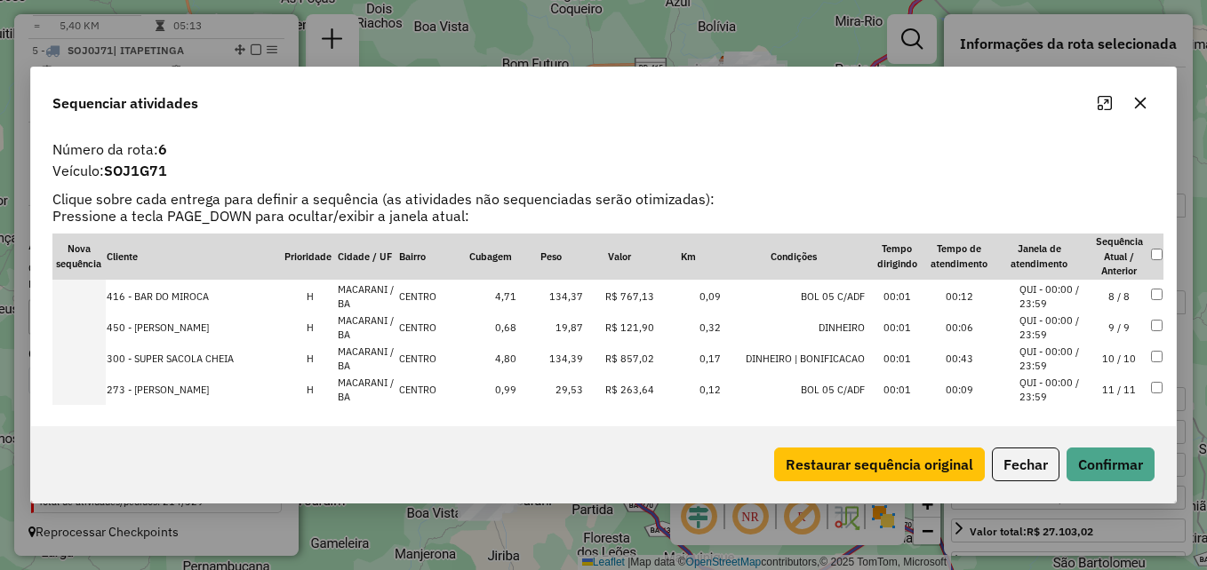
scroll to position [178, 0]
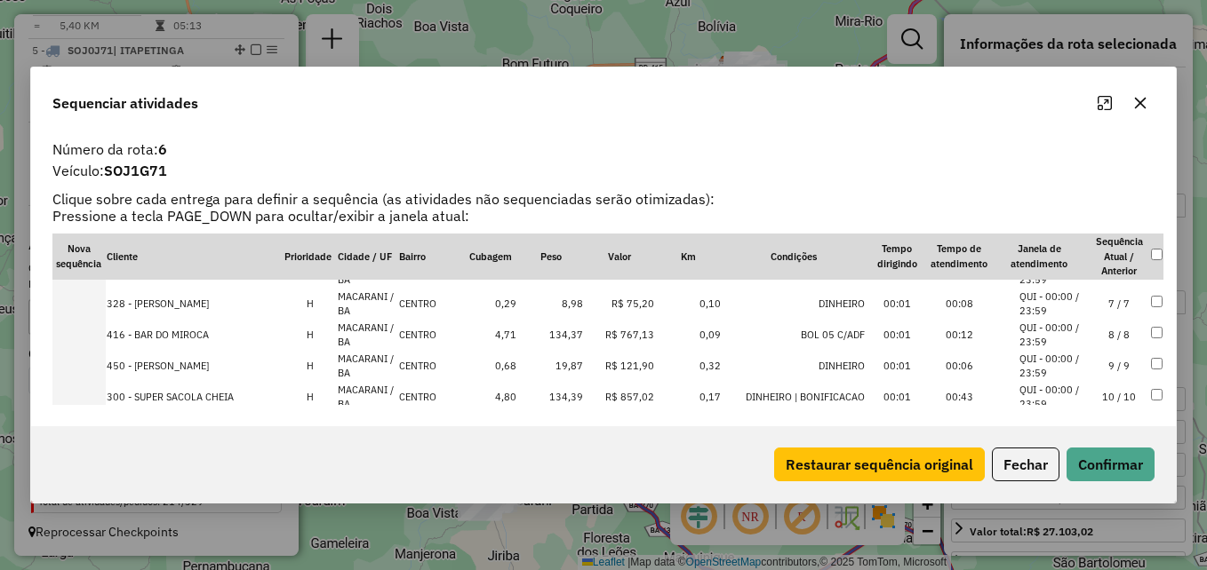
click at [1144, 100] on icon "button" at bounding box center [1141, 104] width 12 height 12
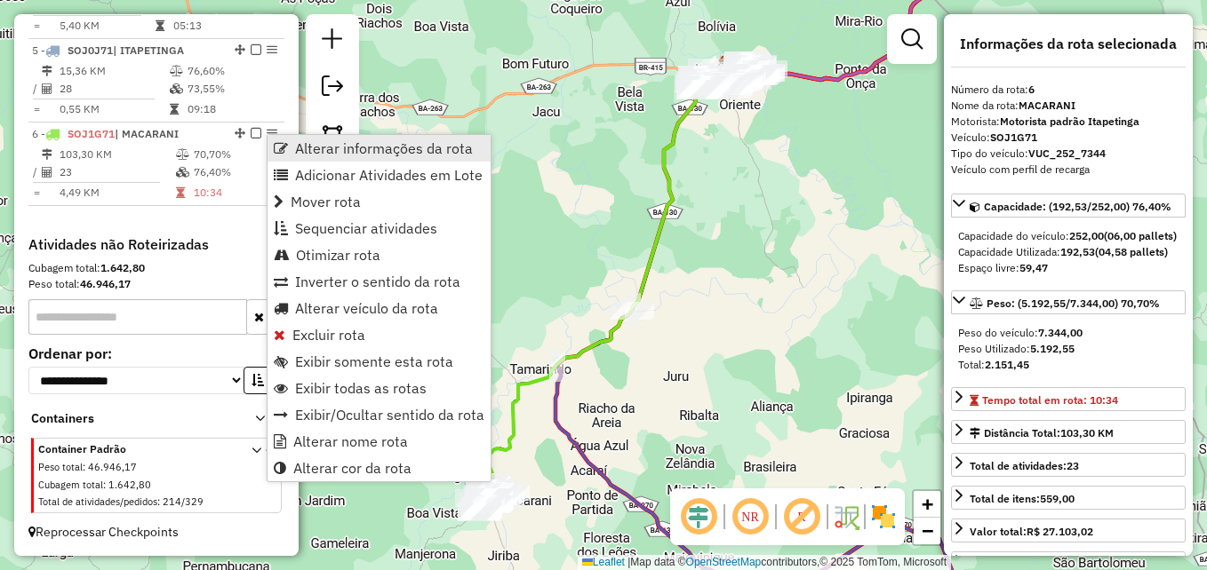
click at [360, 148] on span "Alterar informações da rota" at bounding box center [384, 148] width 178 height 14
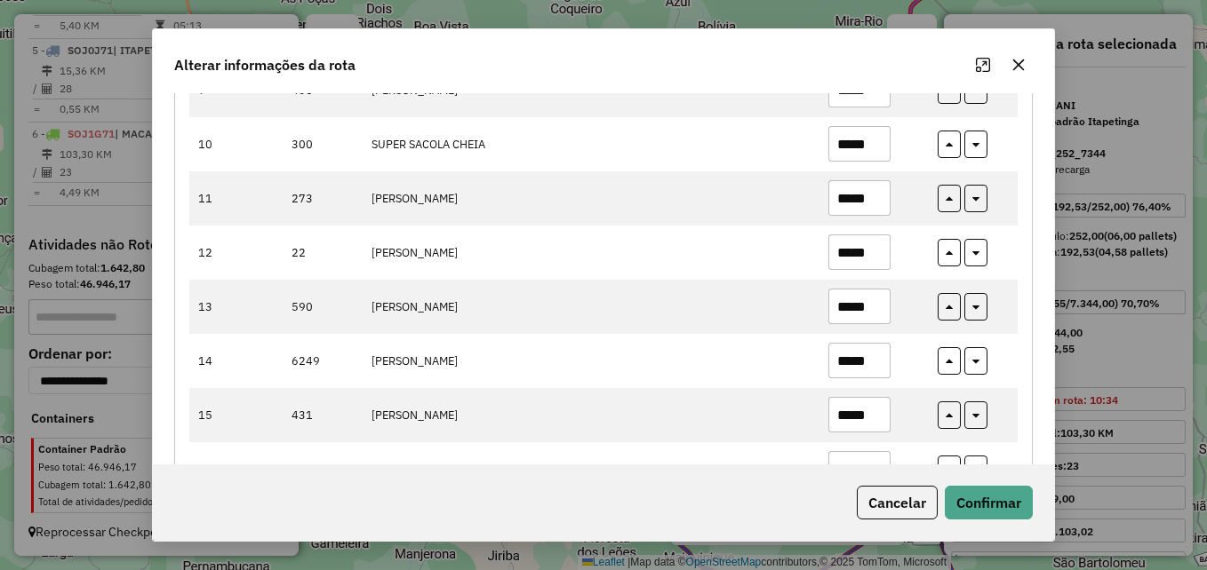
scroll to position [507, 0]
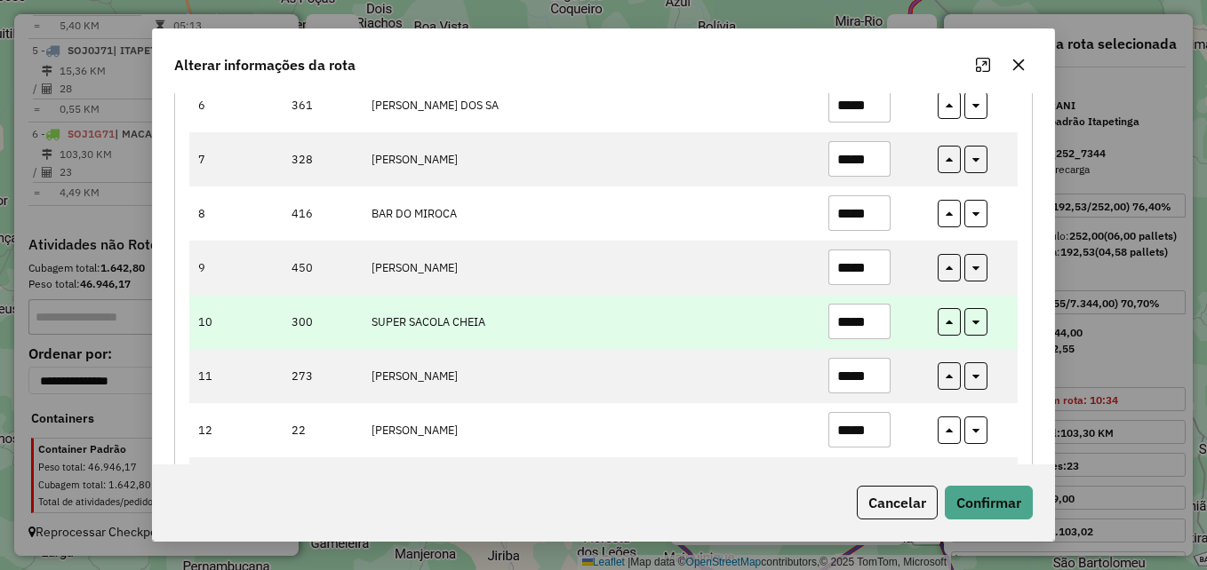
click at [871, 323] on input "*****" at bounding box center [859, 322] width 62 height 36
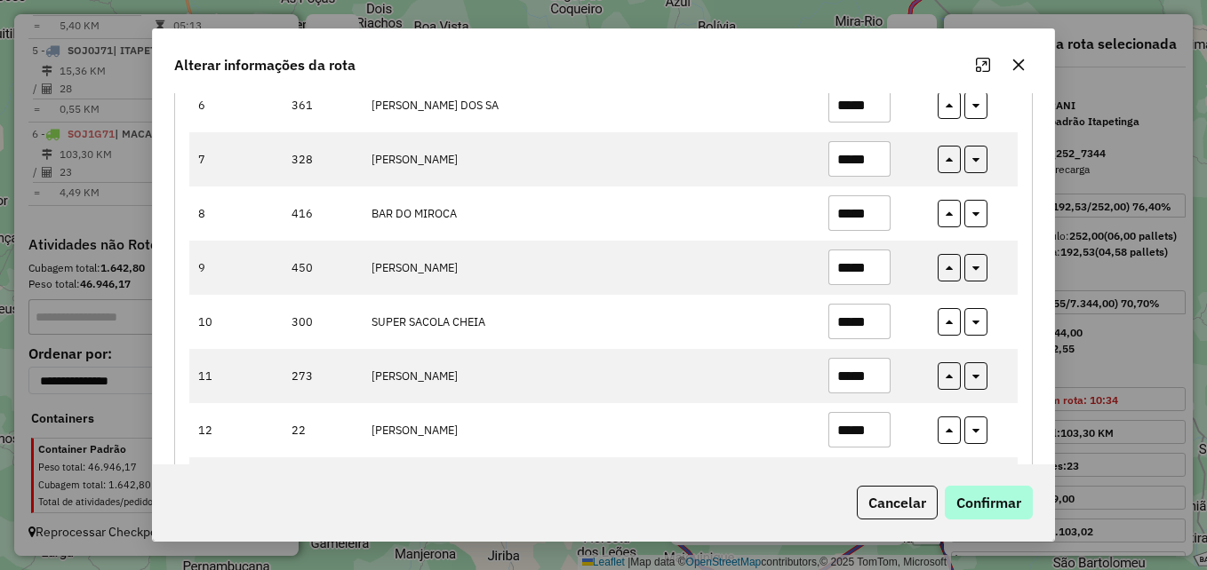
type input "*****"
click at [1007, 504] on button "Confirmar" at bounding box center [989, 503] width 88 height 34
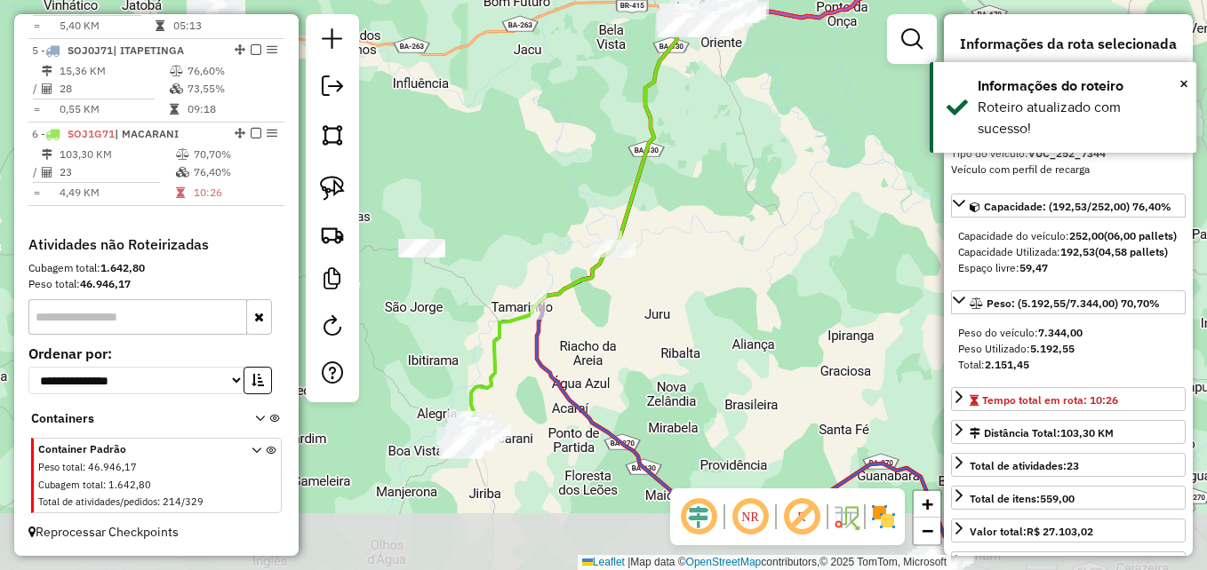
drag, startPoint x: 700, startPoint y: 401, endPoint x: 690, endPoint y: 272, distance: 129.2
click at [682, 279] on div "Janela de atendimento Grade de atendimento Capacidade Transportadoras Veículos …" at bounding box center [603, 285] width 1207 height 570
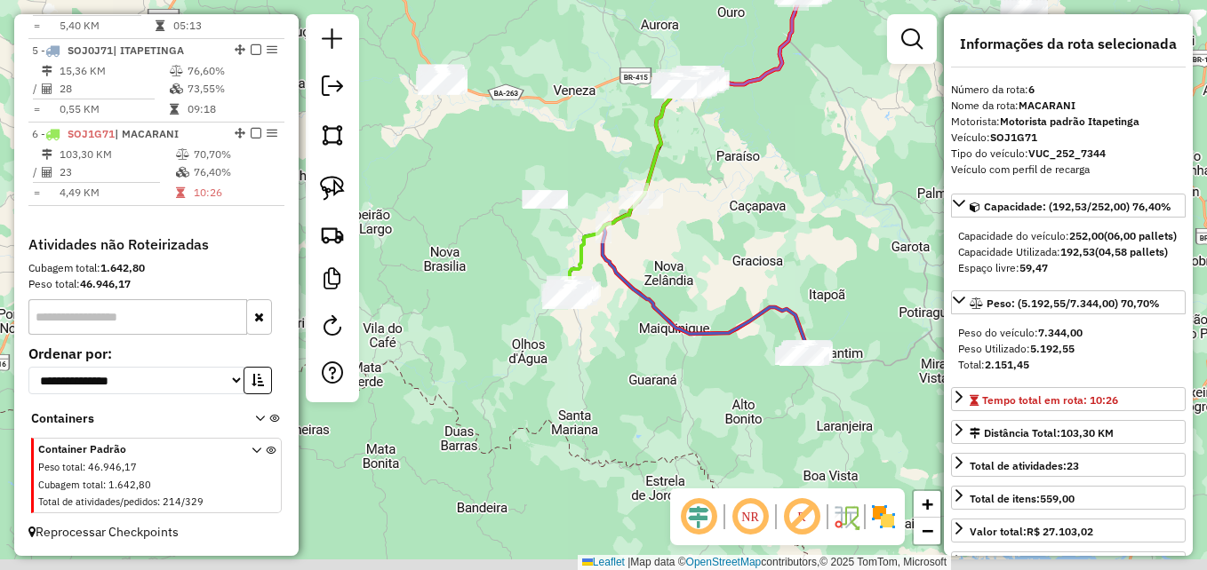
drag, startPoint x: 682, startPoint y: 435, endPoint x: 658, endPoint y: 398, distance: 43.6
click at [658, 398] on div "Janela de atendimento Grade de atendimento Capacidade Transportadoras Veículos …" at bounding box center [603, 285] width 1207 height 570
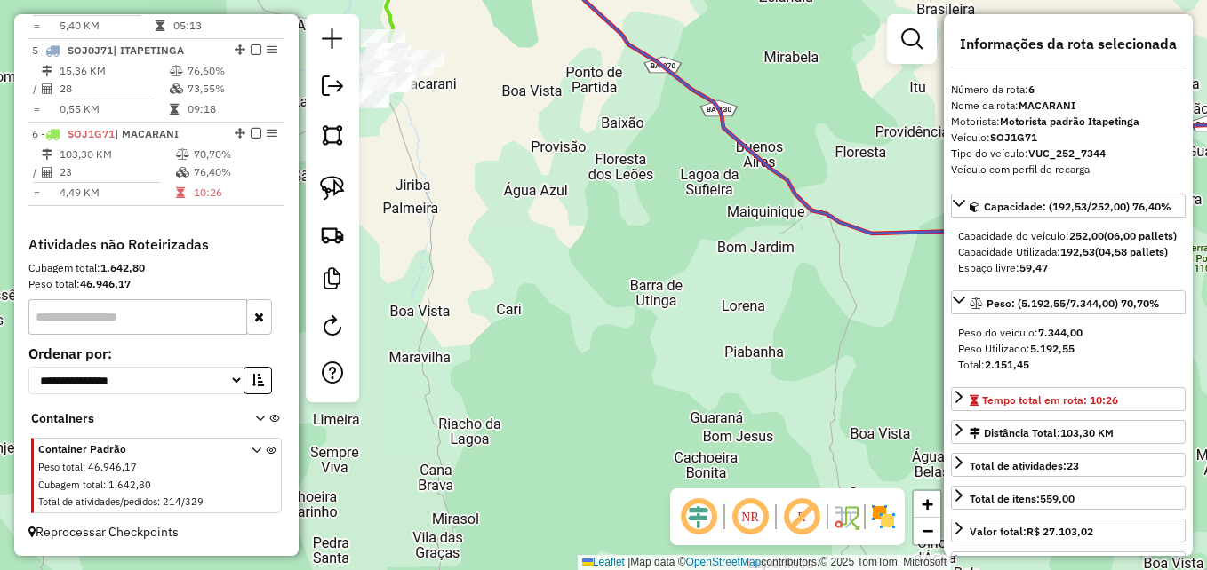
drag, startPoint x: 528, startPoint y: 242, endPoint x: 637, endPoint y: 354, distance: 156.5
click at [636, 354] on div "Janela de atendimento Grade de atendimento Capacidade Transportadoras Veículos …" at bounding box center [603, 285] width 1207 height 570
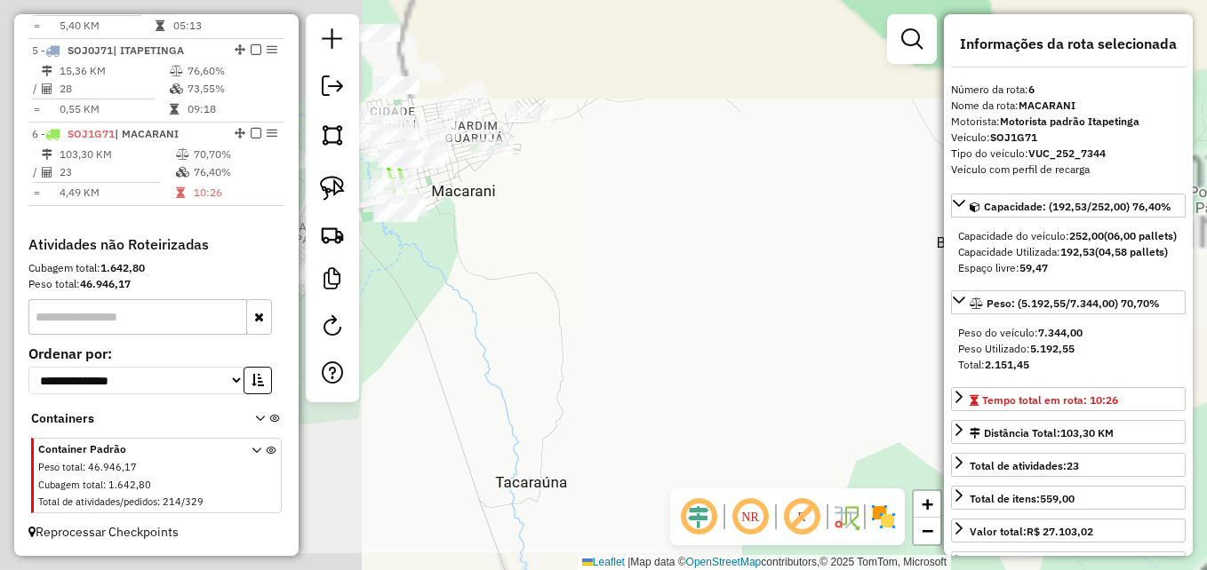
drag, startPoint x: 835, startPoint y: 409, endPoint x: 897, endPoint y: 429, distance: 65.5
click at [897, 429] on div "Janela de atendimento Grade de atendimento Capacidade Transportadoras Veículos …" at bounding box center [603, 285] width 1207 height 570
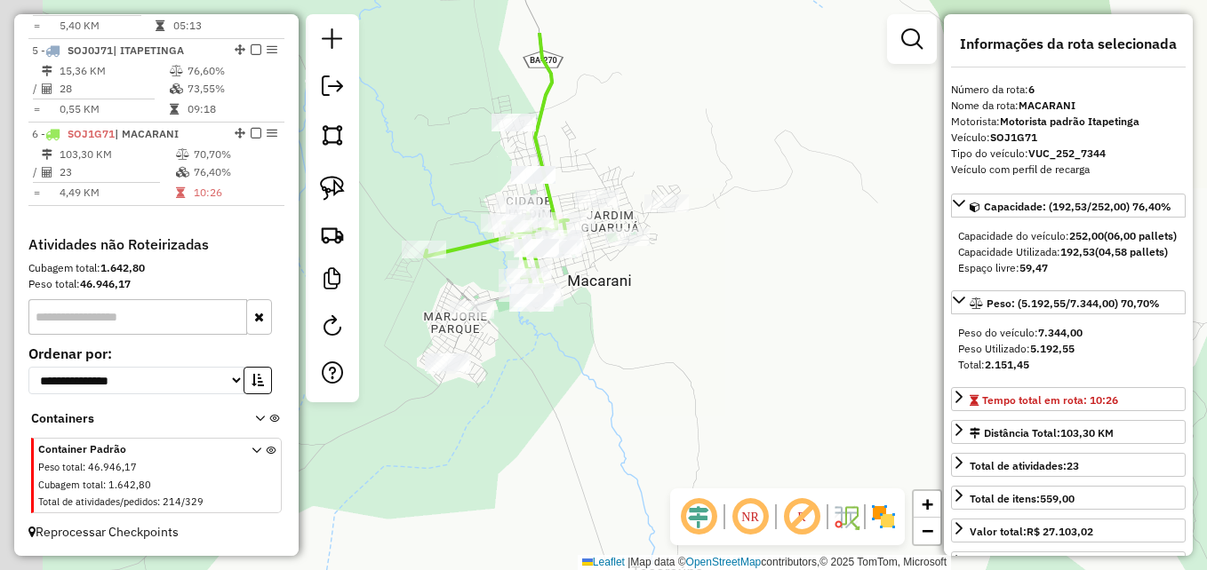
drag, startPoint x: 628, startPoint y: 347, endPoint x: 743, endPoint y: 422, distance: 136.8
click at [741, 422] on div "Janela de atendimento Grade de atendimento Capacidade Transportadoras Veículos …" at bounding box center [603, 285] width 1207 height 570
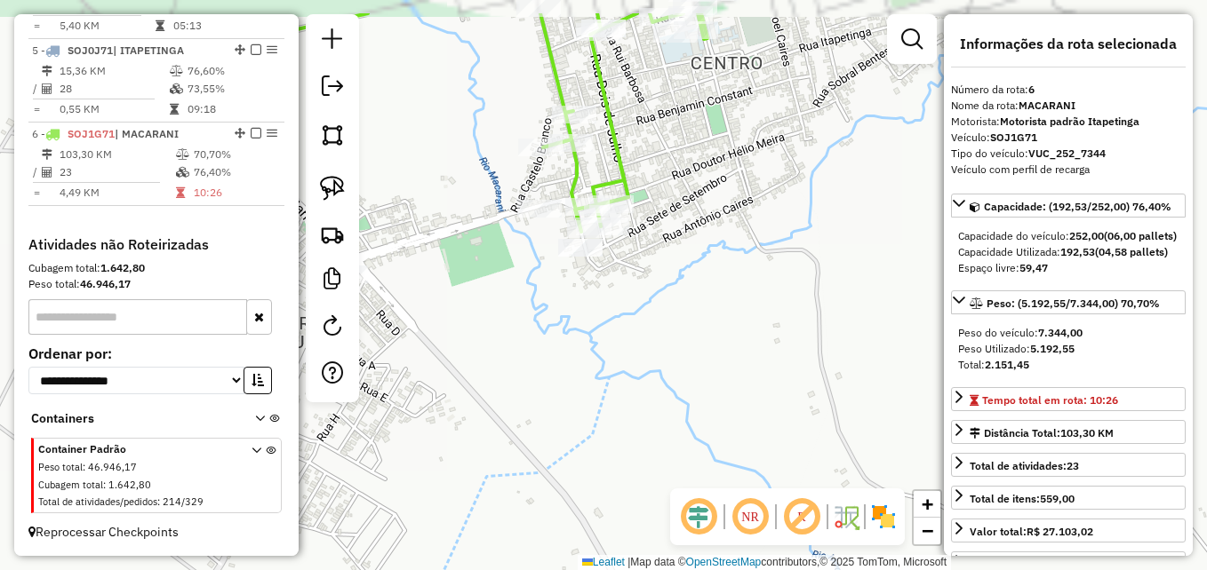
drag, startPoint x: 634, startPoint y: 378, endPoint x: 679, endPoint y: 452, distance: 86.9
click at [679, 452] on div "Janela de atendimento Grade de atendimento Capacidade Transportadoras Veículos …" at bounding box center [603, 285] width 1207 height 570
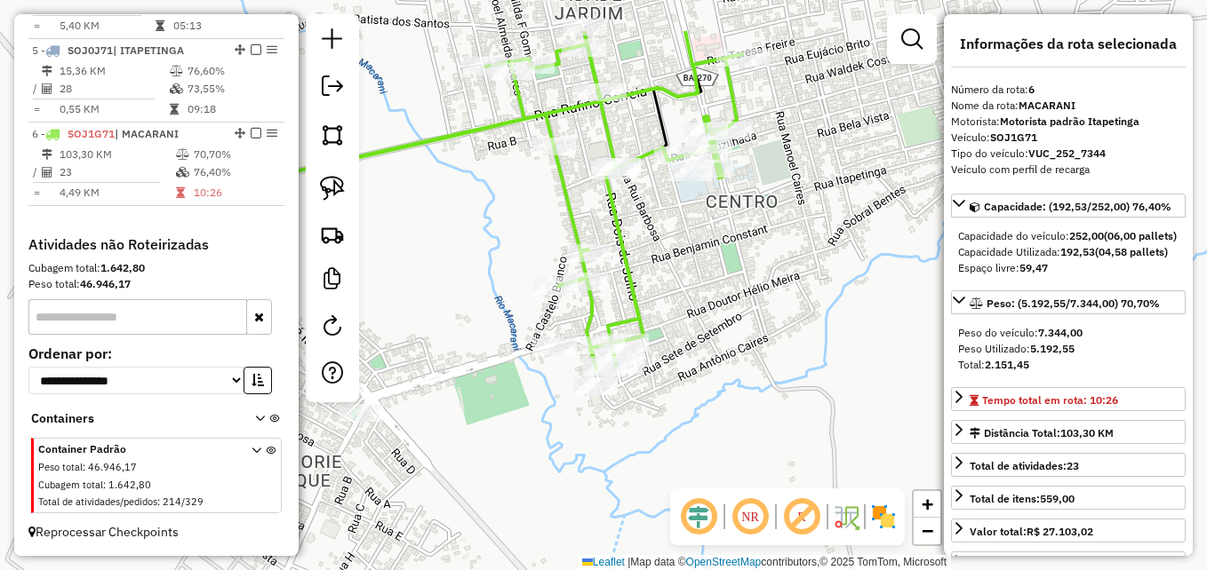
drag, startPoint x: 794, startPoint y: 331, endPoint x: 744, endPoint y: 435, distance: 115.3
click at [744, 435] on div "Janela de atendimento Grade de atendimento Capacidade Transportadoras Veículos …" at bounding box center [603, 285] width 1207 height 570
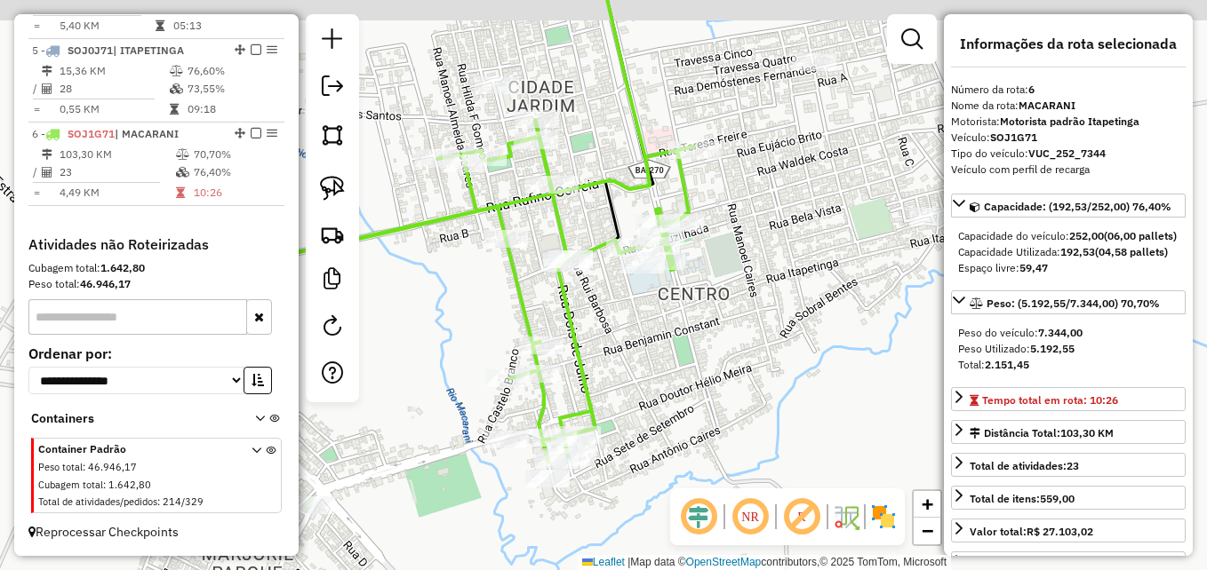
drag, startPoint x: 775, startPoint y: 342, endPoint x: 722, endPoint y: 395, distance: 74.8
click at [722, 395] on div "Janela de atendimento Grade de atendimento Capacidade Transportadoras Veículos …" at bounding box center [603, 285] width 1207 height 570
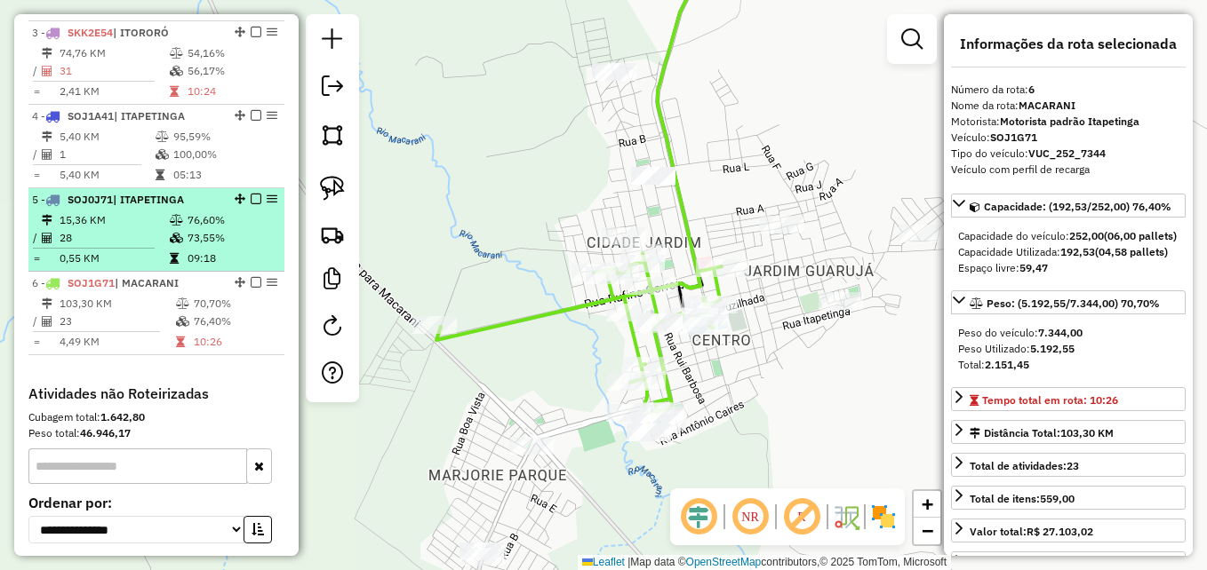
scroll to position [802, 0]
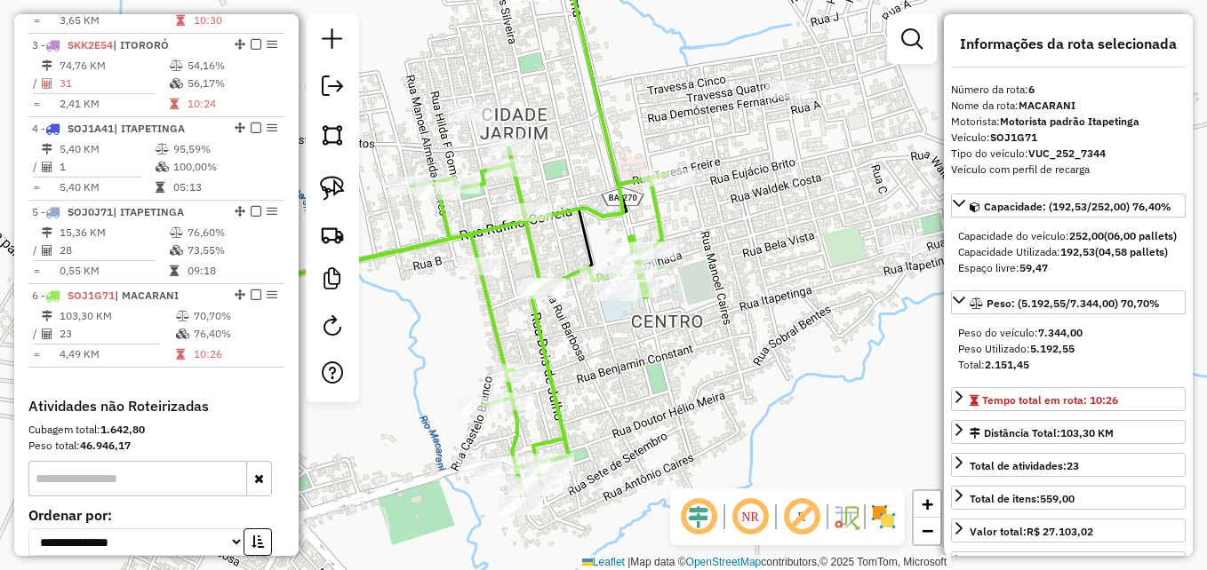
drag, startPoint x: 730, startPoint y: 339, endPoint x: 778, endPoint y: 345, distance: 48.3
click at [778, 345] on div "Janela de atendimento Grade de atendimento Capacidade Transportadoras Veículos …" at bounding box center [603, 285] width 1207 height 570
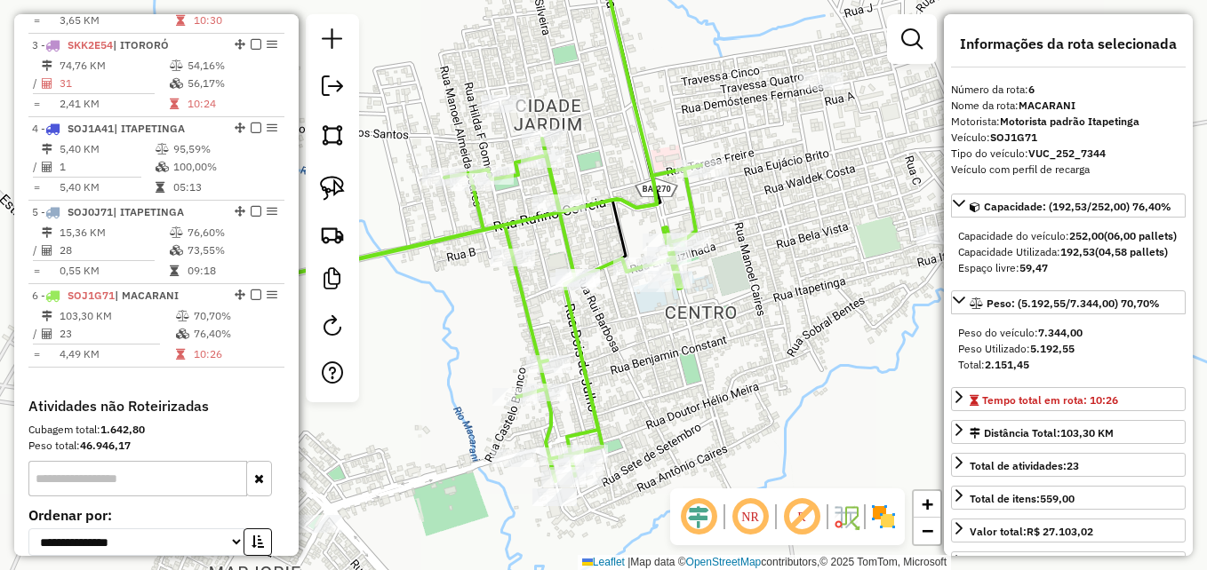
drag, startPoint x: 734, startPoint y: 379, endPoint x: 734, endPoint y: 363, distance: 16.0
click at [734, 363] on div "Janela de atendimento Grade de atendimento Capacidade Transportadoras Veículos …" at bounding box center [603, 285] width 1207 height 570
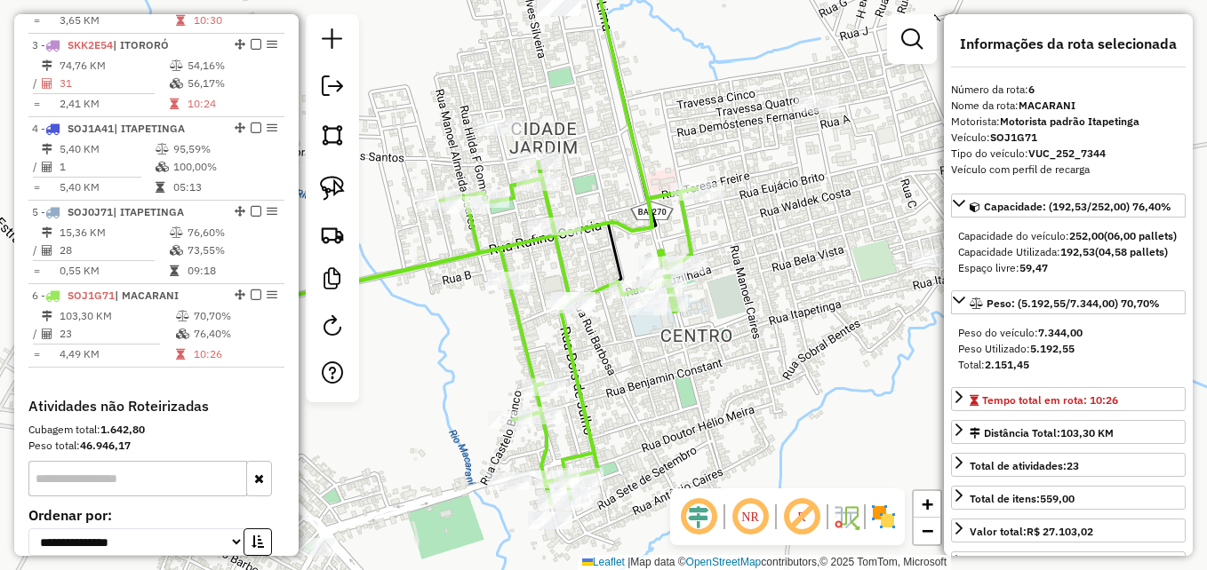
drag, startPoint x: 776, startPoint y: 341, endPoint x: 767, endPoint y: 386, distance: 45.3
click at [767, 386] on div "Janela de atendimento Grade de atendimento Capacidade Transportadoras Veículos …" at bounding box center [603, 285] width 1207 height 570
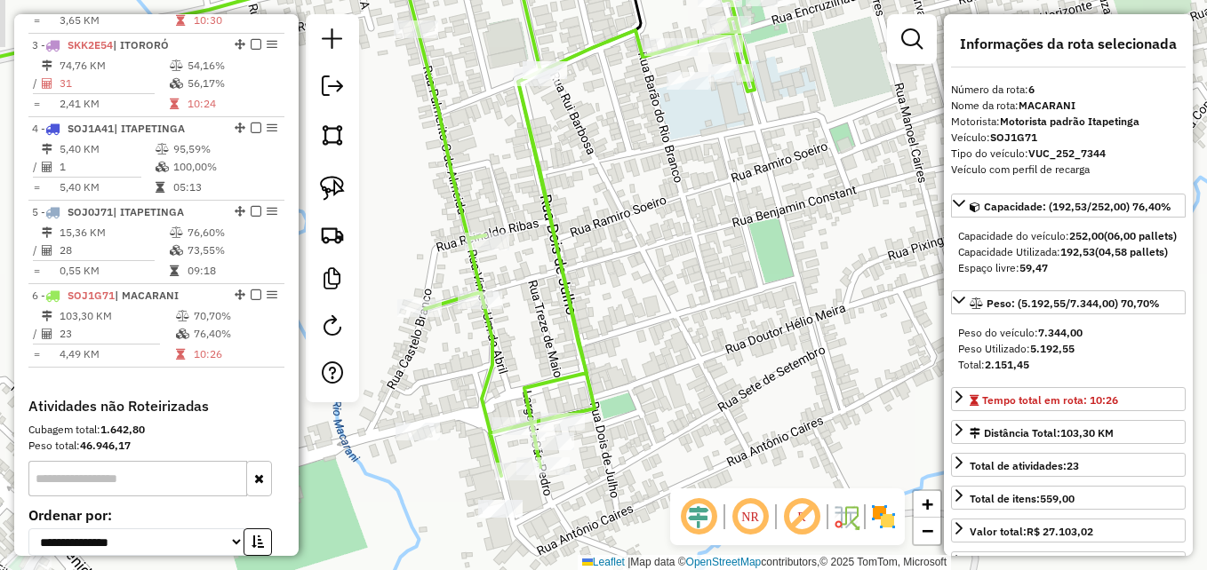
drag, startPoint x: 650, startPoint y: 402, endPoint x: 675, endPoint y: 409, distance: 25.9
click at [675, 412] on div "Janela de atendimento Grade de atendimento Capacidade Transportadoras Veículos …" at bounding box center [603, 285] width 1207 height 570
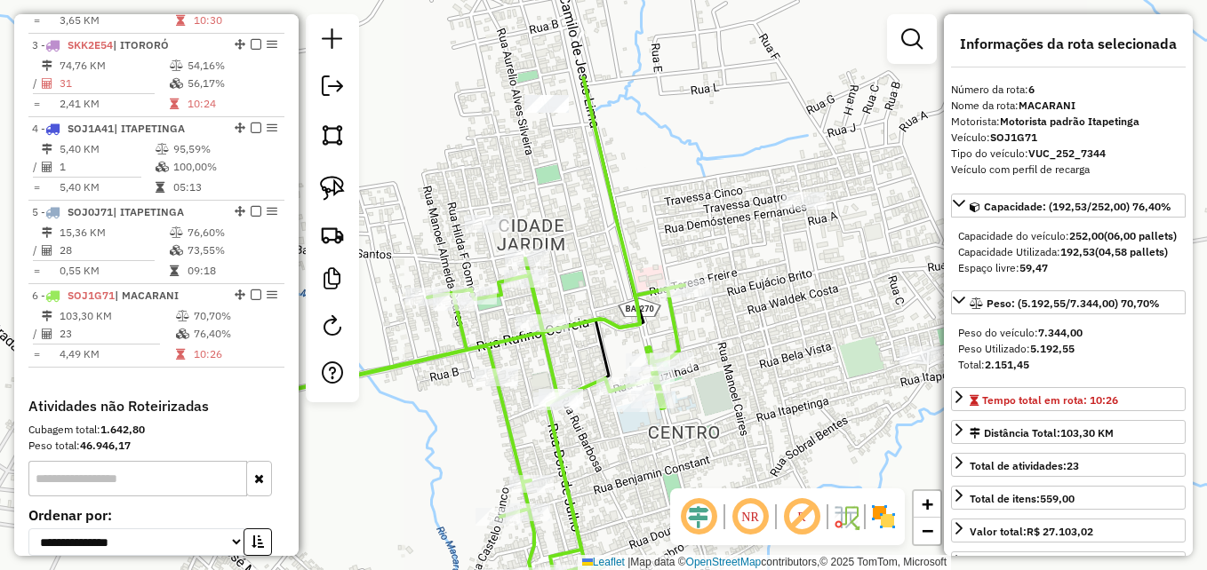
drag, startPoint x: 791, startPoint y: 325, endPoint x: 735, endPoint y: 461, distance: 147.0
click at [735, 461] on div "Janela de atendimento Grade de atendimento Capacidade Transportadoras Veículos …" at bounding box center [603, 285] width 1207 height 570
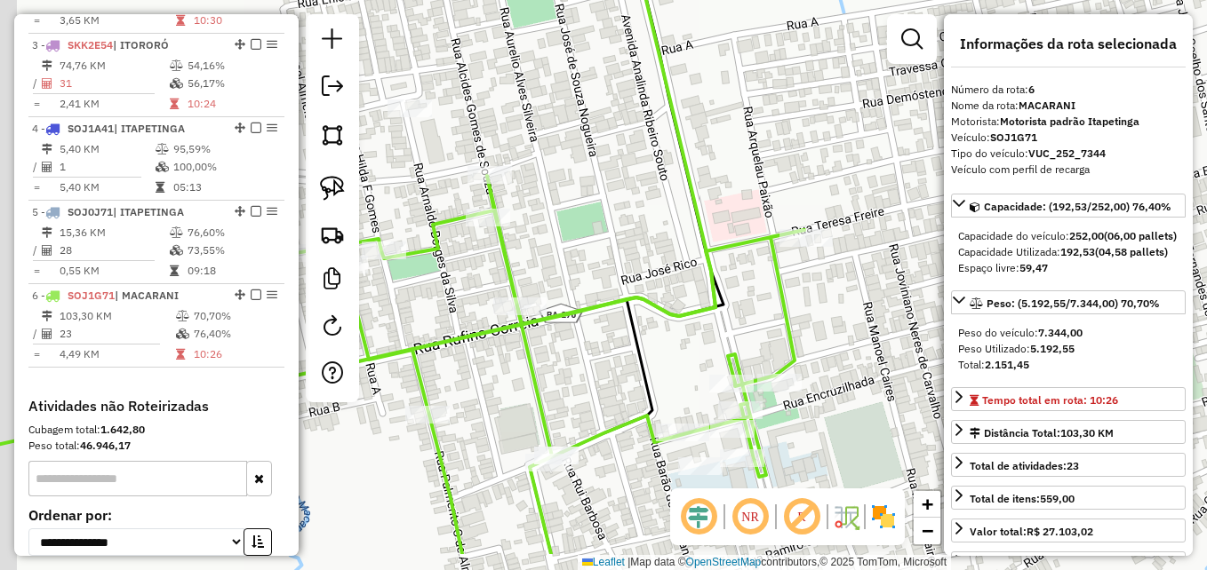
drag, startPoint x: 605, startPoint y: 260, endPoint x: 751, endPoint y: 126, distance: 198.1
click at [751, 126] on div "Janela de atendimento Grade de atendimento Capacidade Transportadoras Veículos …" at bounding box center [603, 285] width 1207 height 570
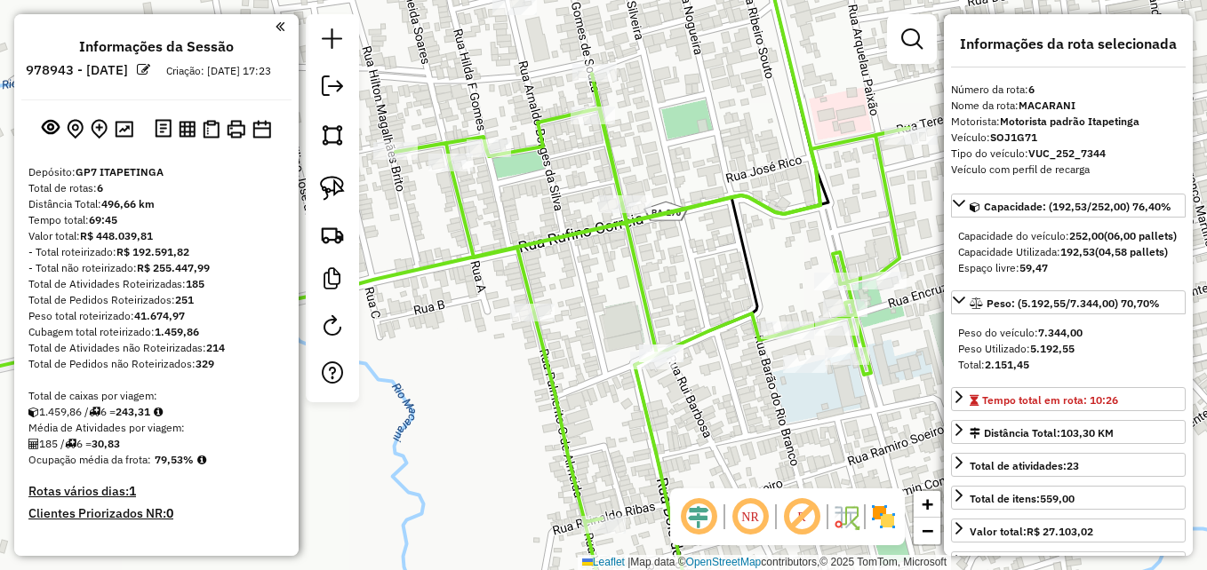
select select "**********"
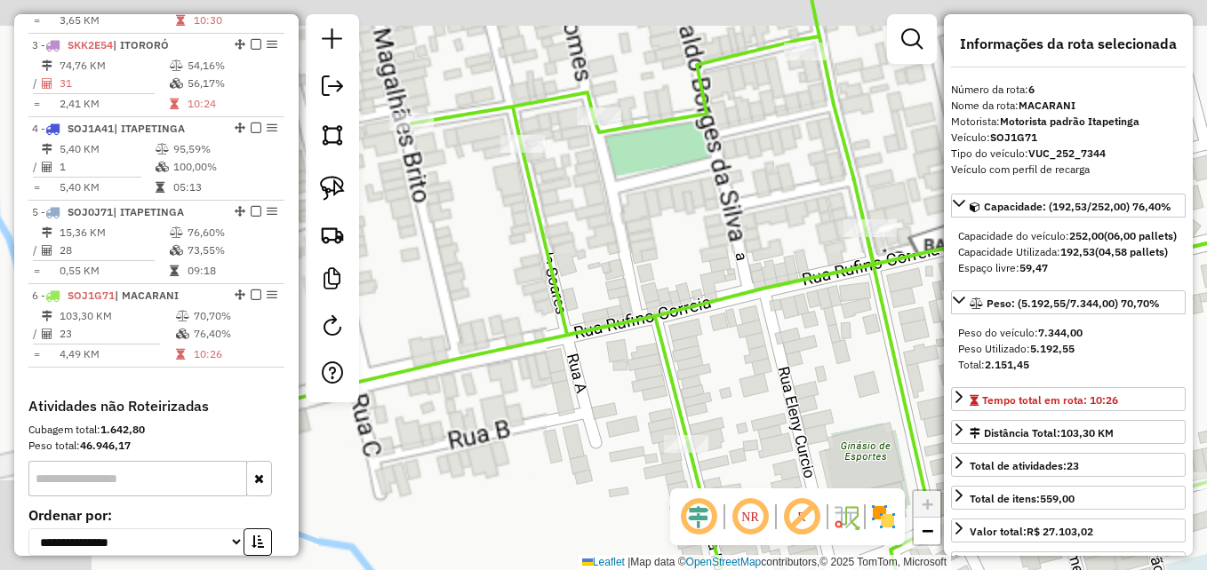
drag, startPoint x: 526, startPoint y: 204, endPoint x: 684, endPoint y: 259, distance: 167.2
click at [709, 251] on div "Janela de atendimento Grade de atendimento Capacidade Transportadoras Veículos …" at bounding box center [603, 285] width 1207 height 570
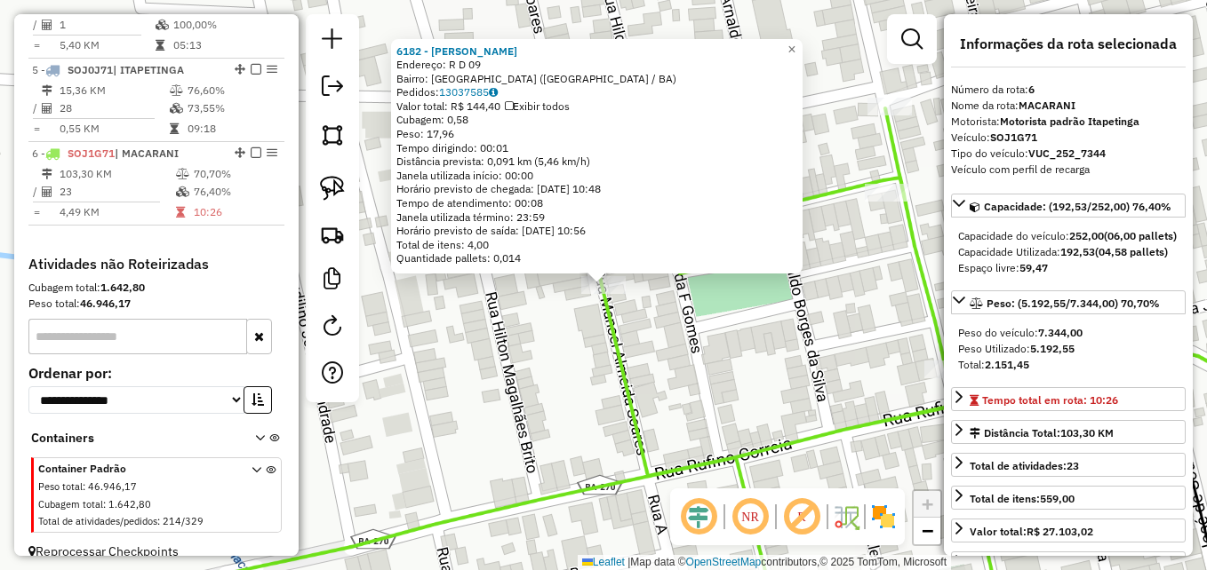
scroll to position [979, 0]
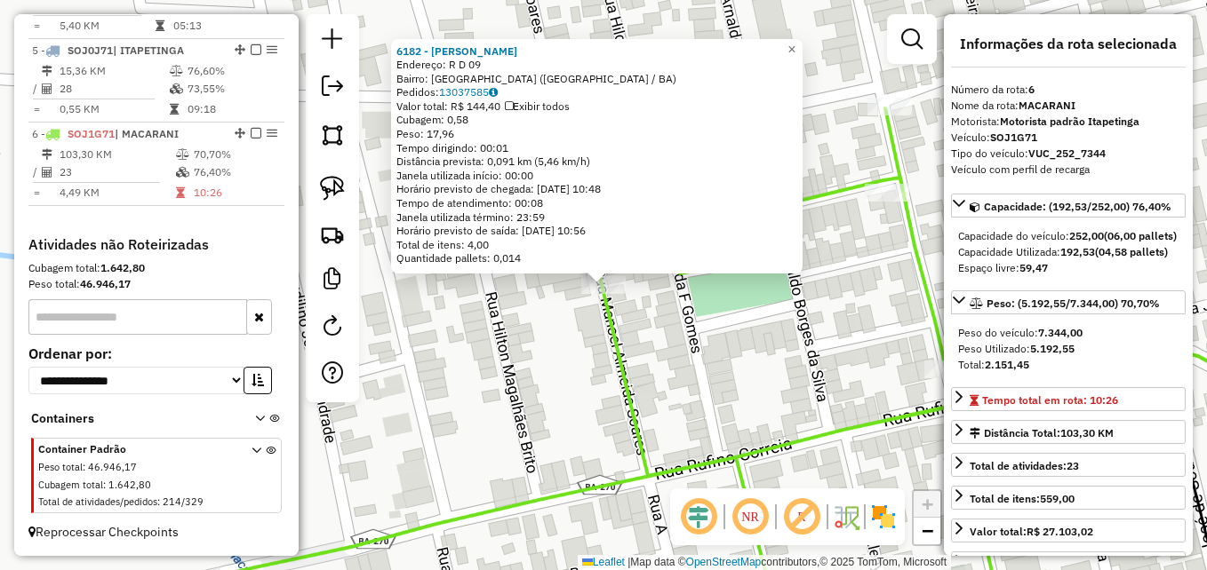
click at [495, 344] on div "6182 - [PERSON_NAME] Endereço: R D 09 Bairro: [GEOGRAPHIC_DATA] ([GEOGRAPHIC_DA…" at bounding box center [603, 285] width 1207 height 570
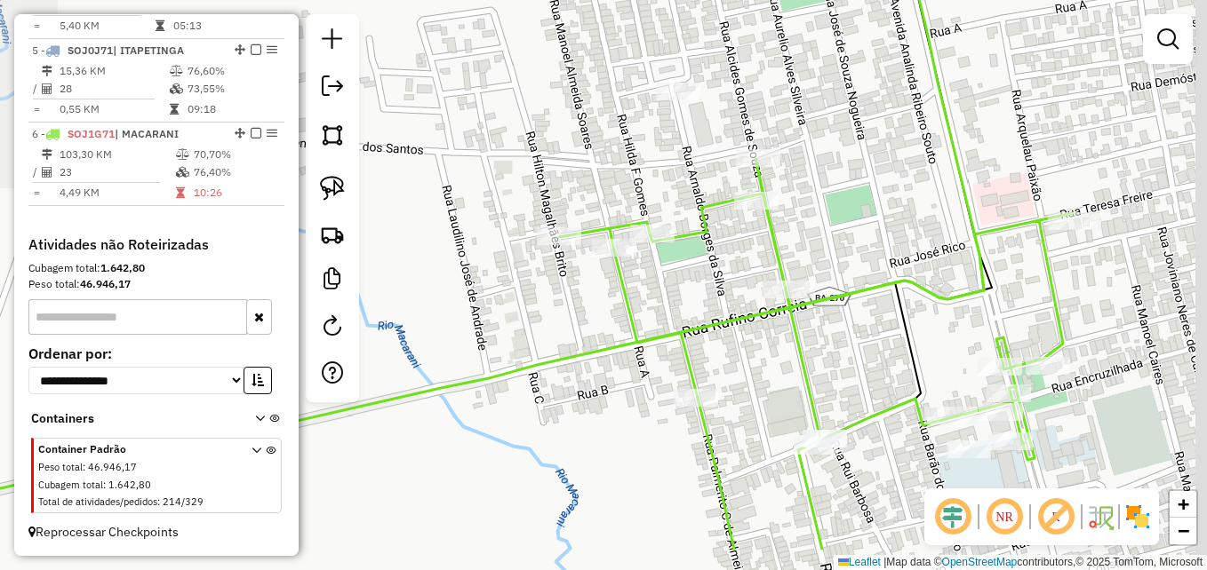
drag, startPoint x: 775, startPoint y: 405, endPoint x: 630, endPoint y: 203, distance: 249.1
click at [638, 219] on icon at bounding box center [501, 354] width 1144 height 391
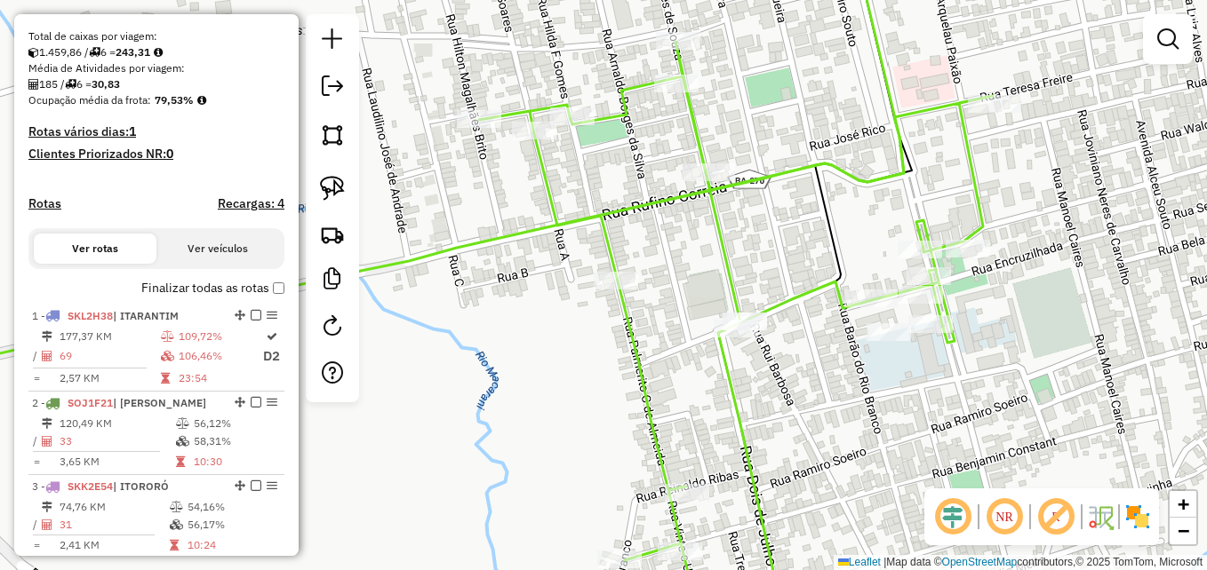
scroll to position [357, 0]
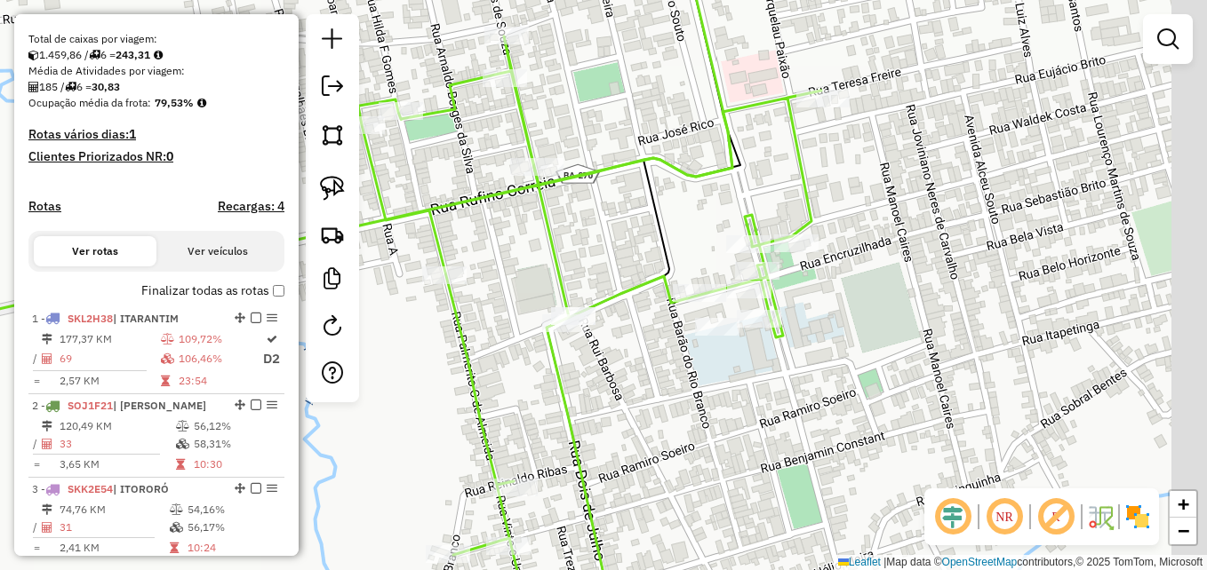
drag, startPoint x: 1002, startPoint y: 397, endPoint x: 799, endPoint y: 390, distance: 203.6
click at [799, 392] on div "Janela de atendimento Grade de atendimento Capacidade Transportadoras Veículos …" at bounding box center [603, 285] width 1207 height 570
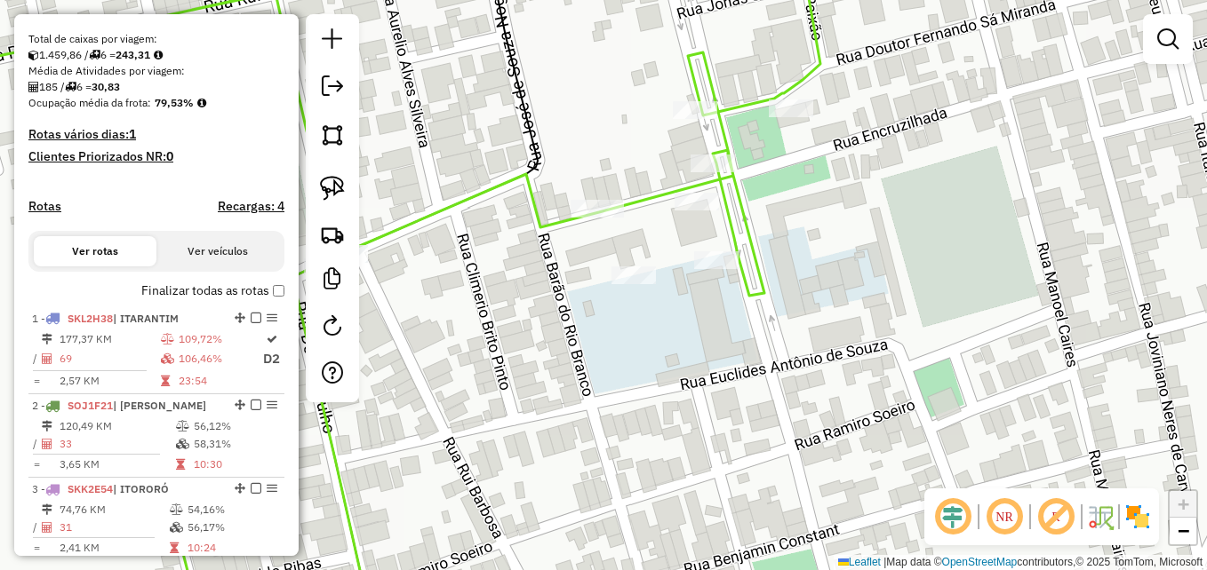
drag, startPoint x: 687, startPoint y: 360, endPoint x: 773, endPoint y: 360, distance: 86.2
click at [773, 360] on div "Janela de atendimento Grade de atendimento Capacidade Transportadoras Veículos …" at bounding box center [603, 285] width 1207 height 570
select select "**********"
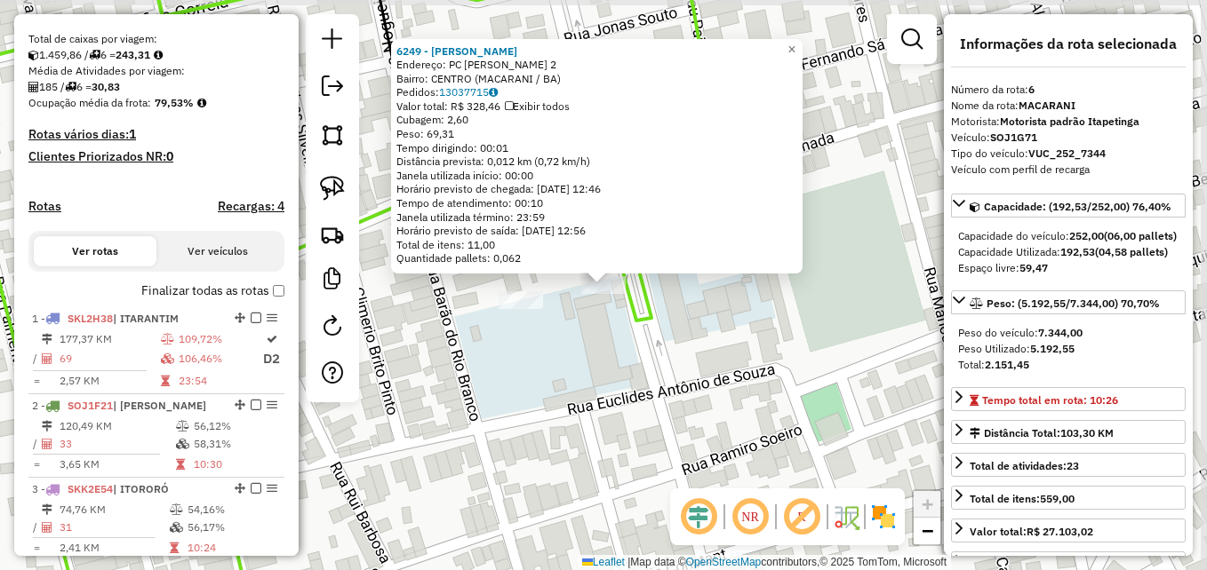
scroll to position [979, 0]
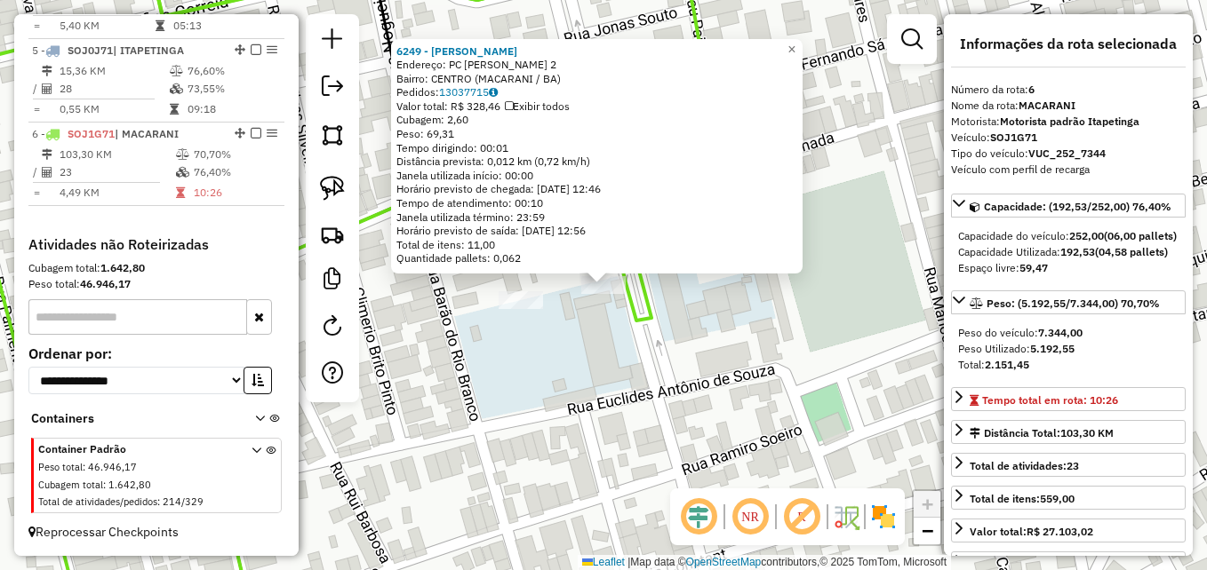
click at [588, 411] on div "6249 - [PERSON_NAME]: PC [PERSON_NAME] 2 Bairro: CENTRO (MACARANI / BA) Pedidos…" at bounding box center [603, 285] width 1207 height 570
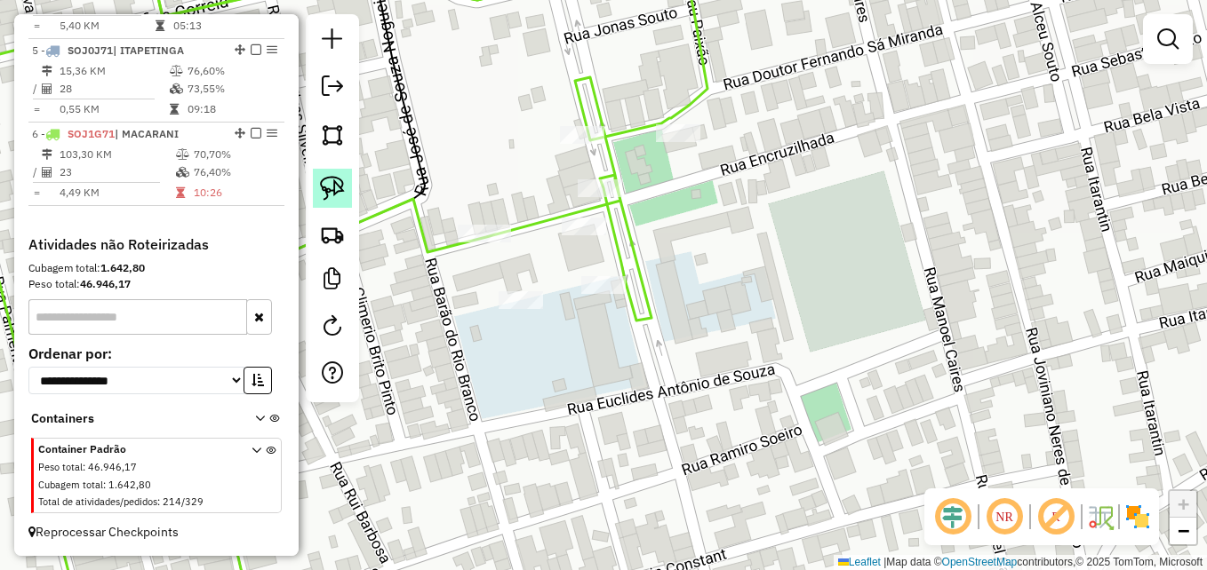
click at [332, 188] on img at bounding box center [332, 188] width 25 height 25
drag, startPoint x: 616, startPoint y: 264, endPoint x: 636, endPoint y: 301, distance: 42.6
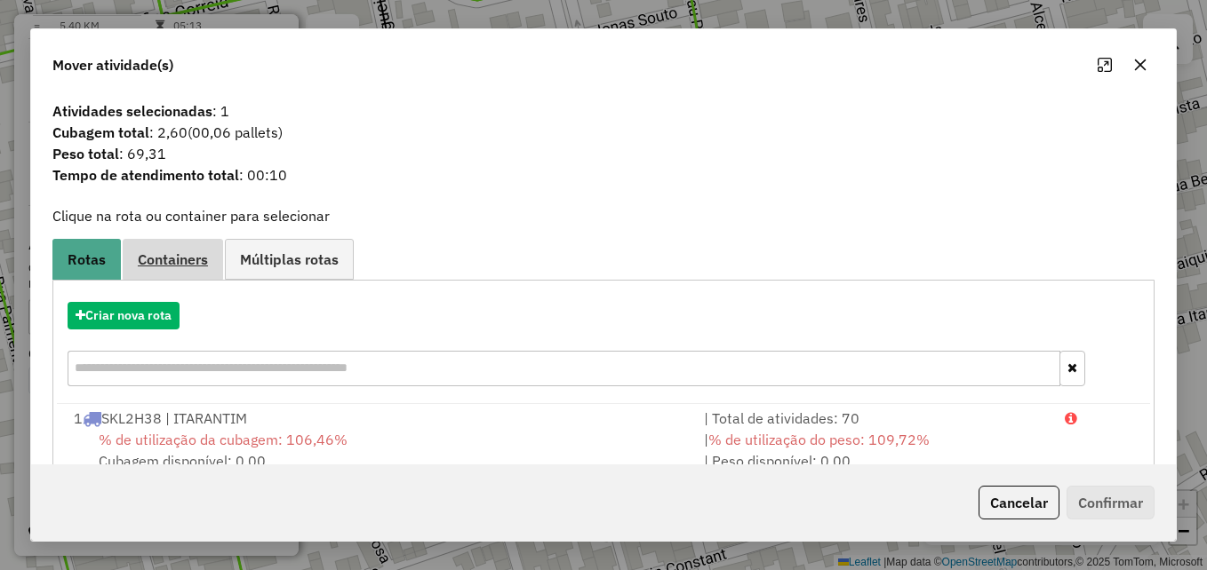
click at [180, 259] on span "Containers" at bounding box center [173, 259] width 70 height 14
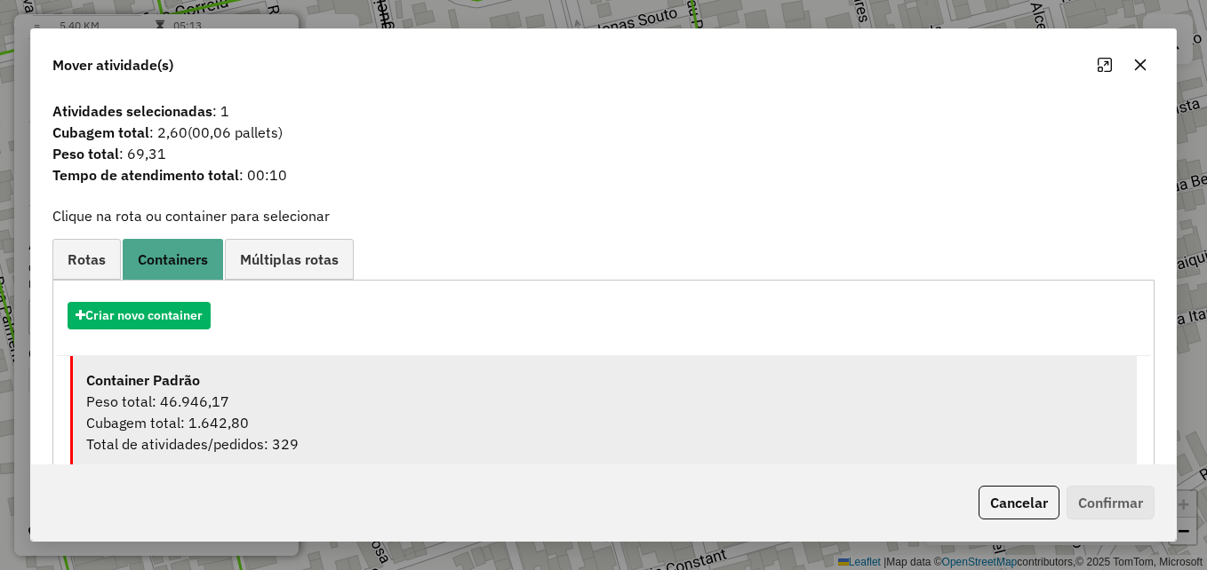
click at [255, 405] on div "Peso total: 46.946,17" at bounding box center [604, 401] width 1037 height 21
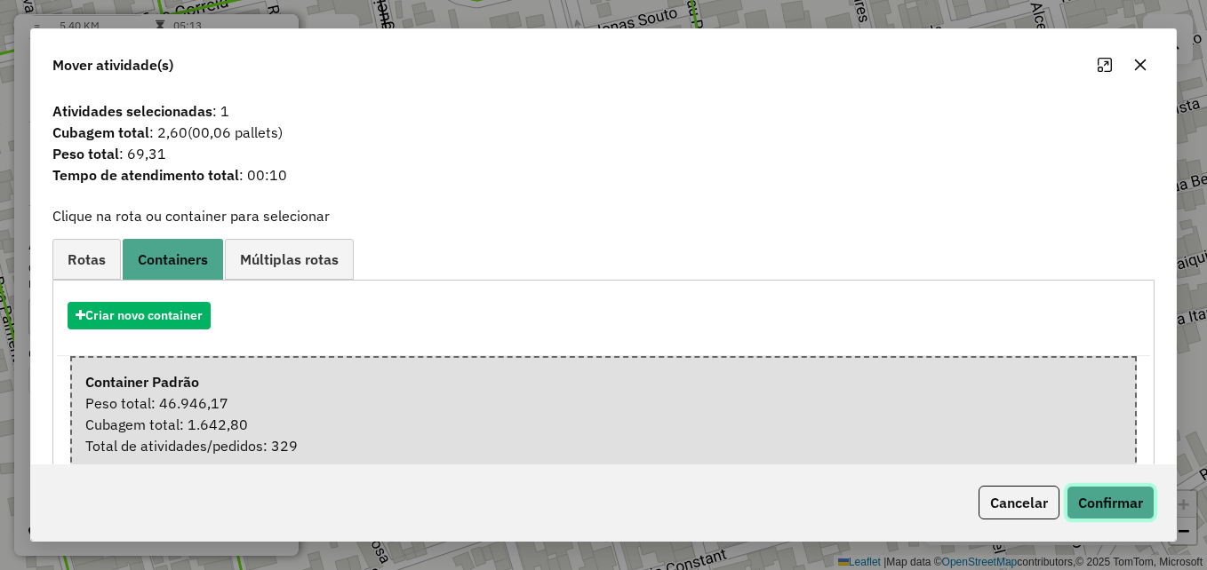
click at [1101, 500] on button "Confirmar" at bounding box center [1110, 503] width 88 height 34
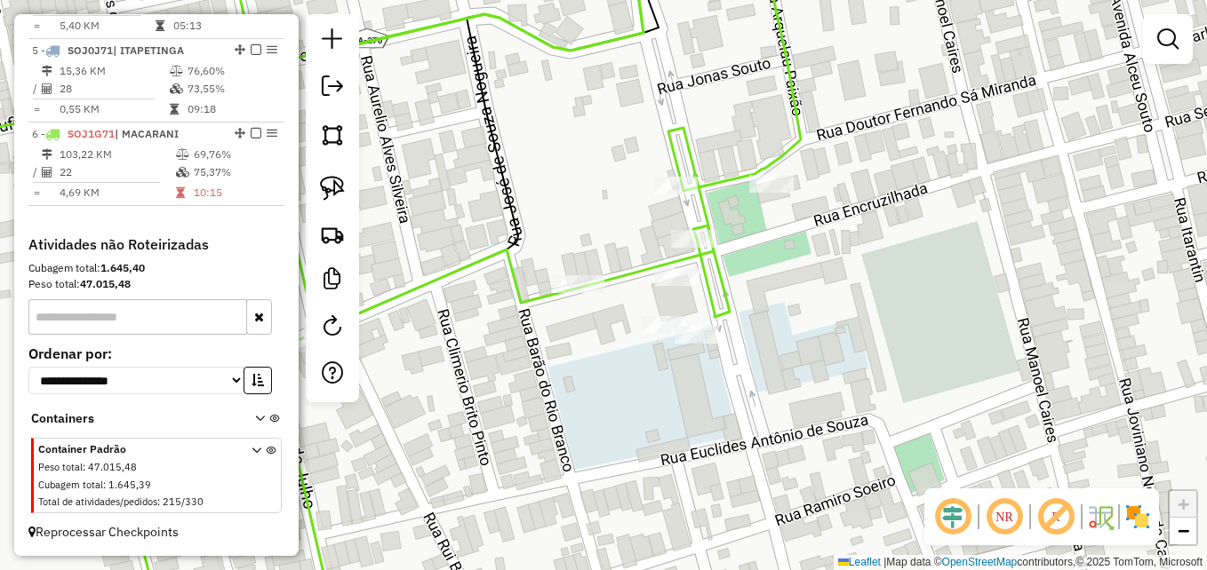
drag, startPoint x: 582, startPoint y: 334, endPoint x: 774, endPoint y: 377, distance: 196.6
click at [775, 388] on div "Janela de atendimento Grade de atendimento Capacidade Transportadoras Veículos …" at bounding box center [603, 285] width 1207 height 570
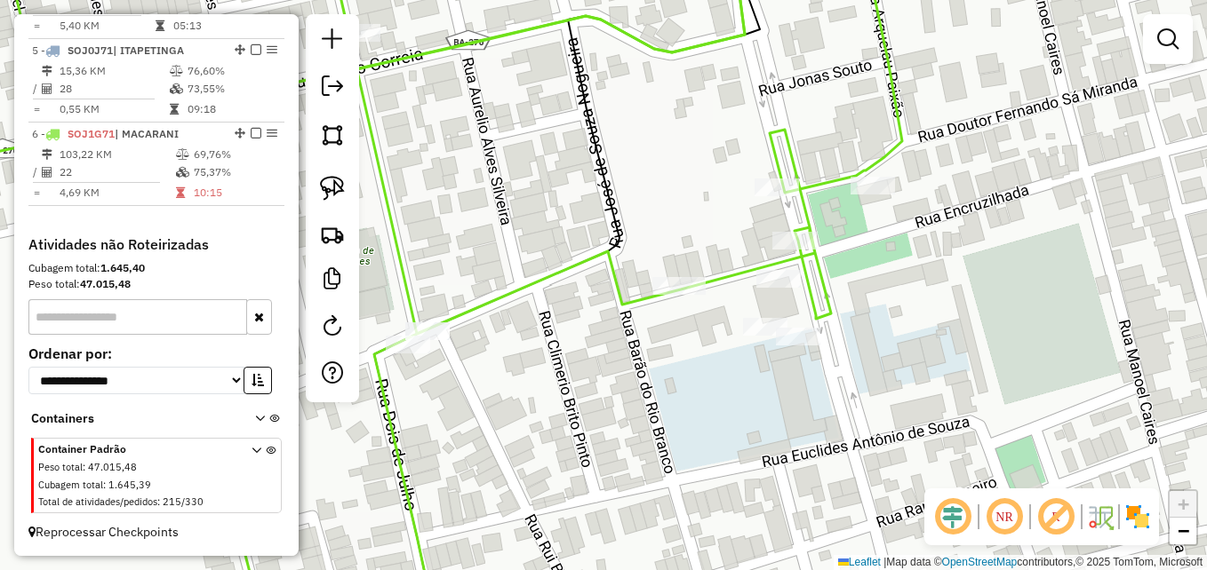
drag, startPoint x: 673, startPoint y: 358, endPoint x: 698, endPoint y: 383, distance: 35.2
click at [673, 359] on div "Janela de atendimento Grade de atendimento Capacidade Transportadoras Veículos …" at bounding box center [603, 285] width 1207 height 570
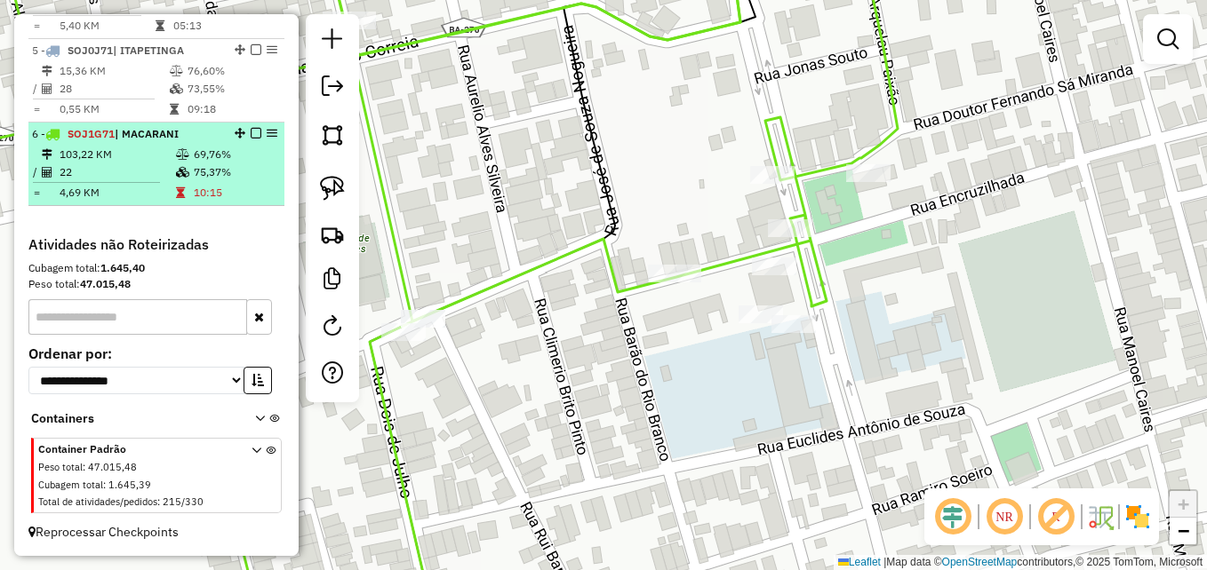
select select "**********"
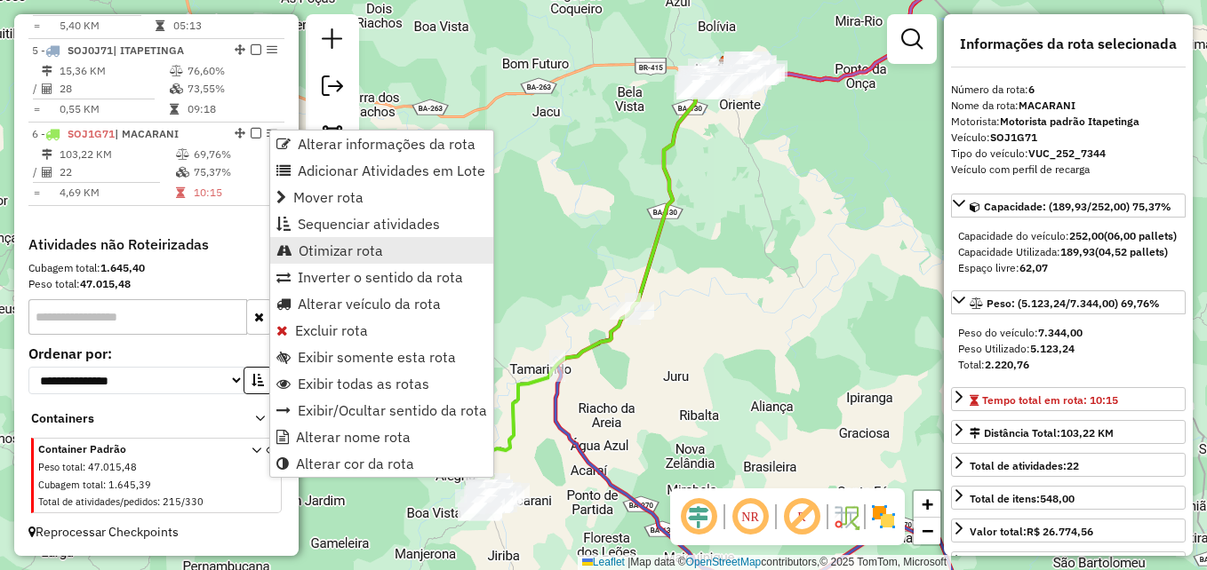
click at [337, 252] on span "Otimizar rota" at bounding box center [341, 250] width 84 height 14
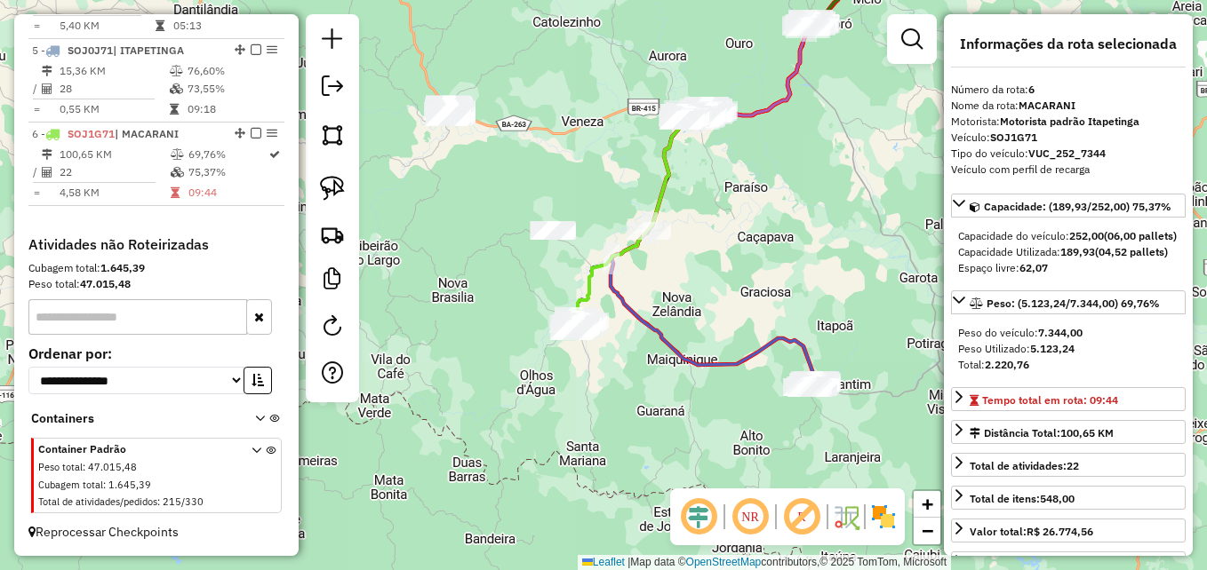
drag, startPoint x: 703, startPoint y: 381, endPoint x: 691, endPoint y: 211, distance: 170.1
click at [695, 234] on div "Janela de atendimento Grade de atendimento Capacidade Transportadoras Veículos …" at bounding box center [603, 285] width 1207 height 570
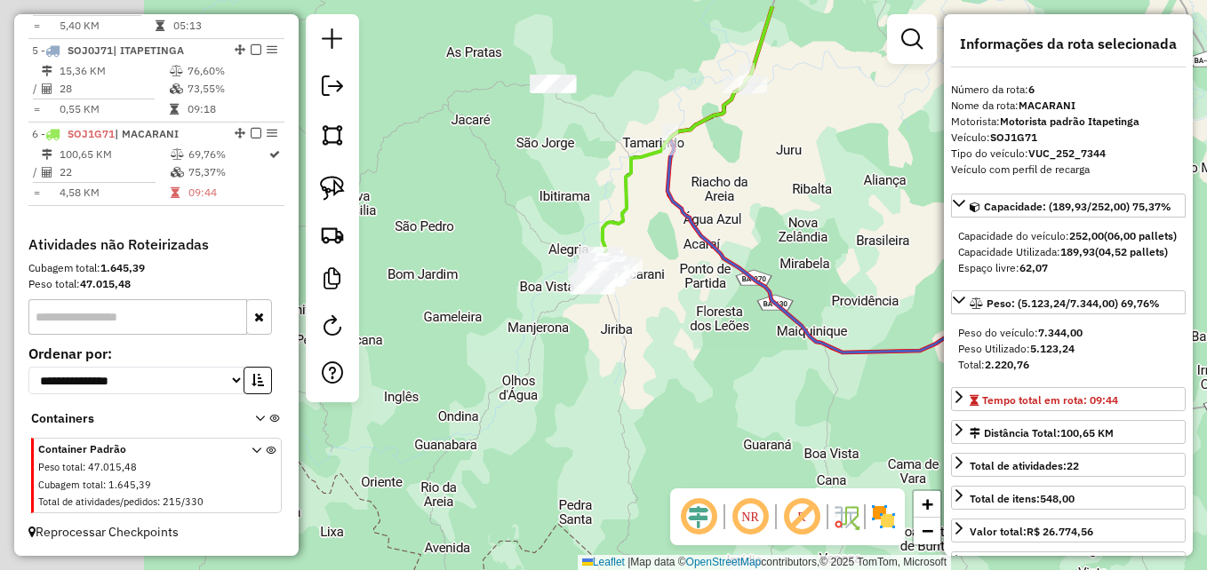
drag, startPoint x: 672, startPoint y: 324, endPoint x: 735, endPoint y: 331, distance: 63.4
click at [735, 331] on div "Janela de atendimento Grade de atendimento Capacidade Transportadoras Veículos …" at bounding box center [603, 285] width 1207 height 570
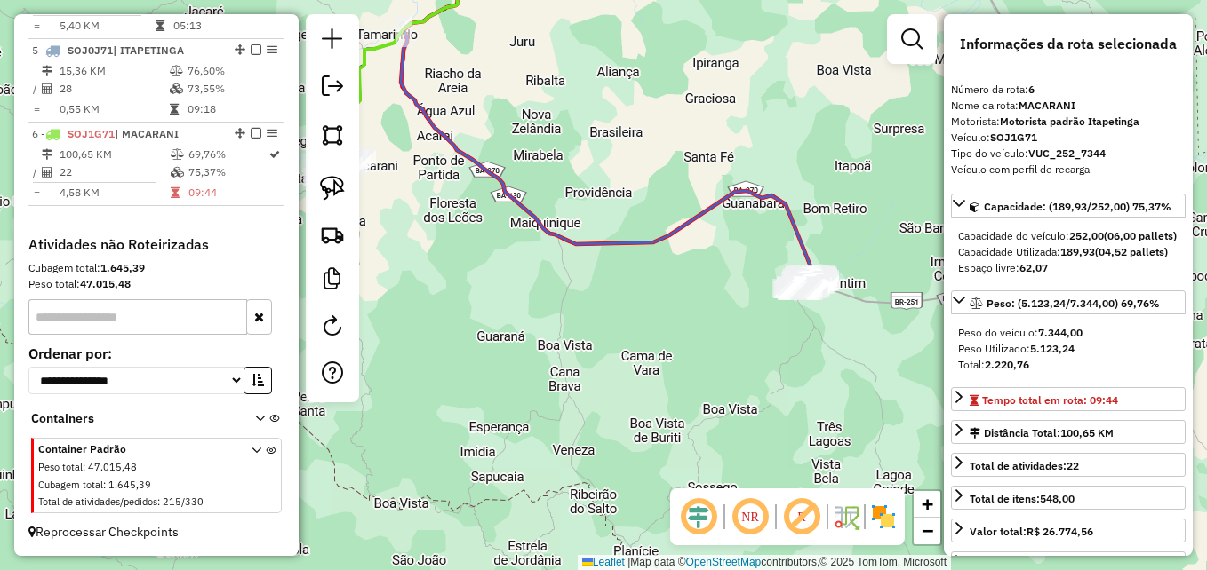
drag, startPoint x: 845, startPoint y: 449, endPoint x: 592, endPoint y: 350, distance: 271.8
click at [592, 350] on div "Janela de atendimento Grade de atendimento Capacidade Transportadoras Veículos …" at bounding box center [603, 285] width 1207 height 570
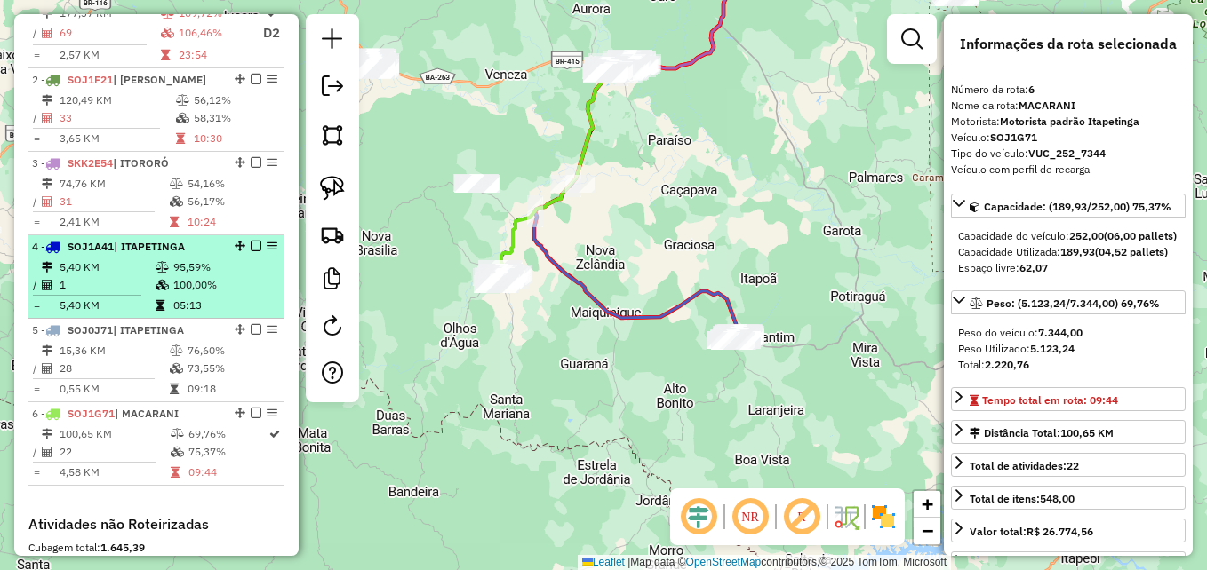
scroll to position [713, 0]
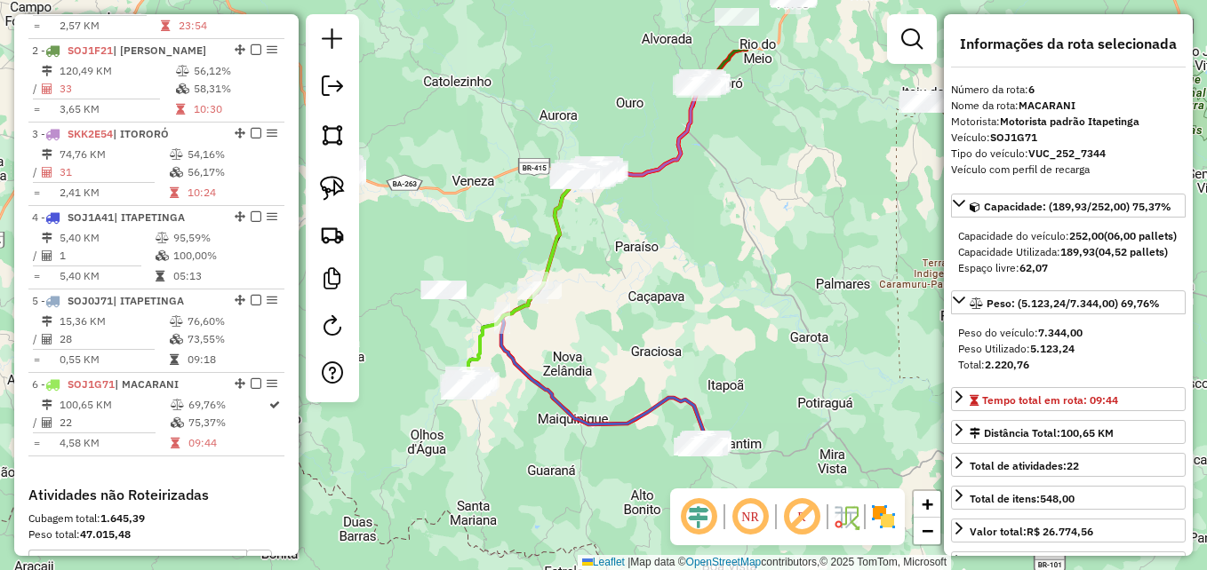
drag, startPoint x: 612, startPoint y: 353, endPoint x: 584, endPoint y: 454, distance: 105.2
click at [579, 465] on div "Janela de atendimento Grade de atendimento Capacidade Transportadoras Veículos …" at bounding box center [603, 285] width 1207 height 570
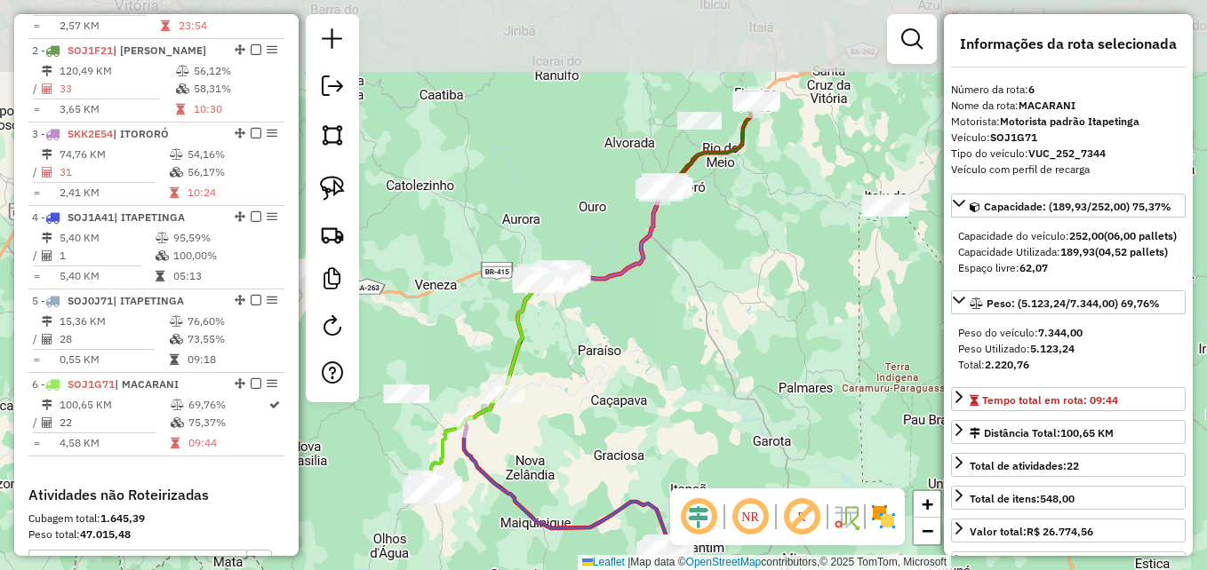
drag, startPoint x: 738, startPoint y: 250, endPoint x: 701, endPoint y: 348, distance: 105.5
click at [701, 348] on div "Janela de atendimento Grade de atendimento Capacidade Transportadoras Veículos …" at bounding box center [603, 285] width 1207 height 570
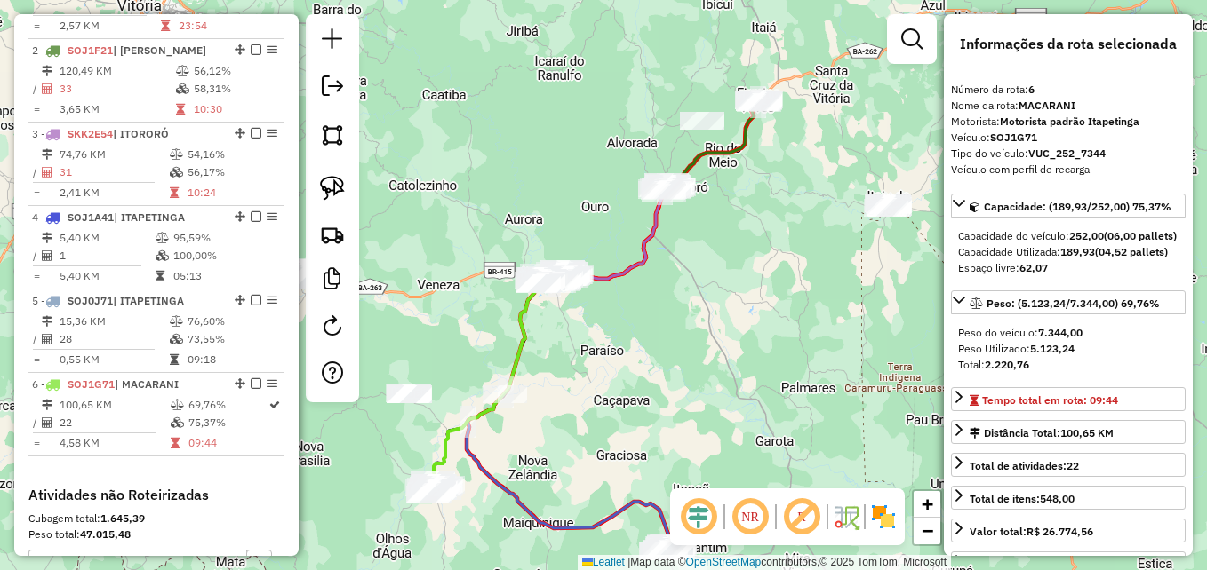
drag, startPoint x: 628, startPoint y: 344, endPoint x: 658, endPoint y: 308, distance: 46.1
click at [658, 308] on div "Janela de atendimento Grade de atendimento Capacidade Transportadoras Veículos …" at bounding box center [603, 285] width 1207 height 570
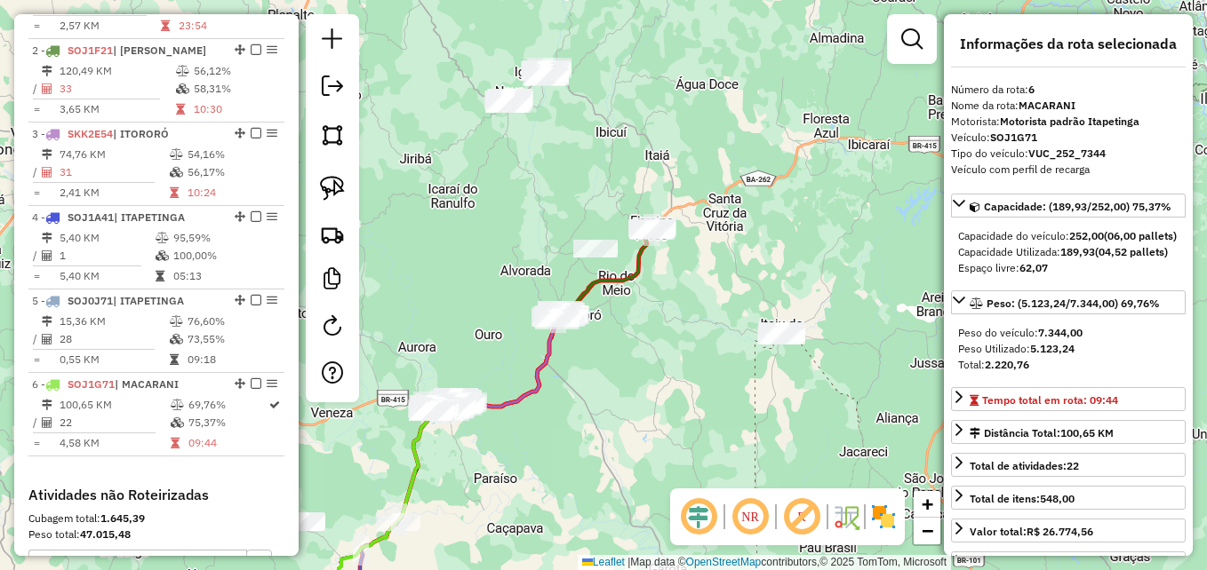
drag, startPoint x: 802, startPoint y: 289, endPoint x: 667, endPoint y: 451, distance: 210.7
click at [666, 456] on div "Janela de atendimento Grade de atendimento Capacidade Transportadoras Veículos …" at bounding box center [603, 285] width 1207 height 570
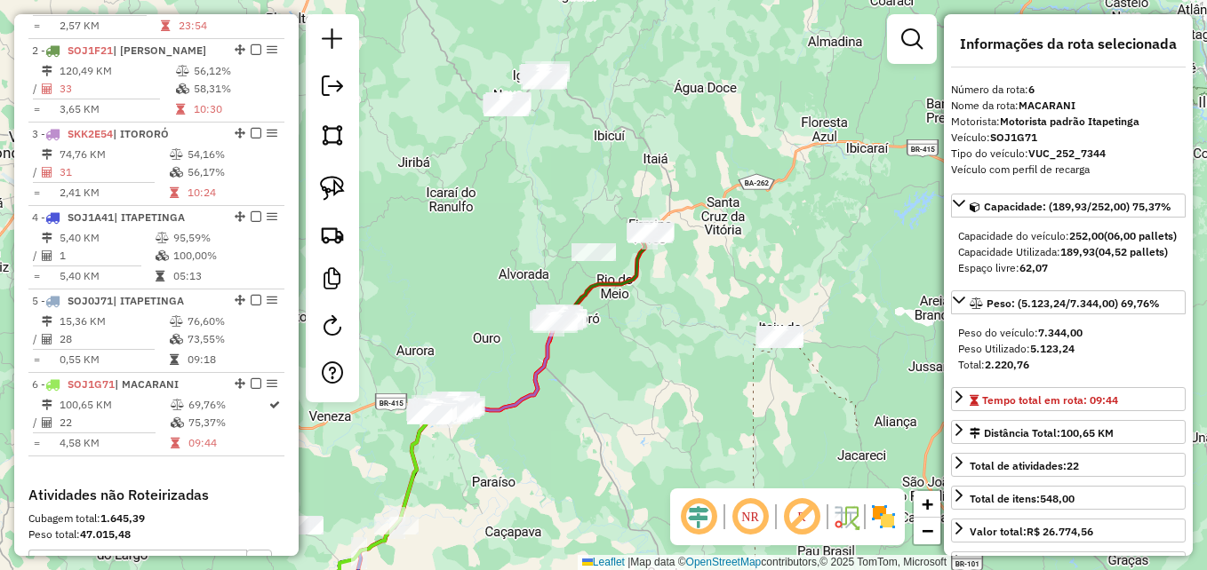
click at [749, 515] on em at bounding box center [750, 517] width 43 height 43
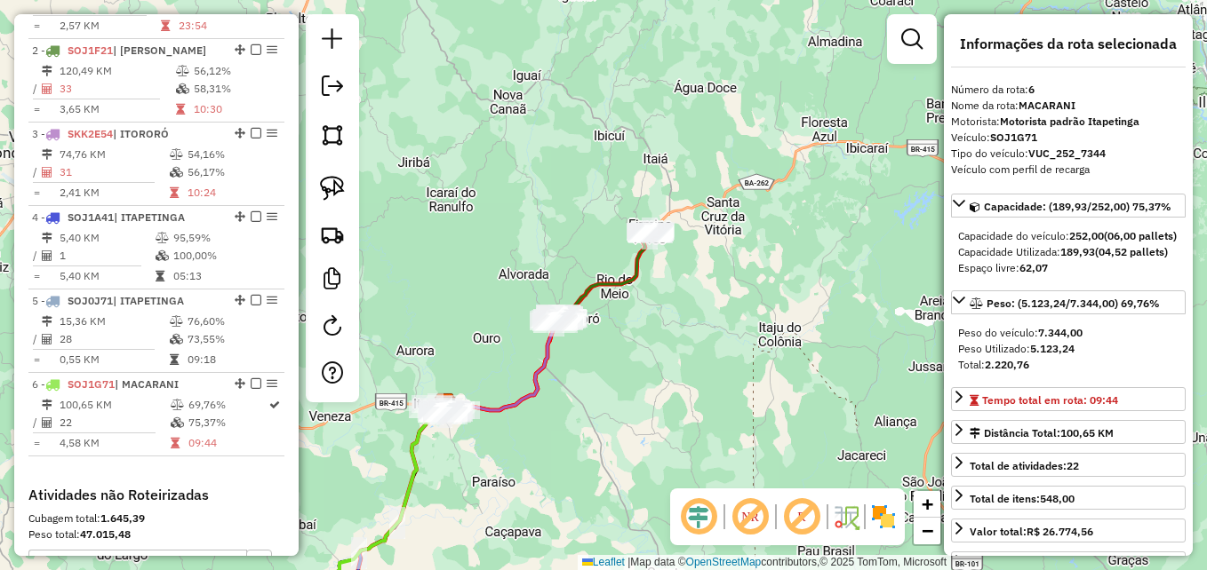
click at [749, 515] on em at bounding box center [750, 517] width 43 height 43
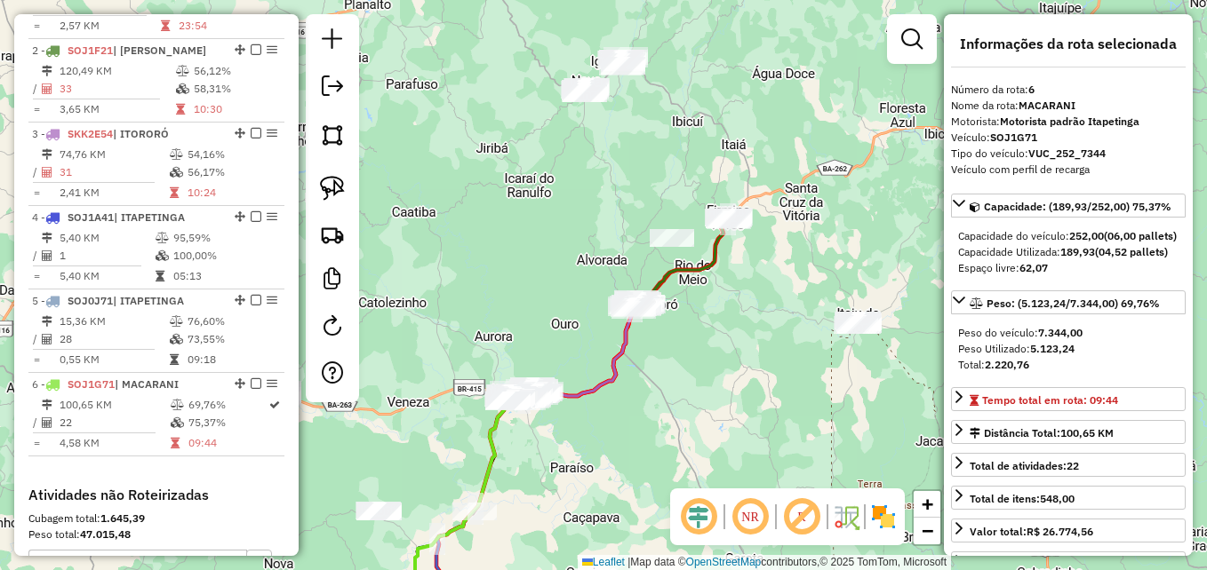
drag, startPoint x: 591, startPoint y: 426, endPoint x: 731, endPoint y: 381, distance: 147.3
click at [731, 381] on div "Janela de atendimento Grade de atendimento Capacidade Transportadoras Veículos …" at bounding box center [603, 285] width 1207 height 570
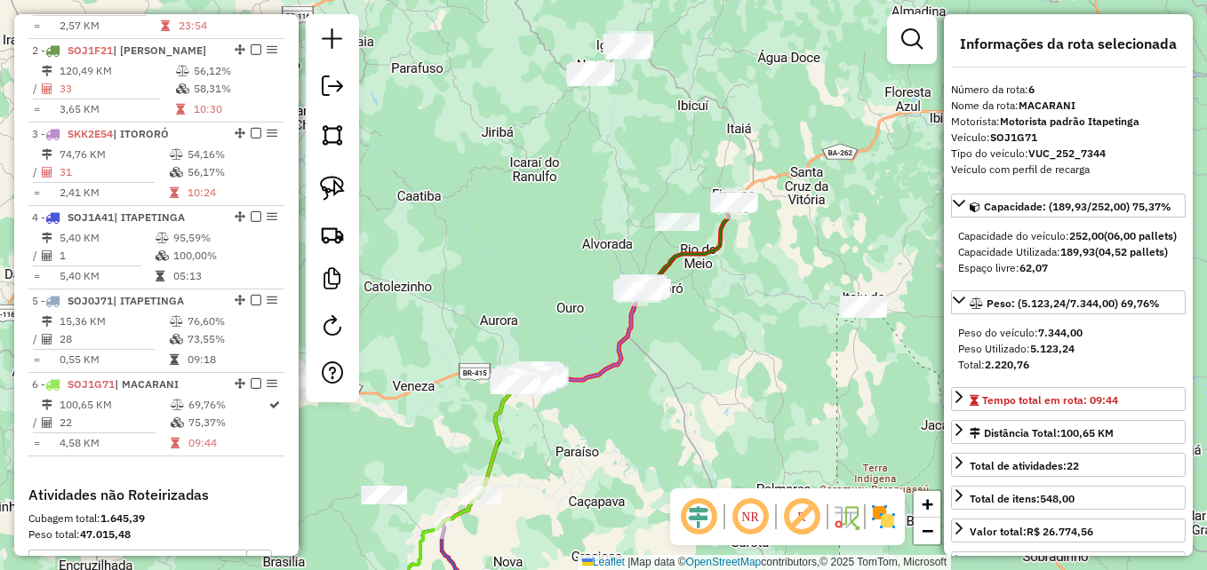
drag, startPoint x: 824, startPoint y: 357, endPoint x: 740, endPoint y: 380, distance: 86.7
click at [740, 380] on div "Janela de atendimento Grade de atendimento Capacidade Transportadoras Veículos …" at bounding box center [603, 285] width 1207 height 570
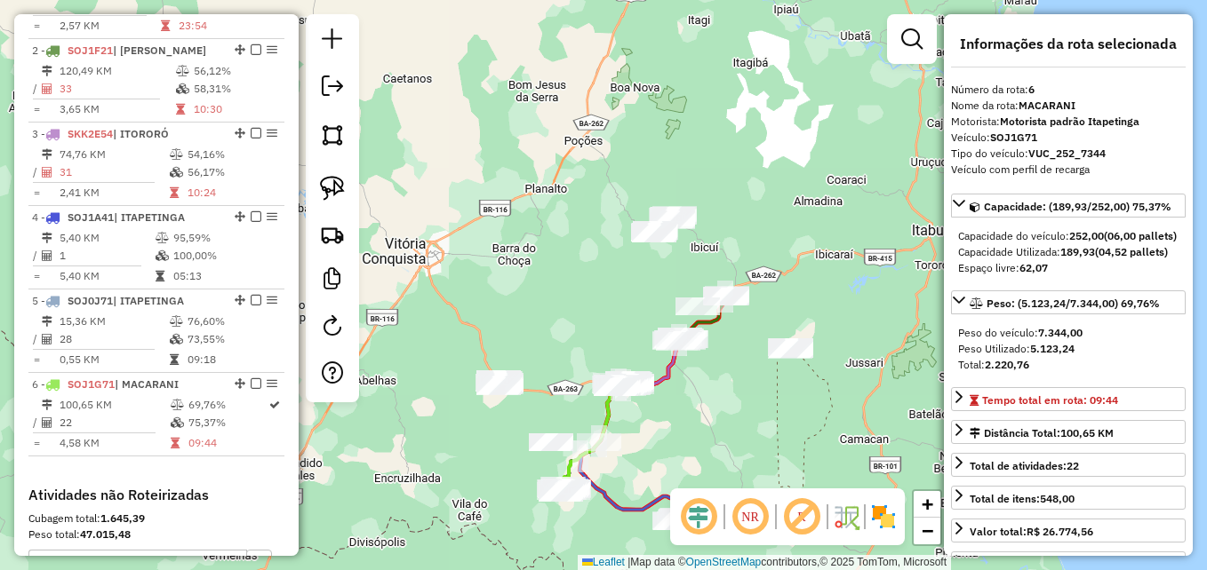
drag, startPoint x: 752, startPoint y: 392, endPoint x: 723, endPoint y: 348, distance: 52.0
click at [723, 348] on div "Janela de atendimento Grade de atendimento Capacidade Transportadoras Veículos …" at bounding box center [603, 285] width 1207 height 570
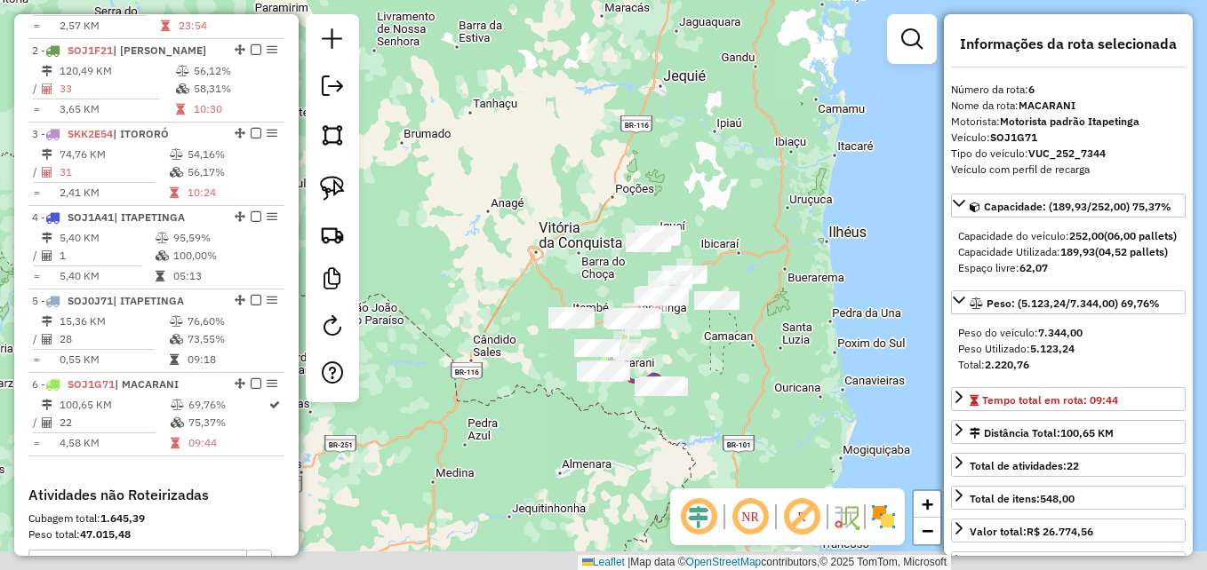
drag, startPoint x: 680, startPoint y: 413, endPoint x: 735, endPoint y: 332, distance: 97.8
click at [736, 337] on div "Janela de atendimento Grade de atendimento Capacidade Transportadoras Veículos …" at bounding box center [603, 285] width 1207 height 570
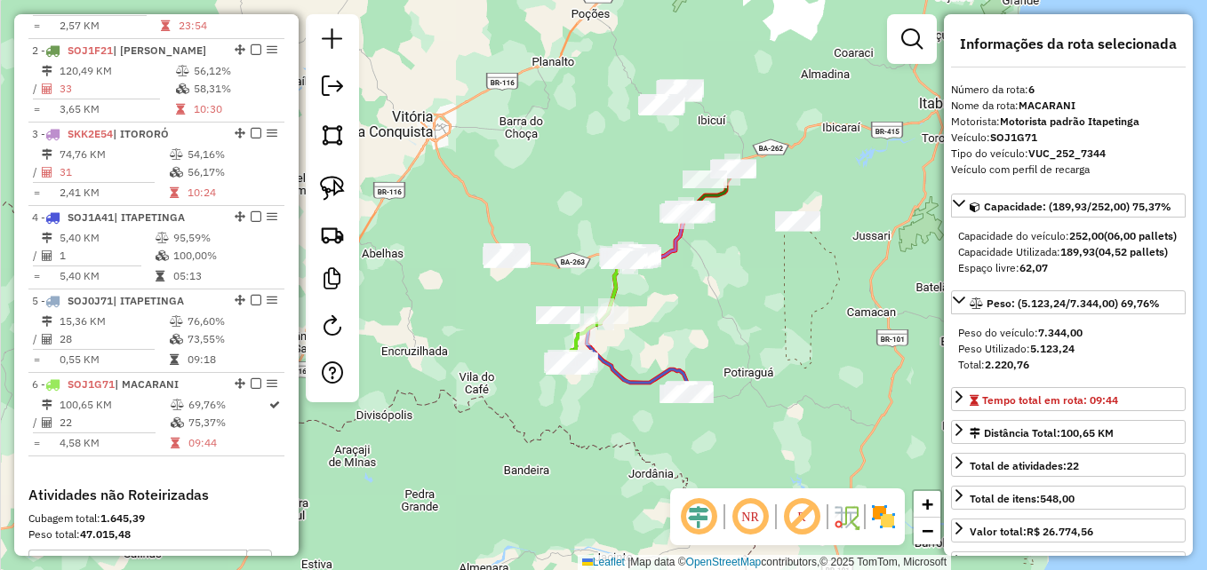
drag, startPoint x: 730, startPoint y: 328, endPoint x: 788, endPoint y: 341, distance: 59.3
click at [788, 341] on div "Janela de atendimento Grade de atendimento Capacidade Transportadoras Veículos …" at bounding box center [603, 285] width 1207 height 570
click at [746, 515] on em at bounding box center [750, 517] width 43 height 43
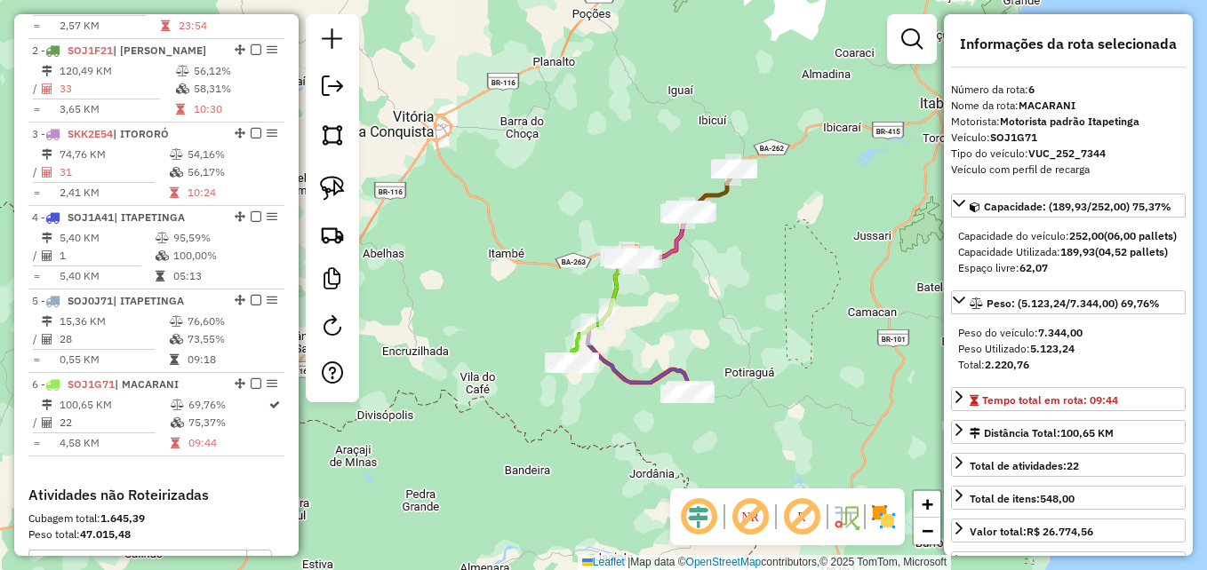
click at [746, 515] on em at bounding box center [750, 517] width 43 height 43
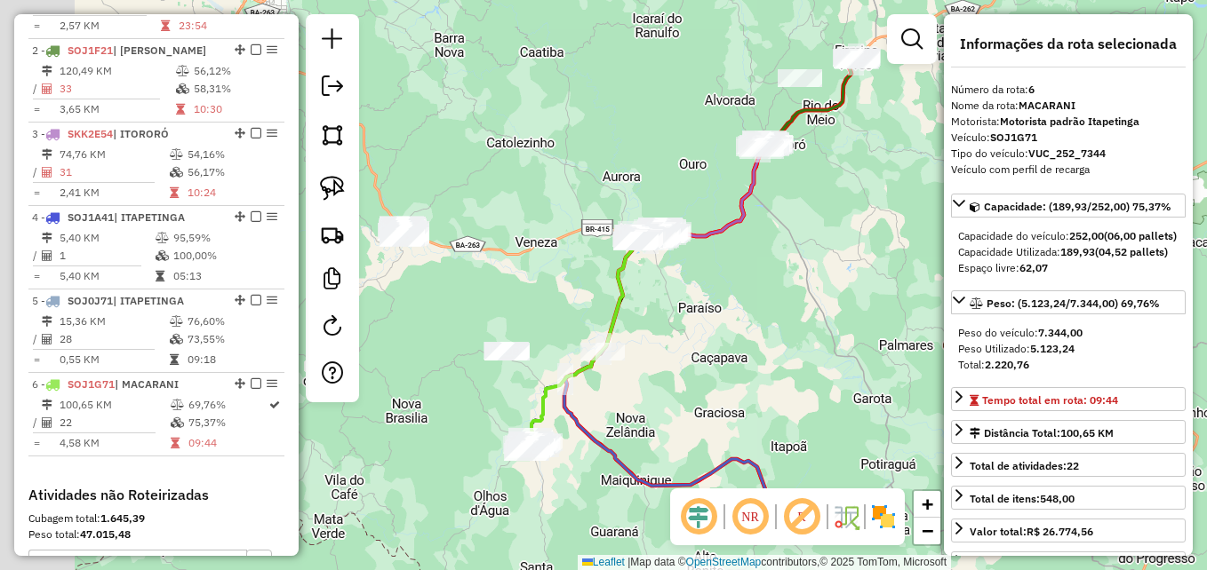
drag, startPoint x: 683, startPoint y: 298, endPoint x: 829, endPoint y: 320, distance: 147.4
click at [829, 320] on div "Janela de atendimento Grade de atendimento Capacidade Transportadoras Veículos …" at bounding box center [603, 285] width 1207 height 570
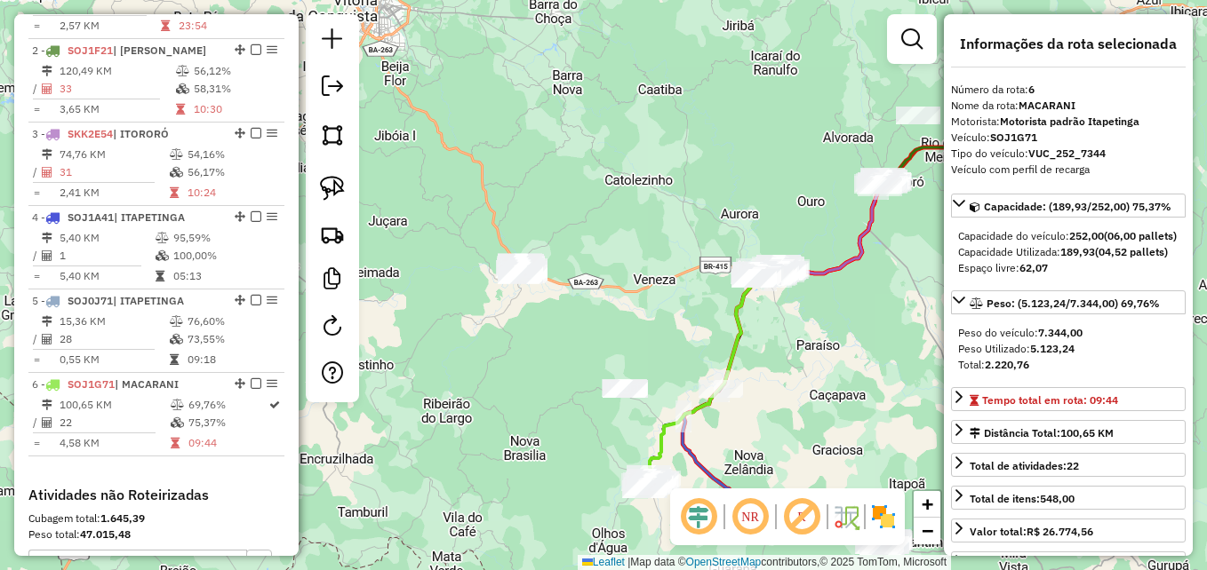
drag, startPoint x: 484, startPoint y: 323, endPoint x: 532, endPoint y: 355, distance: 57.7
click at [548, 355] on div "Janela de atendimento Grade de atendimento Capacidade Transportadoras Veículos …" at bounding box center [603, 285] width 1207 height 570
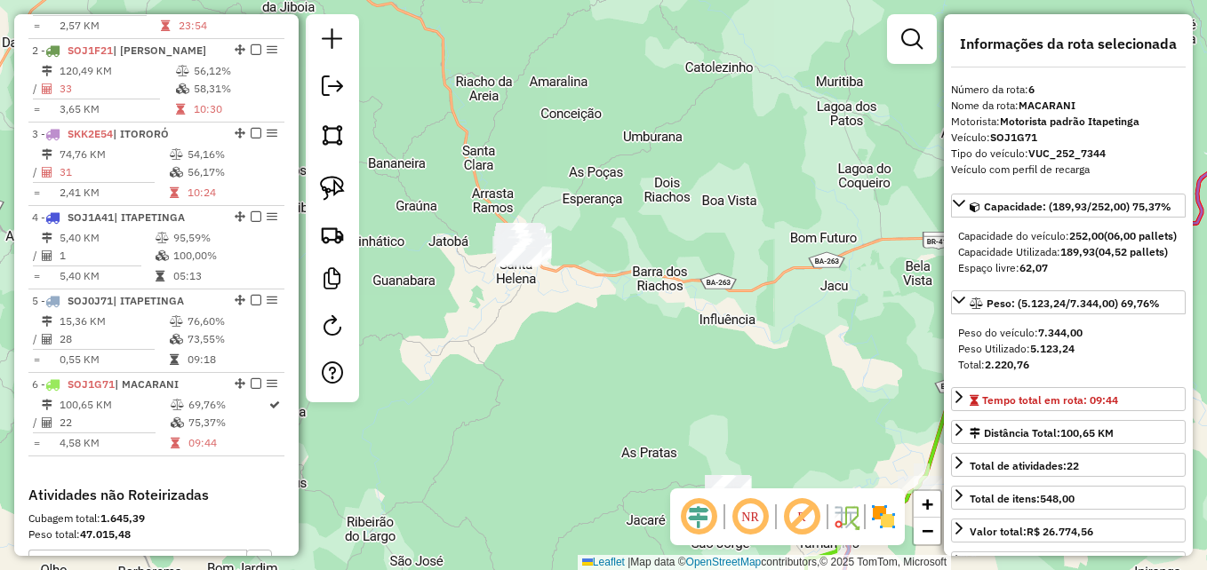
drag, startPoint x: 569, startPoint y: 265, endPoint x: 592, endPoint y: 362, distance: 99.6
click at [592, 362] on div "Janela de atendimento Grade de atendimento Capacidade Transportadoras Veículos …" at bounding box center [603, 285] width 1207 height 570
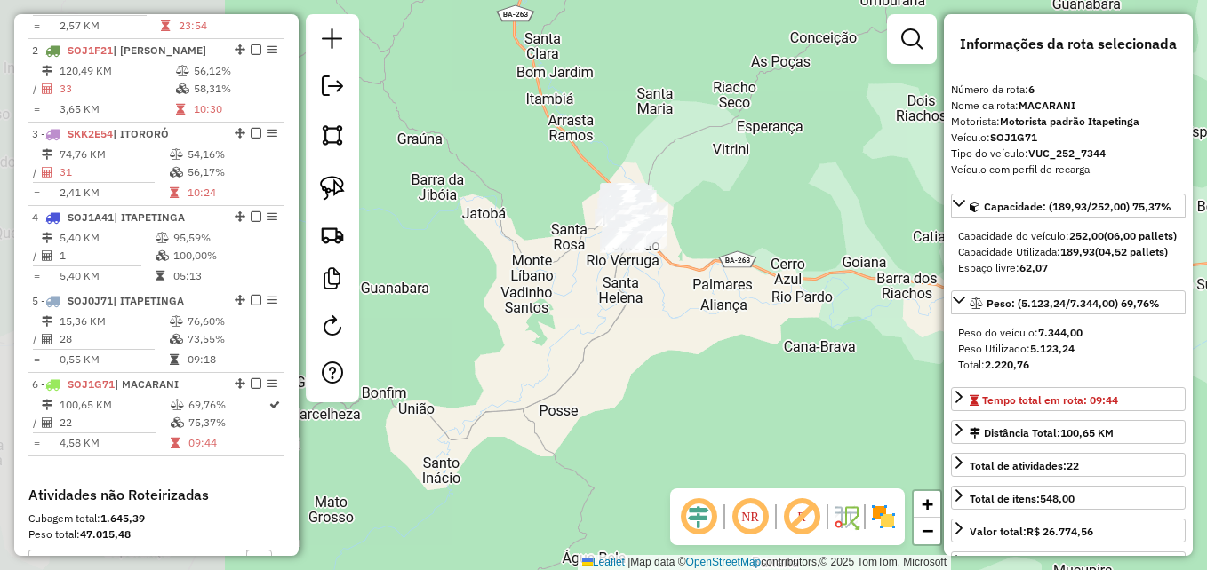
drag, startPoint x: 434, startPoint y: 375, endPoint x: 672, endPoint y: 358, distance: 238.7
click at [672, 358] on div "Janela de atendimento Grade de atendimento Capacidade Transportadoras Veículos …" at bounding box center [603, 285] width 1207 height 570
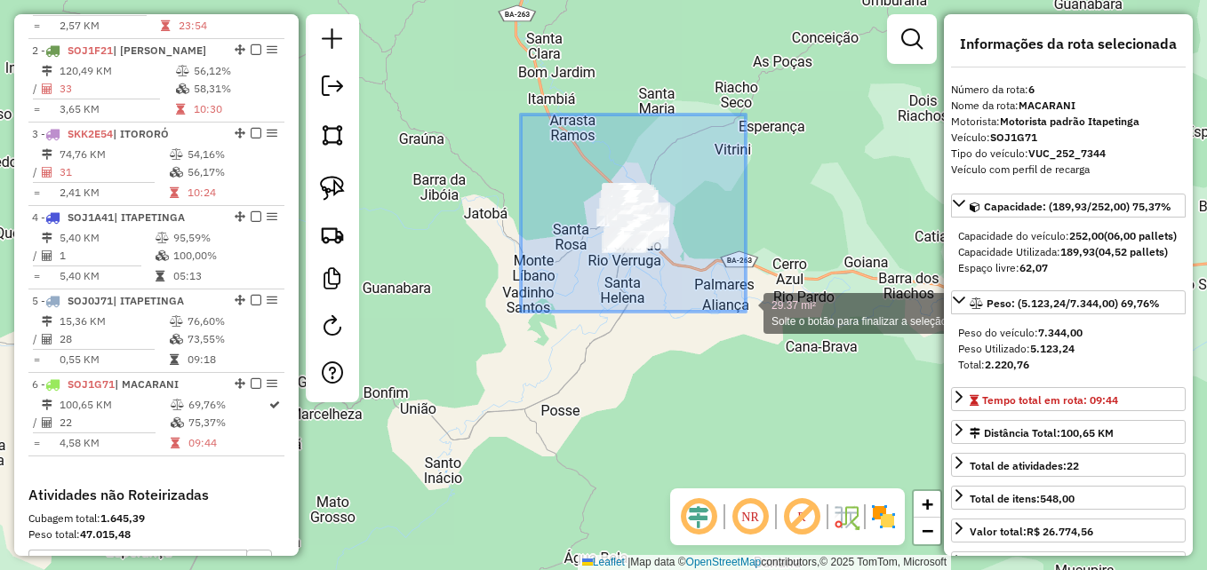
drag, startPoint x: 520, startPoint y: 115, endPoint x: 747, endPoint y: 312, distance: 301.1
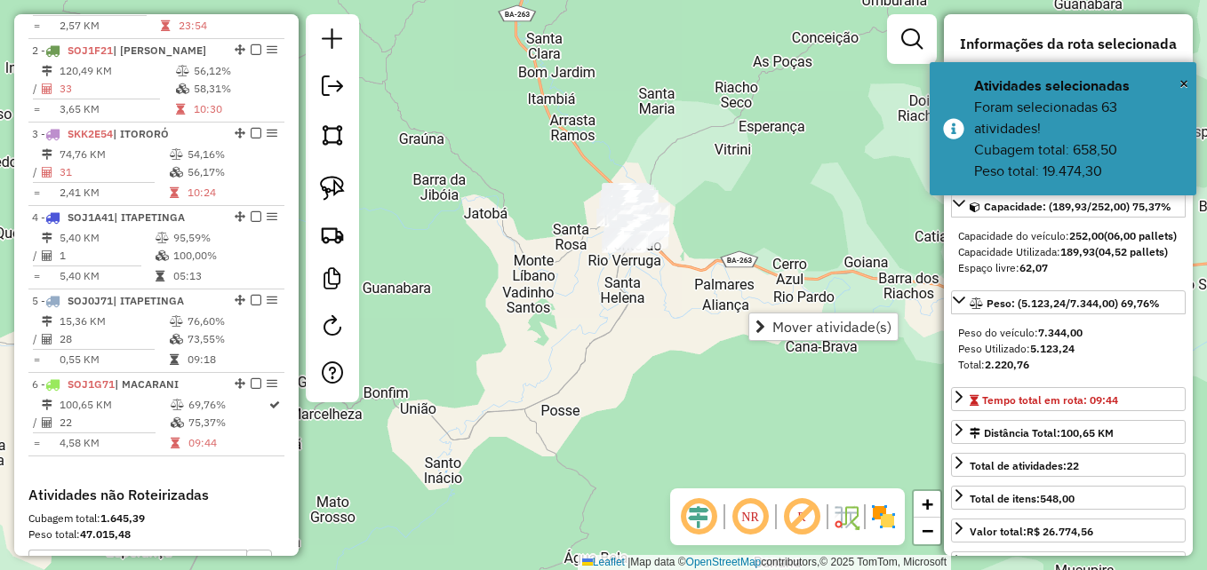
click at [659, 365] on div "Janela de atendimento Grade de atendimento Capacidade Transportadoras Veículos …" at bounding box center [603, 285] width 1207 height 570
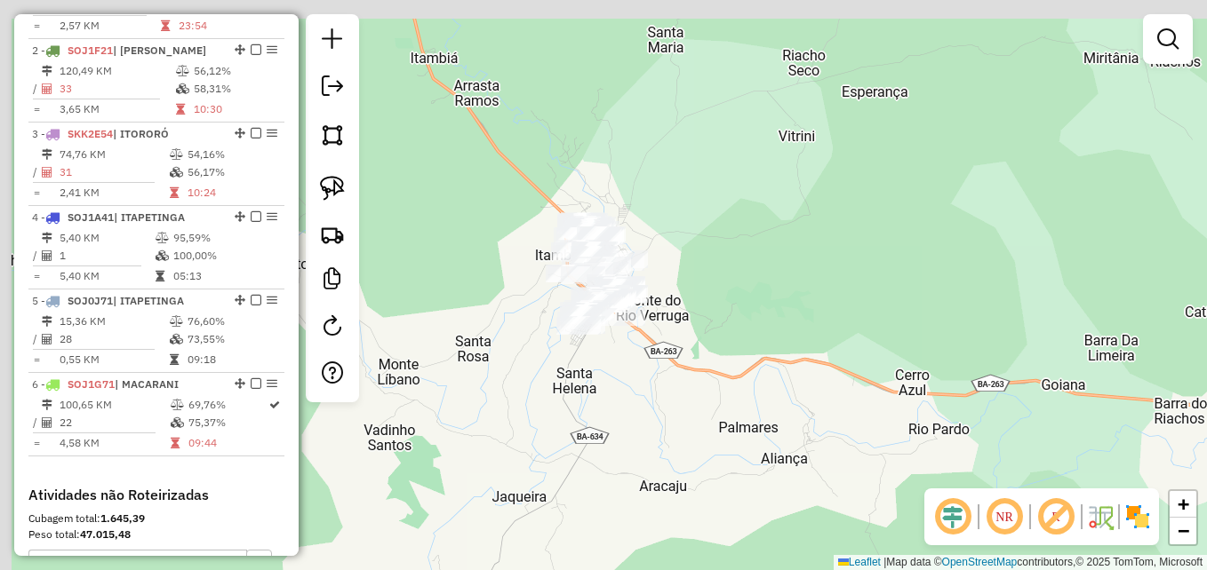
drag, startPoint x: 602, startPoint y: 280, endPoint x: 677, endPoint y: 396, distance: 138.3
click at [657, 433] on div "Janela de atendimento Grade de atendimento Capacidade Transportadoras Veículos …" at bounding box center [603, 285] width 1207 height 570
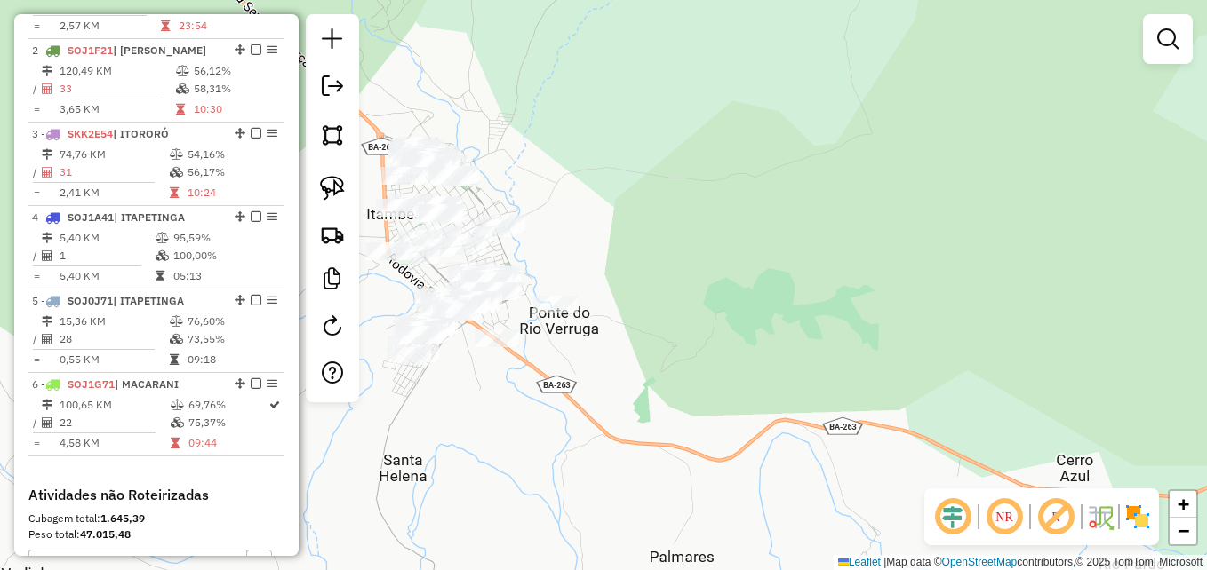
drag, startPoint x: 570, startPoint y: 317, endPoint x: 783, endPoint y: 320, distance: 212.4
click at [578, 314] on div at bounding box center [555, 305] width 44 height 18
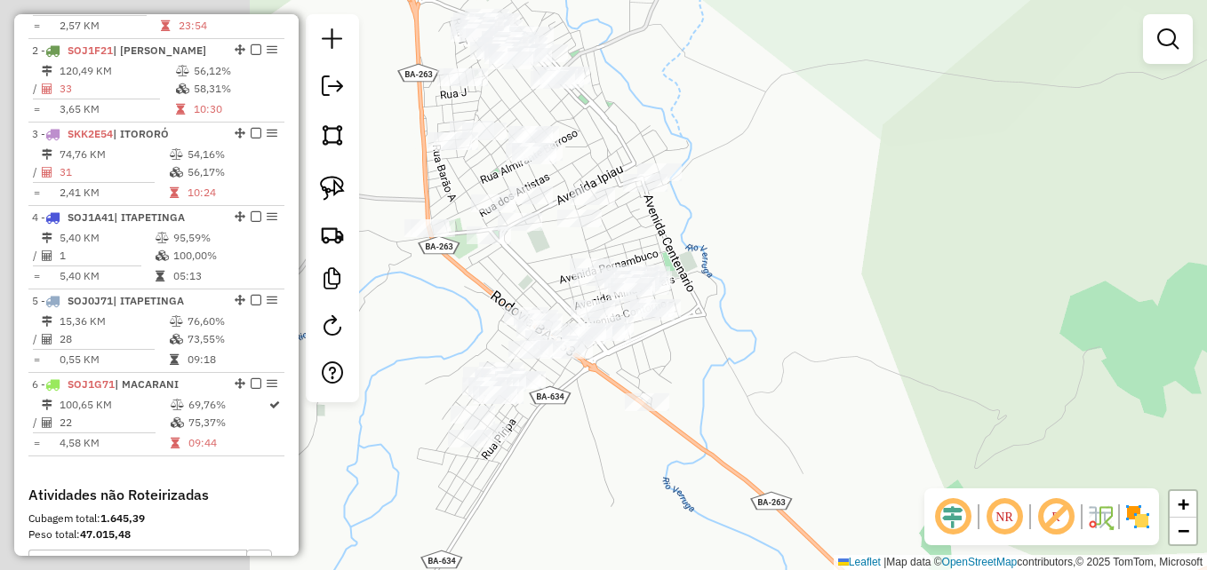
drag, startPoint x: 666, startPoint y: 285, endPoint x: 1041, endPoint y: 301, distance: 375.3
click at [1043, 307] on div "Janela de atendimento Grade de atendimento Capacidade Transportadoras Veículos …" at bounding box center [603, 285] width 1207 height 570
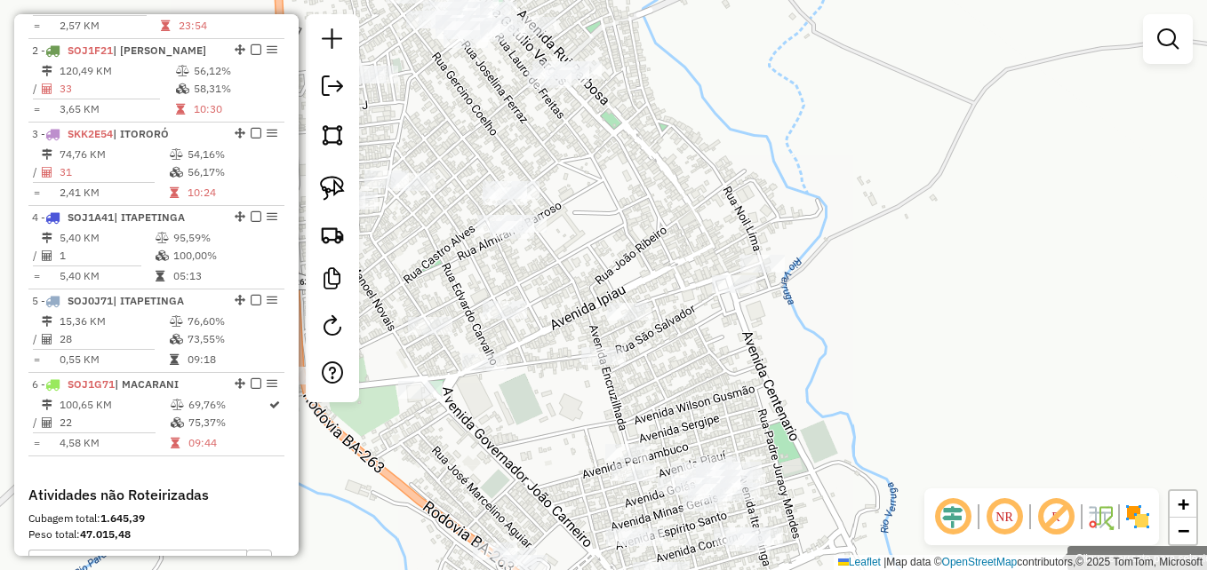
drag, startPoint x: 822, startPoint y: 253, endPoint x: 1007, endPoint y: 451, distance: 270.3
click at [1007, 451] on div "Clique e arraste para selecionar os clientes. Janela de atendimento Grade de at…" at bounding box center [603, 285] width 1207 height 570
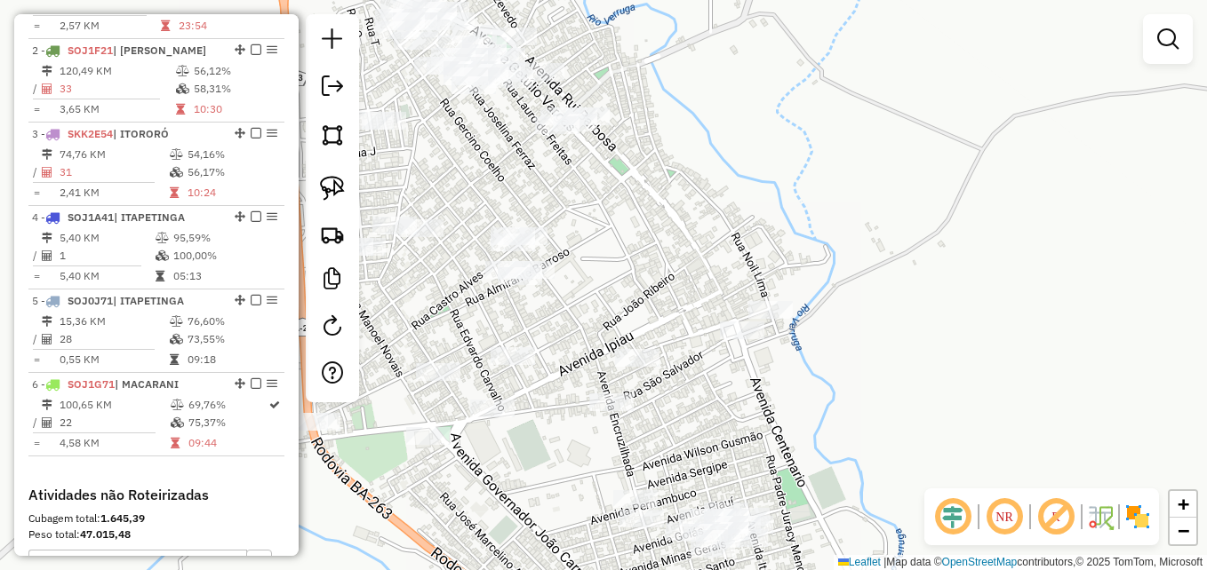
drag, startPoint x: 954, startPoint y: 249, endPoint x: 969, endPoint y: 363, distance: 114.7
click at [969, 363] on div "Janela de atendimento Grade de atendimento Capacidade Transportadoras Veículos …" at bounding box center [603, 285] width 1207 height 570
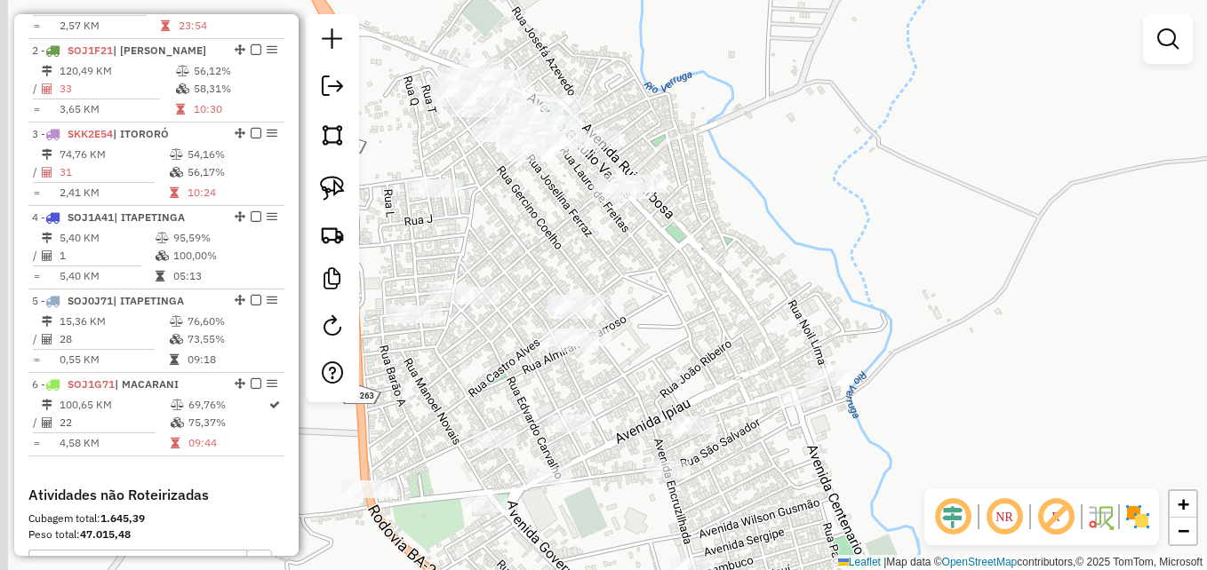
drag, startPoint x: 826, startPoint y: 240, endPoint x: 883, endPoint y: 231, distance: 58.4
click at [883, 231] on div "Janela de atendimento Grade de atendimento Capacidade Transportadoras Veículos …" at bounding box center [603, 285] width 1207 height 570
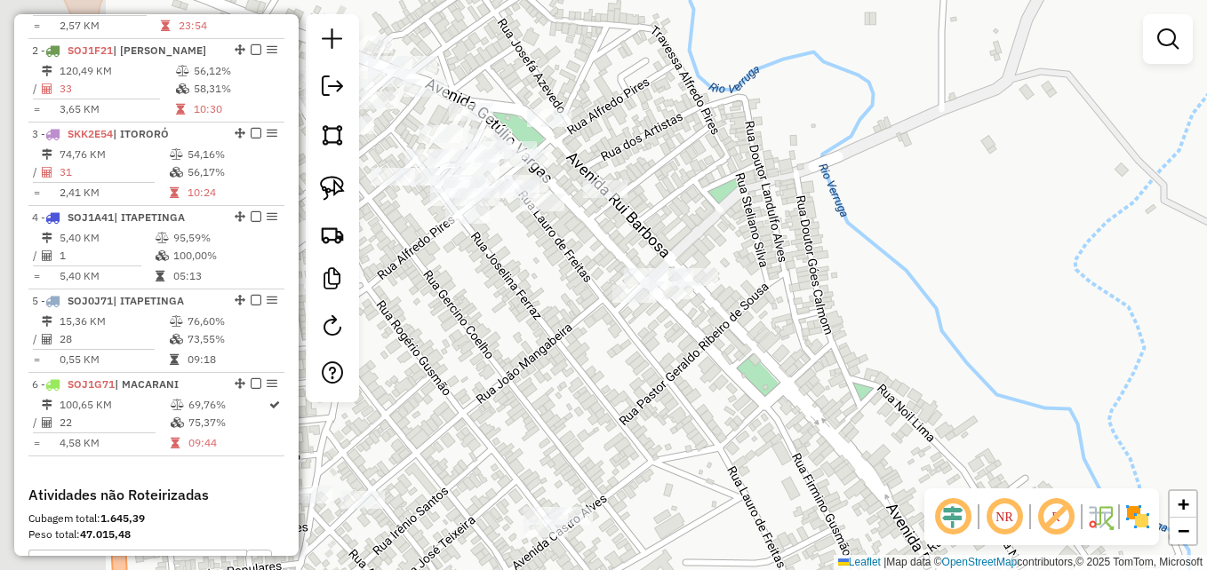
drag, startPoint x: 762, startPoint y: 235, endPoint x: 921, endPoint y: 395, distance: 224.9
click at [921, 395] on div "Janela de atendimento Grade de atendimento Capacidade Transportadoras Veículos …" at bounding box center [603, 285] width 1207 height 570
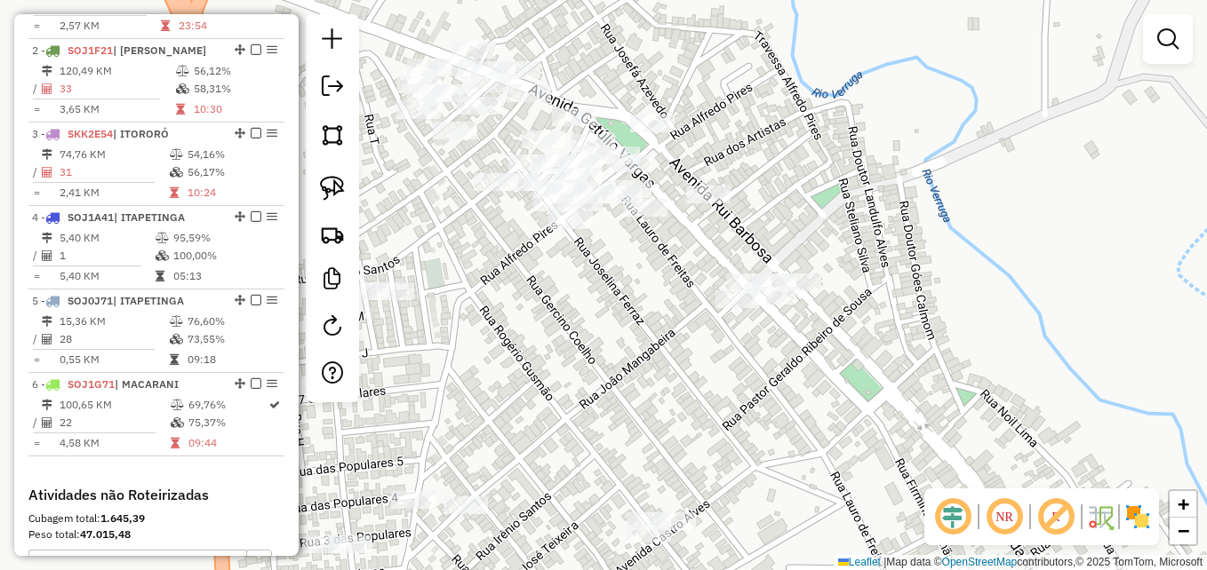
drag, startPoint x: 891, startPoint y: 222, endPoint x: 1003, endPoint y: 223, distance: 112.0
click at [1003, 223] on div "Janela de atendimento Grade de atendimento Capacidade Transportadoras Veículos …" at bounding box center [603, 285] width 1207 height 570
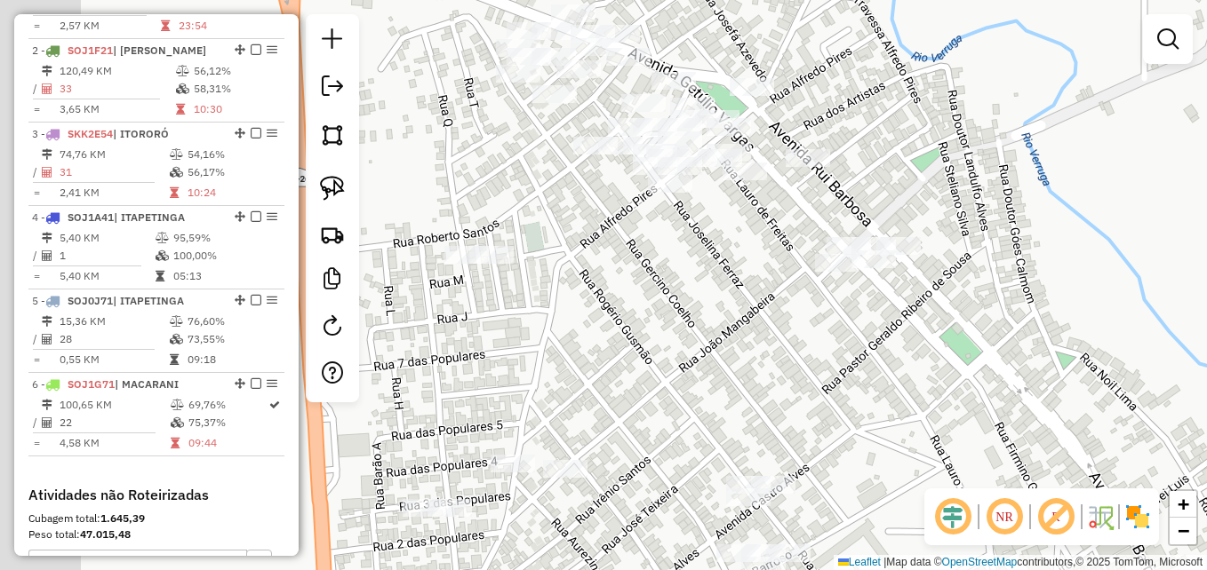
drag, startPoint x: 603, startPoint y: 379, endPoint x: 704, endPoint y: 328, distance: 112.9
click at [722, 331] on div "Janela de atendimento Grade de atendimento Capacidade Transportadoras Veículos …" at bounding box center [603, 285] width 1207 height 570
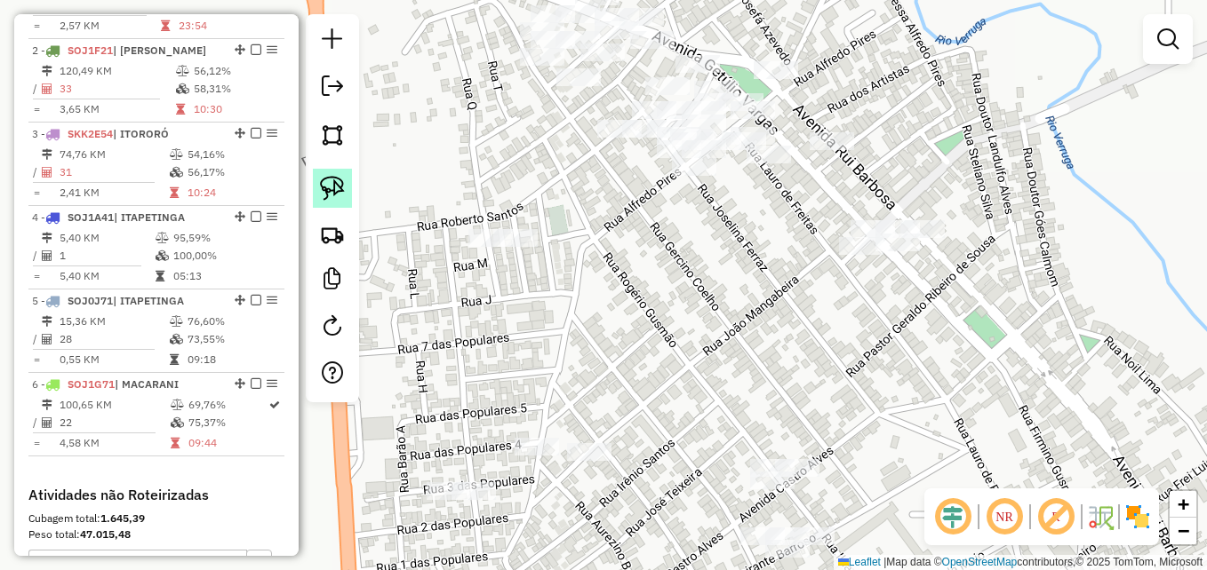
click at [337, 183] on img at bounding box center [332, 188] width 25 height 25
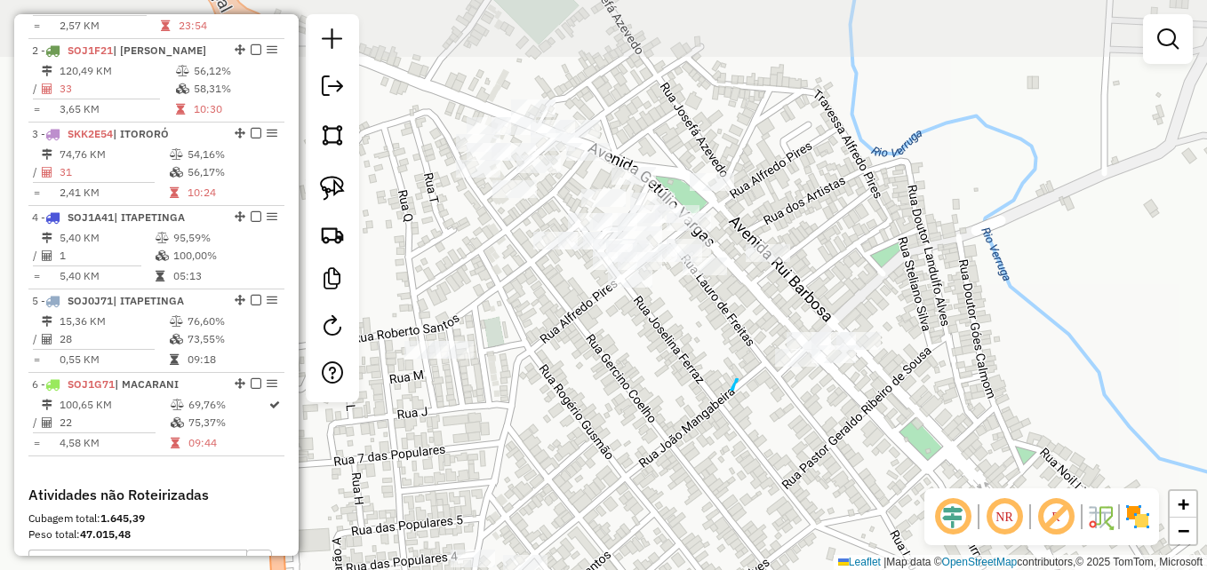
drag, startPoint x: 802, startPoint y: 267, endPoint x: 730, endPoint y: 374, distance: 128.7
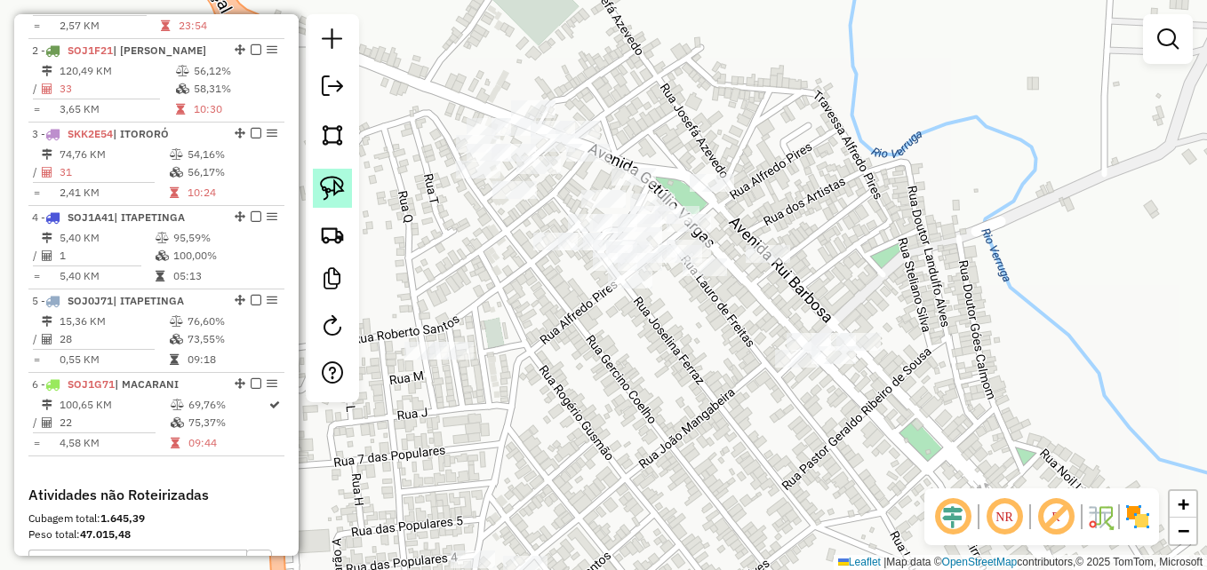
click at [329, 187] on img at bounding box center [332, 188] width 25 height 25
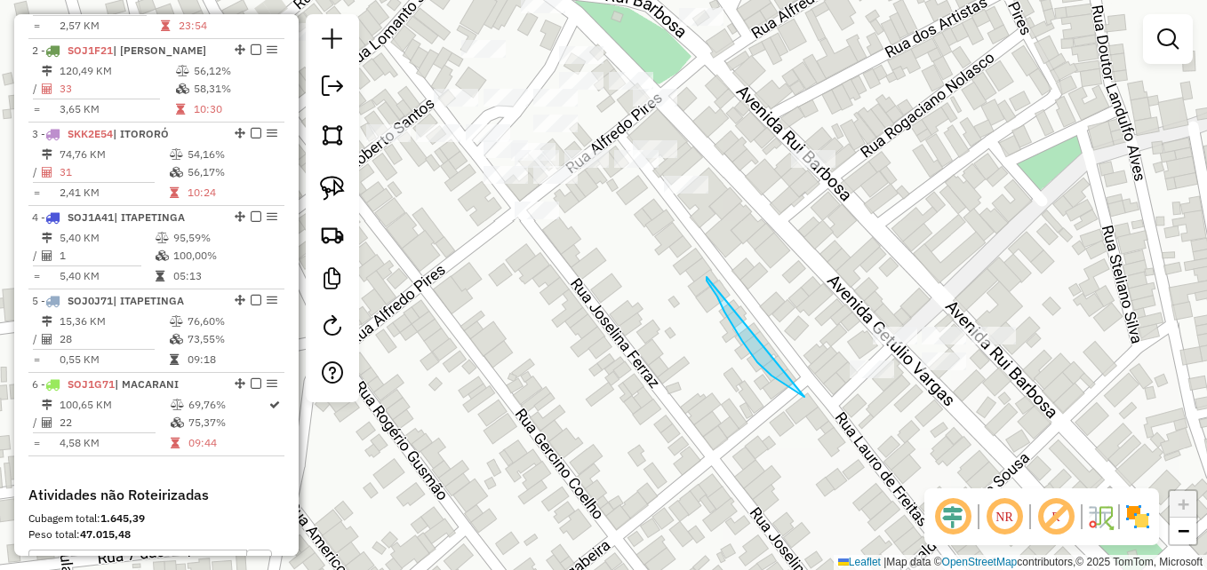
drag, startPoint x: 706, startPoint y: 277, endPoint x: 804, endPoint y: 397, distance: 154.7
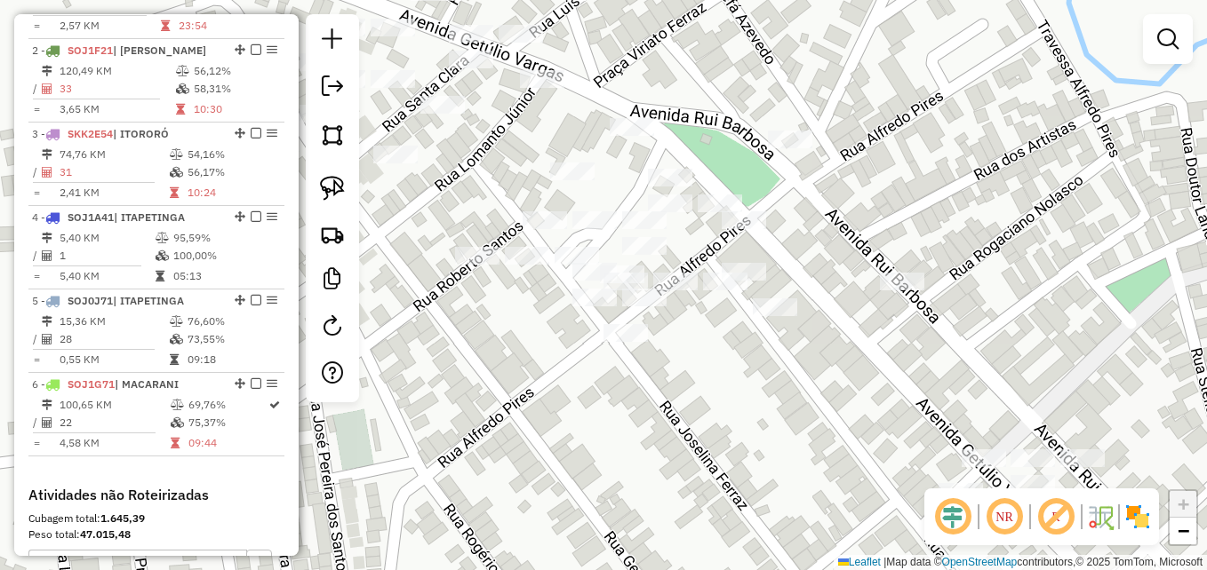
drag, startPoint x: 691, startPoint y: 346, endPoint x: 714, endPoint y: 393, distance: 52.5
click at [714, 393] on div "Janela de atendimento Grade de atendimento Capacidade Transportadoras Veículos …" at bounding box center [603, 285] width 1207 height 570
click at [333, 185] on img at bounding box center [332, 188] width 25 height 25
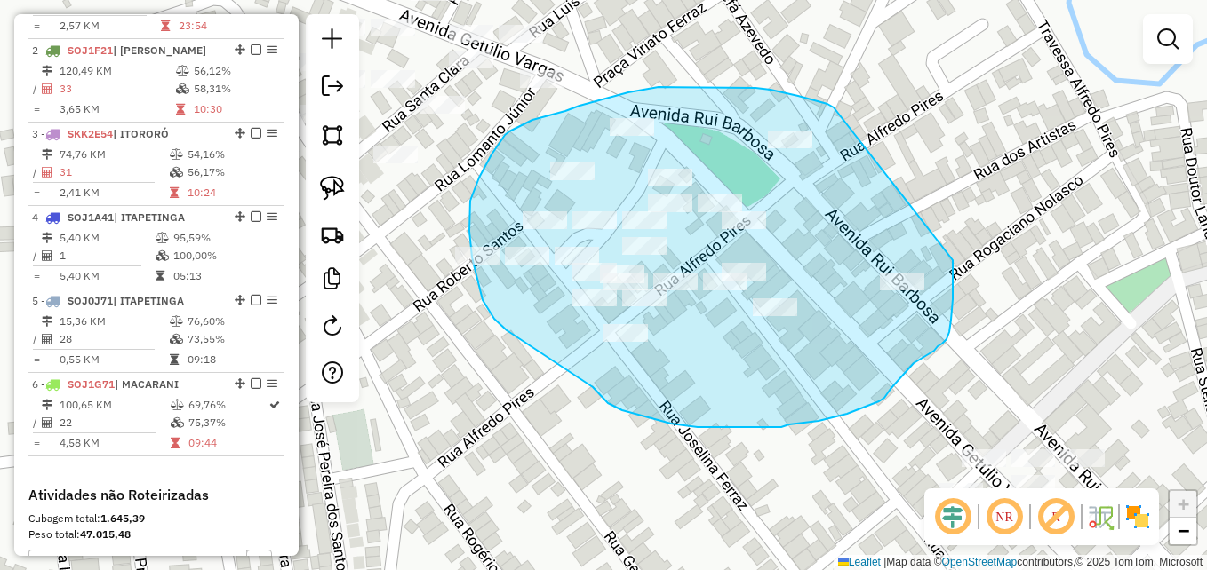
drag, startPoint x: 834, startPoint y: 108, endPoint x: 950, endPoint y: 248, distance: 182.4
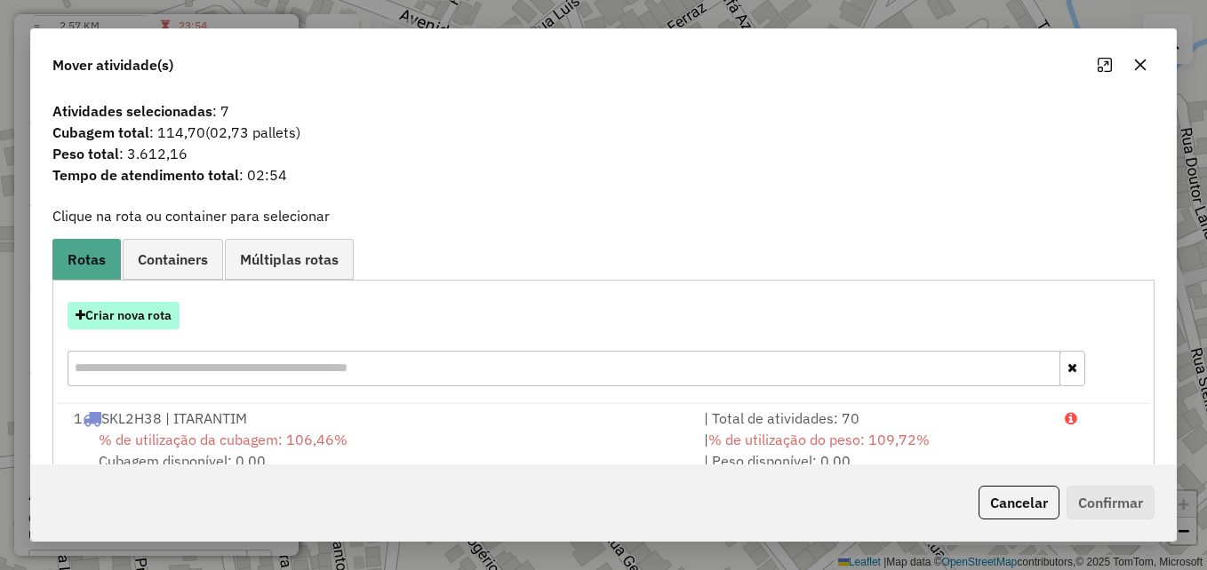
click at [116, 317] on button "Criar nova rota" at bounding box center [124, 316] width 112 height 28
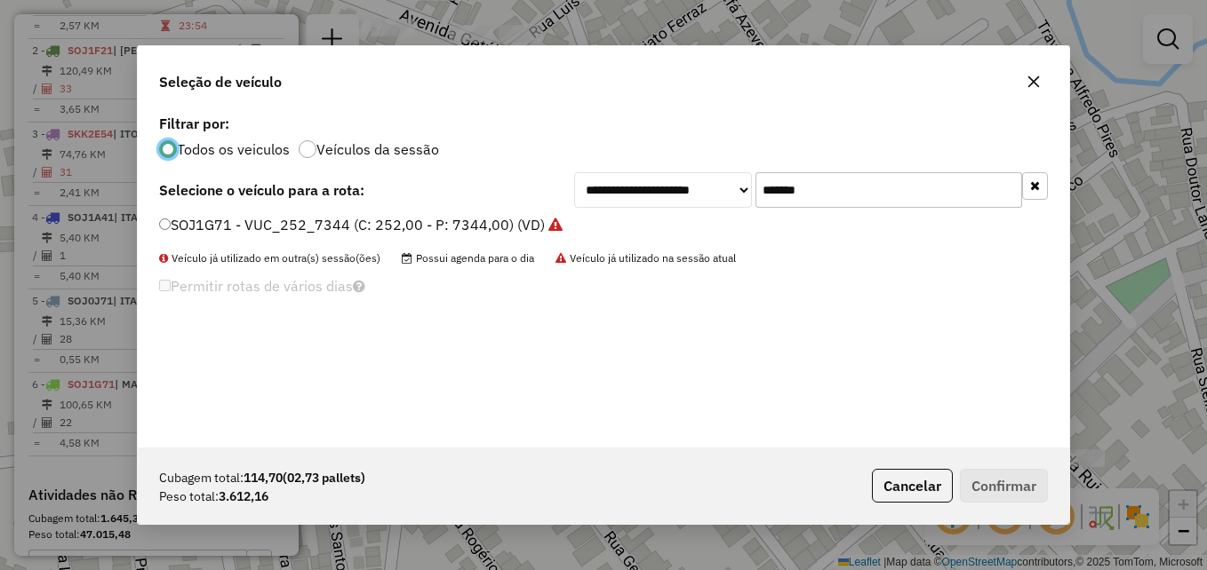
scroll to position [10, 5]
drag, startPoint x: 846, startPoint y: 191, endPoint x: 730, endPoint y: 179, distance: 117.1
click at [730, 179] on div "**********" at bounding box center [811, 190] width 474 height 36
paste input "text"
type input "*******"
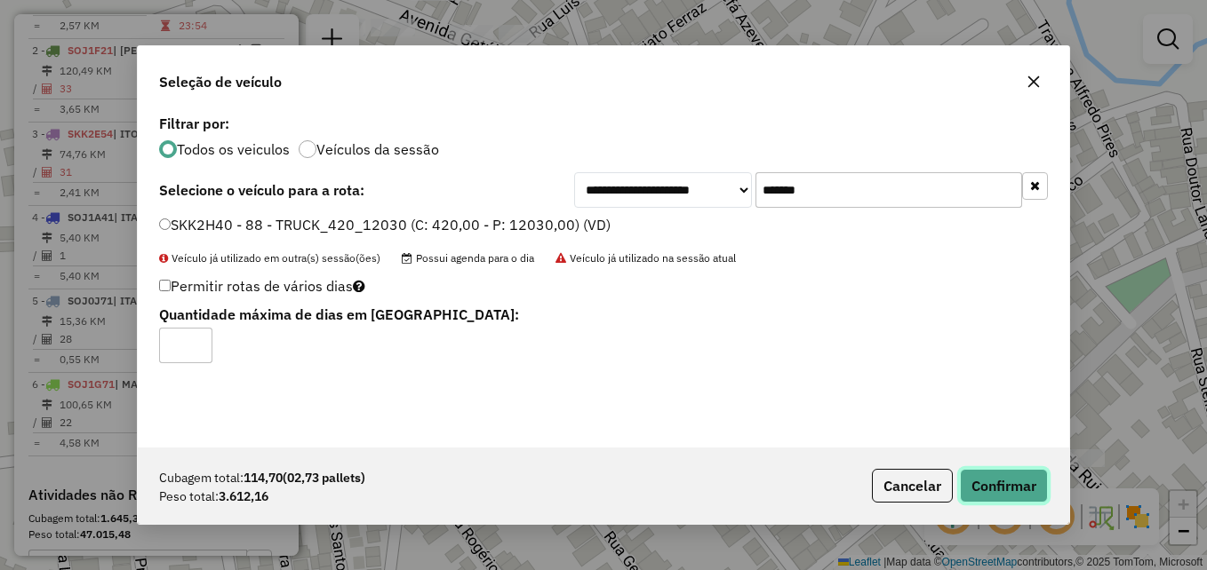
click at [981, 480] on button "Confirmar" at bounding box center [1004, 486] width 88 height 34
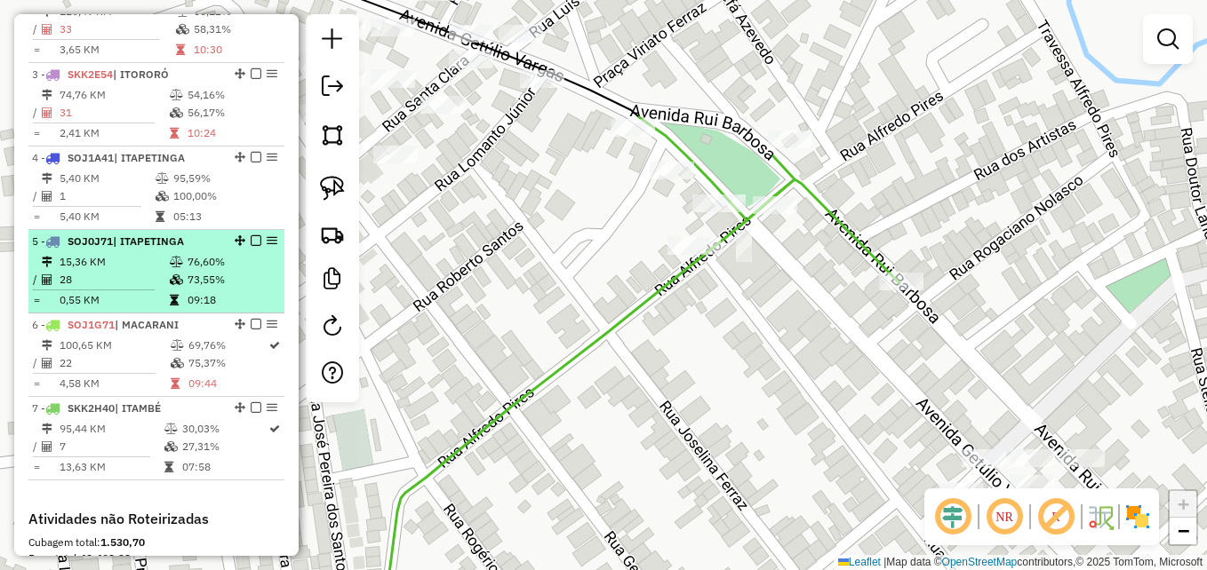
scroll to position [824, 0]
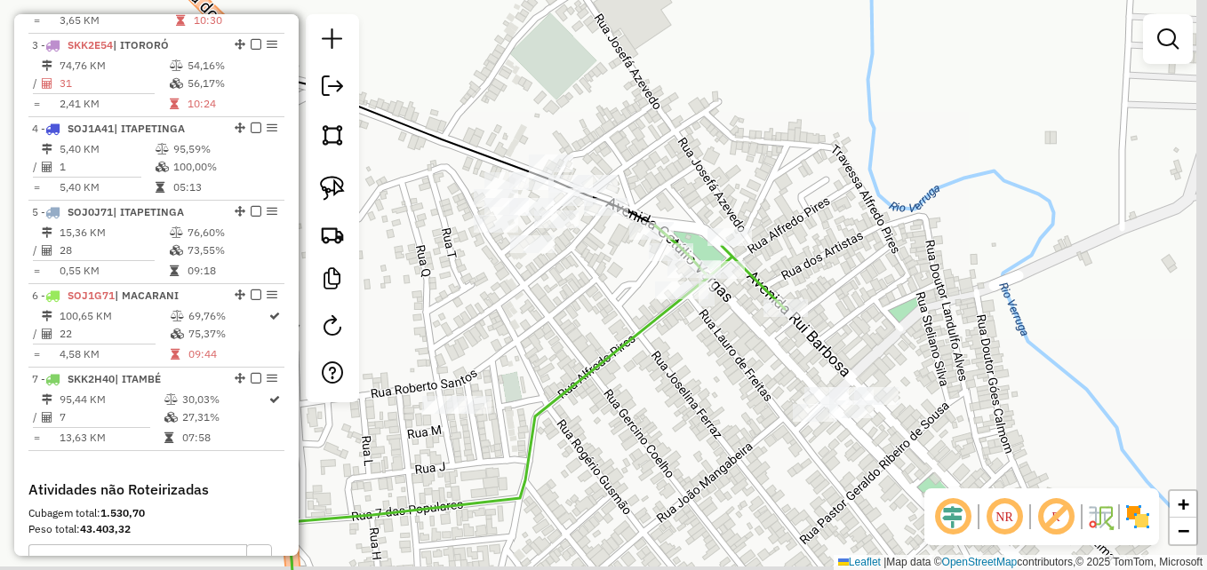
drag, startPoint x: 686, startPoint y: 388, endPoint x: 630, endPoint y: 326, distance: 83.7
click at [630, 328] on div "Janela de atendimento Grade de atendimento Capacidade Transportadoras Veículos …" at bounding box center [603, 285] width 1207 height 570
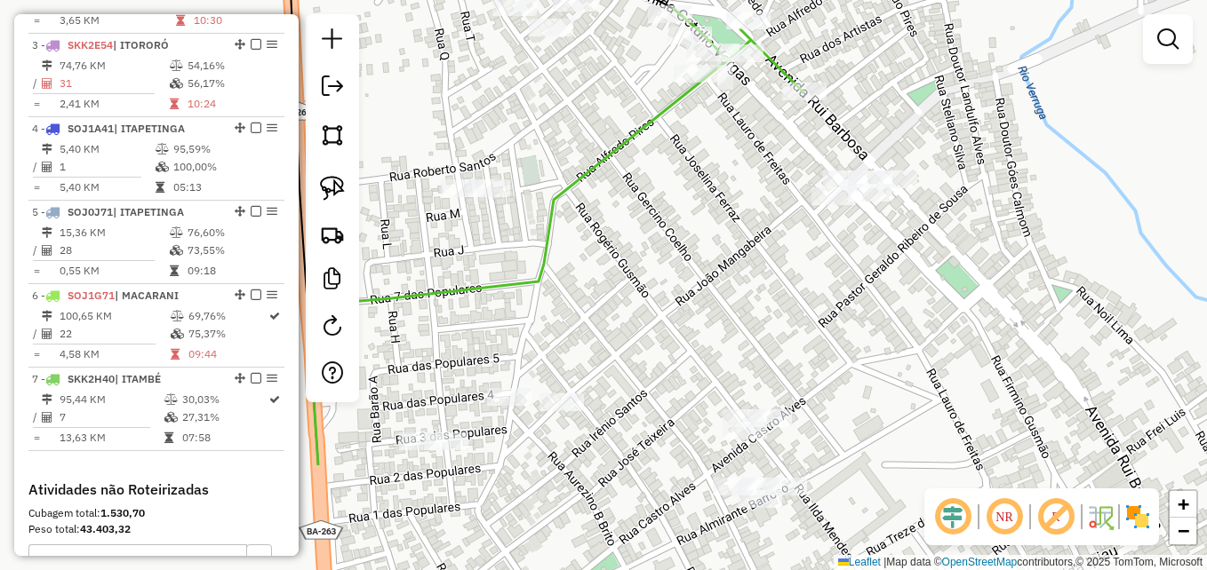
drag, startPoint x: 717, startPoint y: 318, endPoint x: 765, endPoint y: 209, distance: 119.4
click at [763, 214] on div "Janela de atendimento Grade de atendimento Capacidade Transportadoras Veículos …" at bounding box center [603, 285] width 1207 height 570
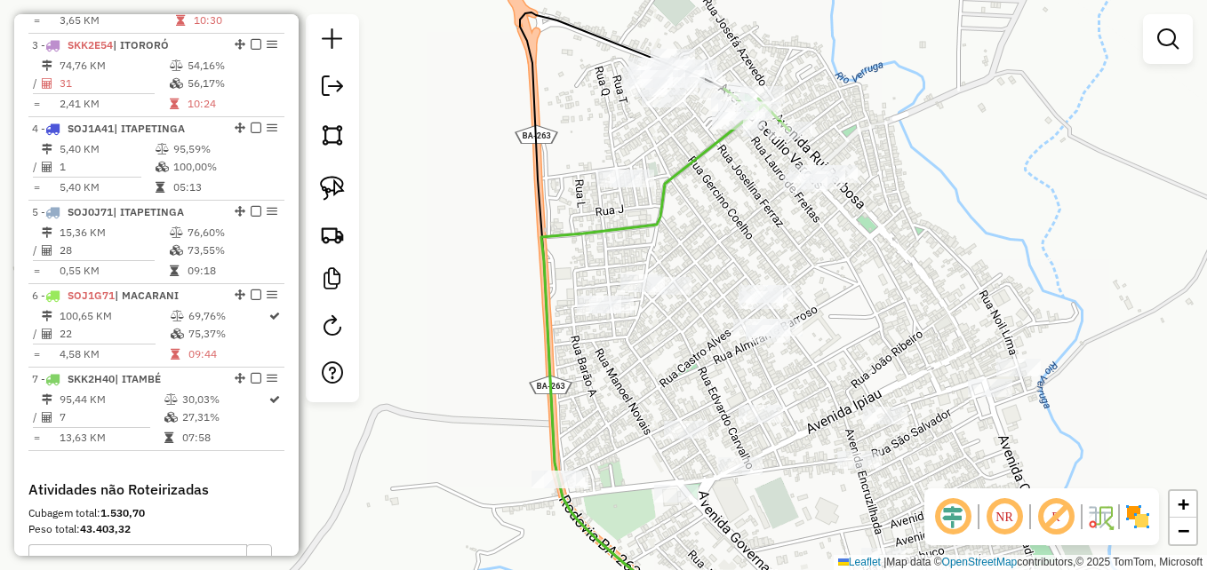
drag, startPoint x: 736, startPoint y: 234, endPoint x: 750, endPoint y: 176, distance: 59.5
click at [750, 176] on div "Janela de atendimento Grade de atendimento Capacidade Transportadoras Veículos …" at bounding box center [603, 285] width 1207 height 570
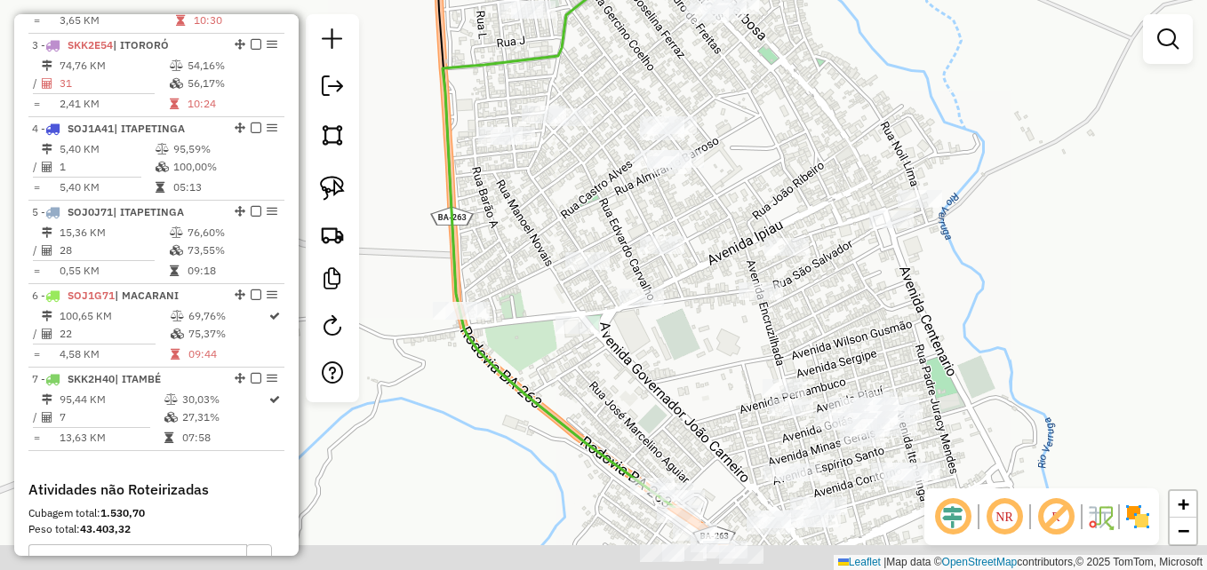
drag, startPoint x: 792, startPoint y: 219, endPoint x: 752, endPoint y: 162, distance: 69.5
click at [752, 162] on div "Janela de atendimento Grade de atendimento Capacidade Transportadoras Veículos …" at bounding box center [603, 285] width 1207 height 570
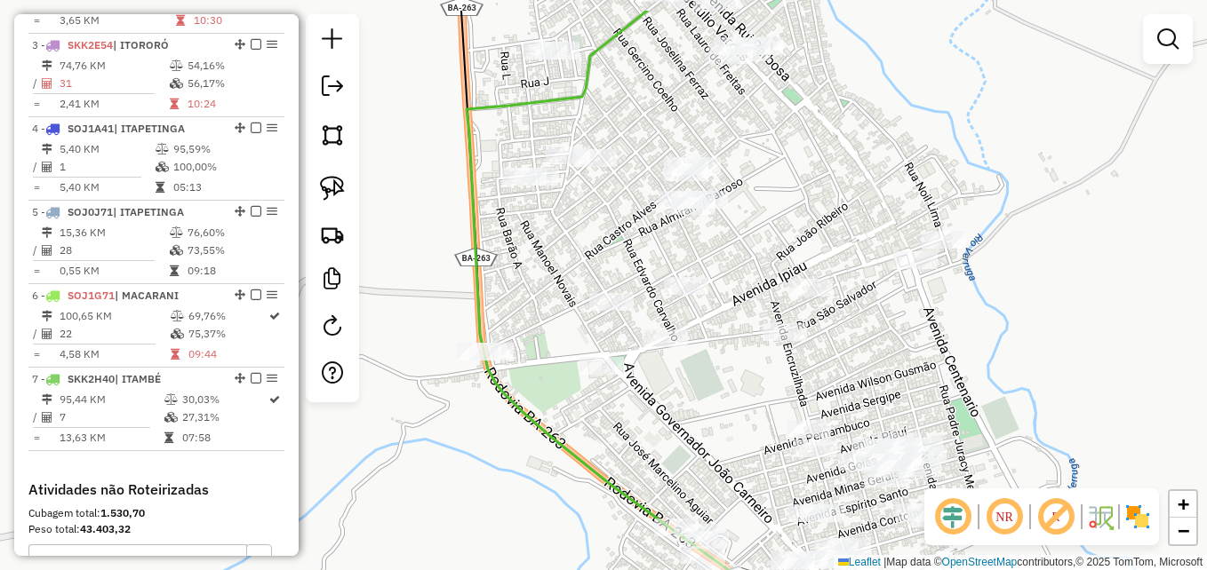
drag, startPoint x: 772, startPoint y: 116, endPoint x: 814, endPoint y: 197, distance: 91.8
click at [814, 194] on div "Janela de atendimento Grade de atendimento Capacidade Transportadoras Veículos …" at bounding box center [603, 285] width 1207 height 570
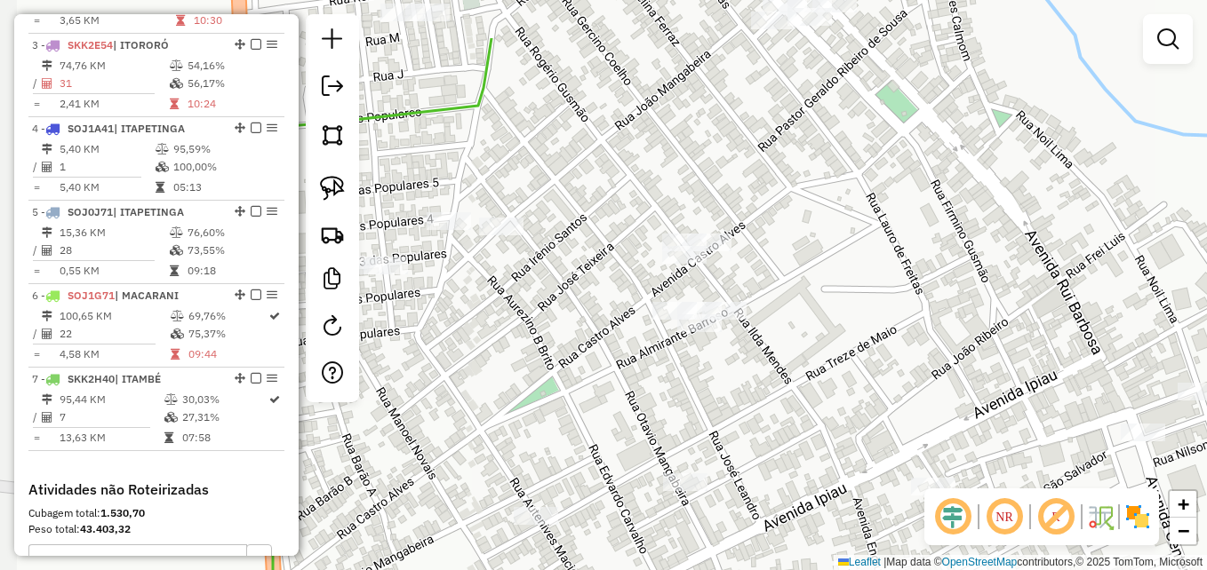
drag, startPoint x: 799, startPoint y: 194, endPoint x: 921, endPoint y: 289, distance: 155.2
click at [921, 289] on div "Janela de atendimento Grade de atendimento Capacidade Transportadoras Veículos …" at bounding box center [603, 285] width 1207 height 570
click at [331, 182] on img at bounding box center [332, 188] width 25 height 25
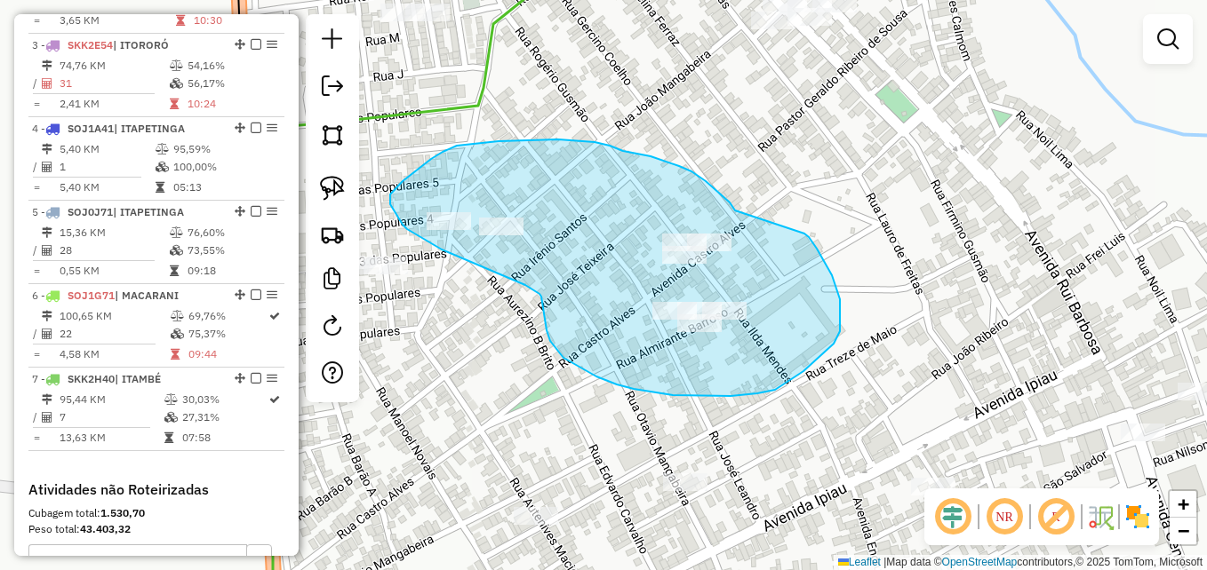
drag, startPoint x: 734, startPoint y: 210, endPoint x: 804, endPoint y: 234, distance: 74.2
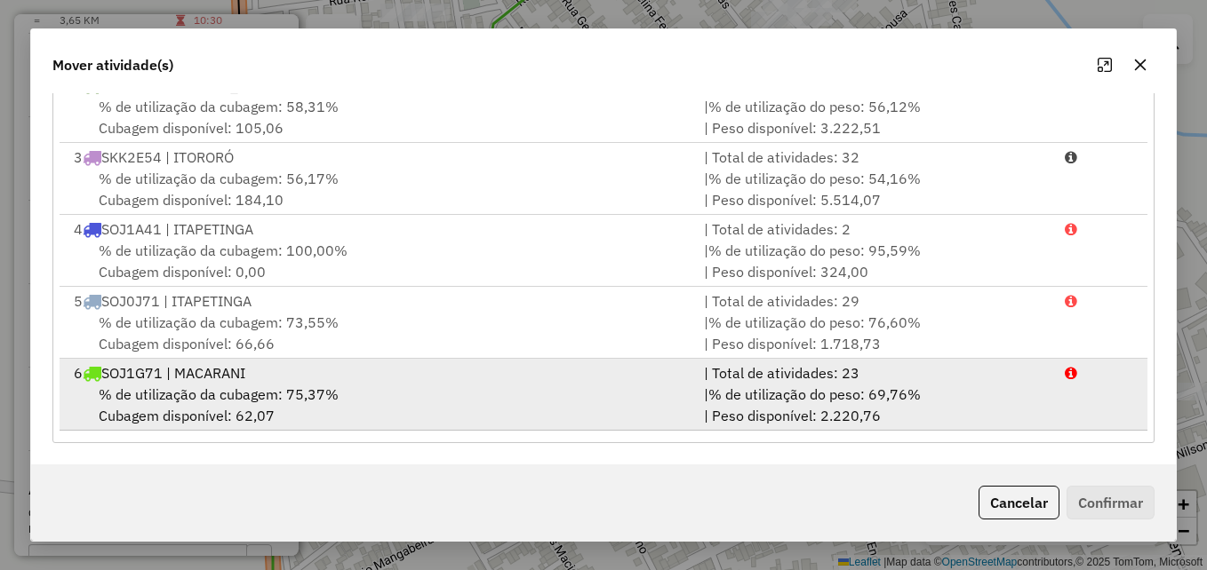
scroll to position [148, 0]
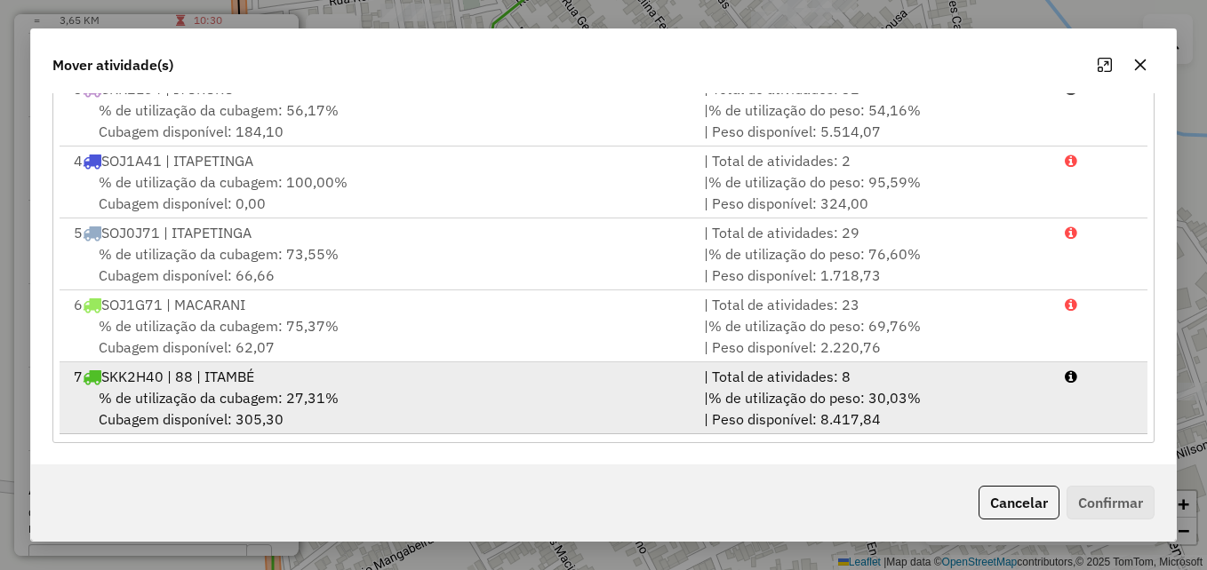
click at [555, 380] on div "7 SKK2H40 | 88 | ITAMBÉ" at bounding box center [378, 376] width 630 height 21
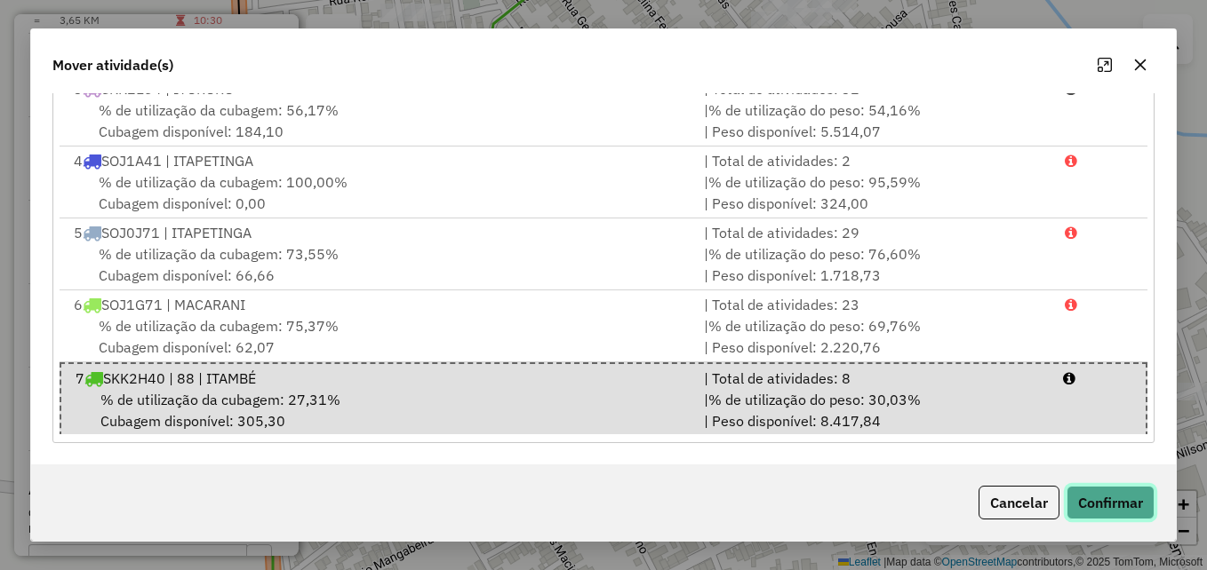
drag, startPoint x: 1099, startPoint y: 502, endPoint x: 1085, endPoint y: 487, distance: 20.7
click at [1097, 503] on button "Confirmar" at bounding box center [1110, 503] width 88 height 34
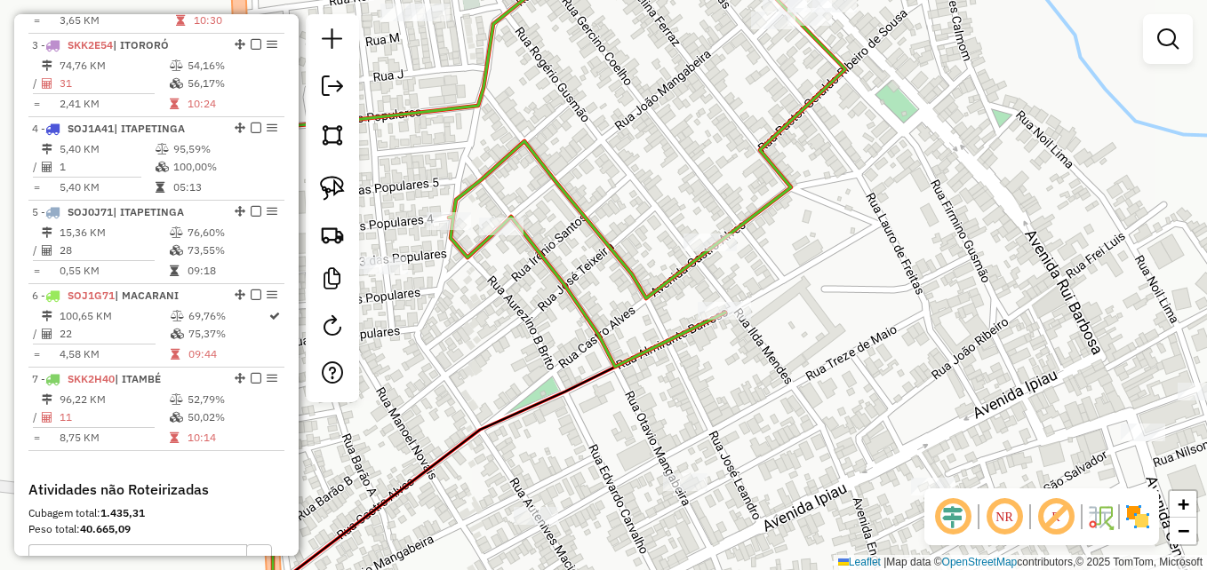
scroll to position [0, 0]
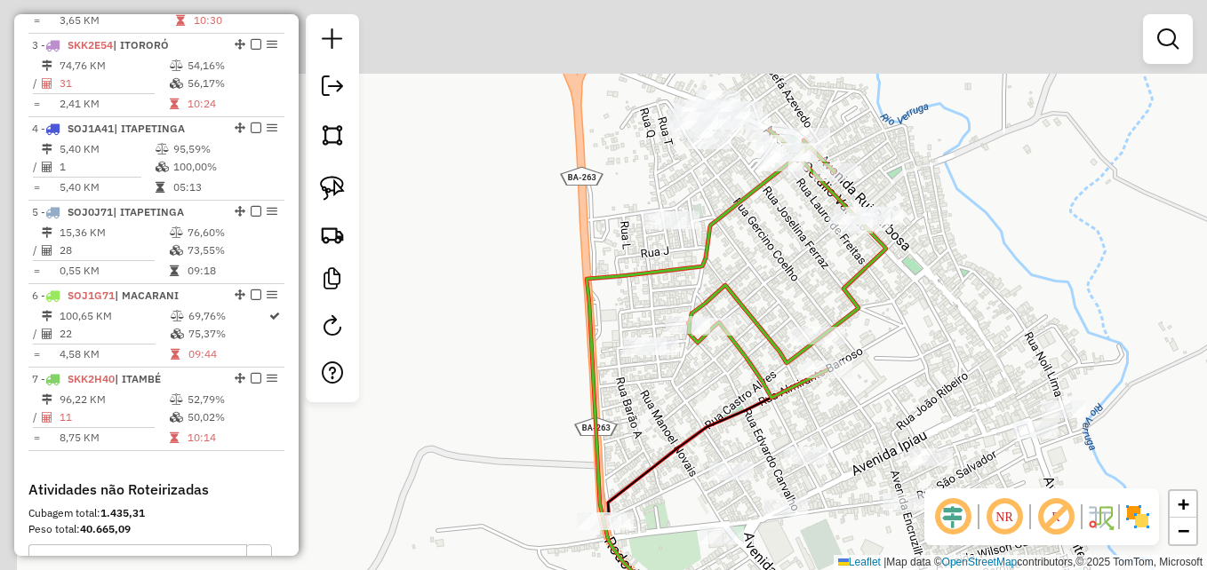
drag, startPoint x: 744, startPoint y: 166, endPoint x: 785, endPoint y: 257, distance: 99.4
click at [785, 257] on div "Janela de atendimento Grade de atendimento Capacidade Transportadoras Veículos …" at bounding box center [603, 285] width 1207 height 570
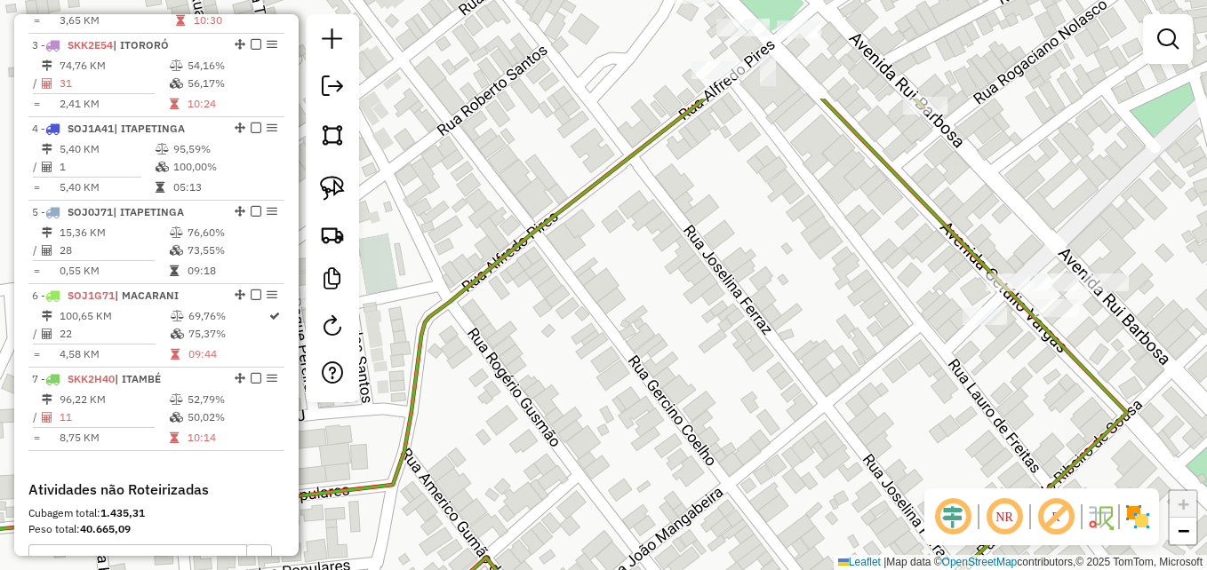
drag, startPoint x: 762, startPoint y: 162, endPoint x: 755, endPoint y: 403, distance: 241.8
click at [755, 403] on div "Janela de atendimento Grade de atendimento Capacidade Transportadoras Veículos …" at bounding box center [603, 285] width 1207 height 570
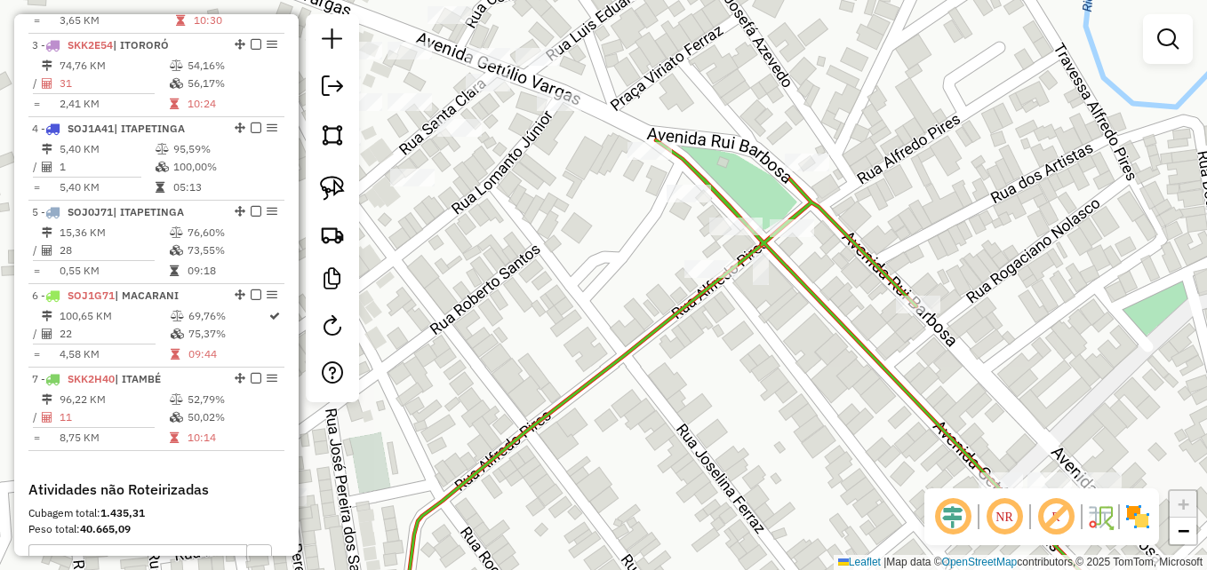
drag, startPoint x: 781, startPoint y: 268, endPoint x: 774, endPoint y: 439, distance: 170.8
click at [774, 439] on div "Janela de atendimento Grade de atendimento Capacidade Transportadoras Veículos …" at bounding box center [603, 285] width 1207 height 570
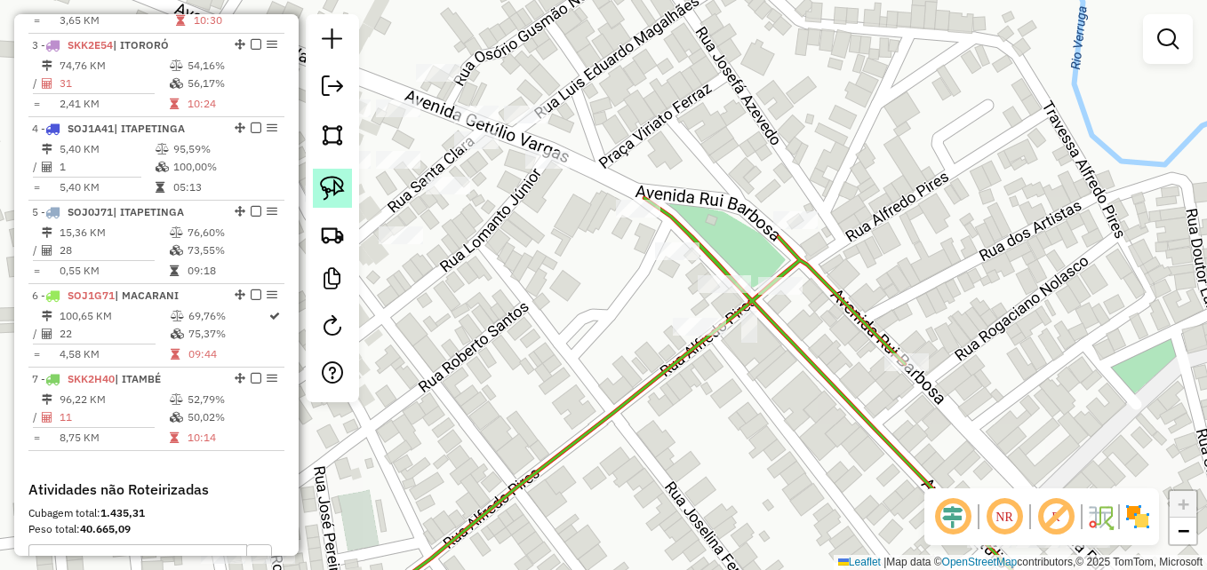
click at [329, 184] on img at bounding box center [332, 188] width 25 height 25
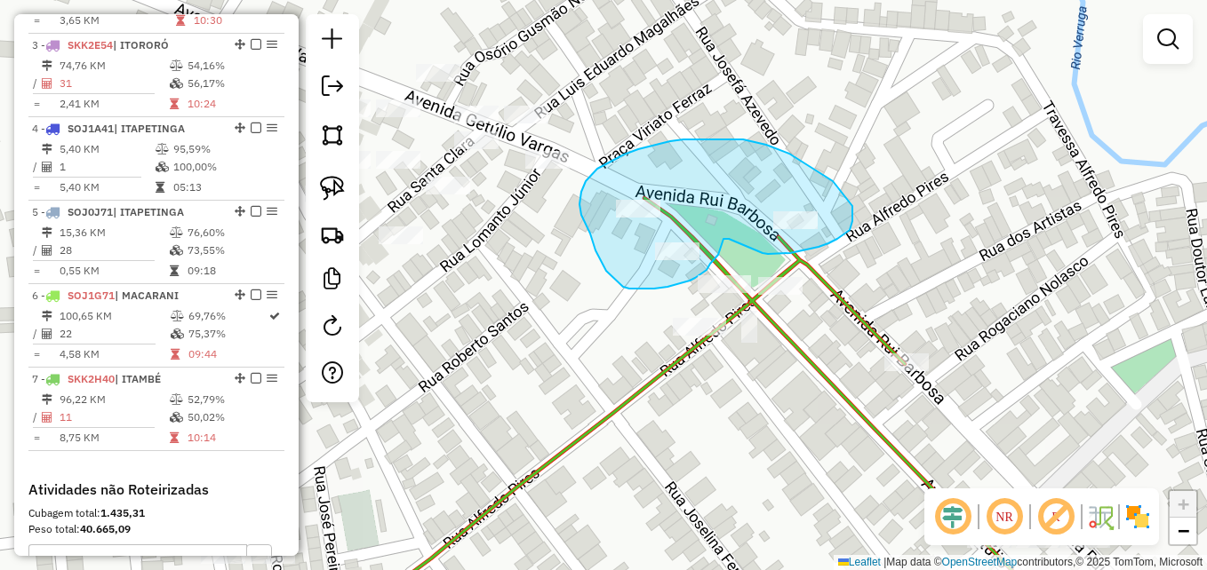
drag, startPoint x: 833, startPoint y: 181, endPoint x: 852, endPoint y: 206, distance: 31.6
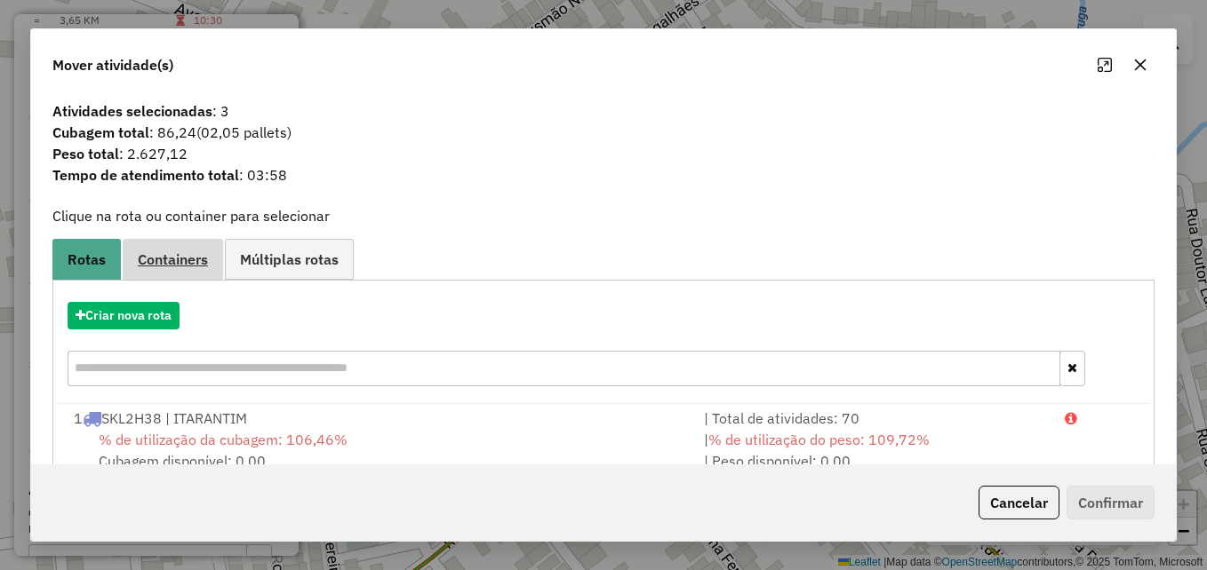
click at [158, 255] on span "Containers" at bounding box center [173, 259] width 70 height 14
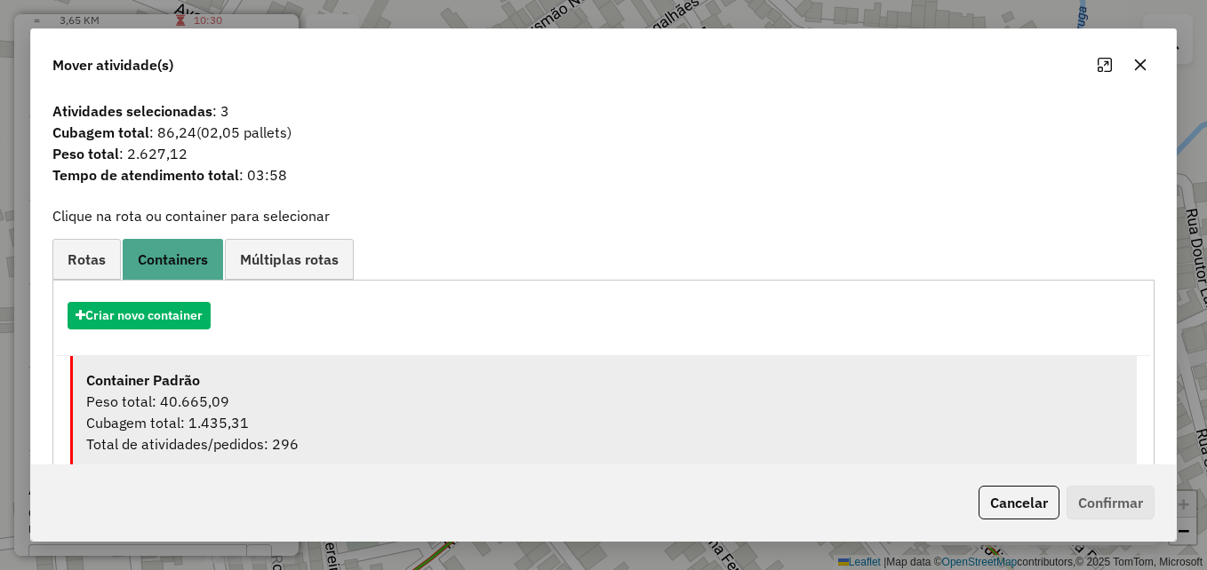
click at [275, 413] on div "Cubagem total: 1.435,31" at bounding box center [604, 422] width 1037 height 21
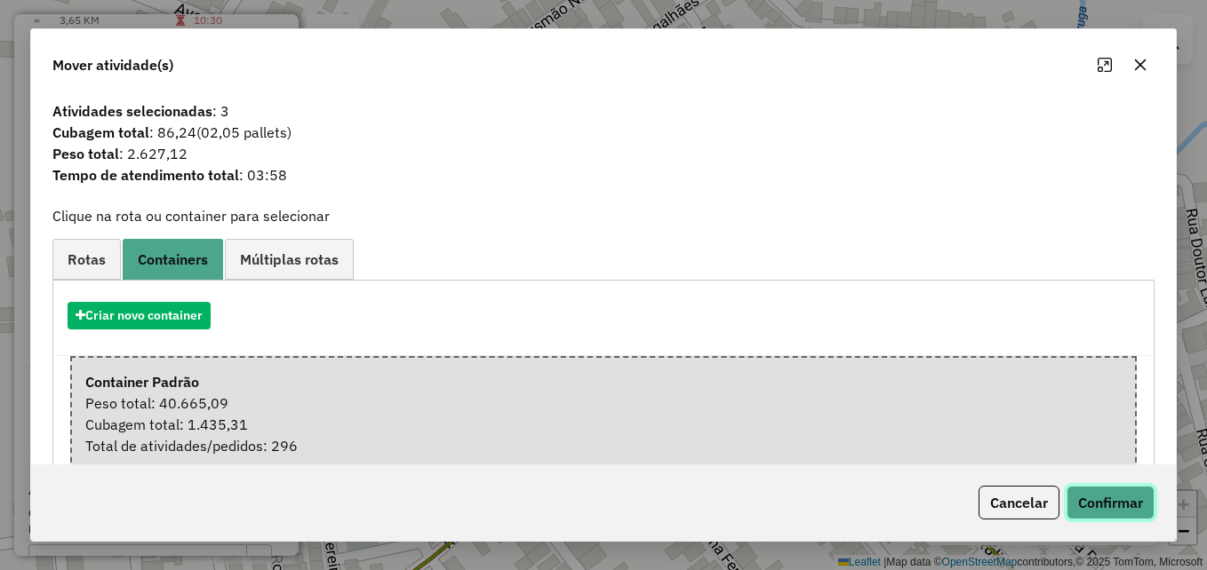
click at [1092, 491] on button "Confirmar" at bounding box center [1110, 503] width 88 height 34
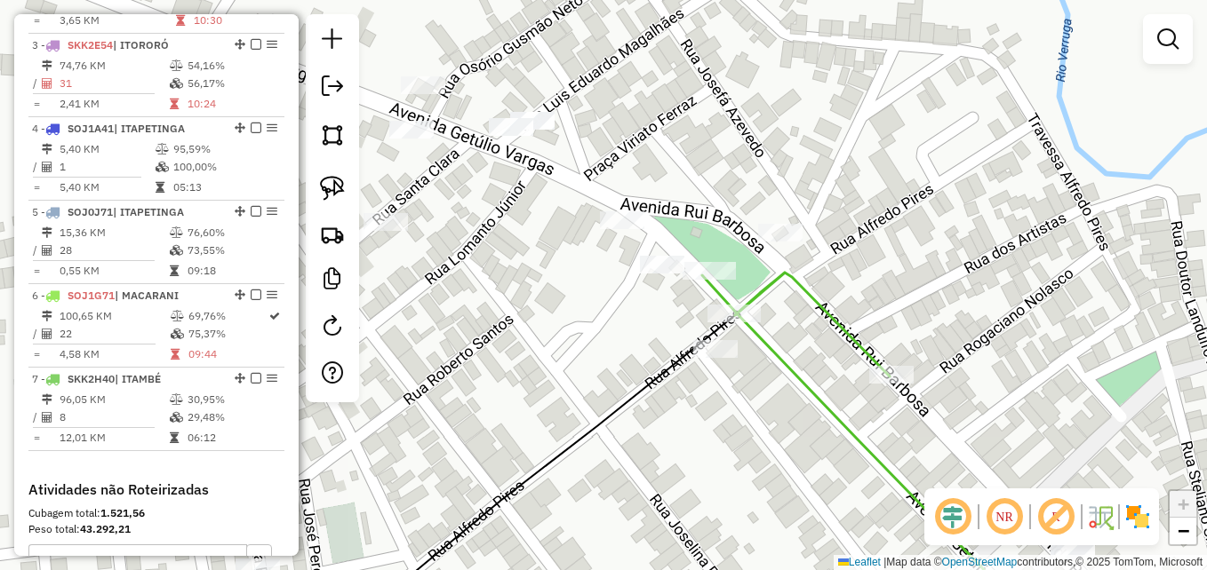
drag, startPoint x: 658, startPoint y: 425, endPoint x: 643, endPoint y: 437, distance: 19.6
click at [643, 437] on div "Janela de atendimento Grade de atendimento Capacidade Transportadoras Veículos …" at bounding box center [603, 285] width 1207 height 570
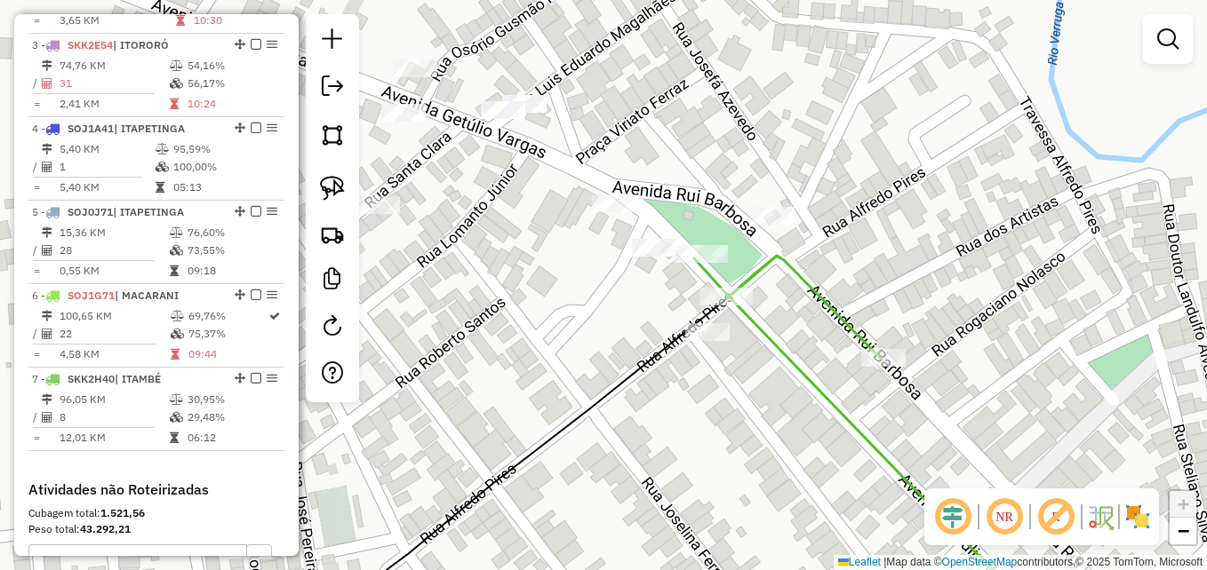
drag, startPoint x: 578, startPoint y: 440, endPoint x: 549, endPoint y: 381, distance: 65.2
click at [549, 381] on icon at bounding box center [552, 455] width 350 height 312
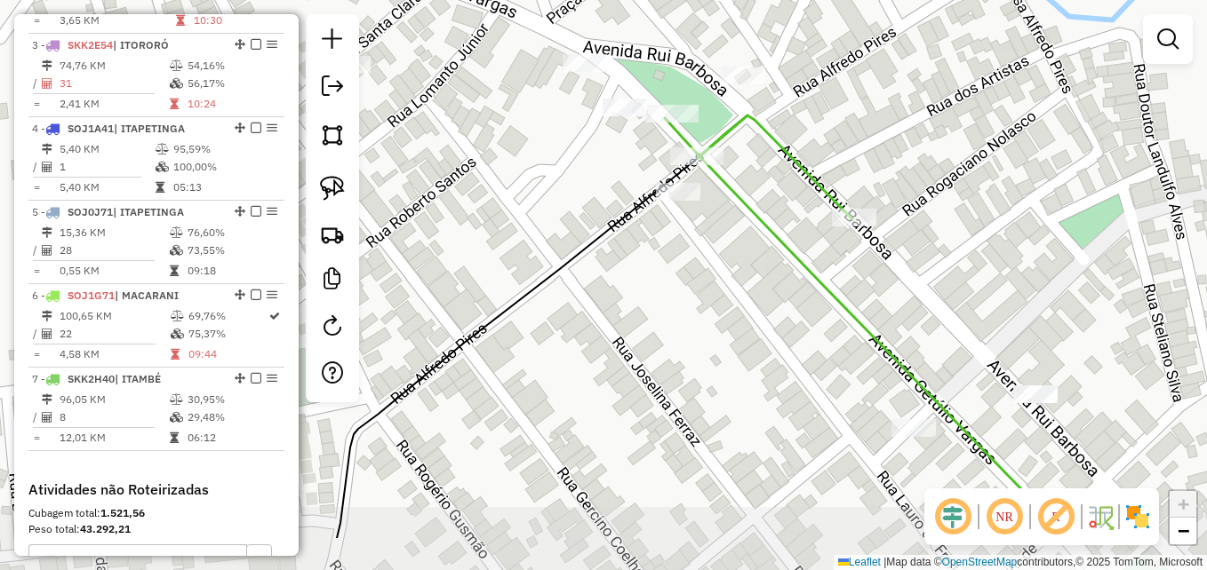
drag, startPoint x: 725, startPoint y: 375, endPoint x: 714, endPoint y: 267, distance: 108.9
click at [714, 276] on div "Janela de atendimento Grade de atendimento Capacidade Transportadoras Veículos …" at bounding box center [603, 285] width 1207 height 570
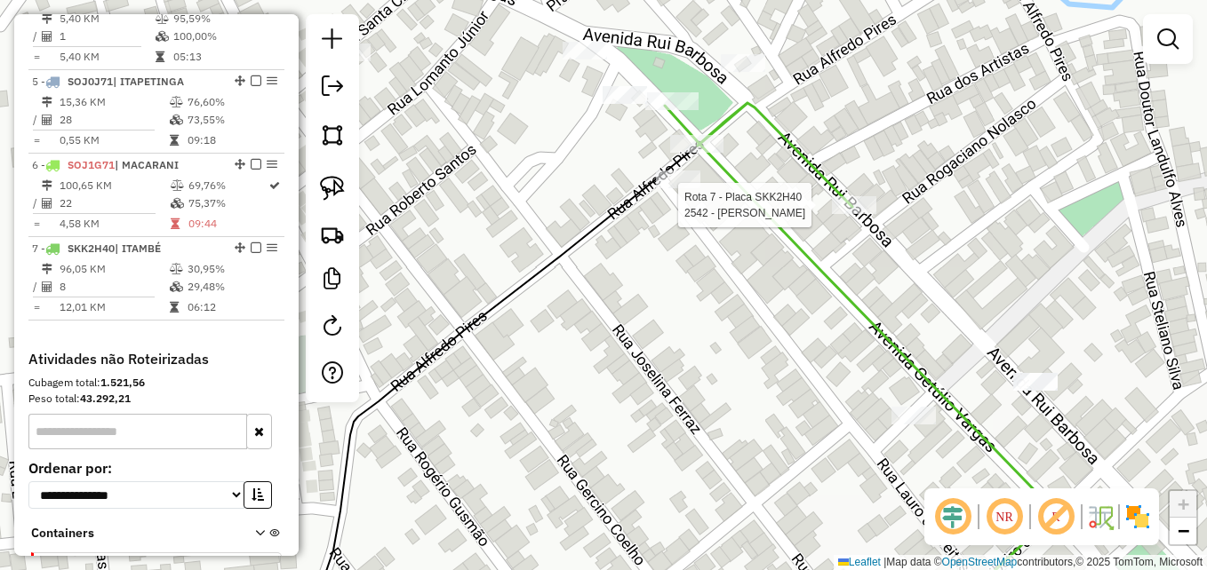
select select "**********"
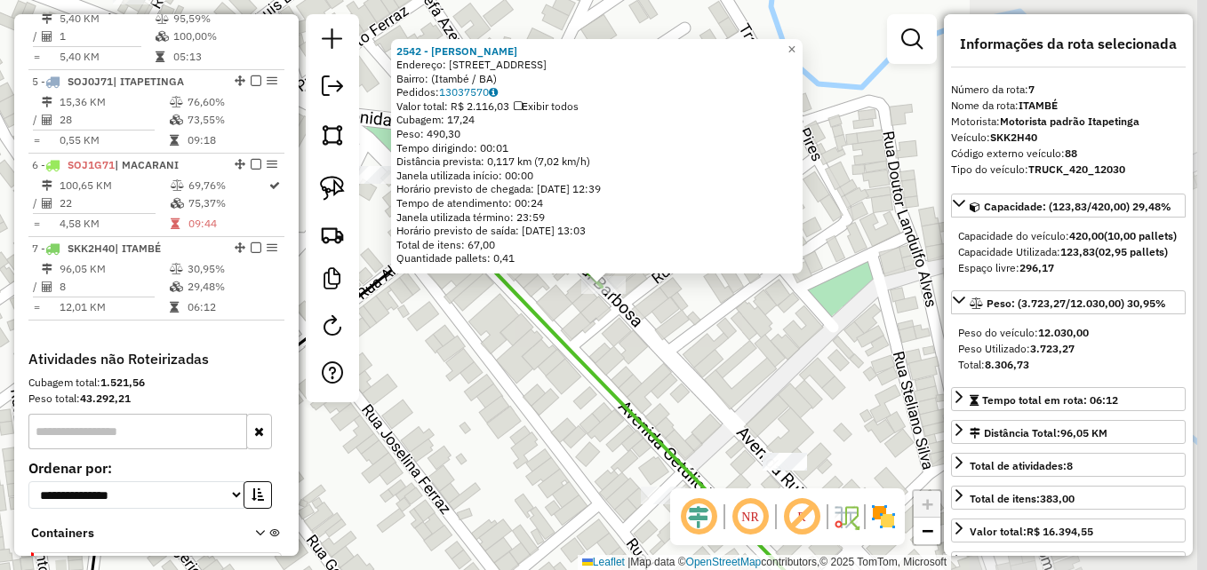
scroll to position [1085, 0]
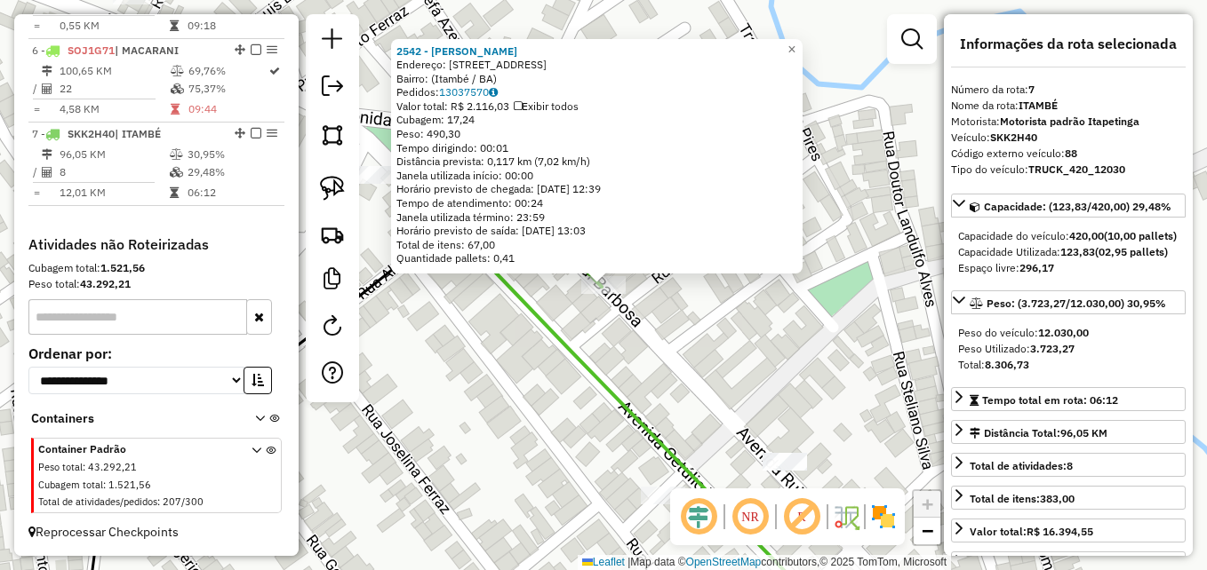
click at [546, 387] on div "2542 - FABIANA SOARES DE JE Endereço: Rua Rio Pardo, 381 Bairro: (Itambé / BA) …" at bounding box center [603, 285] width 1207 height 570
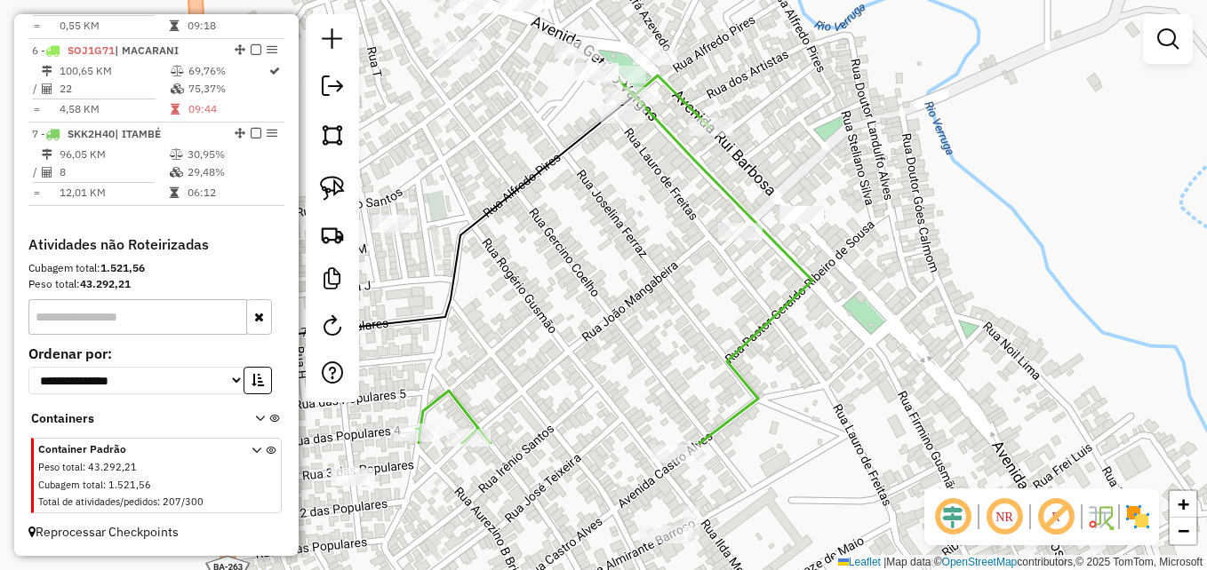
drag, startPoint x: 507, startPoint y: 451, endPoint x: 707, endPoint y: 142, distance: 367.5
click at [707, 142] on div "Janela de atendimento Grade de atendimento Capacidade Transportadoras Veículos …" at bounding box center [603, 285] width 1207 height 570
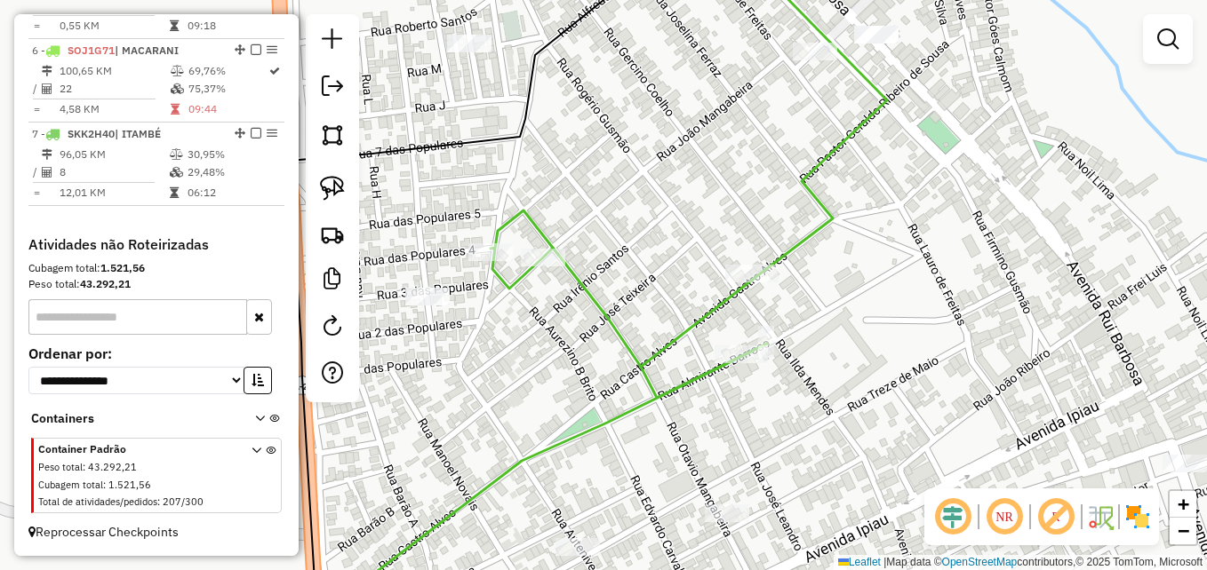
drag, startPoint x: 610, startPoint y: 300, endPoint x: 676, endPoint y: 92, distance: 218.1
click at [676, 100] on div "Janela de atendimento Grade de atendimento Capacidade Transportadoras Veículos …" at bounding box center [603, 285] width 1207 height 570
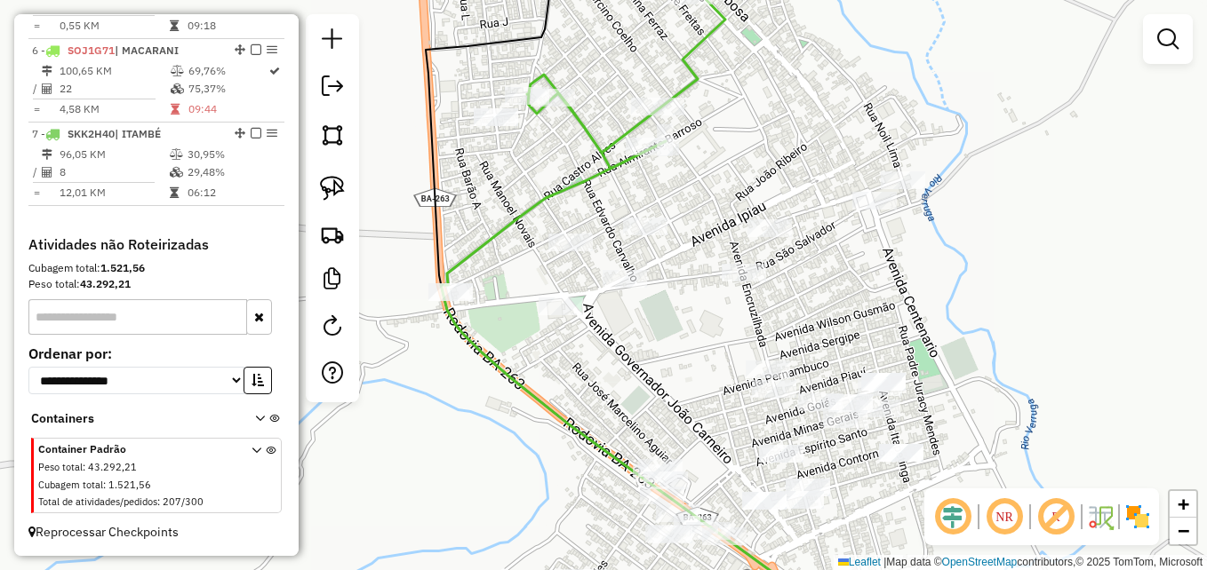
drag, startPoint x: 727, startPoint y: 386, endPoint x: 607, endPoint y: 335, distance: 130.2
click at [611, 352] on div "Janela de atendimento Grade de atendimento Capacidade Transportadoras Veículos …" at bounding box center [603, 285] width 1207 height 570
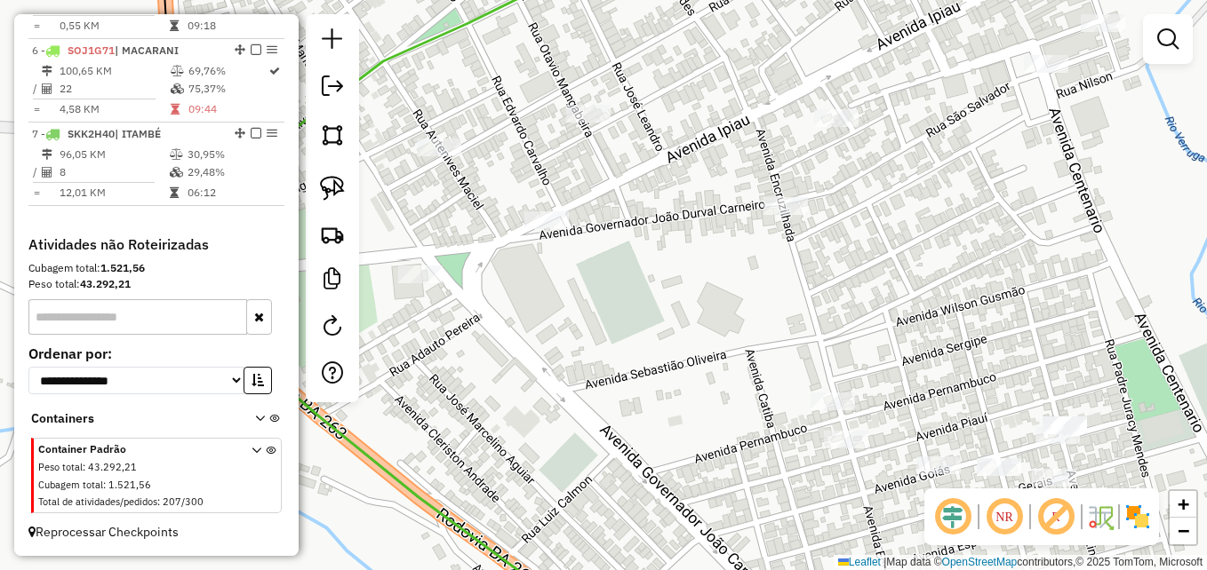
drag, startPoint x: 674, startPoint y: 314, endPoint x: 658, endPoint y: 298, distance: 23.3
click at [658, 298] on div "Janela de atendimento Grade de atendimento Capacidade Transportadoras Veículos …" at bounding box center [603, 285] width 1207 height 570
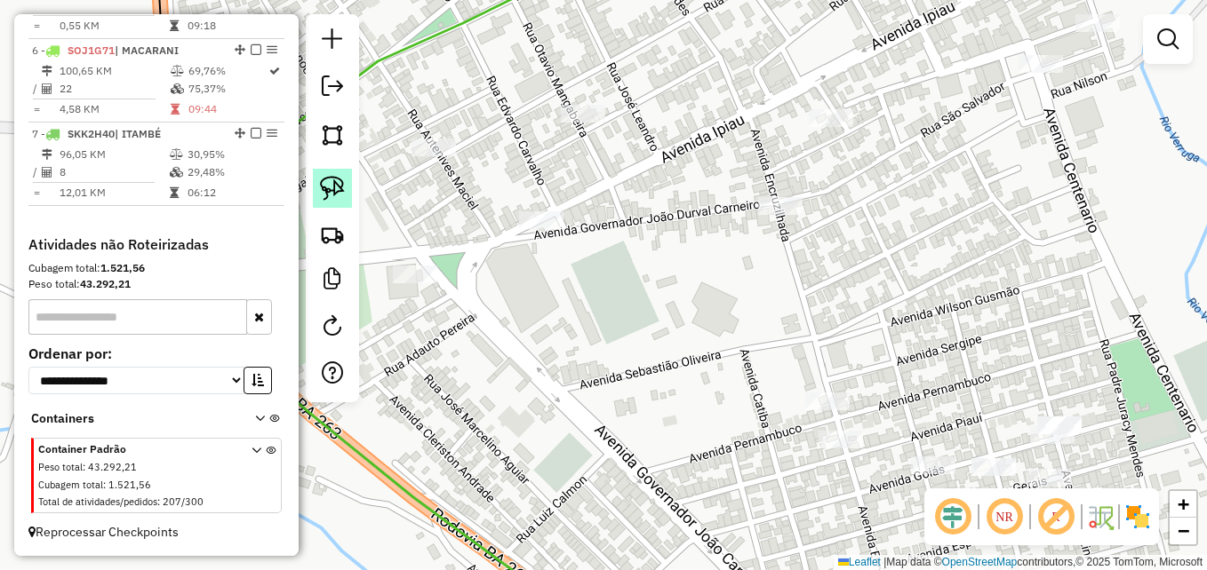
click at [339, 184] on img at bounding box center [332, 188] width 25 height 25
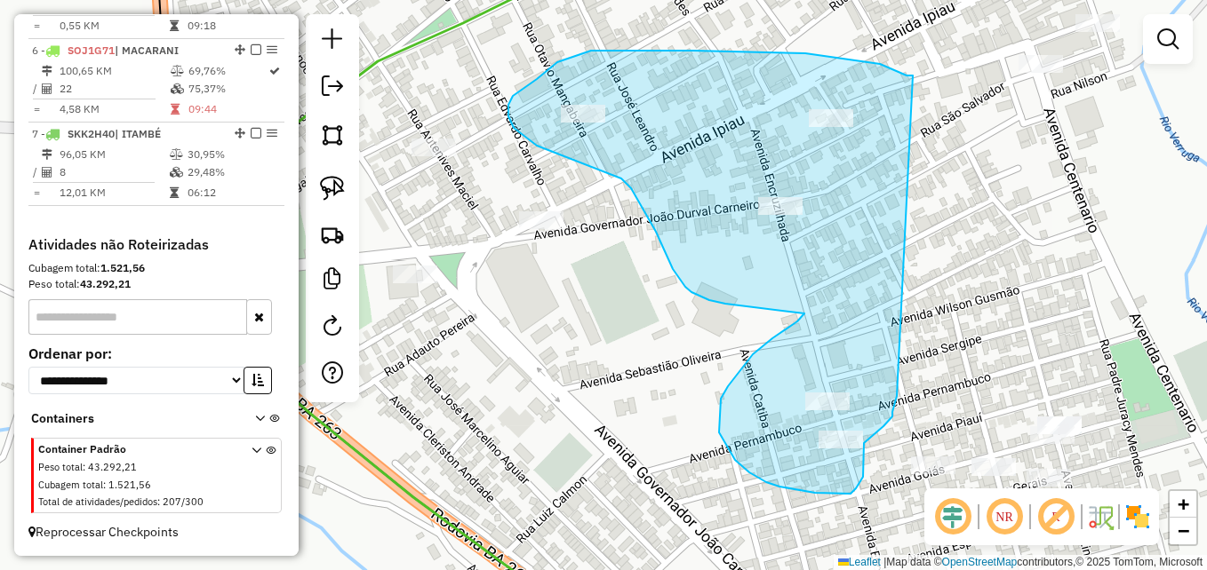
drag, startPoint x: 913, startPoint y: 76, endPoint x: 892, endPoint y: 337, distance: 262.0
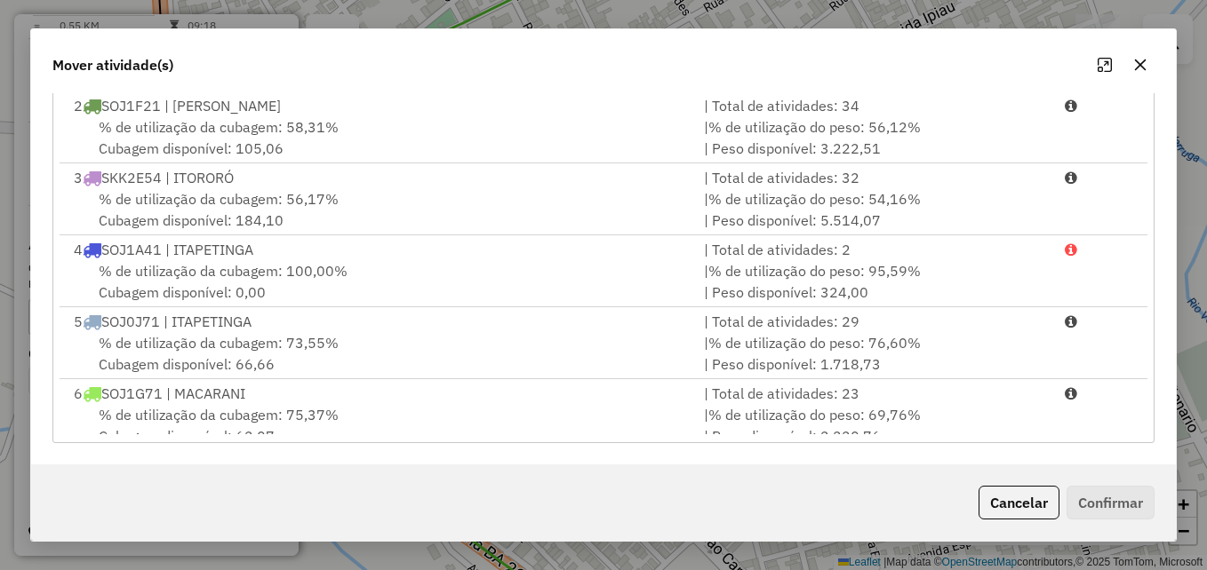
scroll to position [148, 0]
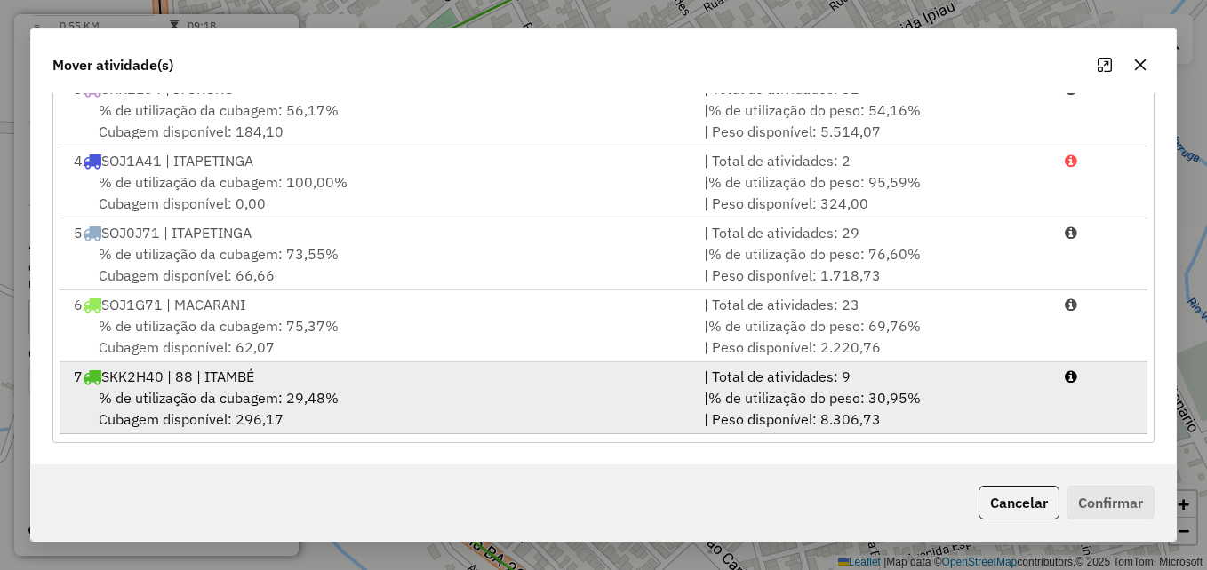
drag, startPoint x: 379, startPoint y: 385, endPoint x: 405, endPoint y: 396, distance: 29.1
click at [379, 386] on div "7 SKK2H40 | 88 | ITAMBÉ" at bounding box center [378, 376] width 630 height 21
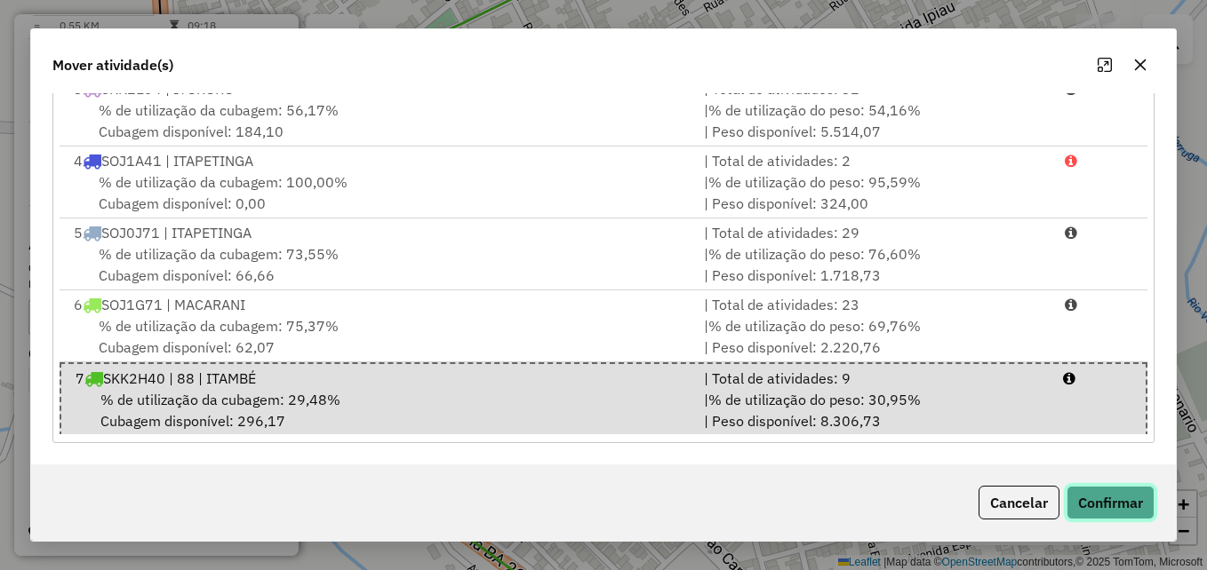
click at [1108, 505] on button "Confirmar" at bounding box center [1110, 503] width 88 height 34
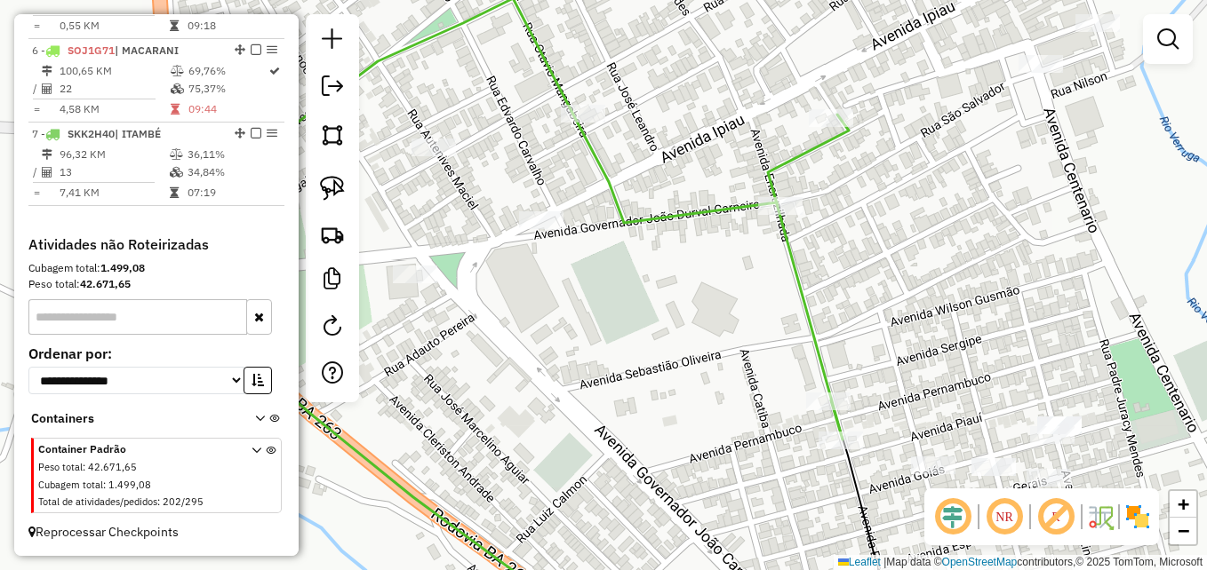
scroll to position [0, 0]
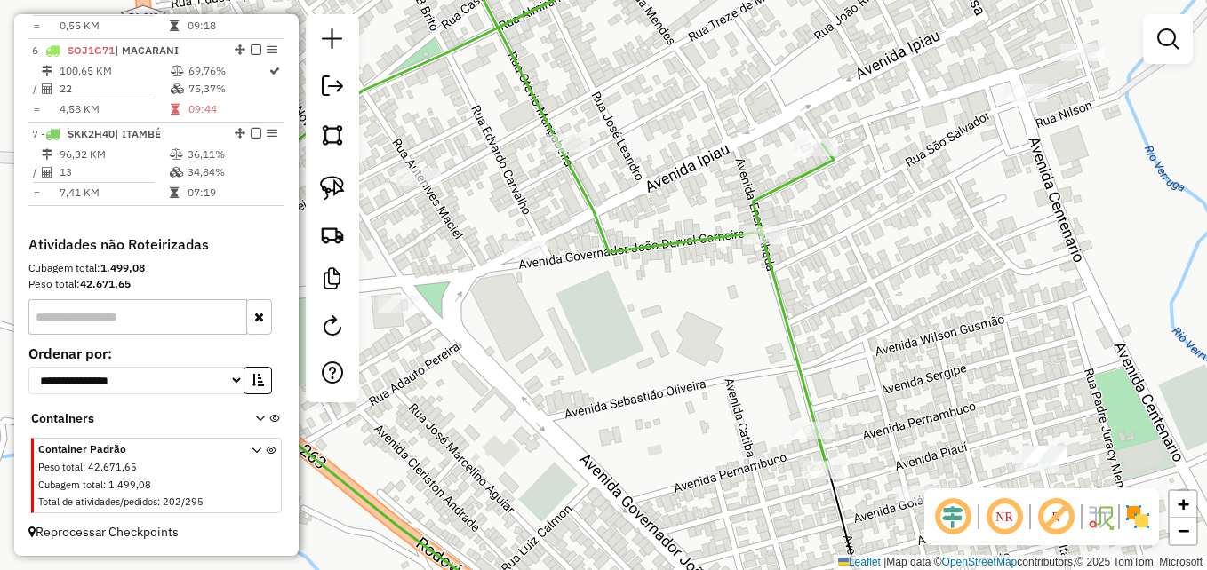
drag, startPoint x: 923, startPoint y: 209, endPoint x: 845, endPoint y: 301, distance: 121.1
click at [847, 306] on div "Janela de atendimento Grade de atendimento Capacidade Transportadoras Veículos …" at bounding box center [603, 285] width 1207 height 570
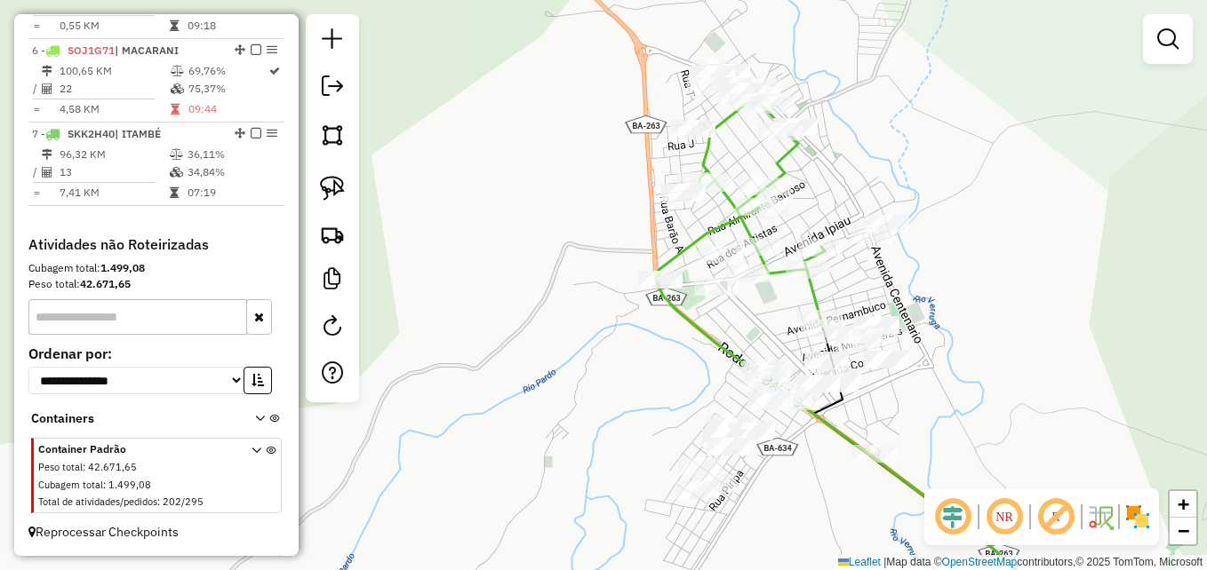
drag, startPoint x: 943, startPoint y: 315, endPoint x: 912, endPoint y: 224, distance: 96.7
click at [912, 225] on div "Janela de atendimento Grade de atendimento Capacidade Transportadoras Veículos …" at bounding box center [603, 285] width 1207 height 570
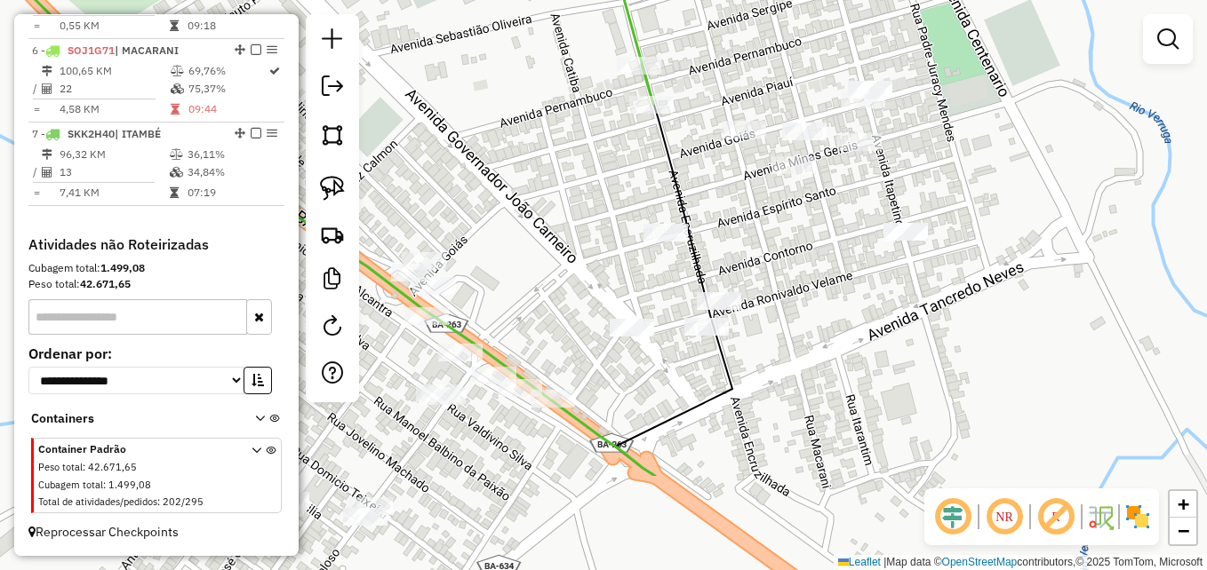
drag, startPoint x: 849, startPoint y: 279, endPoint x: 1016, endPoint y: 117, distance: 232.5
click at [1016, 117] on div "Janela de atendimento Grade de atendimento Capacidade Transportadoras Veículos …" at bounding box center [603, 285] width 1207 height 570
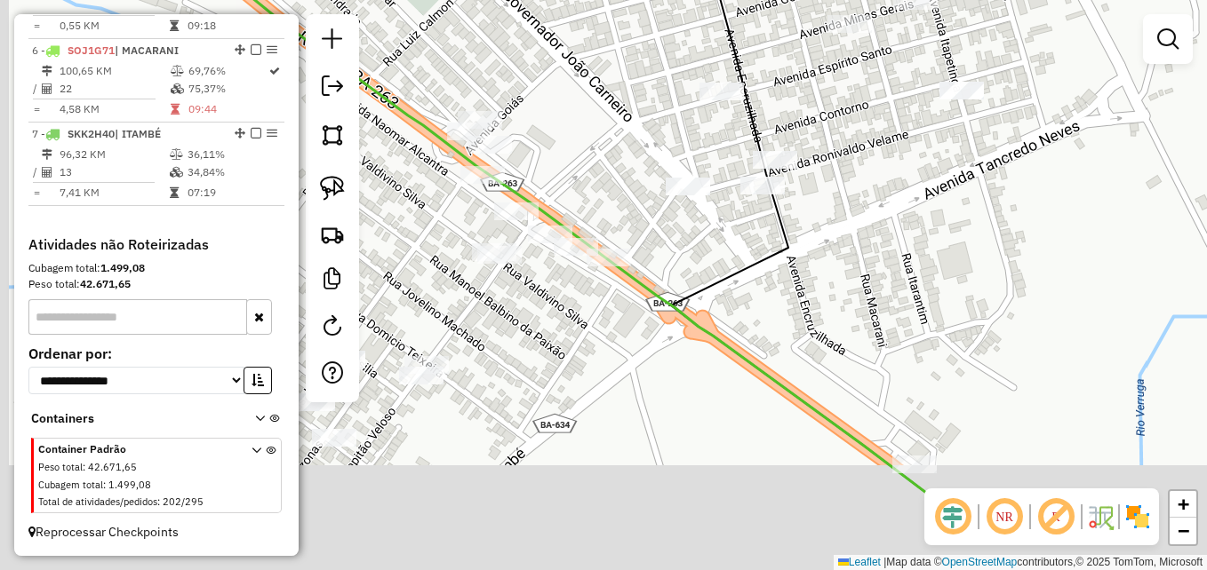
drag, startPoint x: 934, startPoint y: 404, endPoint x: 969, endPoint y: 243, distance: 164.5
click at [969, 250] on div "Janela de atendimento Grade de atendimento Capacidade Transportadoras Veículos …" at bounding box center [603, 285] width 1207 height 570
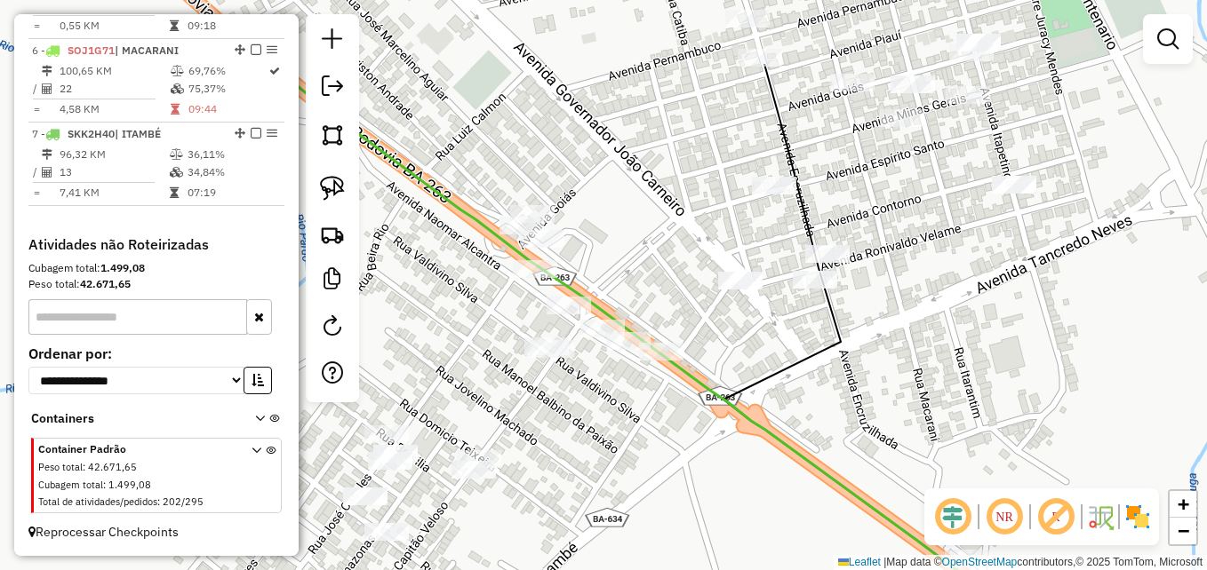
drag, startPoint x: 905, startPoint y: 222, endPoint x: 954, endPoint y: 343, distance: 130.7
click at [954, 343] on div "Janela de atendimento Grade de atendimento Capacidade Transportadoras Veículos …" at bounding box center [603, 285] width 1207 height 570
click at [335, 181] on img at bounding box center [332, 188] width 25 height 25
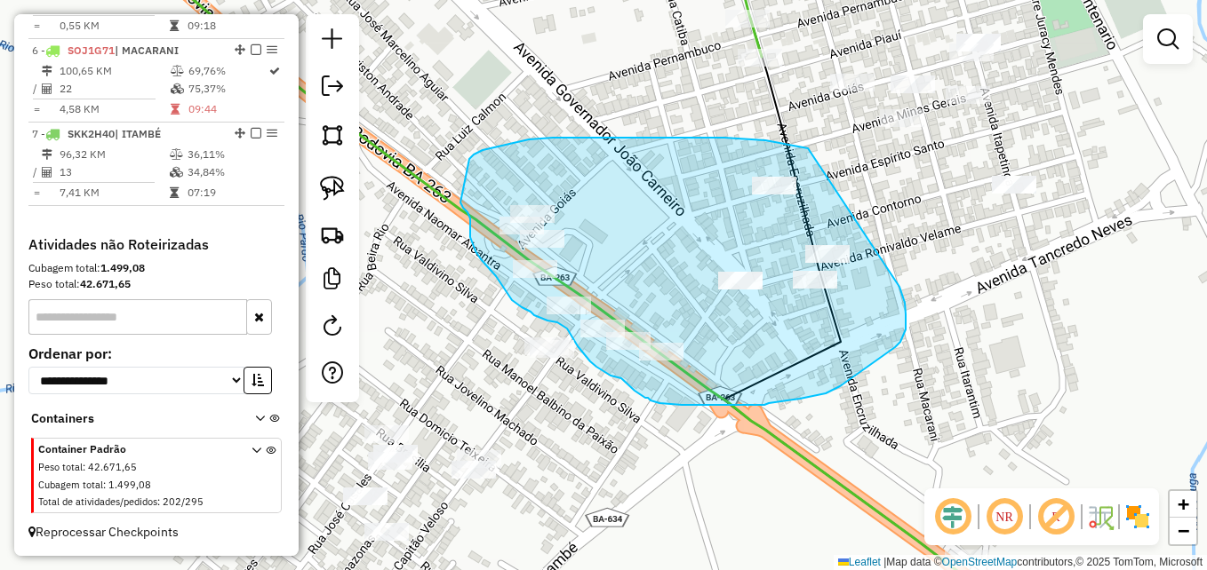
drag, startPoint x: 808, startPoint y: 148, endPoint x: 898, endPoint y: 270, distance: 151.8
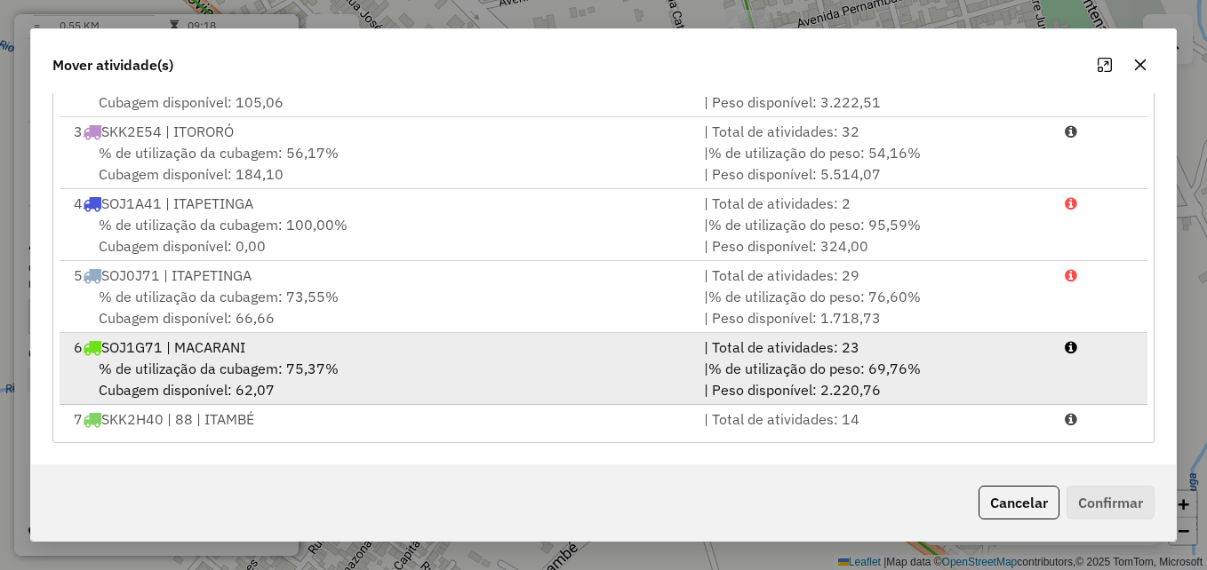
scroll to position [148, 0]
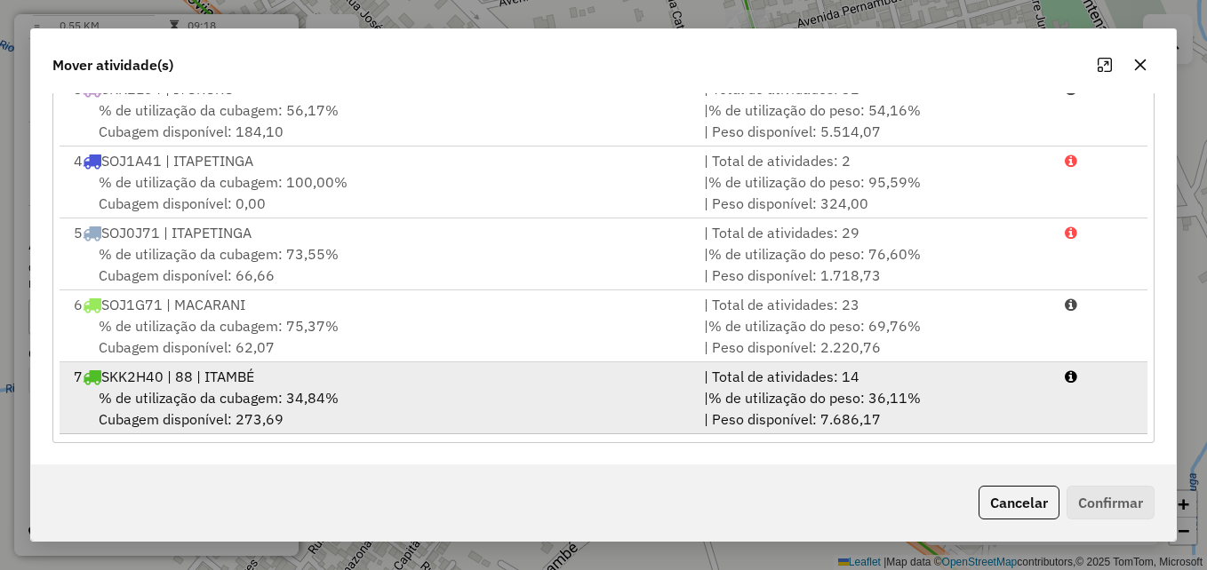
click at [371, 391] on div "% de utilização da cubagem: 34,84% Cubagem disponível: 273,69" at bounding box center [378, 408] width 630 height 43
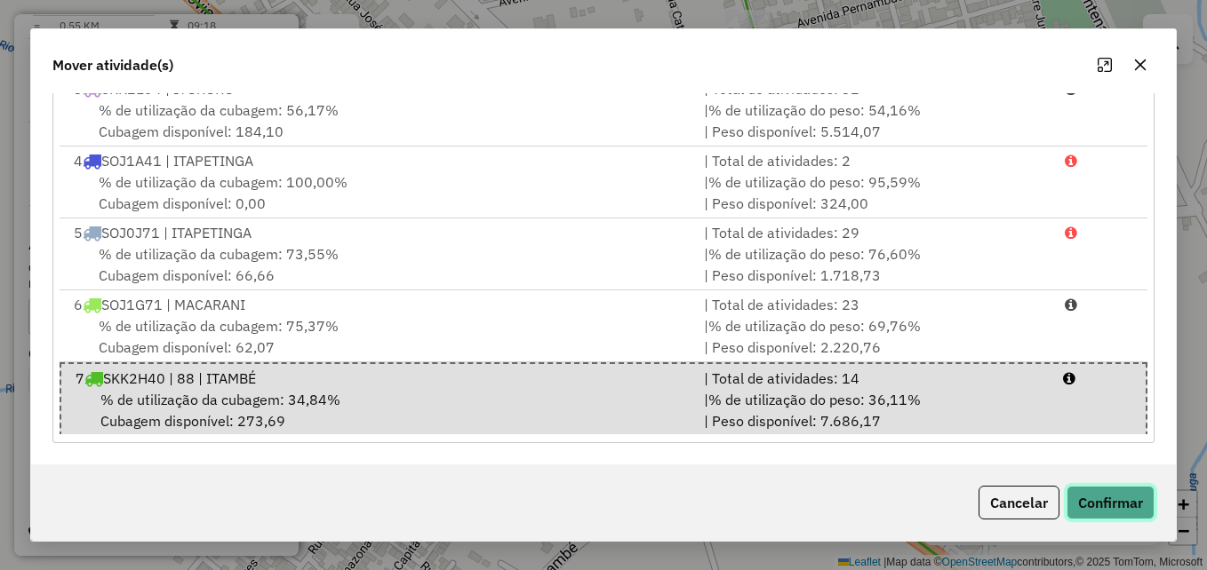
click at [1097, 510] on button "Confirmar" at bounding box center [1110, 503] width 88 height 34
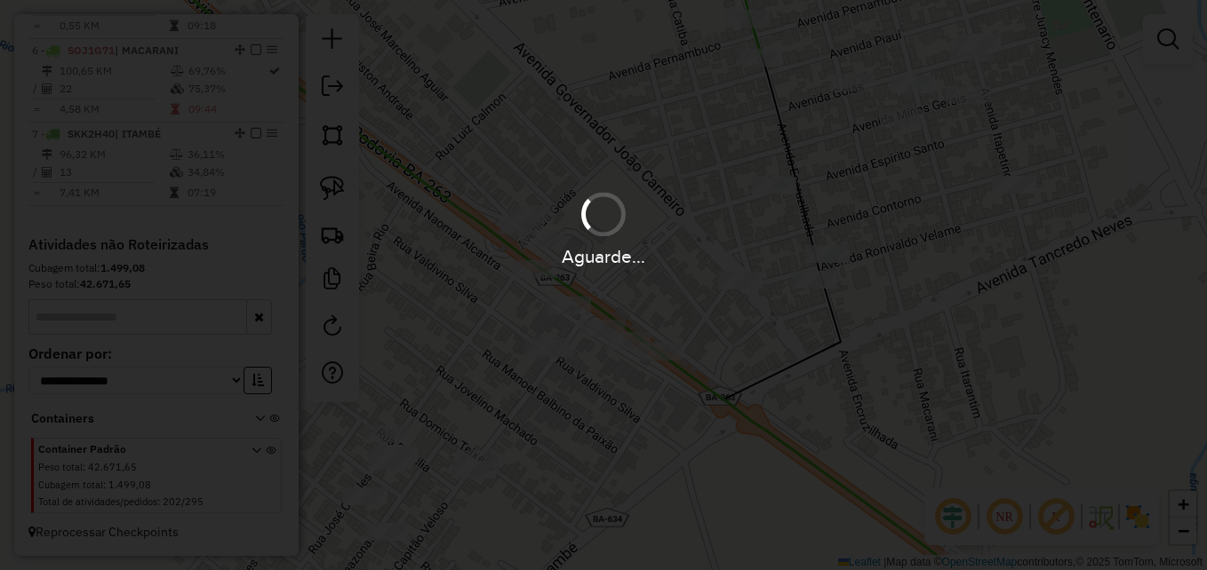
scroll to position [0, 0]
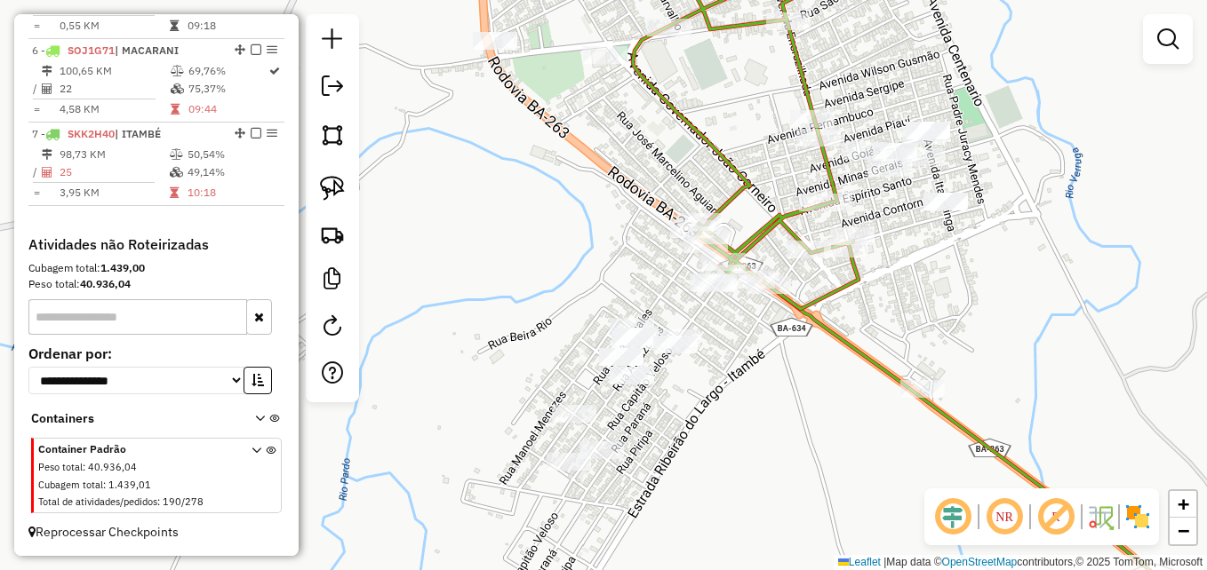
drag, startPoint x: 813, startPoint y: 430, endPoint x: 830, endPoint y: 369, distance: 63.6
click at [830, 369] on div "Janela de atendimento Grade de atendimento Capacidade Transportadoras Veículos …" at bounding box center [603, 285] width 1207 height 570
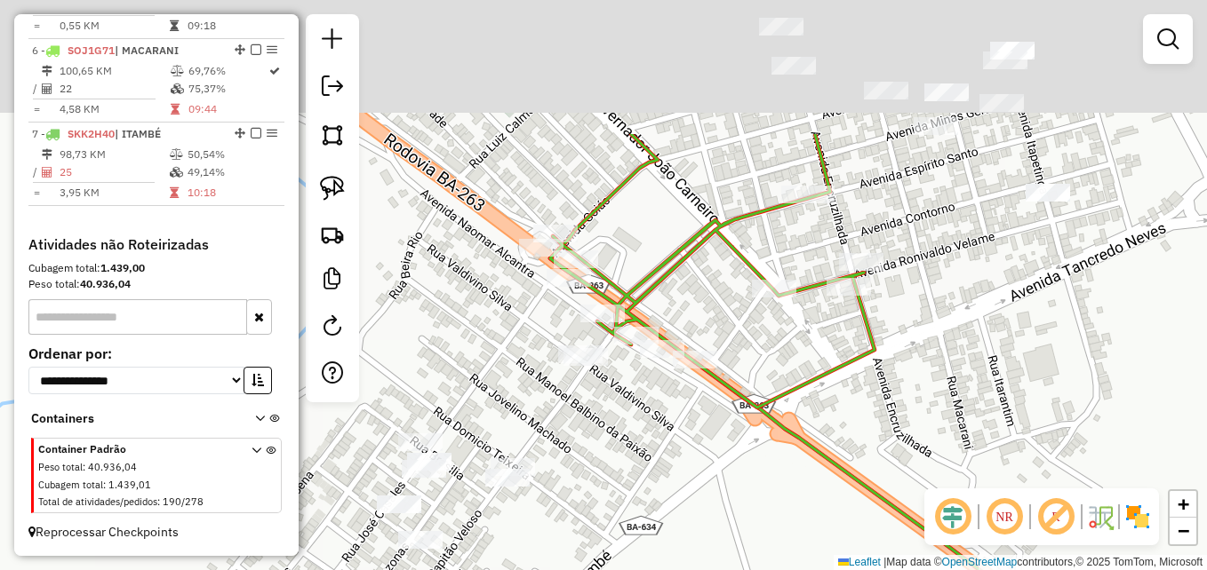
drag, startPoint x: 880, startPoint y: 172, endPoint x: 868, endPoint y: 491, distance: 319.2
click at [868, 408] on icon at bounding box center [712, 271] width 324 height 274
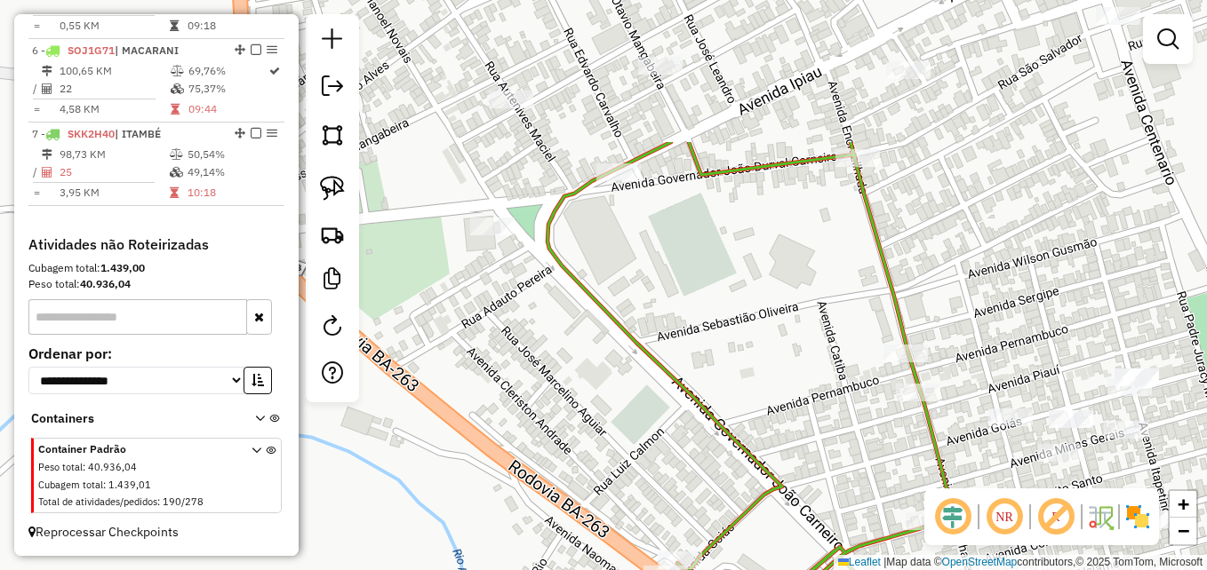
drag, startPoint x: 643, startPoint y: 232, endPoint x: 698, endPoint y: 359, distance: 138.5
click at [698, 359] on div "Janela de atendimento Grade de atendimento Capacidade Transportadoras Veículos …" at bounding box center [603, 285] width 1207 height 570
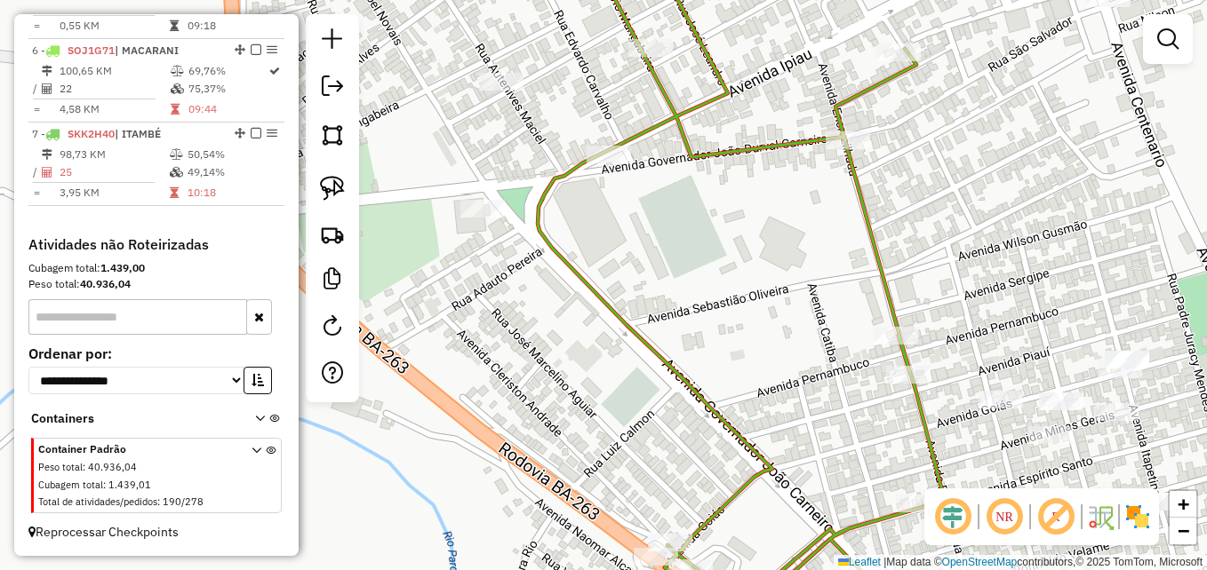
drag, startPoint x: 710, startPoint y: 325, endPoint x: 685, endPoint y: 240, distance: 88.9
click at [685, 241] on div "Janela de atendimento Grade de atendimento Capacidade Transportadoras Veículos …" at bounding box center [603, 285] width 1207 height 570
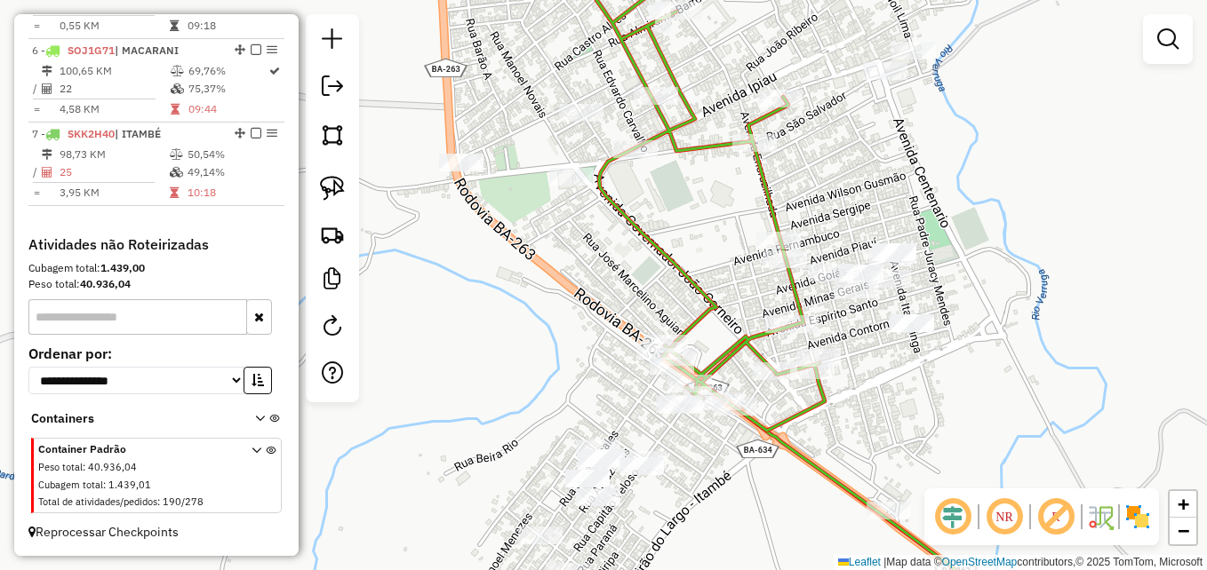
drag, startPoint x: 687, startPoint y: 287, endPoint x: 677, endPoint y: 156, distance: 131.0
click at [677, 160] on icon at bounding box center [681, 181] width 287 height 499
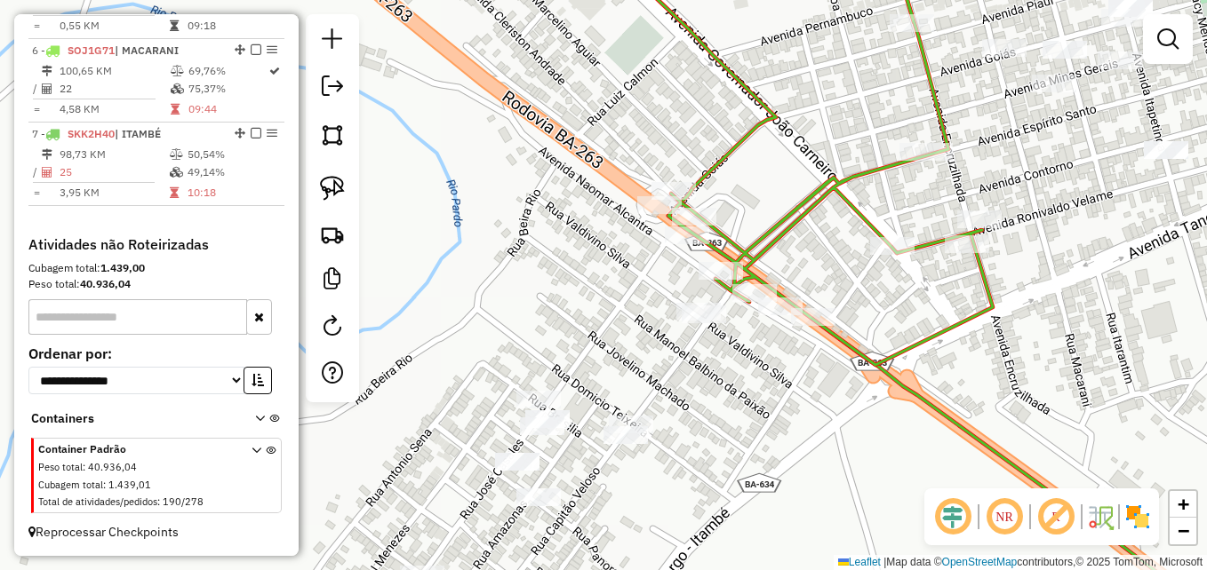
drag, startPoint x: 677, startPoint y: 377, endPoint x: 680, endPoint y: 349, distance: 27.7
click at [734, 374] on div "Janela de atendimento Grade de atendimento Capacidade Transportadoras Veículos …" at bounding box center [603, 285] width 1207 height 570
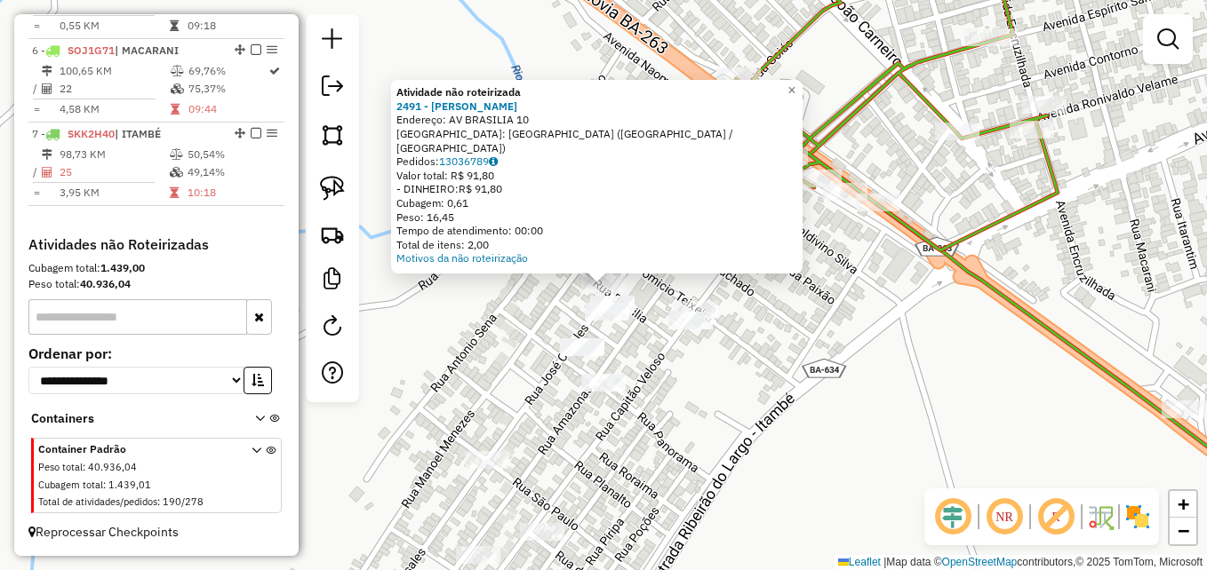
click at [611, 459] on div "Atividade não roteirizada 2491 - VALDEMAR FERREIRA PO Endereço: AV BRASILIA 10 …" at bounding box center [603, 285] width 1207 height 570
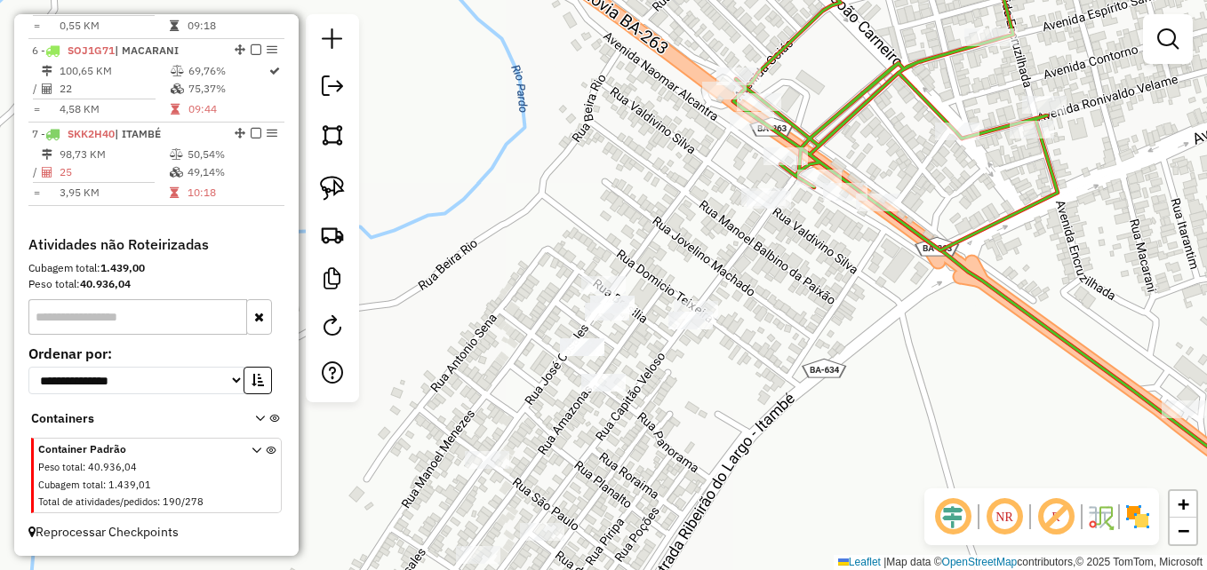
drag, startPoint x: 846, startPoint y: 284, endPoint x: 858, endPoint y: 324, distance: 41.6
click at [858, 324] on div "Janela de atendimento Grade de atendimento Capacidade Transportadoras Veículos …" at bounding box center [603, 285] width 1207 height 570
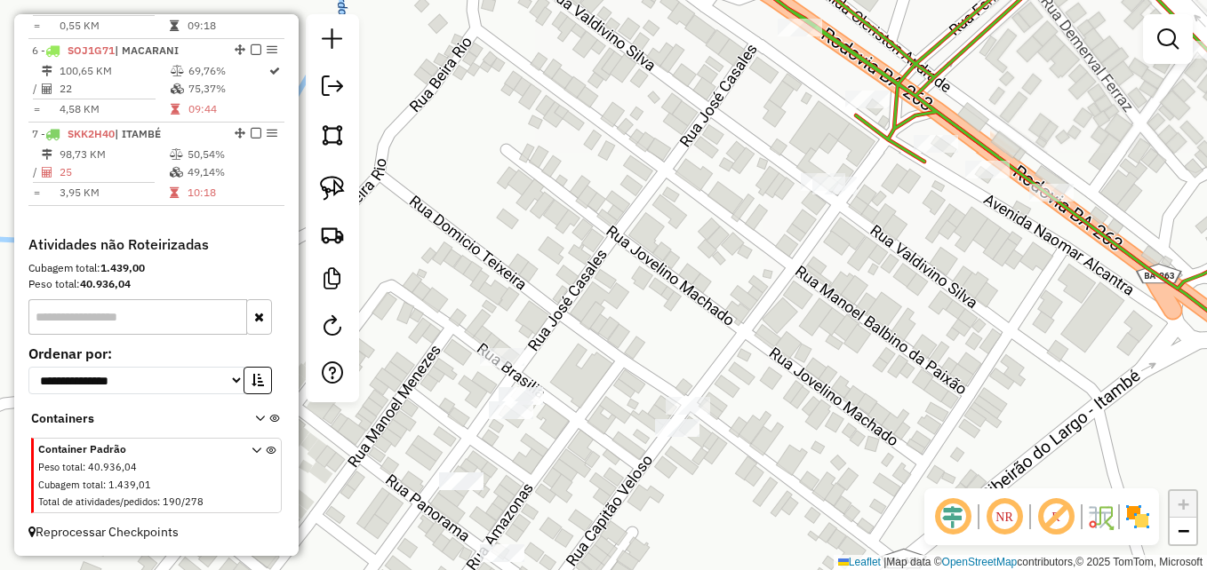
drag, startPoint x: 793, startPoint y: 315, endPoint x: 697, endPoint y: 241, distance: 121.6
click at [697, 241] on div "Janela de atendimento Grade de atendimento Capacidade Transportadoras Veículos …" at bounding box center [603, 285] width 1207 height 570
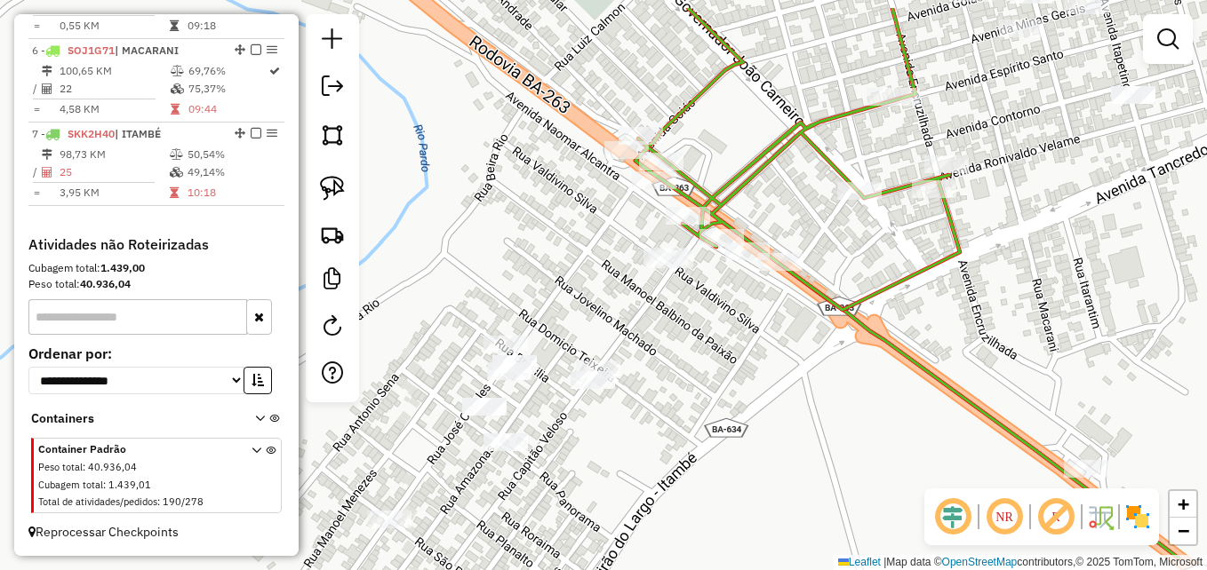
drag, startPoint x: 846, startPoint y: 282, endPoint x: 703, endPoint y: 346, distance: 156.7
click at [699, 347] on div "Janela de atendimento Grade de atendimento Capacidade Transportadoras Veículos …" at bounding box center [603, 285] width 1207 height 570
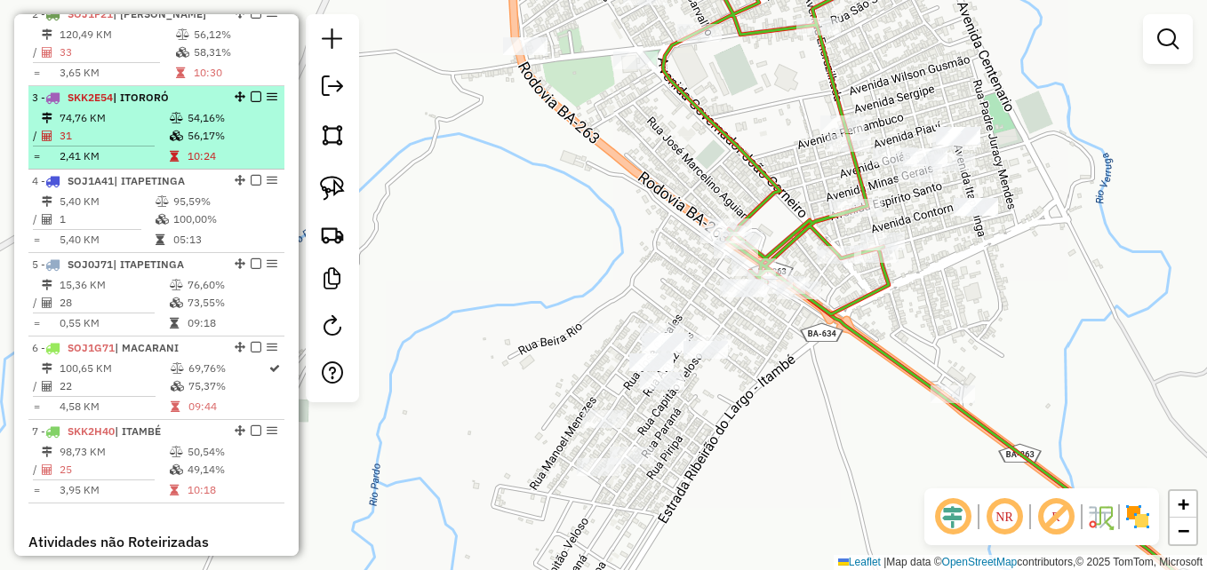
scroll to position [996, 0]
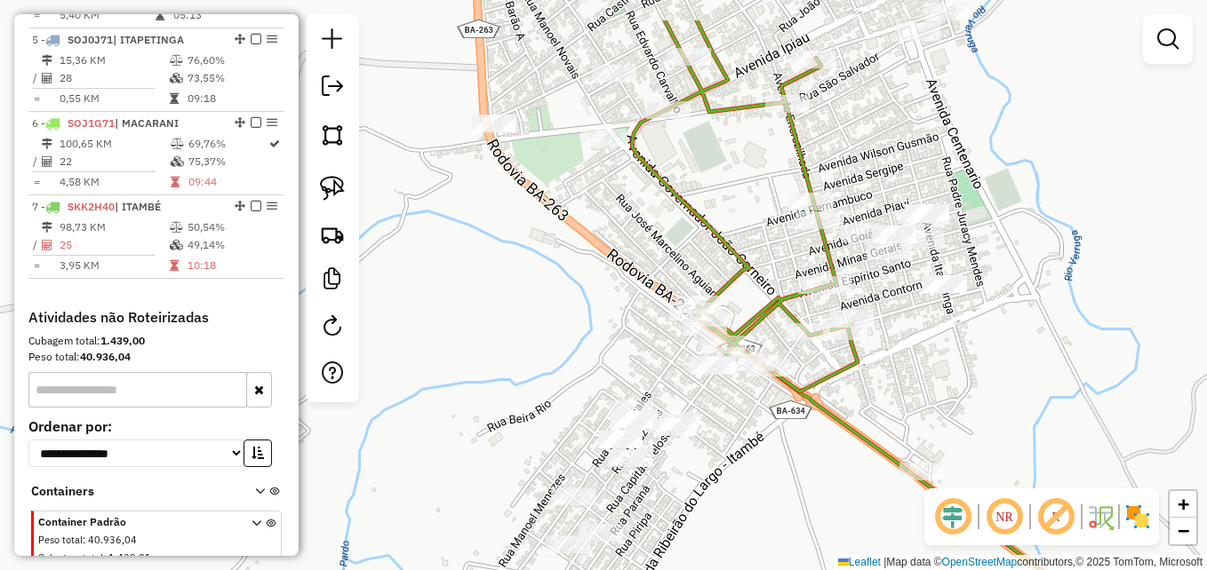
drag, startPoint x: 766, startPoint y: 344, endPoint x: 735, endPoint y: 423, distance: 85.0
click at [735, 423] on div "Janela de atendimento Grade de atendimento Capacidade Transportadoras Veículos …" at bounding box center [603, 285] width 1207 height 570
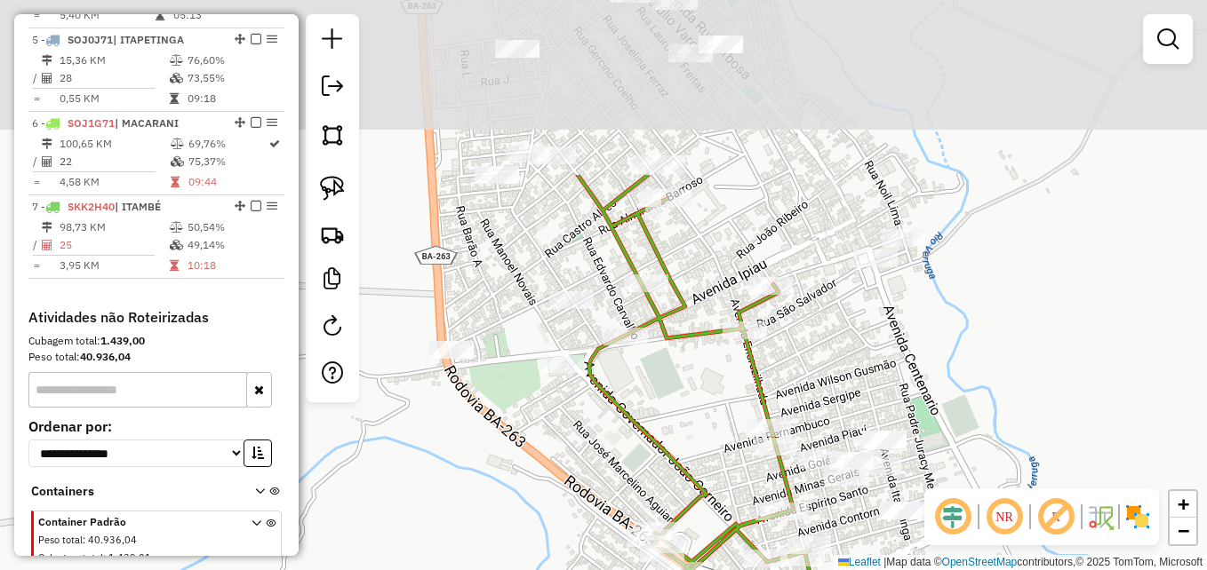
drag, startPoint x: 599, startPoint y: 203, endPoint x: 562, endPoint y: 432, distance: 232.1
click at [562, 432] on div "Janela de atendimento Grade de atendimento Capacidade Transportadoras Veículos …" at bounding box center [603, 285] width 1207 height 570
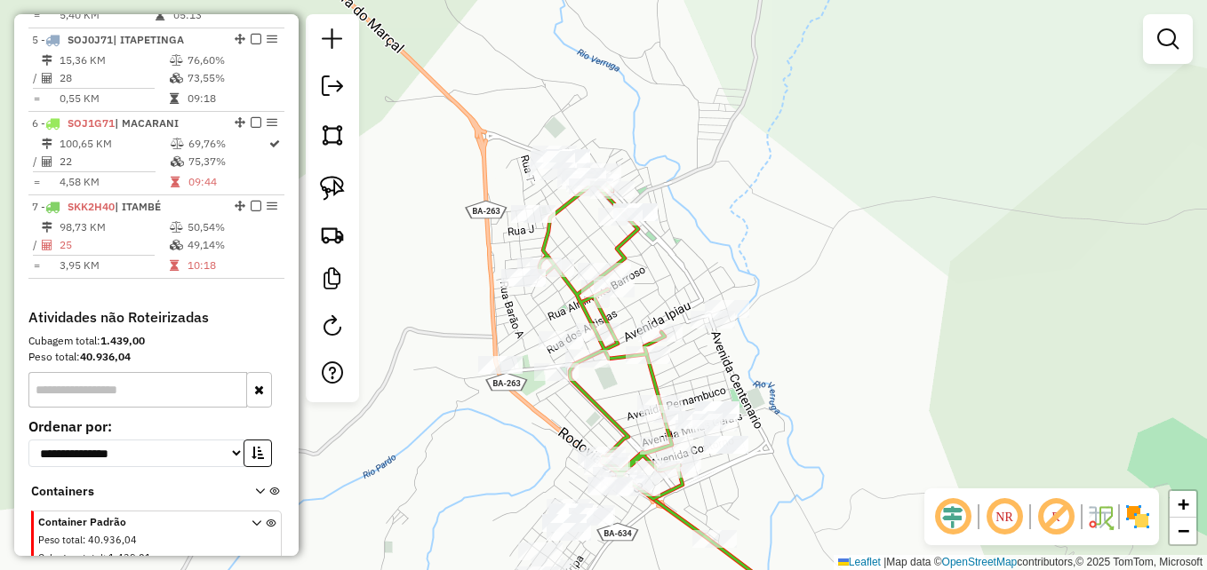
drag, startPoint x: 831, startPoint y: 382, endPoint x: 850, endPoint y: 254, distance: 129.3
click at [842, 268] on div "Janela de atendimento Grade de atendimento Capacidade Transportadoras Veículos …" at bounding box center [603, 285] width 1207 height 570
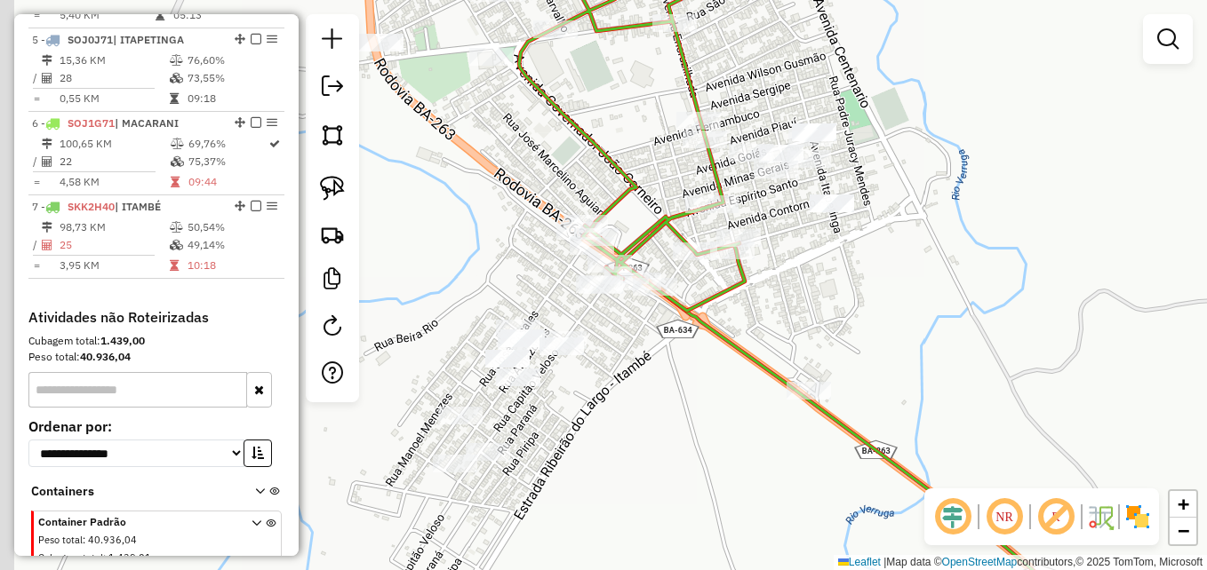
drag, startPoint x: 759, startPoint y: 355, endPoint x: 898, endPoint y: 323, distance: 143.1
click at [898, 323] on div "Janela de atendimento Grade de atendimento Capacidade Transportadoras Veículos …" at bounding box center [603, 285] width 1207 height 570
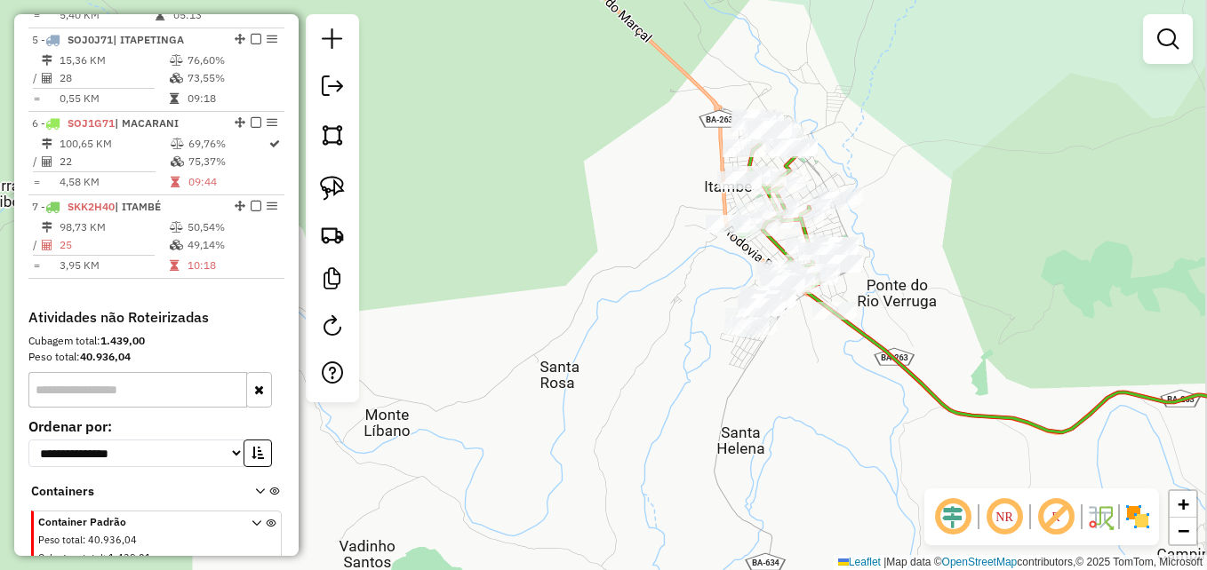
drag, startPoint x: 1060, startPoint y: 323, endPoint x: 842, endPoint y: 231, distance: 236.5
click at [842, 233] on div "Janela de atendimento Grade de atendimento Capacidade Transportadoras Veículos …" at bounding box center [603, 285] width 1207 height 570
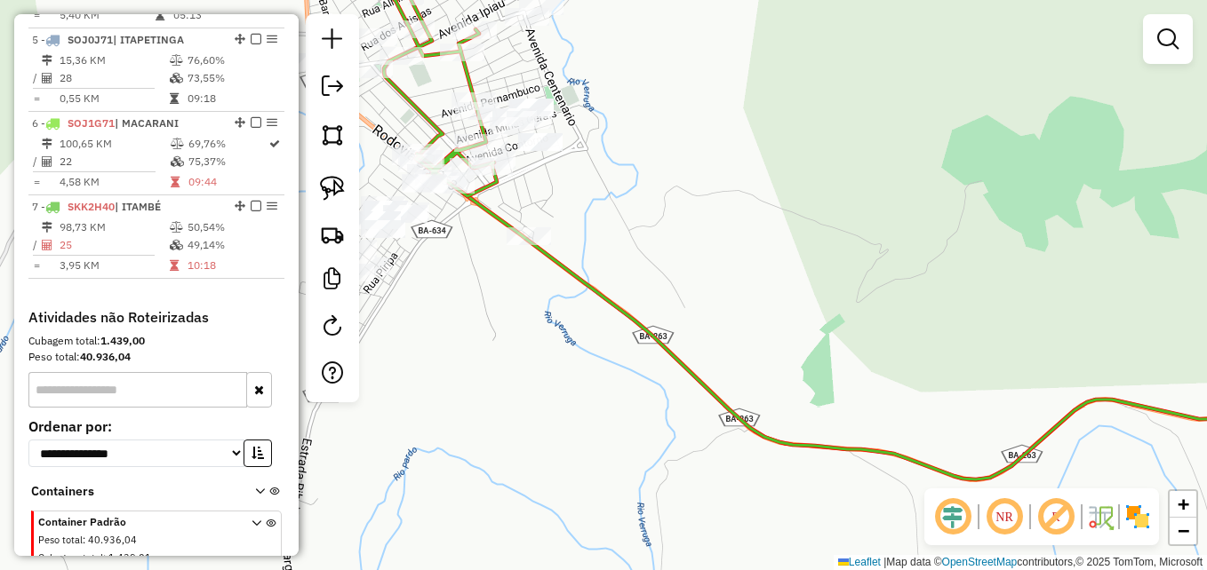
drag, startPoint x: 669, startPoint y: 235, endPoint x: 797, endPoint y: 248, distance: 128.7
click at [797, 248] on div "Janela de atendimento Grade de atendimento Capacidade Transportadoras Veículos …" at bounding box center [603, 285] width 1207 height 570
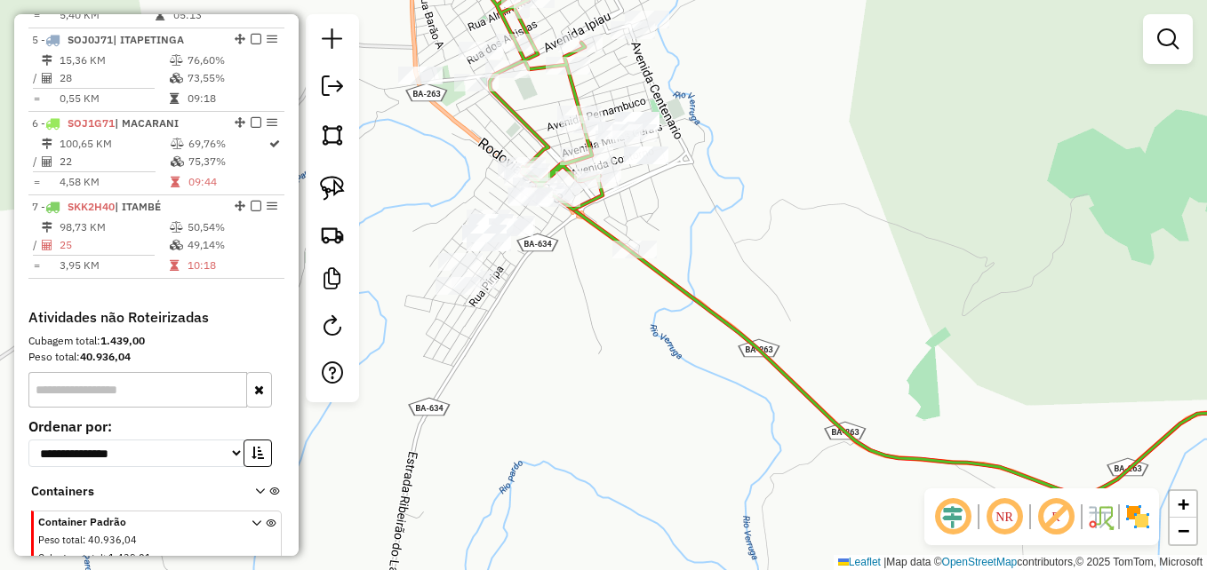
drag, startPoint x: 707, startPoint y: 215, endPoint x: 732, endPoint y: 212, distance: 25.0
click at [732, 215] on div "Janela de atendimento Grade de atendimento Capacidade Transportadoras Veículos …" at bounding box center [603, 285] width 1207 height 570
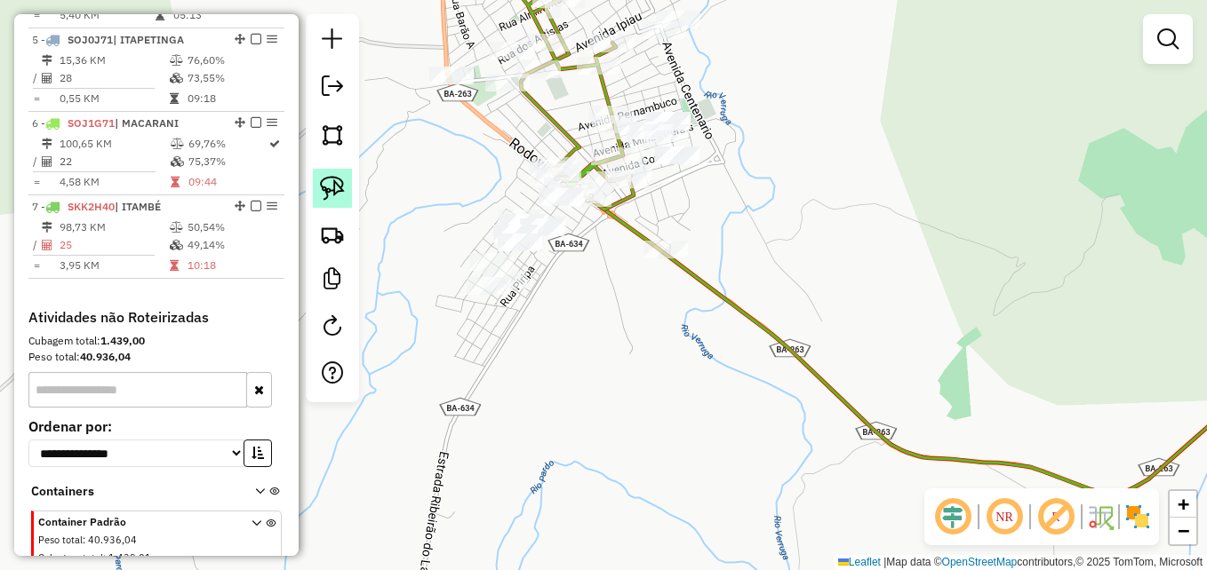
click at [332, 184] on img at bounding box center [332, 188] width 25 height 25
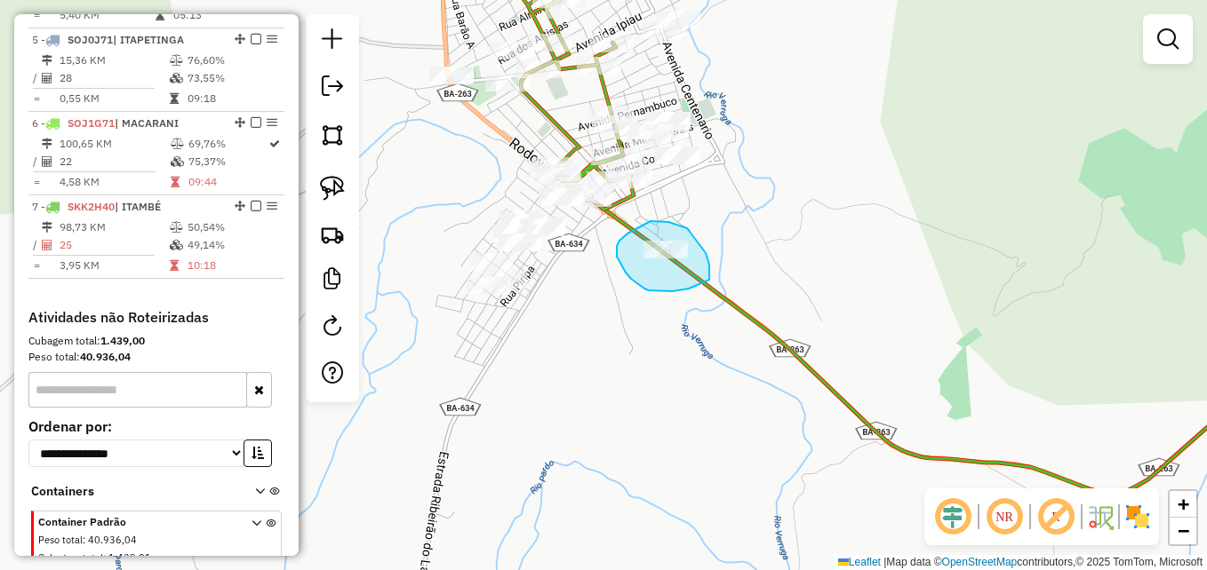
drag, startPoint x: 687, startPoint y: 228, endPoint x: 701, endPoint y: 241, distance: 18.9
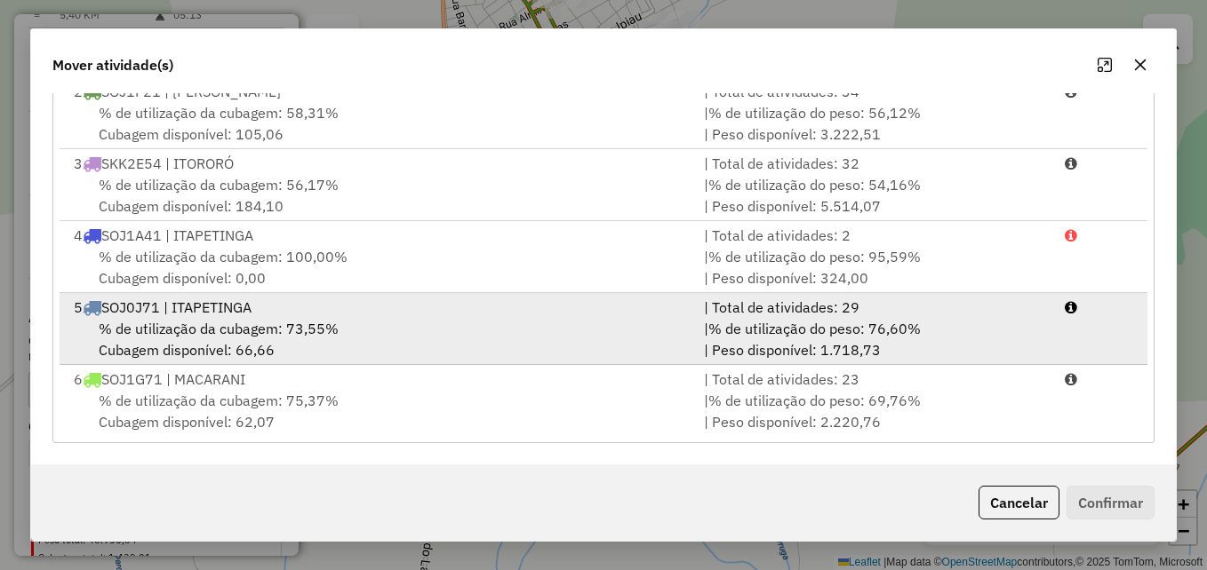
scroll to position [148, 0]
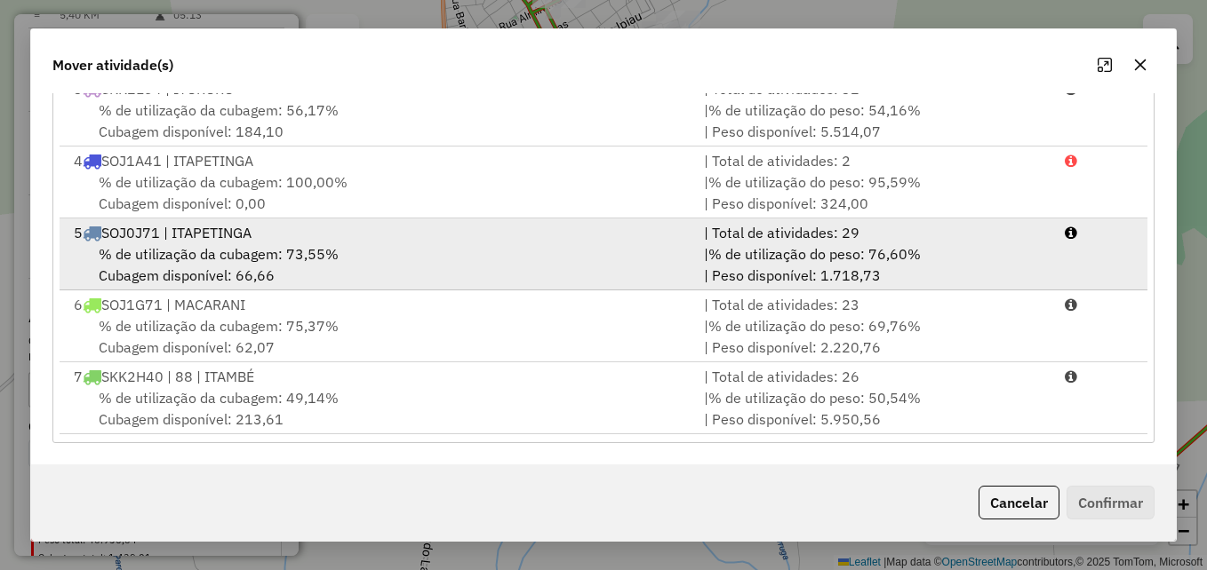
click at [578, 390] on div "% de utilização da cubagem: 49,14% Cubagem disponível: 213,61" at bounding box center [378, 408] width 630 height 43
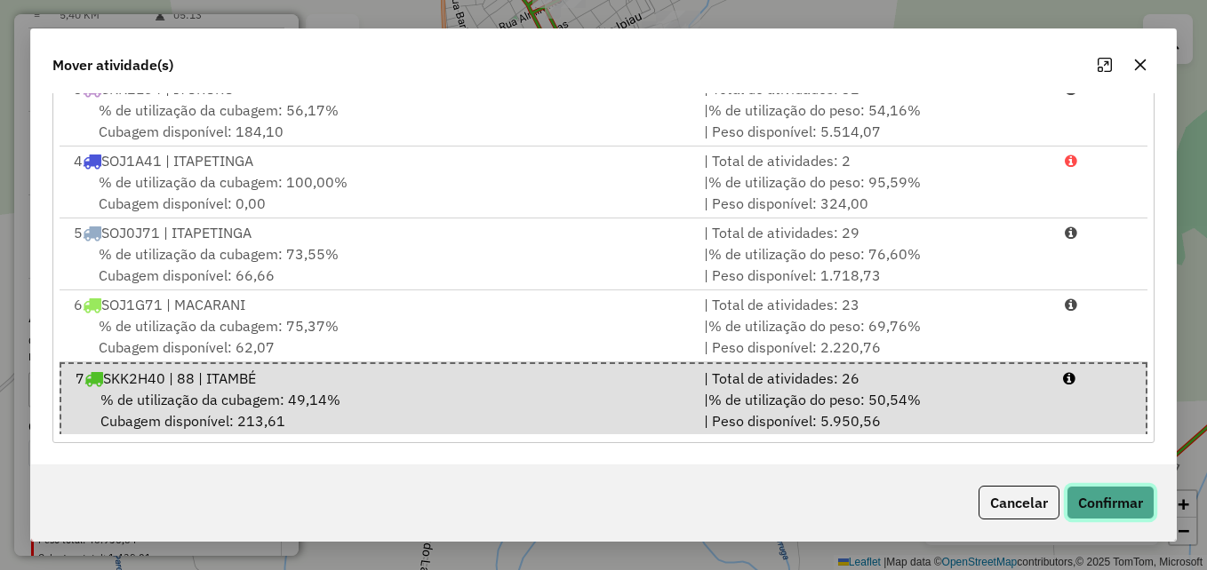
click at [1105, 498] on button "Confirmar" at bounding box center [1110, 503] width 88 height 34
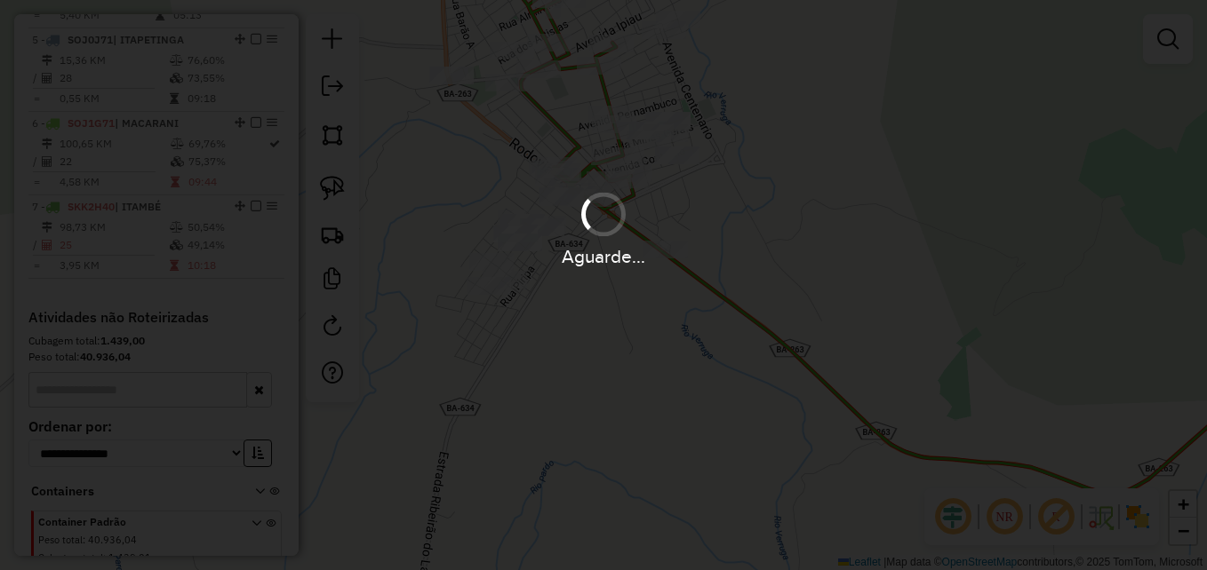
scroll to position [0, 0]
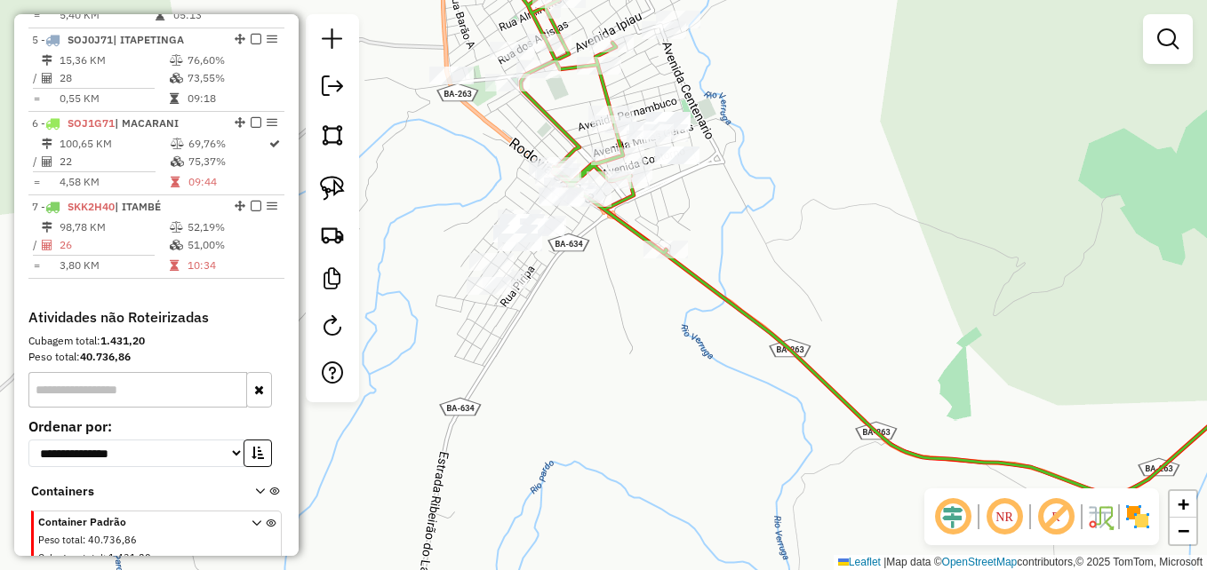
click at [696, 354] on div "Janela de atendimento Grade de atendimento Capacidade Transportadoras Veículos …" at bounding box center [603, 285] width 1207 height 570
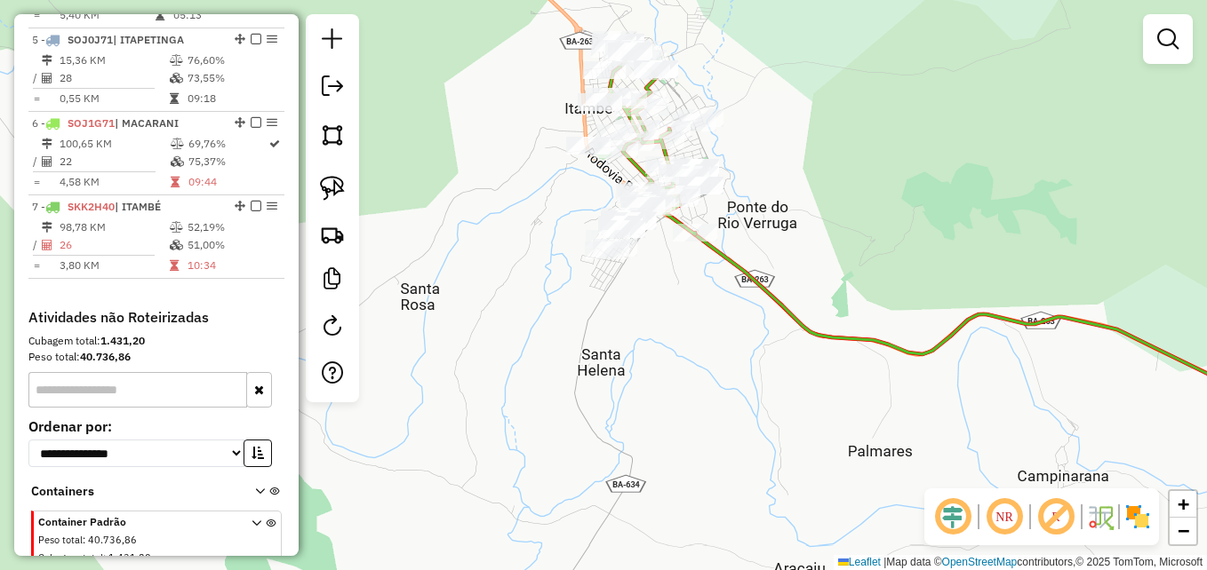
drag, startPoint x: 707, startPoint y: 387, endPoint x: 655, endPoint y: 357, distance: 60.1
click at [655, 357] on div "Janela de atendimento Grade de atendimento Capacidade Transportadoras Veículos …" at bounding box center [603, 285] width 1207 height 570
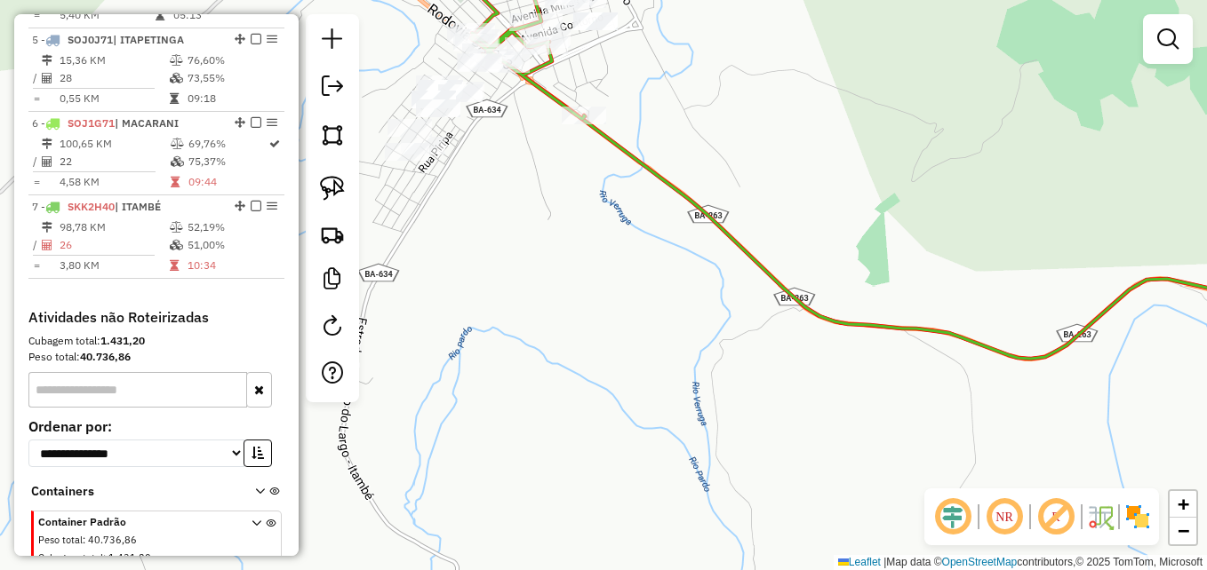
drag, startPoint x: 687, startPoint y: 340, endPoint x: 695, endPoint y: 372, distance: 33.0
click at [697, 372] on div "Janela de atendimento Grade de atendimento Capacidade Transportadoras Veículos …" at bounding box center [603, 285] width 1207 height 570
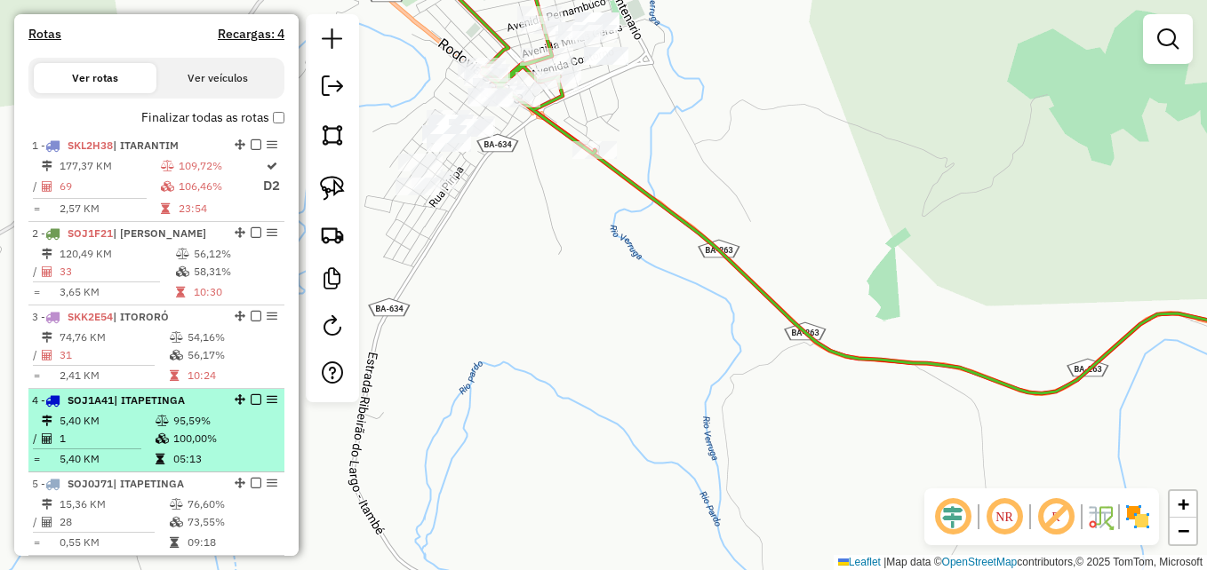
scroll to position [641, 0]
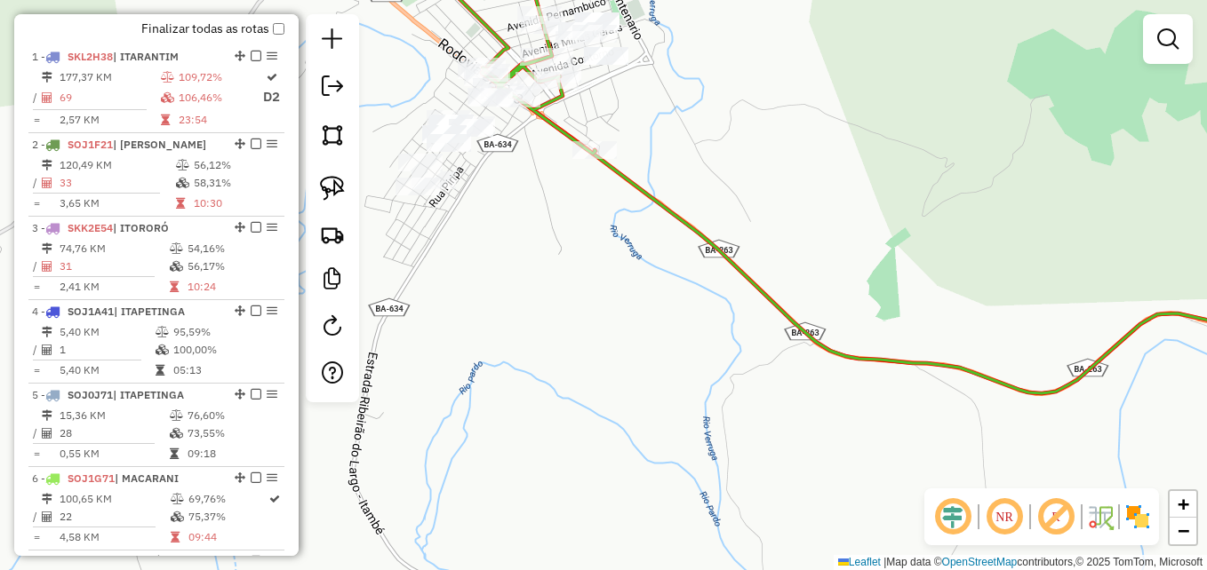
click at [684, 357] on div "Janela de atendimento Grade de atendimento Capacidade Transportadoras Veículos …" at bounding box center [603, 285] width 1207 height 570
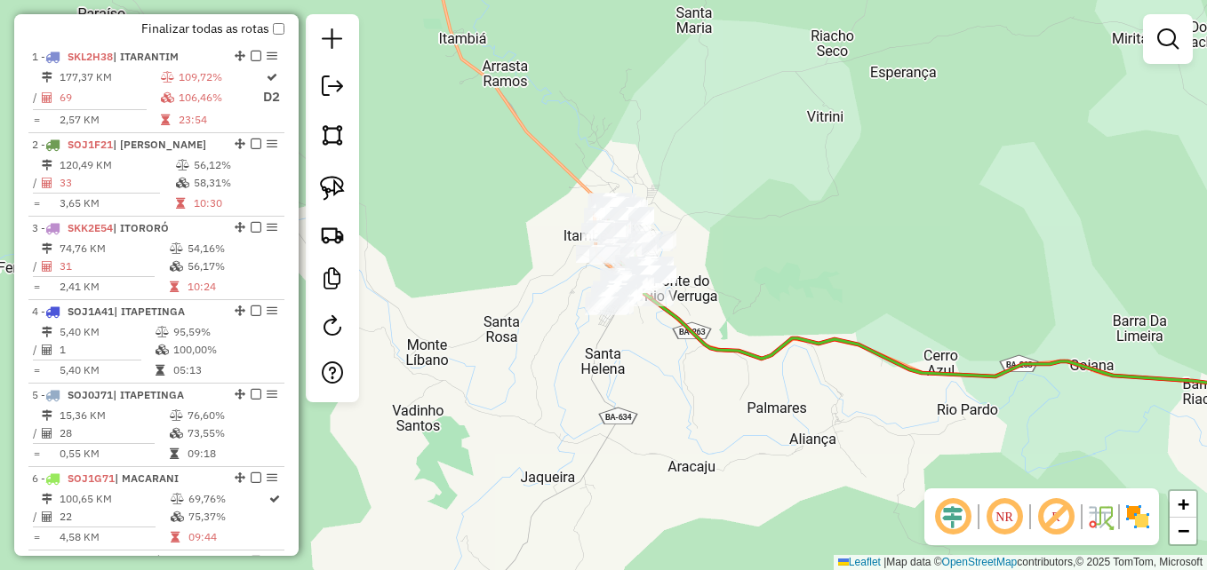
drag, startPoint x: 688, startPoint y: 387, endPoint x: 610, endPoint y: 313, distance: 106.8
click at [658, 364] on div "Janela de atendimento Grade de atendimento Capacidade Transportadoras Veículos …" at bounding box center [603, 285] width 1207 height 570
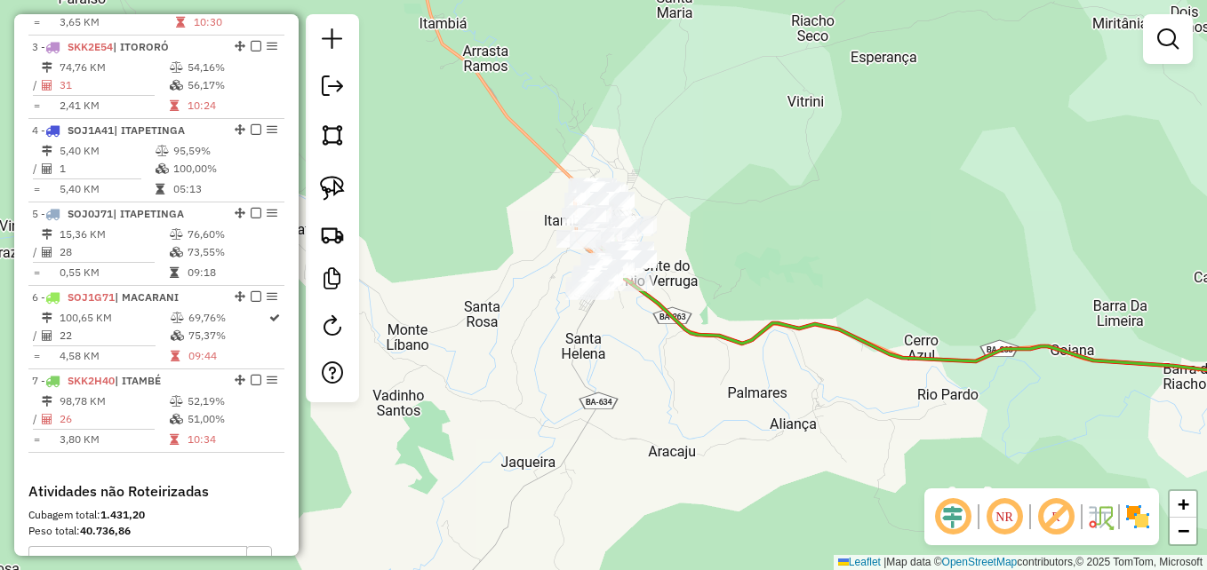
scroll to position [818, 0]
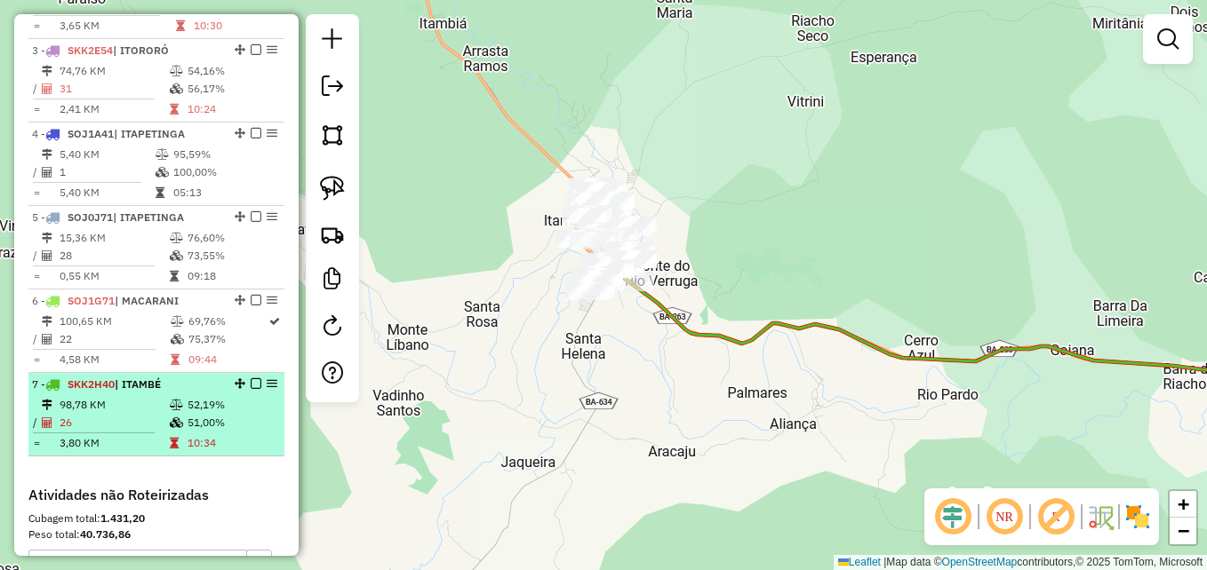
select select "**********"
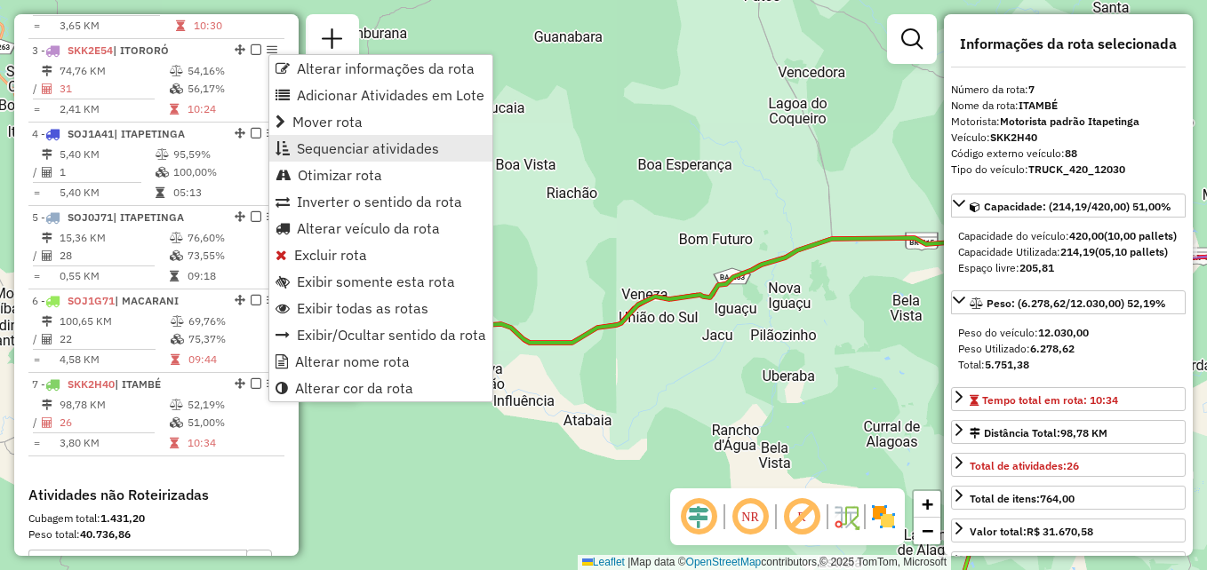
click at [366, 145] on span "Sequenciar atividades" at bounding box center [368, 148] width 142 height 14
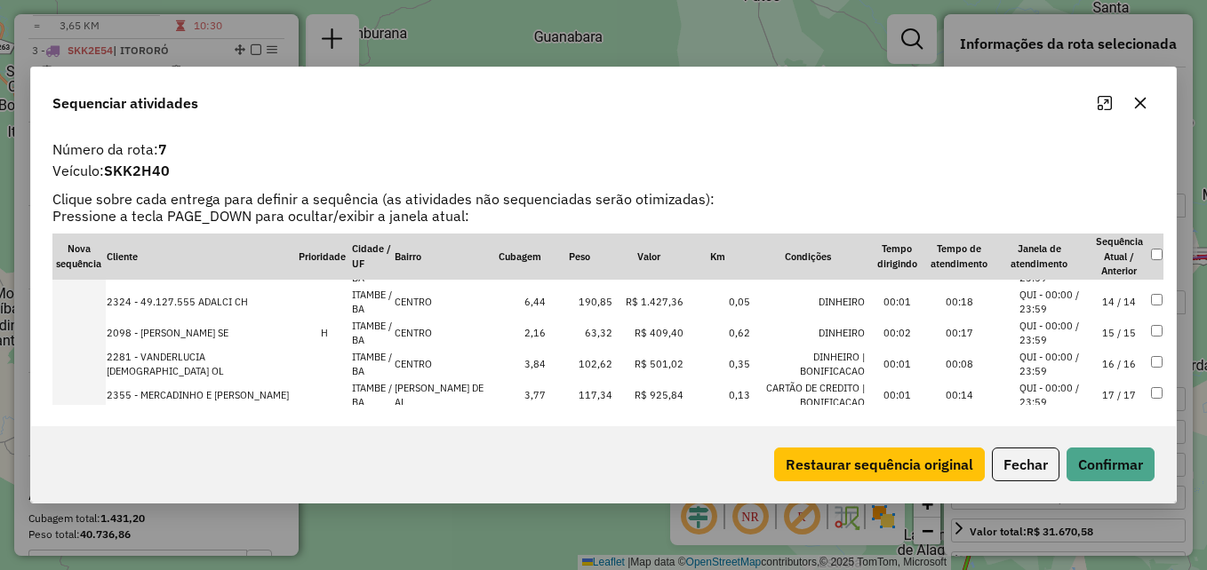
scroll to position [344, 0]
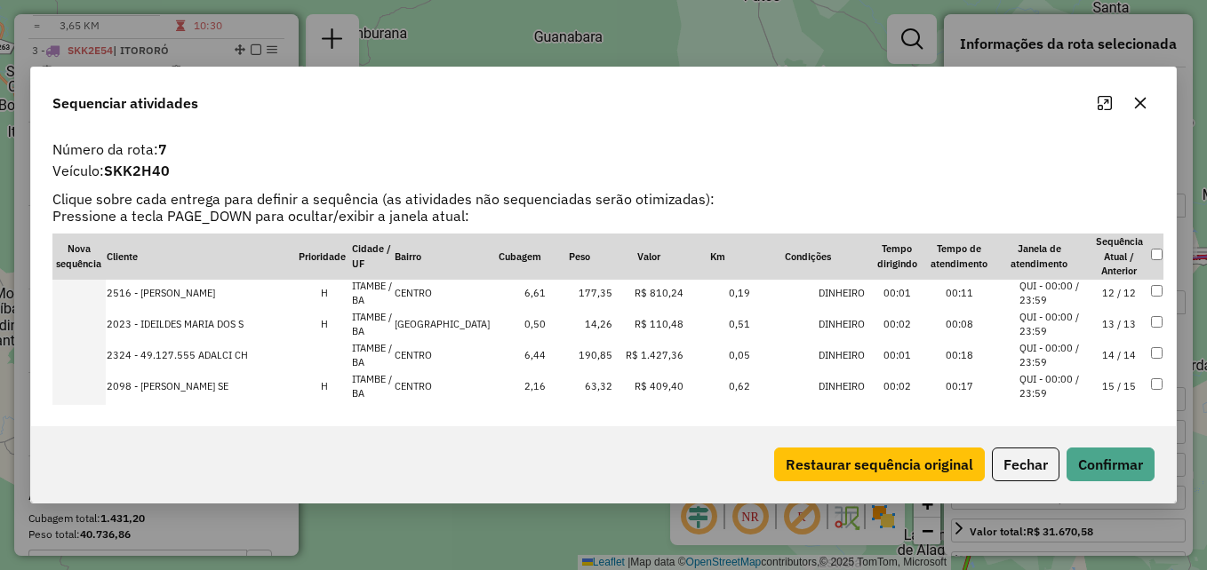
click at [1136, 105] on icon "button" at bounding box center [1140, 103] width 14 height 14
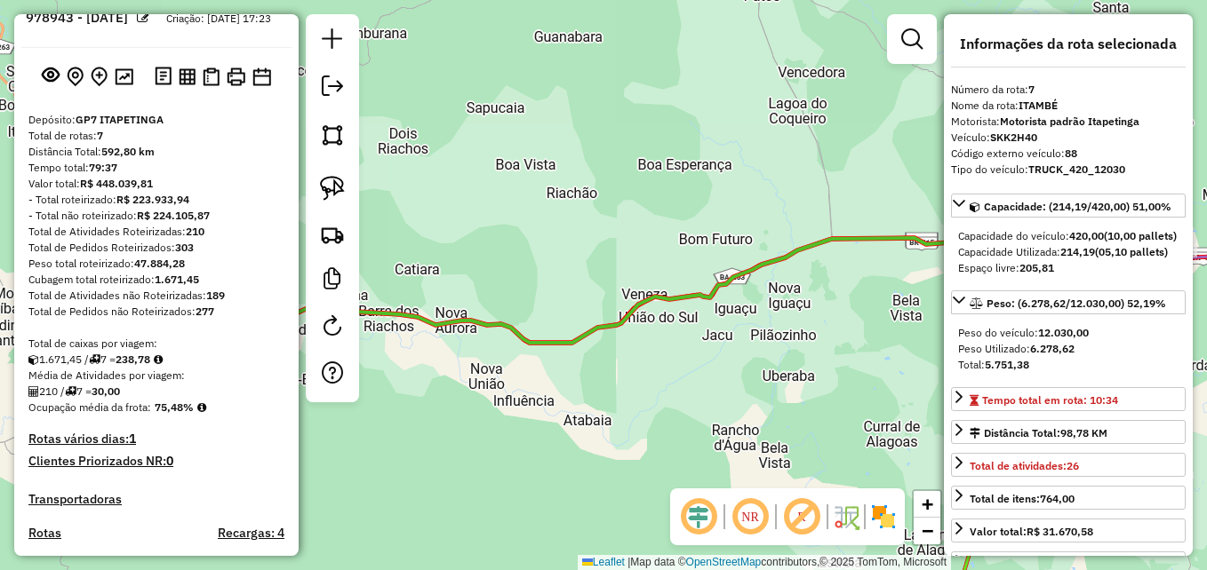
scroll to position [0, 0]
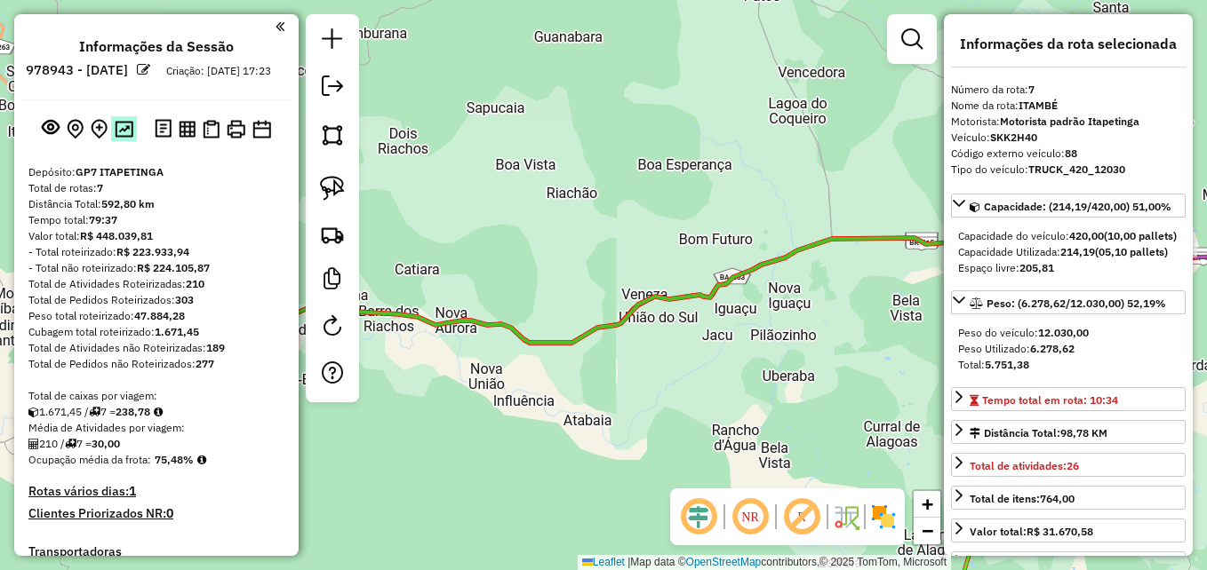
click at [123, 138] on img at bounding box center [124, 129] width 19 height 17
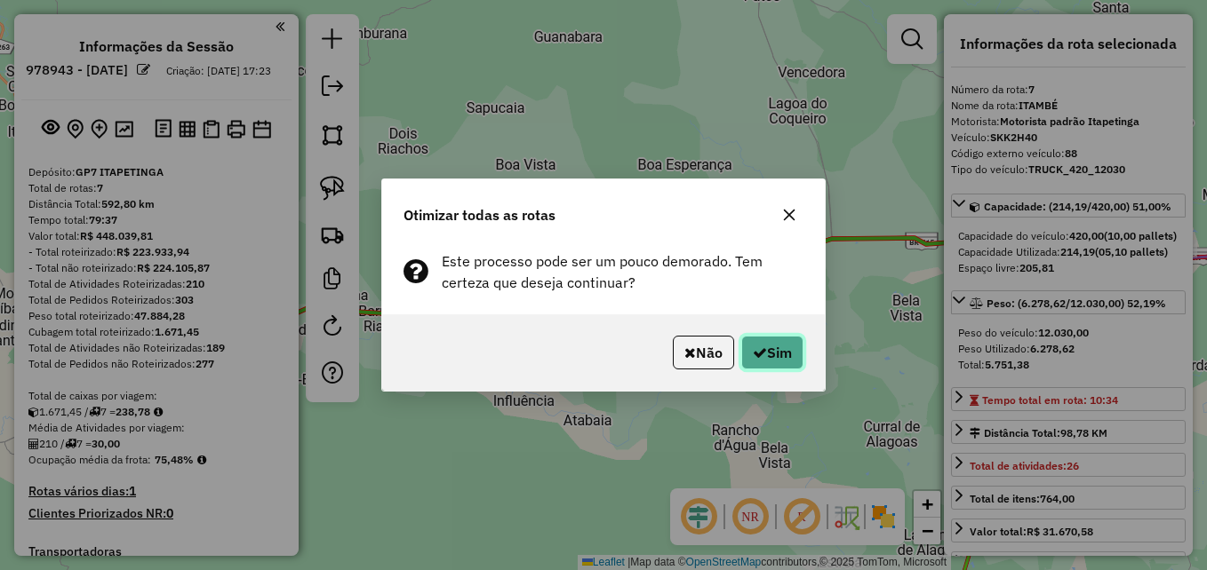
click at [789, 357] on button "Sim" at bounding box center [772, 353] width 62 height 34
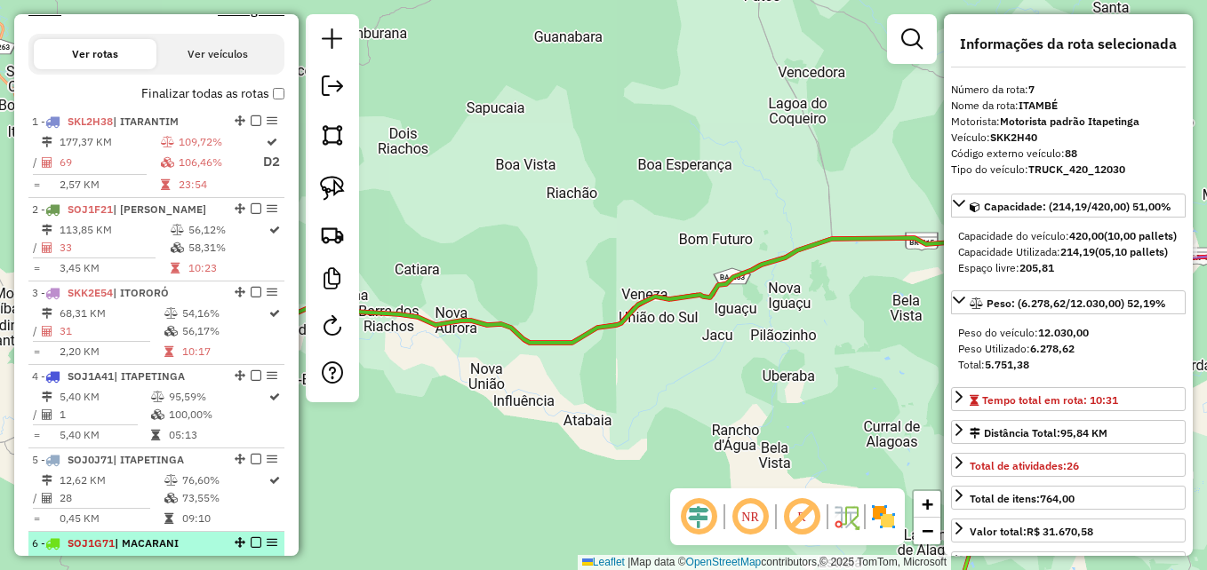
scroll to position [552, 0]
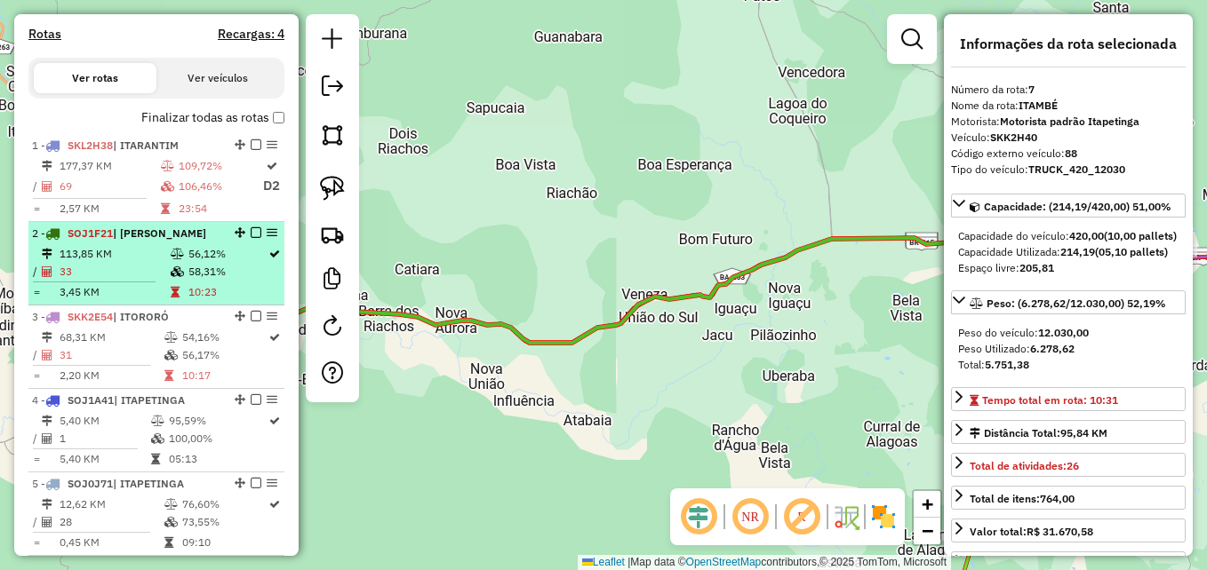
click at [226, 281] on td "58,31%" at bounding box center [227, 272] width 80 height 18
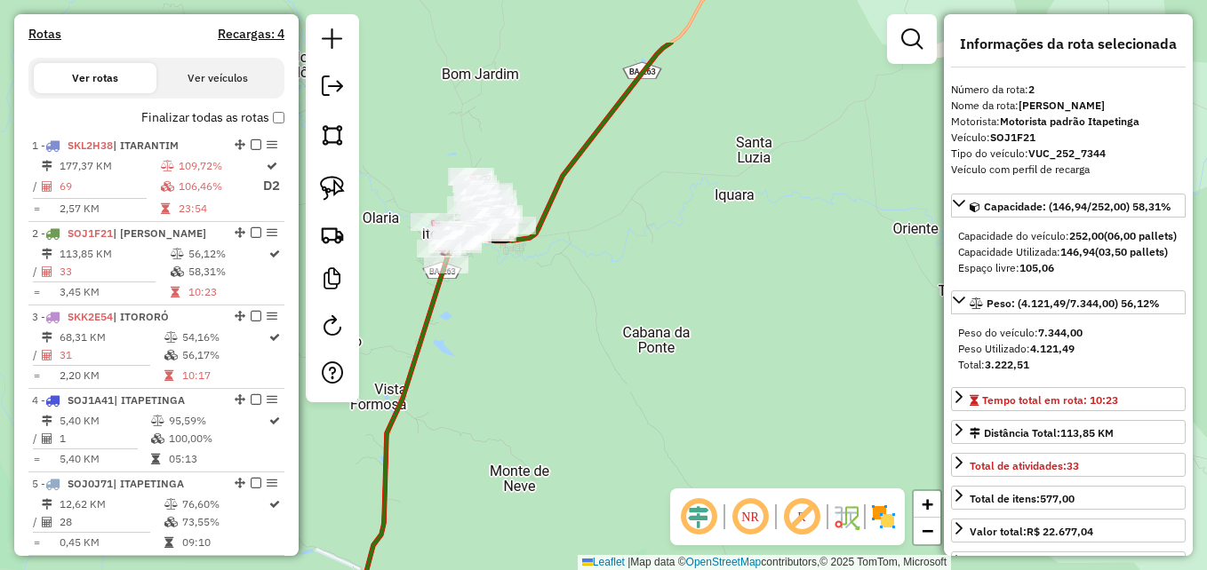
drag, startPoint x: 730, startPoint y: 349, endPoint x: 775, endPoint y: 392, distance: 61.6
click at [775, 393] on div "Janela de atendimento Grade de atendimento Capacidade Transportadoras Veículos …" at bounding box center [603, 285] width 1207 height 570
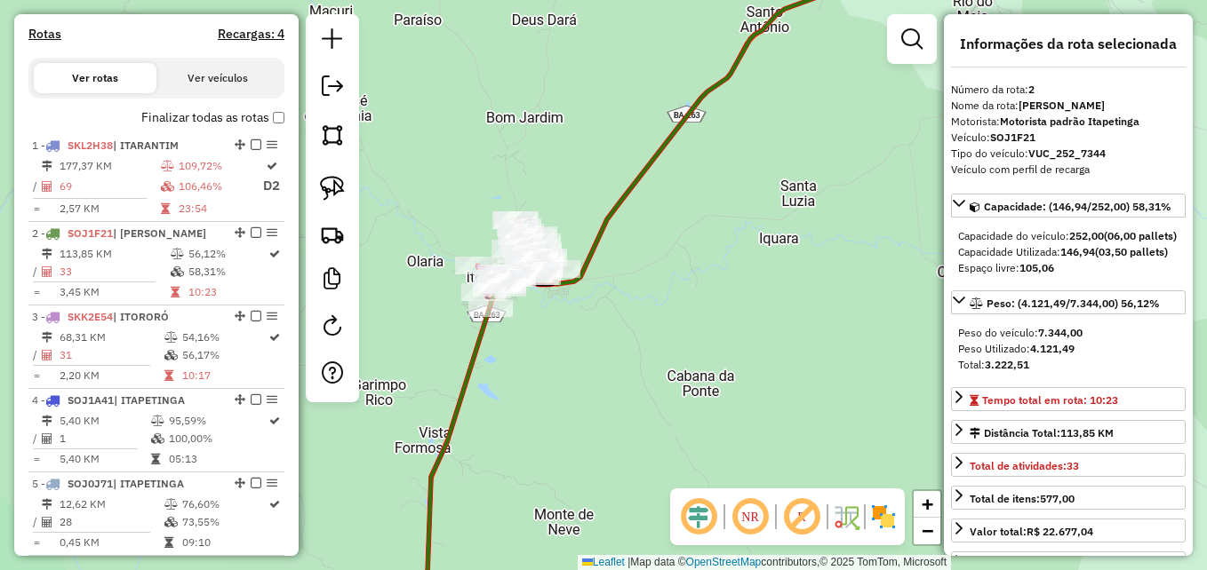
drag, startPoint x: 857, startPoint y: 194, endPoint x: 766, endPoint y: 317, distance: 153.2
click at [766, 317] on div "Janela de atendimento Grade de atendimento Capacidade Transportadoras Veículos …" at bounding box center [603, 285] width 1207 height 570
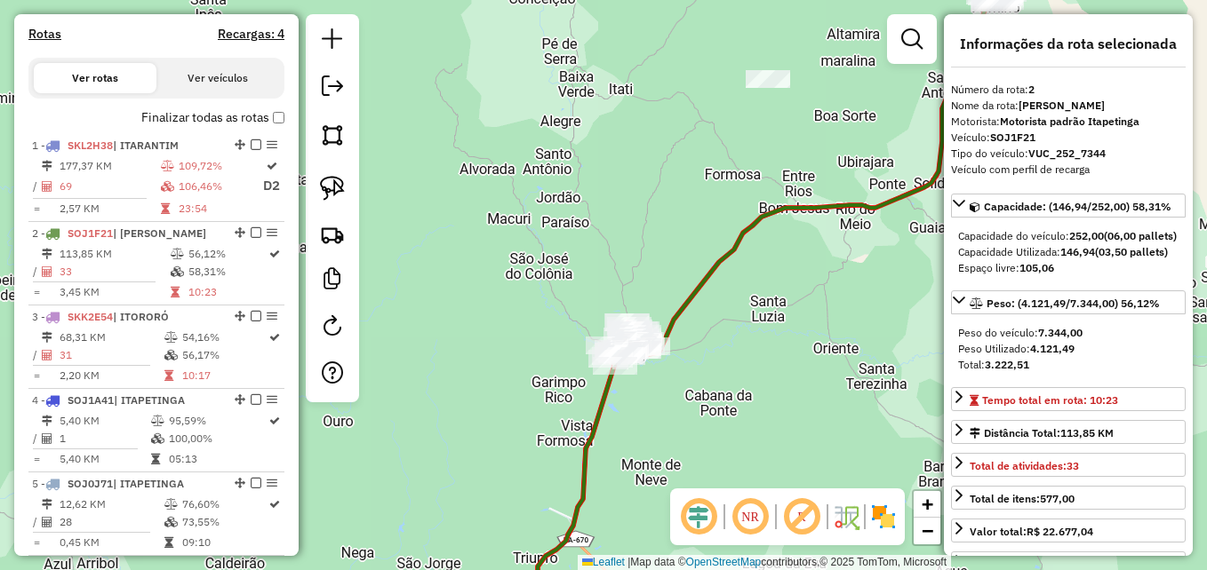
drag, startPoint x: 874, startPoint y: 315, endPoint x: 764, endPoint y: 344, distance: 114.0
click at [764, 344] on div "Janela de atendimento Grade de atendimento Capacidade Transportadoras Veículos …" at bounding box center [603, 285] width 1207 height 570
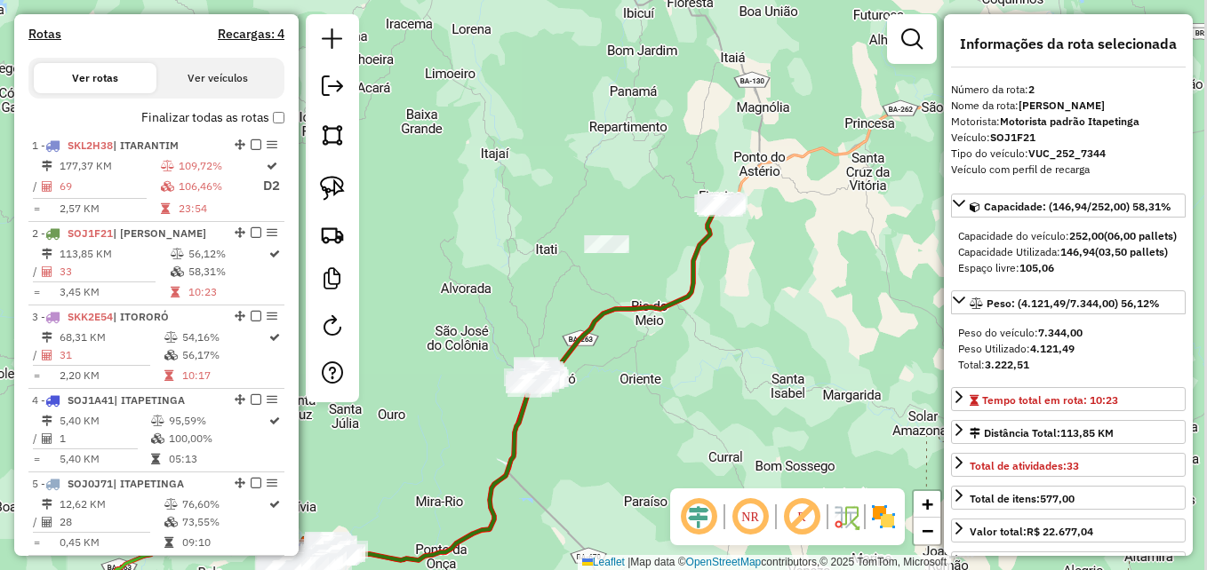
drag, startPoint x: 879, startPoint y: 288, endPoint x: 706, endPoint y: 335, distance: 179.6
click at [706, 335] on div "Janela de atendimento Grade de atendimento Capacidade Transportadoras Veículos …" at bounding box center [603, 285] width 1207 height 570
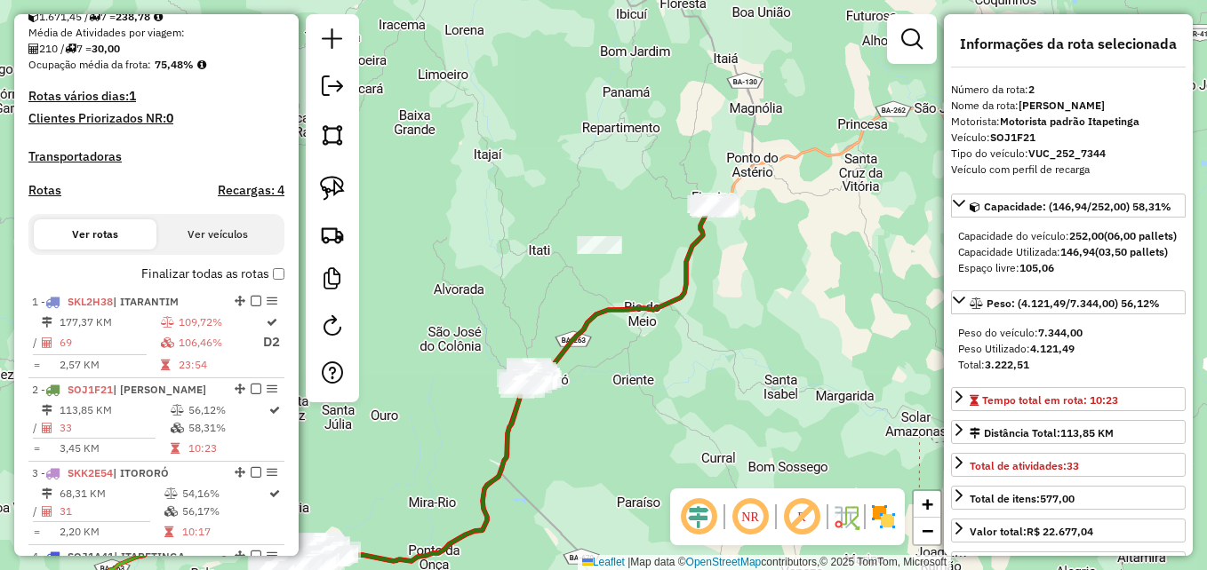
scroll to position [374, 0]
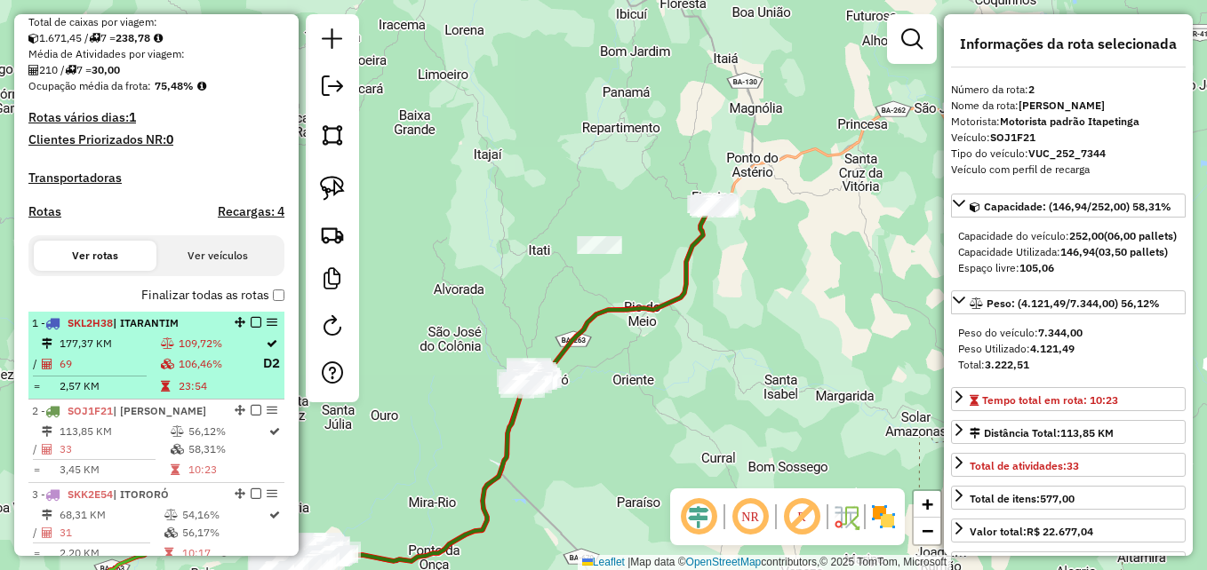
click at [179, 353] on td "109,72%" at bounding box center [220, 344] width 84 height 18
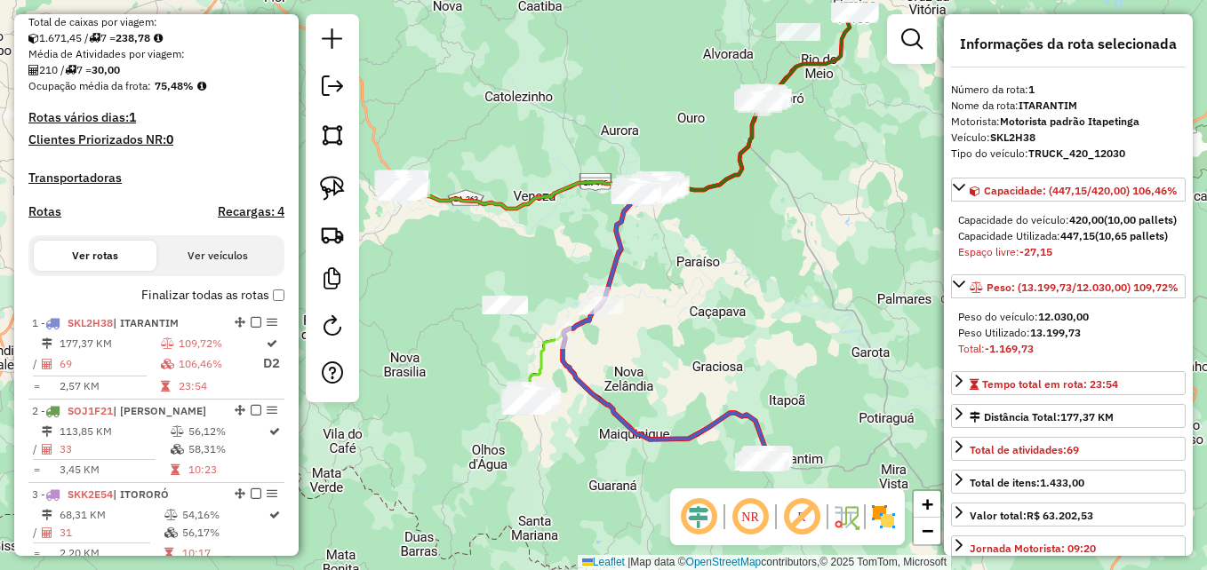
drag, startPoint x: 736, startPoint y: 355, endPoint x: 698, endPoint y: 300, distance: 65.8
click at [698, 300] on div "Janela de atendimento Grade de atendimento Capacidade Transportadoras Veículos …" at bounding box center [603, 285] width 1207 height 570
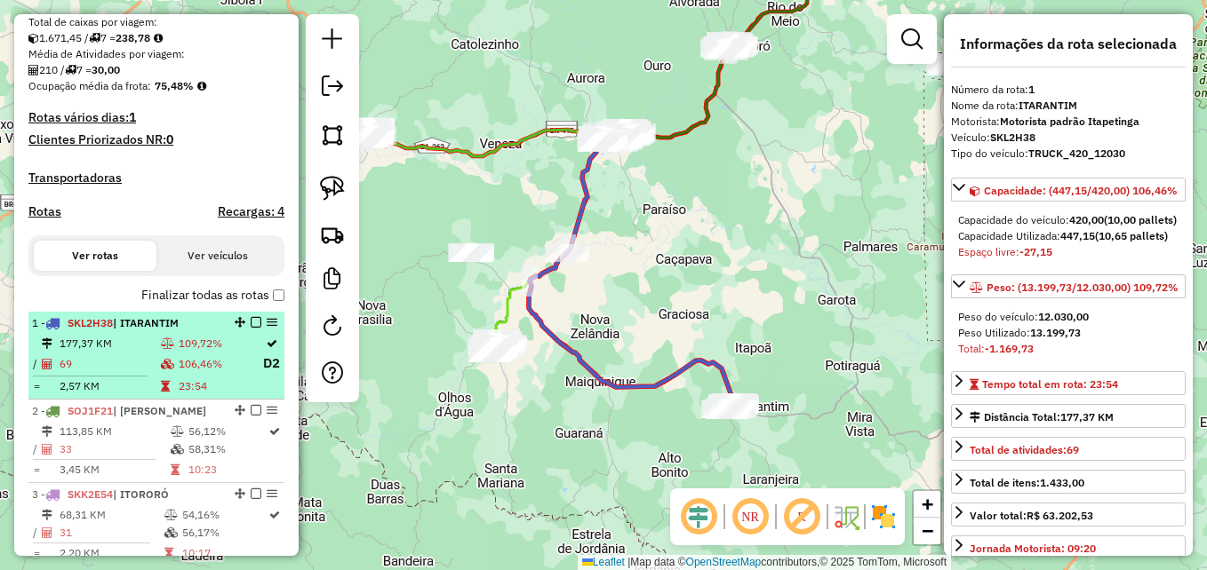
click at [195, 375] on td "106,46%" at bounding box center [220, 364] width 84 height 22
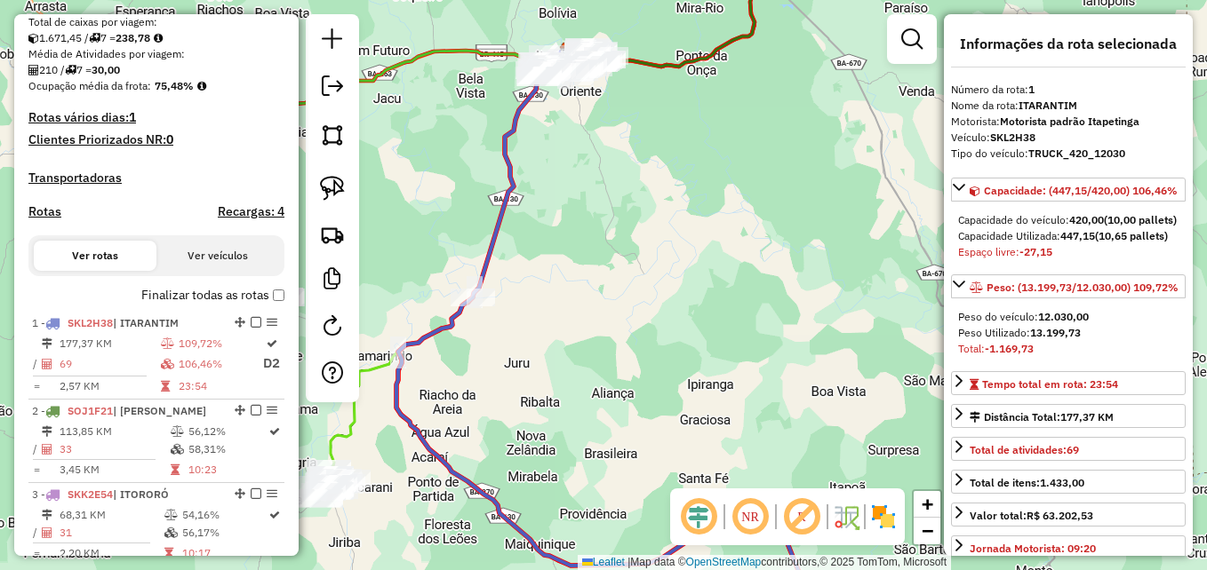
drag, startPoint x: 793, startPoint y: 217, endPoint x: 726, endPoint y: 380, distance: 176.6
click at [758, 434] on div "Janela de atendimento Grade de atendimento Capacidade Transportadoras Veículos …" at bounding box center [603, 285] width 1207 height 570
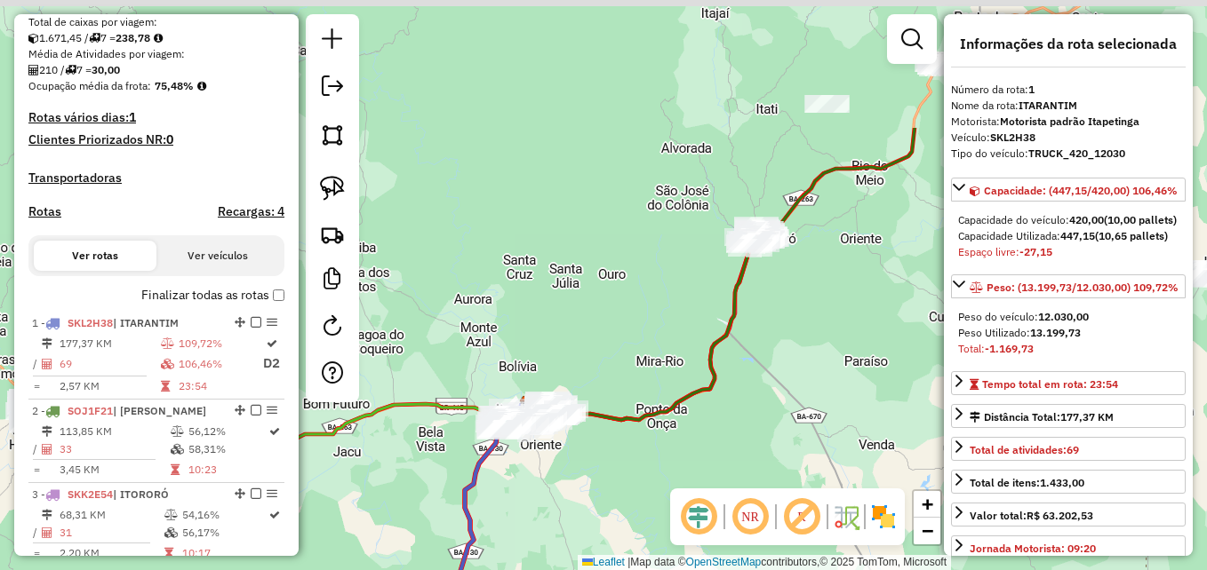
drag, startPoint x: 759, startPoint y: 321, endPoint x: 711, endPoint y: 438, distance: 126.7
click at [713, 486] on div "Janela de atendimento Grade de atendimento Capacidade Transportadoras Veículos …" at bounding box center [603, 285] width 1207 height 570
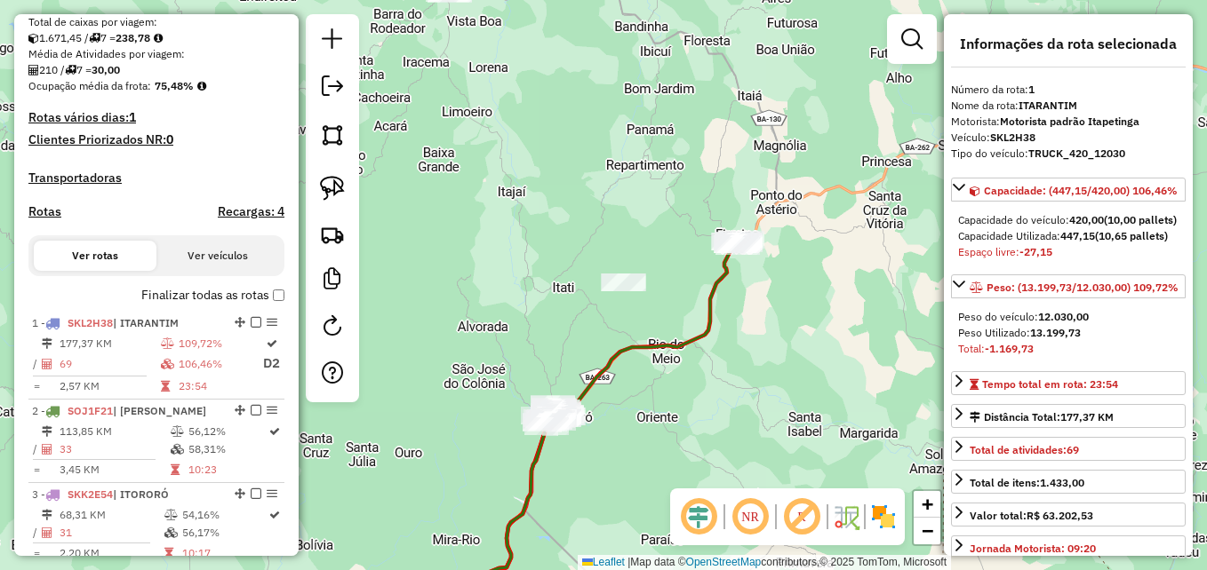
drag, startPoint x: 886, startPoint y: 311, endPoint x: 698, endPoint y: 467, distance: 243.6
click at [698, 467] on div "Janela de atendimento Grade de atendimento Capacidade Transportadoras Veículos …" at bounding box center [603, 285] width 1207 height 570
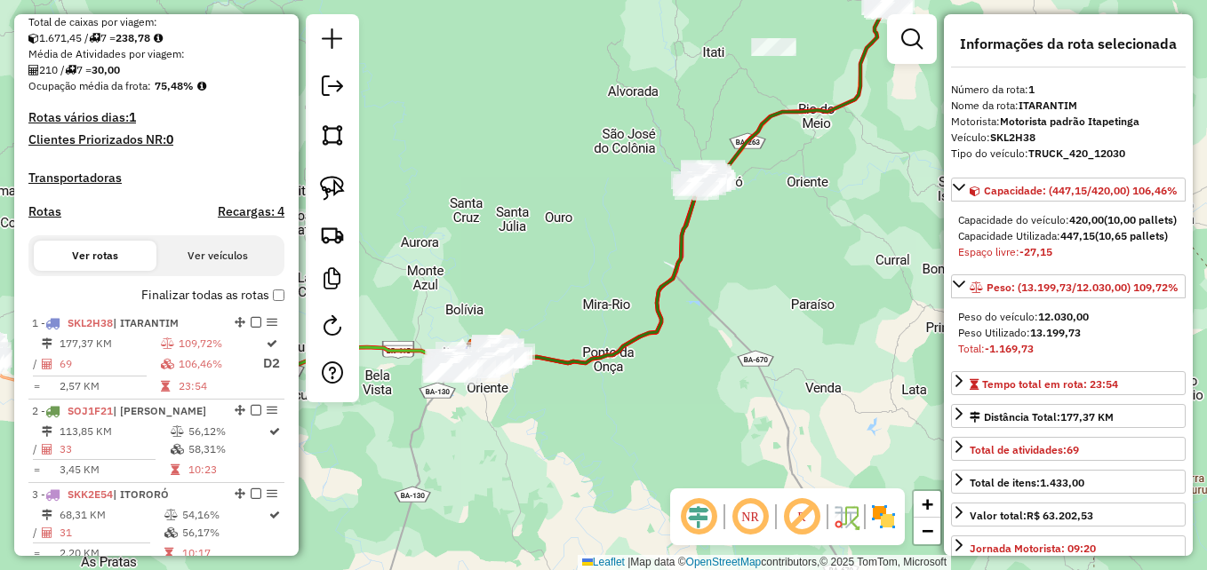
drag, startPoint x: 669, startPoint y: 465, endPoint x: 861, endPoint y: 194, distance: 332.1
click at [853, 215] on div "Janela de atendimento Grade de atendimento Capacidade Transportadoras Veículos …" at bounding box center [603, 285] width 1207 height 570
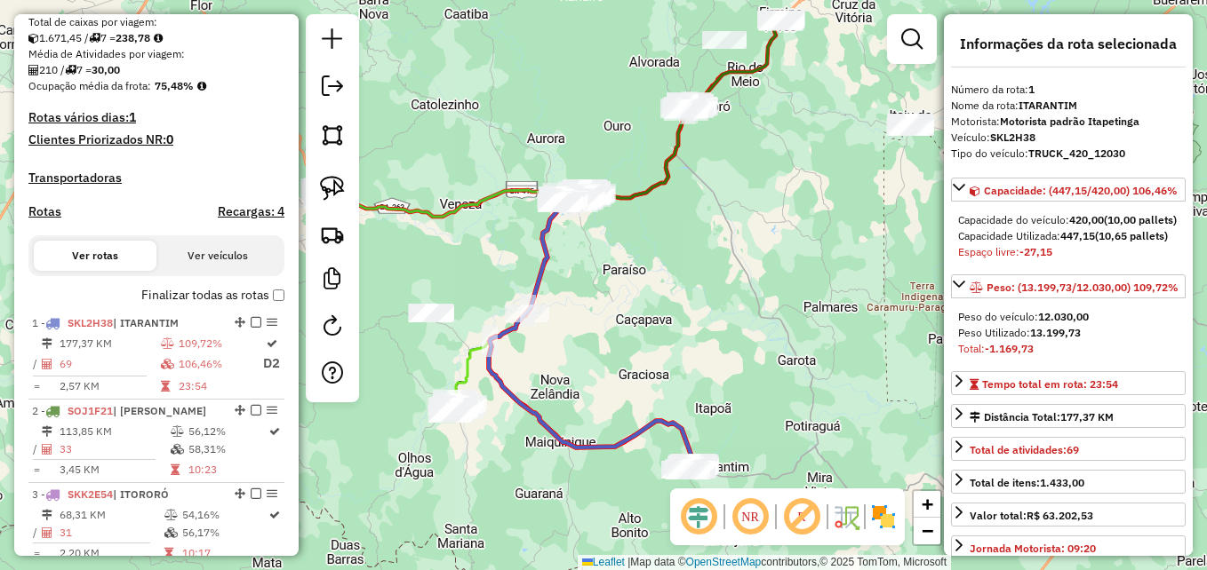
drag, startPoint x: 631, startPoint y: 387, endPoint x: 573, endPoint y: 209, distance: 187.7
click at [546, 204] on div "Janela de atendimento Grade de atendimento Capacidade Transportadoras Veículos …" at bounding box center [603, 285] width 1207 height 570
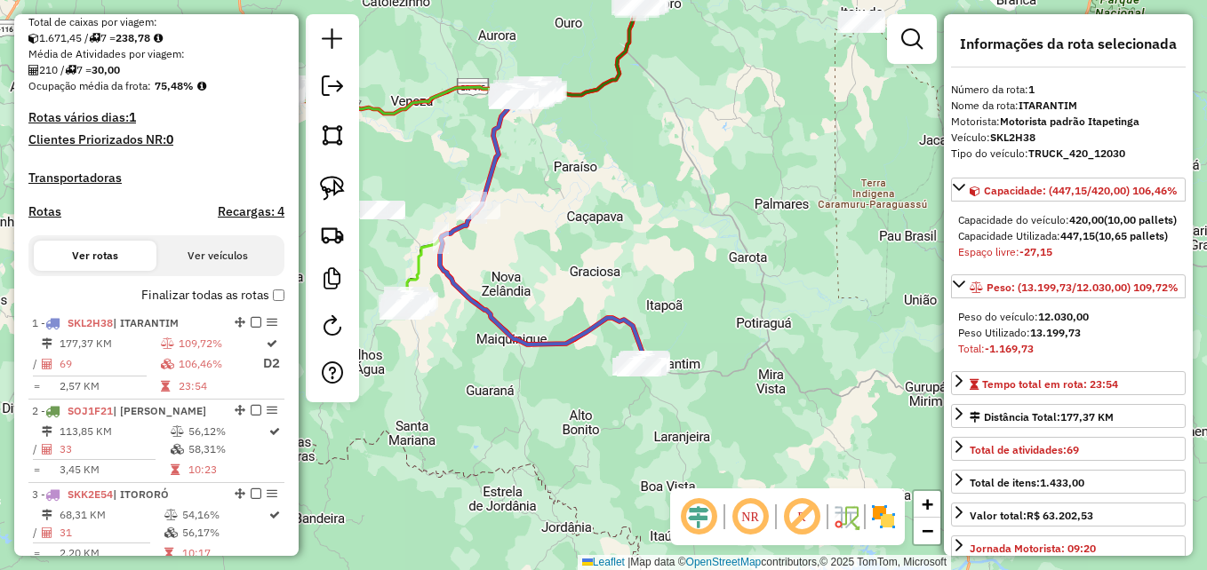
drag, startPoint x: 572, startPoint y: 245, endPoint x: 710, endPoint y: 278, distance: 141.6
click at [710, 278] on div "Janela de atendimento Grade de atendimento Capacidade Transportadoras Veículos …" at bounding box center [603, 285] width 1207 height 570
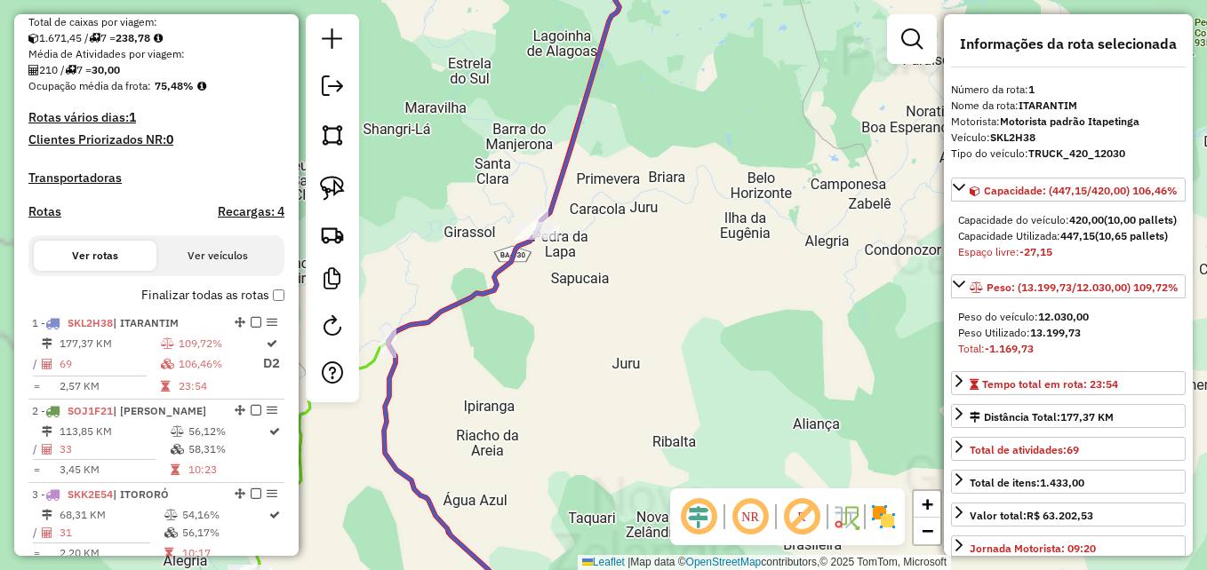
drag, startPoint x: 675, startPoint y: 256, endPoint x: 698, endPoint y: 256, distance: 22.2
click at [727, 275] on div "Janela de atendimento Grade de atendimento Capacidade Transportadoras Veículos …" at bounding box center [603, 285] width 1207 height 570
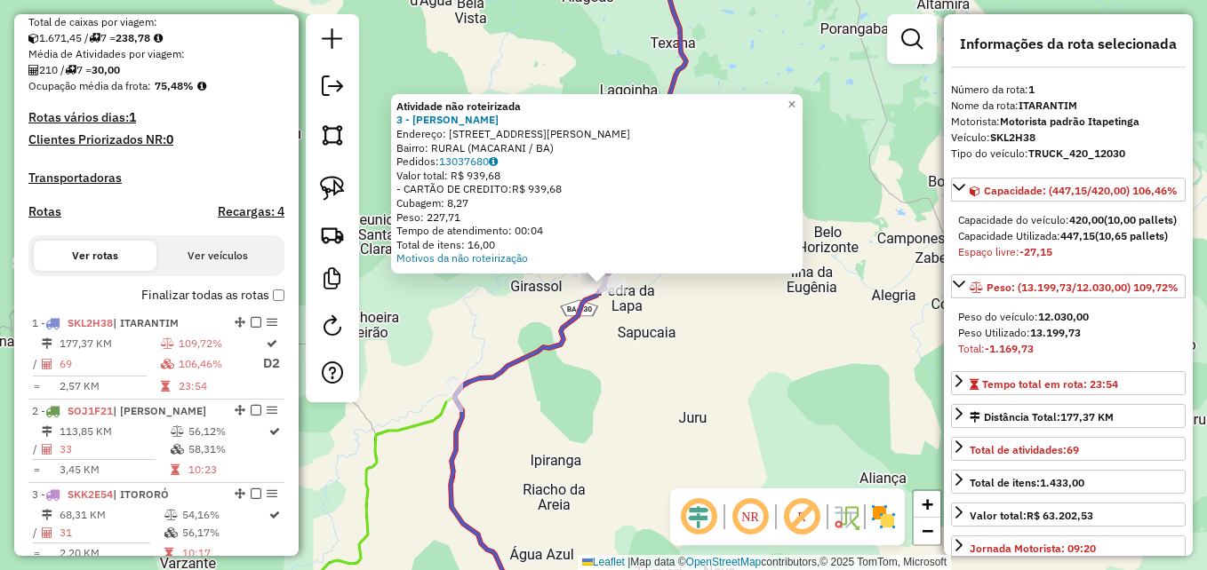
click at [701, 387] on div "Atividade não roteirizada 3 - ANTONIO CARLOS BENEV Endereço: RUA ROD MACARANI/I…" at bounding box center [603, 285] width 1207 height 570
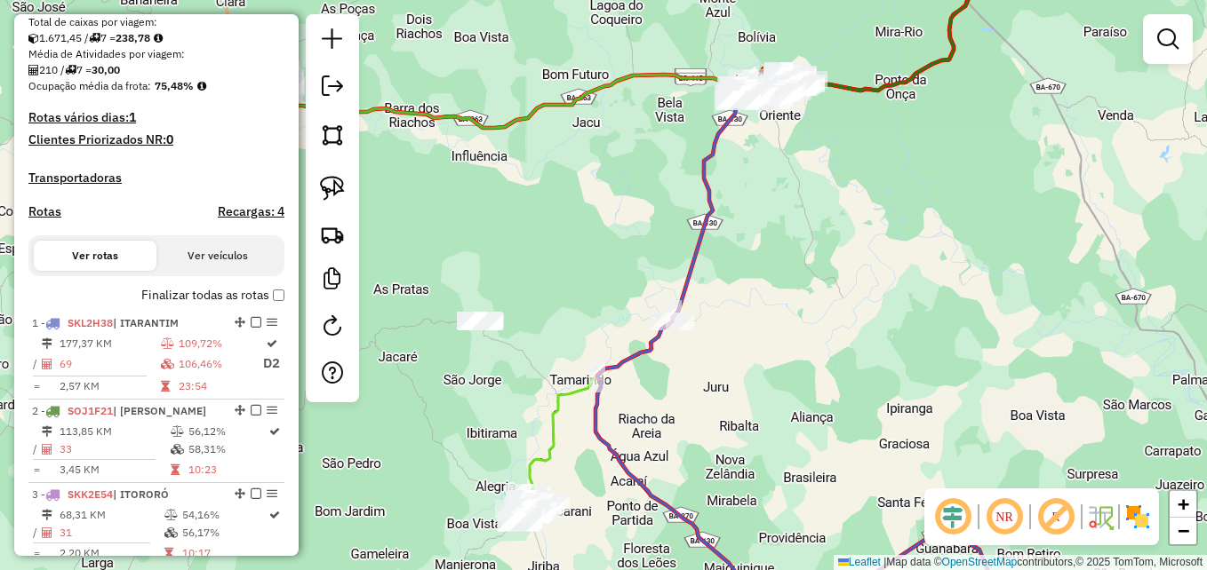
drag, startPoint x: 862, startPoint y: 386, endPoint x: 685, endPoint y: 160, distance: 286.7
click at [702, 186] on div "Janela de atendimento Grade de atendimento Capacidade Transportadoras Veículos …" at bounding box center [603, 285] width 1207 height 570
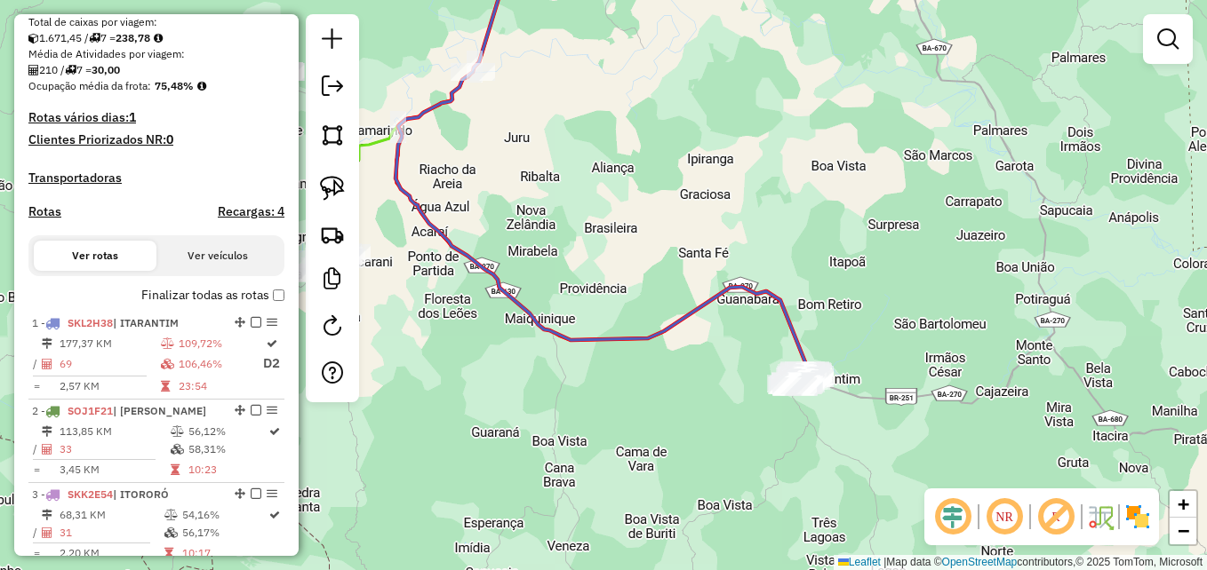
drag, startPoint x: 868, startPoint y: 263, endPoint x: 739, endPoint y: 175, distance: 156.0
click at [740, 176] on div "Janela de atendimento Grade de atendimento Capacidade Transportadoras Veículos …" at bounding box center [603, 285] width 1207 height 570
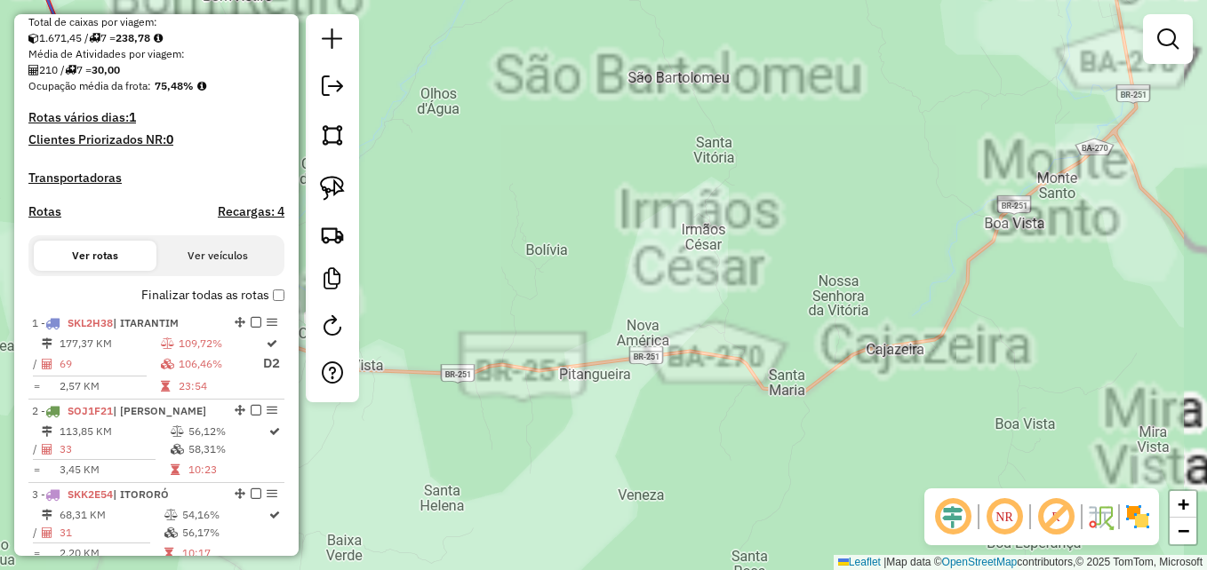
drag, startPoint x: 683, startPoint y: 199, endPoint x: 858, endPoint y: 211, distance: 174.5
click at [858, 213] on div "Janela de atendimento Grade de atendimento Capacidade Transportadoras Veículos …" at bounding box center [603, 285] width 1207 height 570
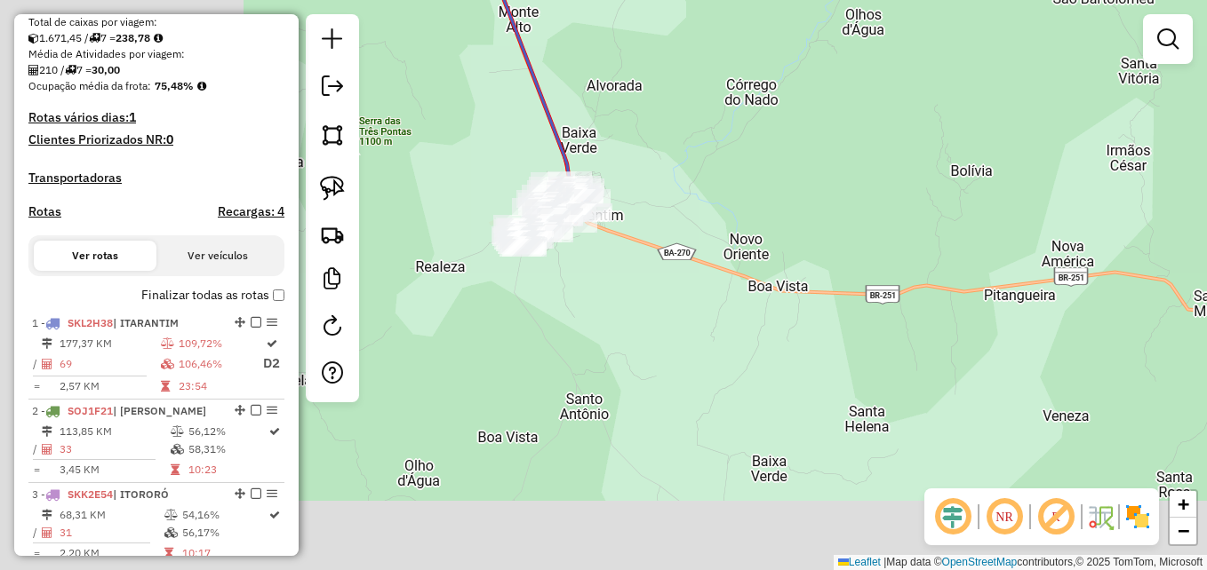
drag, startPoint x: 611, startPoint y: 286, endPoint x: 796, endPoint y: 191, distance: 207.9
click at [862, 191] on div "Janela de atendimento Grade de atendimento Capacidade Transportadoras Veículos …" at bounding box center [603, 285] width 1207 height 570
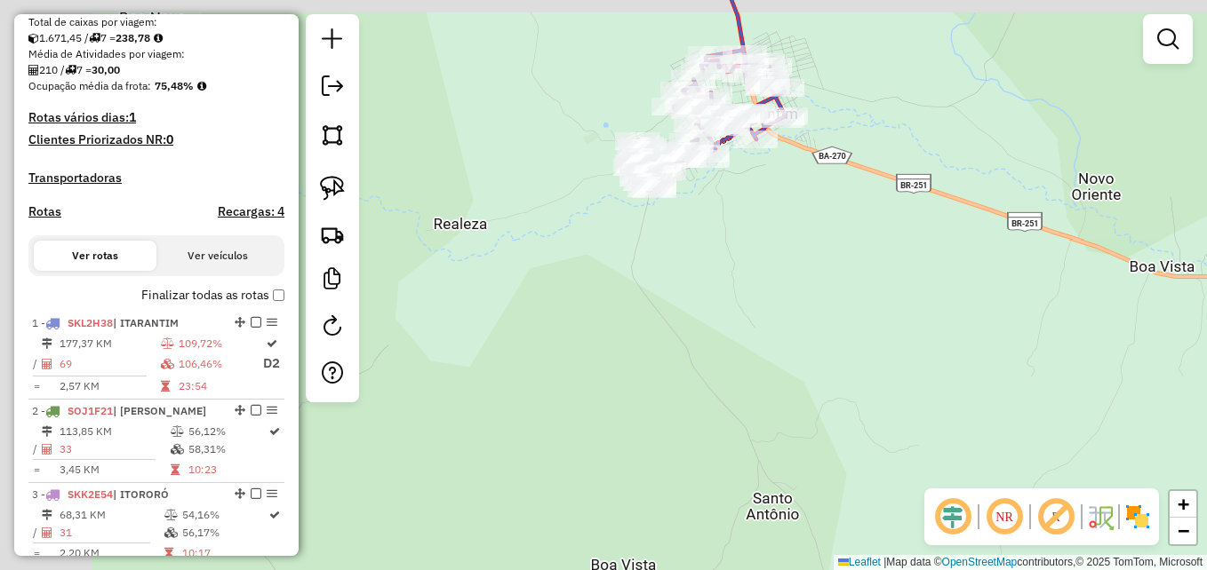
drag, startPoint x: 570, startPoint y: 323, endPoint x: 904, endPoint y: 342, distance: 333.8
click at [915, 351] on div "Janela de atendimento Grade de atendimento Capacidade Transportadoras Veículos …" at bounding box center [603, 285] width 1207 height 570
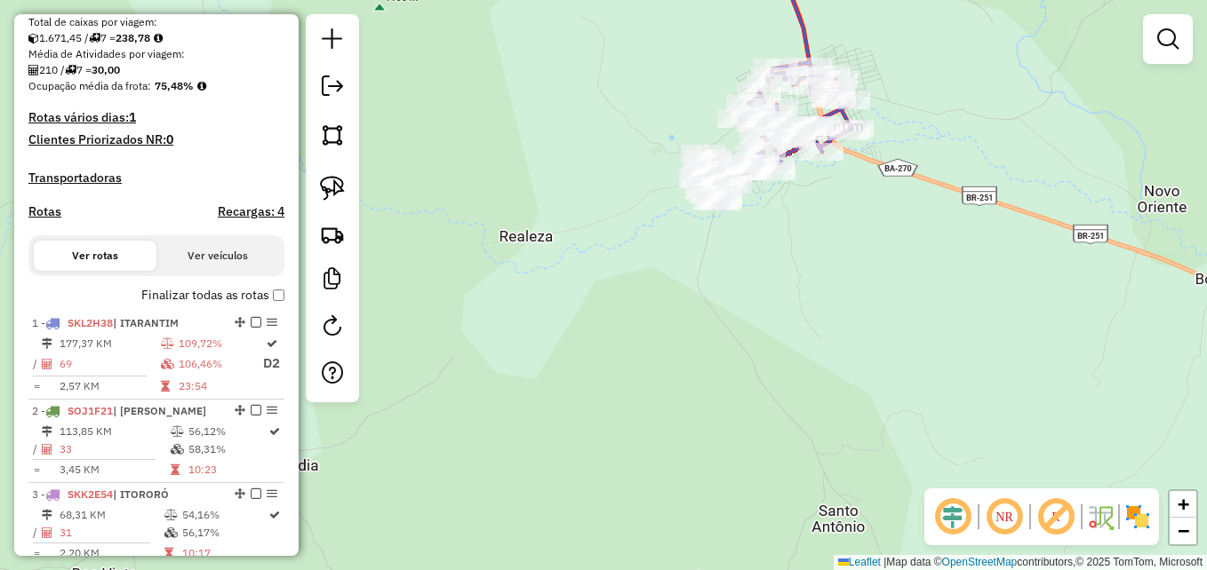
drag, startPoint x: 737, startPoint y: 268, endPoint x: 679, endPoint y: 358, distance: 106.7
click at [679, 358] on div "Janela de atendimento Grade de atendimento Capacidade Transportadoras Veículos …" at bounding box center [603, 285] width 1207 height 570
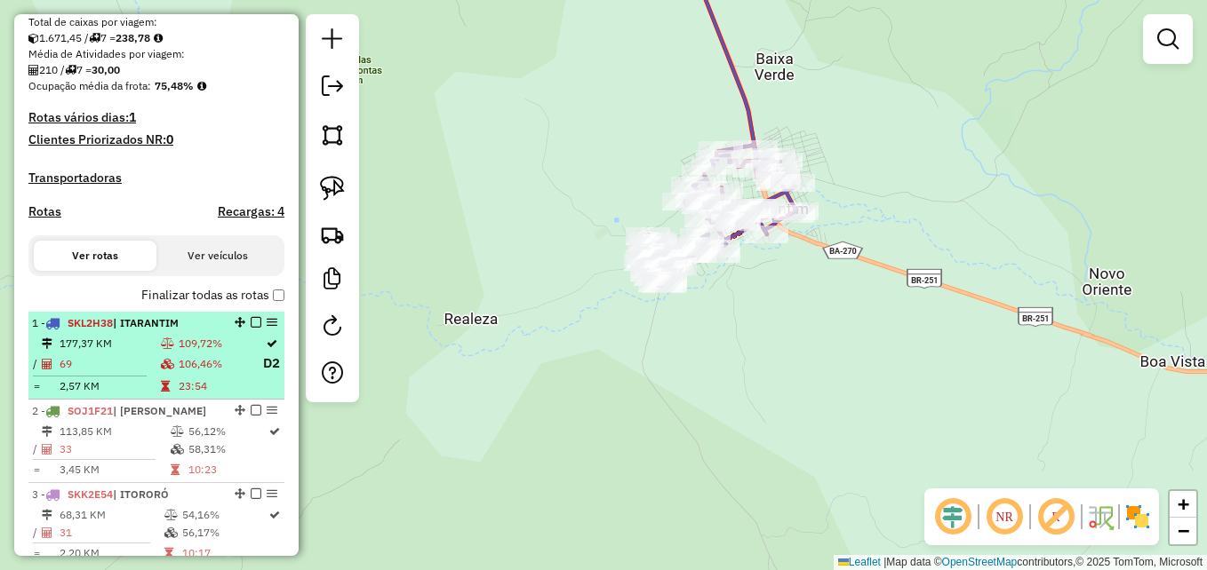
select select "**********"
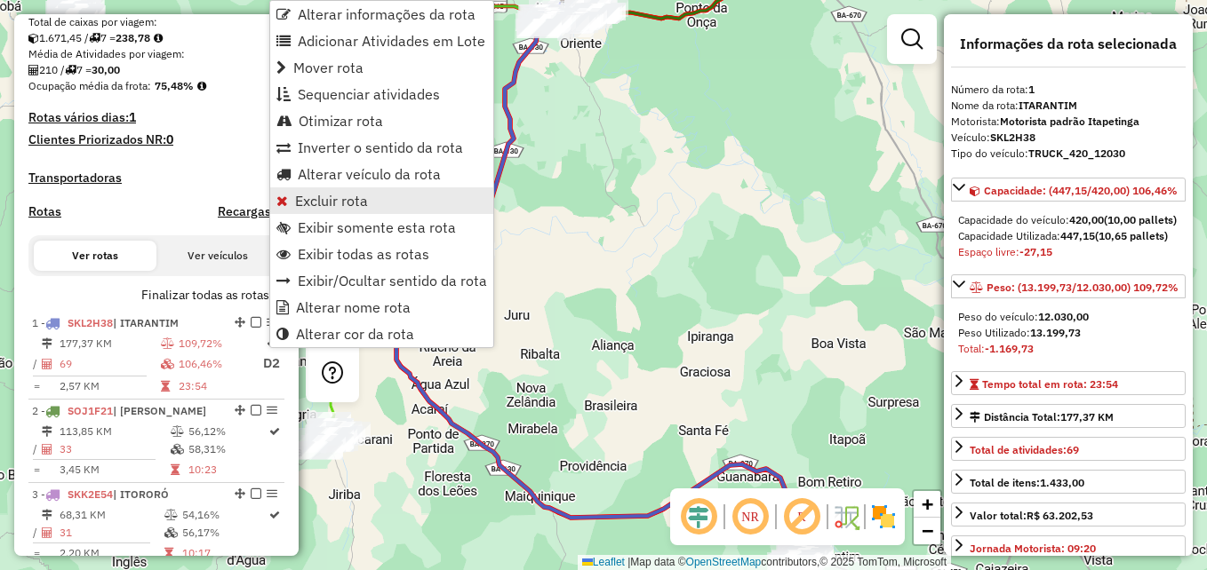
click at [330, 204] on span "Excluir rota" at bounding box center [331, 201] width 73 height 14
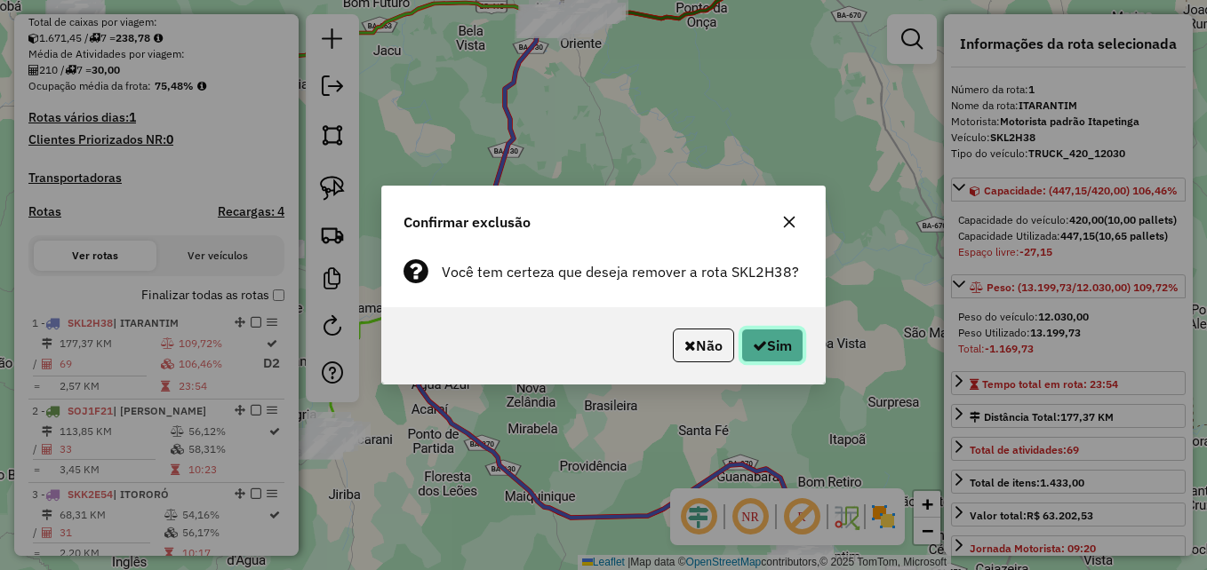
click at [768, 340] on button "Sim" at bounding box center [772, 346] width 62 height 34
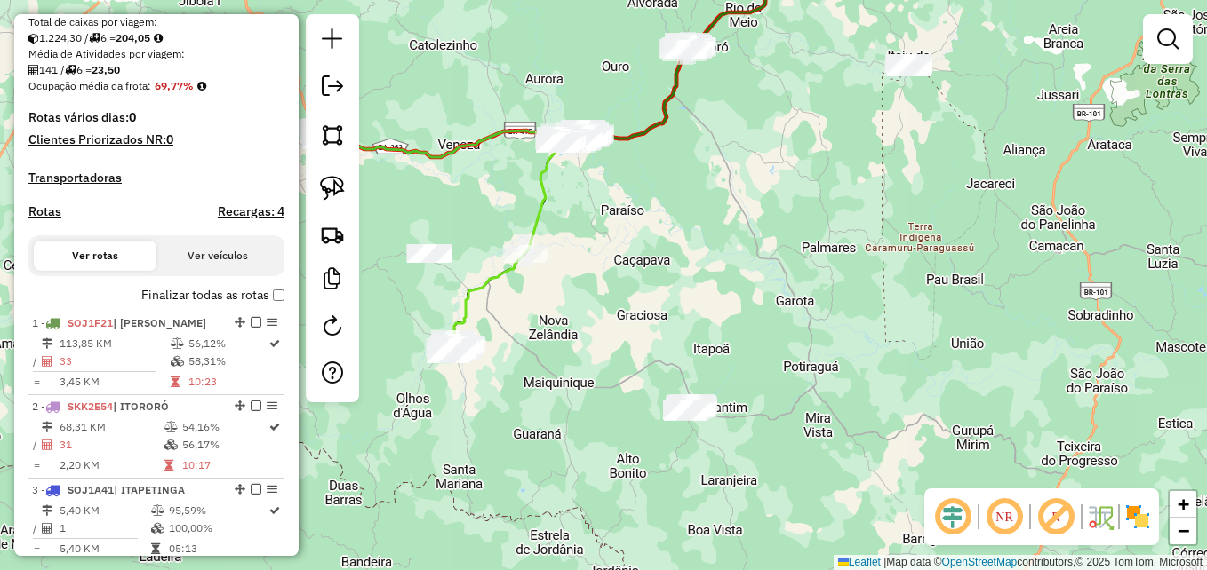
drag, startPoint x: 774, startPoint y: 345, endPoint x: 762, endPoint y: 240, distance: 105.6
click at [762, 242] on div "Janela de atendimento Grade de atendimento Capacidade Transportadoras Veículos …" at bounding box center [603, 285] width 1207 height 570
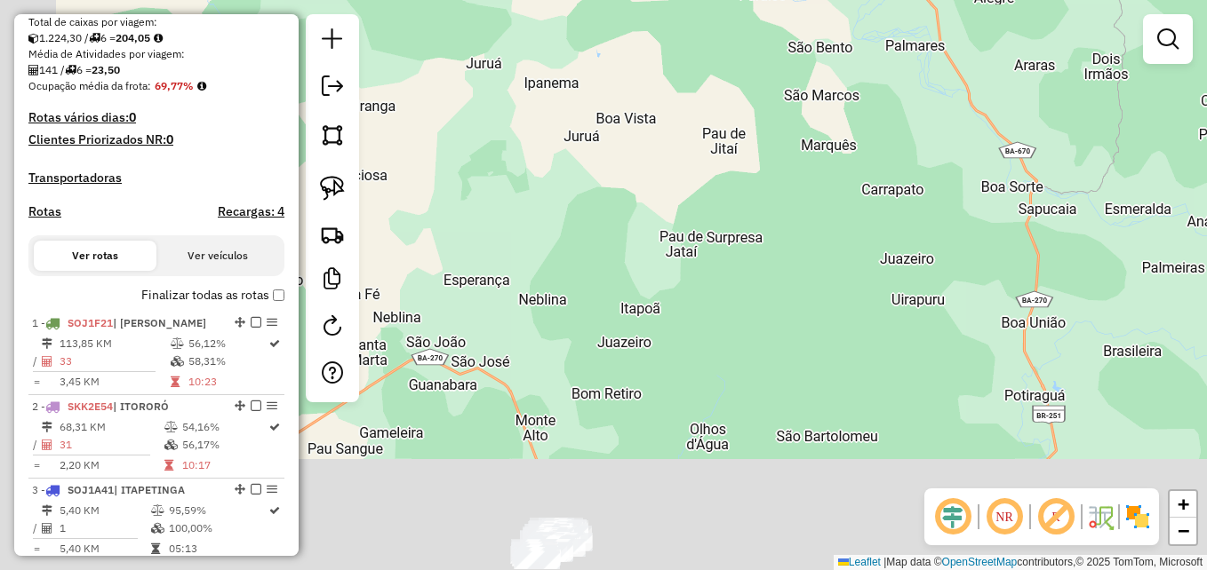
drag, startPoint x: 714, startPoint y: 286, endPoint x: 879, endPoint y: 122, distance: 233.1
click at [879, 122] on div "Janela de atendimento Grade de atendimento Capacidade Transportadoras Veículos …" at bounding box center [603, 285] width 1207 height 570
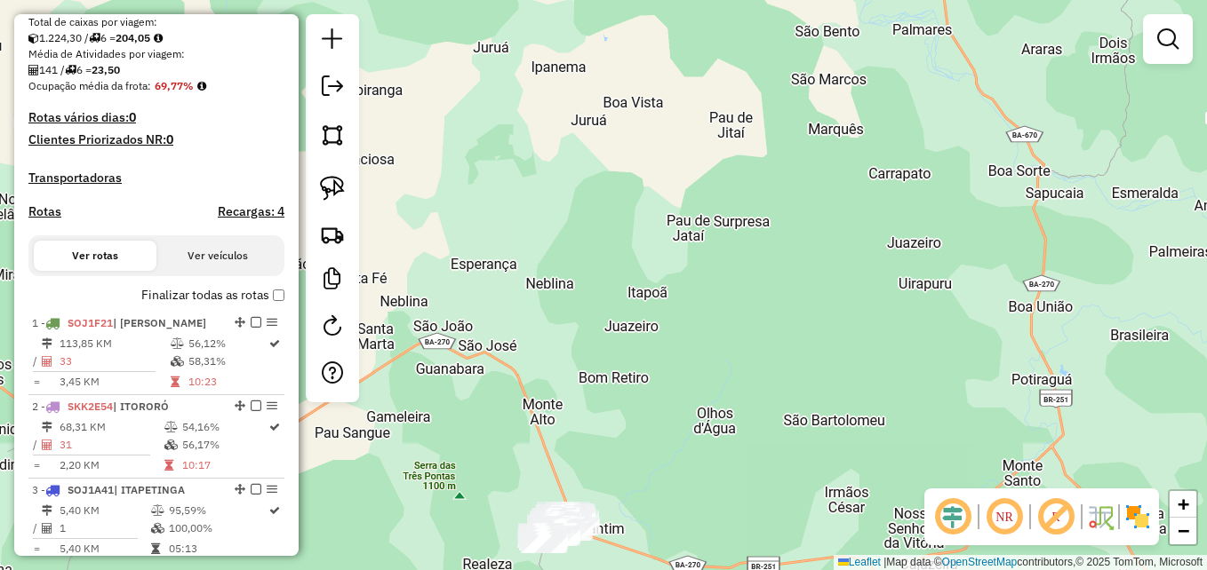
drag, startPoint x: 745, startPoint y: 297, endPoint x: 812, endPoint y: 132, distance: 177.7
click at [807, 139] on div "Janela de atendimento Grade de atendimento Capacidade Transportadoras Veículos …" at bounding box center [603, 285] width 1207 height 570
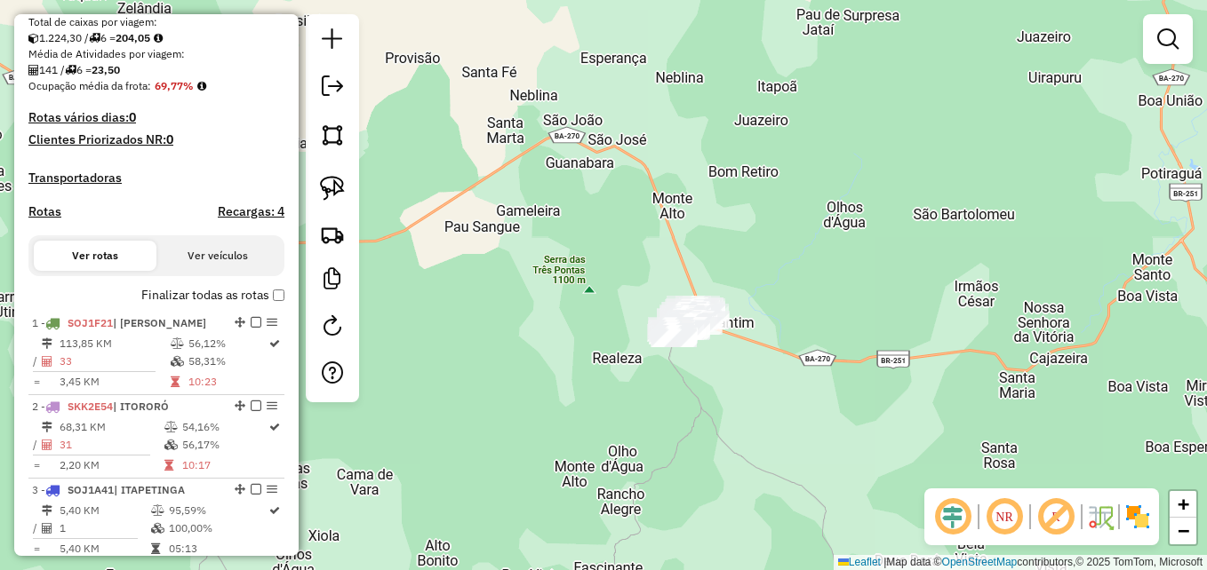
drag, startPoint x: 680, startPoint y: 254, endPoint x: 746, endPoint y: 206, distance: 82.1
click at [746, 206] on div "Janela de atendimento Grade de atendimento Capacidade Transportadoras Veículos …" at bounding box center [603, 285] width 1207 height 570
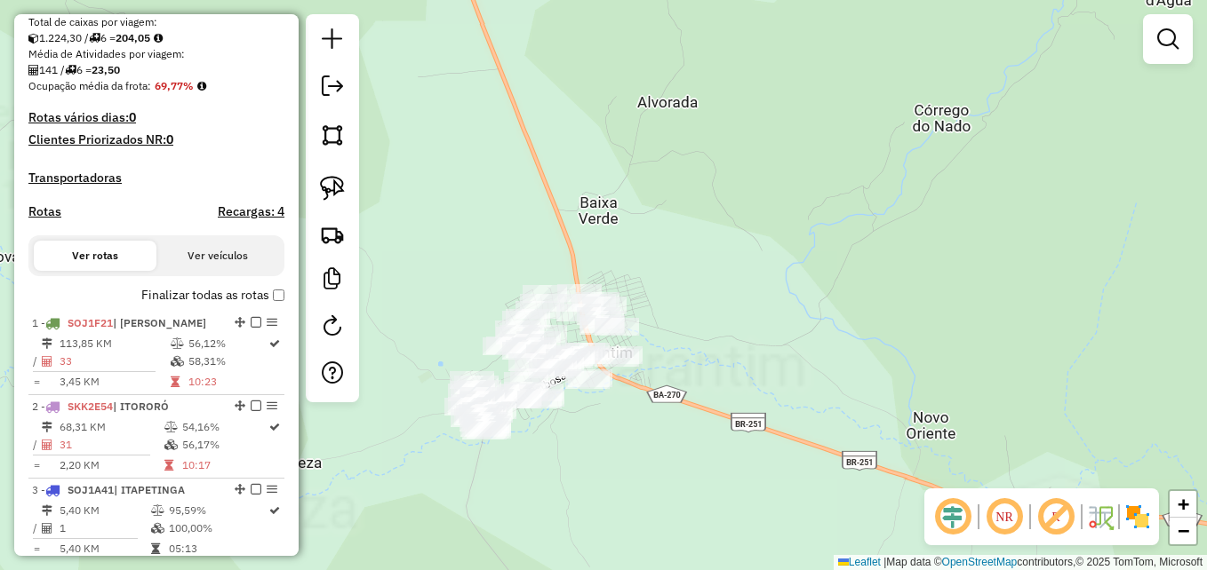
drag, startPoint x: 749, startPoint y: 269, endPoint x: 773, endPoint y: 198, distance: 75.0
click at [847, 152] on div "Janela de atendimento Grade de atendimento Capacidade Transportadoras Veículos …" at bounding box center [603, 285] width 1207 height 570
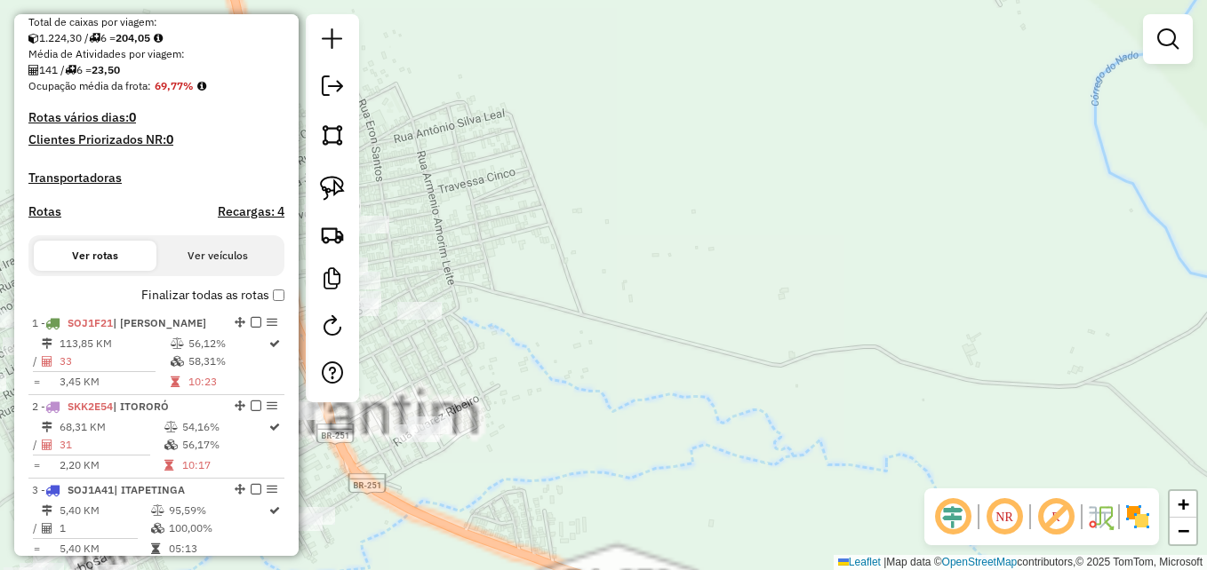
drag, startPoint x: 814, startPoint y: 200, endPoint x: 1061, endPoint y: 118, distance: 260.2
click at [1058, 119] on div "Janela de atendimento Grade de atendimento Capacidade Transportadoras Veículos …" at bounding box center [603, 285] width 1207 height 570
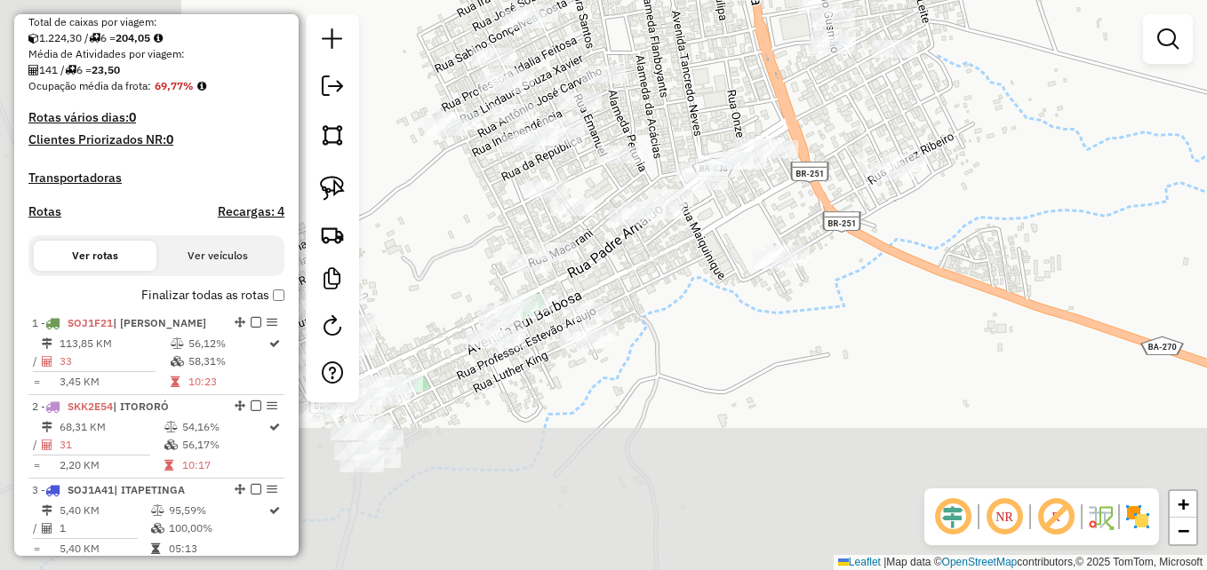
drag, startPoint x: 769, startPoint y: 314, endPoint x: 1027, endPoint y: 93, distance: 339.8
click at [1026, 97] on div "Janela de atendimento Grade de atendimento Capacidade Transportadoras Veículos …" at bounding box center [603, 285] width 1207 height 570
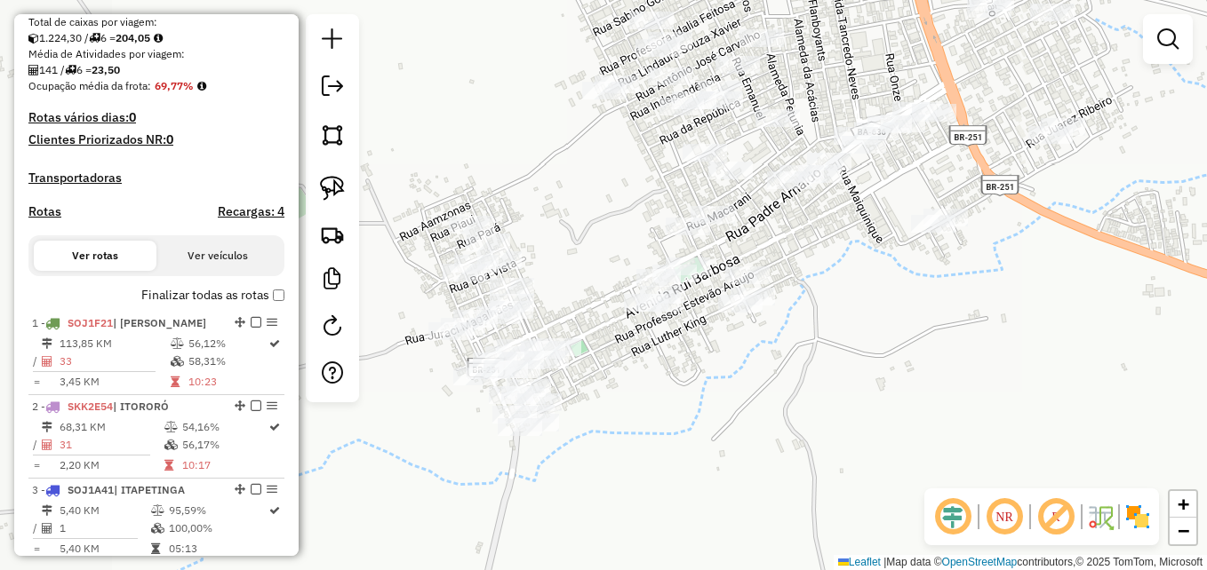
drag, startPoint x: 832, startPoint y: 352, endPoint x: 946, endPoint y: 365, distance: 115.4
click at [946, 365] on div "Janela de atendimento Grade de atendimento Capacidade Transportadoras Veículos …" at bounding box center [603, 285] width 1207 height 570
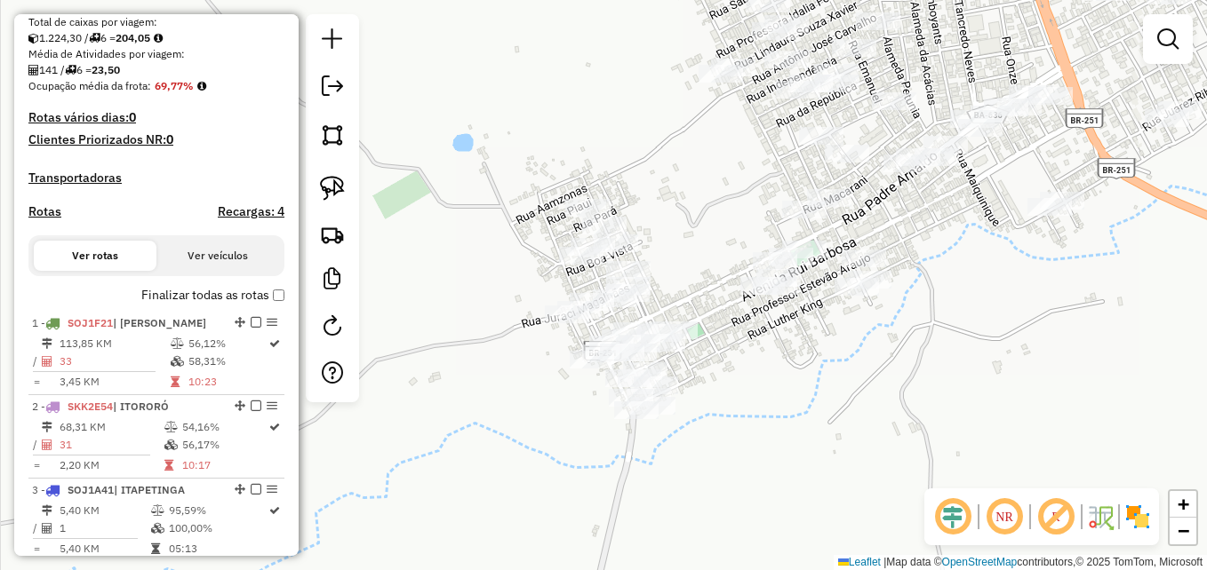
drag, startPoint x: 770, startPoint y: 437, endPoint x: 895, endPoint y: 410, distance: 127.4
click at [895, 411] on div "Janela de atendimento Grade de atendimento Capacidade Transportadoras Veículos …" at bounding box center [603, 285] width 1207 height 570
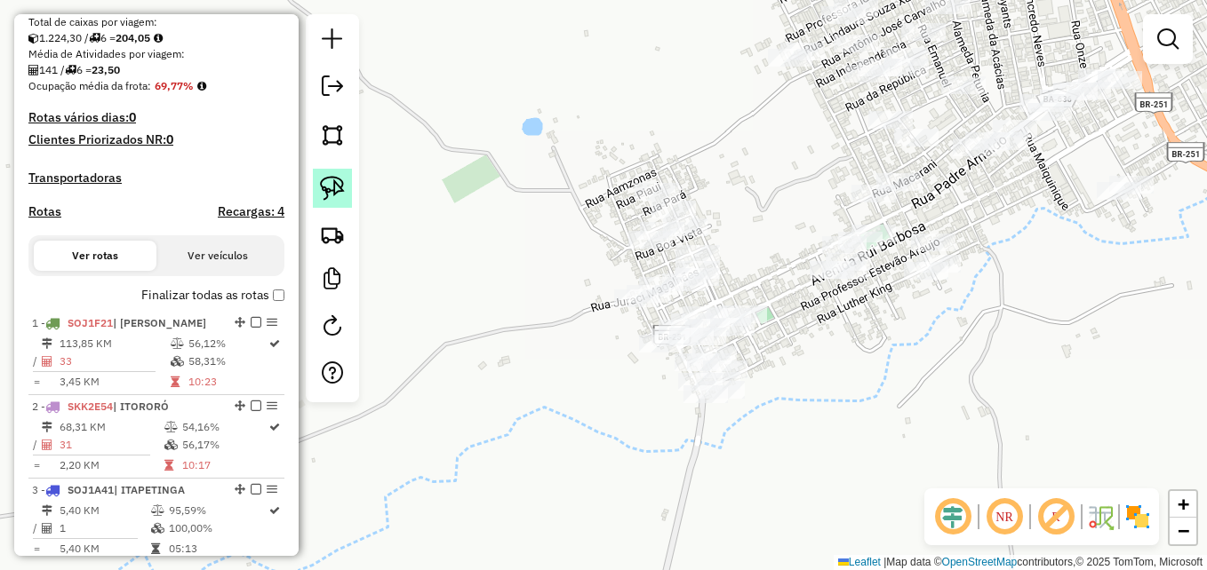
drag, startPoint x: 331, startPoint y: 184, endPoint x: 348, endPoint y: 193, distance: 19.1
click at [331, 184] on img at bounding box center [332, 188] width 25 height 25
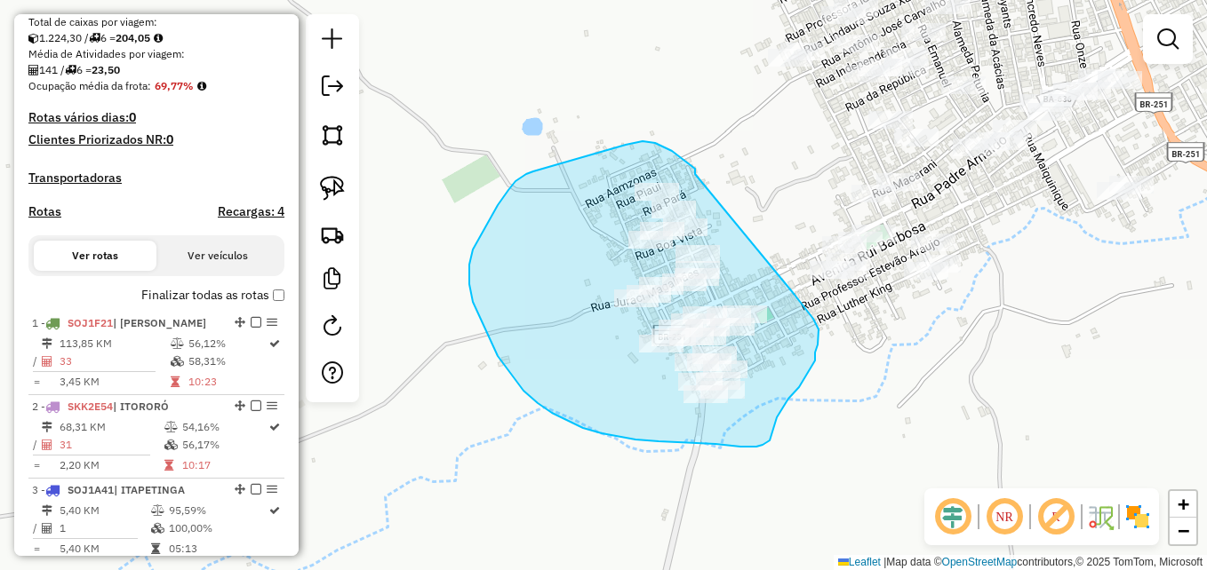
drag, startPoint x: 695, startPoint y: 174, endPoint x: 792, endPoint y: 261, distance: 130.2
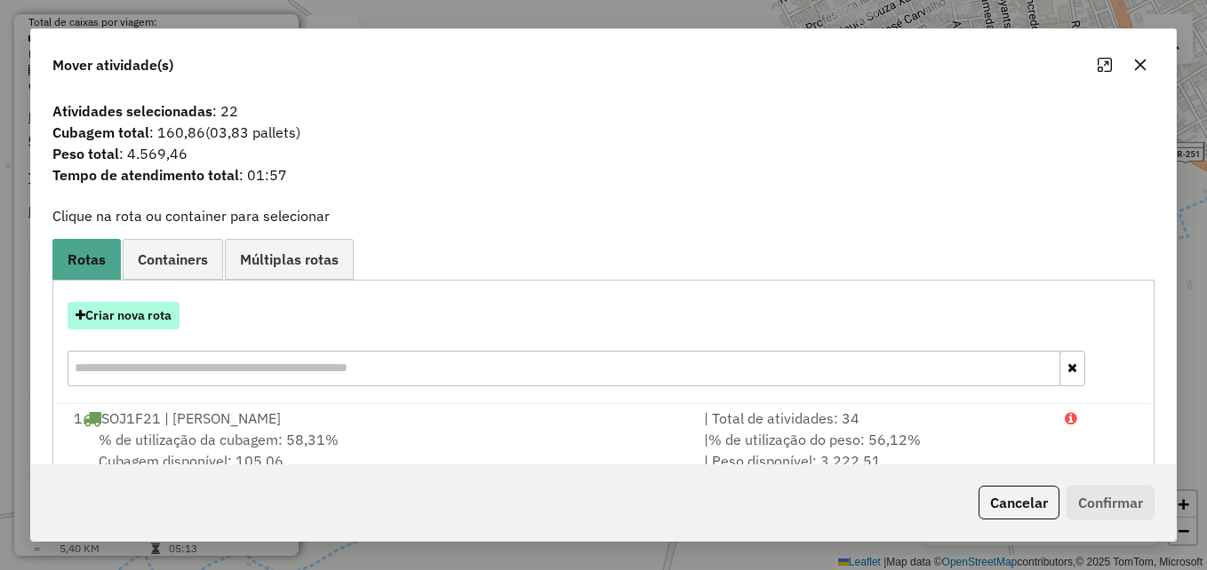
click at [130, 311] on button "Criar nova rota" at bounding box center [124, 316] width 112 height 28
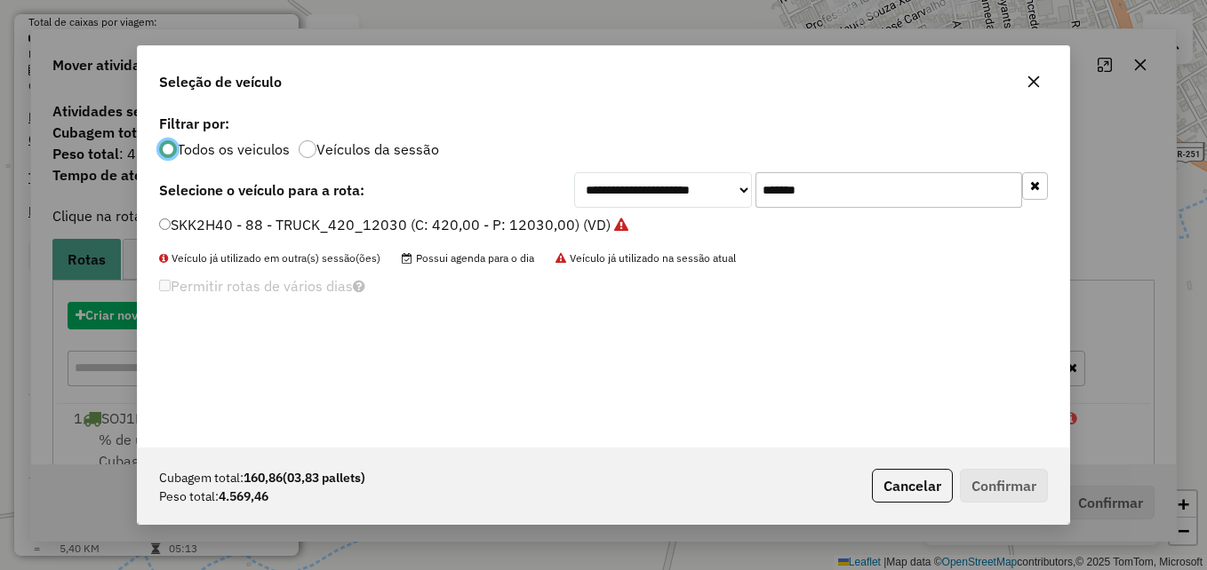
scroll to position [10, 5]
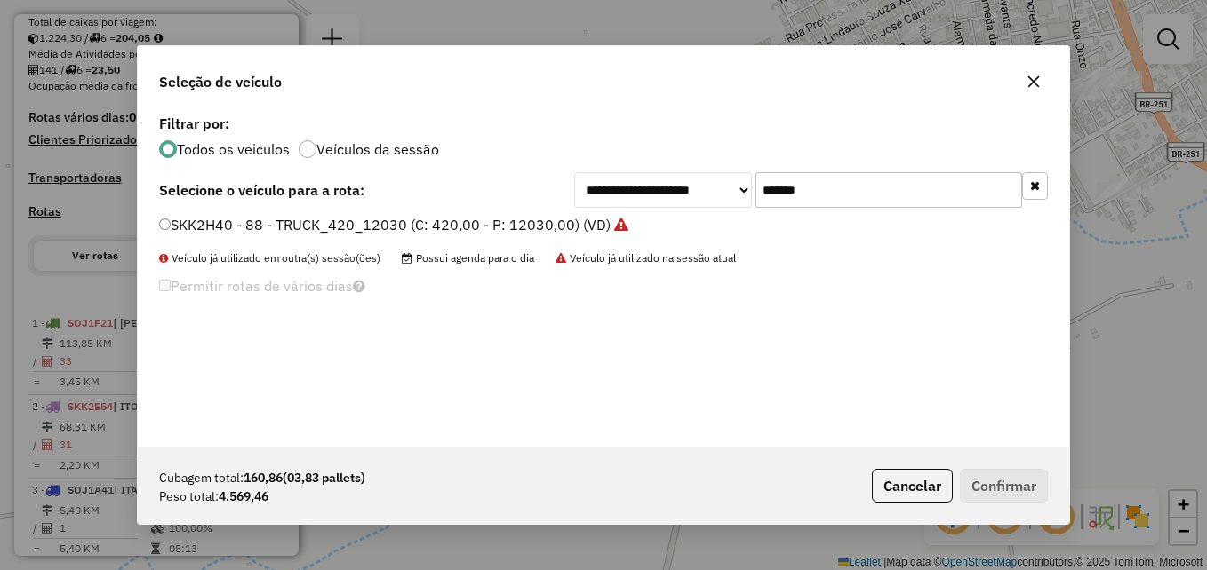
drag, startPoint x: 847, startPoint y: 191, endPoint x: 672, endPoint y: 186, distance: 175.1
click at [672, 186] on div "**********" at bounding box center [811, 190] width 474 height 36
paste input "text"
type input "*******"
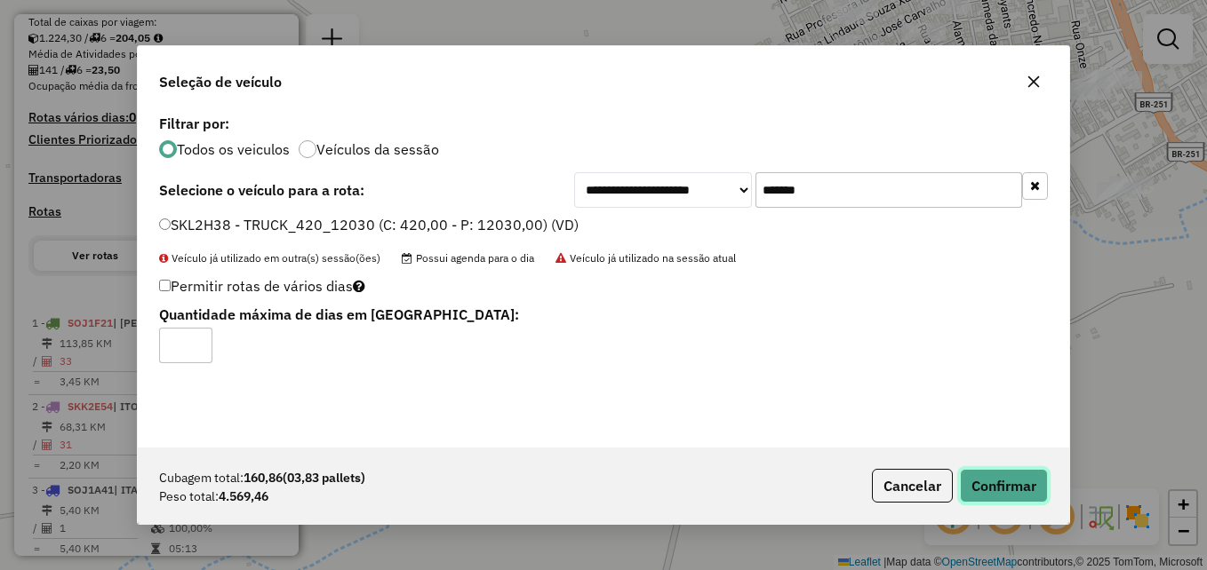
click at [1006, 485] on button "Confirmar" at bounding box center [1004, 486] width 88 height 34
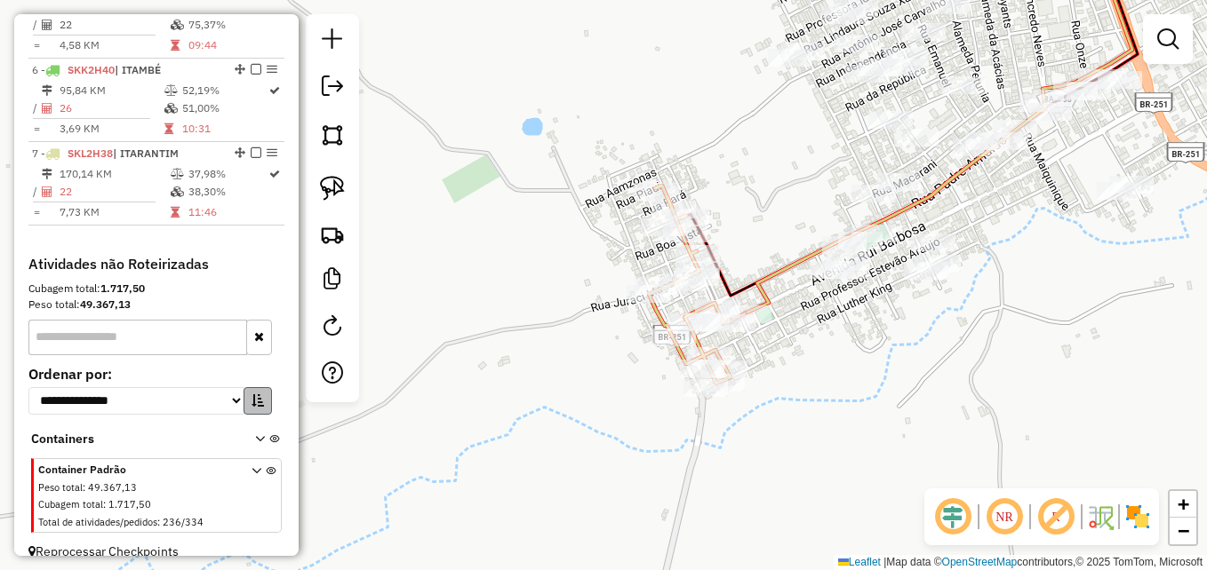
scroll to position [1081, 0]
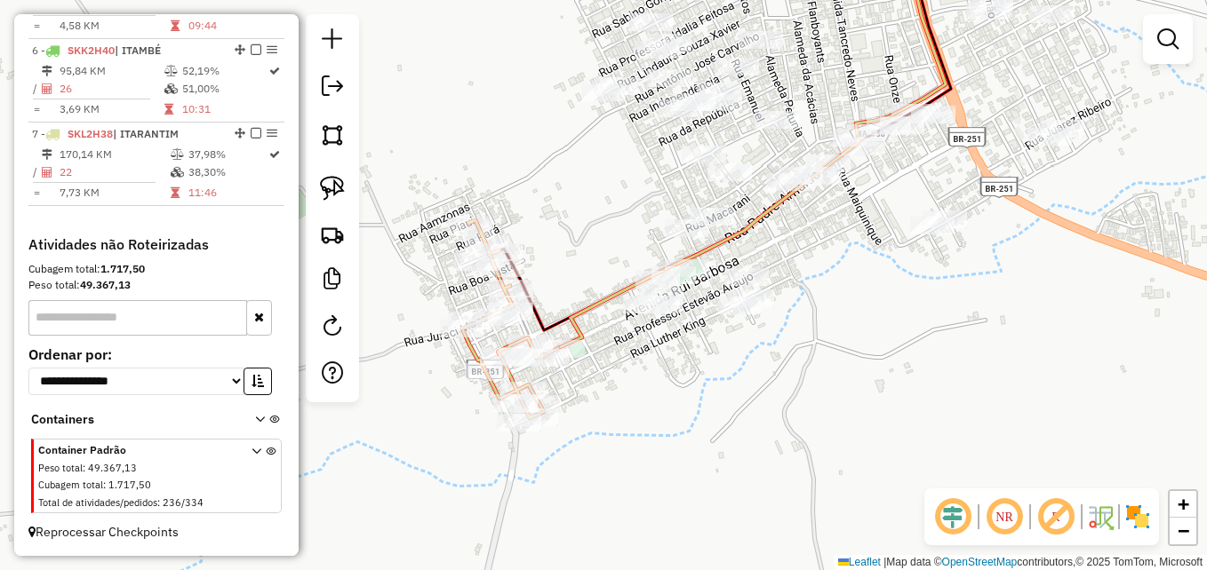
drag, startPoint x: 902, startPoint y: 355, endPoint x: 690, endPoint y: 396, distance: 216.4
click at [690, 396] on div "Janela de atendimento Grade de atendimento Capacidade Transportadoras Veículos …" at bounding box center [603, 285] width 1207 height 570
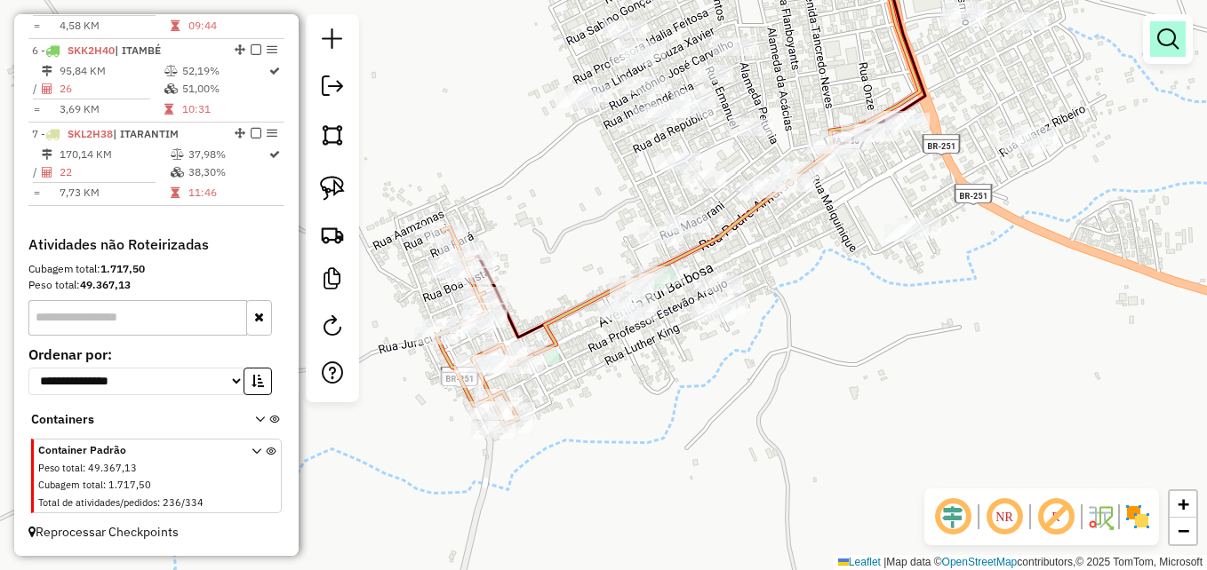
click at [1159, 44] on em at bounding box center [1167, 38] width 21 height 21
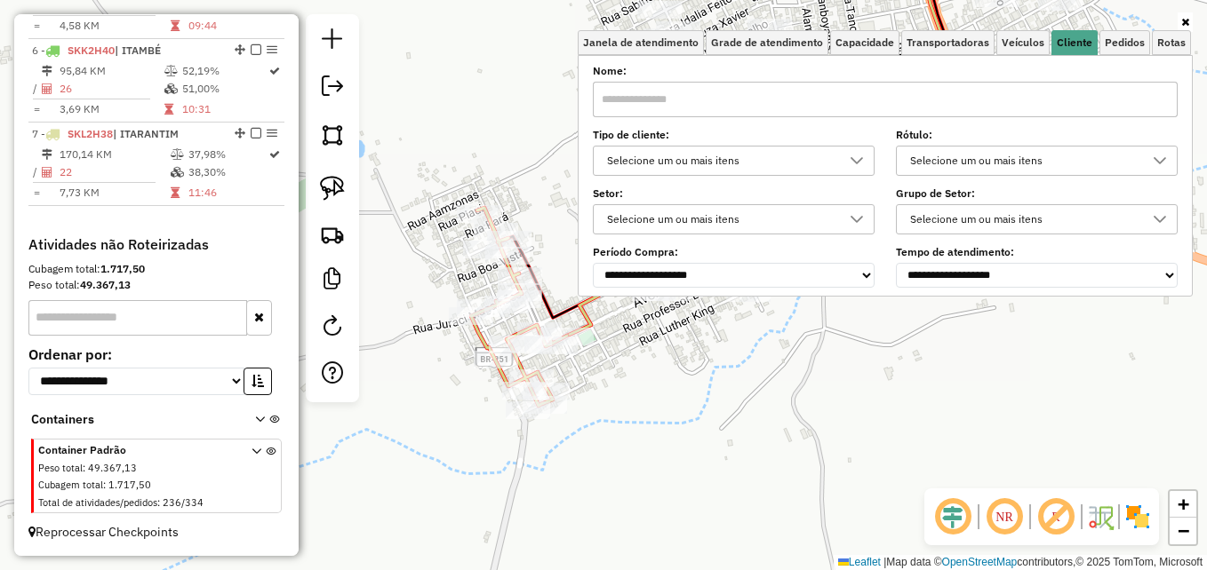
drag, startPoint x: 540, startPoint y: 263, endPoint x: 578, endPoint y: 239, distance: 44.4
click at [578, 239] on div "Janela de atendimento Grade de atendimento Capacidade Transportadoras Veículos …" at bounding box center [603, 285] width 1207 height 570
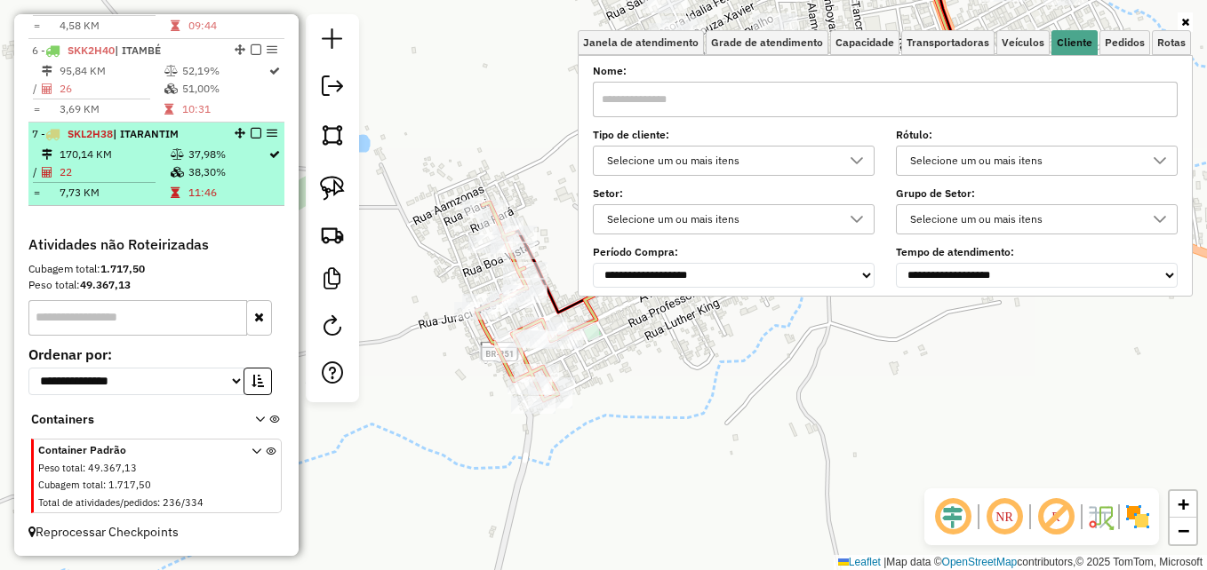
select select "**********"
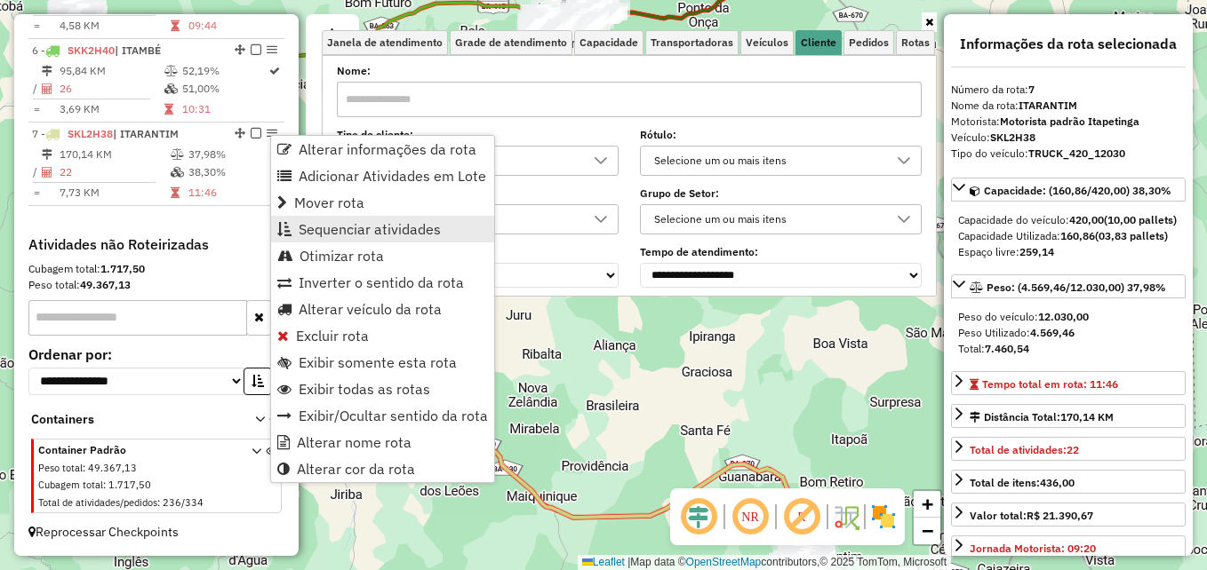
click at [354, 236] on span "Sequenciar atividades" at bounding box center [370, 229] width 142 height 14
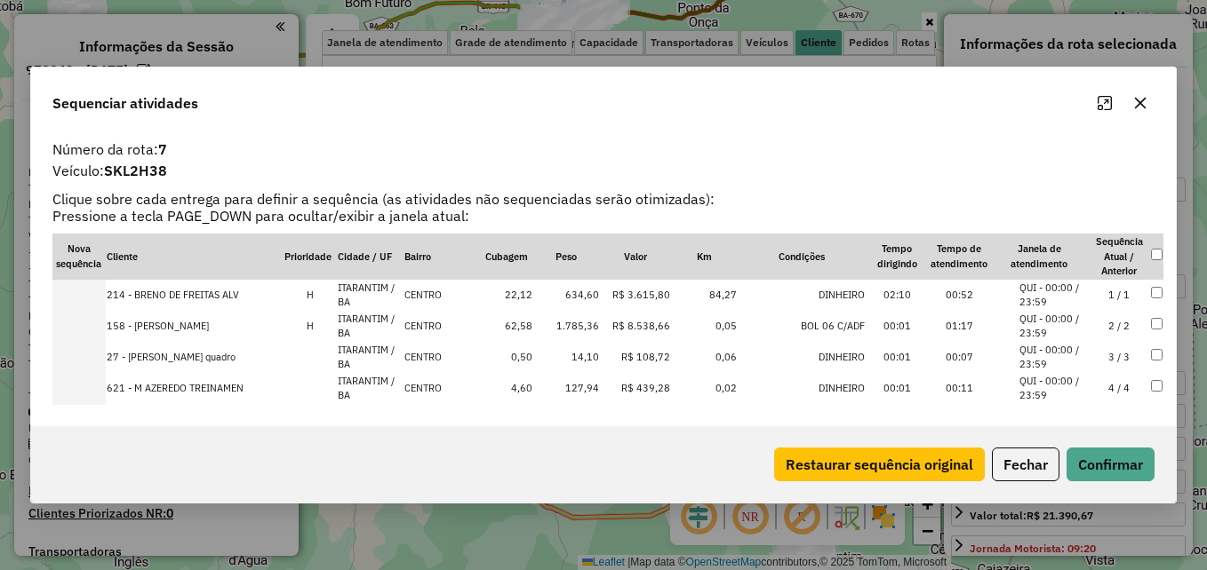
select select "**********"
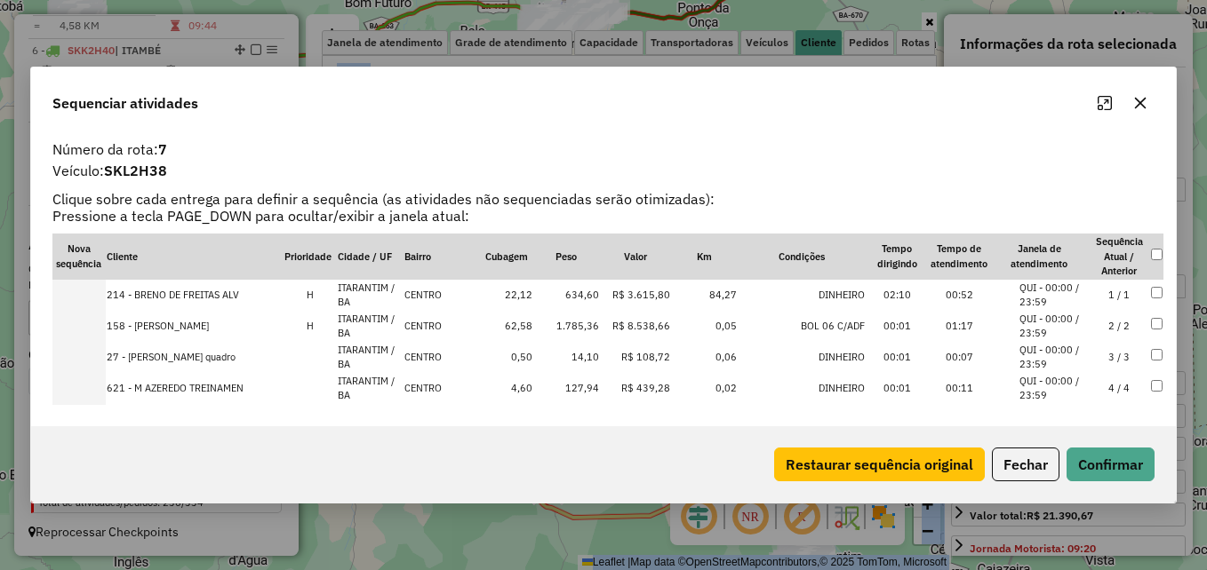
click at [0, 100] on html "Aguarde... Pop-up bloqueado! Seu navegador bloqueou automáticamente a abertura …" at bounding box center [603, 285] width 1207 height 570
click at [1138, 110] on icon "button" at bounding box center [1140, 103] width 14 height 14
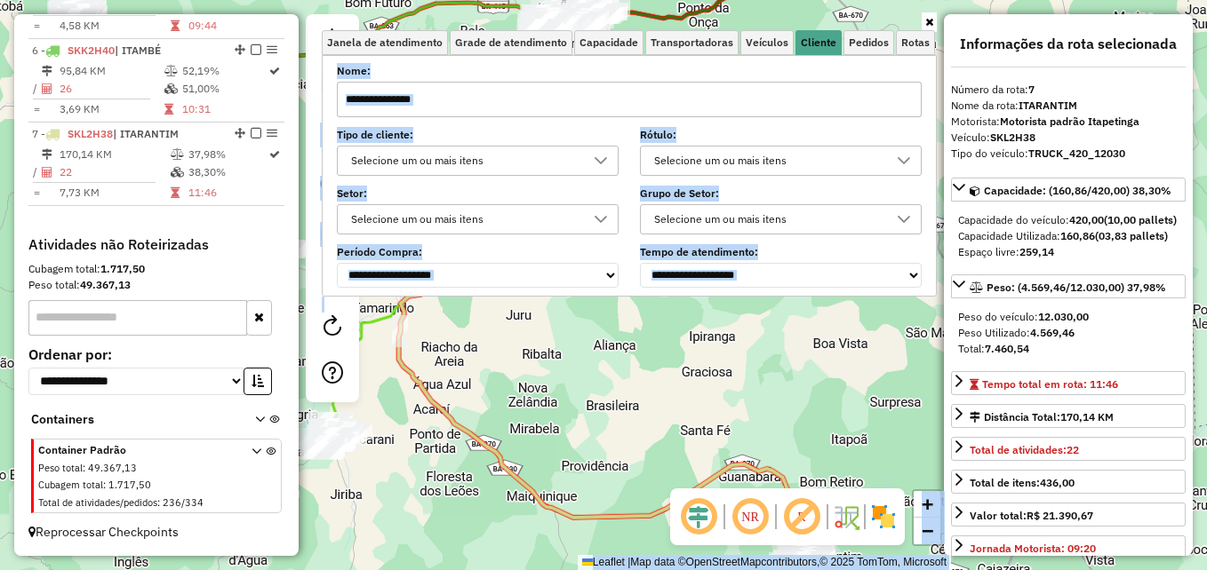
click at [589, 385] on div "Janela de atendimento Grade de atendimento Capacidade Transportadoras Veículos …" at bounding box center [603, 285] width 1207 height 570
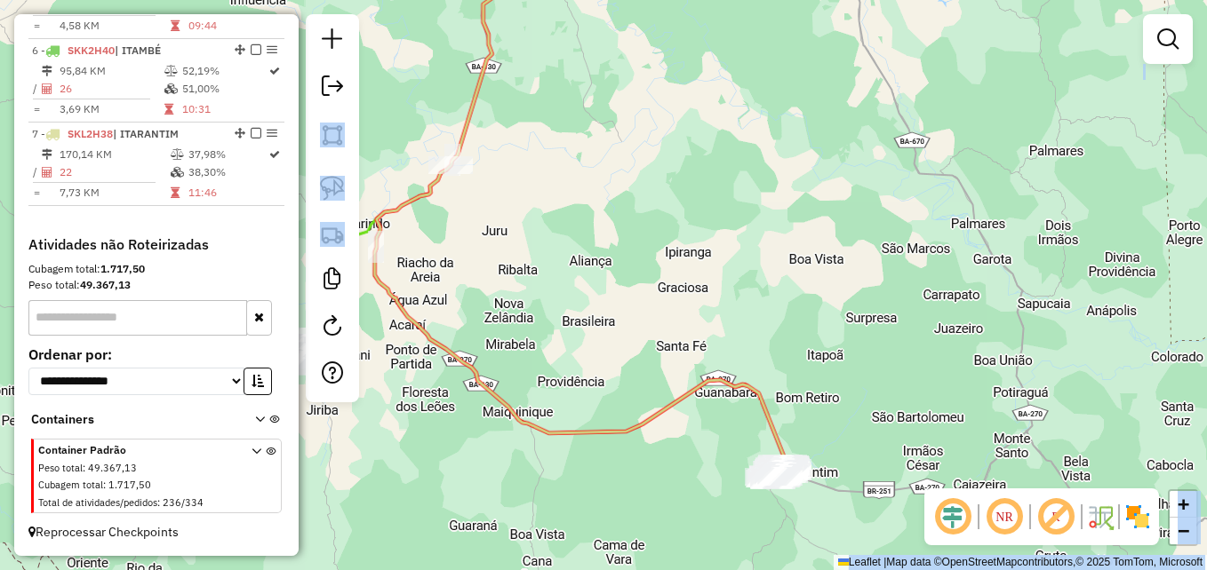
drag, startPoint x: 721, startPoint y: 377, endPoint x: 642, endPoint y: 144, distance: 245.6
click at [642, 145] on div "Janela de atendimento Grade de atendimento Capacidade Transportadoras Veículos …" at bounding box center [603, 285] width 1207 height 570
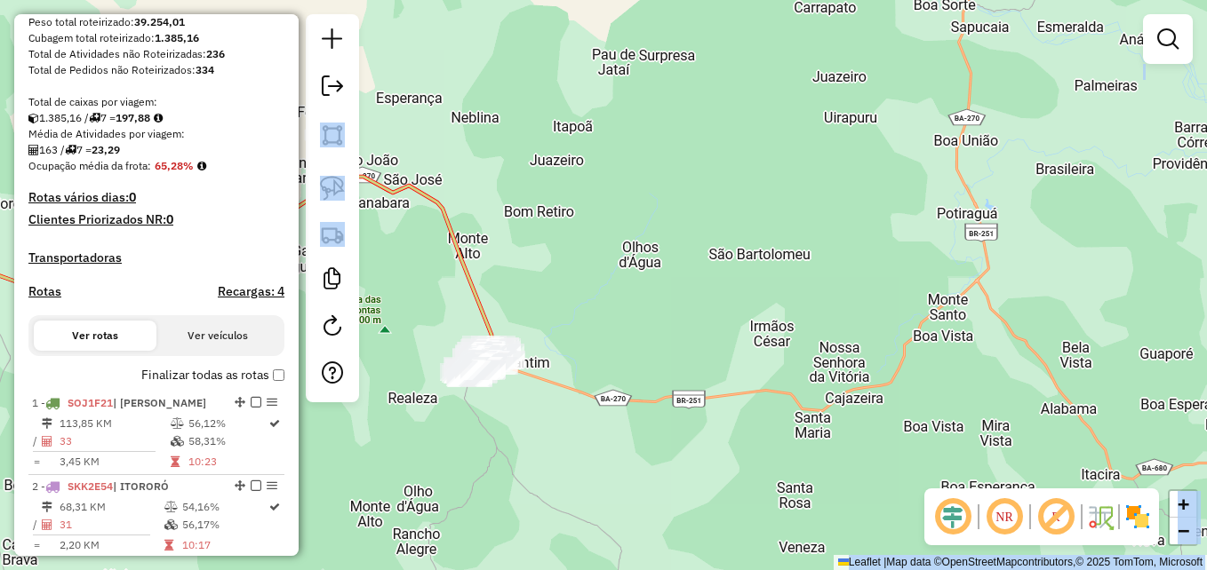
scroll to position [192, 0]
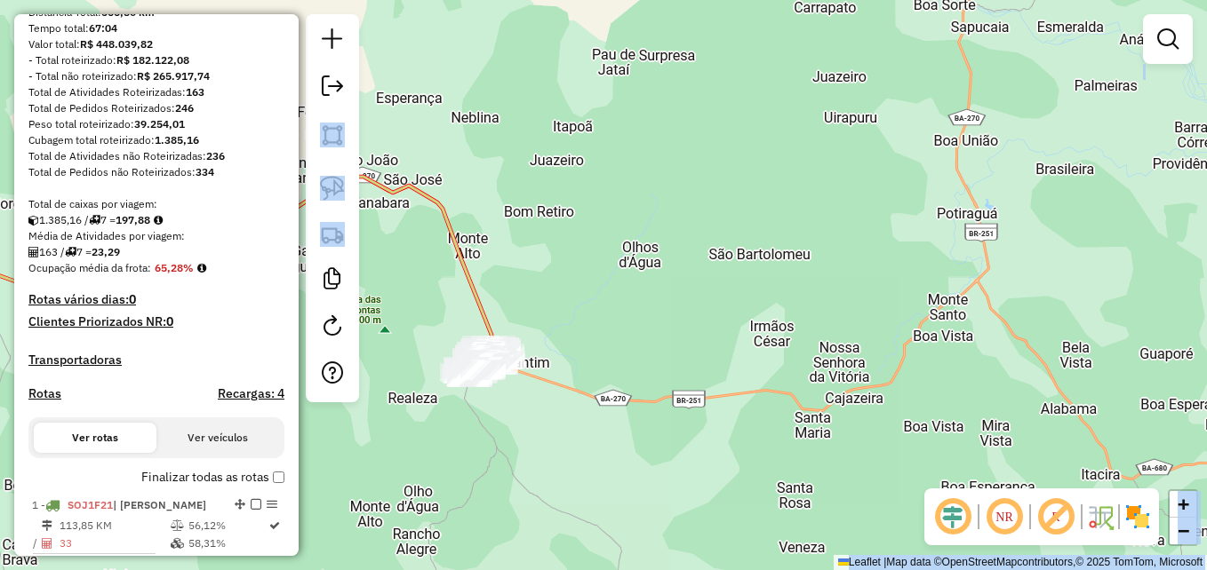
drag, startPoint x: 654, startPoint y: 242, endPoint x: 898, endPoint y: 237, distance: 244.4
click at [898, 240] on div "Janela de atendimento Grade de atendimento Capacidade Transportadoras Veículos …" at bounding box center [603, 285] width 1207 height 570
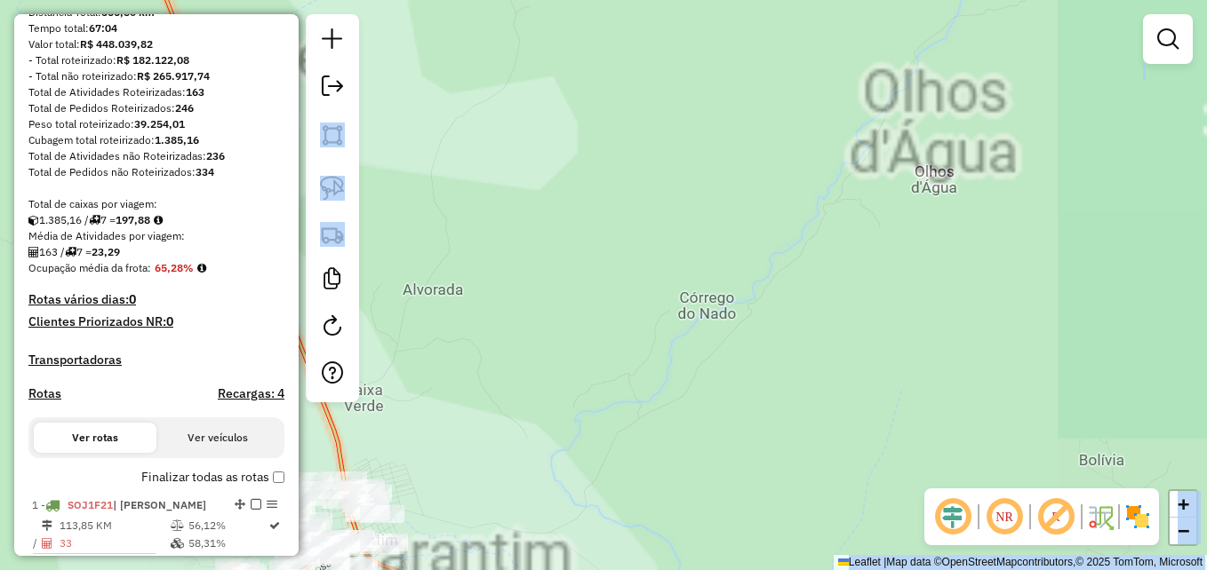
drag, startPoint x: 714, startPoint y: 251, endPoint x: 1046, endPoint y: 120, distance: 356.6
click at [1046, 122] on div "Janela de atendimento Grade de atendimento Capacidade Transportadoras Veículos …" at bounding box center [603, 285] width 1207 height 570
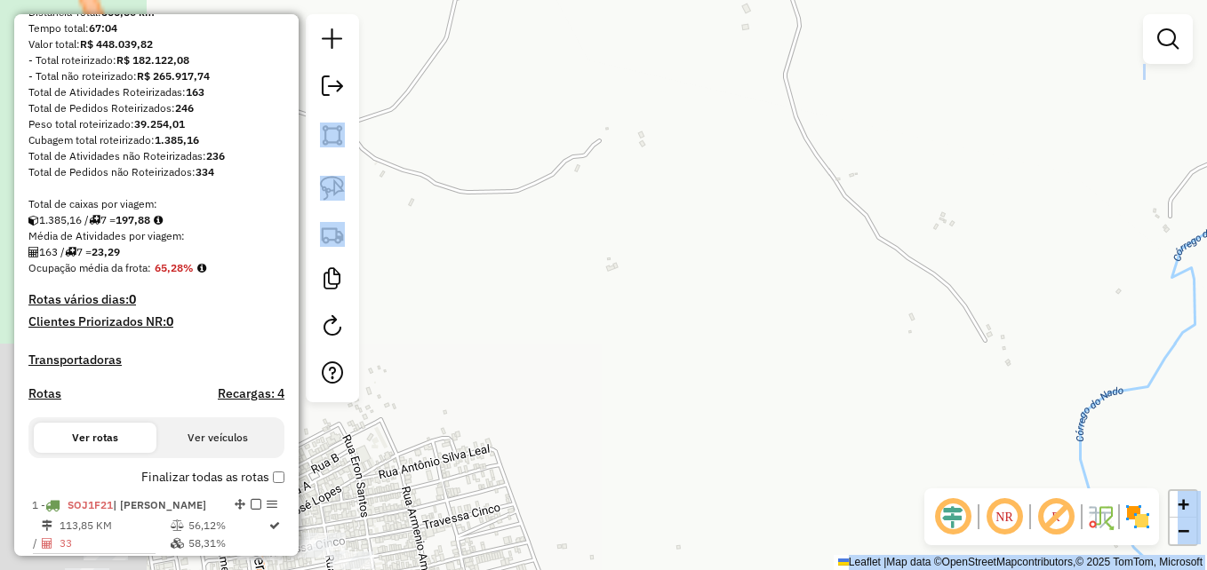
drag, startPoint x: 806, startPoint y: 222, endPoint x: 1060, endPoint y: 120, distance: 273.9
click at [1100, 101] on div "Janela de atendimento Grade de atendimento Capacidade Transportadoras Veículos …" at bounding box center [603, 285] width 1207 height 570
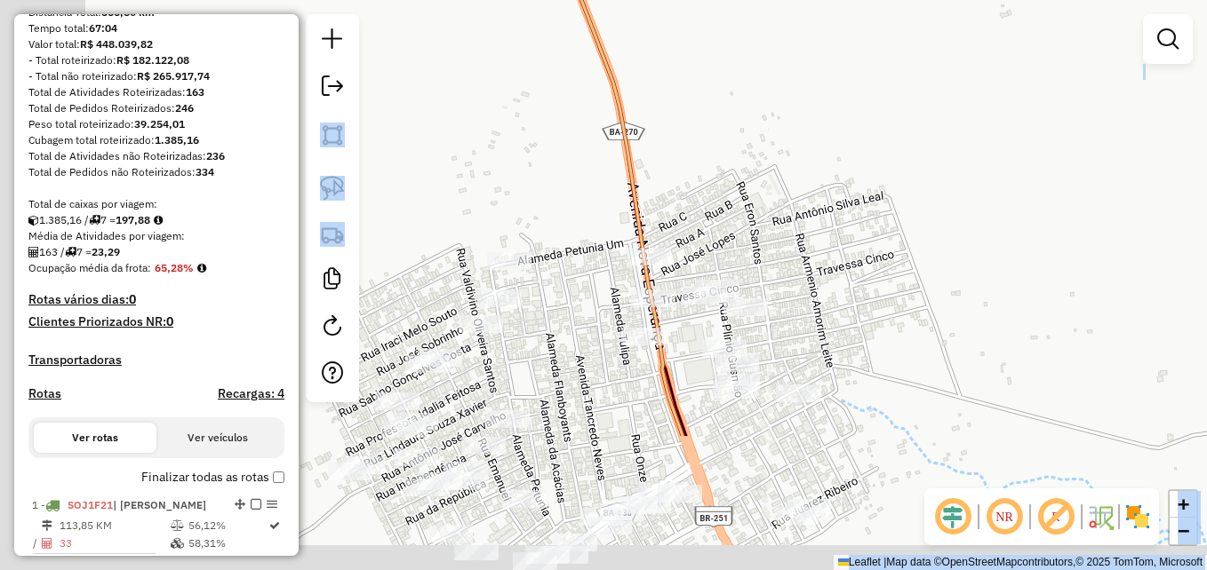
drag, startPoint x: 624, startPoint y: 385, endPoint x: 907, endPoint y: 122, distance: 386.7
click at [886, 154] on div "Janela de atendimento Grade de atendimento Capacidade Transportadoras Veículos …" at bounding box center [603, 285] width 1207 height 570
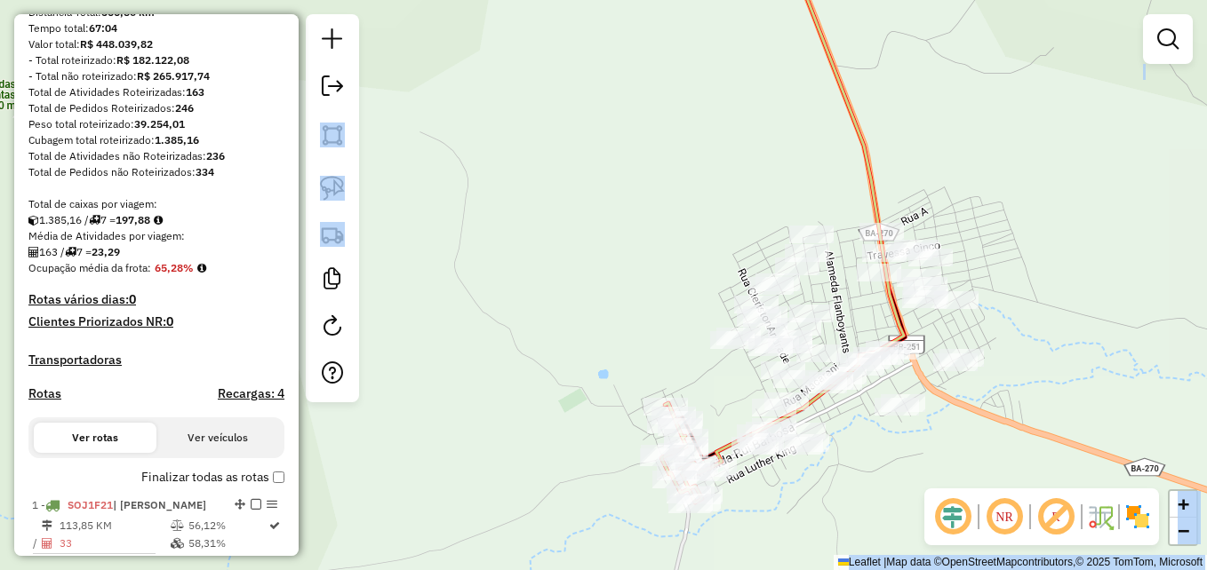
drag, startPoint x: 1051, startPoint y: 395, endPoint x: 1027, endPoint y: 359, distance: 43.6
click at [1027, 359] on div "Janela de atendimento Grade de atendimento Capacidade Transportadoras Veículos …" at bounding box center [603, 285] width 1207 height 570
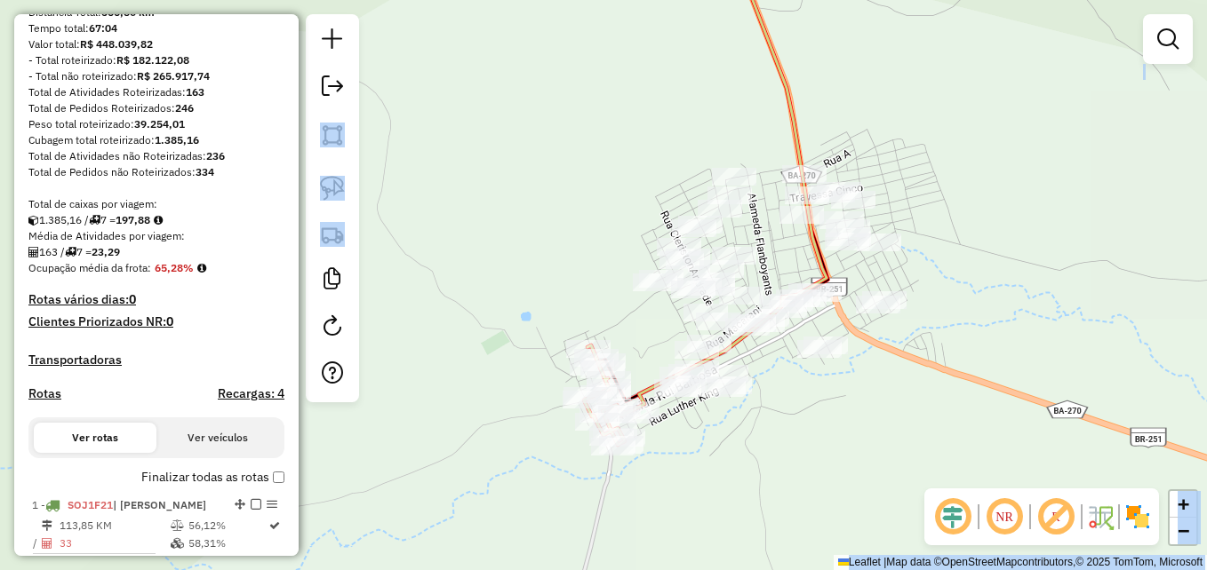
drag, startPoint x: 868, startPoint y: 443, endPoint x: 833, endPoint y: 428, distance: 38.6
click at [833, 428] on div "Janela de atendimento Grade de atendimento Capacidade Transportadoras Veículos …" at bounding box center [603, 285] width 1207 height 570
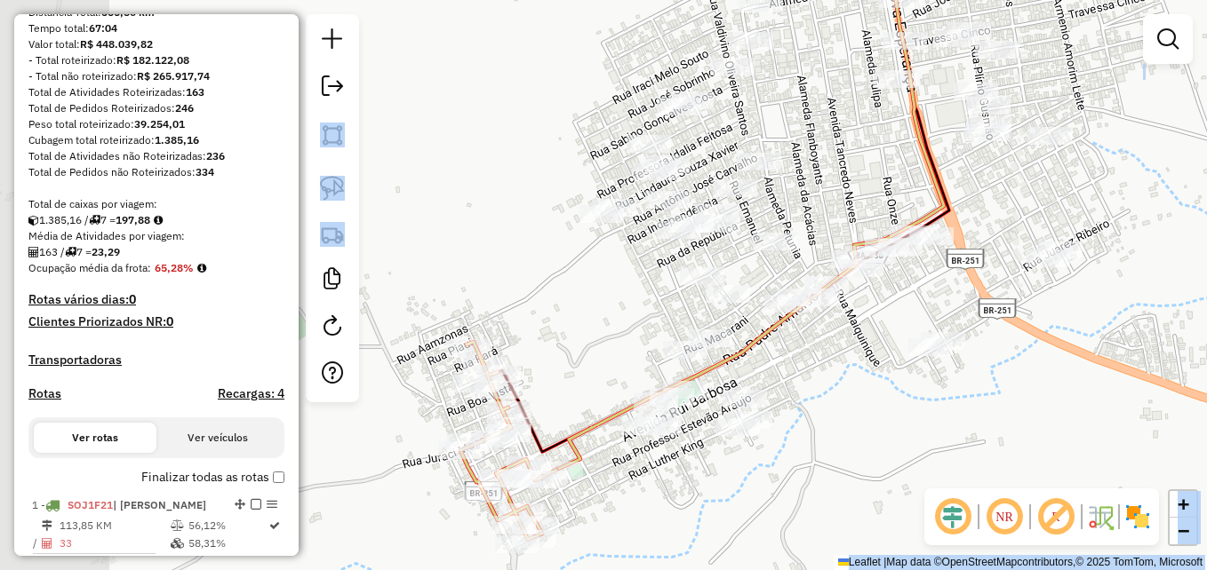
drag, startPoint x: 772, startPoint y: 440, endPoint x: 1016, endPoint y: 468, distance: 245.1
click at [1016, 468] on div "Janela de atendimento Grade de atendimento Capacidade Transportadoras Veículos …" at bounding box center [603, 285] width 1207 height 570
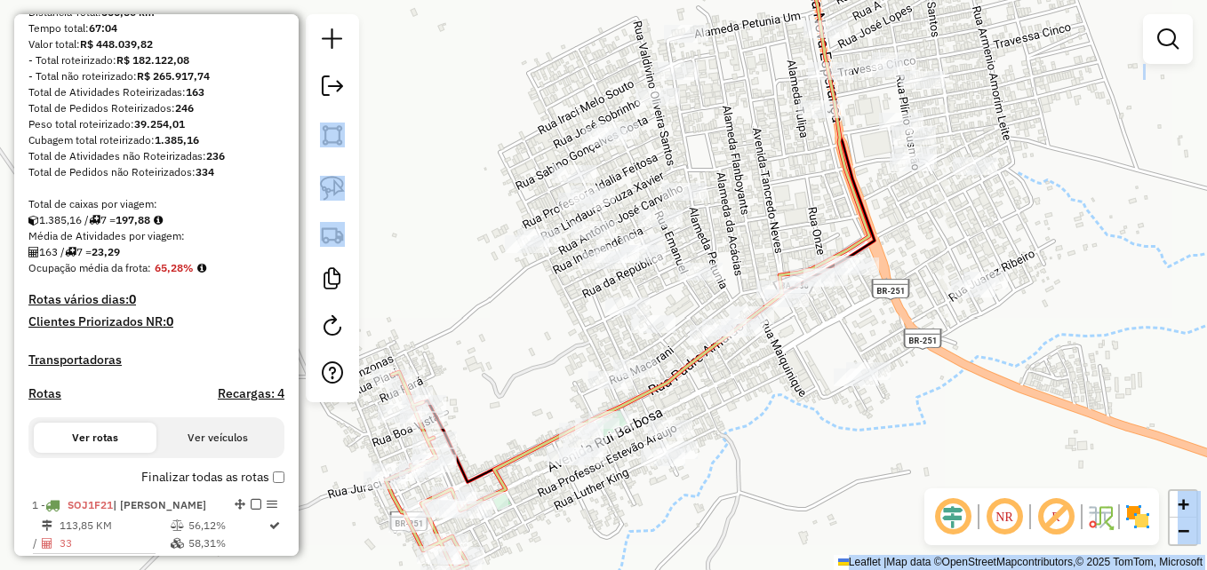
drag, startPoint x: 1041, startPoint y: 429, endPoint x: 968, endPoint y: 459, distance: 78.9
click at [966, 459] on div "Janela de atendimento Grade de atendimento Capacidade Transportadoras Veículos …" at bounding box center [603, 285] width 1207 height 570
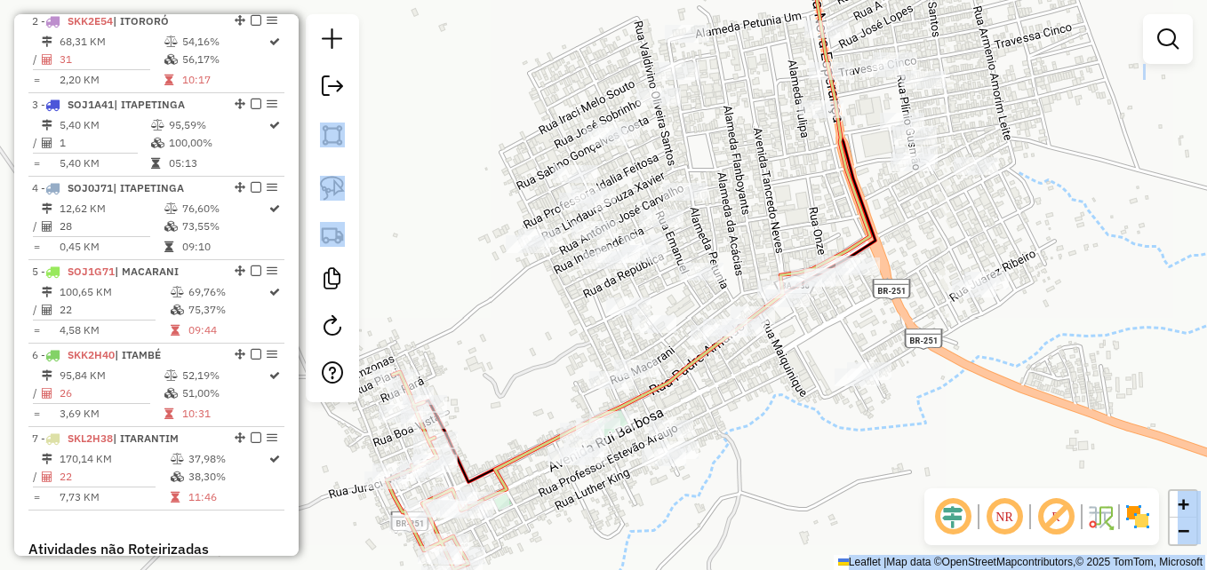
scroll to position [992, 0]
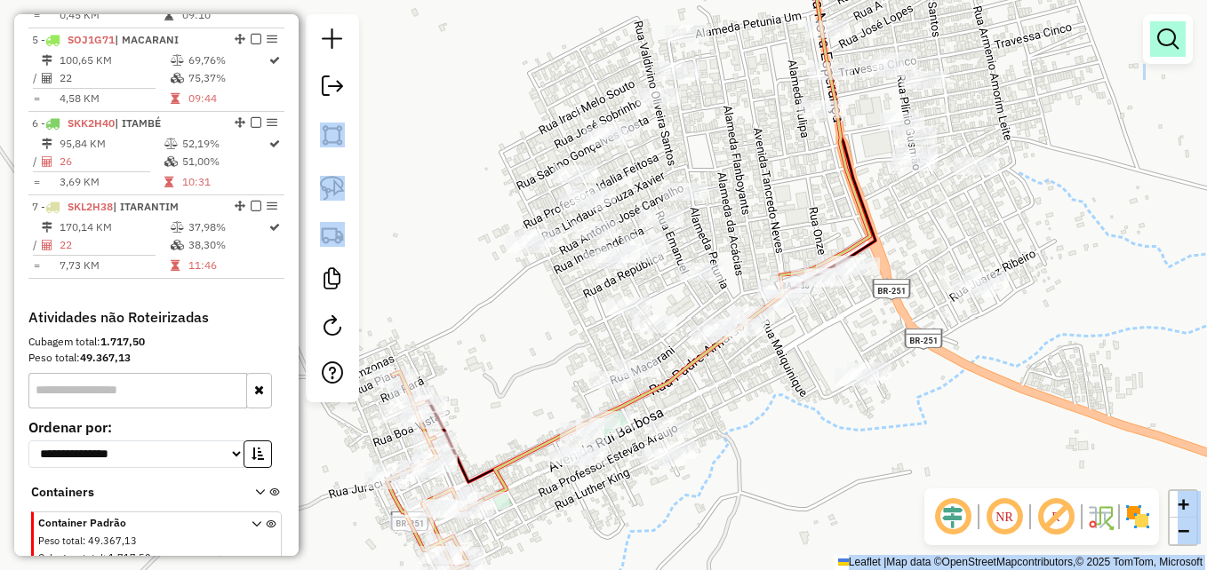
click at [1166, 43] on em at bounding box center [1167, 38] width 21 height 21
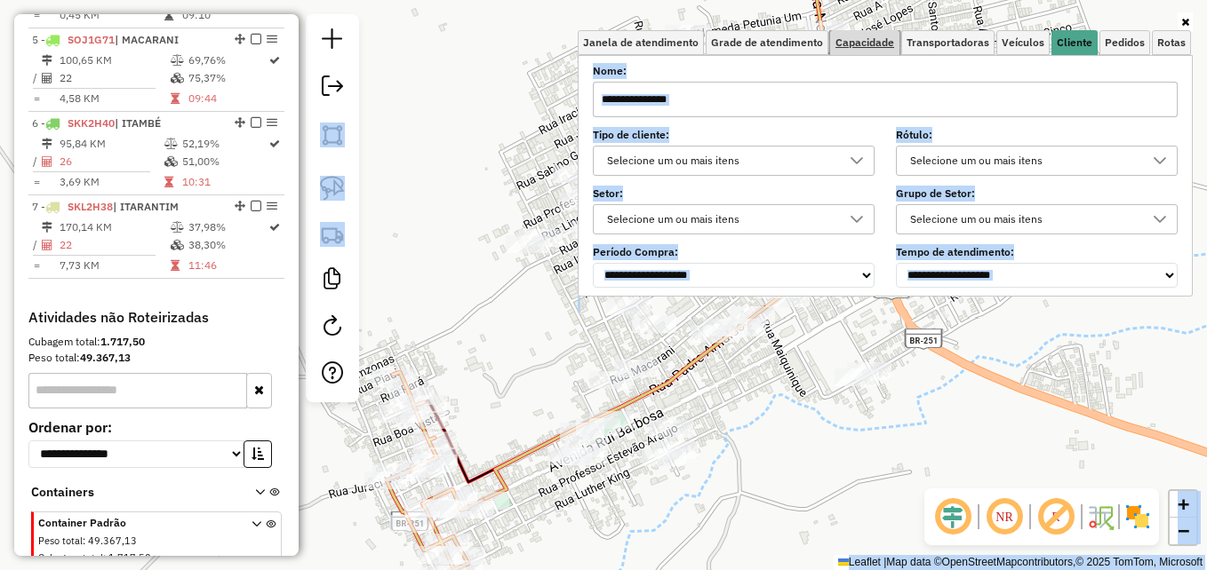
click at [874, 44] on span "Capacidade" at bounding box center [864, 42] width 59 height 11
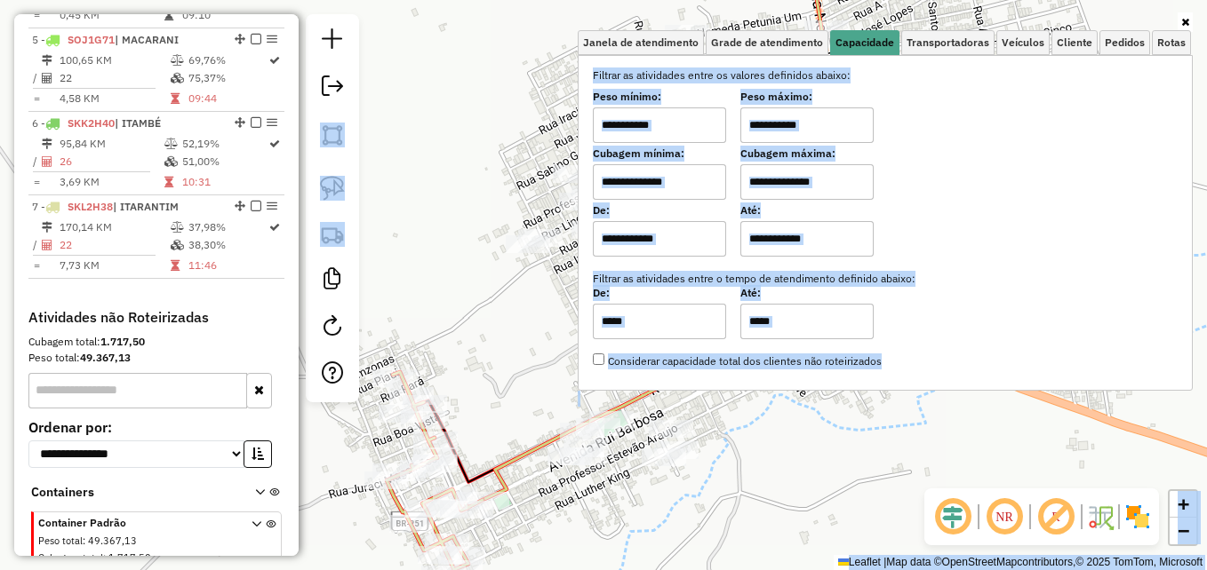
click at [455, 180] on div "Janela de atendimento Grade de atendimento Capacidade Transportadoras Veículos …" at bounding box center [603, 285] width 1207 height 570
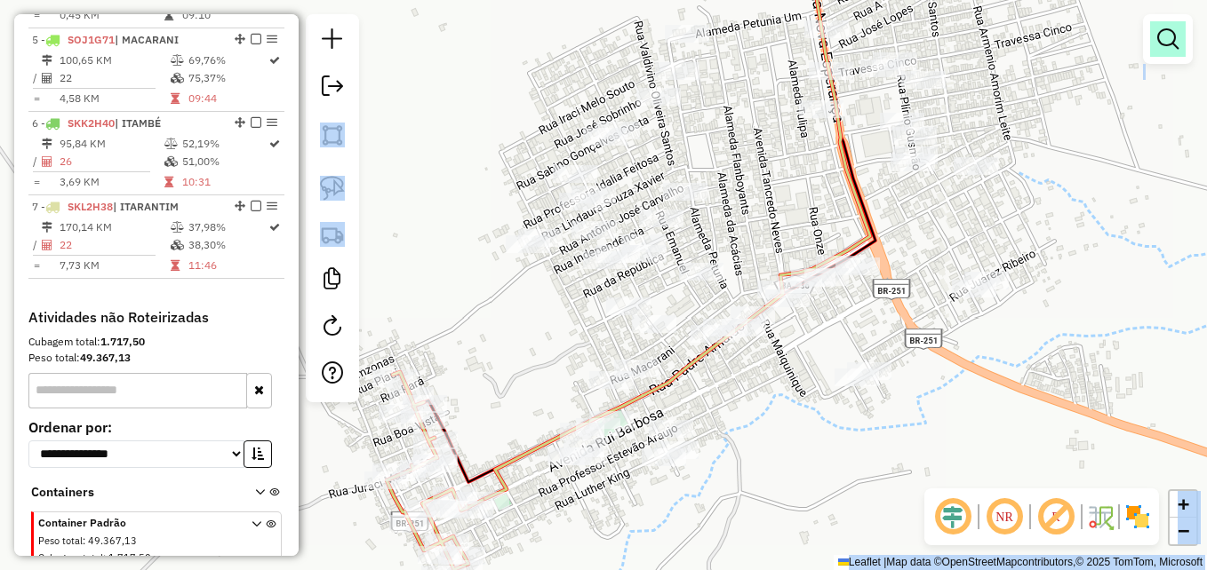
click at [1170, 40] on em at bounding box center [1167, 38] width 21 height 21
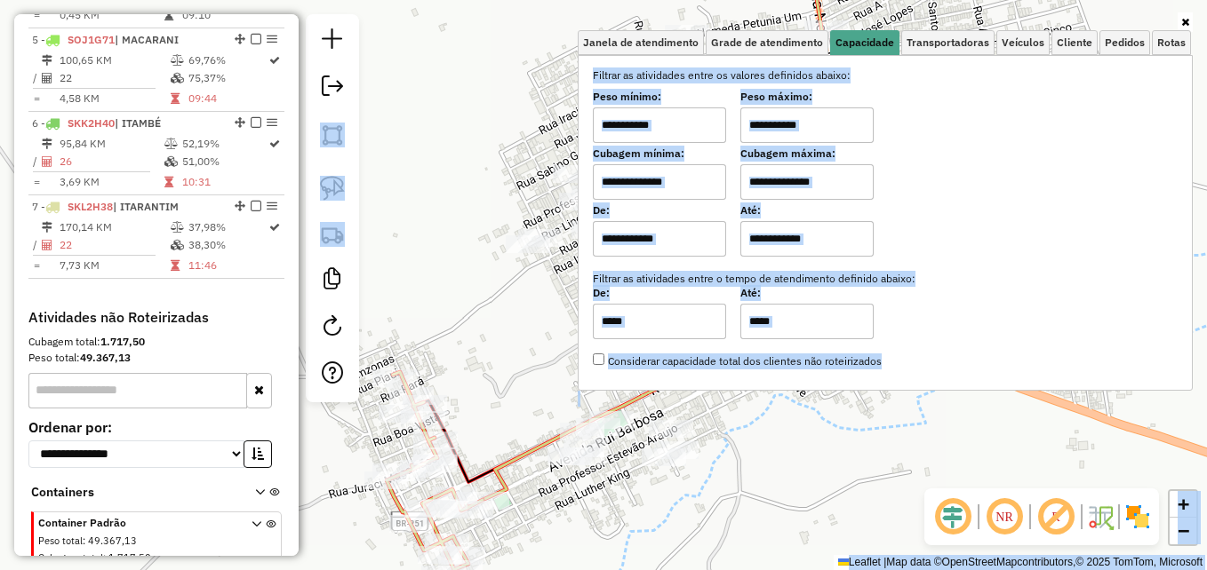
click at [1005, 139] on div "Peso mínimo: Peso máximo:" at bounding box center [885, 118] width 585 height 50
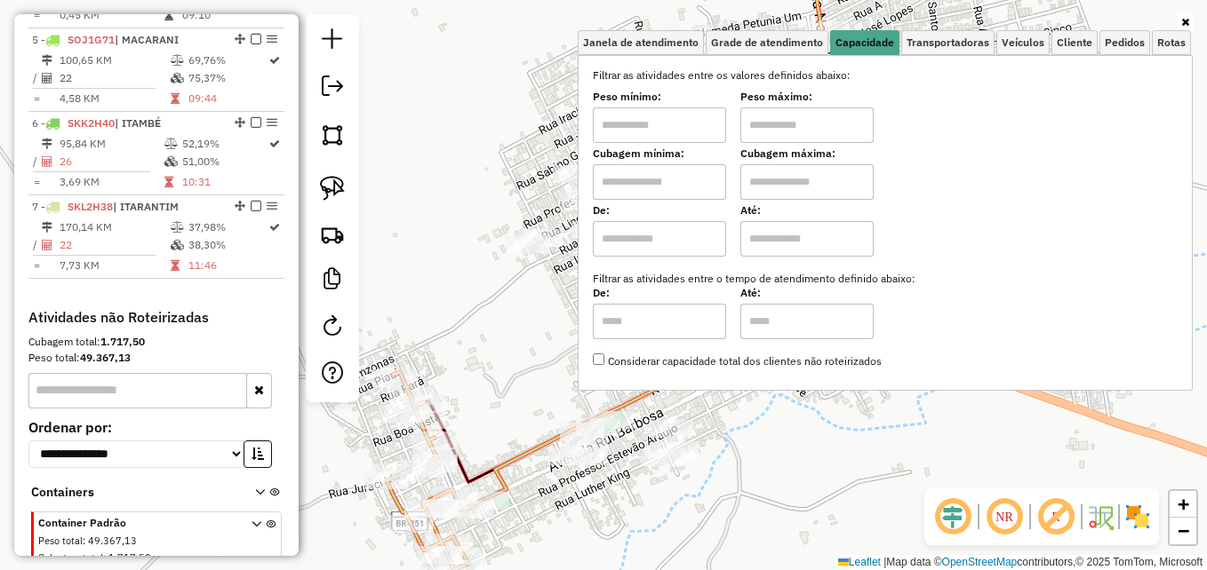
click at [640, 182] on input "text" at bounding box center [659, 182] width 133 height 36
click at [633, 181] on input "text" at bounding box center [659, 182] width 133 height 36
type input "****"
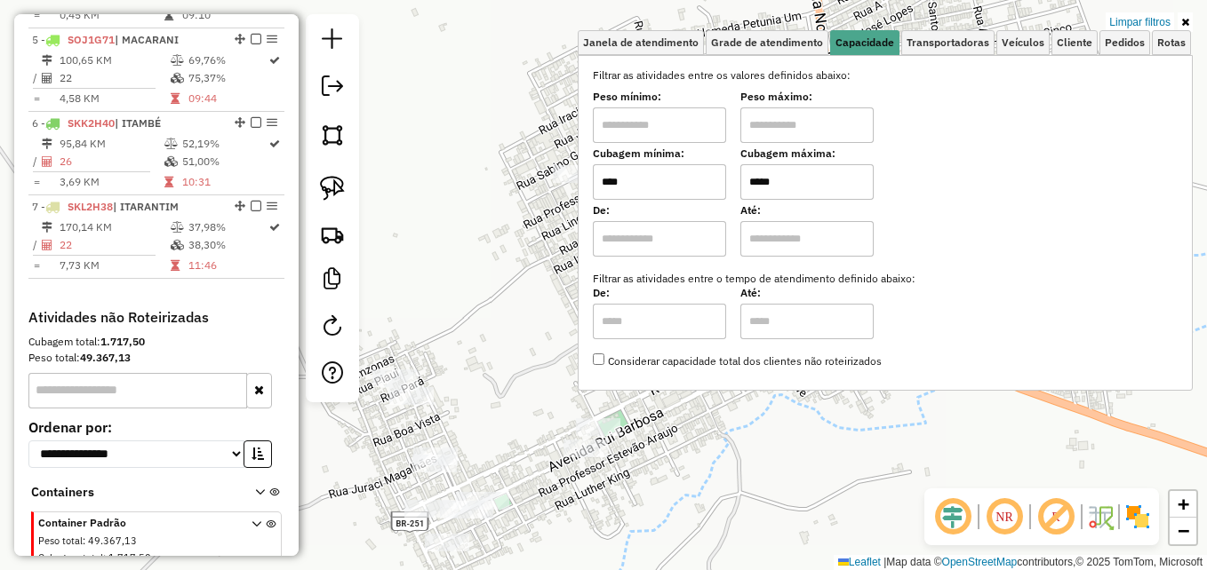
type input "*****"
click at [522, 265] on div "Limpar filtros Janela de atendimento Grade de atendimento Capacidade Transporta…" at bounding box center [603, 285] width 1207 height 570
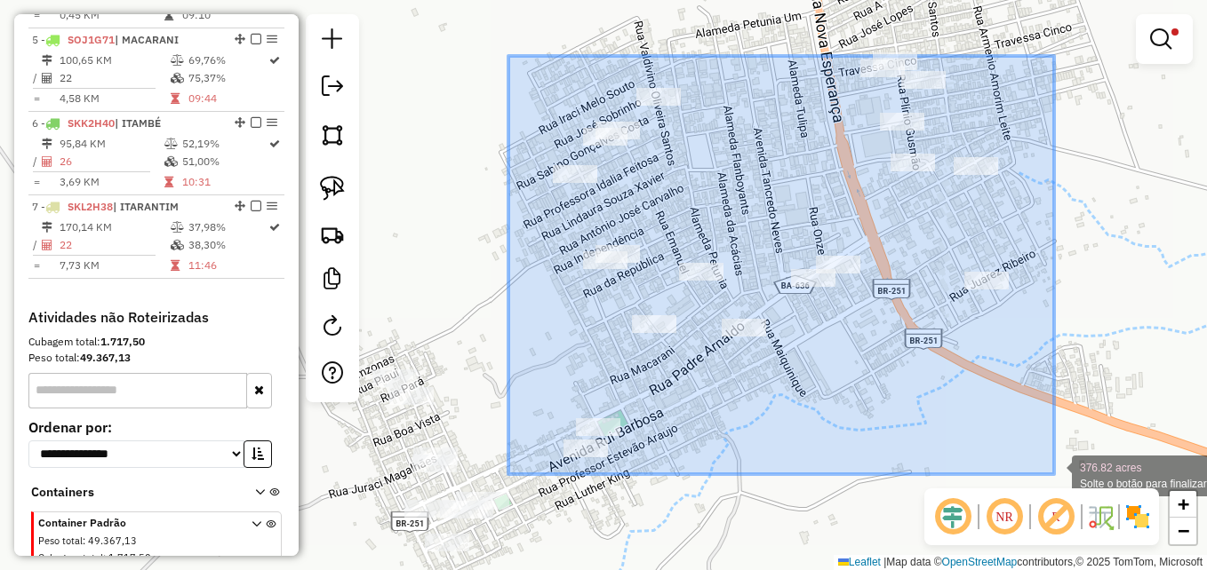
drag, startPoint x: 508, startPoint y: 56, endPoint x: 1054, endPoint y: 475, distance: 687.6
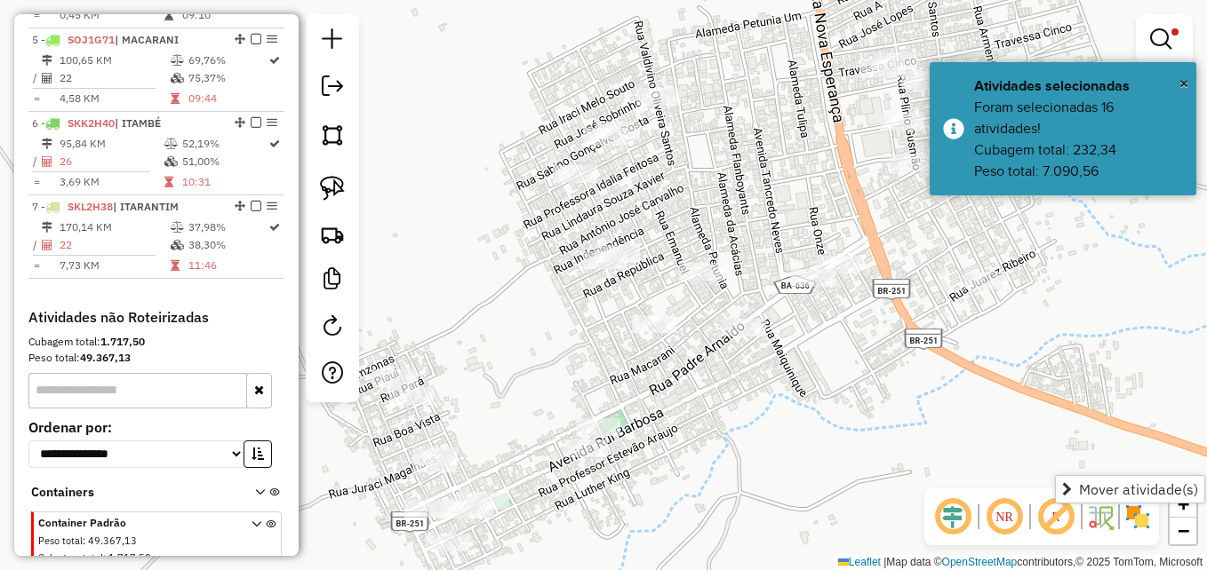
click at [466, 165] on div "Limpar filtros Janela de atendimento Grade de atendimento Capacidade Transporta…" at bounding box center [603, 285] width 1207 height 570
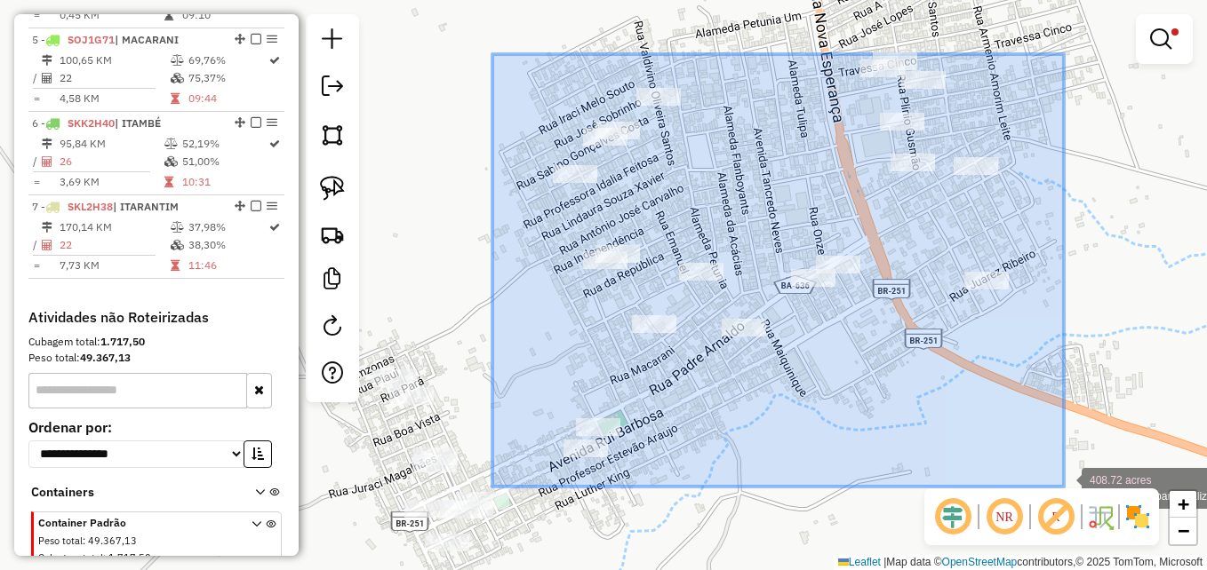
drag, startPoint x: 492, startPoint y: 54, endPoint x: 1064, endPoint y: 487, distance: 716.8
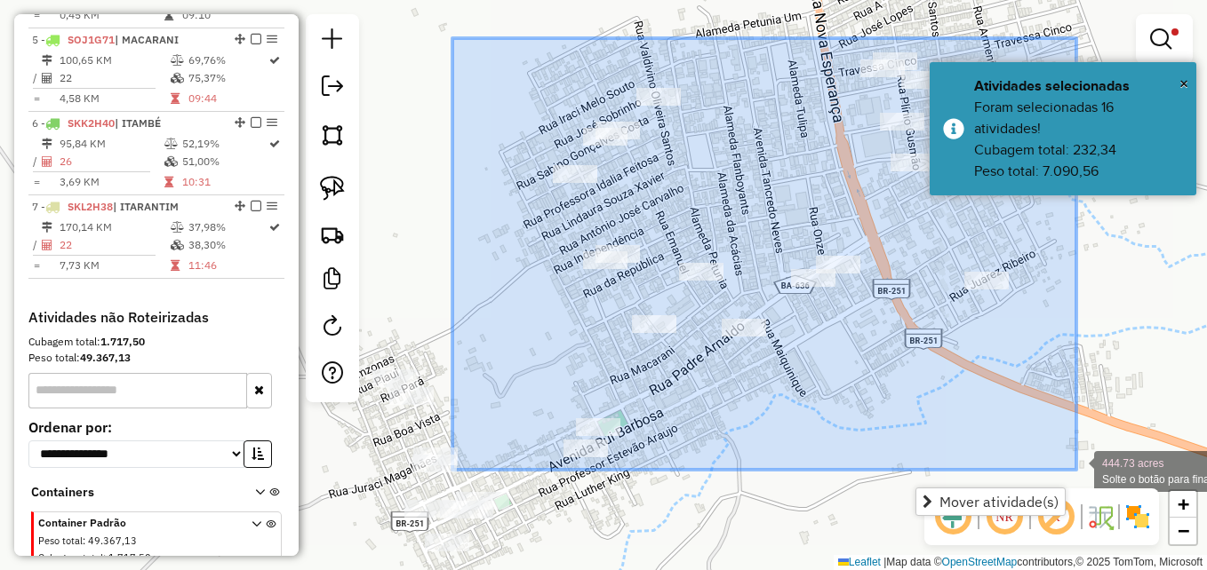
drag, startPoint x: 452, startPoint y: 38, endPoint x: 1076, endPoint y: 470, distance: 758.7
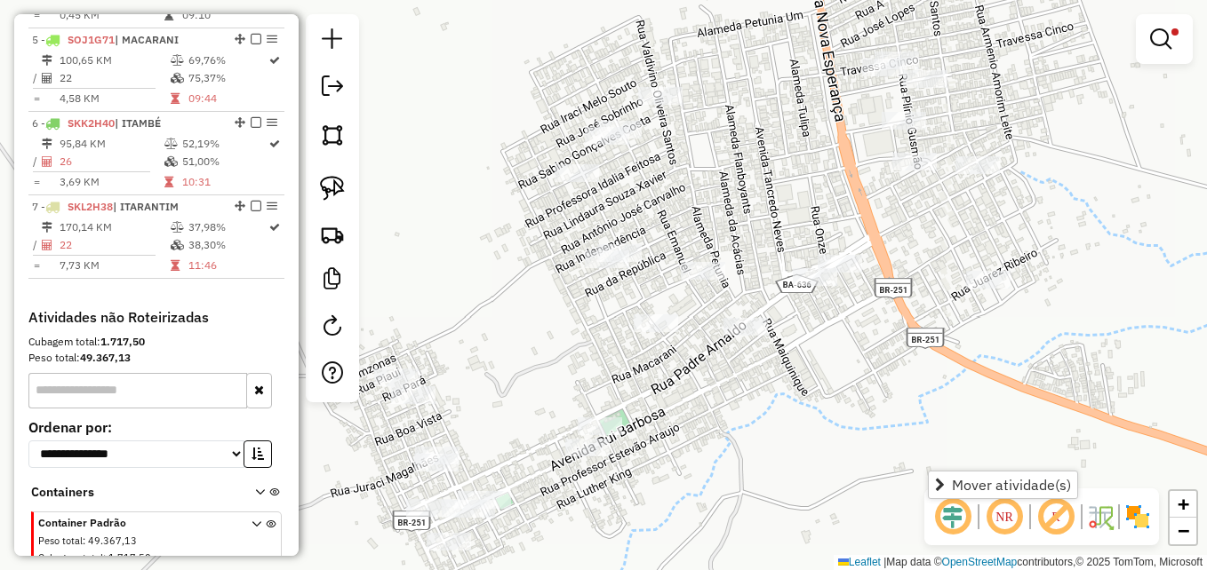
click at [473, 213] on div "Limpar filtros Janela de atendimento Grade de atendimento Capacidade Transporta…" at bounding box center [603, 285] width 1207 height 570
click at [332, 185] on img at bounding box center [332, 188] width 25 height 25
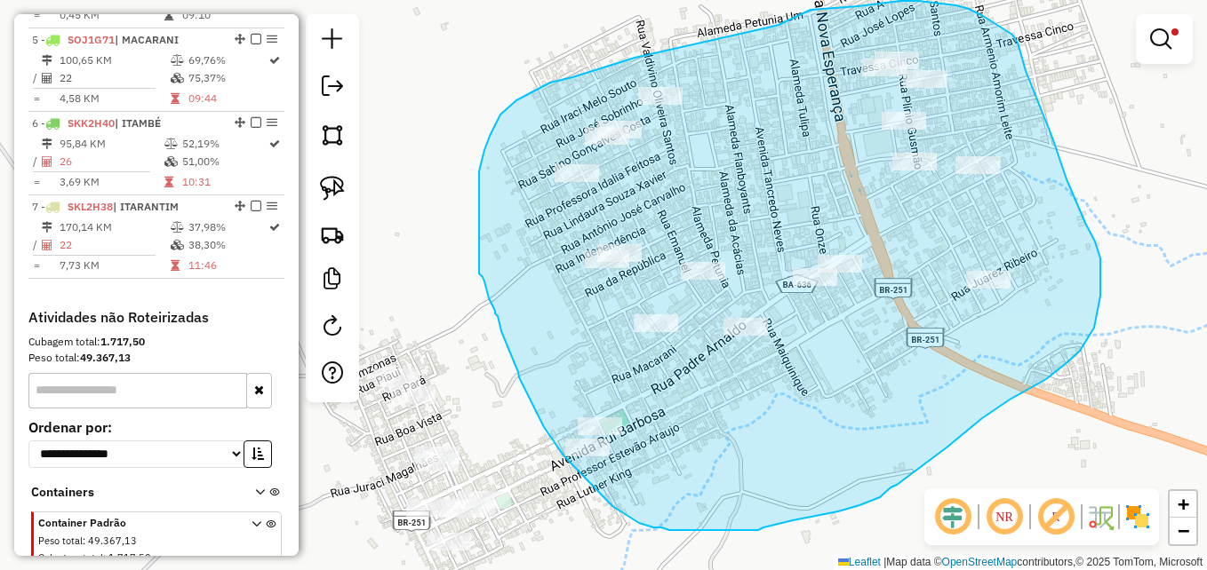
drag, startPoint x: 654, startPoint y: 53, endPoint x: 768, endPoint y: 28, distance: 116.6
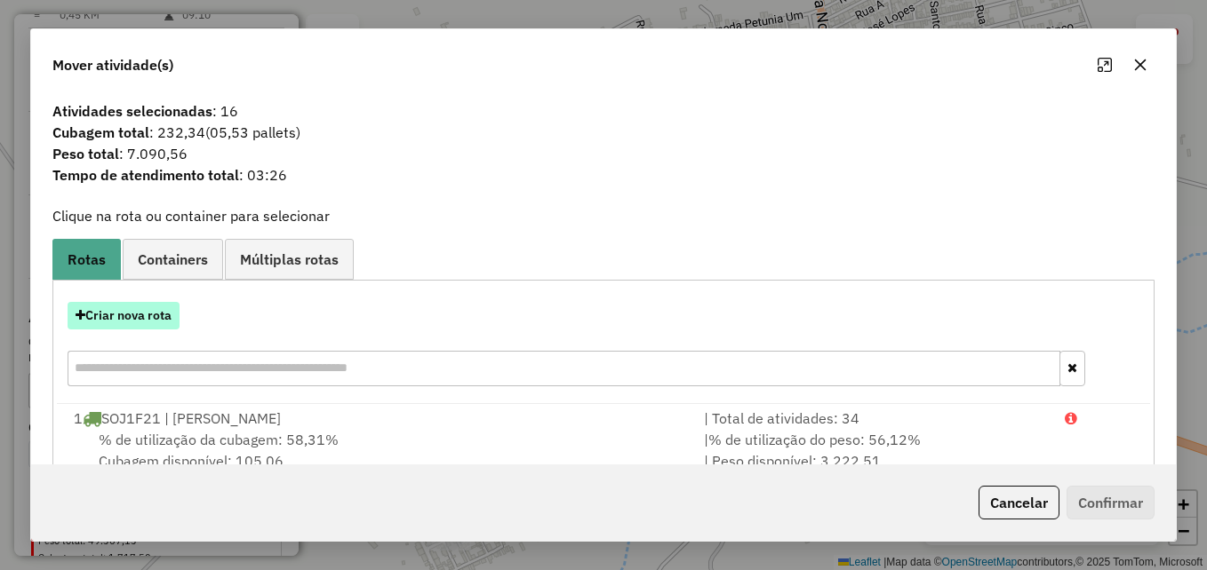
click at [115, 320] on button "Criar nova rota" at bounding box center [124, 316] width 112 height 28
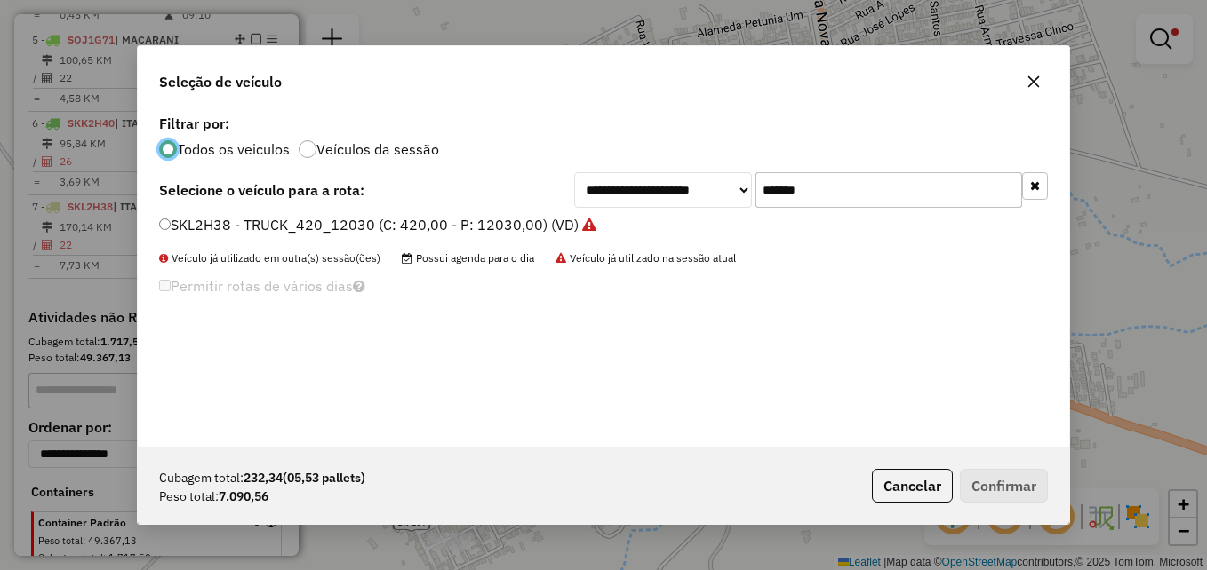
scroll to position [10, 5]
drag, startPoint x: 849, startPoint y: 198, endPoint x: 745, endPoint y: 196, distance: 104.0
click at [745, 196] on div "**********" at bounding box center [811, 190] width 474 height 36
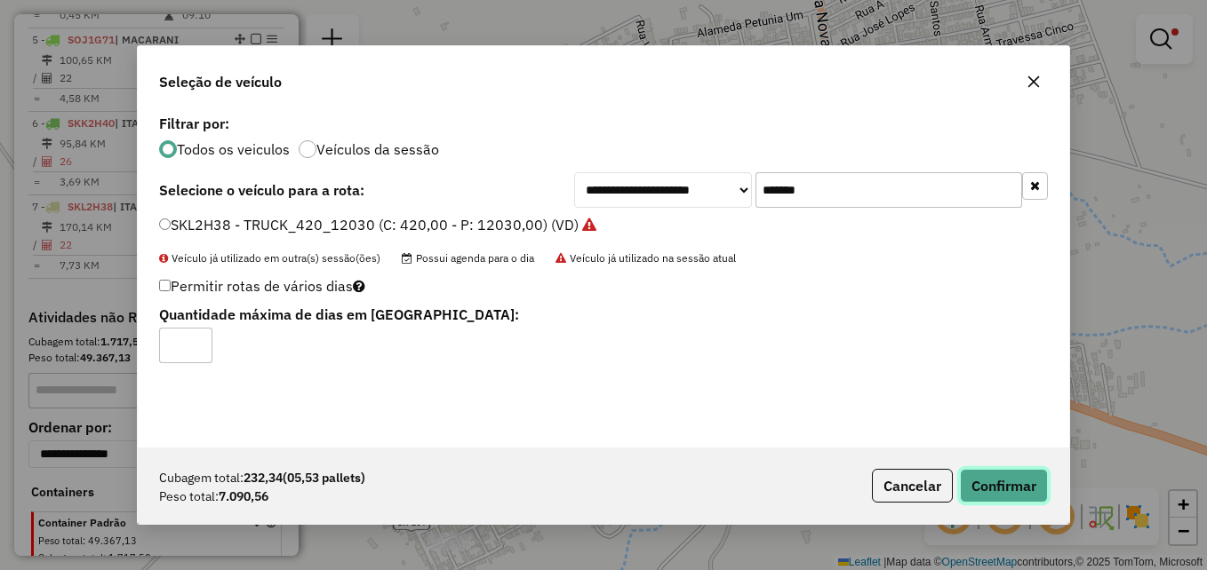
click at [1012, 486] on button "Confirmar" at bounding box center [1004, 486] width 88 height 34
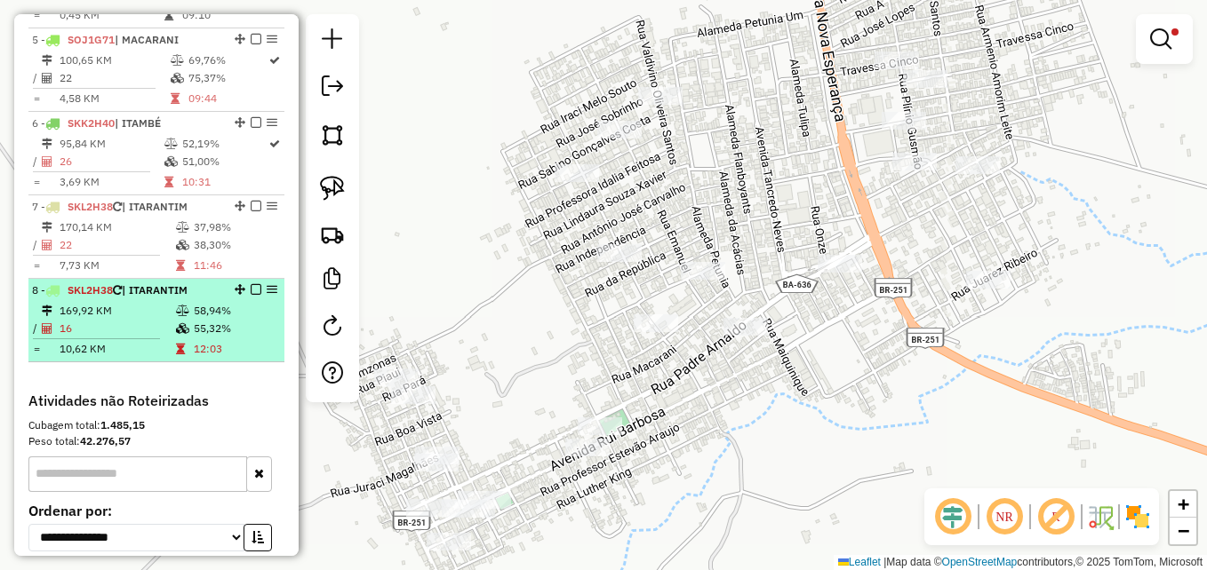
select select "**********"
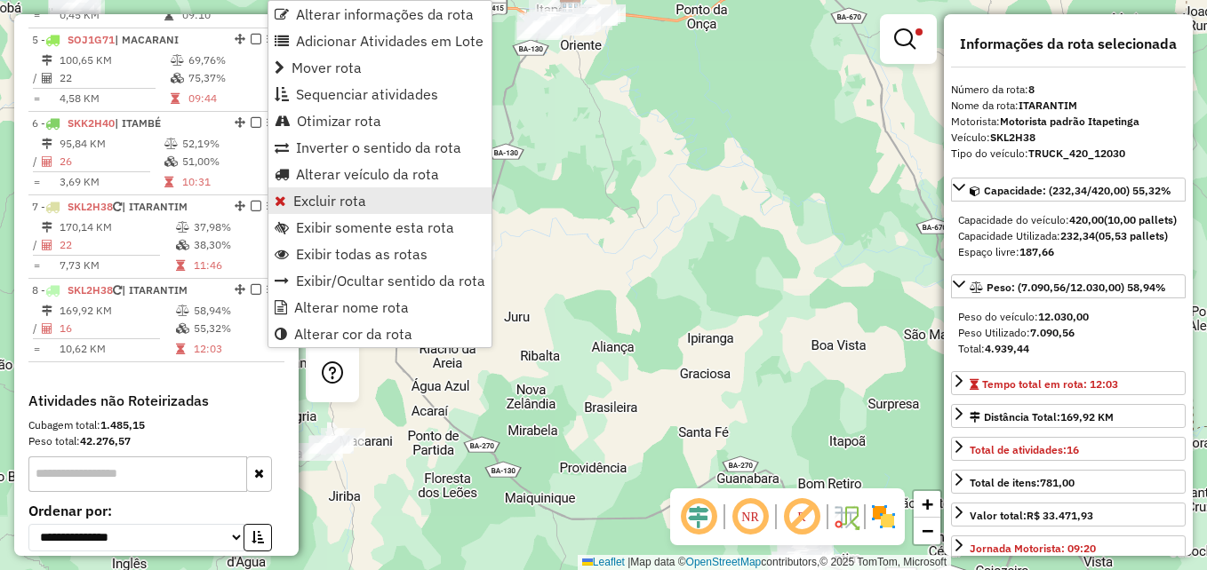
click at [326, 199] on span "Excluir rota" at bounding box center [329, 201] width 73 height 14
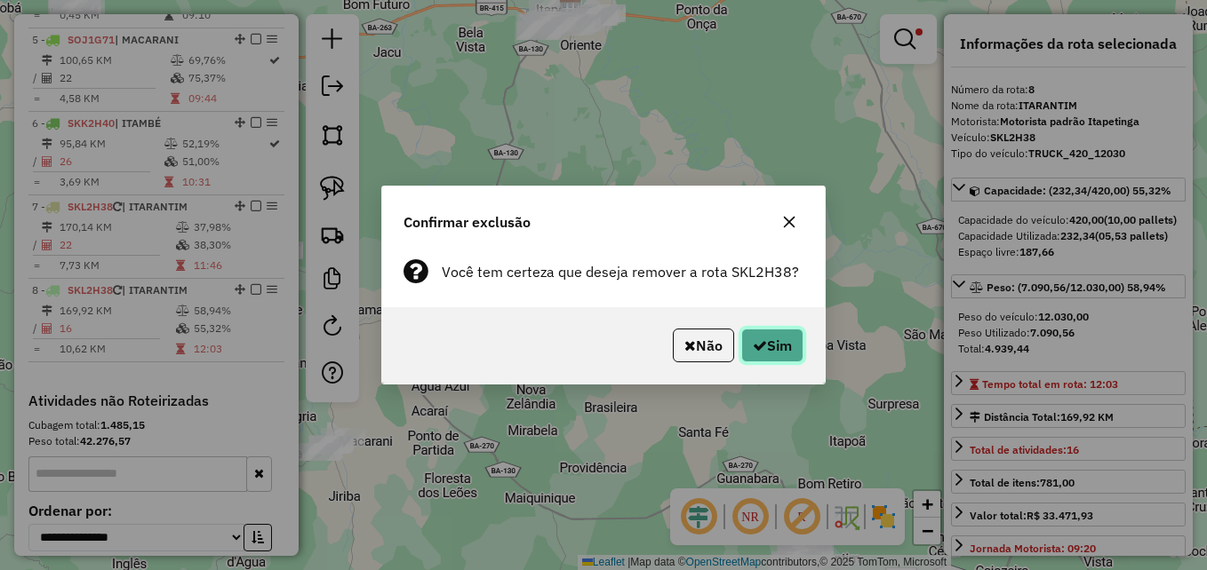
click at [758, 339] on icon "button" at bounding box center [760, 346] width 14 height 14
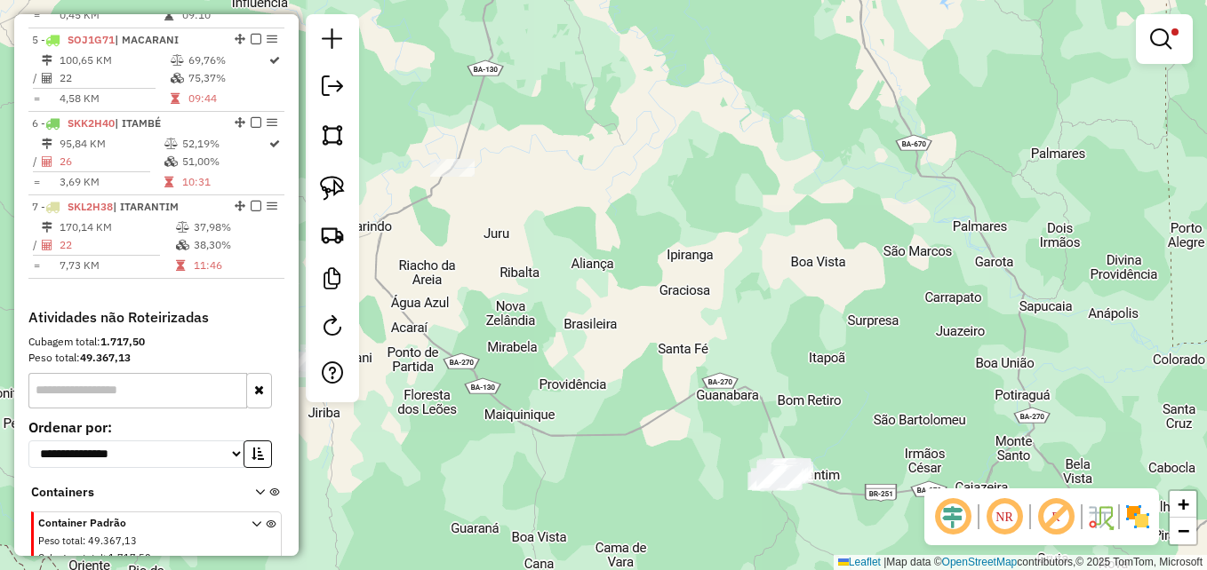
drag, startPoint x: 718, startPoint y: 374, endPoint x: 664, endPoint y: 157, distance: 223.5
click at [664, 157] on div "Limpar filtros Janela de atendimento Grade de atendimento Capacidade Transporta…" at bounding box center [603, 285] width 1207 height 570
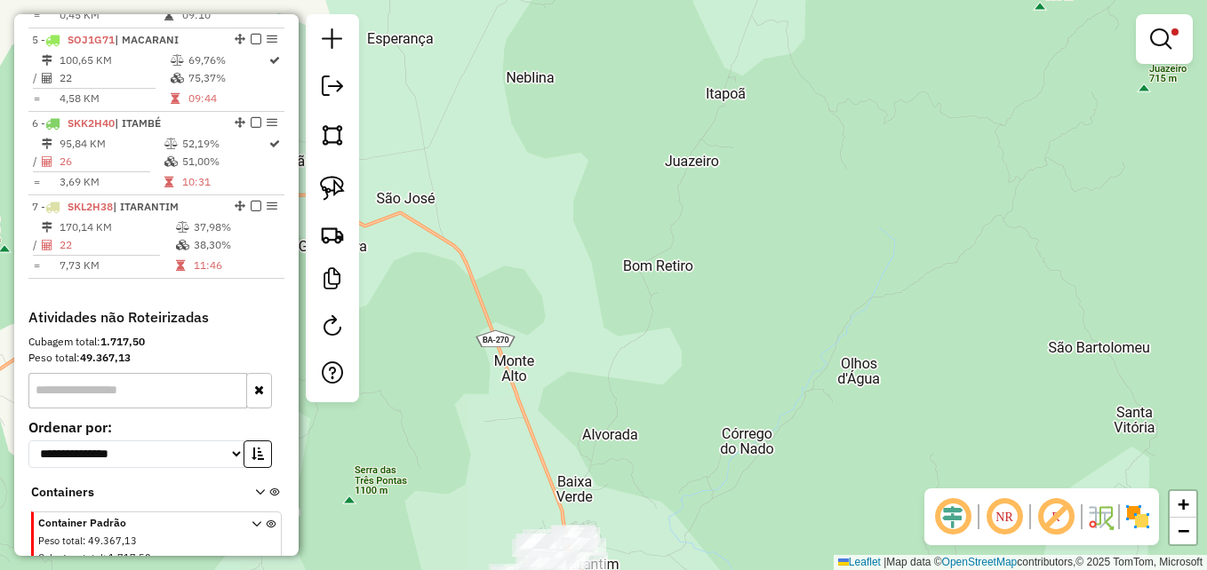
drag, startPoint x: 724, startPoint y: 371, endPoint x: 809, endPoint y: 136, distance: 250.2
click at [805, 153] on div "Limpar filtros Janela de atendimento Grade de atendimento Capacidade Transporta…" at bounding box center [603, 285] width 1207 height 570
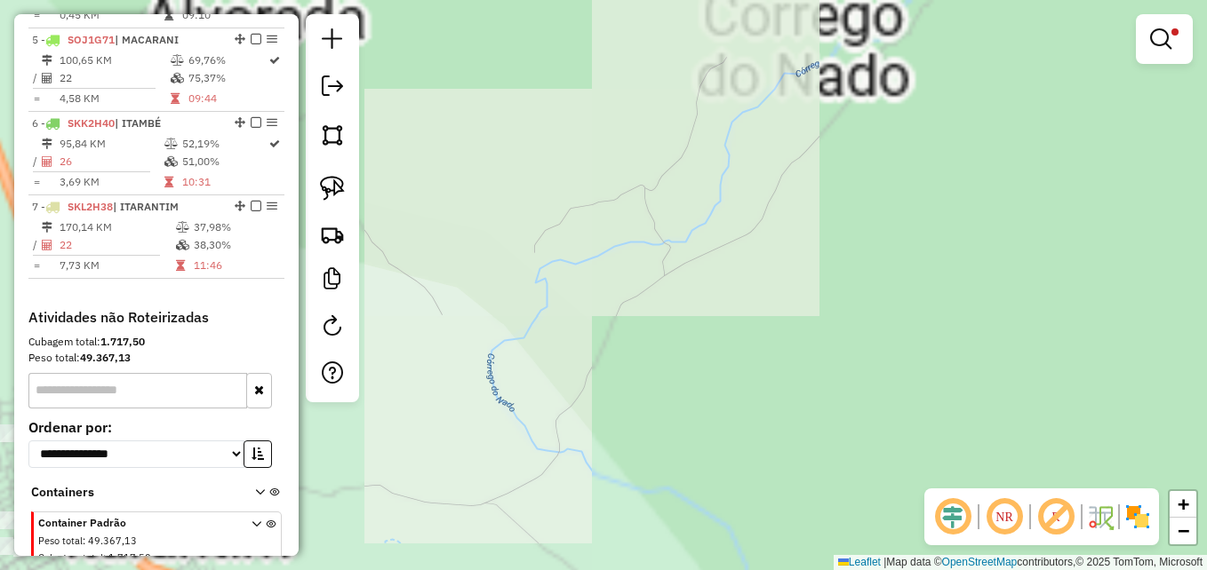
drag, startPoint x: 752, startPoint y: 227, endPoint x: 1081, endPoint y: 212, distance: 329.1
click at [1082, 213] on div "Limpar filtros Janela de atendimento Grade de atendimento Capacidade Transporta…" at bounding box center [603, 285] width 1207 height 570
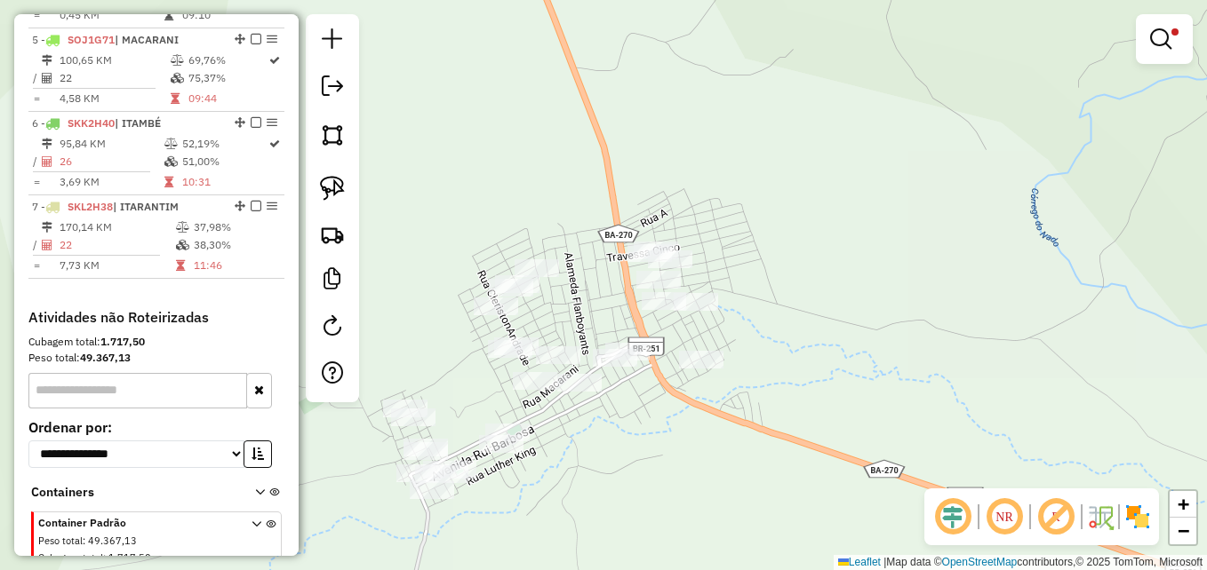
drag, startPoint x: 733, startPoint y: 384, endPoint x: 984, endPoint y: 129, distance: 357.5
click at [984, 143] on div "Limpar filtros Janela de atendimento Grade de atendimento Capacidade Transporta…" at bounding box center [603, 285] width 1207 height 570
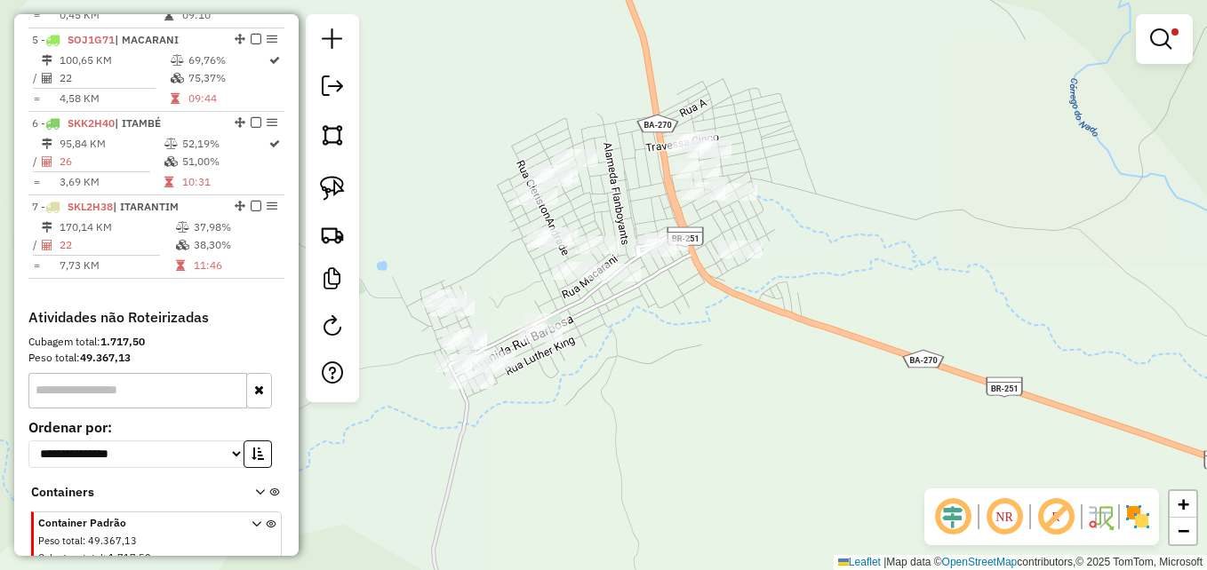
click at [970, 207] on div "Limpar filtros Janela de atendimento Grade de atendimento Capacidade Transporta…" at bounding box center [603, 285] width 1207 height 570
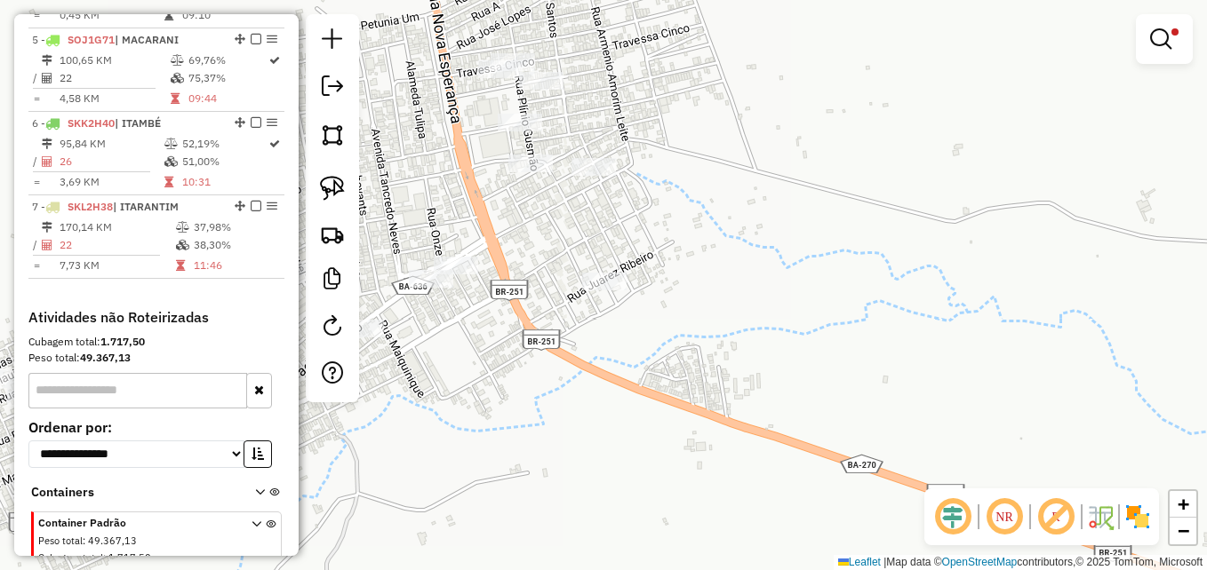
drag, startPoint x: 606, startPoint y: 349, endPoint x: 992, endPoint y: 337, distance: 385.9
click at [993, 338] on div "Limpar filtros Janela de atendimento Grade de atendimento Capacidade Transporta…" at bounding box center [603, 285] width 1207 height 570
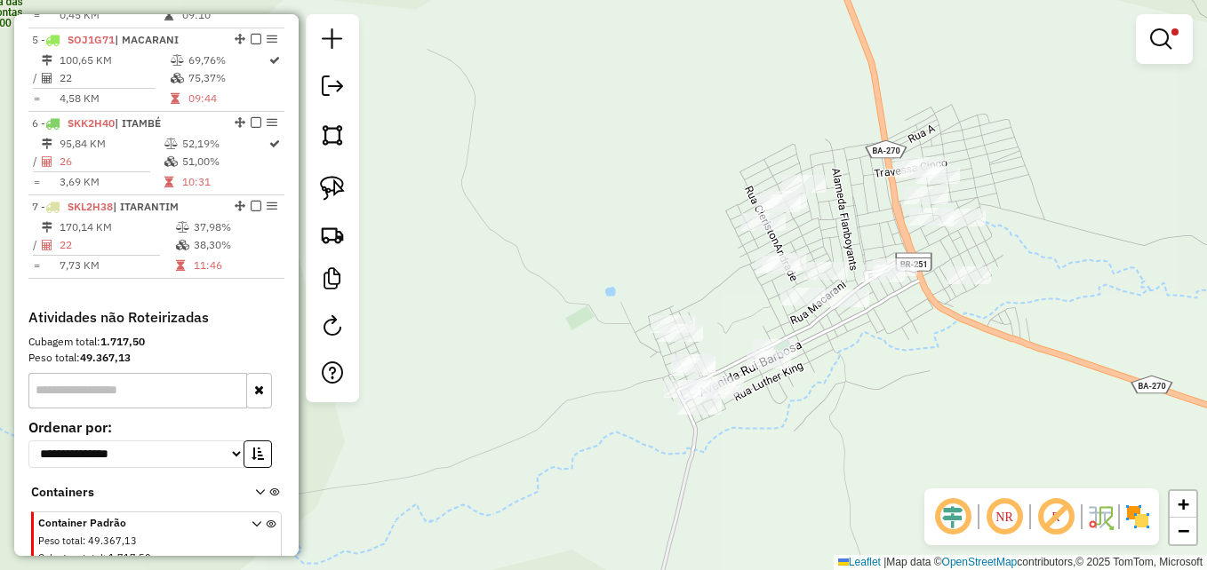
drag, startPoint x: 979, startPoint y: 354, endPoint x: 788, endPoint y: 393, distance: 195.0
click at [788, 393] on div "Limpar filtros Janela de atendimento Grade de atendimento Capacidade Transporta…" at bounding box center [603, 285] width 1207 height 570
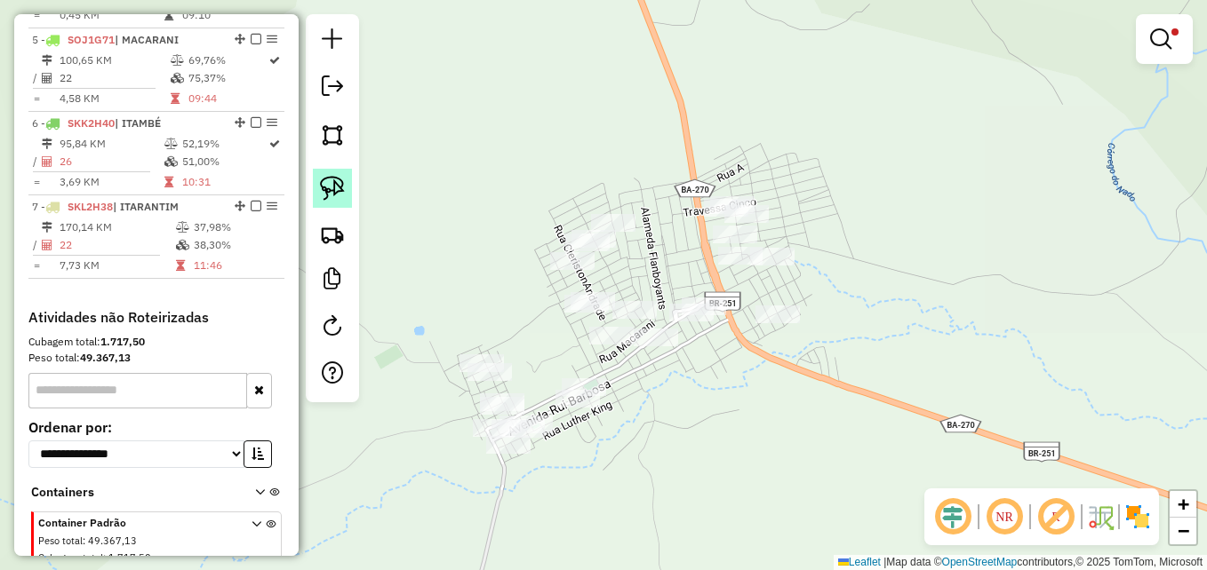
click at [335, 180] on img at bounding box center [332, 188] width 25 height 25
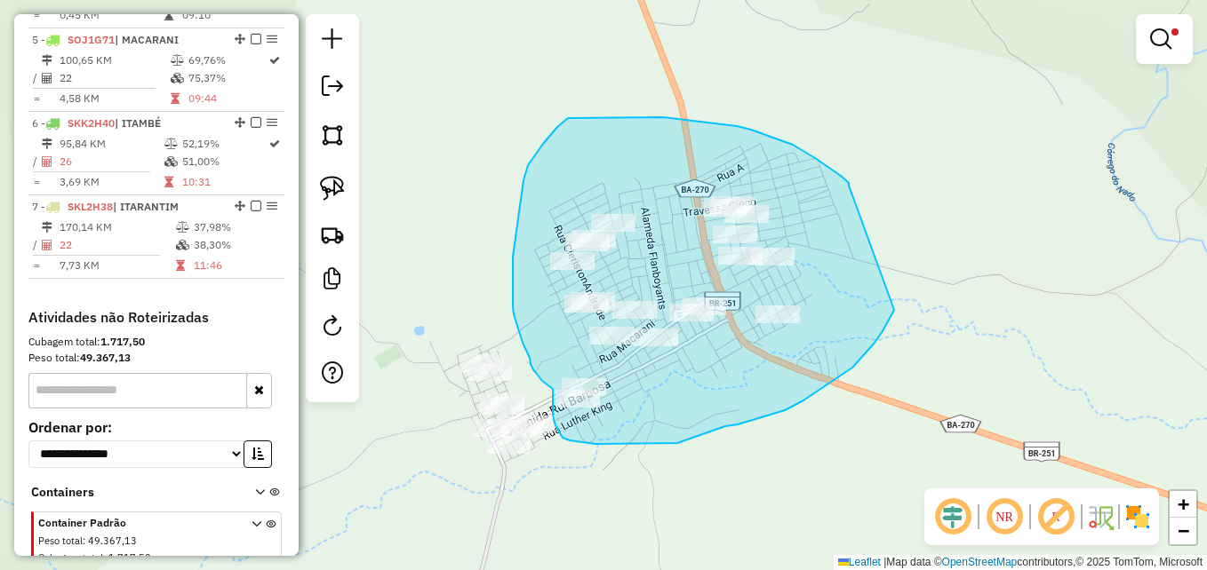
drag, startPoint x: 849, startPoint y: 186, endPoint x: 889, endPoint y: 281, distance: 103.1
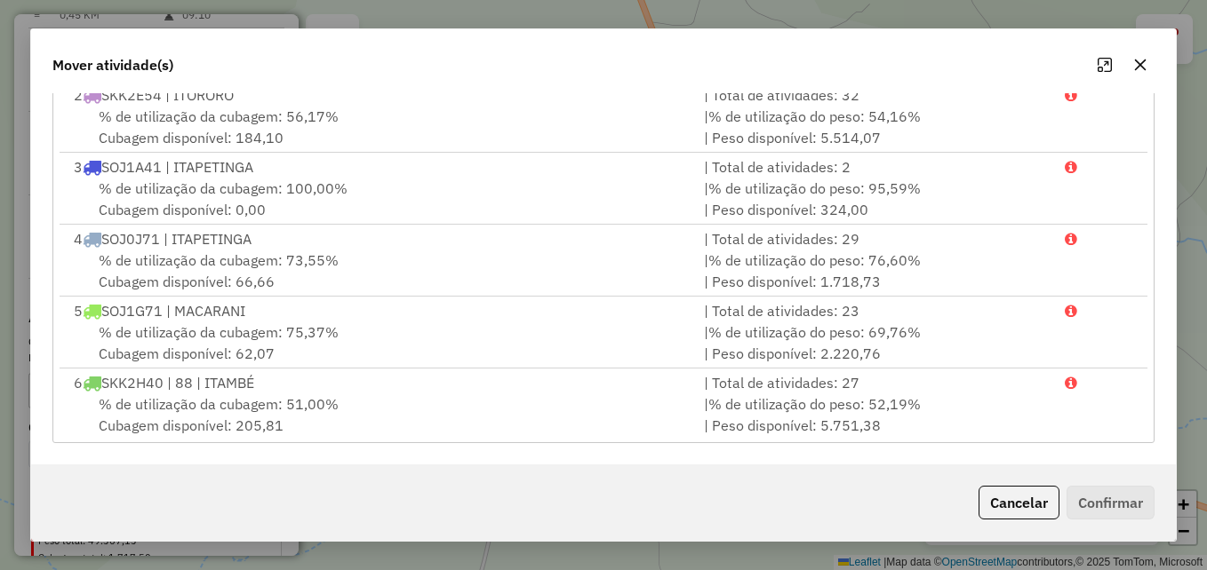
scroll to position [148, 0]
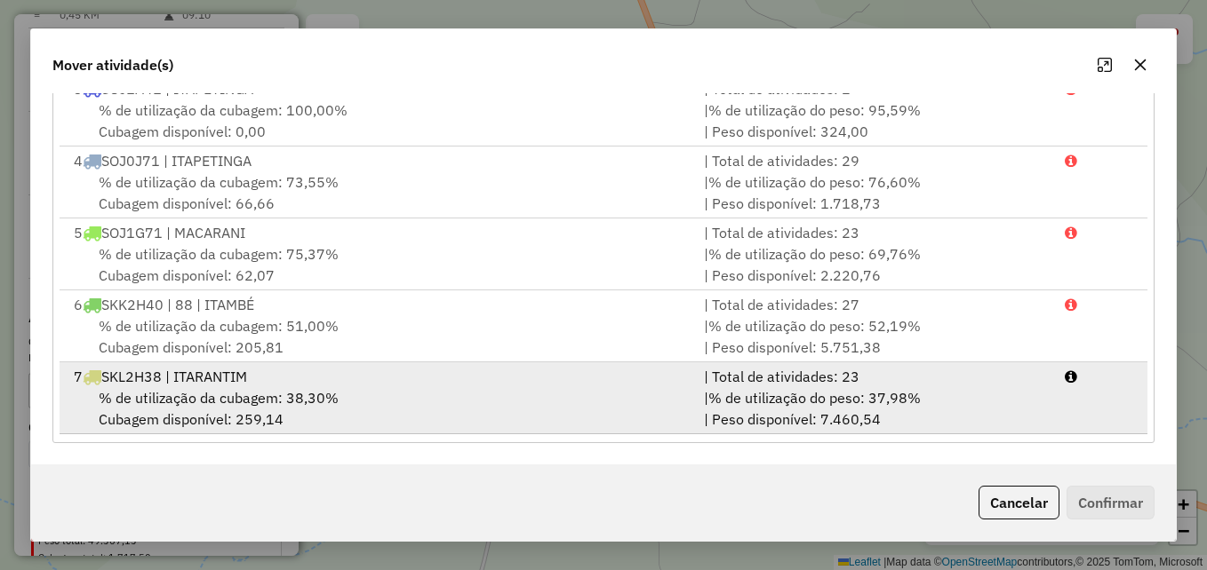
click at [698, 405] on div "| % de utilização do peso: 37,98% | Peso disponível: 7.460,54" at bounding box center [873, 408] width 360 height 43
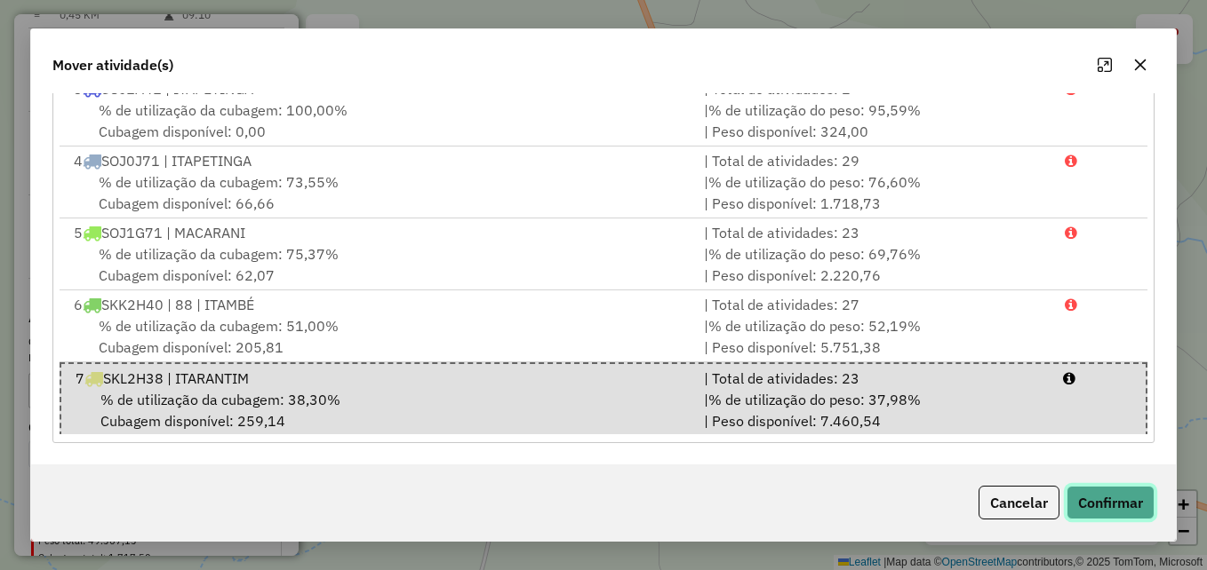
click at [1097, 500] on button "Confirmar" at bounding box center [1110, 503] width 88 height 34
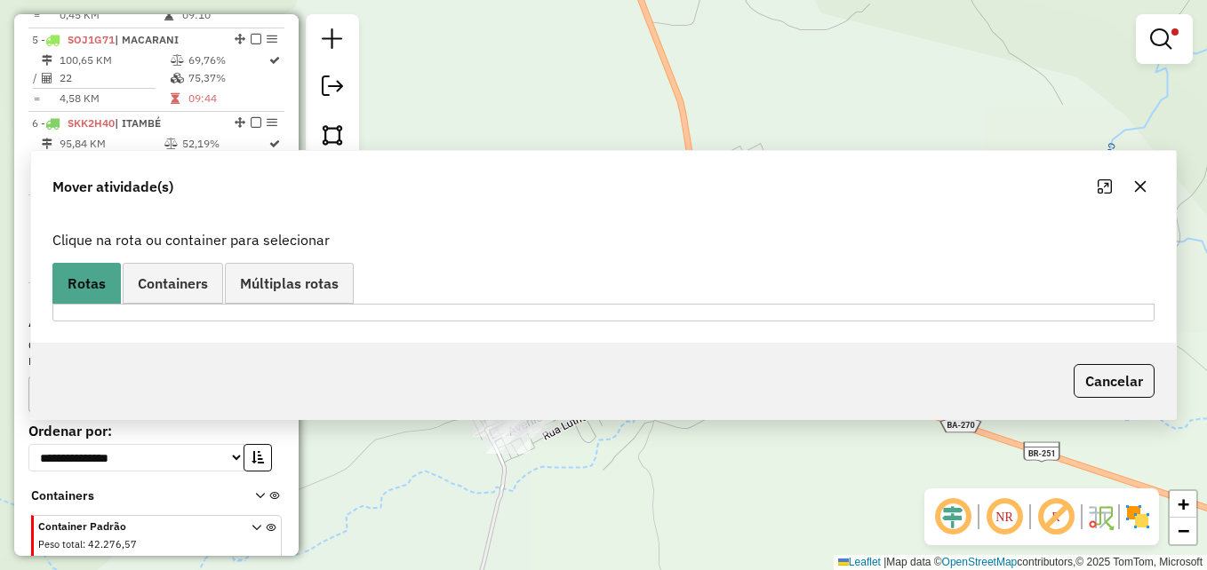
scroll to position [0, 0]
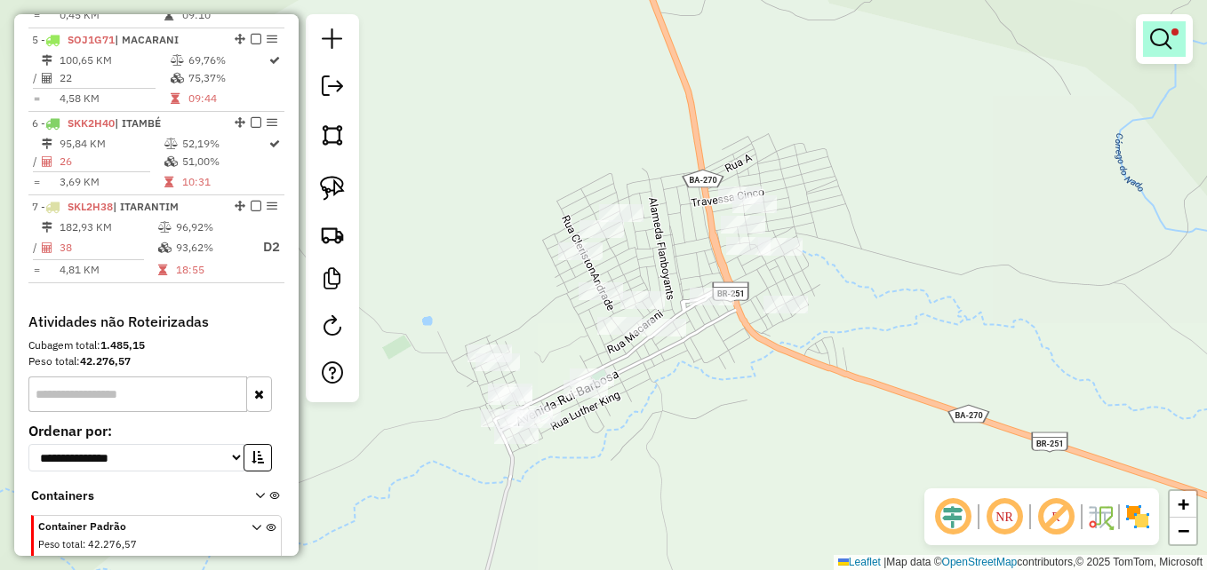
click at [1161, 39] on em at bounding box center [1160, 38] width 21 height 21
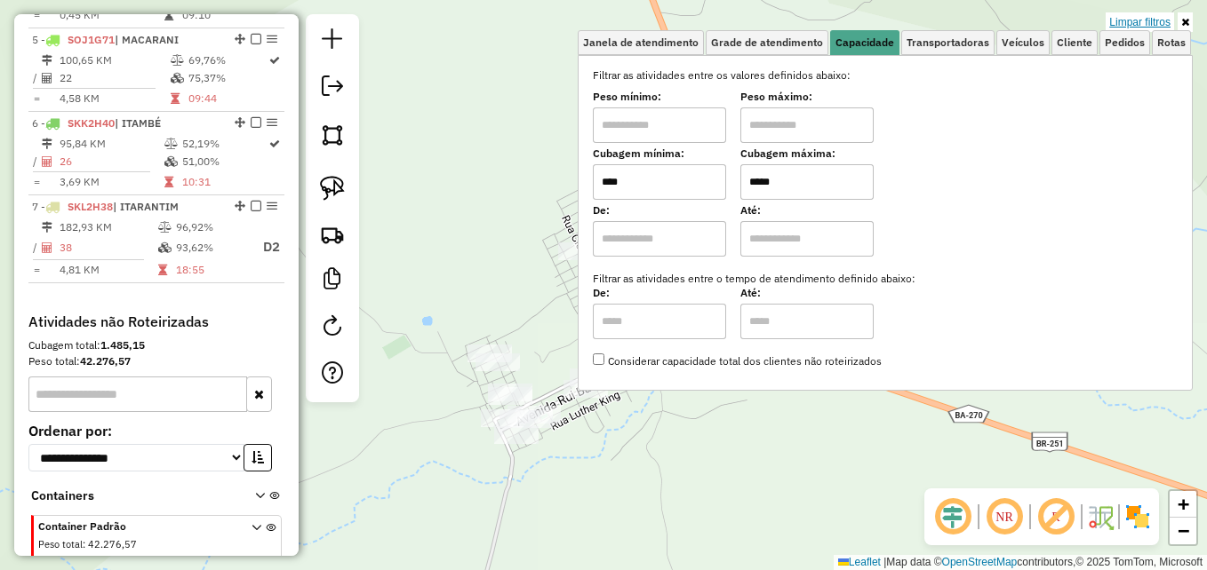
click at [1133, 18] on link "Limpar filtros" at bounding box center [1139, 22] width 68 height 20
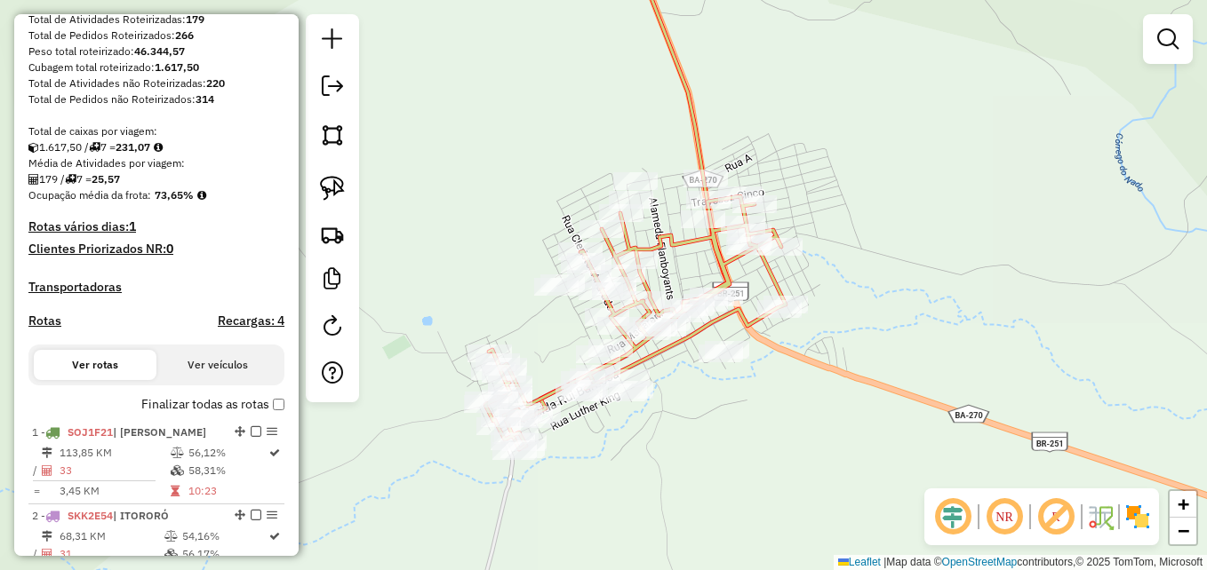
scroll to position [281, 0]
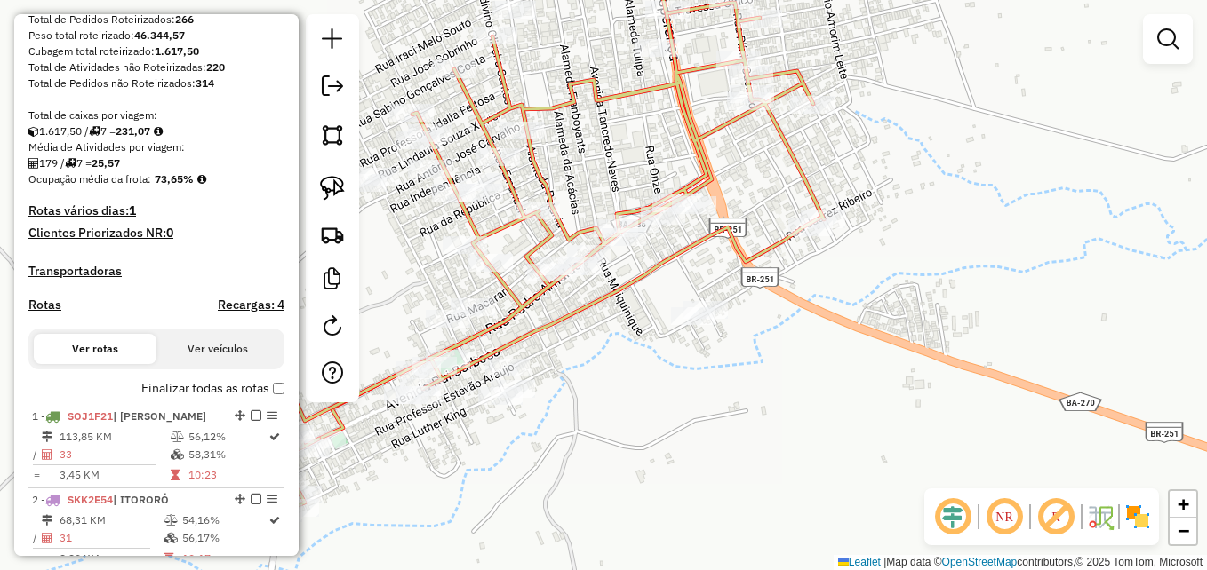
drag, startPoint x: 684, startPoint y: 390, endPoint x: 801, endPoint y: 422, distance: 120.7
click at [801, 422] on div "Janela de atendimento Grade de atendimento Capacidade Transportadoras Veículos …" at bounding box center [603, 285] width 1207 height 570
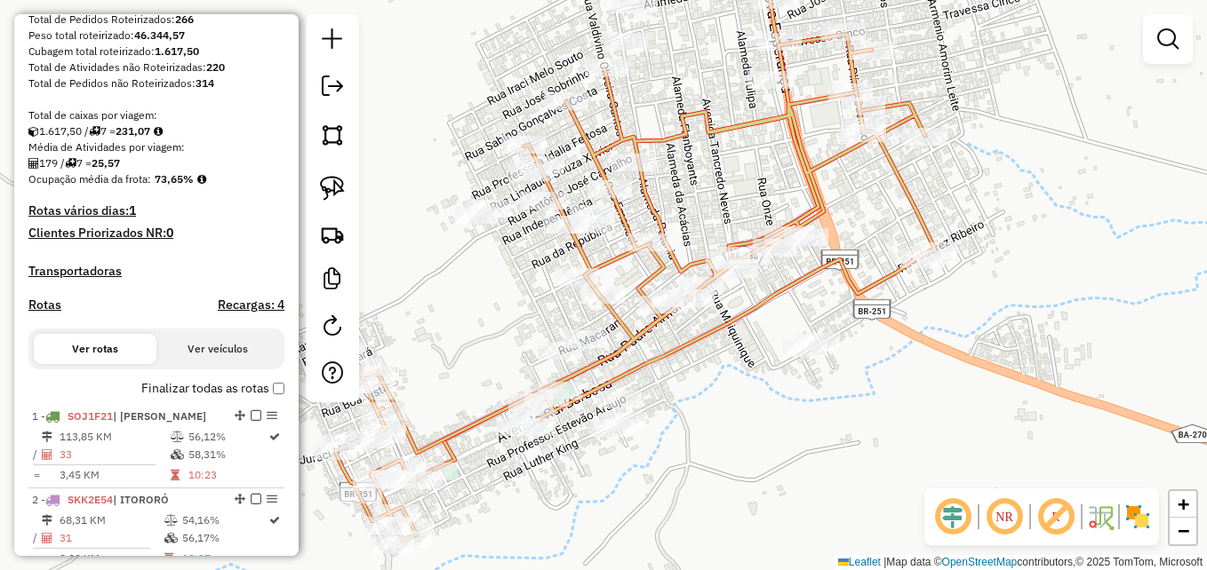
drag, startPoint x: 750, startPoint y: 450, endPoint x: 778, endPoint y: 393, distance: 63.6
click at [778, 395] on div "Janela de atendimento Grade de atendimento Capacidade Transportadoras Veículos …" at bounding box center [603, 285] width 1207 height 570
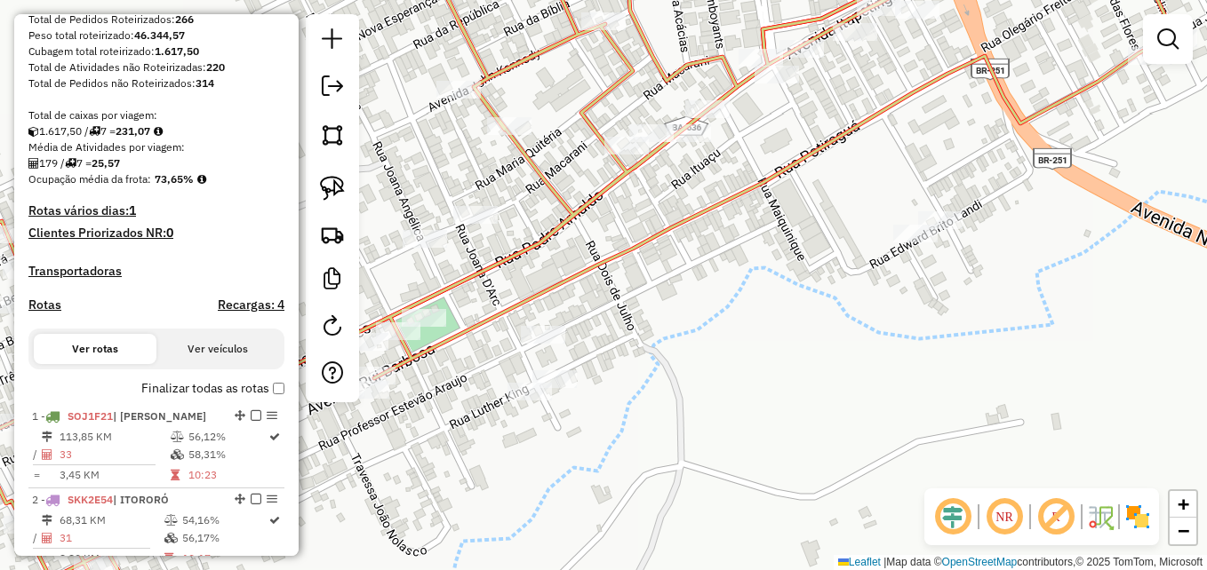
drag, startPoint x: 761, startPoint y: 294, endPoint x: 800, endPoint y: 353, distance: 70.5
click at [800, 353] on div "Janela de atendimento Grade de atendimento Capacidade Transportadoras Veículos …" at bounding box center [603, 285] width 1207 height 570
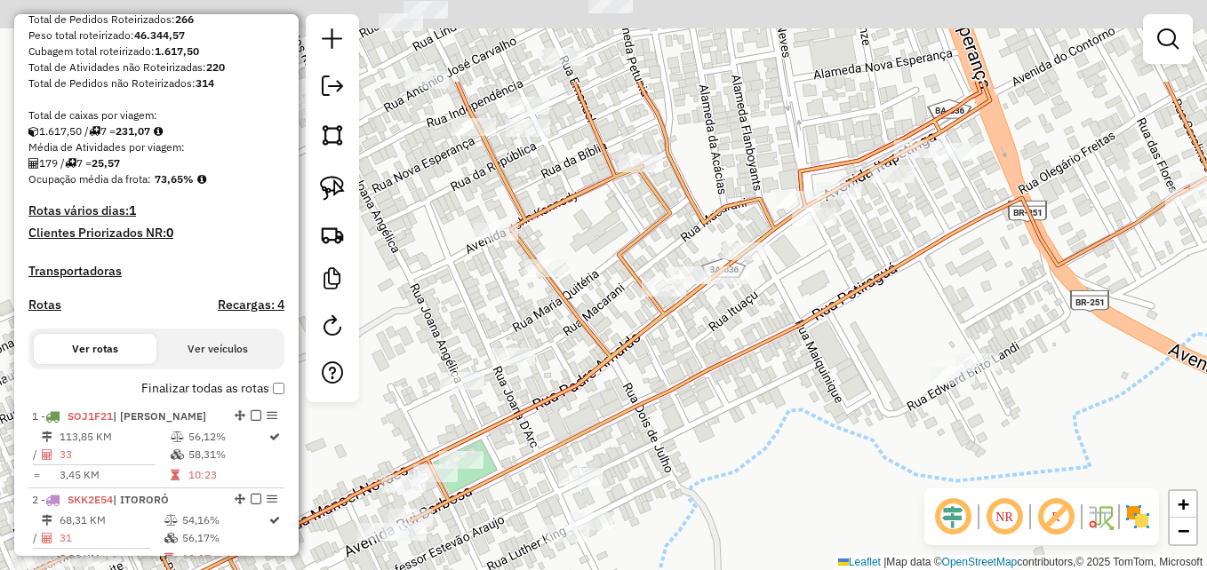
drag, startPoint x: 781, startPoint y: 301, endPoint x: 821, endPoint y: 448, distance: 152.0
click at [821, 448] on div "Janela de atendimento Grade de atendimento Capacidade Transportadoras Veículos …" at bounding box center [603, 285] width 1207 height 570
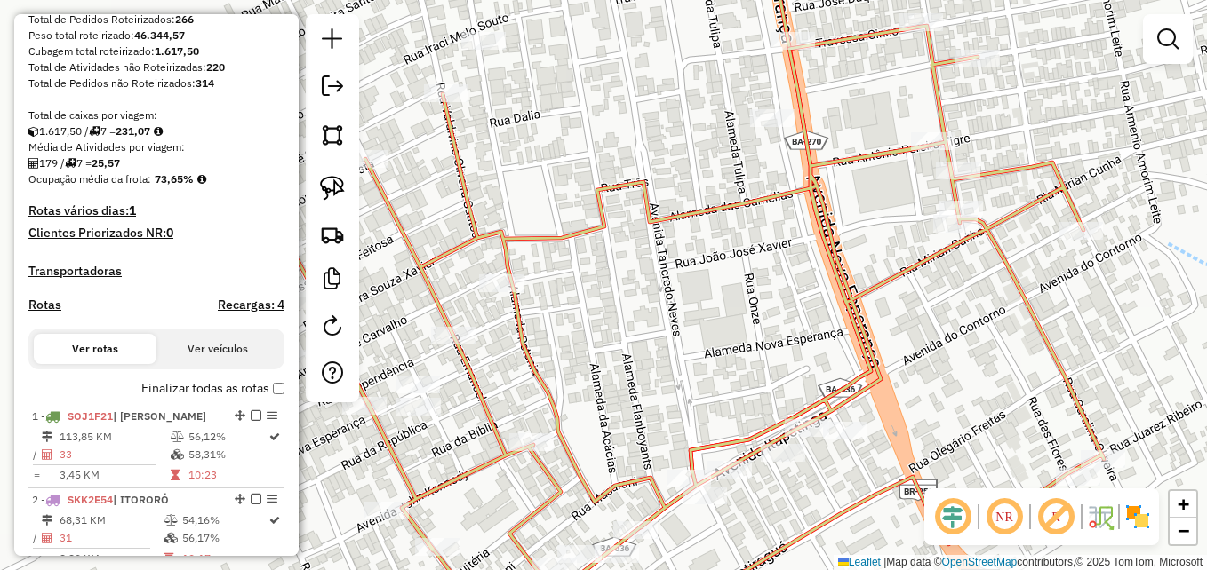
drag, startPoint x: 911, startPoint y: 192, endPoint x: 900, endPoint y: 249, distance: 57.9
click at [900, 249] on div "Janela de atendimento Grade de atendimento Capacidade Transportadoras Veículos …" at bounding box center [603, 285] width 1207 height 570
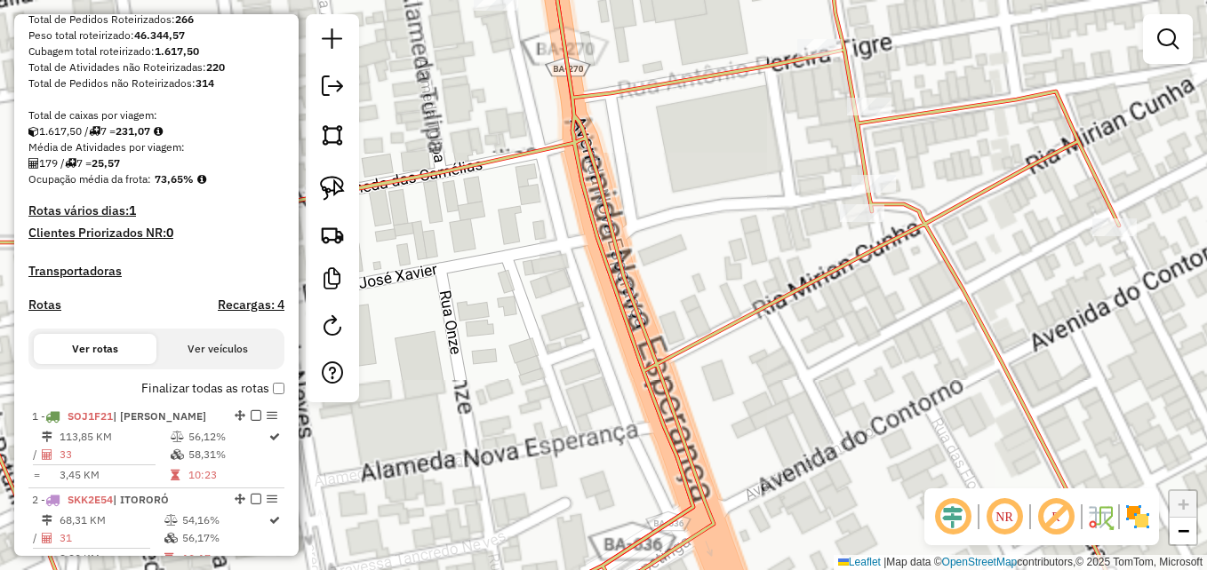
drag, startPoint x: 971, startPoint y: 275, endPoint x: 892, endPoint y: 348, distance: 108.1
click at [892, 348] on div "Janela de atendimento Grade de atendimento Capacidade Transportadoras Veículos …" at bounding box center [603, 285] width 1207 height 570
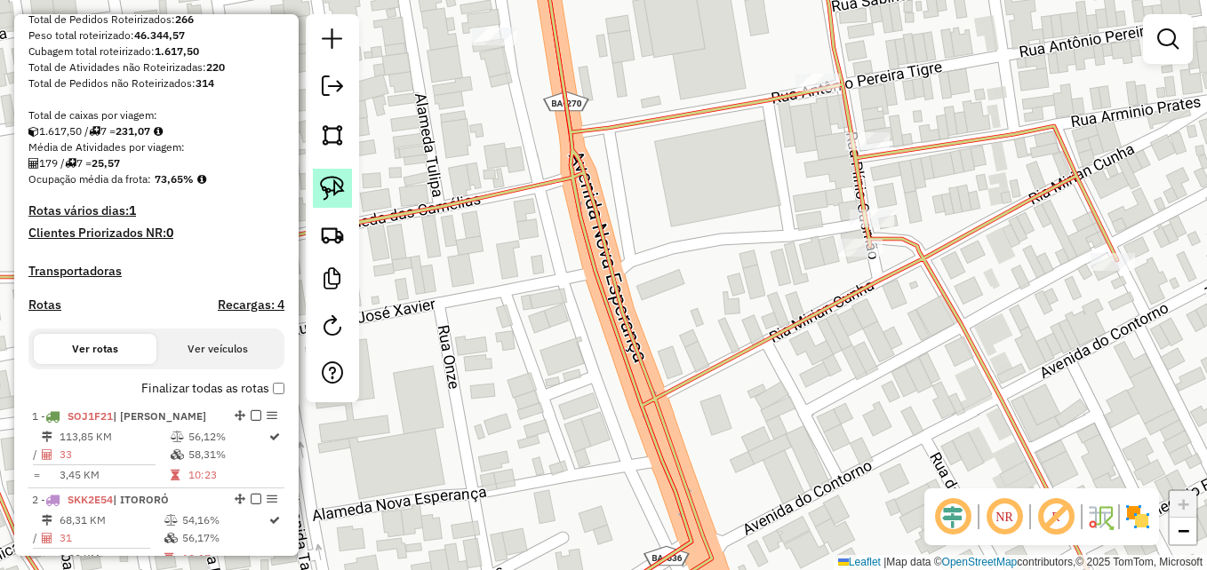
drag, startPoint x: 331, startPoint y: 180, endPoint x: 343, endPoint y: 187, distance: 13.6
click at [331, 180] on img at bounding box center [332, 188] width 25 height 25
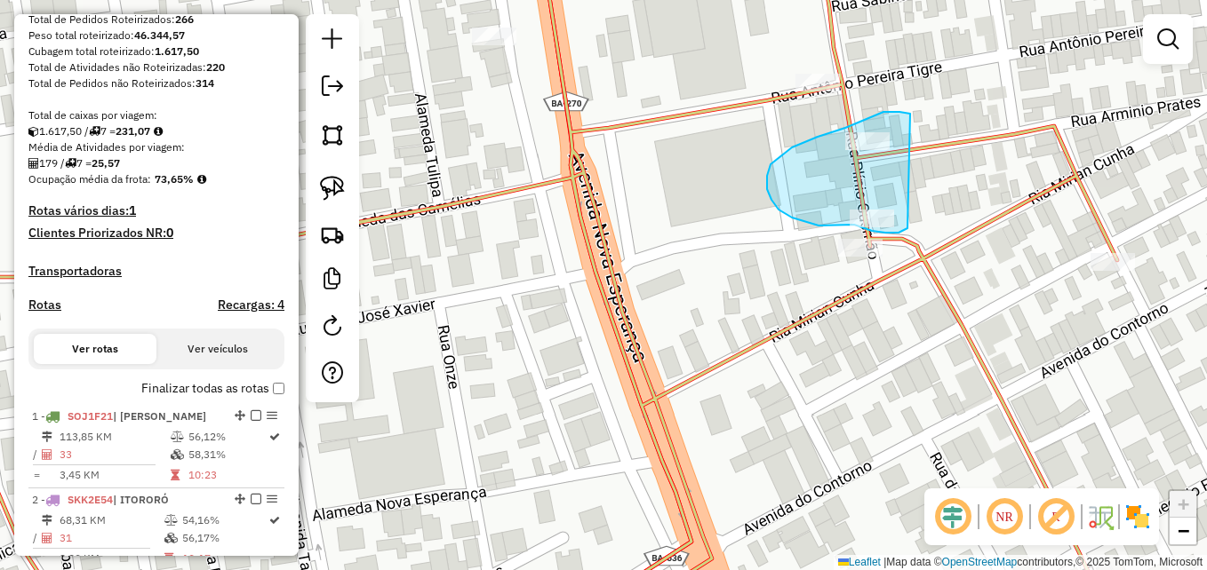
drag, startPoint x: 910, startPoint y: 114, endPoint x: 911, endPoint y: 186, distance: 72.0
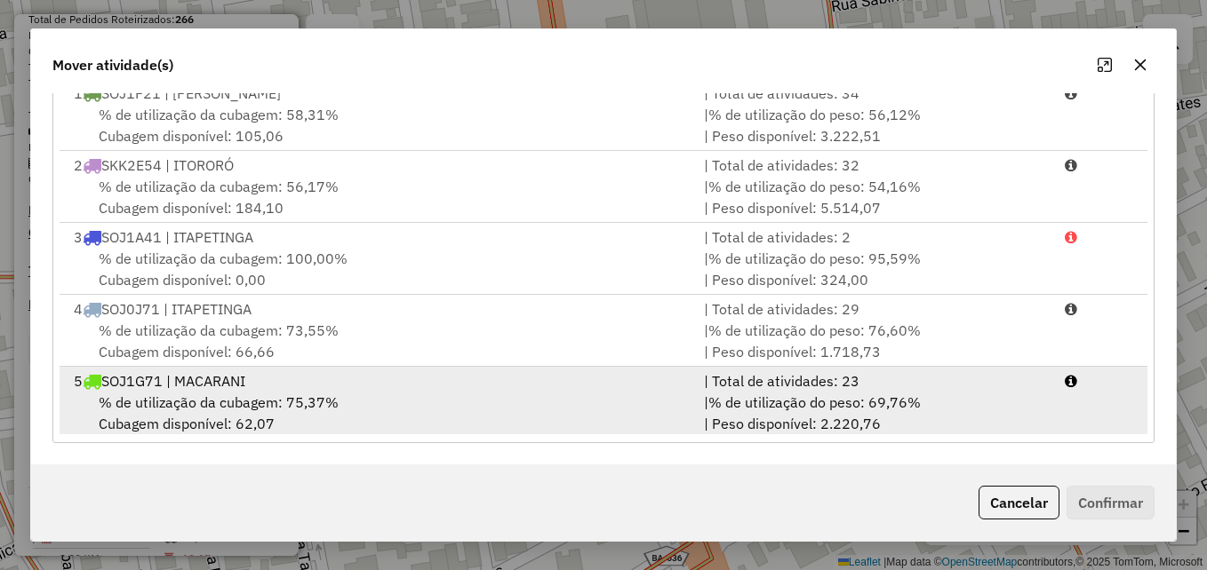
scroll to position [148, 0]
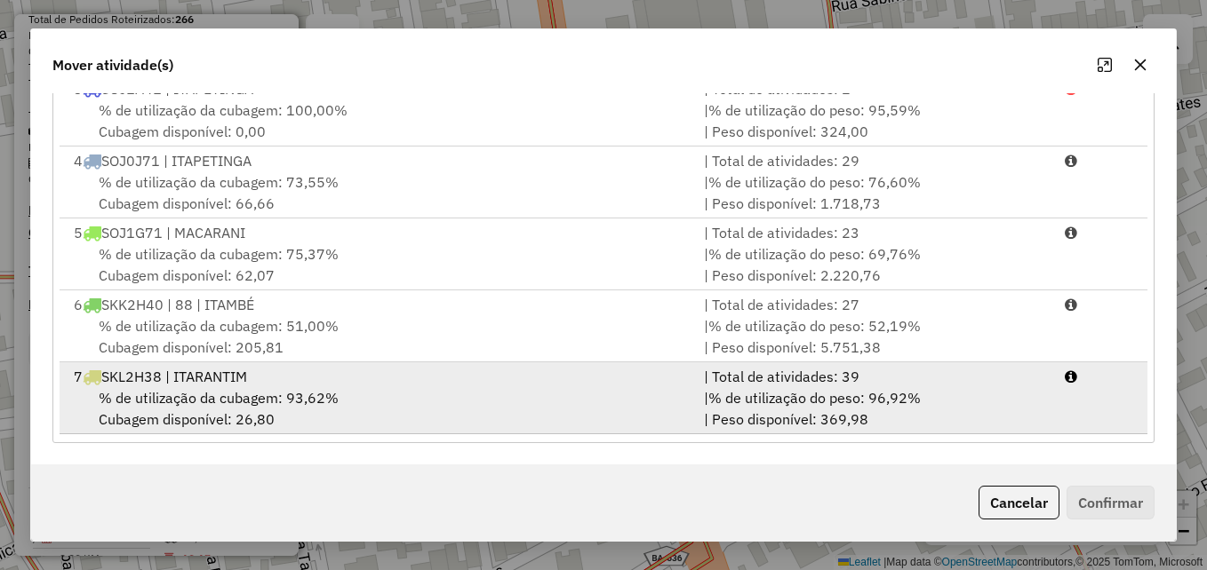
click at [749, 423] on div "| % de utilização do peso: 96,92% | Peso disponível: 369,98" at bounding box center [873, 408] width 360 height 43
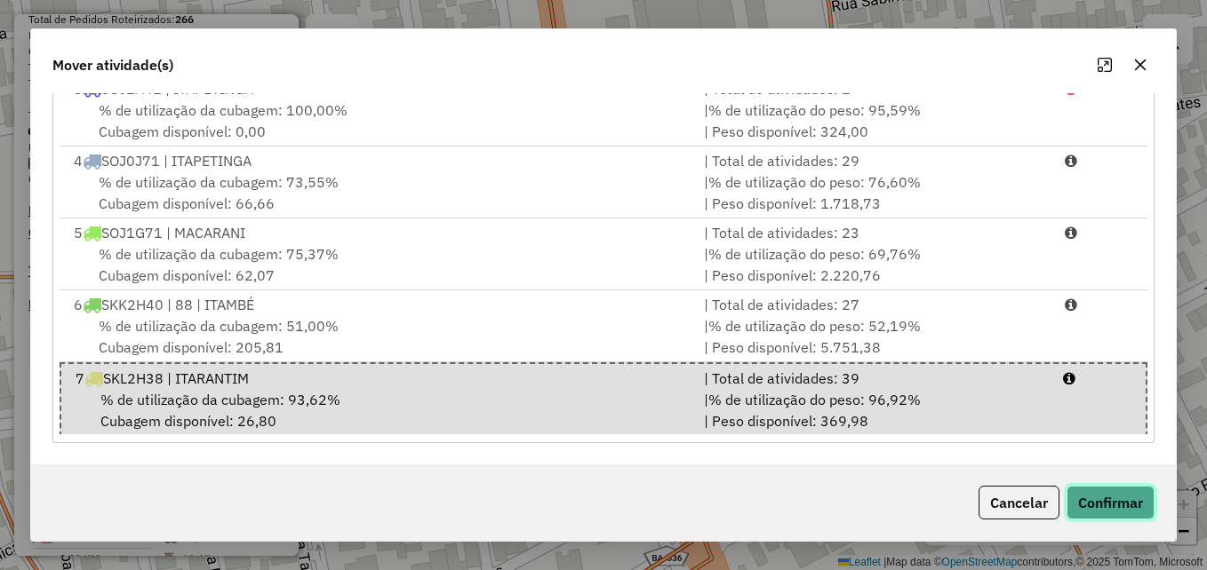
click at [1108, 497] on button "Confirmar" at bounding box center [1110, 503] width 88 height 34
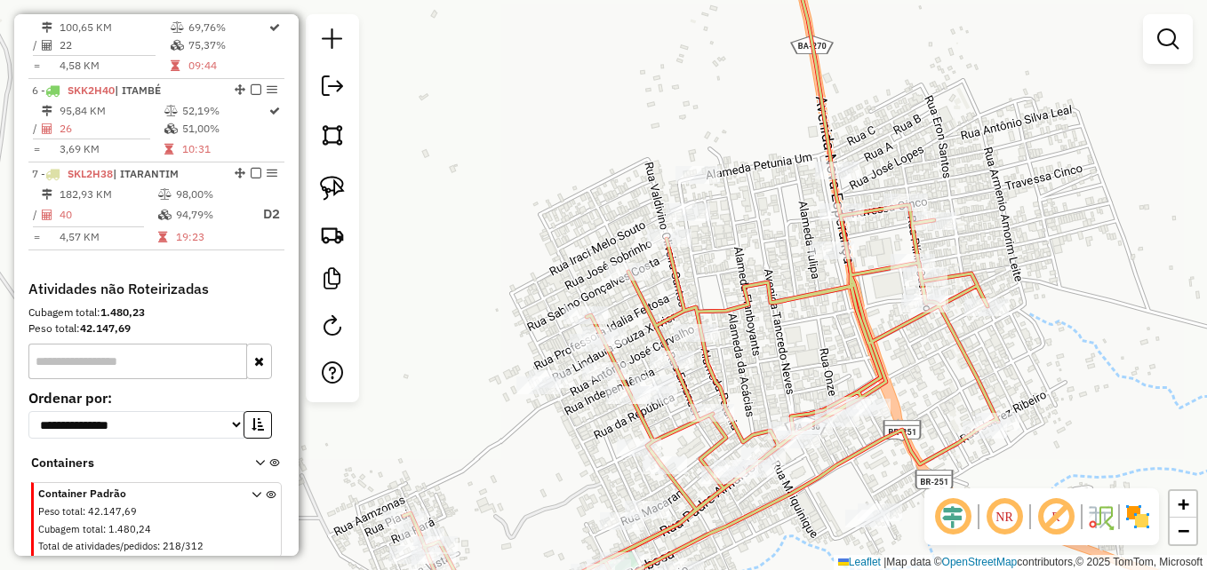
scroll to position [996, 0]
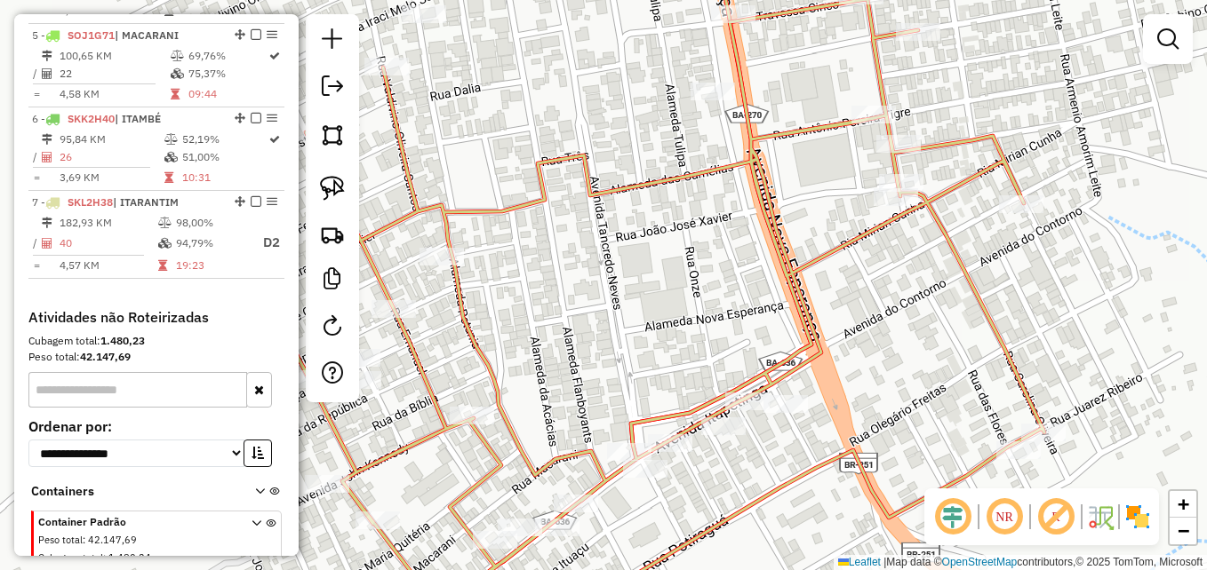
drag, startPoint x: 961, startPoint y: 344, endPoint x: 945, endPoint y: 191, distance: 153.8
click at [945, 191] on div "Janela de atendimento Grade de atendimento Capacidade Transportadoras Veículos …" at bounding box center [603, 285] width 1207 height 570
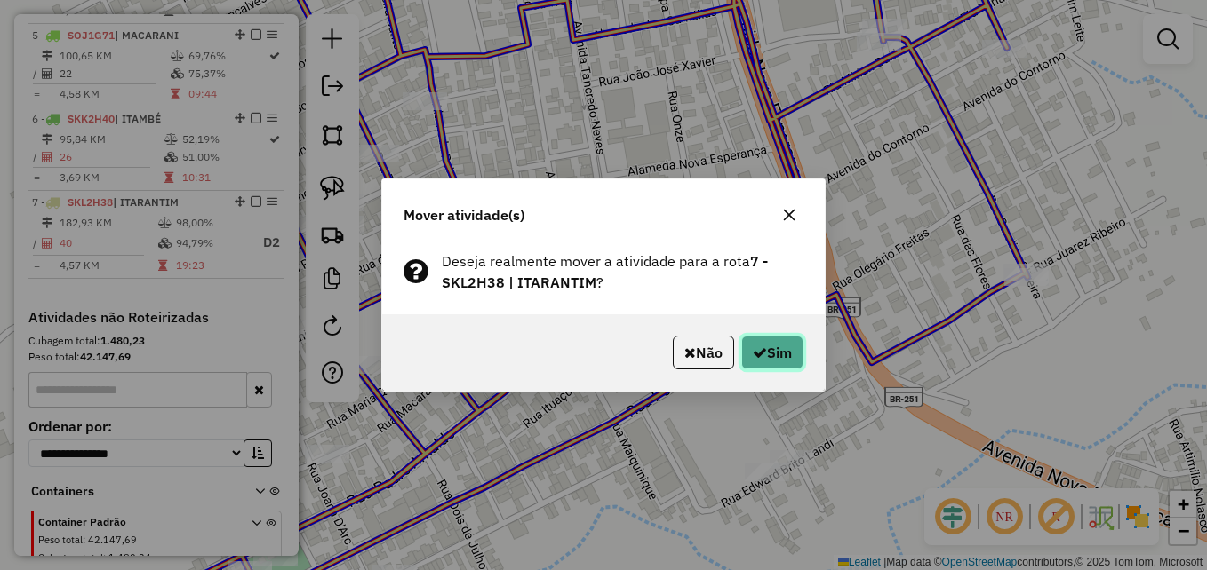
click at [791, 348] on button "Sim" at bounding box center [772, 353] width 62 height 34
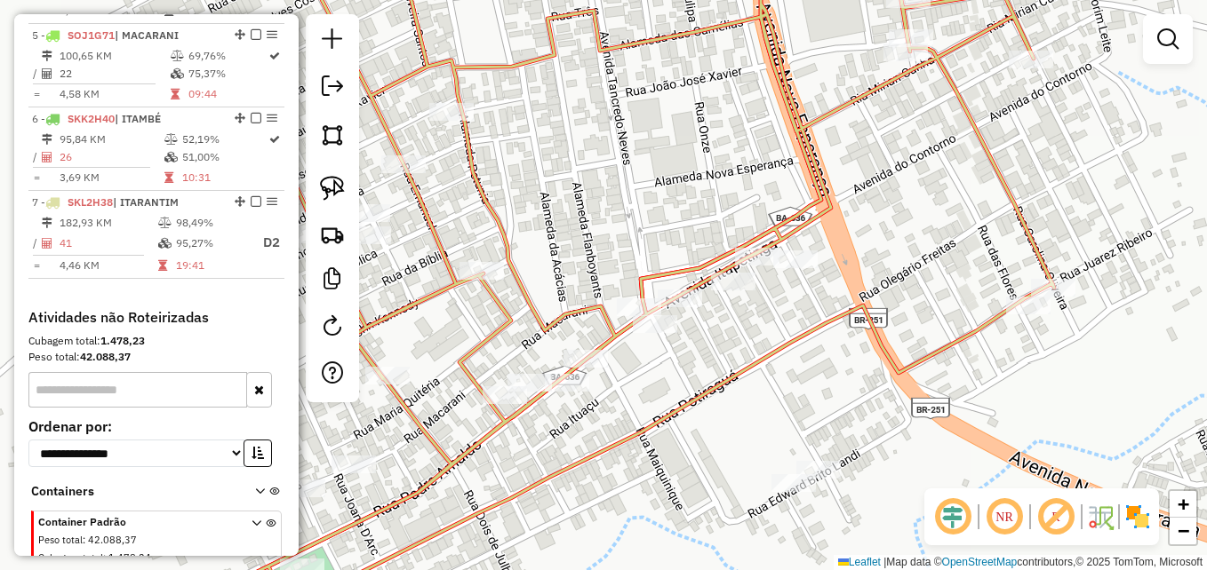
drag, startPoint x: 701, startPoint y: 349, endPoint x: 715, endPoint y: 356, distance: 15.9
click at [715, 356] on div "Janela de atendimento Grade de atendimento Capacidade Transportadoras Veículos …" at bounding box center [603, 285] width 1207 height 570
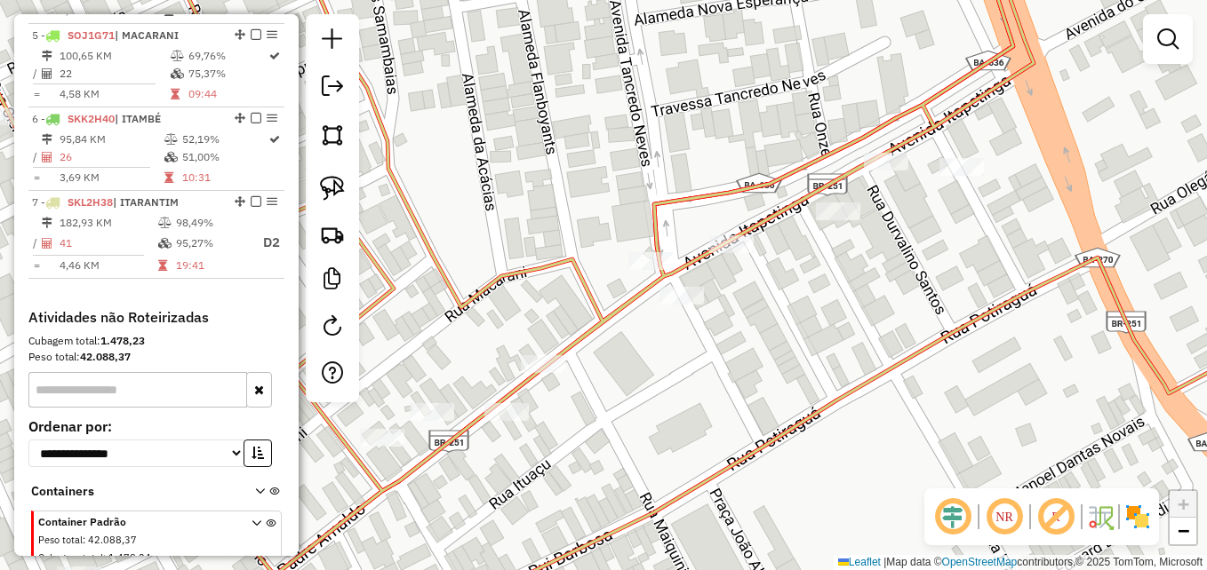
drag, startPoint x: 727, startPoint y: 356, endPoint x: 788, endPoint y: 345, distance: 62.4
click at [788, 345] on div "Janela de atendimento Grade de atendimento Capacidade Transportadoras Veículos …" at bounding box center [603, 285] width 1207 height 570
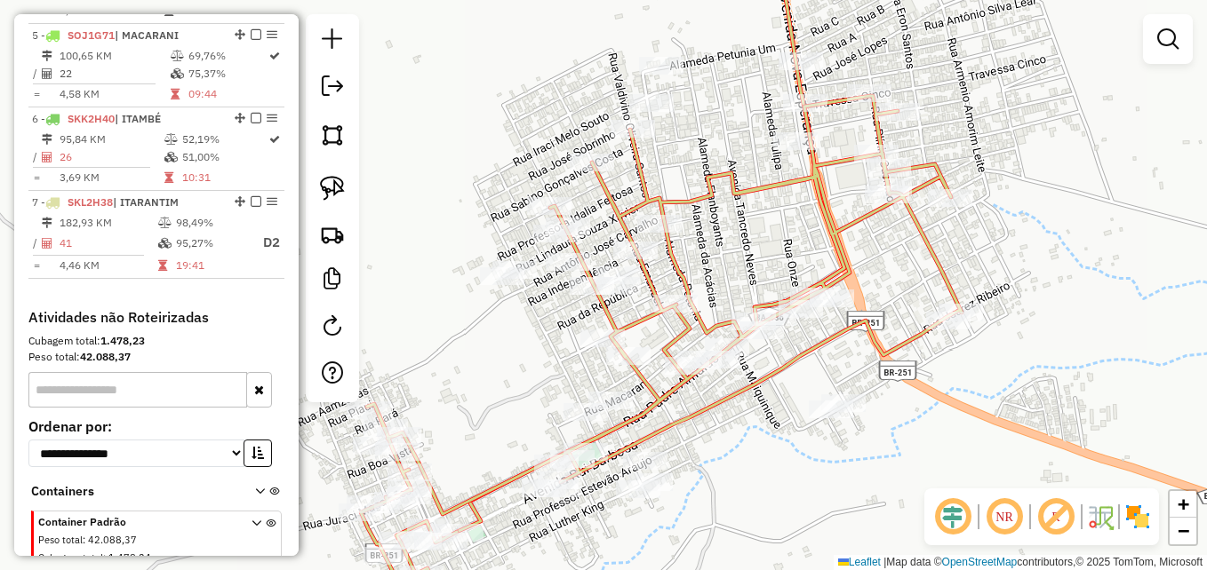
drag, startPoint x: 778, startPoint y: 420, endPoint x: 800, endPoint y: 449, distance: 36.1
click at [800, 449] on div "Janela de atendimento Grade de atendimento Capacidade Transportadoras Veículos …" at bounding box center [603, 285] width 1207 height 570
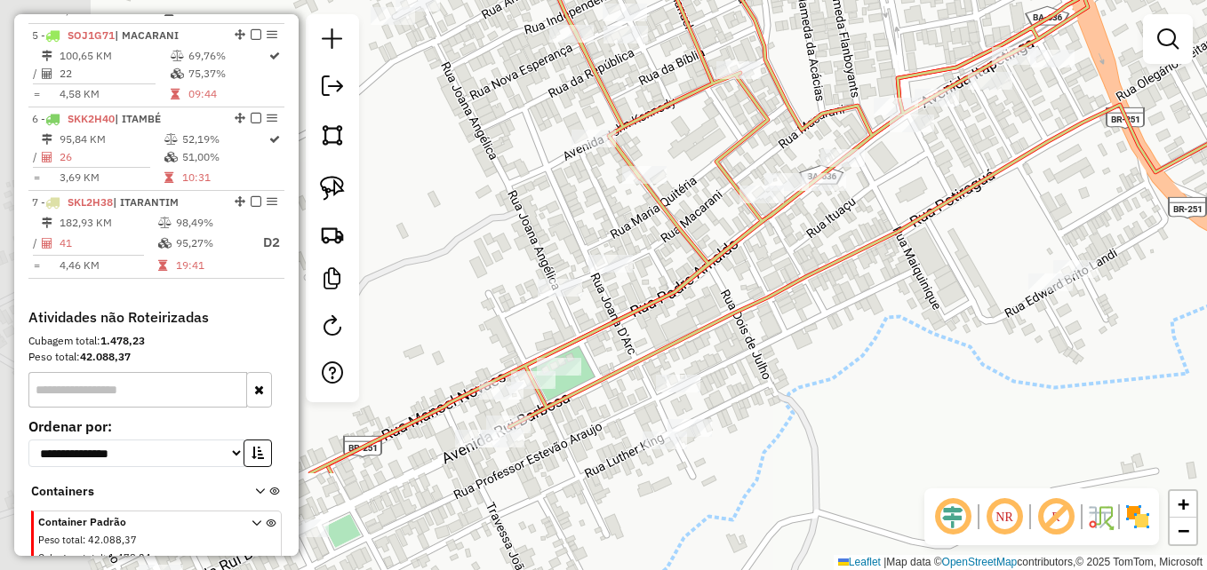
drag, startPoint x: 808, startPoint y: 419, endPoint x: 923, endPoint y: 282, distance: 179.8
click at [923, 283] on div "Janela de atendimento Grade de atendimento Capacidade Transportadoras Veículos …" at bounding box center [603, 285] width 1207 height 570
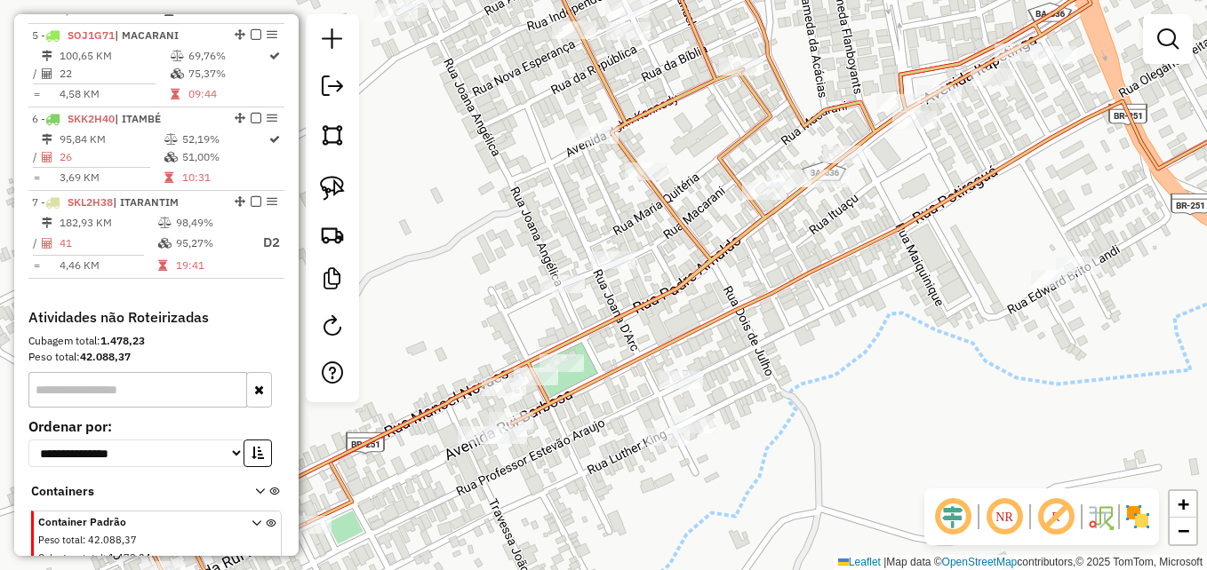
drag, startPoint x: 802, startPoint y: 292, endPoint x: 887, endPoint y: 281, distance: 86.1
click at [887, 283] on div "Janela de atendimento Grade de atendimento Capacidade Transportadoras Veículos …" at bounding box center [603, 285] width 1207 height 570
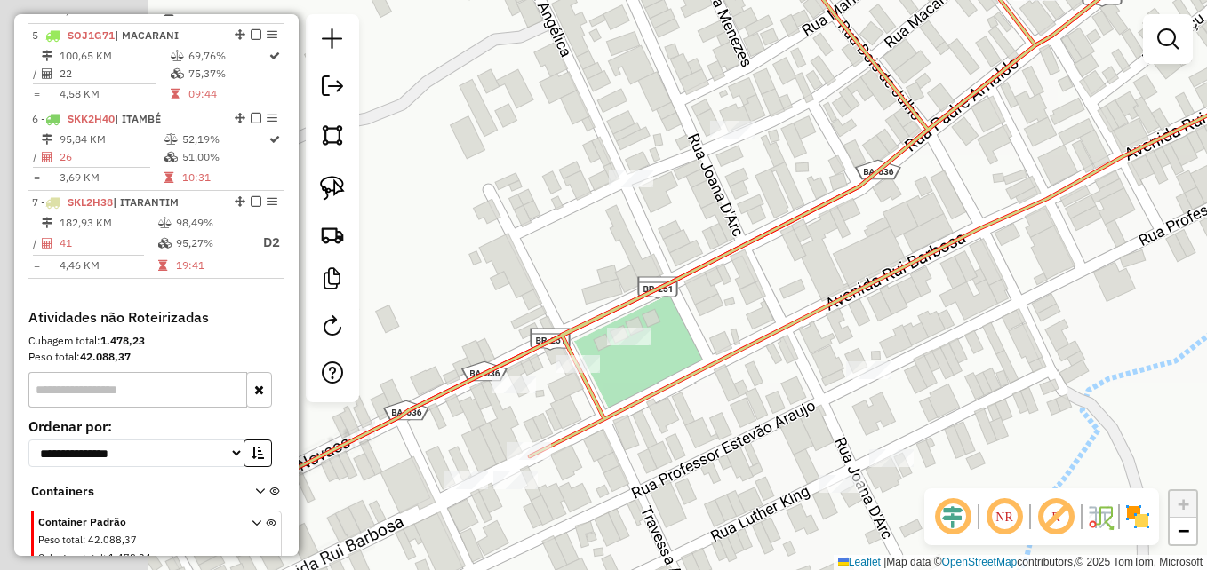
drag, startPoint x: 729, startPoint y: 297, endPoint x: 943, endPoint y: 198, distance: 235.8
click at [942, 201] on div "Janela de atendimento Grade de atendimento Capacidade Transportadoras Veículos …" at bounding box center [603, 285] width 1207 height 570
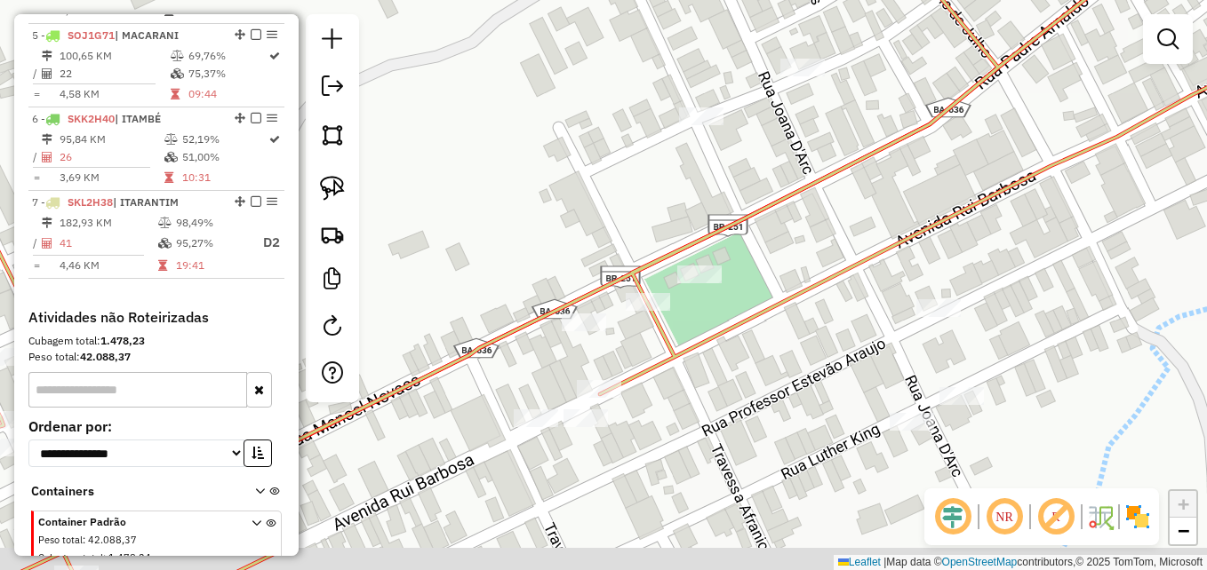
drag, startPoint x: 801, startPoint y: 268, endPoint x: 810, endPoint y: 262, distance: 11.6
click at [810, 262] on div "Janela de atendimento Grade de atendimento Capacidade Transportadoras Veículos …" at bounding box center [603, 285] width 1207 height 570
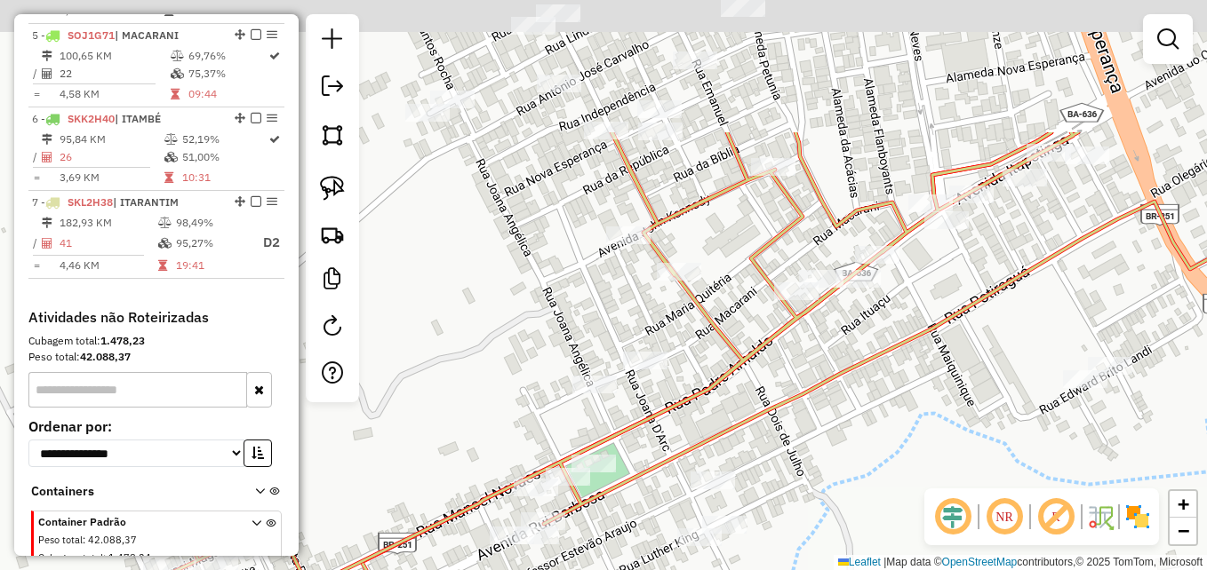
drag, startPoint x: 918, startPoint y: 216, endPoint x: 901, endPoint y: 411, distance: 195.3
click at [905, 411] on div "Janela de atendimento Grade de atendimento Capacidade Transportadoras Veículos …" at bounding box center [603, 285] width 1207 height 570
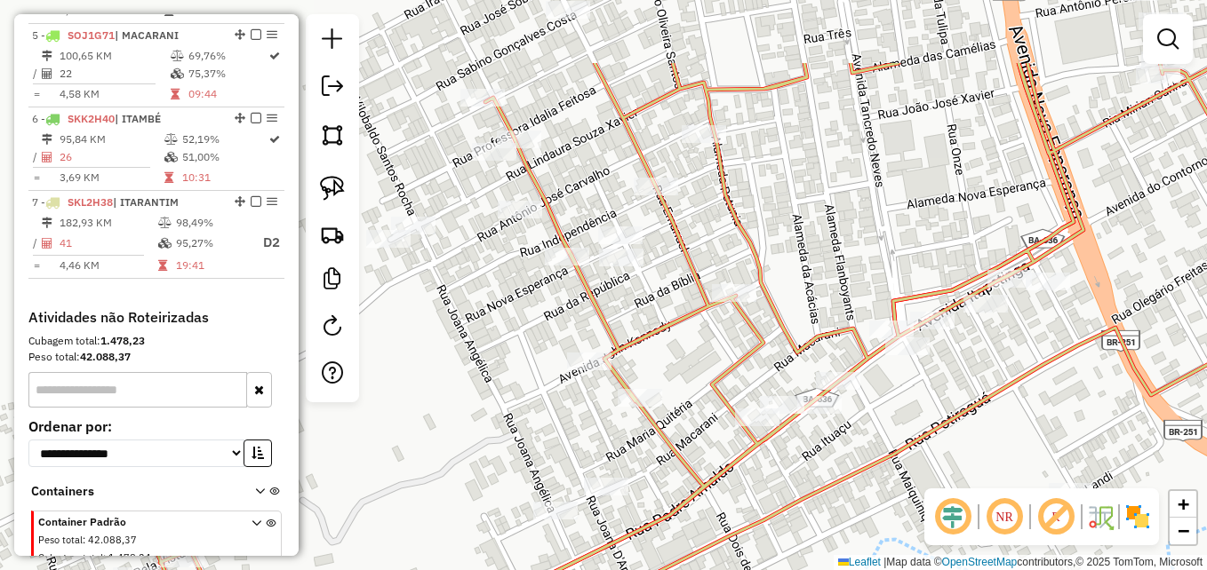
drag, startPoint x: 898, startPoint y: 123, endPoint x: 857, endPoint y: 294, distance: 176.5
click at [857, 294] on div "Janela de atendimento Grade de atendimento Capacidade Transportadoras Veículos …" at bounding box center [603, 285] width 1207 height 570
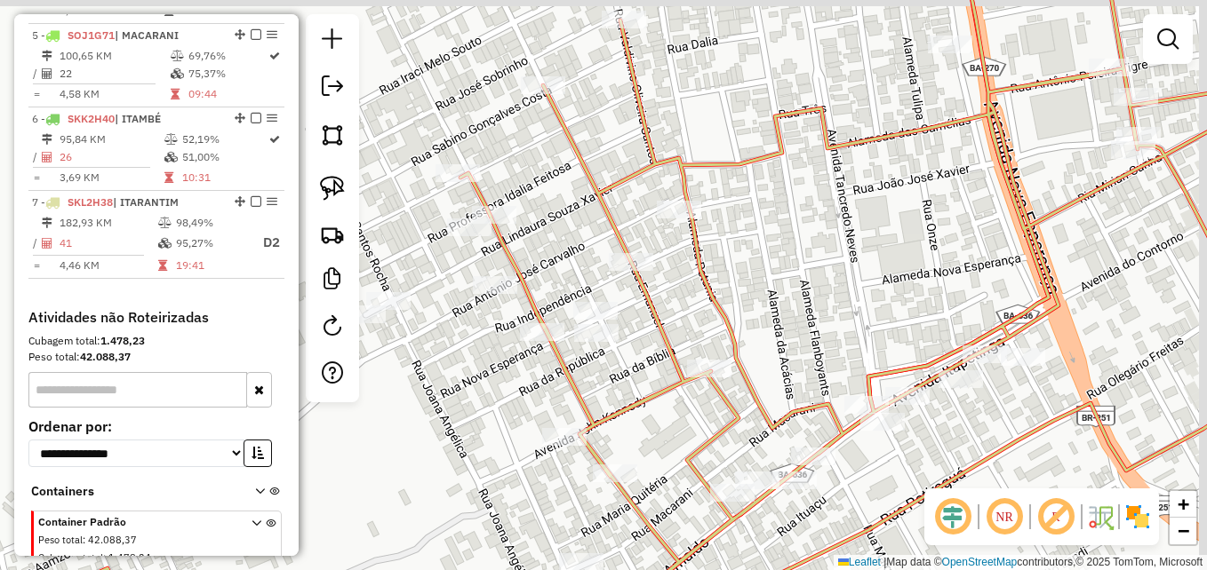
drag, startPoint x: 939, startPoint y: 197, endPoint x: 919, endPoint y: 226, distance: 35.0
click at [920, 226] on div "Janela de atendimento Grade de atendimento Capacidade Transportadoras Veículos …" at bounding box center [603, 285] width 1207 height 570
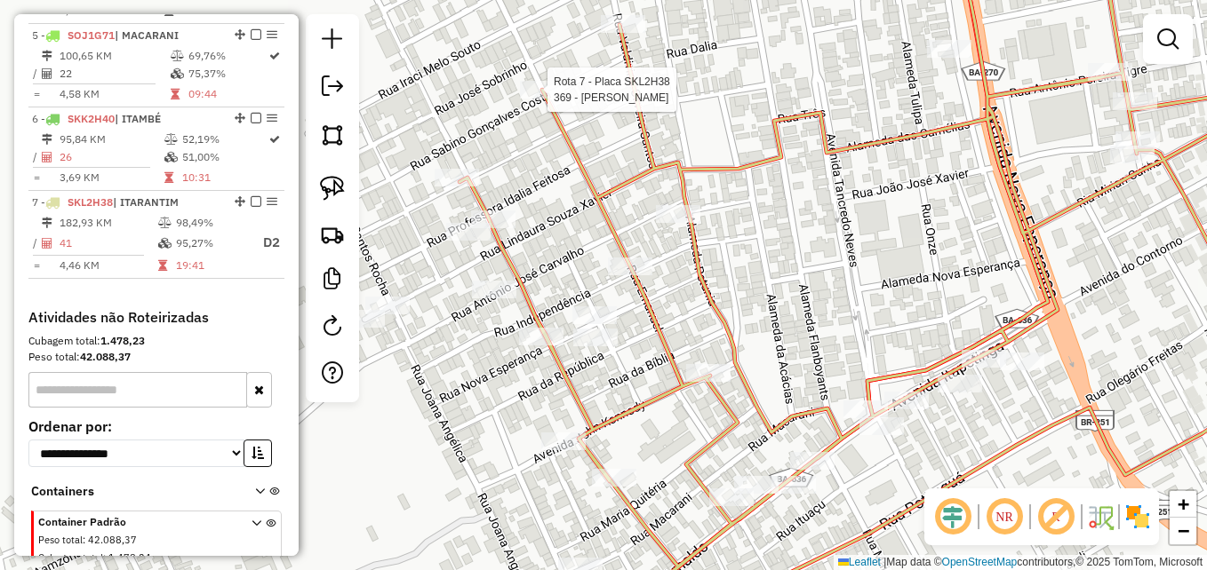
select select "**********"
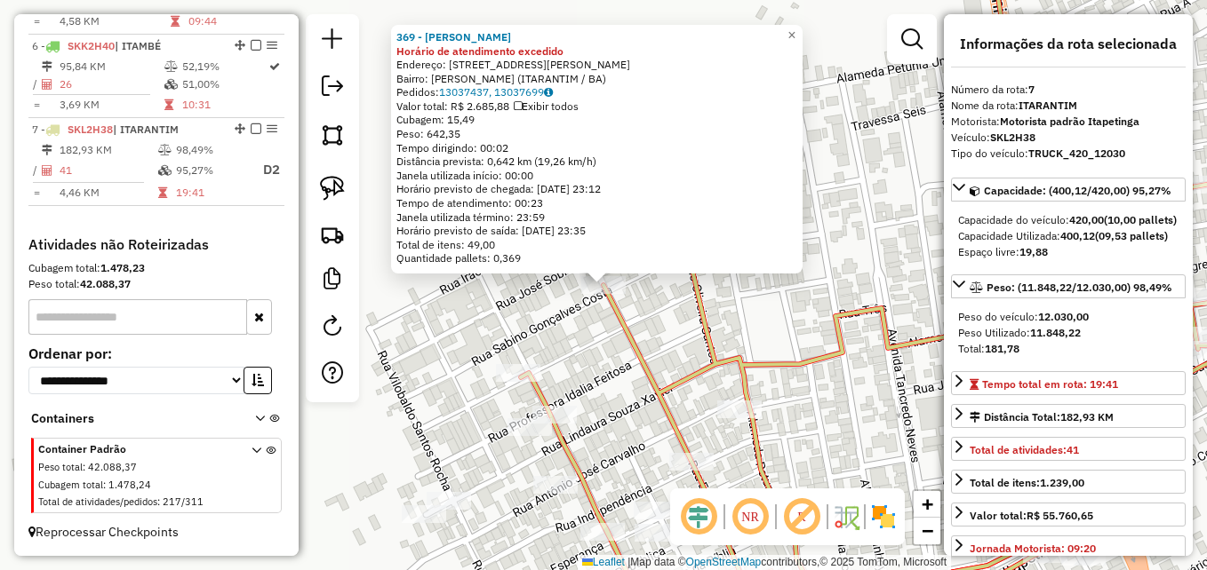
scroll to position [1085, 0]
click at [721, 327] on div "369 - Alexandre de Oliveir Horário de atendimento excedido Endereço: Rua Av Lou…" at bounding box center [603, 285] width 1207 height 570
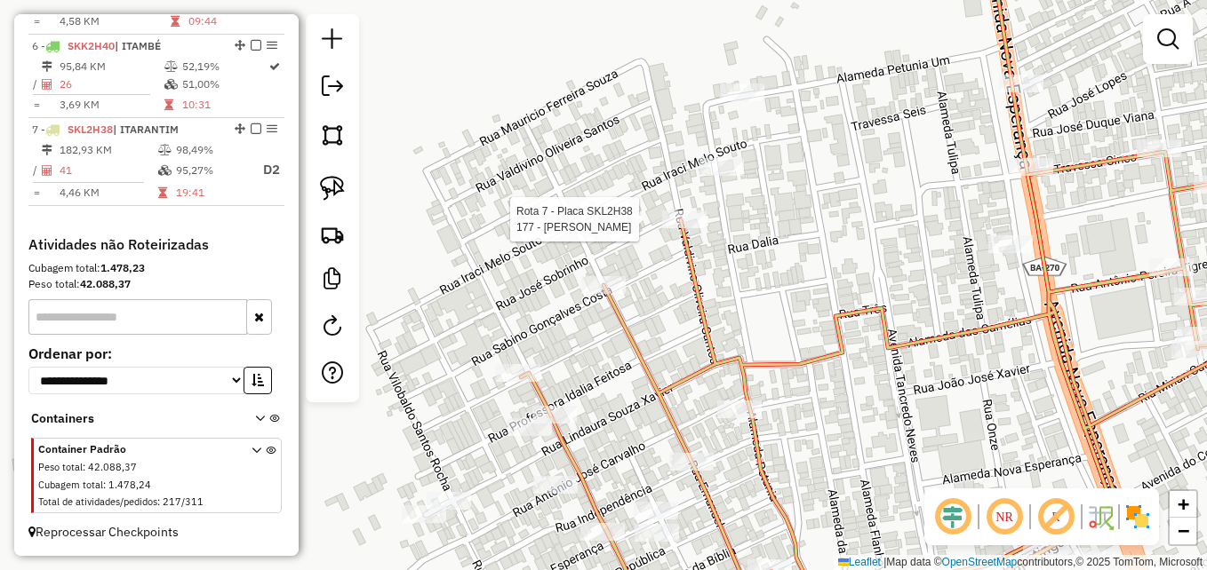
select select "**********"
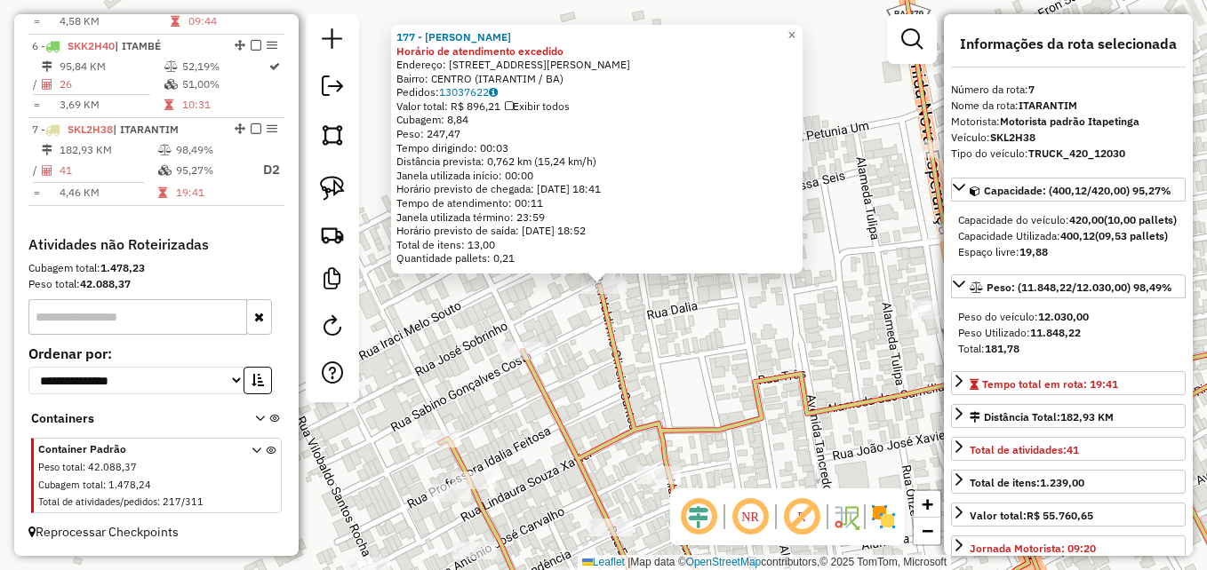
click at [737, 354] on div "177 - CARLOS ALBERTO XAVIE Horário de atendimento excedido Endereço: RUA Padre …" at bounding box center [603, 285] width 1207 height 570
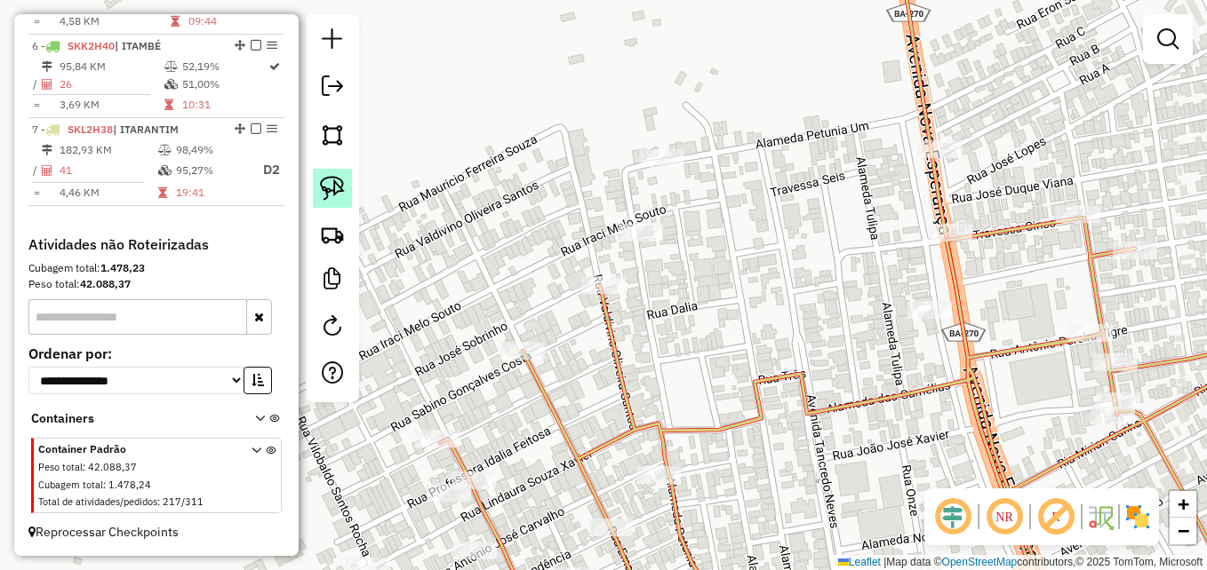
click at [338, 184] on img at bounding box center [332, 188] width 25 height 25
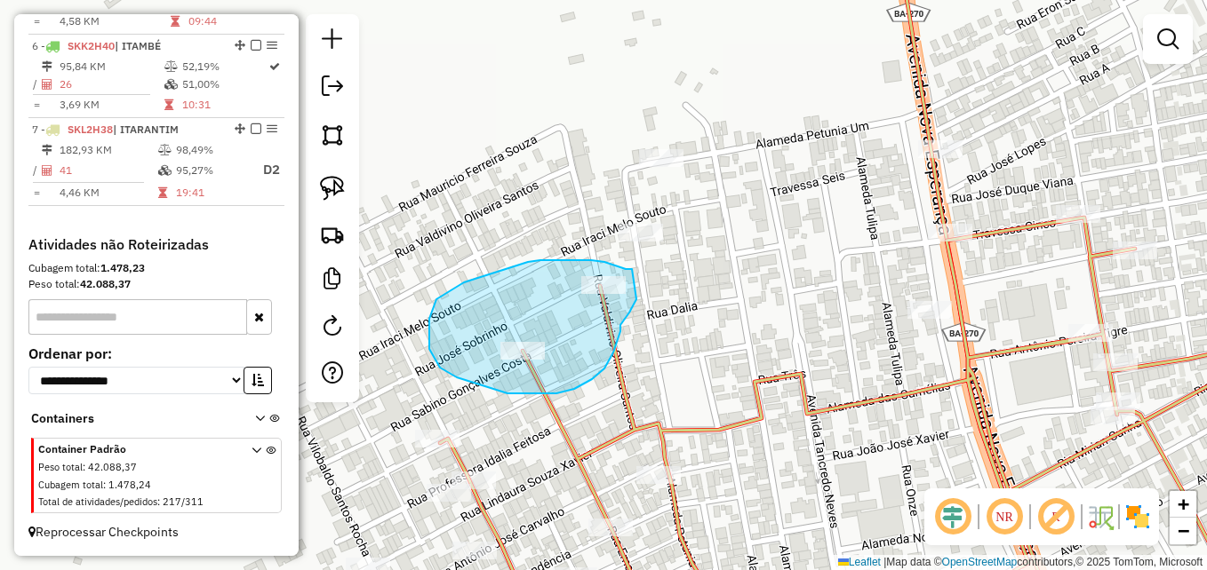
drag, startPoint x: 632, startPoint y: 269, endPoint x: 641, endPoint y: 290, distance: 22.3
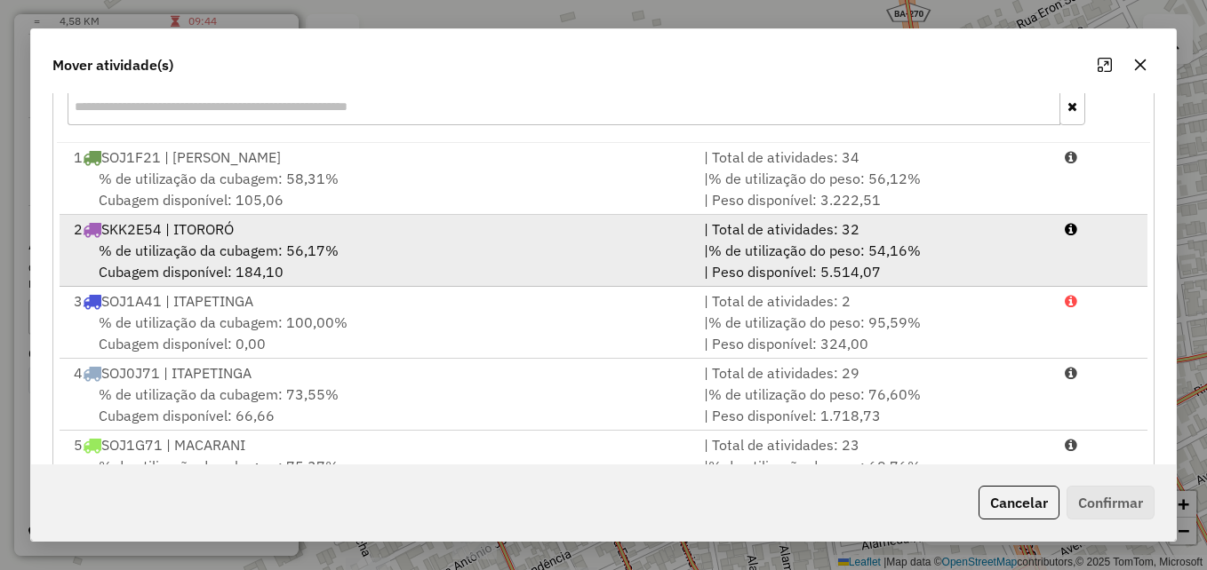
scroll to position [0, 0]
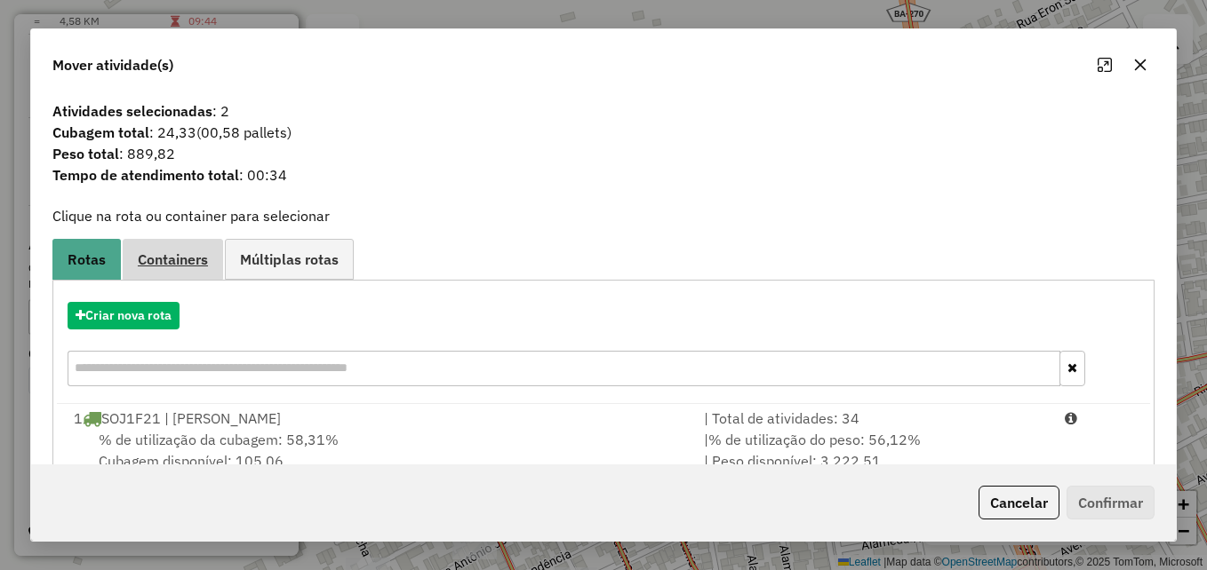
click at [193, 271] on link "Containers" at bounding box center [173, 259] width 100 height 40
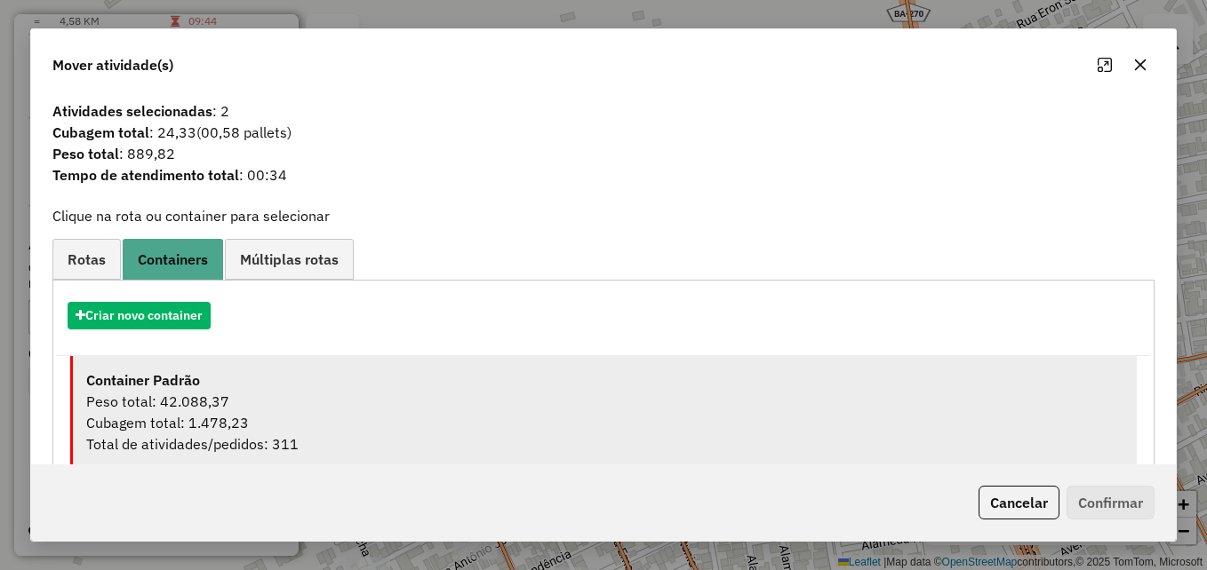
click at [248, 406] on div "Peso total: 42.088,37" at bounding box center [604, 401] width 1037 height 21
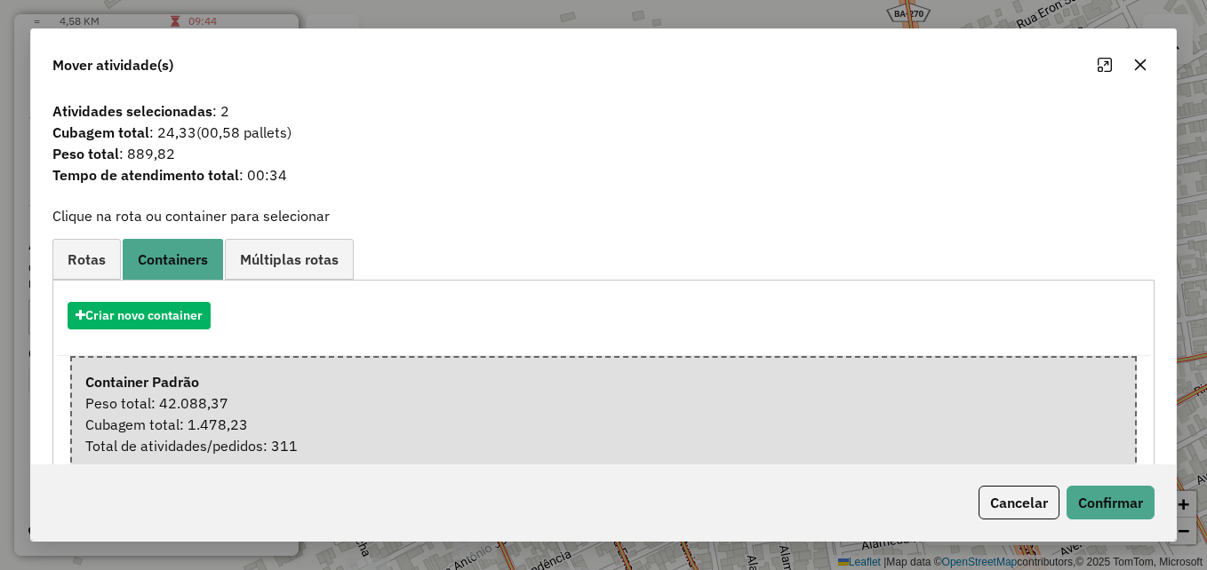
click at [1097, 483] on div "Cancelar Confirmar" at bounding box center [603, 503] width 1145 height 76
click at [1105, 499] on button "Confirmar" at bounding box center [1110, 503] width 88 height 34
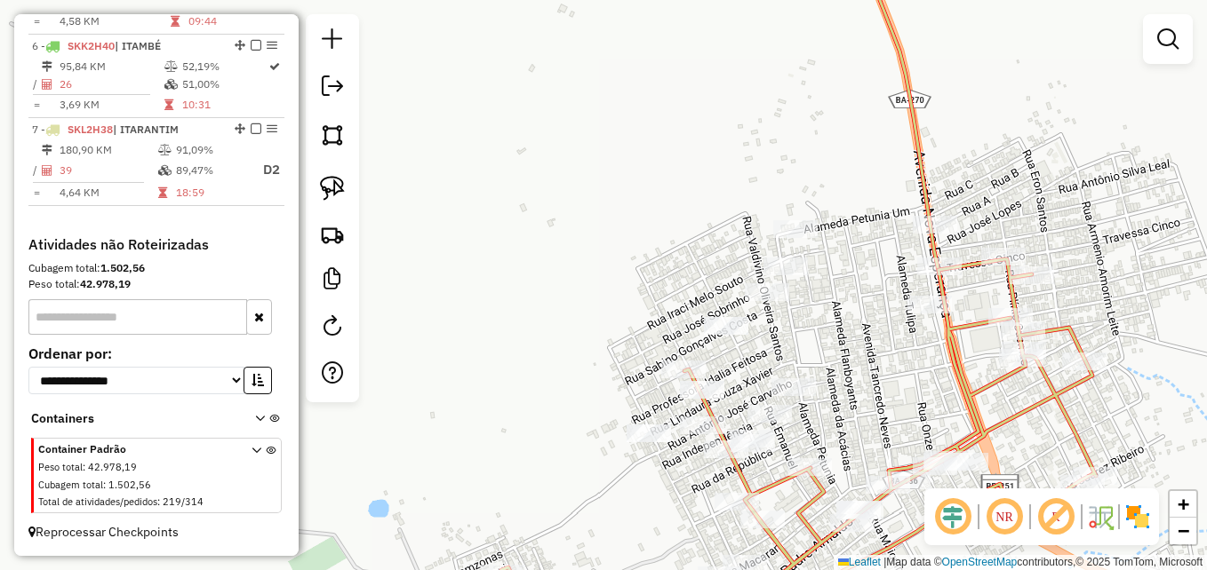
drag, startPoint x: 889, startPoint y: 325, endPoint x: 863, endPoint y: 266, distance: 64.9
click at [863, 266] on div "Janela de atendimento Grade de atendimento Capacidade Transportadoras Veículos …" at bounding box center [603, 285] width 1207 height 570
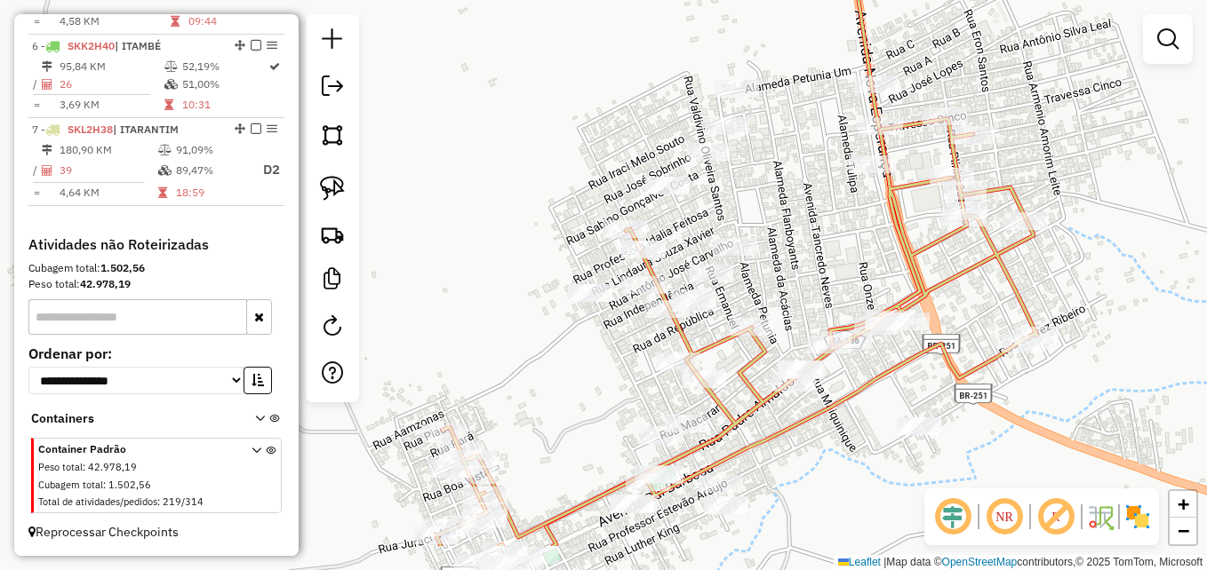
drag, startPoint x: 837, startPoint y: 304, endPoint x: 803, endPoint y: 219, distance: 90.9
click at [803, 220] on div "Janela de atendimento Grade de atendimento Capacidade Transportadoras Veículos …" at bounding box center [603, 285] width 1207 height 570
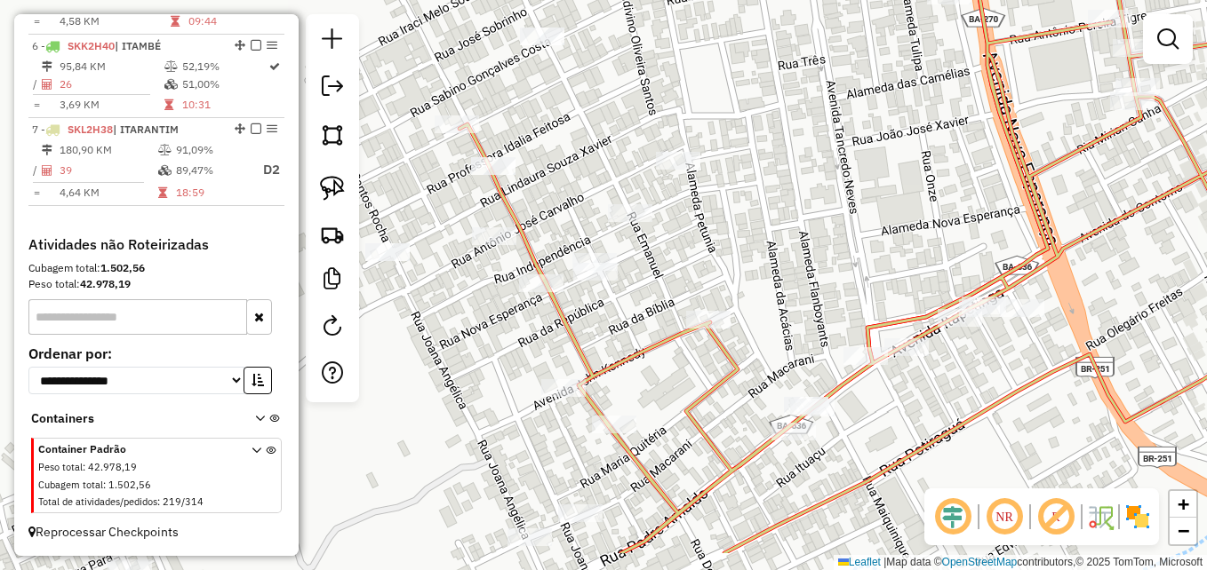
drag, startPoint x: 834, startPoint y: 174, endPoint x: 840, endPoint y: 163, distance: 12.7
click at [840, 163] on div "Janela de atendimento Grade de atendimento Capacidade Transportadoras Veículos …" at bounding box center [603, 285] width 1207 height 570
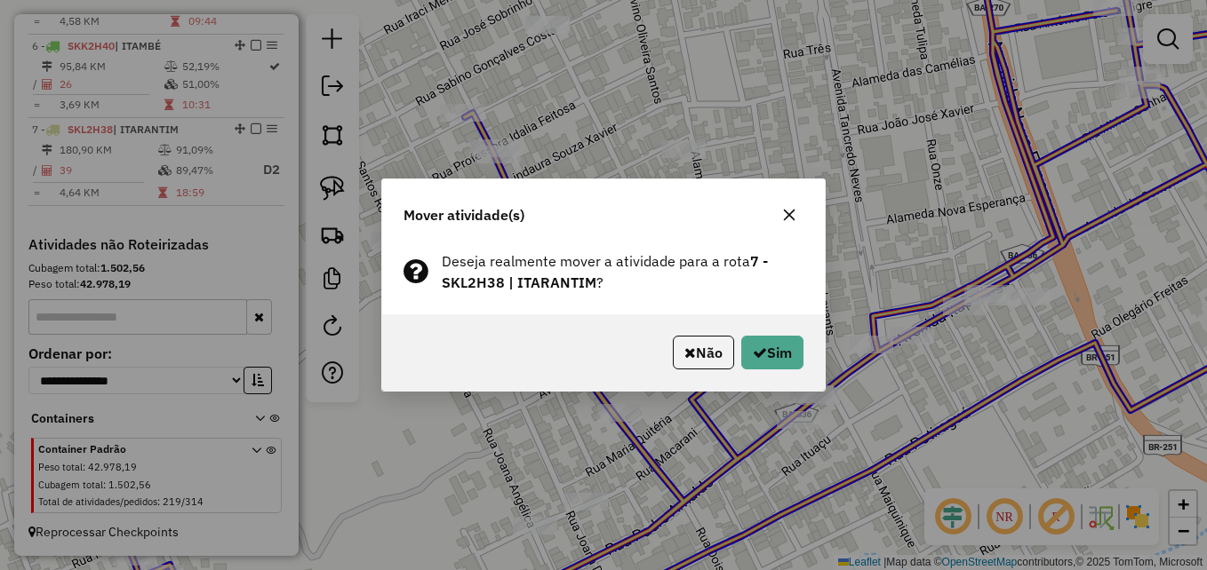
click at [800, 207] on button "button" at bounding box center [789, 215] width 28 height 28
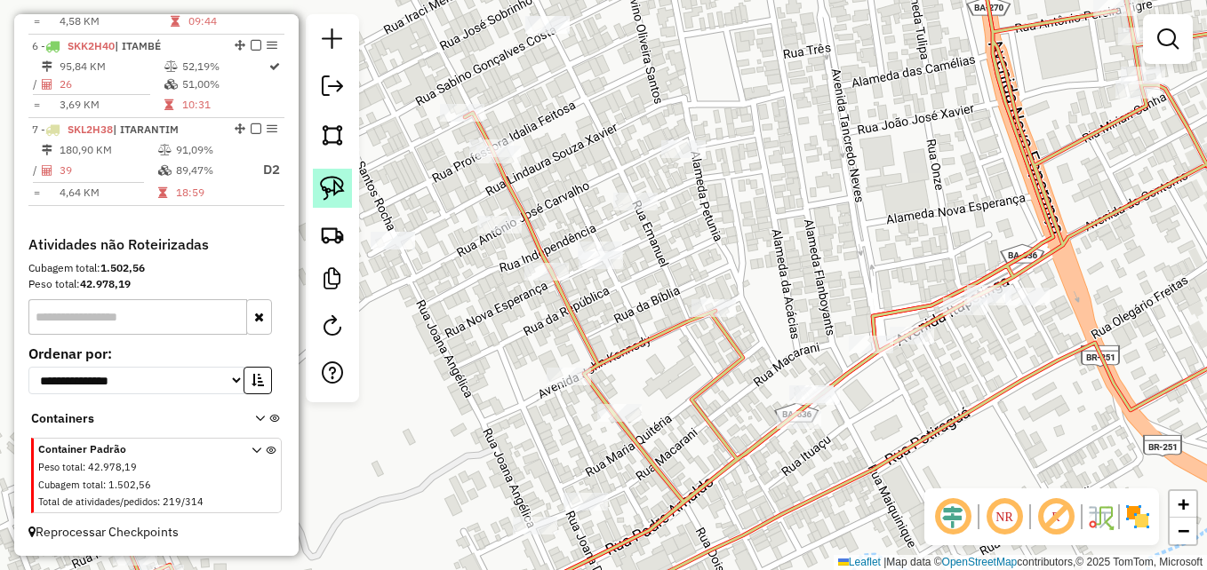
click at [331, 190] on img at bounding box center [332, 188] width 25 height 25
drag, startPoint x: 524, startPoint y: 122, endPoint x: 526, endPoint y: 142, distance: 20.5
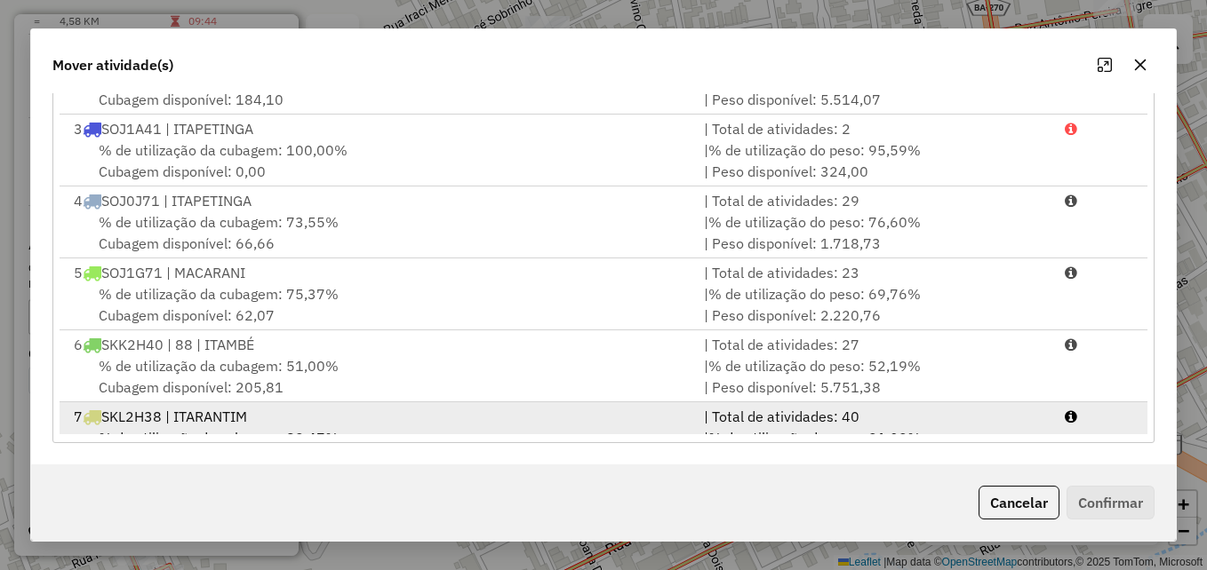
scroll to position [148, 0]
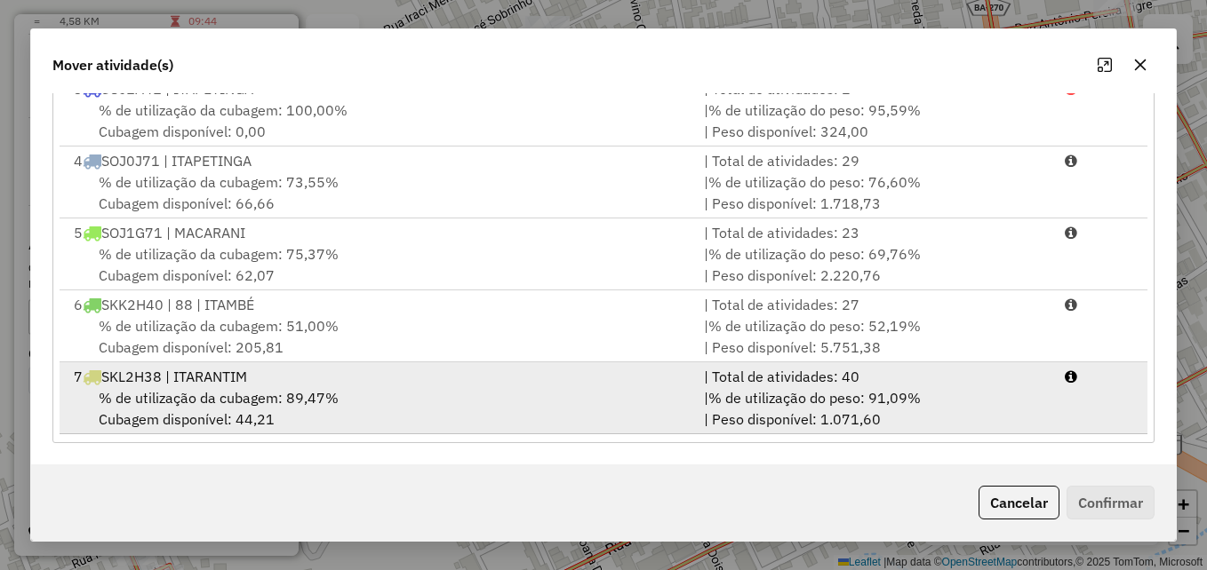
click at [651, 395] on div "% de utilização da cubagem: 89,47% Cubagem disponível: 44,21" at bounding box center [378, 408] width 630 height 43
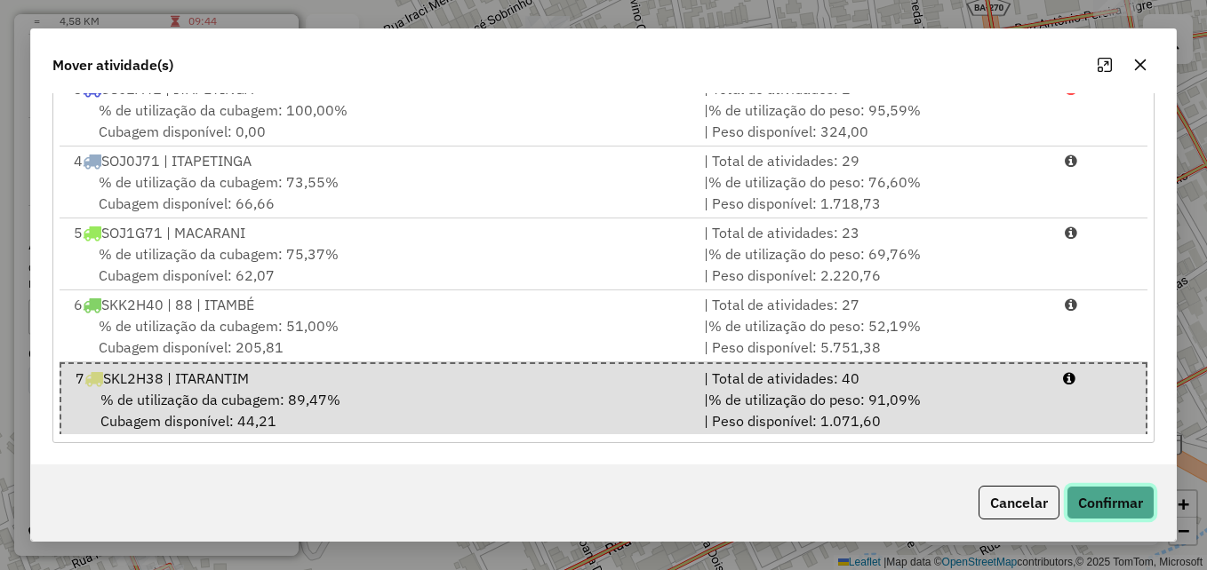
click at [1095, 507] on button "Confirmar" at bounding box center [1110, 503] width 88 height 34
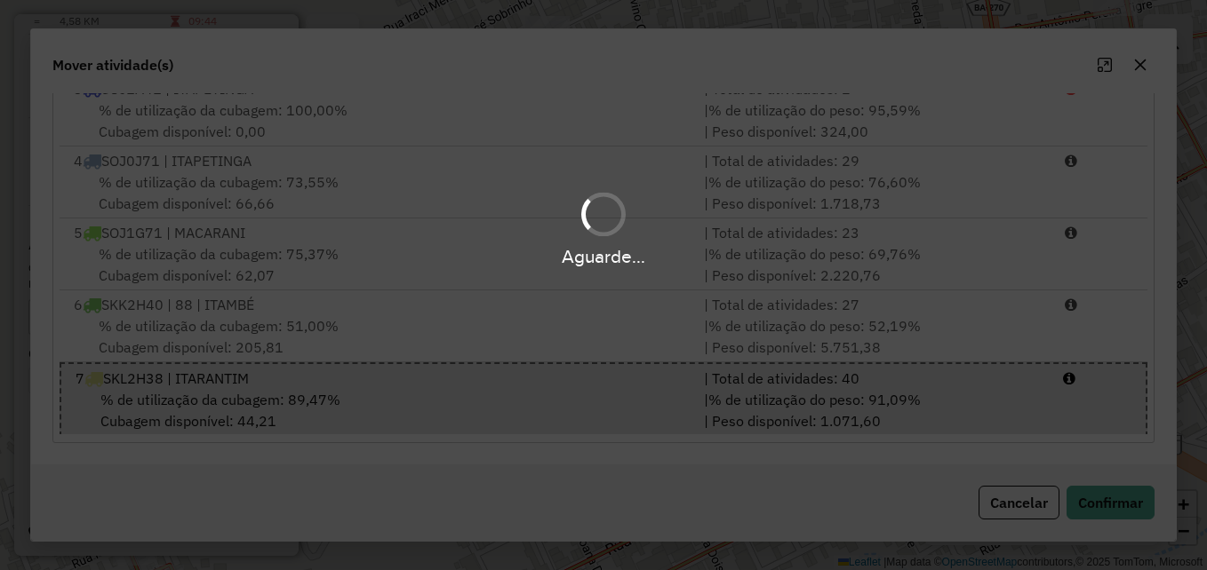
scroll to position [0, 0]
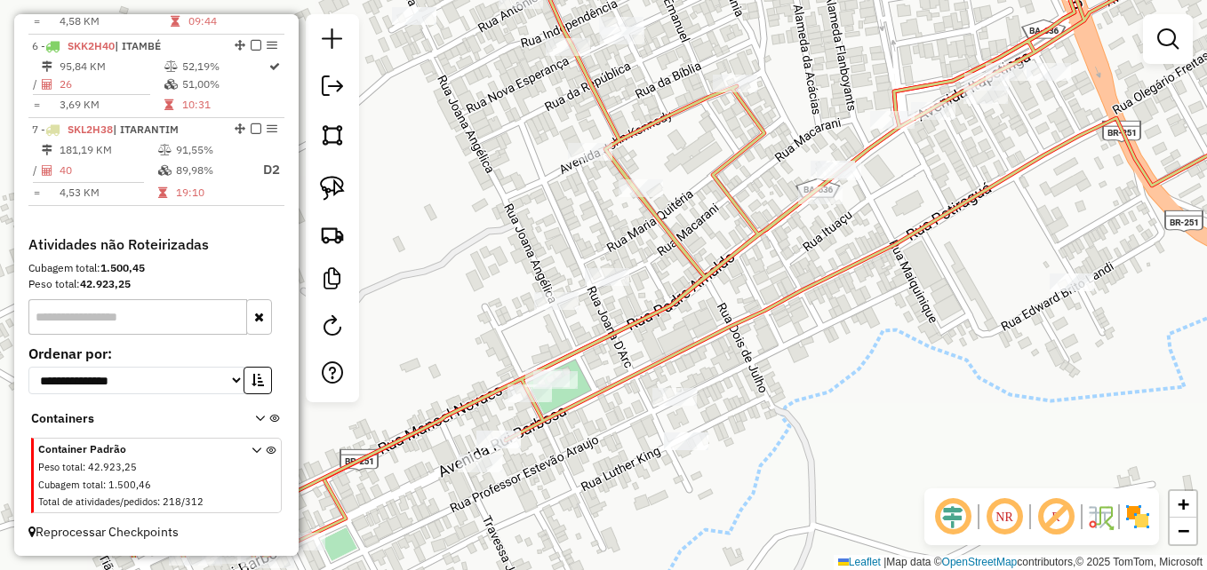
drag, startPoint x: 675, startPoint y: 416, endPoint x: 721, endPoint y: 302, distance: 122.4
click at [721, 304] on icon at bounding box center [706, 216] width 1202 height 684
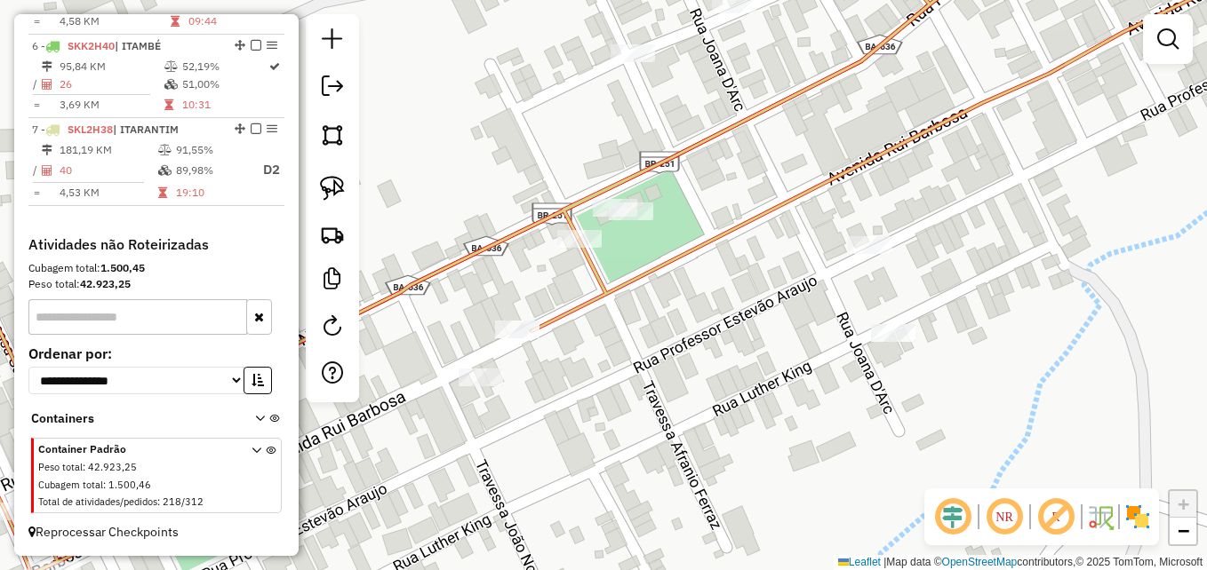
drag, startPoint x: 567, startPoint y: 412, endPoint x: 618, endPoint y: 368, distance: 67.4
click at [629, 379] on div "Janela de atendimento Grade de atendimento Capacidade Transportadoras Veículos …" at bounding box center [603, 285] width 1207 height 570
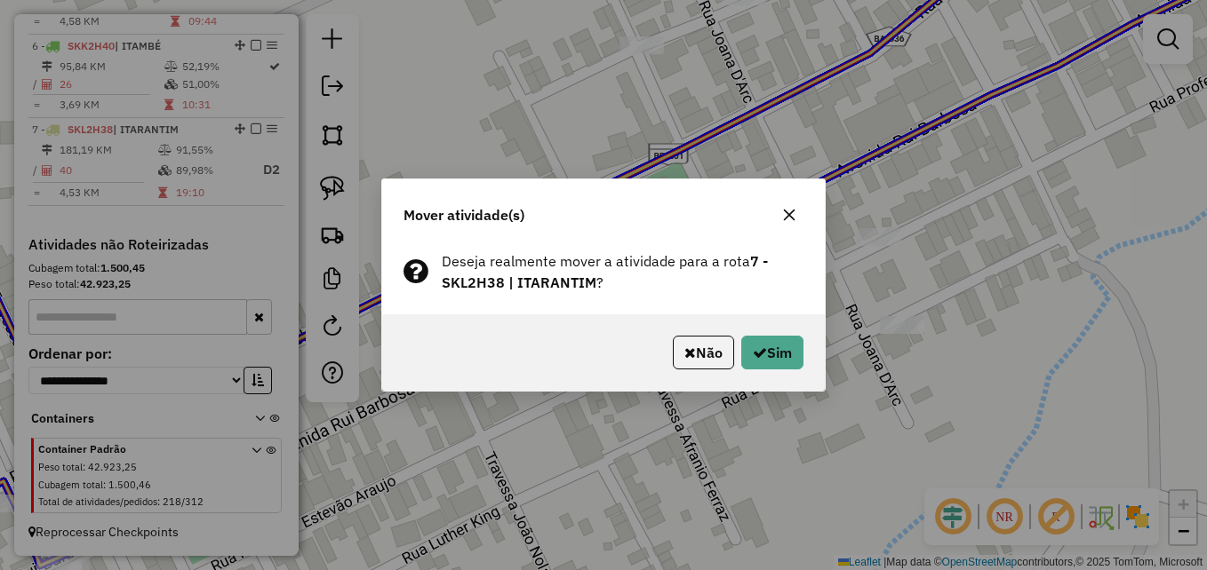
click at [786, 210] on icon "button" at bounding box center [789, 215] width 14 height 14
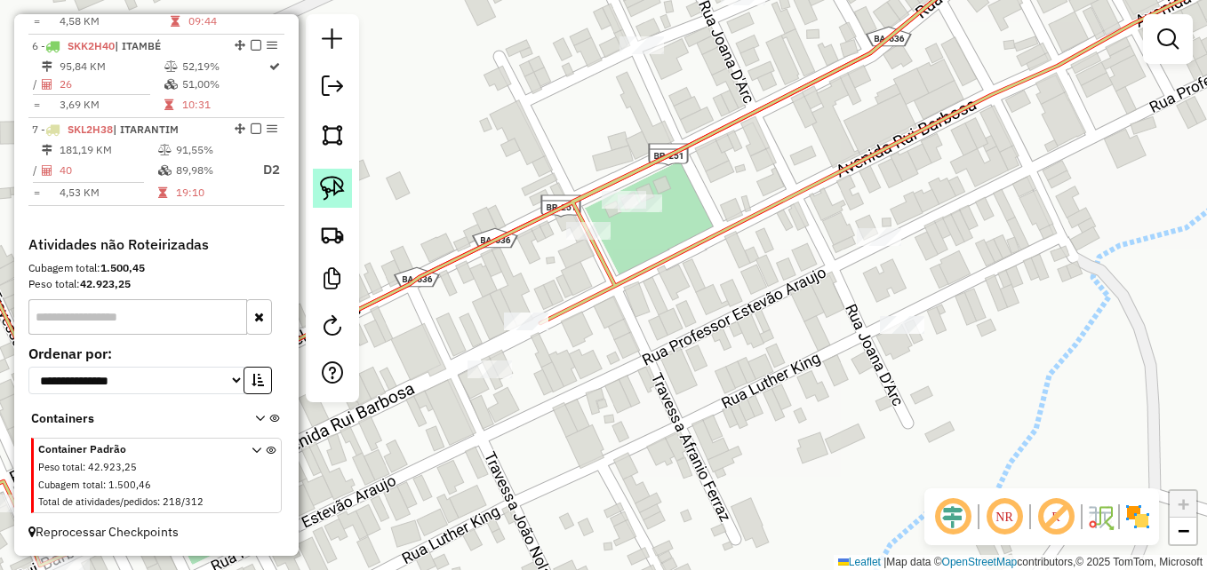
click at [332, 184] on img at bounding box center [332, 188] width 25 height 25
drag, startPoint x: 548, startPoint y: 289, endPoint x: 560, endPoint y: 315, distance: 28.2
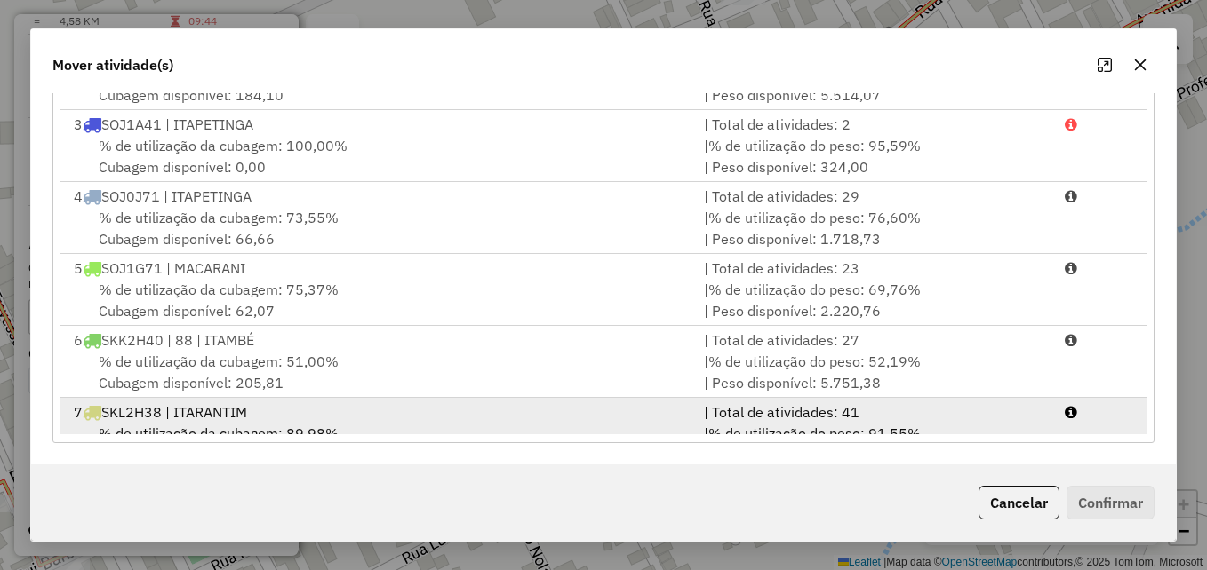
scroll to position [148, 0]
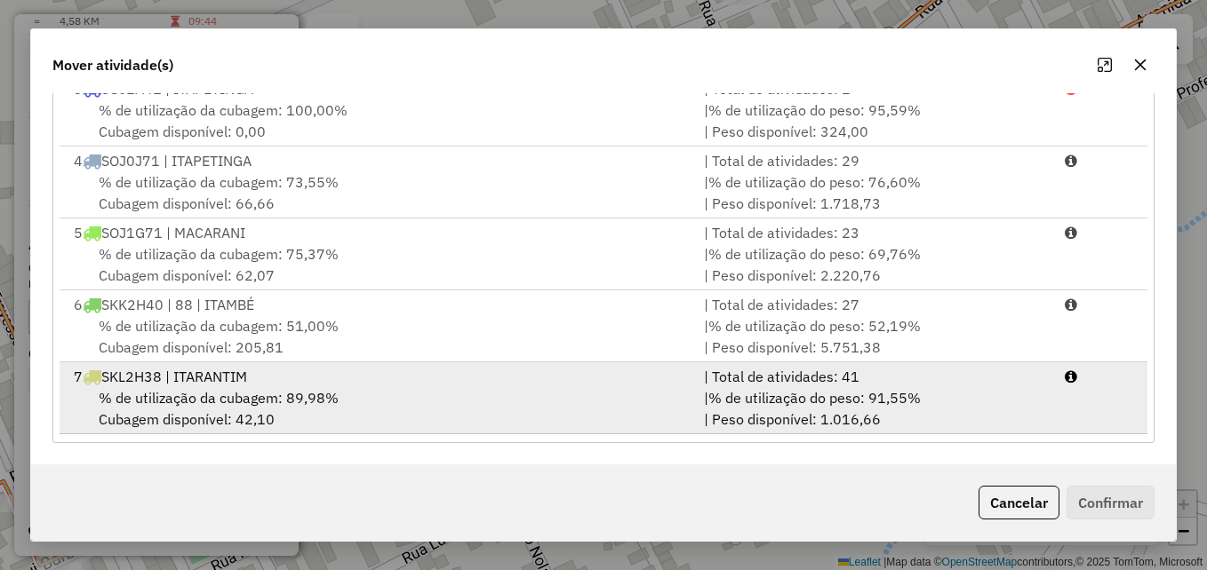
click at [707, 419] on div "| % de utilização do peso: 91,55% | Peso disponível: 1.016,66" at bounding box center [873, 408] width 360 height 43
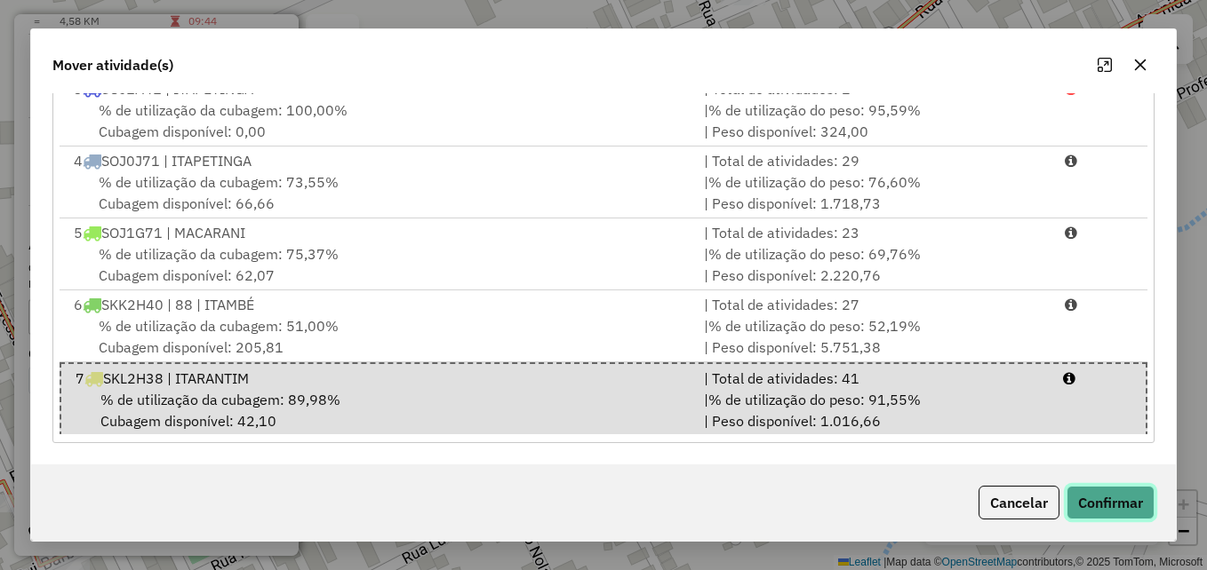
click at [1105, 505] on button "Confirmar" at bounding box center [1110, 503] width 88 height 34
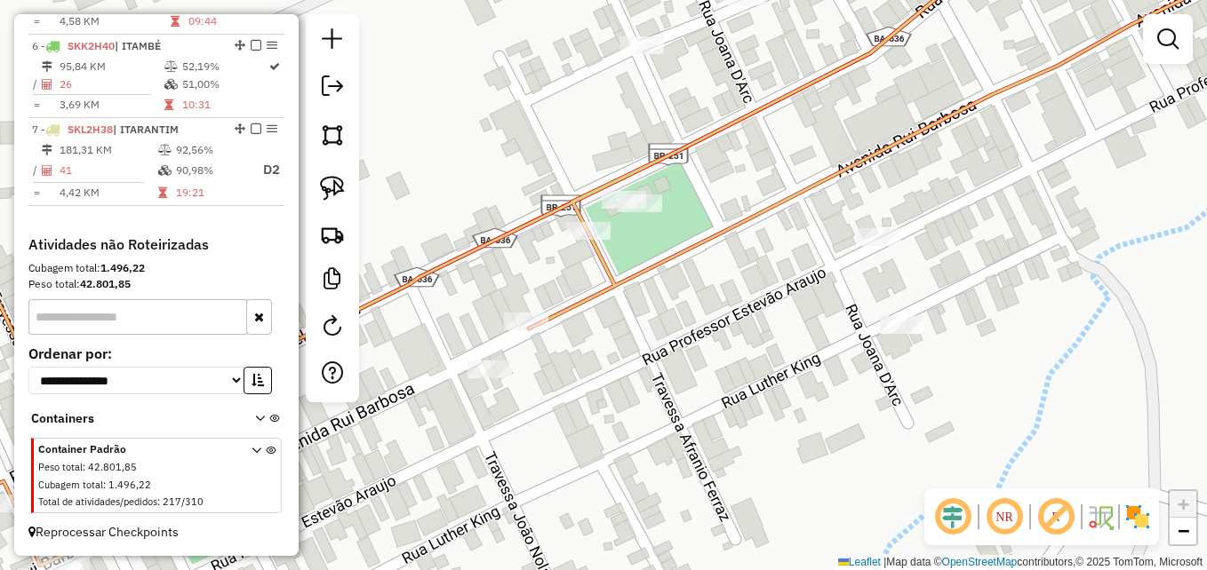
drag, startPoint x: 760, startPoint y: 323, endPoint x: 695, endPoint y: 371, distance: 81.2
click at [695, 371] on div "Janela de atendimento Grade de atendimento Capacidade Transportadoras Veículos …" at bounding box center [603, 285] width 1207 height 570
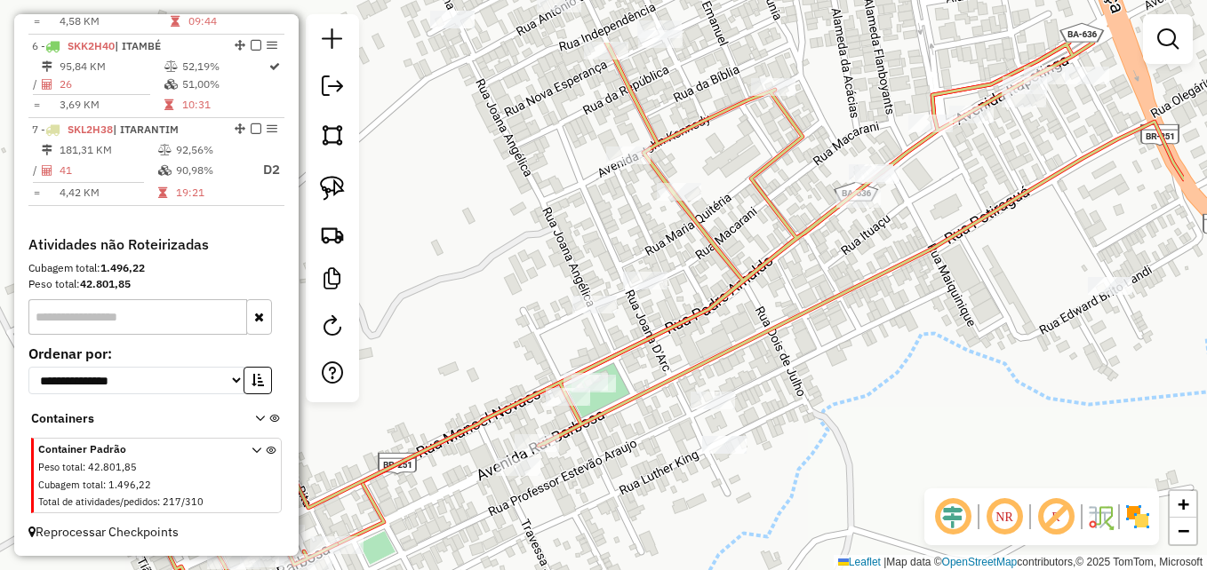
drag, startPoint x: 957, startPoint y: 243, endPoint x: 773, endPoint y: 365, distance: 220.6
click at [777, 363] on div "Janela de atendimento Grade de atendimento Capacidade Transportadoras Veículos …" at bounding box center [603, 285] width 1207 height 570
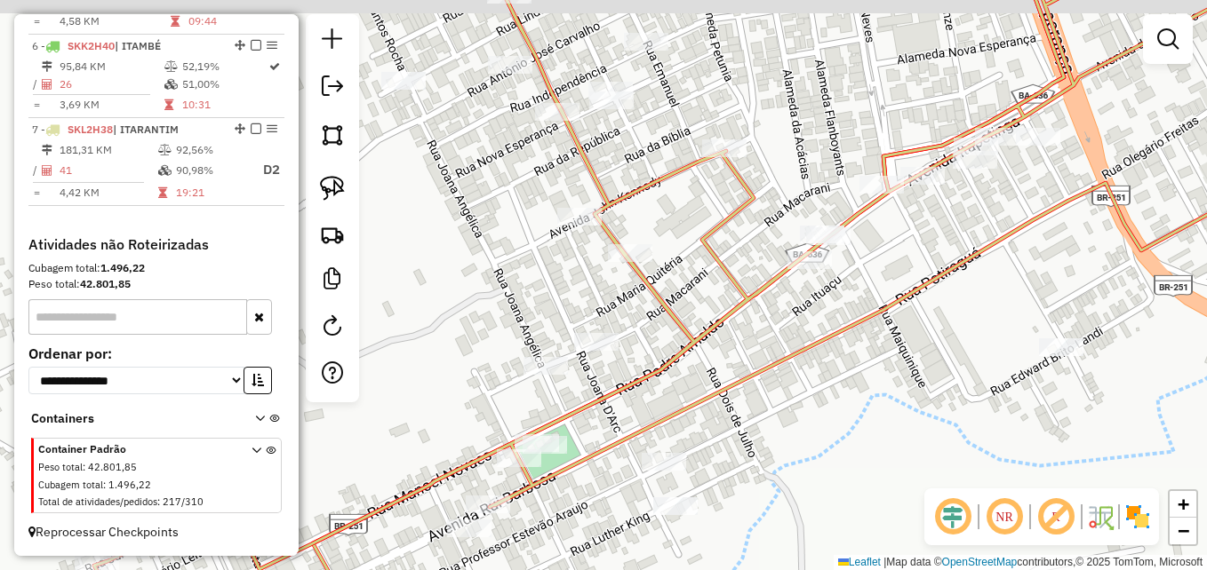
drag, startPoint x: 900, startPoint y: 309, endPoint x: 891, endPoint y: 347, distance: 39.2
click at [891, 347] on div "Janela de atendimento Grade de atendimento Capacidade Transportadoras Veículos …" at bounding box center [603, 285] width 1207 height 570
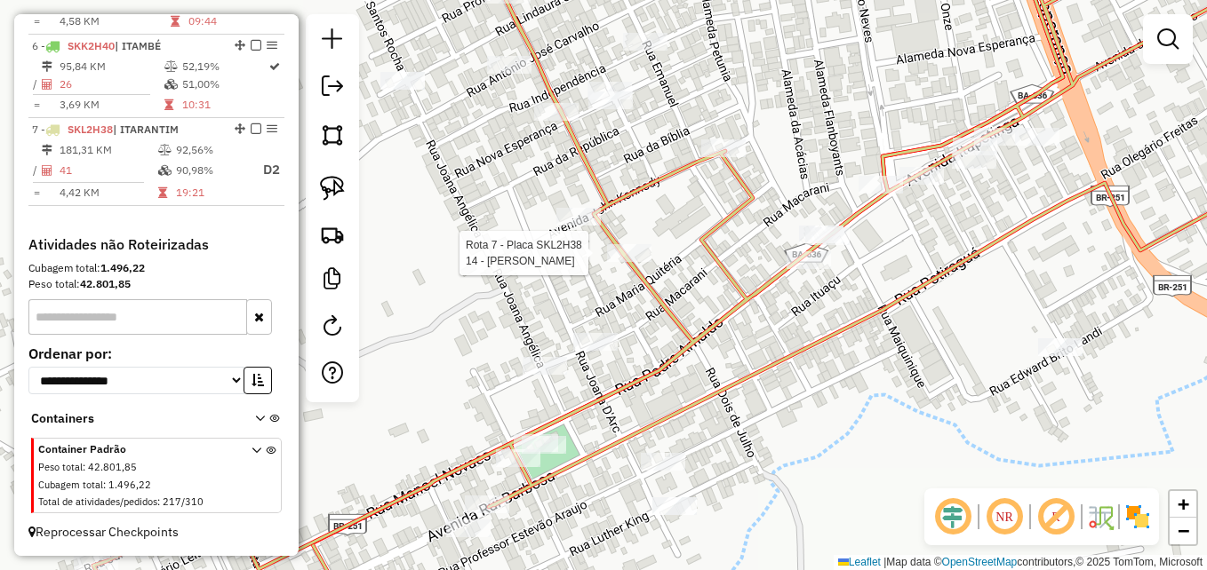
select select "**********"
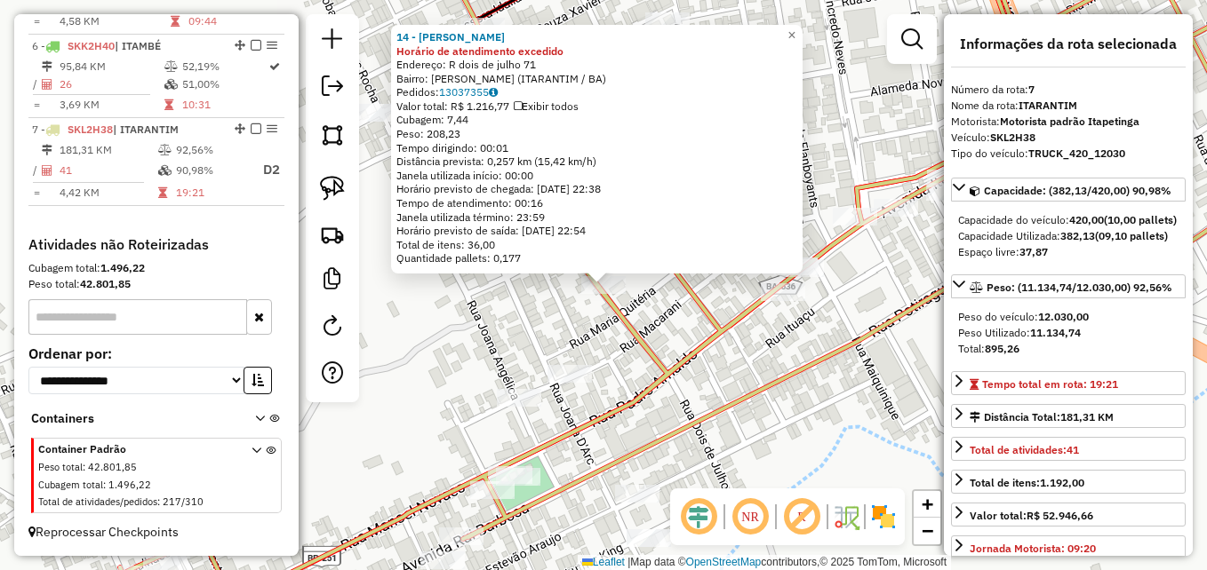
click at [501, 311] on div "14 - ELISABETE FERRAZ ROC Horário de atendimento excedido Endereço: R dois de j…" at bounding box center [603, 285] width 1207 height 570
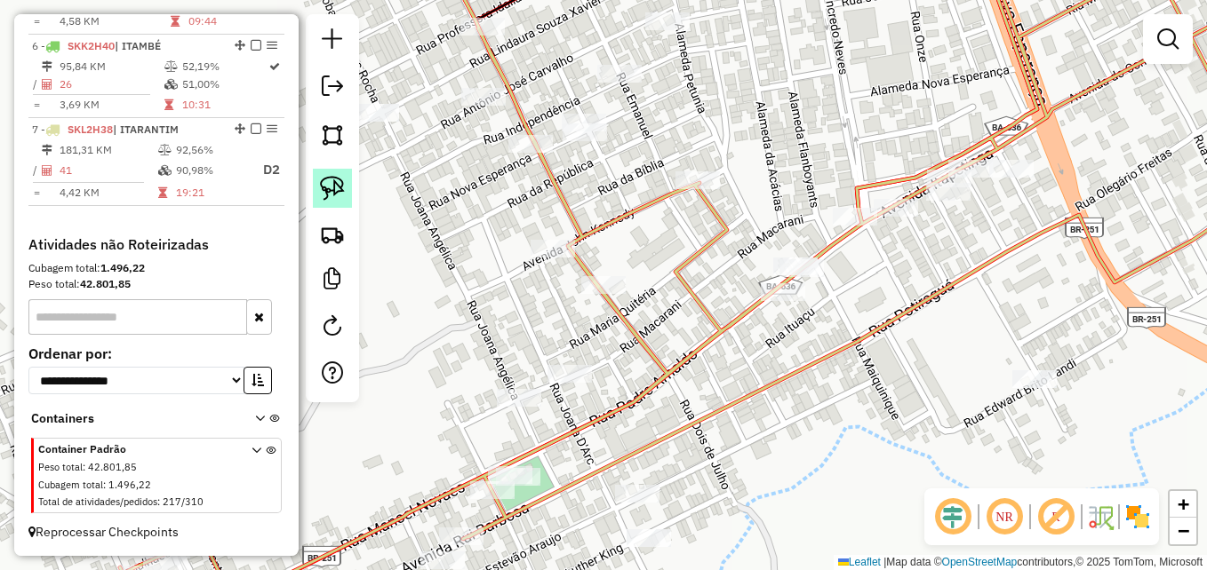
click at [331, 188] on img at bounding box center [332, 188] width 25 height 25
drag, startPoint x: 611, startPoint y: 266, endPoint x: 624, endPoint y: 268, distance: 12.7
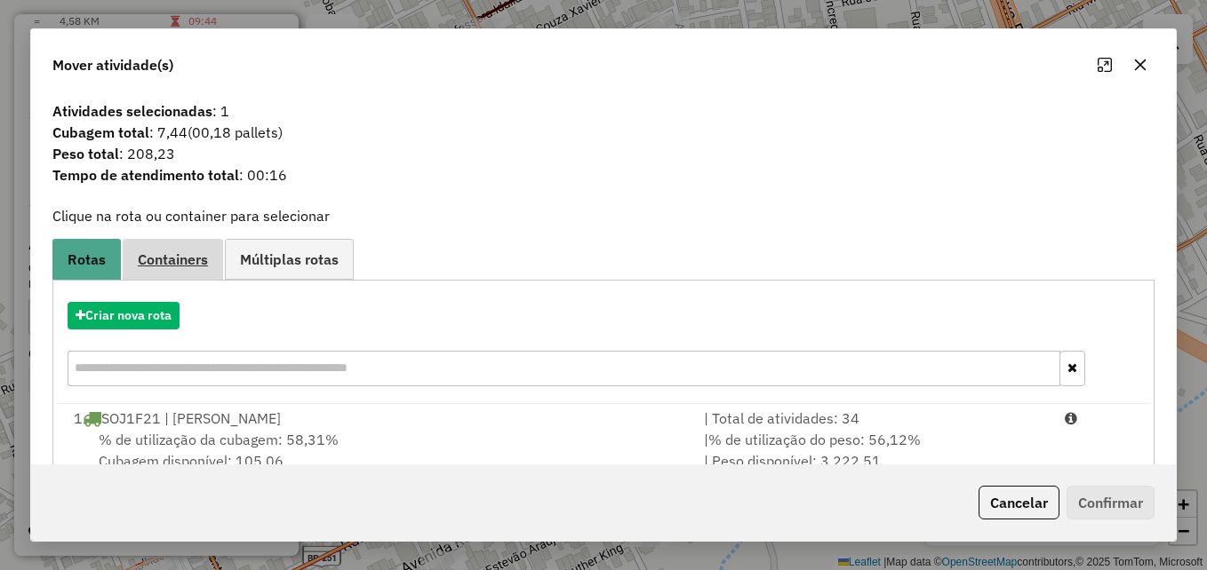
click at [180, 257] on span "Containers" at bounding box center [173, 259] width 70 height 14
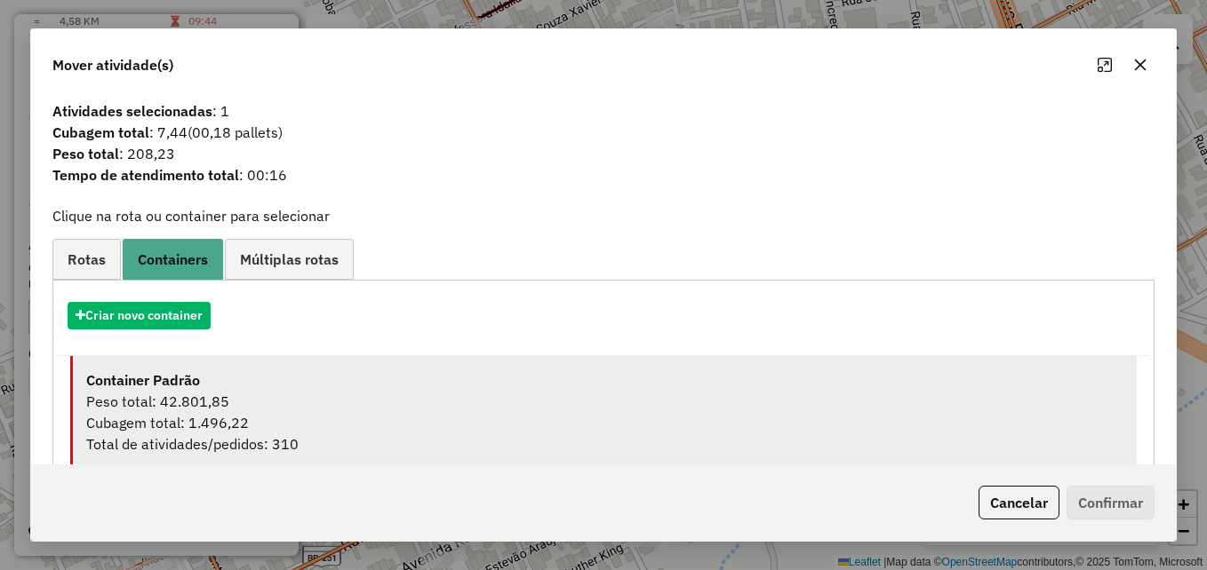
click at [427, 398] on div "Peso total: 42.801,85" at bounding box center [604, 401] width 1037 height 21
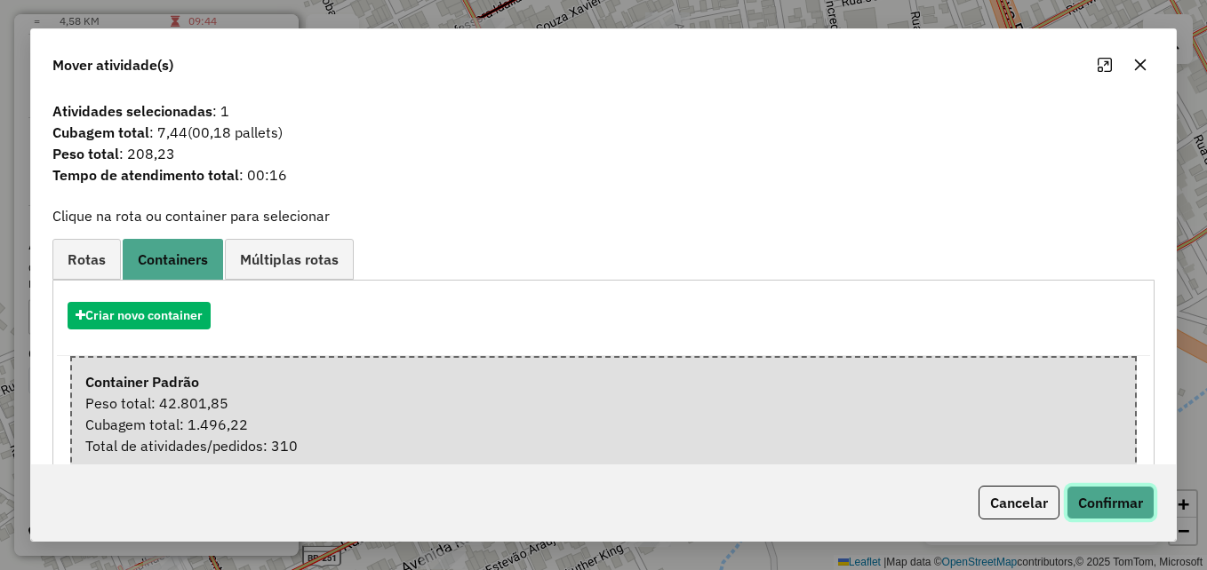
click at [1106, 503] on button "Confirmar" at bounding box center [1110, 503] width 88 height 34
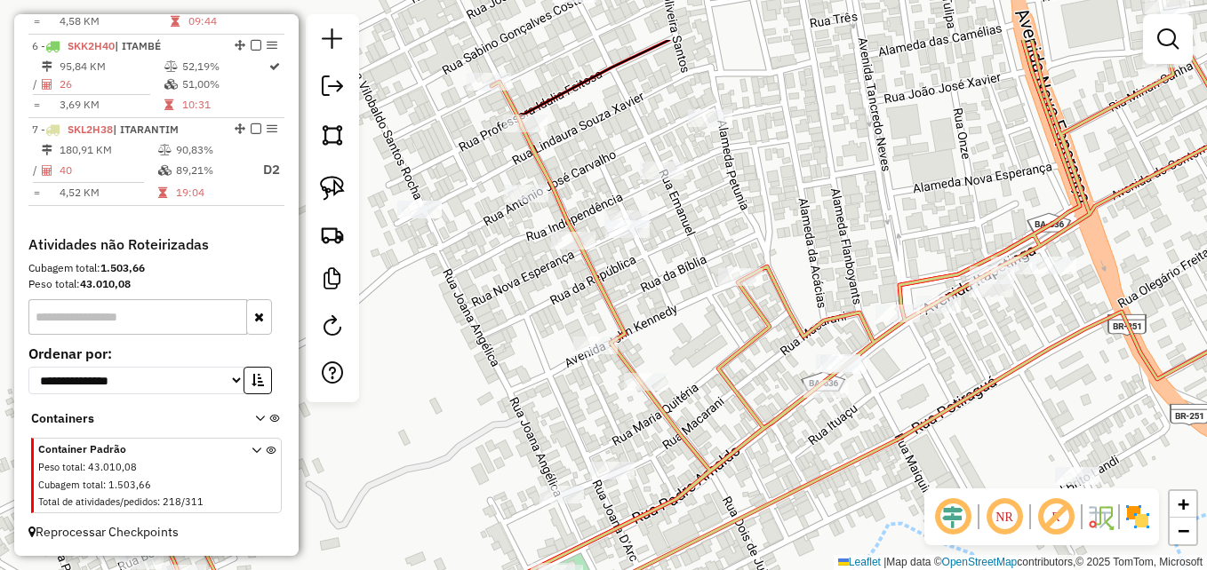
drag, startPoint x: 473, startPoint y: 226, endPoint x: 516, endPoint y: 327, distance: 110.3
click at [516, 326] on div "Janela de atendimento Grade de atendimento Capacidade Transportadoras Veículos …" at bounding box center [603, 285] width 1207 height 570
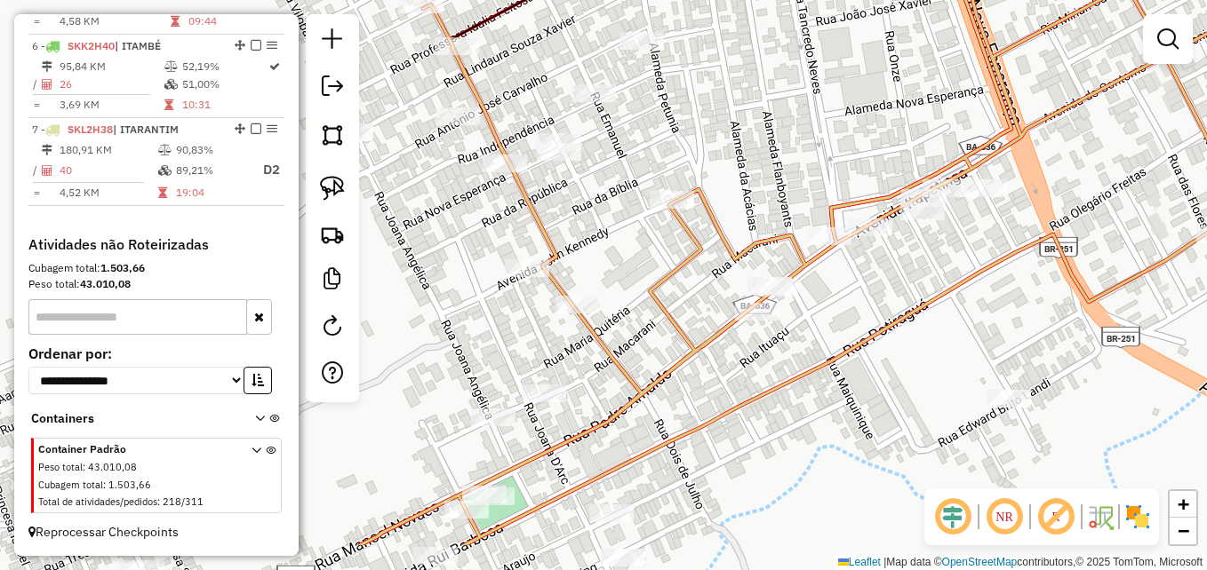
drag, startPoint x: 698, startPoint y: 347, endPoint x: 629, endPoint y: 265, distance: 107.2
click at [629, 265] on div "Janela de atendimento Grade de atendimento Capacidade Transportadoras Veículos …" at bounding box center [603, 285] width 1207 height 570
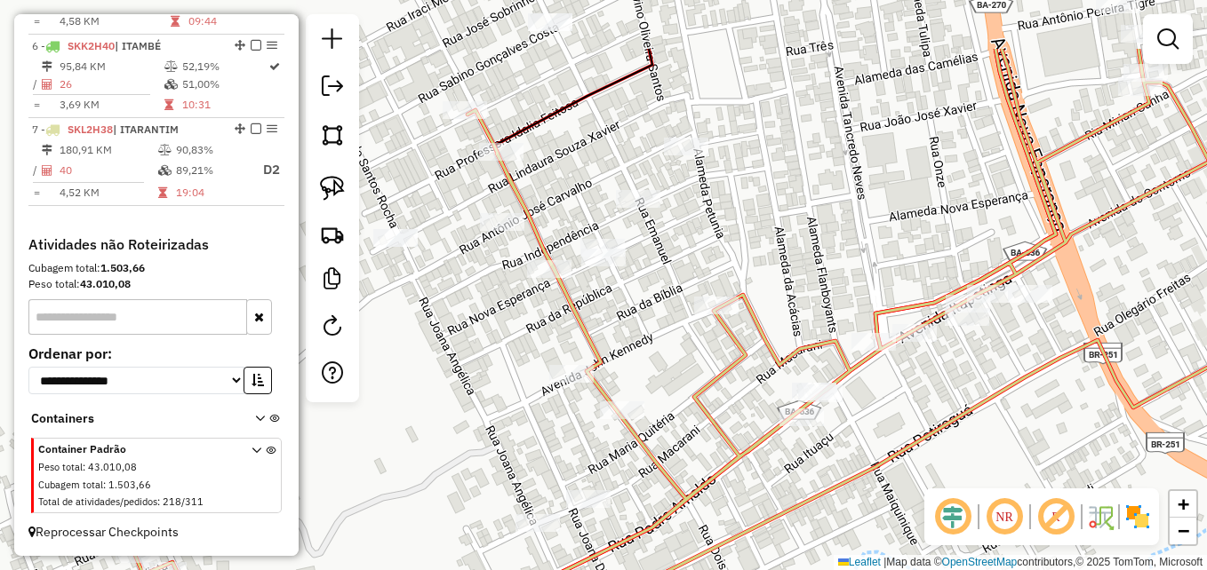
drag, startPoint x: 595, startPoint y: 230, endPoint x: 640, endPoint y: 336, distance: 114.7
click at [640, 336] on div "Janela de atendimento Grade de atendimento Capacidade Transportadoras Veículos …" at bounding box center [603, 285] width 1207 height 570
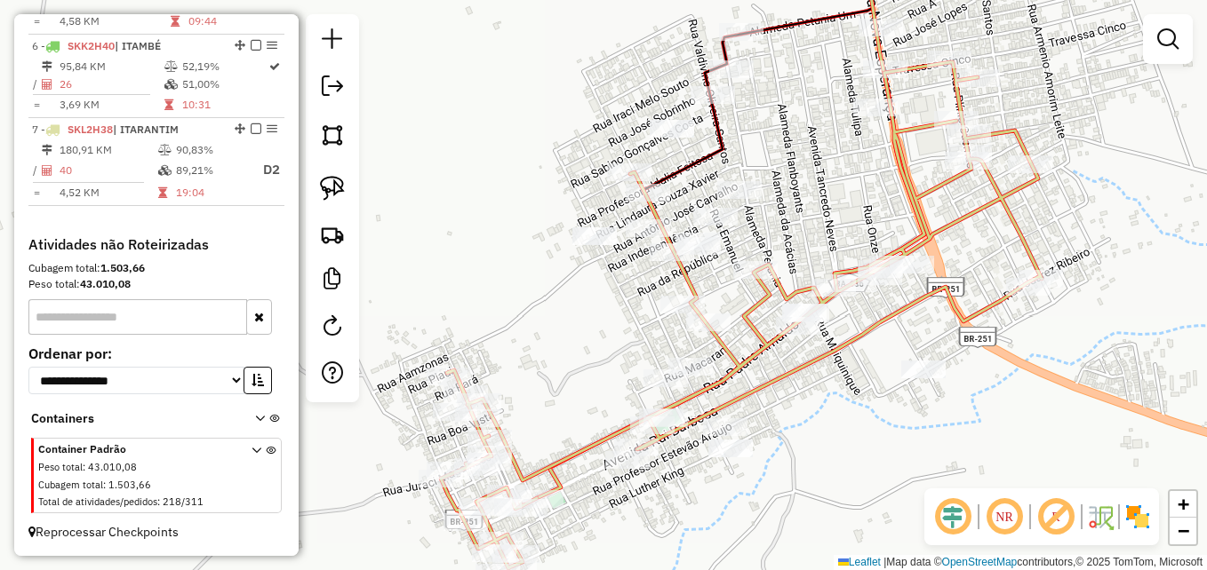
drag, startPoint x: 857, startPoint y: 197, endPoint x: 802, endPoint y: 240, distance: 69.0
click at [772, 243] on div "Janela de atendimento Grade de atendimento Capacidade Transportadoras Veículos …" at bounding box center [603, 285] width 1207 height 570
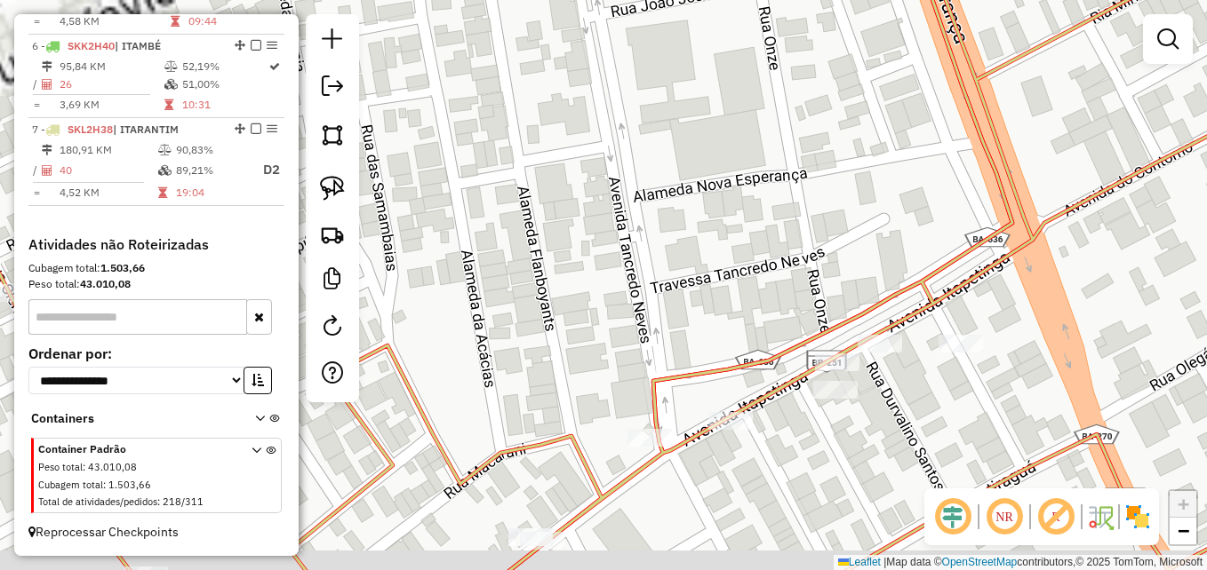
drag, startPoint x: 798, startPoint y: 211, endPoint x: 784, endPoint y: 80, distance: 132.3
click at [786, 86] on div "Janela de atendimento Grade de atendimento Capacidade Transportadoras Veículos …" at bounding box center [603, 285] width 1207 height 570
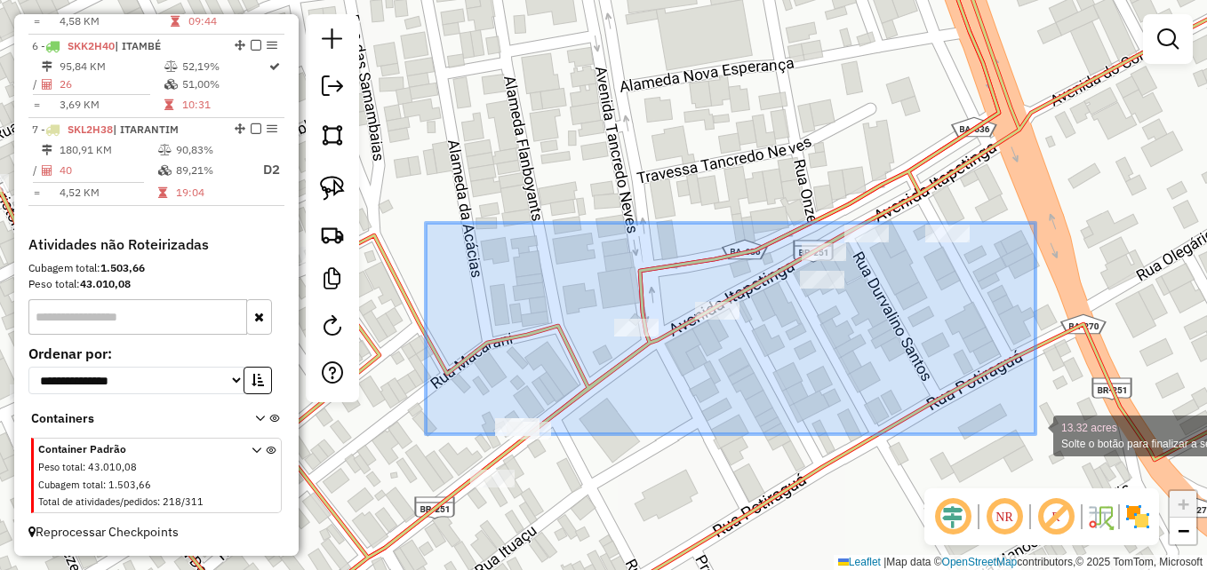
drag, startPoint x: 426, startPoint y: 223, endPoint x: 1035, endPoint y: 435, distance: 645.2
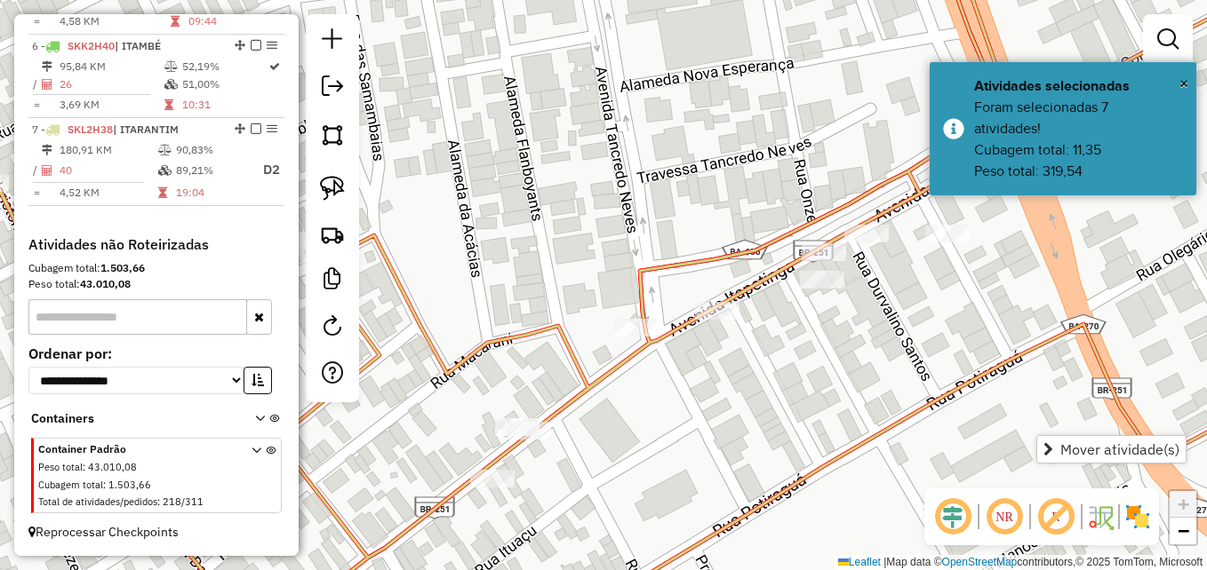
click at [868, 435] on icon at bounding box center [603, 285] width 1448 height 684
select select "**********"
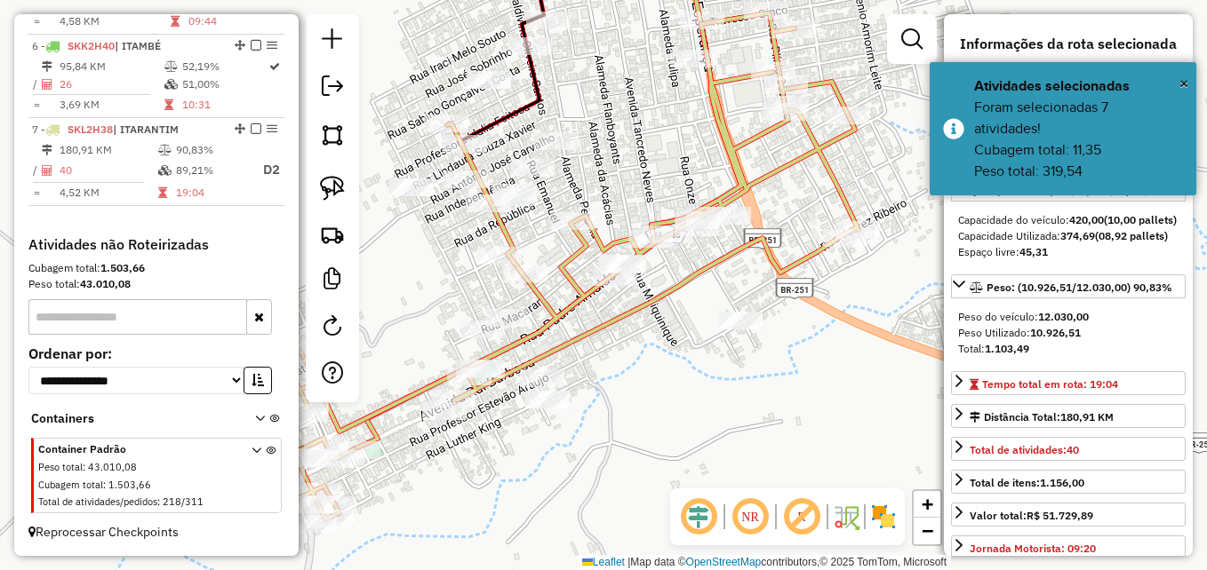
click at [777, 331] on div "Rota 7 - Placa SKL2H38 6208 - FABIANO LIMA CRUZ Janela de atendimento Grade de …" at bounding box center [603, 285] width 1207 height 570
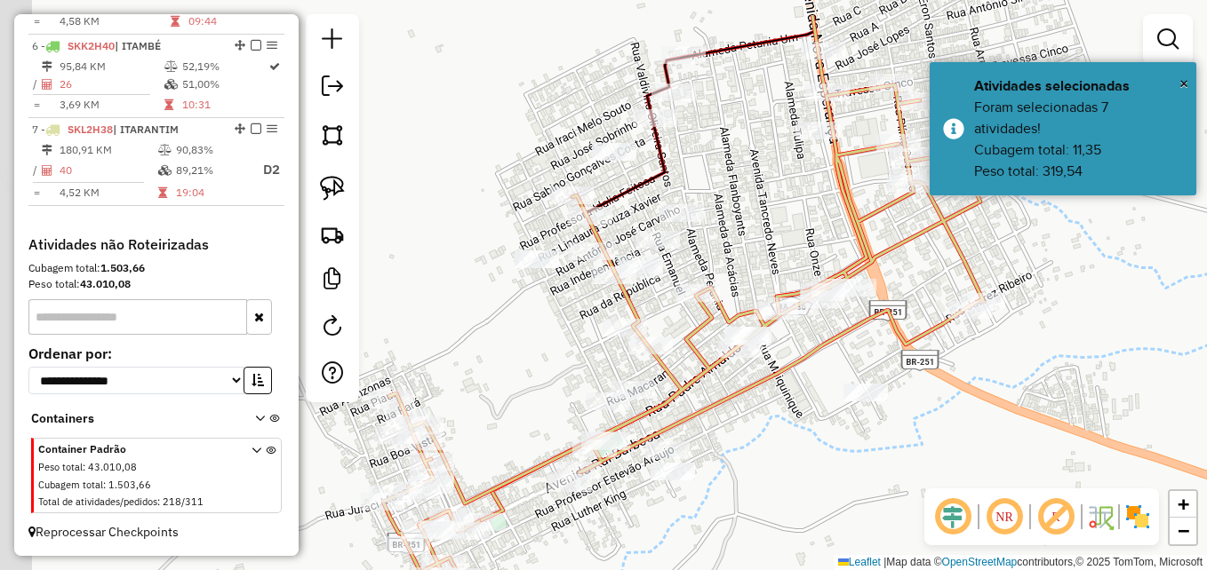
drag, startPoint x: 666, startPoint y: 135, endPoint x: 791, endPoint y: 207, distance: 144.5
click at [791, 207] on div "Janela de atendimento Grade de atendimento Capacidade Transportadoras Veículos …" at bounding box center [603, 285] width 1207 height 570
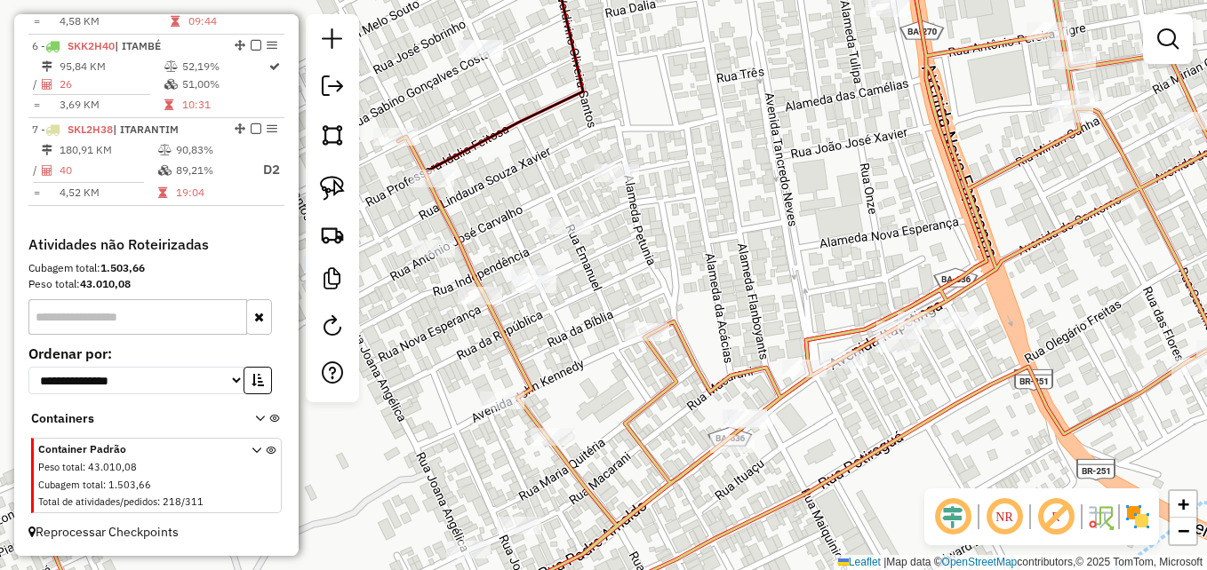
drag, startPoint x: 759, startPoint y: 229, endPoint x: 819, endPoint y: 191, distance: 71.5
click at [819, 191] on div "Janela de atendimento Grade de atendimento Capacidade Transportadoras Veículos …" at bounding box center [603, 285] width 1207 height 570
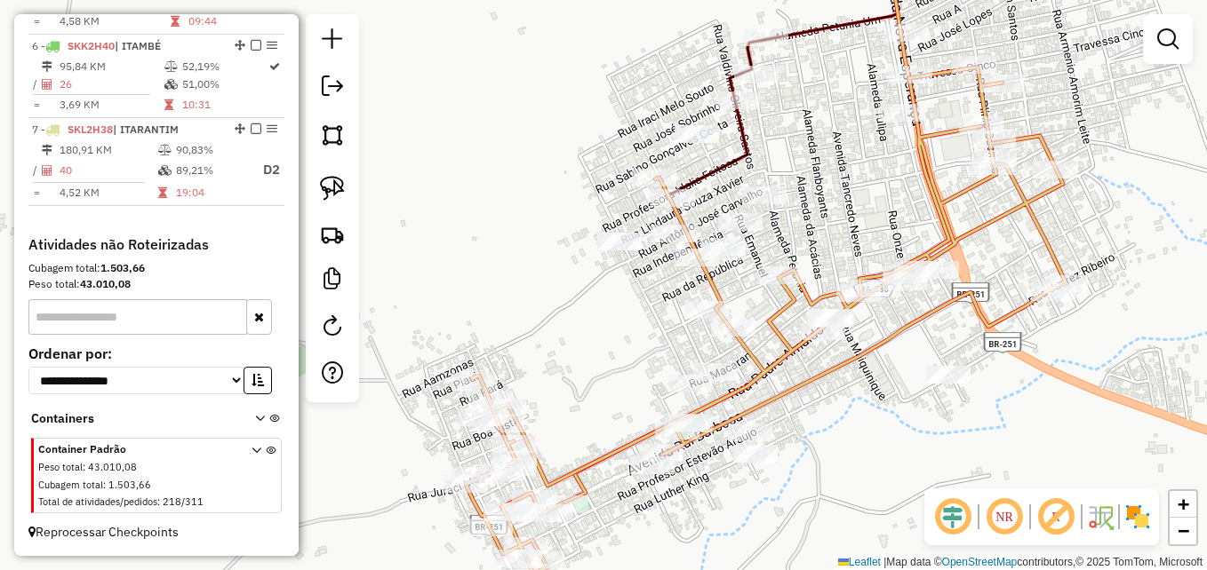
drag, startPoint x: 802, startPoint y: 139, endPoint x: 819, endPoint y: 184, distance: 48.4
click at [819, 184] on div "Janela de atendimento Grade de atendimento Capacidade Transportadoras Veículos …" at bounding box center [603, 285] width 1207 height 570
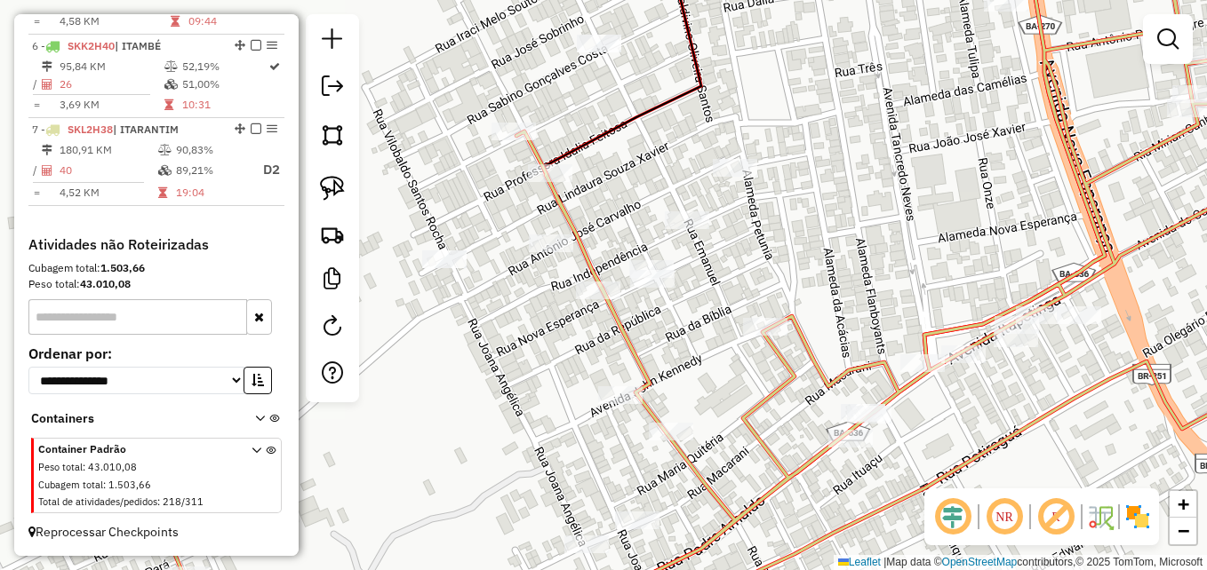
drag, startPoint x: 843, startPoint y: 259, endPoint x: 859, endPoint y: 251, distance: 17.9
click at [859, 251] on div "Janela de atendimento Grade de atendimento Capacidade Transportadoras Veículos …" at bounding box center [603, 285] width 1207 height 570
click at [326, 179] on img at bounding box center [332, 188] width 25 height 25
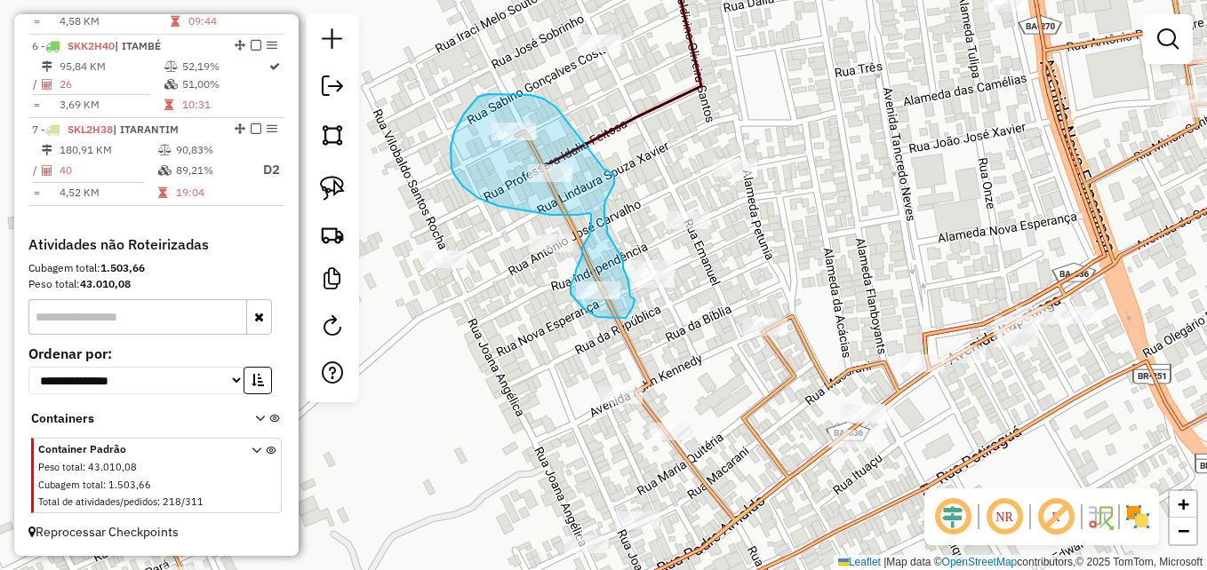
drag, startPoint x: 555, startPoint y: 107, endPoint x: 604, endPoint y: 170, distance: 79.8
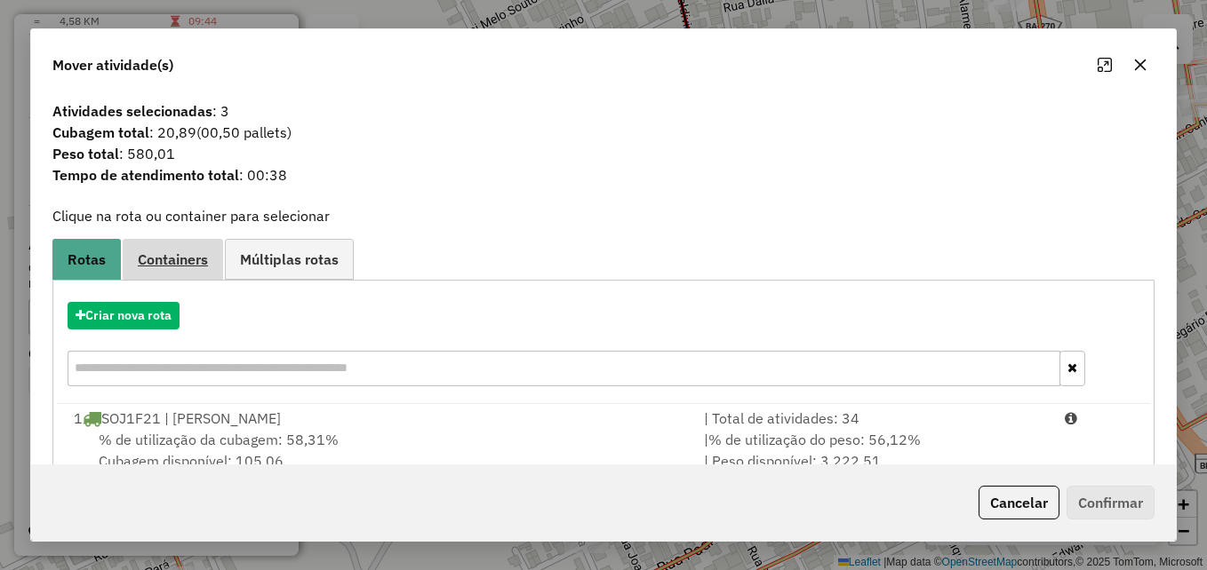
click at [178, 259] on span "Containers" at bounding box center [173, 259] width 70 height 14
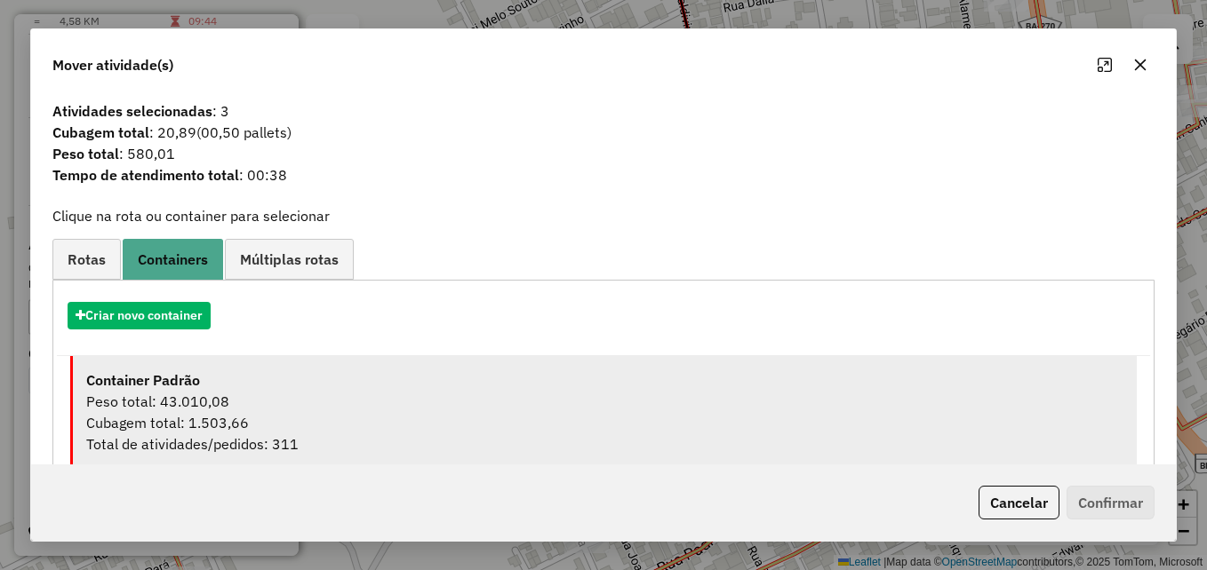
click at [303, 419] on div "Cubagem total: 1.503,66" at bounding box center [604, 422] width 1037 height 21
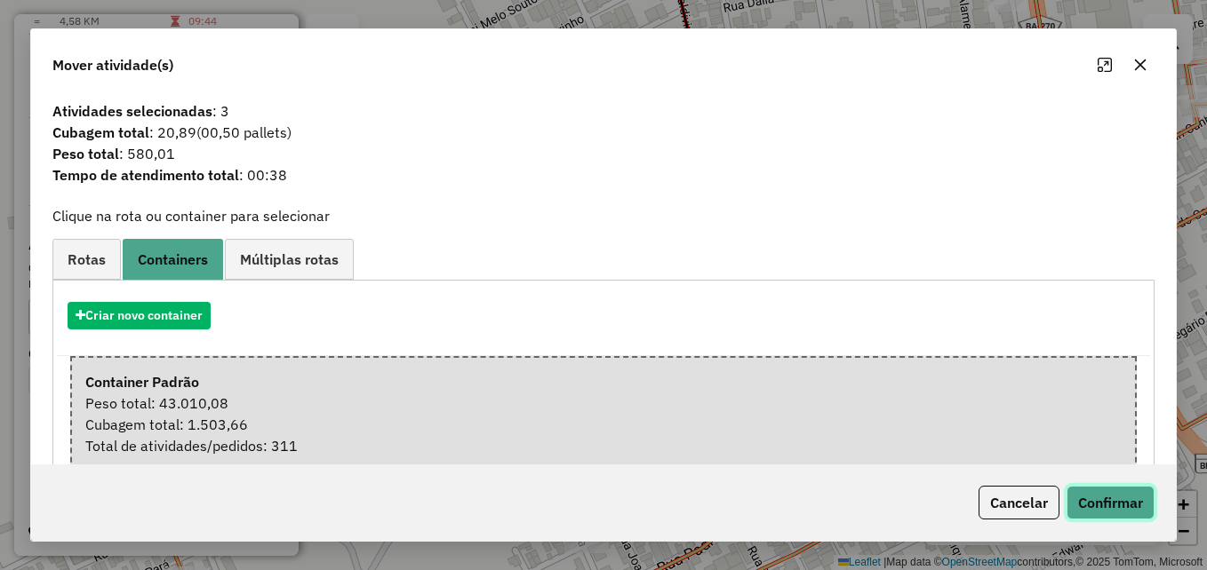
click at [1104, 499] on button "Confirmar" at bounding box center [1110, 503] width 88 height 34
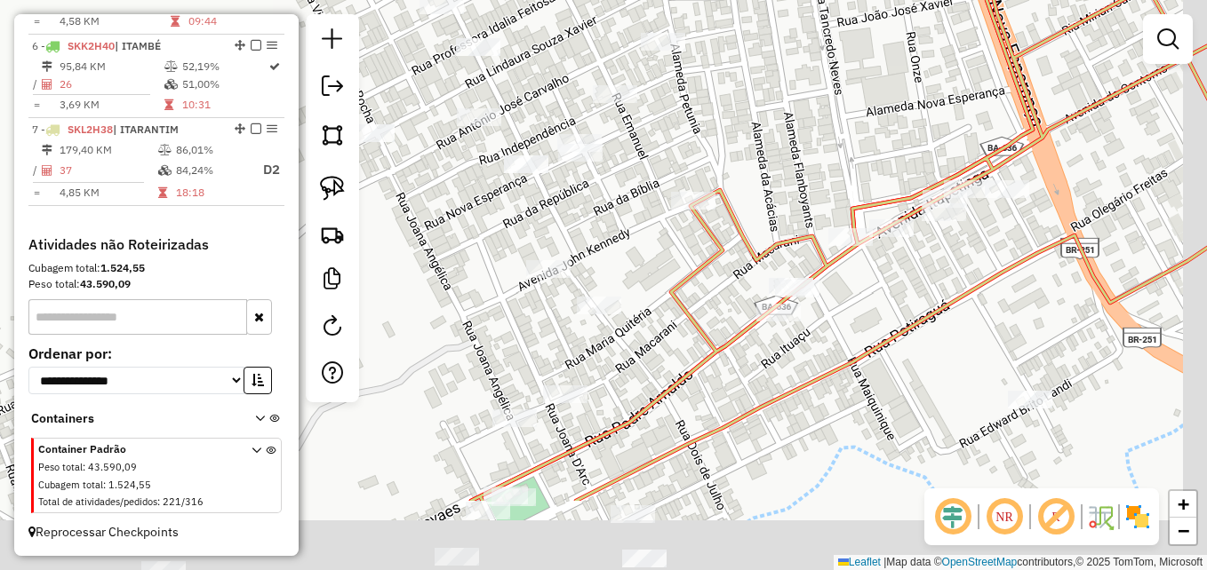
drag, startPoint x: 834, startPoint y: 245, endPoint x: 806, endPoint y: 68, distance: 179.1
click at [778, 77] on div "Janela de atendimento Grade de atendimento Capacidade Transportadoras Veículos …" at bounding box center [603, 285] width 1207 height 570
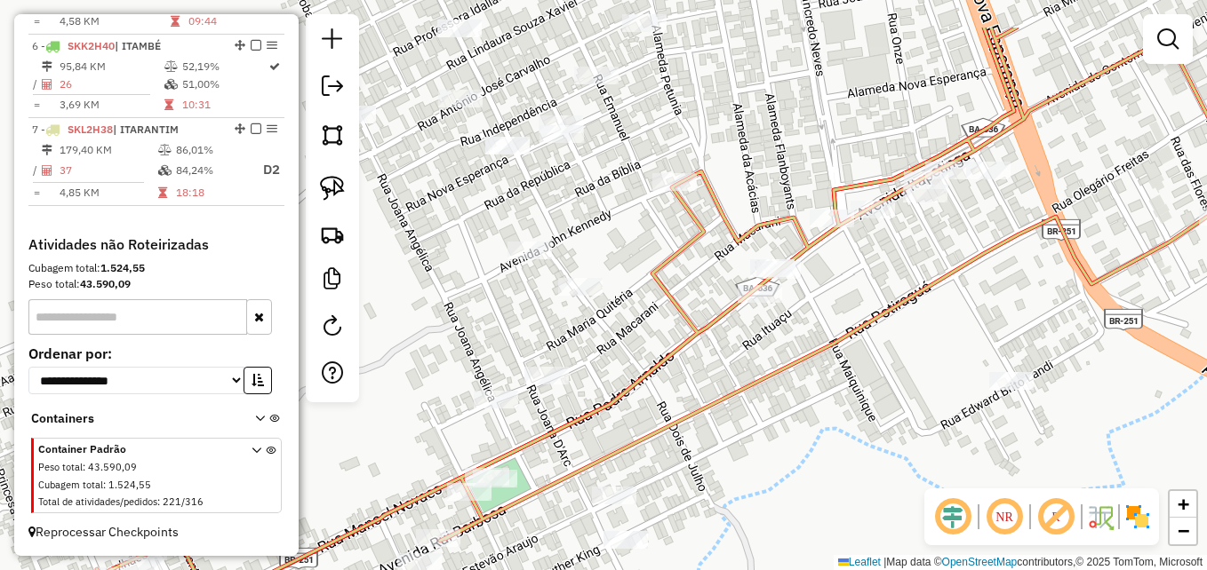
drag, startPoint x: 826, startPoint y: 246, endPoint x: 818, endPoint y: 335, distance: 89.3
click at [818, 334] on div "Janela de atendimento Grade de atendimento Capacidade Transportadoras Veículos …" at bounding box center [603, 285] width 1207 height 570
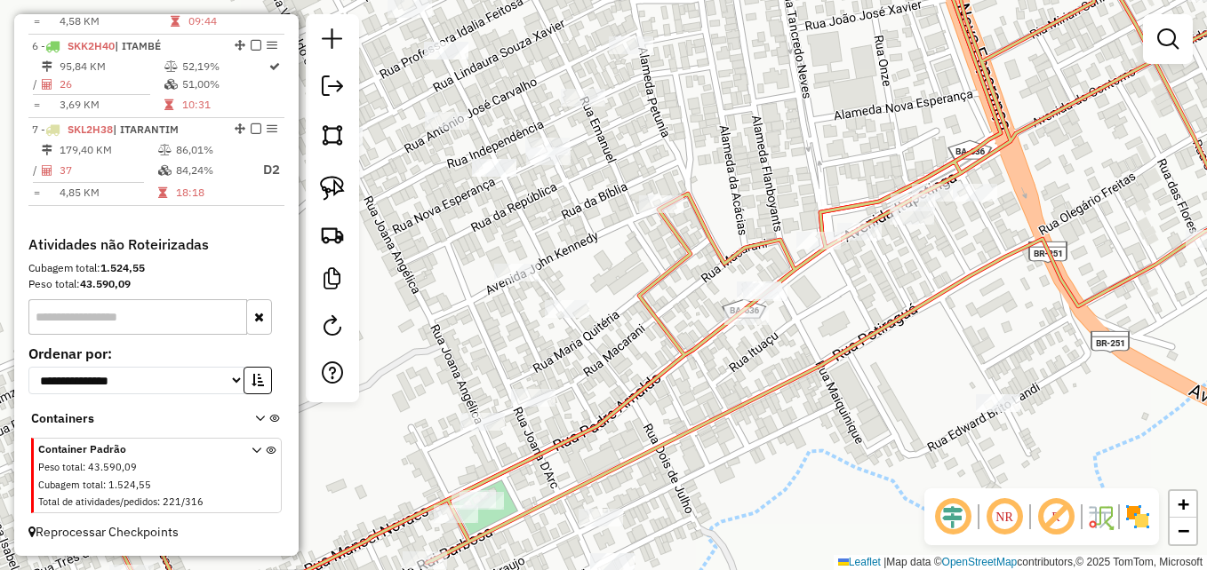
drag, startPoint x: 881, startPoint y: 314, endPoint x: 867, endPoint y: 332, distance: 22.9
click at [867, 332] on icon at bounding box center [632, 304] width 1202 height 684
click at [334, 191] on img at bounding box center [332, 188] width 25 height 25
drag, startPoint x: 663, startPoint y: 177, endPoint x: 722, endPoint y: 171, distance: 59.0
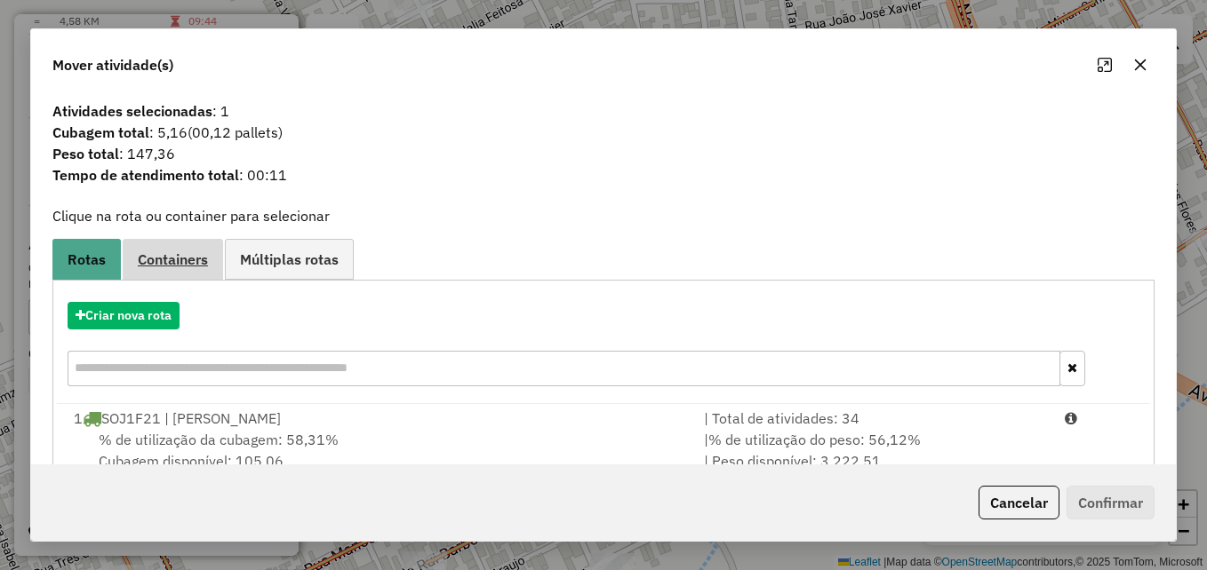
click at [175, 255] on span "Containers" at bounding box center [173, 259] width 70 height 14
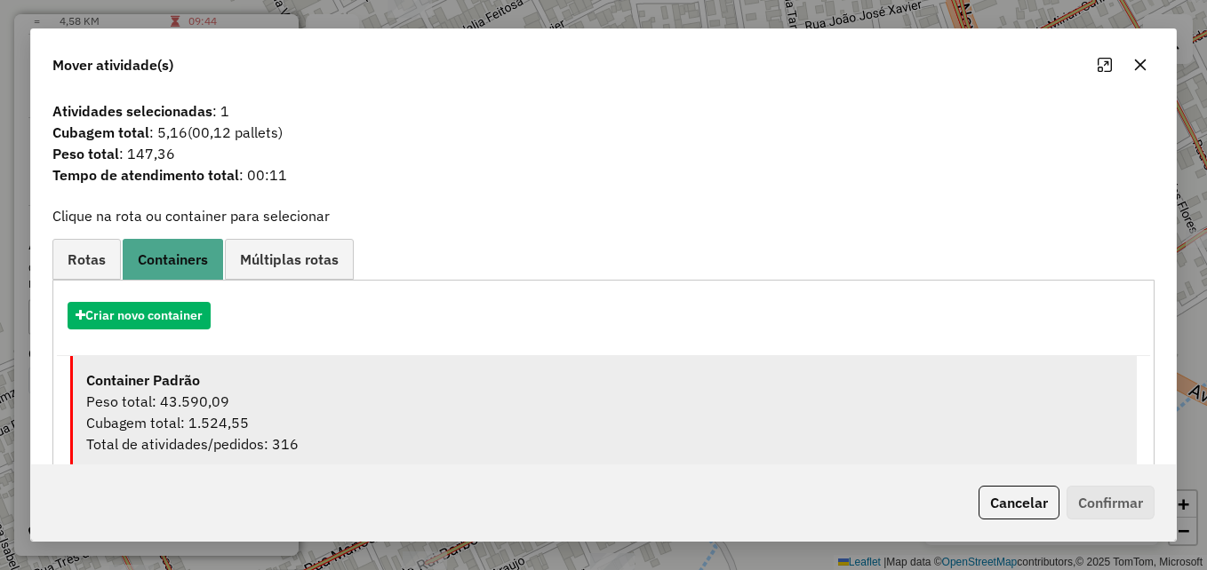
drag, startPoint x: 459, startPoint y: 404, endPoint x: 552, endPoint y: 418, distance: 94.3
click at [458, 404] on div "Peso total: 43.590,09" at bounding box center [604, 401] width 1037 height 21
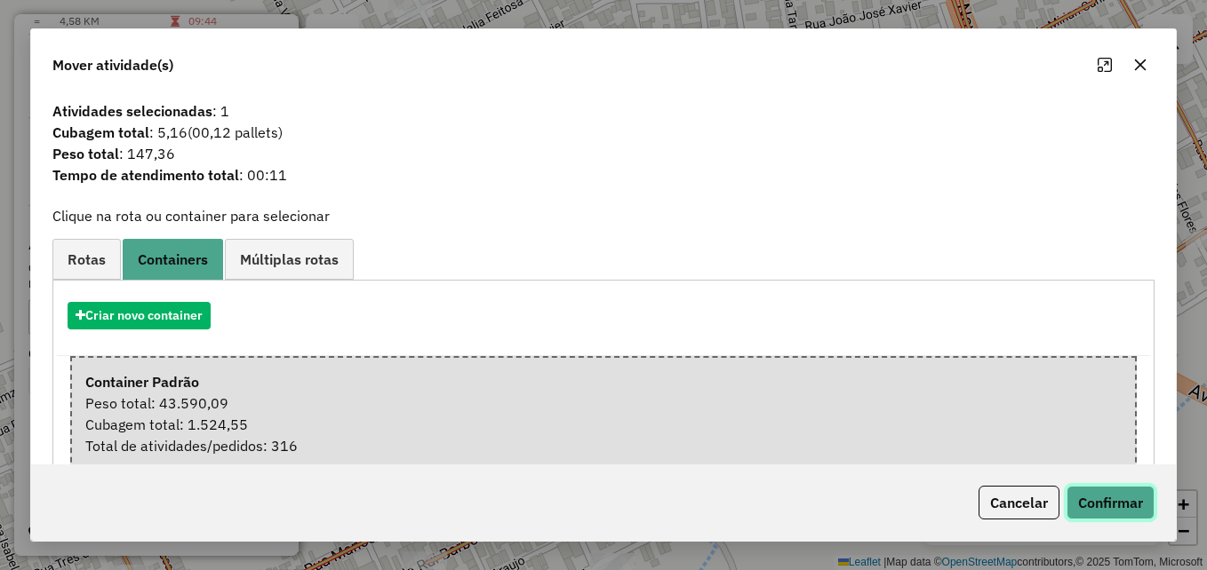
click at [1110, 507] on button "Confirmar" at bounding box center [1110, 503] width 88 height 34
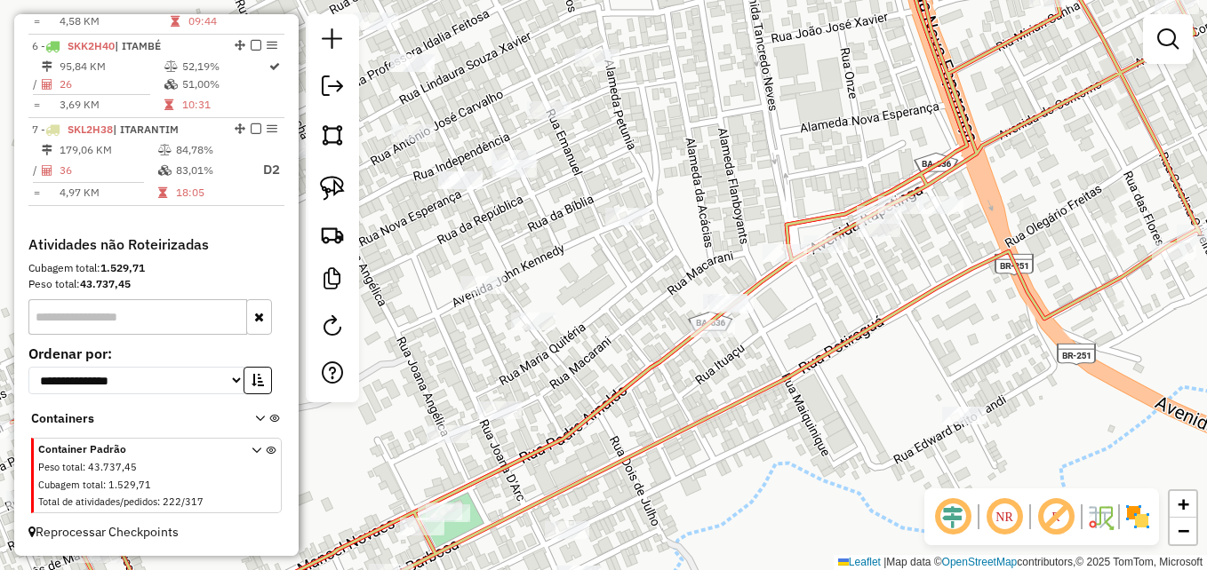
drag, startPoint x: 827, startPoint y: 382, endPoint x: 794, endPoint y: 395, distance: 36.0
click at [794, 395] on div "Janela de atendimento Grade de atendimento Capacidade Transportadoras Veículos …" at bounding box center [603, 285] width 1207 height 570
drag, startPoint x: 860, startPoint y: 304, endPoint x: 881, endPoint y: 238, distance: 68.9
click at [881, 240] on div "Janela de atendimento Grade de atendimento Capacidade Transportadoras Veículos …" at bounding box center [603, 285] width 1207 height 570
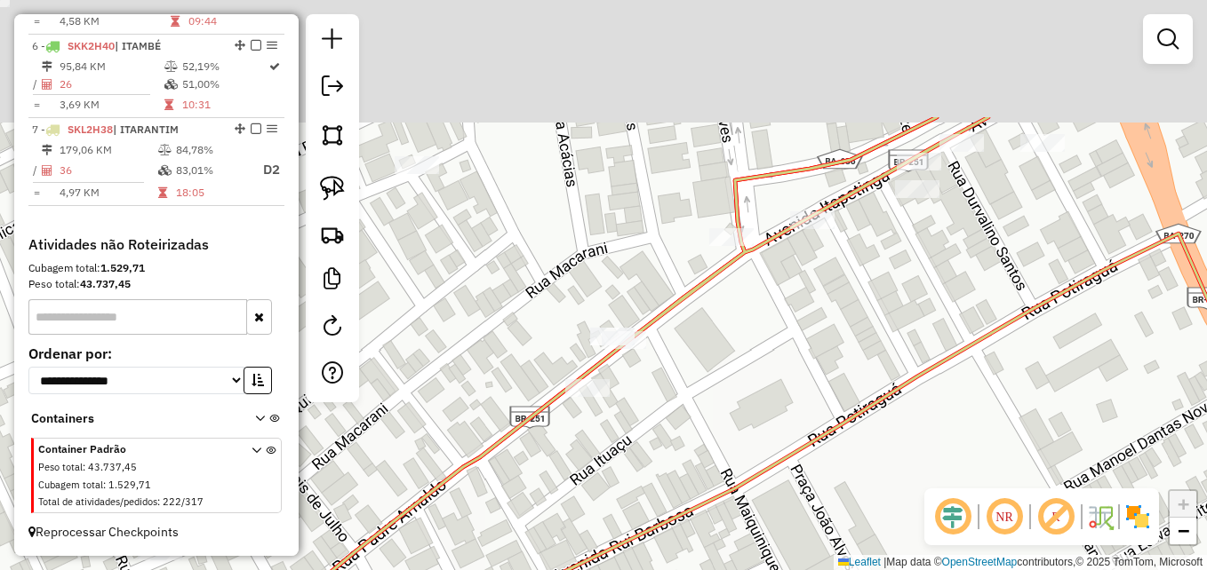
drag, startPoint x: 844, startPoint y: 221, endPoint x: 832, endPoint y: 396, distance: 175.5
click at [828, 396] on div "Janela de atendimento Grade de atendimento Capacidade Transportadoras Veículos …" at bounding box center [603, 285] width 1207 height 570
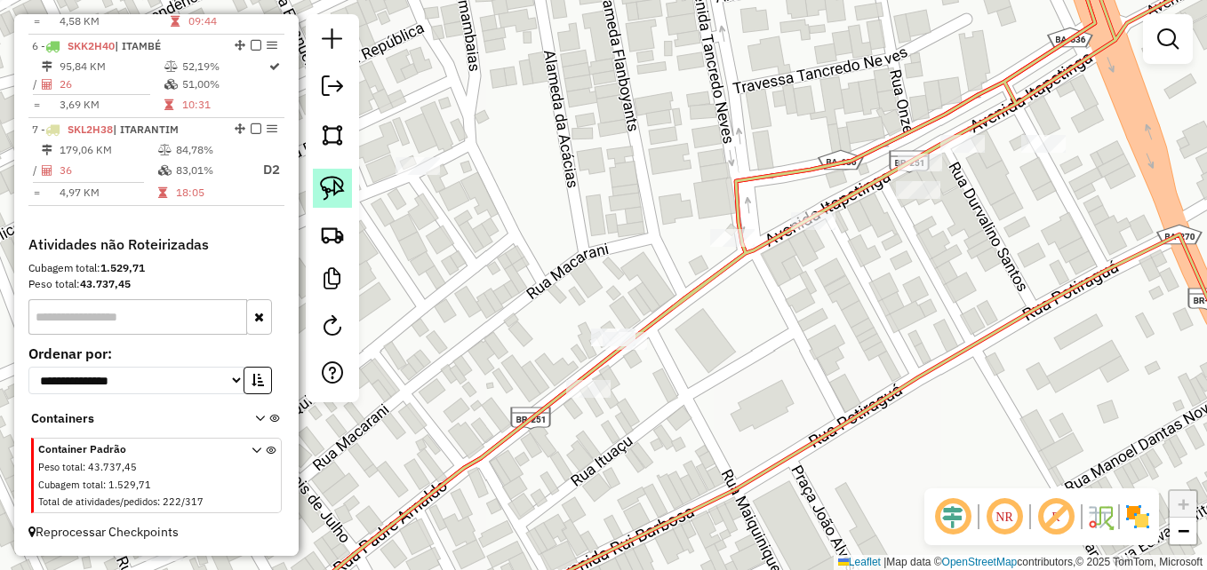
click at [326, 188] on img at bounding box center [332, 188] width 25 height 25
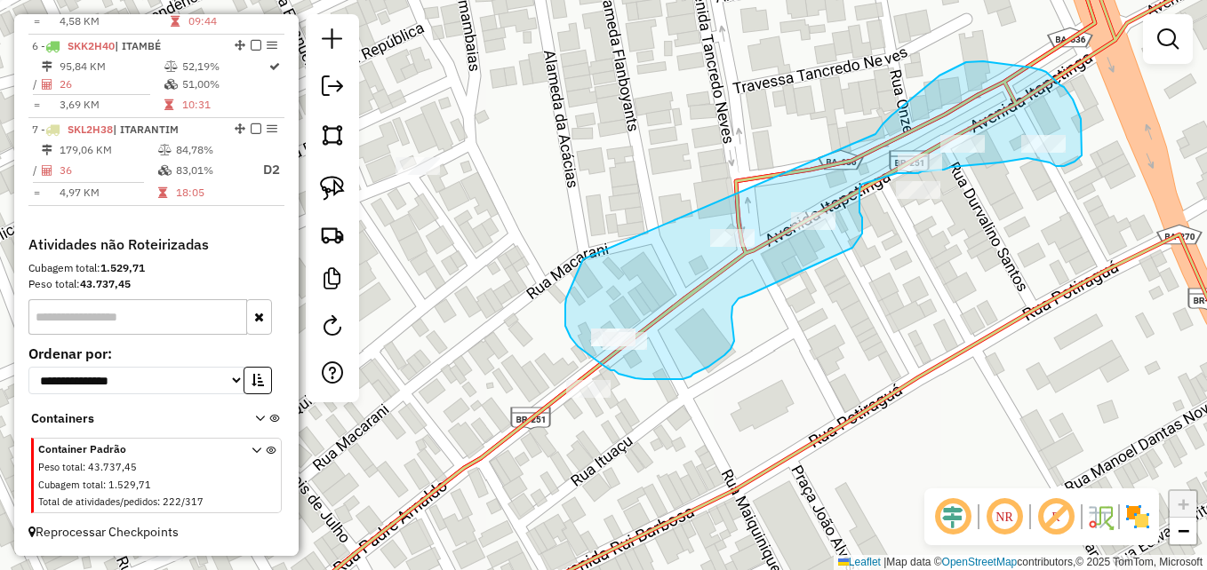
drag, startPoint x: 583, startPoint y: 259, endPoint x: 875, endPoint y: 134, distance: 318.1
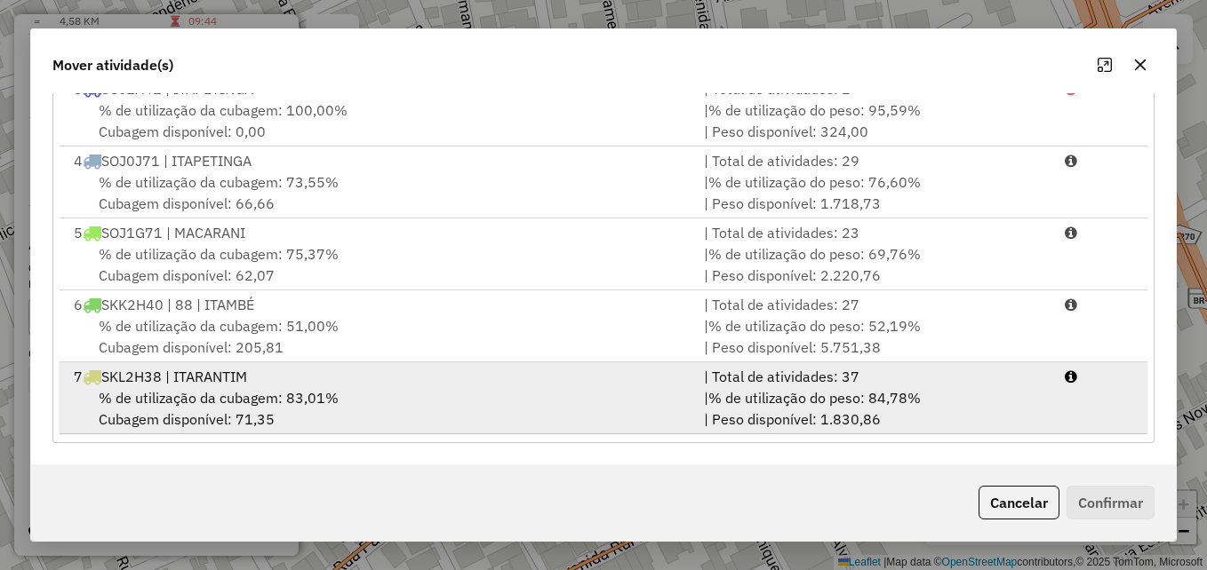
click at [663, 401] on div "% de utilização da cubagem: 83,01% Cubagem disponível: 71,35" at bounding box center [378, 408] width 630 height 43
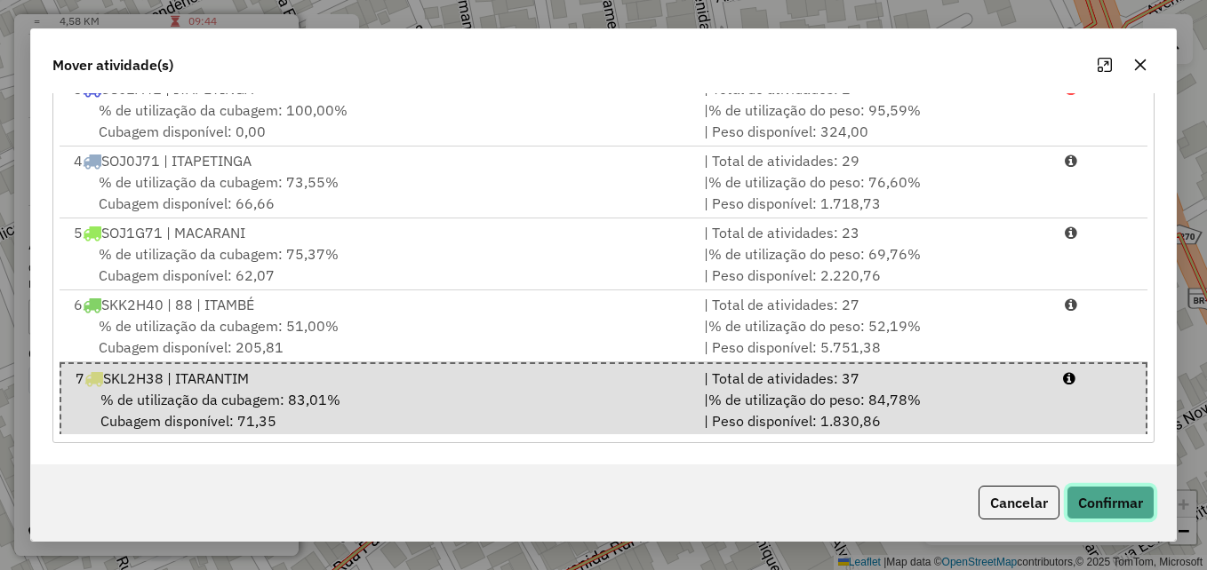
click at [1109, 505] on button "Confirmar" at bounding box center [1110, 503] width 88 height 34
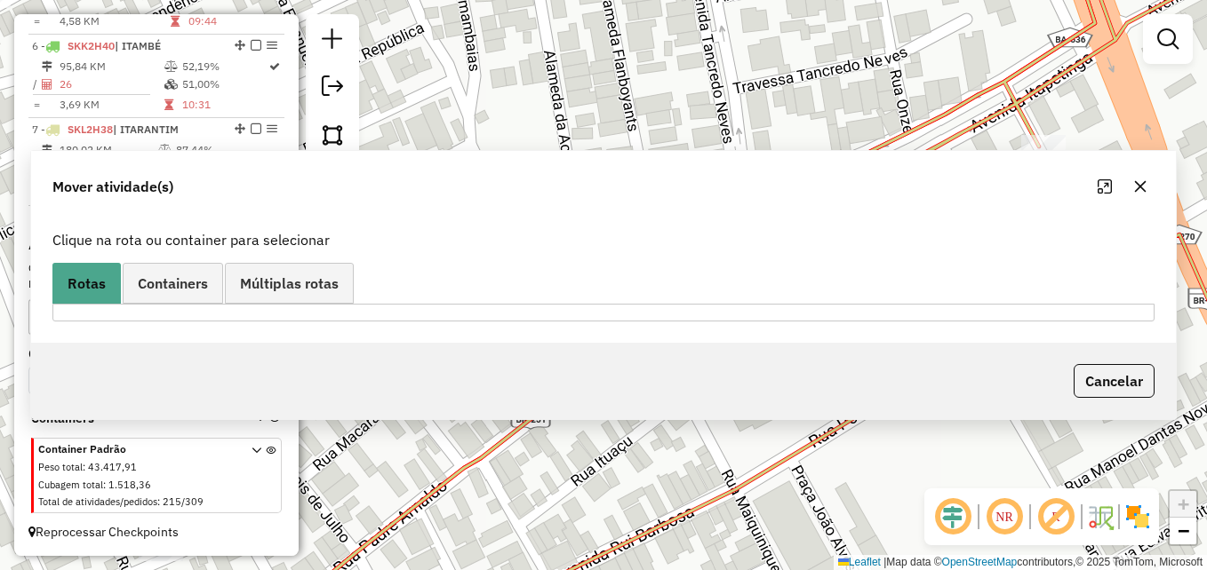
scroll to position [0, 0]
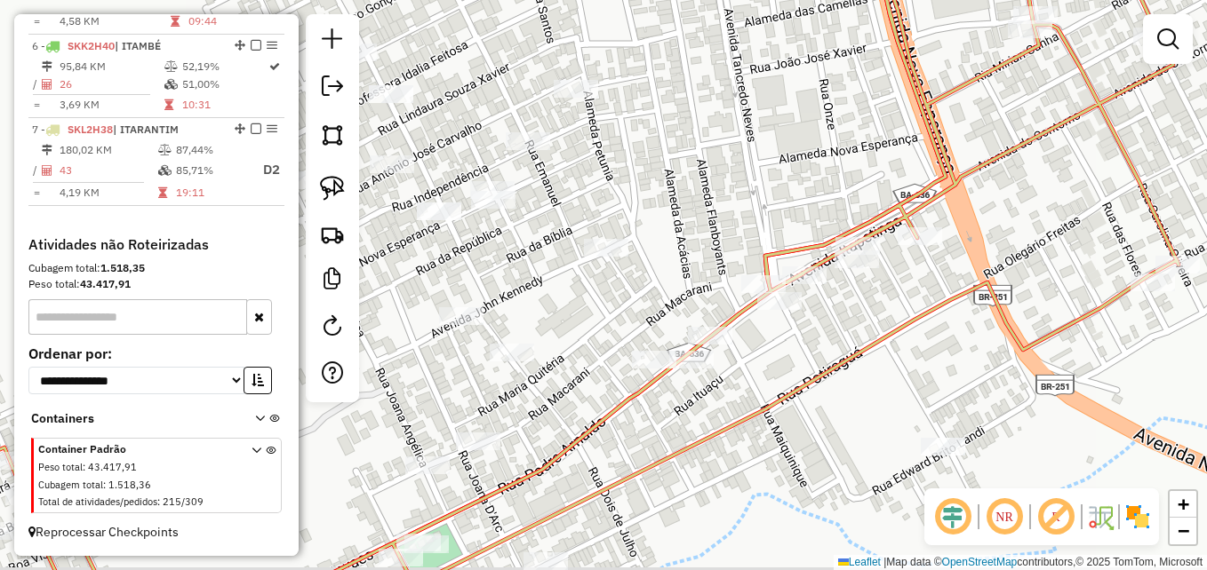
drag, startPoint x: 886, startPoint y: 367, endPoint x: 880, endPoint y: 248, distance: 119.2
click at [879, 255] on div "Janela de atendimento Grade de atendimento Capacidade Transportadoras Veículos …" at bounding box center [603, 285] width 1207 height 570
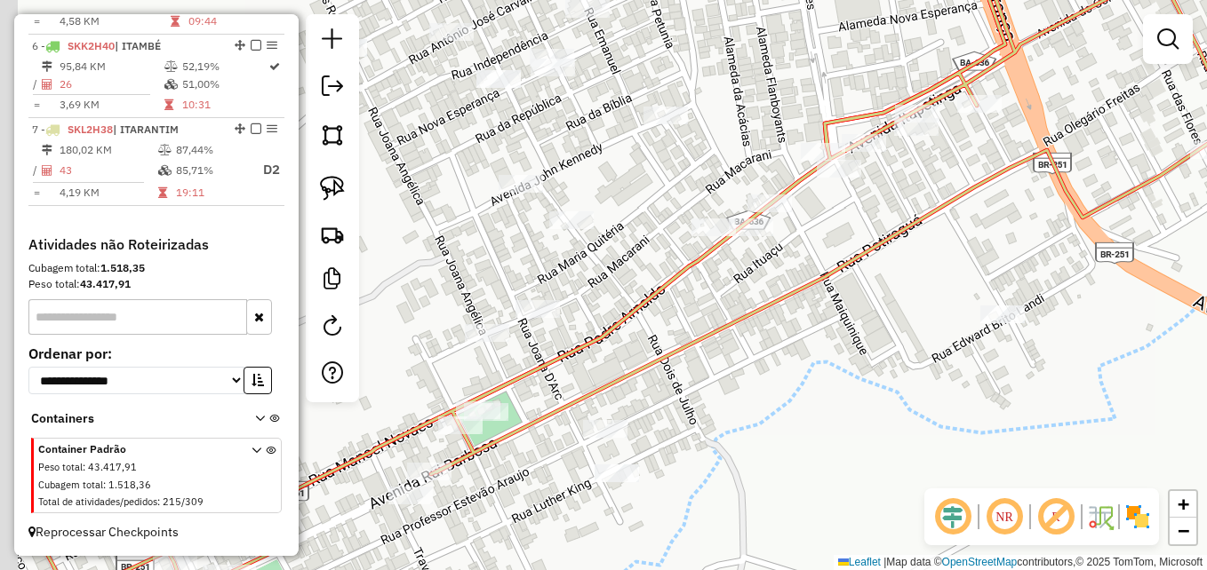
drag, startPoint x: 831, startPoint y: 294, endPoint x: 906, endPoint y: 277, distance: 77.4
click at [906, 277] on div "Janela de atendimento Grade de atendimento Capacidade Transportadoras Veículos …" at bounding box center [603, 285] width 1207 height 570
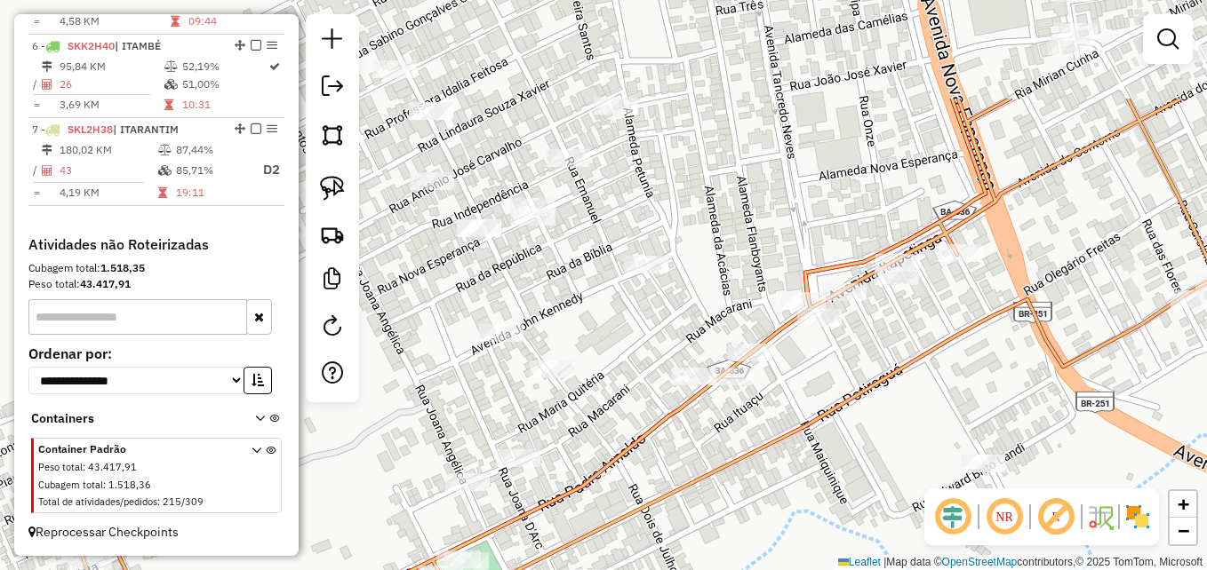
drag, startPoint x: 866, startPoint y: 282, endPoint x: 835, endPoint y: 437, distance: 158.6
click at [835, 437] on div "Janela de atendimento Grade de atendimento Capacidade Transportadoras Veículos …" at bounding box center [603, 285] width 1207 height 570
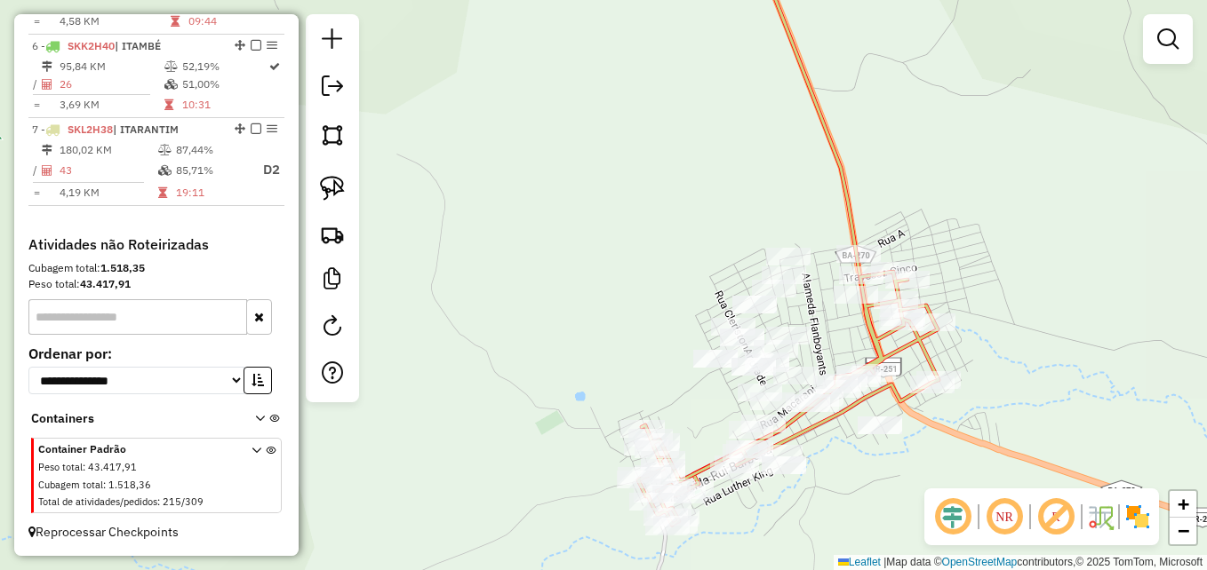
drag, startPoint x: 861, startPoint y: 496, endPoint x: 843, endPoint y: 344, distance: 153.0
click at [843, 347] on div "Janela de atendimento Grade de atendimento Capacidade Transportadoras Veículos …" at bounding box center [603, 285] width 1207 height 570
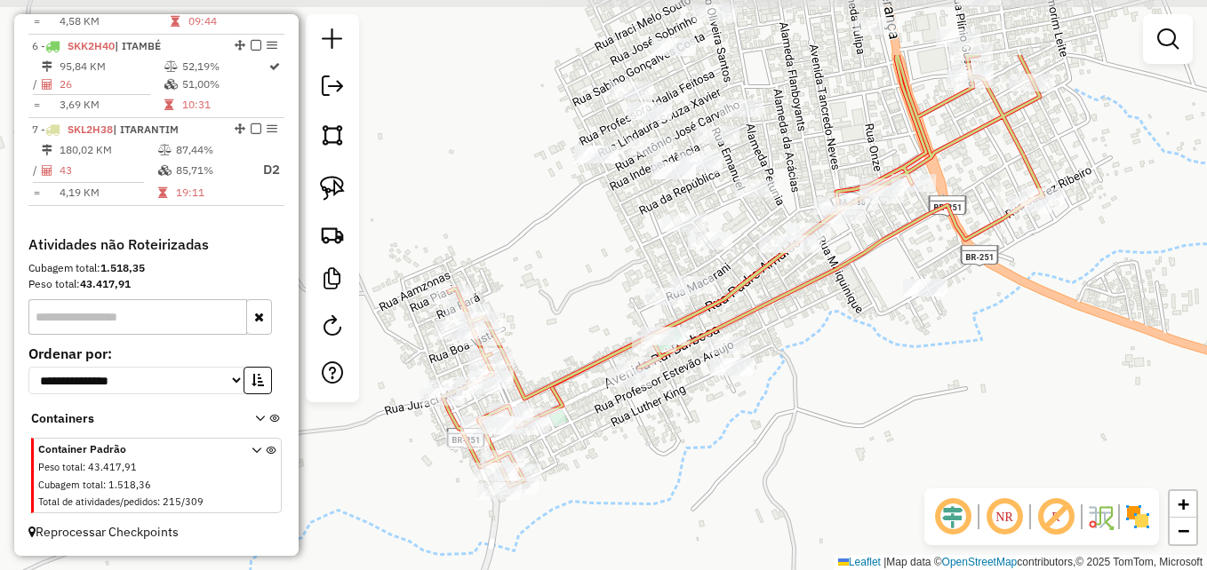
drag, startPoint x: 782, startPoint y: 283, endPoint x: 823, endPoint y: 370, distance: 96.2
click at [823, 370] on div "Janela de atendimento Grade de atendimento Capacidade Transportadoras Veículos …" at bounding box center [603, 285] width 1207 height 570
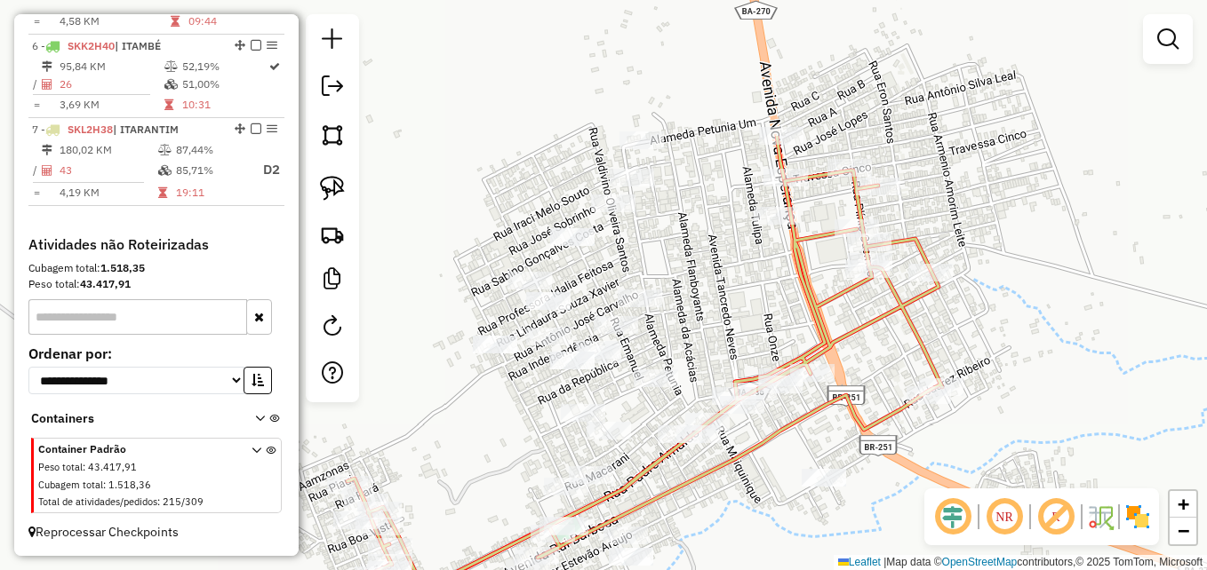
drag, startPoint x: 858, startPoint y: 75, endPoint x: 758, endPoint y: 268, distance: 218.2
click at [758, 268] on div "Janela de atendimento Grade de atendimento Capacidade Transportadoras Veículos …" at bounding box center [603, 285] width 1207 height 570
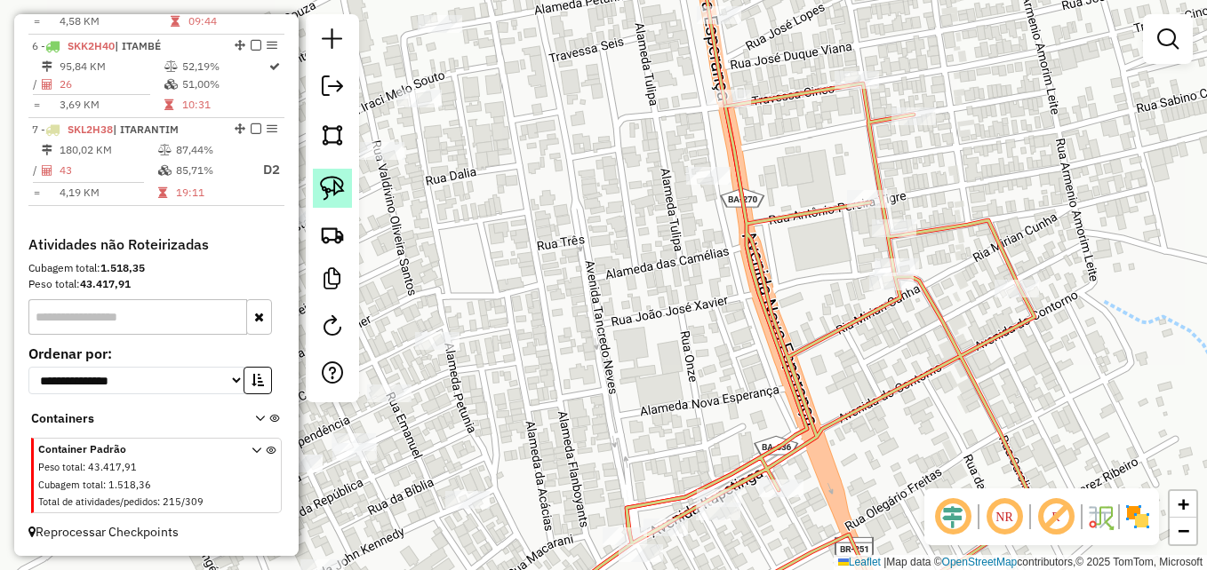
click at [330, 182] on img at bounding box center [332, 188] width 25 height 25
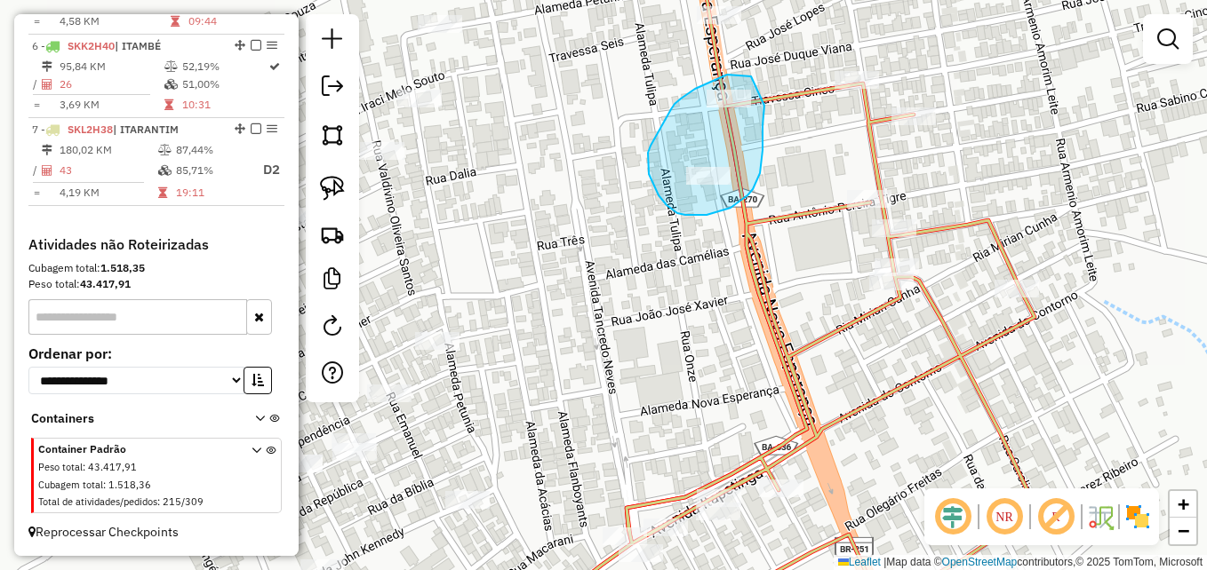
drag, startPoint x: 747, startPoint y: 76, endPoint x: 764, endPoint y: 90, distance: 21.5
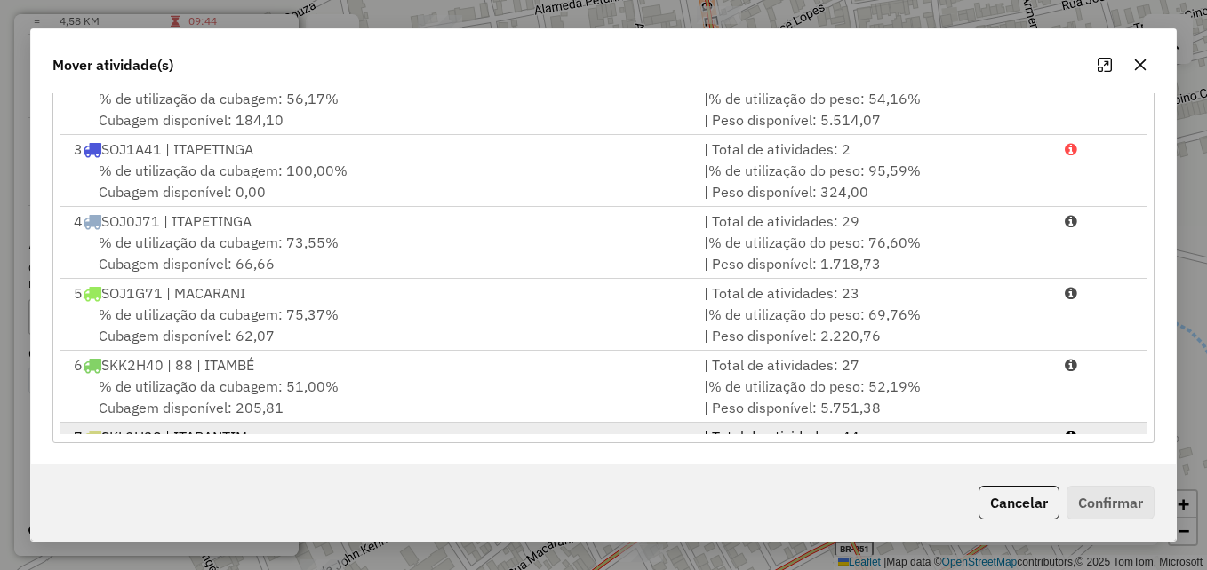
scroll to position [148, 0]
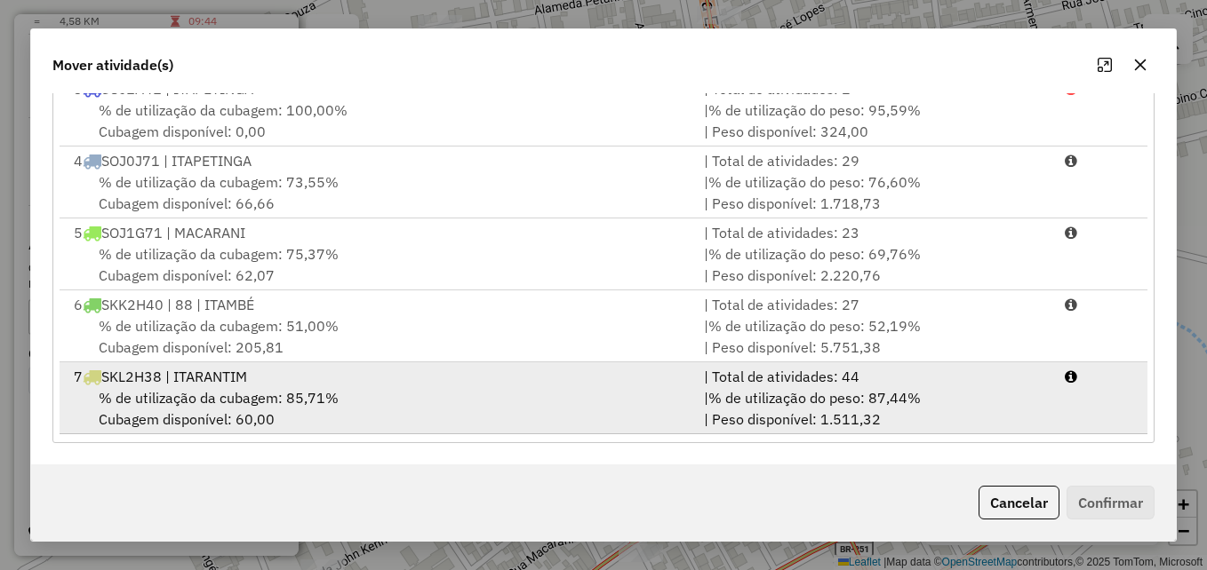
click at [678, 405] on div "% de utilização da cubagem: 85,71% Cubagem disponível: 60,00" at bounding box center [378, 408] width 630 height 43
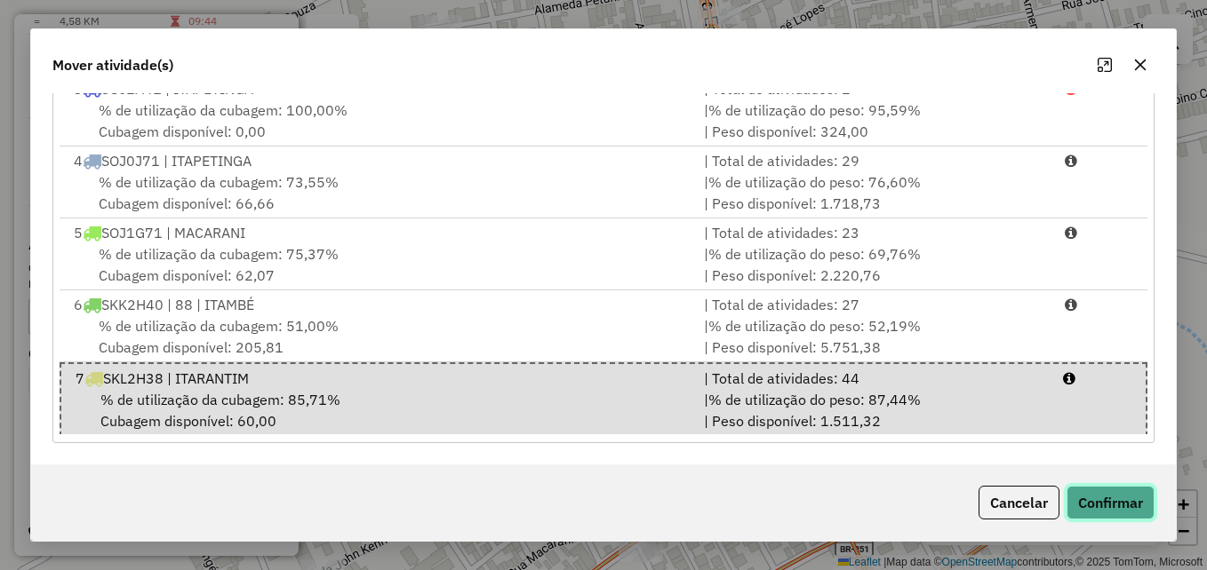
drag, startPoint x: 1098, startPoint y: 500, endPoint x: 1091, endPoint y: 492, distance: 10.7
click at [1098, 501] on button "Confirmar" at bounding box center [1110, 503] width 88 height 34
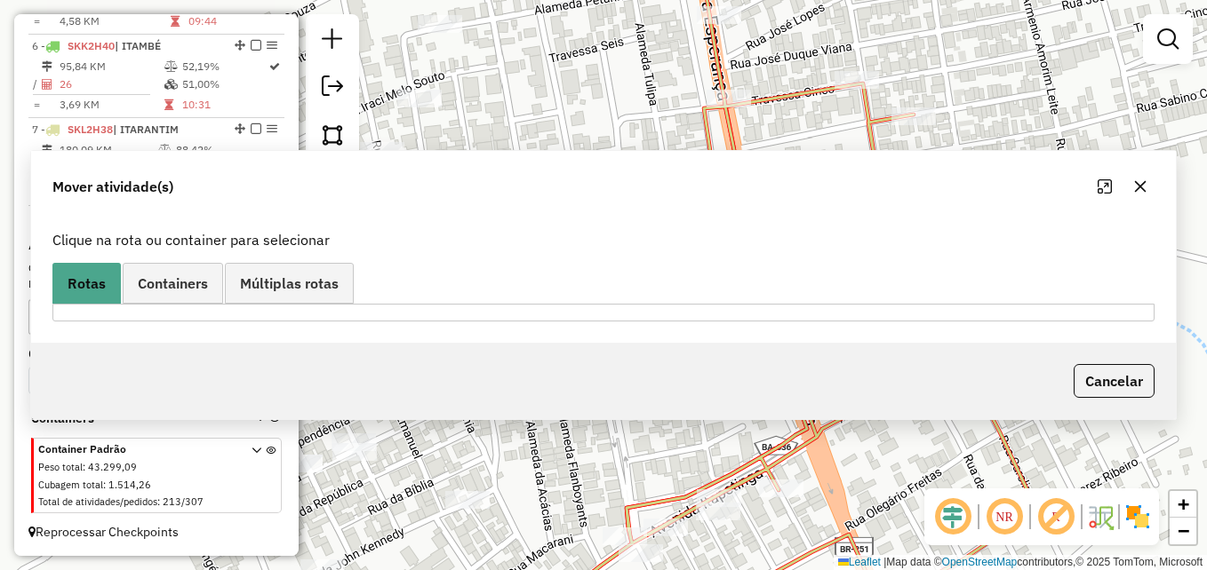
scroll to position [0, 0]
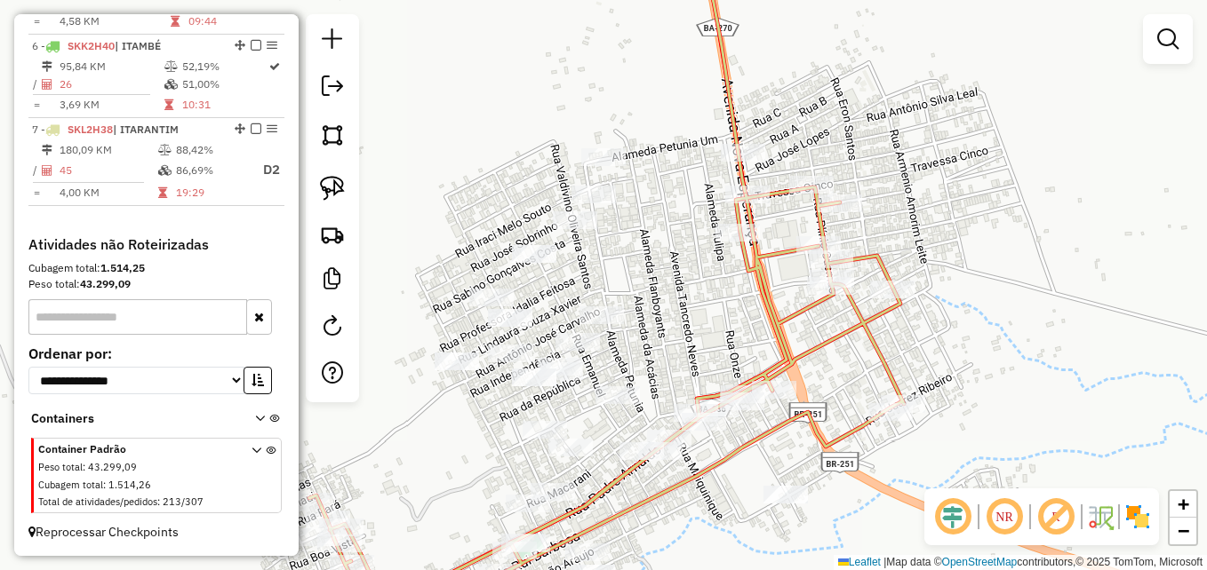
drag, startPoint x: 872, startPoint y: 397, endPoint x: 967, endPoint y: 249, distance: 176.2
click at [904, 250] on icon at bounding box center [606, 393] width 594 height 413
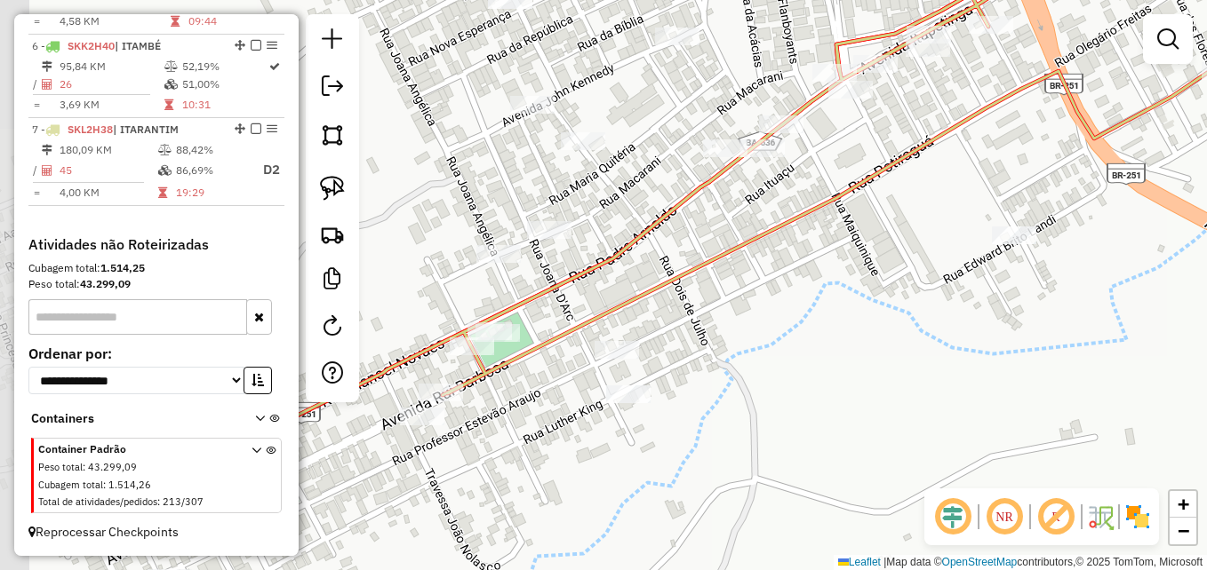
drag, startPoint x: 772, startPoint y: 377, endPoint x: 805, endPoint y: 288, distance: 94.7
click at [805, 288] on div "Janela de atendimento Grade de atendimento Capacidade Transportadoras Veículos …" at bounding box center [603, 285] width 1207 height 570
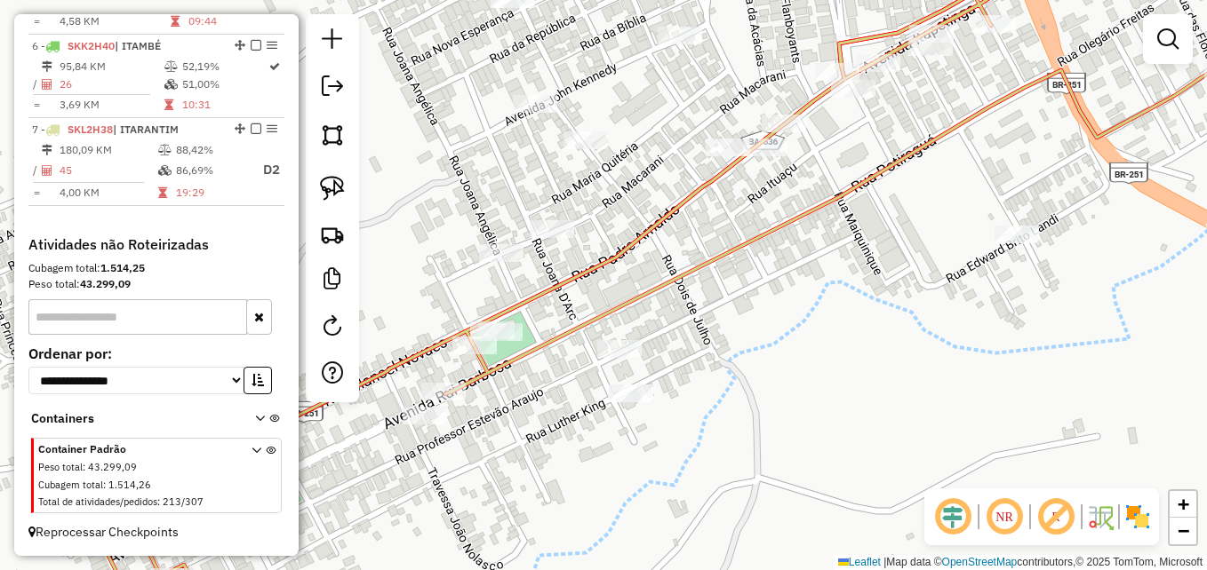
drag, startPoint x: 629, startPoint y: 271, endPoint x: 721, endPoint y: 232, distance: 99.5
click at [720, 232] on div "Janela de atendimento Grade de atendimento Capacidade Transportadoras Veículos …" at bounding box center [603, 285] width 1207 height 570
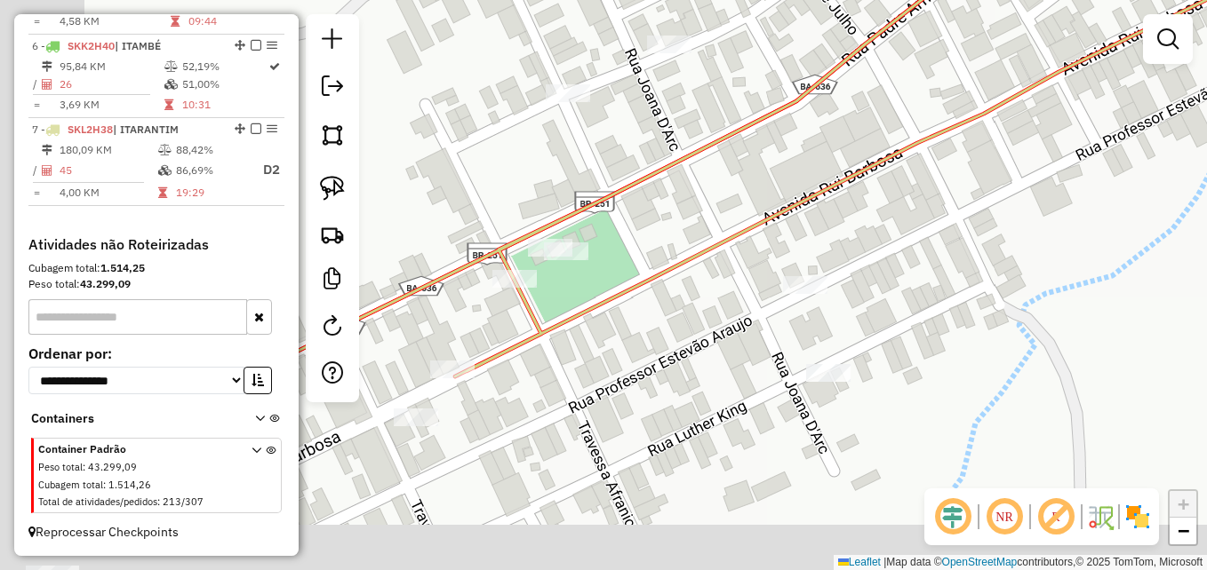
drag, startPoint x: 678, startPoint y: 250, endPoint x: 825, endPoint y: 170, distance: 167.0
click at [825, 170] on div "Janela de atendimento Grade de atendimento Capacidade Transportadoras Veículos …" at bounding box center [603, 285] width 1207 height 570
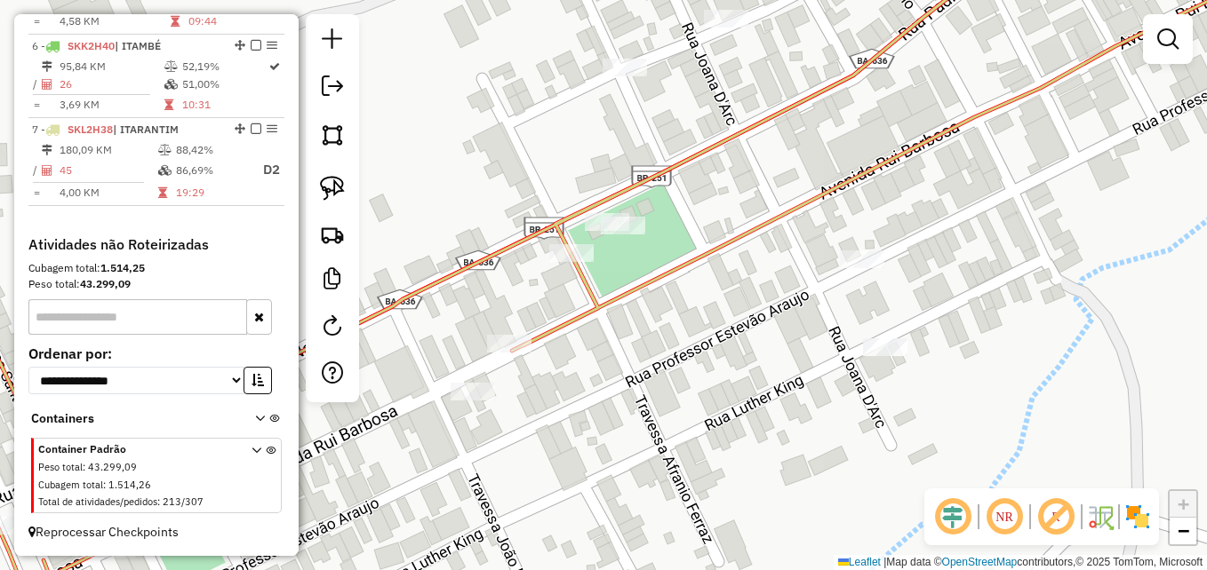
drag, startPoint x: 600, startPoint y: 356, endPoint x: 666, endPoint y: 312, distance: 80.1
click at [705, 307] on div "Janela de atendimento Grade de atendimento Capacidade Transportadoras Veículos …" at bounding box center [603, 285] width 1207 height 570
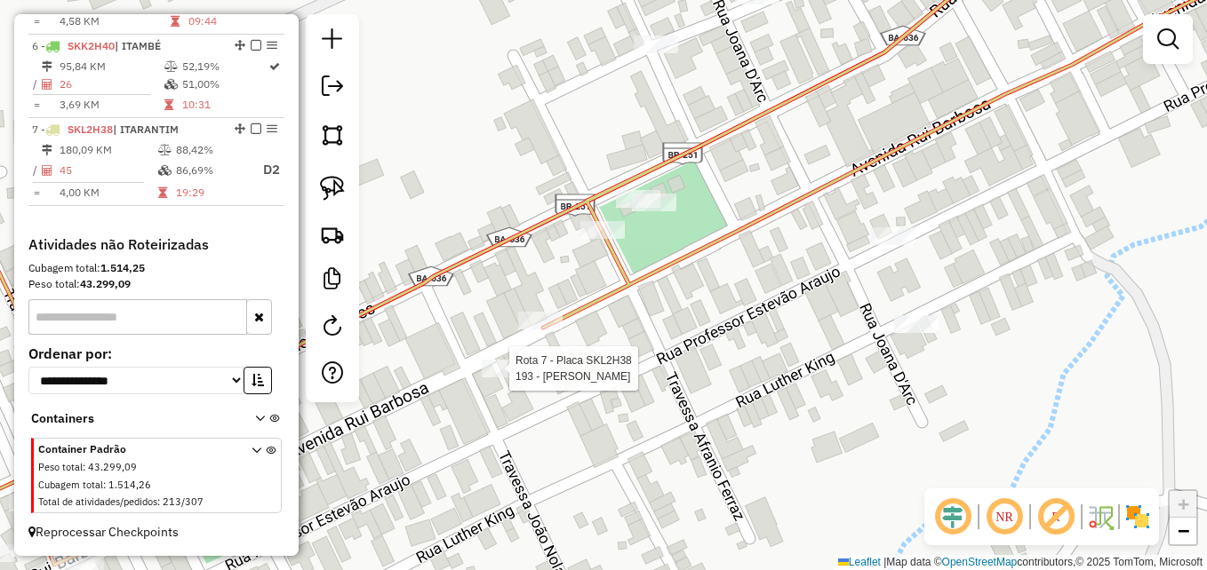
select select "**********"
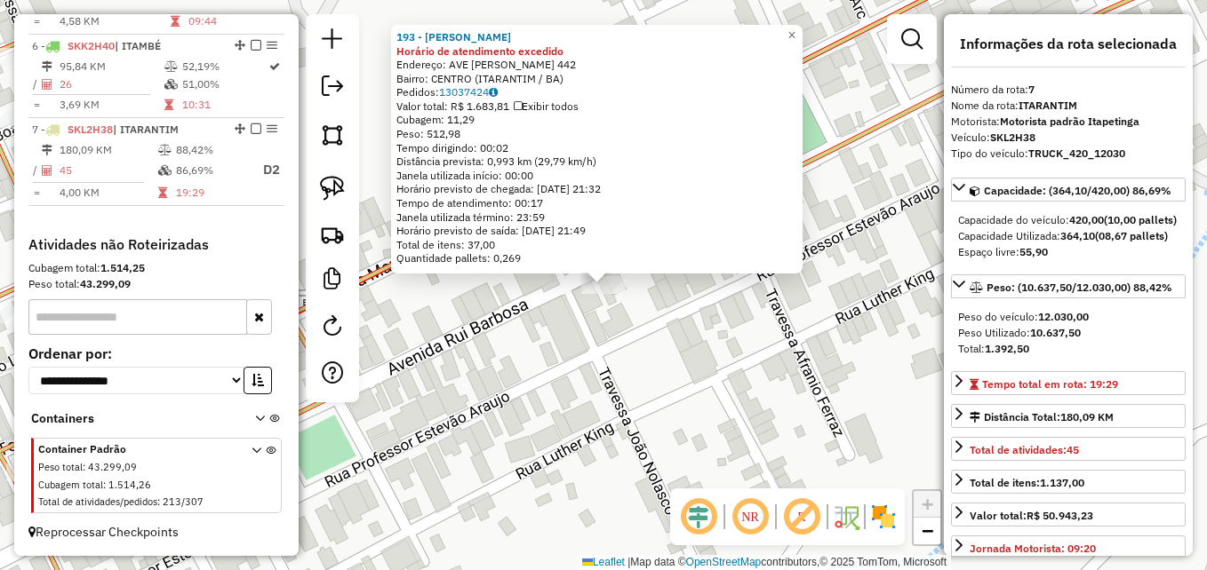
click at [526, 374] on div "193 - ANDERSON PEREIRA SIL Horário de atendimento excedido Endereço: AVE RUI BA…" at bounding box center [603, 285] width 1207 height 570
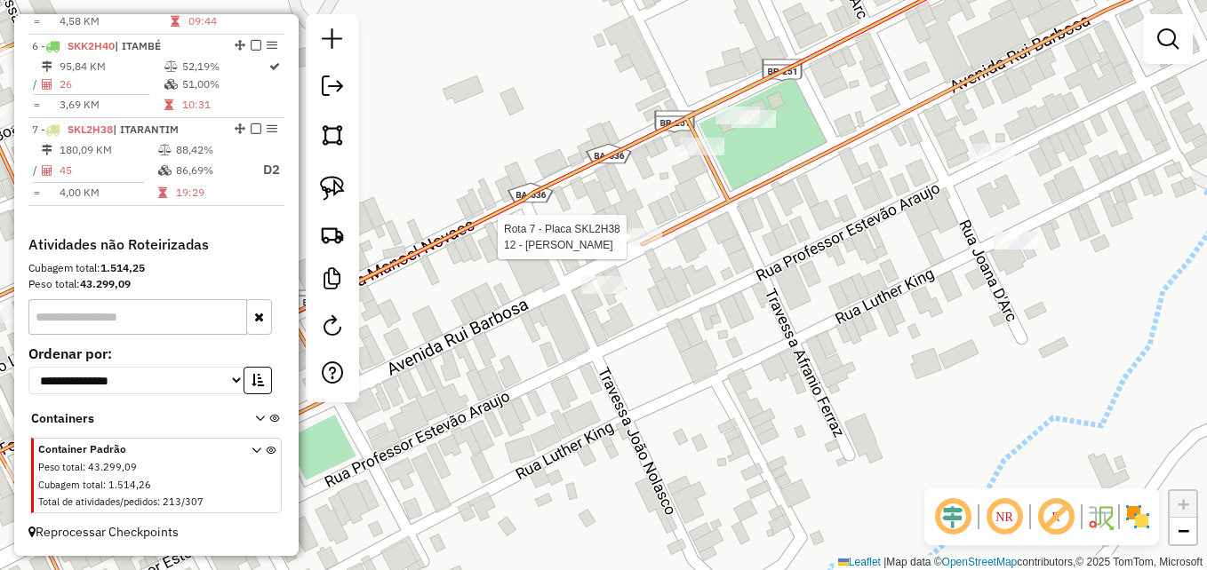
select select "**********"
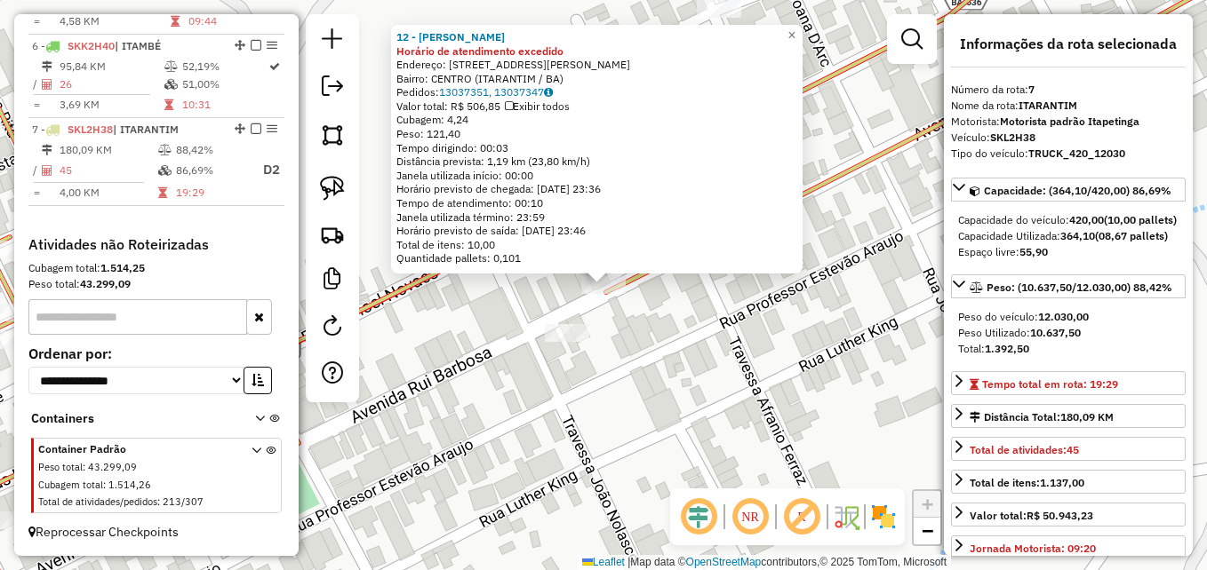
click at [684, 387] on div "12 - Manoel Martins Viana Horário de atendimento excedido Endereço: RUA Rui Bar…" at bounding box center [603, 285] width 1207 height 570
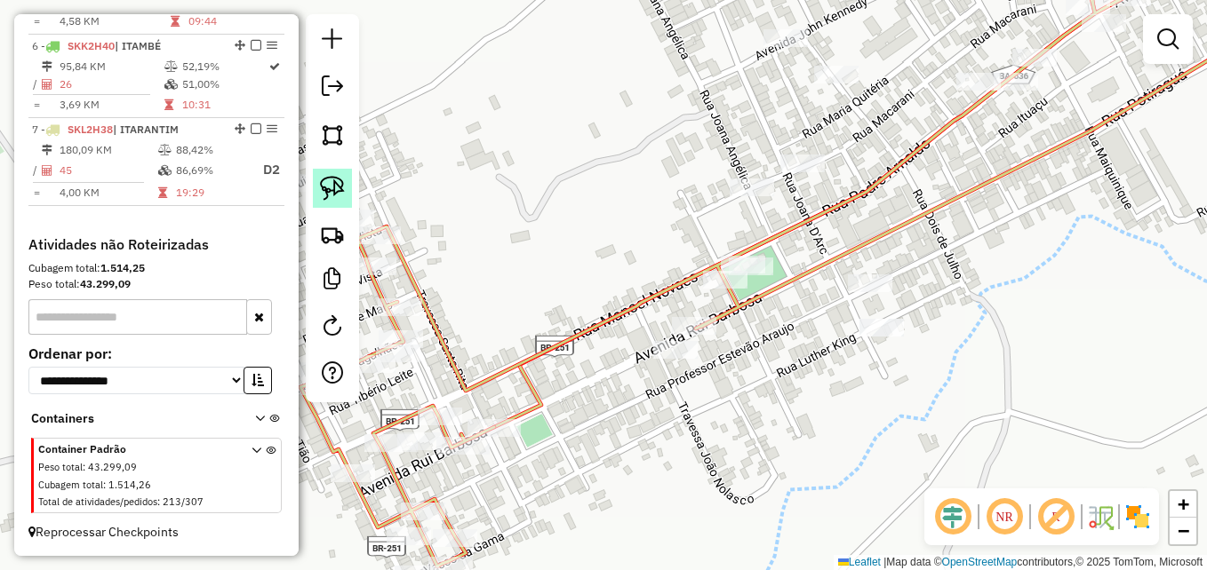
click at [327, 189] on img at bounding box center [332, 188] width 25 height 25
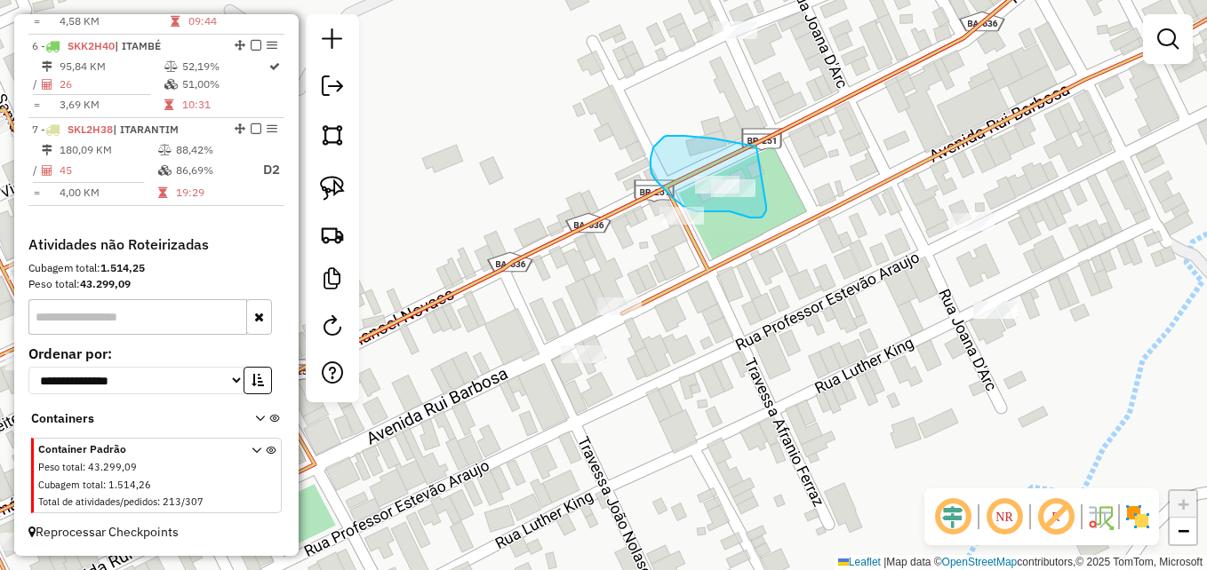
drag, startPoint x: 756, startPoint y: 147, endPoint x: 761, endPoint y: 192, distance: 45.5
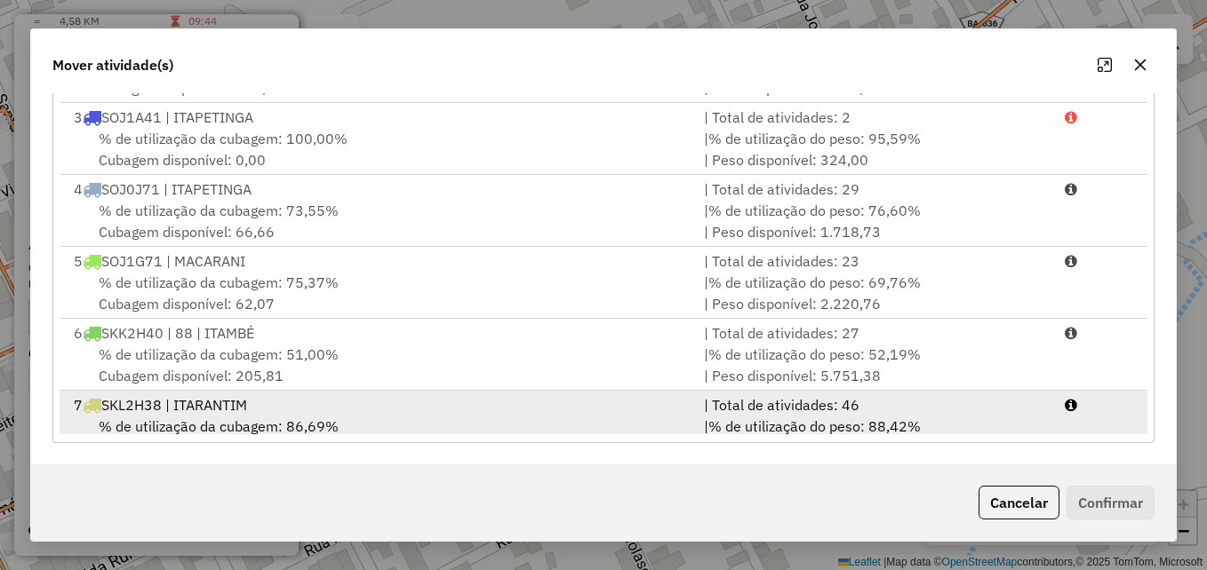
scroll to position [148, 0]
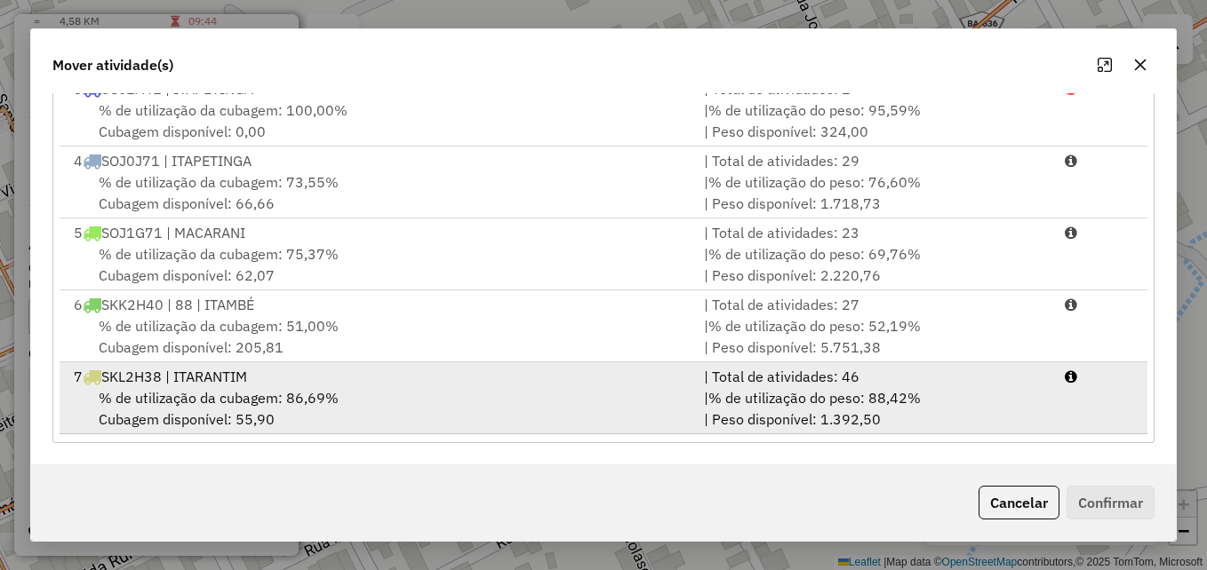
click at [698, 414] on div "| % de utilização do peso: 88,42% | Peso disponível: 1.392,50" at bounding box center [873, 408] width 360 height 43
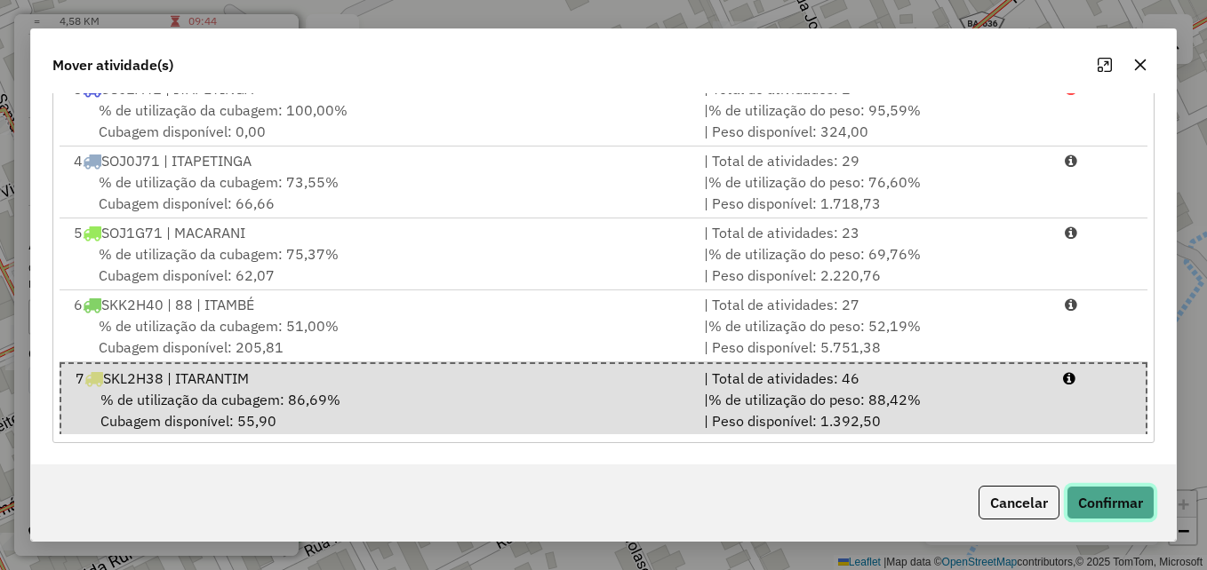
click at [1113, 512] on button "Confirmar" at bounding box center [1110, 503] width 88 height 34
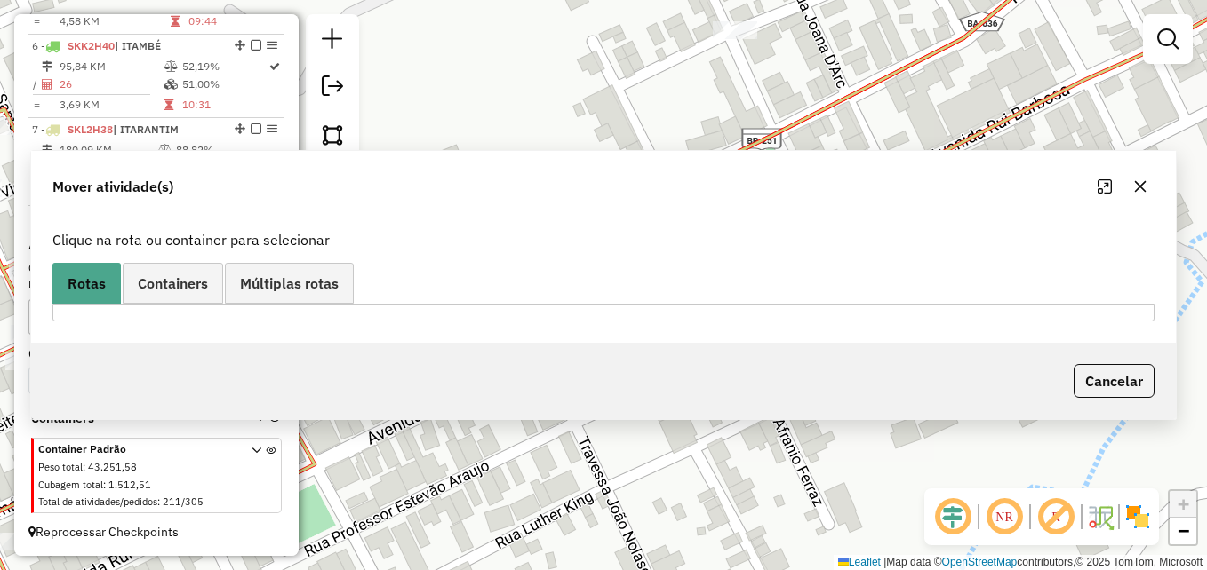
scroll to position [0, 0]
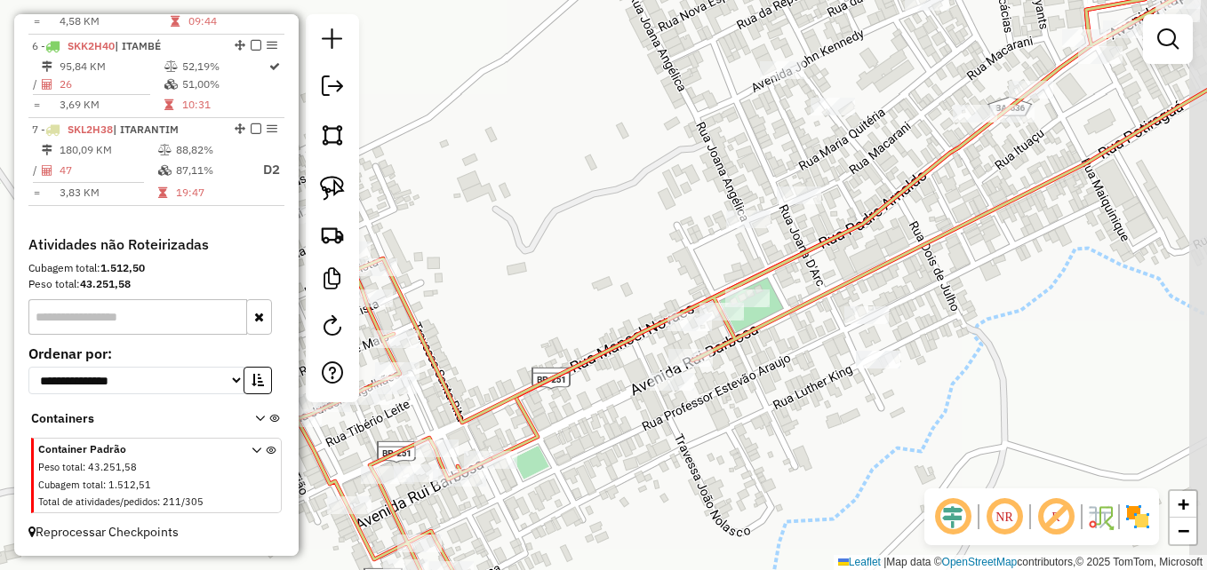
drag, startPoint x: 865, startPoint y: 395, endPoint x: 809, endPoint y: 435, distance: 68.3
click at [809, 435] on div "Janela de atendimento Grade de atendimento Capacidade Transportadoras Veículos …" at bounding box center [603, 285] width 1207 height 570
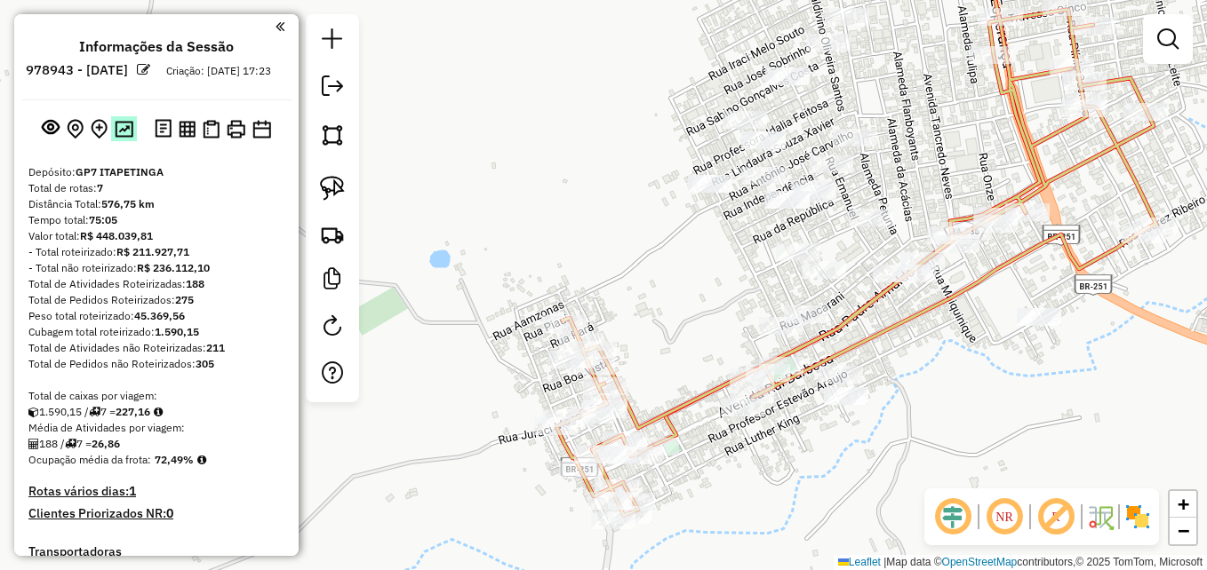
click at [124, 138] on img at bounding box center [124, 129] width 19 height 17
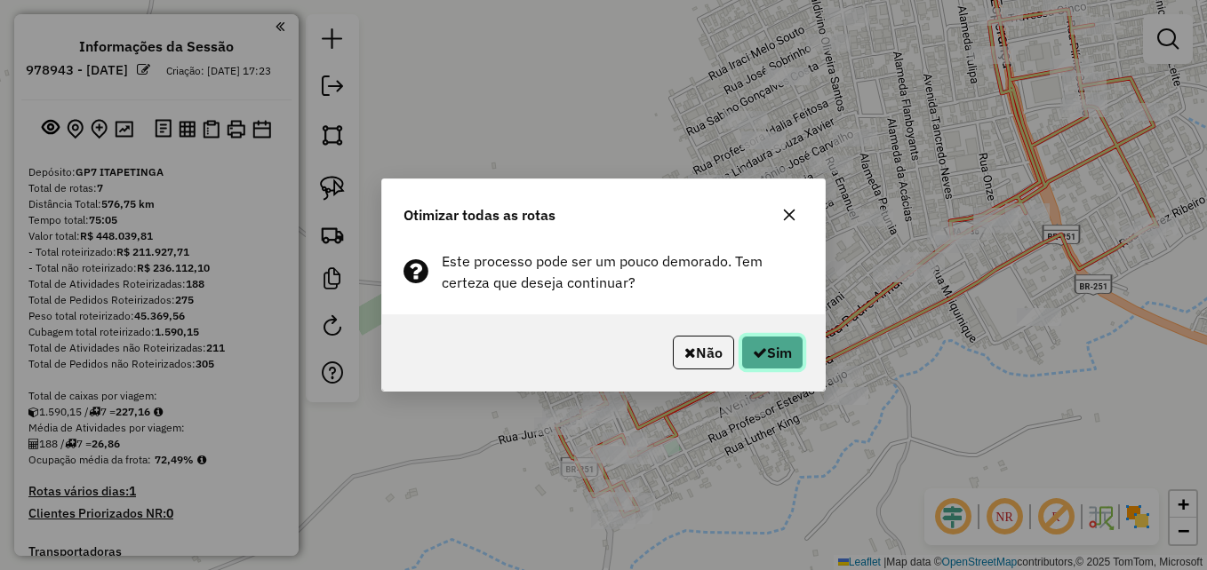
click at [772, 358] on button "Sim" at bounding box center [772, 353] width 62 height 34
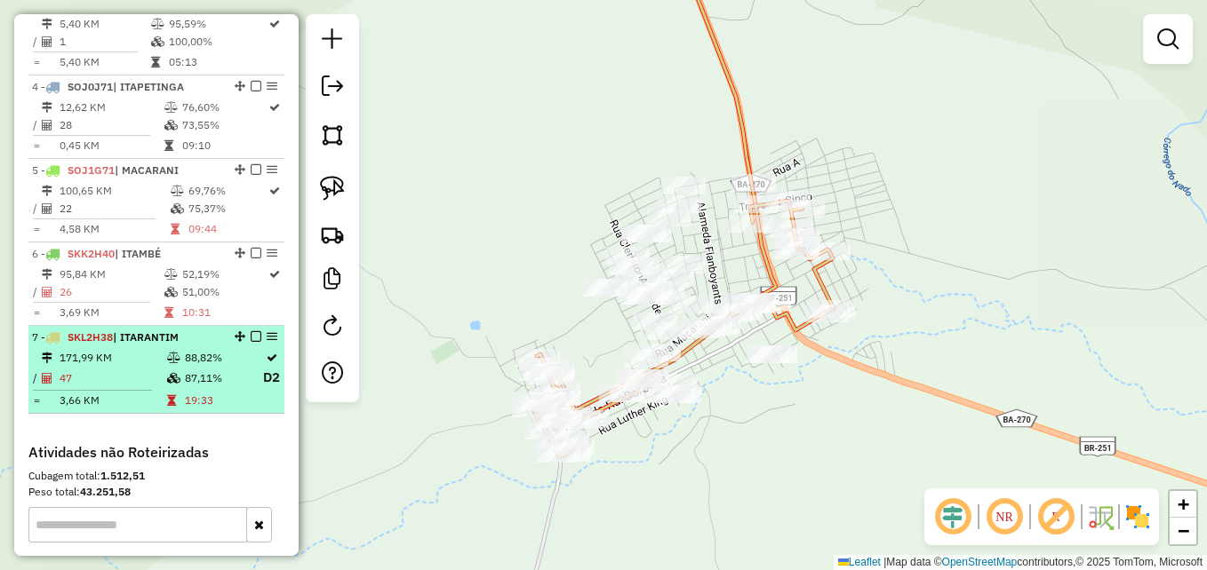
scroll to position [889, 0]
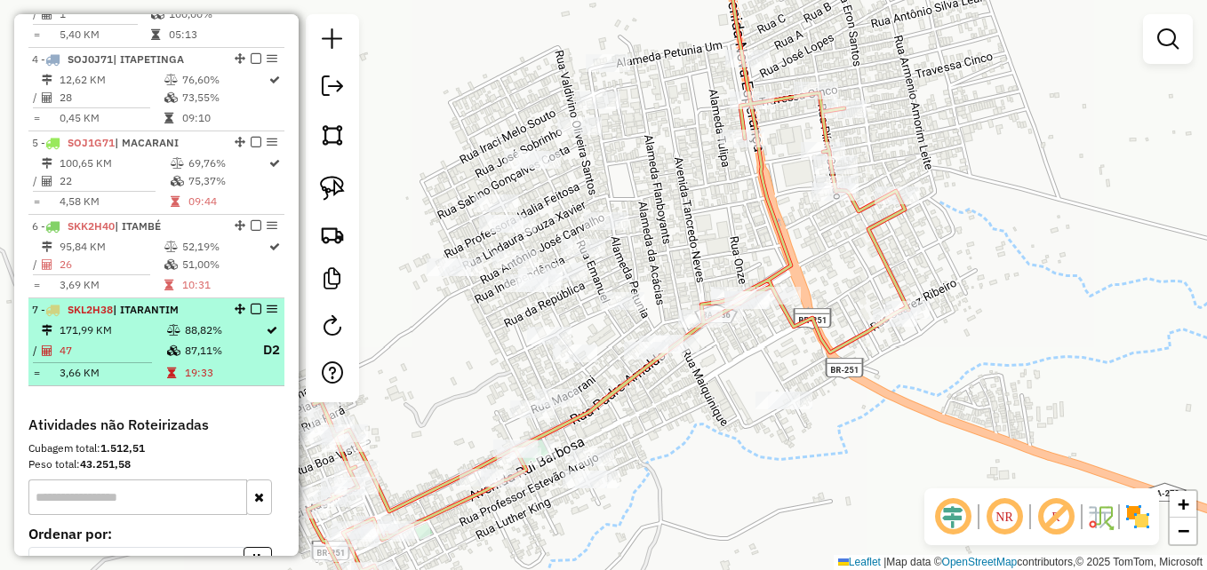
select select "**********"
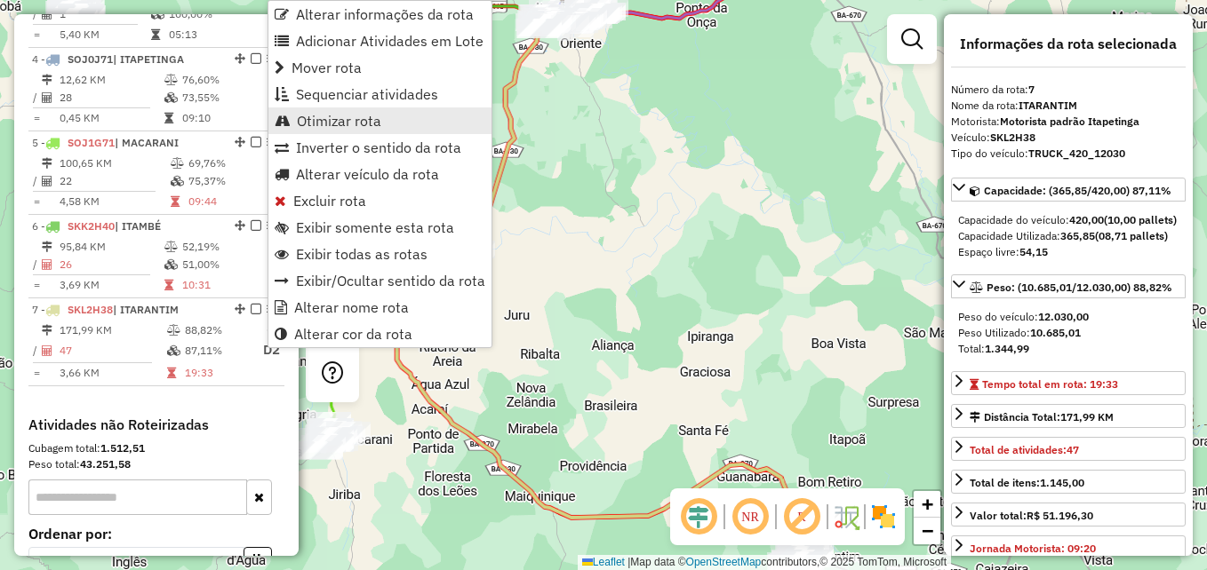
click at [350, 120] on span "Otimizar rota" at bounding box center [339, 121] width 84 height 14
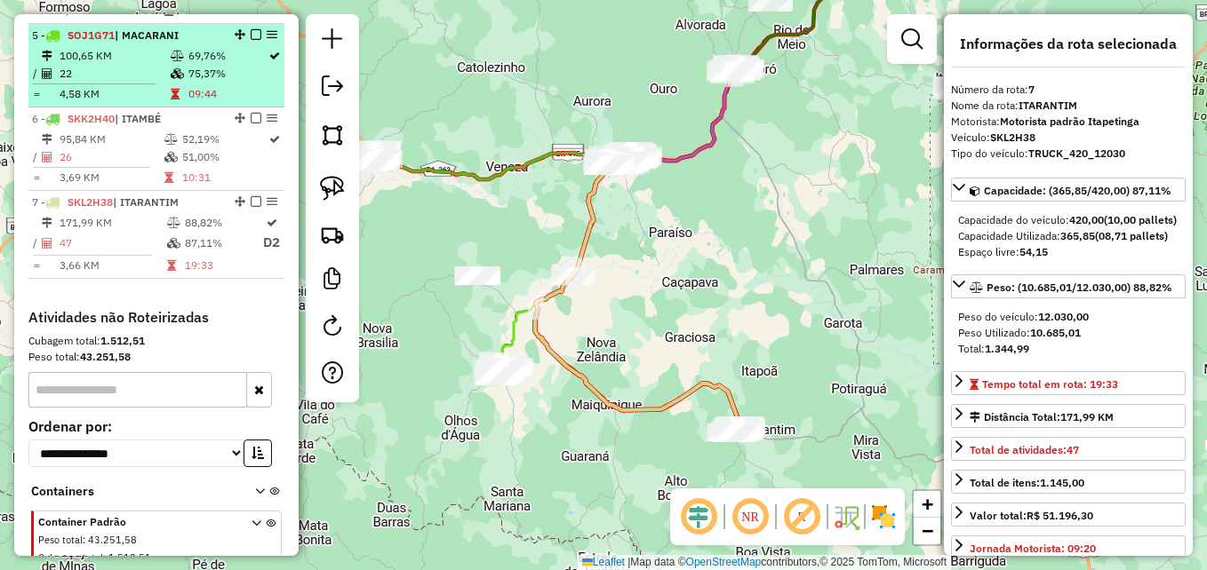
scroll to position [907, 0]
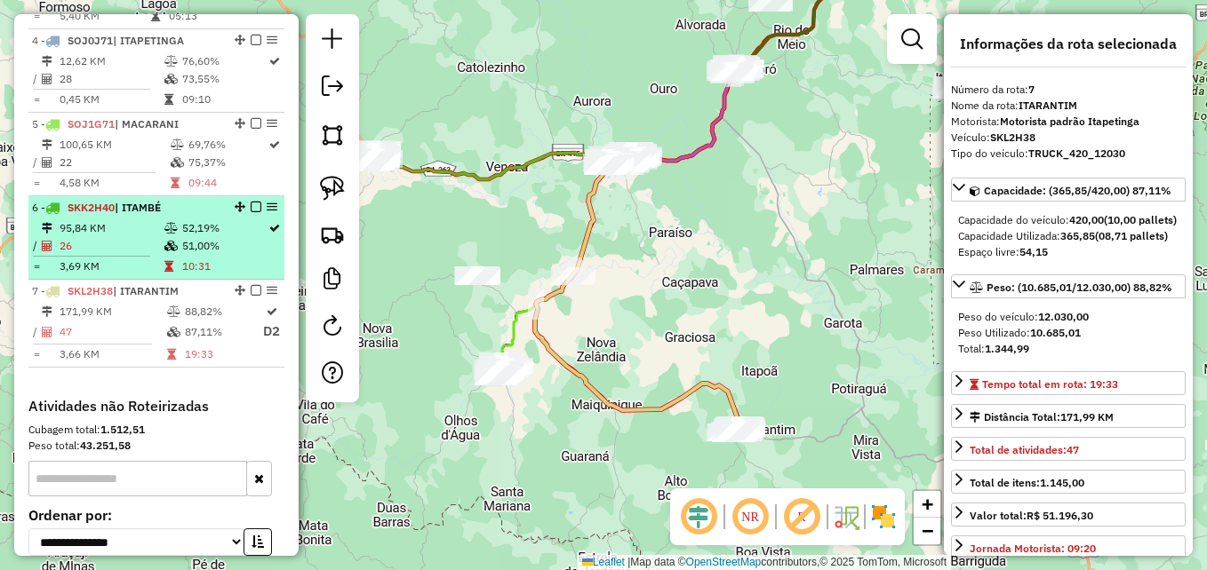
click at [181, 235] on td "52,19%" at bounding box center [224, 228] width 86 height 18
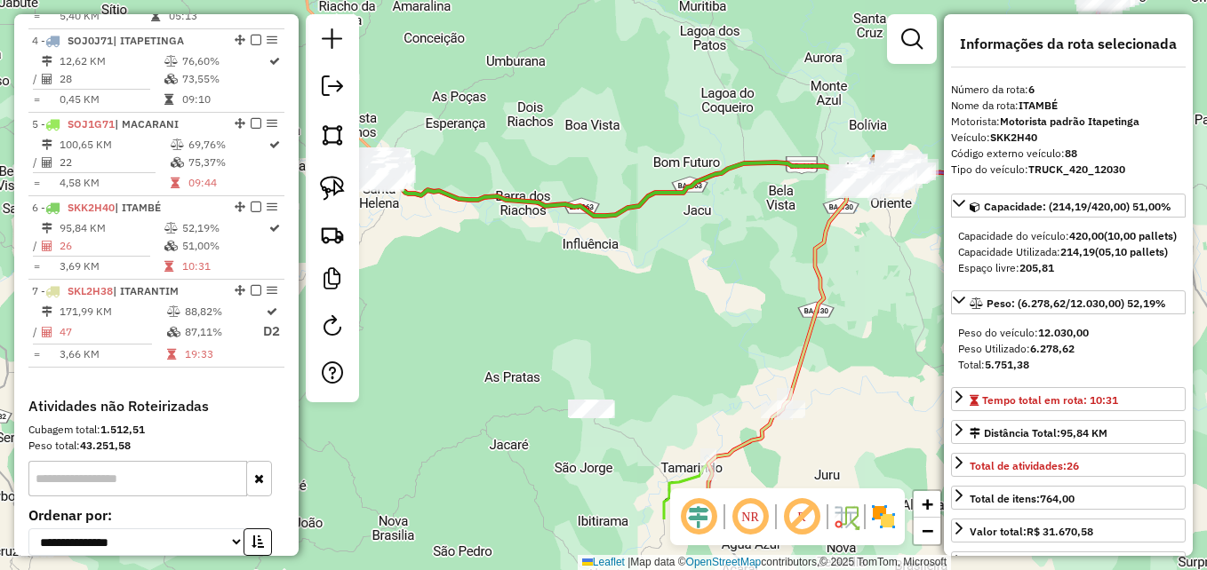
drag, startPoint x: 644, startPoint y: 382, endPoint x: 727, endPoint y: 273, distance: 137.0
click at [727, 273] on div "Janela de atendimento Grade de atendimento Capacidade Transportadoras Veículos …" at bounding box center [603, 285] width 1207 height 570
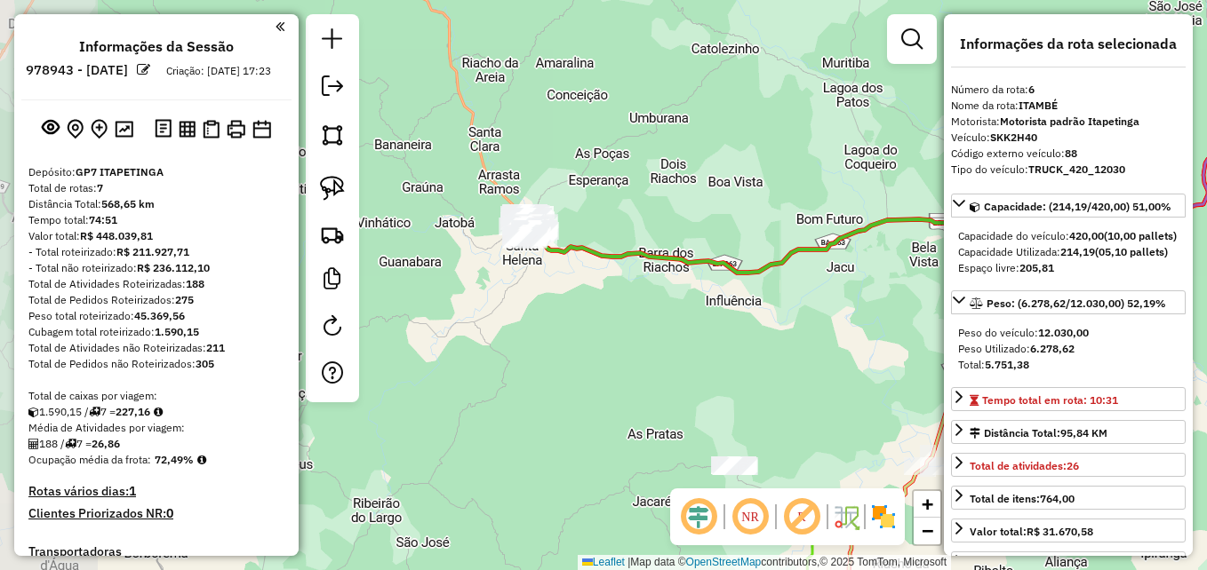
select select "**********"
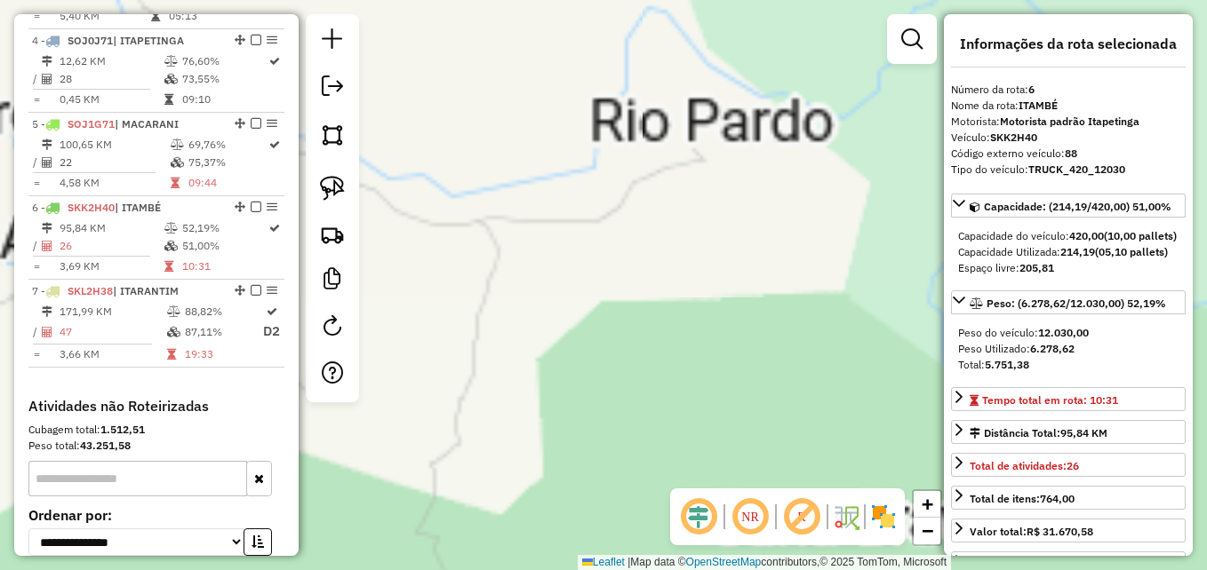
drag, startPoint x: 526, startPoint y: 256, endPoint x: 843, endPoint y: 385, distance: 342.4
click at [858, 387] on div "Janela de atendimento Grade de atendimento Capacidade Transportadoras Veículos …" at bounding box center [603, 285] width 1207 height 570
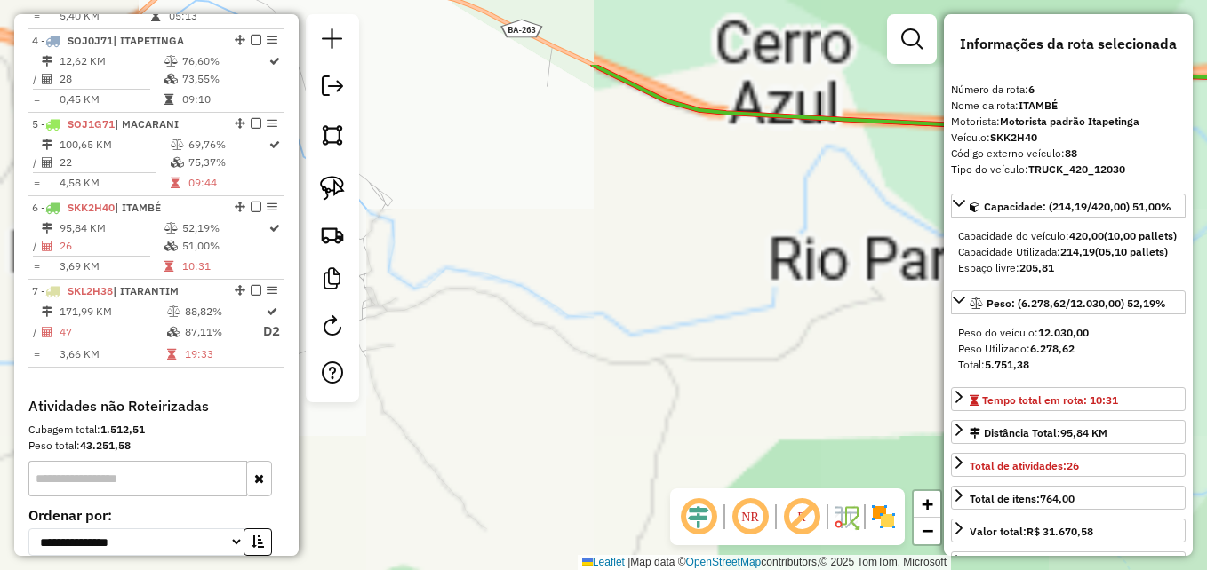
drag, startPoint x: 662, startPoint y: 307, endPoint x: 738, endPoint y: 347, distance: 85.5
click at [738, 347] on div "Janela de atendimento Grade de atendimento Capacidade Transportadoras Veículos …" at bounding box center [603, 285] width 1207 height 570
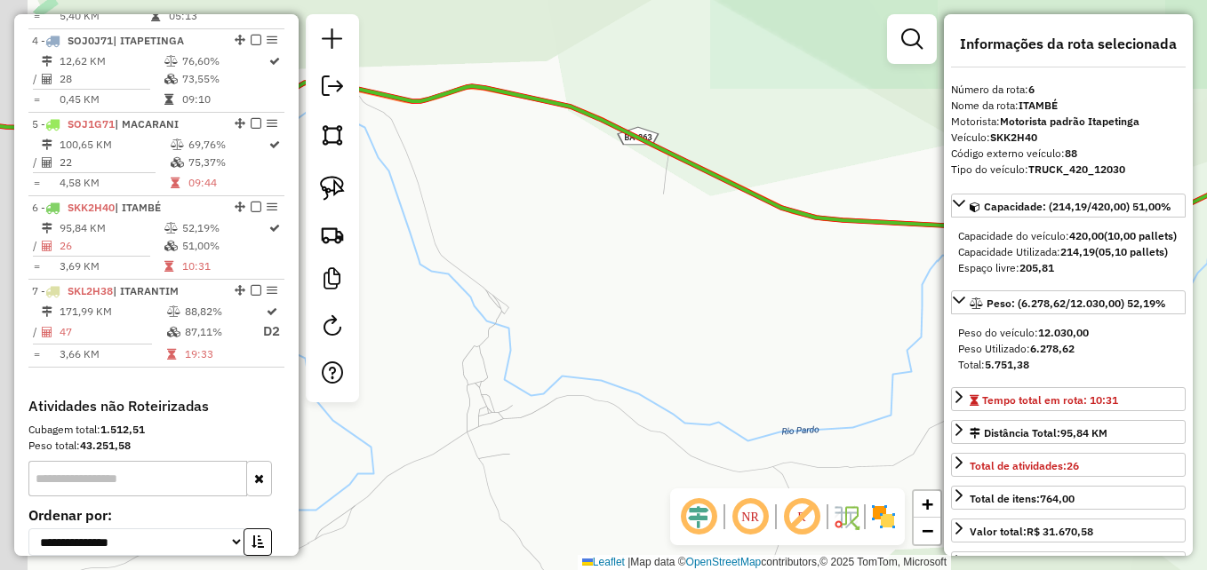
drag, startPoint x: 660, startPoint y: 292, endPoint x: 828, endPoint y: 392, distance: 195.2
click at [836, 408] on div "Janela de atendimento Grade de atendimento Capacidade Transportadoras Veículos …" at bounding box center [603, 285] width 1207 height 570
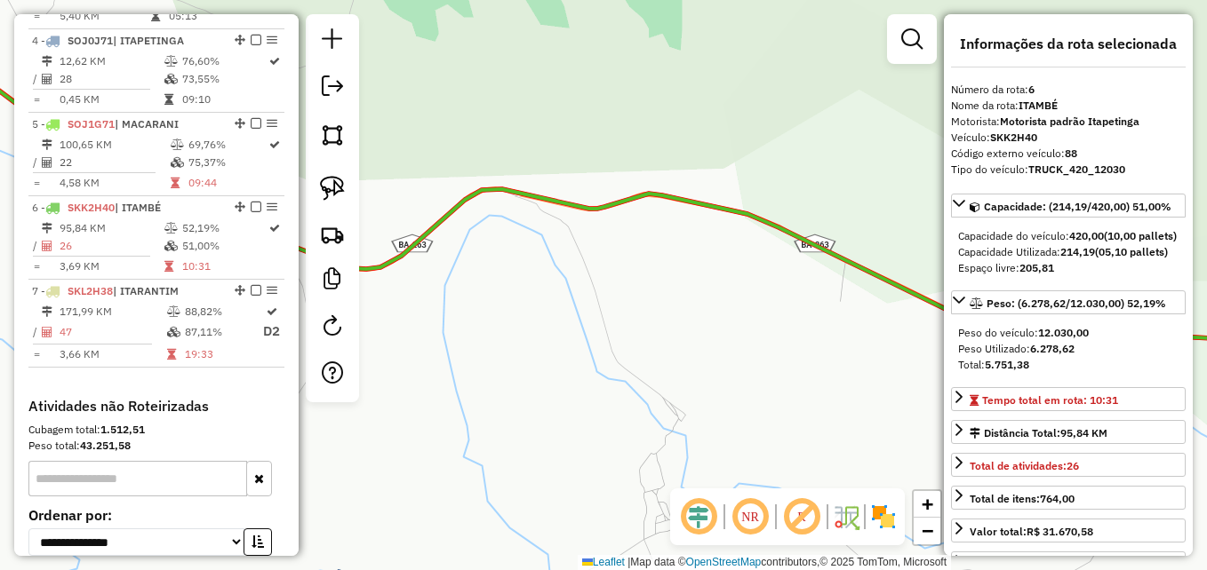
drag, startPoint x: 470, startPoint y: 273, endPoint x: 766, endPoint y: 301, distance: 297.3
click at [766, 301] on div "Janela de atendimento Grade de atendimento Capacidade Transportadoras Veículos …" at bounding box center [603, 285] width 1207 height 570
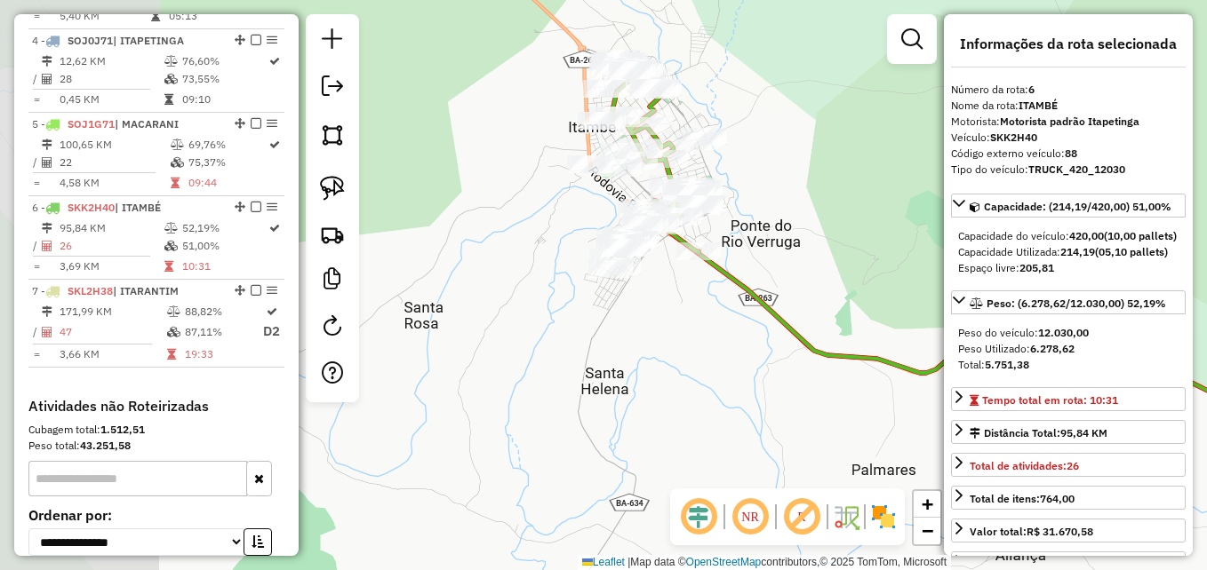
drag, startPoint x: 426, startPoint y: 283, endPoint x: 648, endPoint y: 355, distance: 233.5
click at [648, 355] on div "Janela de atendimento Grade de atendimento Capacidade Transportadoras Veículos …" at bounding box center [603, 285] width 1207 height 570
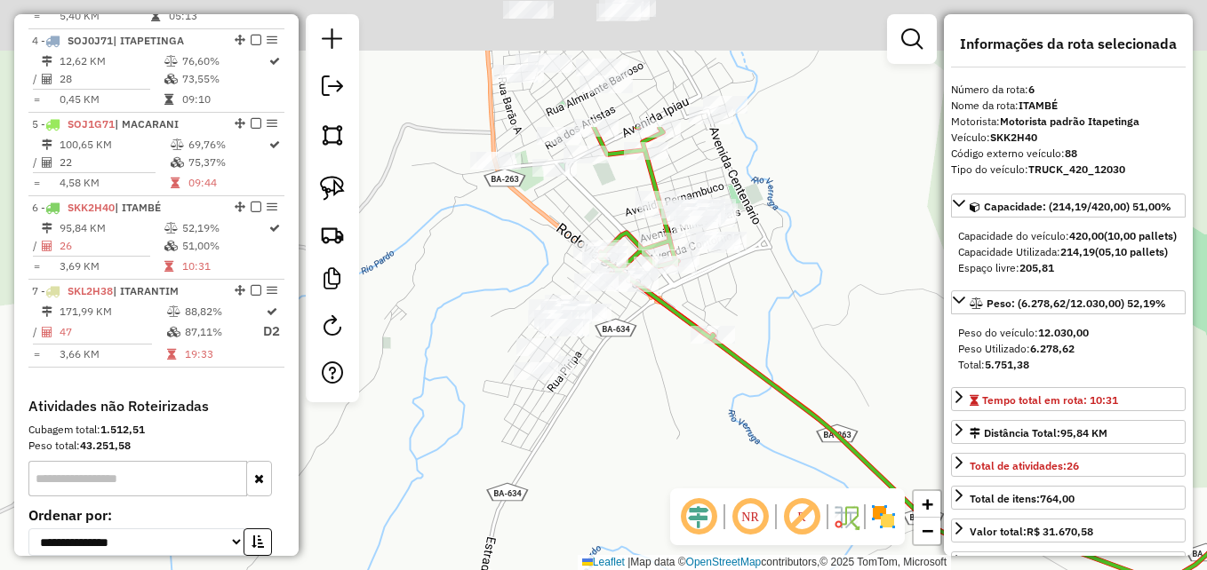
drag, startPoint x: 605, startPoint y: 377, endPoint x: 641, endPoint y: 467, distance: 96.5
click at [566, 515] on div "Janela de atendimento Grade de atendimento Capacidade Transportadoras Veículos …" at bounding box center [603, 285] width 1207 height 570
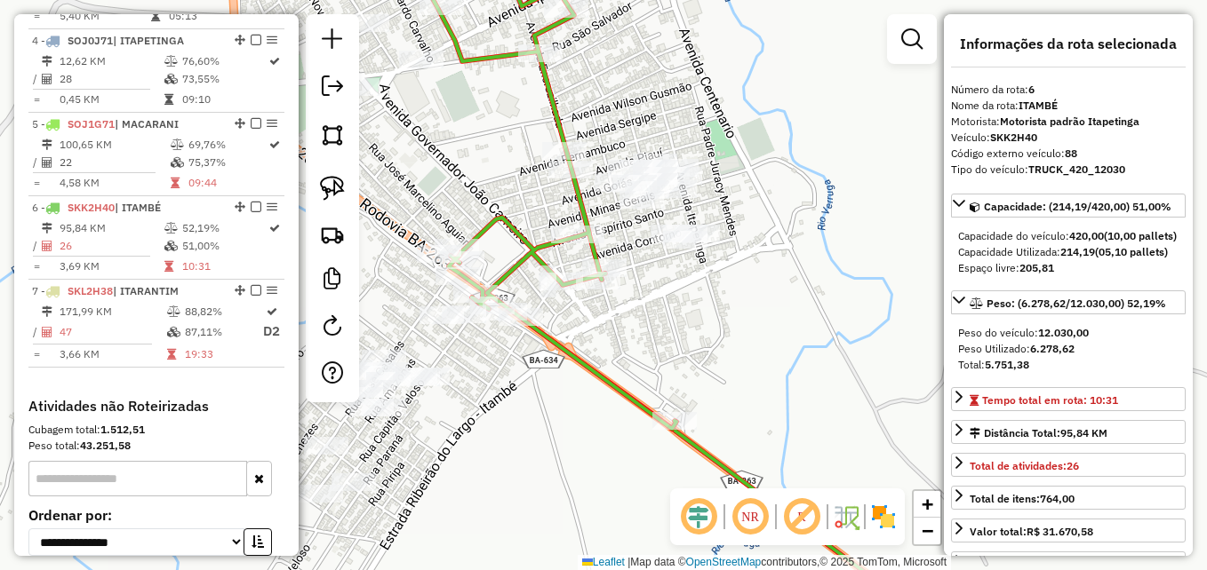
drag, startPoint x: 761, startPoint y: 239, endPoint x: 801, endPoint y: 344, distance: 112.2
click at [801, 344] on div "Janela de atendimento Grade de atendimento Capacidade Transportadoras Veículos …" at bounding box center [603, 285] width 1207 height 570
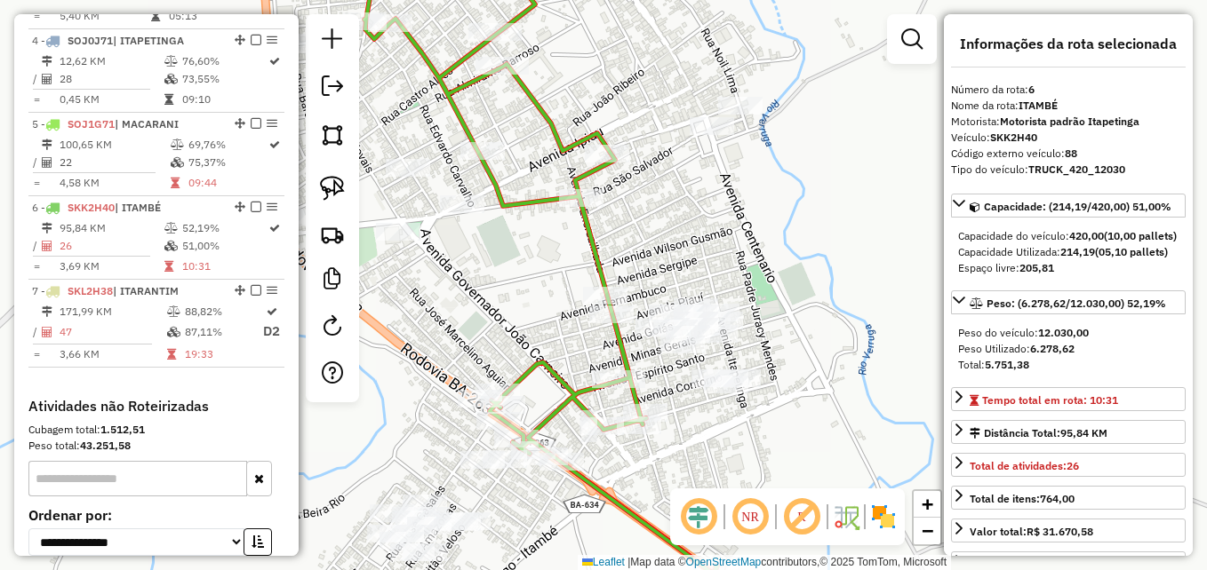
drag, startPoint x: 748, startPoint y: 187, endPoint x: 812, endPoint y: 227, distance: 75.4
click at [812, 227] on div "Janela de atendimento Grade de atendimento Capacidade Transportadoras Veículos …" at bounding box center [603, 285] width 1207 height 570
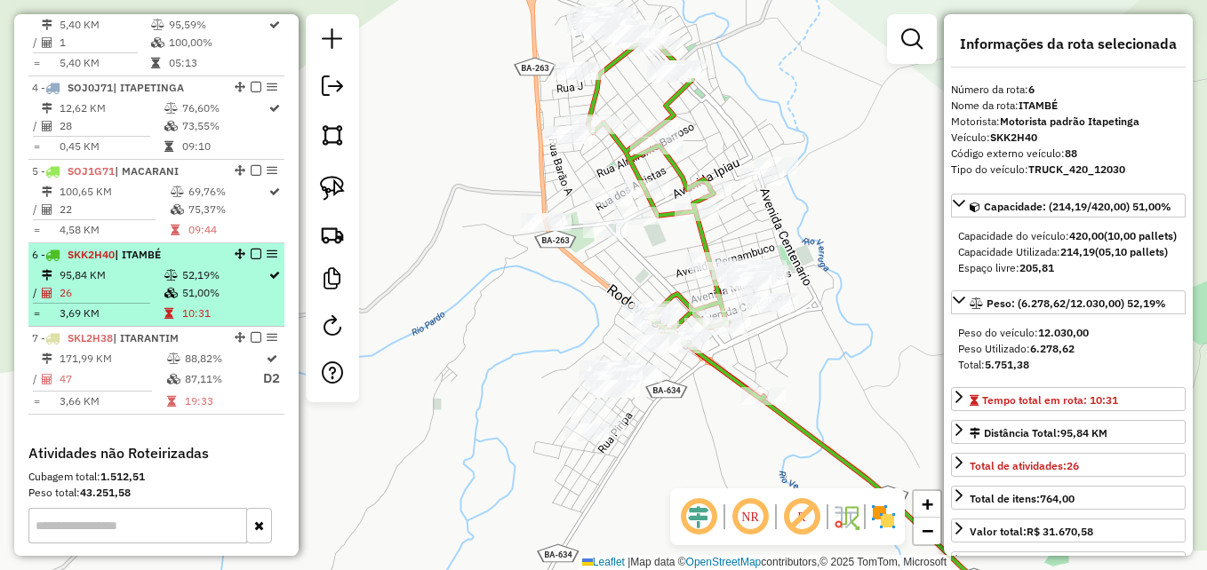
scroll to position [818, 0]
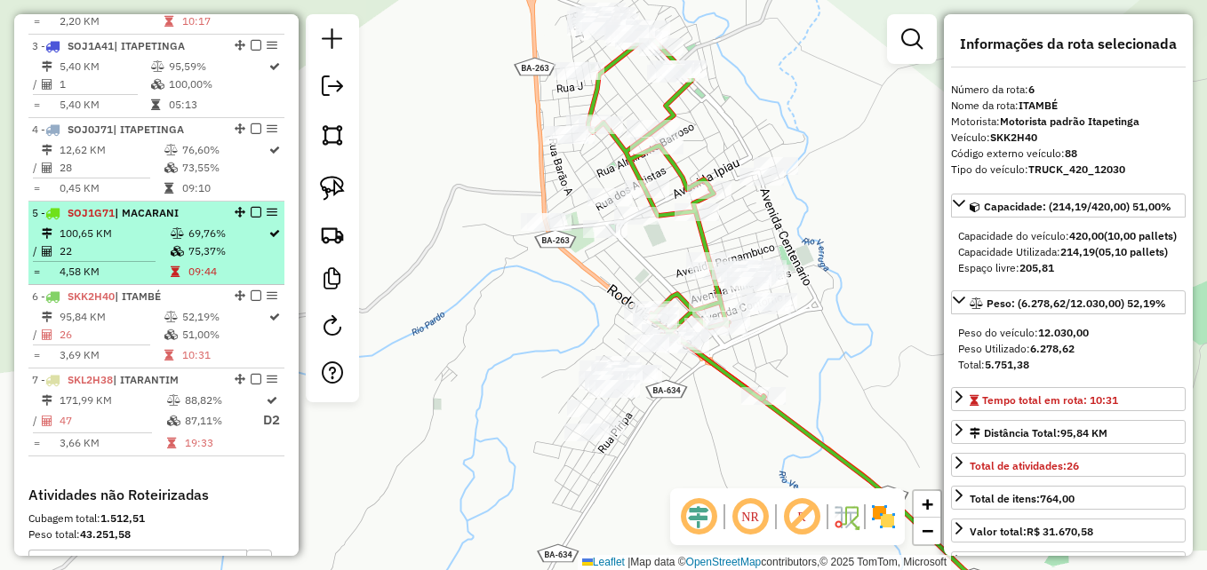
click at [171, 257] on icon at bounding box center [177, 251] width 13 height 11
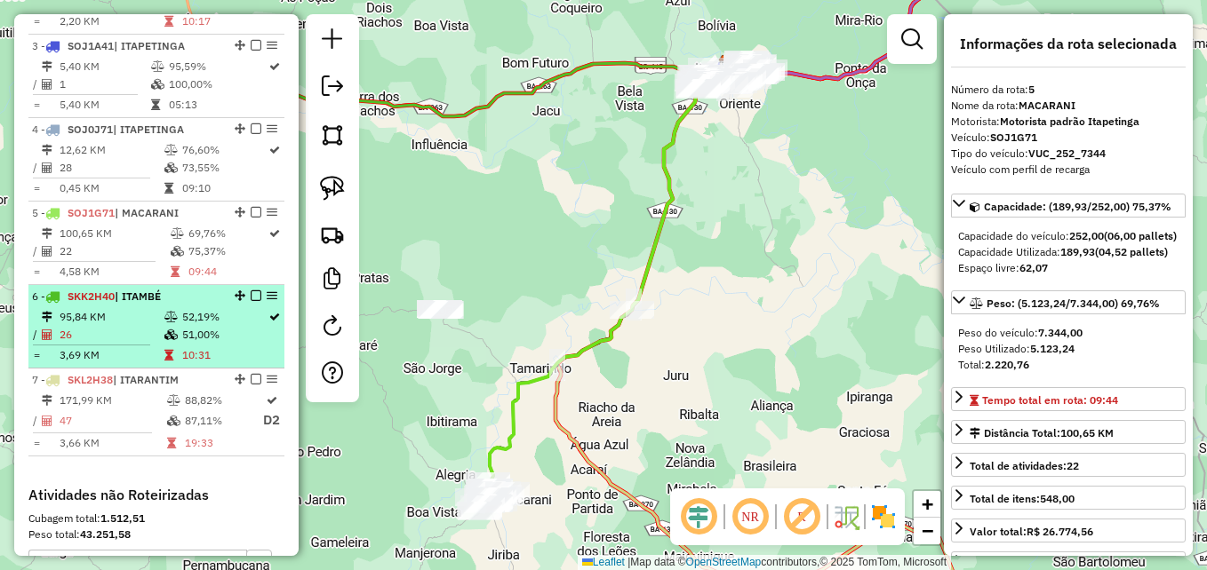
click at [204, 326] on td "52,19%" at bounding box center [224, 317] width 86 height 18
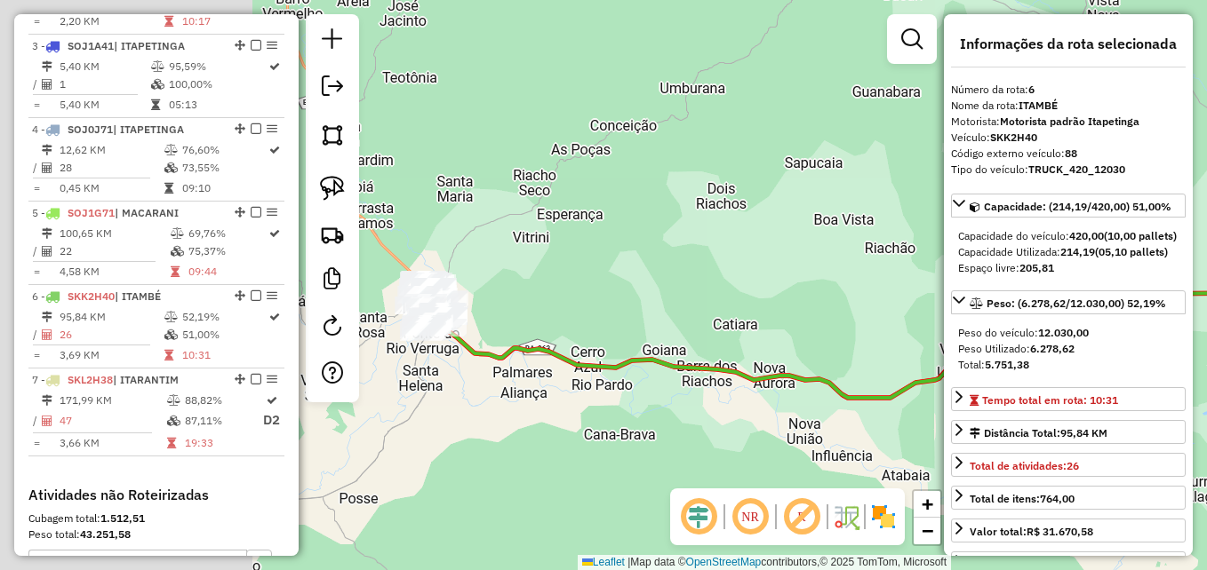
drag, startPoint x: 568, startPoint y: 255, endPoint x: 781, endPoint y: 308, distance: 219.8
click at [781, 308] on div "Janela de atendimento Grade de atendimento Capacidade Transportadoras Veículos …" at bounding box center [603, 285] width 1207 height 570
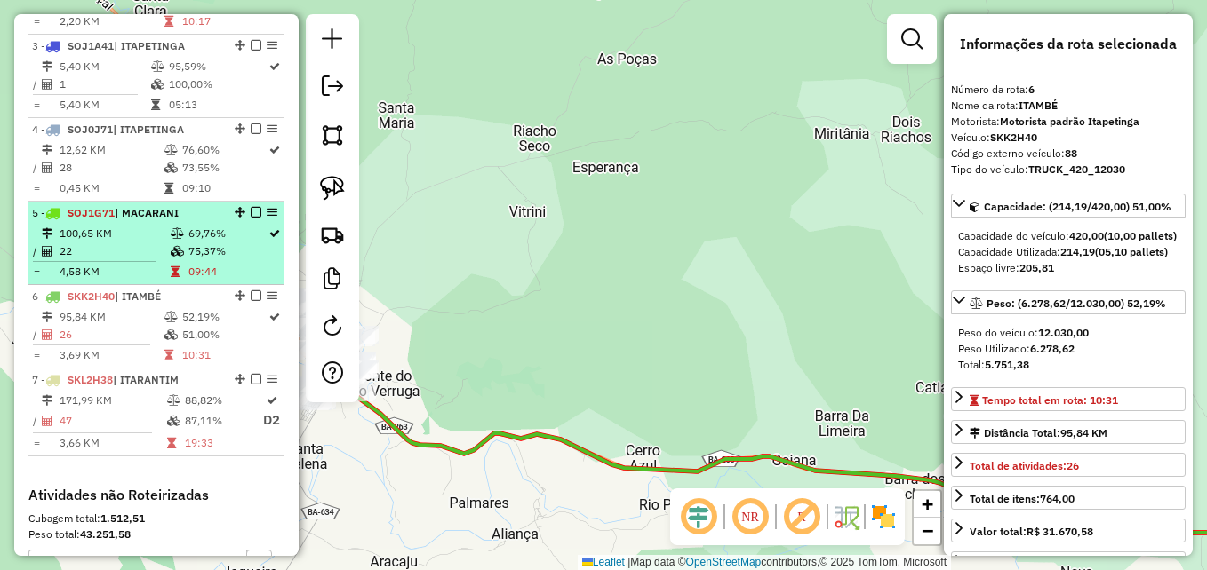
click at [195, 260] on td "75,37%" at bounding box center [227, 252] width 80 height 18
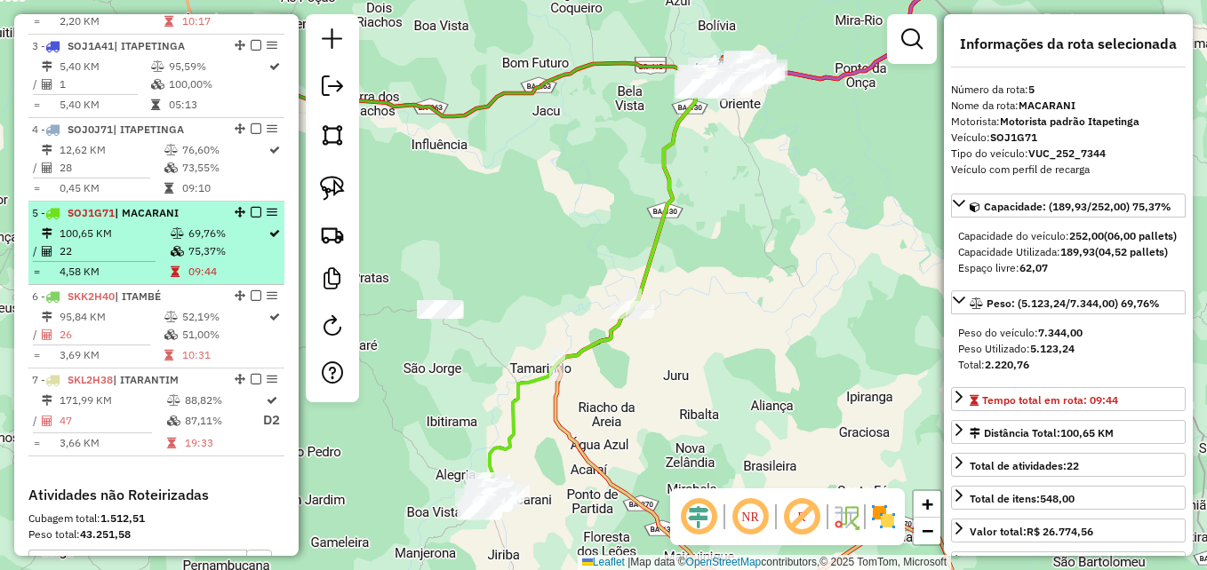
click at [176, 239] on icon at bounding box center [177, 233] width 13 height 11
click at [195, 243] on td "69,76%" at bounding box center [227, 234] width 80 height 18
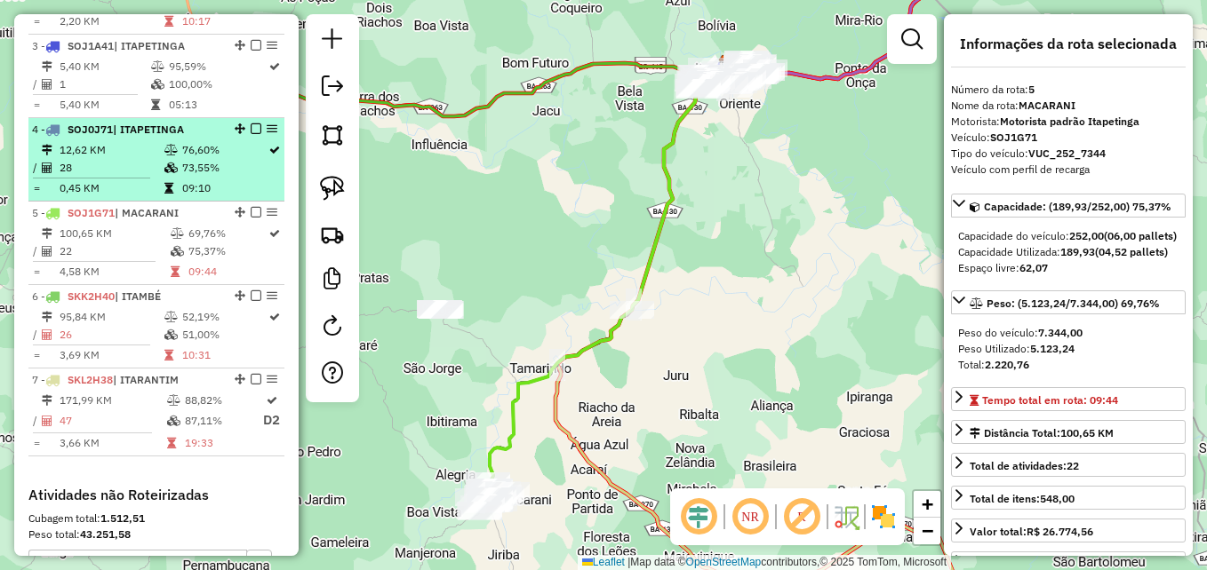
drag, startPoint x: 195, startPoint y: 253, endPoint x: 166, endPoint y: 176, distance: 82.4
click at [166, 176] on td at bounding box center [173, 168] width 18 height 18
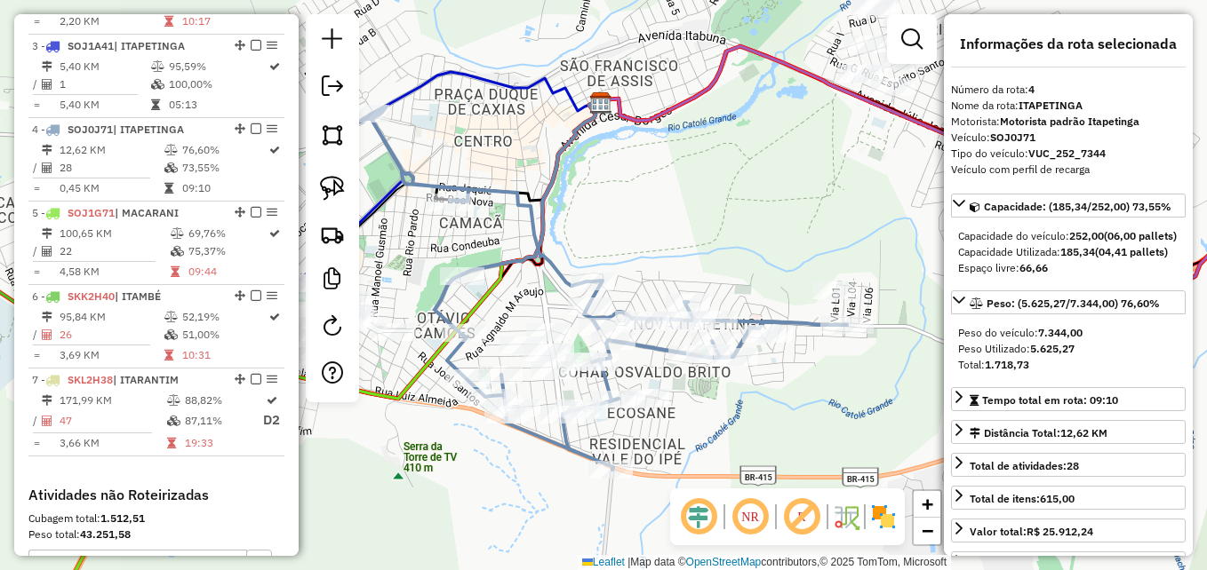
drag, startPoint x: 755, startPoint y: 199, endPoint x: 694, endPoint y: 187, distance: 62.4
click at [694, 187] on div "Janela de atendimento Grade de atendimento Capacidade Transportadoras Veículos …" at bounding box center [603, 285] width 1207 height 570
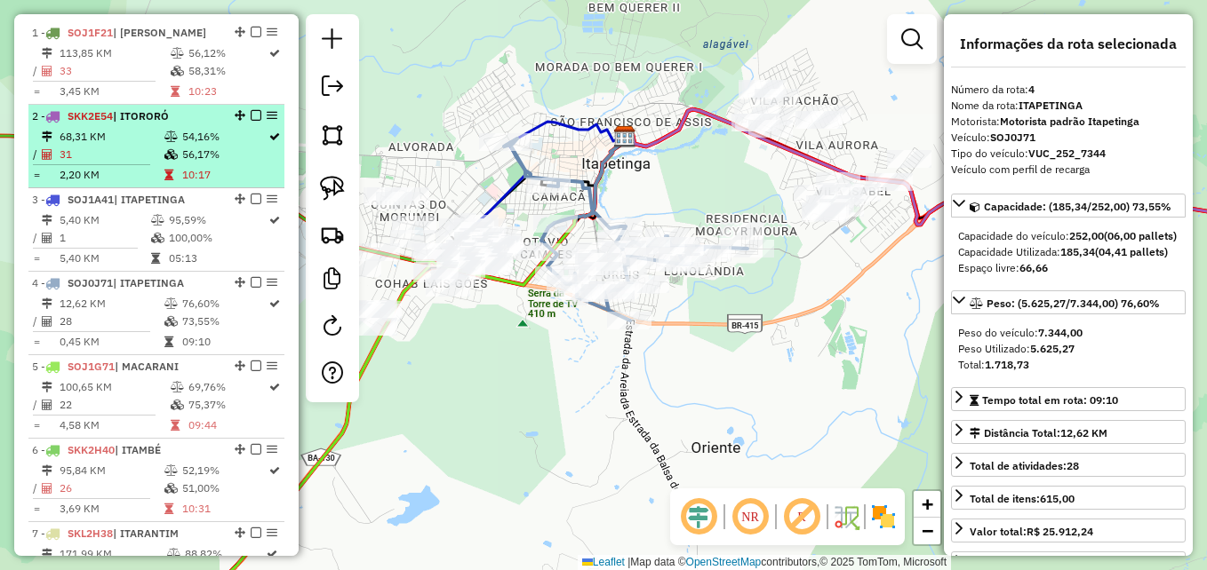
scroll to position [641, 0]
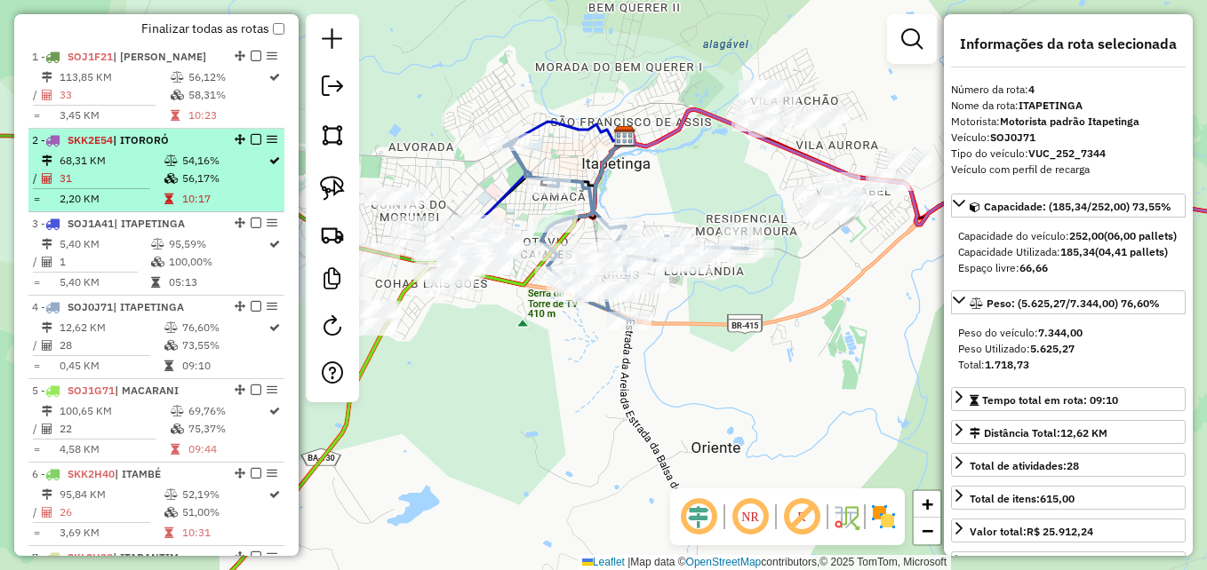
click at [194, 170] on td "54,16%" at bounding box center [224, 161] width 86 height 18
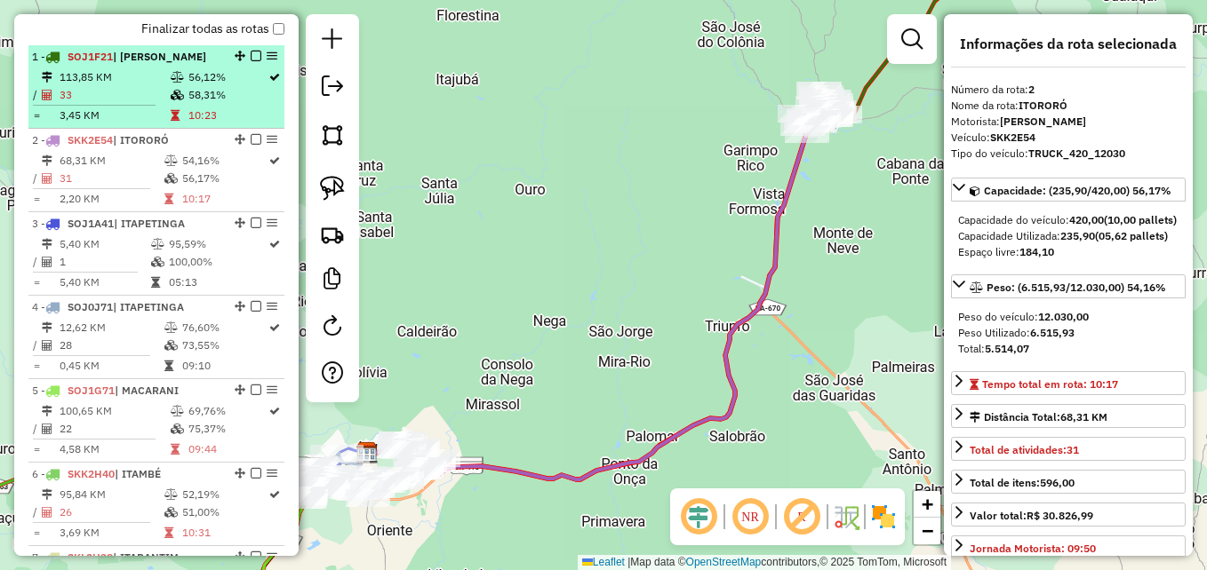
click at [195, 123] on td "10:23" at bounding box center [227, 116] width 80 height 18
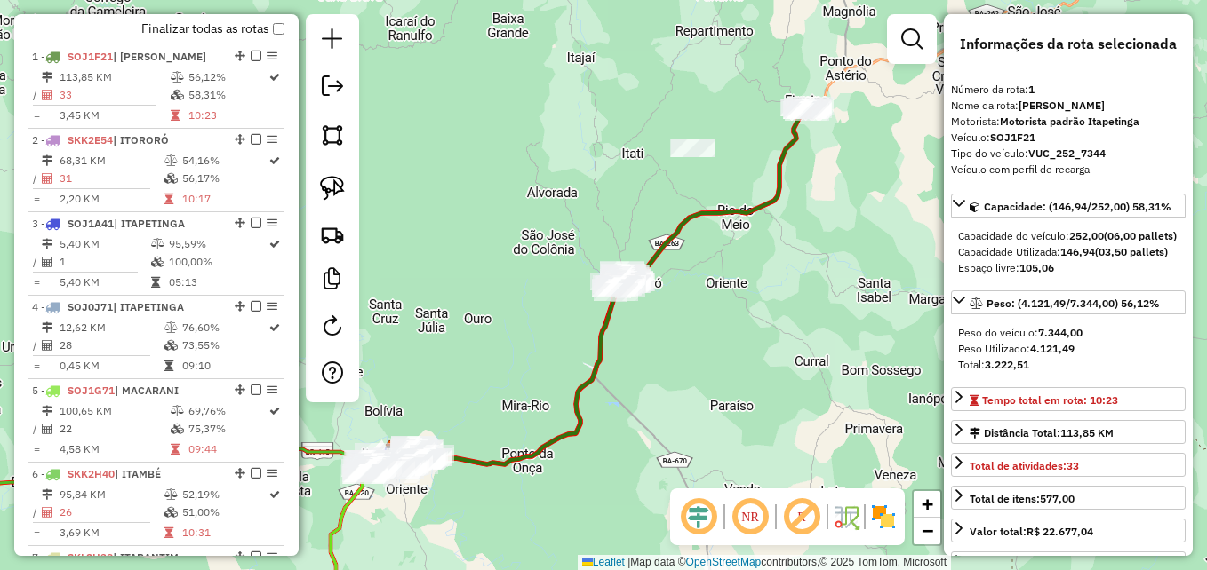
drag, startPoint x: 499, startPoint y: 192, endPoint x: 497, endPoint y: 280, distance: 88.0
click at [497, 280] on div "Janela de atendimento Grade de atendimento Capacidade Transportadoras Veículos …" at bounding box center [603, 285] width 1207 height 570
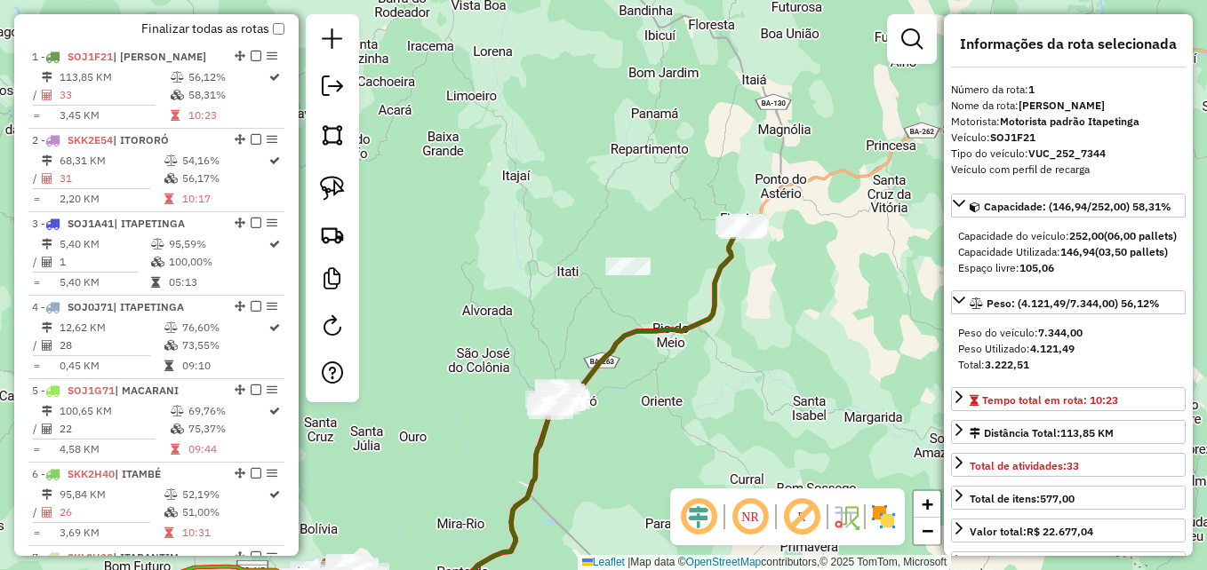
drag, startPoint x: 784, startPoint y: 262, endPoint x: 720, endPoint y: 292, distance: 70.8
click at [720, 292] on icon at bounding box center [648, 317] width 195 height 187
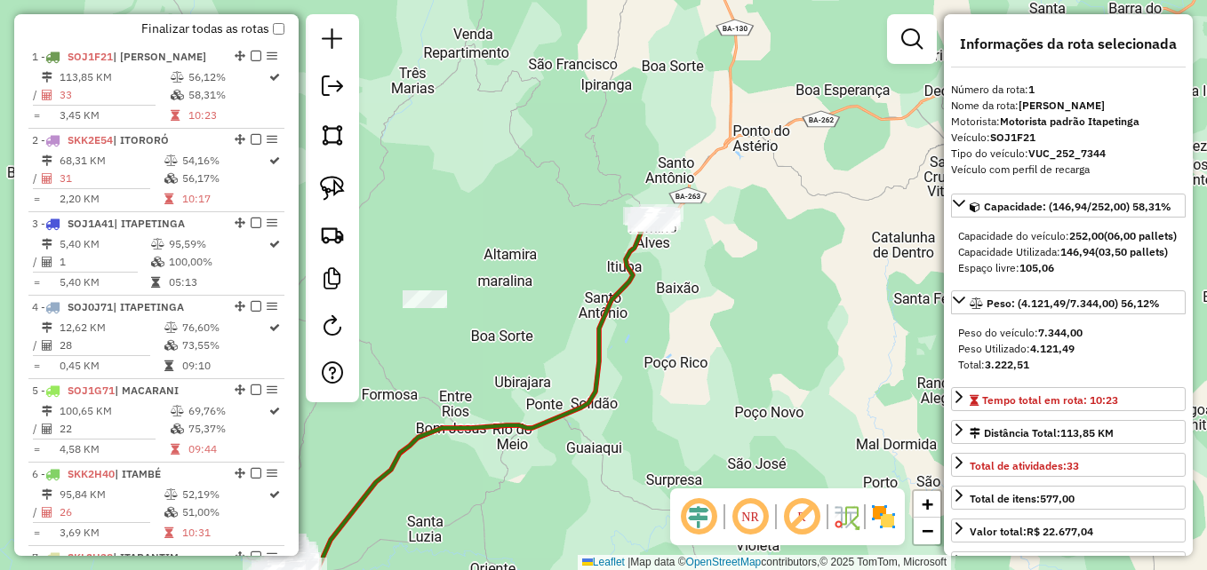
drag, startPoint x: 467, startPoint y: 350, endPoint x: 634, endPoint y: 249, distance: 194.6
click at [628, 253] on div "Janela de atendimento Grade de atendimento Capacidade Transportadoras Veículos …" at bounding box center [603, 285] width 1207 height 570
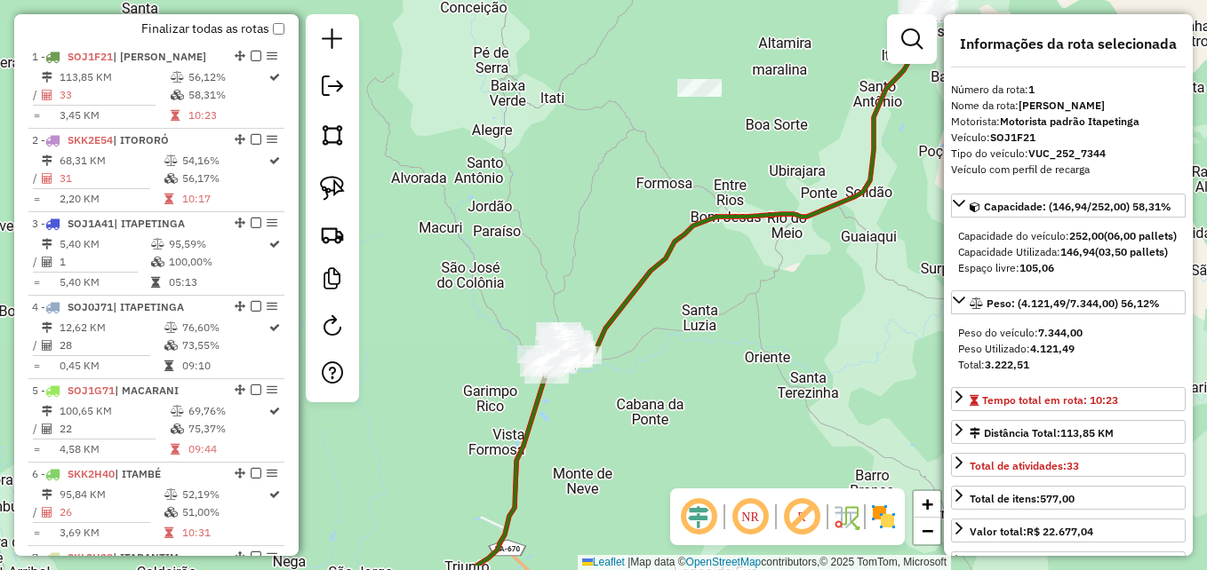
drag, startPoint x: 536, startPoint y: 291, endPoint x: 568, endPoint y: 229, distance: 69.2
click at [568, 229] on div "Janela de atendimento Grade de atendimento Capacidade Transportadoras Veículos …" at bounding box center [603, 285] width 1207 height 570
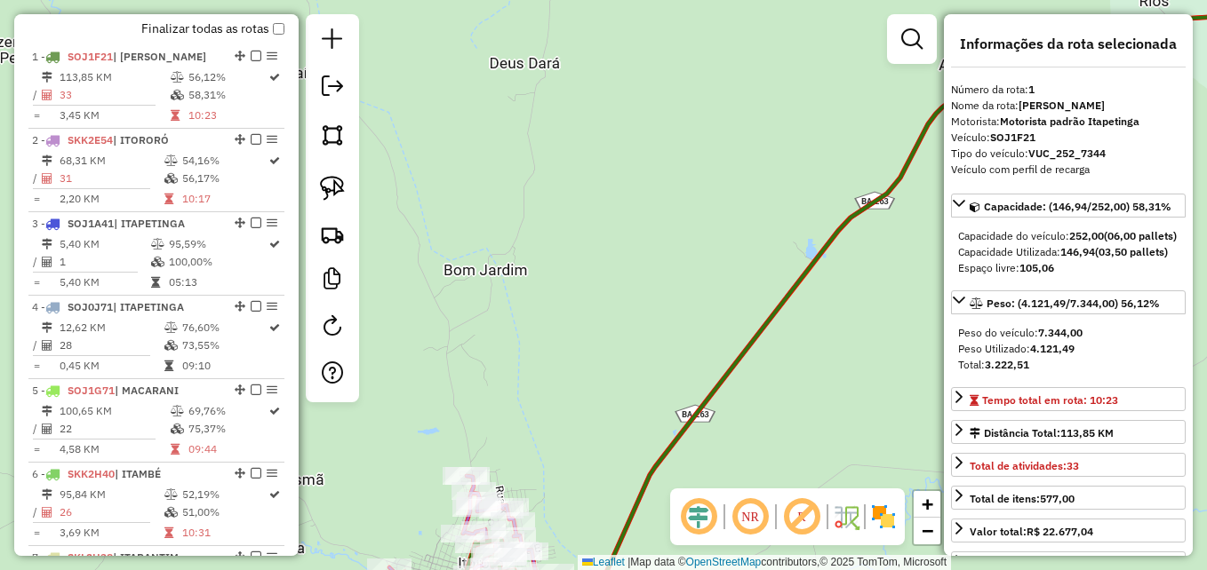
drag, startPoint x: 554, startPoint y: 358, endPoint x: 534, endPoint y: 113, distance: 246.0
click at [537, 131] on div "Janela de atendimento Grade de atendimento Capacidade Transportadoras Veículos …" at bounding box center [603, 285] width 1207 height 570
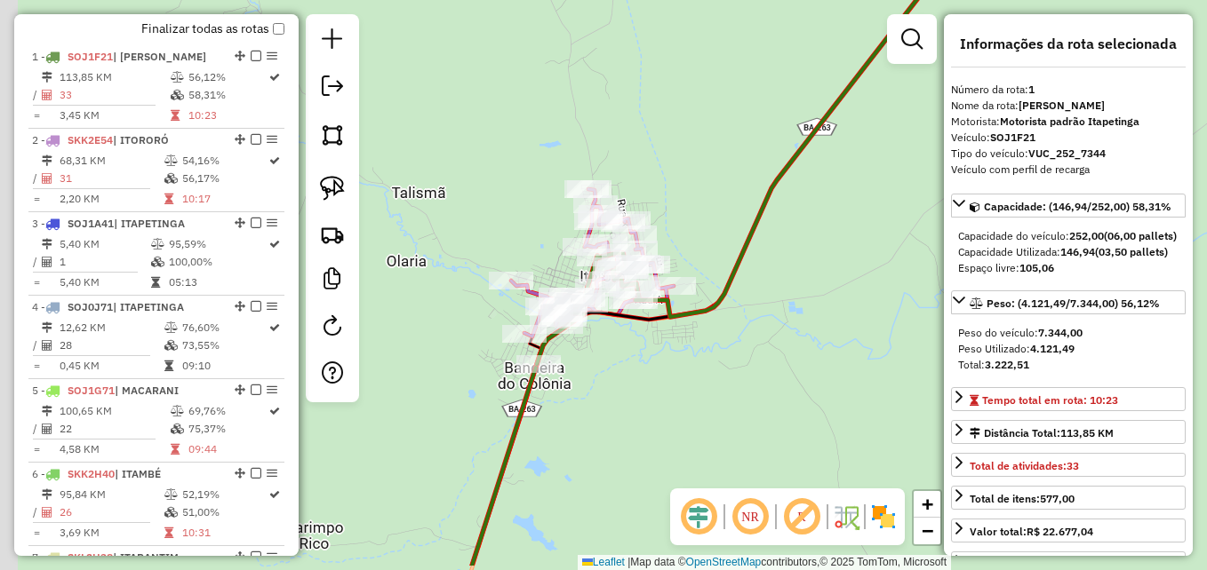
drag, startPoint x: 524, startPoint y: 198, endPoint x: 669, endPoint y: 133, distance: 158.7
click at [669, 133] on div "Janela de atendimento Grade de atendimento Capacidade Transportadoras Veículos …" at bounding box center [603, 285] width 1207 height 570
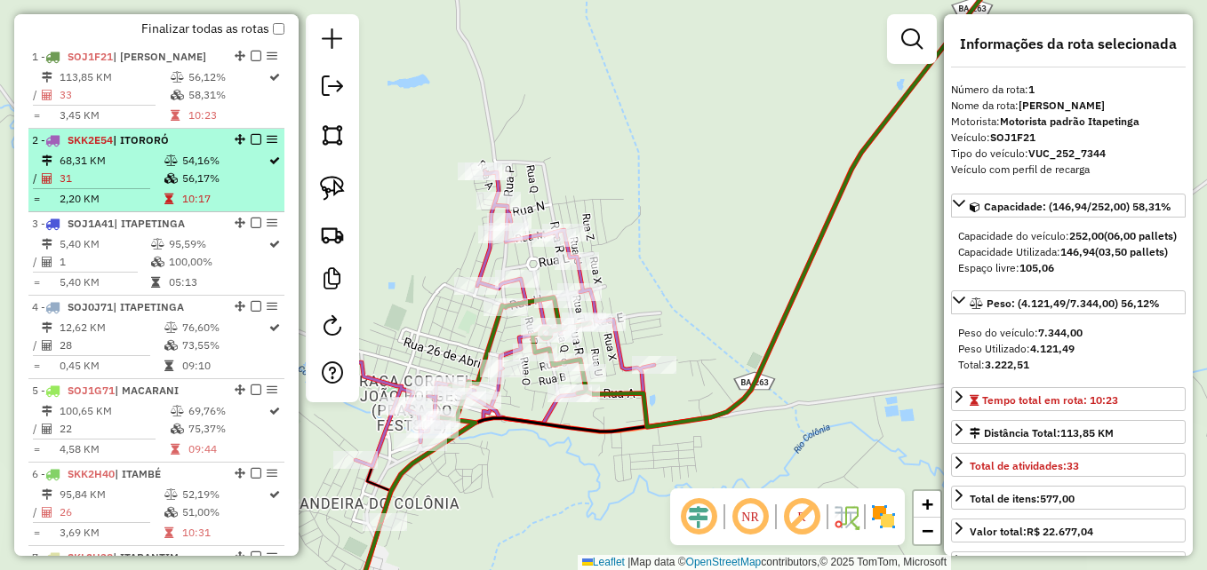
click at [183, 187] on td "56,17%" at bounding box center [224, 179] width 86 height 18
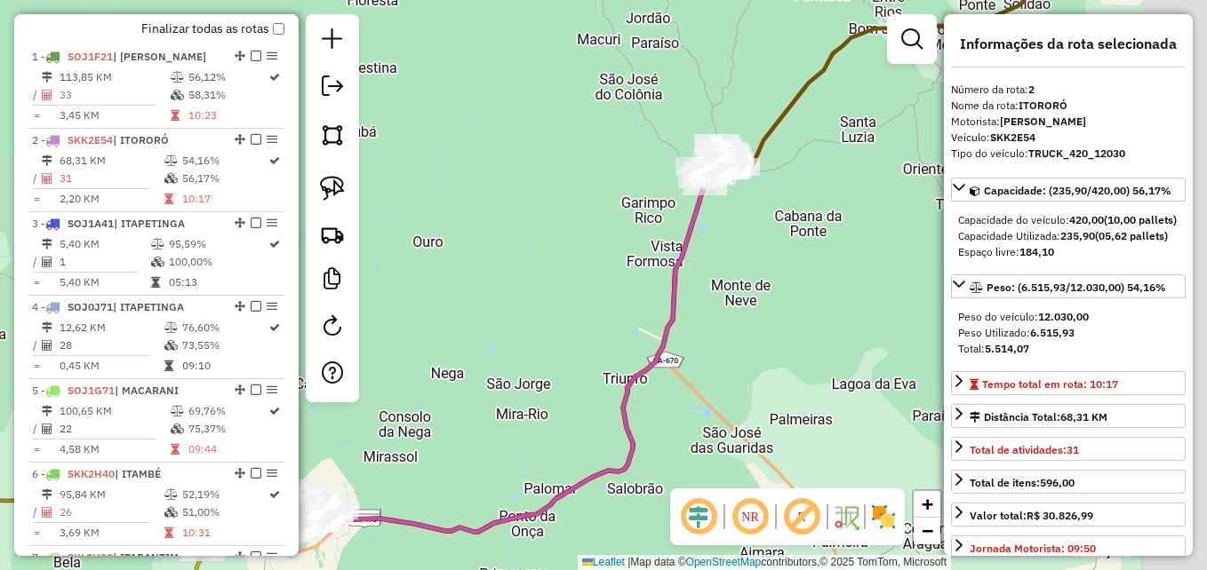
drag, startPoint x: 649, startPoint y: 200, endPoint x: 492, endPoint y: 274, distance: 172.9
click at [492, 274] on div "Janela de atendimento Grade de atendimento Capacidade Transportadoras Veículos …" at bounding box center [603, 285] width 1207 height 570
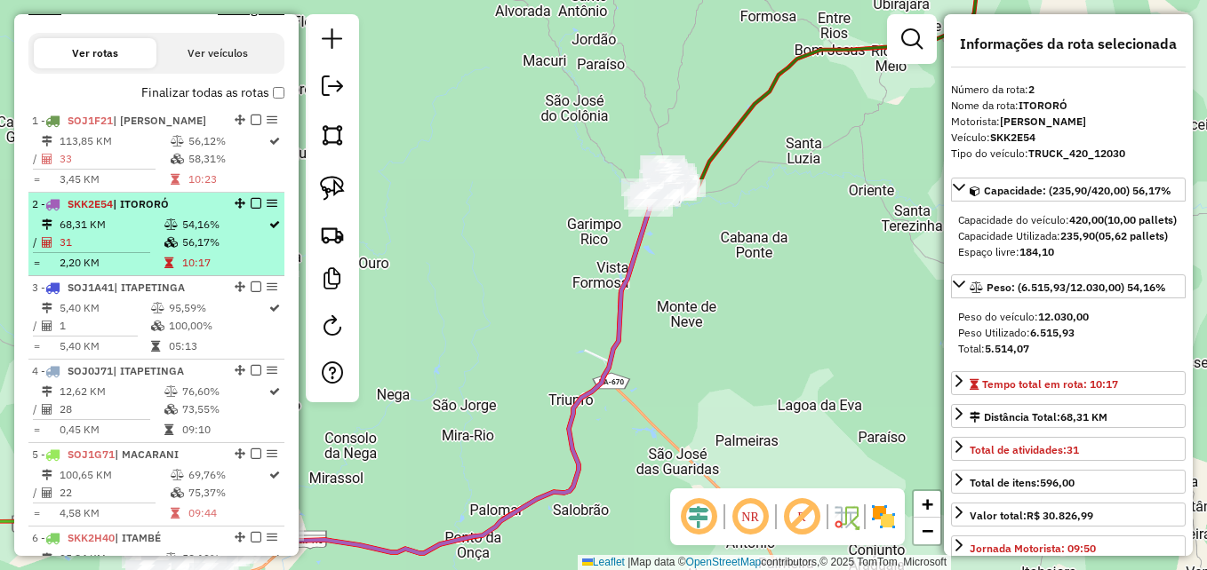
scroll to position [552, 0]
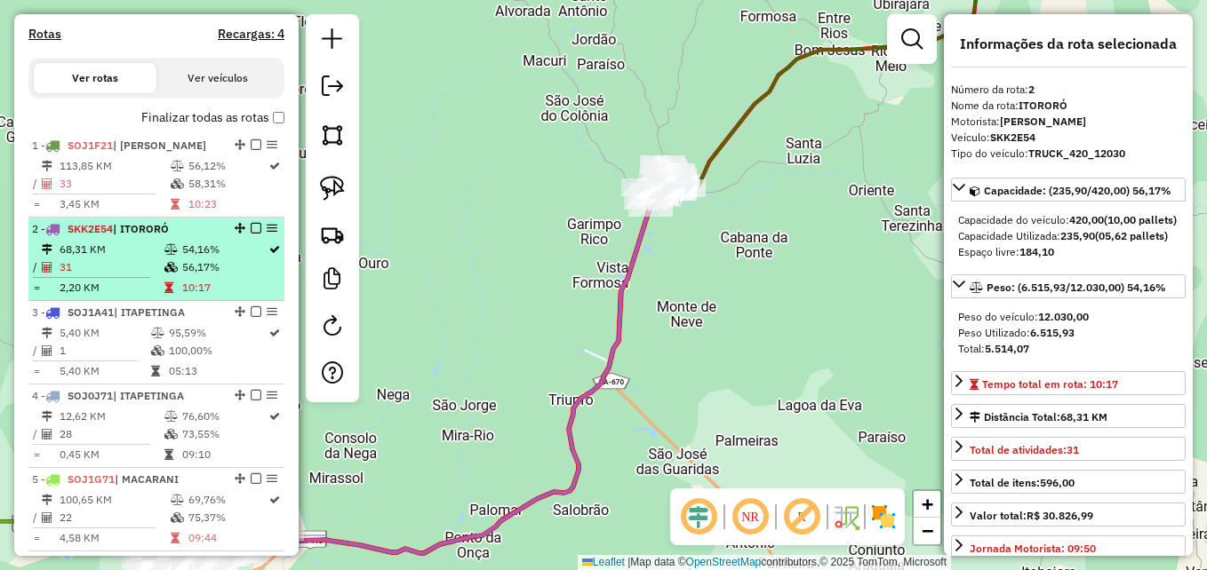
click at [226, 259] on td "54,16%" at bounding box center [224, 250] width 86 height 18
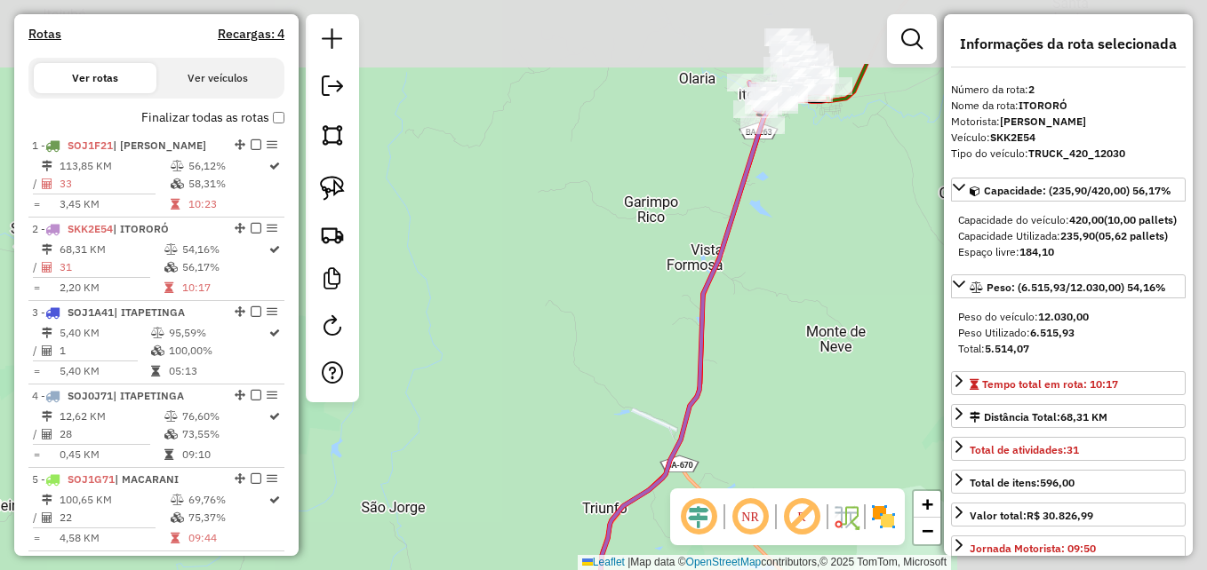
drag, startPoint x: 707, startPoint y: 198, endPoint x: 388, endPoint y: 332, distance: 346.1
click at [332, 324] on hb-router-mapa "Informações da Sessão 978943 - 14/08/2025 Criação: 13/08/2025 17:23 Depósito: G…" at bounding box center [603, 285] width 1207 height 570
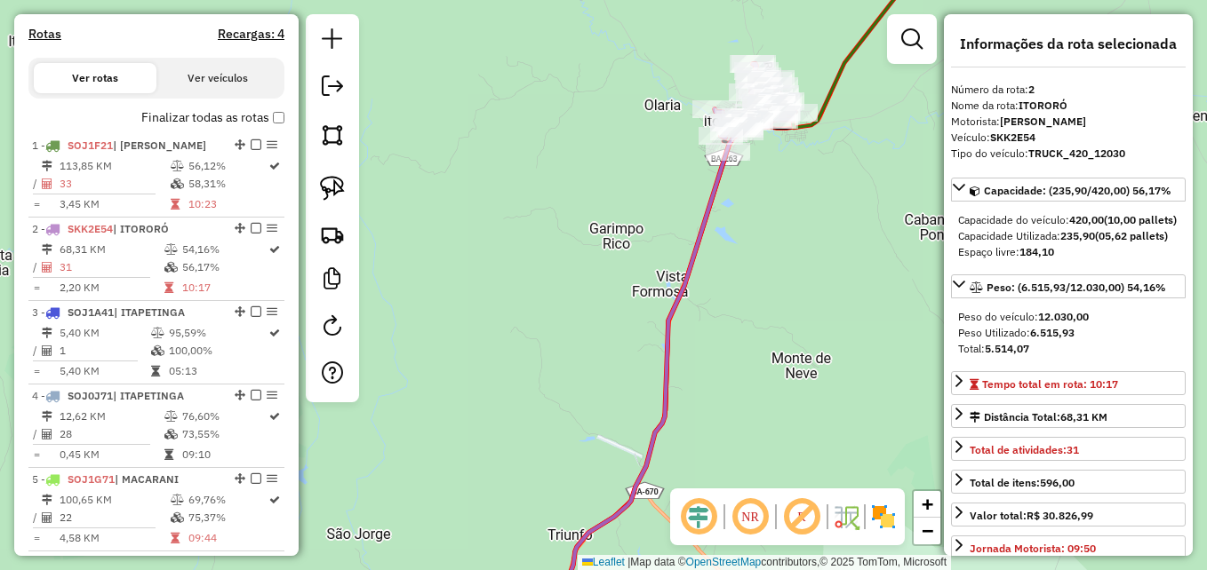
drag, startPoint x: 577, startPoint y: 255, endPoint x: 491, endPoint y: 378, distance: 149.9
click at [491, 378] on div "Janela de atendimento Grade de atendimento Capacidade Transportadoras Veículos …" at bounding box center [603, 285] width 1207 height 570
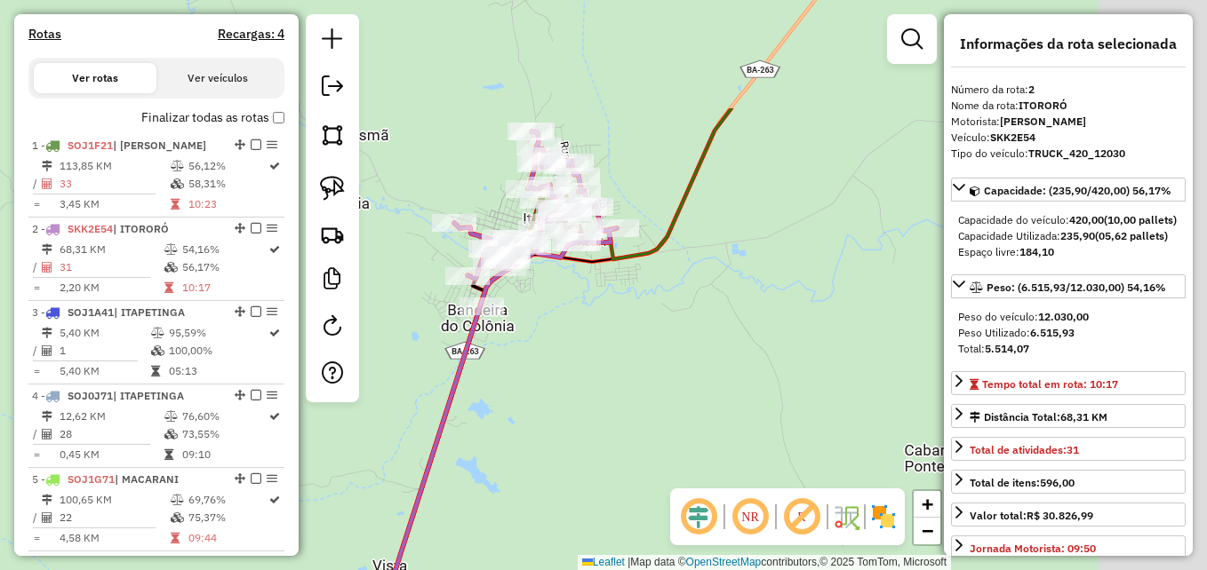
drag, startPoint x: 735, startPoint y: 259, endPoint x: 405, endPoint y: 424, distance: 368.8
click at [405, 424] on div "Janela de atendimento Grade de atendimento Capacidade Transportadoras Veículos …" at bounding box center [603, 285] width 1207 height 570
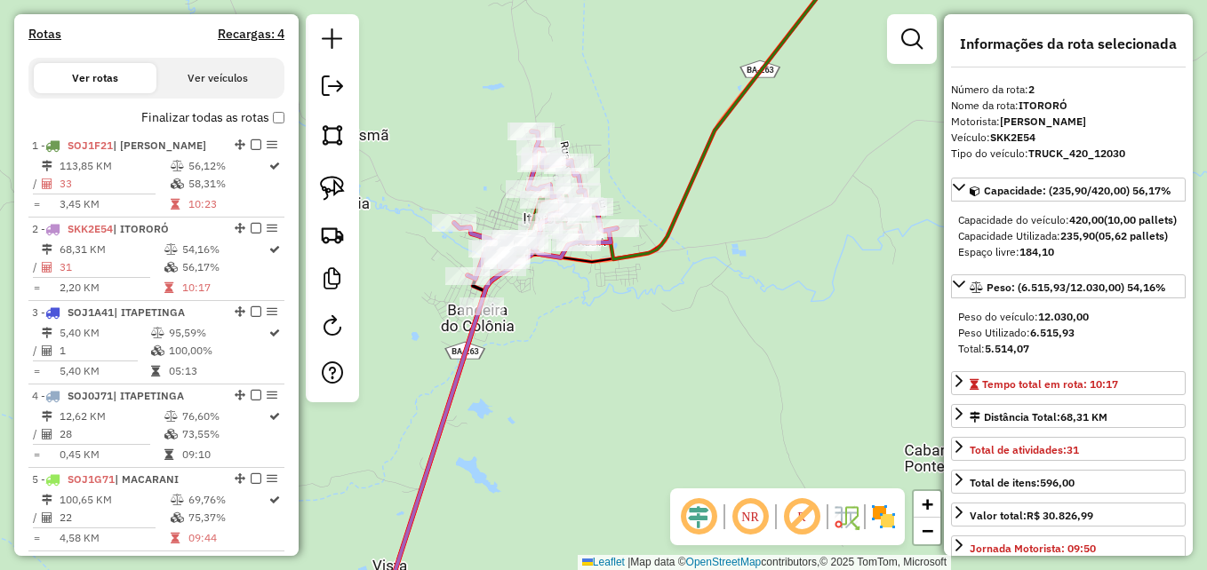
drag, startPoint x: 578, startPoint y: 348, endPoint x: 658, endPoint y: 355, distance: 80.2
click at [658, 355] on div "Janela de atendimento Grade de atendimento Capacidade Transportadoras Veículos …" at bounding box center [603, 285] width 1207 height 570
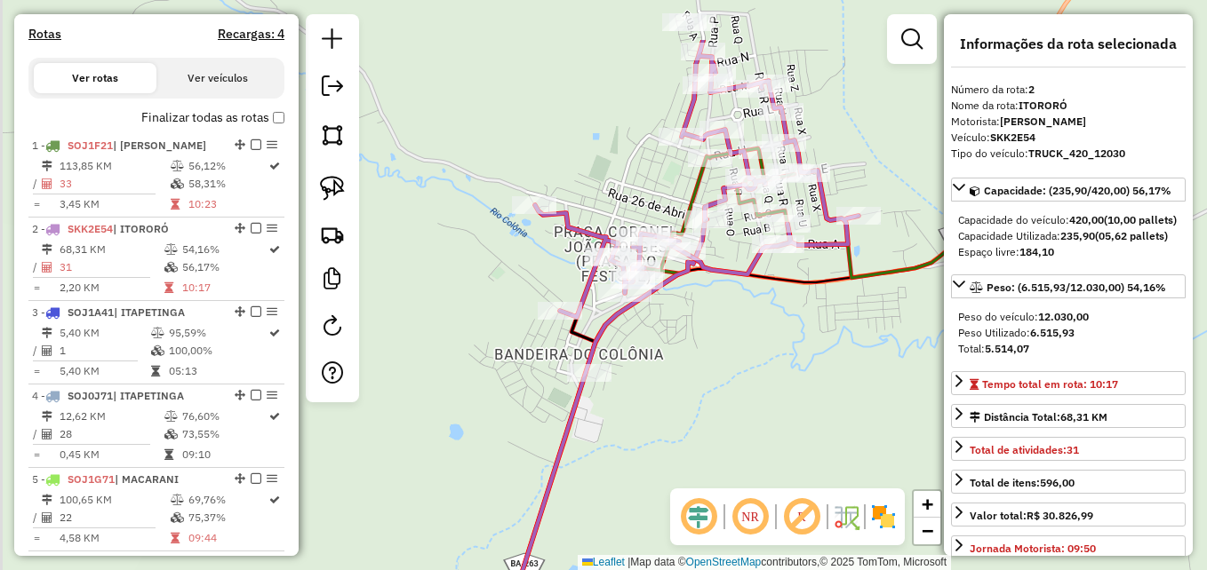
drag, startPoint x: 725, startPoint y: 338, endPoint x: 764, endPoint y: 363, distance: 46.3
click at [768, 366] on div "Janela de atendimento Grade de atendimento Capacidade Transportadoras Veículos …" at bounding box center [603, 285] width 1207 height 570
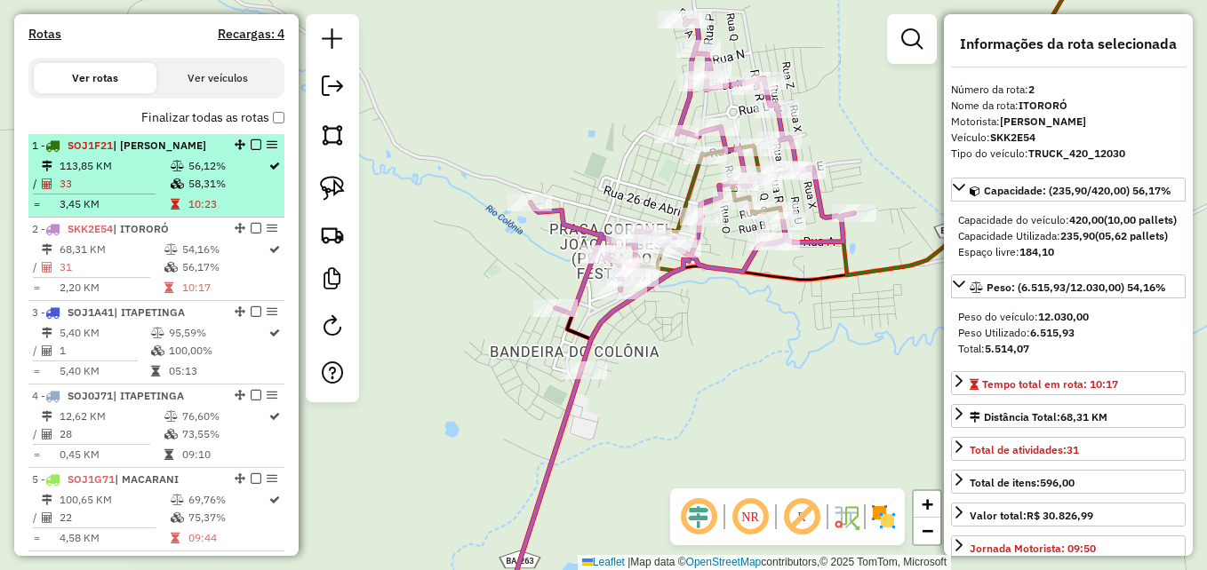
click at [147, 191] on td "33" at bounding box center [114, 184] width 111 height 18
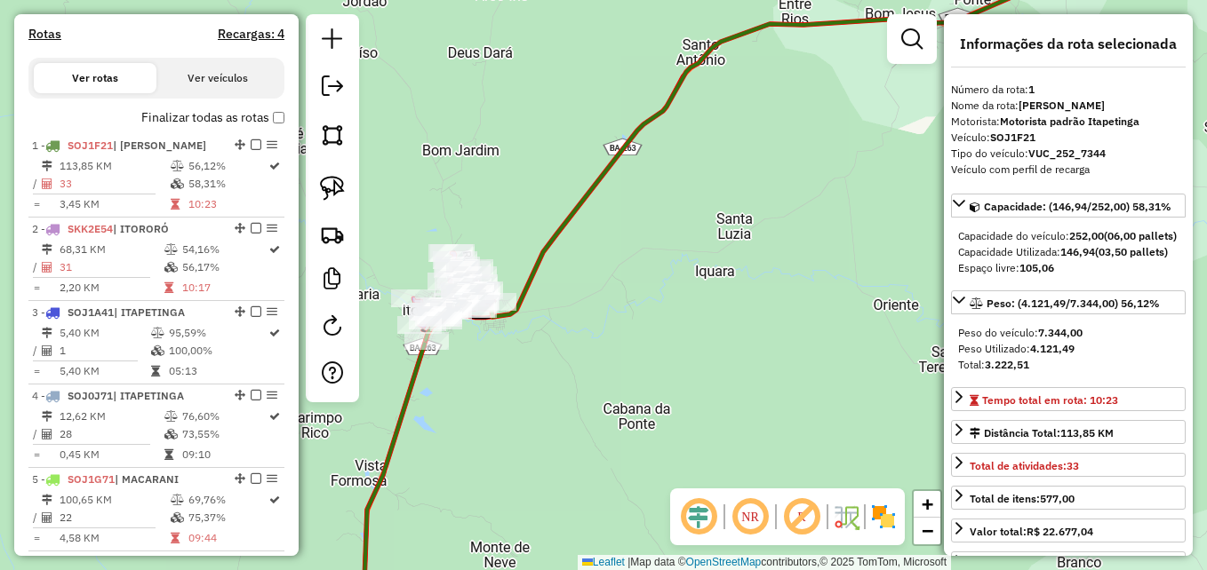
drag, startPoint x: 648, startPoint y: 160, endPoint x: 665, endPoint y: 167, distance: 18.3
click at [665, 167] on div "Janela de atendimento Grade de atendimento Capacidade Transportadoras Veículos …" at bounding box center [603, 285] width 1207 height 570
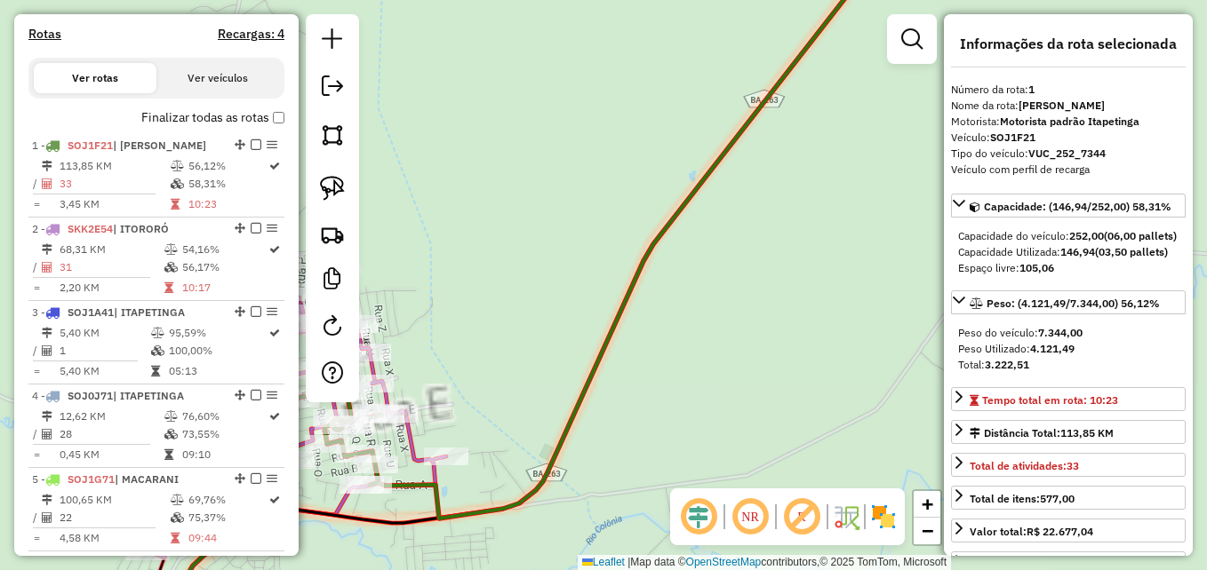
drag, startPoint x: 596, startPoint y: 130, endPoint x: 624, endPoint y: 86, distance: 51.5
click at [623, 89] on div "Janela de atendimento Grade de atendimento Capacidade Transportadoras Veículos …" at bounding box center [603, 285] width 1207 height 570
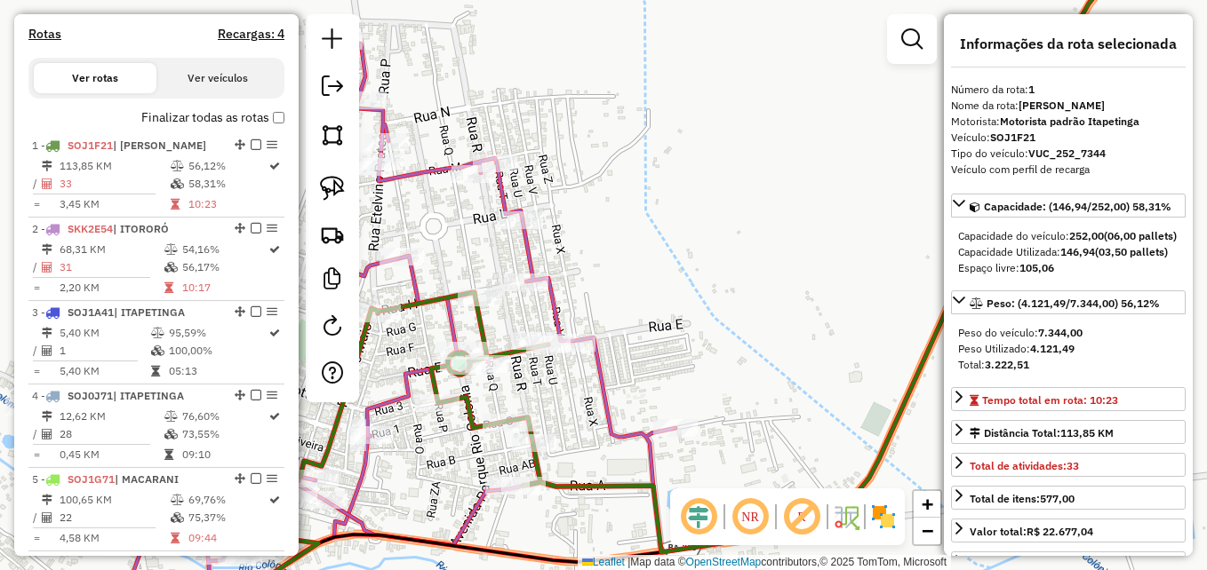
drag, startPoint x: 578, startPoint y: 218, endPoint x: 693, endPoint y: 83, distance: 177.2
click at [690, 101] on div "Janela de atendimento Grade de atendimento Capacidade Transportadoras Veículos …" at bounding box center [603, 285] width 1207 height 570
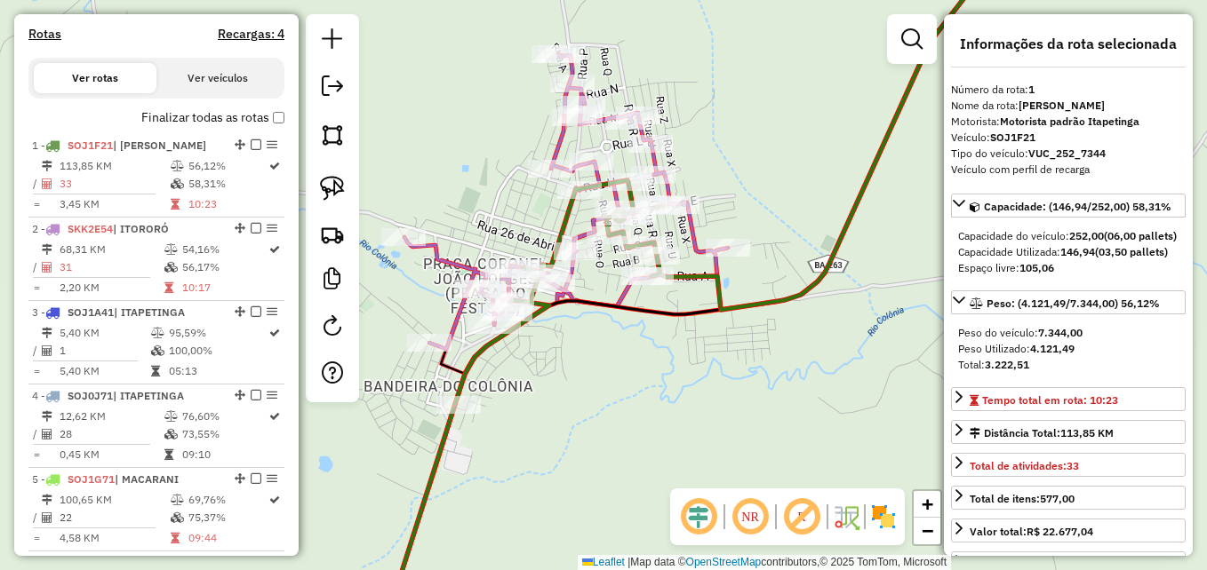
click at [633, 425] on div "Janela de atendimento Grade de atendimento Capacidade Transportadoras Veículos …" at bounding box center [603, 285] width 1207 height 570
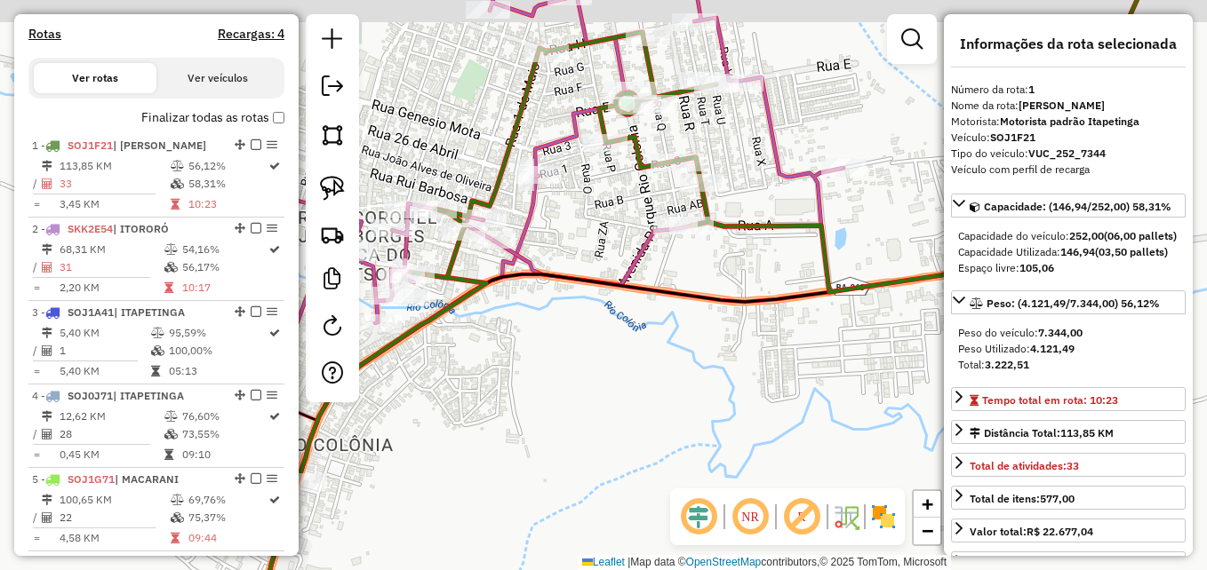
drag, startPoint x: 619, startPoint y: 217, endPoint x: 555, endPoint y: 350, distance: 147.9
click at [555, 350] on div "Janela de atendimento Grade de atendimento Capacidade Transportadoras Veículos …" at bounding box center [603, 285] width 1207 height 570
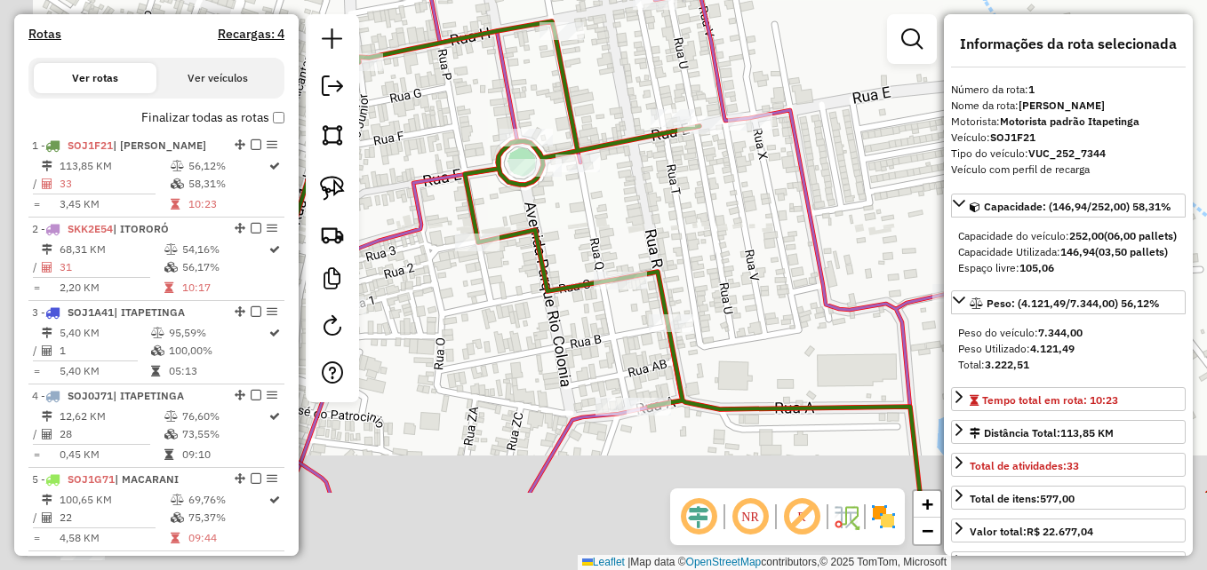
drag, startPoint x: 682, startPoint y: 179, endPoint x: 883, endPoint y: 45, distance: 242.3
click at [883, 45] on div "Janela de atendimento Grade de atendimento Capacidade Transportadoras Veículos …" at bounding box center [603, 285] width 1207 height 570
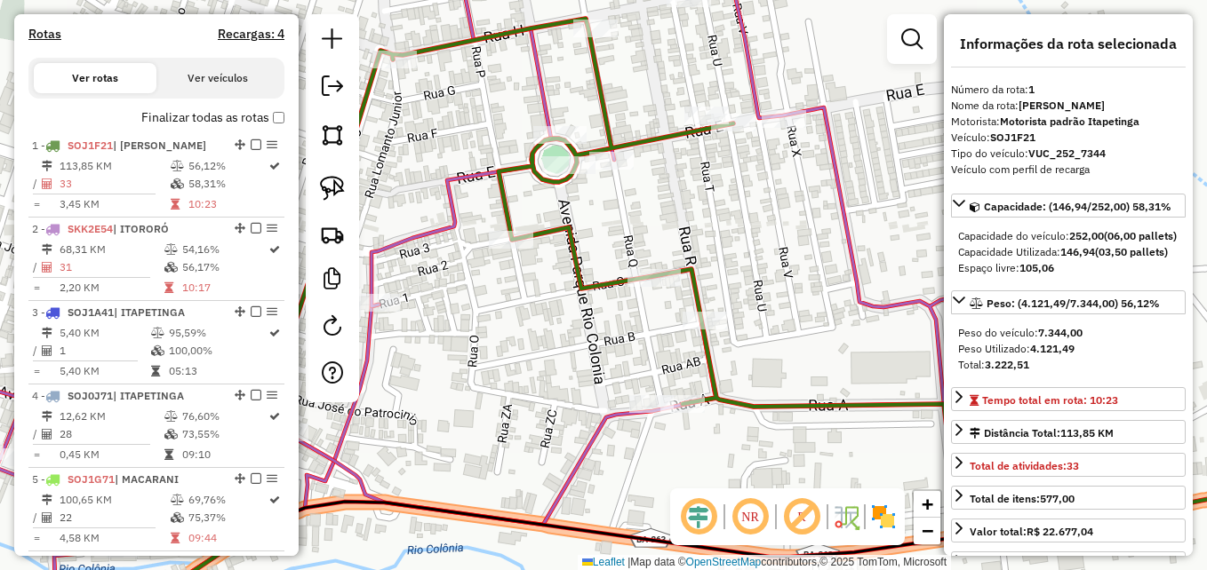
drag, startPoint x: 735, startPoint y: 245, endPoint x: 758, endPoint y: 244, distance: 23.1
click at [758, 244] on div "Janela de atendimento Grade de atendimento Capacidade Transportadoras Veículos …" at bounding box center [603, 285] width 1207 height 570
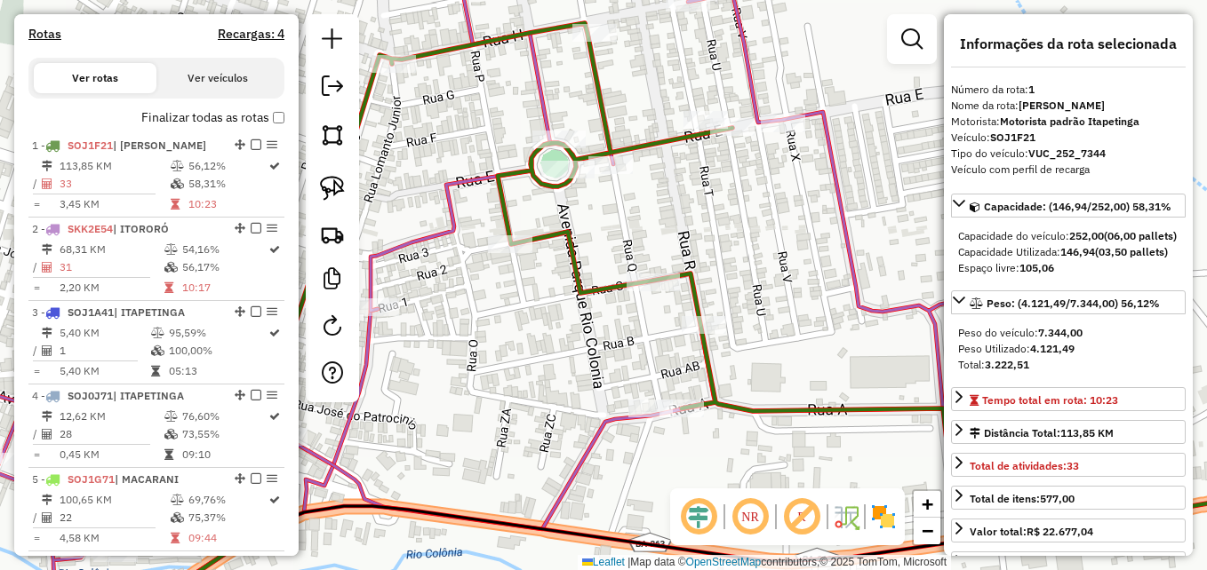
drag, startPoint x: 525, startPoint y: 303, endPoint x: 527, endPoint y: 342, distance: 39.1
click at [527, 341] on div "Janela de atendimento Grade de atendimento Capacidade Transportadoras Veículos …" at bounding box center [603, 285] width 1207 height 570
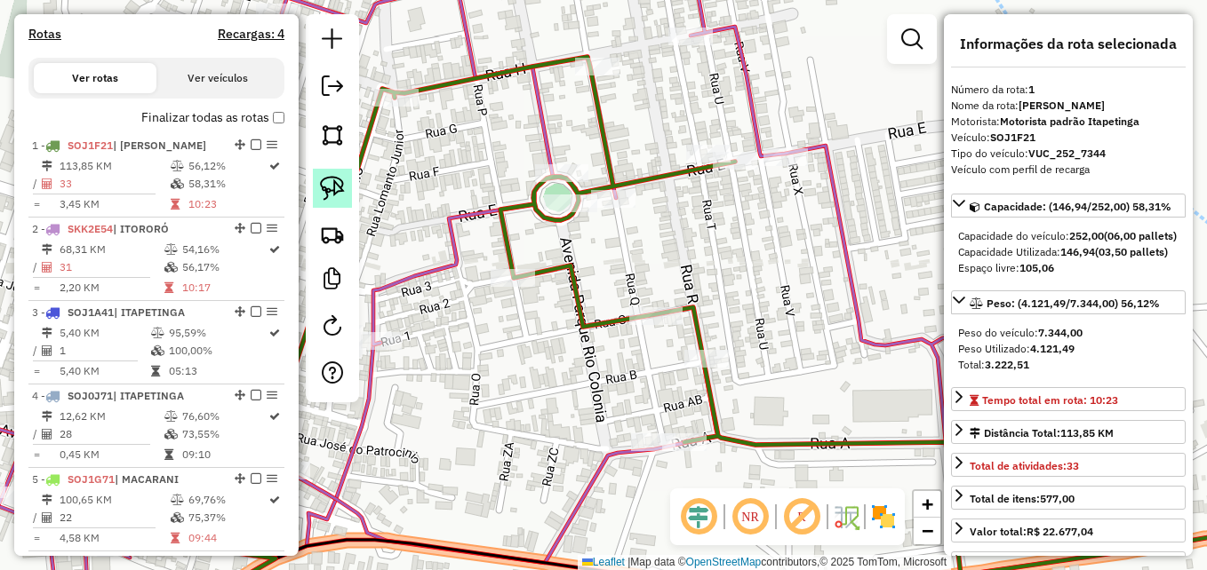
click at [330, 189] on img at bounding box center [332, 188] width 25 height 25
drag, startPoint x: 525, startPoint y: 249, endPoint x: 545, endPoint y: 275, distance: 33.1
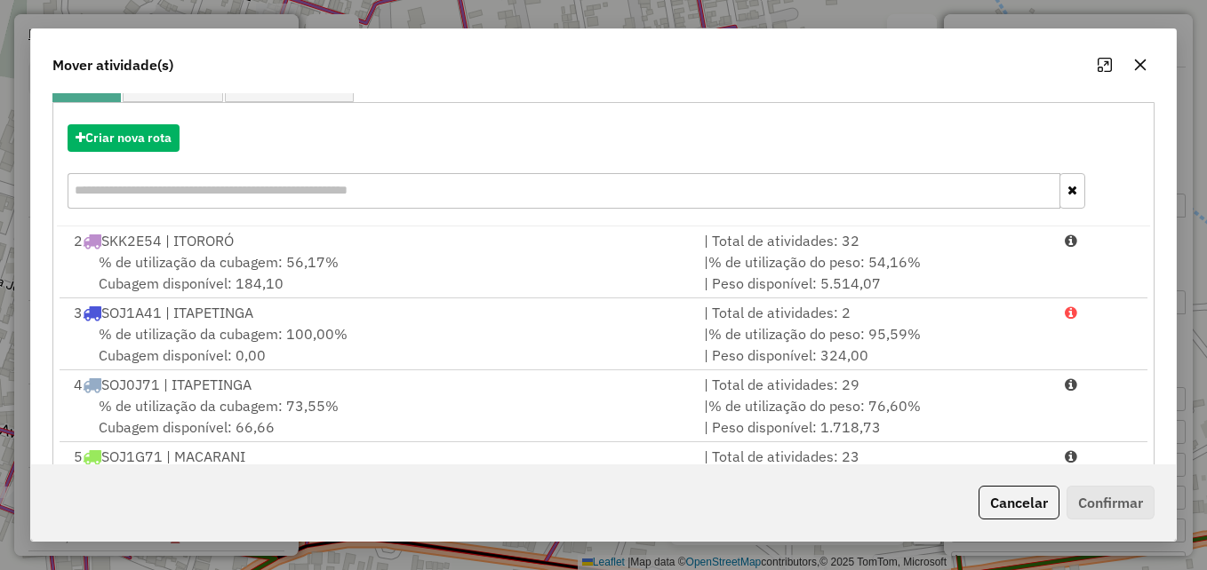
scroll to position [0, 0]
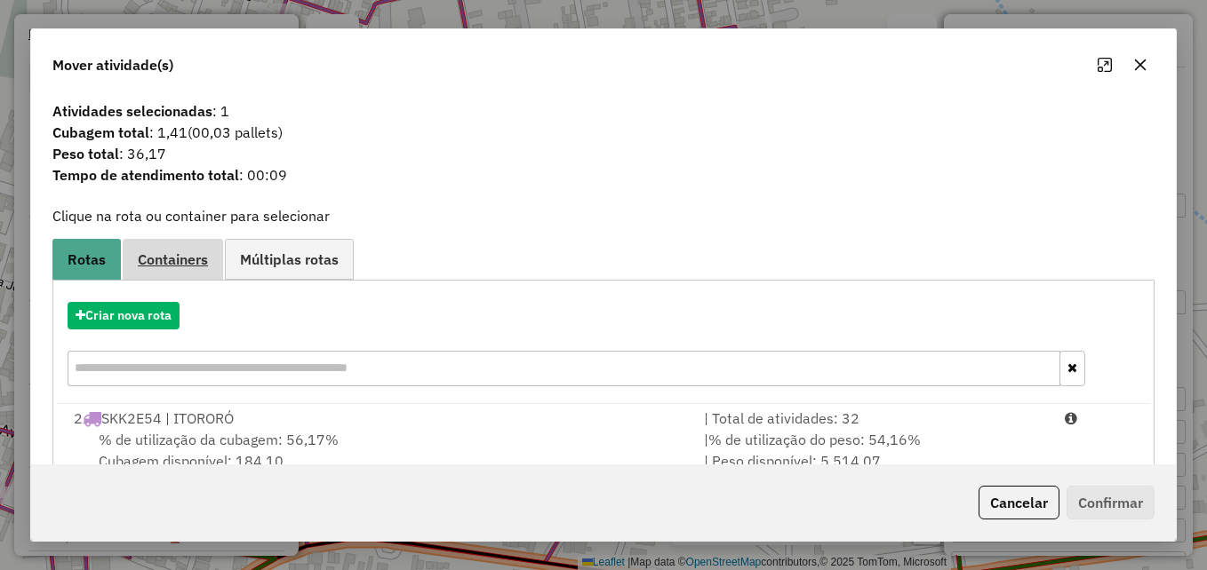
click at [164, 267] on span "Containers" at bounding box center [173, 259] width 70 height 14
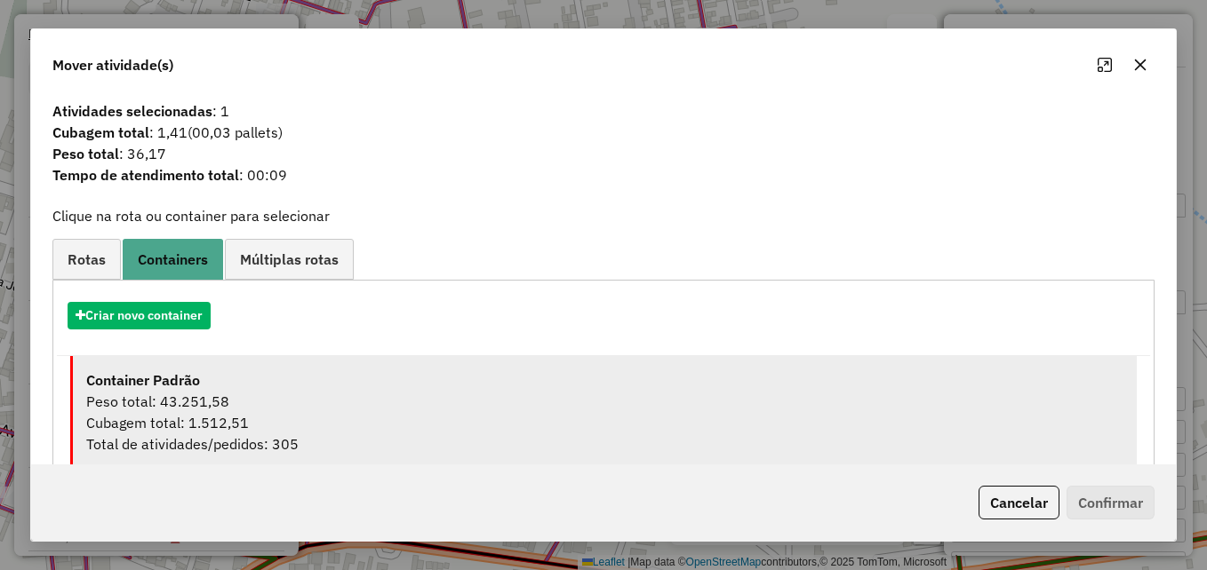
click at [400, 385] on div "Container Padrão" at bounding box center [604, 380] width 1037 height 21
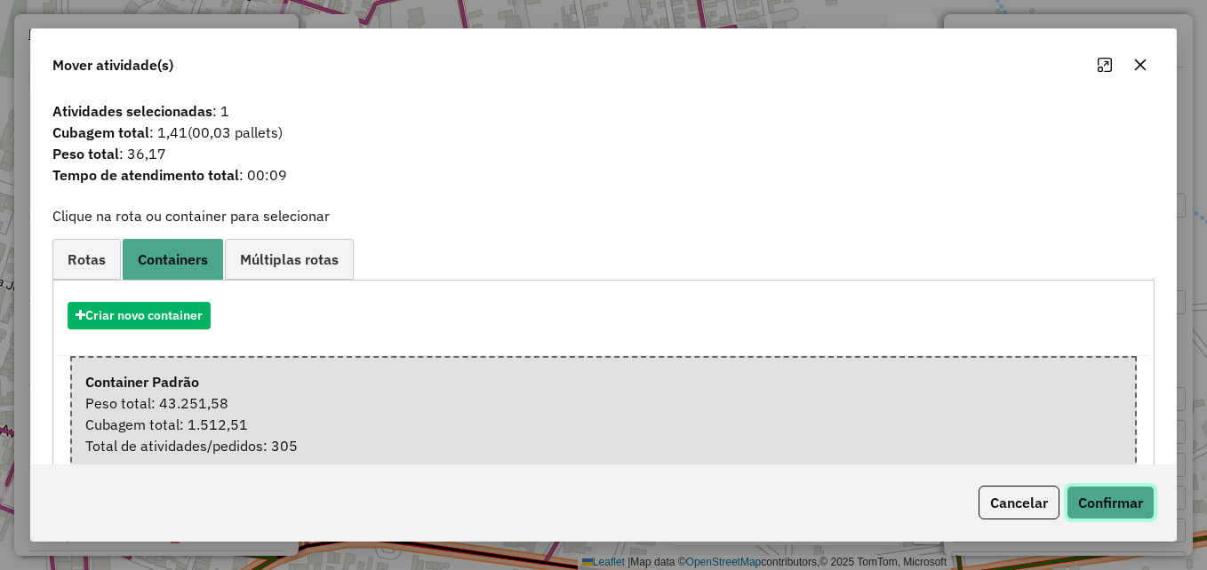
click at [1094, 509] on button "Confirmar" at bounding box center [1110, 503] width 88 height 34
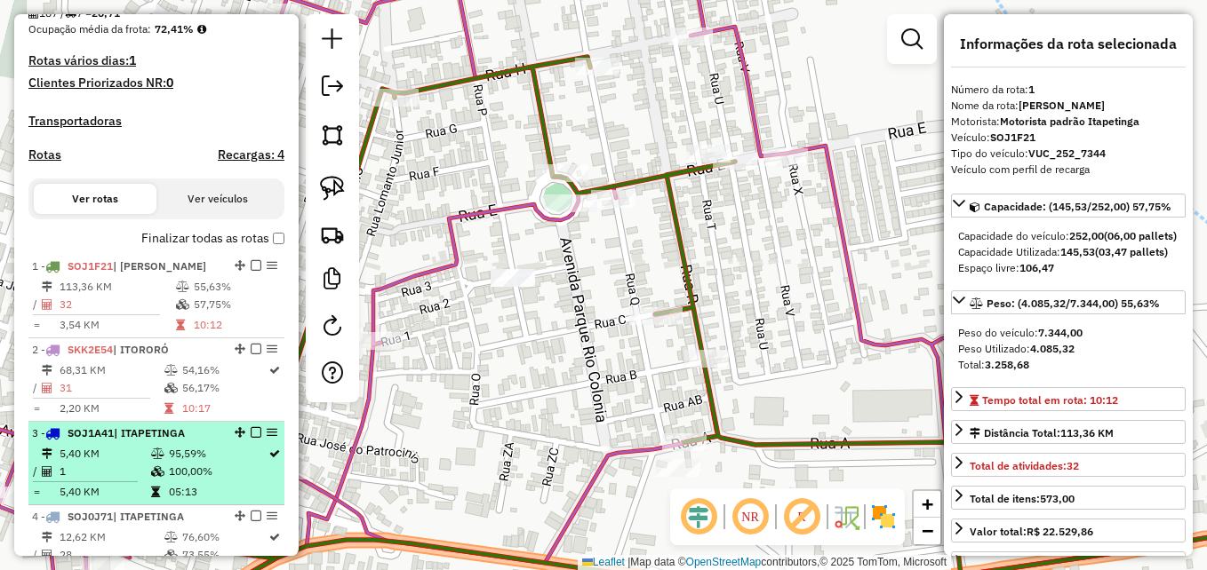
scroll to position [421, 0]
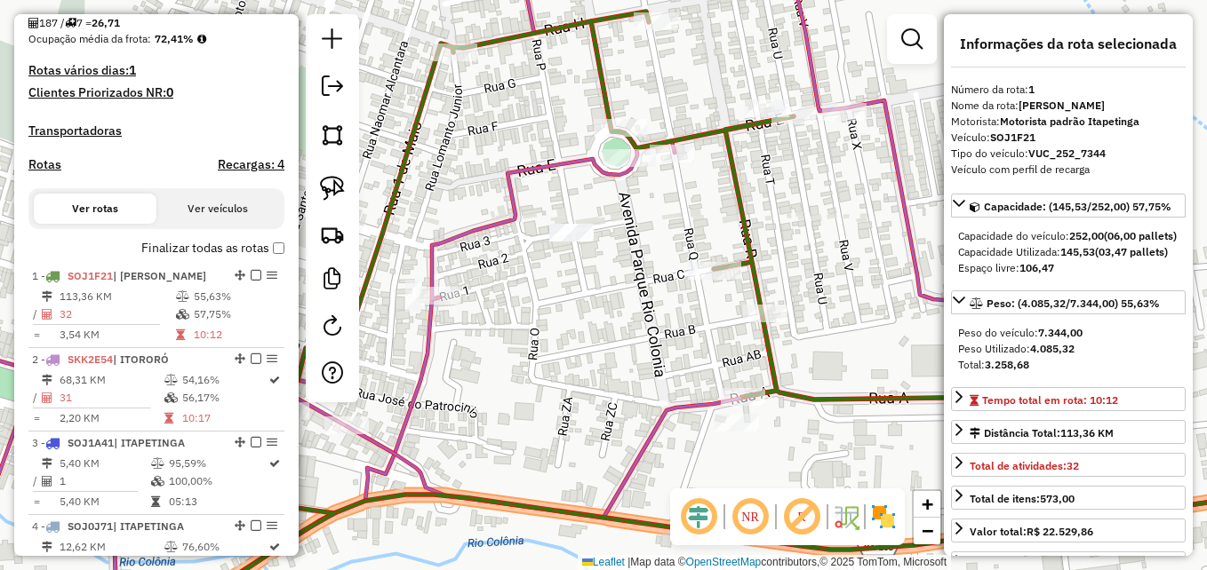
click at [562, 324] on div "Janela de atendimento Grade de atendimento Capacidade Transportadoras Veículos …" at bounding box center [603, 285] width 1207 height 570
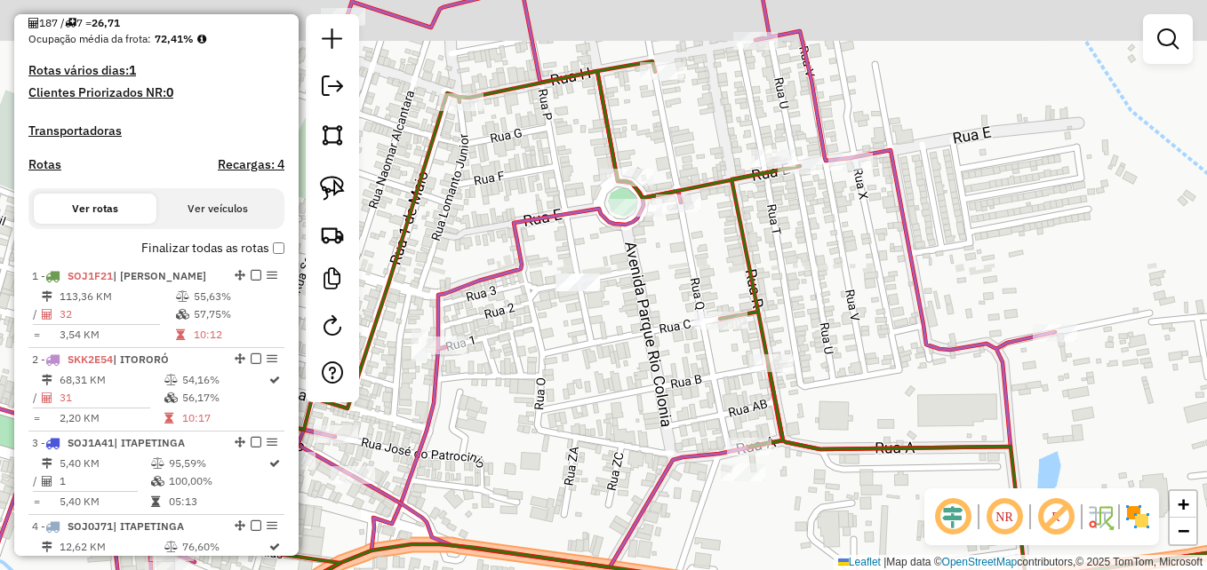
drag, startPoint x: 633, startPoint y: 235, endPoint x: 637, endPoint y: 292, distance: 57.0
click at [637, 292] on div "Janela de atendimento Grade de atendimento Capacidade Transportadoras Veículos …" at bounding box center [603, 285] width 1207 height 570
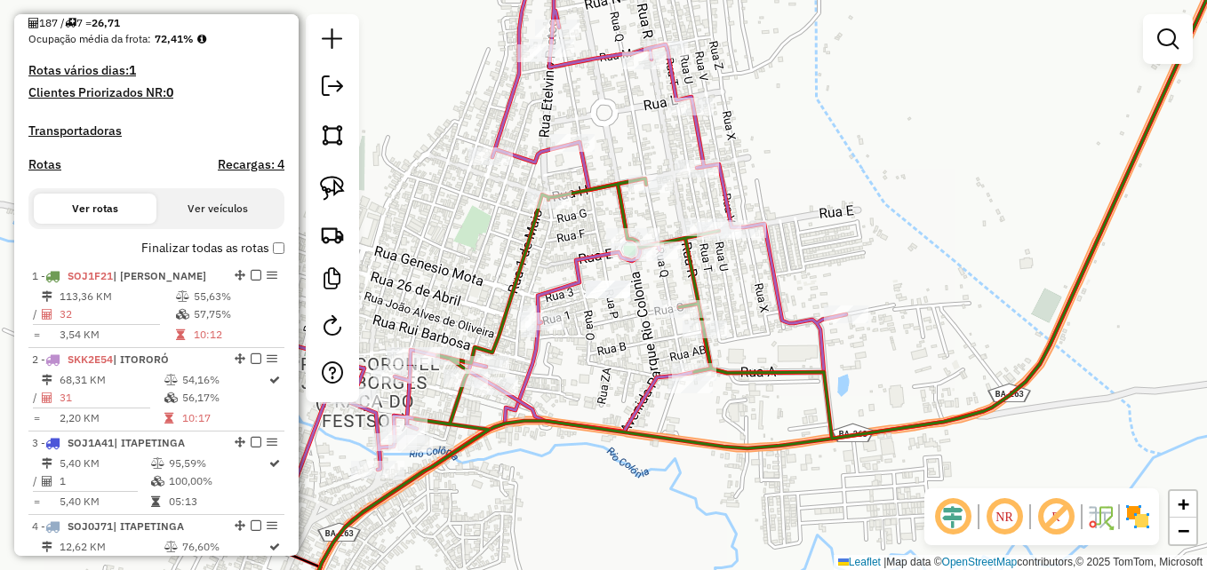
click at [593, 391] on div "Janela de atendimento Grade de atendimento Capacidade Transportadoras Veículos …" at bounding box center [603, 285] width 1207 height 570
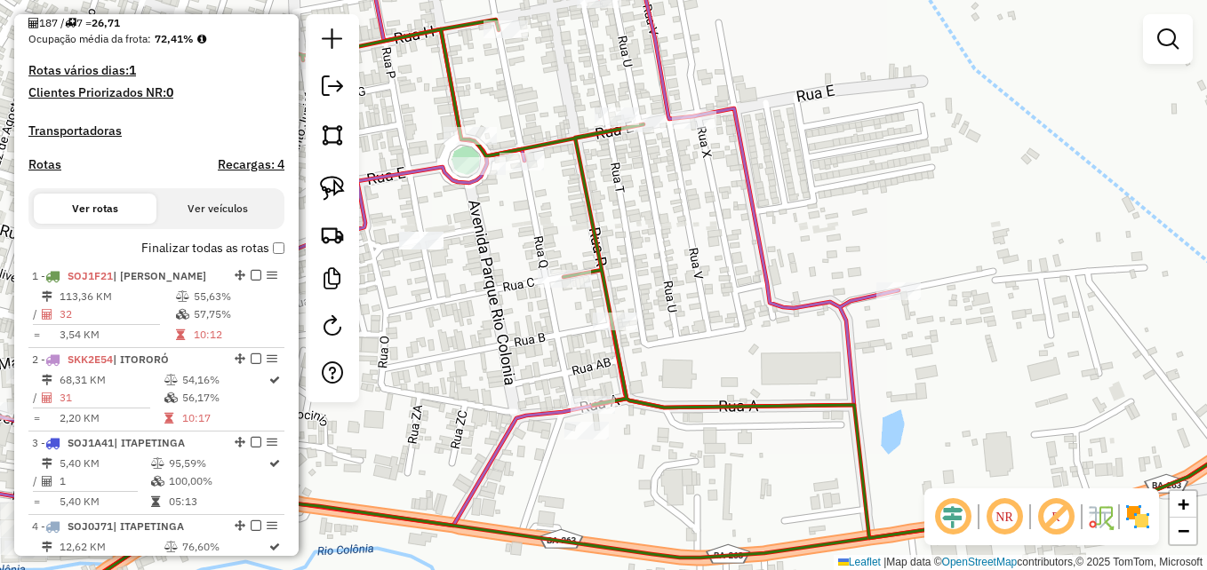
drag, startPoint x: 703, startPoint y: 316, endPoint x: 717, endPoint y: 315, distance: 14.3
click at [714, 317] on div "Janela de atendimento Grade de atendimento Capacidade Transportadoras Veículos …" at bounding box center [603, 285] width 1207 height 570
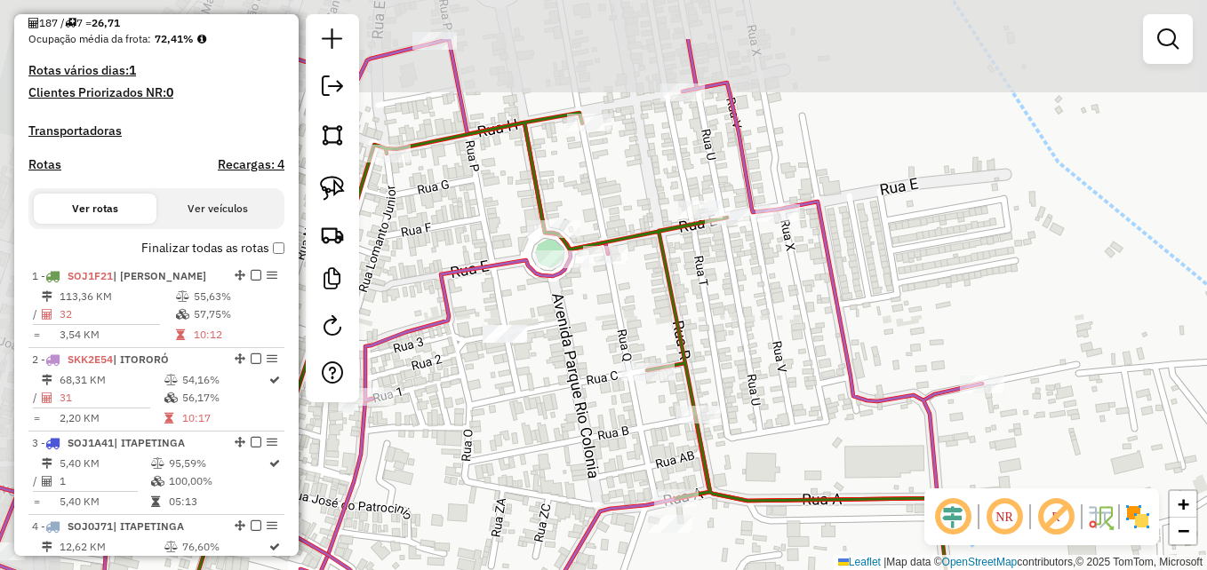
drag, startPoint x: 646, startPoint y: 209, endPoint x: 728, endPoint y: 309, distance: 129.5
click at [728, 309] on div "Janela de atendimento Grade de atendimento Capacidade Transportadoras Veículos …" at bounding box center [603, 285] width 1207 height 570
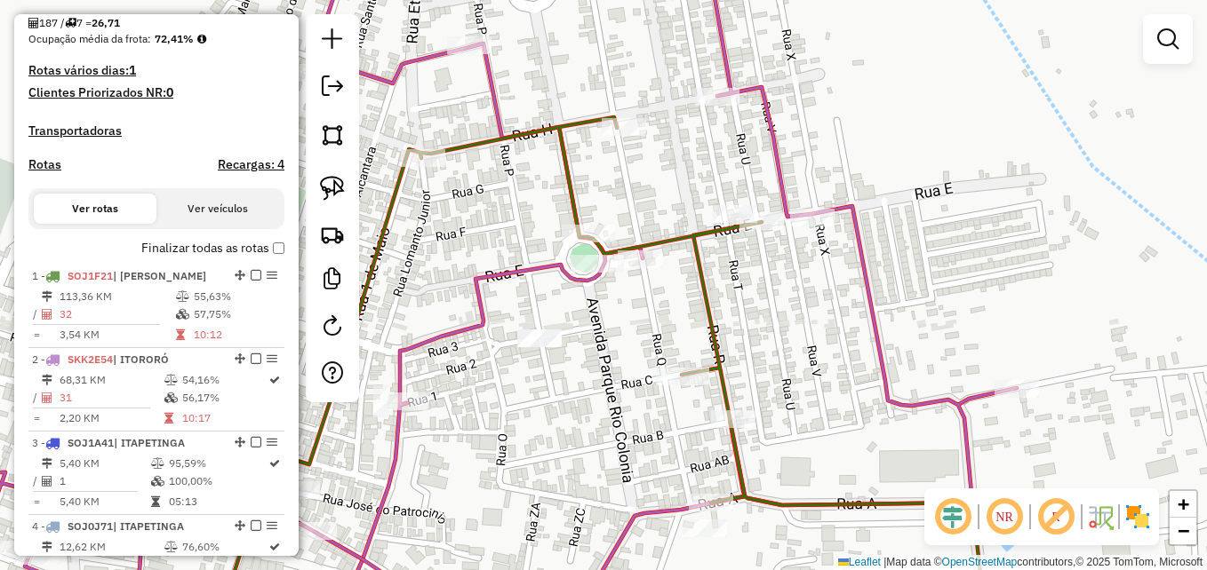
drag, startPoint x: 707, startPoint y: 303, endPoint x: 786, endPoint y: 317, distance: 79.5
click at [786, 317] on div "Janela de atendimento Grade de atendimento Capacidade Transportadoras Veículos …" at bounding box center [603, 285] width 1207 height 570
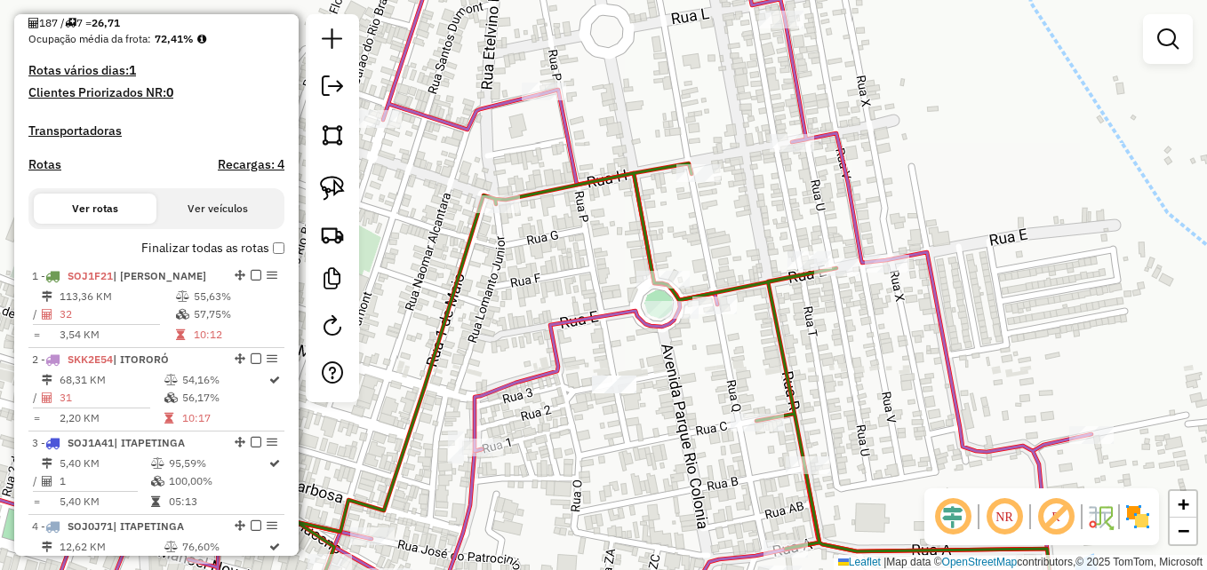
drag, startPoint x: 615, startPoint y: 367, endPoint x: 640, endPoint y: 387, distance: 31.6
click at [640, 387] on div "Janela de atendimento Grade de atendimento Capacidade Transportadoras Veículos …" at bounding box center [603, 285] width 1207 height 570
click at [329, 180] on img at bounding box center [332, 188] width 25 height 25
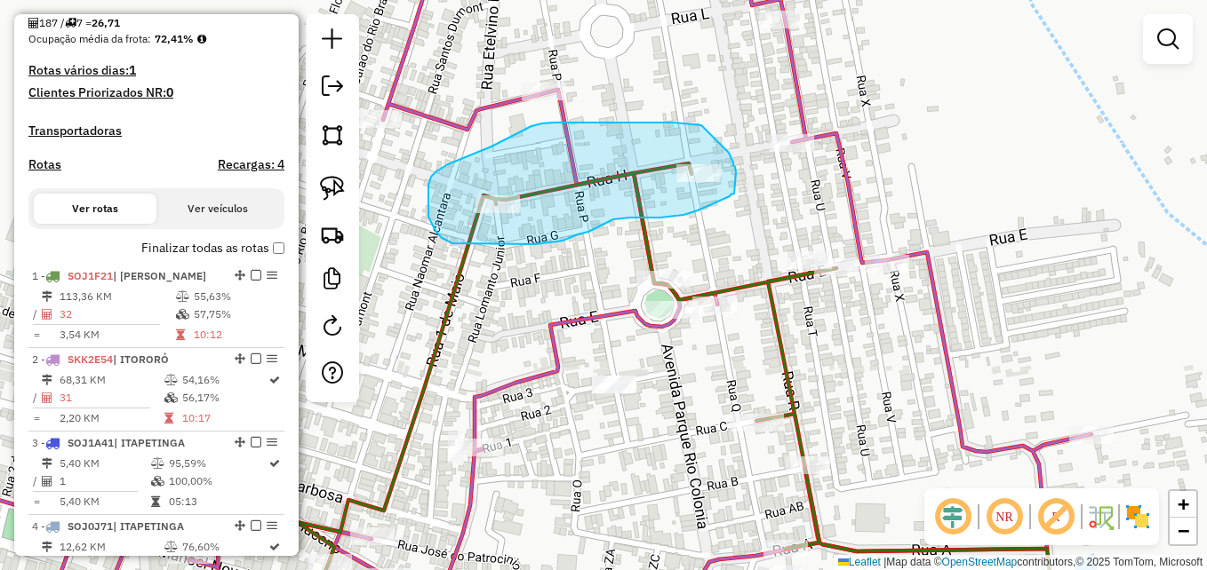
drag, startPoint x: 701, startPoint y: 125, endPoint x: 729, endPoint y: 153, distance: 39.0
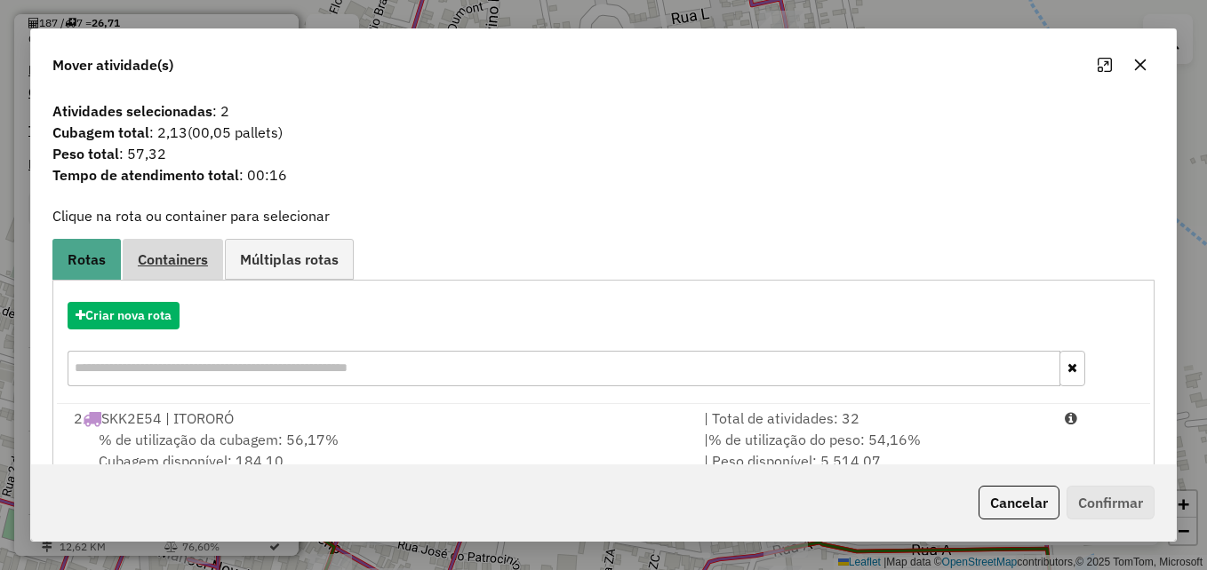
click at [164, 259] on span "Containers" at bounding box center [173, 259] width 70 height 14
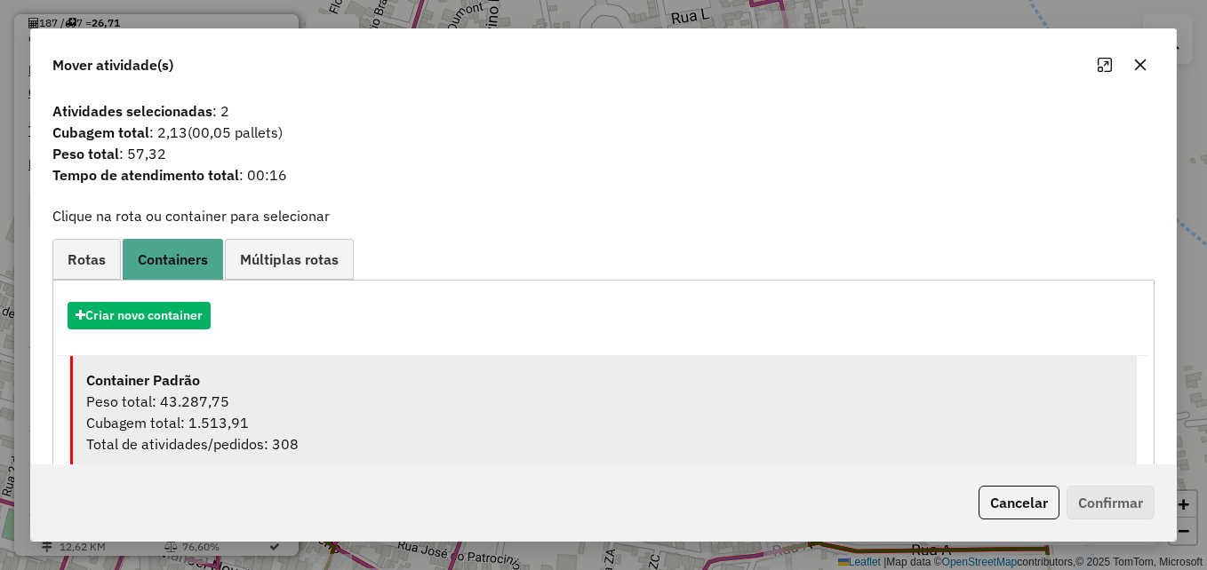
click at [239, 391] on div "Peso total: 43.287,75" at bounding box center [604, 401] width 1037 height 21
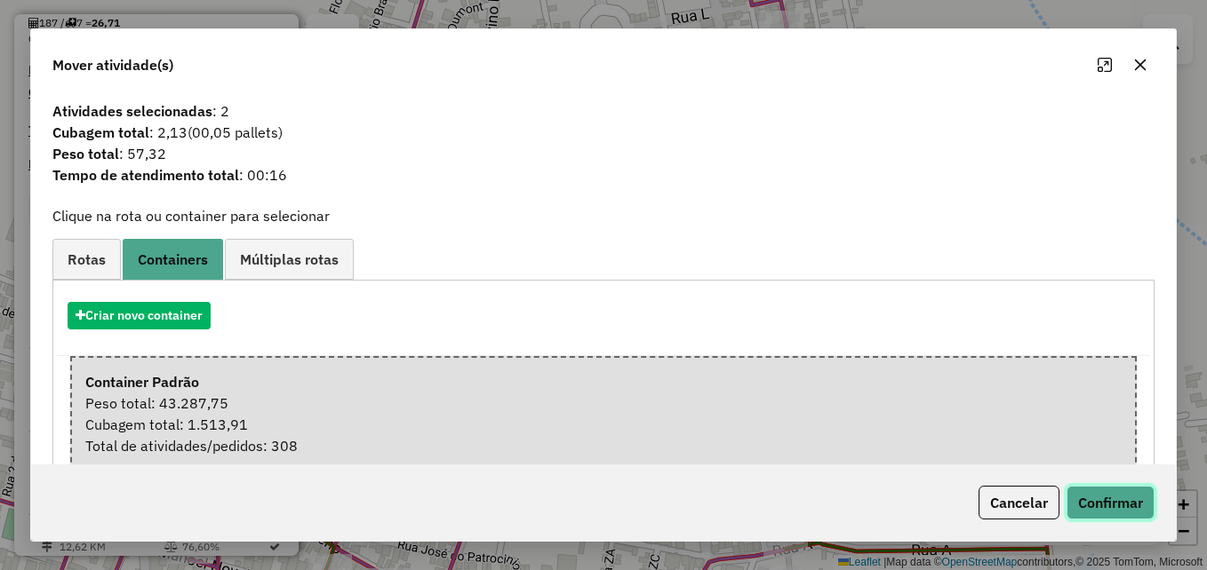
click at [1086, 507] on button "Confirmar" at bounding box center [1110, 503] width 88 height 34
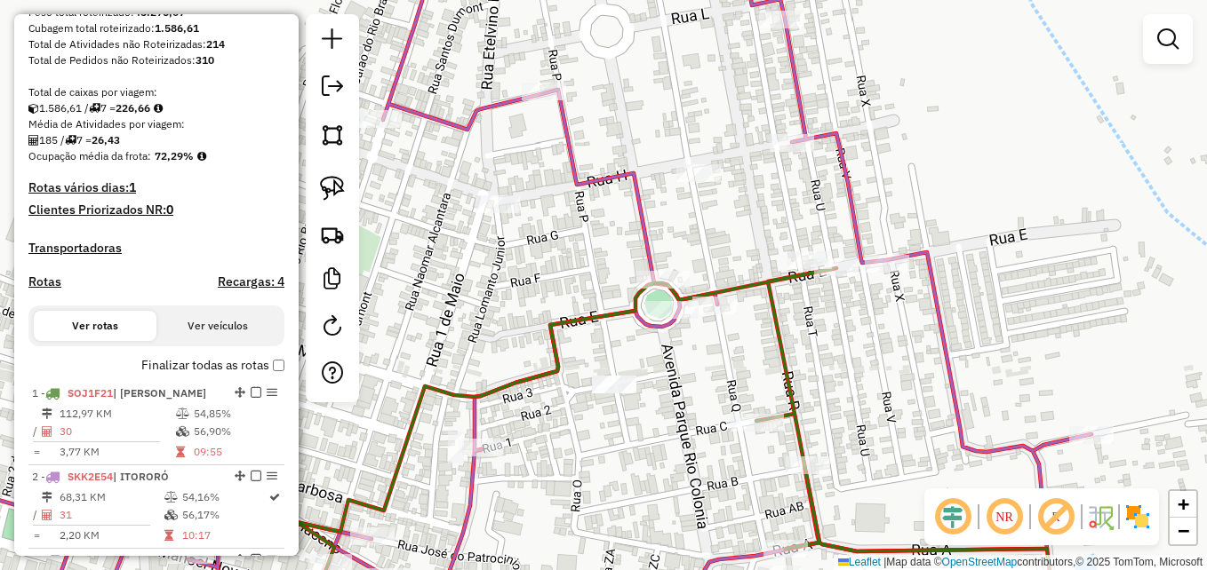
scroll to position [332, 0]
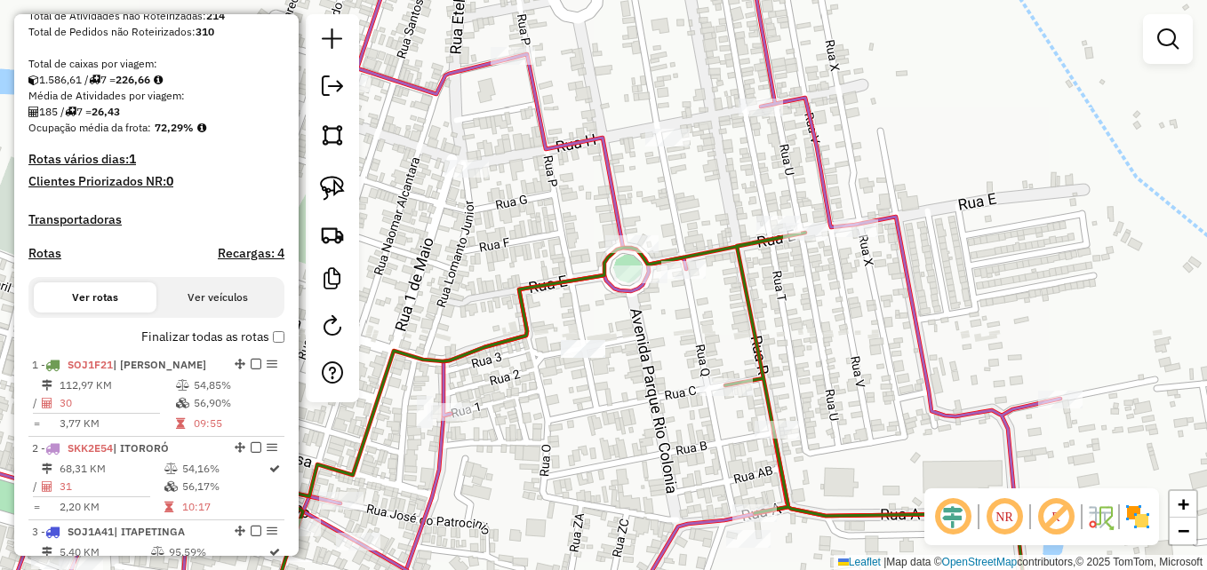
drag, startPoint x: 612, startPoint y: 467, endPoint x: 596, endPoint y: 389, distance: 78.9
click at [567, 398] on div "Janela de atendimento Grade de atendimento Capacidade Transportadoras Veículos …" at bounding box center [603, 285] width 1207 height 570
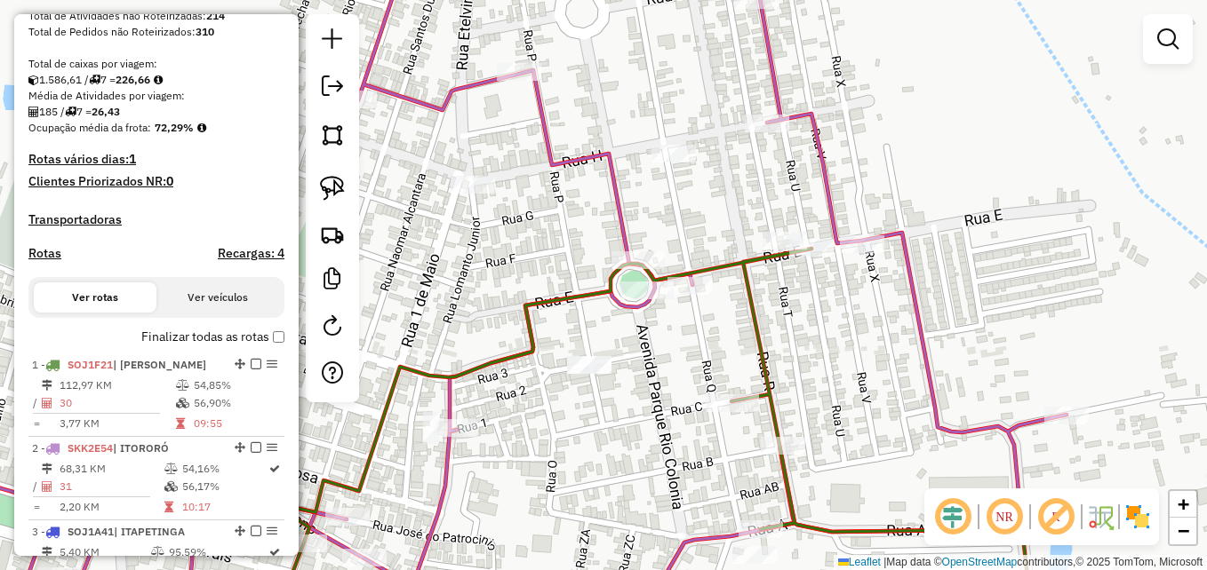
drag, startPoint x: 586, startPoint y: 293, endPoint x: 607, endPoint y: 347, distance: 57.4
click at [607, 347] on div "Janela de atendimento Grade de atendimento Capacidade Transportadoras Veículos …" at bounding box center [603, 285] width 1207 height 570
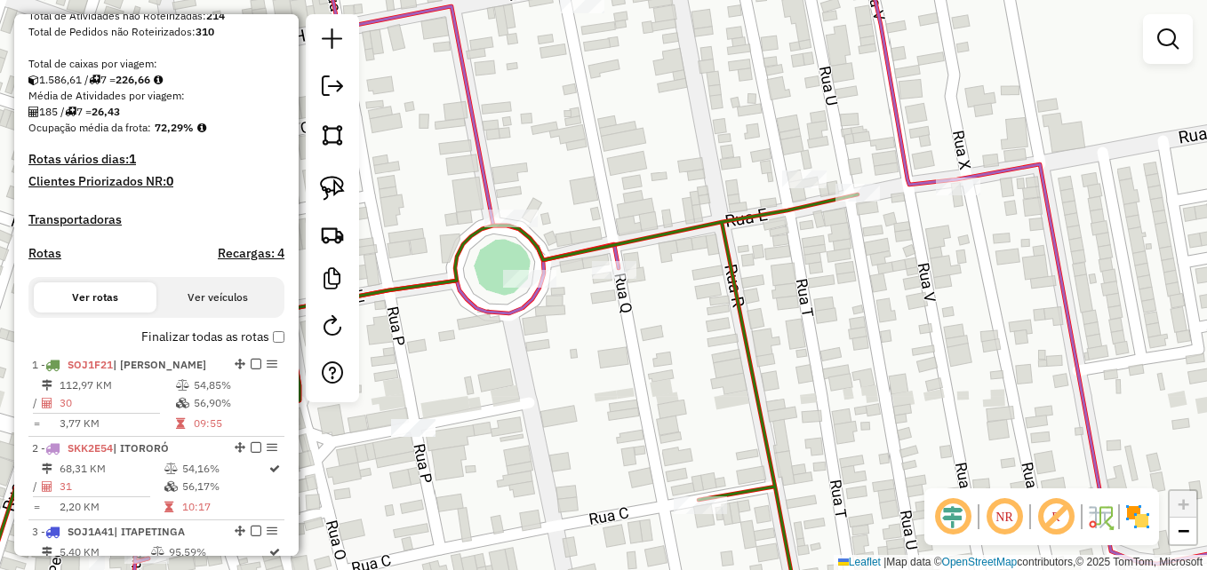
drag, startPoint x: 635, startPoint y: 321, endPoint x: 650, endPoint y: 346, distance: 29.1
click at [650, 346] on div "Janela de atendimento Grade de atendimento Capacidade Transportadoras Veículos …" at bounding box center [603, 285] width 1207 height 570
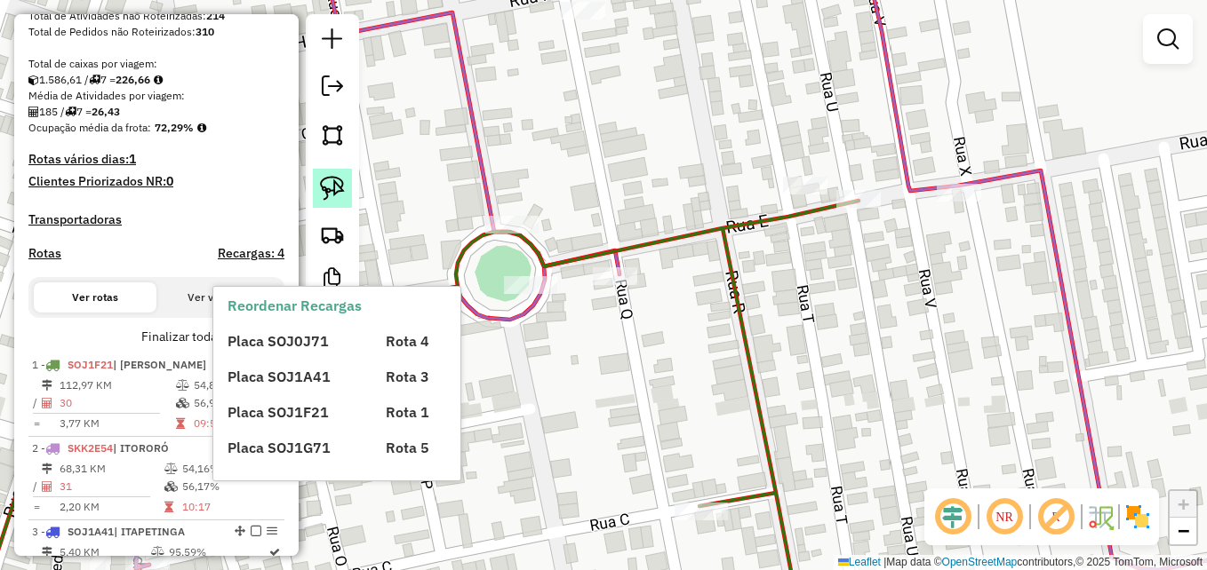
click at [332, 186] on img at bounding box center [332, 188] width 25 height 25
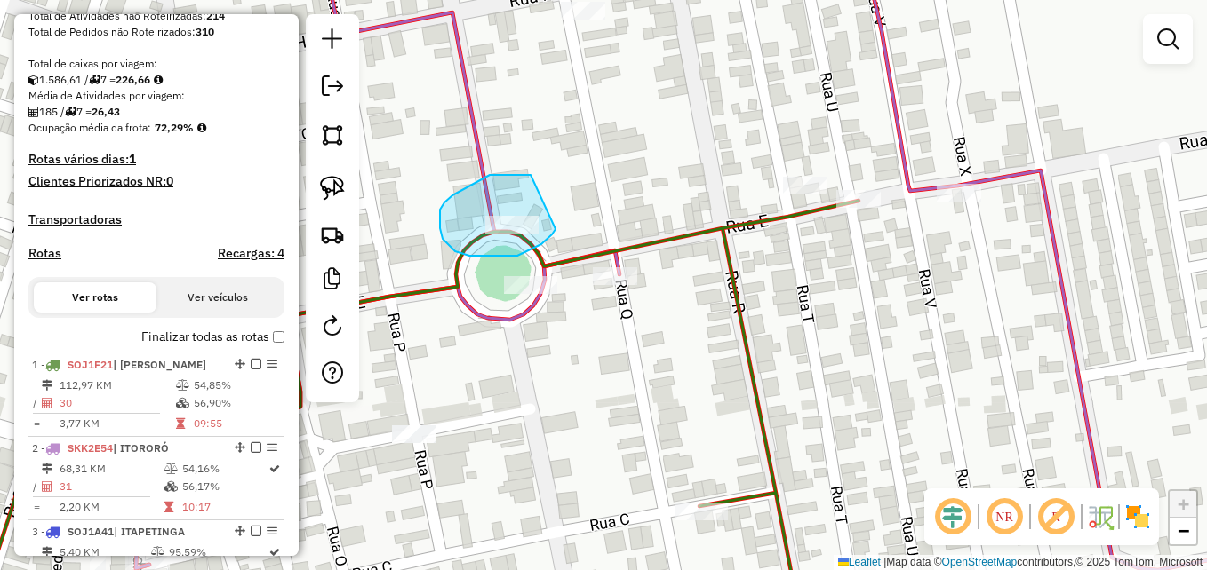
drag, startPoint x: 482, startPoint y: 179, endPoint x: 562, endPoint y: 208, distance: 85.2
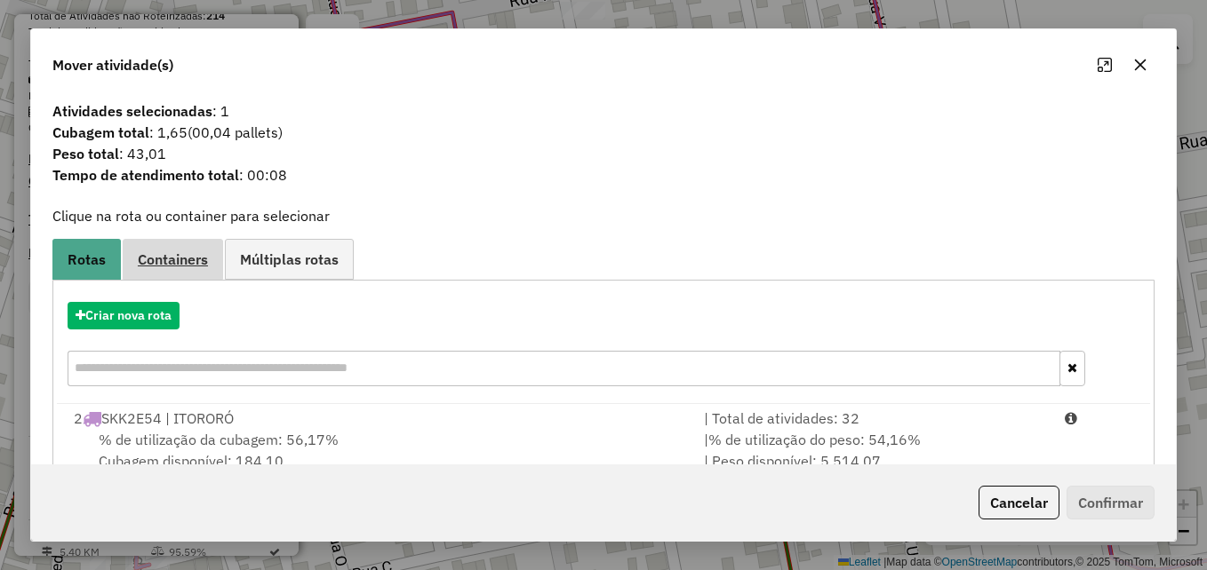
click at [169, 264] on span "Containers" at bounding box center [173, 259] width 70 height 14
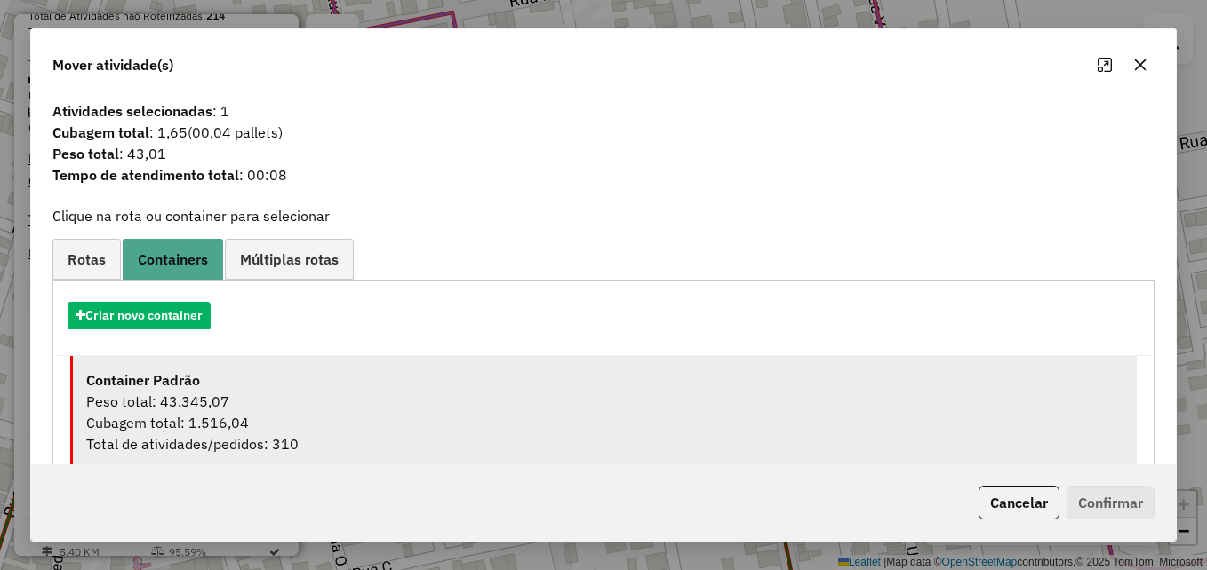
click at [383, 396] on div "Peso total: 43.345,07" at bounding box center [604, 401] width 1037 height 21
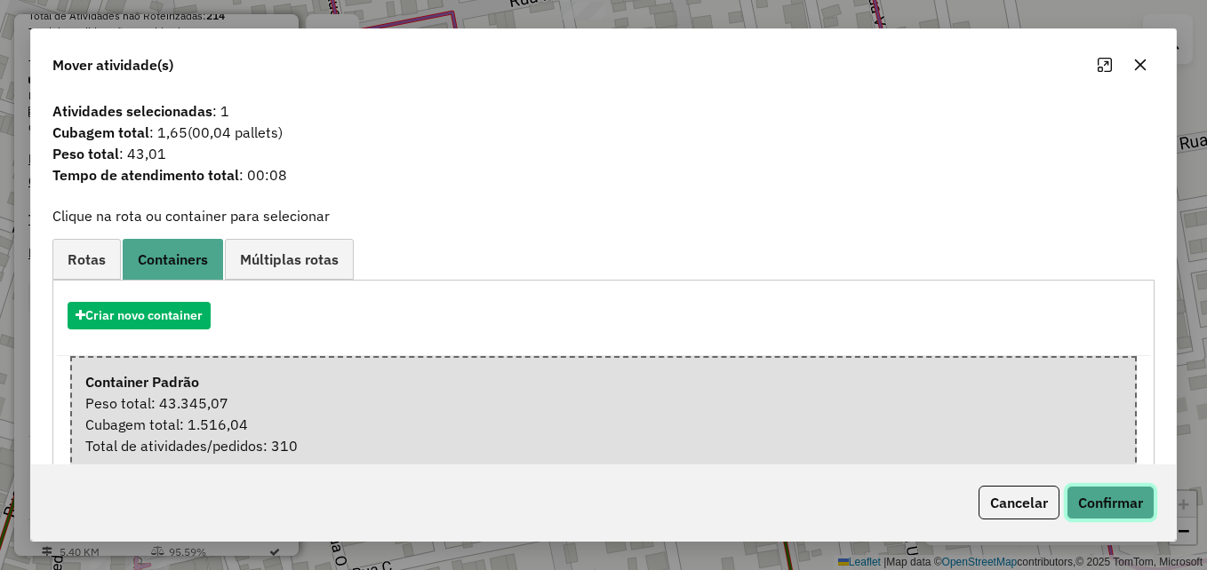
click at [1104, 503] on button "Confirmar" at bounding box center [1110, 503] width 88 height 34
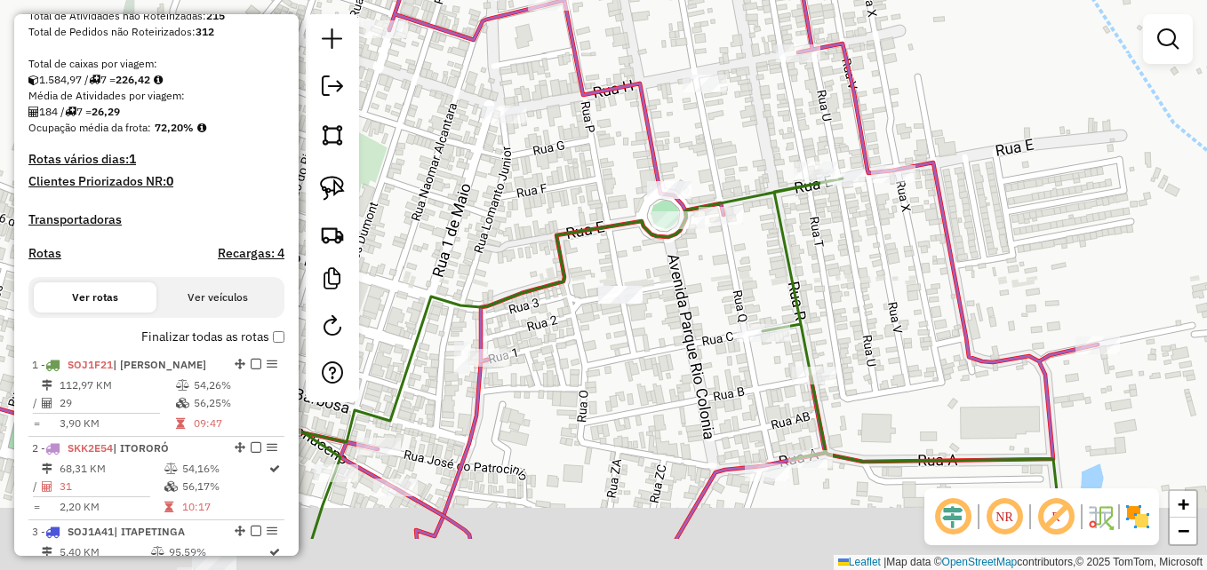
drag, startPoint x: 867, startPoint y: 352, endPoint x: 842, endPoint y: 245, distance: 109.7
click at [842, 246] on div "Janela de atendimento Grade de atendimento Capacidade Transportadoras Veículos …" at bounding box center [603, 285] width 1207 height 570
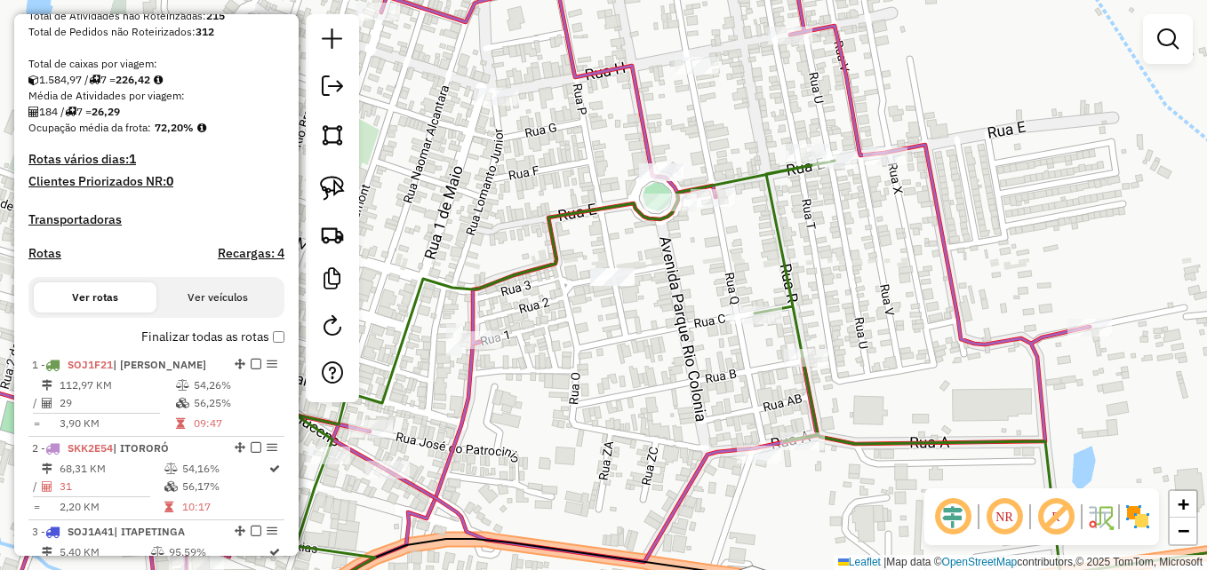
drag, startPoint x: 845, startPoint y: 215, endPoint x: 824, endPoint y: 271, distance: 59.9
click at [824, 271] on div "Janela de atendimento Grade de atendimento Capacidade Transportadoras Veículos …" at bounding box center [603, 285] width 1207 height 570
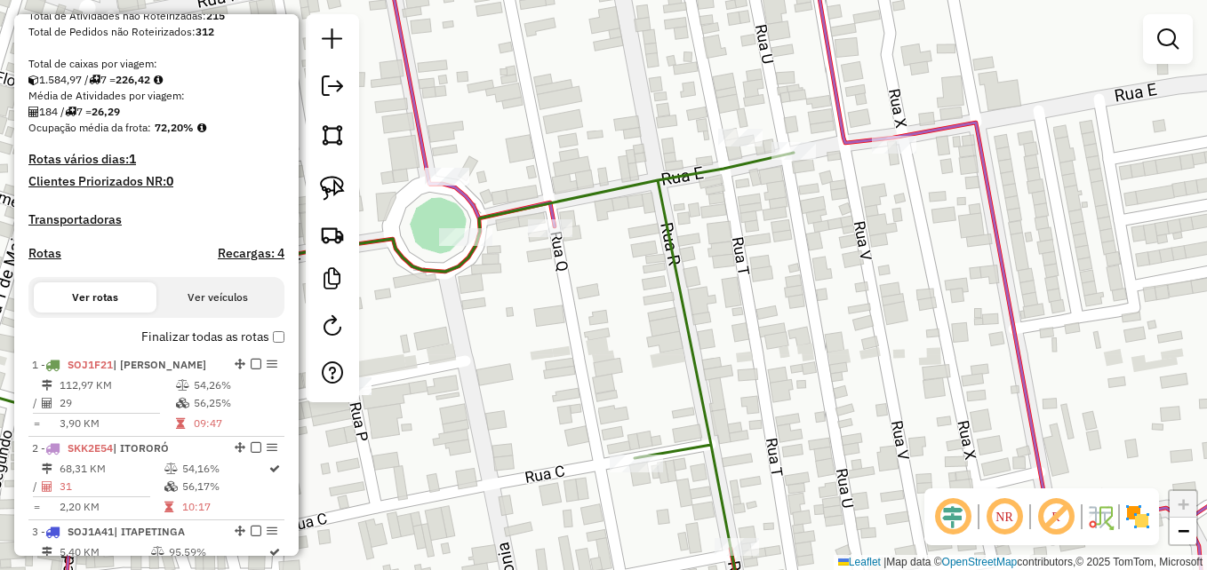
drag, startPoint x: 332, startPoint y: 181, endPoint x: 371, endPoint y: 187, distance: 39.6
click at [331, 182] on img at bounding box center [332, 188] width 25 height 25
drag, startPoint x: 804, startPoint y: 120, endPoint x: 819, endPoint y: 157, distance: 40.3
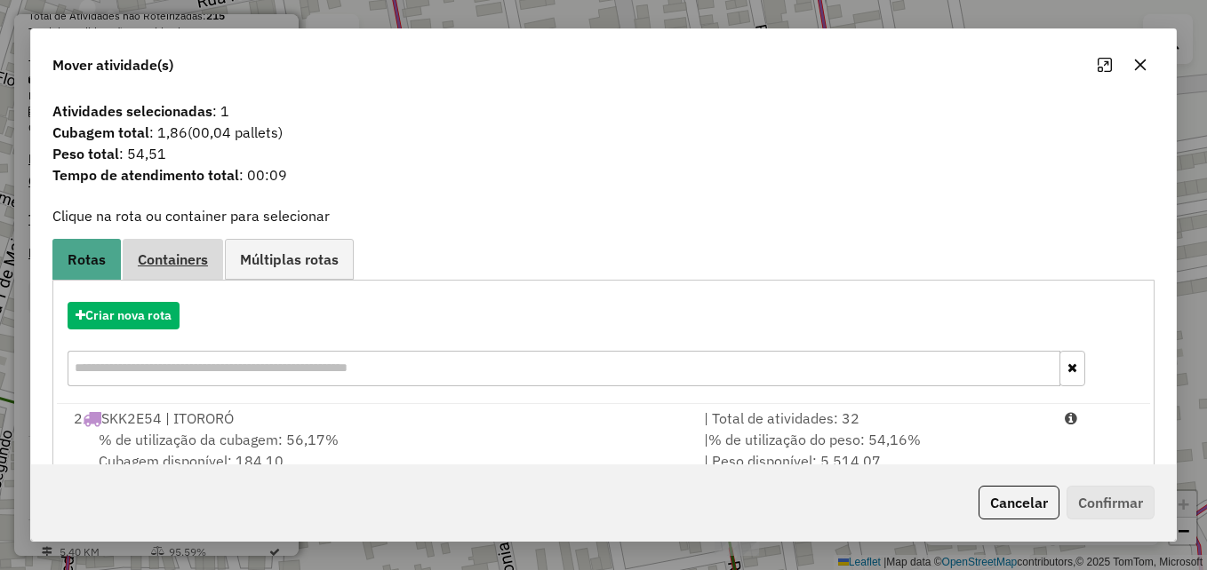
click at [191, 261] on span "Containers" at bounding box center [173, 259] width 70 height 14
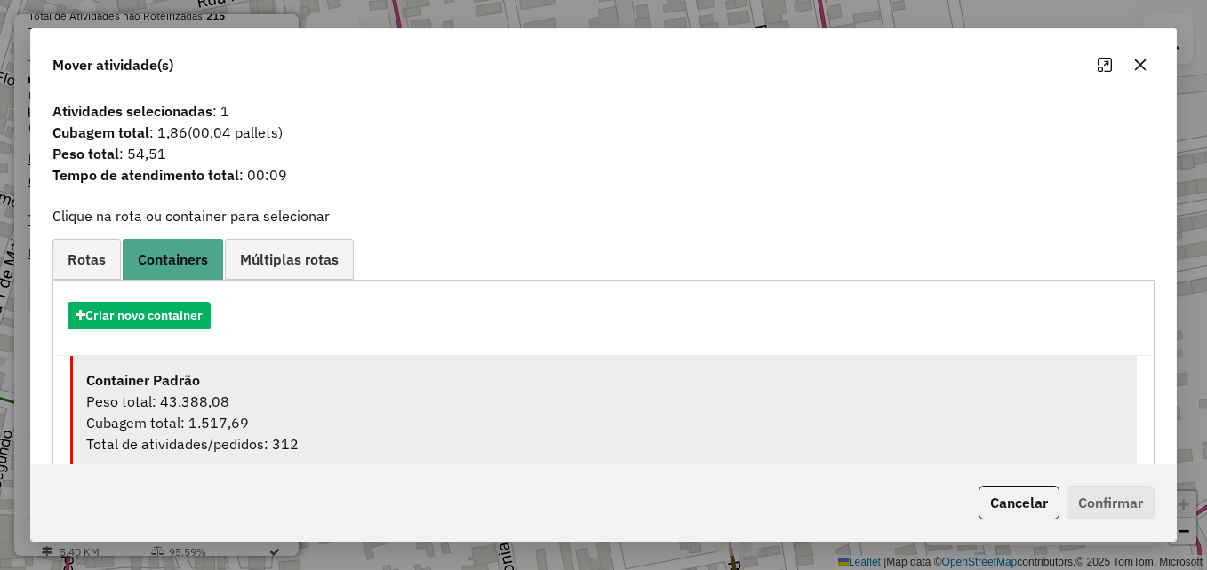
click at [371, 401] on div "Peso total: 43.388,08" at bounding box center [604, 401] width 1037 height 21
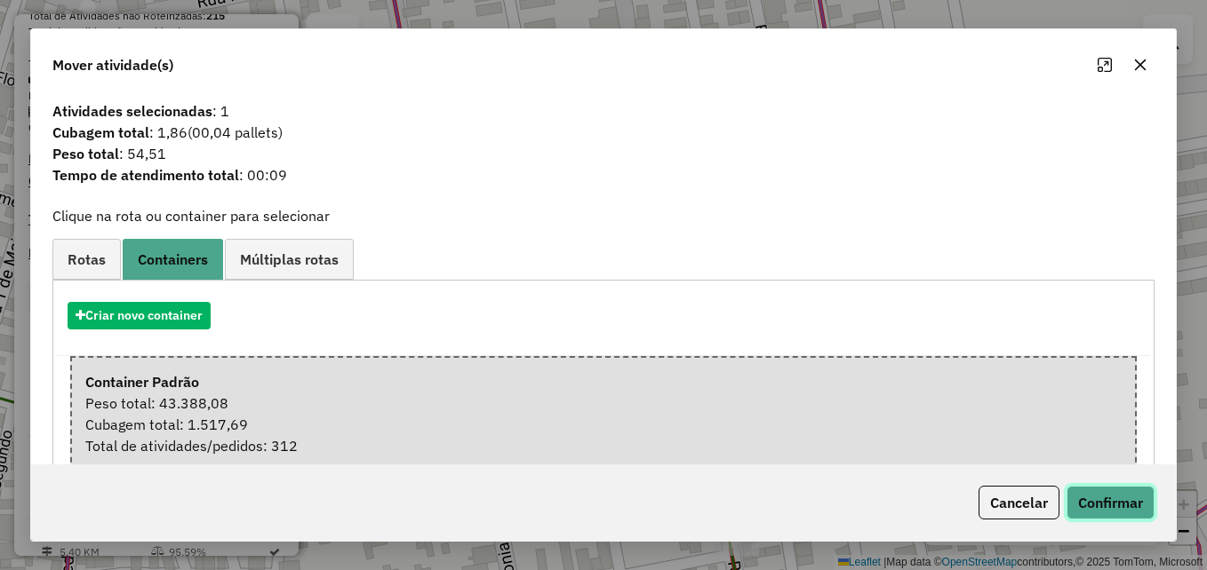
click at [1101, 494] on button "Confirmar" at bounding box center [1110, 503] width 88 height 34
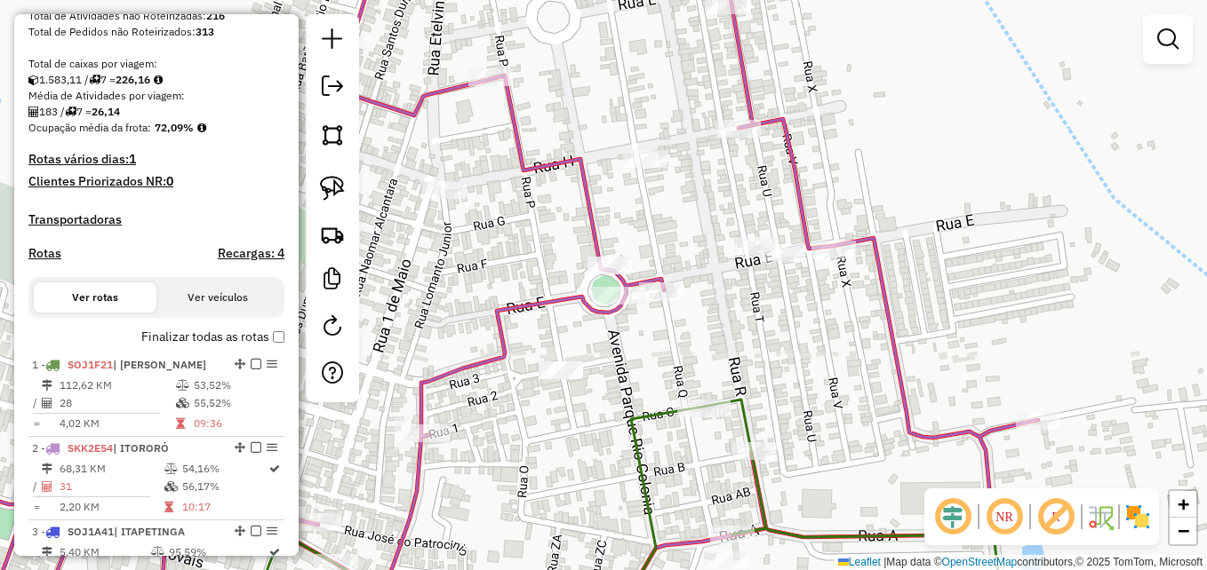
drag, startPoint x: 773, startPoint y: 378, endPoint x: 786, endPoint y: 283, distance: 95.9
click at [786, 283] on div "Janela de atendimento Grade de atendimento Capacidade Transportadoras Veículos …" at bounding box center [603, 285] width 1207 height 570
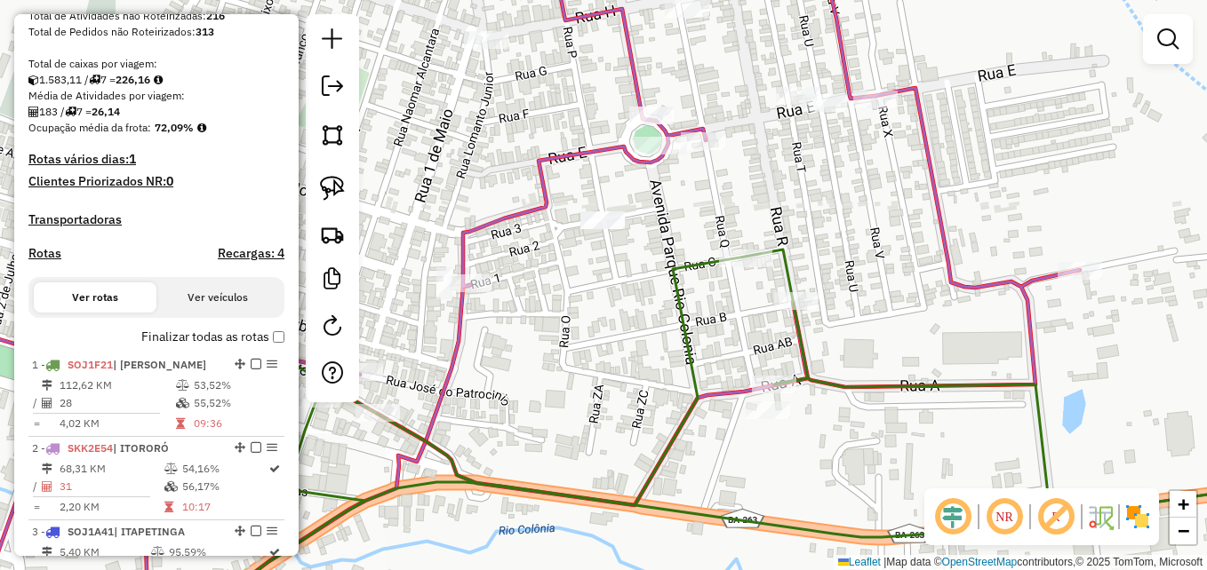
drag, startPoint x: 616, startPoint y: 403, endPoint x: 640, endPoint y: 360, distance: 48.9
click at [640, 360] on div "Janela de atendimento Grade de atendimento Capacidade Transportadoras Veículos …" at bounding box center [603, 285] width 1207 height 570
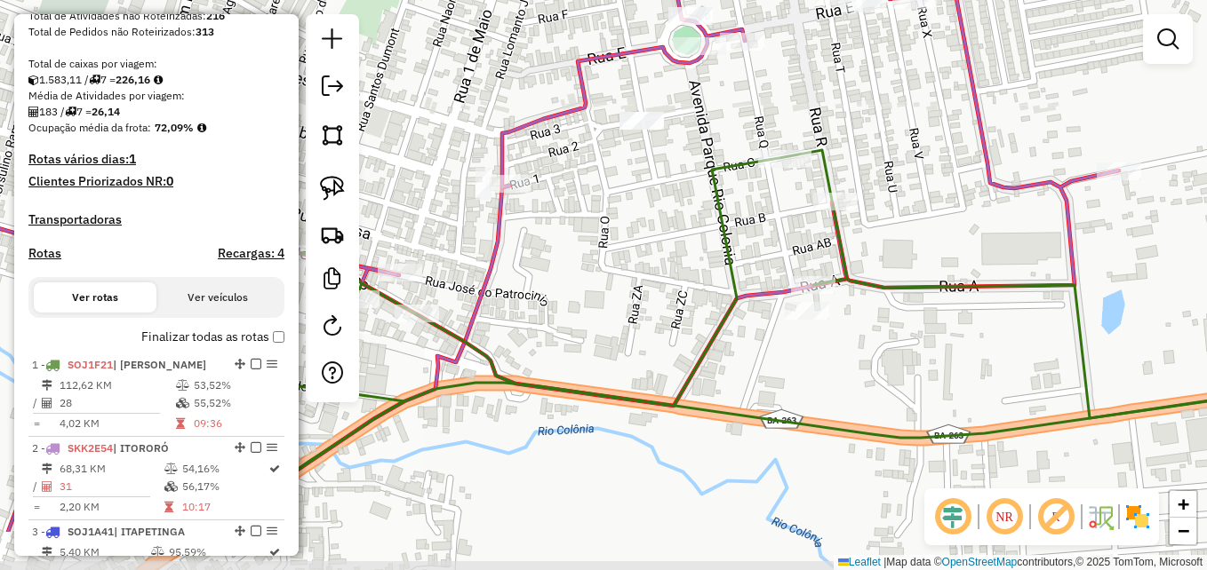
drag, startPoint x: 591, startPoint y: 355, endPoint x: 630, endPoint y: 260, distance: 102.8
click at [629, 260] on div "Janela de atendimento Grade de atendimento Capacidade Transportadoras Veículos …" at bounding box center [603, 285] width 1207 height 570
click at [331, 181] on img at bounding box center [332, 188] width 25 height 25
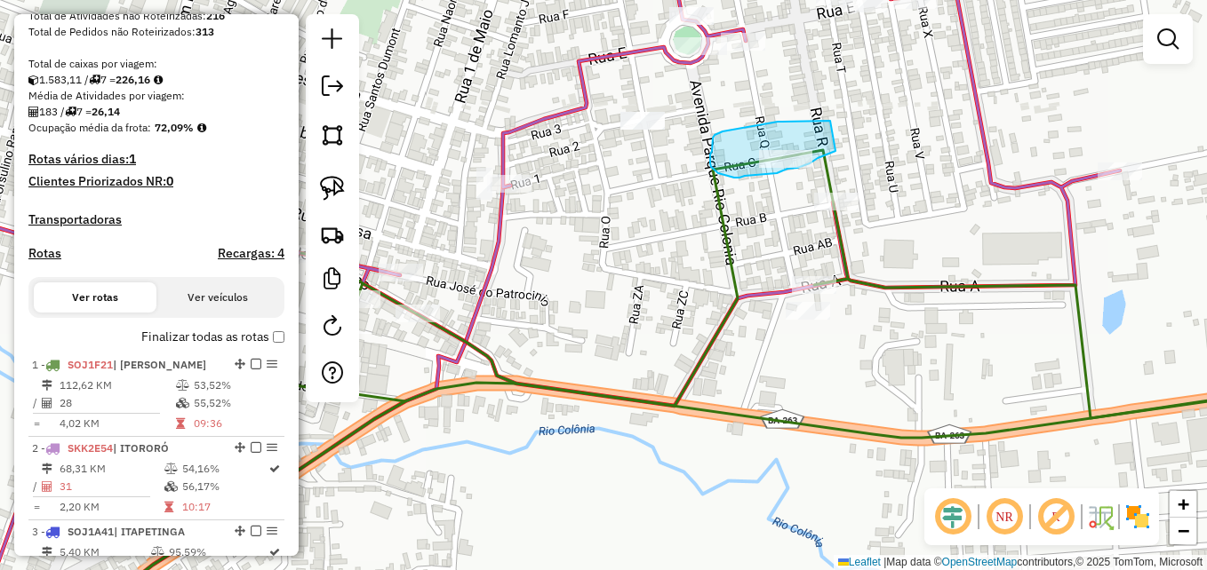
drag, startPoint x: 830, startPoint y: 121, endPoint x: 831, endPoint y: 148, distance: 26.7
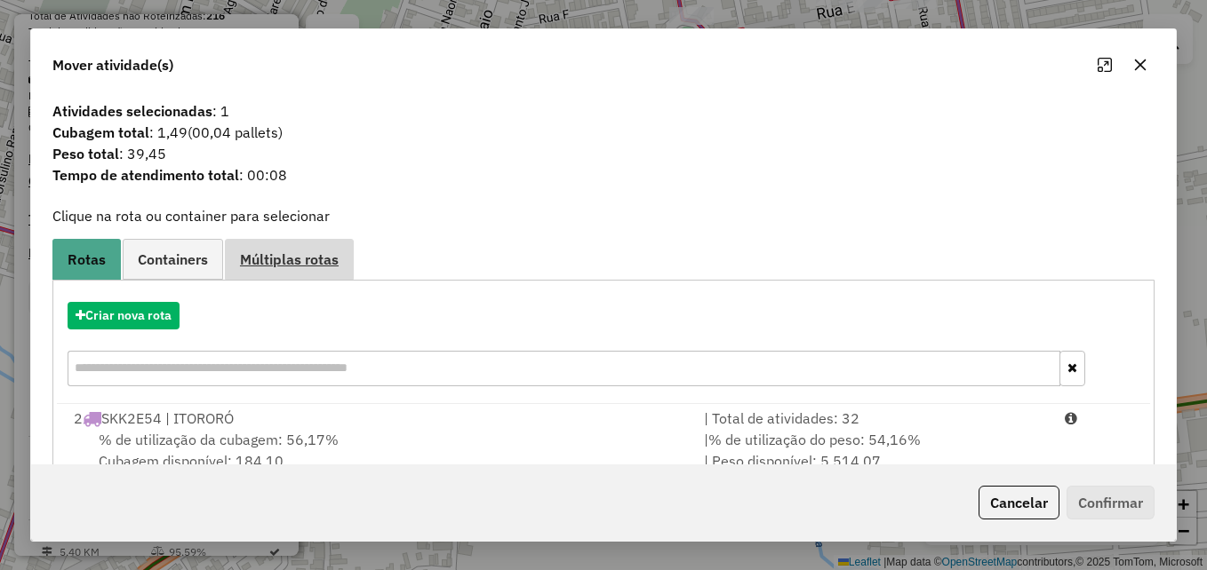
drag, startPoint x: 177, startPoint y: 258, endPoint x: 243, endPoint y: 271, distance: 67.1
click at [177, 257] on span "Containers" at bounding box center [173, 259] width 70 height 14
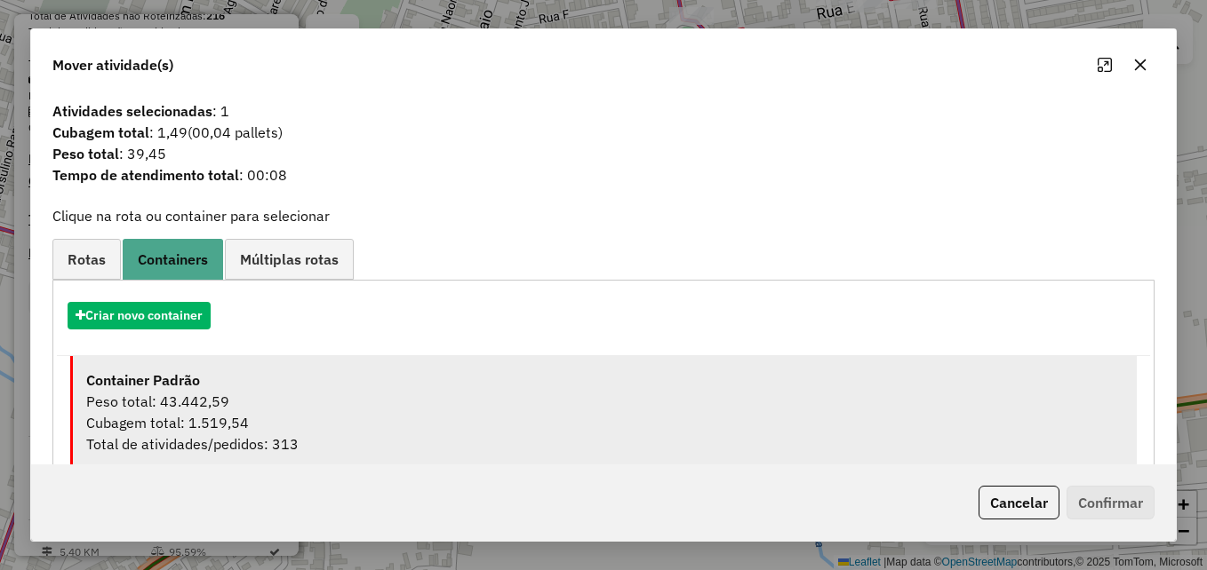
click at [385, 403] on div "Peso total: 43.442,59" at bounding box center [604, 401] width 1037 height 21
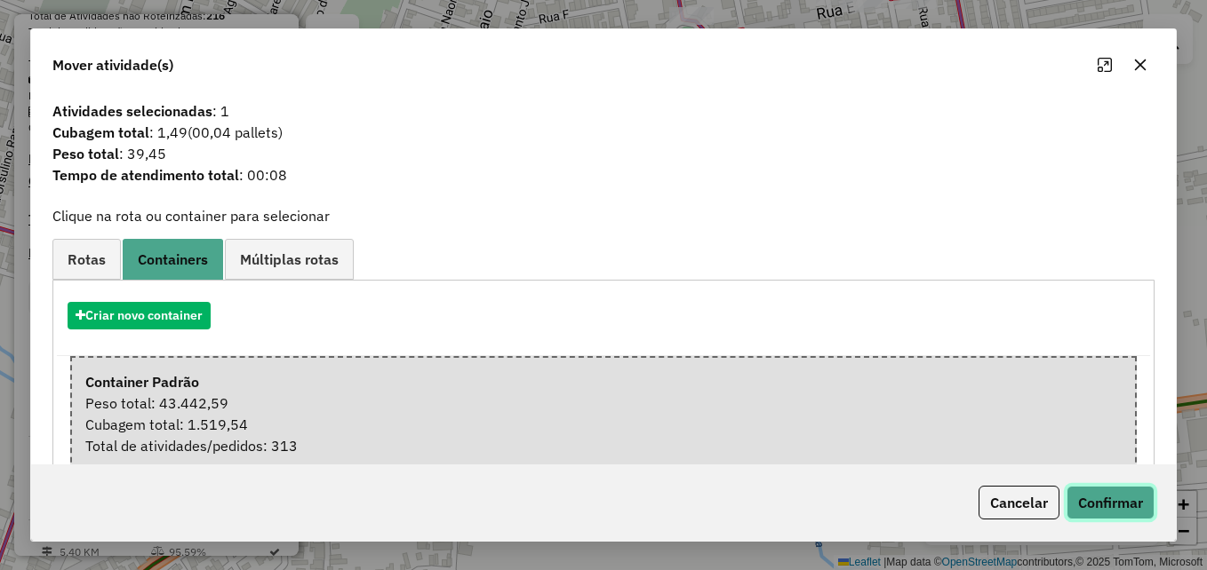
click at [1106, 492] on button "Confirmar" at bounding box center [1110, 503] width 88 height 34
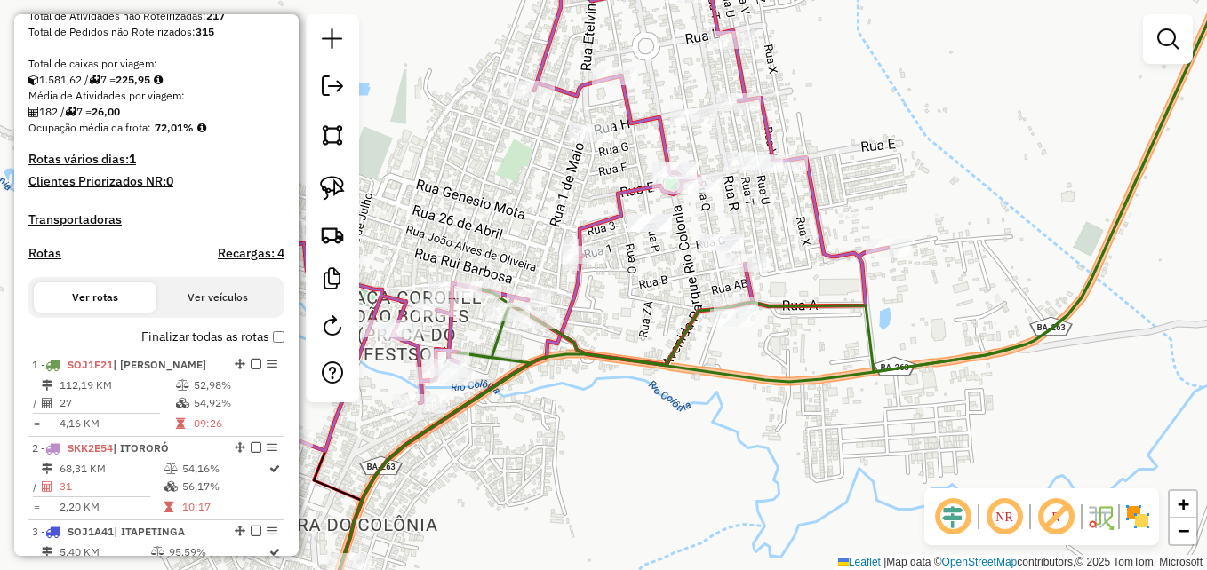
drag, startPoint x: 681, startPoint y: 392, endPoint x: 780, endPoint y: 362, distance: 104.0
click at [780, 362] on div "Janela de atendimento Grade de atendimento Capacidade Transportadoras Veículos …" at bounding box center [603, 285] width 1207 height 570
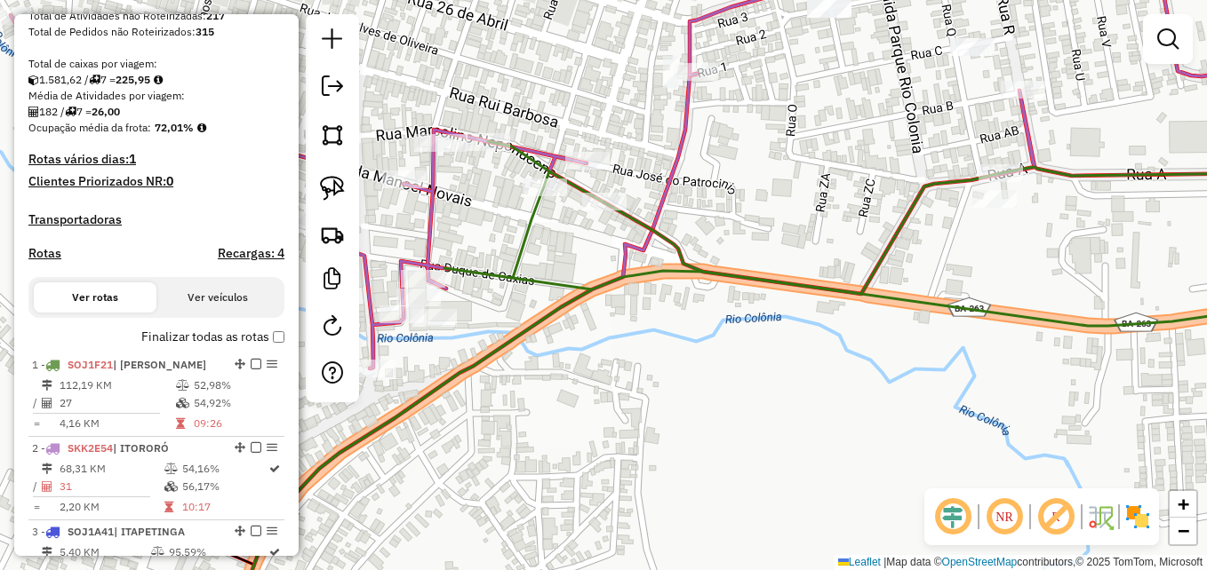
drag, startPoint x: 733, startPoint y: 201, endPoint x: 762, endPoint y: 208, distance: 30.2
click at [762, 208] on div "Janela de atendimento Grade de atendimento Capacidade Transportadoras Veículos …" at bounding box center [603, 285] width 1207 height 570
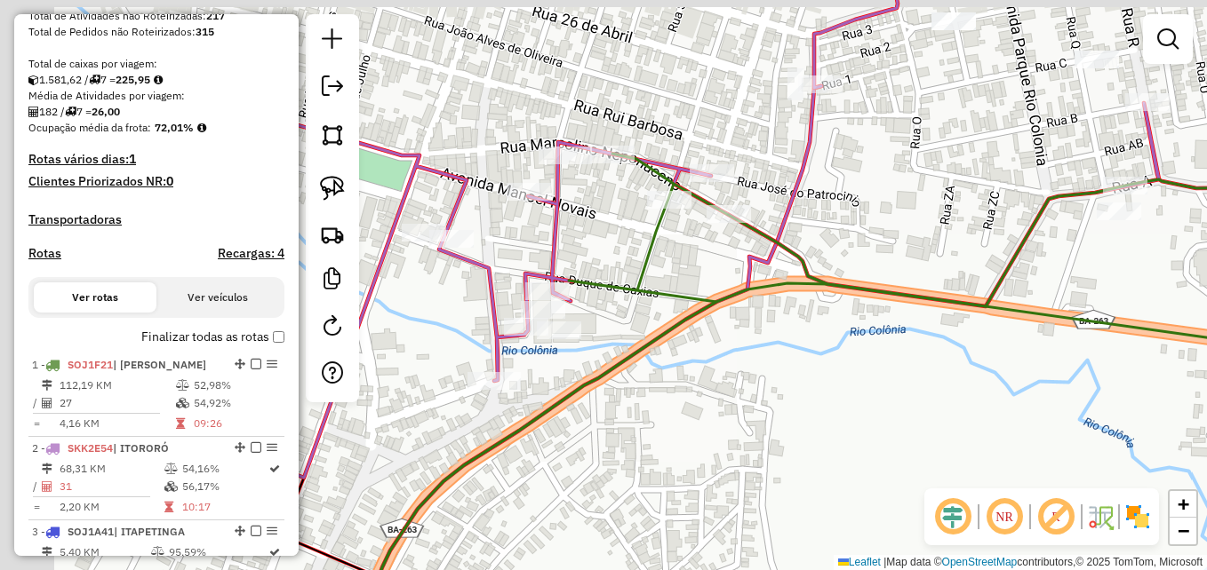
drag, startPoint x: 715, startPoint y: 163, endPoint x: 838, endPoint y: 172, distance: 122.9
click at [836, 171] on div "Janela de atendimento Grade de atendimento Capacidade Transportadoras Veículos …" at bounding box center [603, 285] width 1207 height 570
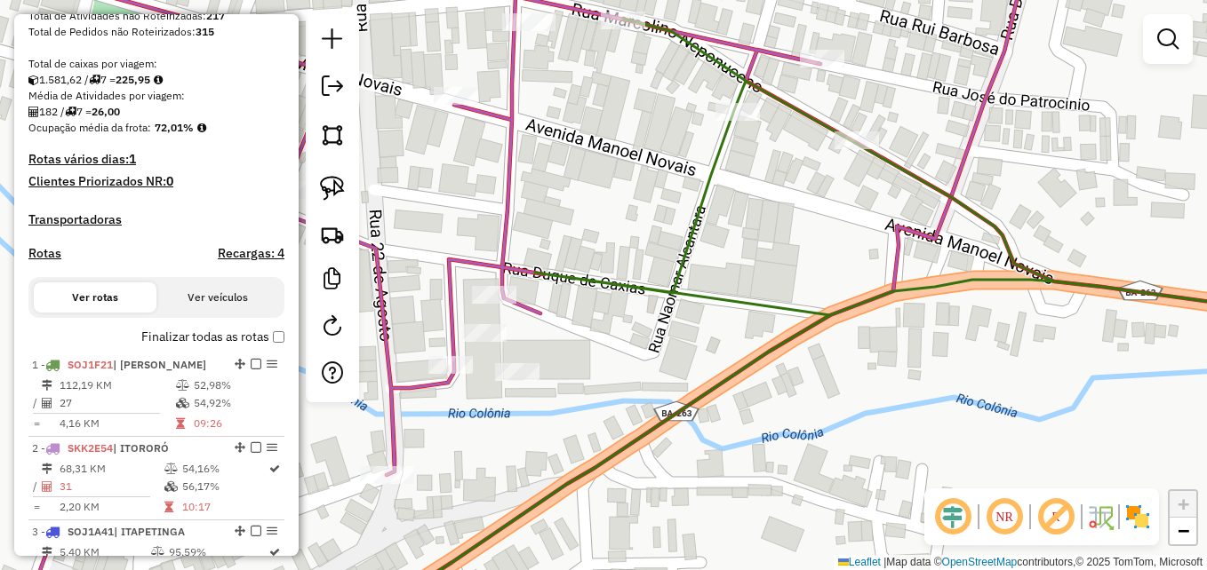
drag, startPoint x: 712, startPoint y: 196, endPoint x: 722, endPoint y: 198, distance: 9.9
click at [722, 198] on div "Janela de atendimento Grade de atendimento Capacidade Transportadoras Veículos …" at bounding box center [603, 285] width 1207 height 570
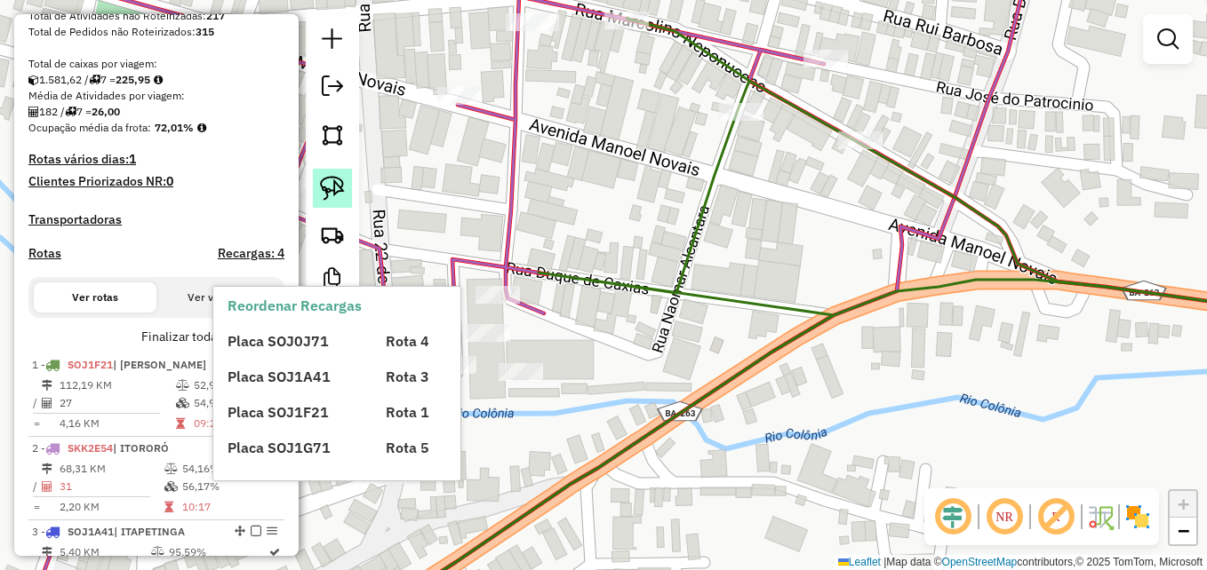
drag, startPoint x: 336, startPoint y: 185, endPoint x: 348, endPoint y: 205, distance: 23.9
click at [335, 184] on img at bounding box center [332, 188] width 25 height 25
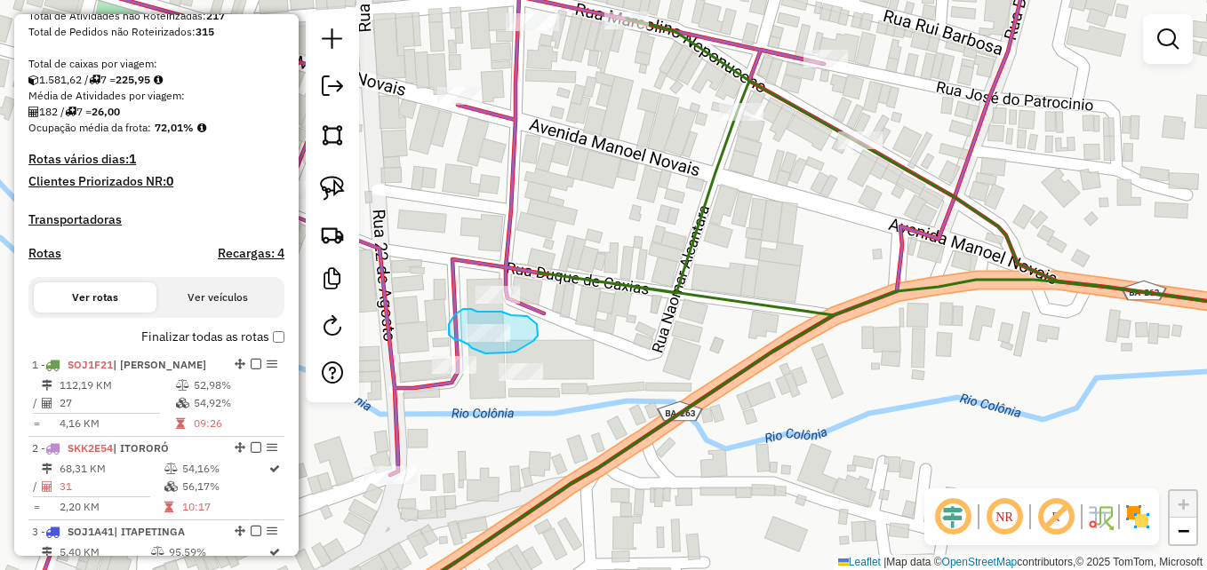
drag, startPoint x: 527, startPoint y: 316, endPoint x: 537, endPoint y: 324, distance: 12.6
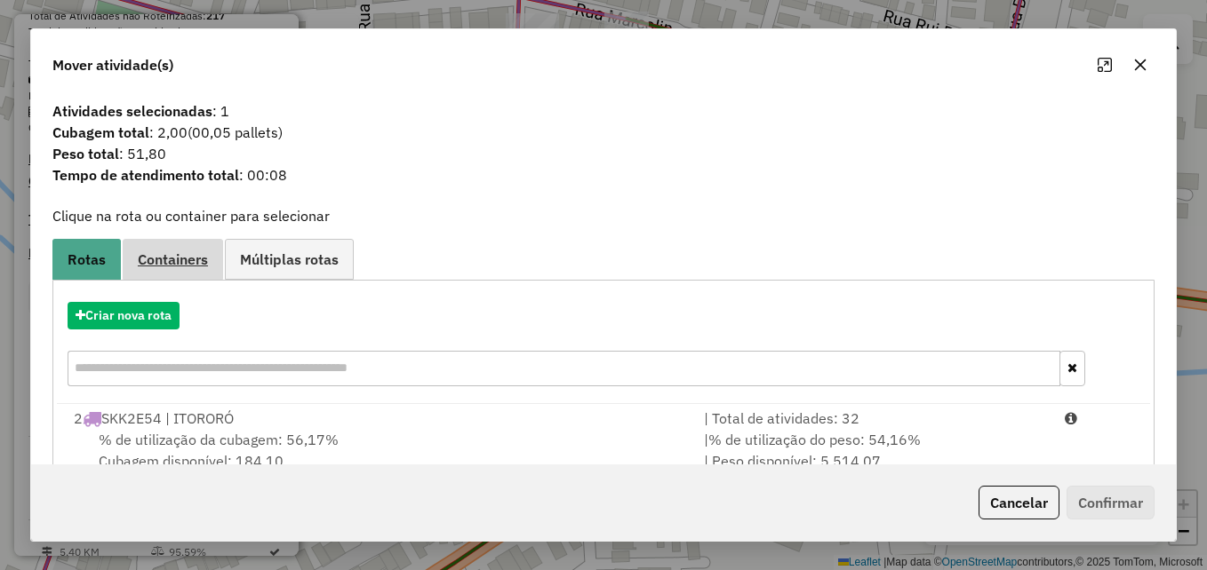
click at [179, 258] on span "Containers" at bounding box center [173, 259] width 70 height 14
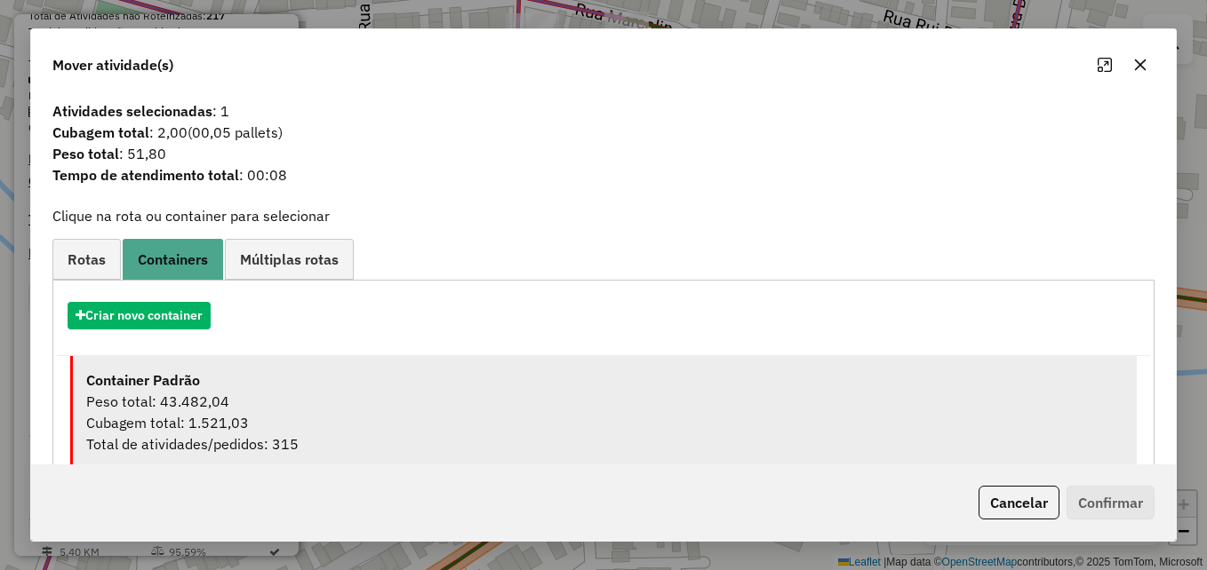
click at [302, 409] on div "Peso total: 43.482,04" at bounding box center [604, 401] width 1037 height 21
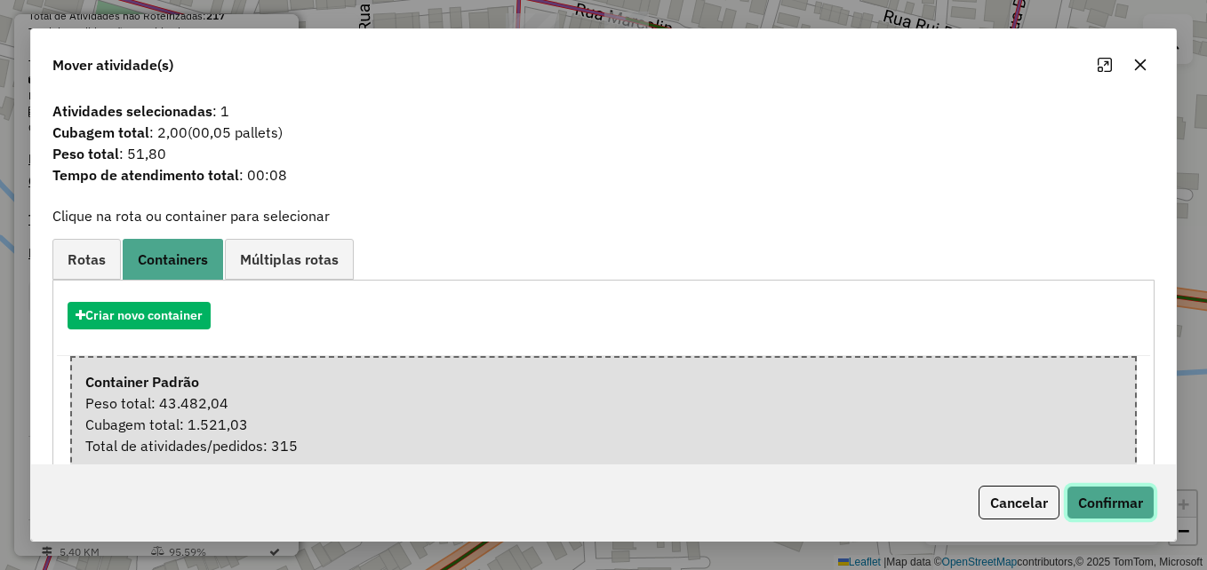
click at [1100, 510] on button "Confirmar" at bounding box center [1110, 503] width 88 height 34
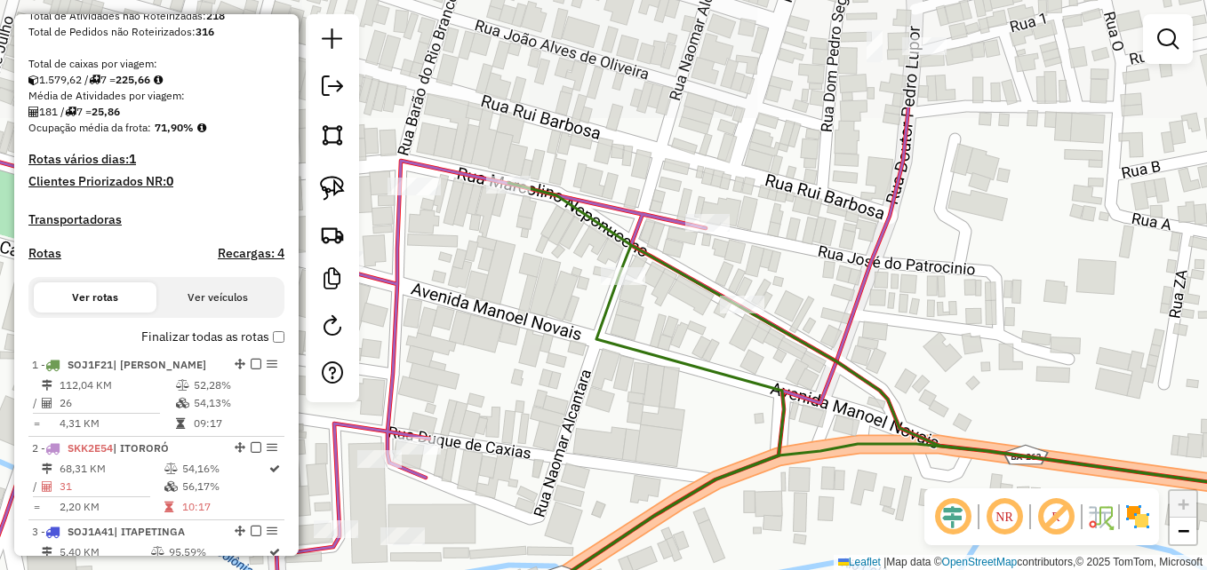
drag, startPoint x: 756, startPoint y: 260, endPoint x: 638, endPoint y: 425, distance: 202.5
click at [638, 425] on div "Janela de atendimento Grade de atendimento Capacidade Transportadoras Veículos …" at bounding box center [603, 285] width 1207 height 570
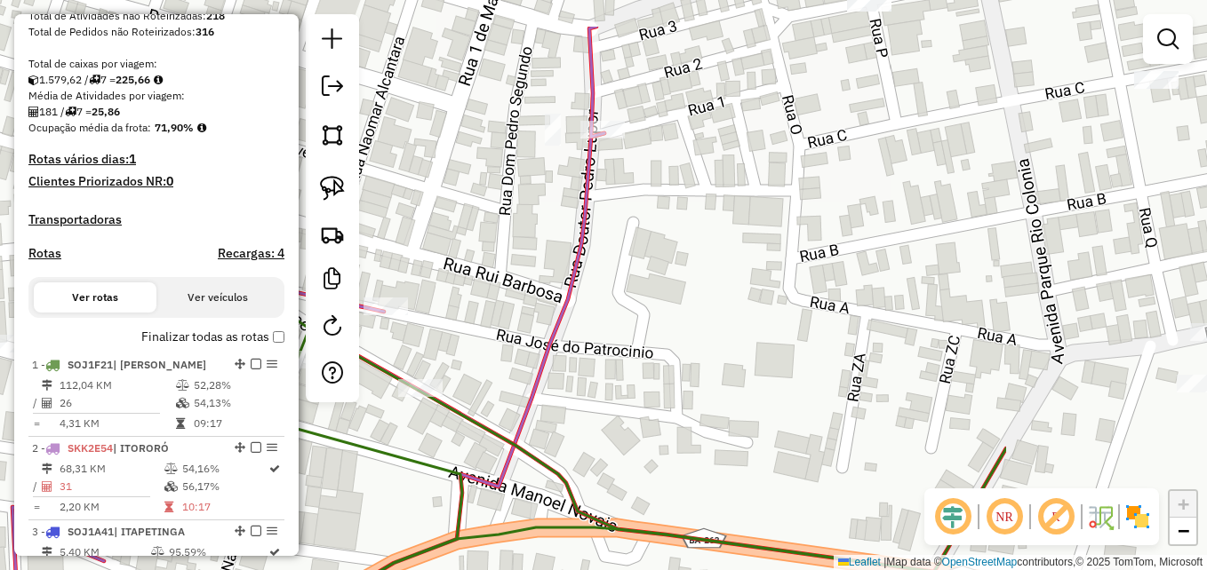
drag, startPoint x: 836, startPoint y: 278, endPoint x: 668, endPoint y: 272, distance: 168.1
click at [668, 272] on div "Janela de atendimento Grade de atendimento Capacidade Transportadoras Veículos …" at bounding box center [603, 285] width 1207 height 570
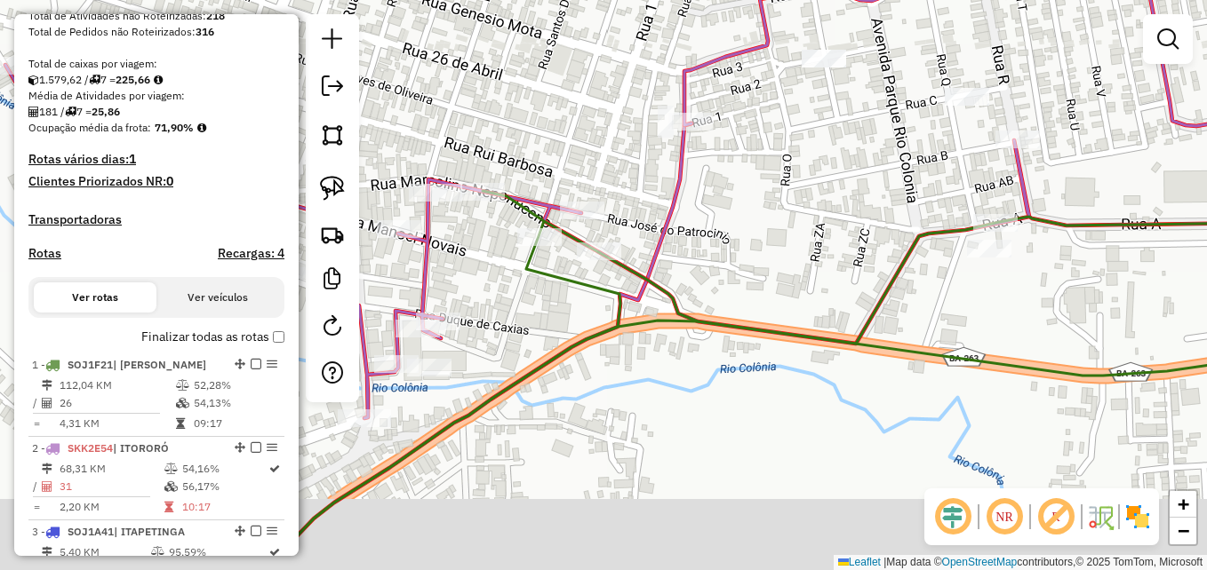
drag, startPoint x: 834, startPoint y: 293, endPoint x: 832, endPoint y: 164, distance: 128.9
click at [832, 164] on div "Janela de atendimento Grade de atendimento Capacidade Transportadoras Veículos …" at bounding box center [603, 285] width 1207 height 570
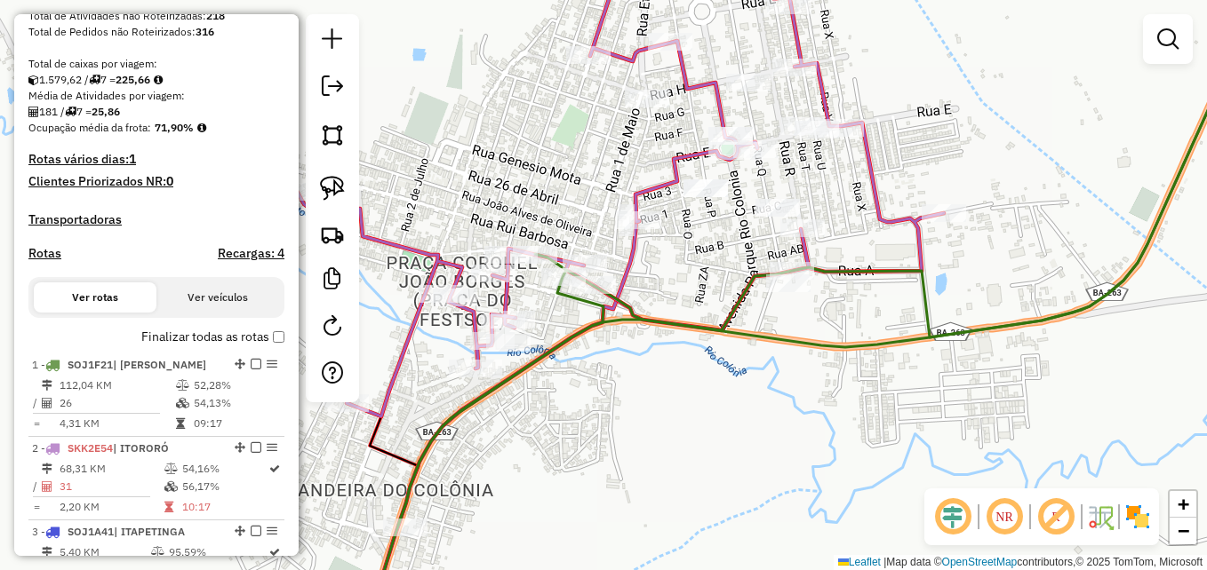
drag, startPoint x: 715, startPoint y: 395, endPoint x: 774, endPoint y: 393, distance: 58.7
click at [774, 393] on div "Janela de atendimento Grade de atendimento Capacidade Transportadoras Veículos …" at bounding box center [603, 285] width 1207 height 570
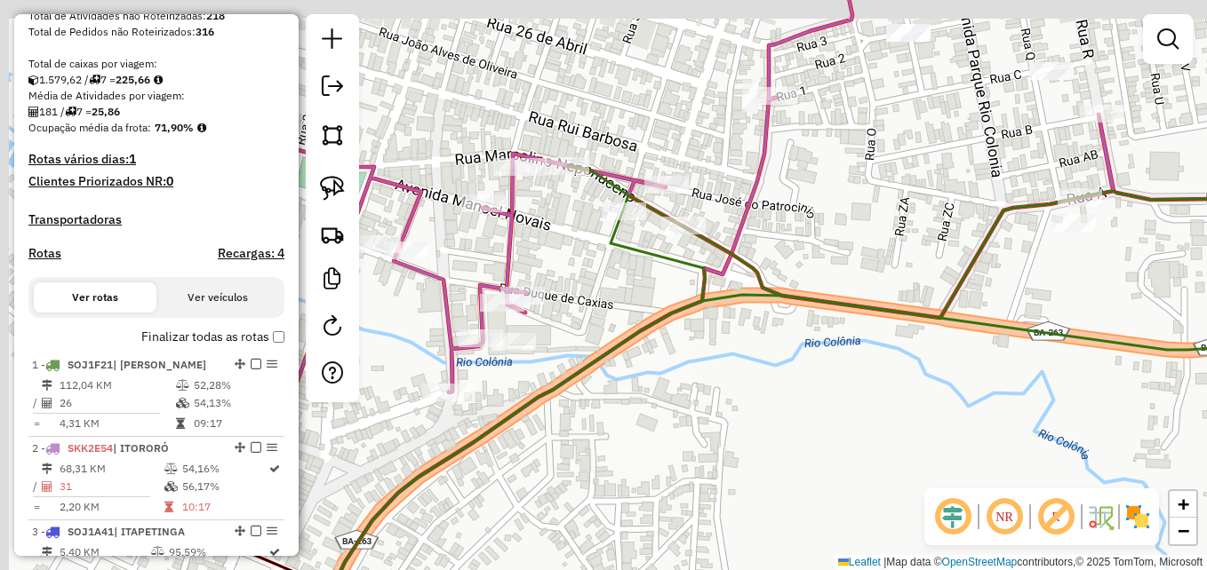
drag, startPoint x: 638, startPoint y: 323, endPoint x: 760, endPoint y: 365, distance: 128.7
click at [760, 365] on div "Janela de atendimento Grade de atendimento Capacidade Transportadoras Veículos …" at bounding box center [603, 285] width 1207 height 570
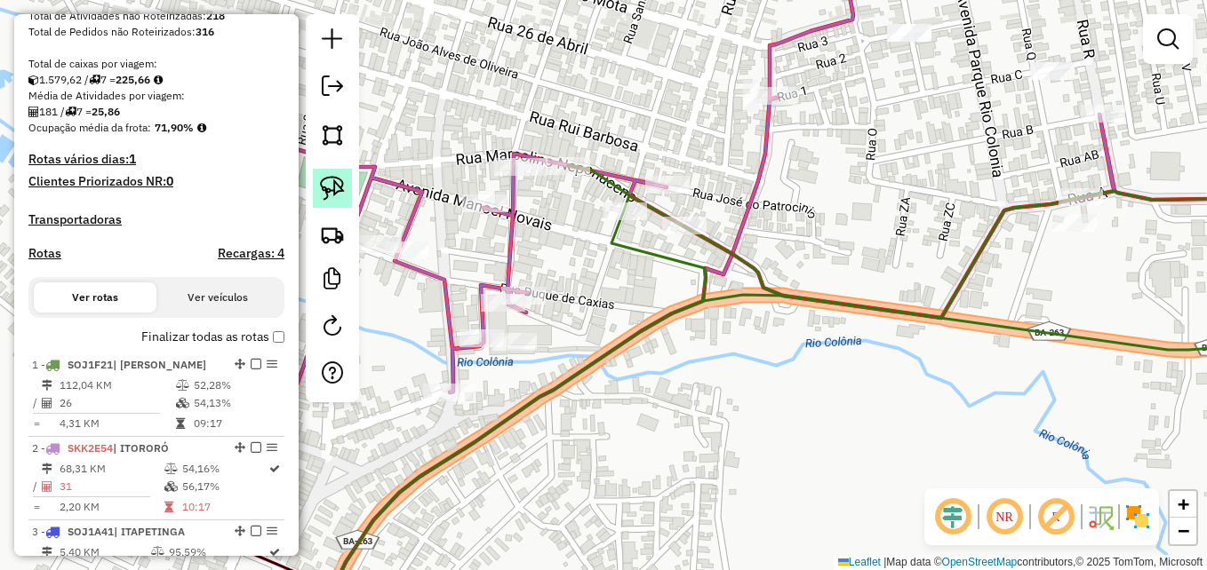
click at [336, 184] on img at bounding box center [332, 188] width 25 height 25
drag, startPoint x: 576, startPoint y: 132, endPoint x: 597, endPoint y: 148, distance: 26.7
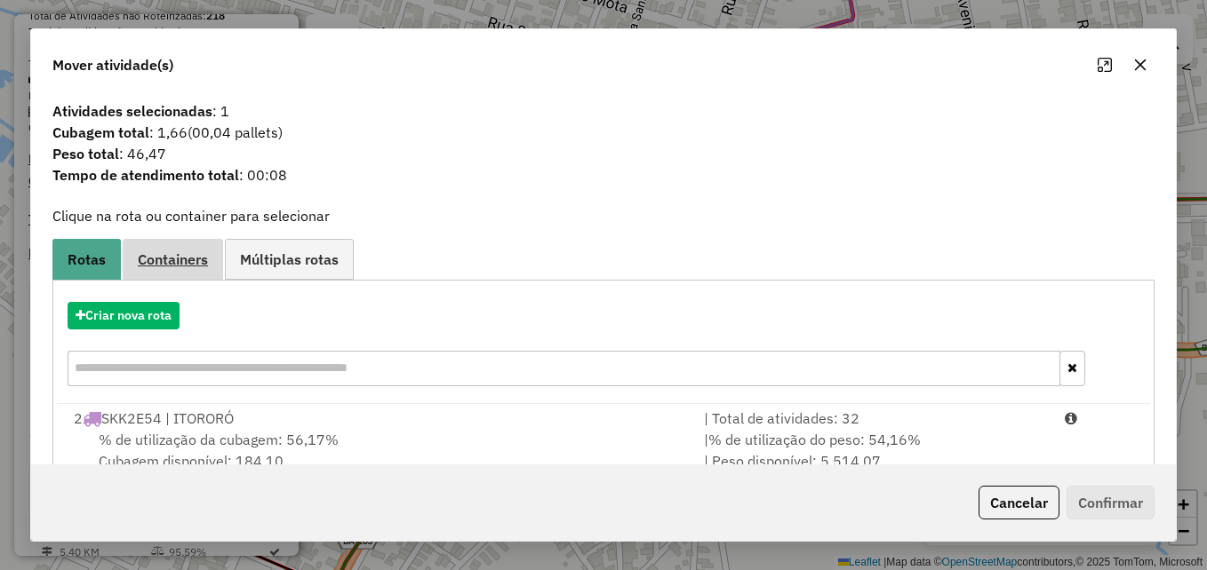
click at [166, 262] on span "Containers" at bounding box center [173, 259] width 70 height 14
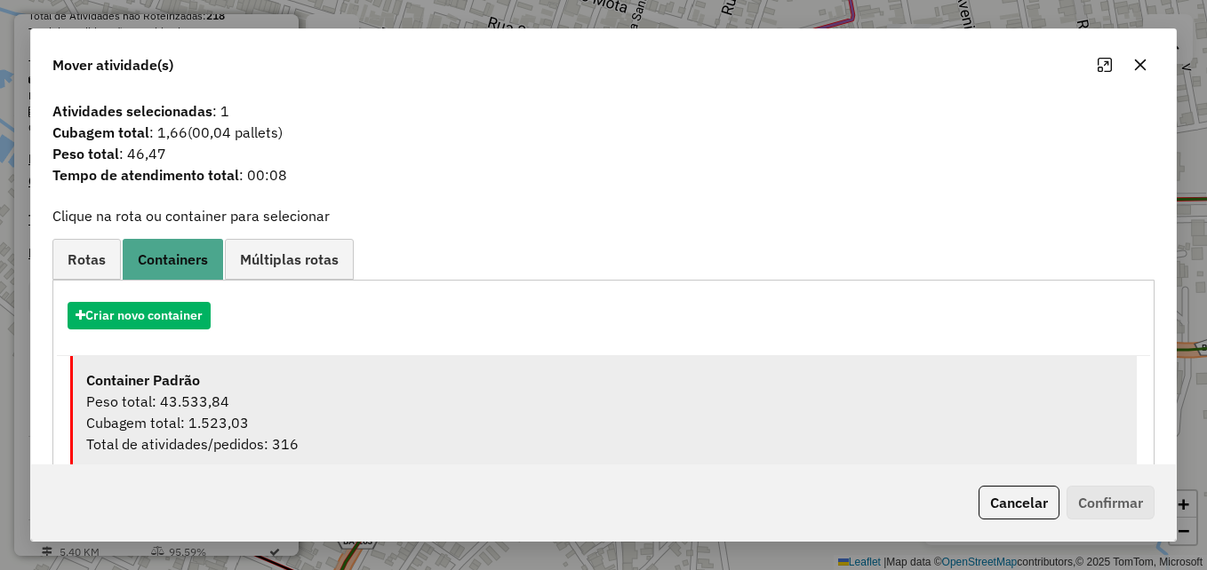
click at [346, 394] on div "Peso total: 43.533,84" at bounding box center [604, 401] width 1037 height 21
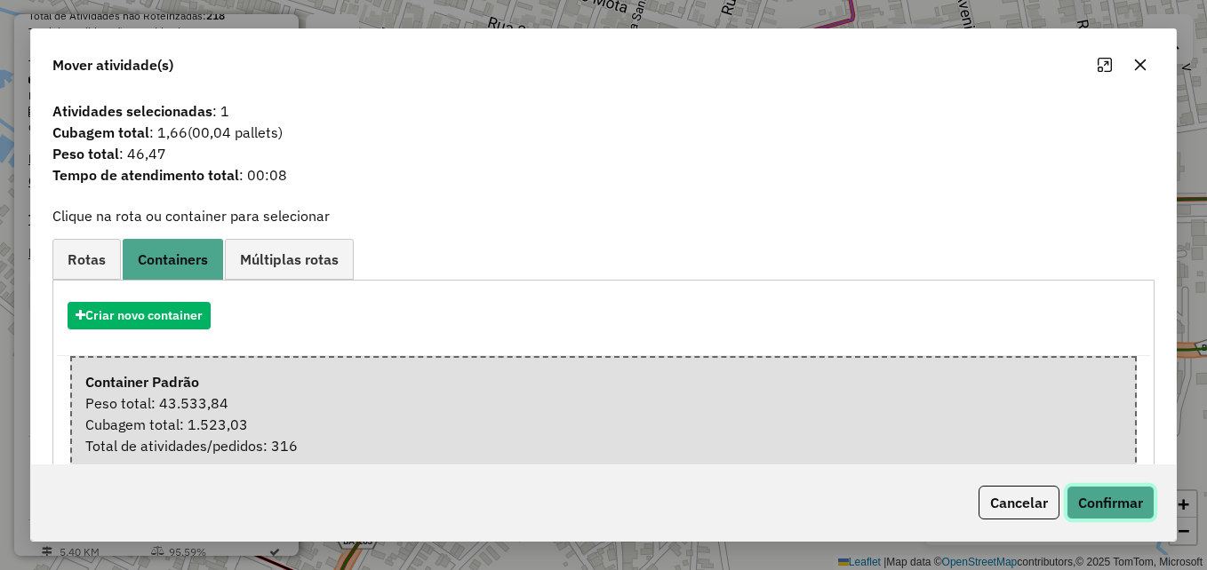
click at [1115, 506] on button "Confirmar" at bounding box center [1110, 503] width 88 height 34
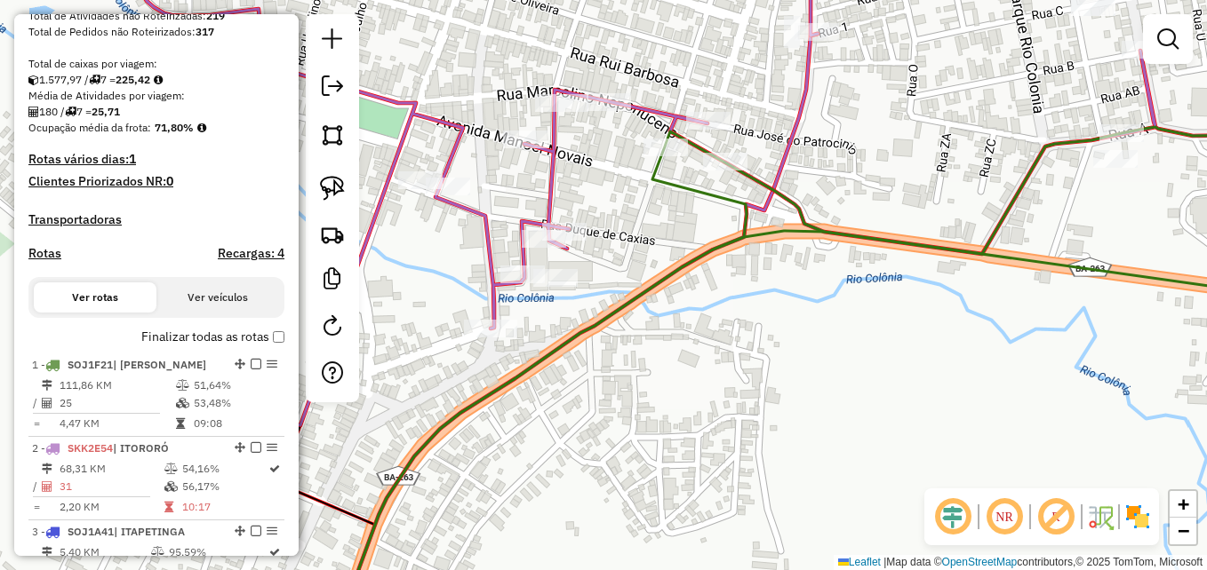
drag, startPoint x: 800, startPoint y: 348, endPoint x: 772, endPoint y: 409, distance: 66.4
click at [772, 409] on div "Janela de atendimento Grade de atendimento Capacidade Transportadoras Veículos …" at bounding box center [603, 285] width 1207 height 570
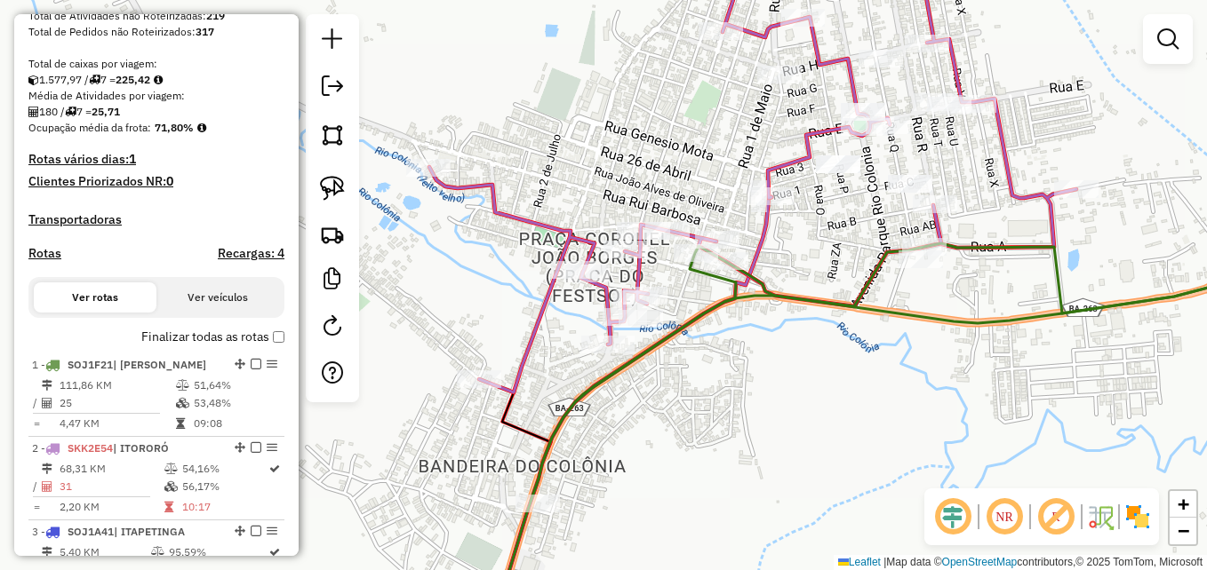
drag, startPoint x: 1011, startPoint y: 392, endPoint x: 895, endPoint y: 368, distance: 118.9
click at [895, 368] on div "Janela de atendimento Grade de atendimento Capacidade Transportadoras Veículos …" at bounding box center [603, 285] width 1207 height 570
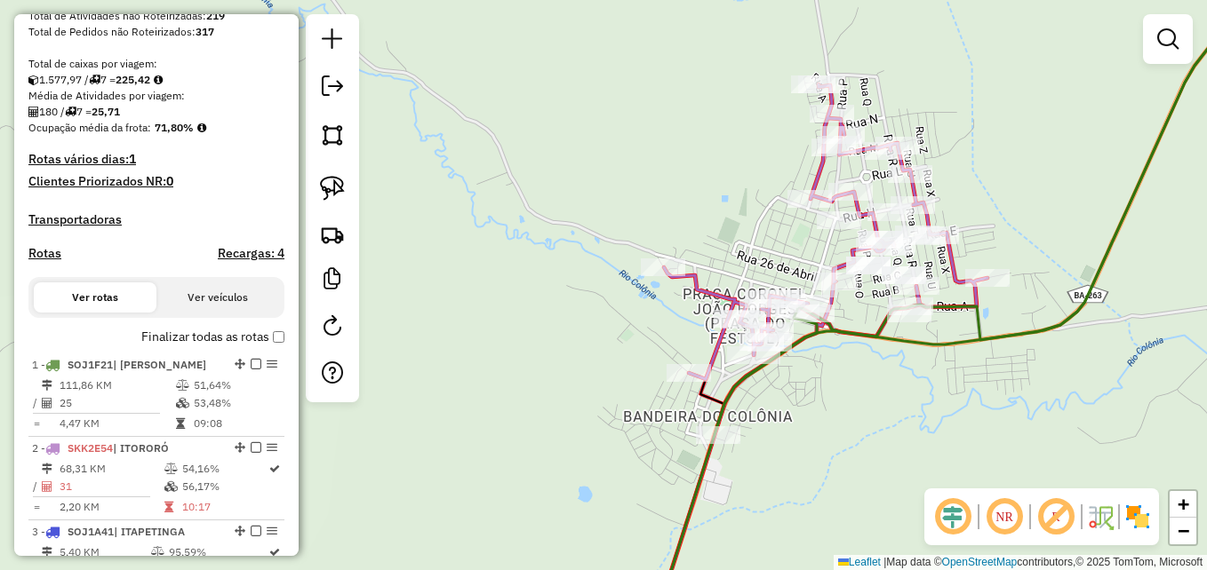
drag, startPoint x: 1030, startPoint y: 393, endPoint x: 965, endPoint y: 401, distance: 65.4
click at [968, 401] on div "Janela de atendimento Grade de atendimento Capacidade Transportadoras Veículos …" at bounding box center [603, 285] width 1207 height 570
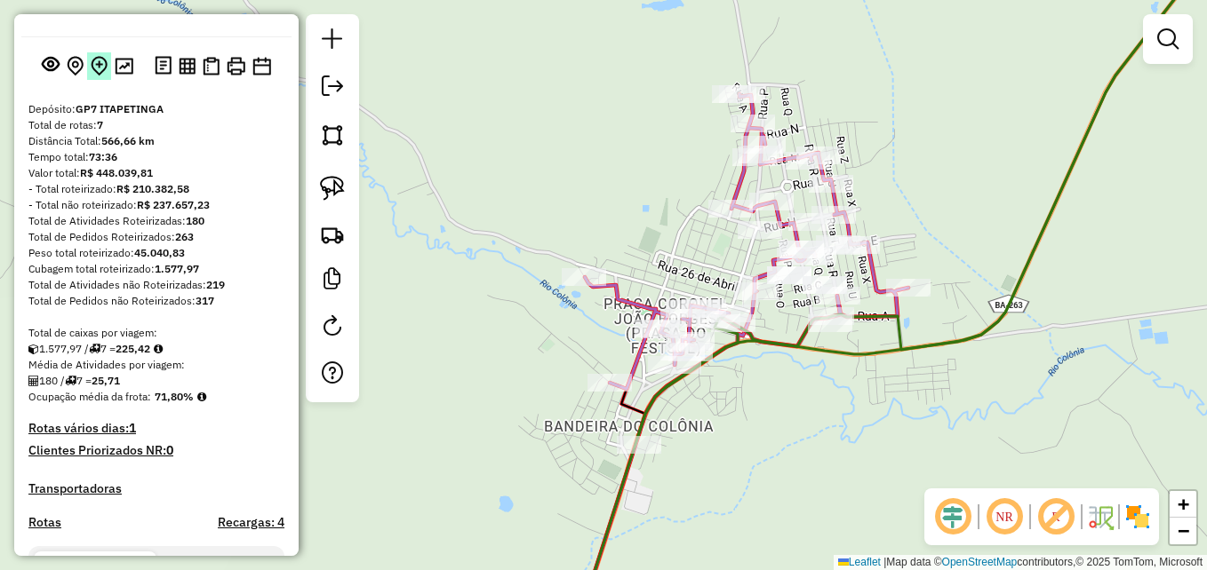
scroll to position [0, 0]
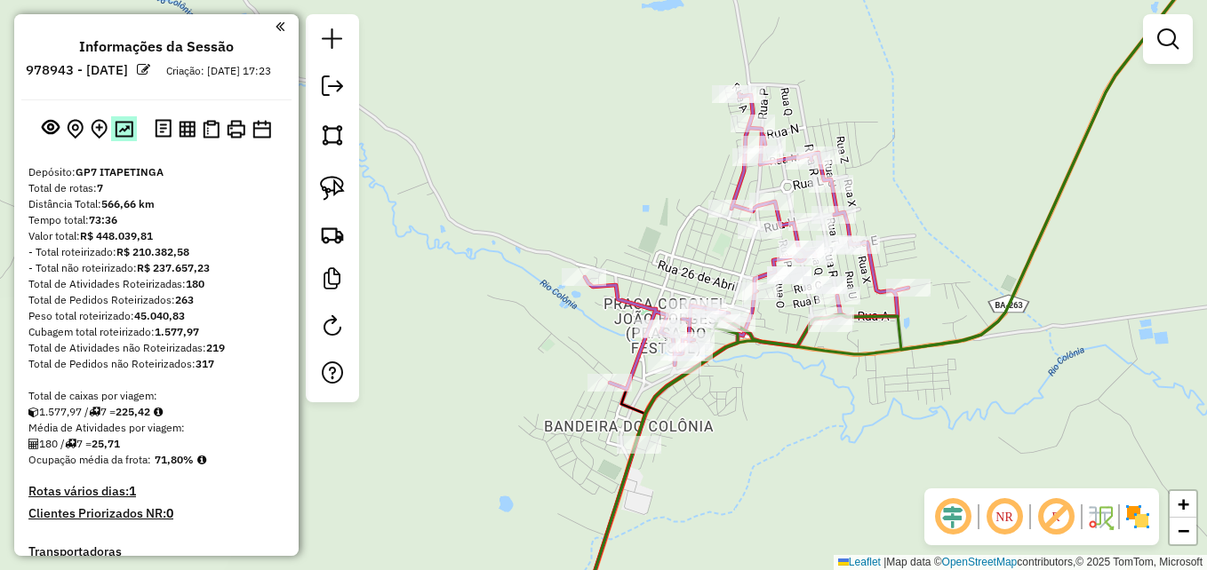
click at [124, 138] on img at bounding box center [124, 129] width 19 height 17
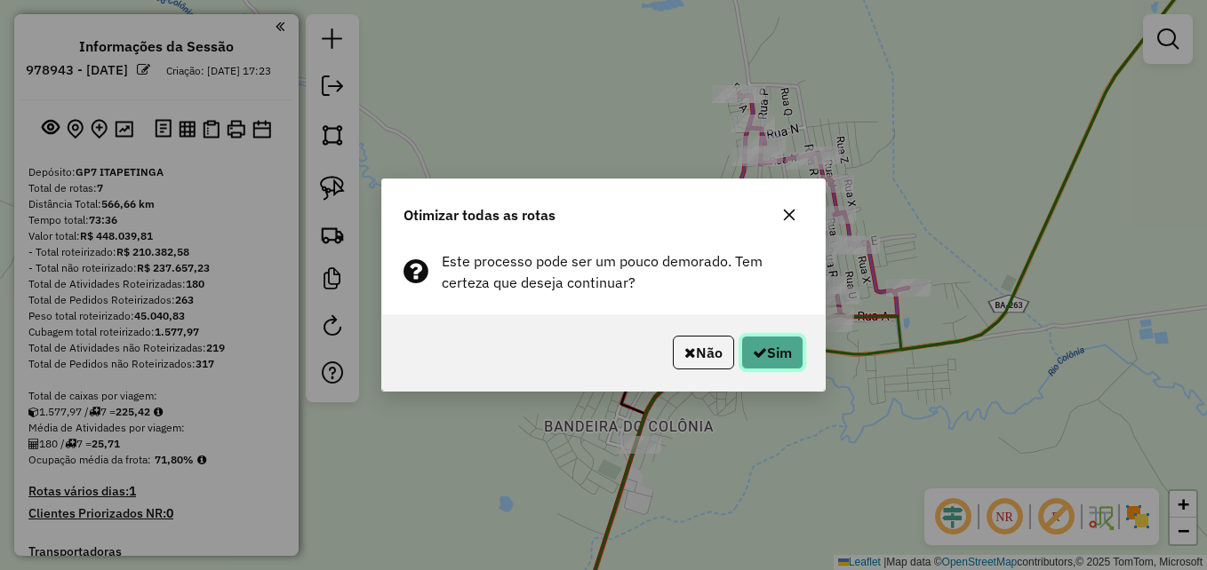
click at [769, 354] on button "Sim" at bounding box center [772, 353] width 62 height 34
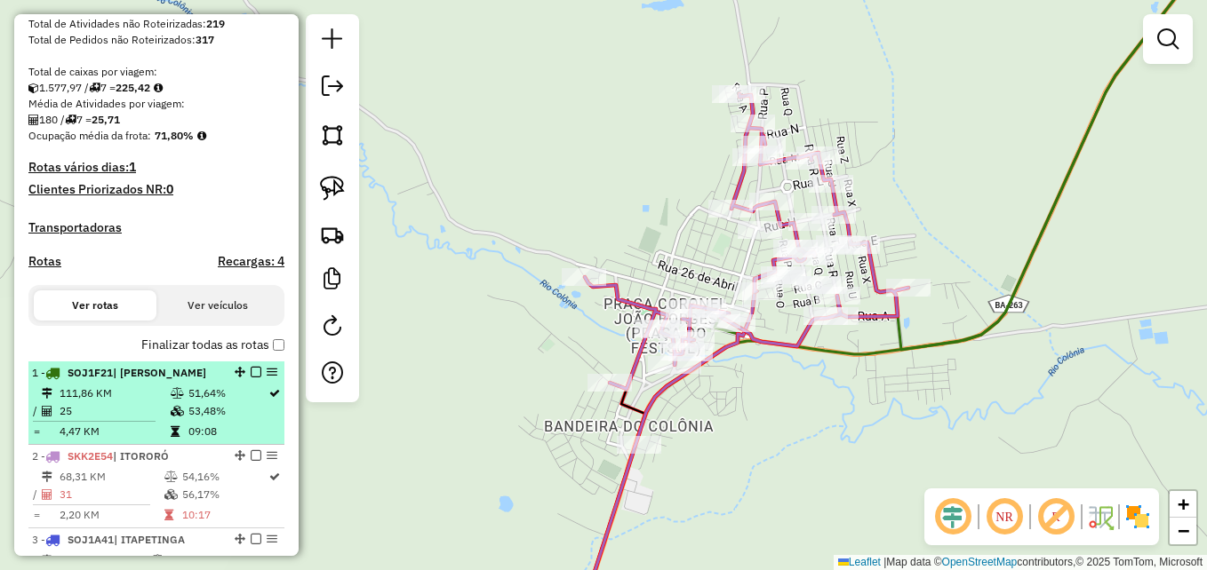
scroll to position [355, 0]
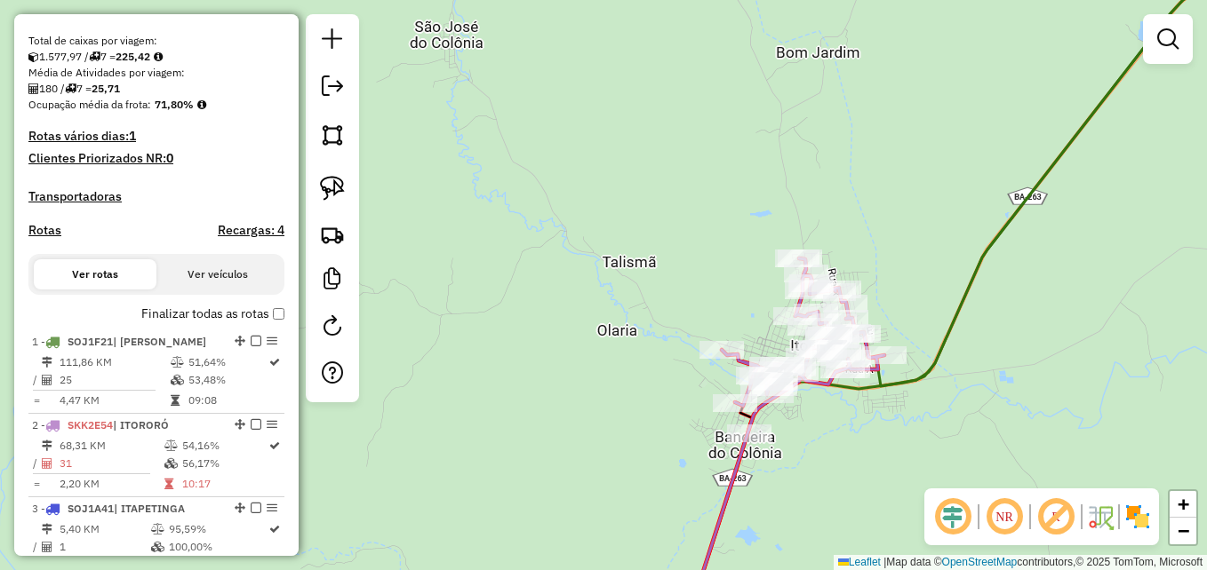
drag, startPoint x: 839, startPoint y: 480, endPoint x: 725, endPoint y: 301, distance: 211.8
click at [725, 301] on div "Janela de atendimento Grade de atendimento Capacidade Transportadoras Veículos …" at bounding box center [603, 285] width 1207 height 570
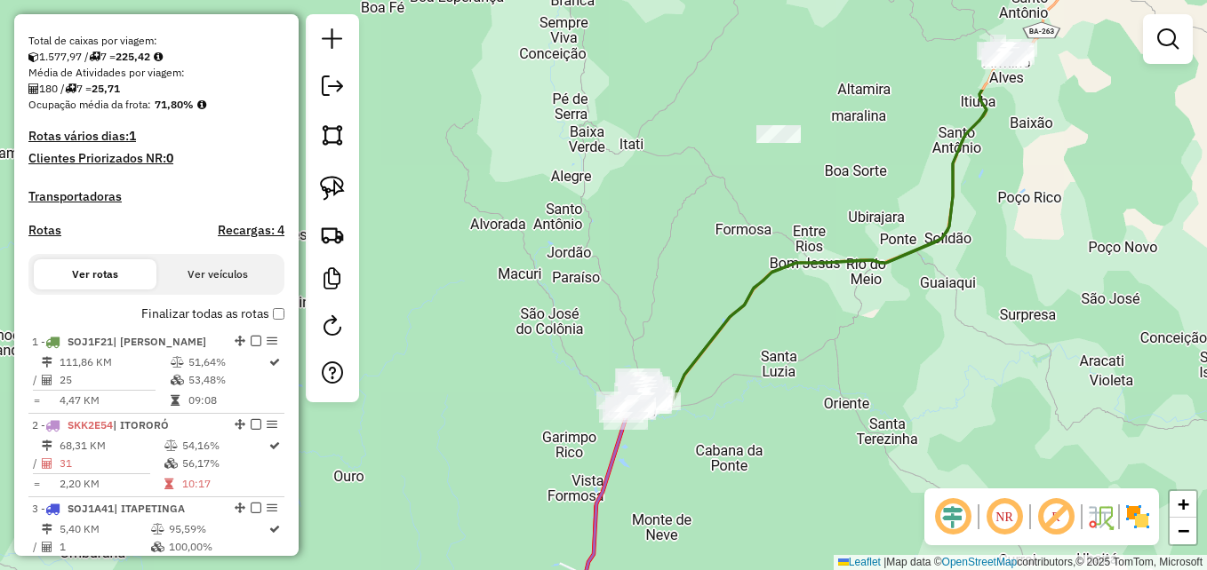
drag, startPoint x: 966, startPoint y: 197, endPoint x: 818, endPoint y: 344, distance: 208.0
click at [818, 344] on div "Janela de atendimento Grade de atendimento Capacidade Transportadoras Veículos …" at bounding box center [603, 285] width 1207 height 570
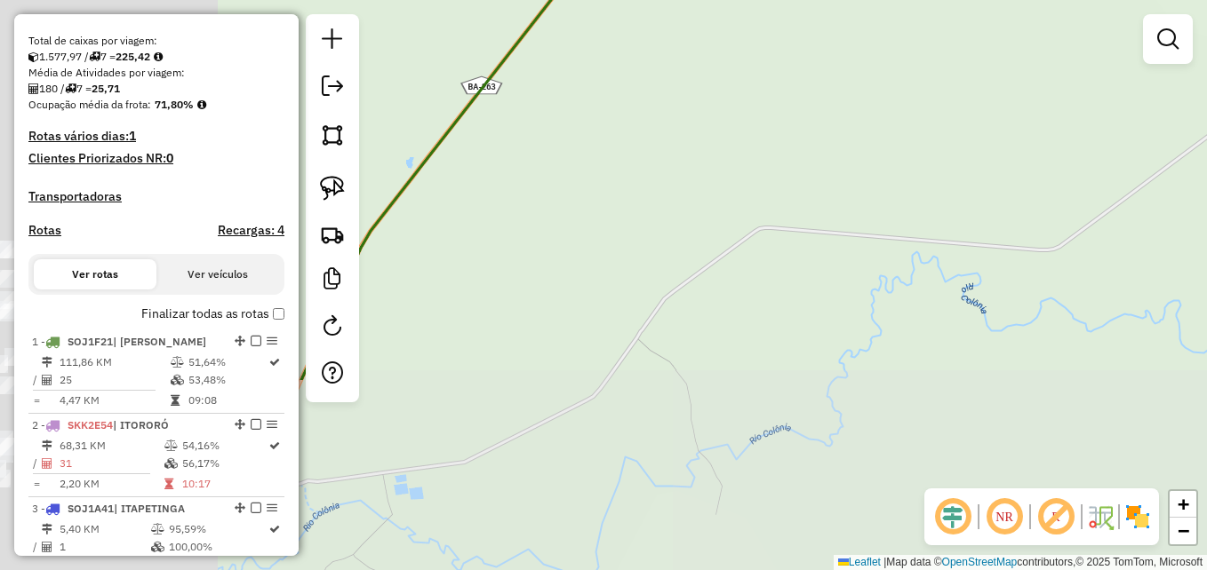
drag, startPoint x: 541, startPoint y: 467, endPoint x: 903, endPoint y: 217, distance: 440.0
click at [886, 227] on div "Janela de atendimento Grade de atendimento Capacidade Transportadoras Veículos …" at bounding box center [603, 285] width 1207 height 570
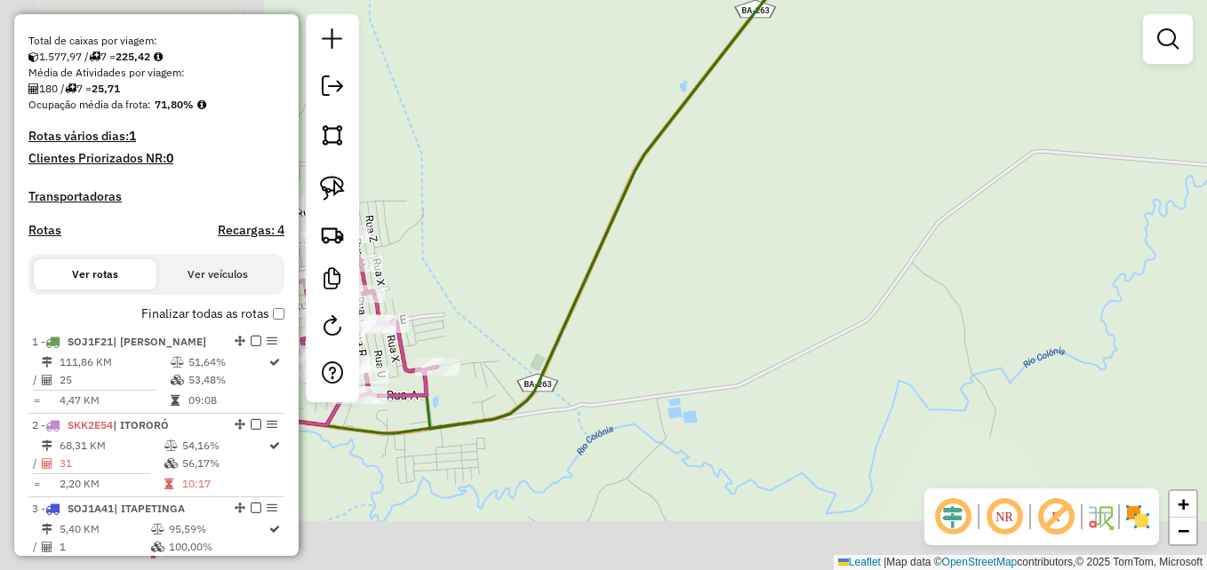
drag, startPoint x: 410, startPoint y: 409, endPoint x: 890, endPoint y: 309, distance: 490.9
click at [876, 311] on div "Janela de atendimento Grade de atendimento Capacidade Transportadoras Veículos …" at bounding box center [603, 285] width 1207 height 570
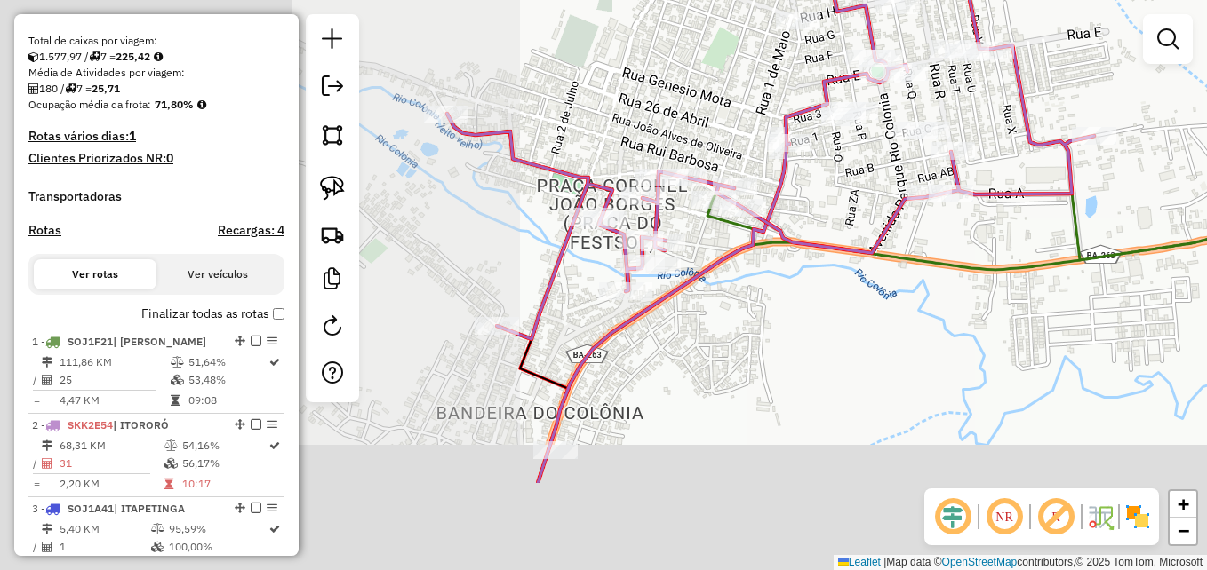
drag, startPoint x: 415, startPoint y: 440, endPoint x: 975, endPoint y: 287, distance: 580.3
click at [975, 287] on div "Janela de atendimento Grade de atendimento Capacidade Transportadoras Veículos …" at bounding box center [603, 285] width 1207 height 570
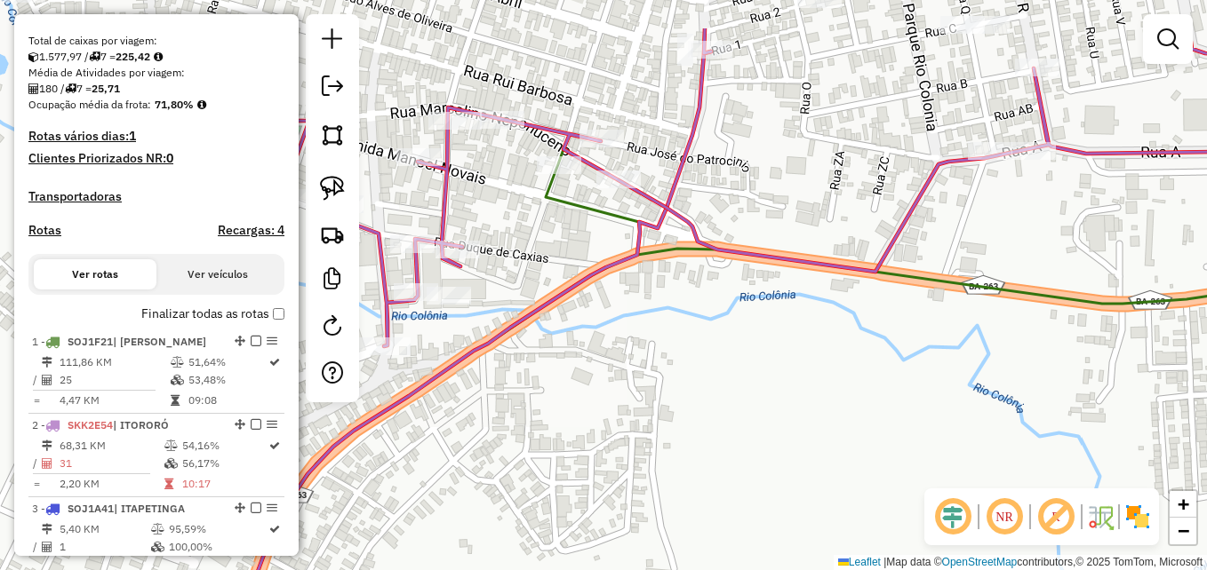
drag, startPoint x: 858, startPoint y: 326, endPoint x: 863, endPoint y: 371, distance: 45.5
click at [863, 371] on div "Janela de atendimento Grade de atendimento Capacidade Transportadoras Veículos …" at bounding box center [603, 285] width 1207 height 570
click at [783, 152] on div "Janela de atendimento Grade de atendimento Capacidade Transportadoras Veículos …" at bounding box center [603, 285] width 1207 height 570
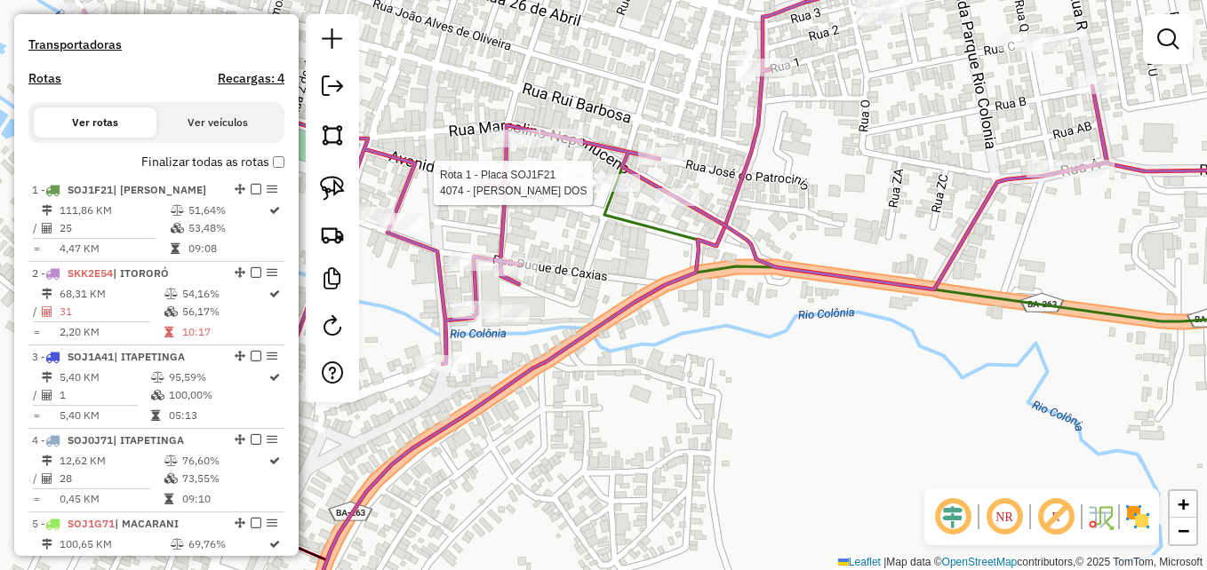
select select "**********"
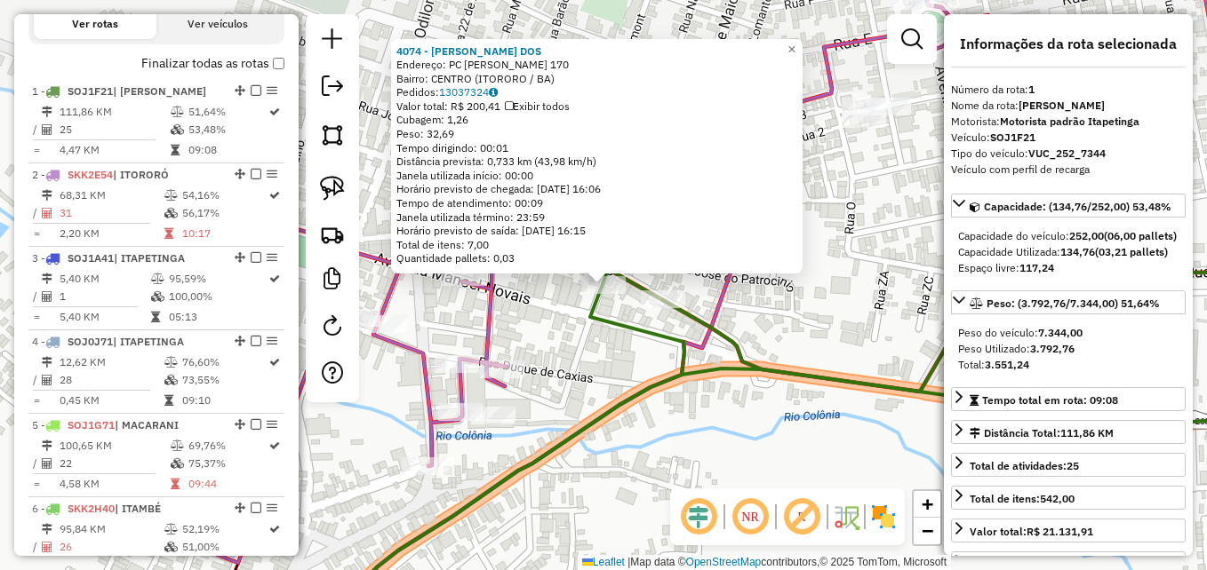
scroll to position [688, 0]
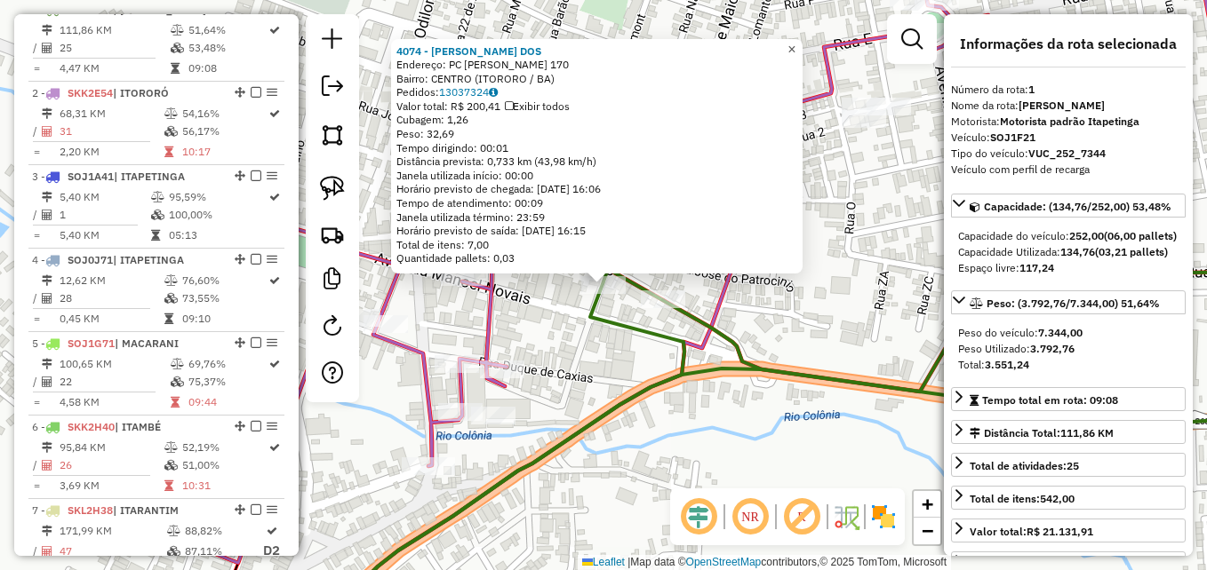
click at [795, 42] on span "×" at bounding box center [791, 49] width 8 height 15
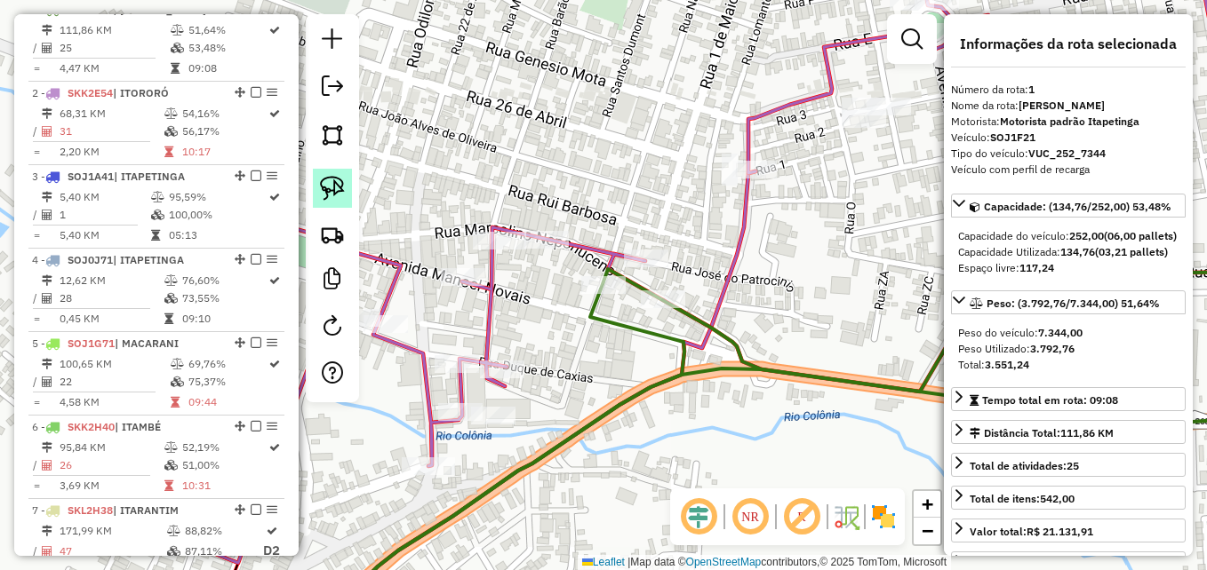
click at [334, 179] on img at bounding box center [332, 188] width 25 height 25
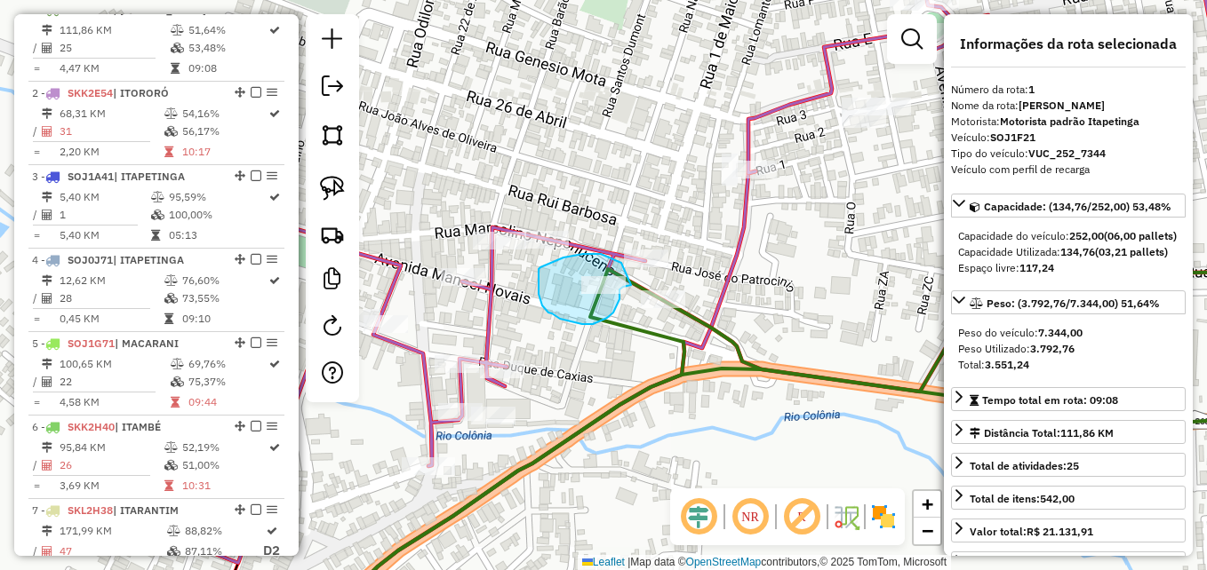
drag, startPoint x: 621, startPoint y: 263, endPoint x: 631, endPoint y: 285, distance: 24.3
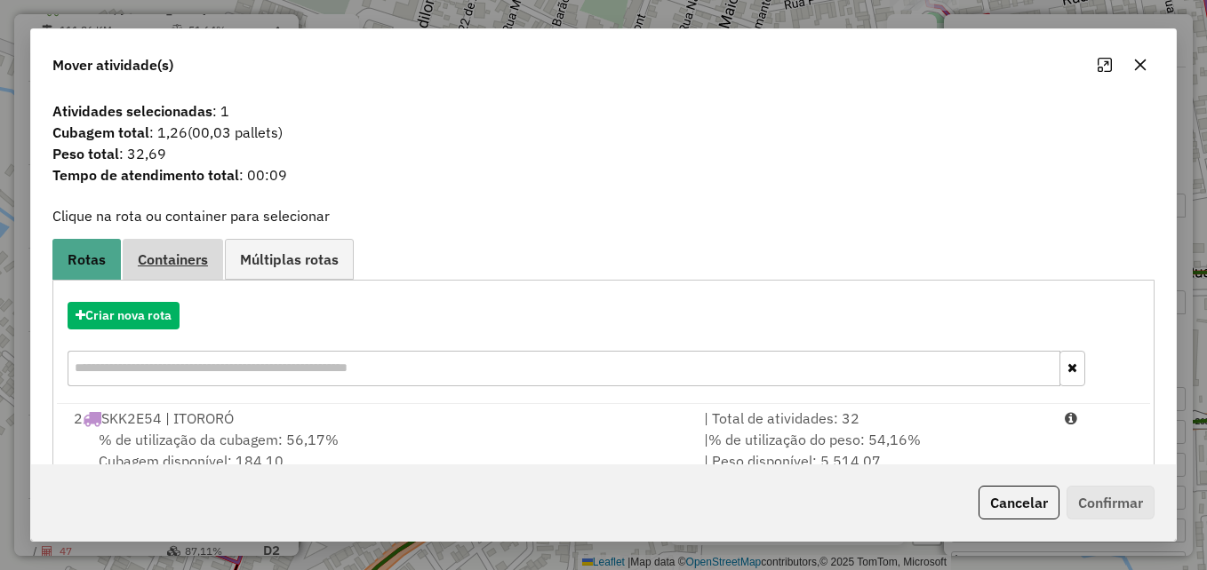
click at [168, 253] on span "Containers" at bounding box center [173, 259] width 70 height 14
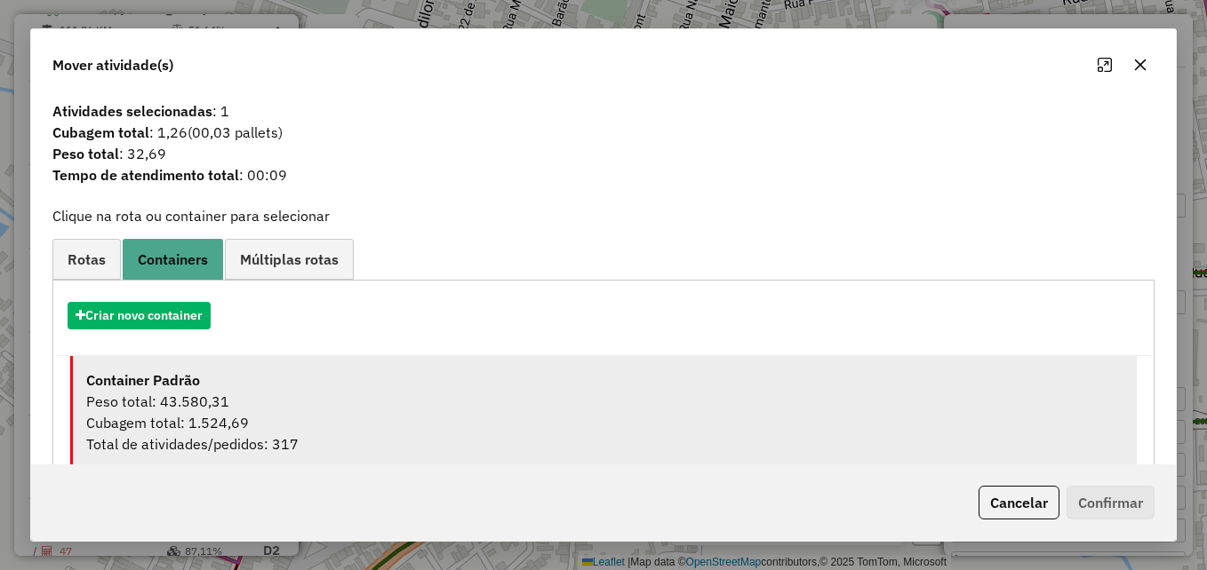
click at [251, 403] on div "Peso total: 43.580,31" at bounding box center [604, 401] width 1037 height 21
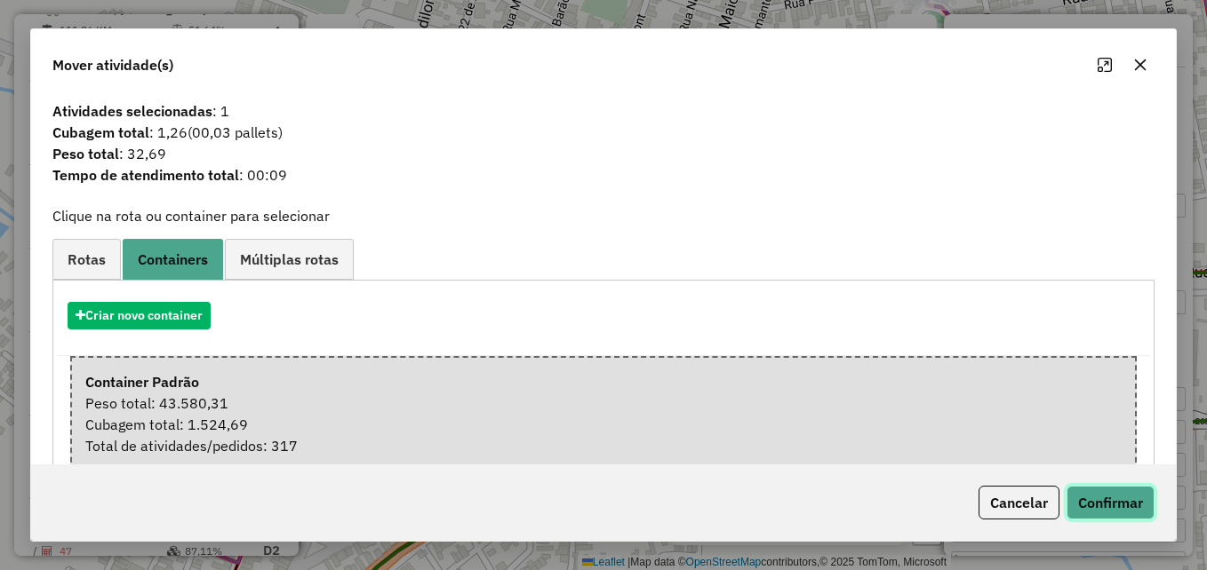
click at [1108, 503] on button "Confirmar" at bounding box center [1110, 503] width 88 height 34
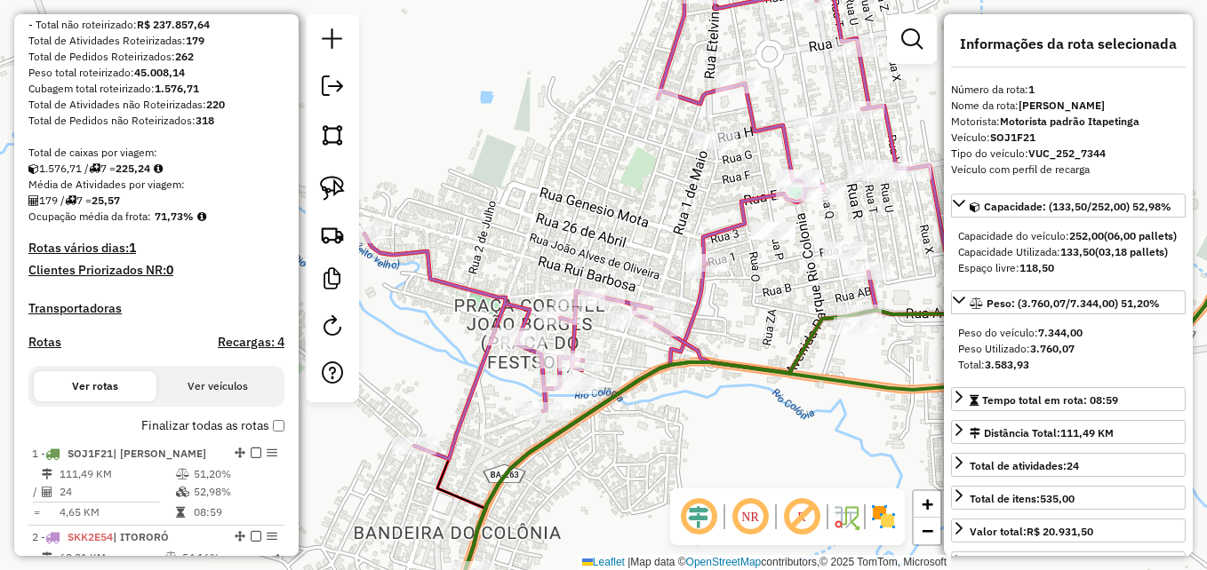
scroll to position [0, 0]
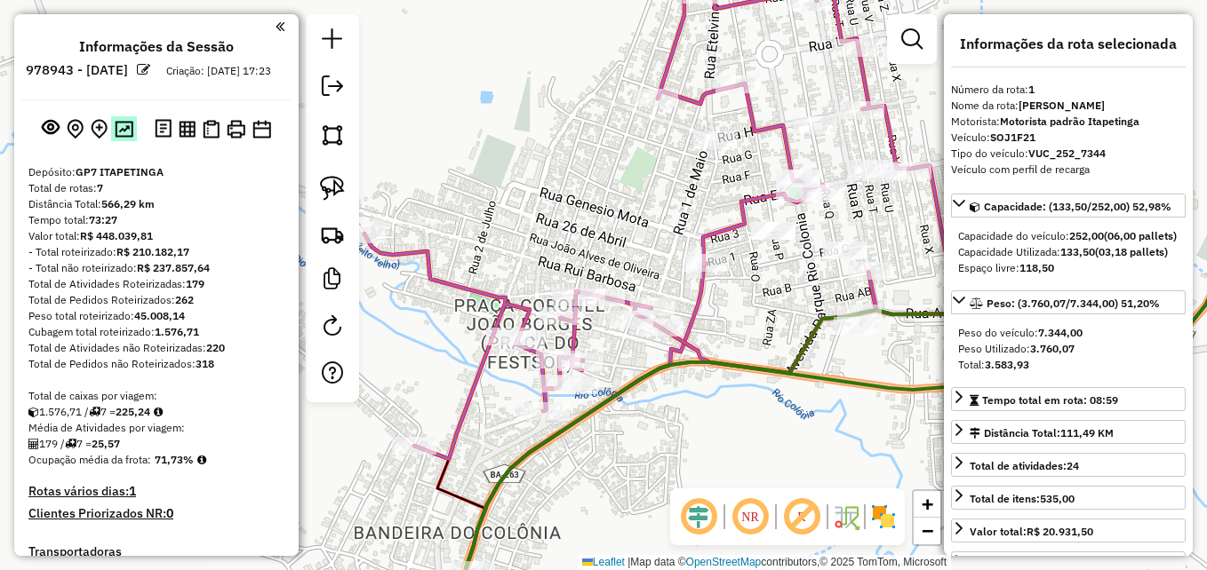
click at [124, 138] on img at bounding box center [124, 129] width 19 height 17
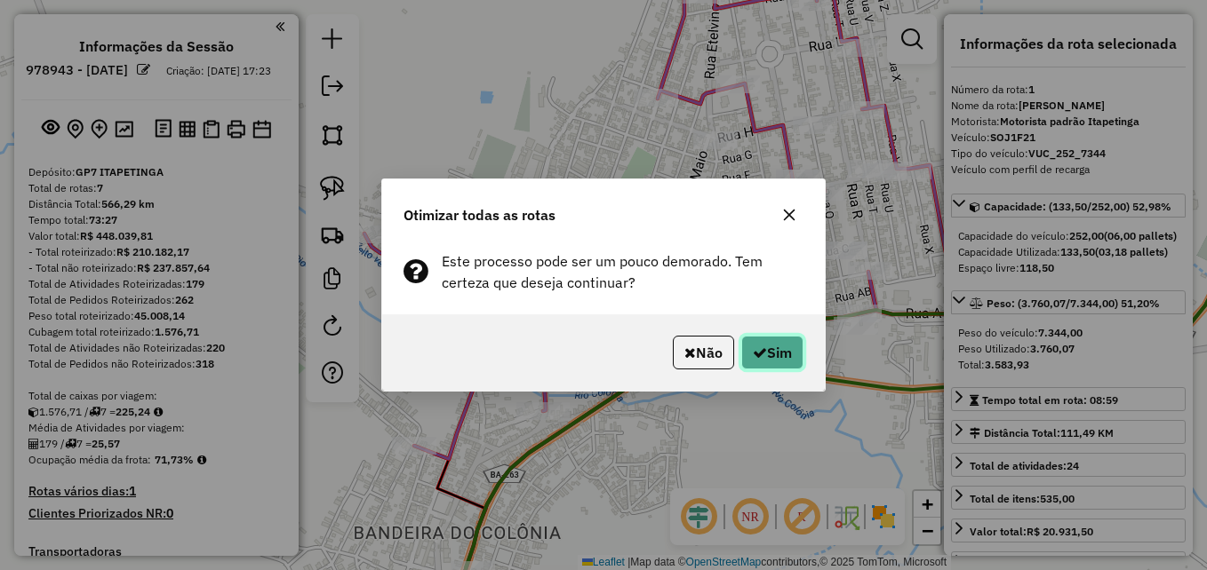
click at [790, 356] on button "Sim" at bounding box center [772, 353] width 62 height 34
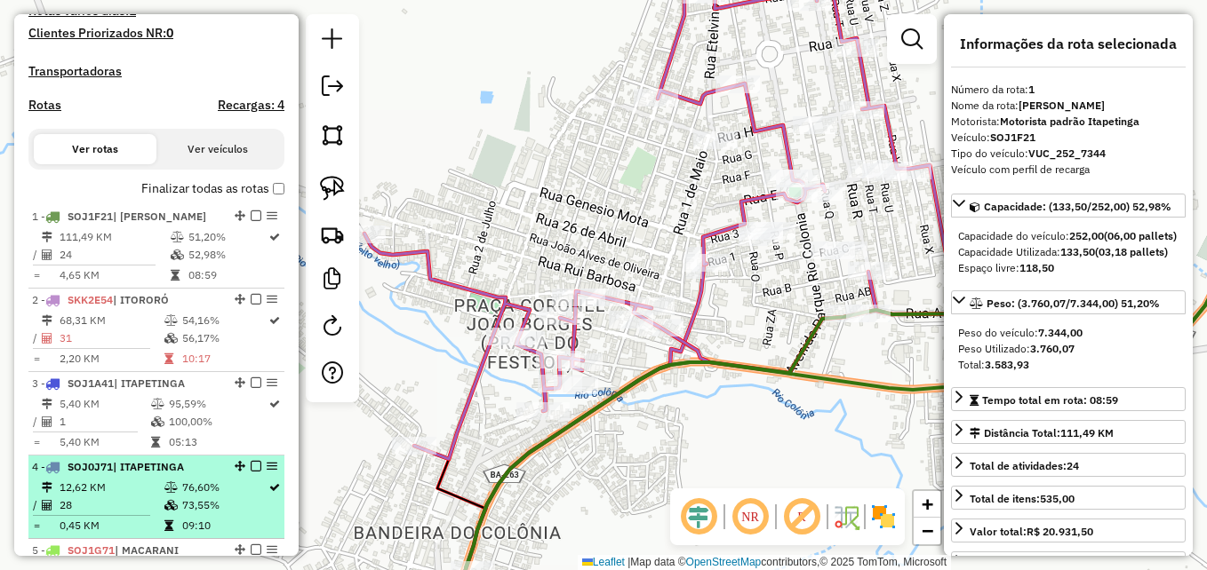
scroll to position [421, 0]
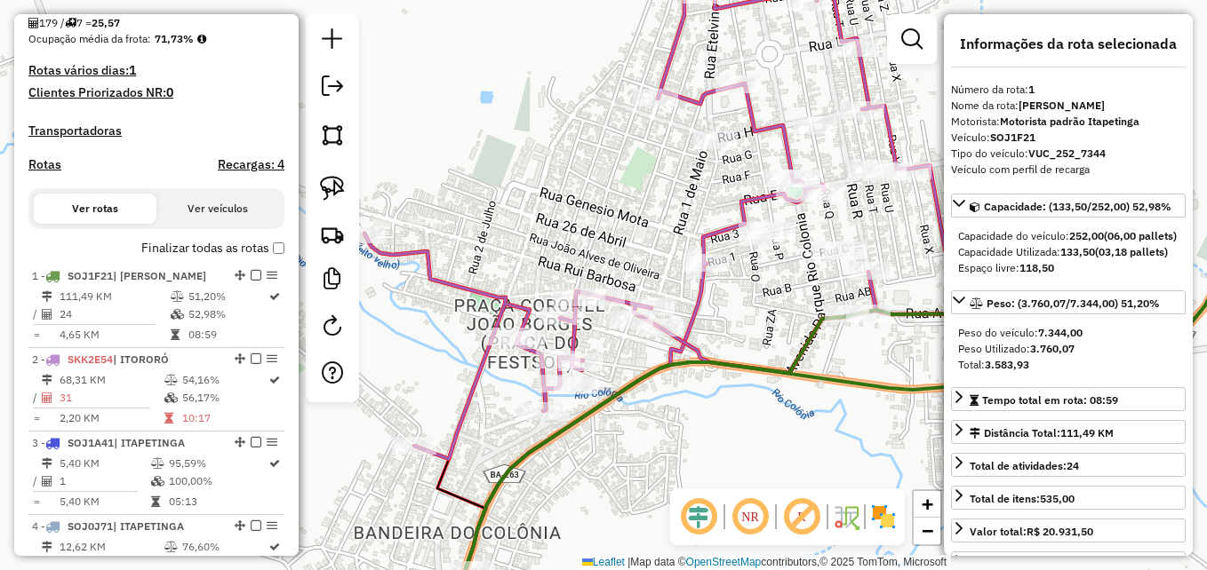
click at [790, 385] on icon at bounding box center [887, 332] width 881 height 590
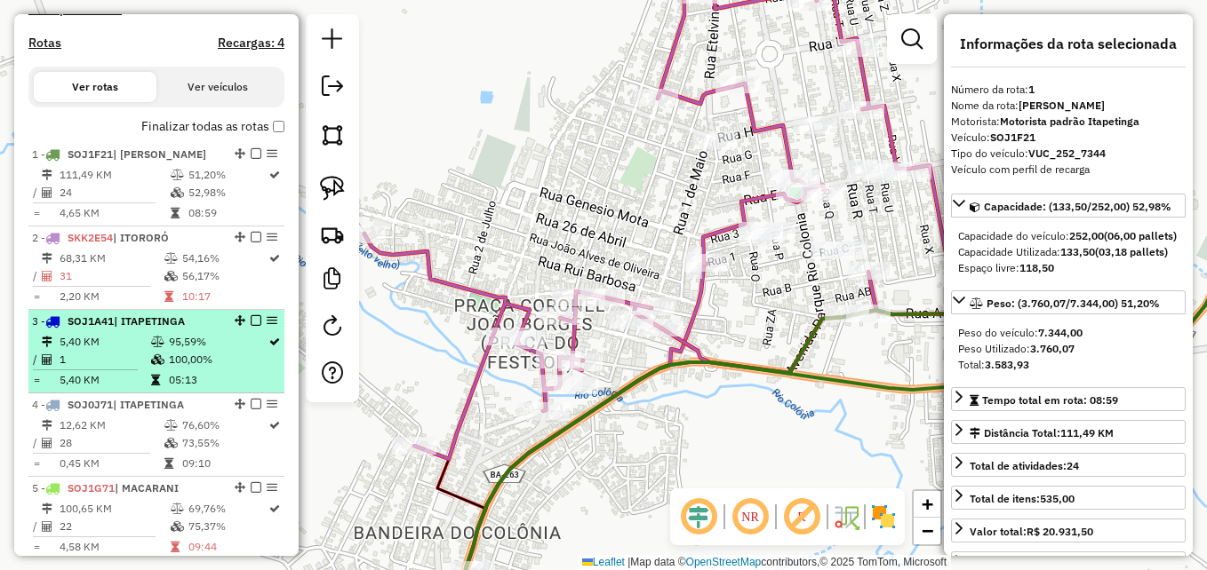
scroll to position [332, 0]
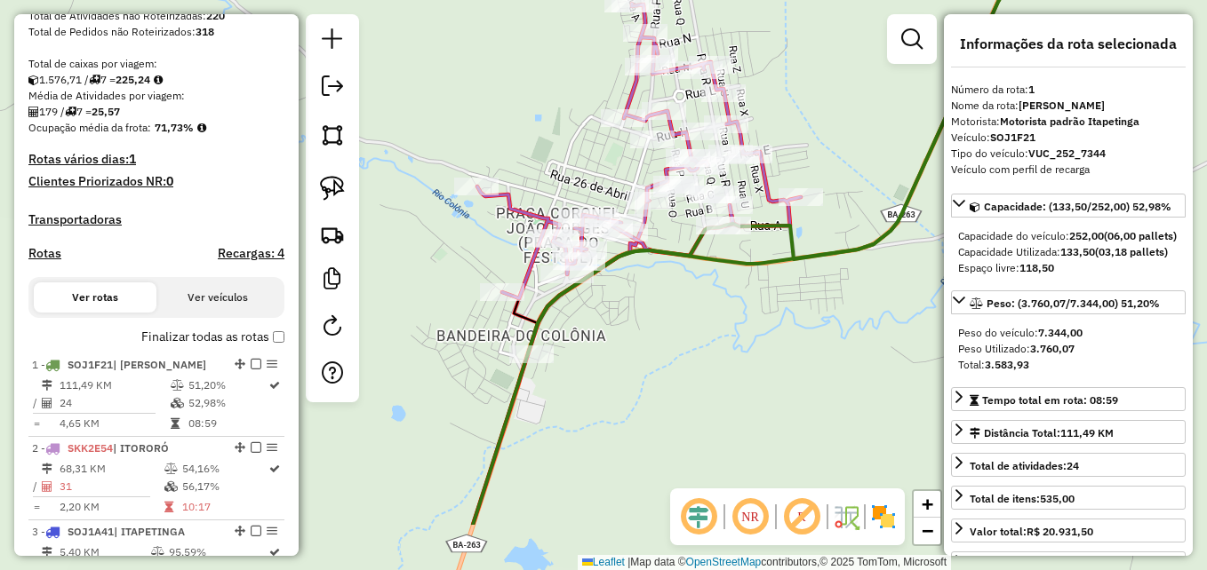
drag, startPoint x: 759, startPoint y: 422, endPoint x: 698, endPoint y: 260, distance: 172.6
click at [702, 268] on div "Janela de atendimento Grade de atendimento Capacidade Transportadoras Veículos …" at bounding box center [603, 285] width 1207 height 570
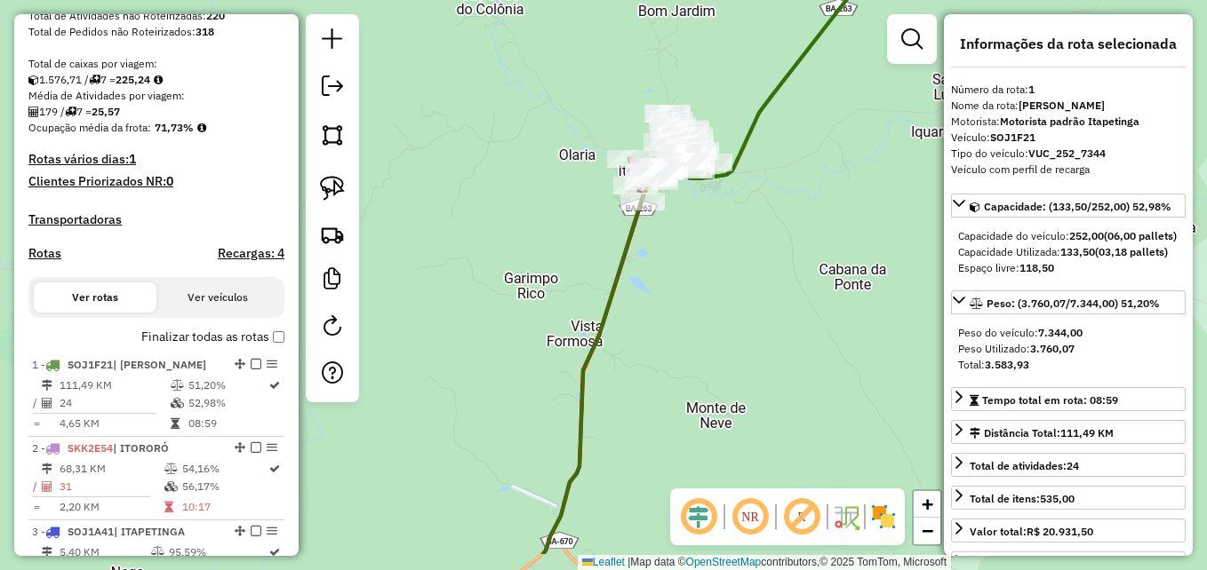
drag, startPoint x: 697, startPoint y: 351, endPoint x: 586, endPoint y: 205, distance: 182.7
click at [607, 234] on div "Janela de atendimento Grade de atendimento Capacidade Transportadoras Veículos …" at bounding box center [603, 285] width 1207 height 570
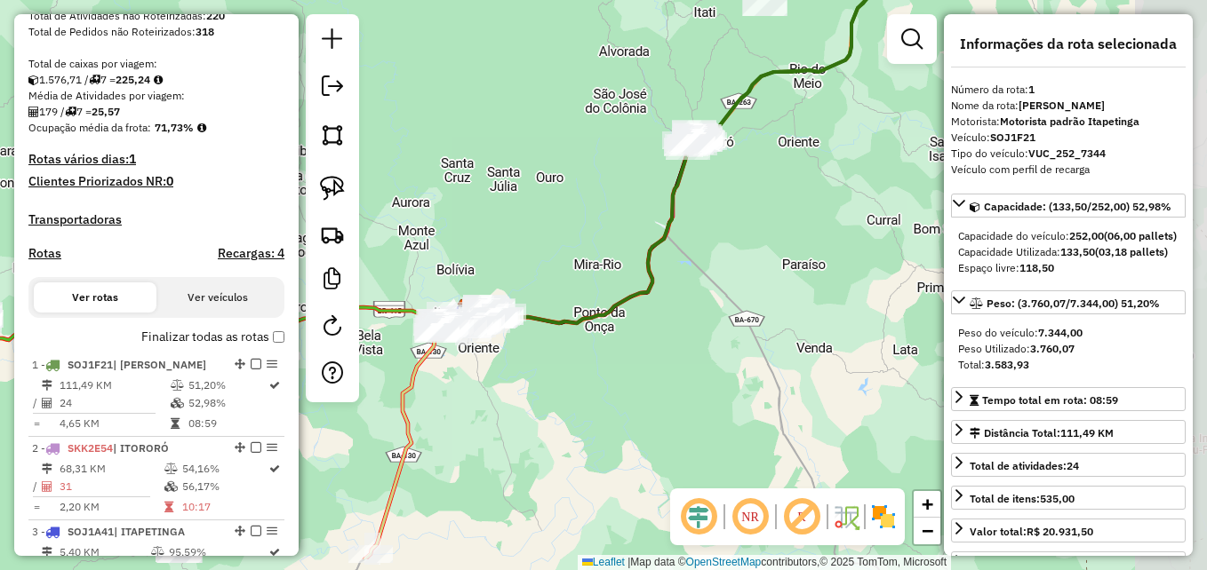
drag, startPoint x: 710, startPoint y: 323, endPoint x: 636, endPoint y: 252, distance: 102.4
click at [636, 253] on div "Janela de atendimento Grade de atendimento Capacidade Transportadoras Veículos …" at bounding box center [603, 285] width 1207 height 570
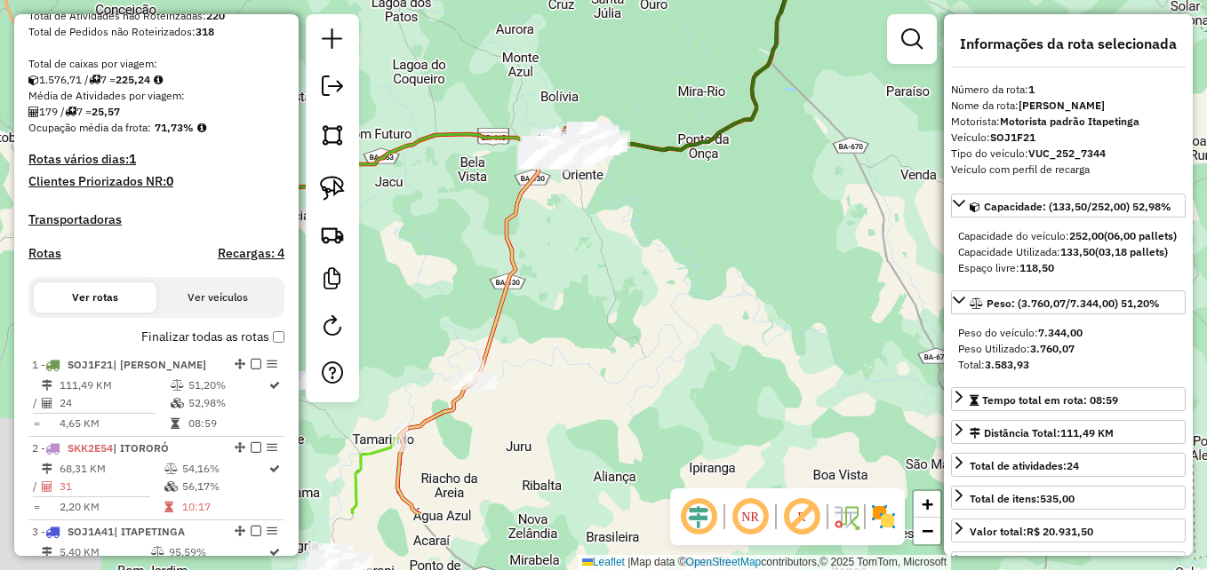
drag, startPoint x: 567, startPoint y: 385, endPoint x: 733, endPoint y: 265, distance: 204.9
click at [735, 269] on div "Janela de atendimento Grade de atendimento Capacidade Transportadoras Veículos …" at bounding box center [603, 285] width 1207 height 570
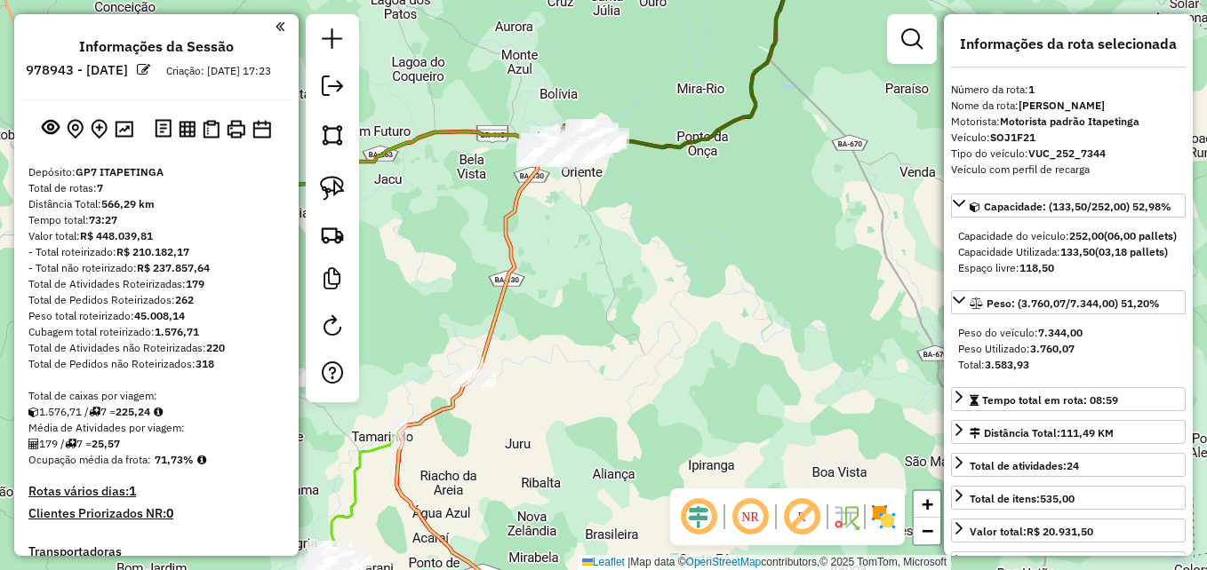
select select "**********"
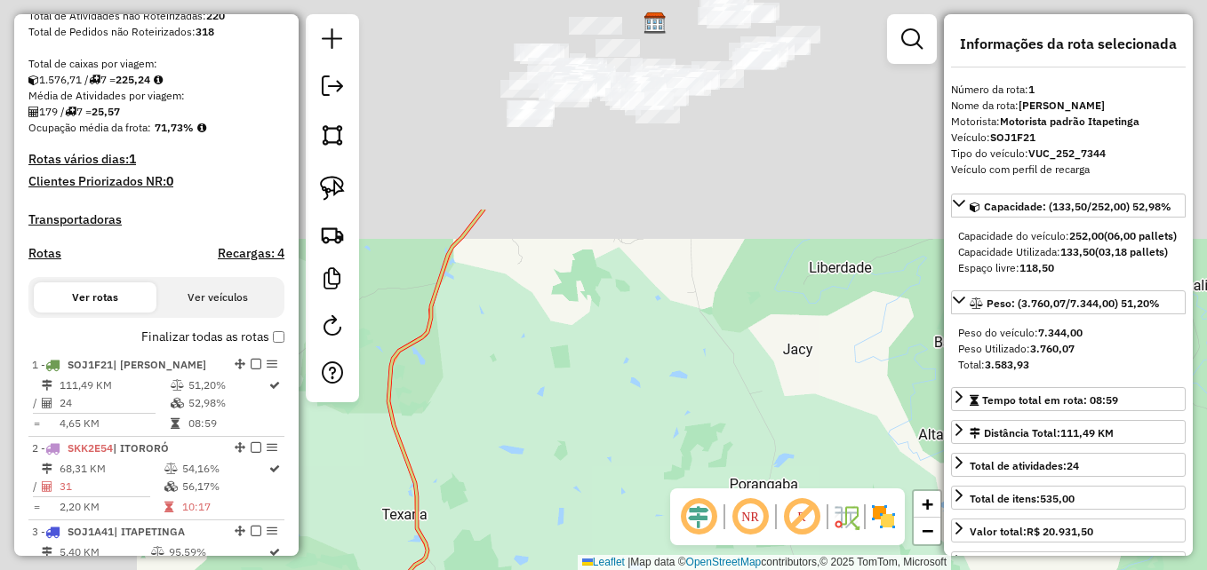
drag, startPoint x: 532, startPoint y: 172, endPoint x: 833, endPoint y: 420, distance: 390.0
click at [850, 443] on div "Janela de atendimento Grade de atendimento Capacidade Transportadoras Veículos …" at bounding box center [603, 285] width 1207 height 570
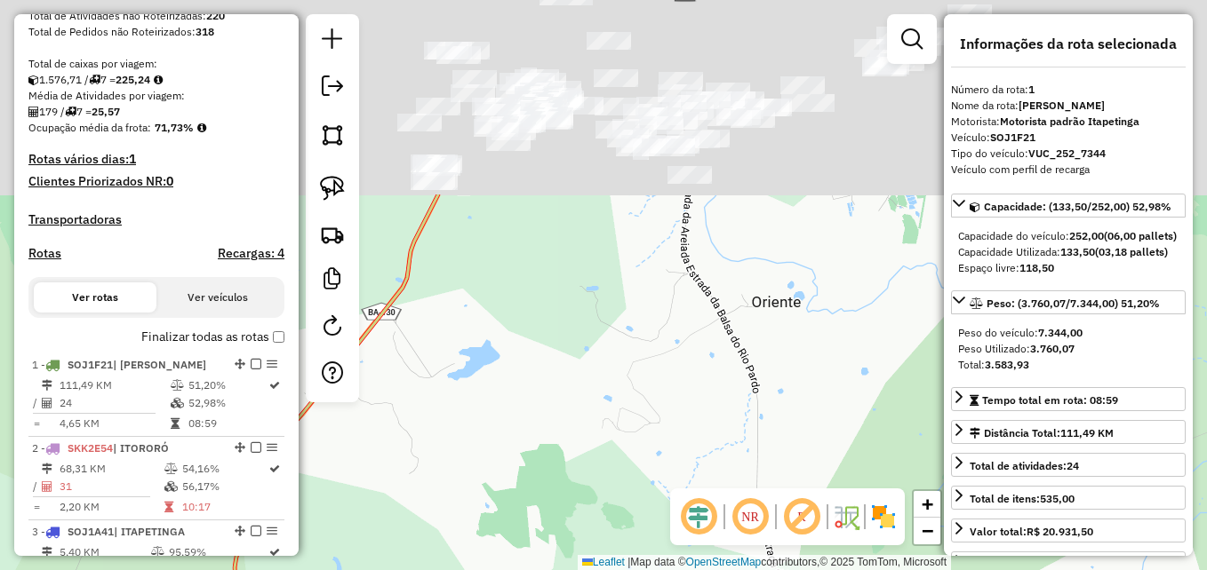
drag, startPoint x: 672, startPoint y: 243, endPoint x: 784, endPoint y: 565, distance: 341.4
click at [784, 565] on div "Janela de atendimento Grade de atendimento Capacidade Transportadoras Veículos …" at bounding box center [603, 285] width 1207 height 570
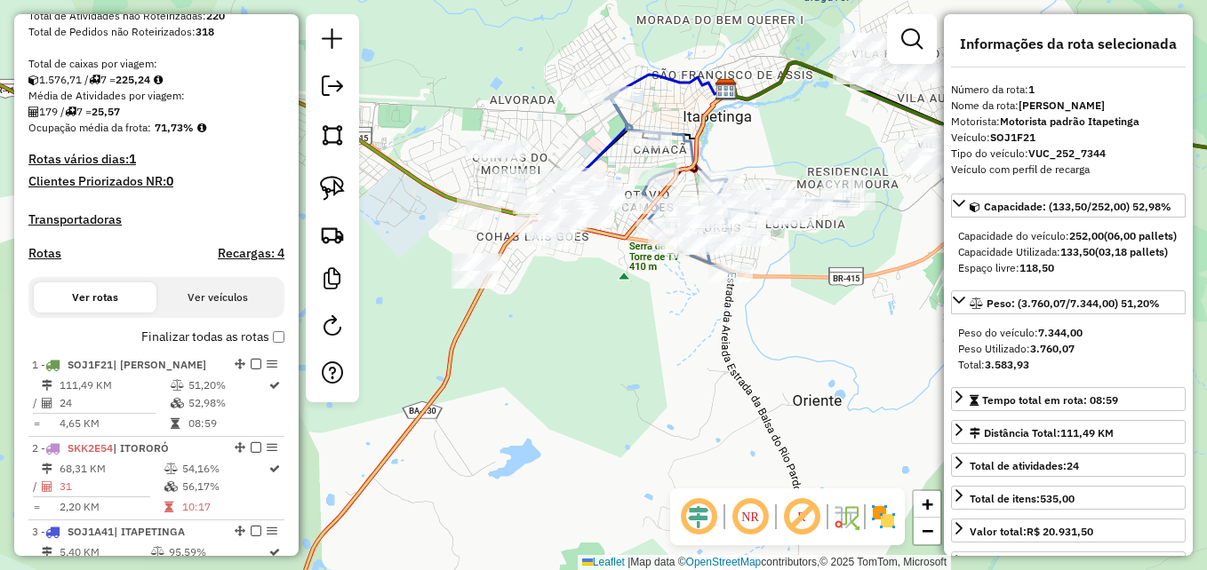
drag, startPoint x: 805, startPoint y: 366, endPoint x: 748, endPoint y: 442, distance: 94.5
click at [753, 441] on div "Janela de atendimento Grade de atendimento Capacidade Transportadoras Veículos …" at bounding box center [603, 285] width 1207 height 570
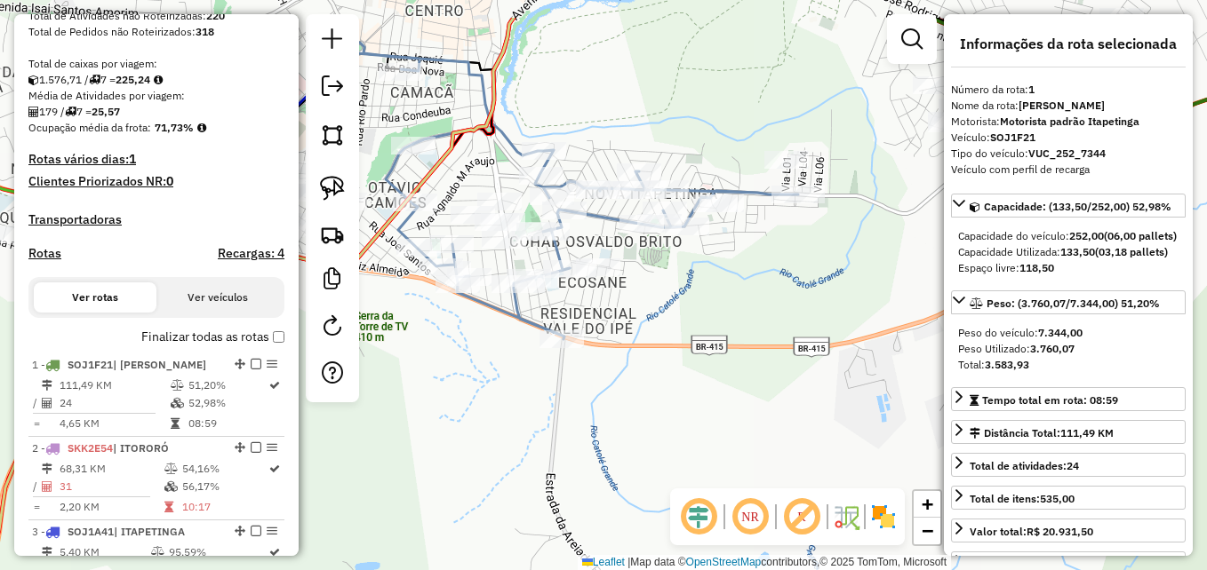
drag, startPoint x: 770, startPoint y: 406, endPoint x: 756, endPoint y: 484, distance: 79.3
click at [756, 484] on div "Janela de atendimento Grade de atendimento Capacidade Transportadoras Veículos …" at bounding box center [603, 285] width 1207 height 570
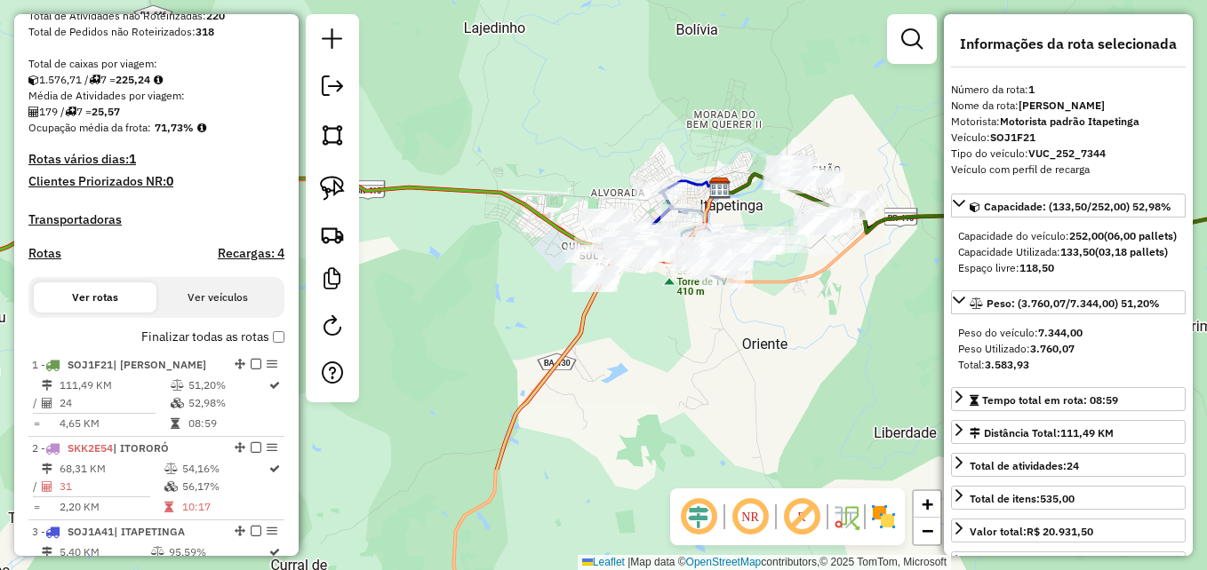
drag, startPoint x: 605, startPoint y: 516, endPoint x: 632, endPoint y: 321, distance: 197.3
click at [629, 328] on div "Janela de atendimento Grade de atendimento Capacidade Transportadoras Veículos …" at bounding box center [603, 285] width 1207 height 570
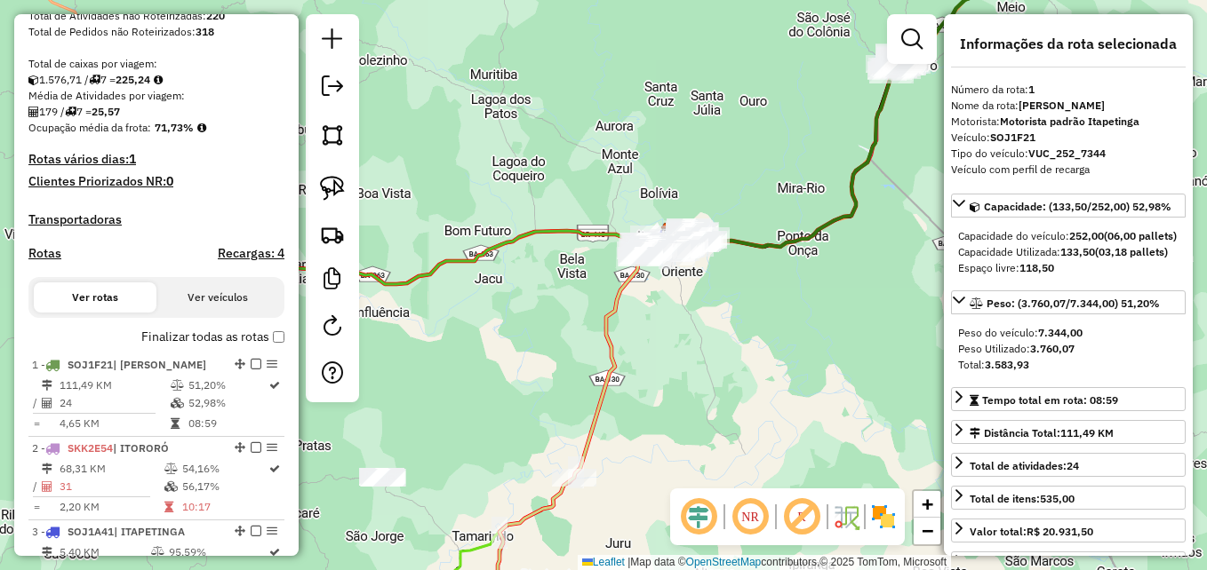
drag, startPoint x: 658, startPoint y: 334, endPoint x: 642, endPoint y: 219, distance: 115.7
click at [642, 219] on div "Janela de atendimento Grade de atendimento Capacidade Transportadoras Veículos …" at bounding box center [603, 285] width 1207 height 570
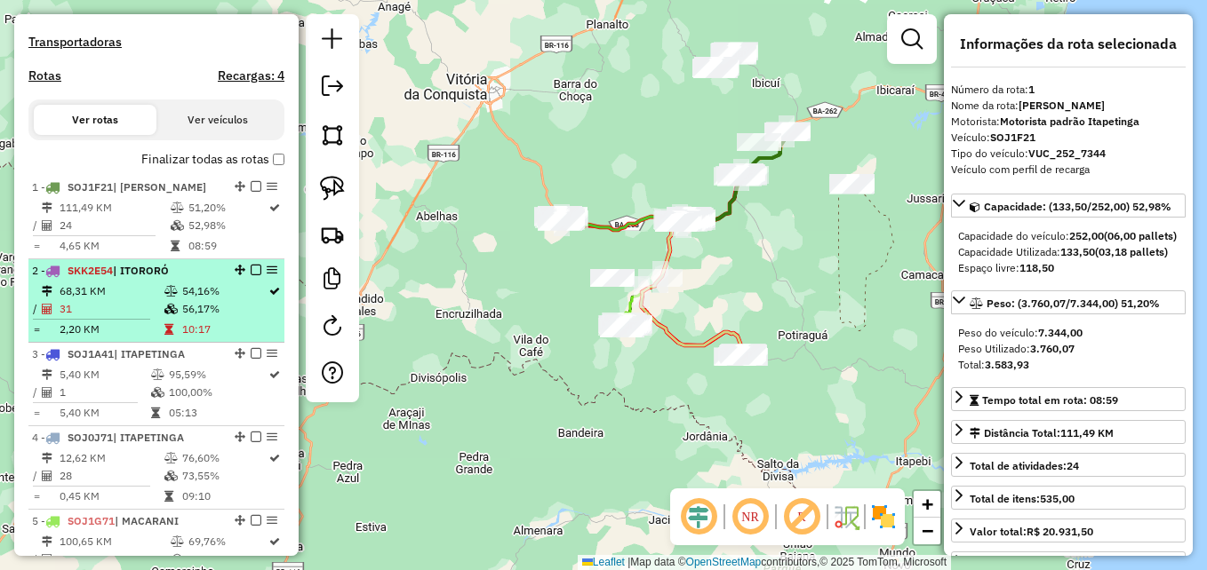
scroll to position [599, 0]
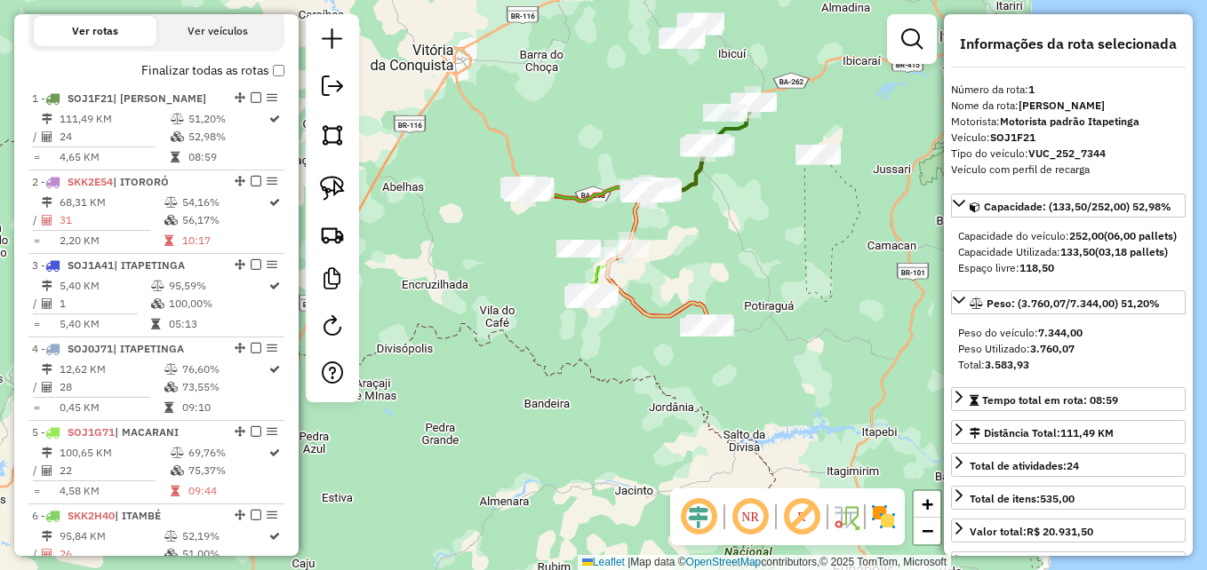
drag, startPoint x: 634, startPoint y: 444, endPoint x: 572, endPoint y: 385, distance: 85.5
click at [562, 385] on div "Janela de atendimento Grade de atendimento Capacidade Transportadoras Veículos …" at bounding box center [603, 285] width 1207 height 570
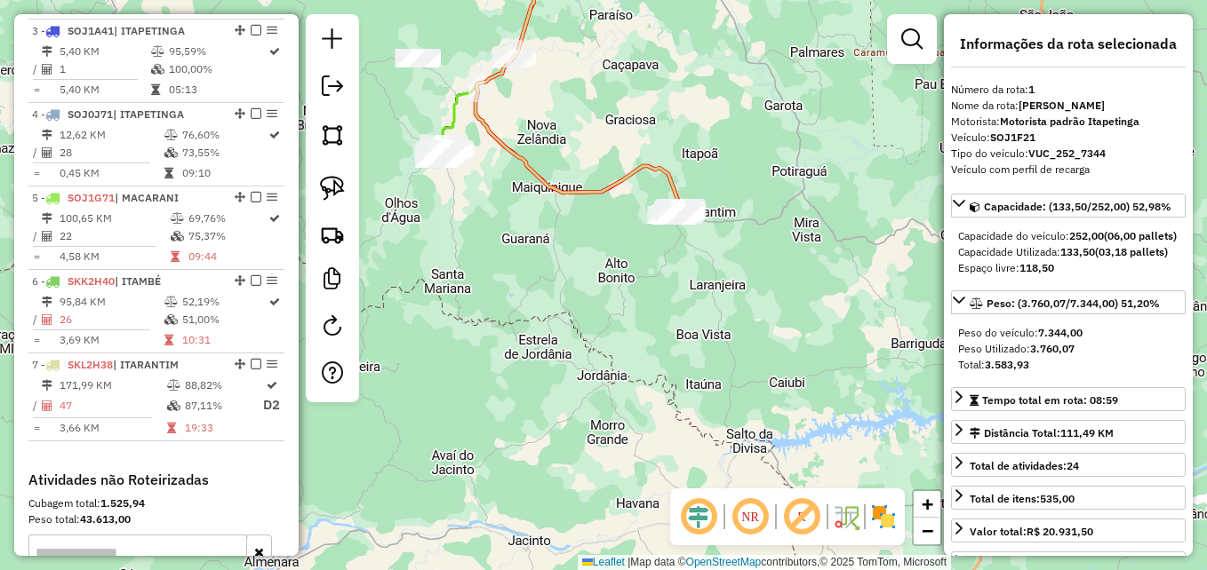
scroll to position [866, 0]
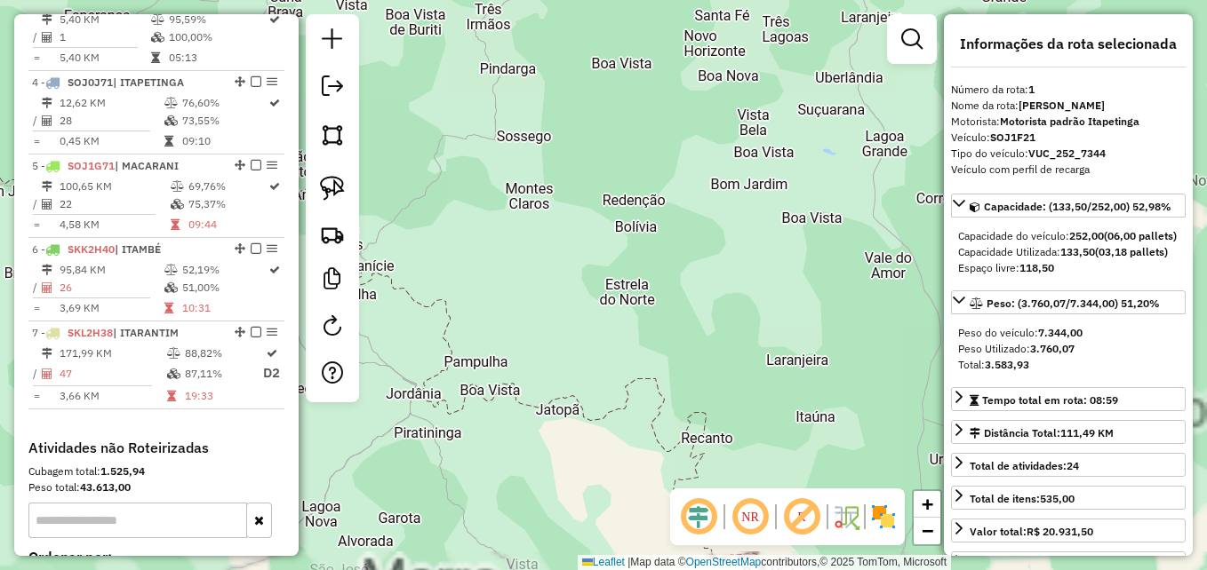
drag, startPoint x: 706, startPoint y: 195, endPoint x: 673, endPoint y: 457, distance: 264.2
click at [690, 496] on hb-router-mapa "Informações da Sessão 978943 - [DATE] Criação: [DATE] 17:23 Depósito: GP7 ITAPE…" at bounding box center [603, 285] width 1207 height 570
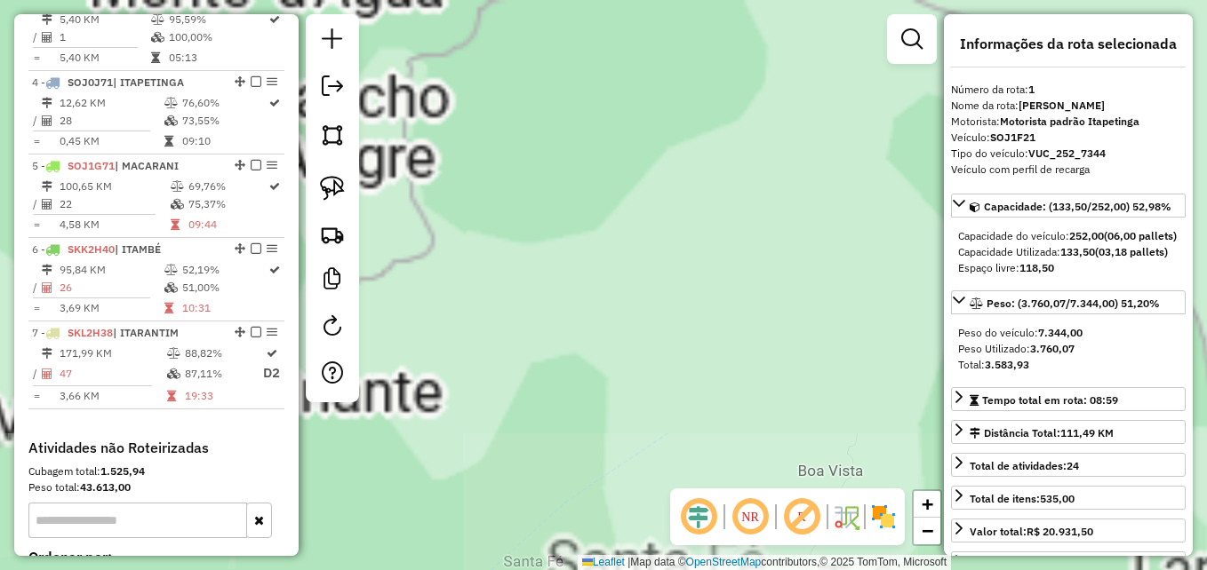
drag, startPoint x: 692, startPoint y: 142, endPoint x: 619, endPoint y: 568, distance: 431.8
click at [628, 570] on html "Aguarde... Pop-up bloqueado! Seu navegador bloqueou automáticamente a abertura …" at bounding box center [603, 285] width 1207 height 570
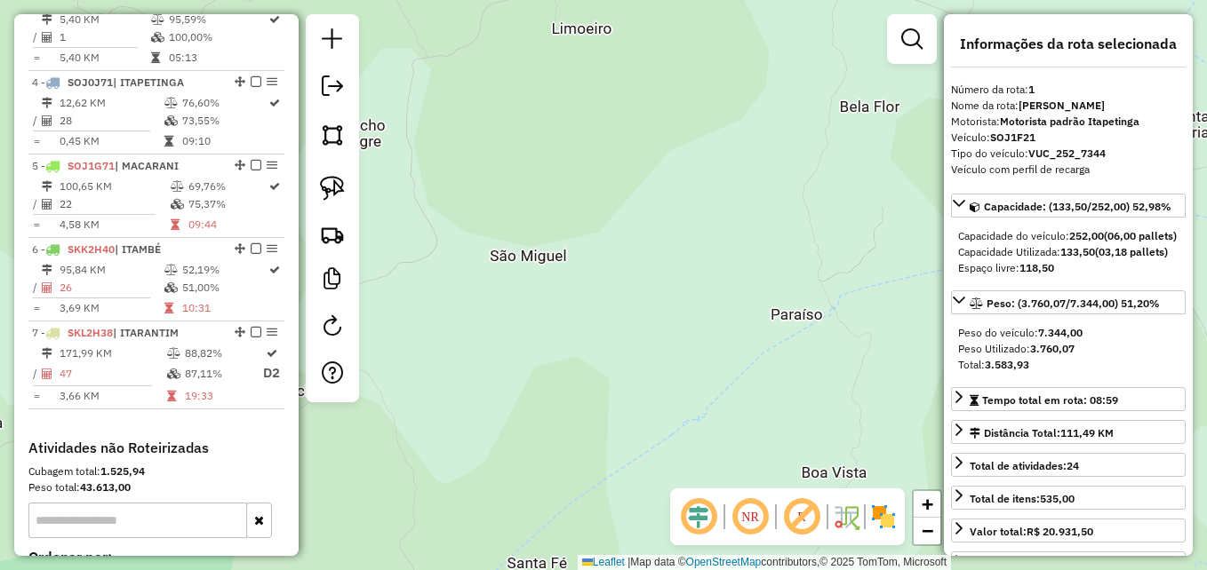
drag, startPoint x: 595, startPoint y: 262, endPoint x: 876, endPoint y: 268, distance: 280.9
click at [876, 268] on div "Janela de atendimento Grade de atendimento Capacidade Transportadoras Veículos …" at bounding box center [603, 285] width 1207 height 570
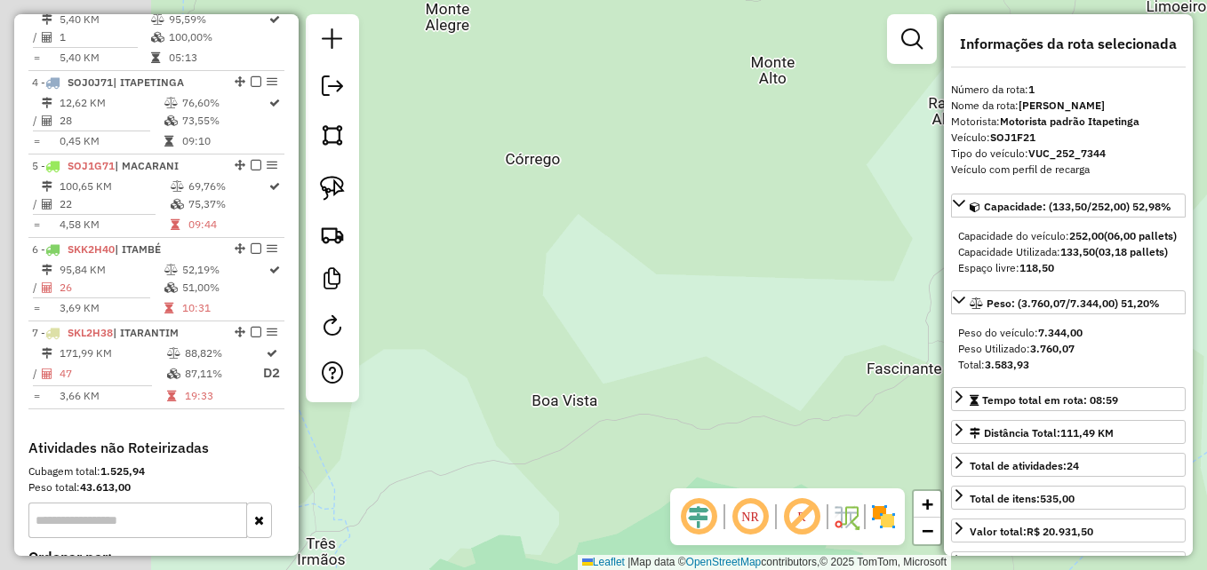
drag, startPoint x: 388, startPoint y: 374, endPoint x: 763, endPoint y: 339, distance: 376.7
click at [763, 339] on div "Janela de atendimento Grade de atendimento Capacidade Transportadoras Veículos …" at bounding box center [603, 285] width 1207 height 570
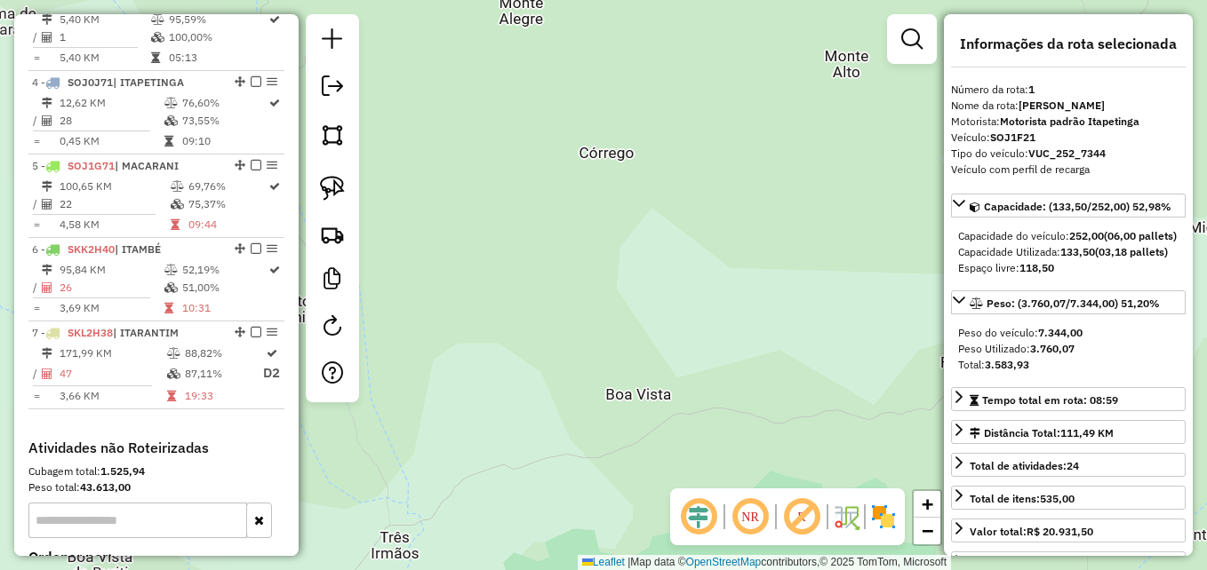
drag, startPoint x: 545, startPoint y: 331, endPoint x: 811, endPoint y: 318, distance: 266.9
click at [802, 320] on div "Janela de atendimento Grade de atendimento Capacidade Transportadoras Veículos …" at bounding box center [603, 285] width 1207 height 570
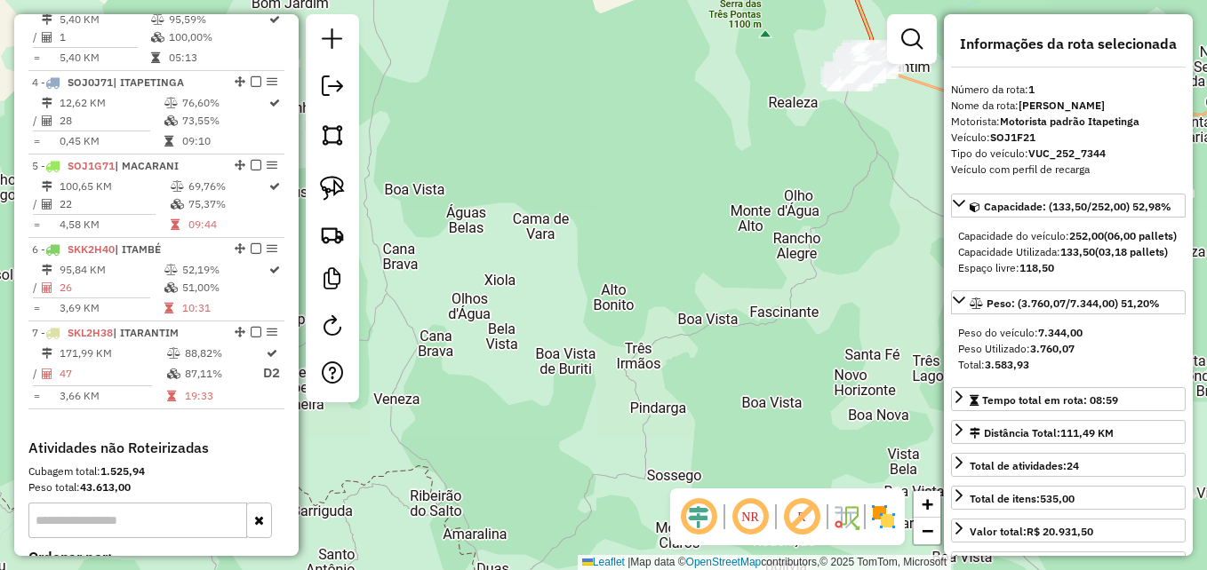
drag, startPoint x: 818, startPoint y: 249, endPoint x: 491, endPoint y: 530, distance: 431.0
click at [491, 529] on div "Janela de atendimento Grade de atendimento Capacidade Transportadoras Veículos …" at bounding box center [603, 285] width 1207 height 570
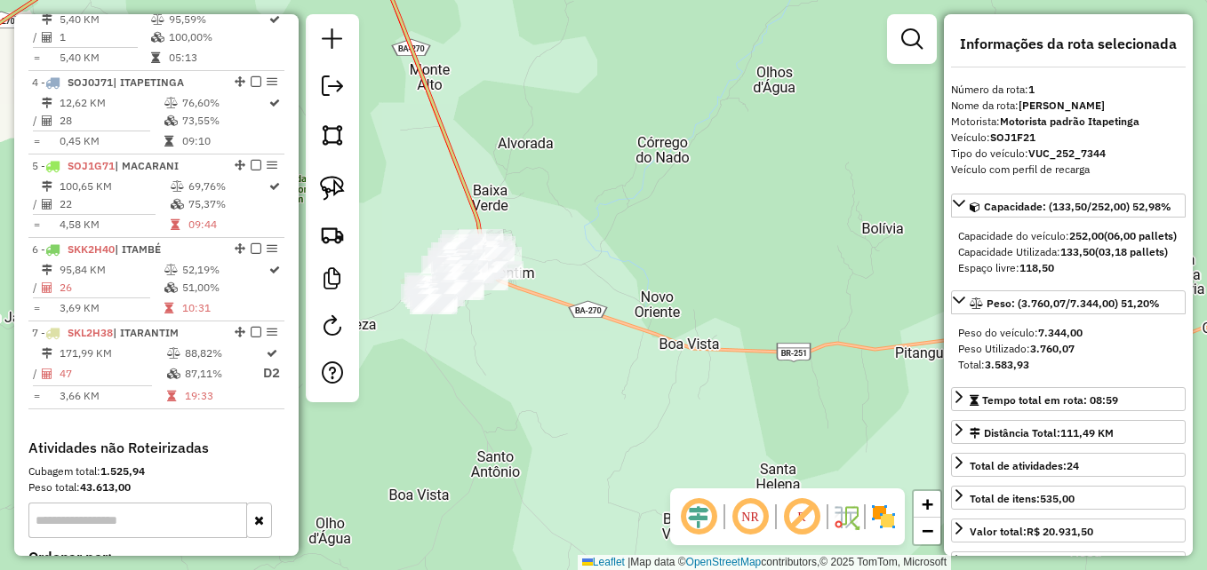
drag, startPoint x: 545, startPoint y: 362, endPoint x: 826, endPoint y: 363, distance: 280.8
click at [835, 366] on div "Janela de atendimento Grade de atendimento Capacidade Transportadoras Veículos …" at bounding box center [603, 285] width 1207 height 570
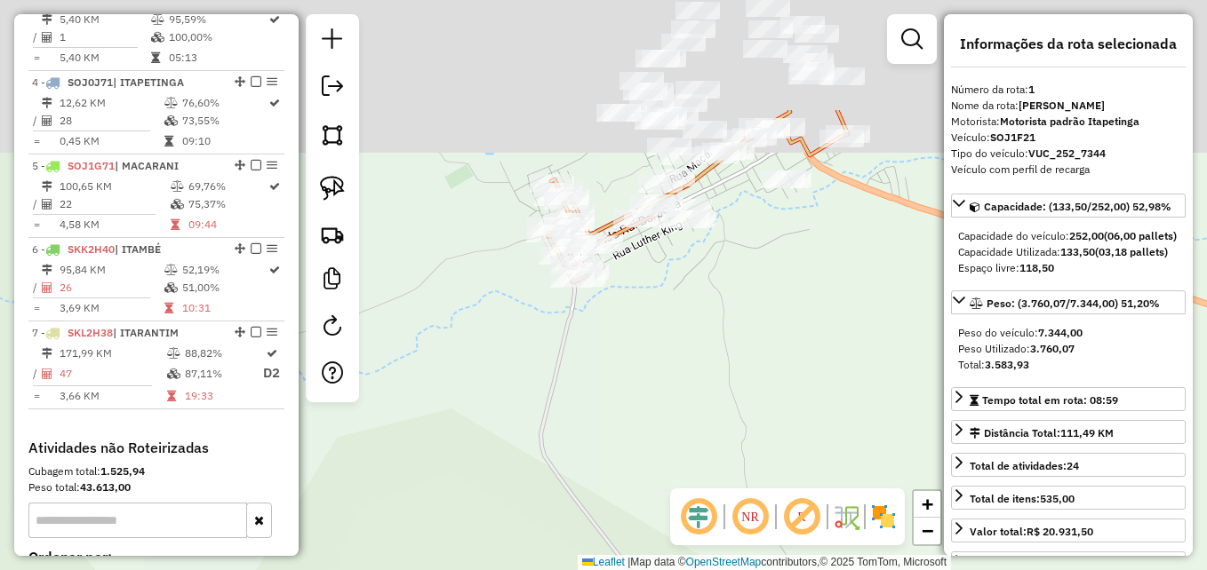
drag, startPoint x: 667, startPoint y: 299, endPoint x: 675, endPoint y: 467, distance: 168.1
click at [675, 467] on div "Janela de atendimento Grade de atendimento Capacidade Transportadoras Veículos …" at bounding box center [603, 285] width 1207 height 570
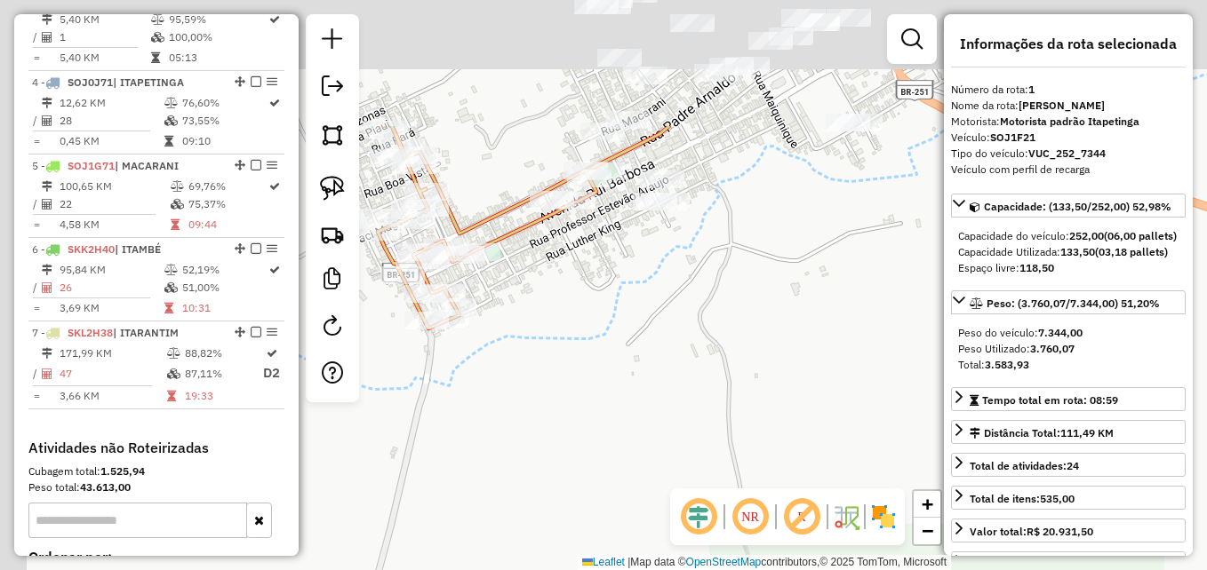
drag, startPoint x: 637, startPoint y: 325, endPoint x: 702, endPoint y: 517, distance: 202.6
click at [702, 527] on hb-router-mapa "Informações da Sessão 978943 - [DATE] Criação: [DATE] 17:23 Depósito: GP7 ITAPE…" at bounding box center [603, 285] width 1207 height 570
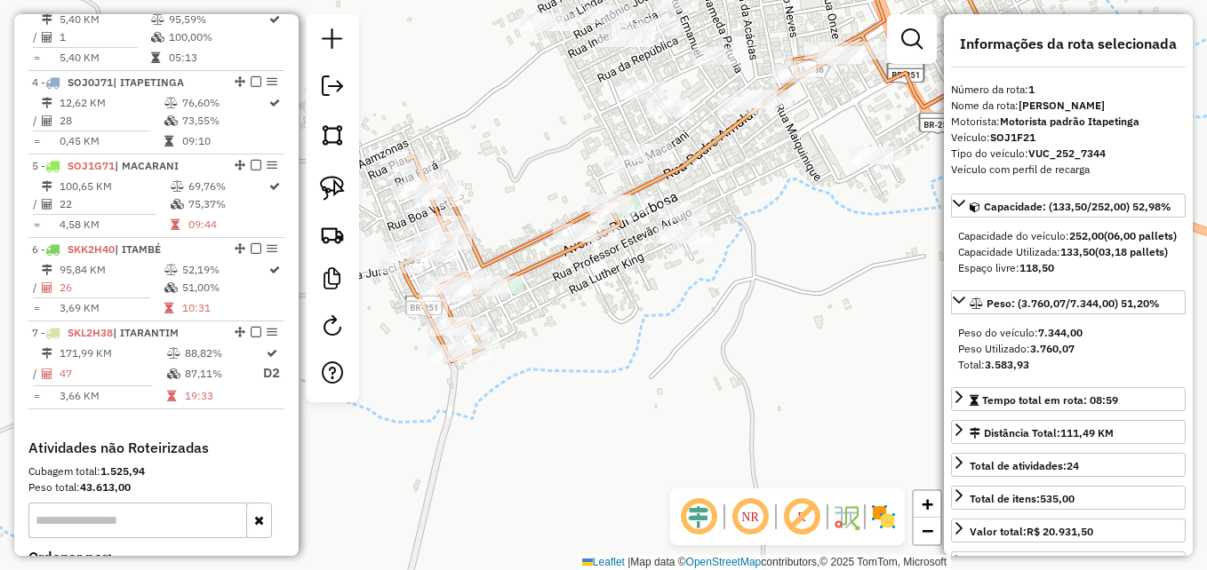
drag, startPoint x: 691, startPoint y: 370, endPoint x: 731, endPoint y: 394, distance: 46.6
click at [731, 394] on div "Janela de atendimento Grade de atendimento Capacidade Transportadoras Veículos …" at bounding box center [603, 285] width 1207 height 570
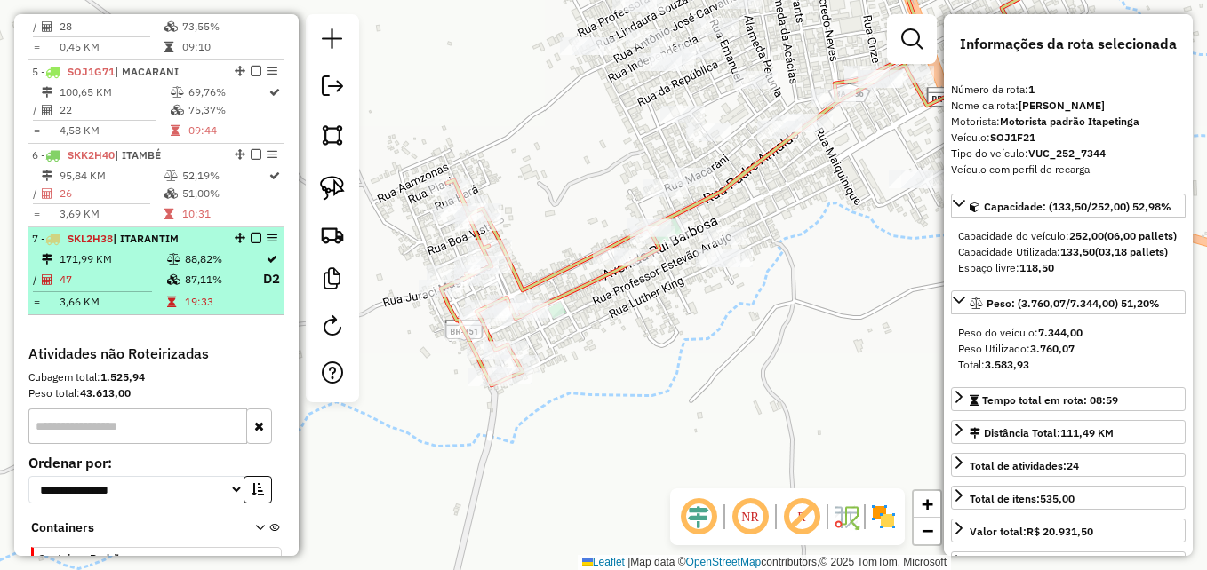
scroll to position [954, 0]
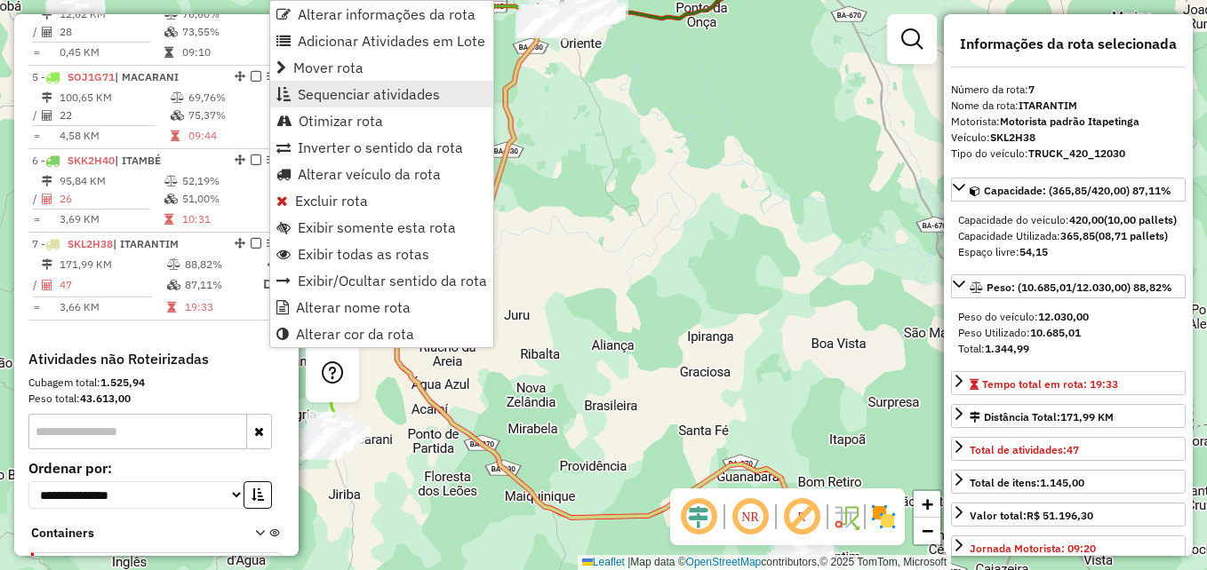
click at [360, 93] on span "Sequenciar atividades" at bounding box center [369, 94] width 142 height 14
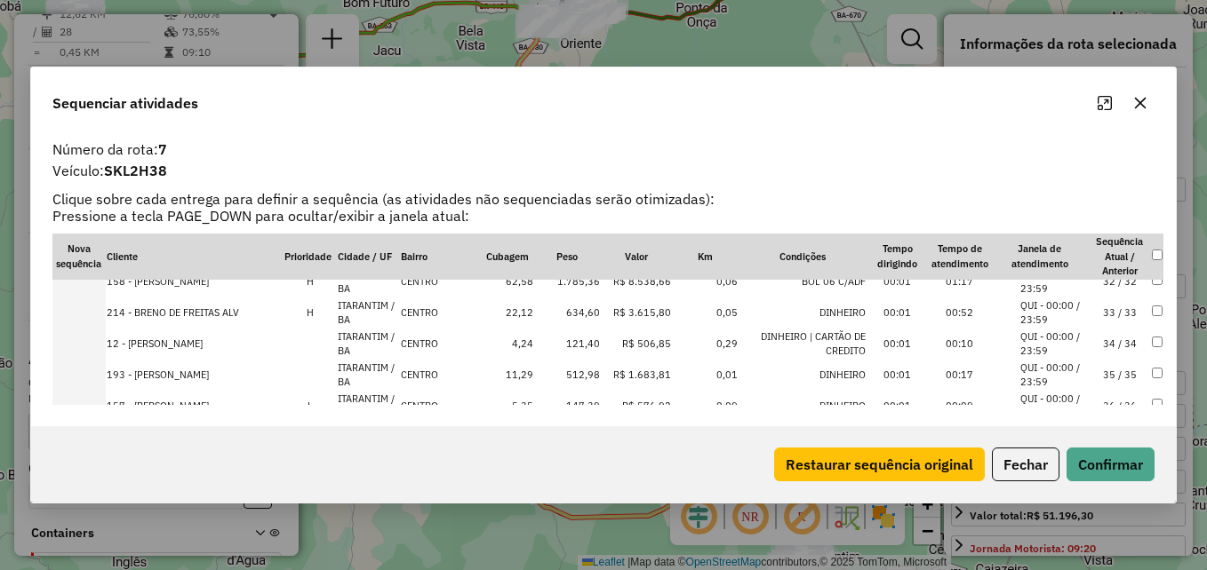
scroll to position [889, 0]
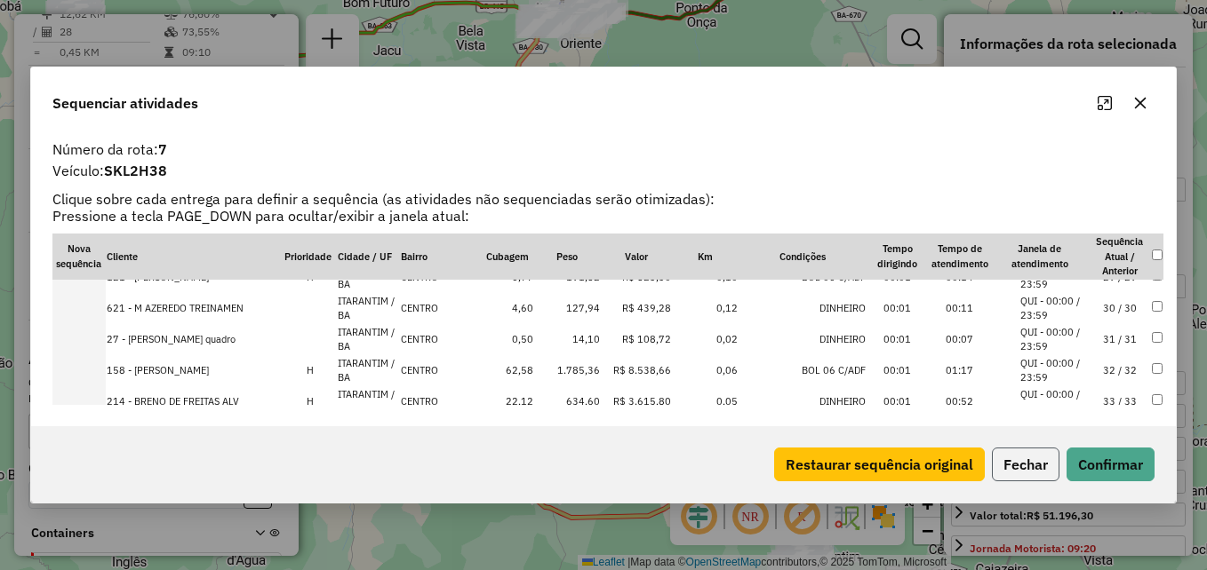
click at [1028, 477] on button "Fechar" at bounding box center [1026, 465] width 68 height 34
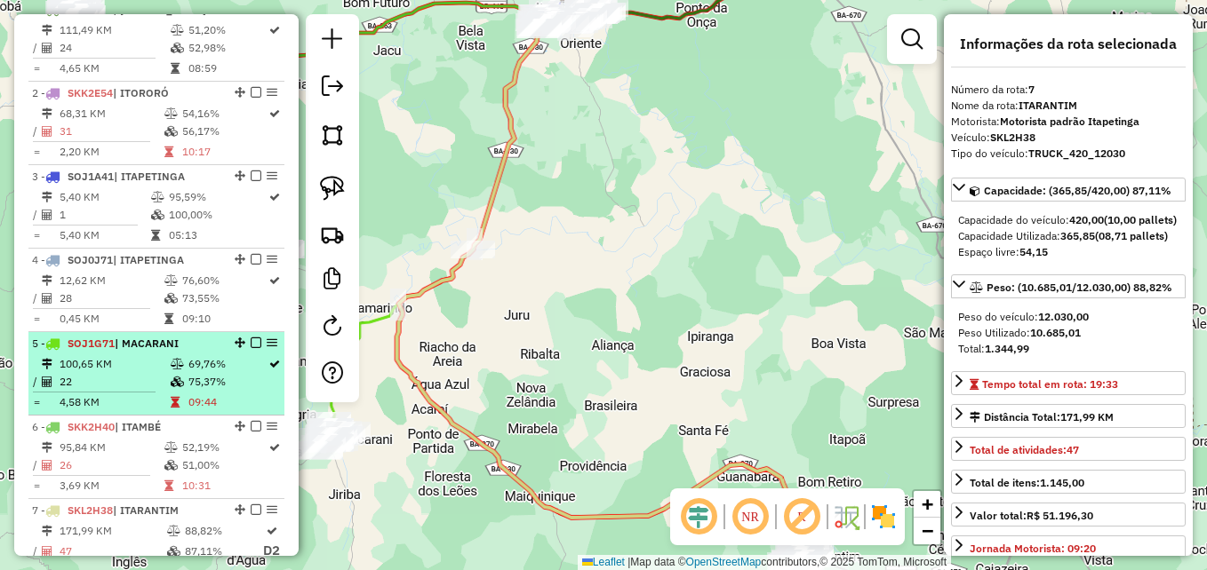
scroll to position [777, 0]
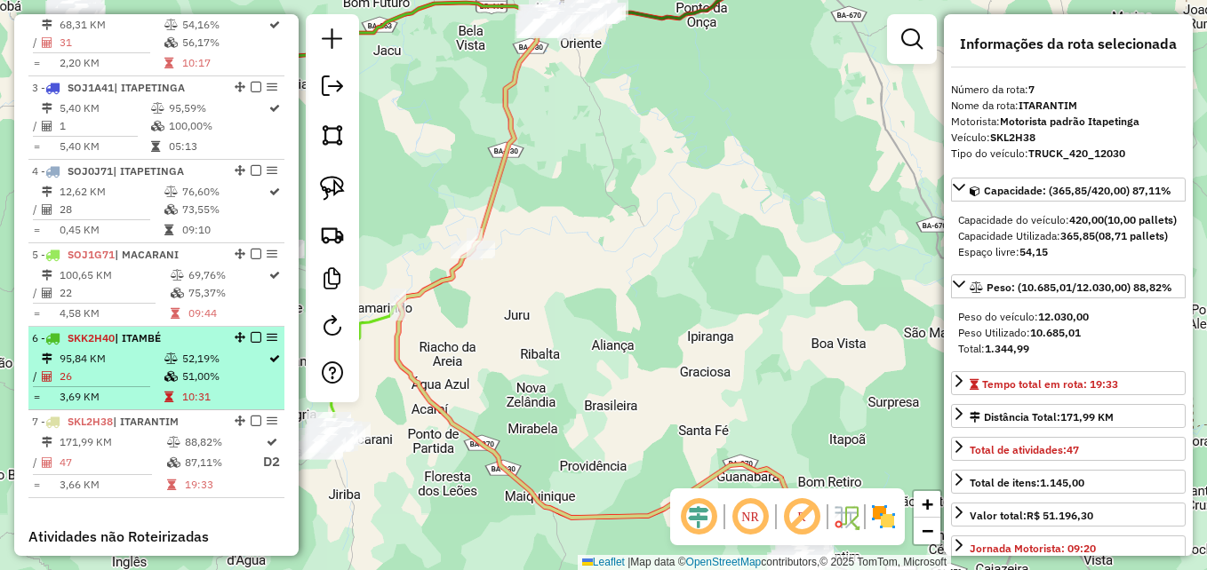
click at [218, 368] on td "52,19%" at bounding box center [224, 359] width 86 height 18
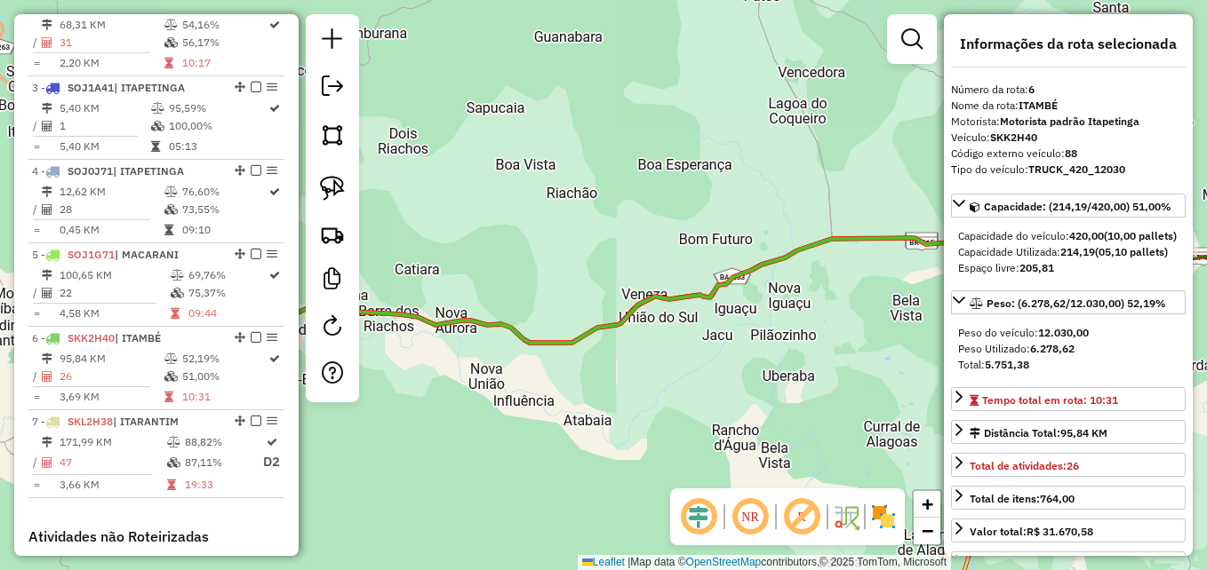
drag, startPoint x: 475, startPoint y: 253, endPoint x: 749, endPoint y: 275, distance: 275.5
click at [749, 275] on div "Janela de atendimento Grade de atendimento Capacidade Transportadoras Veículos …" at bounding box center [603, 285] width 1207 height 570
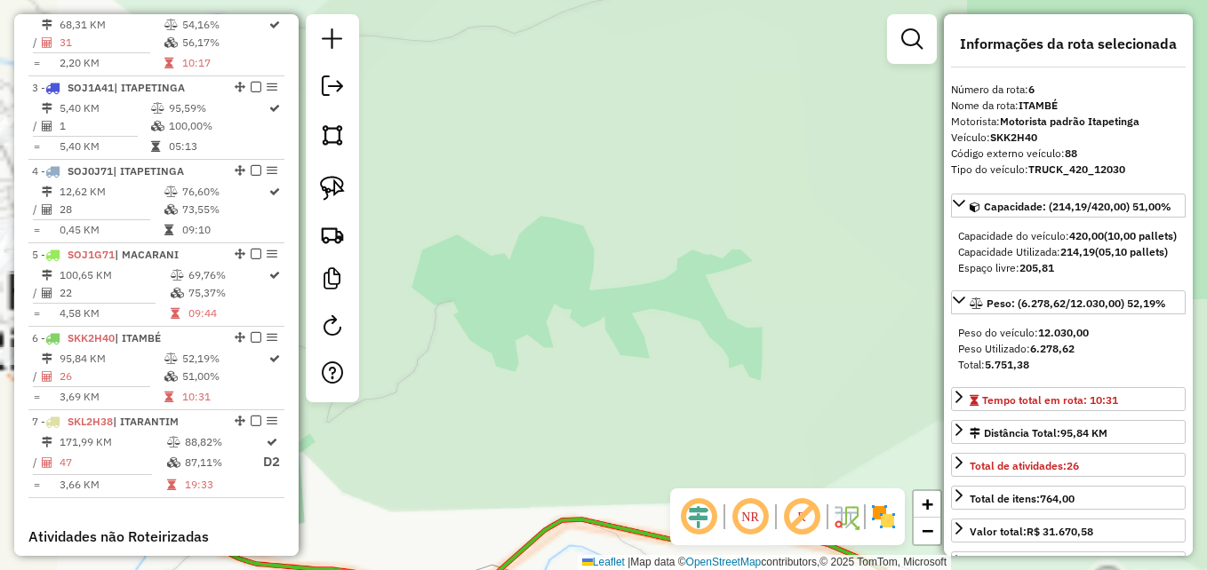
drag, startPoint x: 626, startPoint y: 251, endPoint x: 898, endPoint y: 191, distance: 279.4
click at [898, 191] on div "Janela de atendimento Grade de atendimento Capacidade Transportadoras Veículos …" at bounding box center [603, 285] width 1207 height 570
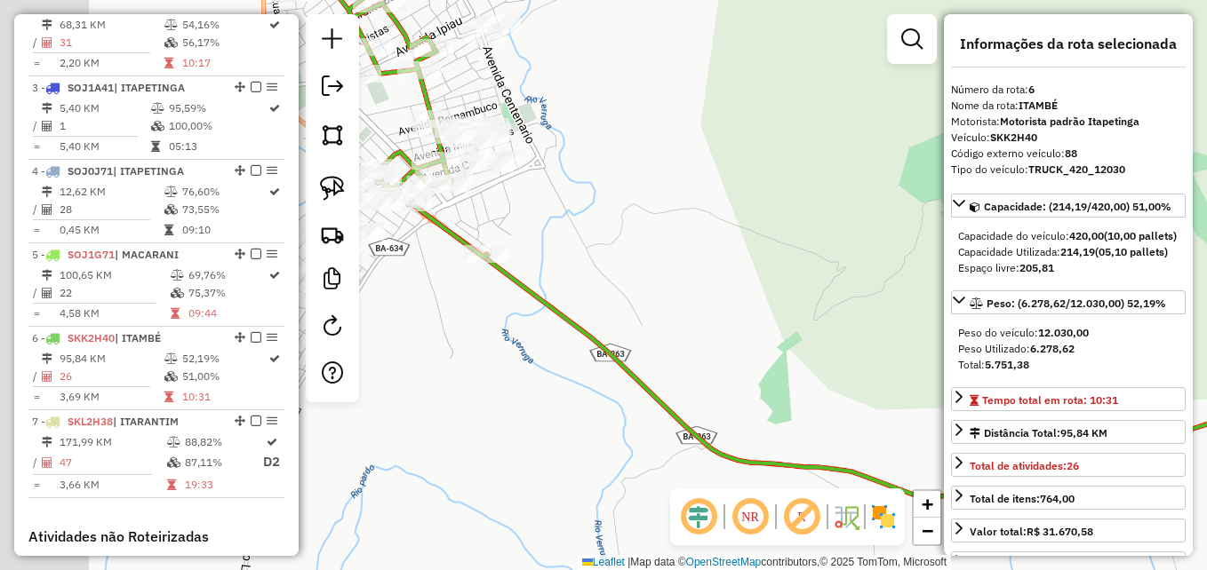
drag, startPoint x: 443, startPoint y: 339, endPoint x: 866, endPoint y: 255, distance: 432.0
click at [858, 259] on div "Janela de atendimento Grade de atendimento Capacidade Transportadoras Veículos …" at bounding box center [603, 285] width 1207 height 570
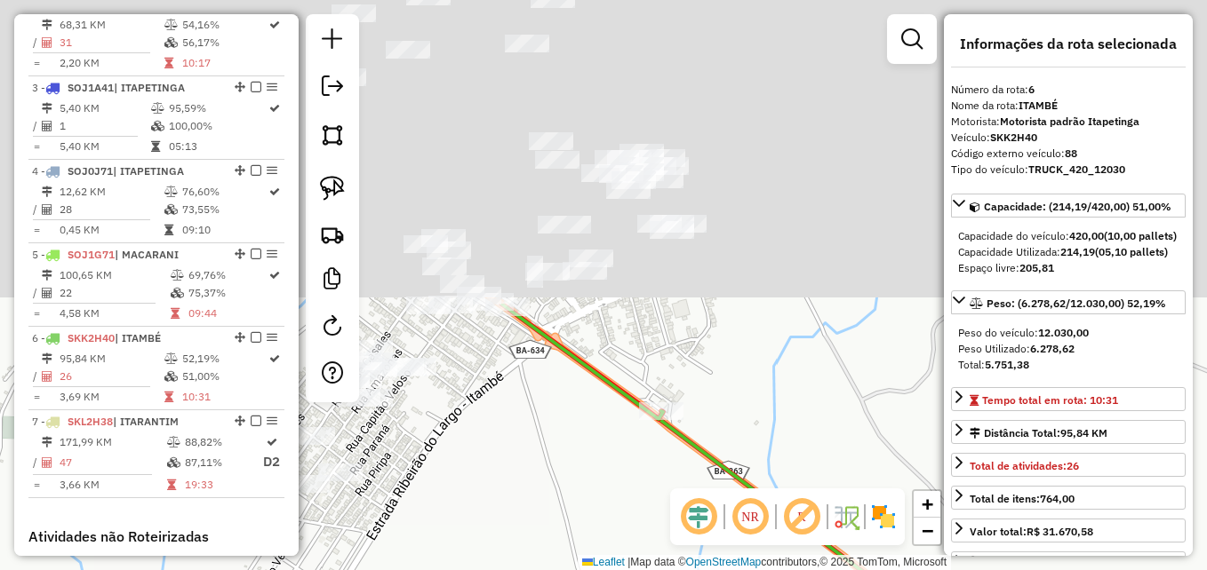
drag, startPoint x: 736, startPoint y: 219, endPoint x: 650, endPoint y: 616, distance: 406.3
click at [650, 570] on html "Aguarde... Pop-up bloqueado! Seu navegador bloqueou automáticamente a abertura …" at bounding box center [603, 285] width 1207 height 570
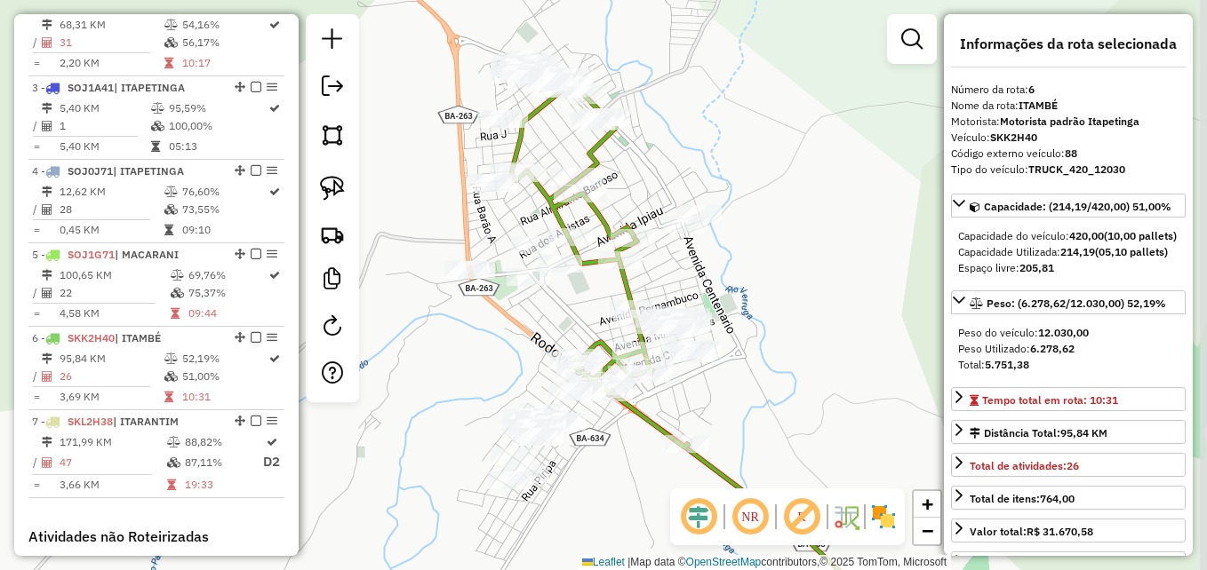
drag, startPoint x: 786, startPoint y: 131, endPoint x: 765, endPoint y: 279, distance: 149.8
click at [765, 279] on div "Janela de atendimento Grade de atendimento Capacidade Transportadoras Veículos …" at bounding box center [603, 285] width 1207 height 570
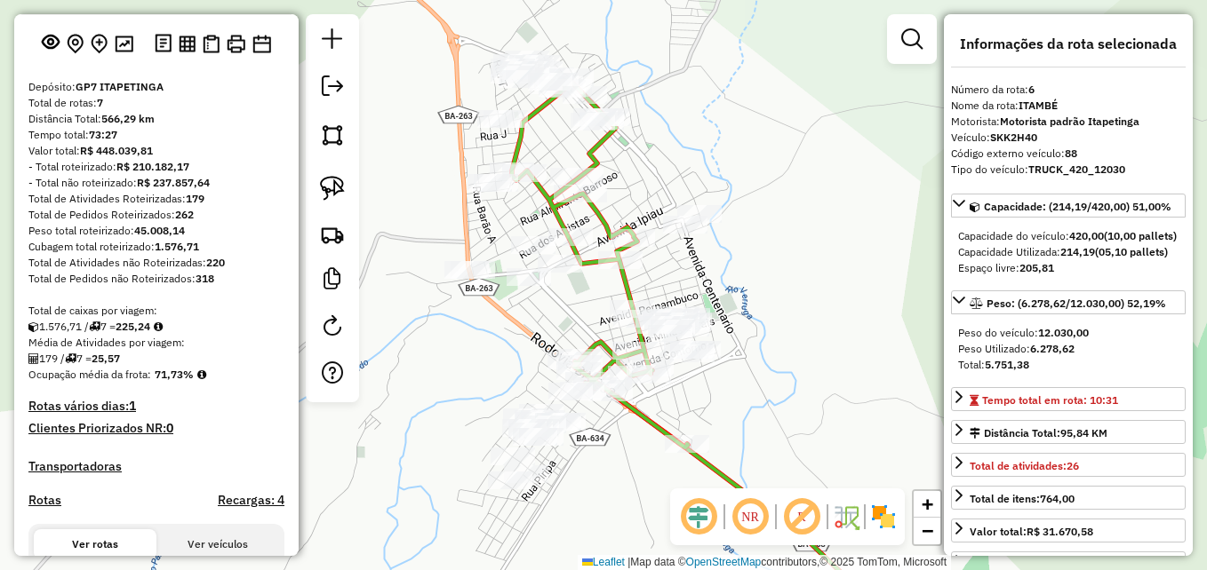
scroll to position [66, 0]
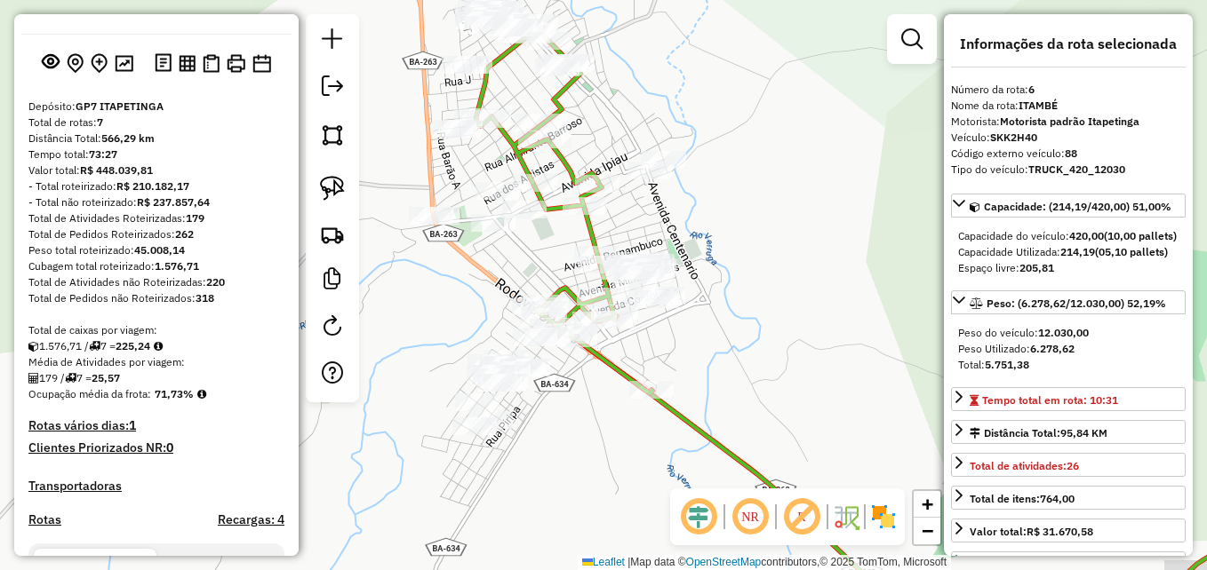
drag, startPoint x: 762, startPoint y: 347, endPoint x: 683, endPoint y: 162, distance: 201.9
click at [665, 158] on div "Janela de atendimento Grade de atendimento Capacidade Transportadoras Veículos …" at bounding box center [603, 285] width 1207 height 570
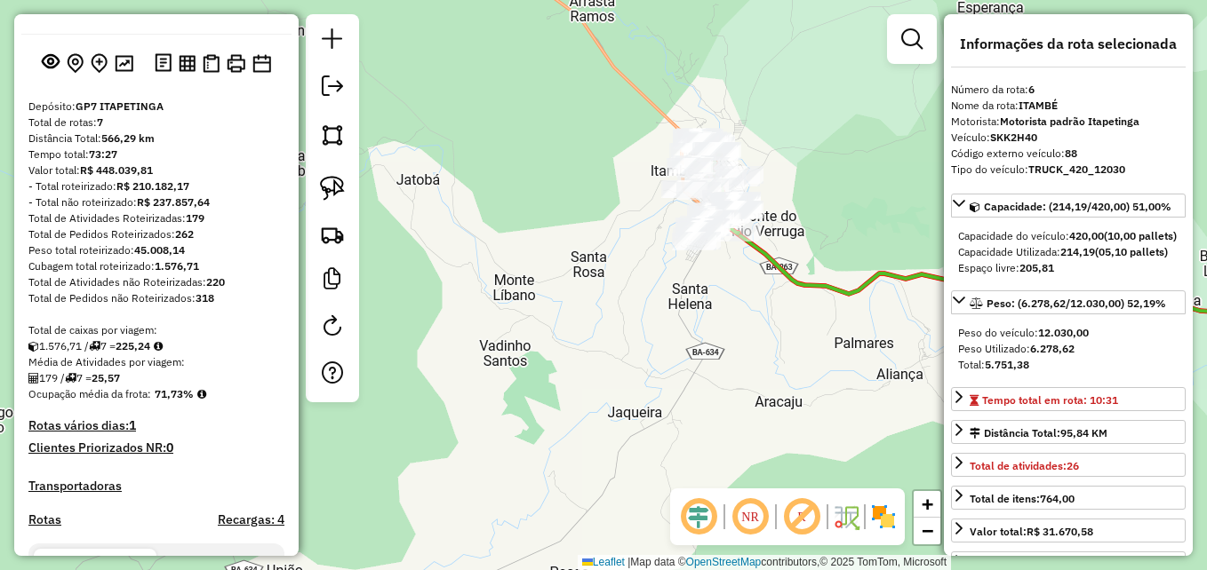
drag, startPoint x: 747, startPoint y: 349, endPoint x: 491, endPoint y: 130, distance: 337.8
click at [489, 132] on div "Janela de atendimento Grade de atendimento Capacidade Transportadoras Veículos …" at bounding box center [603, 285] width 1207 height 570
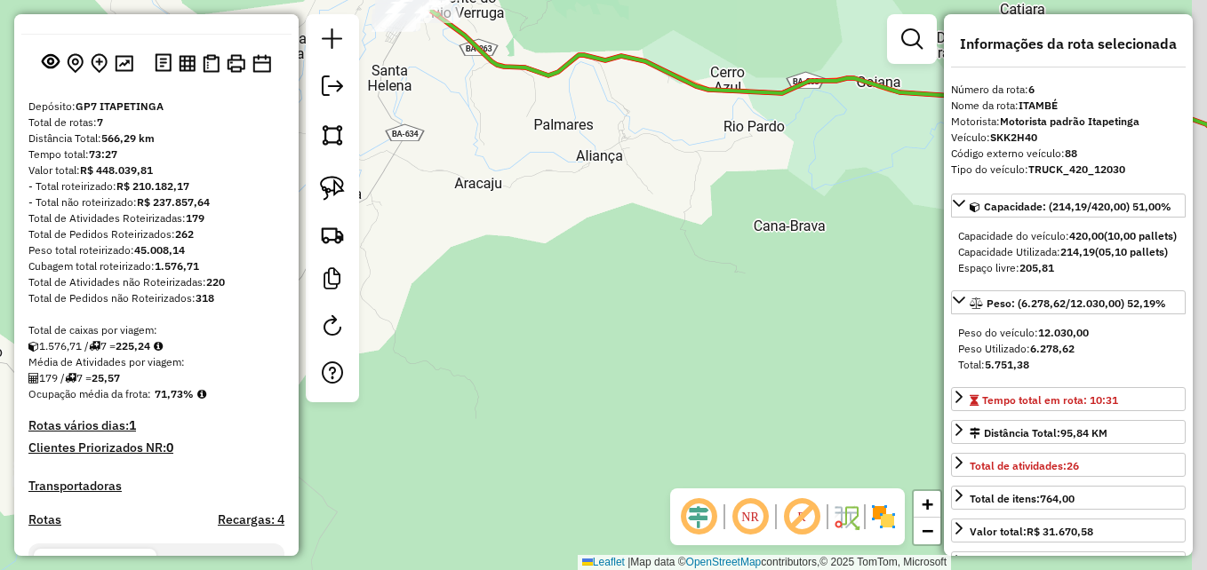
drag, startPoint x: 775, startPoint y: 287, endPoint x: 471, endPoint y: 330, distance: 306.9
click at [487, 314] on div "Janela de atendimento Grade de atendimento Capacidade Transportadoras Veículos …" at bounding box center [603, 285] width 1207 height 570
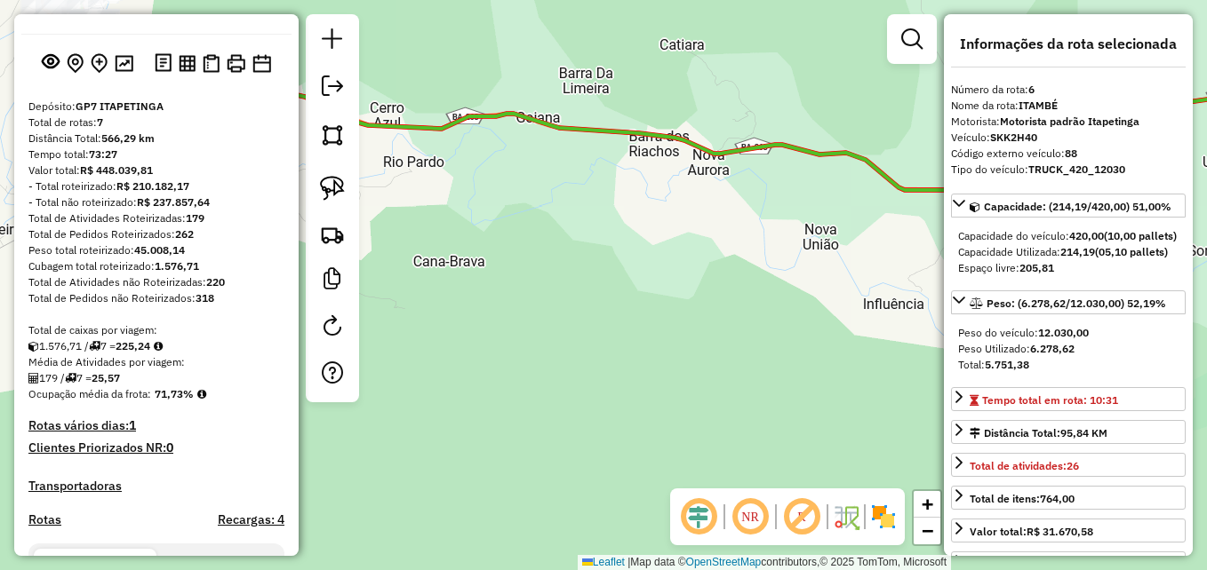
drag, startPoint x: 819, startPoint y: 332, endPoint x: 498, endPoint y: 274, distance: 327.0
click at [515, 274] on div "Janela de atendimento Grade de atendimento Capacidade Transportadoras Veículos …" at bounding box center [603, 285] width 1207 height 570
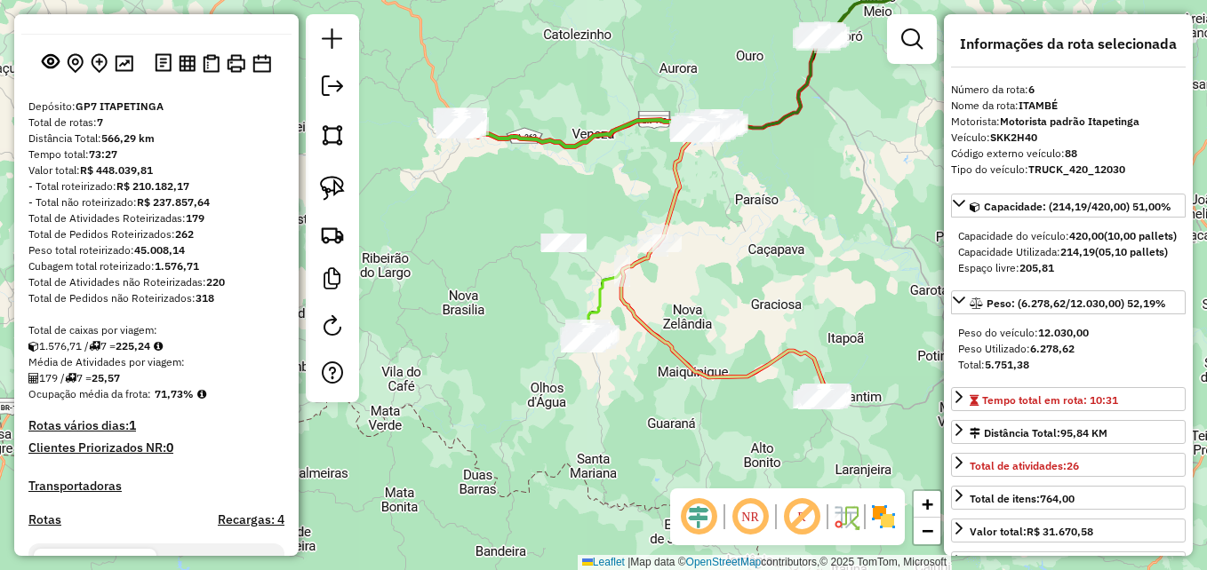
drag, startPoint x: 697, startPoint y: 362, endPoint x: 559, endPoint y: 115, distance: 282.8
click at [575, 148] on div "Janela de atendimento Grade de atendimento Capacidade Transportadoras Veículos …" at bounding box center [603, 285] width 1207 height 570
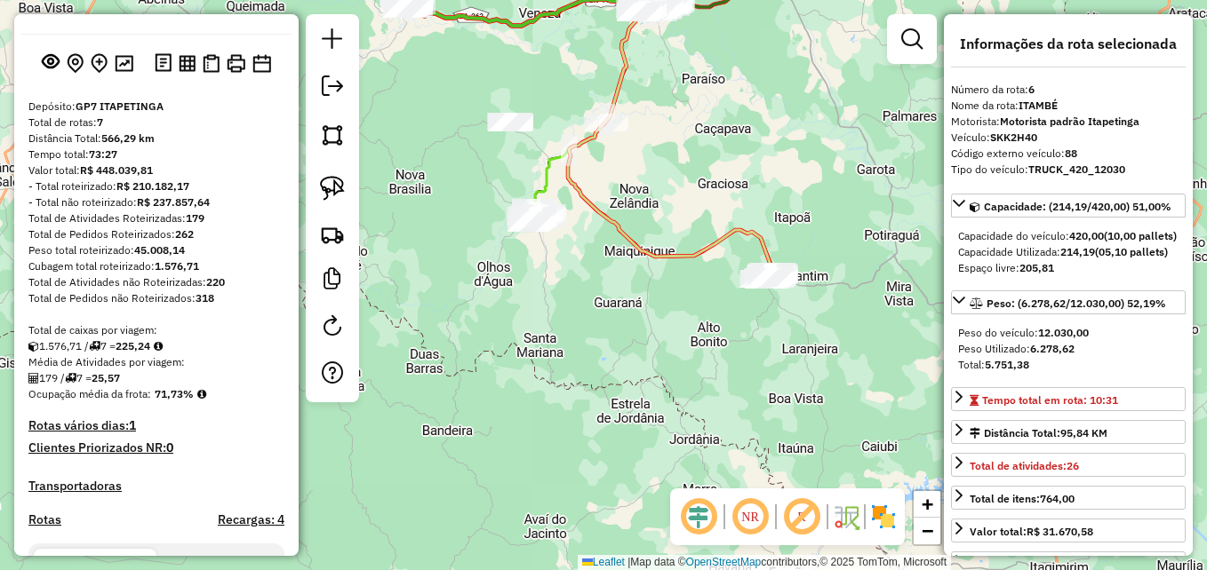
drag, startPoint x: 615, startPoint y: 355, endPoint x: 586, endPoint y: 366, distance: 30.4
click at [588, 360] on div "Janela de atendimento Grade de atendimento Capacidade Transportadoras Veículos …" at bounding box center [603, 285] width 1207 height 570
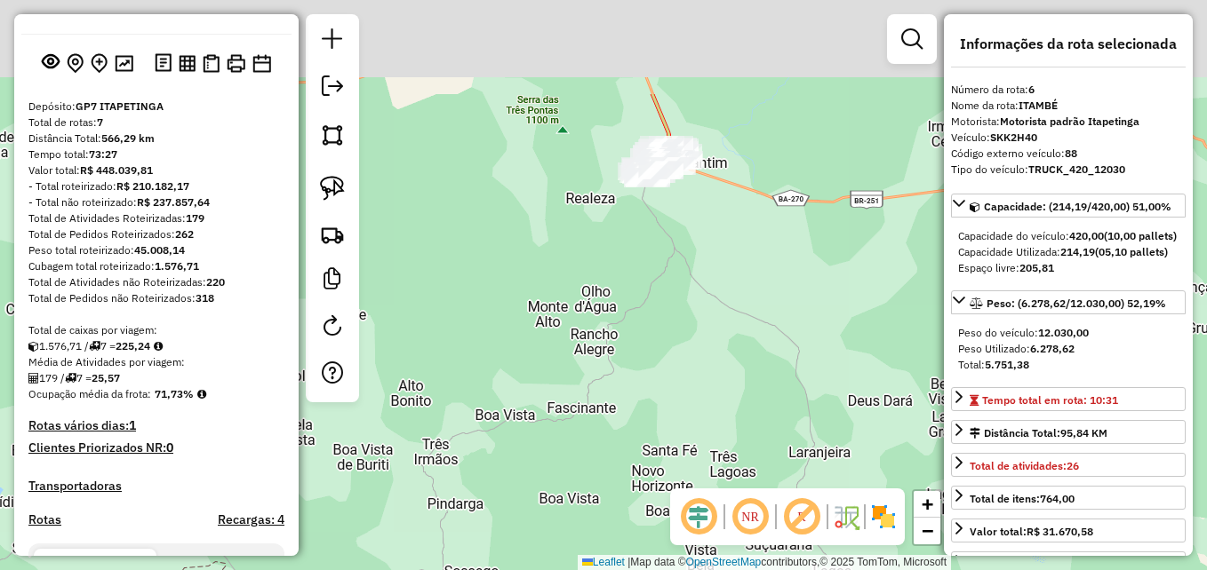
drag, startPoint x: 623, startPoint y: 276, endPoint x: 690, endPoint y: 364, distance: 110.4
click at [741, 422] on div "Janela de atendimento Grade de atendimento Capacidade Transportadoras Veículos …" at bounding box center [603, 285] width 1207 height 570
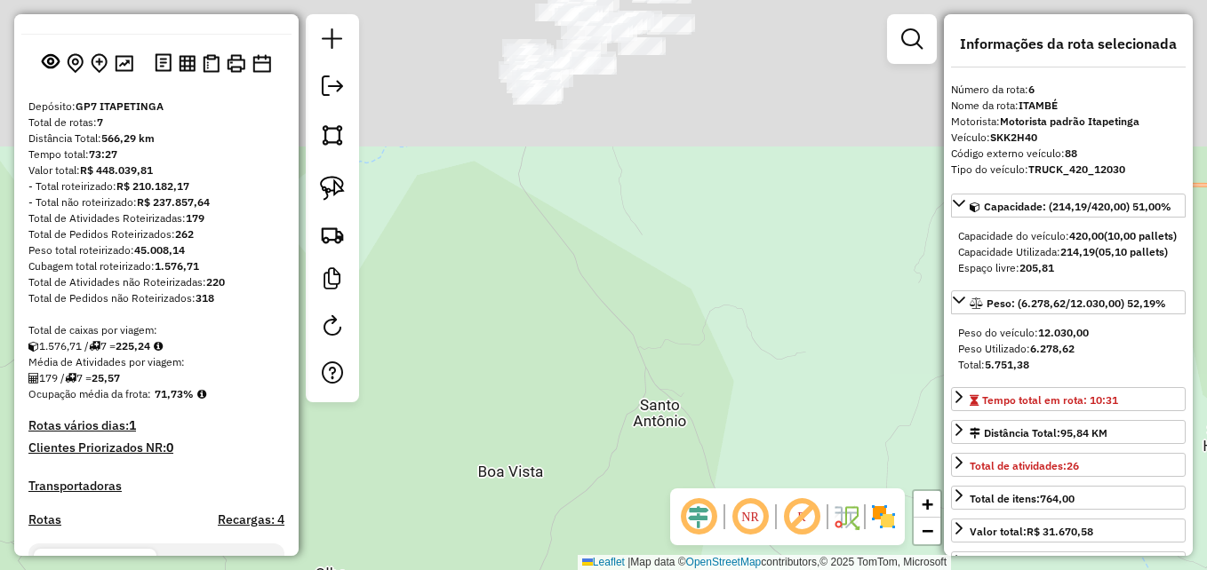
drag, startPoint x: 588, startPoint y: 226, endPoint x: 705, endPoint y: 432, distance: 236.8
click at [716, 463] on div "Janela de atendimento Grade de atendimento Capacidade Transportadoras Veículos …" at bounding box center [603, 285] width 1207 height 570
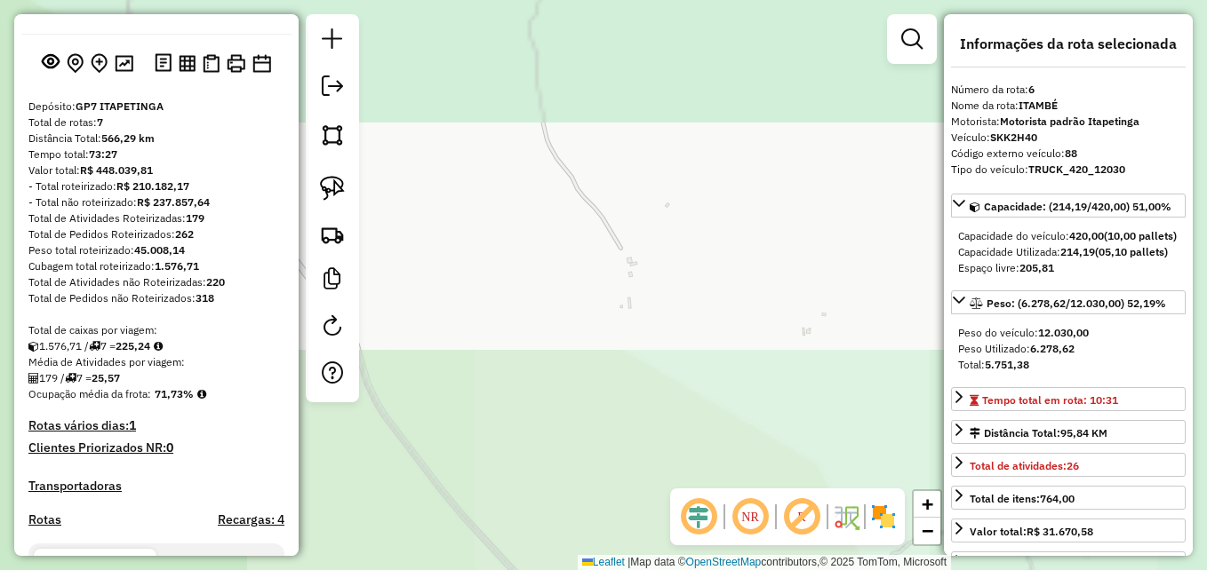
drag, startPoint x: 690, startPoint y: 358, endPoint x: 761, endPoint y: 563, distance: 217.2
click at [762, 570] on html "Aguarde... Pop-up bloqueado! Seu navegador bloqueou automáticamente a abertura …" at bounding box center [603, 285] width 1207 height 570
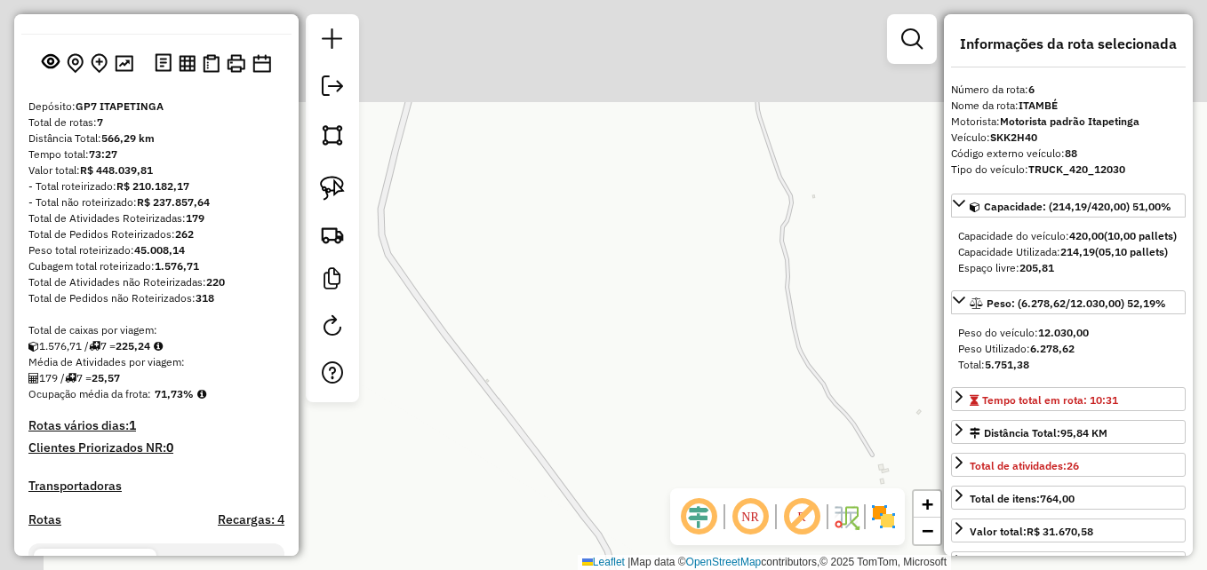
drag, startPoint x: 580, startPoint y: 293, endPoint x: 814, endPoint y: 413, distance: 262.7
click at [816, 417] on div "Janela de atendimento Grade de atendimento Capacidade Transportadoras Veículos …" at bounding box center [603, 285] width 1207 height 570
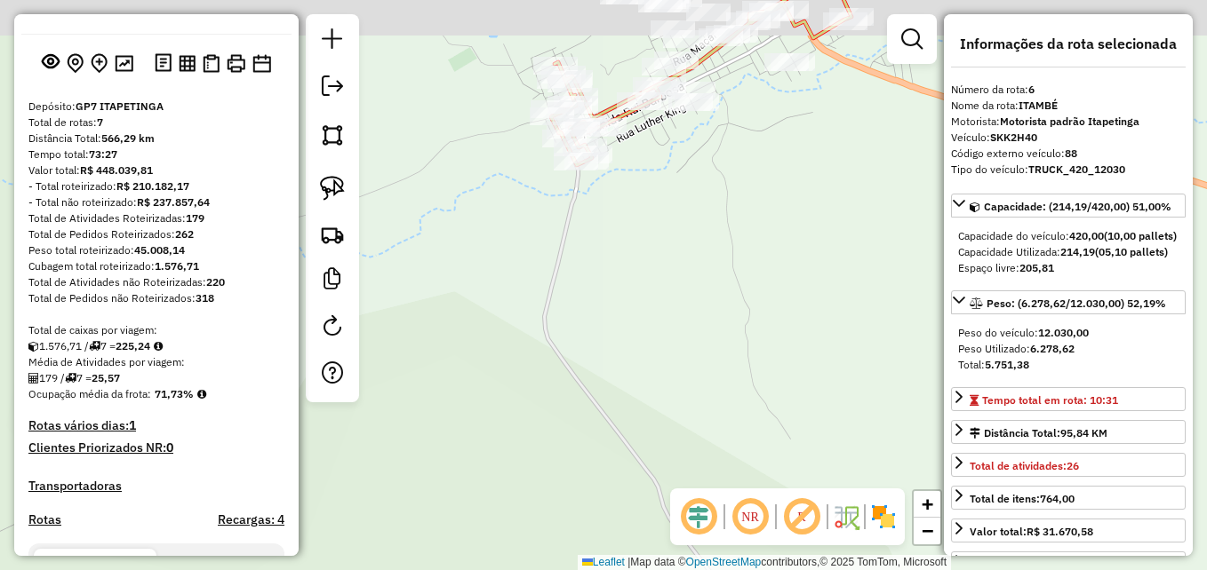
drag, startPoint x: 750, startPoint y: 296, endPoint x: 694, endPoint y: 547, distance: 257.6
click at [694, 547] on div "Janela de atendimento Grade de atendimento Capacidade Transportadoras Veículos …" at bounding box center [603, 285] width 1207 height 570
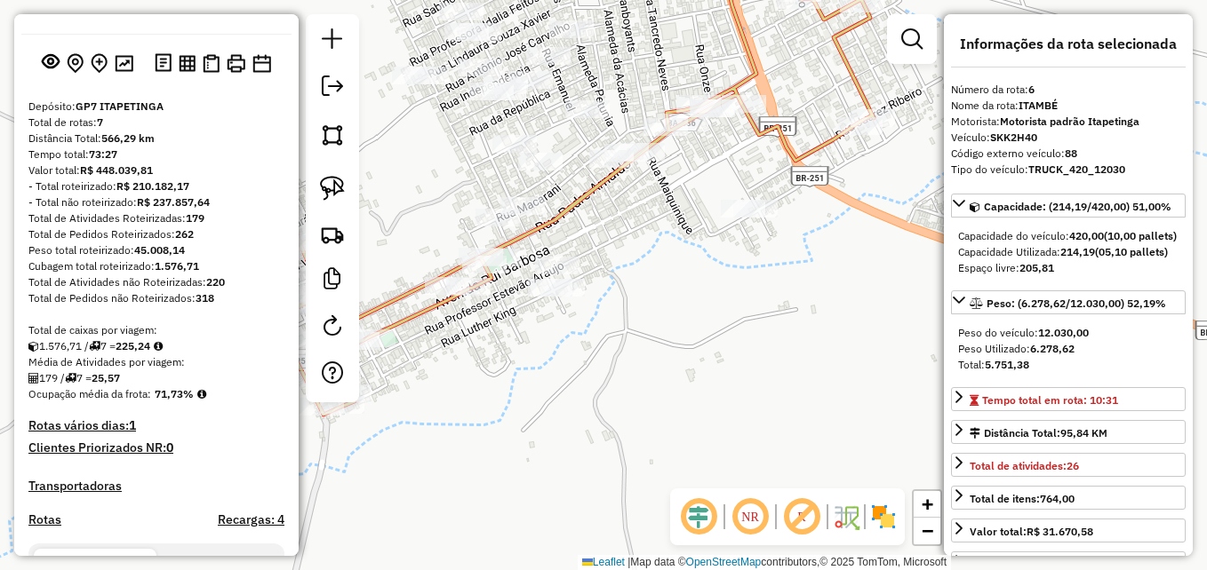
drag, startPoint x: 698, startPoint y: 357, endPoint x: 781, endPoint y: 313, distance: 94.6
click at [781, 313] on div "Janela de atendimento Grade de atendimento Capacidade Transportadoras Veículos …" at bounding box center [603, 285] width 1207 height 570
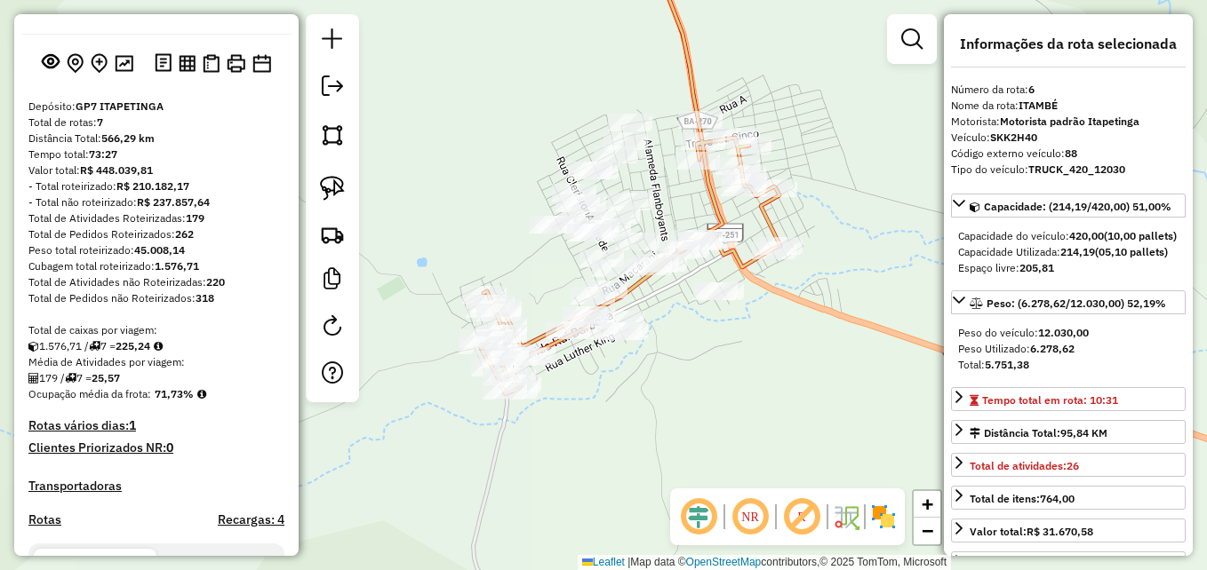
drag, startPoint x: 777, startPoint y: 335, endPoint x: 733, endPoint y: 363, distance: 52.0
click at [733, 363] on div "Janela de atendimento Grade de atendimento Capacidade Transportadoras Veículos …" at bounding box center [603, 285] width 1207 height 570
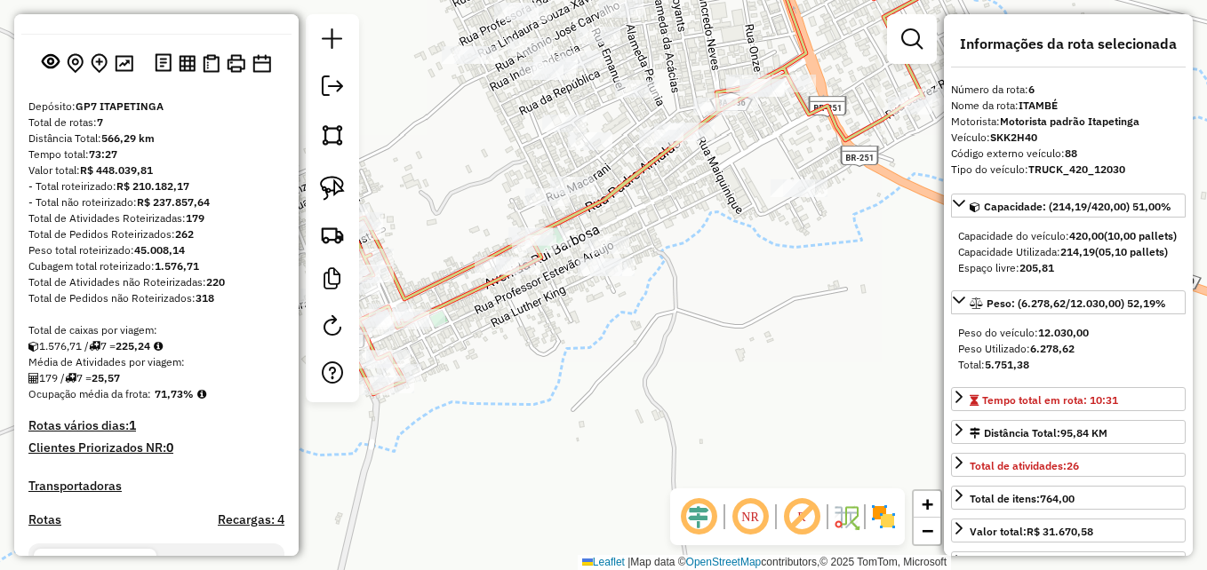
drag, startPoint x: 643, startPoint y: 370, endPoint x: 741, endPoint y: 337, distance: 103.1
click at [741, 337] on div "Janela de atendimento Grade de atendimento Capacidade Transportadoras Veículos …" at bounding box center [603, 285] width 1207 height 570
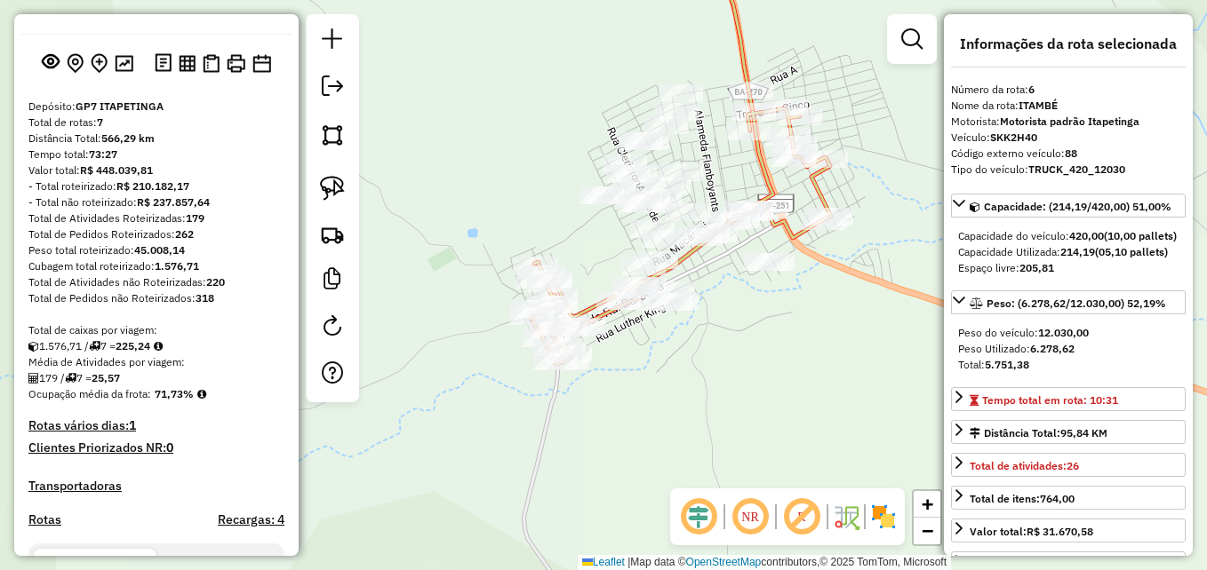
click at [0, 13] on html "Aguarde... Pop-up bloqueado! Seu navegador bloqueou automáticamente a abertura …" at bounding box center [603, 285] width 1207 height 570
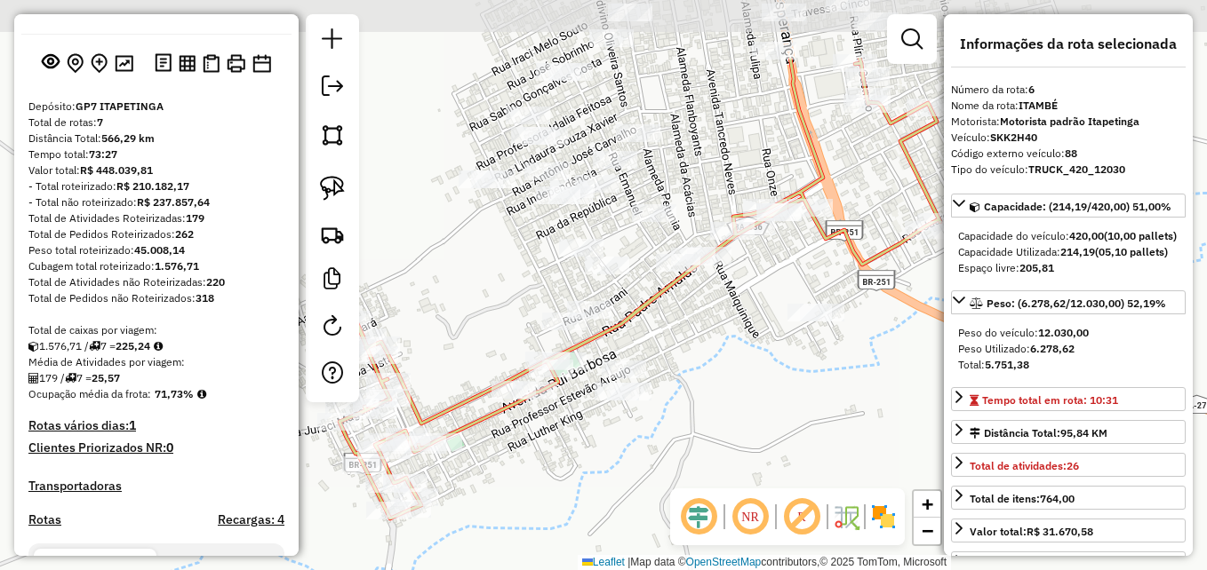
drag, startPoint x: 662, startPoint y: 294, endPoint x: 746, endPoint y: 401, distance: 136.0
click at [746, 401] on div "Janela de atendimento Grade de atendimento Capacidade Transportadoras Veículos …" at bounding box center [603, 285] width 1207 height 570
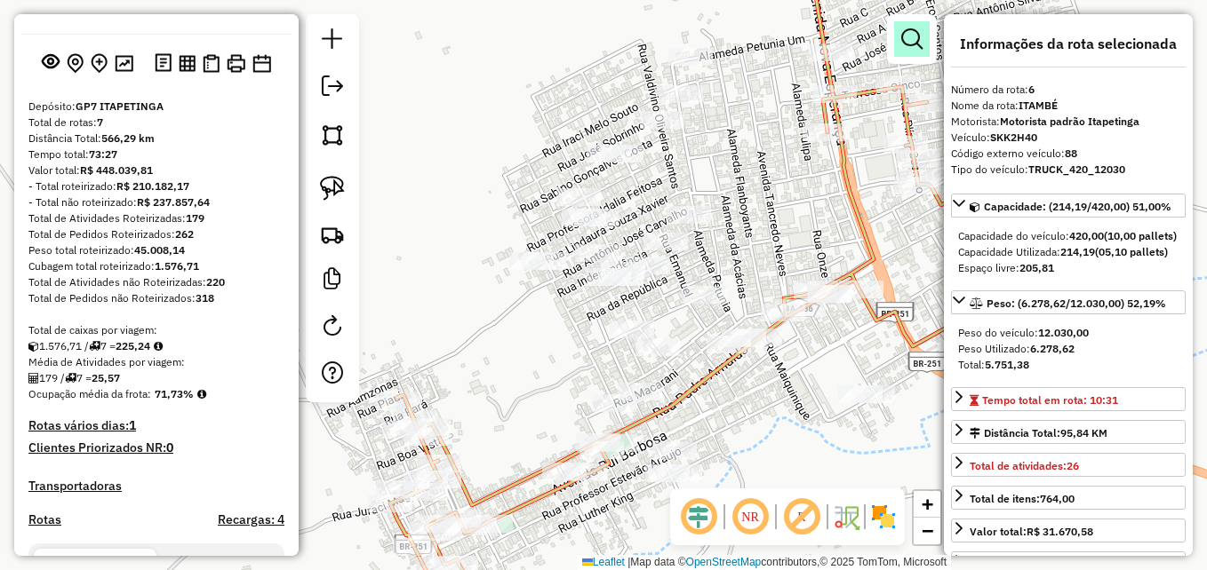
click at [912, 31] on em at bounding box center [911, 38] width 21 height 21
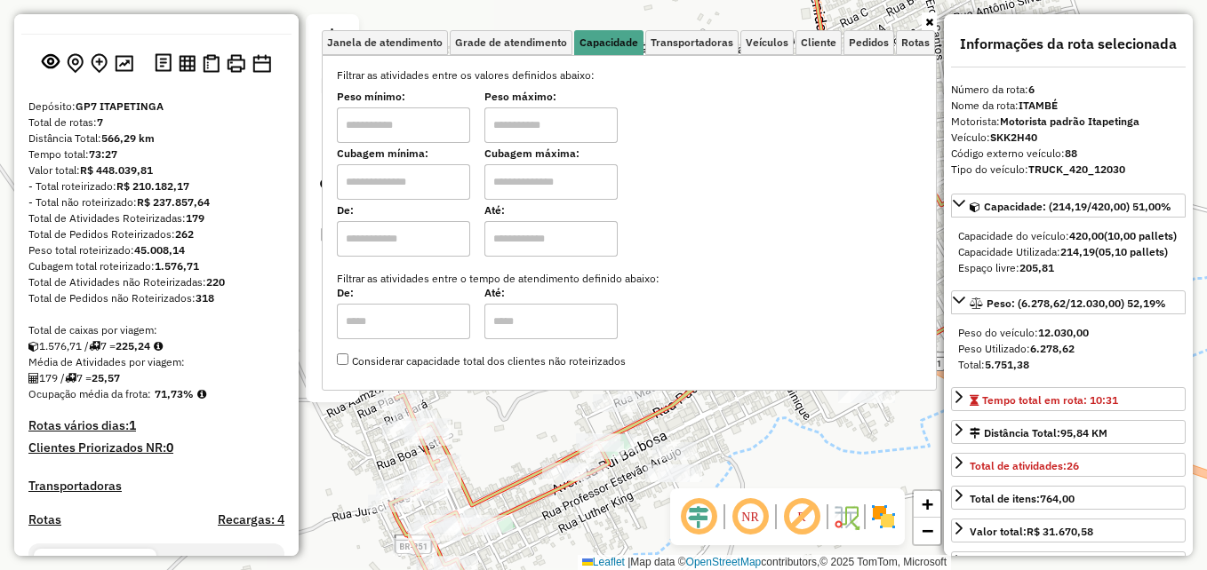
click at [925, 22] on icon at bounding box center [929, 22] width 8 height 11
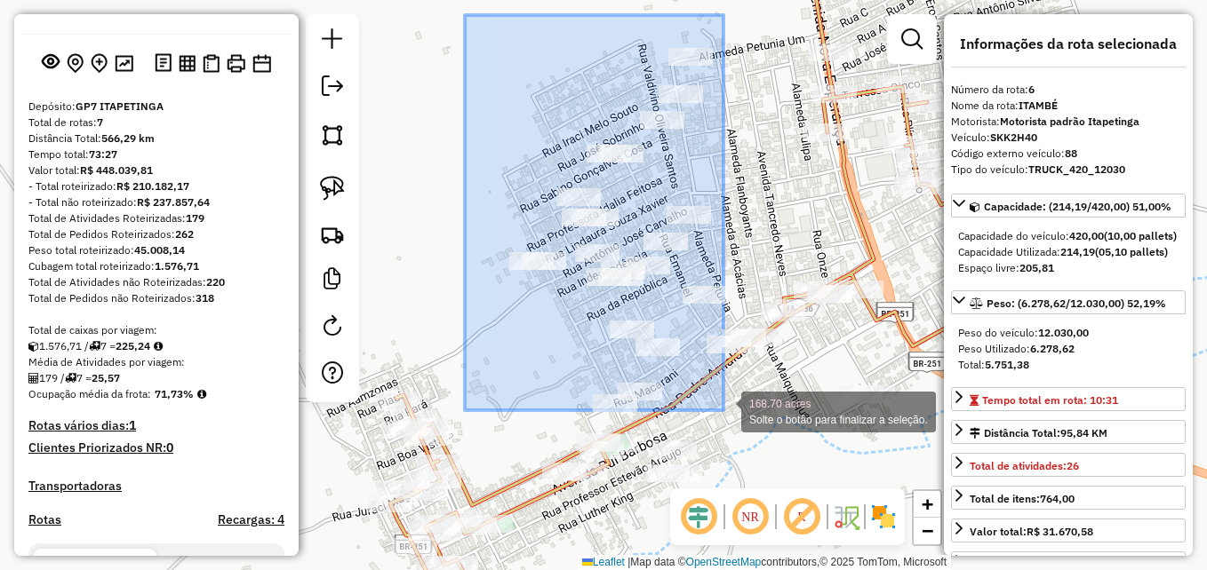
drag, startPoint x: 465, startPoint y: 15, endPoint x: 723, endPoint y: 411, distance: 472.5
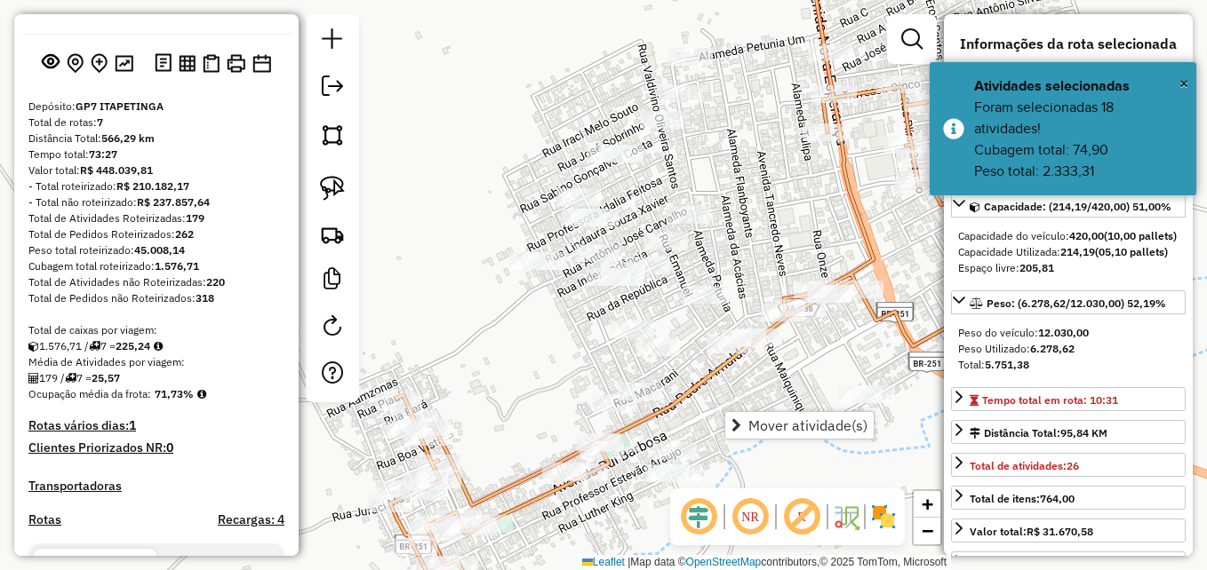
click at [484, 145] on div "Janela de atendimento Grade de atendimento Capacidade Transportadoras Veículos …" at bounding box center [603, 285] width 1207 height 570
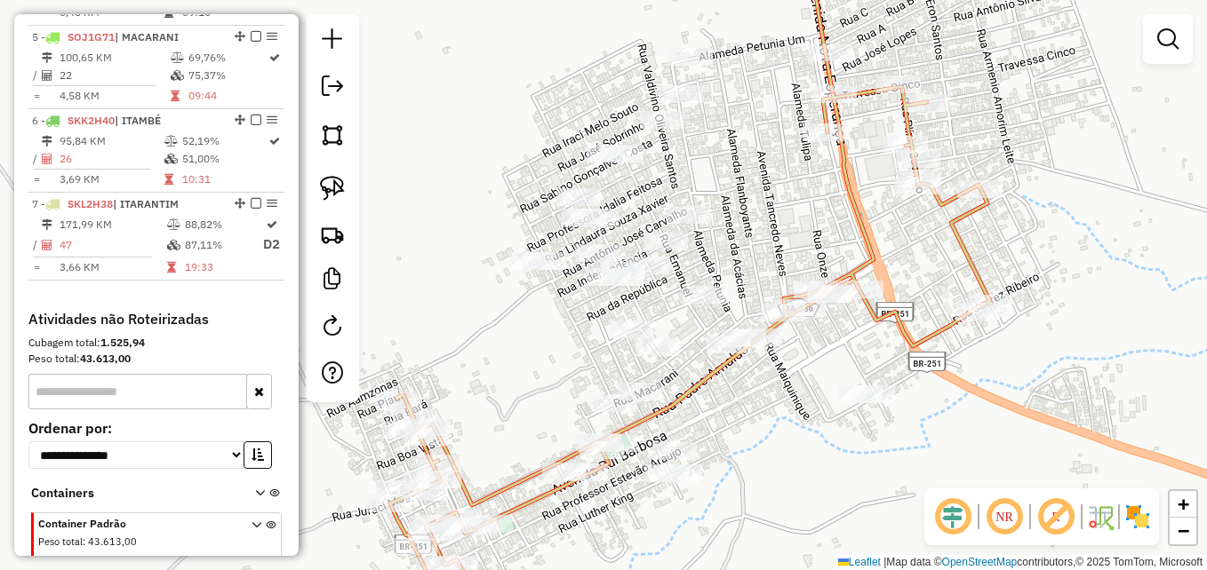
scroll to position [1085, 0]
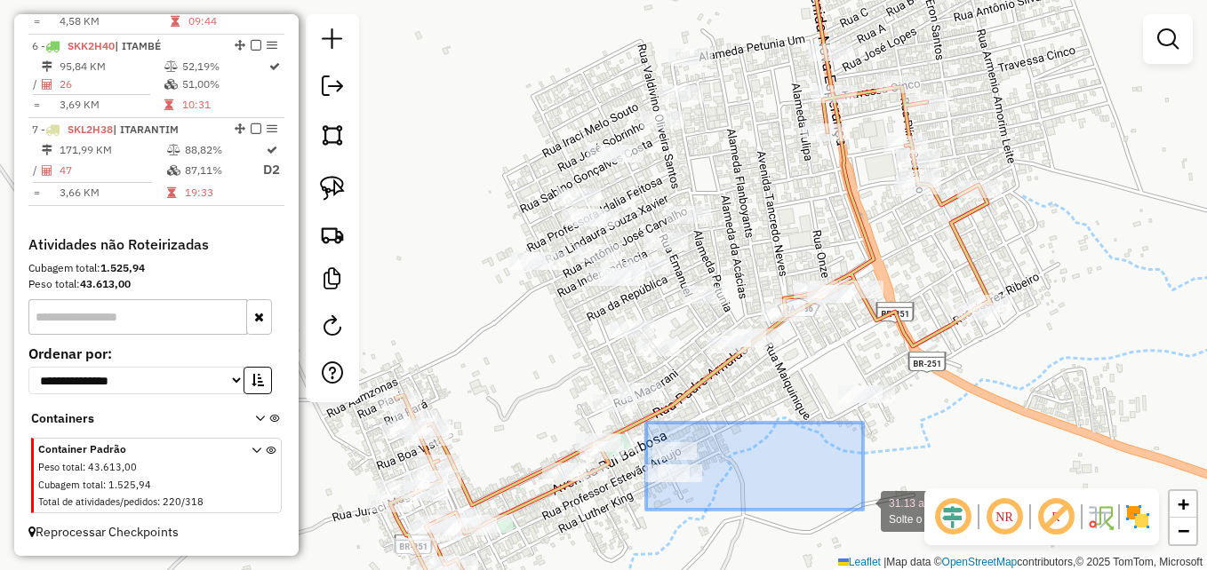
drag, startPoint x: 646, startPoint y: 423, endPoint x: 863, endPoint y: 510, distance: 233.7
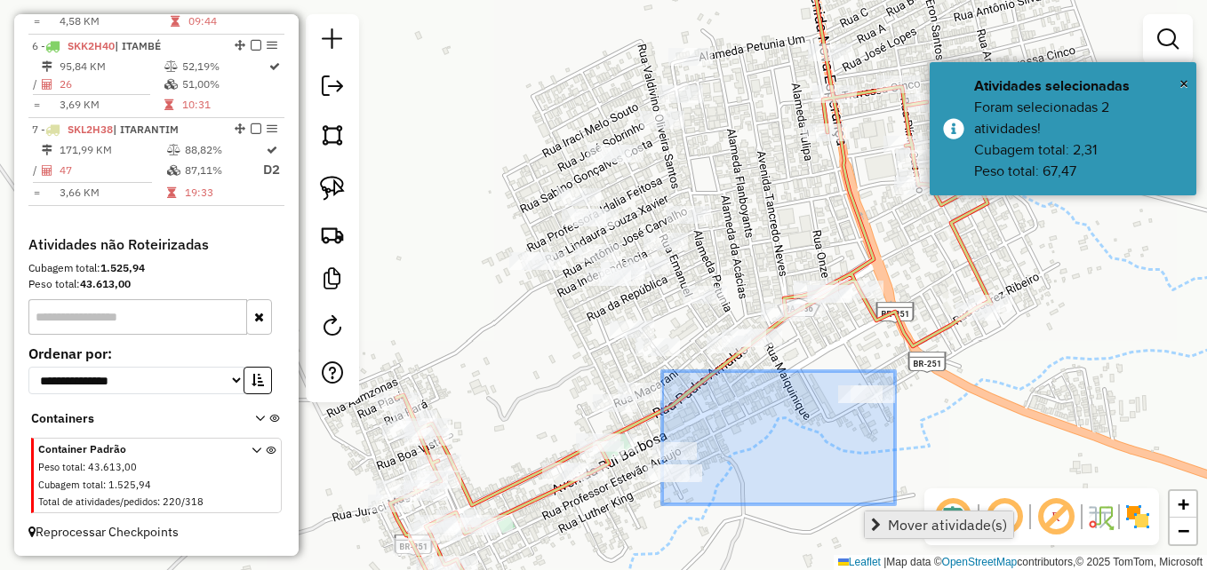
drag, startPoint x: 662, startPoint y: 371, endPoint x: 903, endPoint y: 515, distance: 280.6
click at [903, 515] on hb-router-mapa "Mover atividade(s) Informações da Sessão 978943 - [DATE] Criação: [DATE] 17:23 …" at bounding box center [603, 285] width 1207 height 570
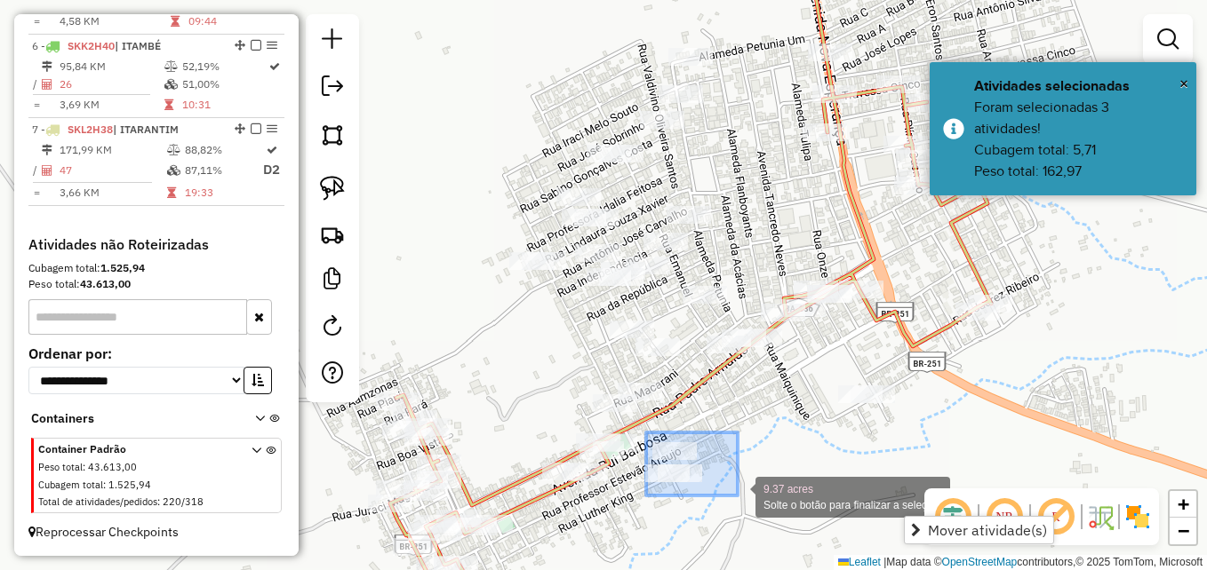
drag, startPoint x: 646, startPoint y: 433, endPoint x: 738, endPoint y: 496, distance: 111.9
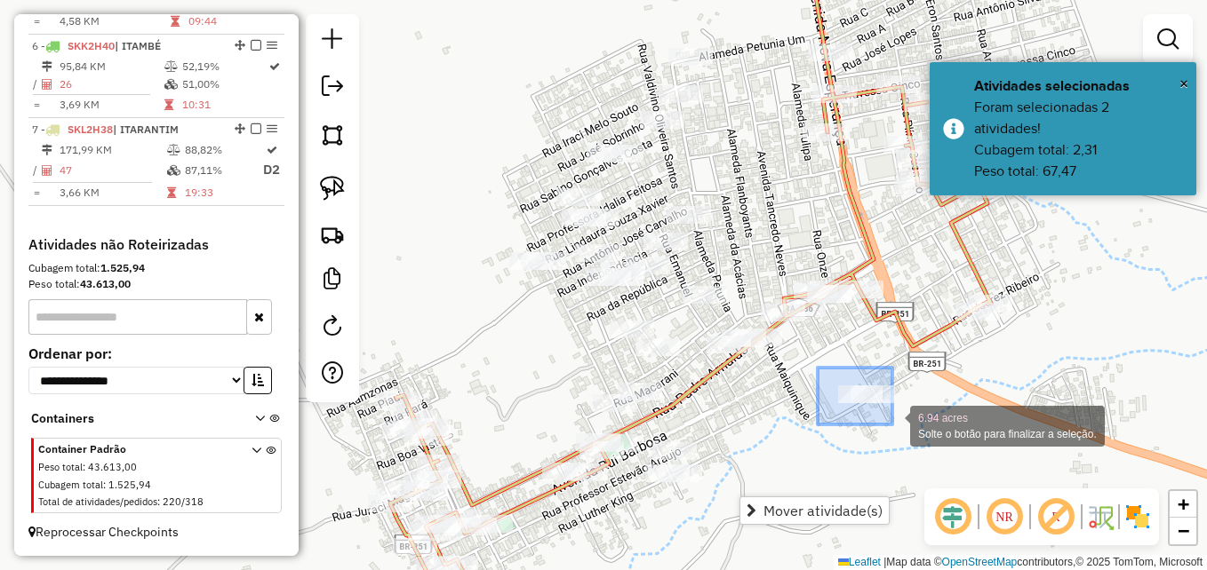
drag, startPoint x: 825, startPoint y: 394, endPoint x: 892, endPoint y: 425, distance: 74.4
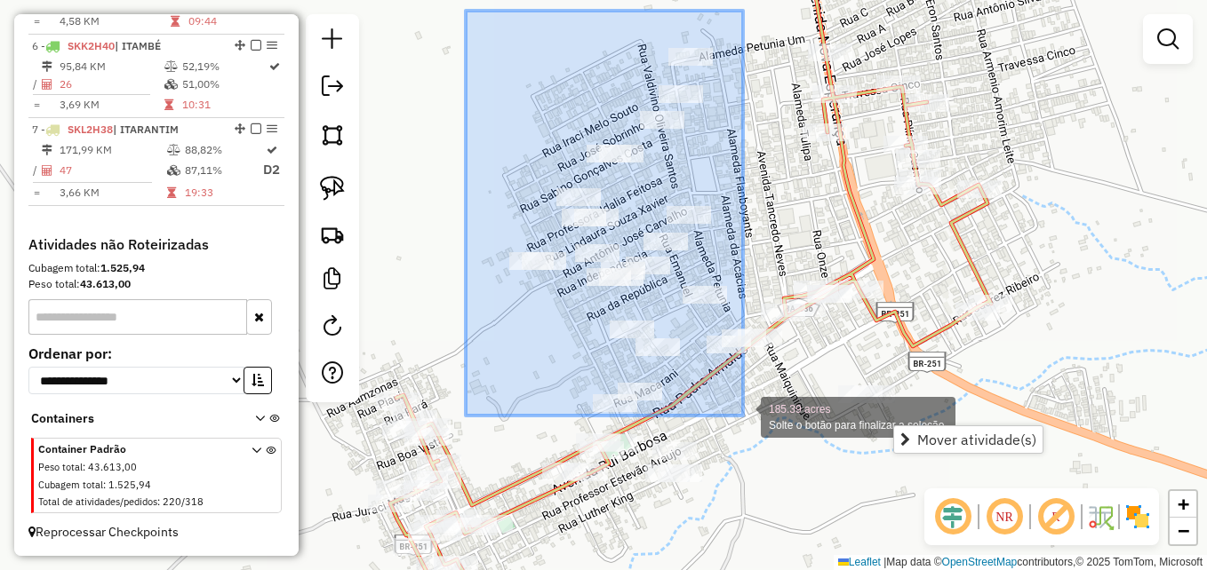
drag, startPoint x: 466, startPoint y: 11, endPoint x: 743, endPoint y: 416, distance: 491.0
click at [743, 416] on div "185.39 acres Solte o botão para finalizar a seleção. Janela de atendimento Grad…" at bounding box center [603, 285] width 1207 height 570
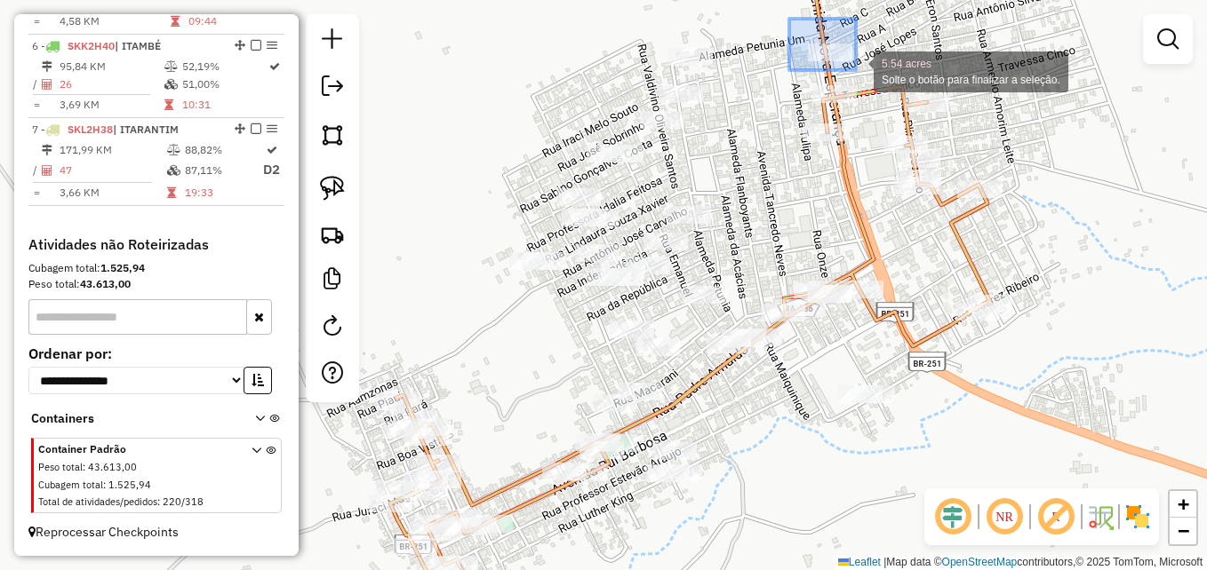
drag, startPoint x: 789, startPoint y: 19, endPoint x: 858, endPoint y: 71, distance: 86.2
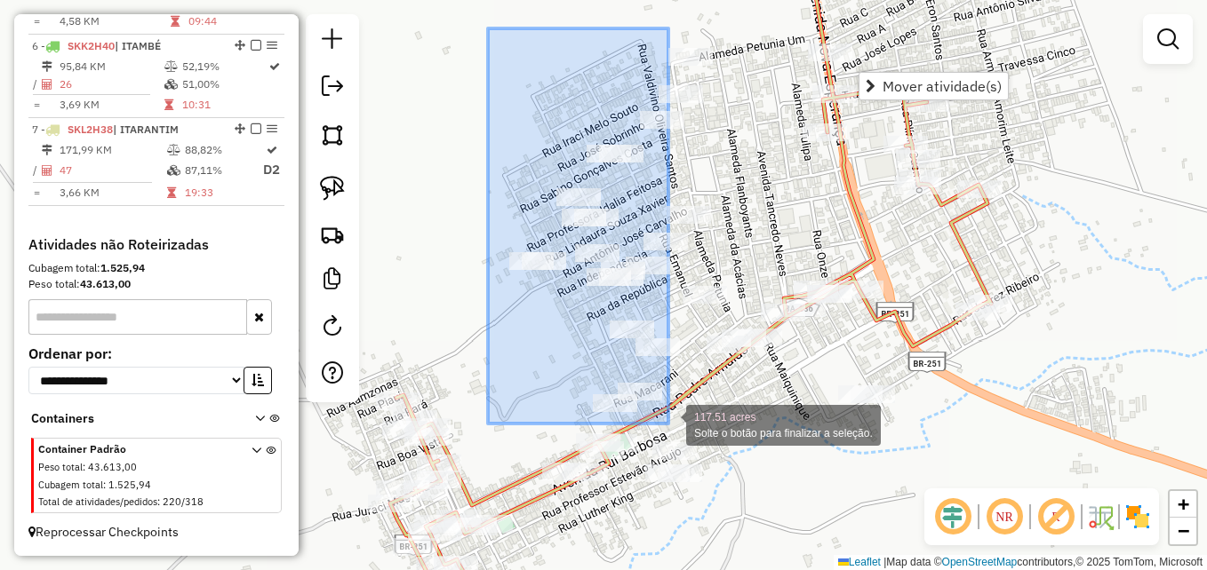
drag, startPoint x: 488, startPoint y: 28, endPoint x: 668, endPoint y: 424, distance: 434.6
click at [668, 424] on div "117.51 acres Solte o botão para finalizar a seleção. Janela de atendimento Grad…" at bounding box center [603, 285] width 1207 height 570
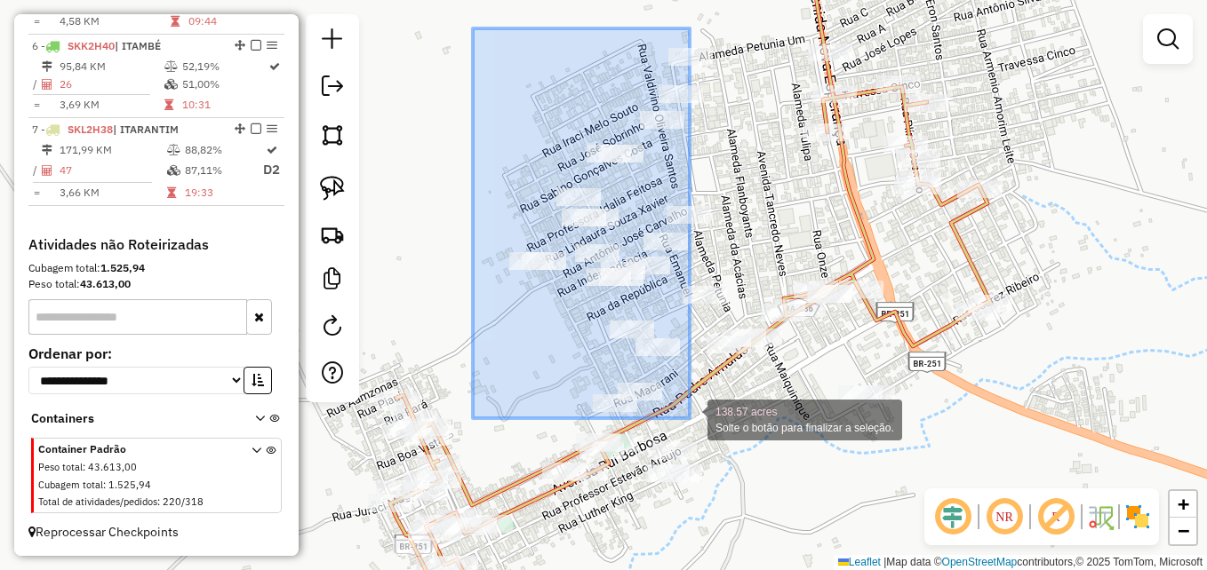
drag, startPoint x: 473, startPoint y: 28, endPoint x: 690, endPoint y: 419, distance: 446.3
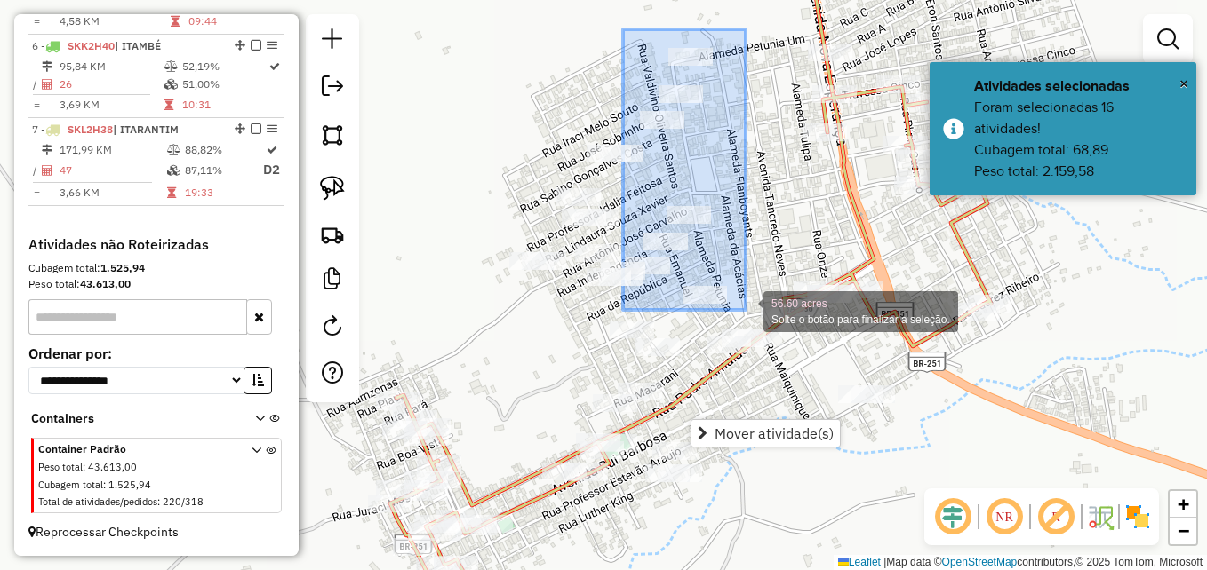
drag, startPoint x: 644, startPoint y: 95, endPoint x: 746, endPoint y: 310, distance: 237.7
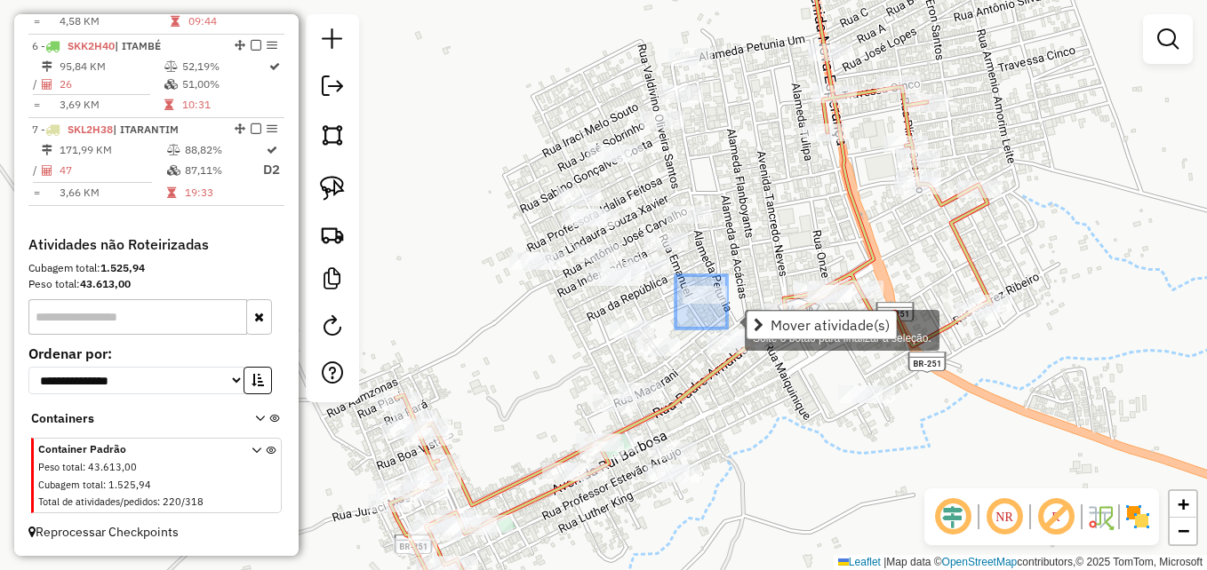
drag, startPoint x: 675, startPoint y: 275, endPoint x: 728, endPoint y: 329, distance: 74.8
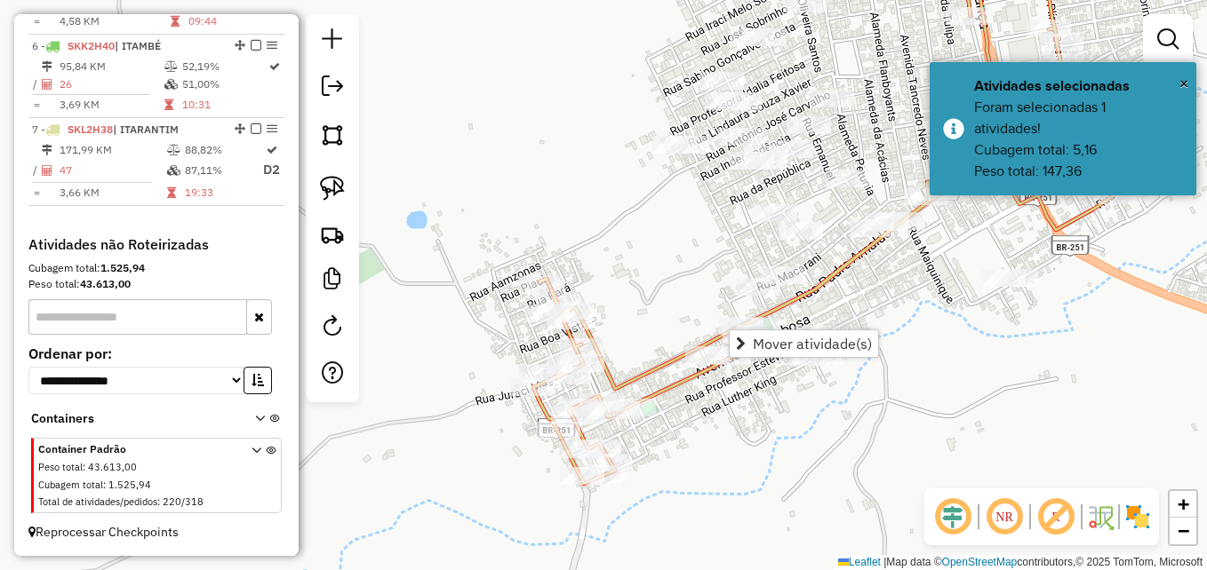
drag, startPoint x: 557, startPoint y: 365, endPoint x: 699, endPoint y: 247, distance: 184.9
click at [700, 247] on div "Janela de atendimento Grade de atendimento Capacidade Transportadoras Veículos …" at bounding box center [603, 285] width 1207 height 570
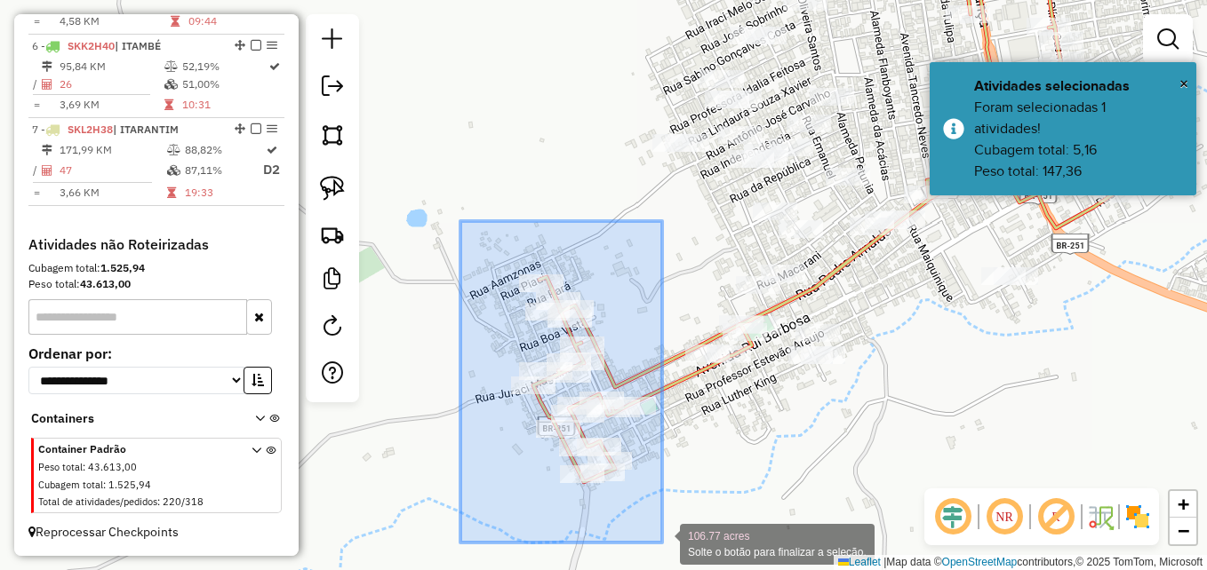
drag, startPoint x: 482, startPoint y: 375, endPoint x: 662, endPoint y: 543, distance: 246.5
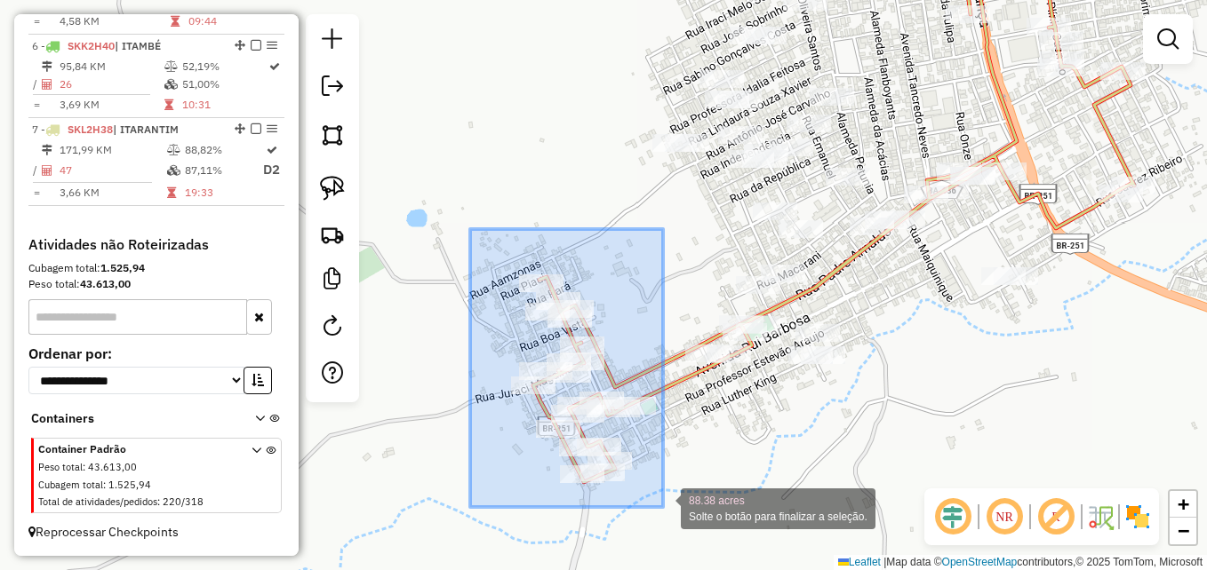
drag, startPoint x: 471, startPoint y: 259, endPoint x: 663, endPoint y: 507, distance: 313.5
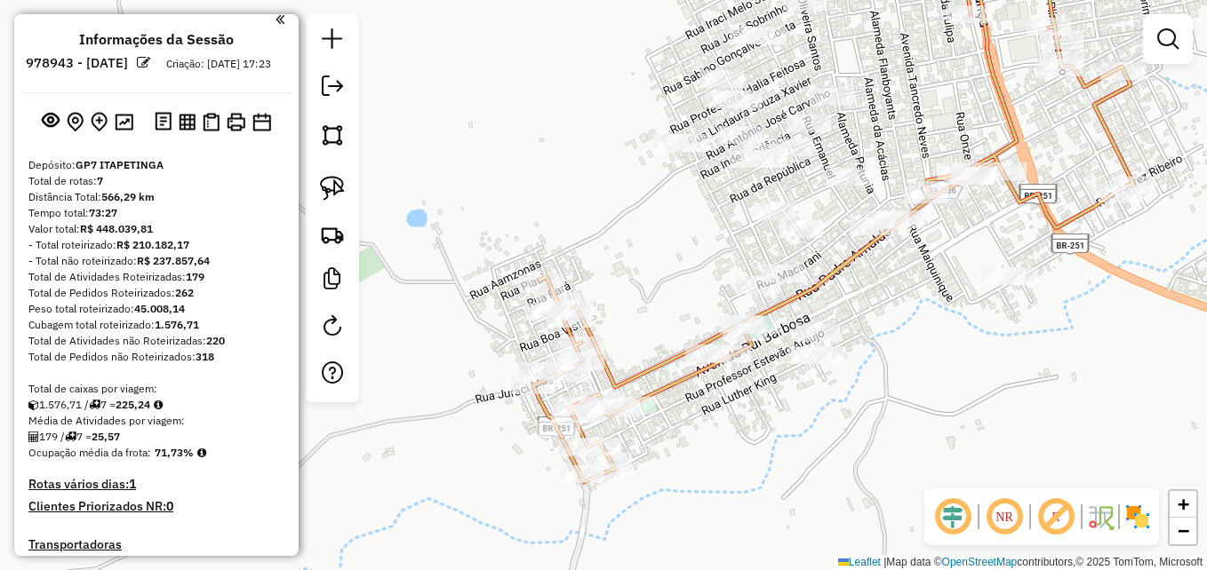
scroll to position [0, 0]
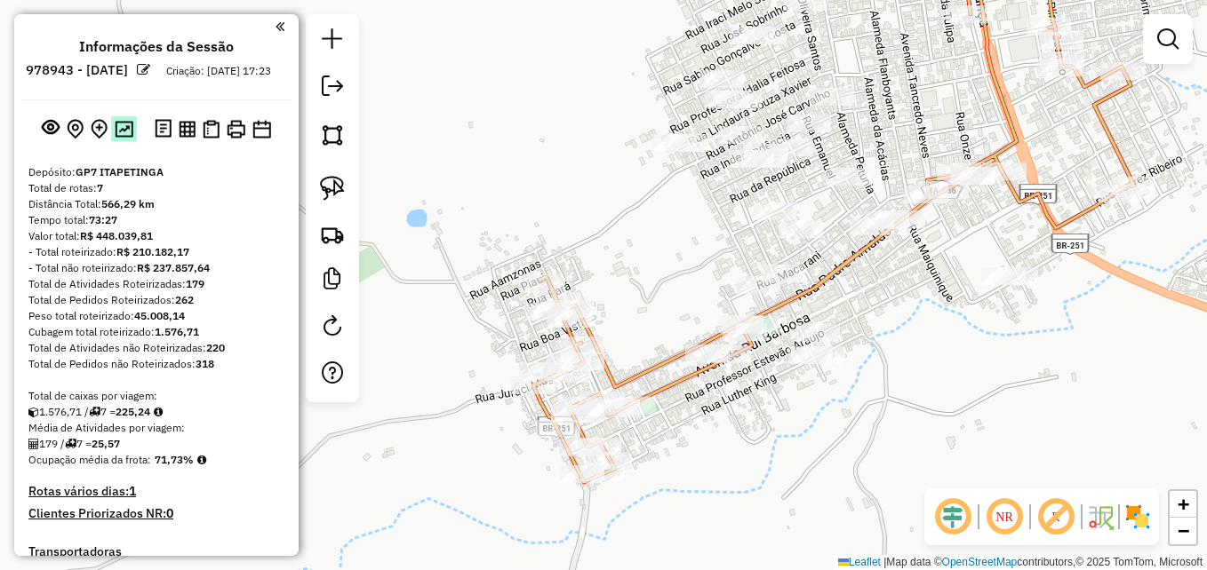
click at [121, 138] on img at bounding box center [124, 129] width 19 height 17
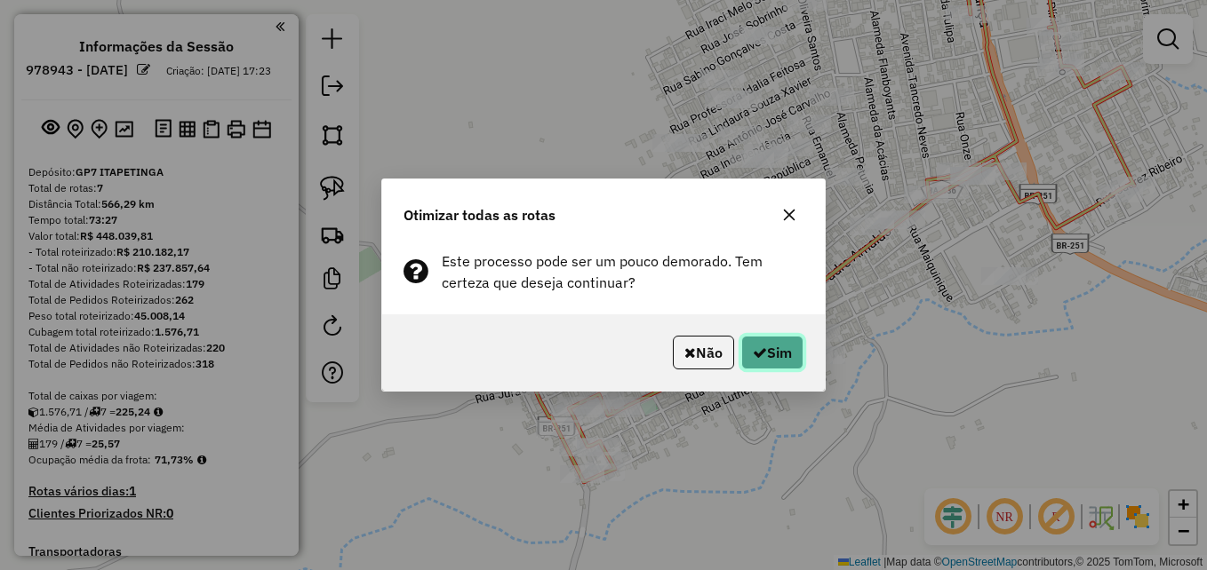
click at [779, 356] on button "Sim" at bounding box center [772, 353] width 62 height 34
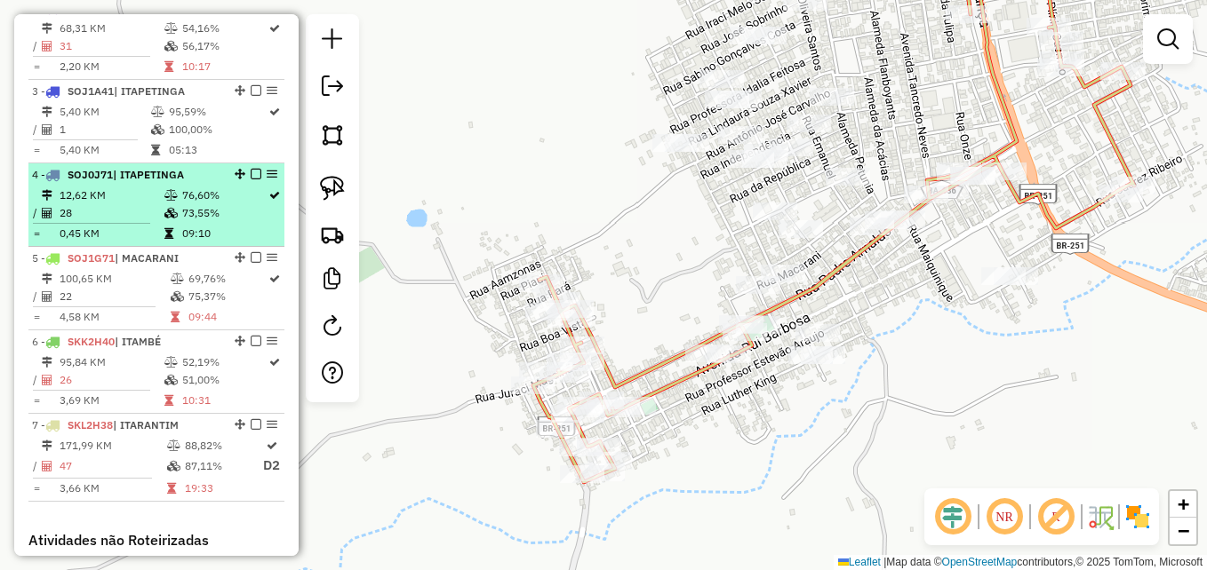
scroll to position [800, 0]
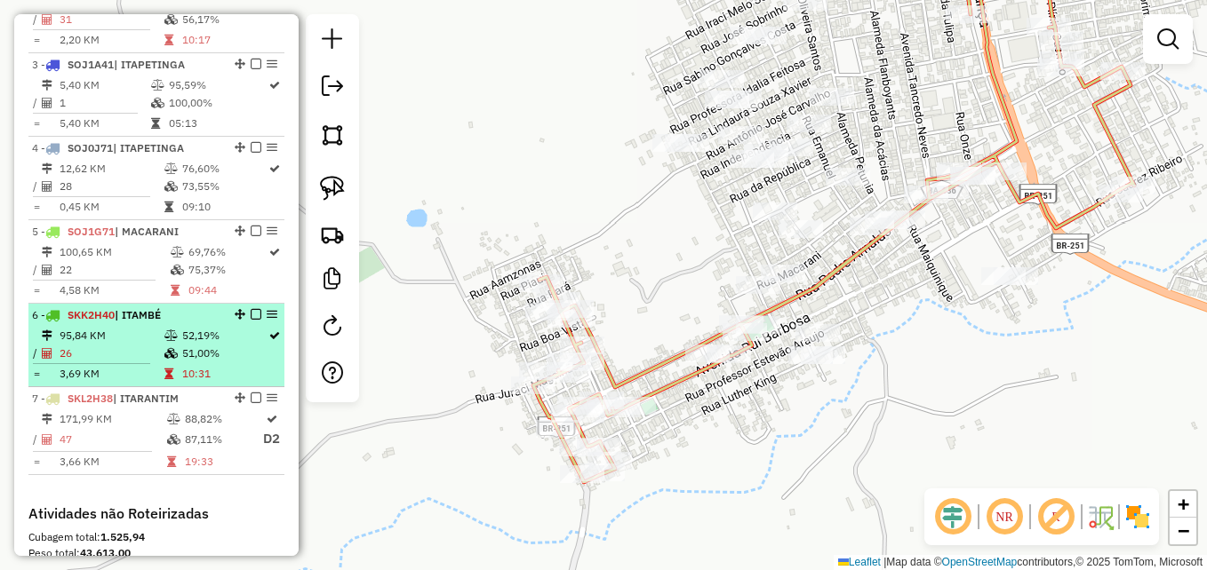
click at [222, 344] on td "52,19%" at bounding box center [224, 336] width 86 height 18
select select "**********"
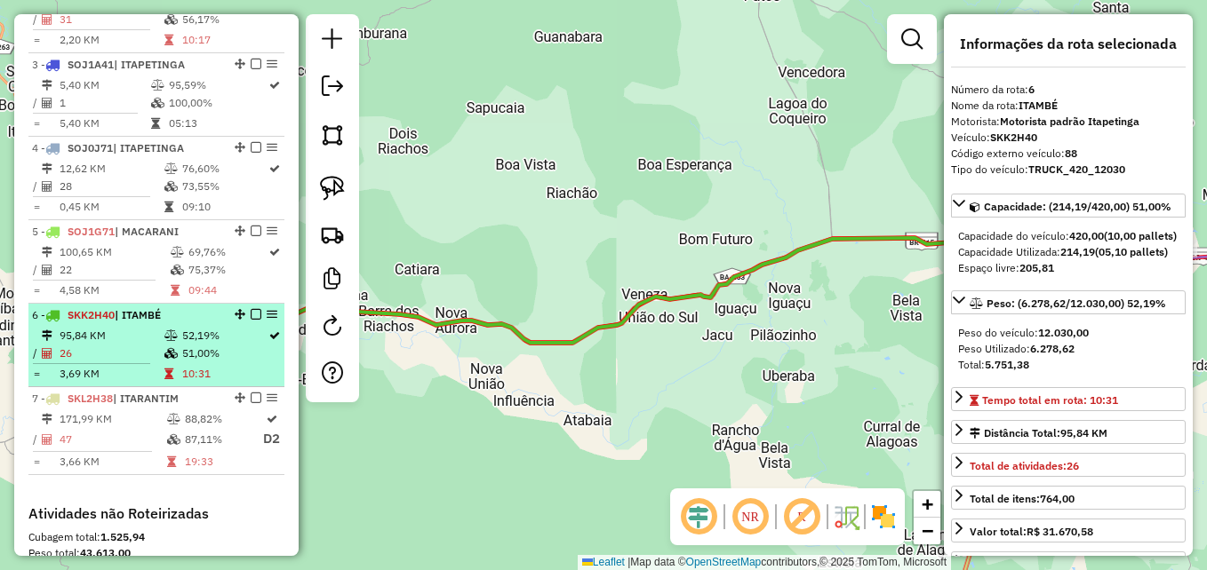
click at [132, 323] on div "6 - SKK2H40 | ITAMBÉ" at bounding box center [126, 315] width 188 height 16
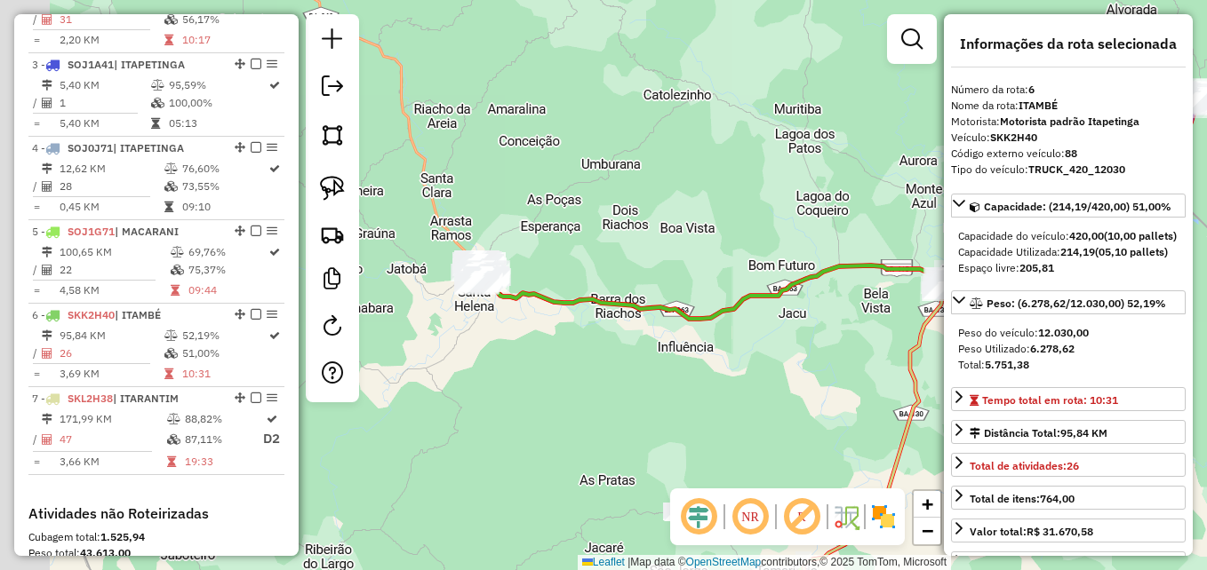
drag, startPoint x: 499, startPoint y: 254, endPoint x: 702, endPoint y: 235, distance: 204.4
click at [702, 235] on div "Janela de atendimento Grade de atendimento Capacidade Transportadoras Veículos …" at bounding box center [603, 285] width 1207 height 570
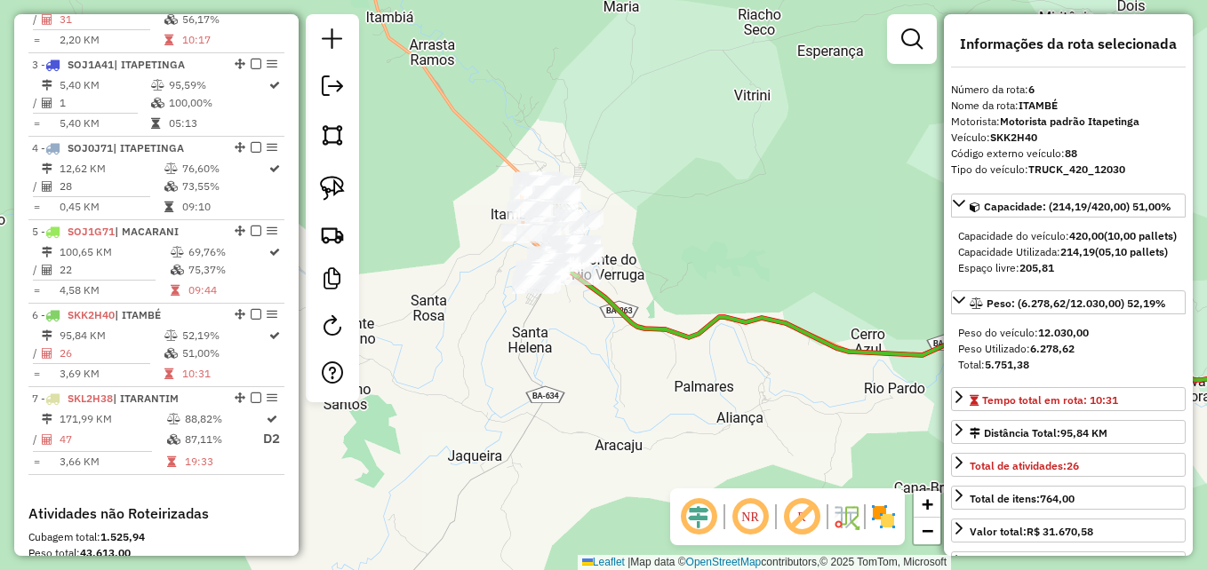
drag, startPoint x: 558, startPoint y: 150, endPoint x: 717, endPoint y: 287, distance: 209.8
click at [719, 287] on div "Janela de atendimento Grade de atendimento Capacidade Transportadoras Veículos …" at bounding box center [603, 285] width 1207 height 570
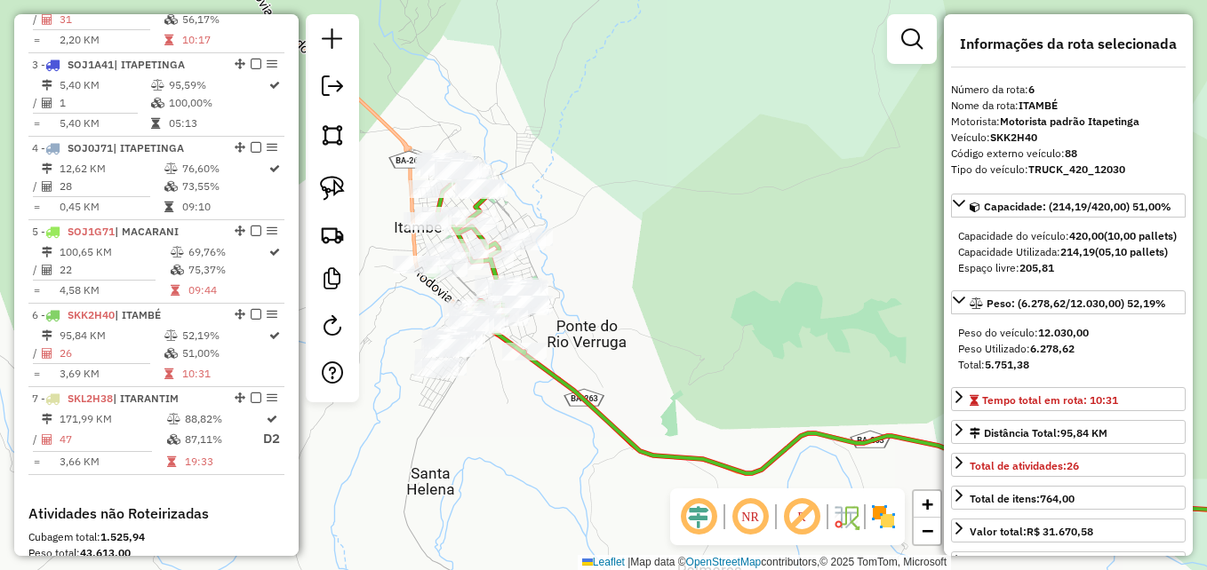
drag, startPoint x: 610, startPoint y: 177, endPoint x: 668, endPoint y: 184, distance: 59.1
click at [668, 184] on div "Janela de atendimento Grade de atendimento Capacidade Transportadoras Veículos …" at bounding box center [603, 285] width 1207 height 570
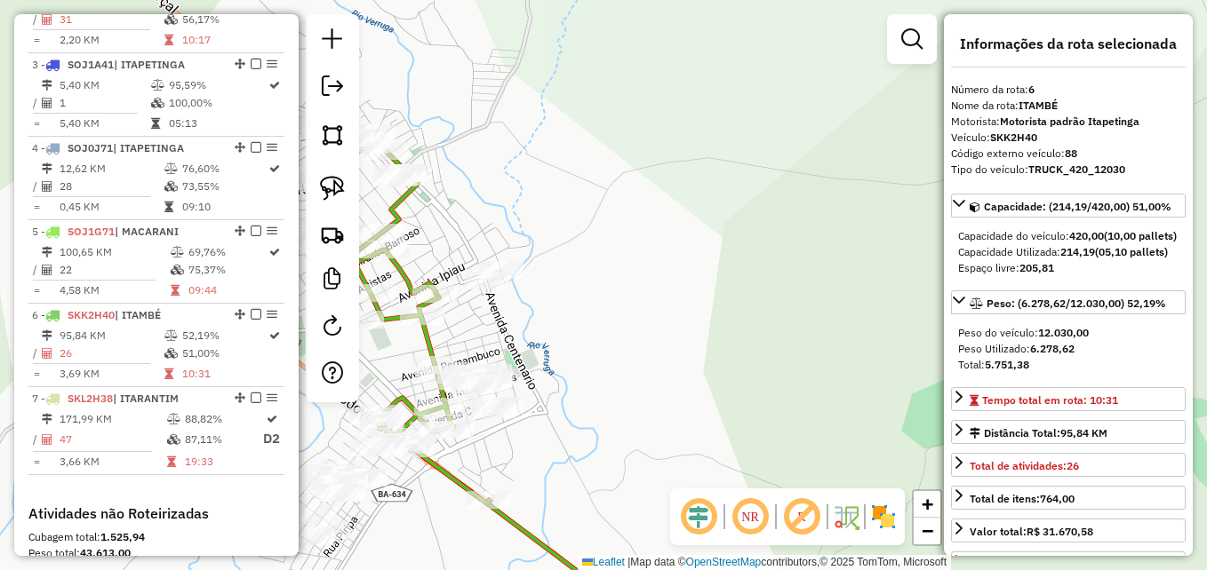
drag, startPoint x: 606, startPoint y: 221, endPoint x: 791, endPoint y: 143, distance: 200.7
click at [791, 143] on div "Janela de atendimento Grade de atendimento Capacidade Transportadoras Veículos …" at bounding box center [603, 285] width 1207 height 570
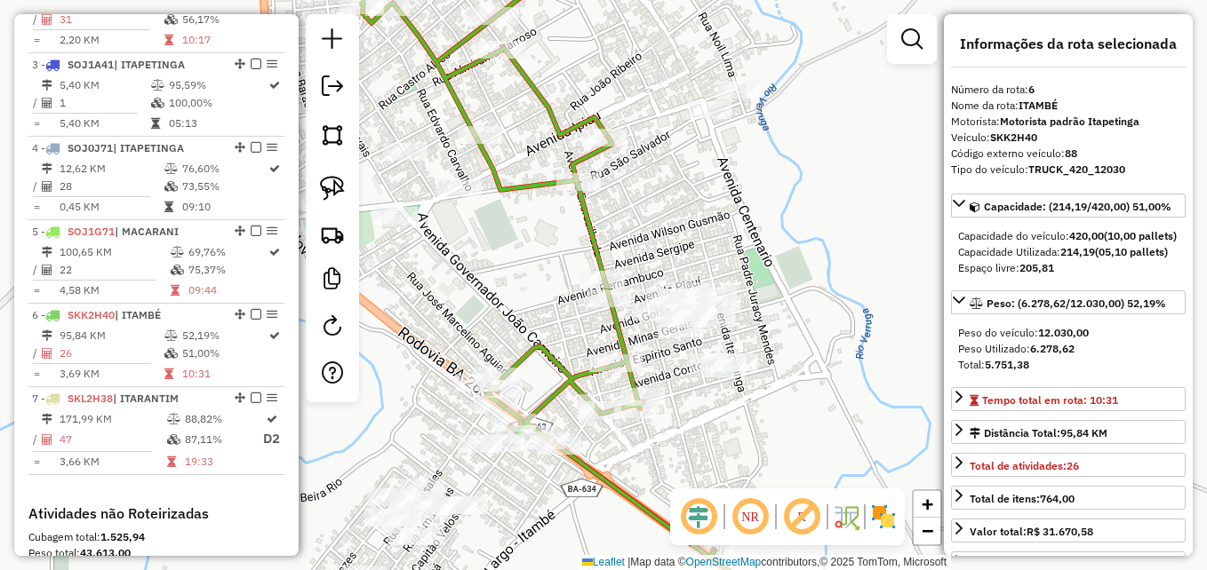
drag, startPoint x: 680, startPoint y: 223, endPoint x: 770, endPoint y: 225, distance: 89.8
click at [770, 225] on div "Janela de atendimento Grade de atendimento Capacidade Transportadoras Veículos …" at bounding box center [603, 285] width 1207 height 570
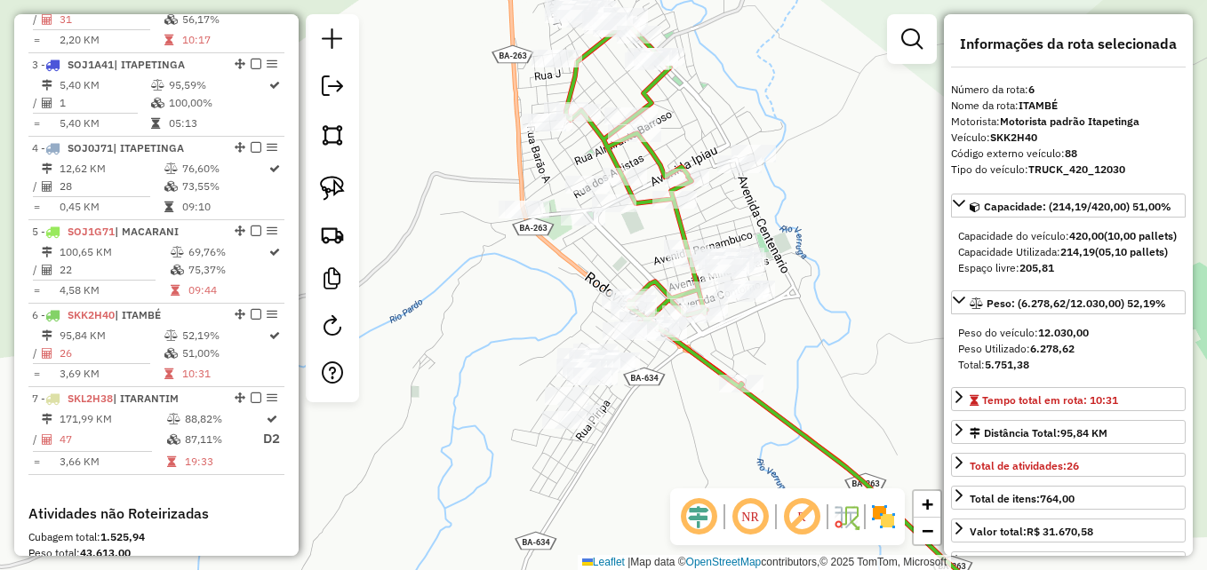
click at [788, 213] on div "Janela de atendimento Grade de atendimento Capacidade Transportadoras Veículos …" at bounding box center [603, 285] width 1207 height 570
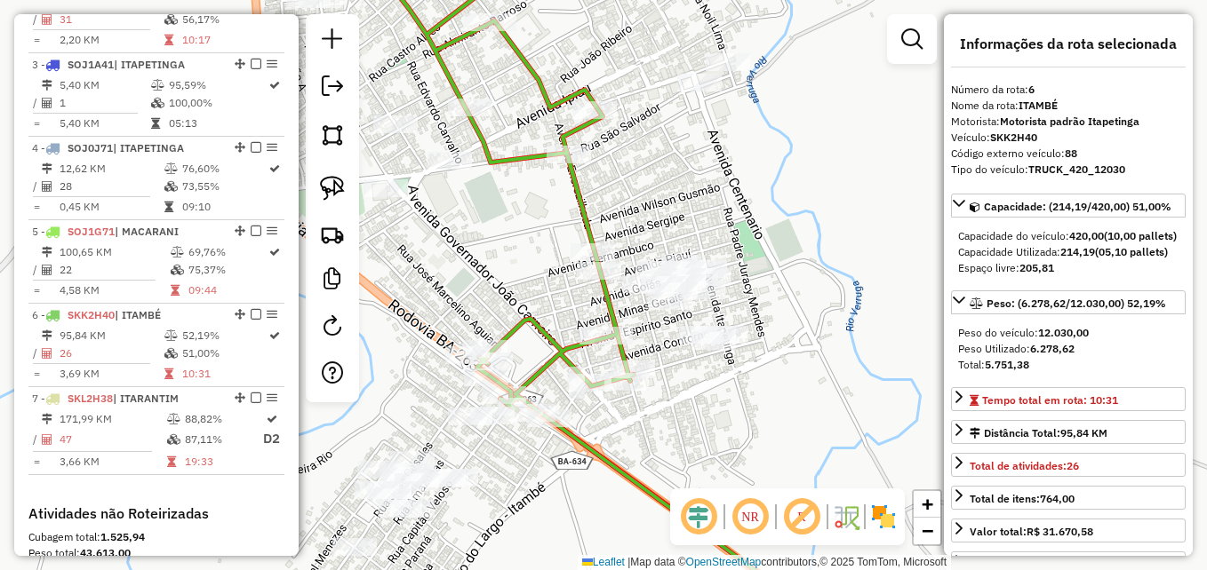
drag, startPoint x: 762, startPoint y: 225, endPoint x: 795, endPoint y: 199, distance: 41.8
click at [795, 199] on div "Janela de atendimento Grade de atendimento Capacidade Transportadoras Veículos …" at bounding box center [603, 285] width 1207 height 570
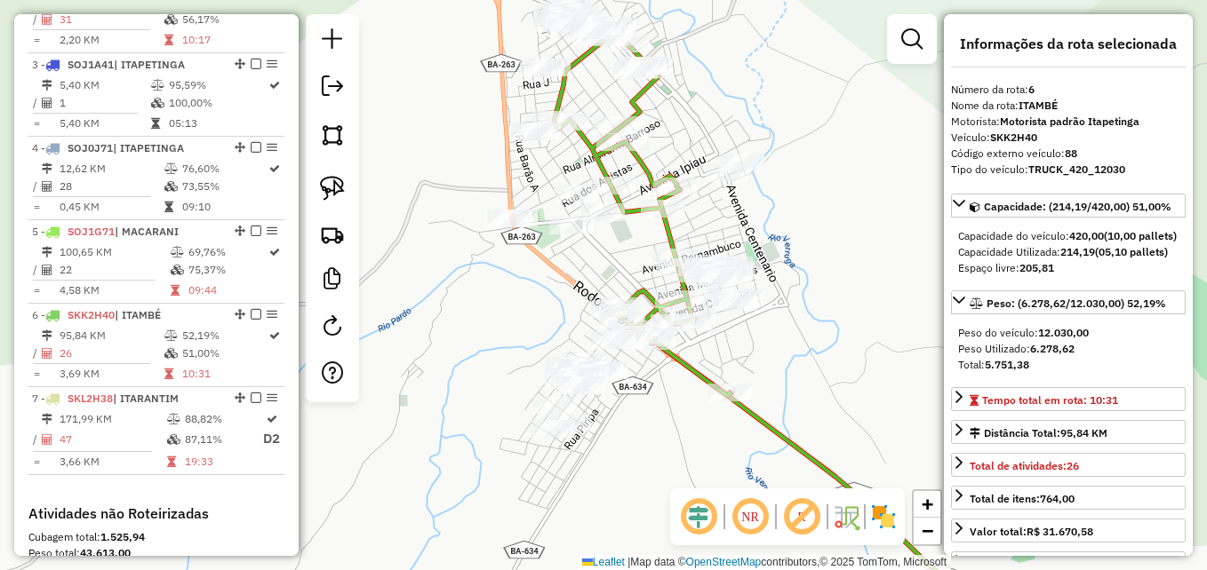
drag, startPoint x: 764, startPoint y: 145, endPoint x: 755, endPoint y: 205, distance: 61.1
click at [756, 204] on div "Janela de atendimento Grade de atendimento Capacidade Transportadoras Veículos …" at bounding box center [603, 285] width 1207 height 570
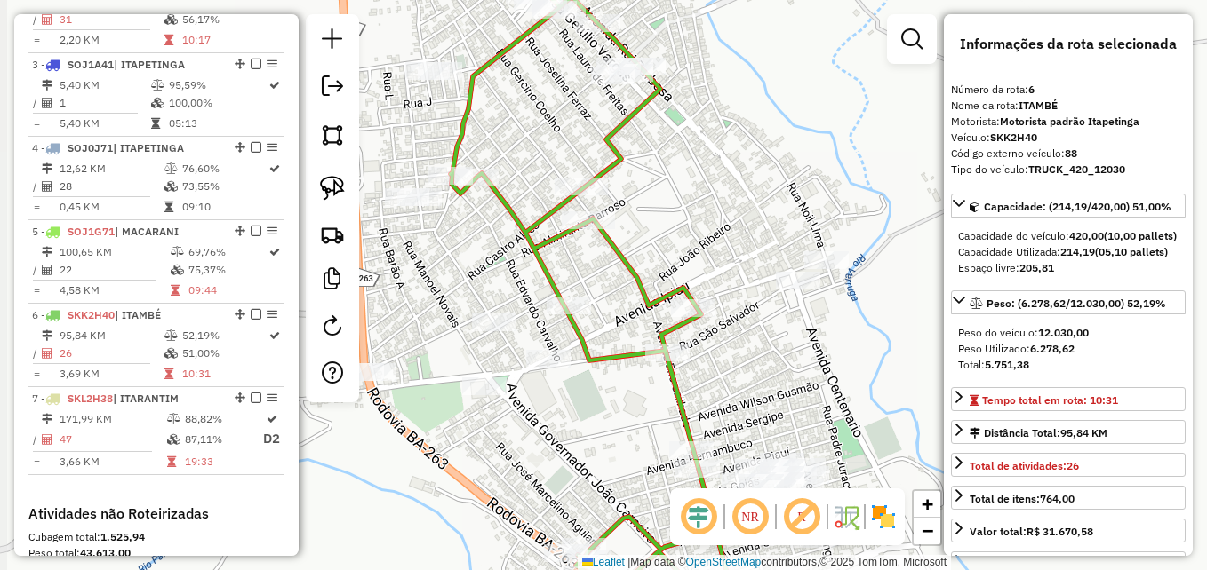
drag, startPoint x: 655, startPoint y: 90, endPoint x: 729, endPoint y: 142, distance: 90.5
click at [728, 142] on div "Janela de atendimento Grade de atendimento Capacidade Transportadoras Veículos …" at bounding box center [603, 285] width 1207 height 570
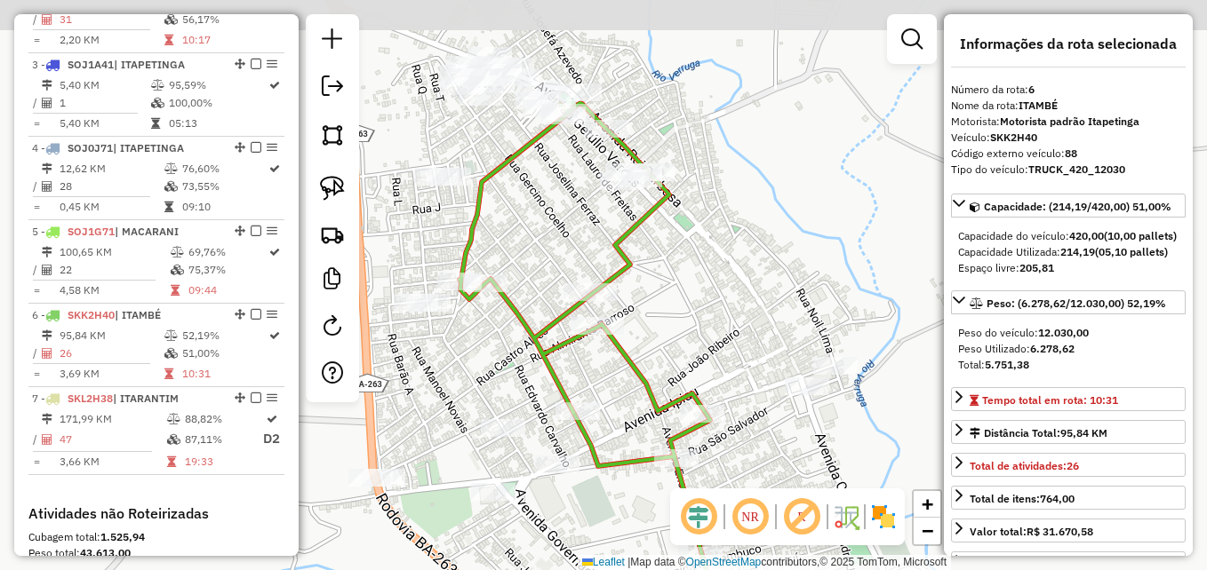
drag, startPoint x: 701, startPoint y: 144, endPoint x: 713, endPoint y: 256, distance: 112.6
click at [713, 256] on div "Janela de atendimento Grade de atendimento Capacidade Transportadoras Veículos …" at bounding box center [603, 285] width 1207 height 570
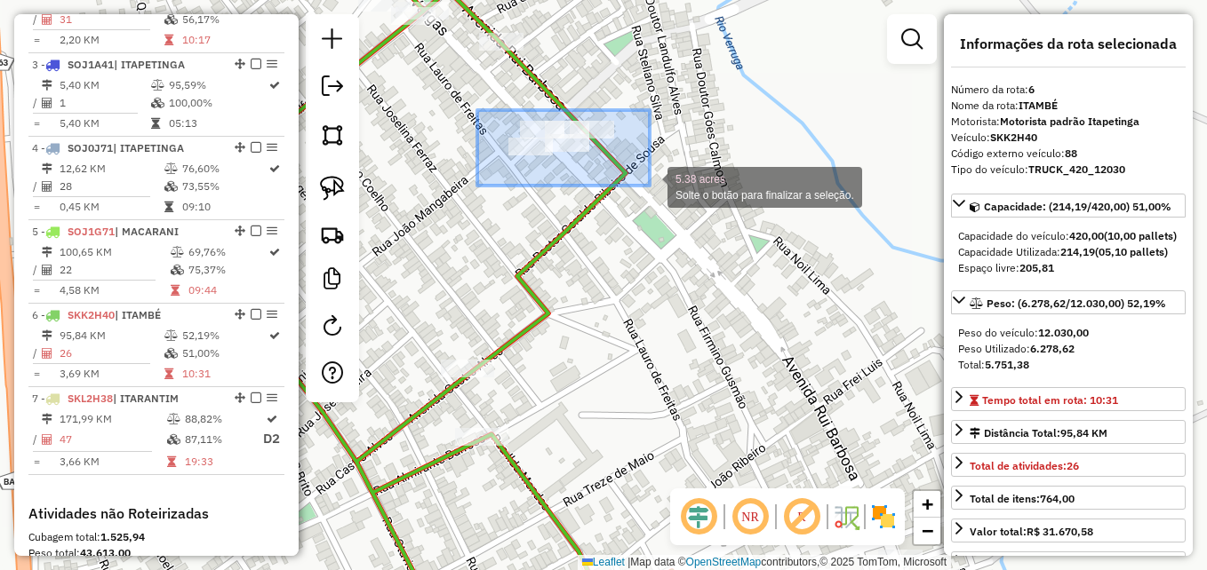
drag, startPoint x: 477, startPoint y: 110, endPoint x: 650, endPoint y: 186, distance: 188.2
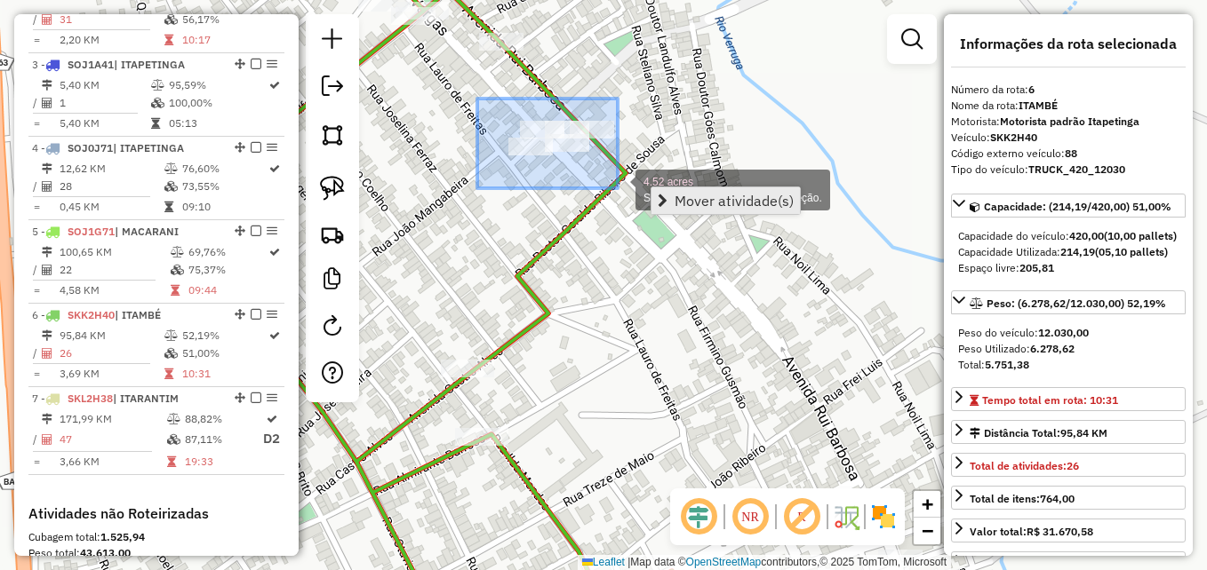
drag, startPoint x: 477, startPoint y: 99, endPoint x: 666, endPoint y: 192, distance: 211.0
click at [666, 192] on hb-router-mapa "Mover atividade(s) Informações da Sessão 978943 - [DATE] Criação: [DATE] 17:23 …" at bounding box center [603, 285] width 1207 height 570
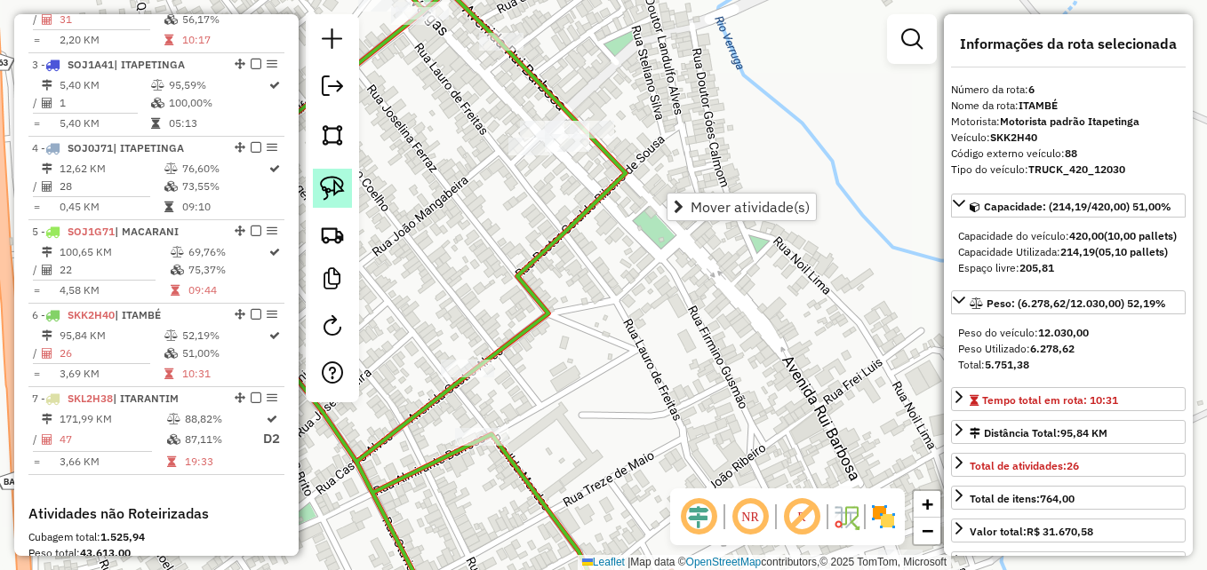
click at [335, 186] on img at bounding box center [332, 188] width 25 height 25
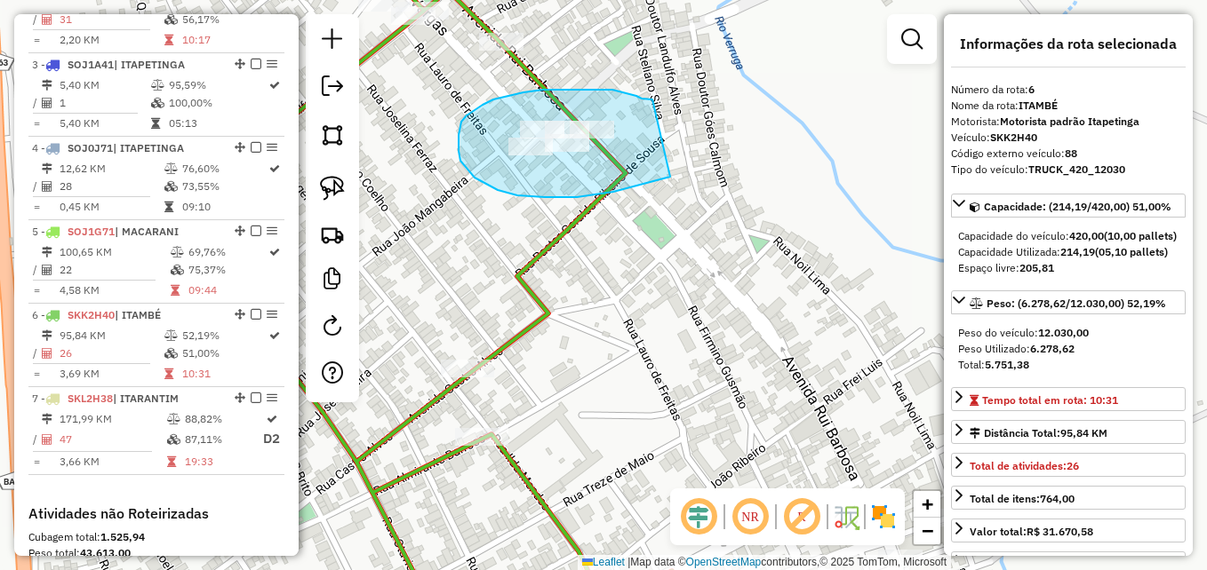
drag, startPoint x: 652, startPoint y: 100, endPoint x: 648, endPoint y: 140, distance: 41.1
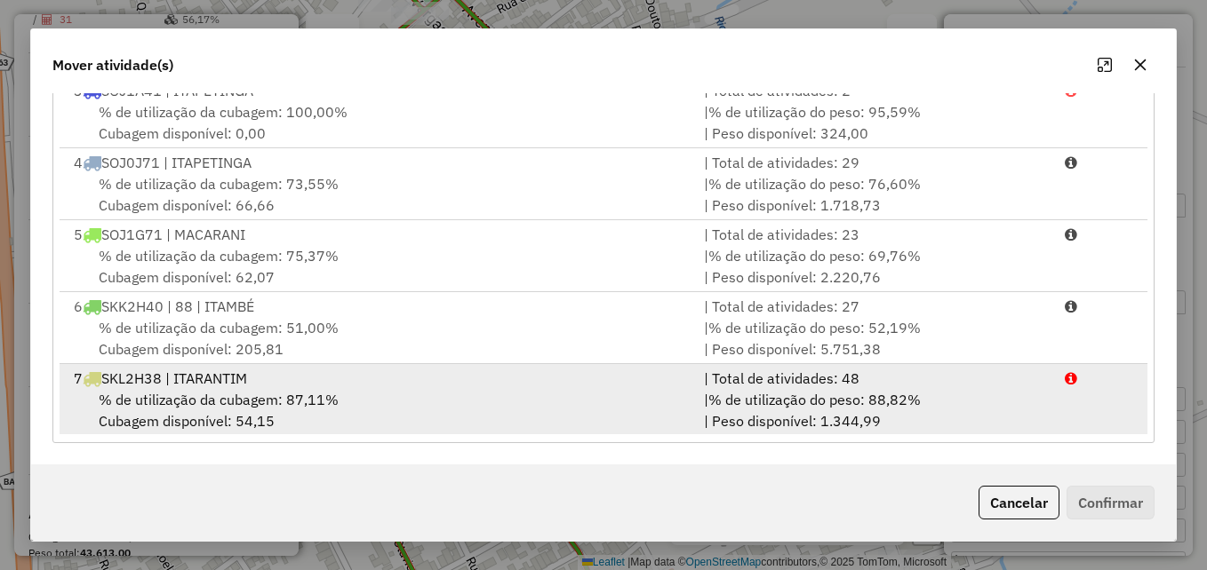
scroll to position [148, 0]
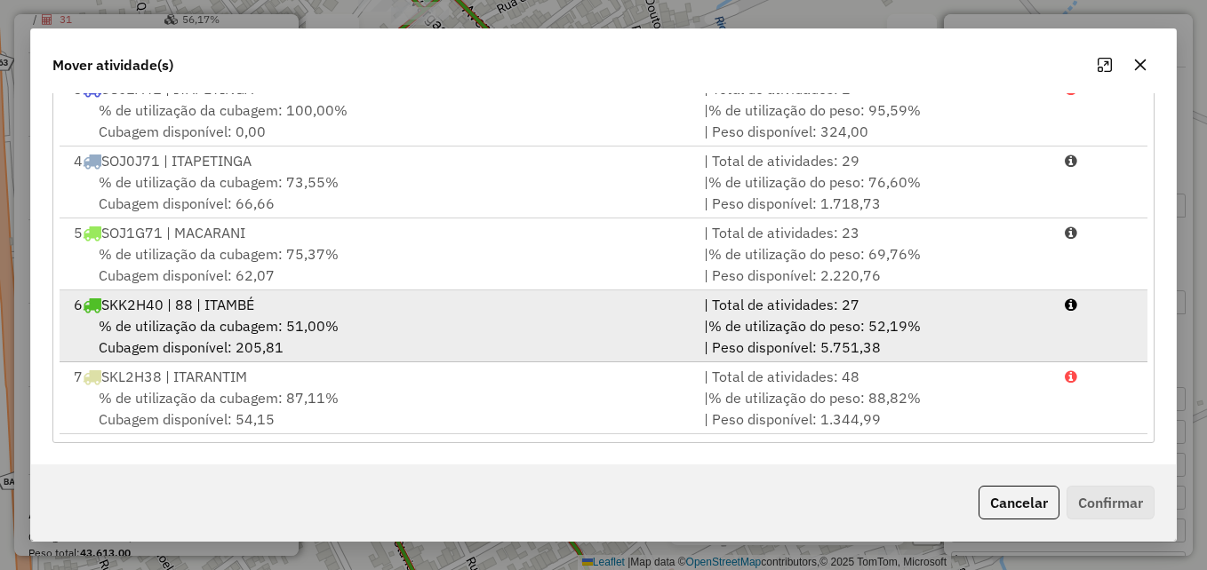
click at [635, 324] on div "% de utilização da cubagem: 51,00% Cubagem disponível: 205,81" at bounding box center [378, 336] width 630 height 43
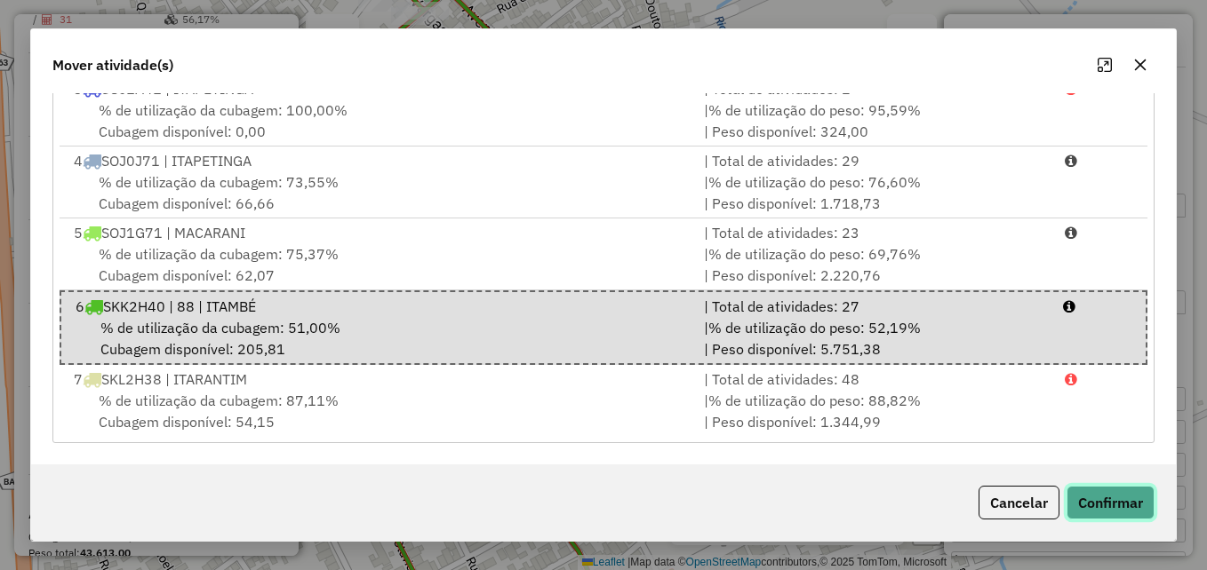
click at [1097, 507] on button "Confirmar" at bounding box center [1110, 503] width 88 height 34
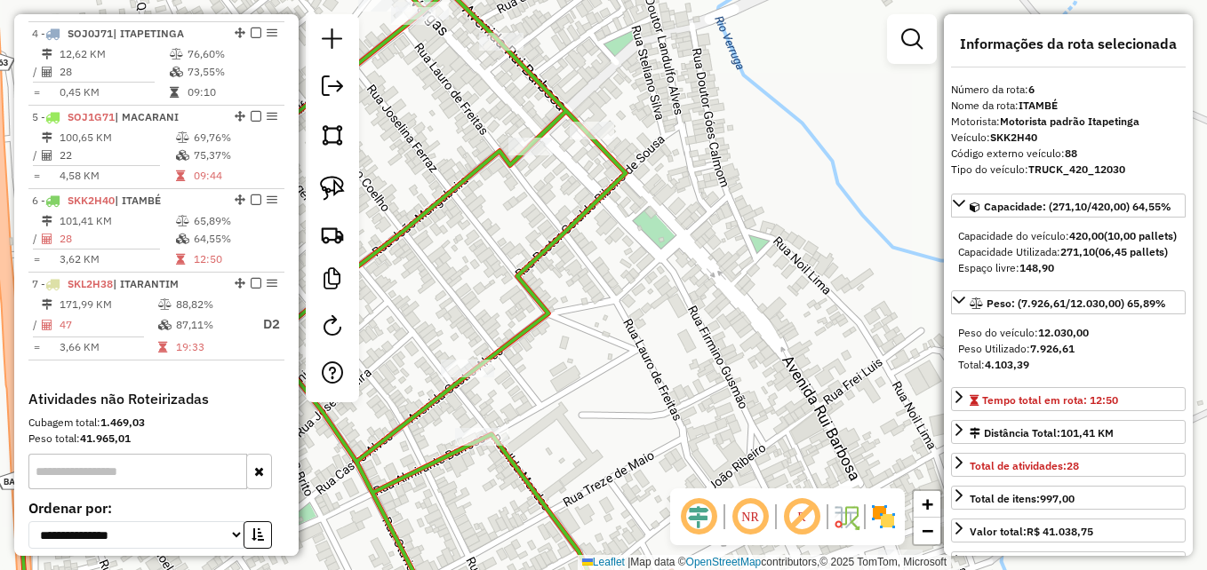
scroll to position [907, 0]
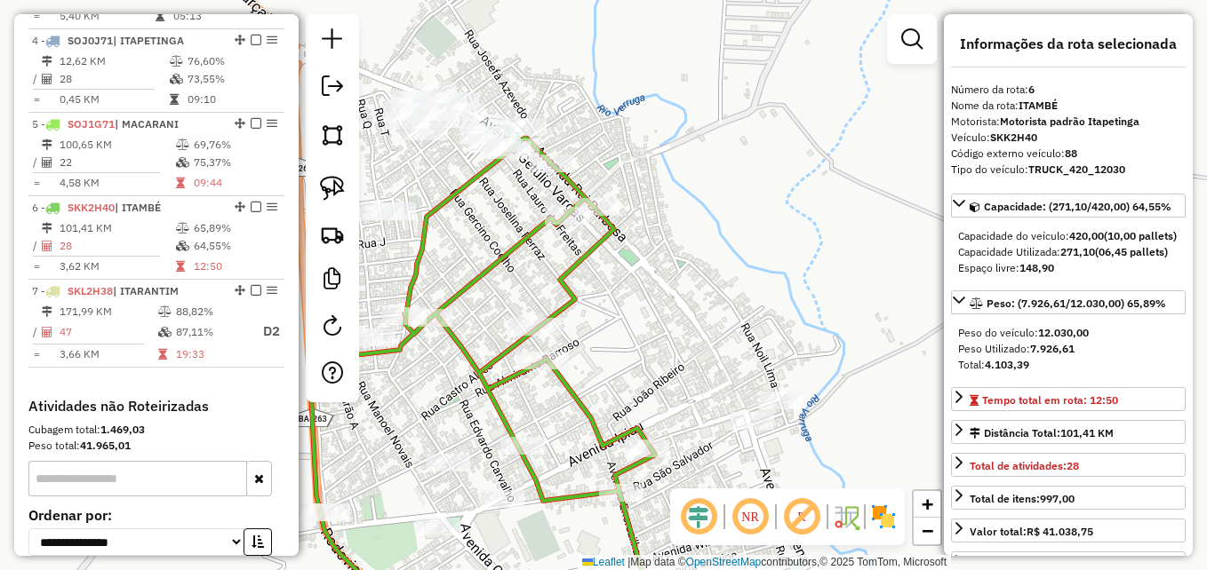
drag, startPoint x: 610, startPoint y: 251, endPoint x: 658, endPoint y: 280, distance: 55.0
click at [658, 280] on div "Janela de atendimento Grade de atendimento Capacidade Transportadoras Veículos …" at bounding box center [603, 285] width 1207 height 570
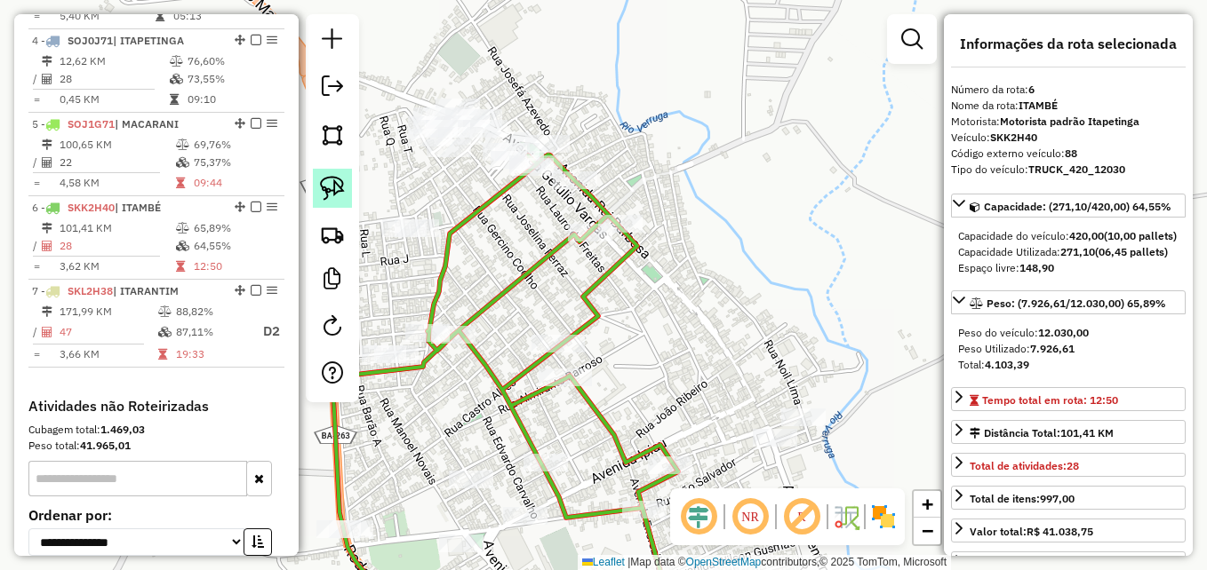
click at [322, 183] on img at bounding box center [332, 188] width 25 height 25
click at [334, 186] on img at bounding box center [332, 188] width 25 height 25
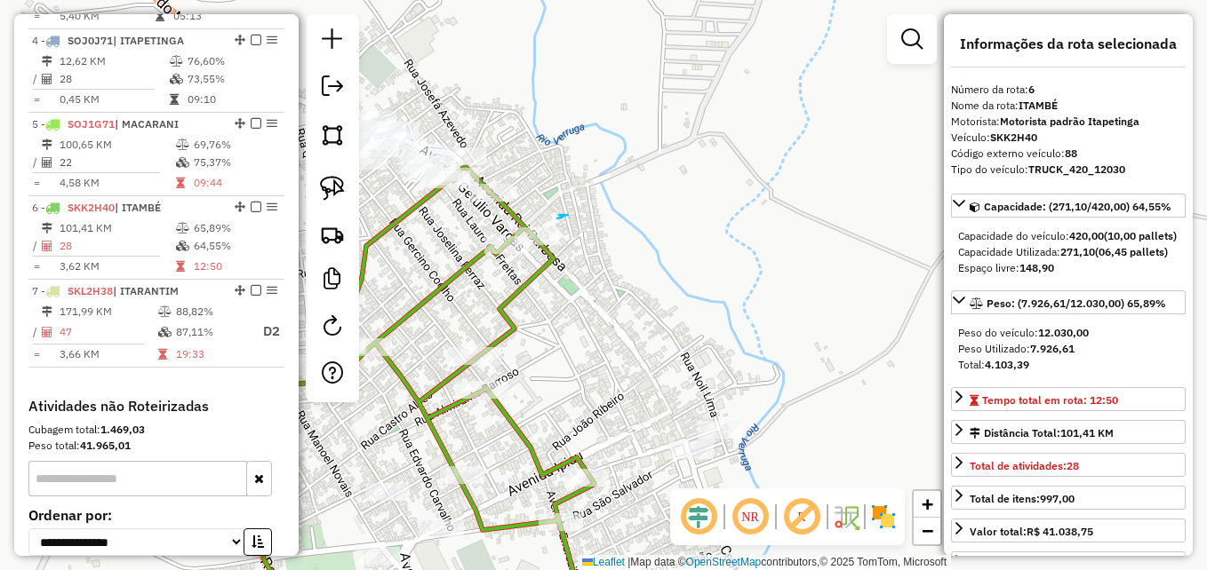
drag, startPoint x: 651, startPoint y: 203, endPoint x: 633, endPoint y: 214, distance: 21.9
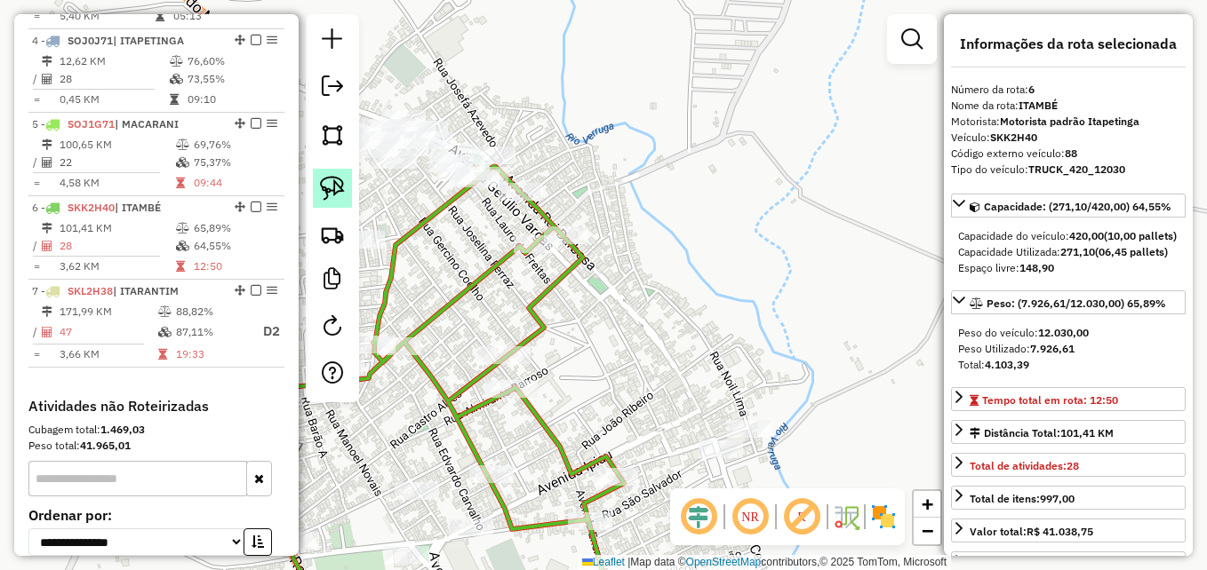
click at [331, 182] on img at bounding box center [332, 188] width 25 height 25
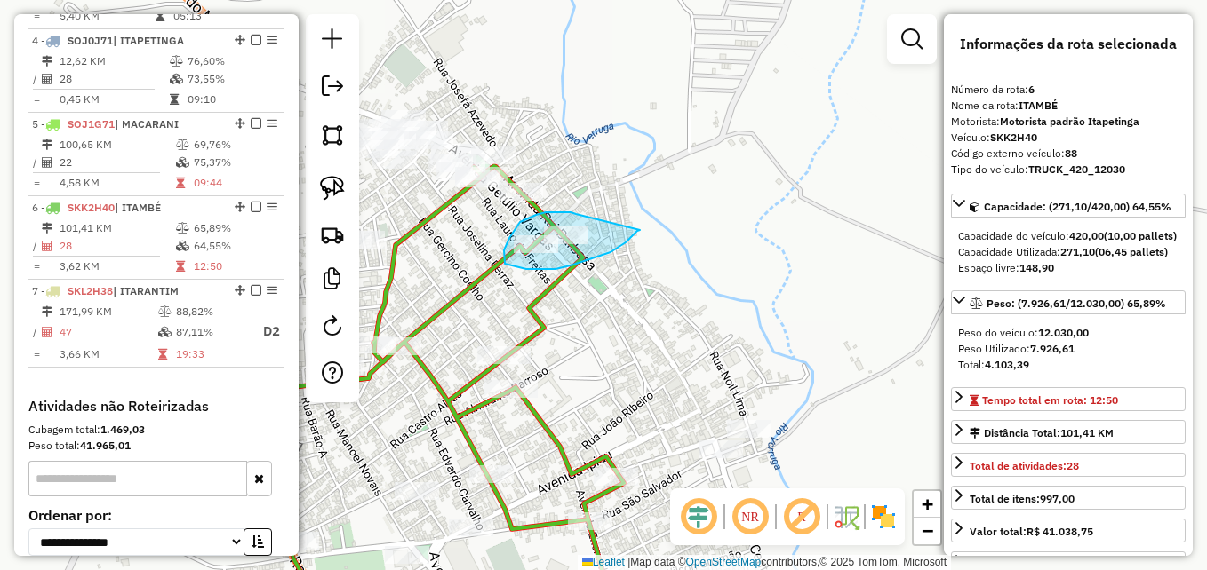
drag, startPoint x: 576, startPoint y: 214, endPoint x: 642, endPoint y: 228, distance: 67.3
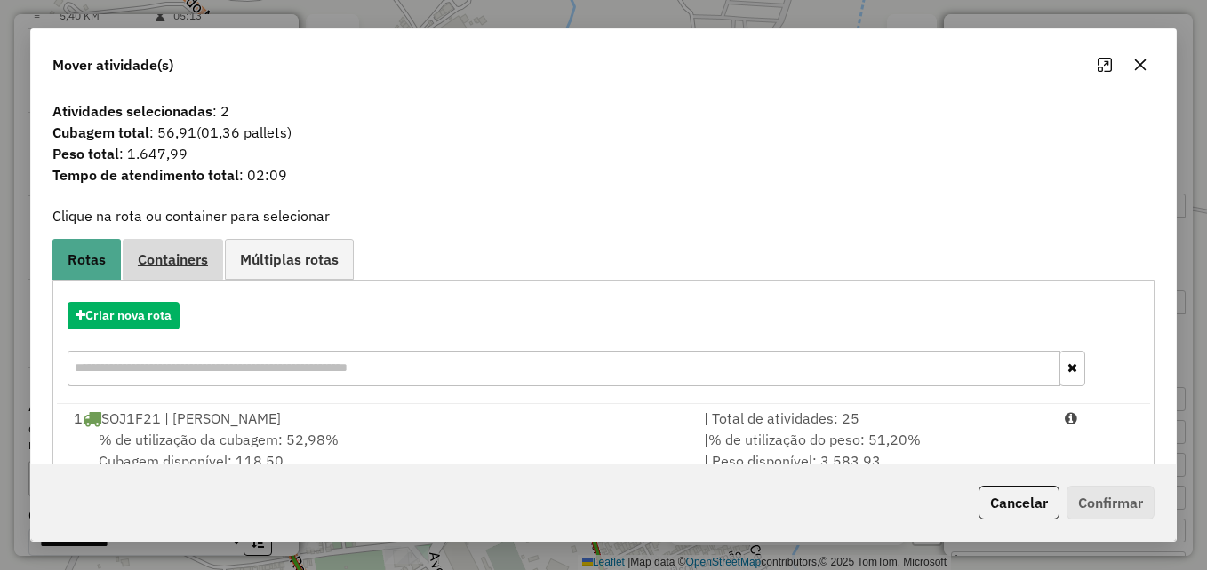
click at [168, 258] on span "Containers" at bounding box center [173, 259] width 70 height 14
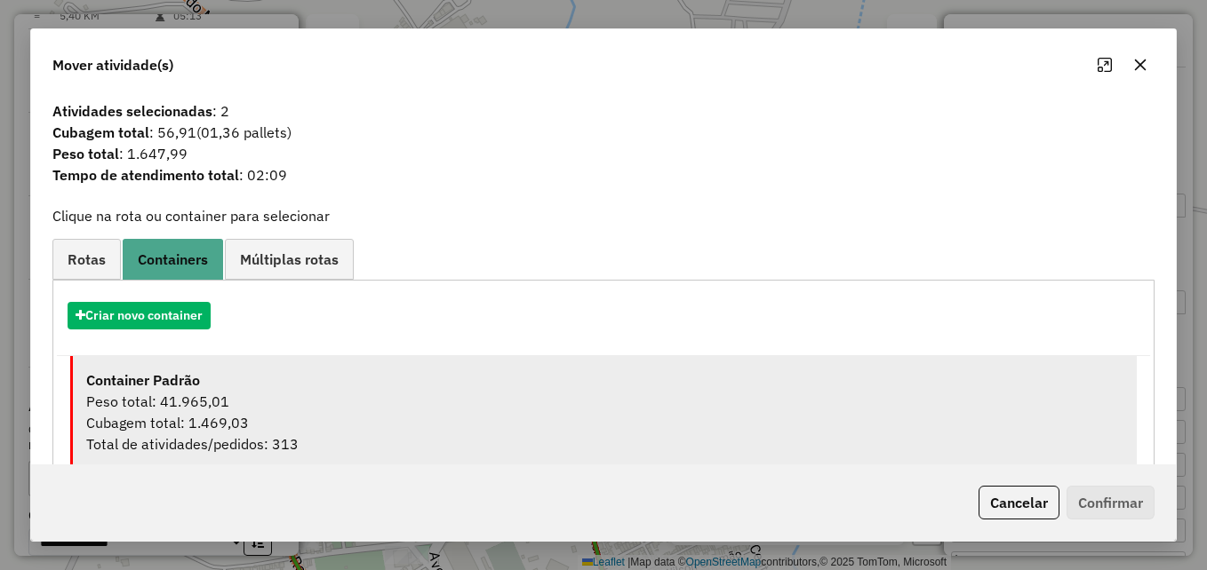
click at [299, 403] on div "Peso total: 41.965,01" at bounding box center [604, 401] width 1037 height 21
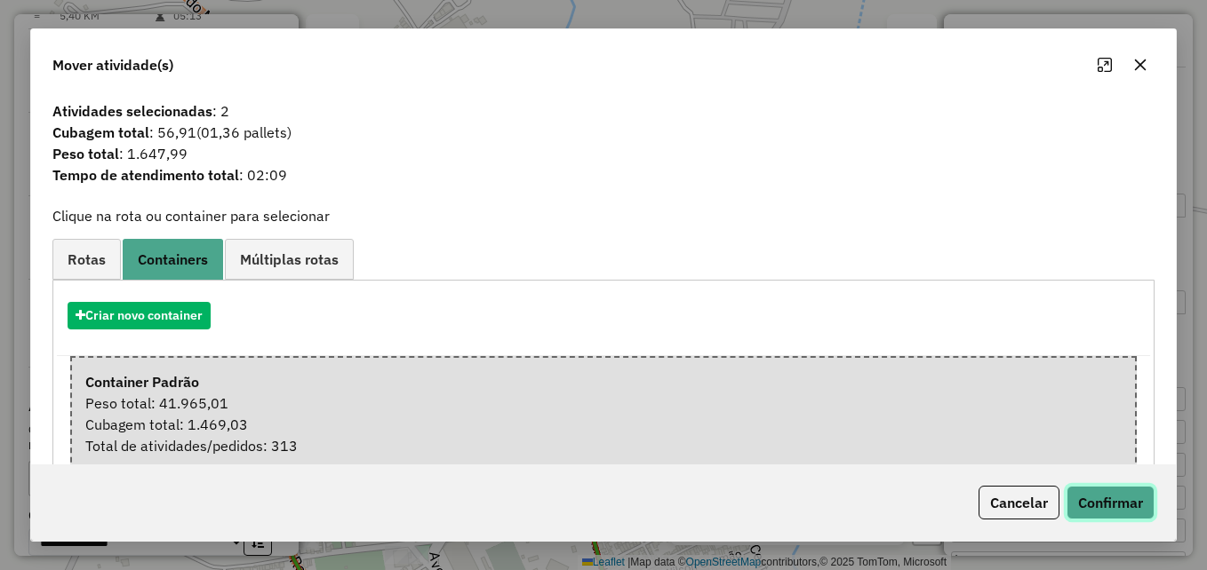
click at [1102, 511] on button "Confirmar" at bounding box center [1110, 503] width 88 height 34
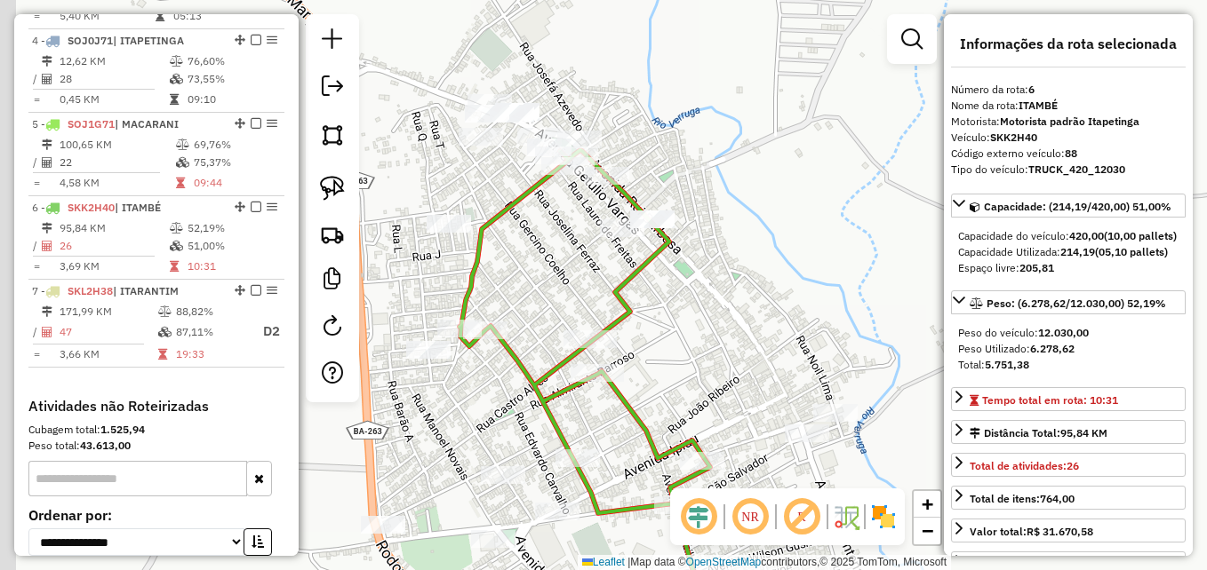
drag, startPoint x: 599, startPoint y: 335, endPoint x: 713, endPoint y: 310, distance: 116.4
click at [713, 310] on div "Janela de atendimento Grade de atendimento Capacidade Transportadoras Veículos …" at bounding box center [603, 285] width 1207 height 570
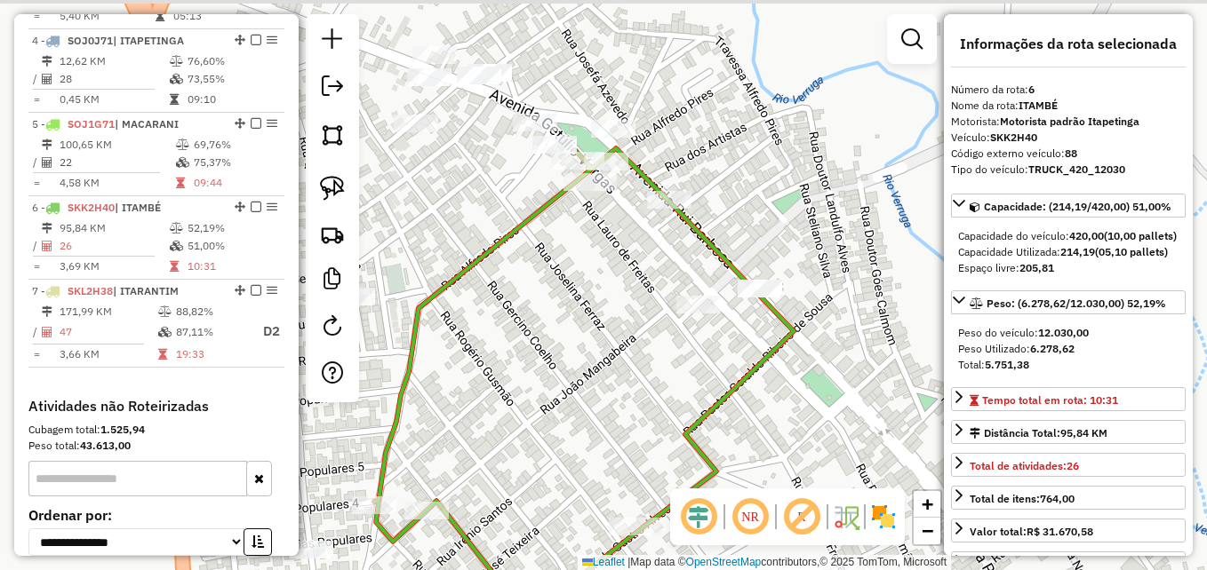
drag, startPoint x: 601, startPoint y: 182, endPoint x: 609, endPoint y: 274, distance: 91.9
click at [609, 274] on div "Janela de atendimento Grade de atendimento Capacidade Transportadoras Veículos …" at bounding box center [603, 285] width 1207 height 570
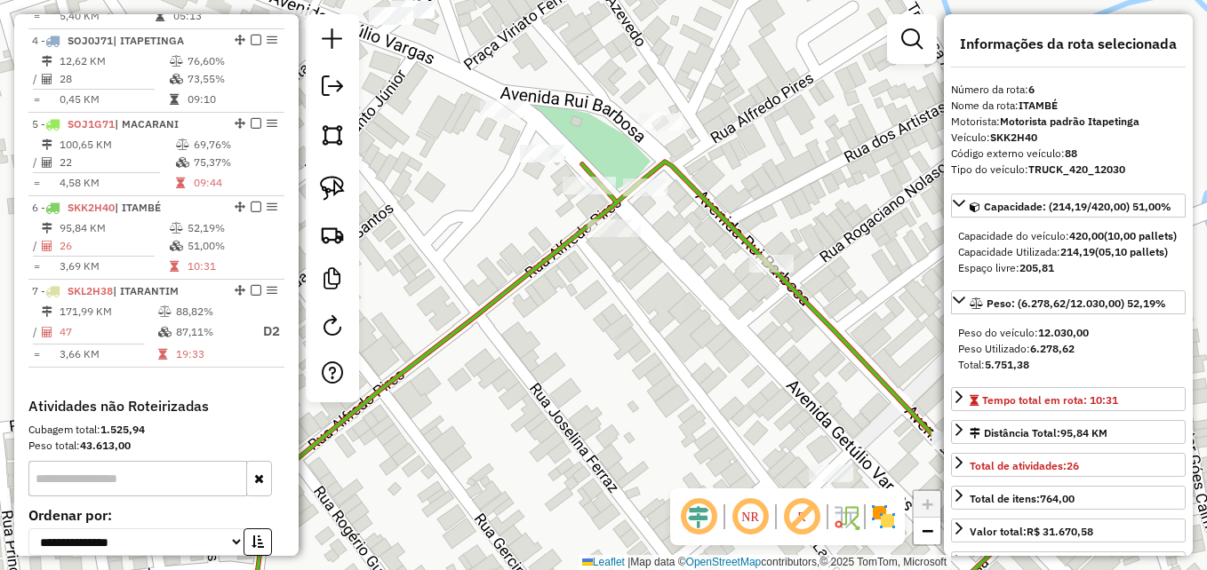
drag, startPoint x: 605, startPoint y: 251, endPoint x: 631, endPoint y: 336, distance: 88.3
click at [631, 336] on div "Janela de atendimento Grade de atendimento Capacidade Transportadoras Veículos …" at bounding box center [603, 285] width 1207 height 570
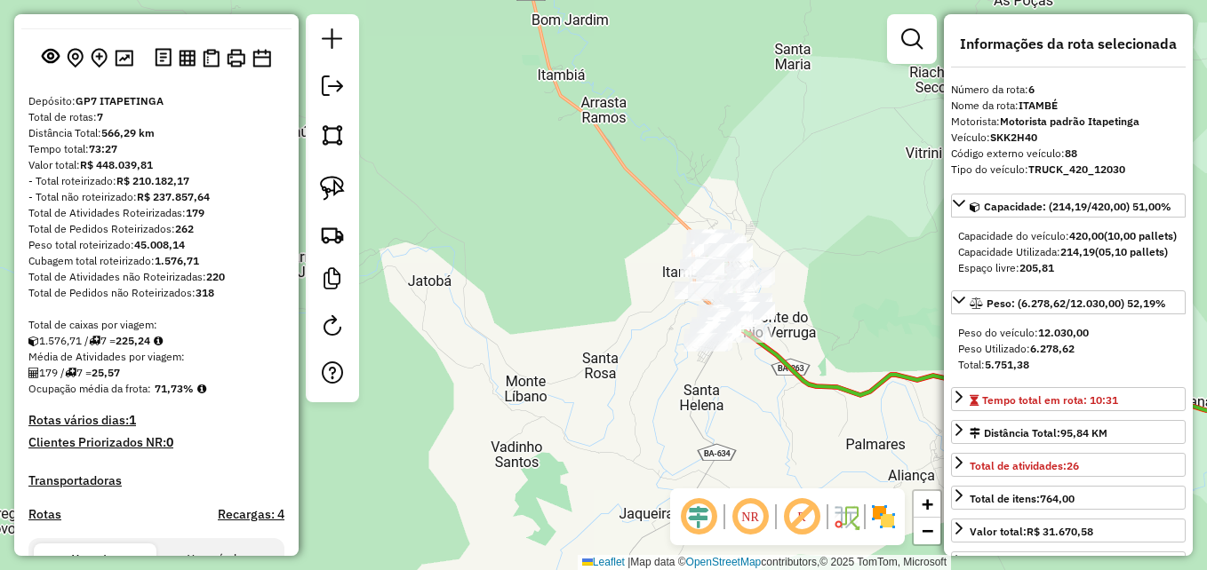
scroll to position [19, 0]
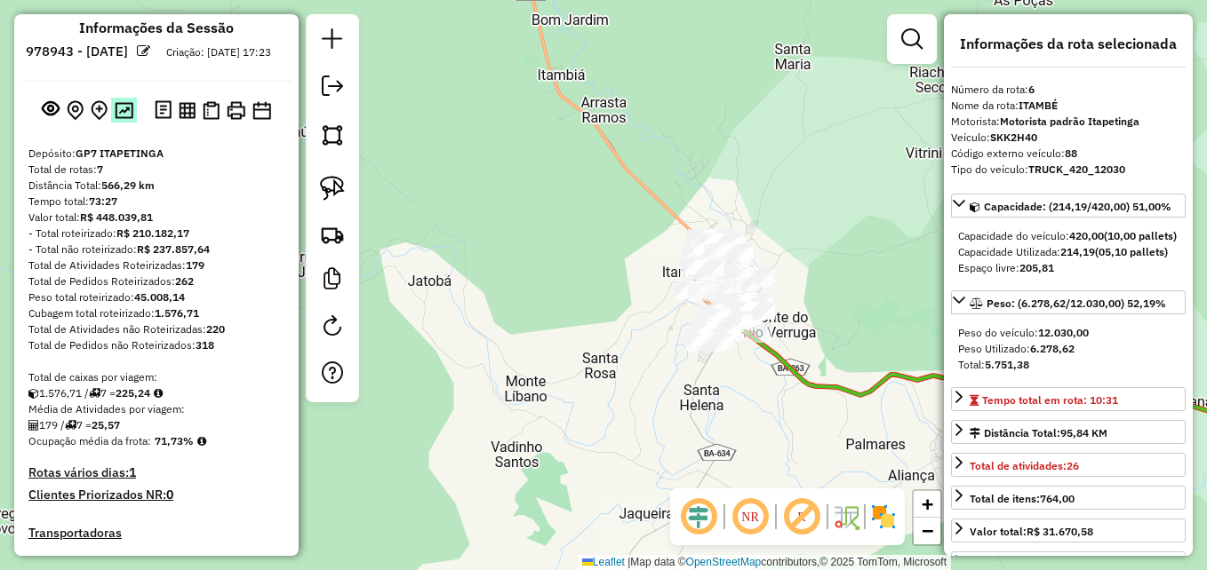
click at [116, 119] on img at bounding box center [124, 110] width 19 height 17
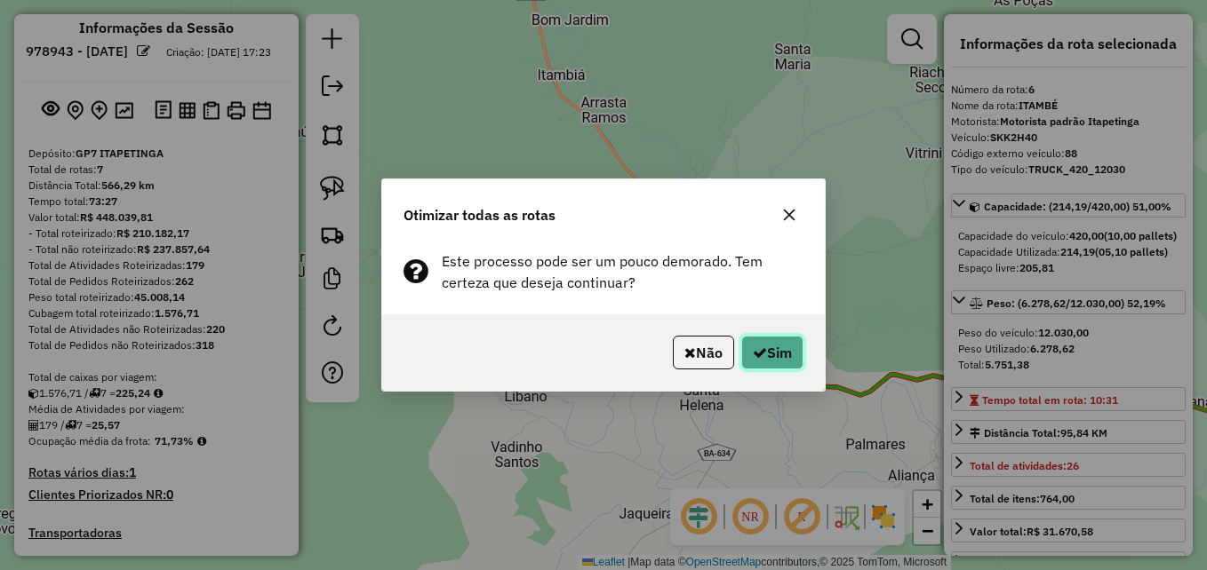
click at [763, 355] on button "Sim" at bounding box center [772, 353] width 62 height 34
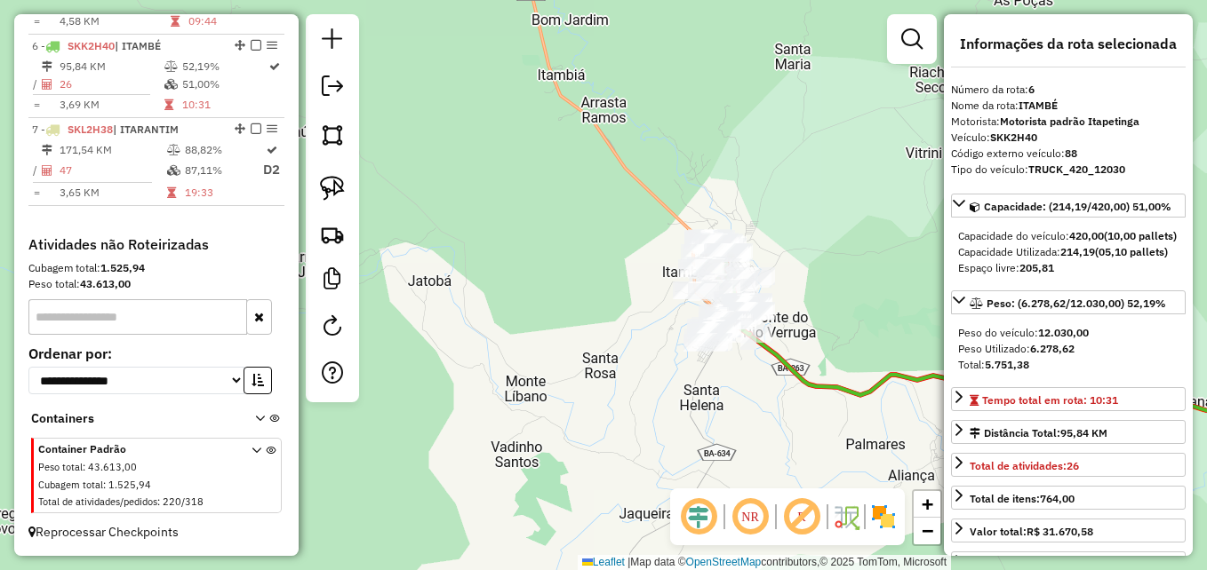
scroll to position [996, 0]
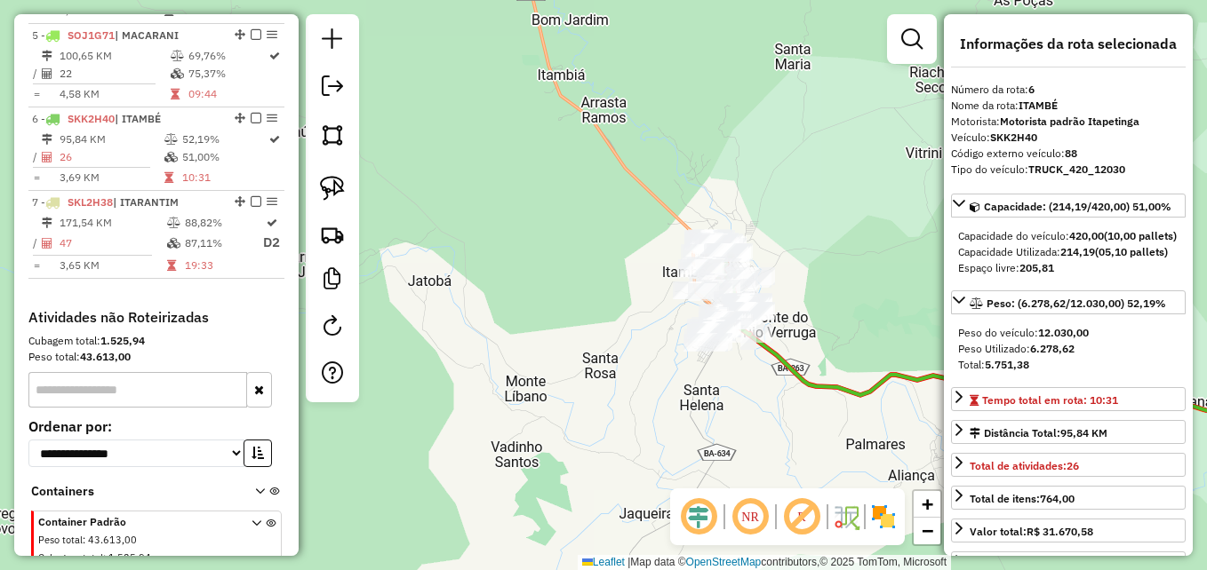
drag, startPoint x: 0, startPoint y: 91, endPoint x: 204, endPoint y: 3, distance: 222.5
click at [0, 91] on html "Aguarde... Pop-up bloqueado! Seu navegador bloqueou automáticamente a abertura …" at bounding box center [603, 285] width 1207 height 570
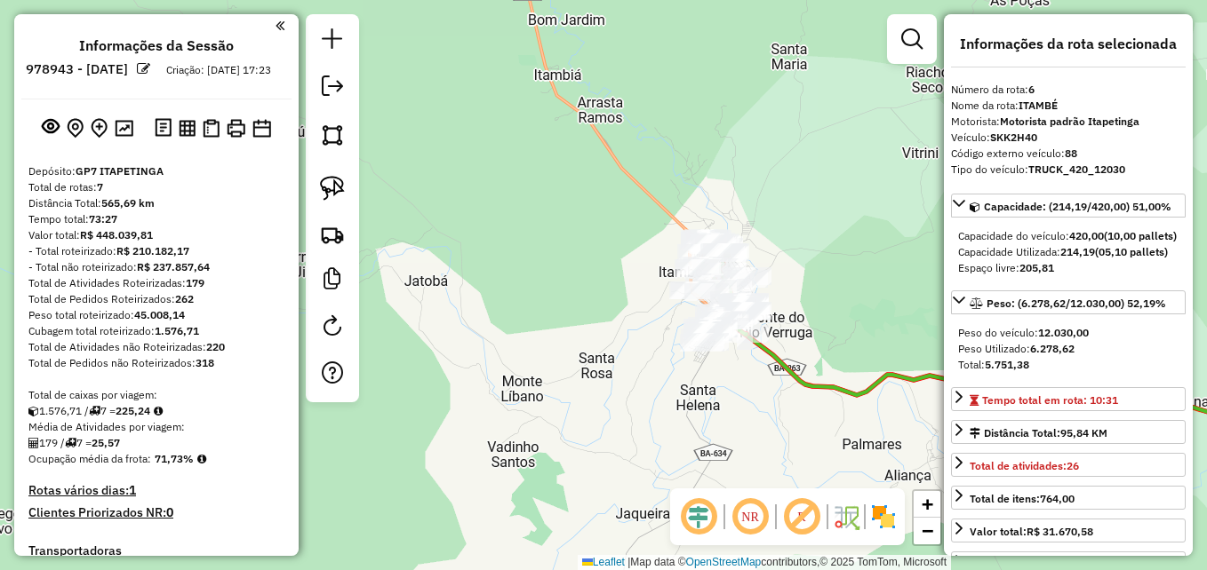
scroll to position [0, 0]
click at [123, 138] on img at bounding box center [124, 129] width 19 height 17
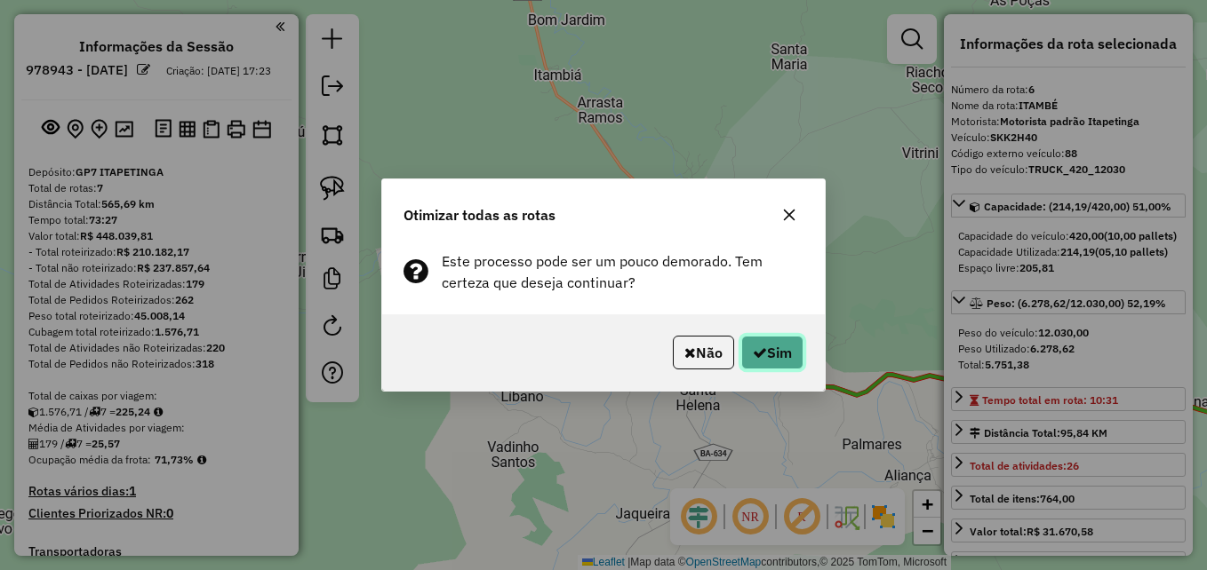
click at [754, 353] on icon "button" at bounding box center [760, 353] width 14 height 14
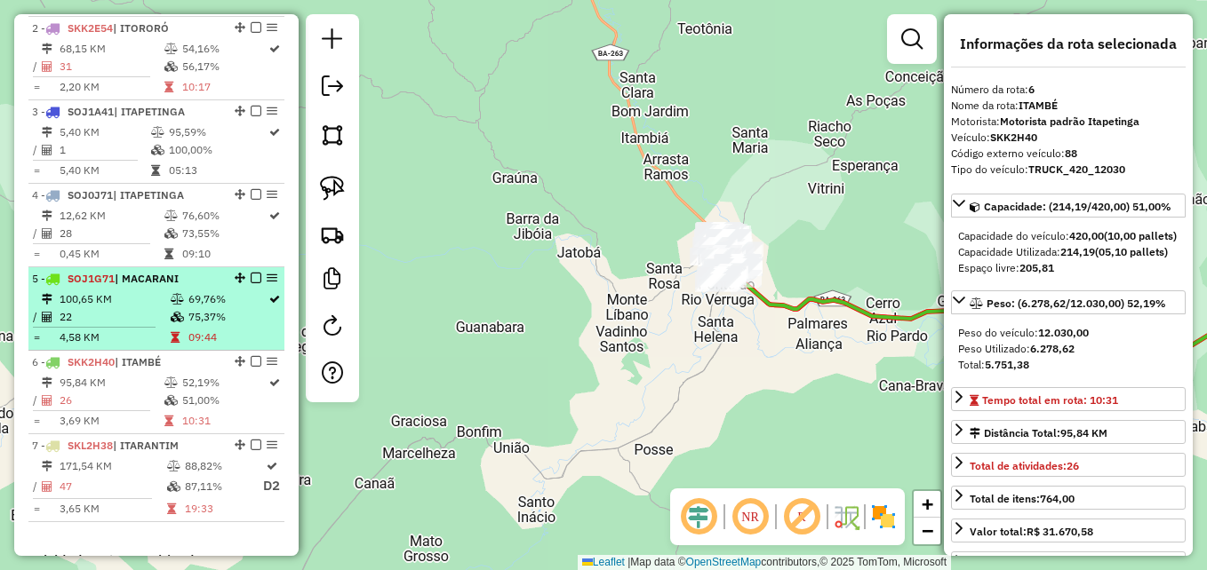
scroll to position [730, 0]
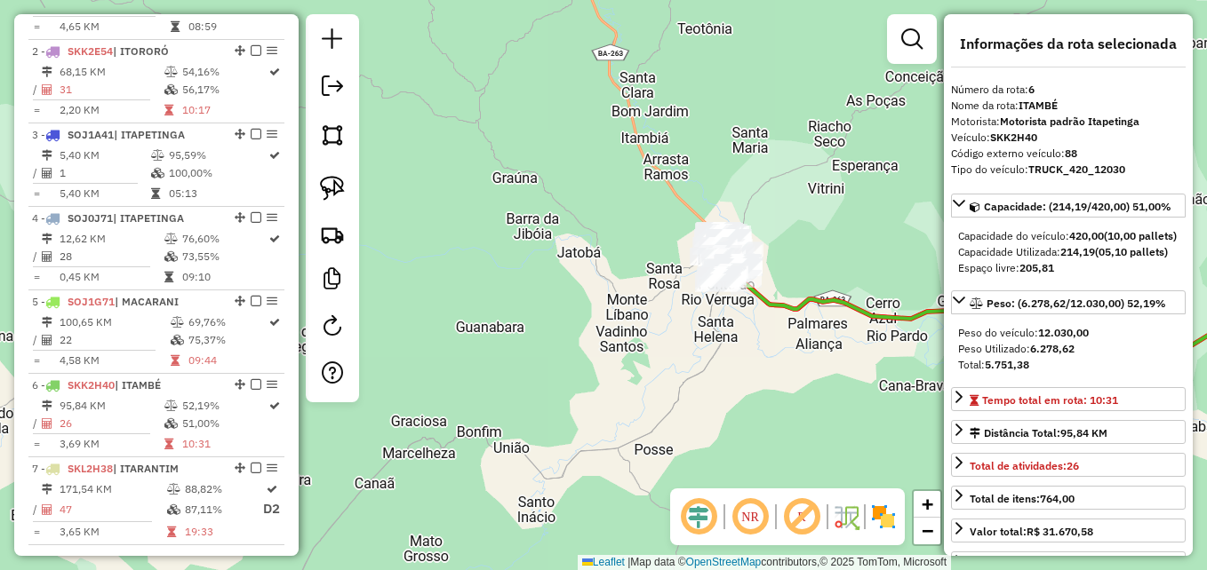
click at [0, 293] on html "Aguarde... Pop-up bloqueado! Seu navegador bloqueou automáticamente a abertura …" at bounding box center [603, 285] width 1207 height 570
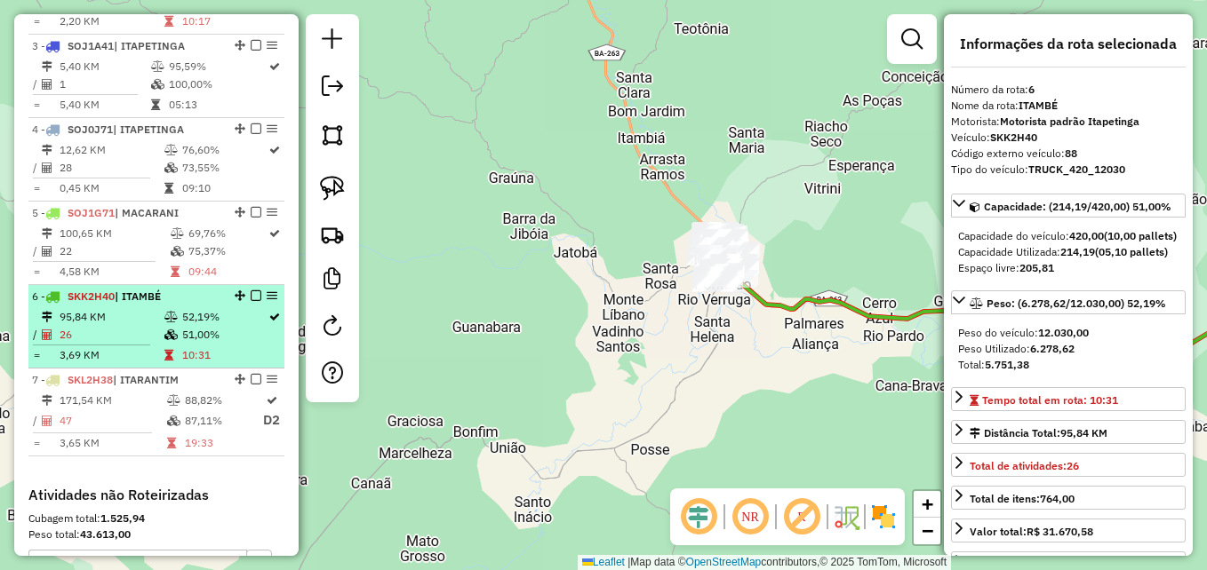
scroll to position [907, 0]
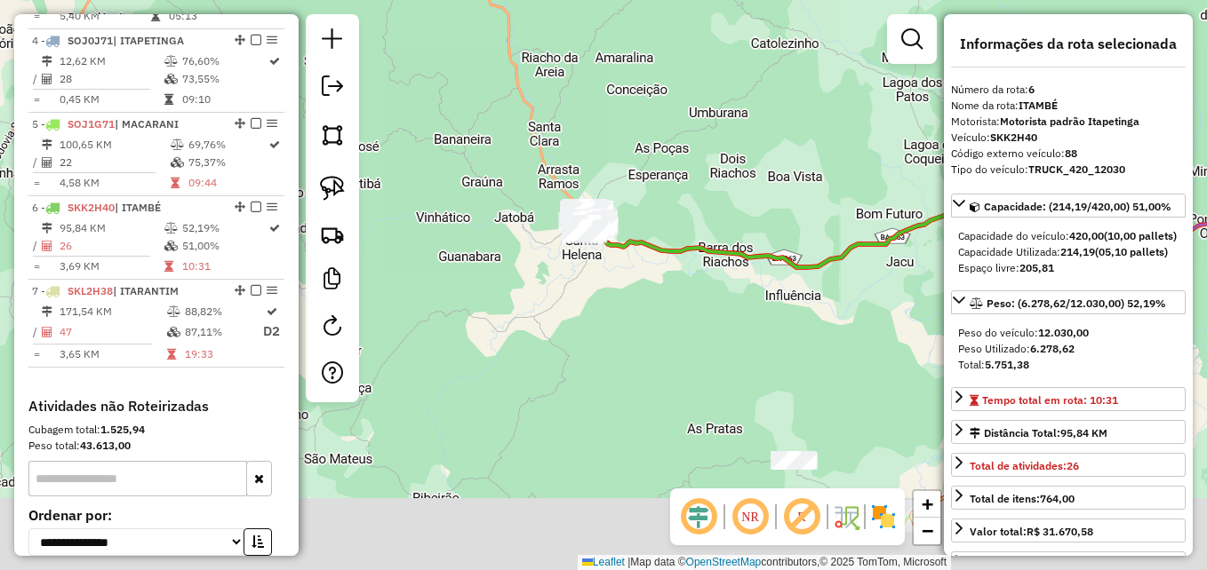
drag, startPoint x: 692, startPoint y: 355, endPoint x: 599, endPoint y: 227, distance: 159.1
click at [594, 228] on div "Janela de atendimento Grade de atendimento Capacidade Transportadoras Veículos …" at bounding box center [603, 285] width 1207 height 570
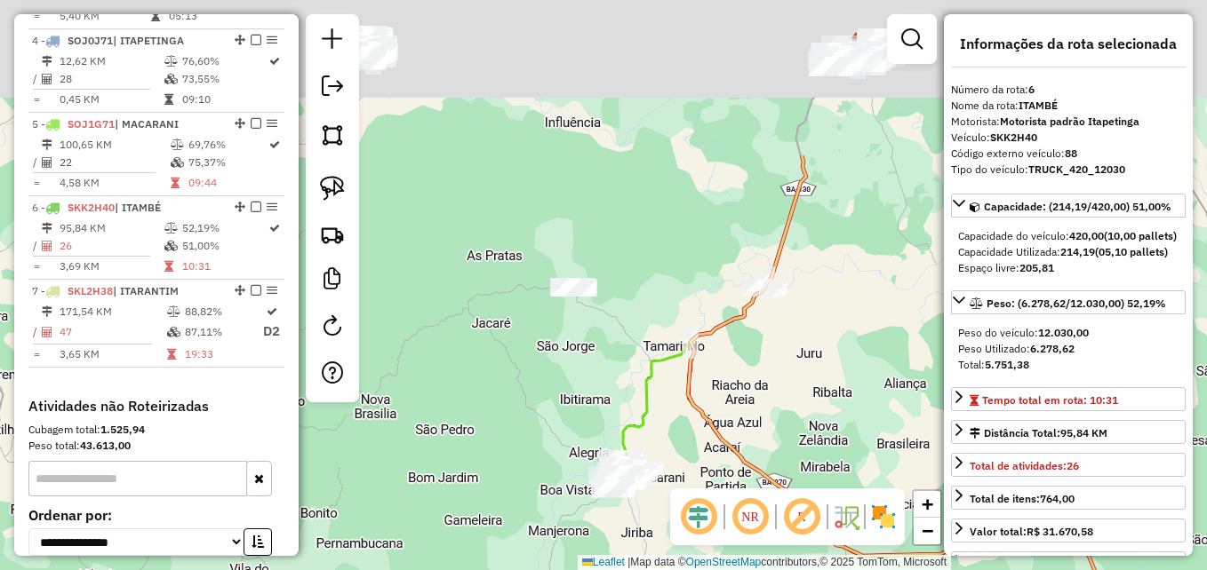
drag, startPoint x: 802, startPoint y: 307, endPoint x: 690, endPoint y: 532, distance: 252.3
click at [690, 532] on hb-router-mapa "Informações da Sessão 978943 - 14/08/2025 Criação: 13/08/2025 17:23 Depósito: G…" at bounding box center [603, 285] width 1207 height 570
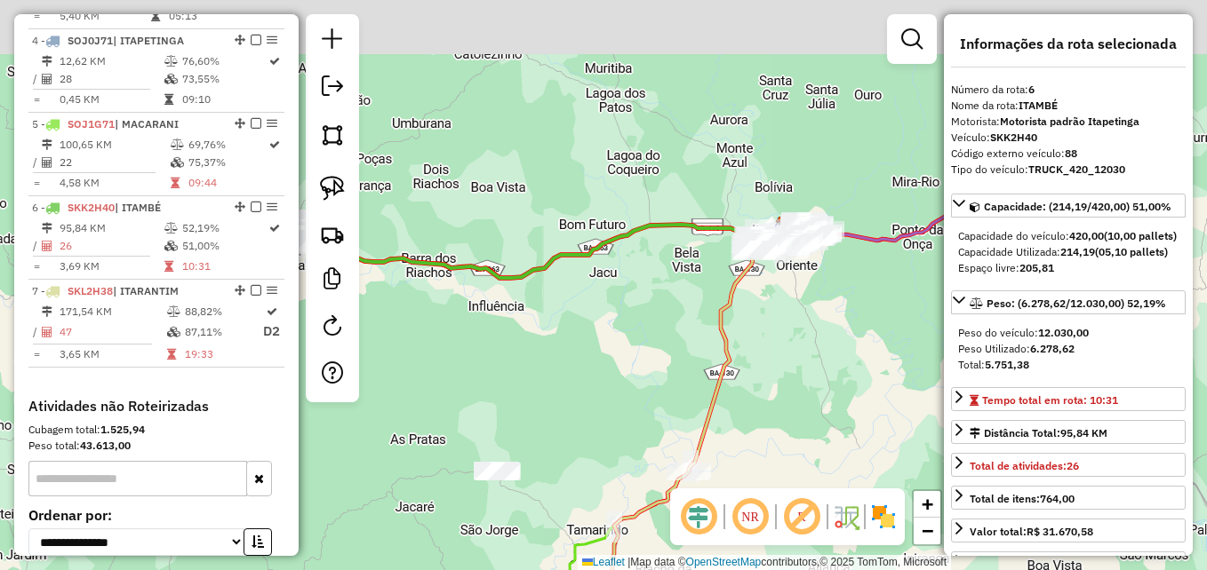
drag, startPoint x: 860, startPoint y: 222, endPoint x: 787, endPoint y: 461, distance: 249.9
click at [758, 504] on hb-router-mapa "Informações da Sessão 978943 - 14/08/2025 Criação: 13/08/2025 17:23 Depósito: G…" at bounding box center [603, 285] width 1207 height 570
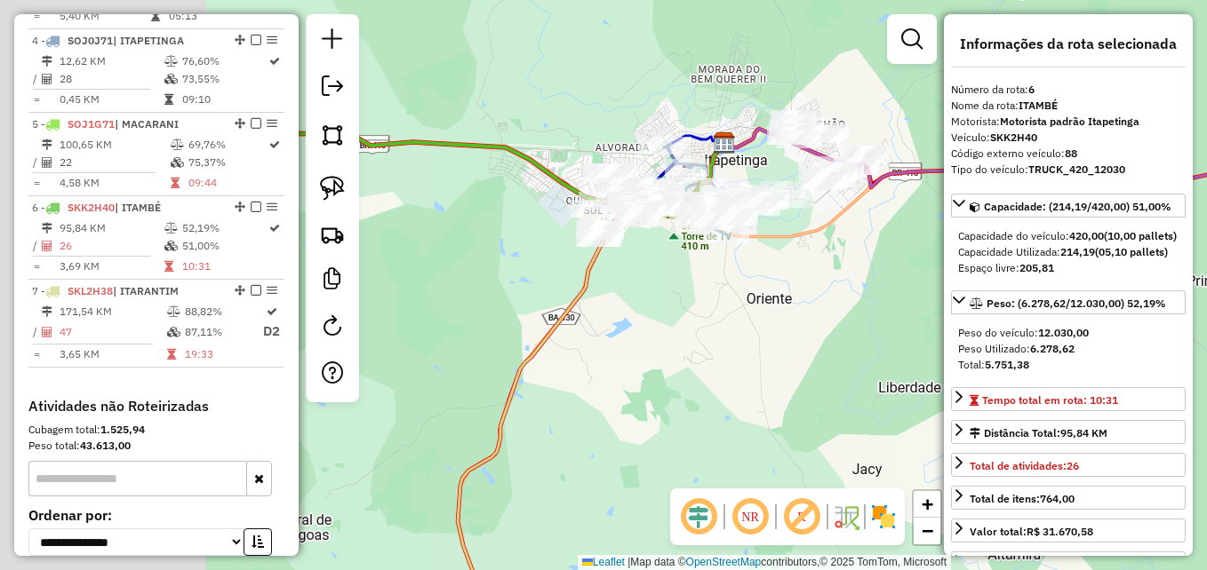
drag, startPoint x: 605, startPoint y: 389, endPoint x: 914, endPoint y: 380, distance: 309.4
click at [959, 383] on hb-router-mapa "Informações da Sessão 978943 - 14/08/2025 Criação: 13/08/2025 17:23 Depósito: G…" at bounding box center [603, 285] width 1207 height 570
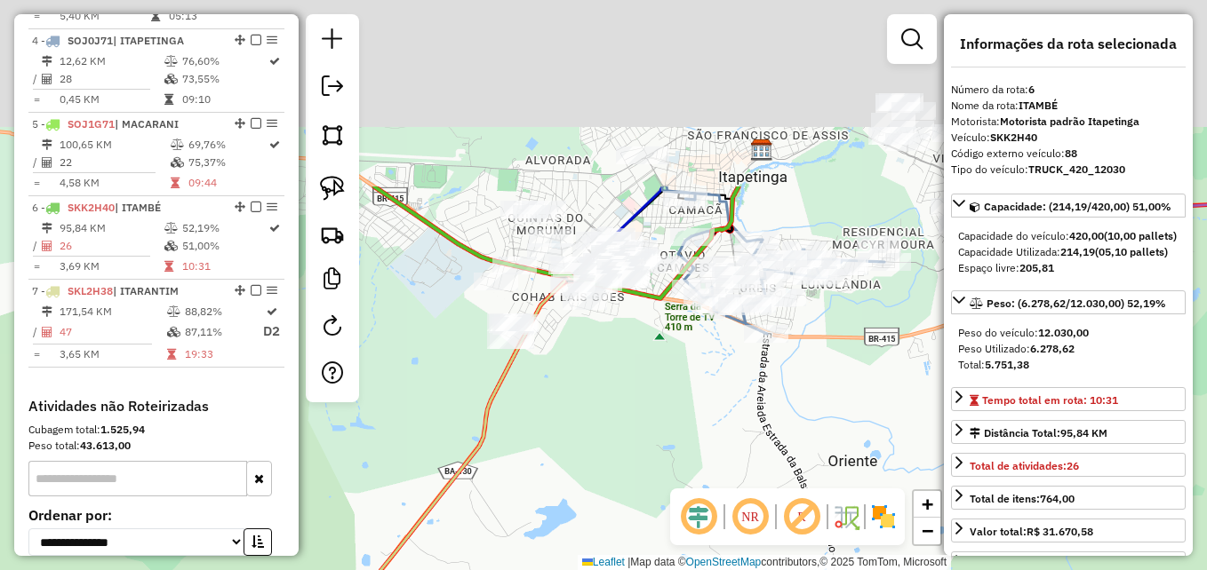
drag, startPoint x: 688, startPoint y: 318, endPoint x: 651, endPoint y: 562, distance: 246.2
click at [651, 562] on div "Janela de atendimento Grade de atendimento Capacidade Transportadoras Veículos …" at bounding box center [603, 285] width 1207 height 570
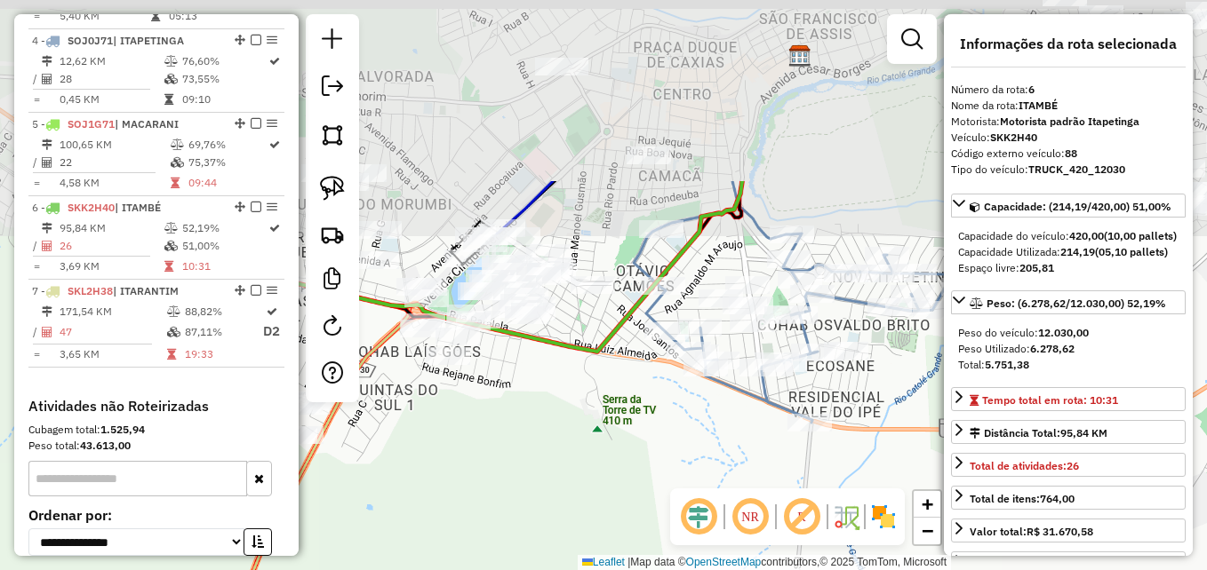
drag, startPoint x: 551, startPoint y: 346, endPoint x: 560, endPoint y: 616, distance: 270.3
click at [560, 570] on html "Aguarde... Pop-up bloqueado! Seu navegador bloqueou automáticamente a abertura …" at bounding box center [603, 285] width 1207 height 570
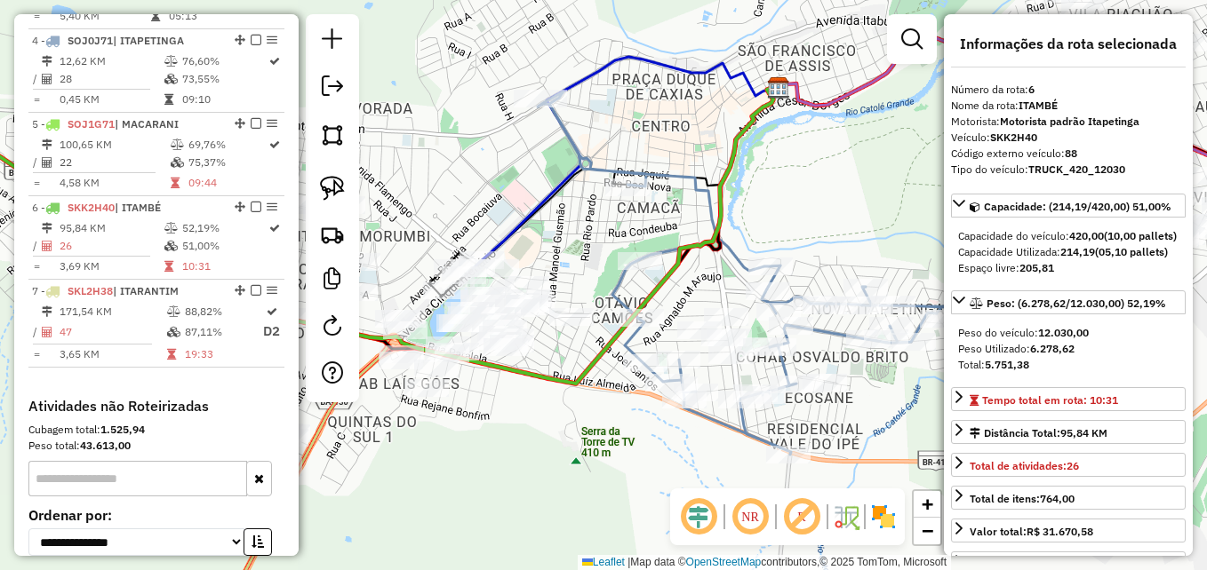
click at [914, 34] on em at bounding box center [911, 38] width 21 height 21
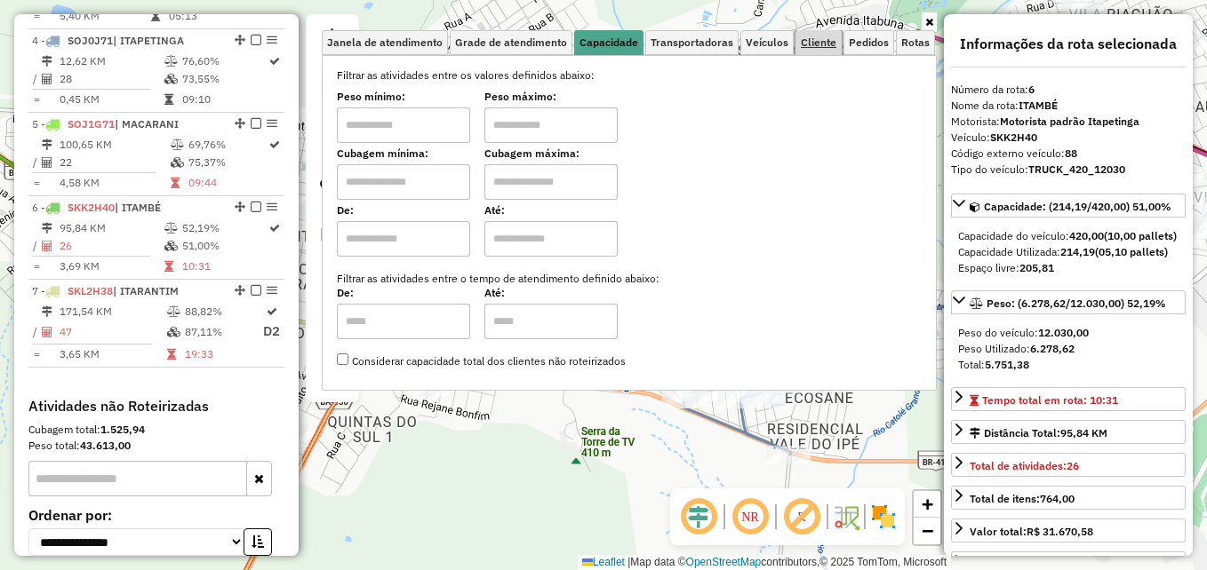
click at [818, 44] on span "Cliente" at bounding box center [819, 42] width 36 height 11
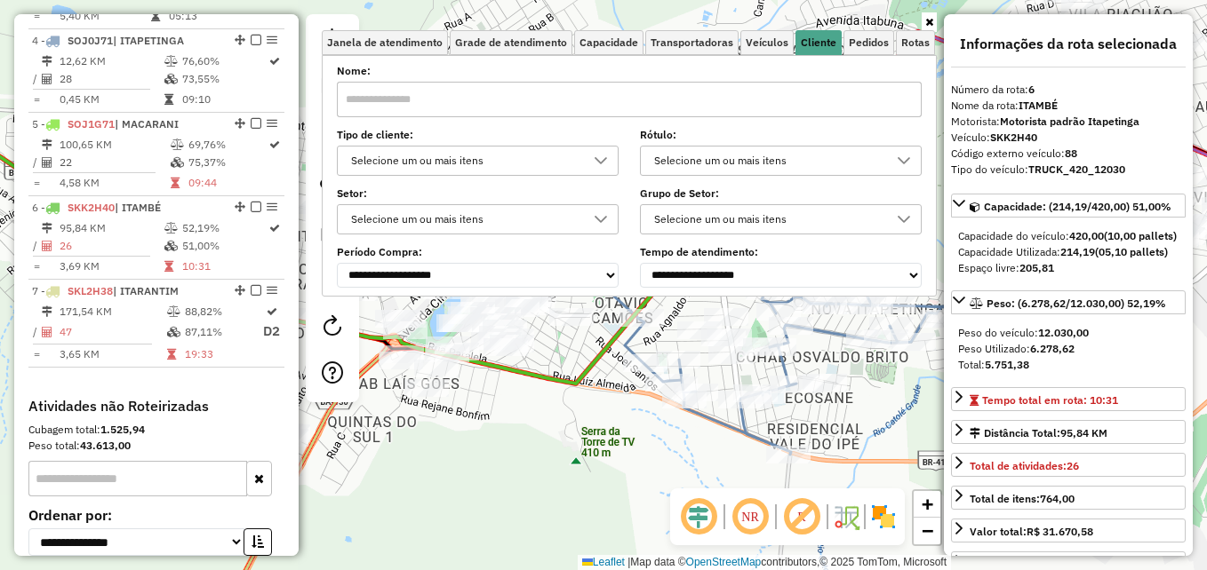
click at [437, 100] on input "text" at bounding box center [629, 100] width 585 height 36
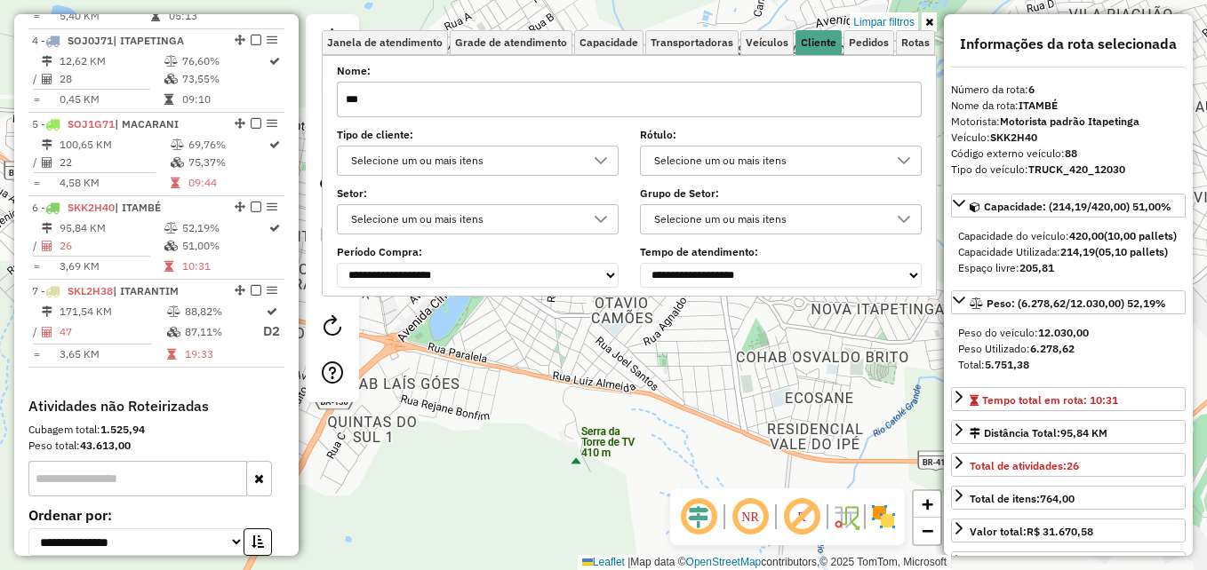
type input "****"
click at [564, 379] on div "Limpar filtros Janela de atendimento Grade de atendimento Capacidade Transporta…" at bounding box center [603, 285] width 1207 height 570
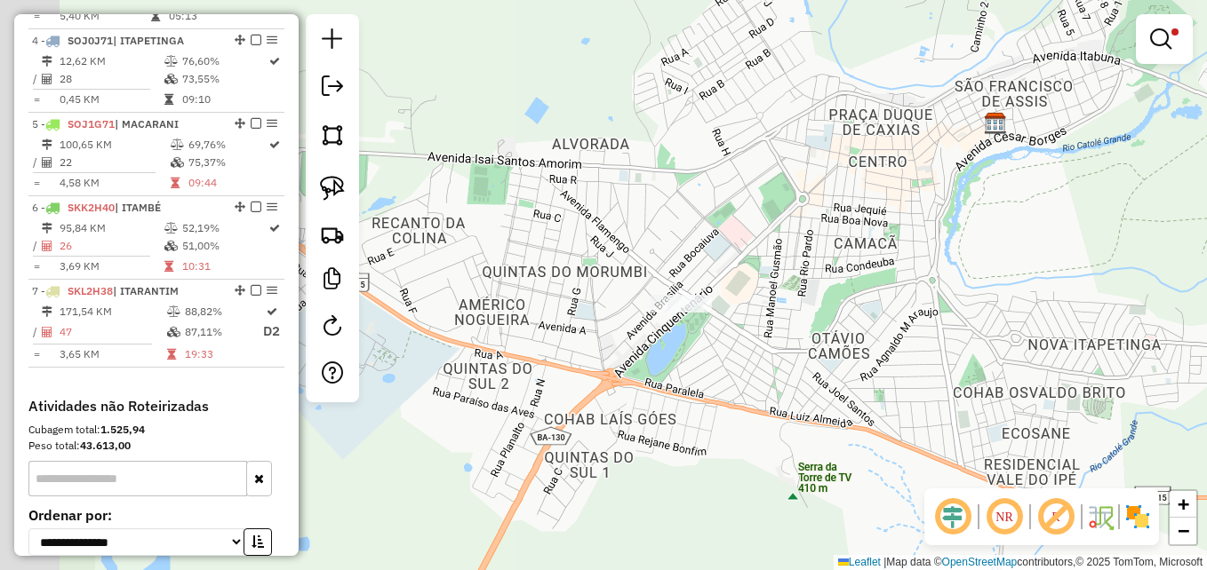
drag, startPoint x: 526, startPoint y: 268, endPoint x: 746, endPoint y: 305, distance: 222.5
click at [746, 305] on div "Limpar filtros Janela de atendimento Grade de atendimento Capacidade Transporta…" at bounding box center [603, 285] width 1207 height 570
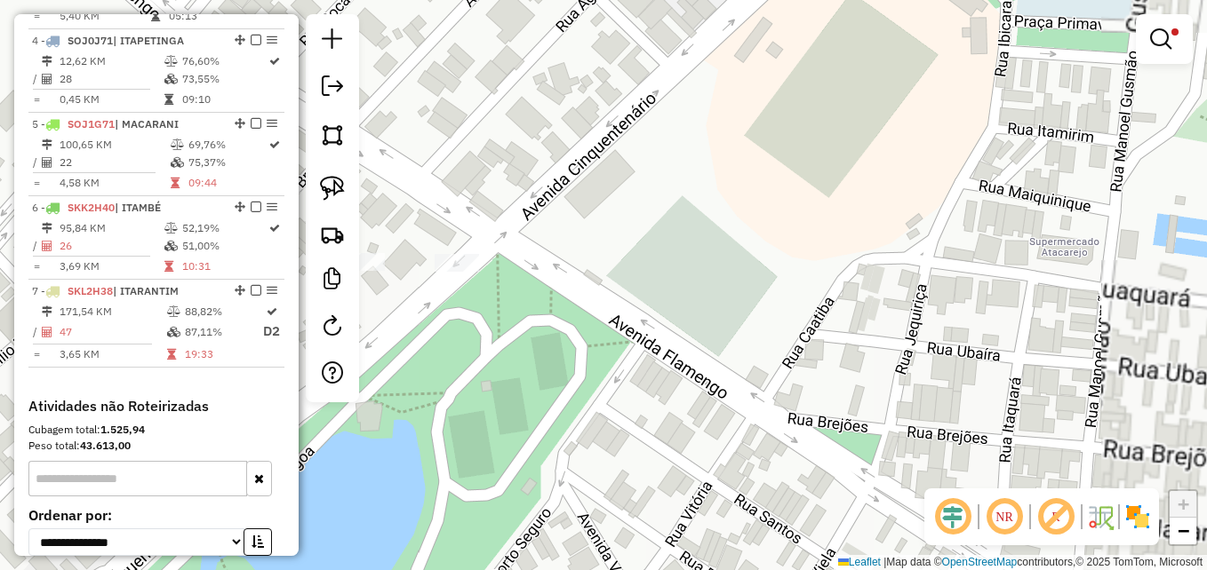
drag, startPoint x: 447, startPoint y: 370, endPoint x: 591, endPoint y: 352, distance: 145.0
click at [591, 354] on div "Limpar filtros Janela de atendimento Grade de atendimento Capacidade Transporta…" at bounding box center [603, 285] width 1207 height 570
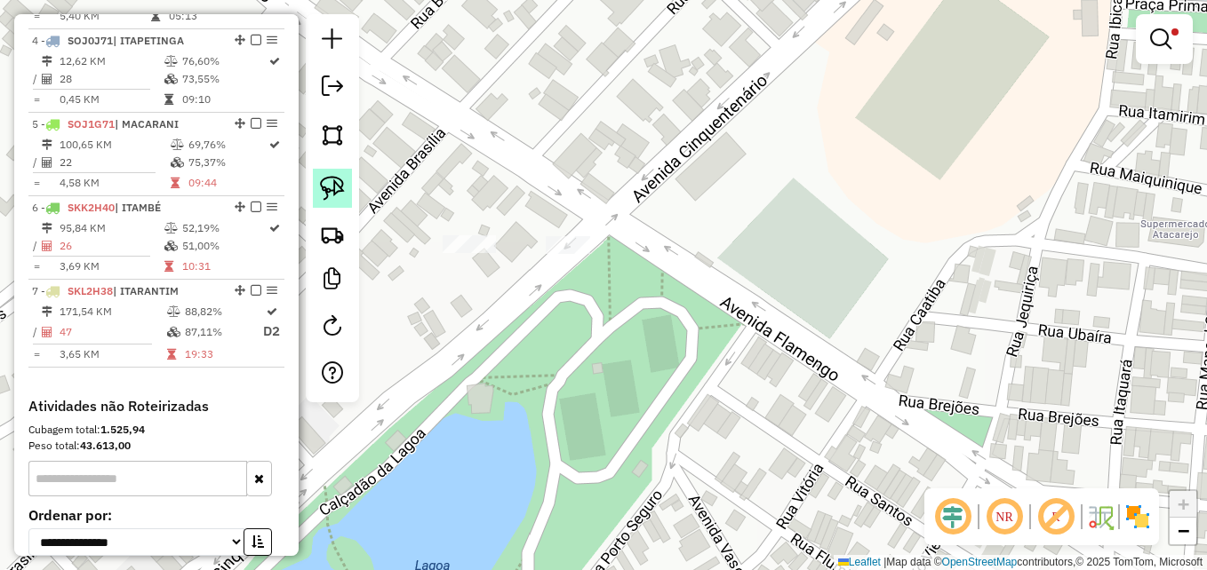
click at [325, 180] on img at bounding box center [332, 188] width 25 height 25
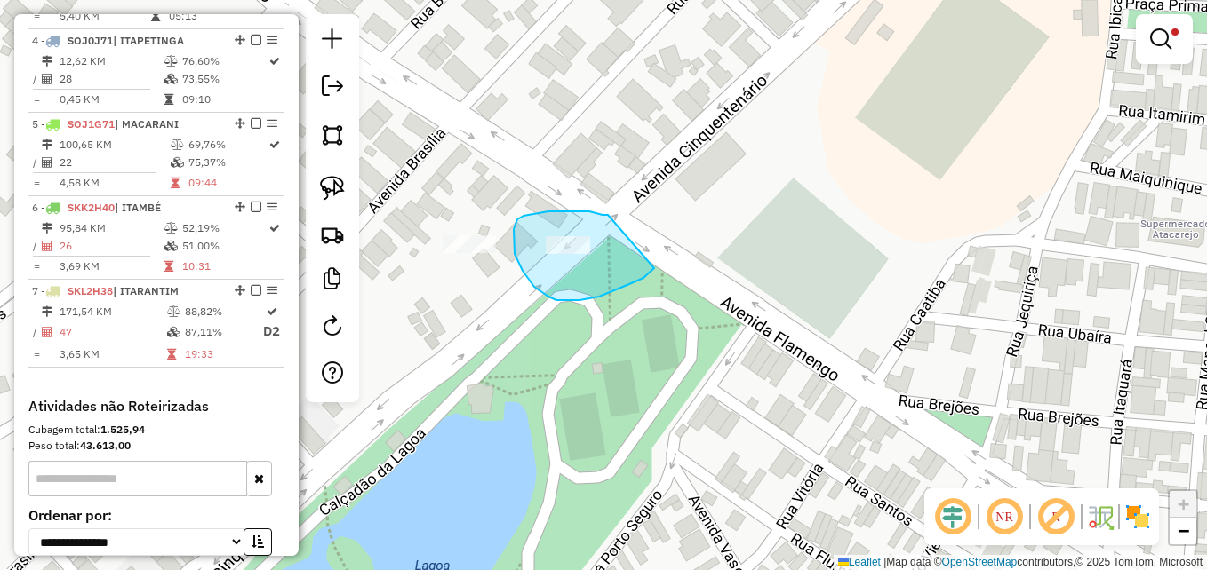
drag, startPoint x: 608, startPoint y: 215, endPoint x: 639, endPoint y: 222, distance: 31.9
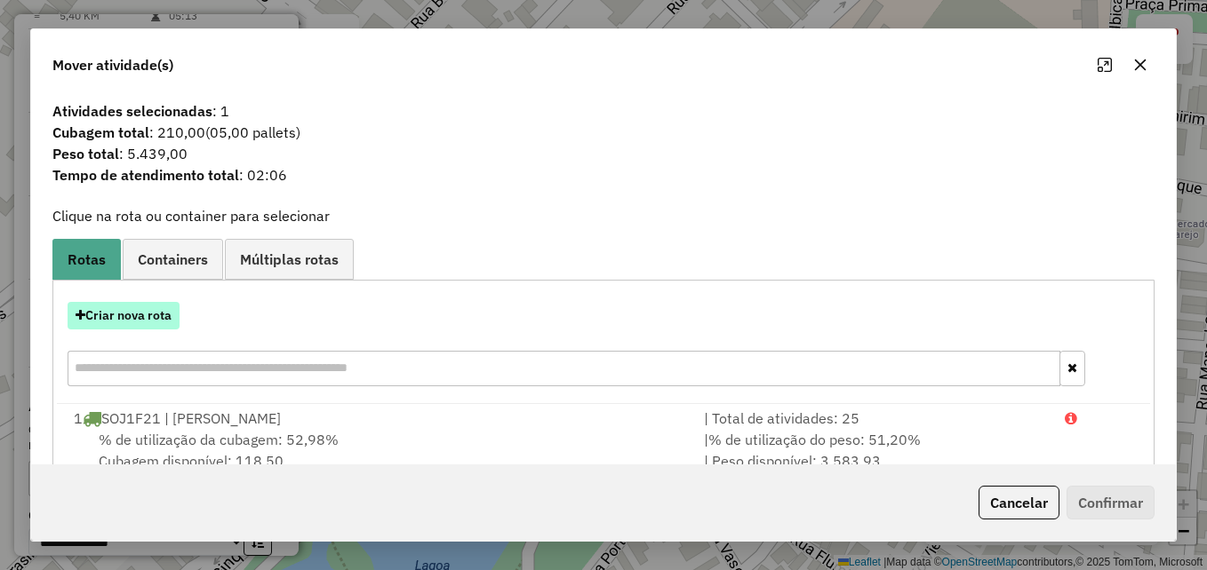
click at [125, 316] on button "Criar nova rota" at bounding box center [124, 316] width 112 height 28
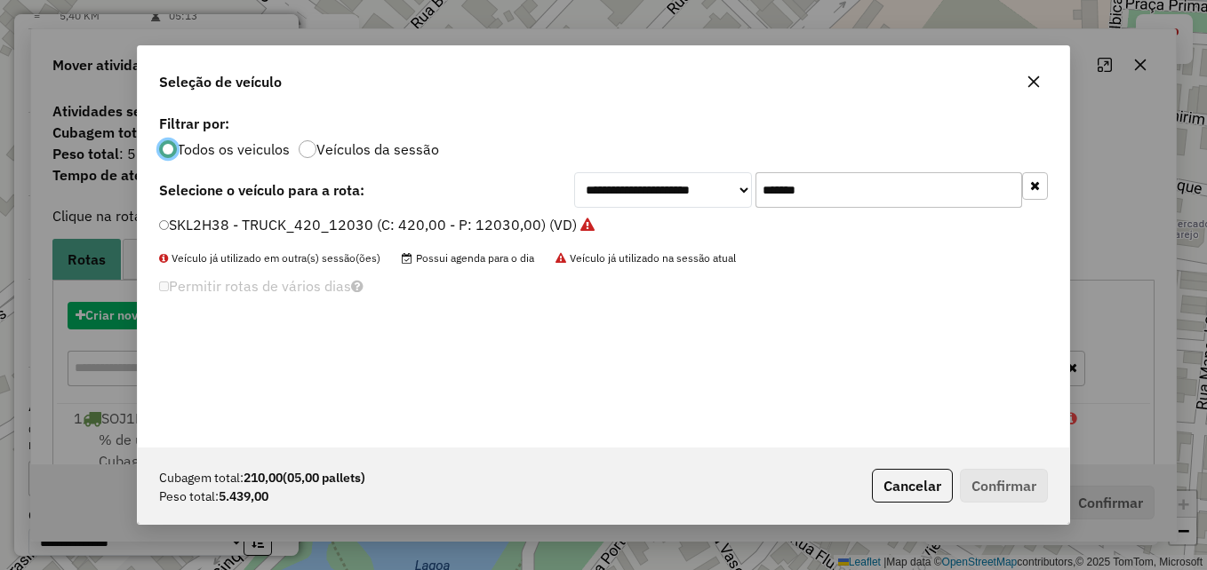
scroll to position [10, 5]
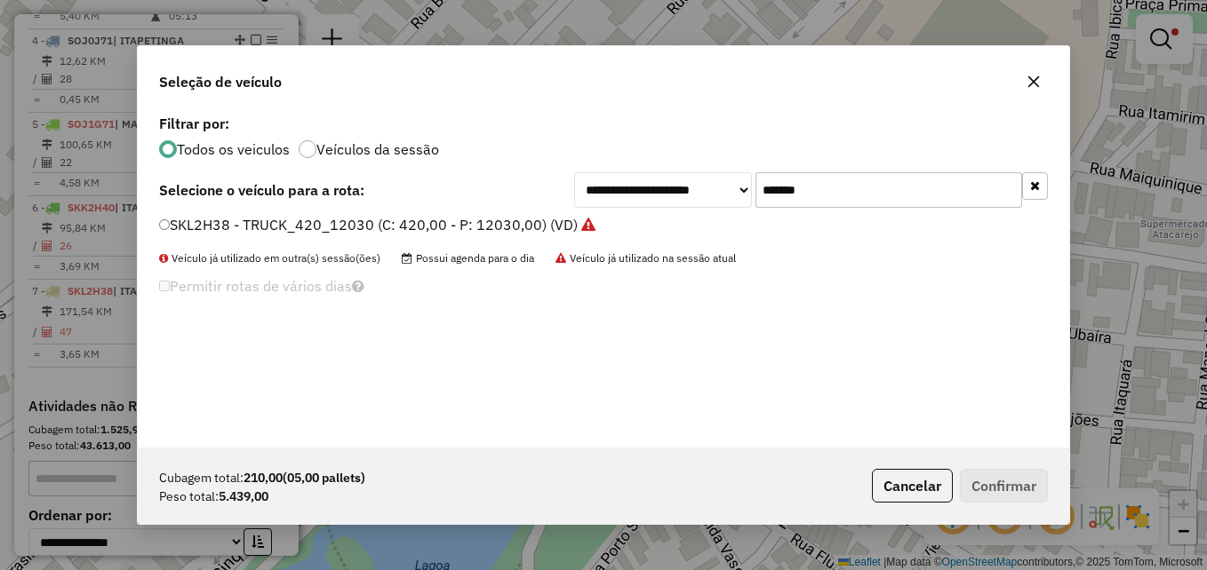
drag, startPoint x: 856, startPoint y: 193, endPoint x: 718, endPoint y: 188, distance: 137.8
click at [718, 188] on div "**********" at bounding box center [811, 190] width 474 height 36
paste input "text"
type input "*******"
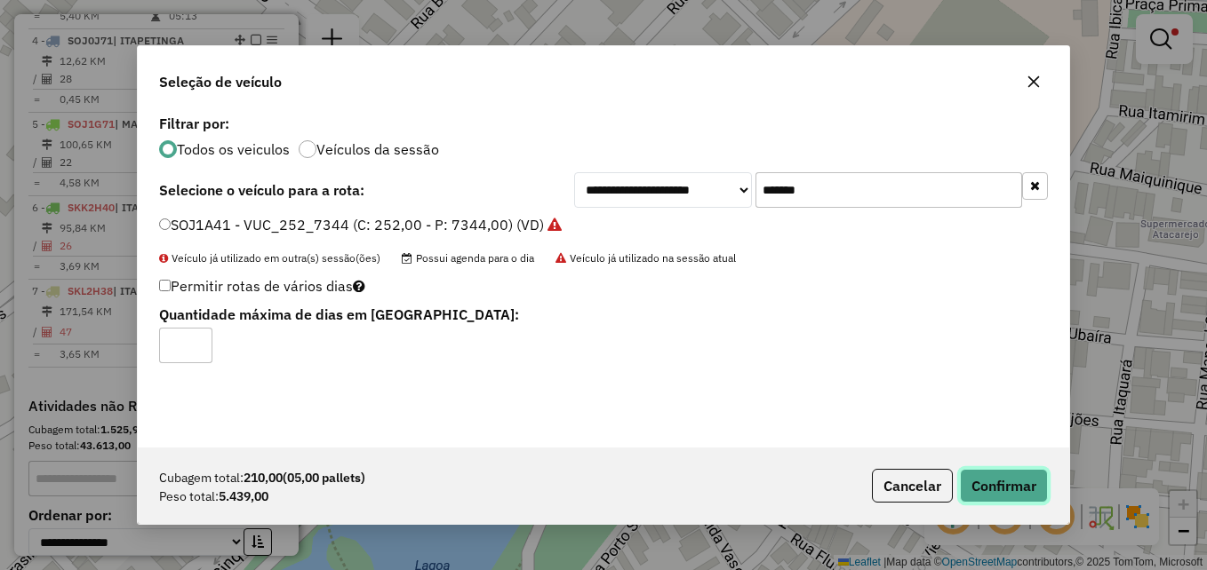
click at [987, 492] on button "Confirmar" at bounding box center [1004, 486] width 88 height 34
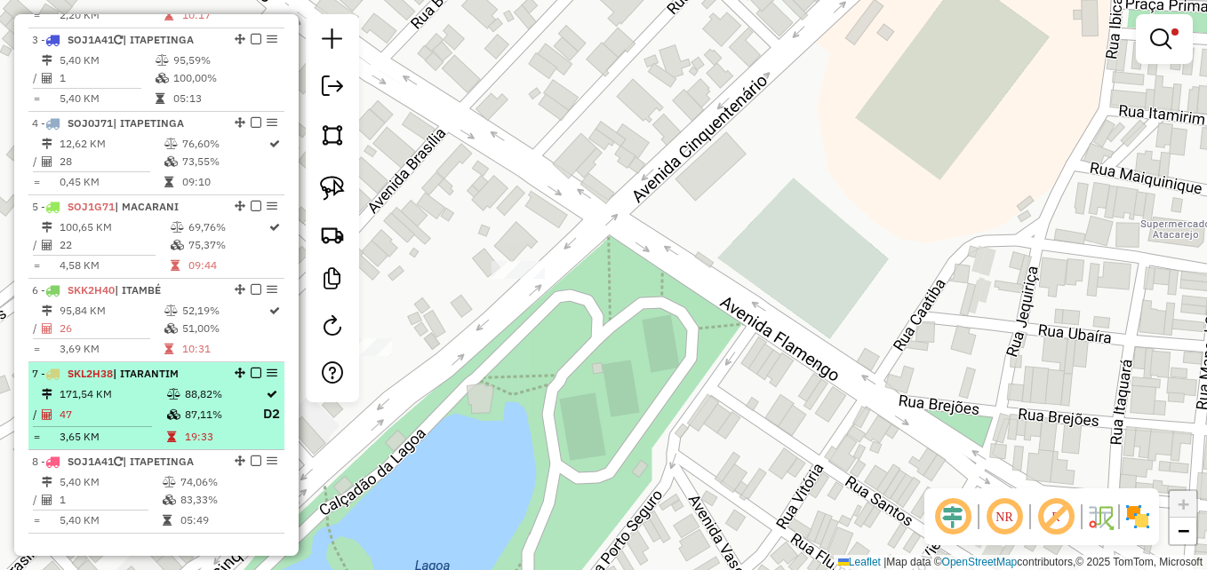
scroll to position [824, 0]
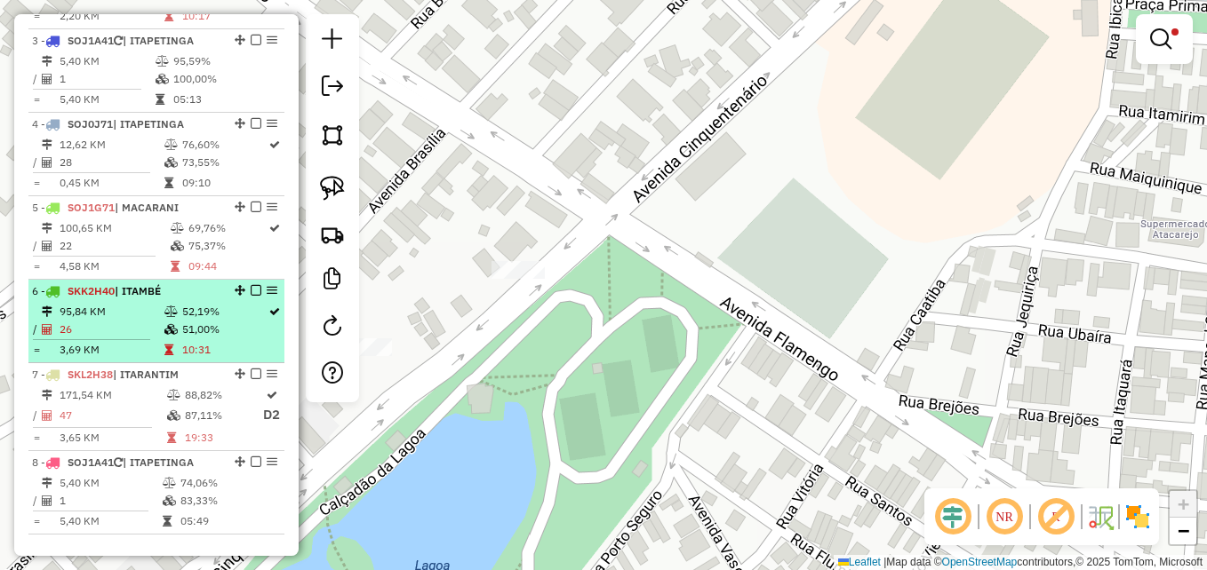
drag, startPoint x: 231, startPoint y: 392, endPoint x: 227, endPoint y: 372, distance: 19.9
click at [227, 369] on ul "1 - SOJ1F21 | FIRMINO ALVES 111,49 KM 51,20% / 24 52,98% = 4,65 KM 08:59 2 - SK…" at bounding box center [156, 198] width 256 height 673
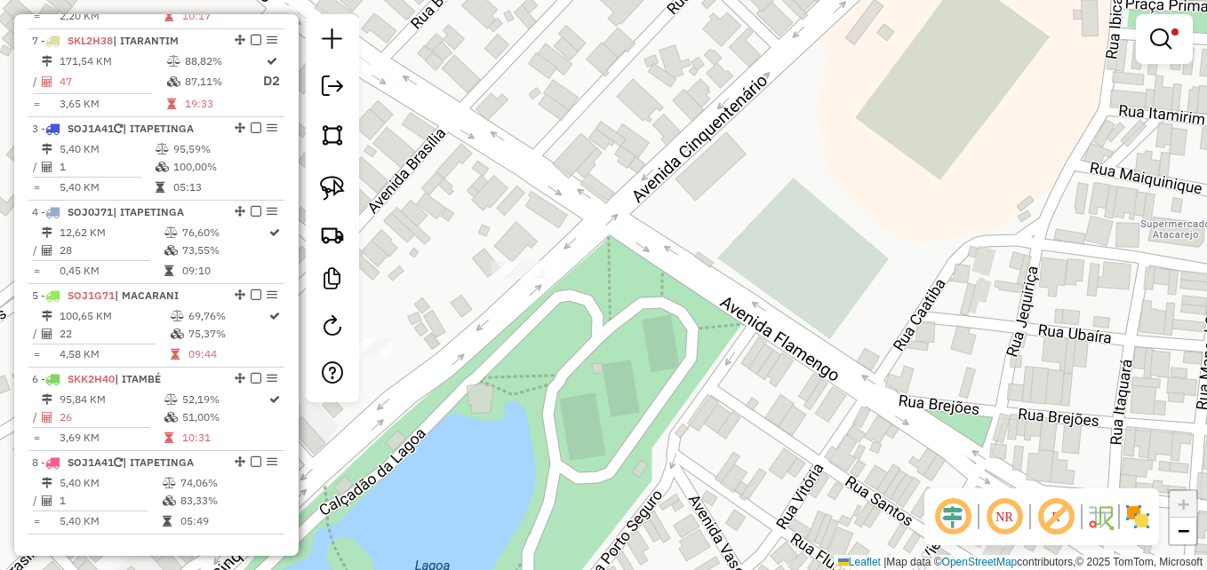
drag, startPoint x: 236, startPoint y: 389, endPoint x: 239, endPoint y: 20, distance: 368.8
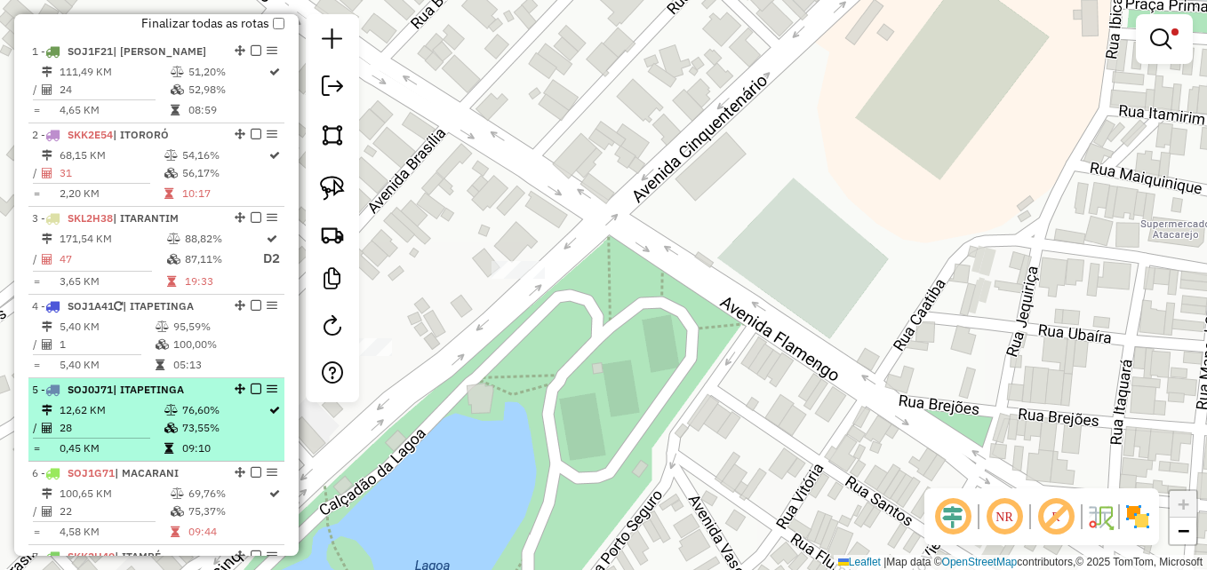
scroll to position [557, 0]
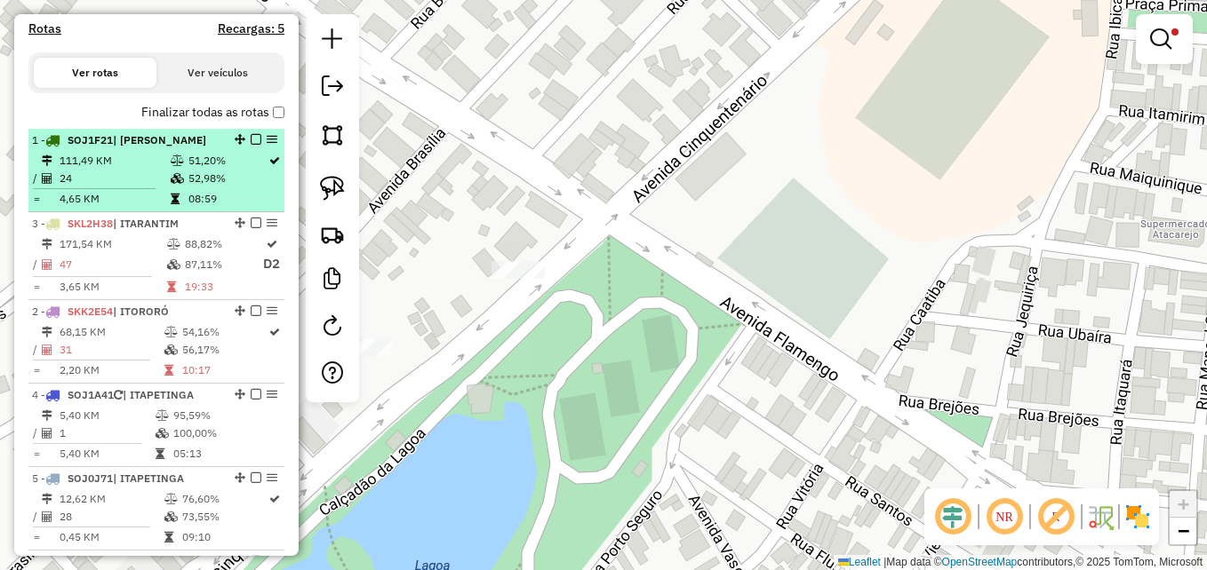
drag, startPoint x: 235, startPoint y: 324, endPoint x: 234, endPoint y: 192, distance: 132.4
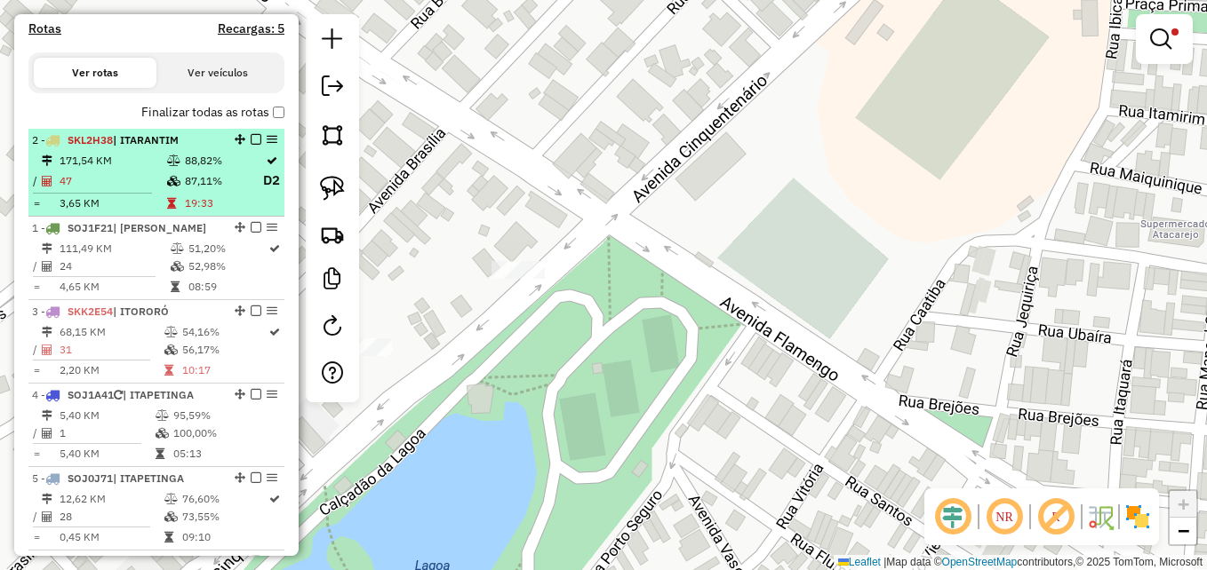
drag, startPoint x: 235, startPoint y: 240, endPoint x: 233, endPoint y: 157, distance: 82.7
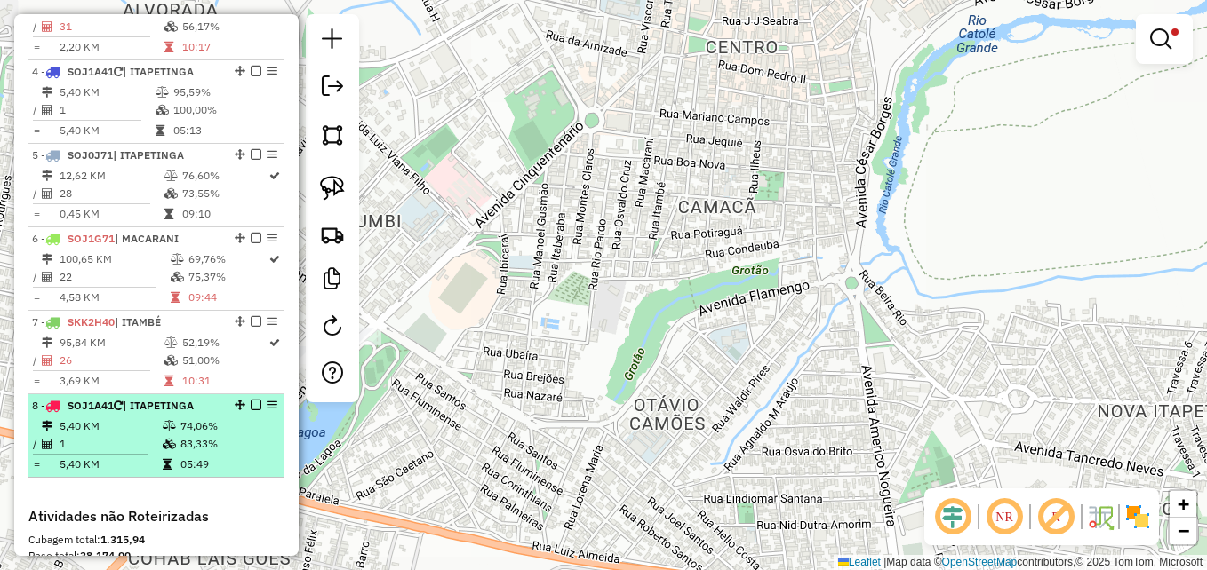
scroll to position [913, 0]
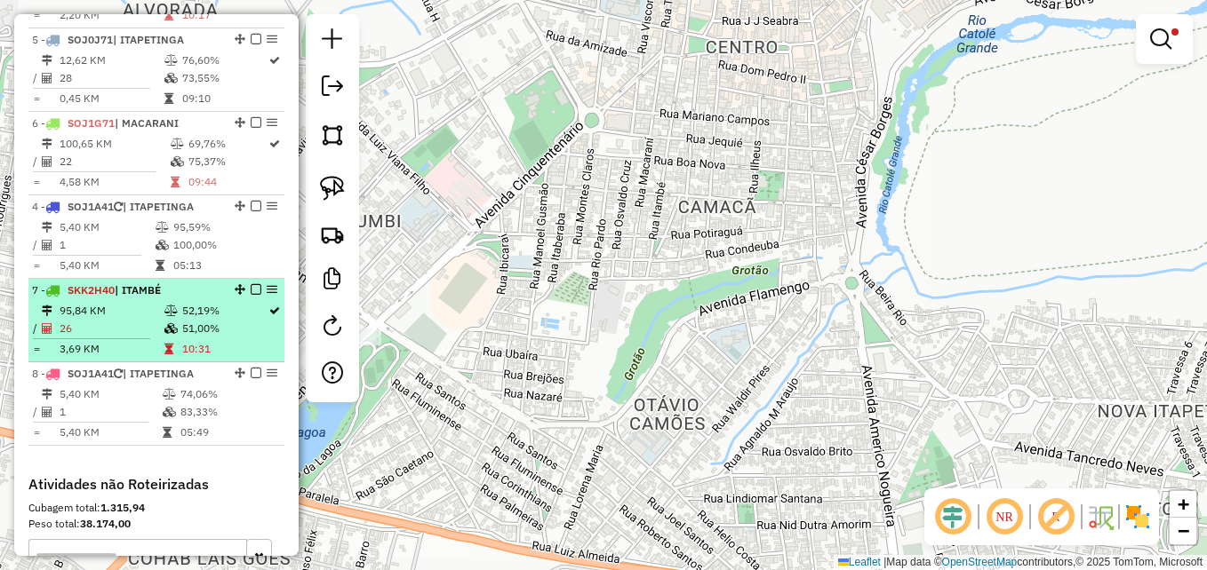
drag, startPoint x: 234, startPoint y: 52, endPoint x: 210, endPoint y: 311, distance: 259.7
drag, startPoint x: 233, startPoint y: 219, endPoint x: 225, endPoint y: 300, distance: 82.1
click at [225, 300] on ul "1 - SKL2H38 | ITARANTIM 171,54 KM 88,82% / 47 87,11% D2 = 3,65 KM 19:33 2 - SOJ…" at bounding box center [156, 109] width 256 height 673
drag, startPoint x: 234, startPoint y: 220, endPoint x: 235, endPoint y: 294, distance: 73.8
click at [235, 279] on li "6 - SOJ1A41 | ITAPETINGA 5,40 KM 95,59% / 1 100,00% = 5,40 KM 05:13" at bounding box center [156, 237] width 256 height 84
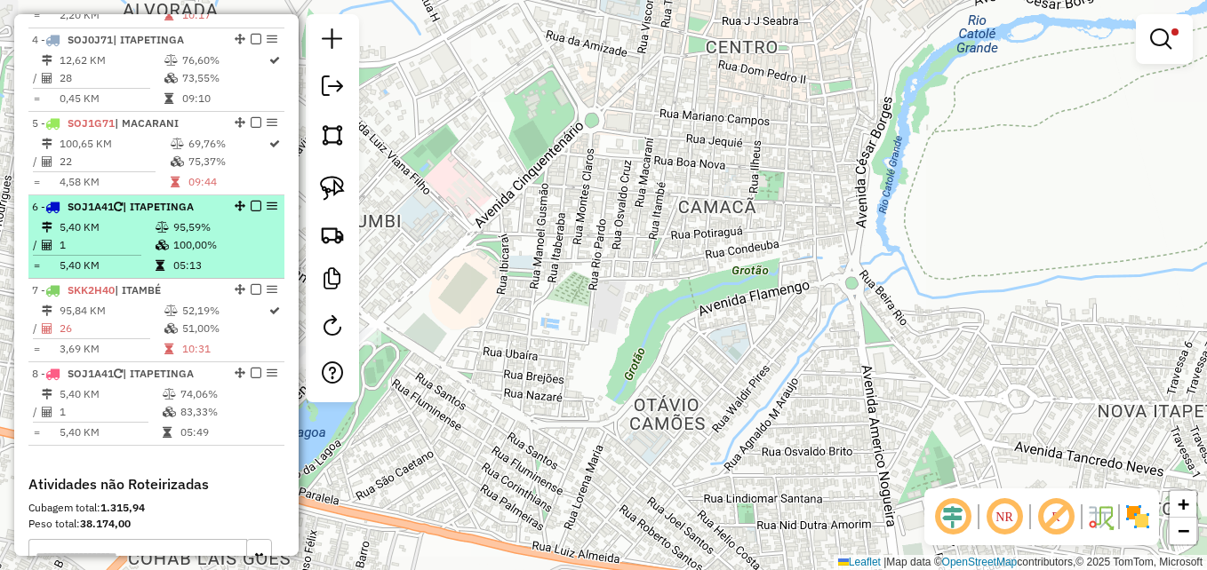
select select "**********"
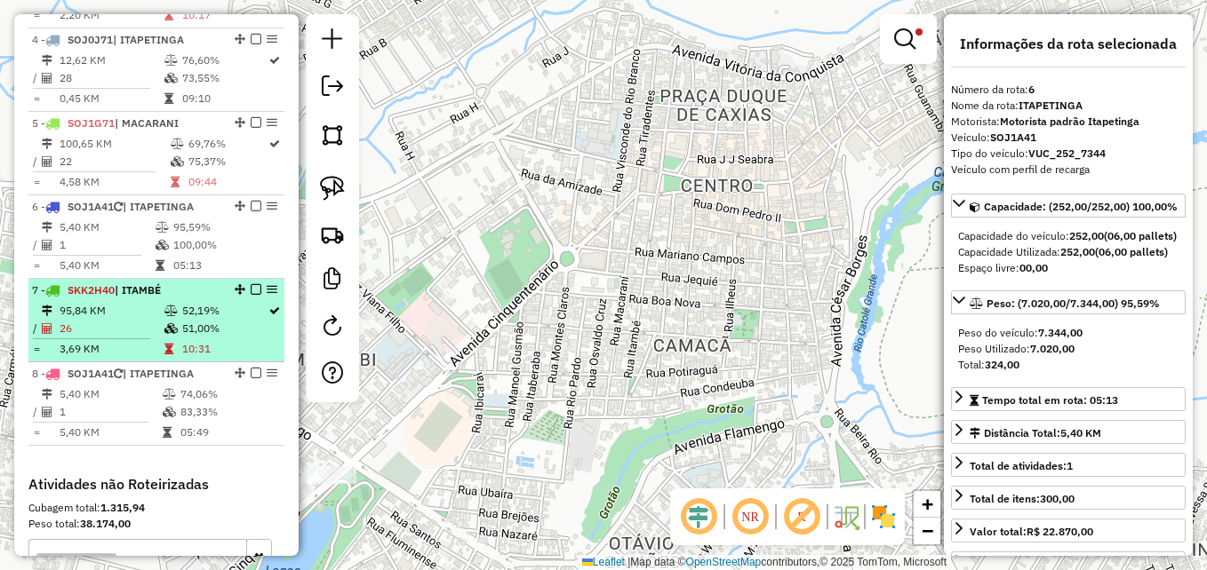
drag, startPoint x: 235, startPoint y: 219, endPoint x: 231, endPoint y: 296, distance: 76.5
click at [233, 298] on ul "1 - SKL2H38 | ITARANTIM 171,54 KM 88,82% / 47 87,11% D2 = 3,65 KM 19:33 2 - SOJ…" at bounding box center [156, 109] width 256 height 673
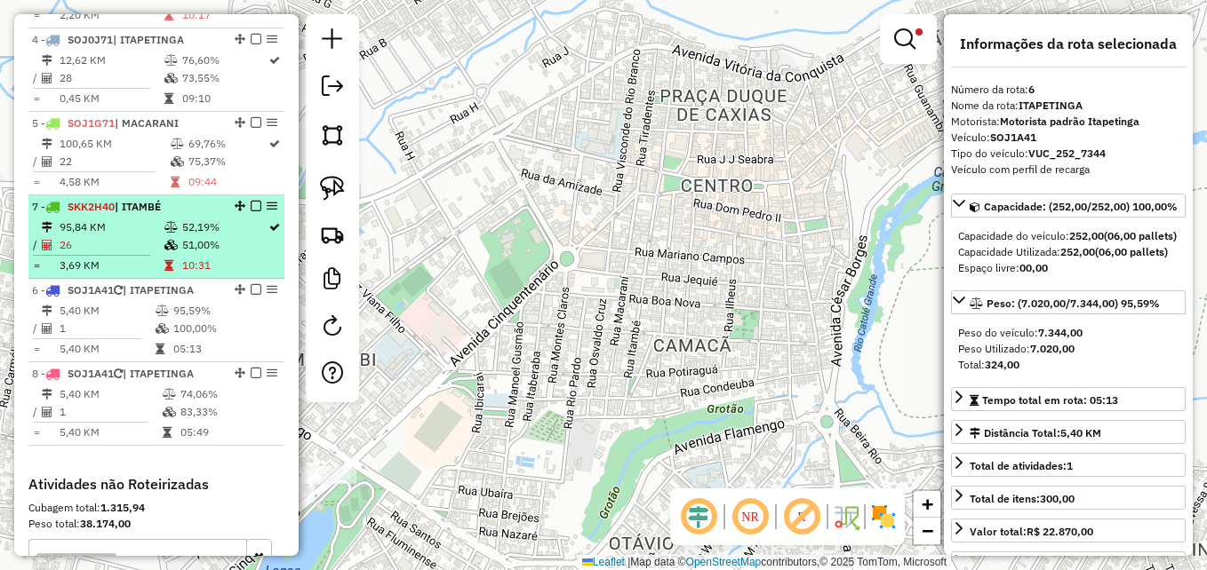
drag, startPoint x: 234, startPoint y: 306, endPoint x: 226, endPoint y: 236, distance: 69.8
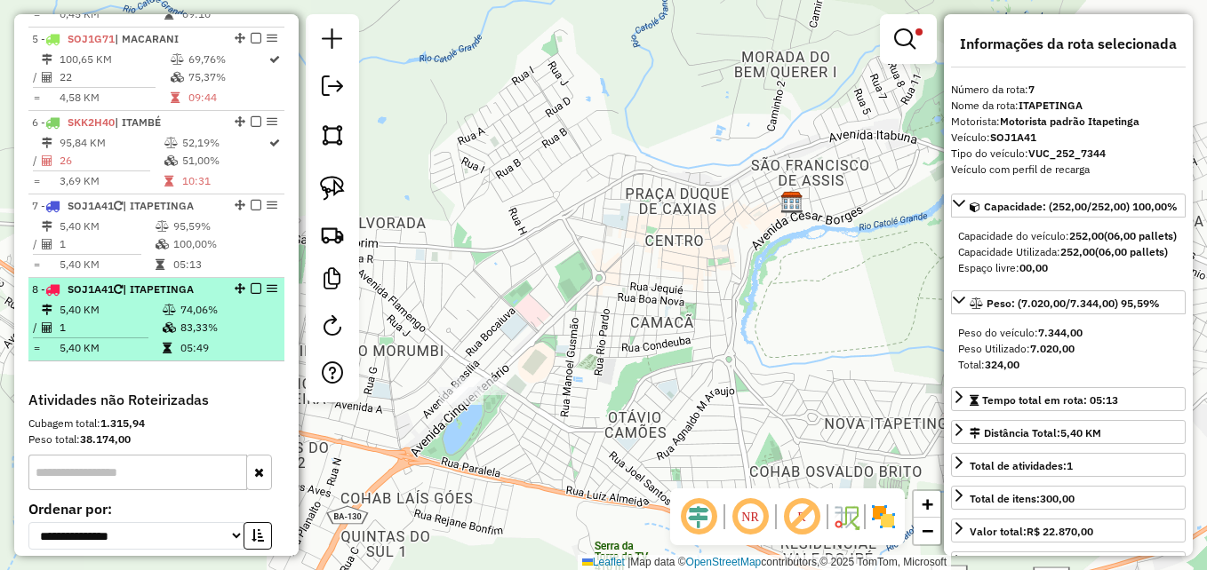
scroll to position [991, 0]
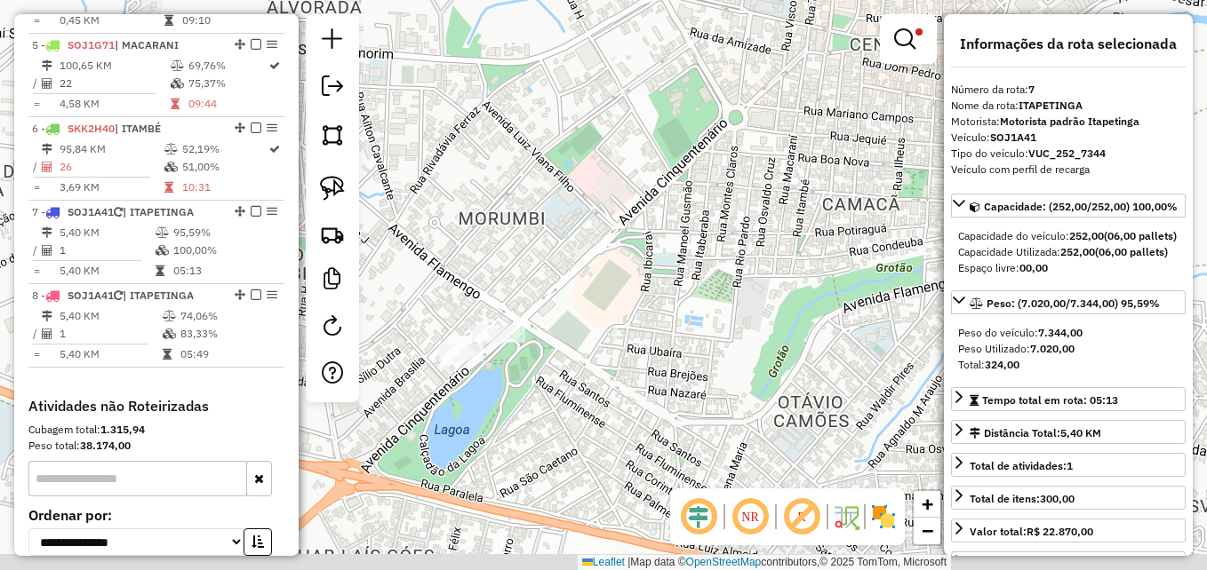
drag, startPoint x: 554, startPoint y: 339, endPoint x: 656, endPoint y: 283, distance: 116.1
click at [654, 283] on div "Limpar filtros Janela de atendimento Grade de atendimento Capacidade Transporta…" at bounding box center [603, 285] width 1207 height 570
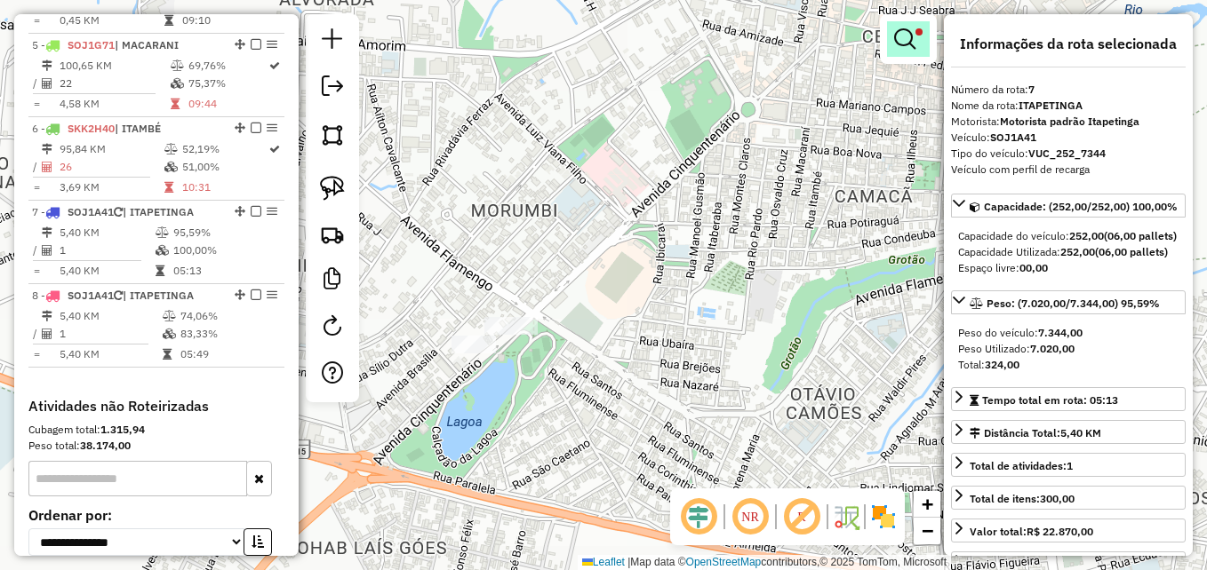
click at [906, 44] on em at bounding box center [904, 38] width 21 height 21
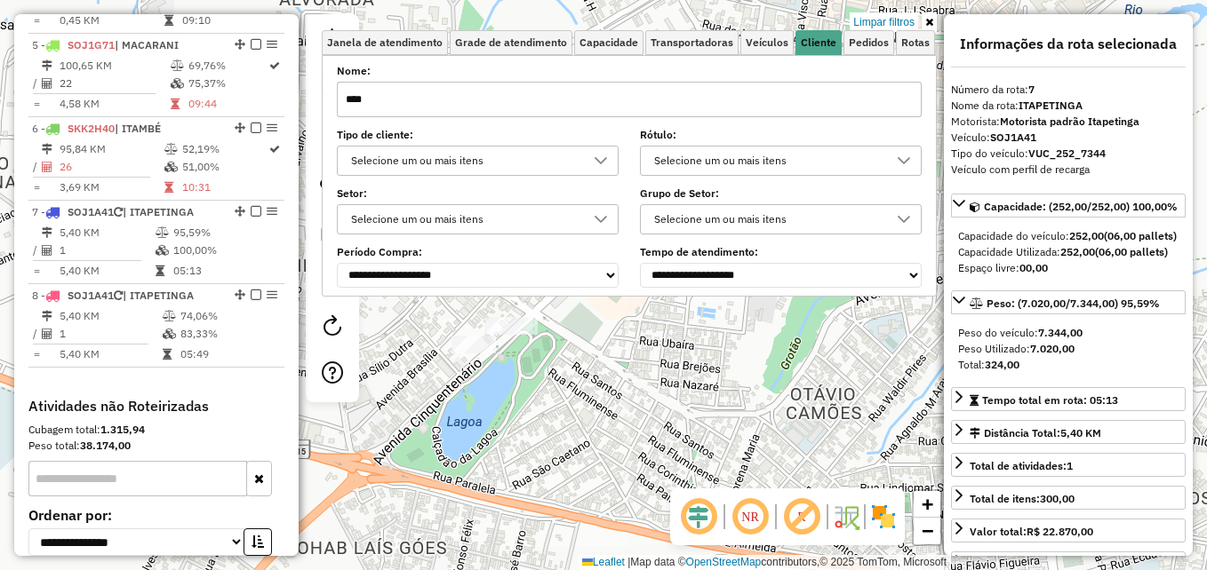
drag, startPoint x: 889, startPoint y: 20, endPoint x: 877, endPoint y: 42, distance: 24.3
click at [887, 20] on link "Limpar filtros" at bounding box center [884, 22] width 68 height 20
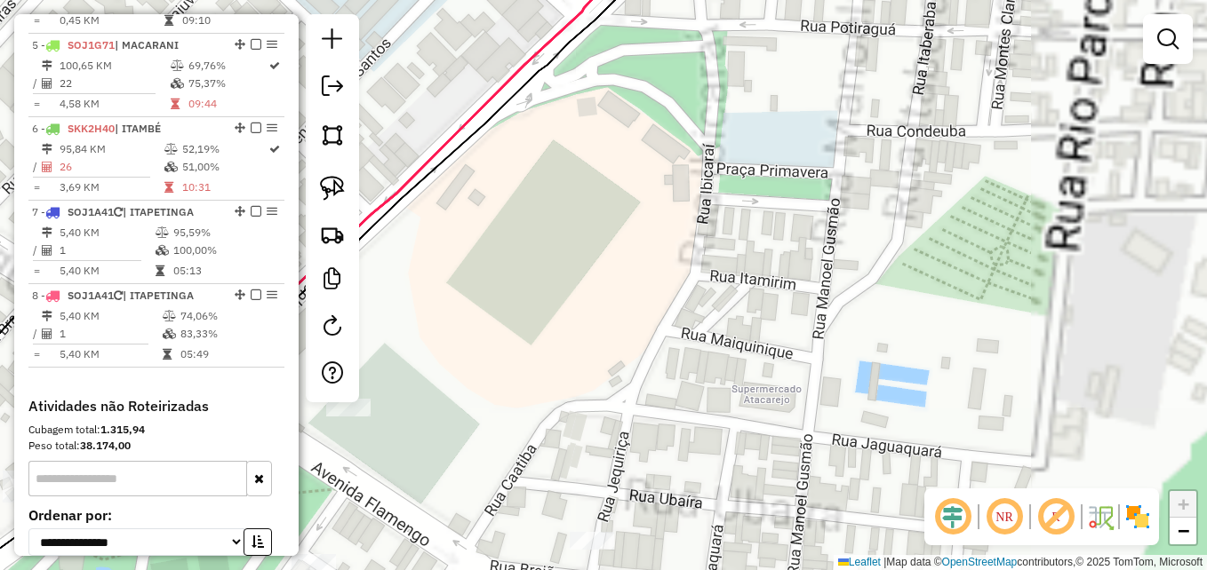
drag, startPoint x: 604, startPoint y: 228, endPoint x: 866, endPoint y: 187, distance: 265.3
click at [866, 188] on div "Janela de atendimento Grade de atendimento Capacidade Transportadoras Veículos …" at bounding box center [603, 285] width 1207 height 570
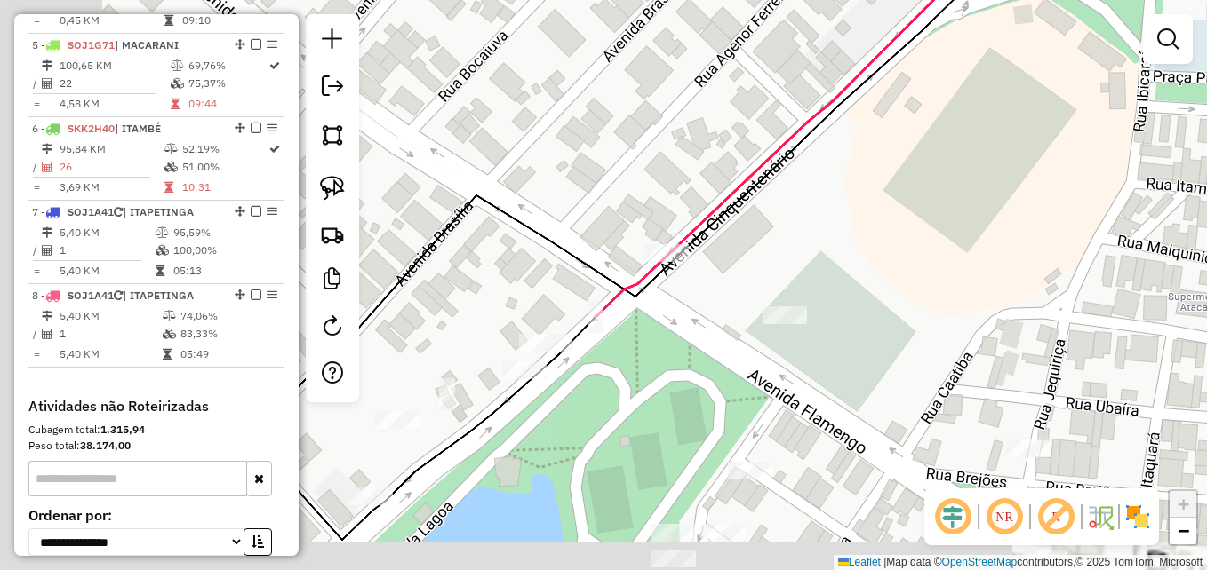
drag, startPoint x: 796, startPoint y: 251, endPoint x: 841, endPoint y: 229, distance: 49.3
click at [842, 234] on div "Janela de atendimento Grade de atendimento Capacidade Transportadoras Veículos …" at bounding box center [603, 285] width 1207 height 570
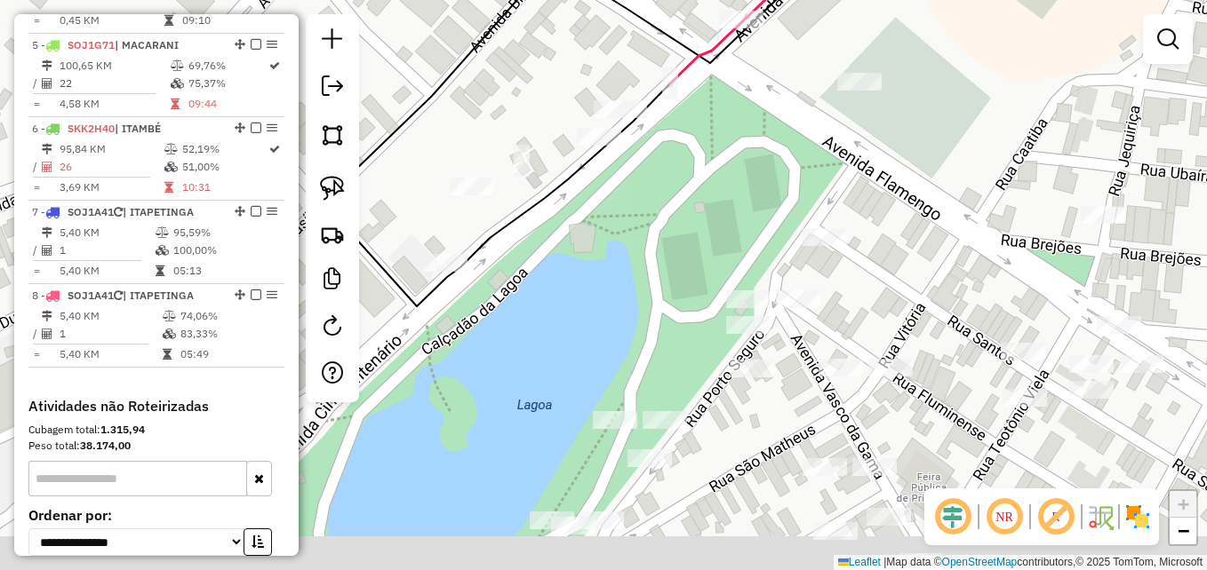
drag, startPoint x: 602, startPoint y: 354, endPoint x: 617, endPoint y: 195, distance: 158.9
click at [617, 195] on div "Janela de atendimento Grade de atendimento Capacidade Transportadoras Veículos …" at bounding box center [603, 285] width 1207 height 570
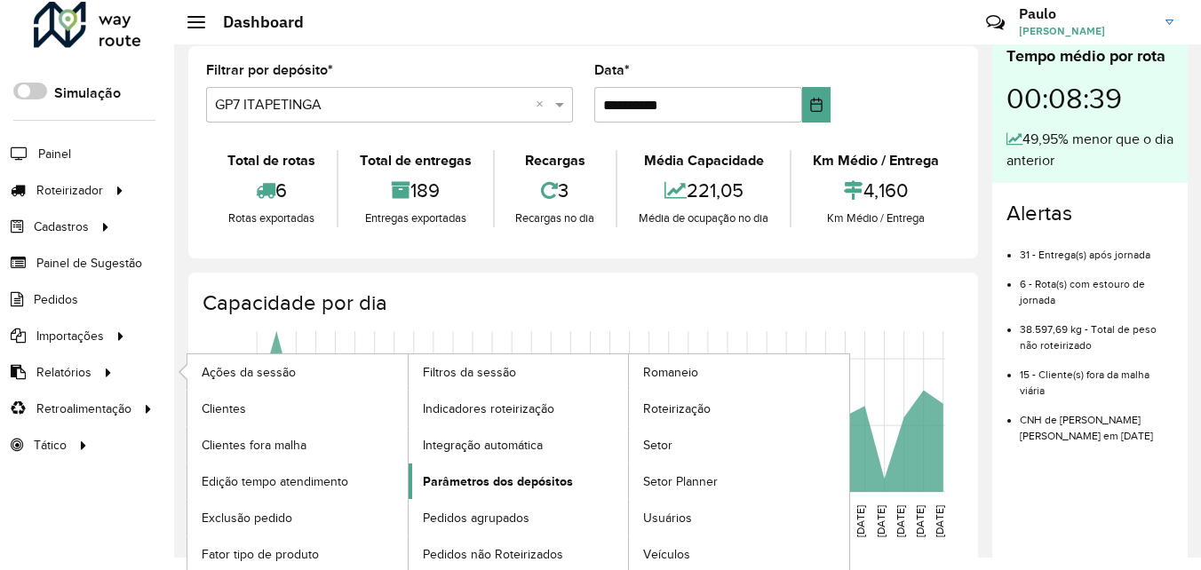
scroll to position [16, 0]
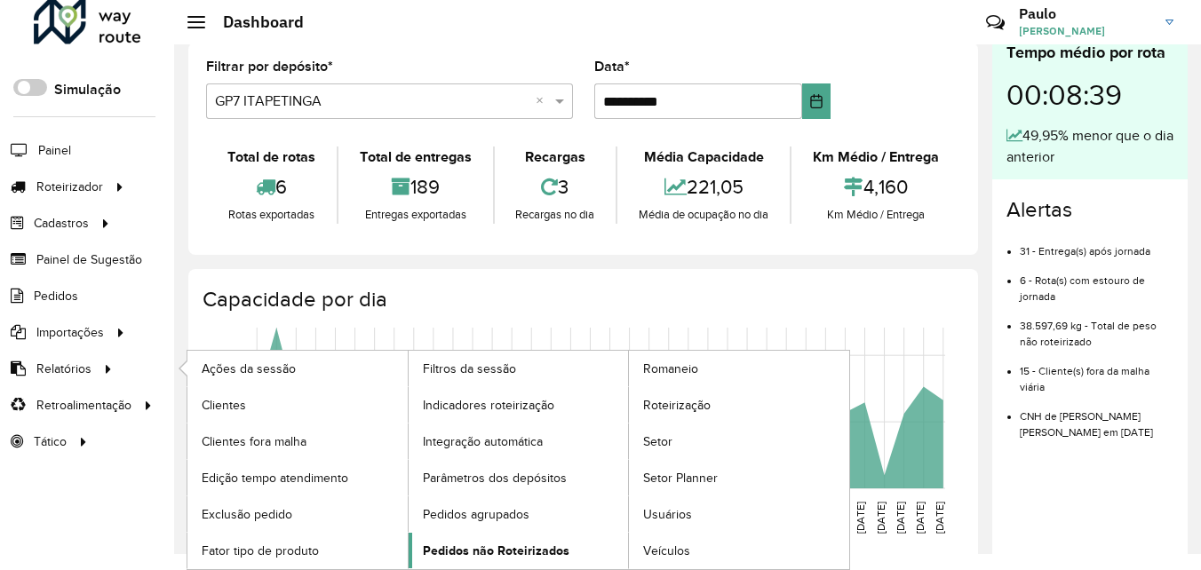
click at [497, 555] on span "Pedidos não Roteirizados" at bounding box center [496, 551] width 147 height 19
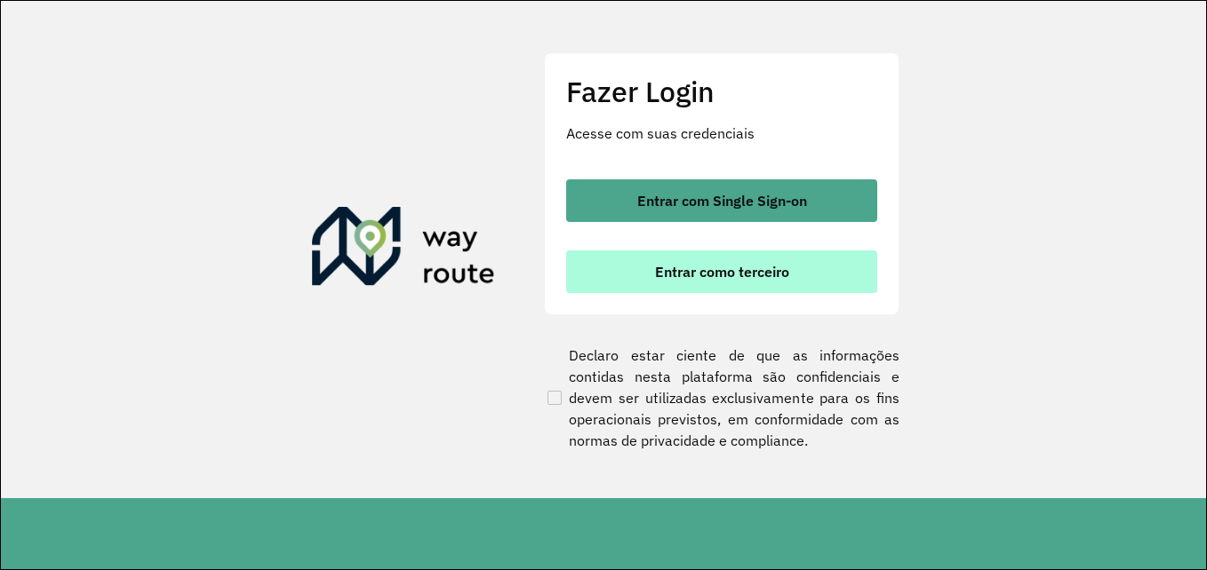
click at [699, 267] on span "Entrar como terceiro" at bounding box center [722, 272] width 134 height 14
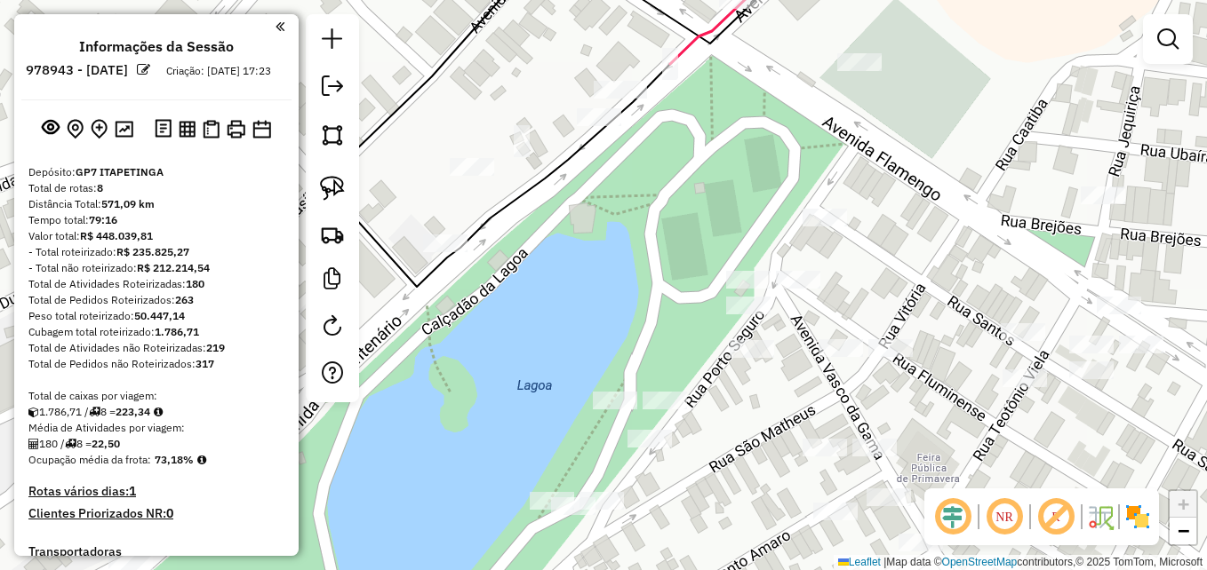
scroll to position [991, 0]
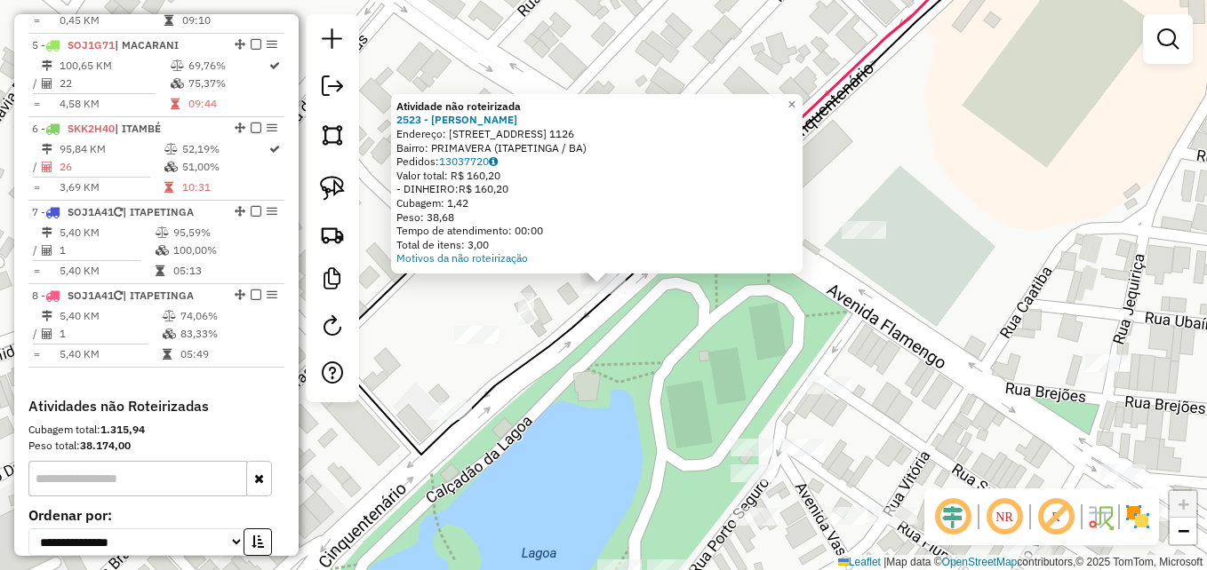
click at [606, 406] on div "Atividade não roteirizada 2523 - [PERSON_NAME]: [STREET_ADDRESS] 1126 Bairro: P…" at bounding box center [603, 285] width 1207 height 570
click at [611, 392] on div "Atividade não roteirizada 2523 - [PERSON_NAME]: [STREET_ADDRESS] 1126 Bairro: P…" at bounding box center [603, 285] width 1207 height 570
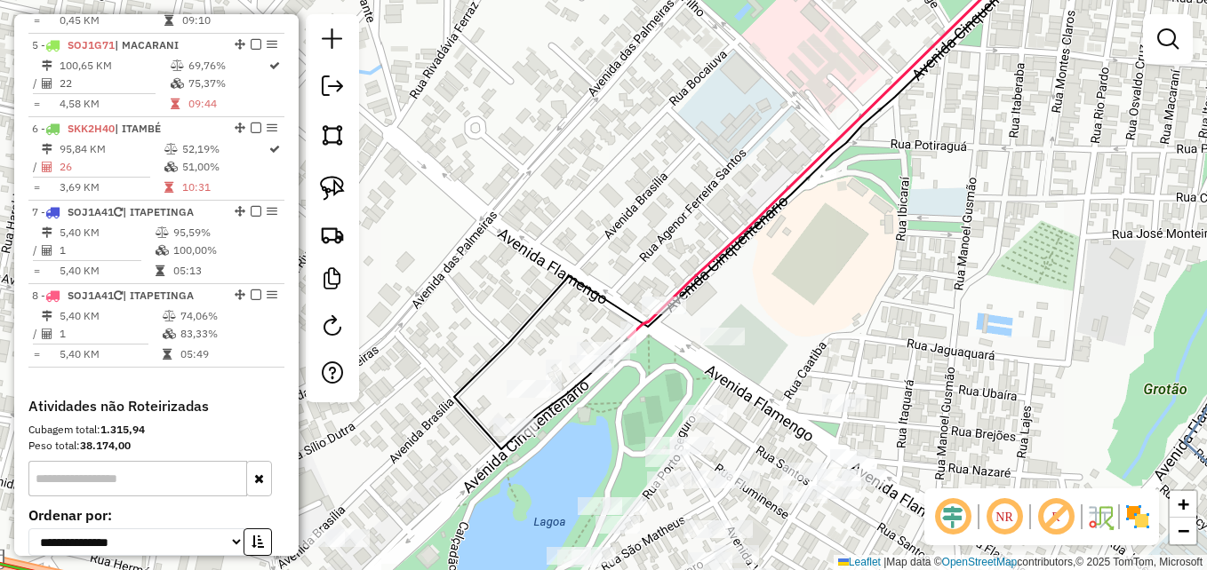
drag, startPoint x: 598, startPoint y: 423, endPoint x: 636, endPoint y: 338, distance: 93.5
click at [636, 338] on div "Janela de atendimento Grade de atendimento Capacidade Transportadoras Veículos …" at bounding box center [603, 285] width 1207 height 570
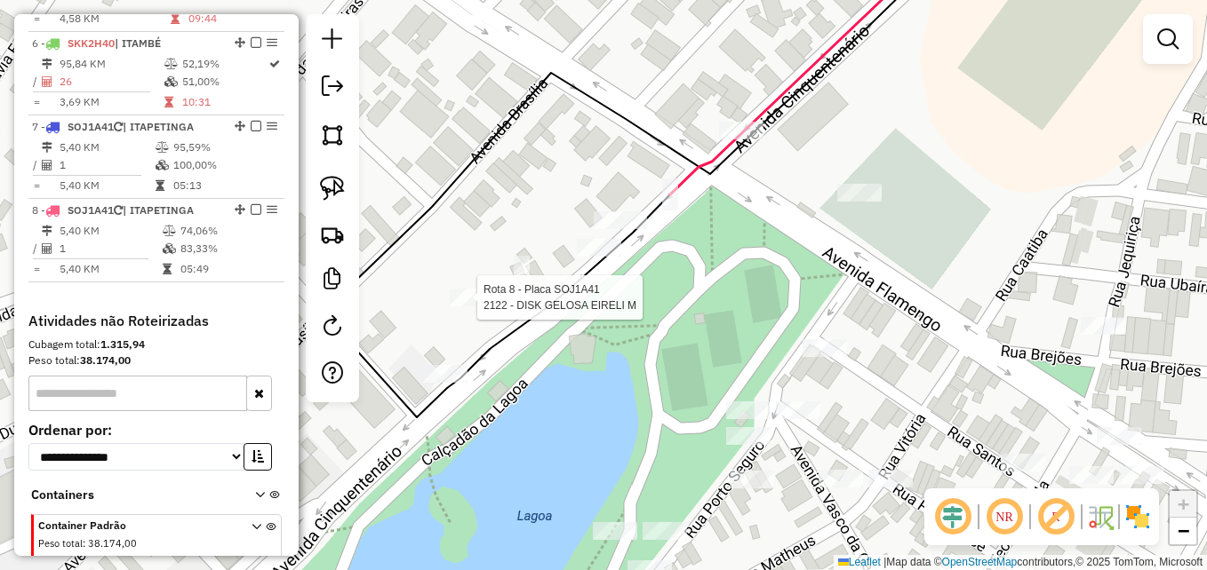
select select "**********"
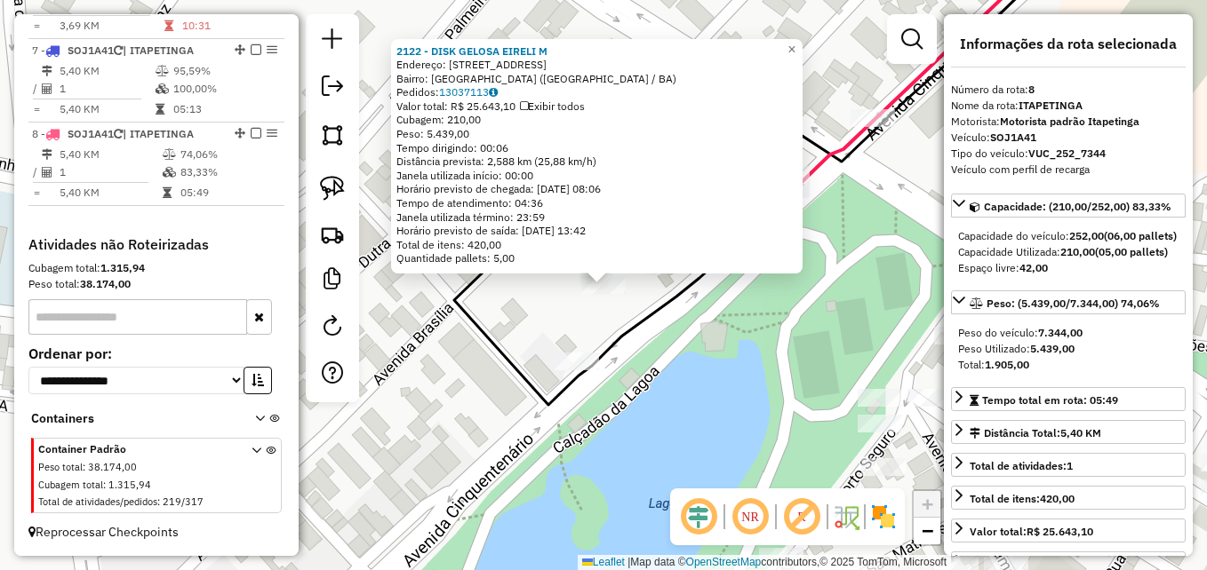
scroll to position [1169, 0]
click at [452, 383] on div "2122 - DISK GELOSA EIRELI M Endereço: AV CINQUETENARIO 1000 Bairro: [GEOGRAPHIC…" at bounding box center [603, 285] width 1207 height 570
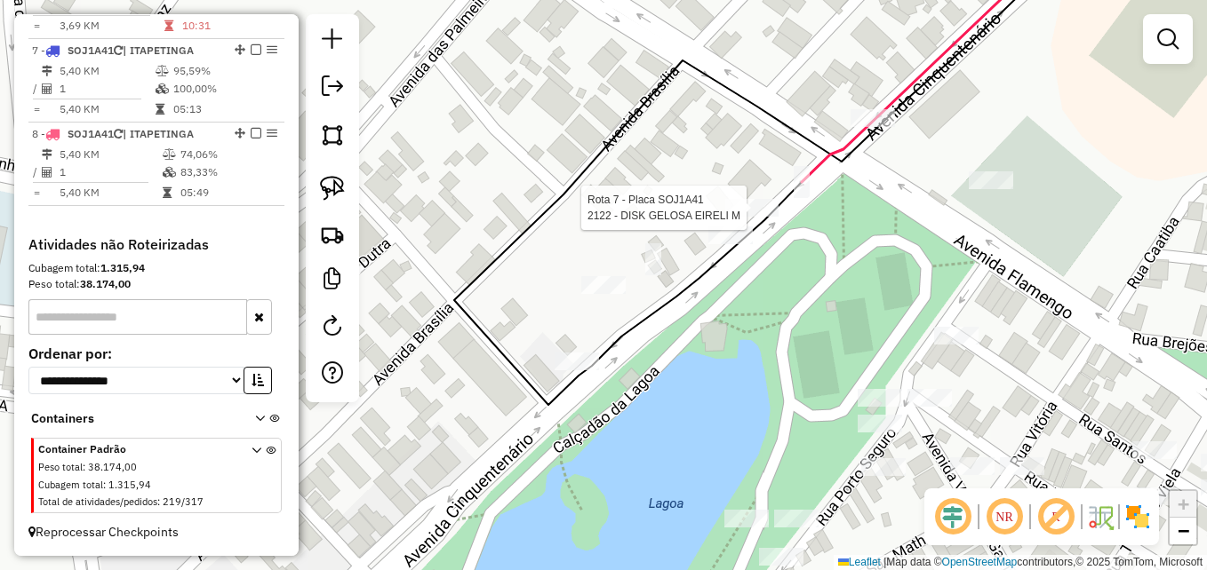
select select "**********"
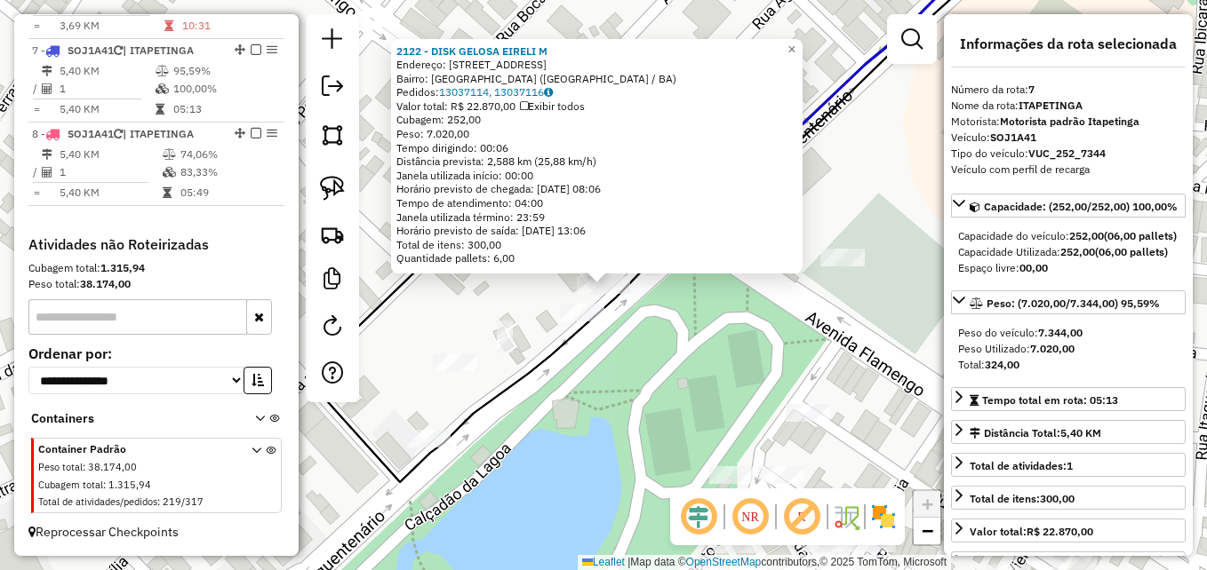
click at [623, 412] on div "2122 - DISK GELOSA EIRELI M Endereço: AV CINQUETENARIO 1000 Bairro: [GEOGRAPHIC…" at bounding box center [603, 285] width 1207 height 570
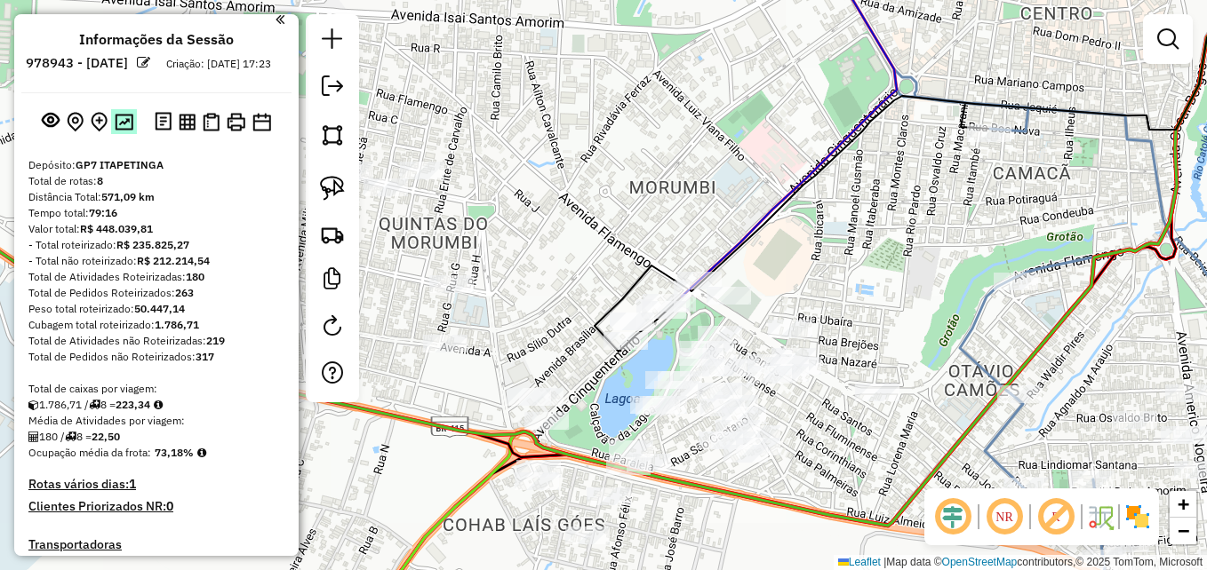
scroll to position [0, 0]
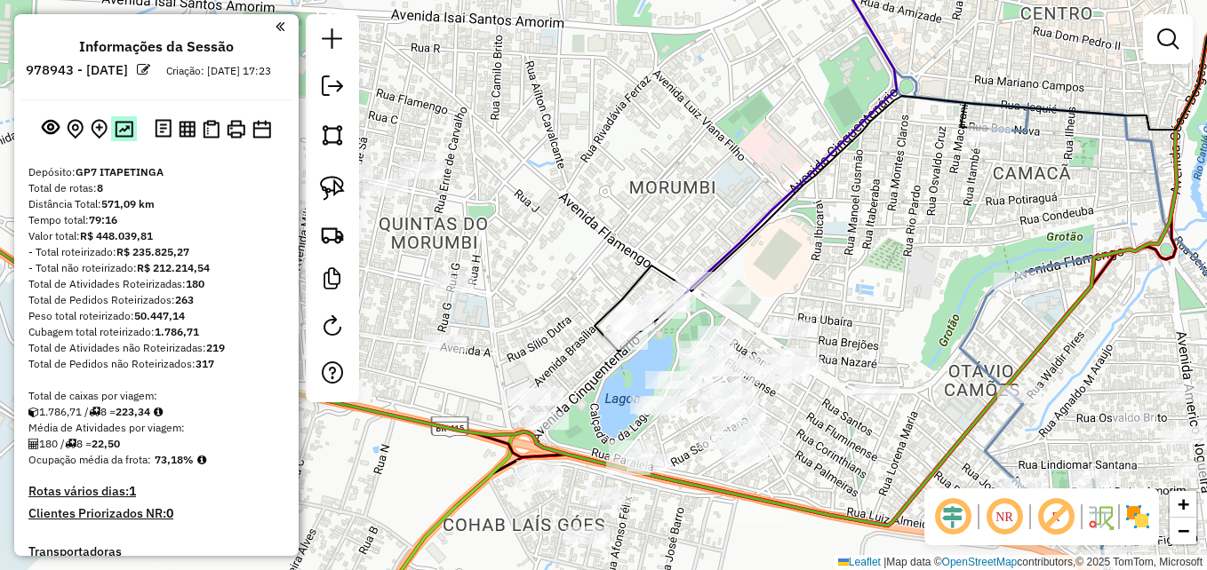
click at [120, 138] on img at bounding box center [124, 129] width 19 height 17
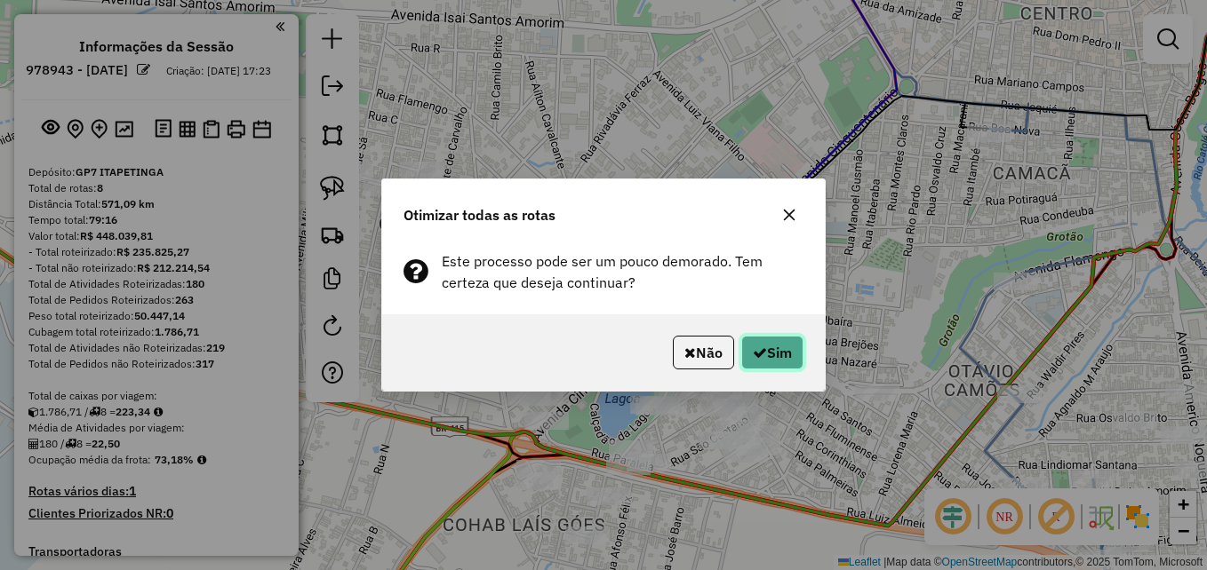
click at [772, 355] on button "Sim" at bounding box center [772, 353] width 62 height 34
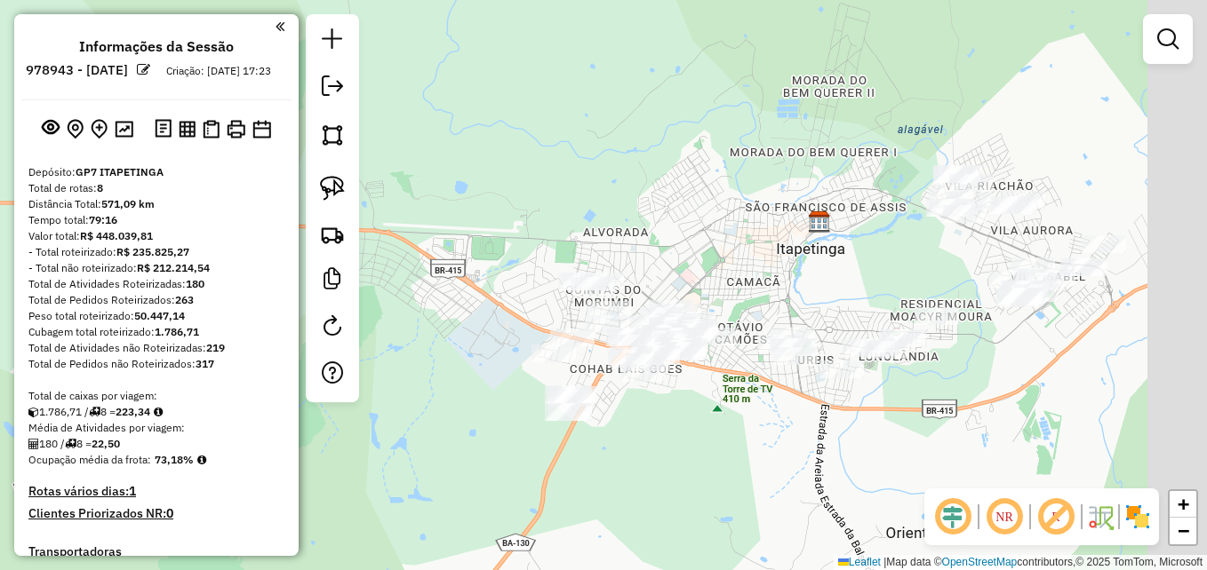
drag, startPoint x: 842, startPoint y: 426, endPoint x: 762, endPoint y: 448, distance: 83.0
click at [762, 448] on div "Janela de atendimento Grade de atendimento Capacidade Transportadoras Veículos …" at bounding box center [603, 285] width 1207 height 570
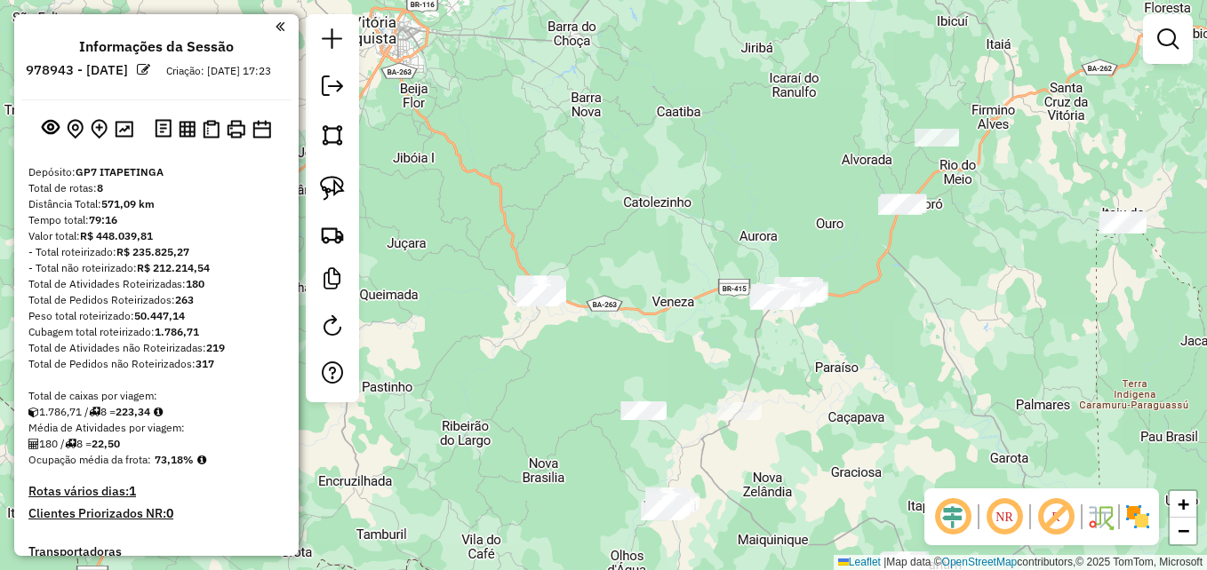
drag, startPoint x: 1061, startPoint y: 286, endPoint x: 907, endPoint y: 270, distance: 154.6
click at [905, 275] on div "Janela de atendimento Grade de atendimento Capacidade Transportadoras Veículos …" at bounding box center [603, 285] width 1207 height 570
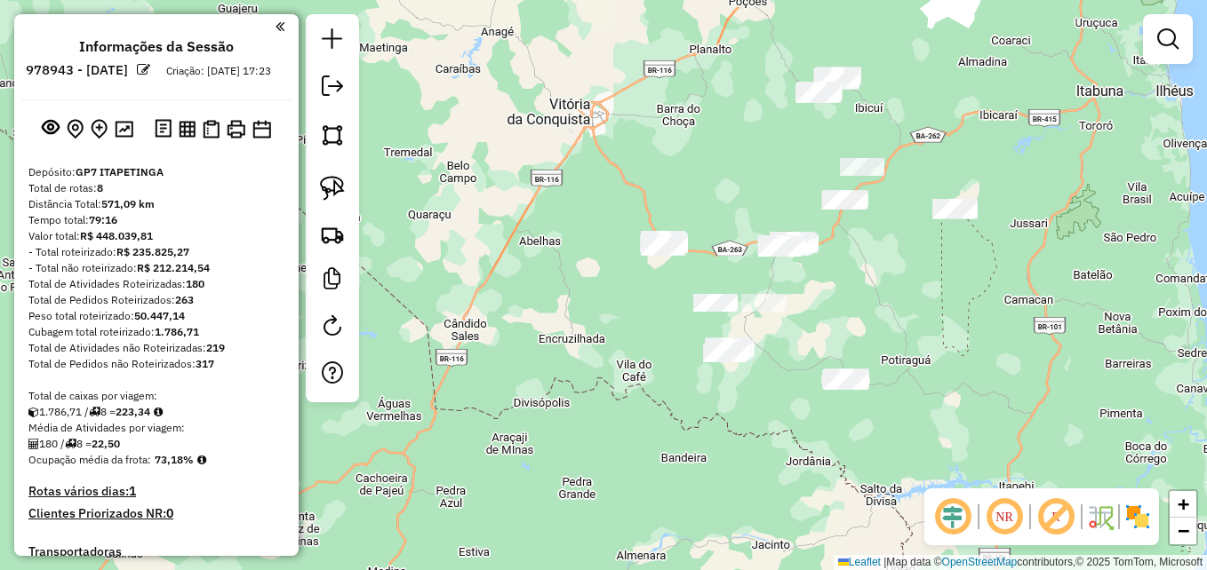
drag, startPoint x: 998, startPoint y: 309, endPoint x: 961, endPoint y: 286, distance: 43.1
click at [961, 286] on div "Janela de atendimento Grade de atendimento Capacidade Transportadoras Veículos …" at bounding box center [603, 285] width 1207 height 570
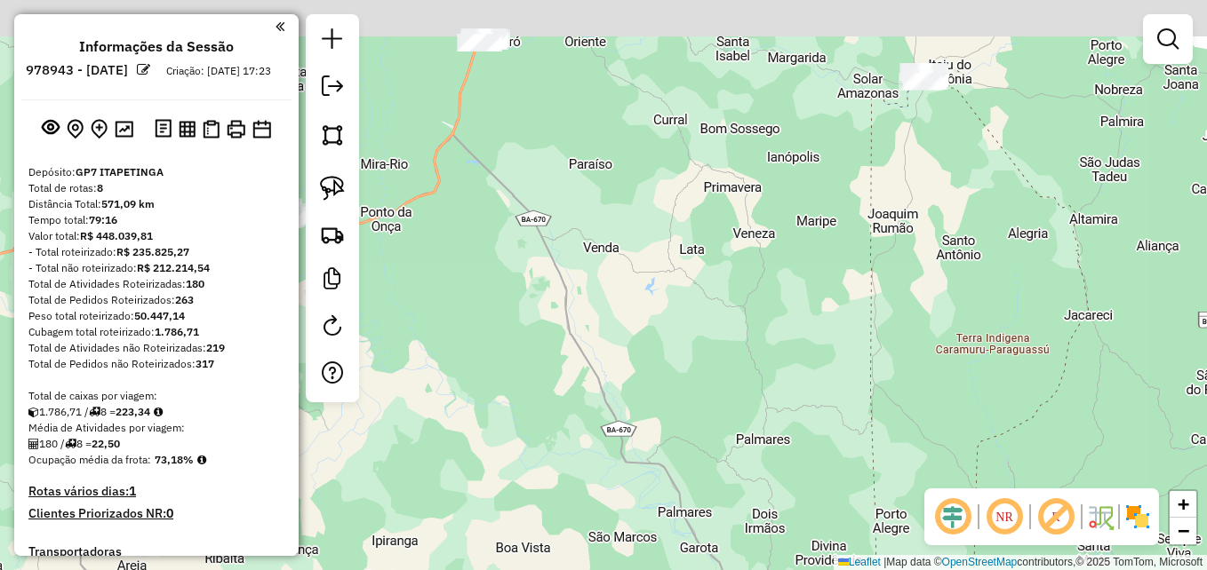
drag, startPoint x: 946, startPoint y: 179, endPoint x: 945, endPoint y: 358, distance: 178.6
click at [947, 357] on div "Janela de atendimento Grade de atendimento Capacidade Transportadoras Veículos …" at bounding box center [603, 285] width 1207 height 570
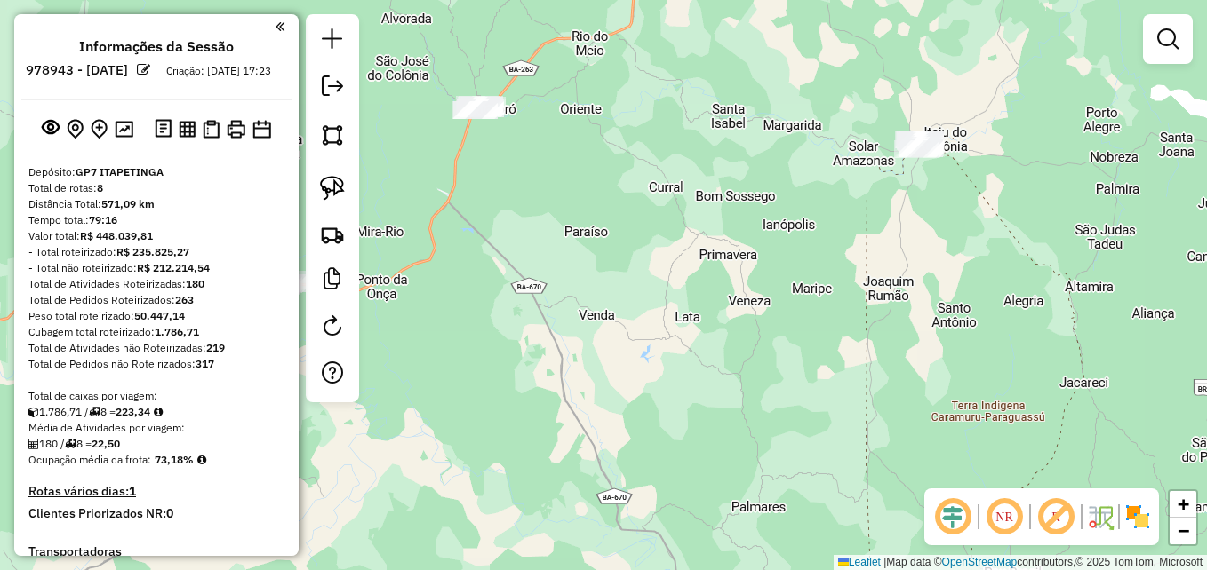
drag, startPoint x: 969, startPoint y: 207, endPoint x: 972, endPoint y: 245, distance: 38.4
click at [972, 245] on div "Janela de atendimento Grade de atendimento Capacidade Transportadoras Veículos …" at bounding box center [603, 285] width 1207 height 570
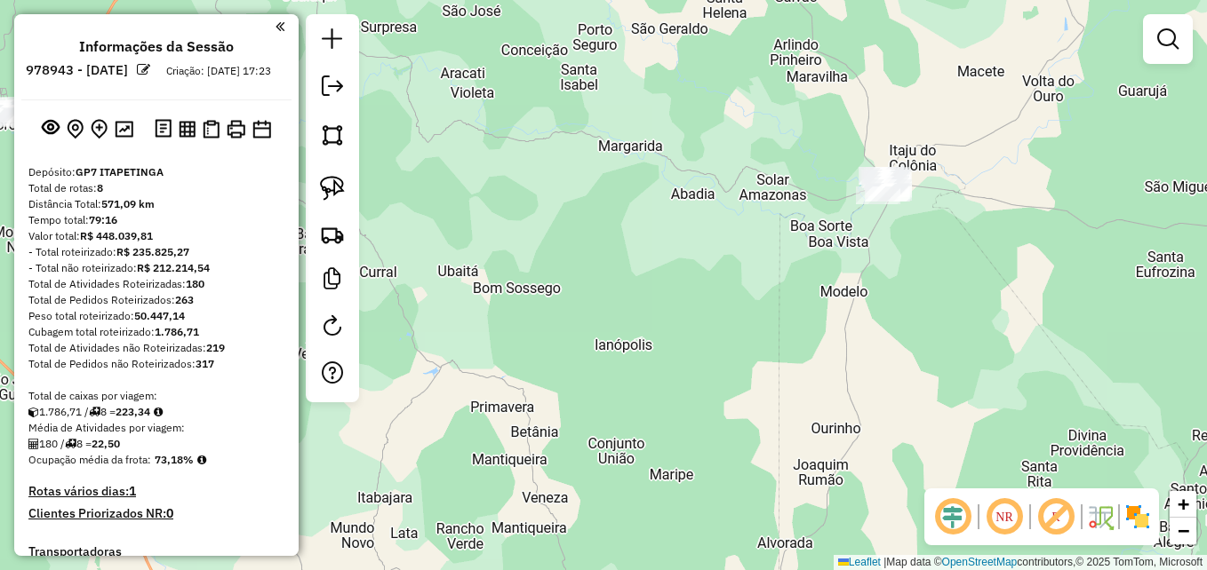
drag, startPoint x: 927, startPoint y: 175, endPoint x: 930, endPoint y: 241, distance: 65.9
click at [930, 241] on div "Janela de atendimento Grade de atendimento Capacidade Transportadoras Veículos …" at bounding box center [603, 285] width 1207 height 570
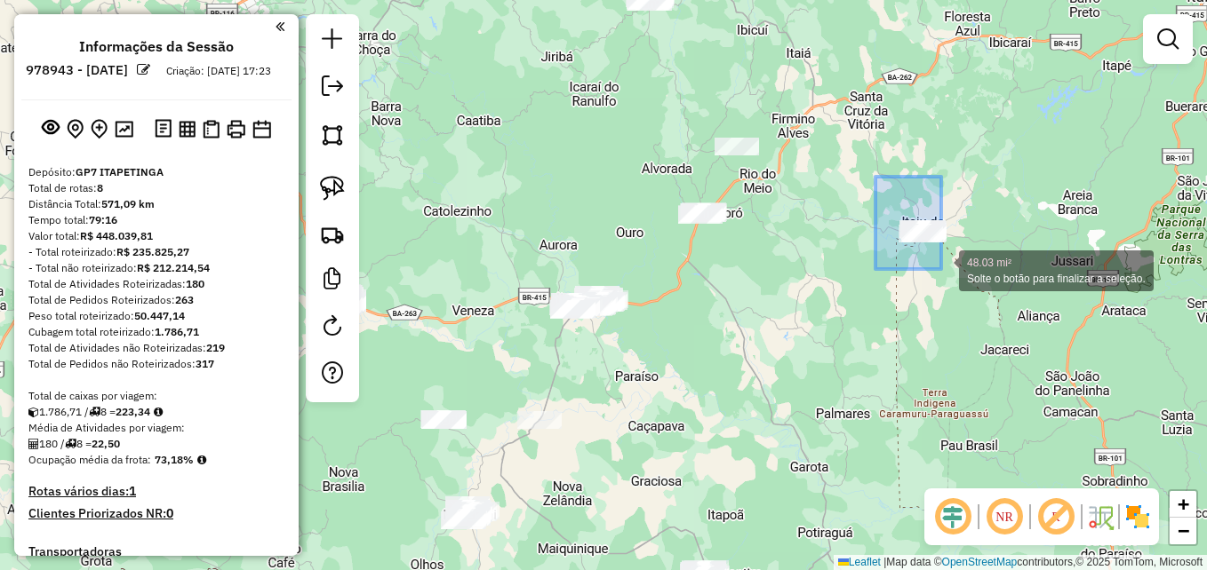
drag, startPoint x: 875, startPoint y: 177, endPoint x: 1011, endPoint y: 267, distance: 162.9
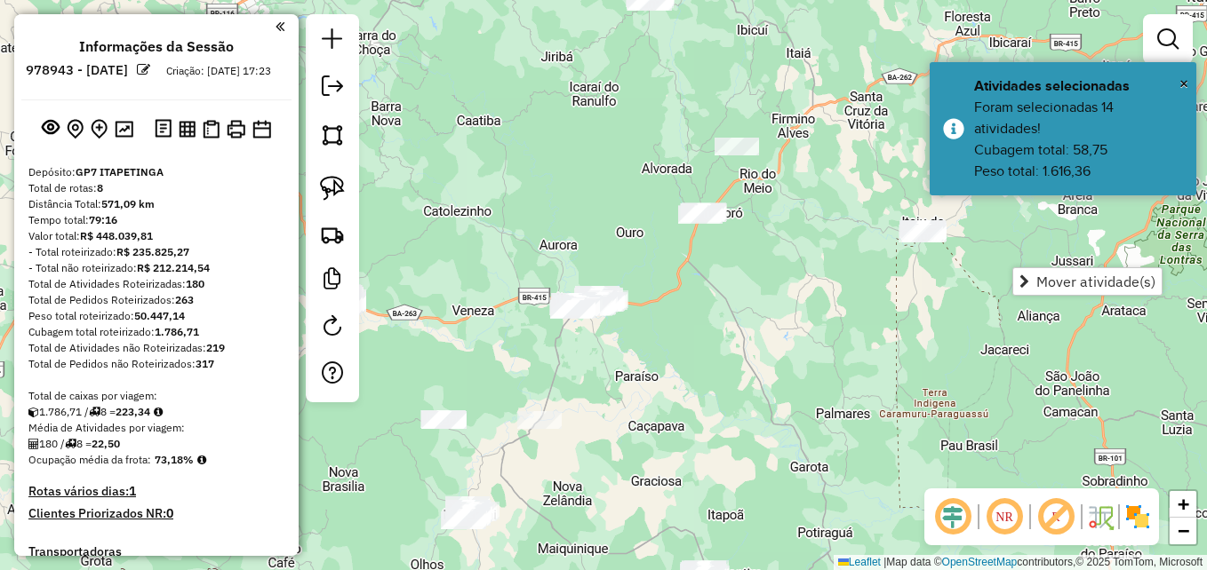
click at [923, 324] on div "Janela de atendimento Grade de atendimento Capacidade Transportadoras Veículos …" at bounding box center [603, 285] width 1207 height 570
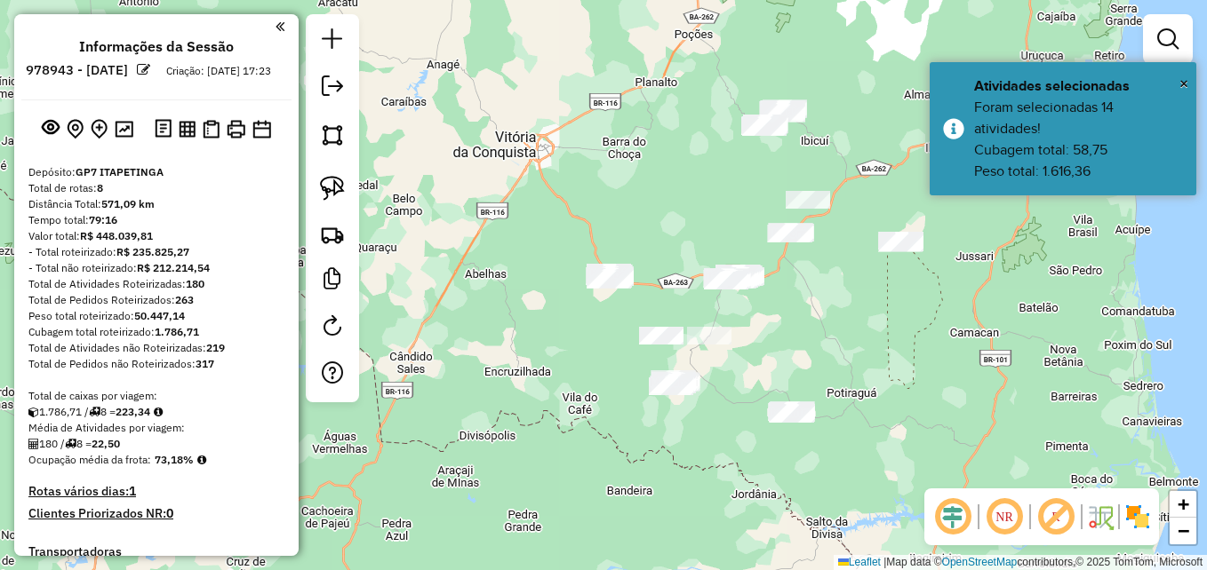
drag, startPoint x: 919, startPoint y: 352, endPoint x: 895, endPoint y: 400, distance: 53.6
click at [895, 400] on div "Janela de atendimento Grade de atendimento Capacidade Transportadoras Veículos …" at bounding box center [603, 285] width 1207 height 570
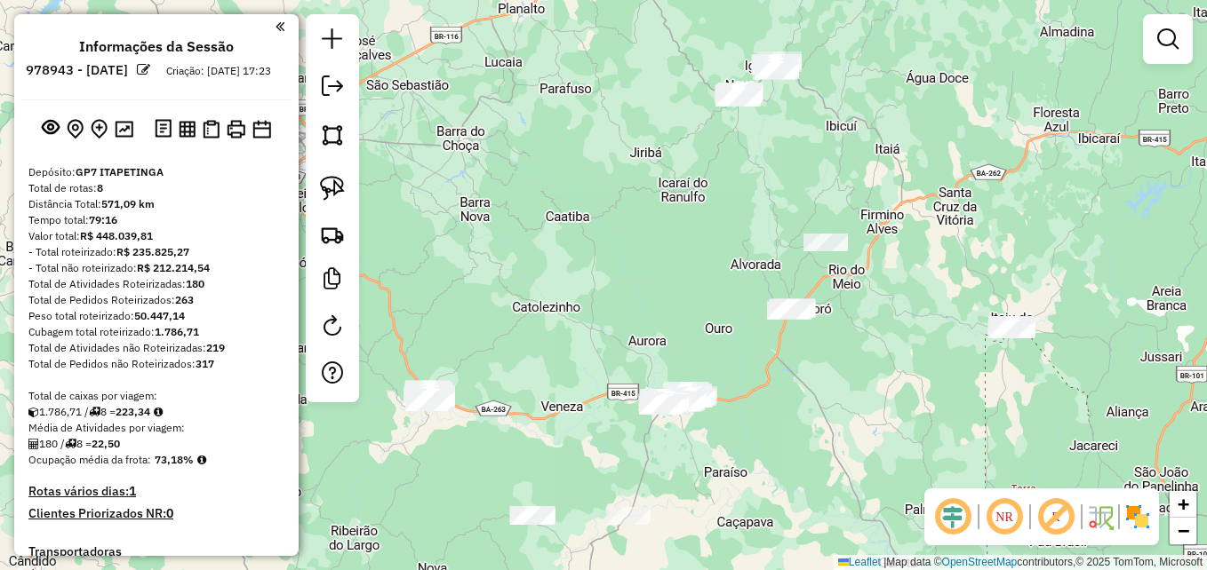
drag, startPoint x: 813, startPoint y: 282, endPoint x: 683, endPoint y: 290, distance: 130.0
click at [683, 290] on div "Janela de atendimento Grade de atendimento Capacidade Transportadoras Veículos …" at bounding box center [603, 285] width 1207 height 570
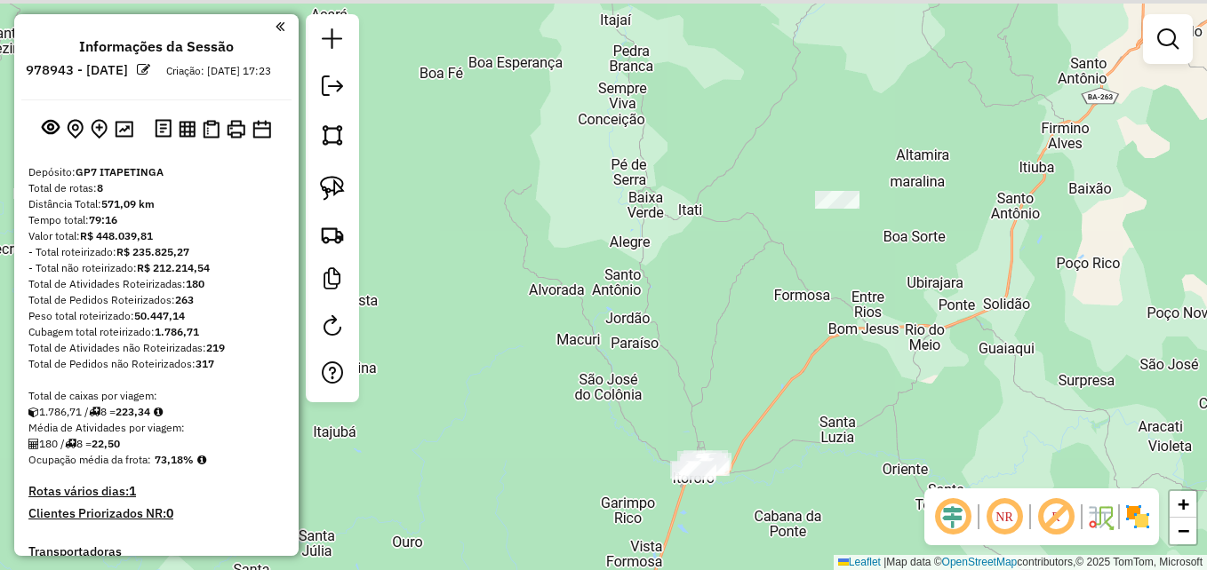
drag, startPoint x: 848, startPoint y: 228, endPoint x: 801, endPoint y: 301, distance: 86.8
click at [801, 301] on div "Janela de atendimento Grade de atendimento Capacidade Transportadoras Veículos …" at bounding box center [603, 285] width 1207 height 570
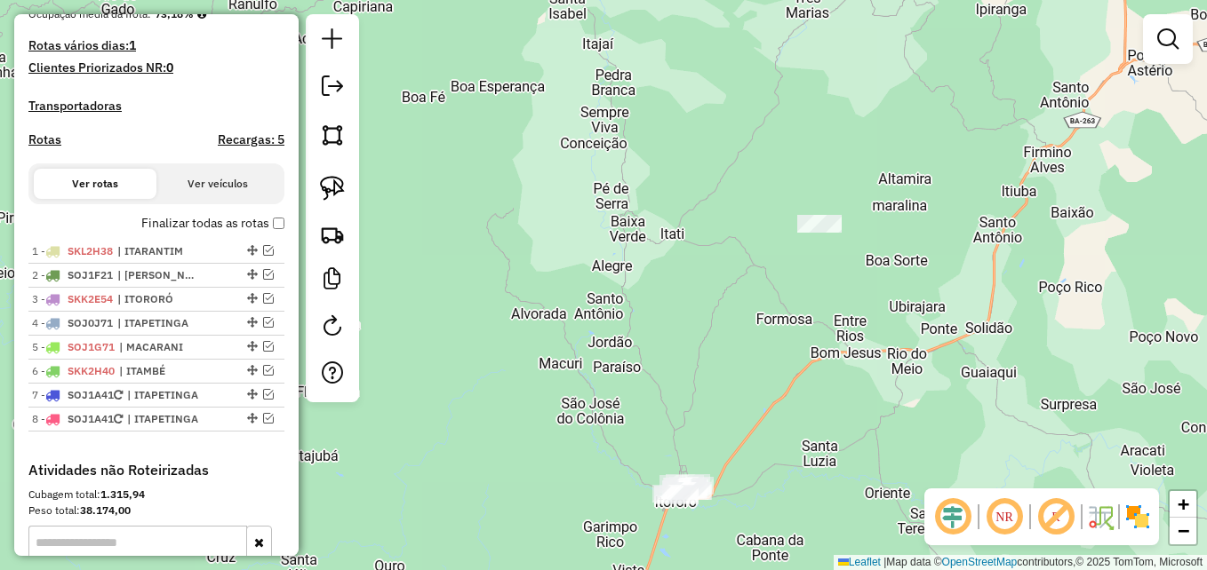
scroll to position [444, 0]
click at [333, 93] on em at bounding box center [332, 86] width 21 height 21
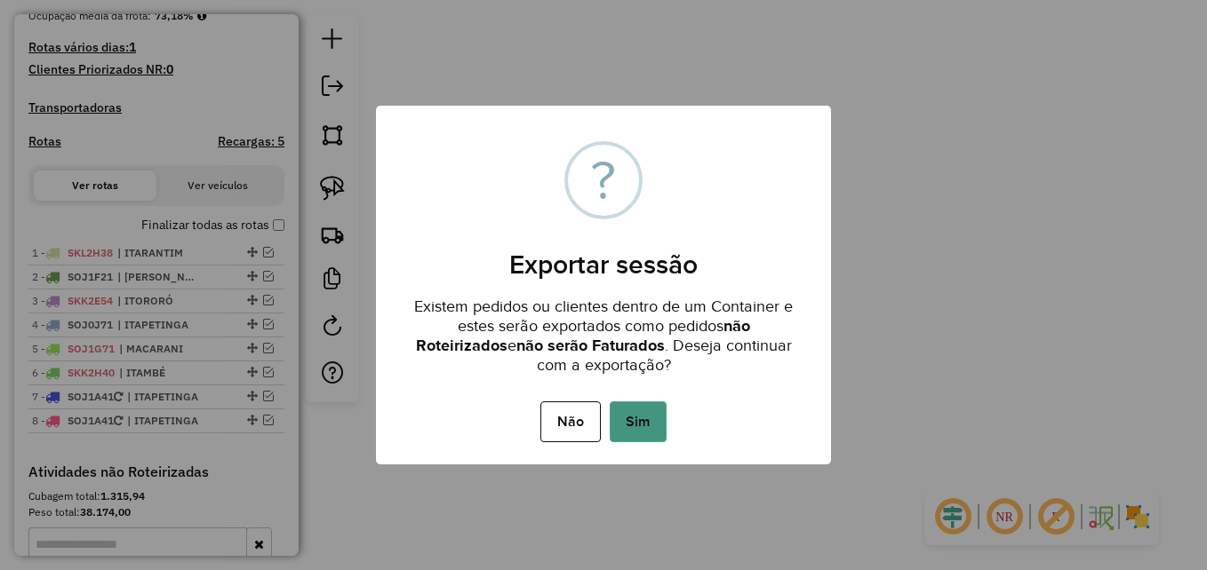
click at [630, 436] on button "Sim" at bounding box center [638, 422] width 57 height 41
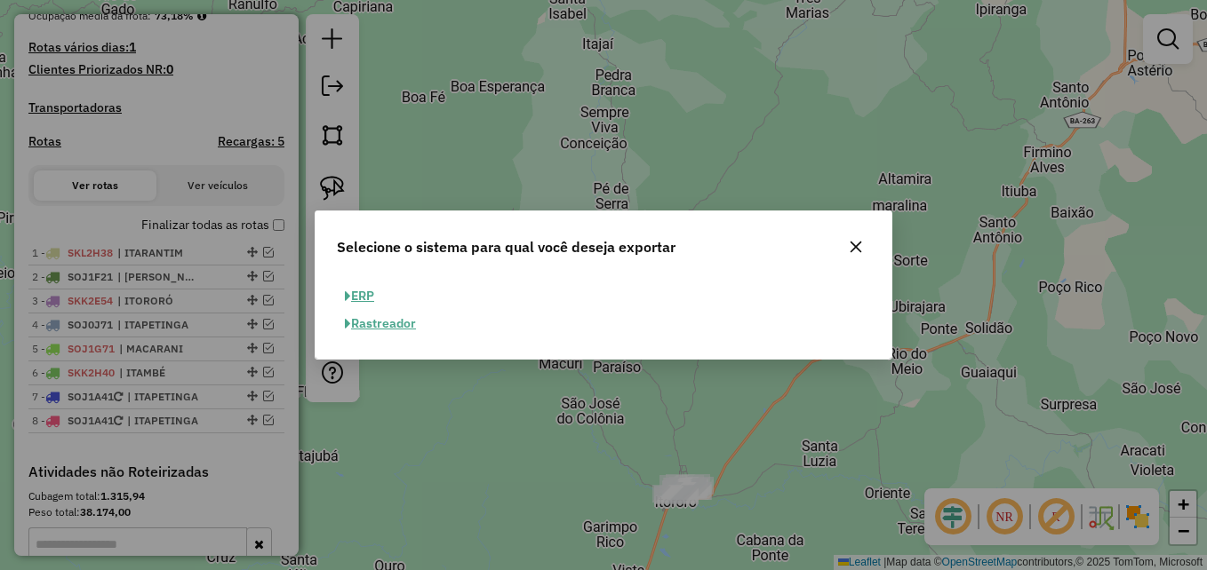
click at [363, 296] on button "ERP" at bounding box center [359, 297] width 45 height 28
select select "**"
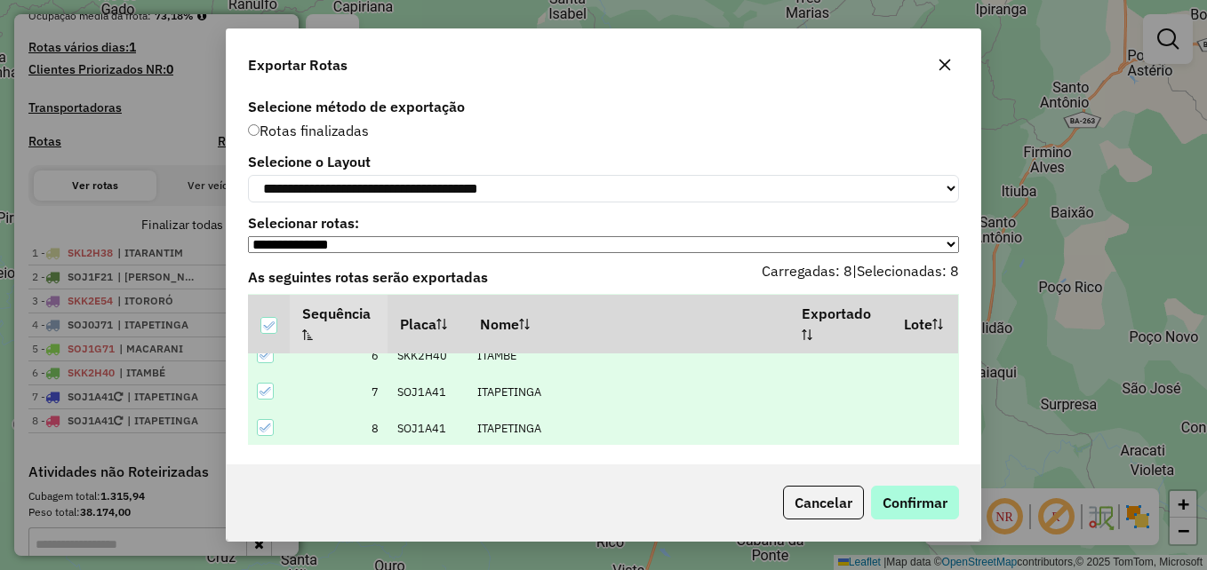
scroll to position [201, 0]
click at [919, 498] on button "Confirmar" at bounding box center [915, 503] width 88 height 34
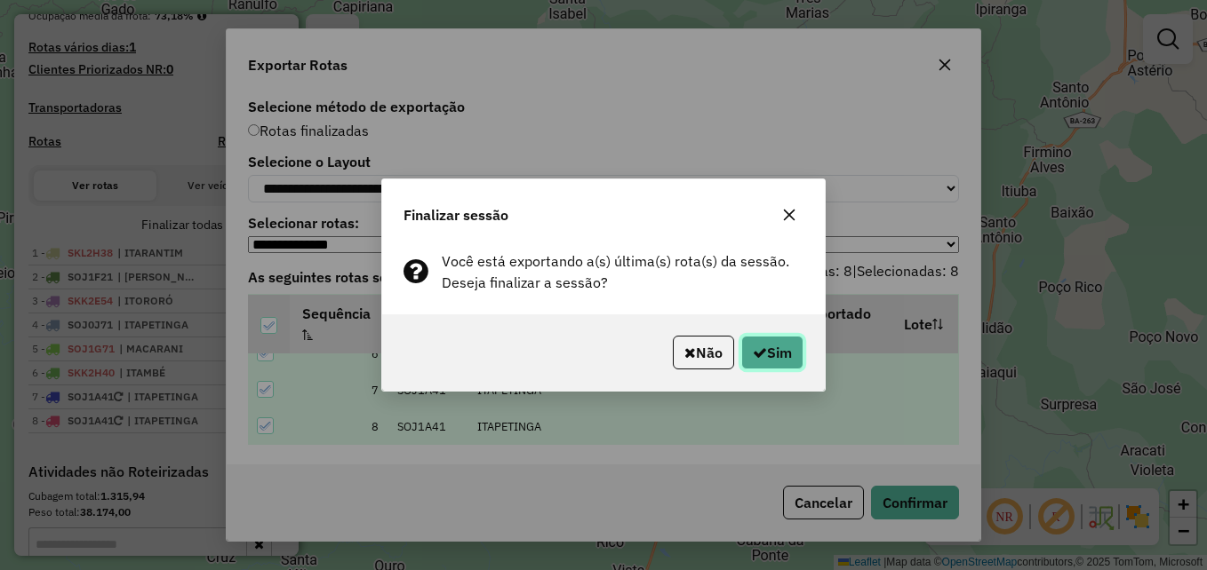
click at [763, 355] on button "Sim" at bounding box center [772, 353] width 62 height 34
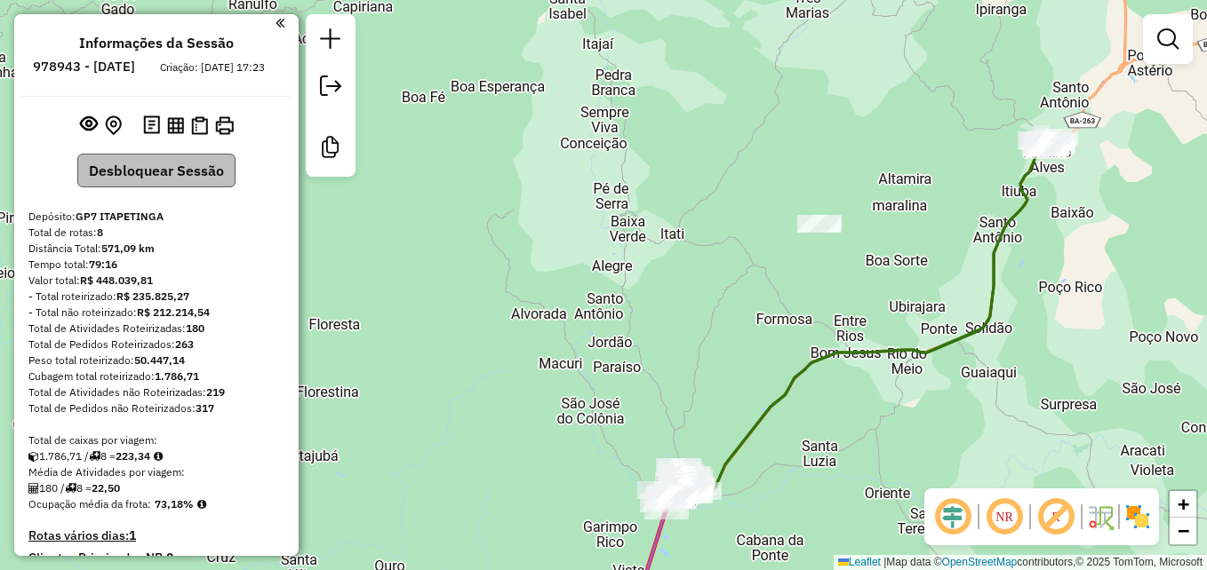
scroll to position [0, 0]
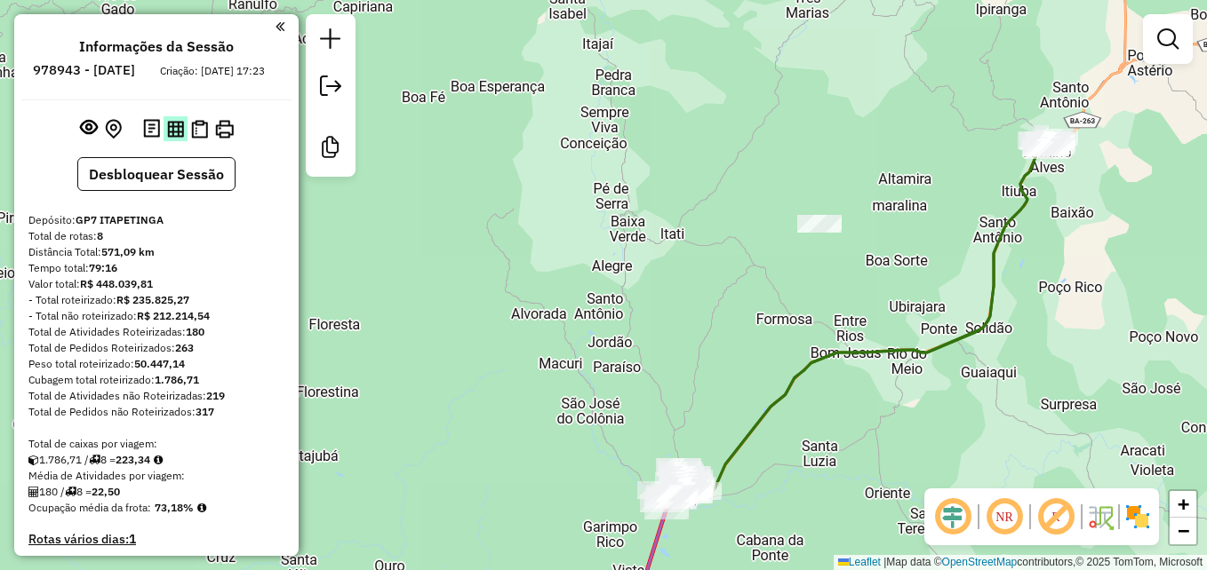
click at [176, 138] on img at bounding box center [175, 129] width 17 height 17
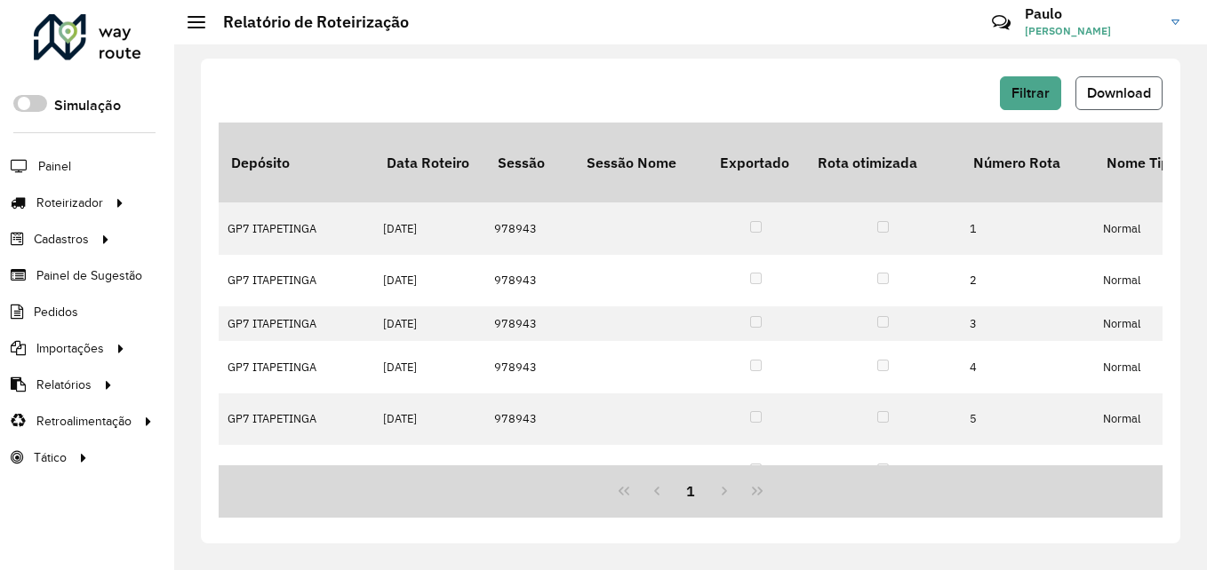
click at [1097, 90] on span "Download" at bounding box center [1119, 92] width 64 height 15
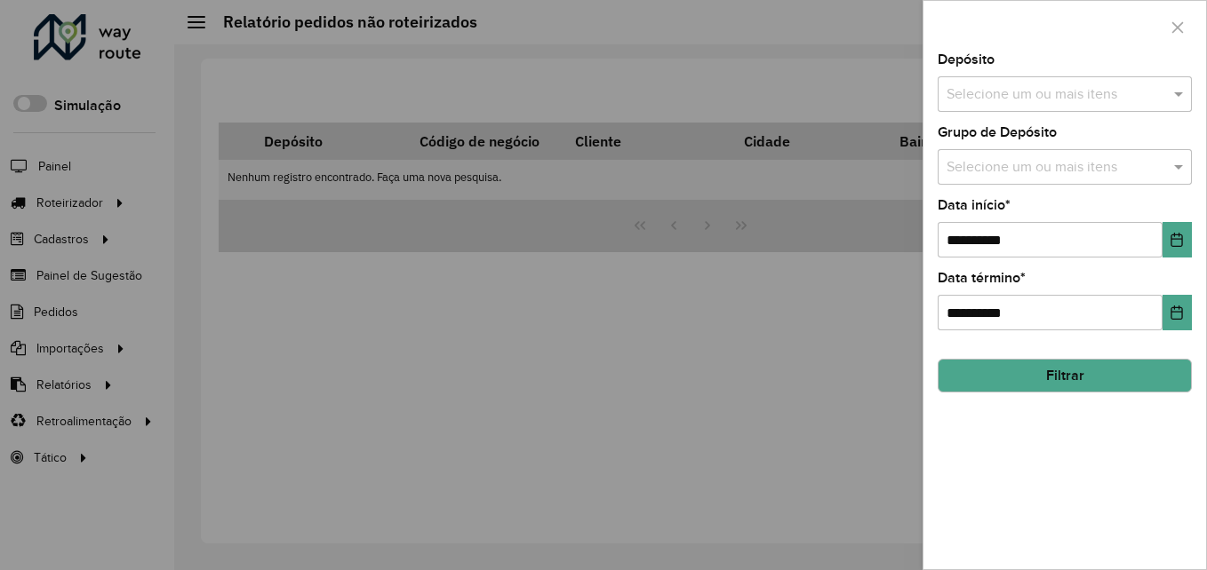
click at [1036, 87] on input "text" at bounding box center [1055, 94] width 227 height 21
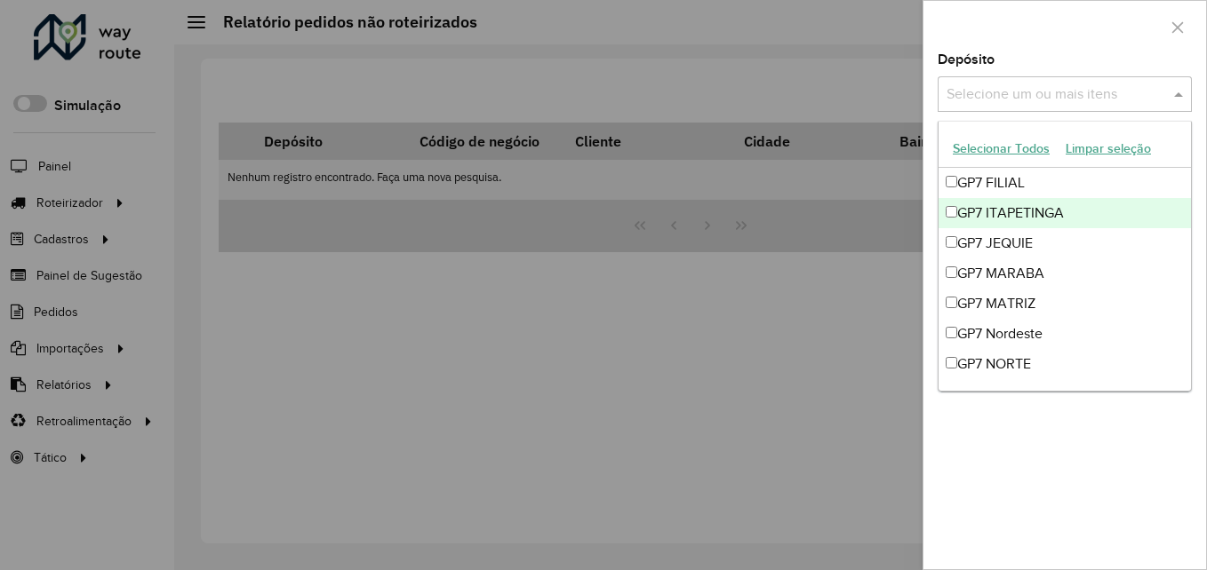
click at [1021, 213] on div "GP7 ITAPETINGA" at bounding box center [1064, 213] width 252 height 30
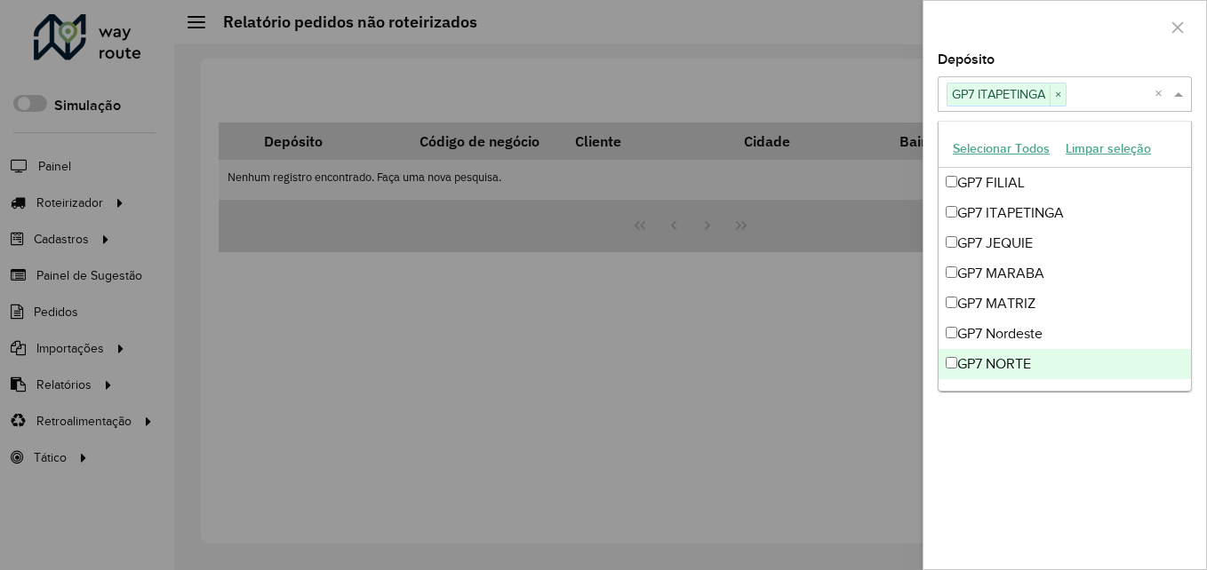
click at [1057, 475] on div "**********" at bounding box center [1064, 311] width 283 height 516
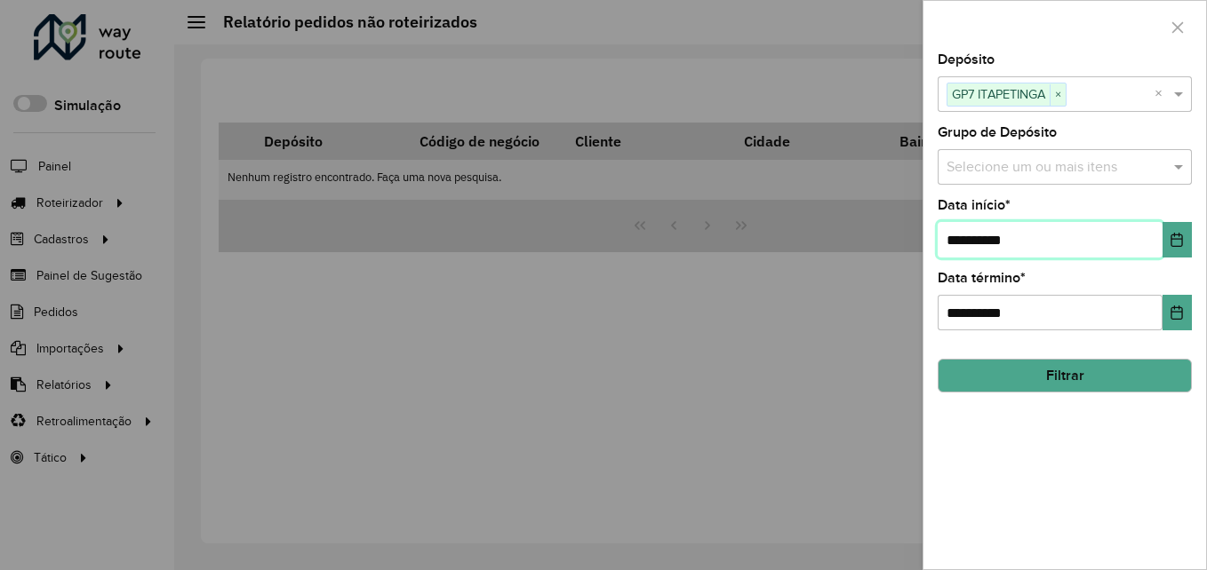
click at [964, 238] on input "**********" at bounding box center [1049, 240] width 225 height 36
type input "**********"
click at [1056, 389] on button "Filtrar" at bounding box center [1064, 376] width 254 height 34
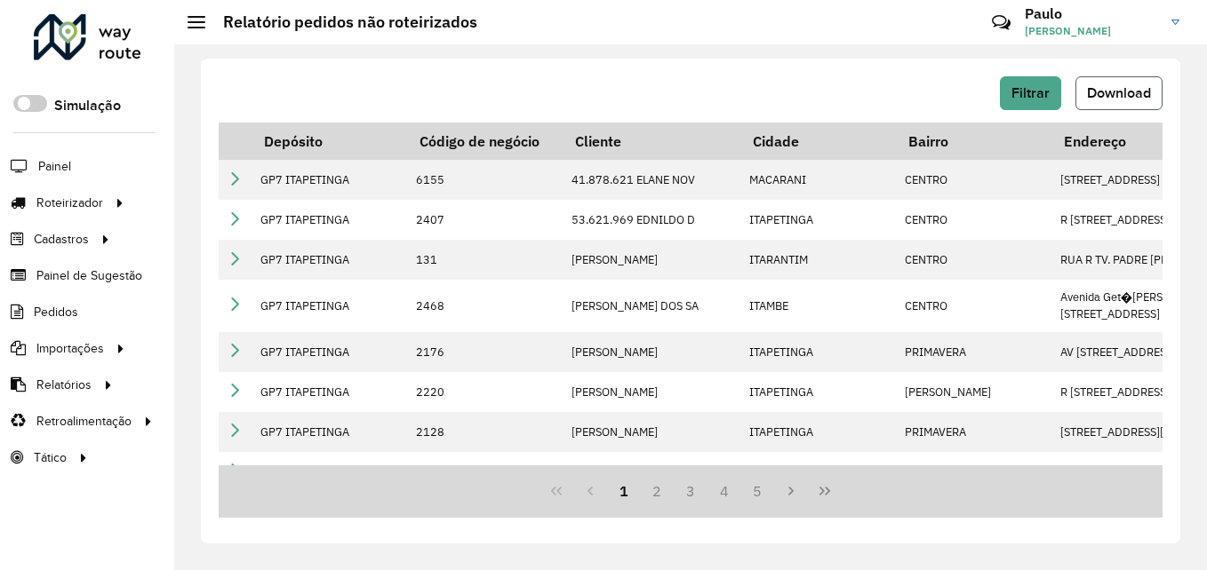
click at [1117, 93] on span "Download" at bounding box center [1119, 92] width 64 height 15
click at [607, 37] on hb-header "Relatório pedidos não roteirizados Críticas? Dúvidas? Elogios? Sugestões? Entre…" at bounding box center [690, 22] width 1033 height 44
click at [876, 38] on div "Críticas? Dúvidas? Elogios? Sugestões? Entre em contato conosco!" at bounding box center [872, 29] width 198 height 60
